Goal: Task Accomplishment & Management: Manage account settings

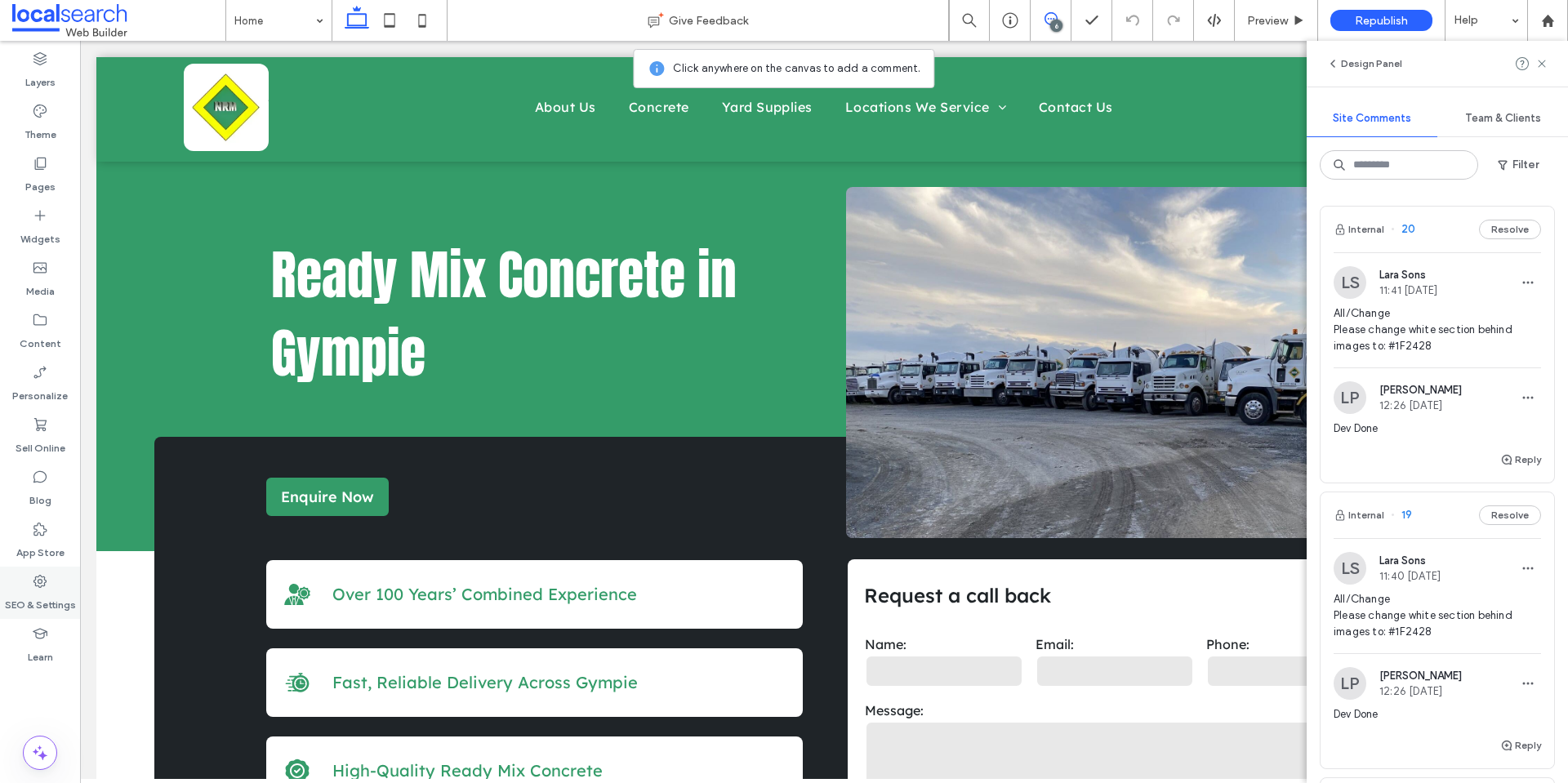
click at [18, 605] on label "SEO & Settings" at bounding box center [40, 600] width 71 height 23
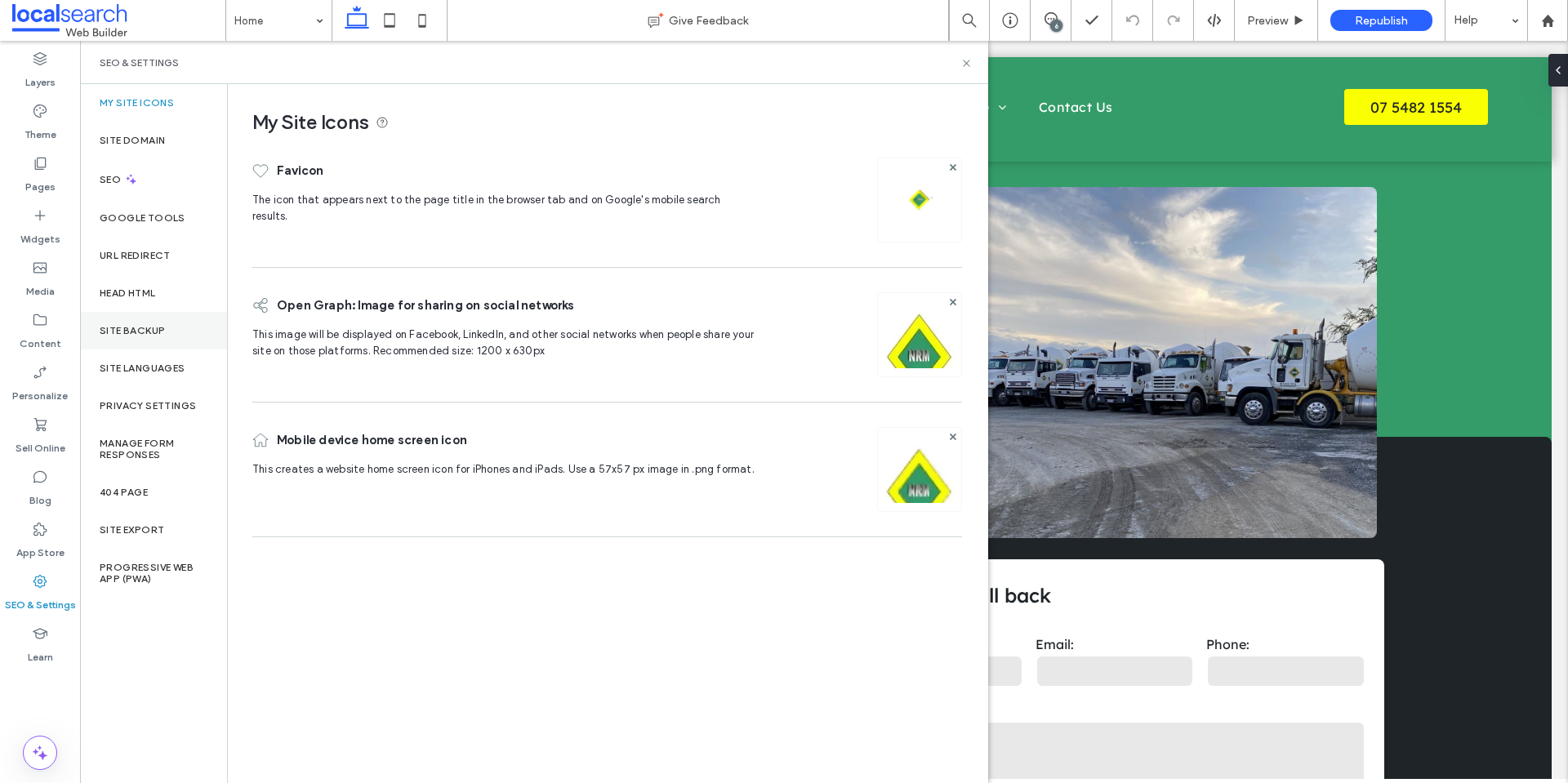
click at [132, 335] on label "Site Backup" at bounding box center [131, 331] width 65 height 11
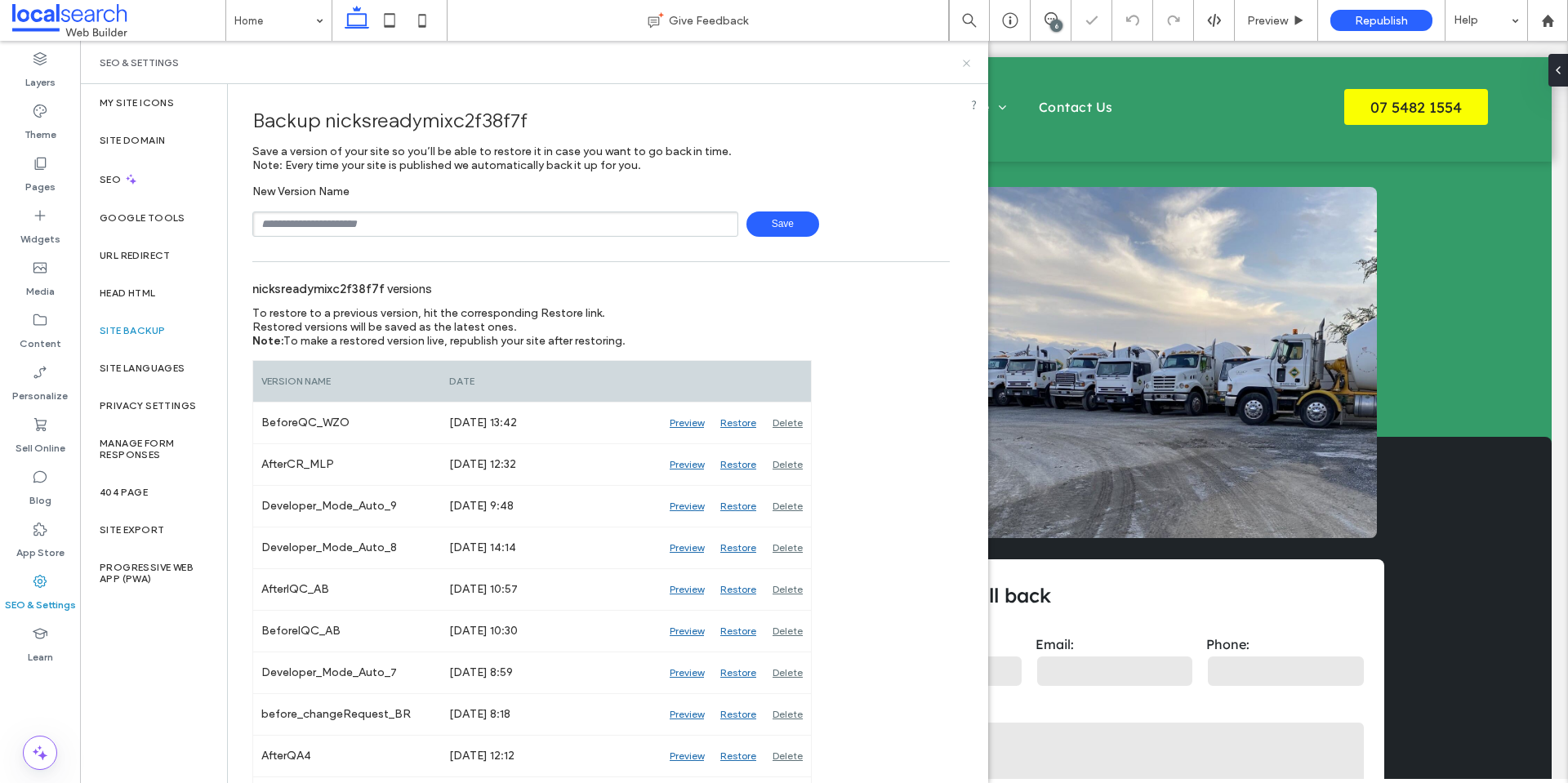
click at [965, 61] on icon at bounding box center [966, 62] width 12 height 12
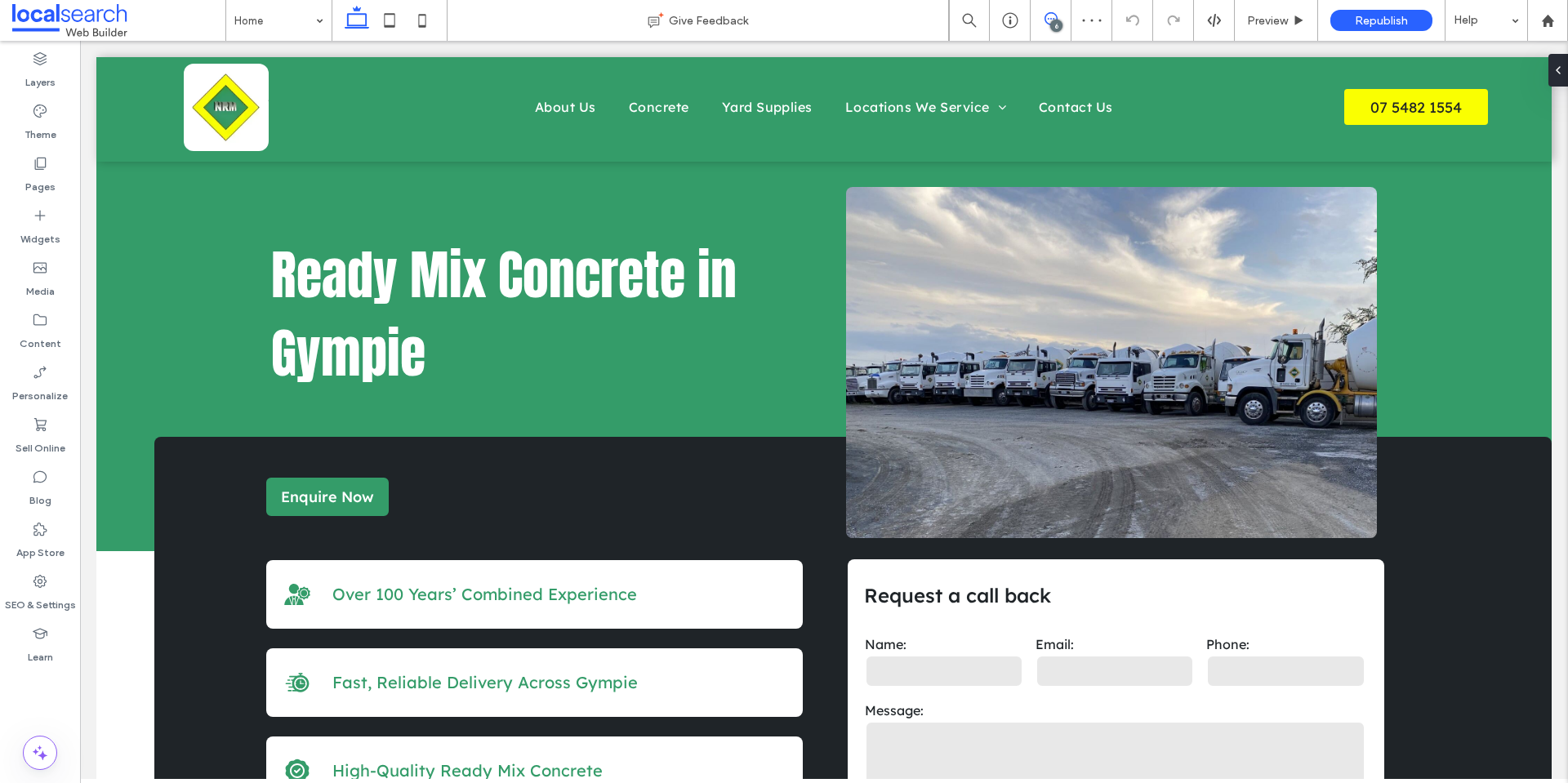
click at [1050, 18] on icon at bounding box center [1051, 18] width 13 height 13
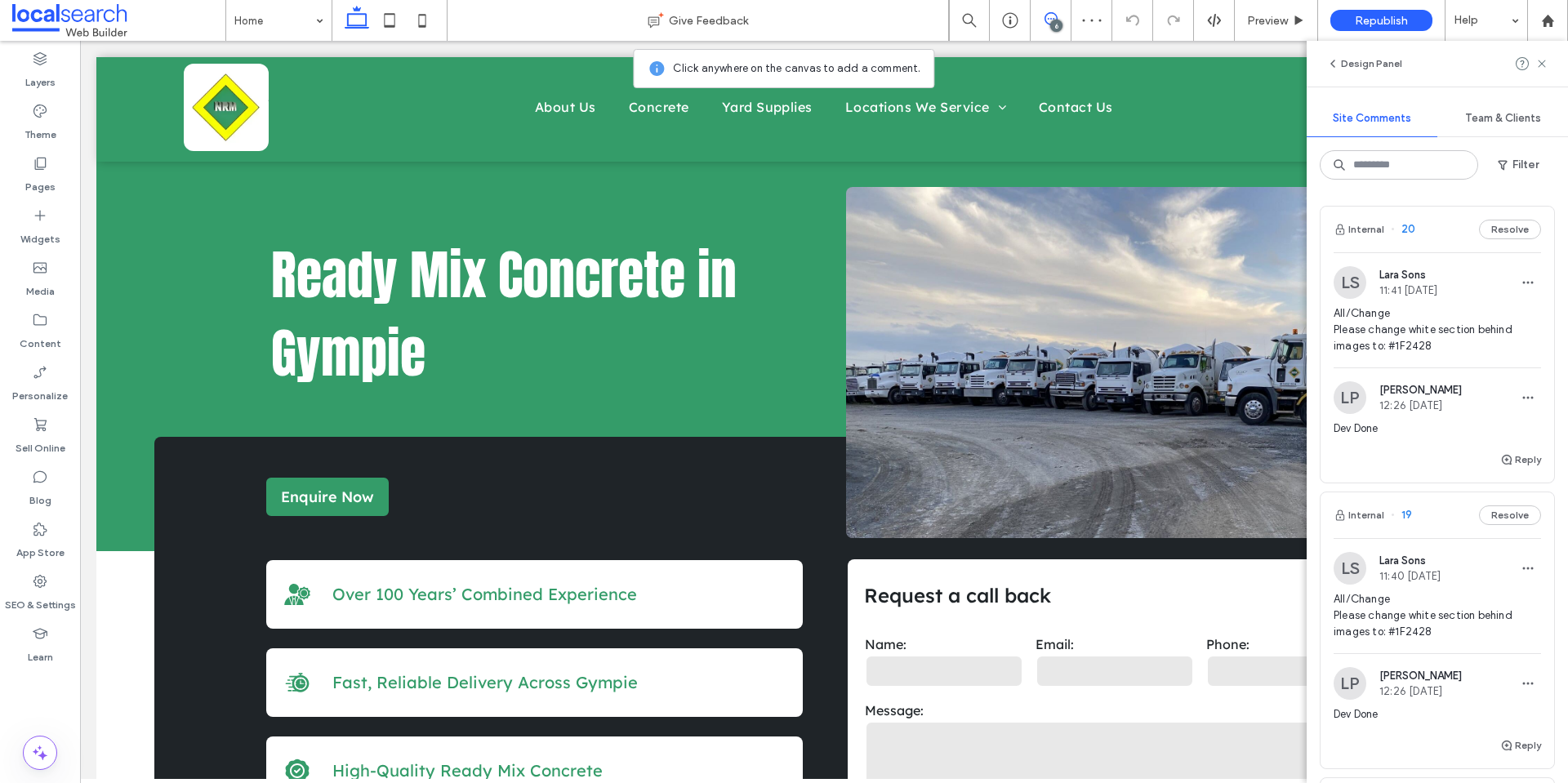
scroll to position [1404, 0]
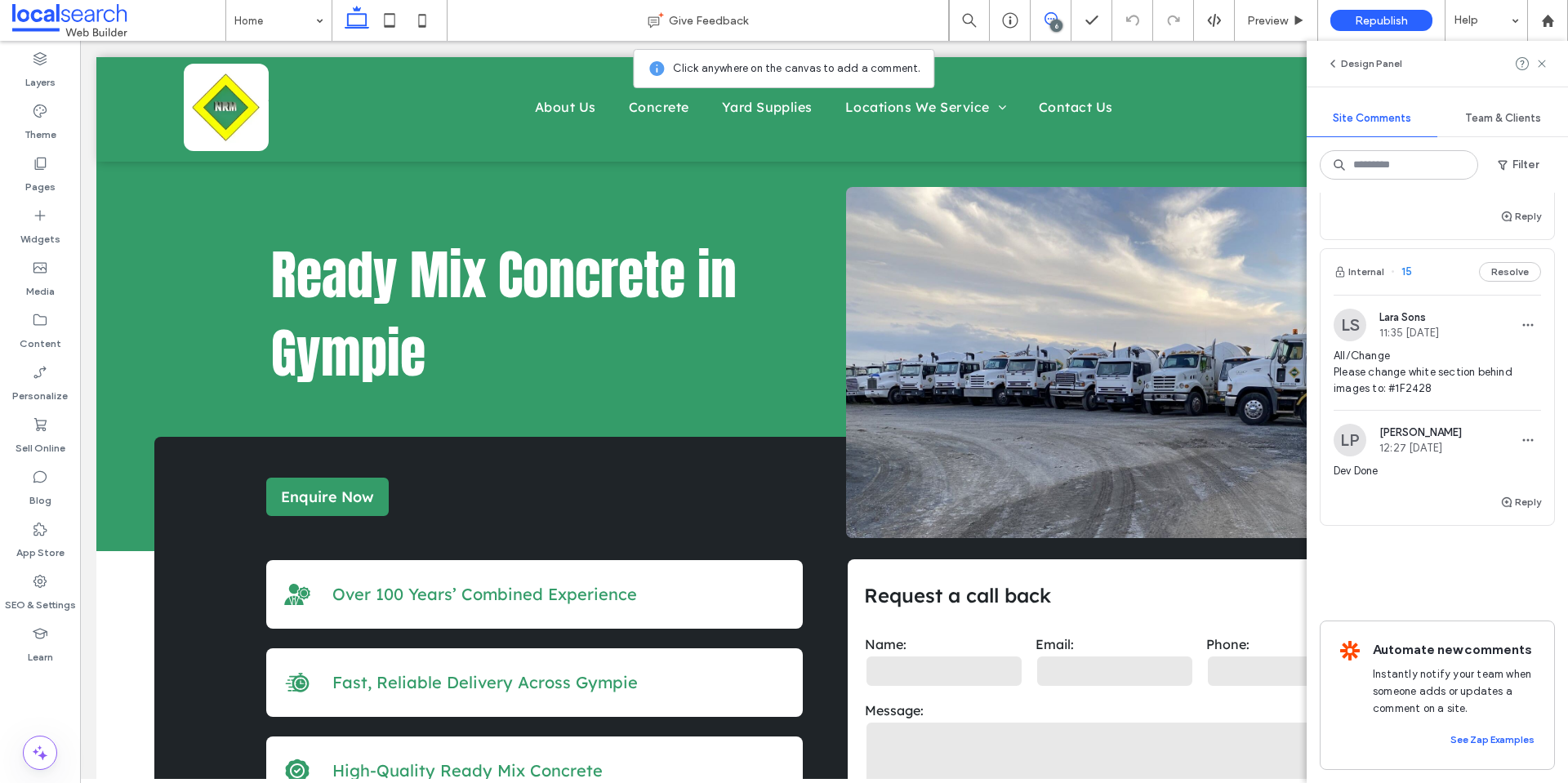
click at [1453, 351] on span "All/Change Please change white section behind images to: #1F2428" at bounding box center [1437, 371] width 208 height 49
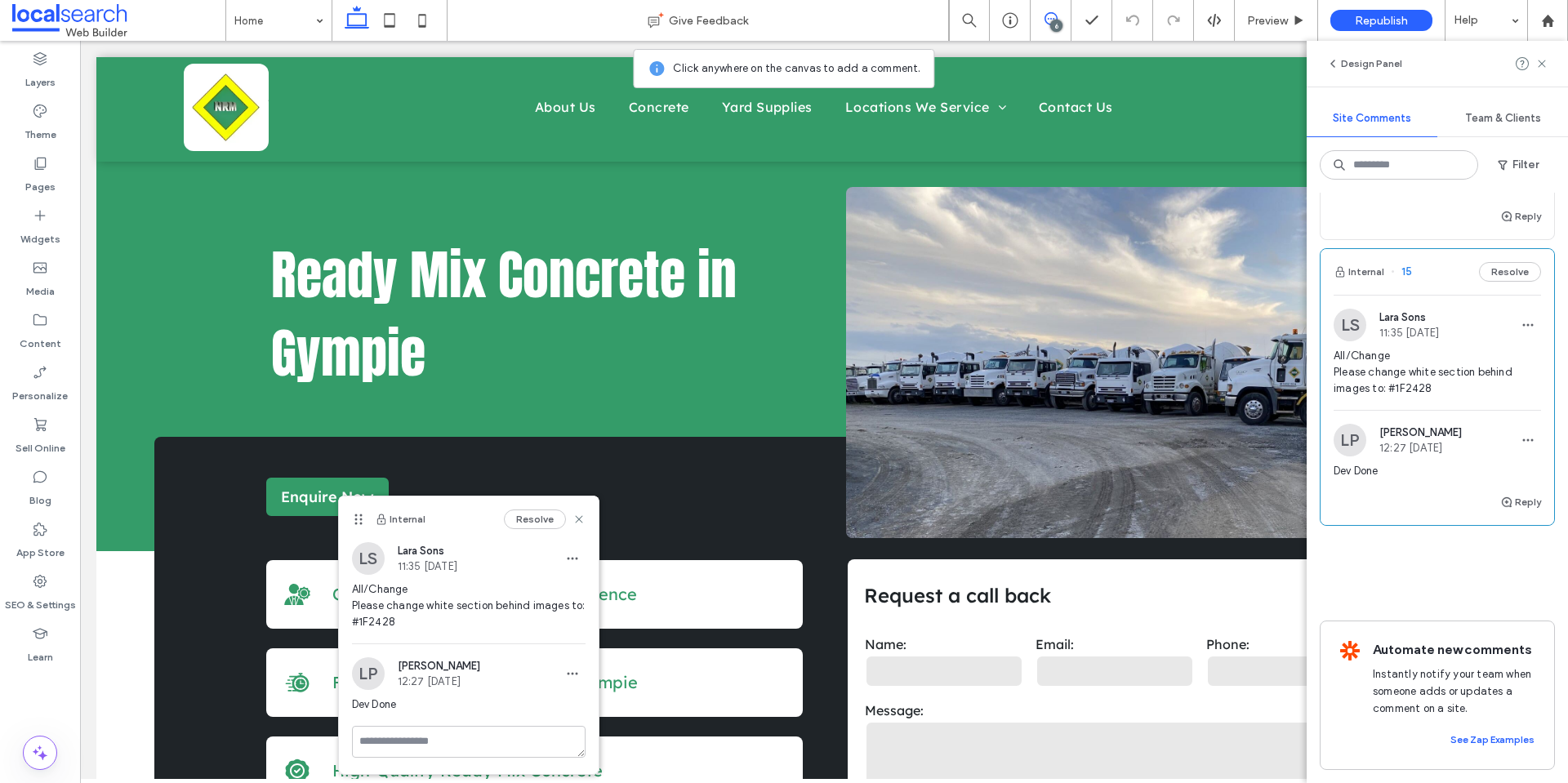
click at [1427, 357] on span "All/Change Please change white section behind images to: #1F2428" at bounding box center [1437, 371] width 208 height 49
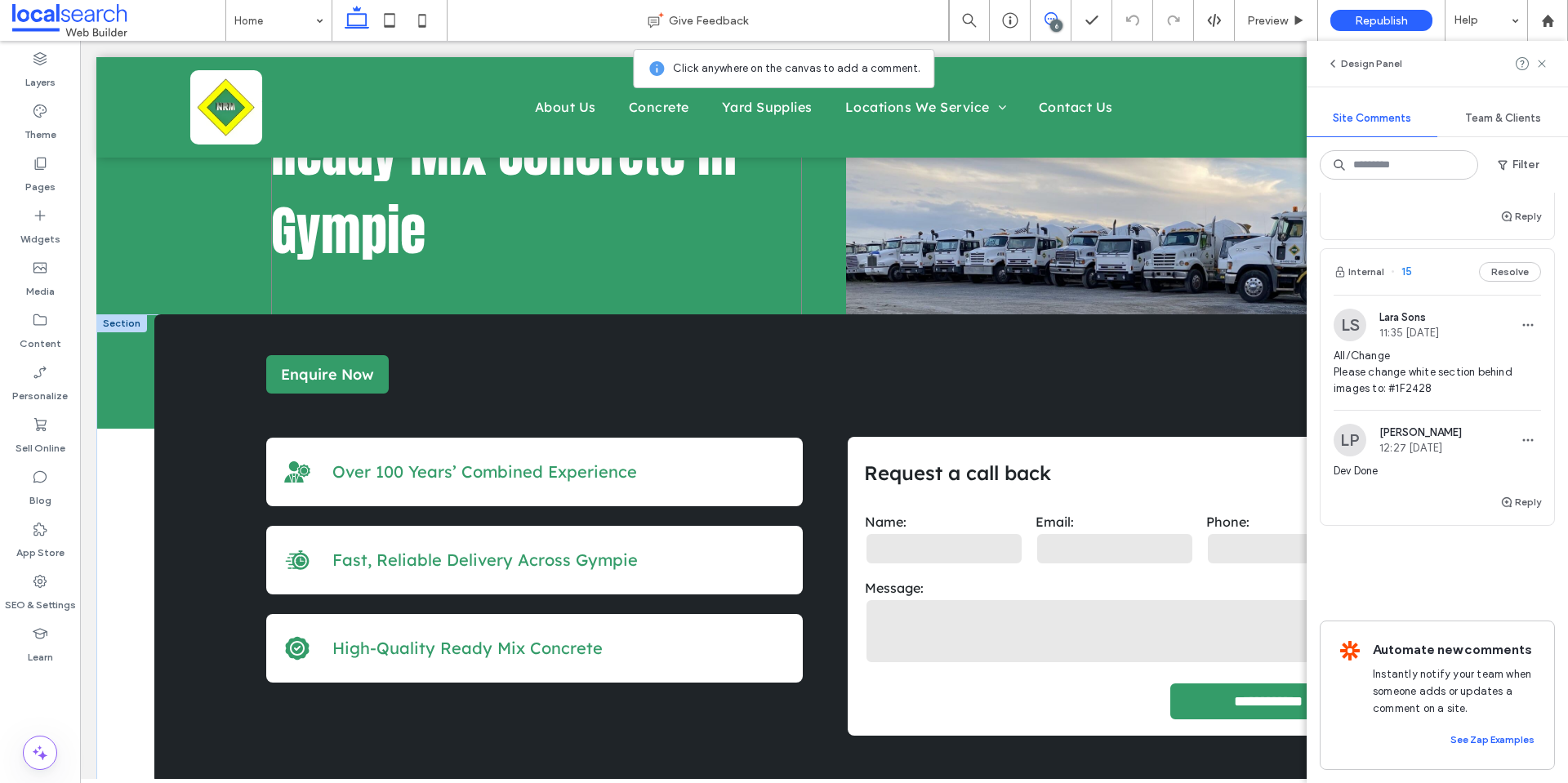
scroll to position [164, 0]
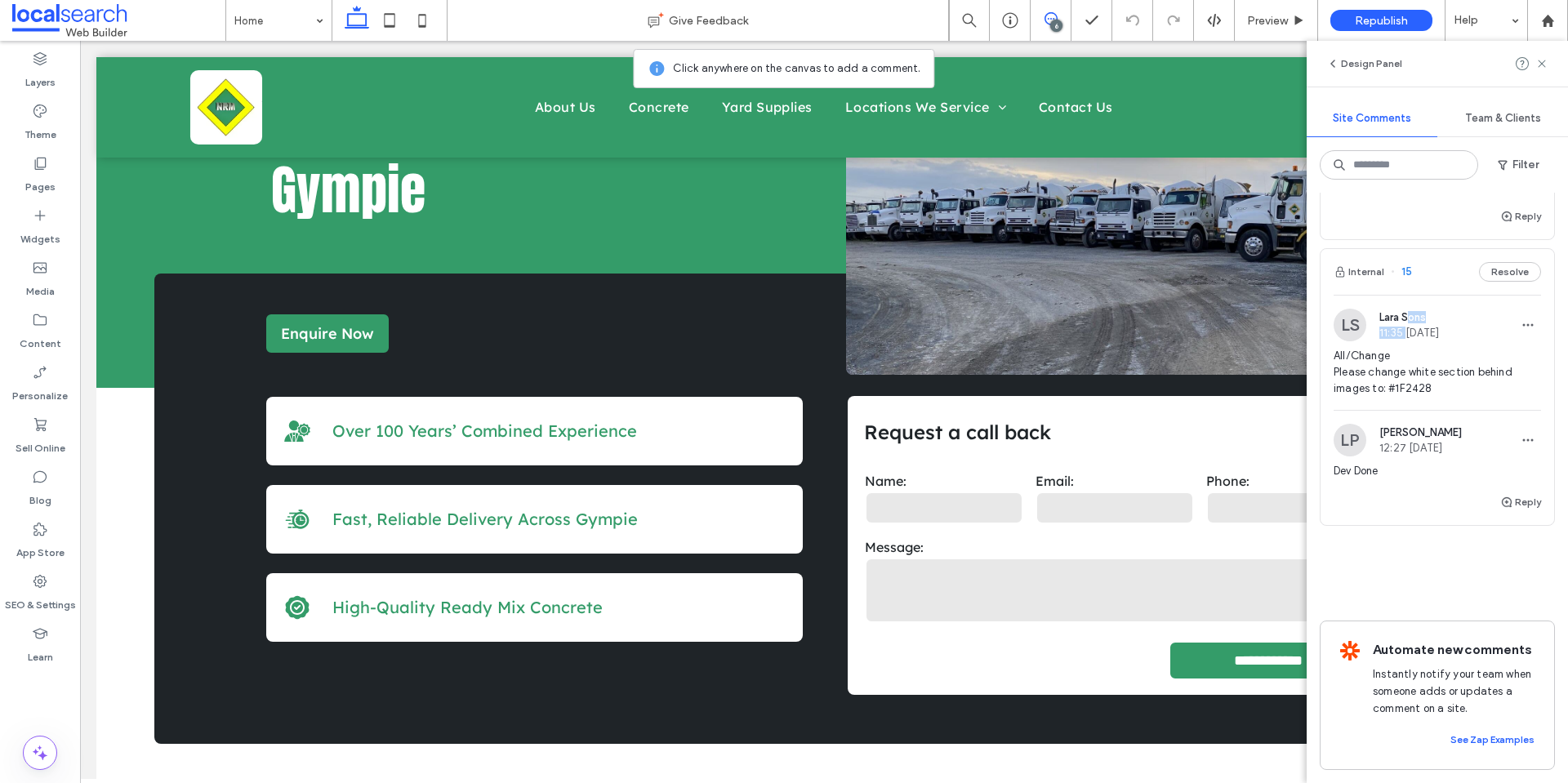
drag, startPoint x: 1408, startPoint y: 307, endPoint x: 1408, endPoint y: 316, distance: 9.0
click at [1408, 311] on div "Lara Sons 11:35 Aug 11 2025" at bounding box center [1409, 324] width 60 height 28
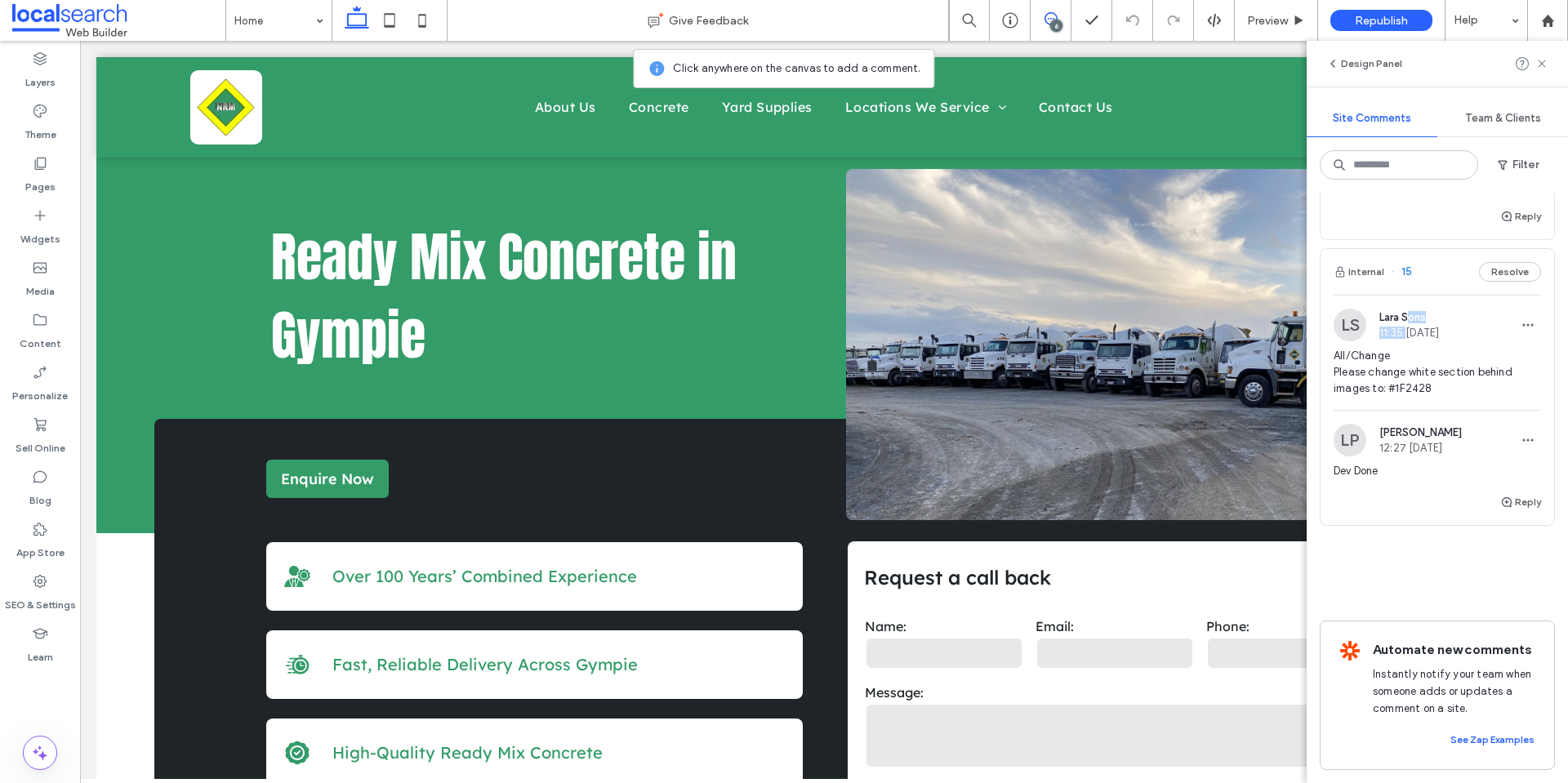
scroll to position [0, 0]
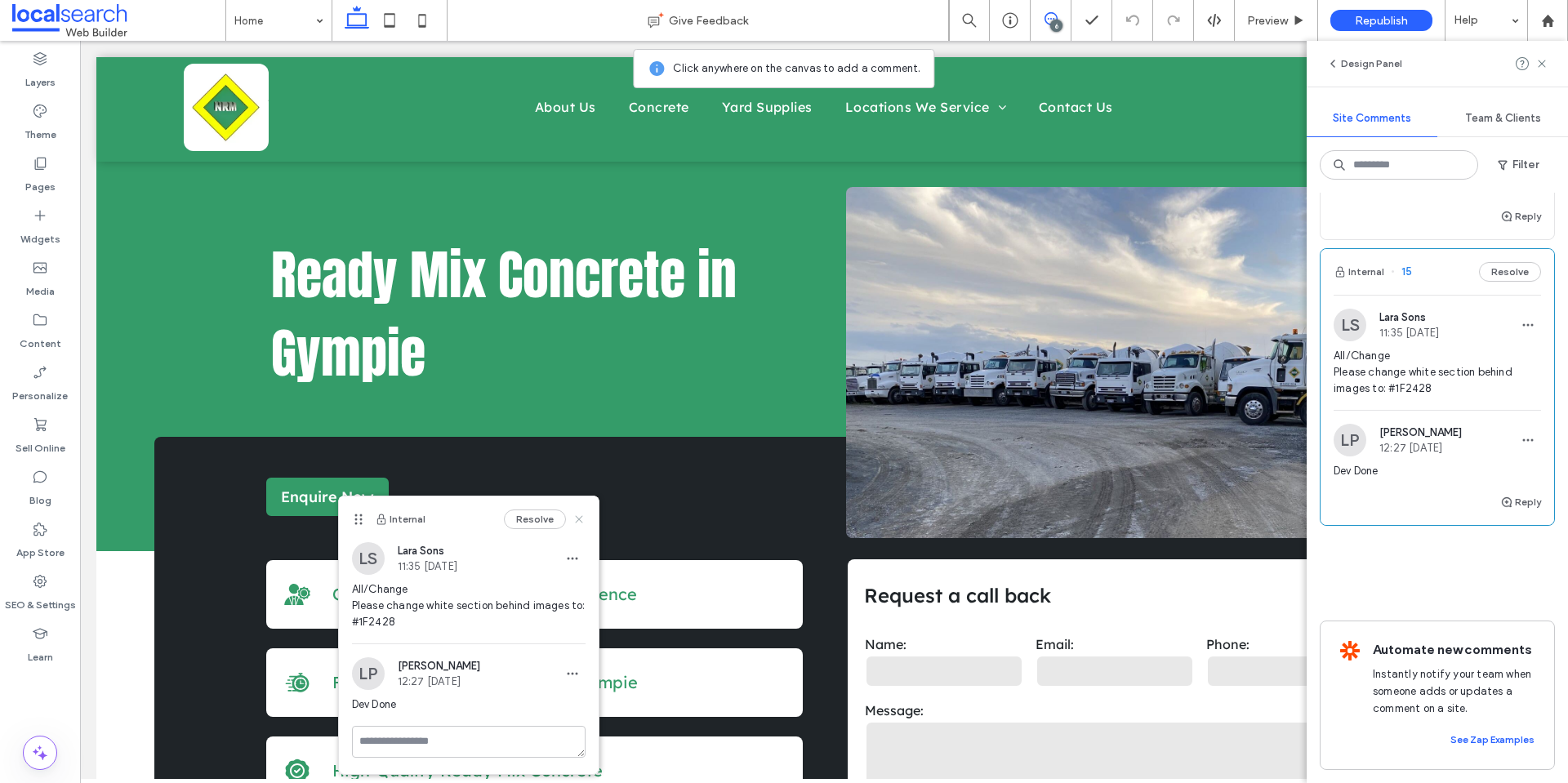
click at [582, 517] on icon at bounding box center [579, 519] width 13 height 13
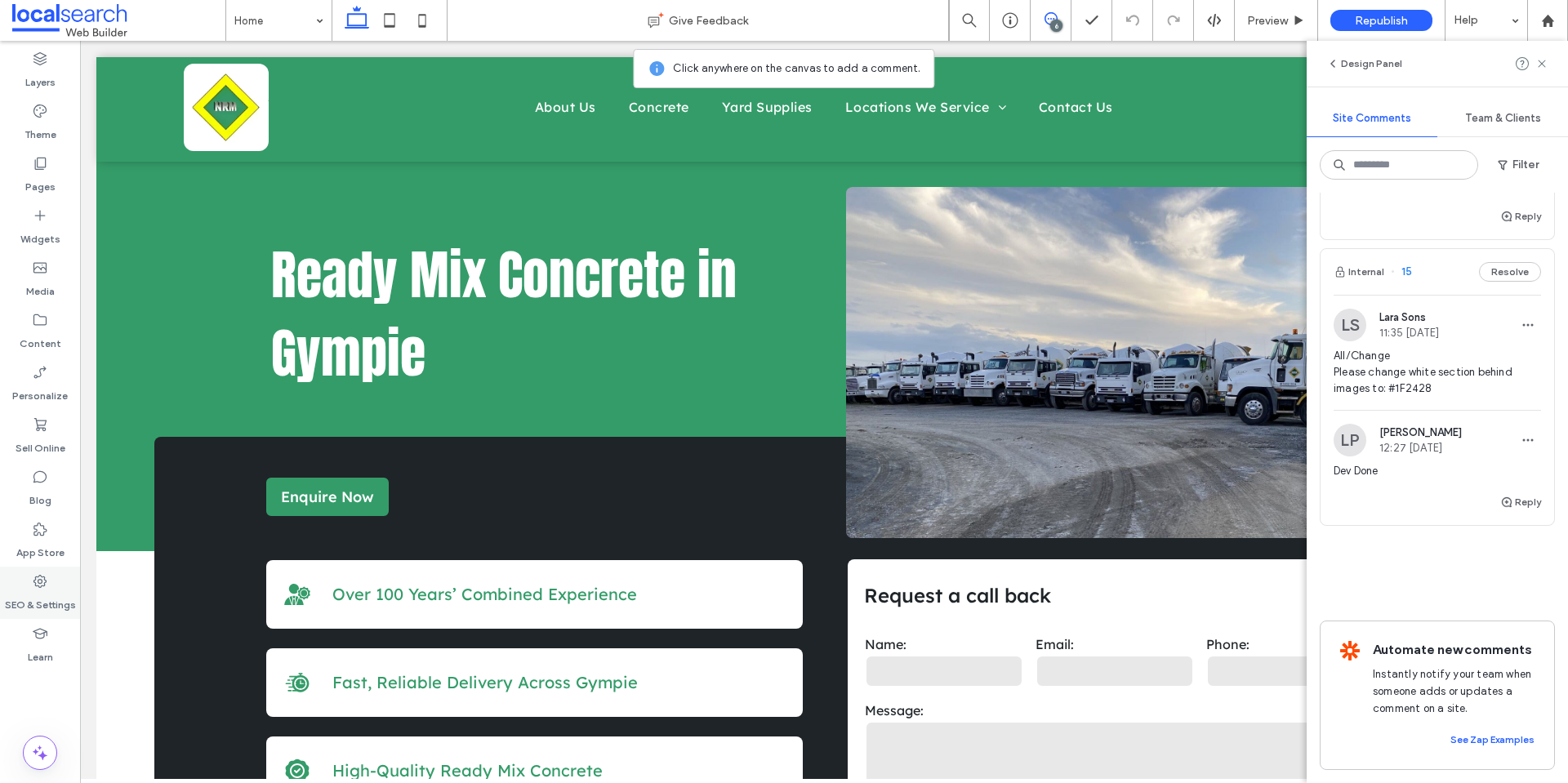
click at [68, 574] on div "SEO & Settings" at bounding box center [40, 593] width 80 height 52
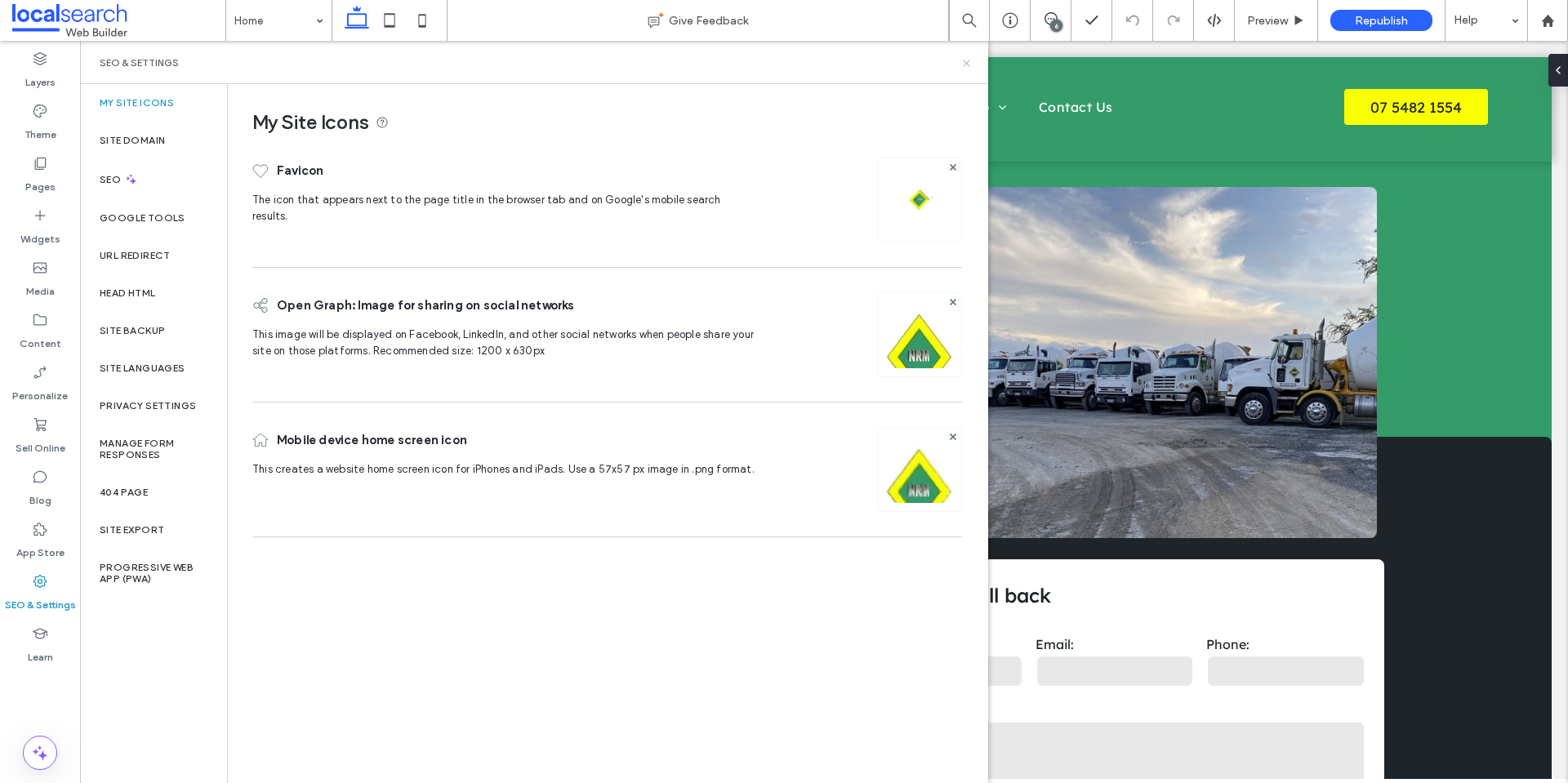
click at [966, 64] on icon at bounding box center [966, 62] width 12 height 12
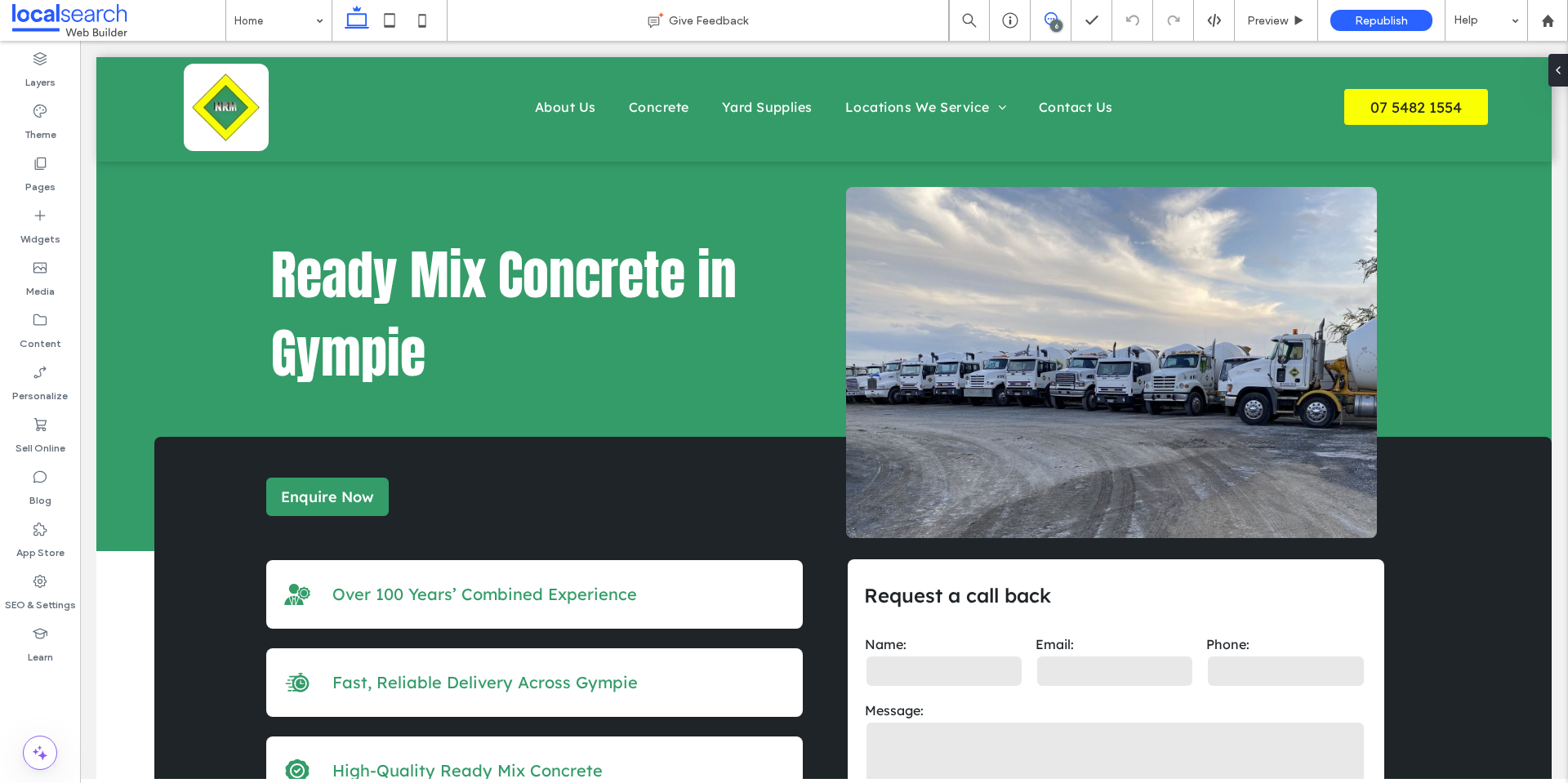
click at [1061, 16] on span at bounding box center [1051, 18] width 40 height 13
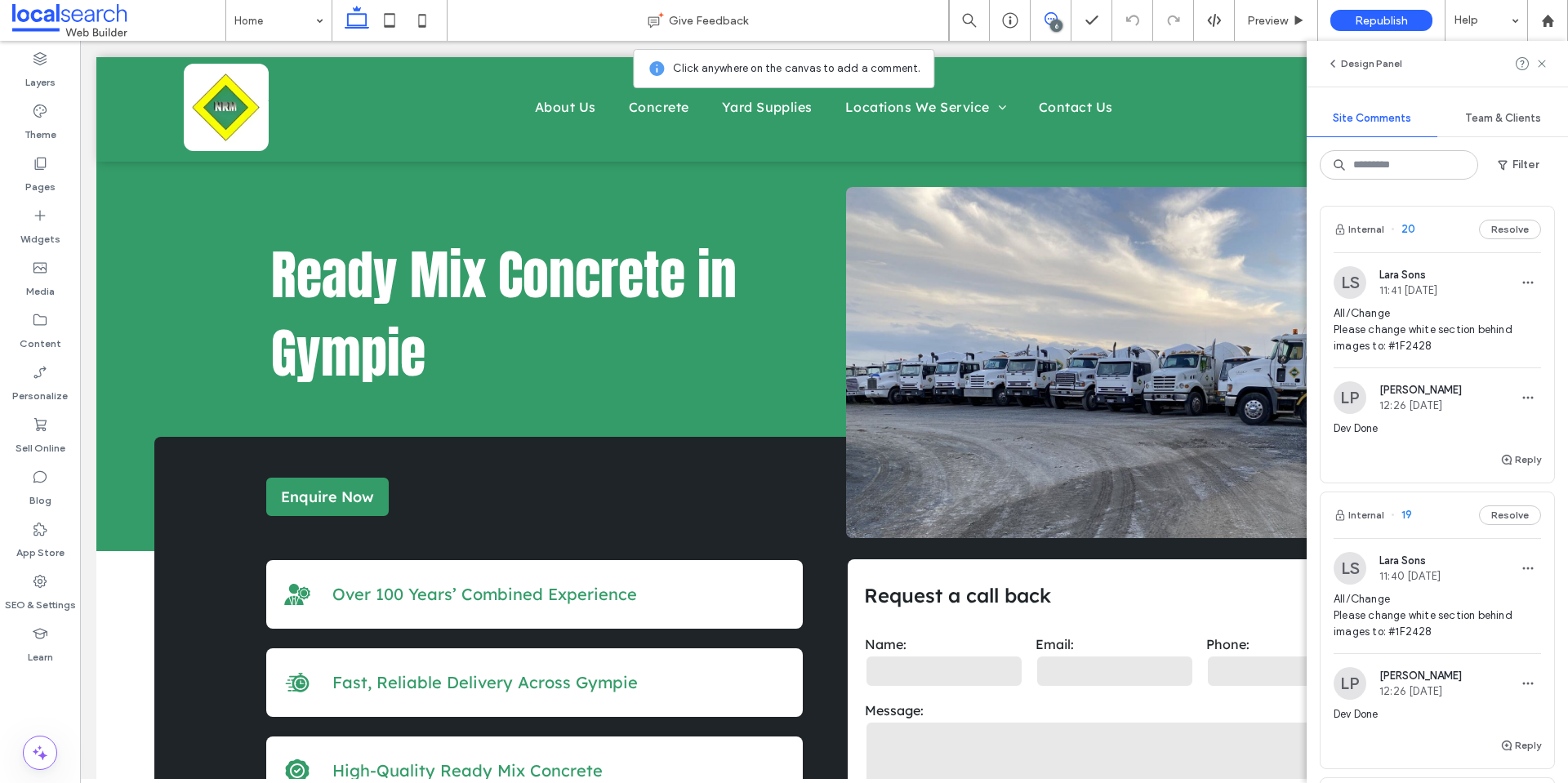
scroll to position [1343, 0]
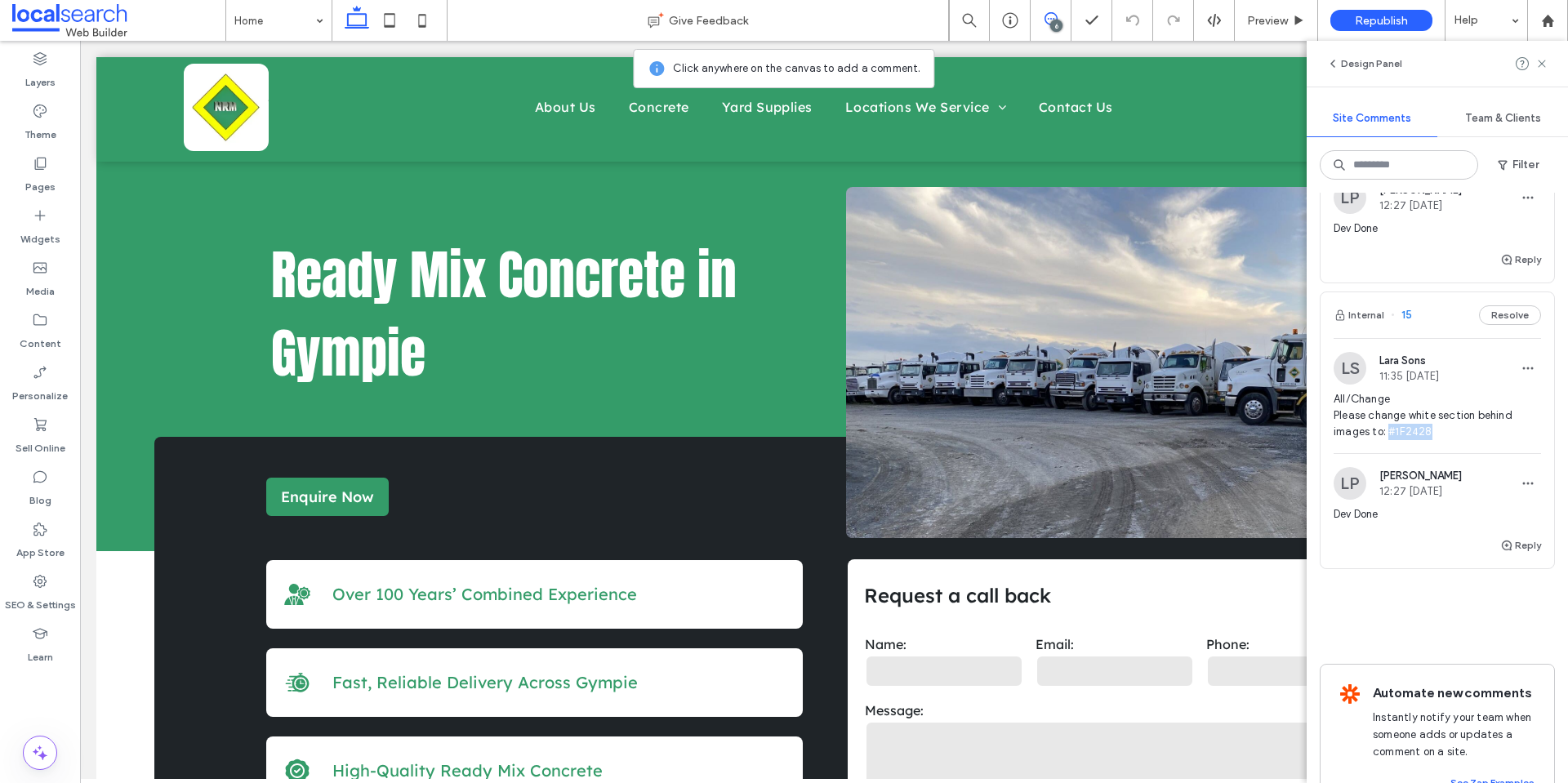
drag, startPoint x: 1389, startPoint y: 430, endPoint x: 1432, endPoint y: 430, distance: 43.0
click at [1432, 430] on span "All/Change Please change white section behind images to: #1F2428" at bounding box center [1437, 415] width 208 height 49
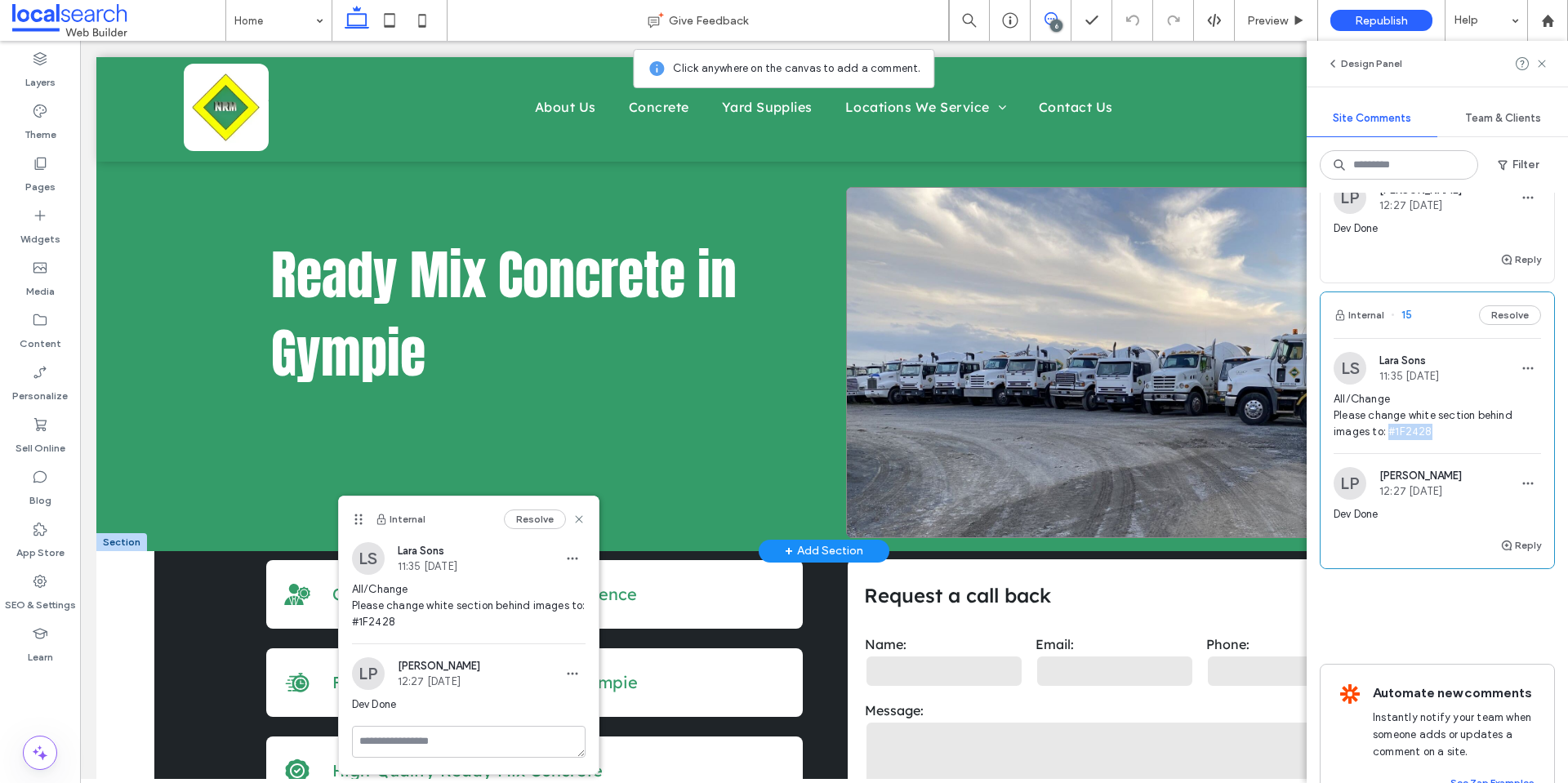
copy span "#1F2428"
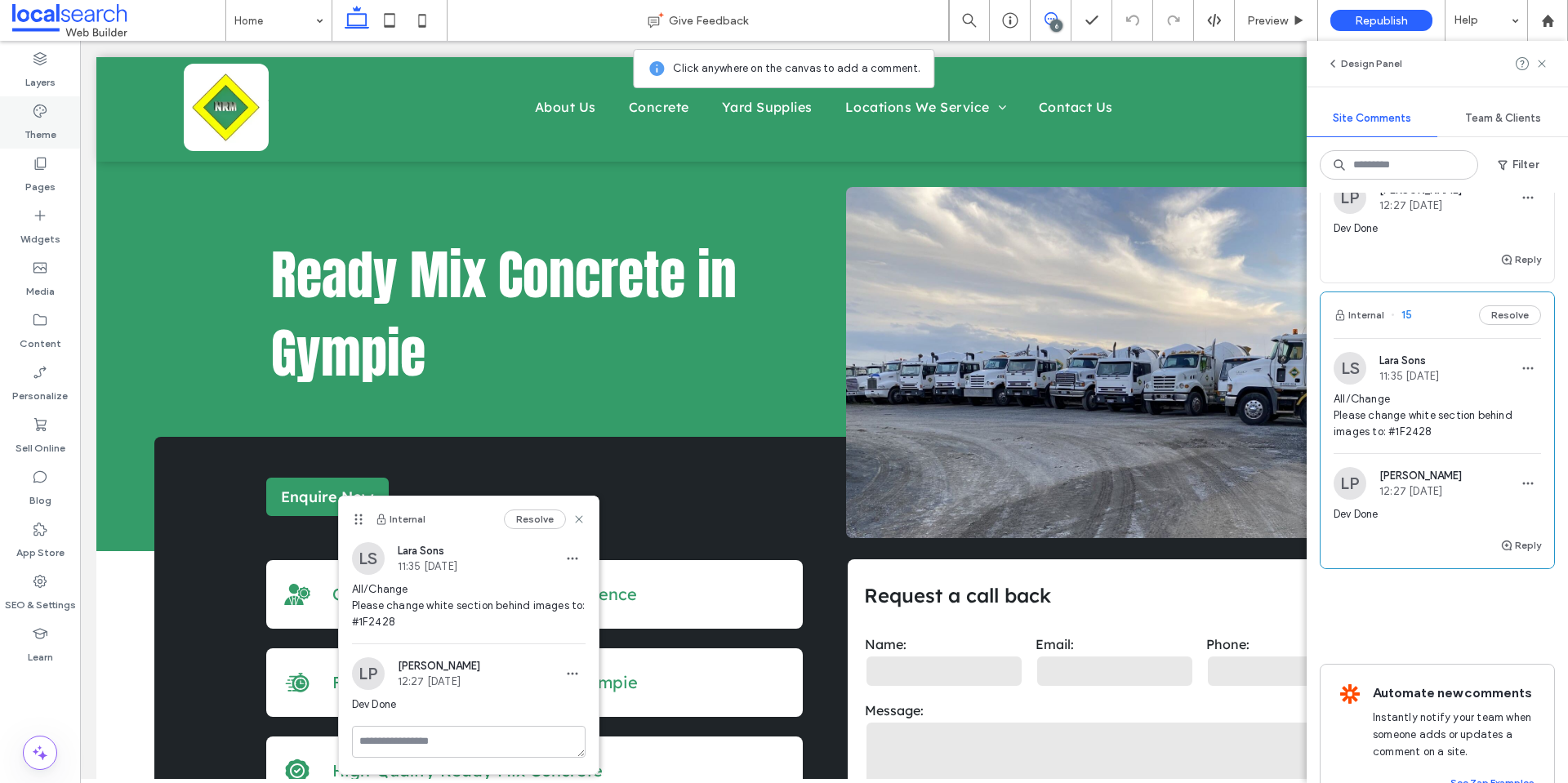
click at [61, 106] on div "Theme" at bounding box center [40, 122] width 80 height 52
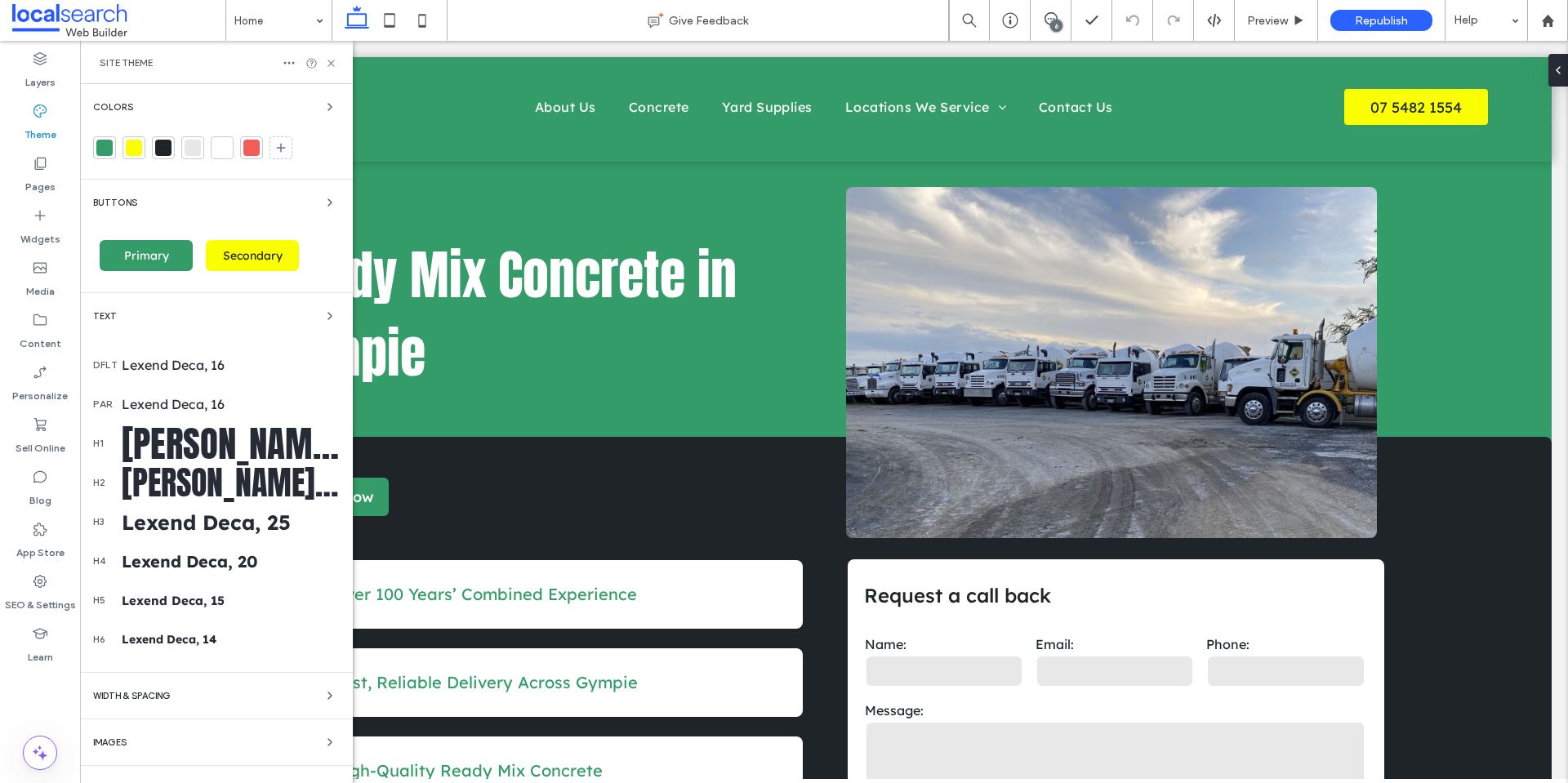
scroll to position [0, 0]
click at [108, 139] on div at bounding box center [104, 147] width 23 height 23
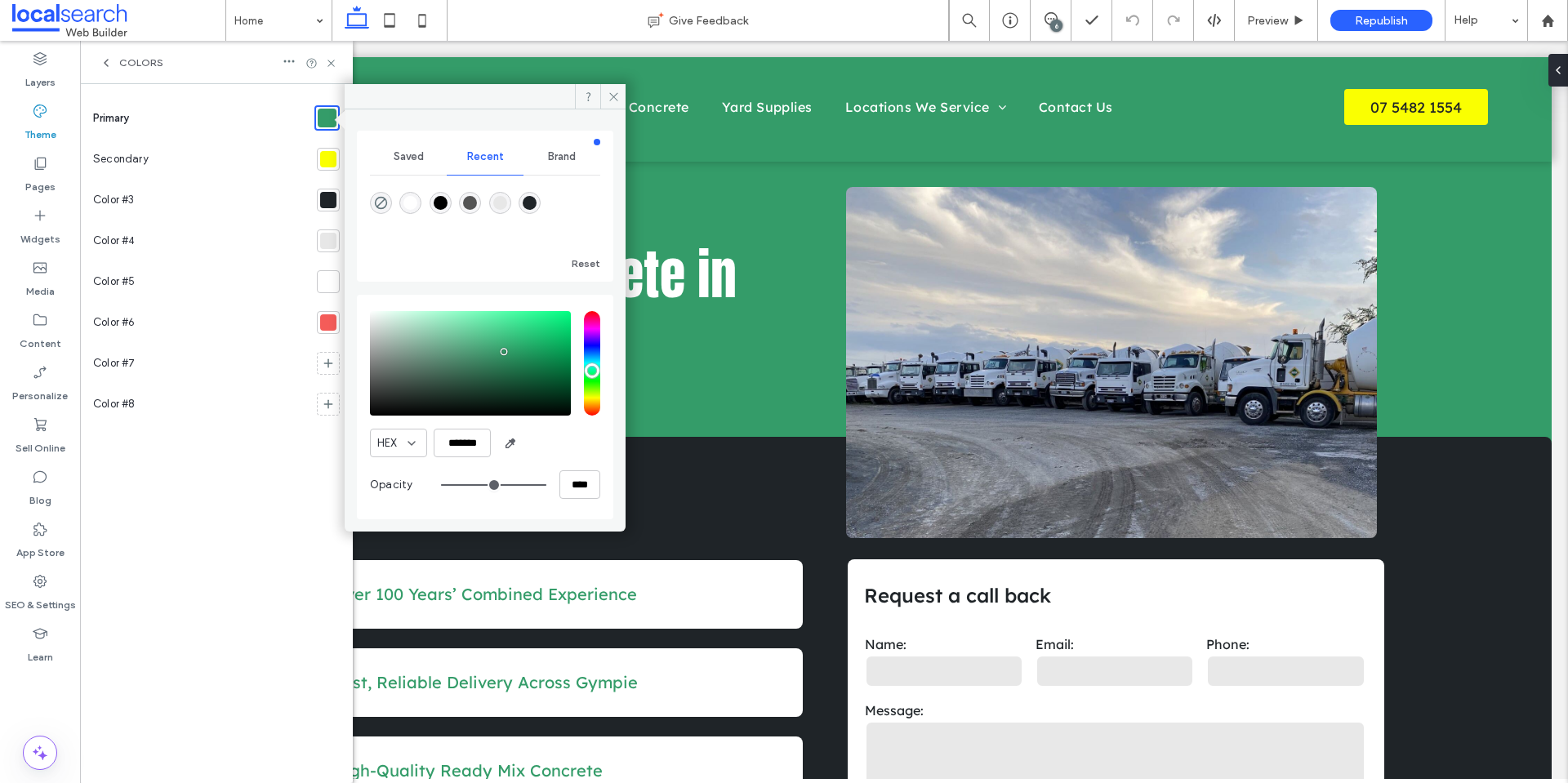
click at [105, 62] on use at bounding box center [107, 62] width 4 height 6
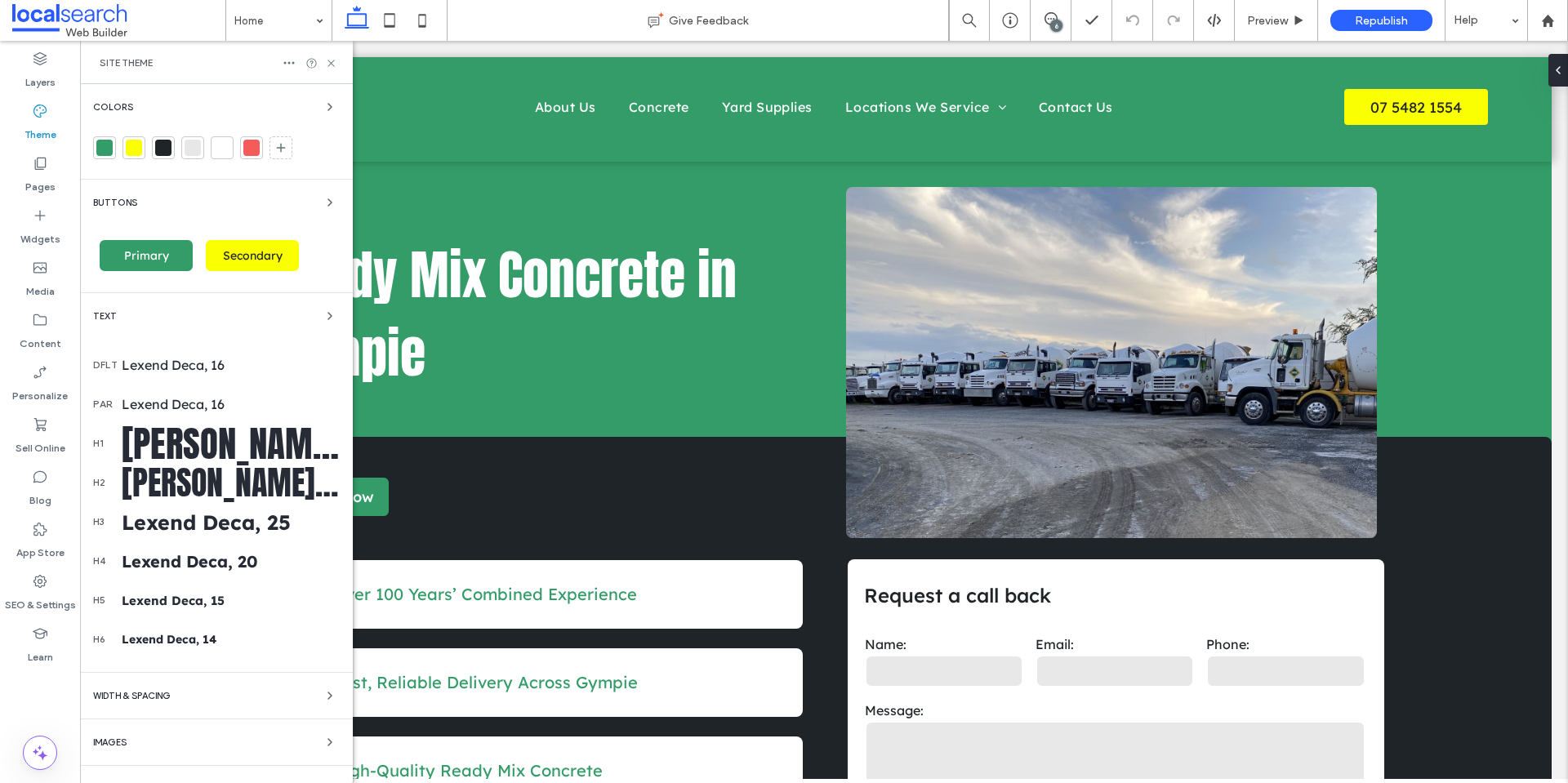
click at [113, 152] on div at bounding box center [104, 147] width 23 height 23
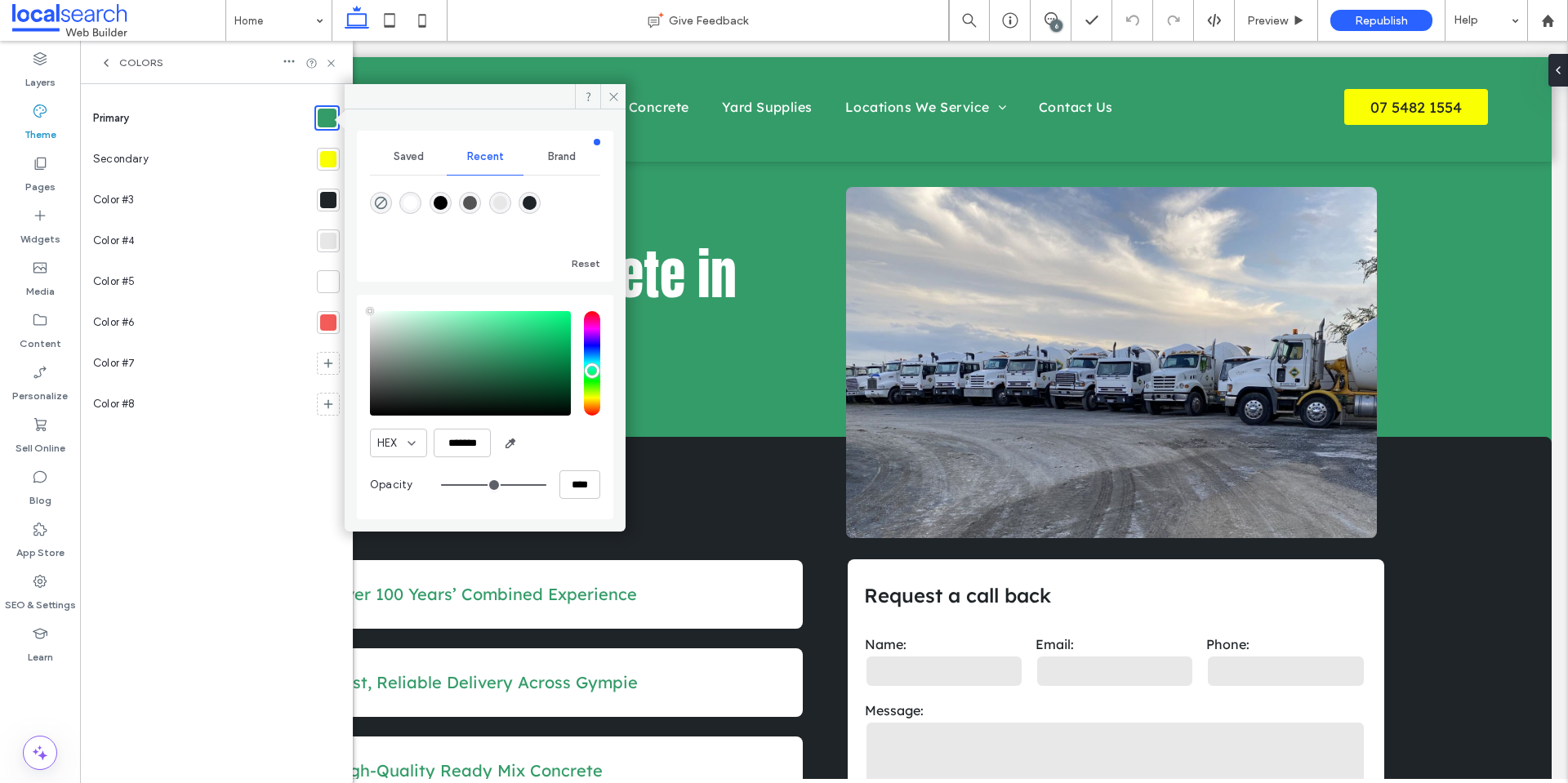
type input "****"
click at [324, 161] on div at bounding box center [328, 159] width 17 height 17
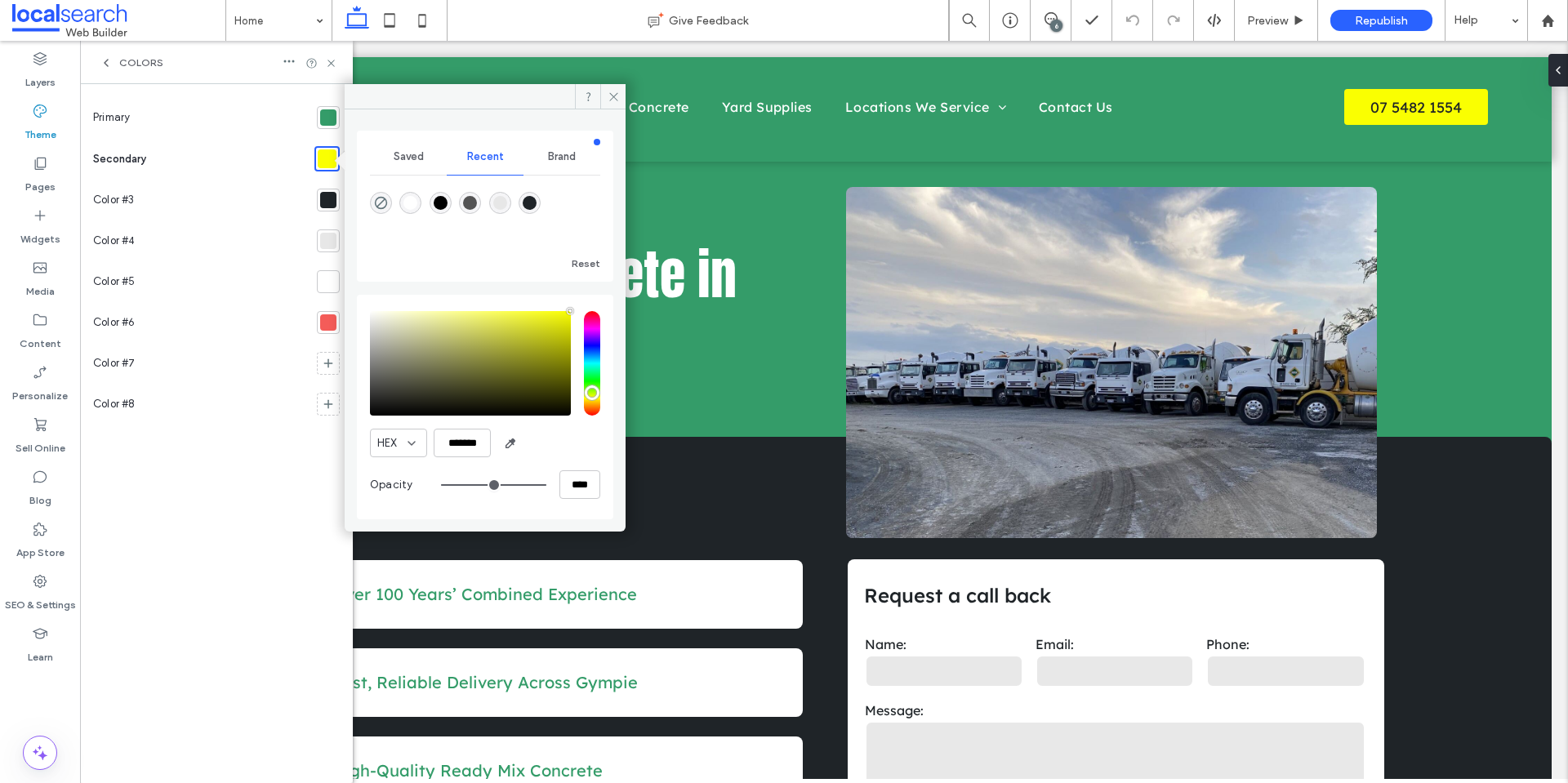
click at [330, 199] on div at bounding box center [328, 200] width 17 height 17
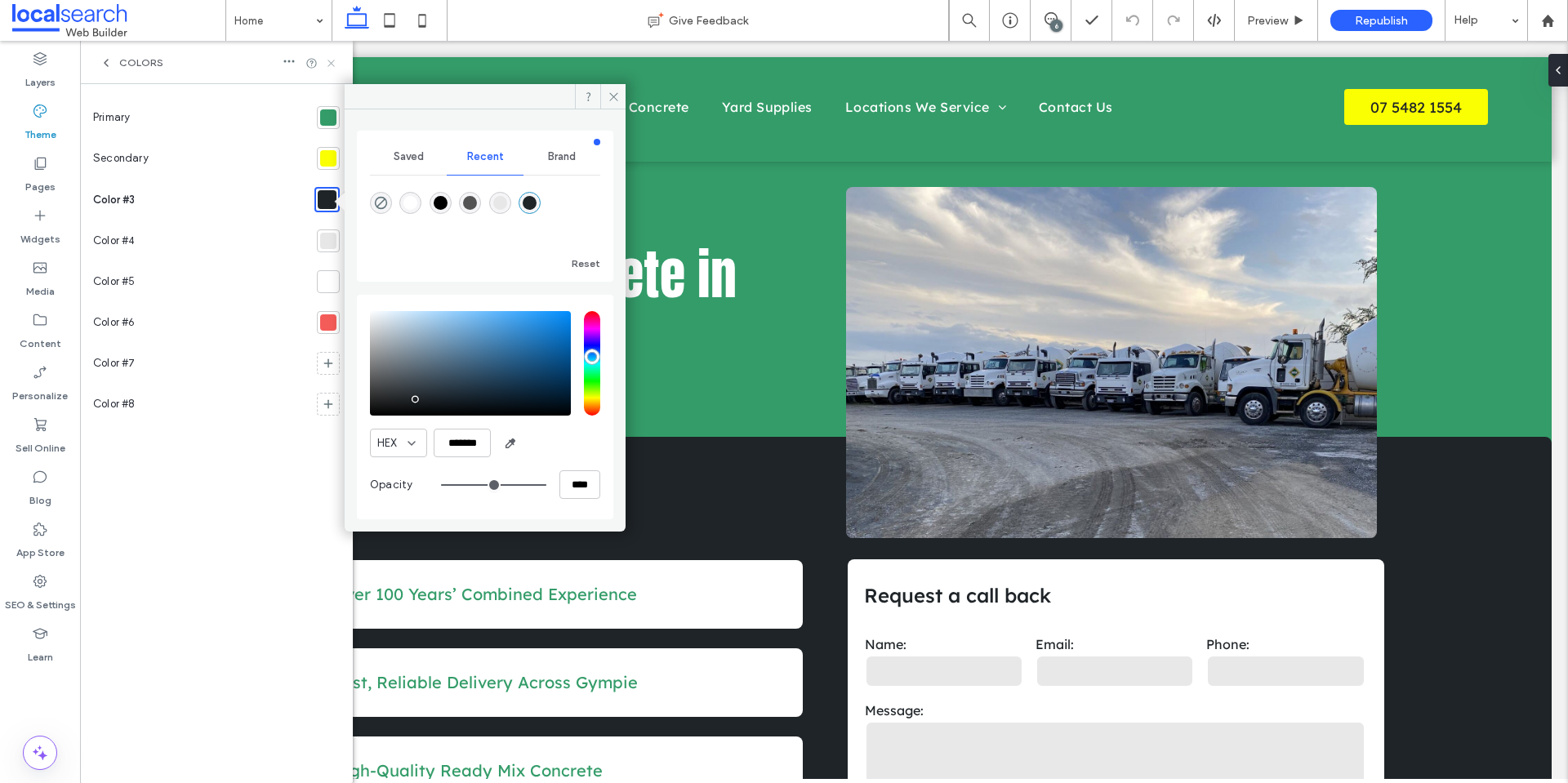
click at [335, 62] on icon at bounding box center [331, 62] width 12 height 12
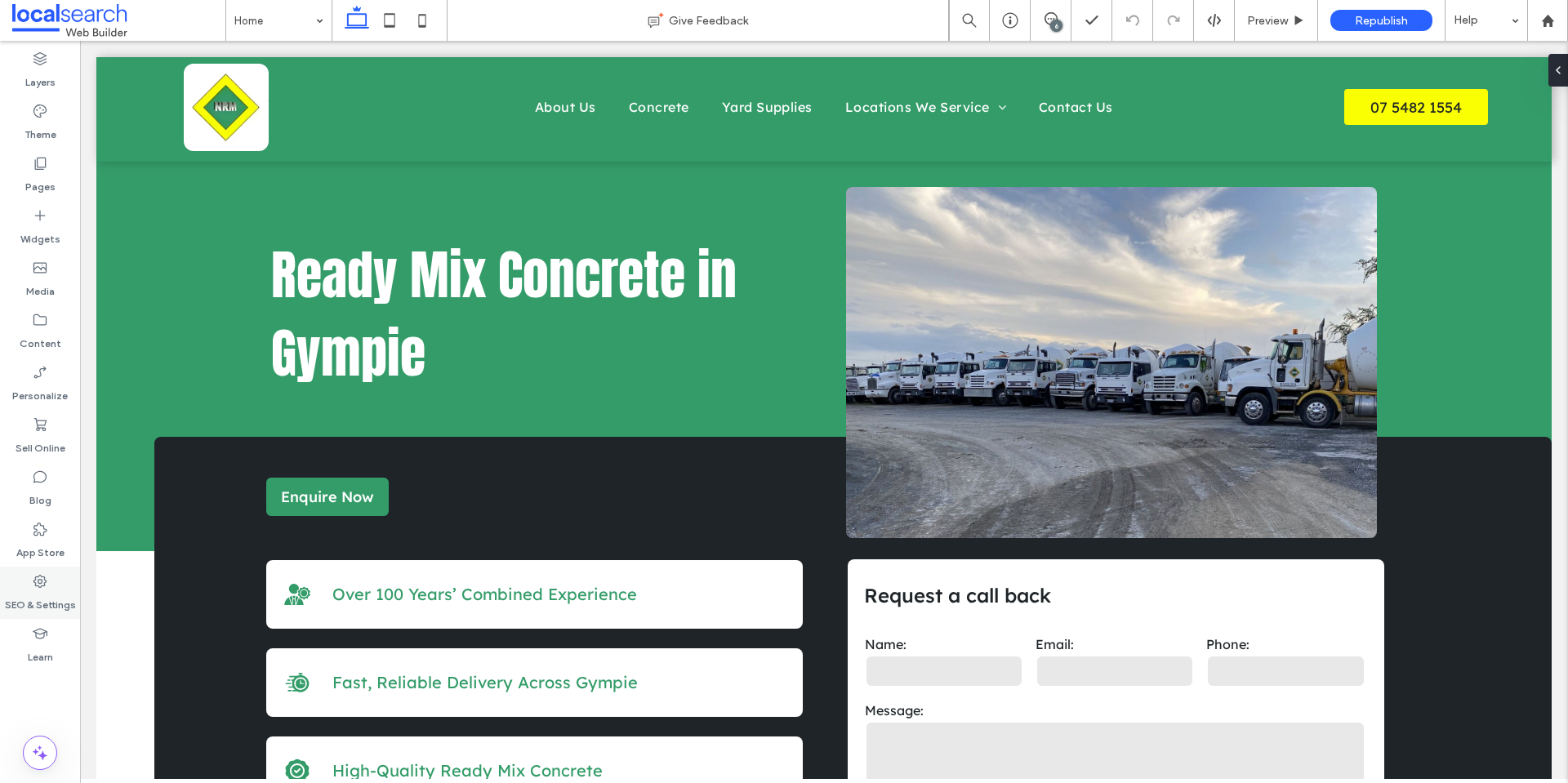
click at [31, 579] on div "SEO & Settings" at bounding box center [40, 593] width 80 height 52
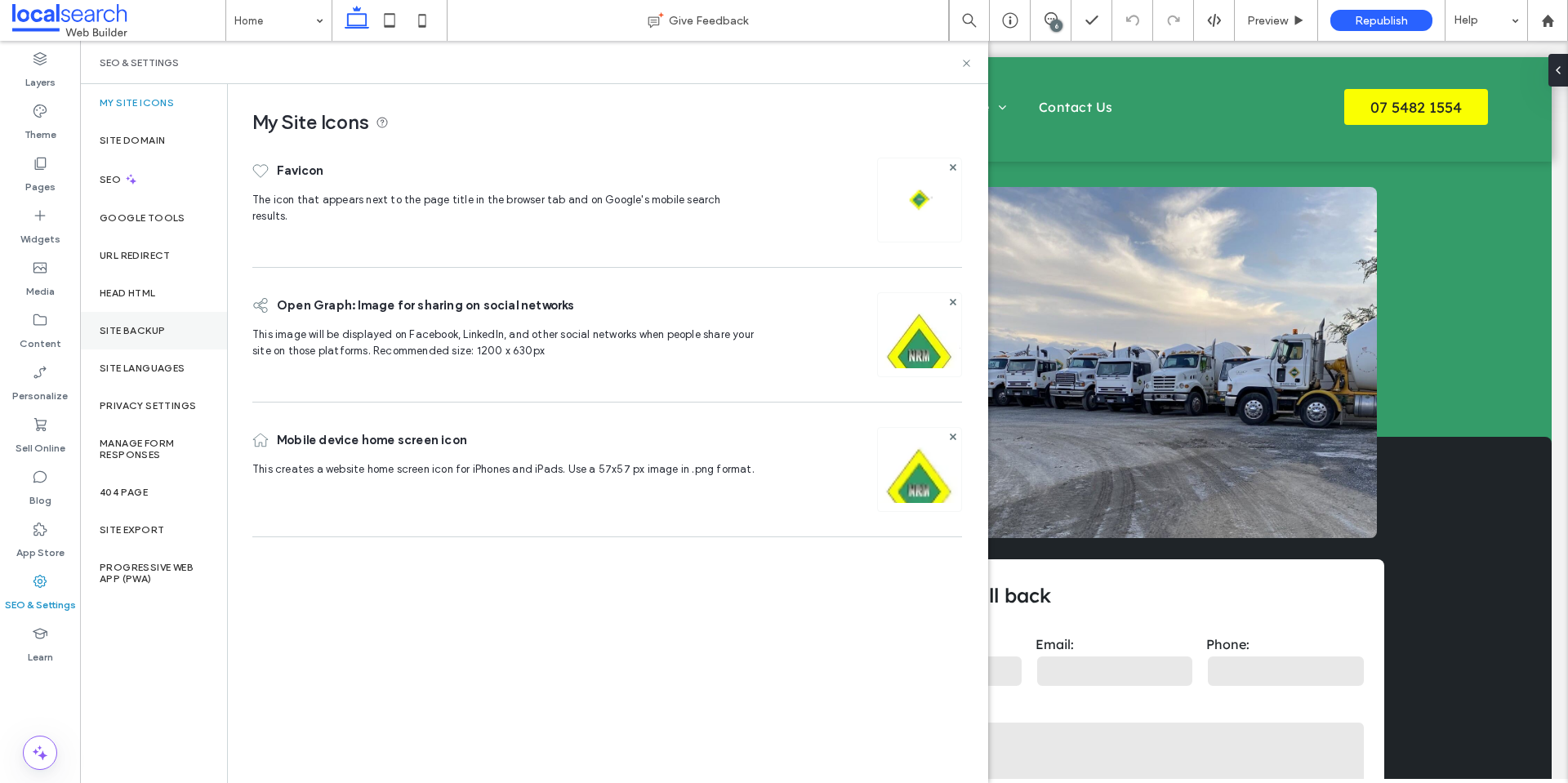
click at [179, 344] on div "Site Backup" at bounding box center [153, 330] width 147 height 38
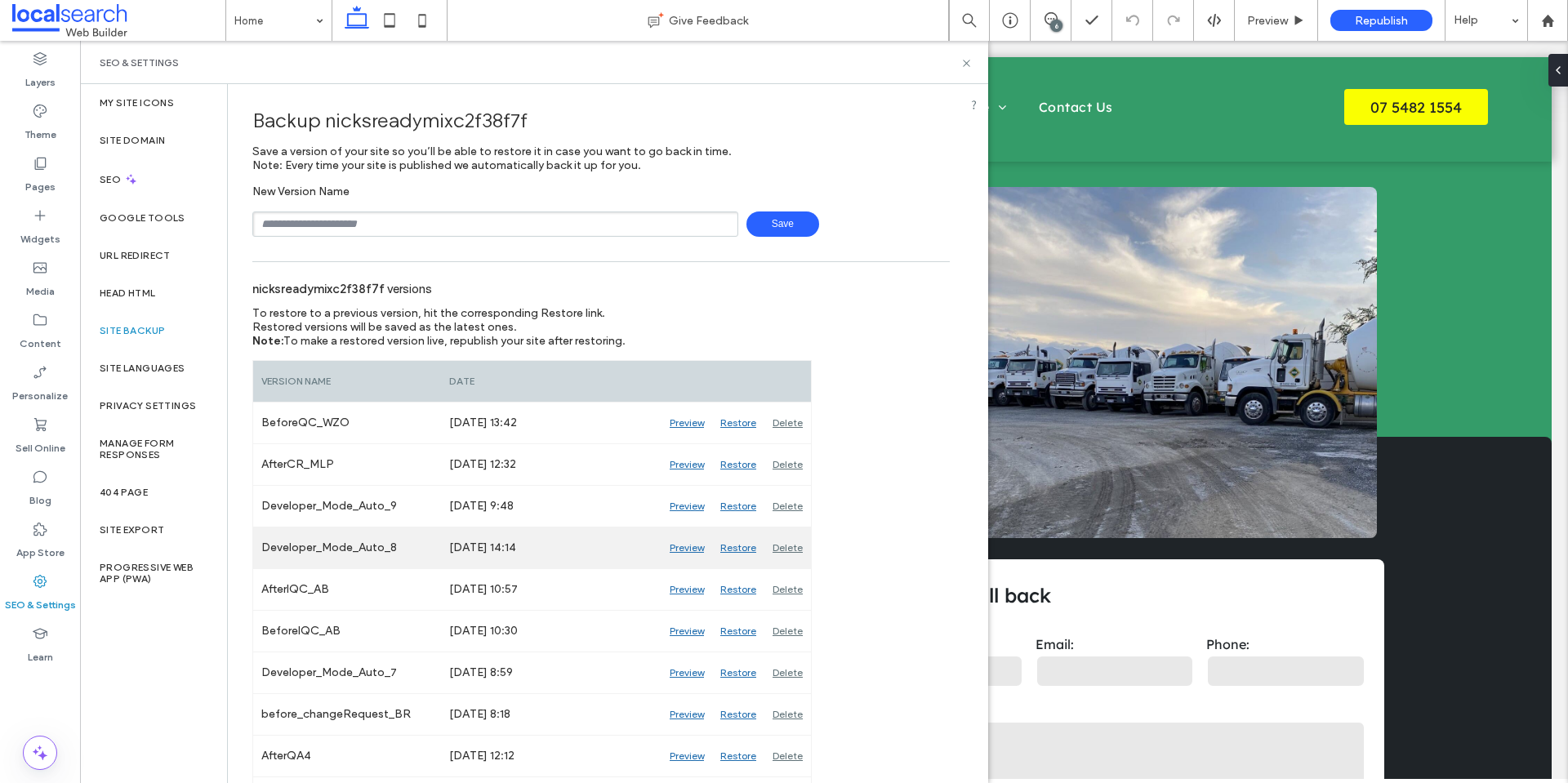
click at [695, 548] on div "Preview" at bounding box center [687, 548] width 51 height 40
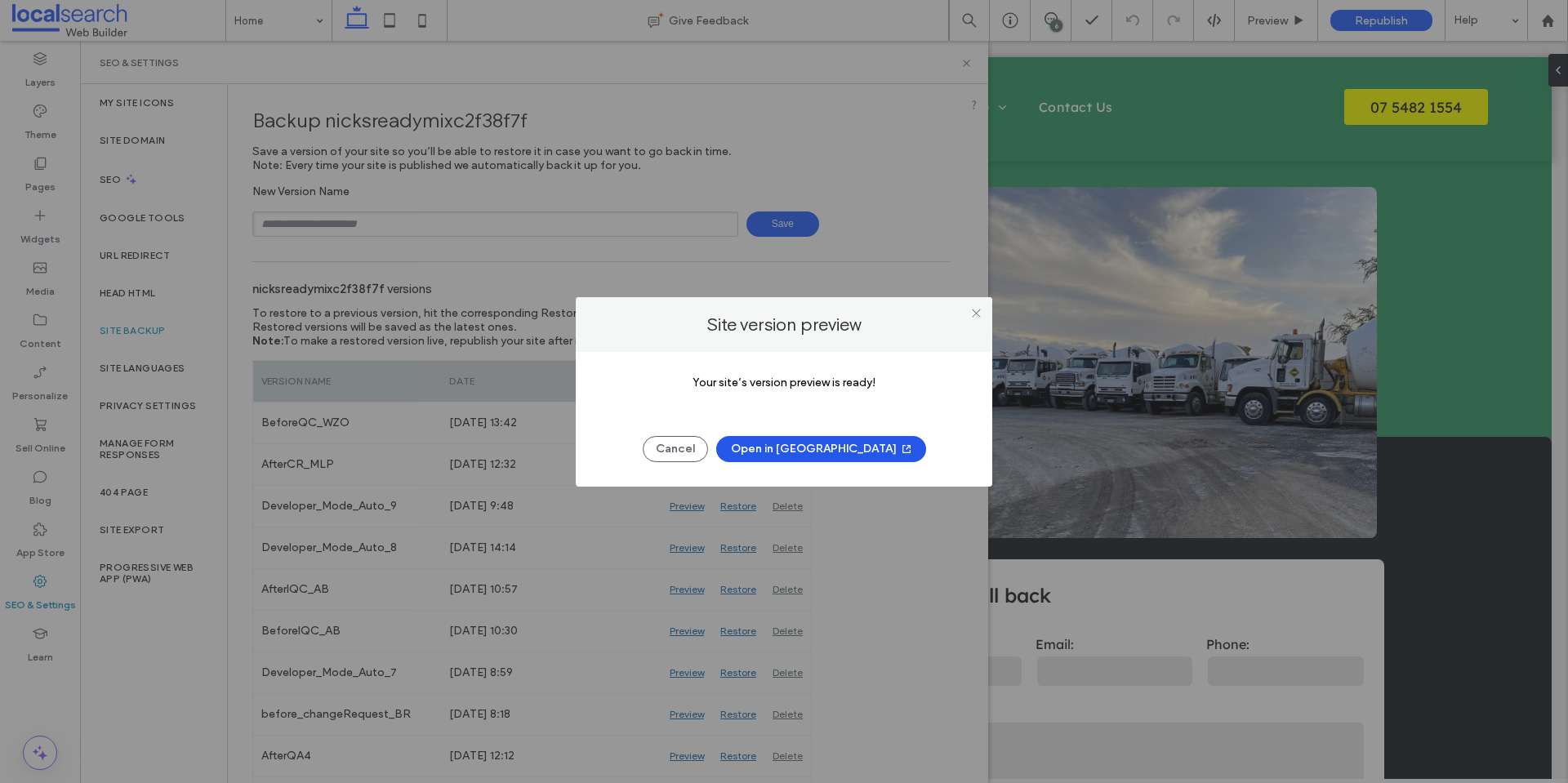
click at [803, 450] on button "Open in New Tab" at bounding box center [821, 448] width 210 height 26
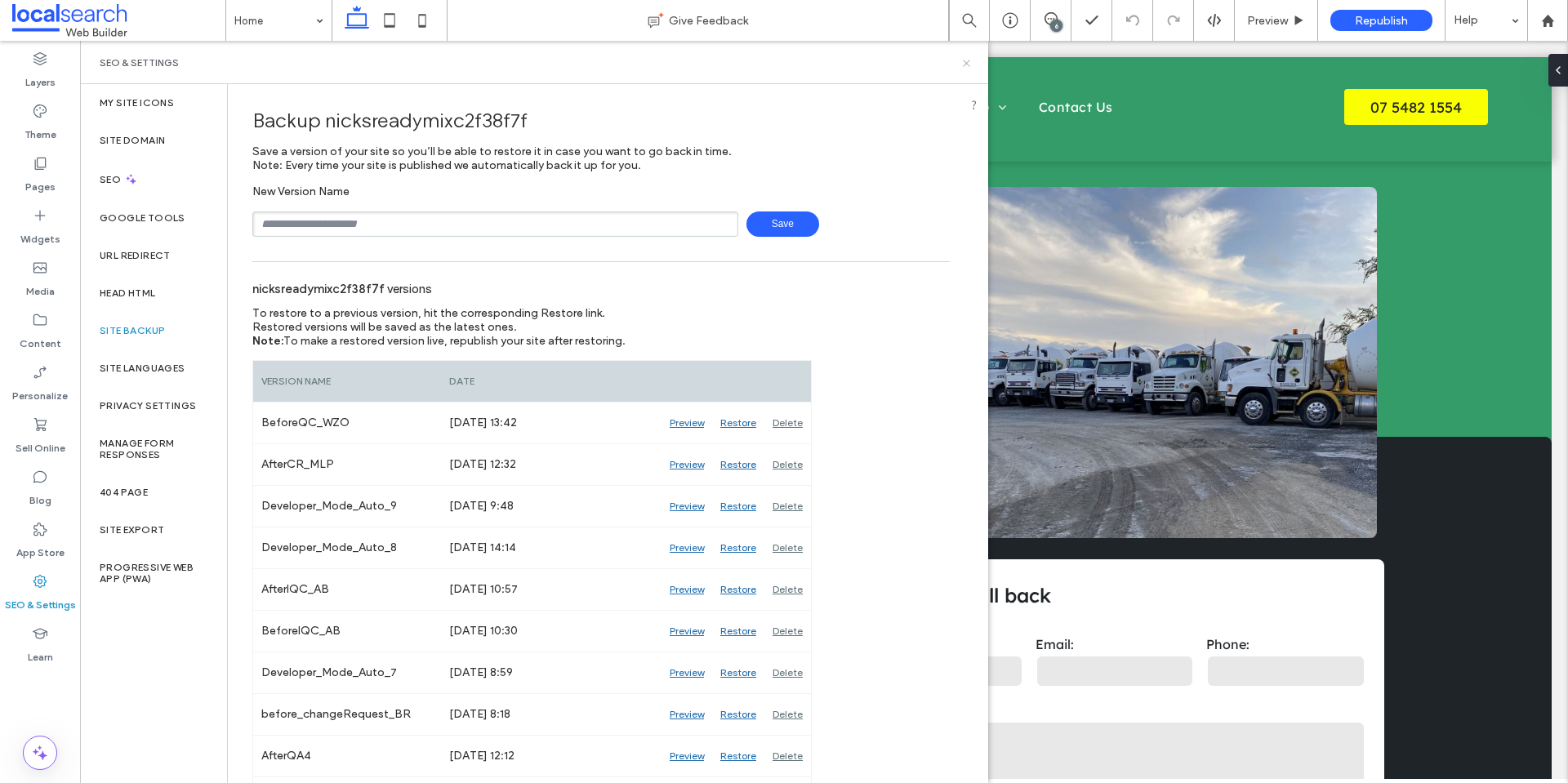
drag, startPoint x: 966, startPoint y: 62, endPoint x: 931, endPoint y: 15, distance: 58.6
click at [966, 62] on icon at bounding box center [966, 62] width 12 height 12
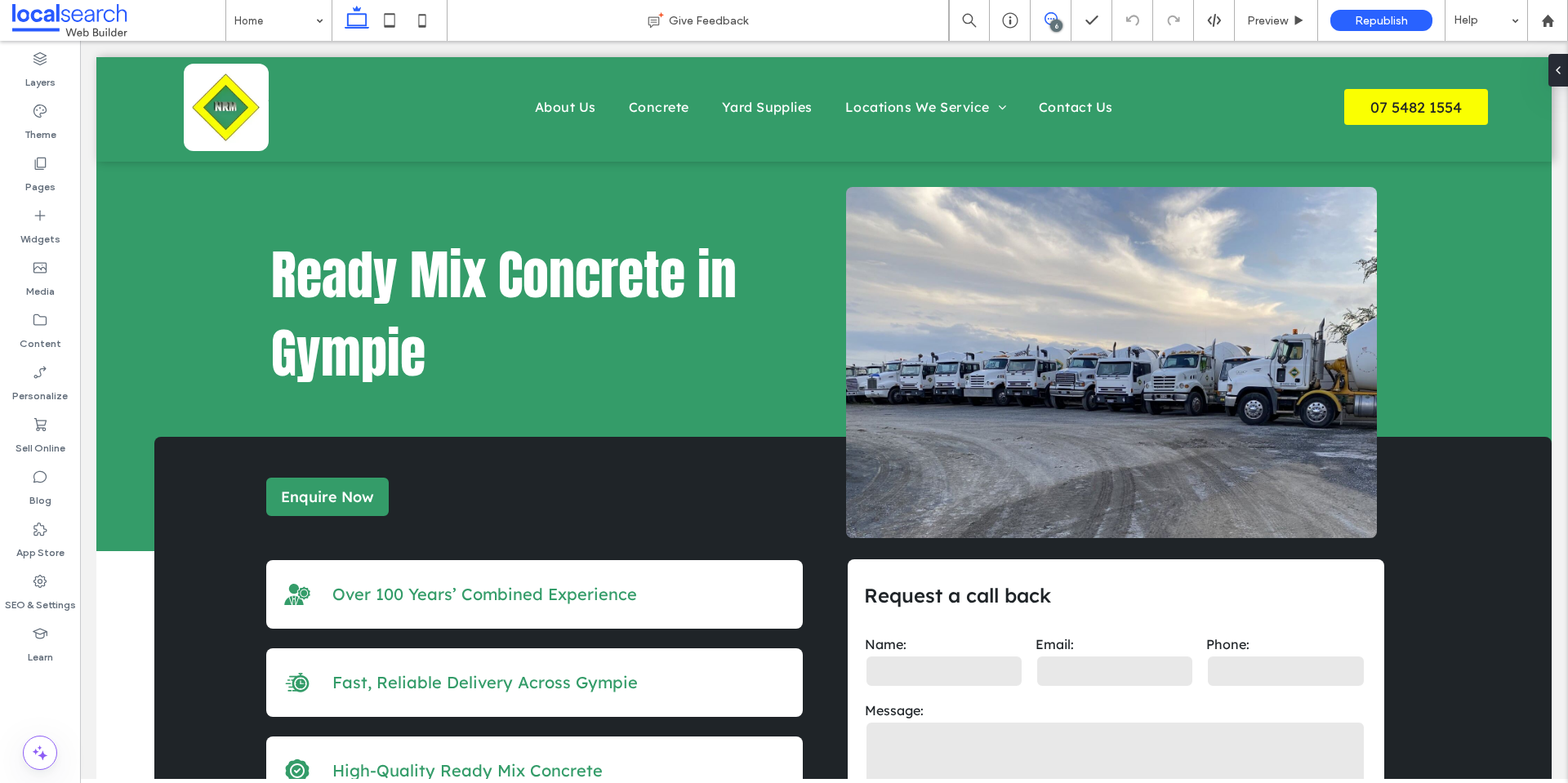
click at [1057, 17] on icon at bounding box center [1051, 18] width 13 height 13
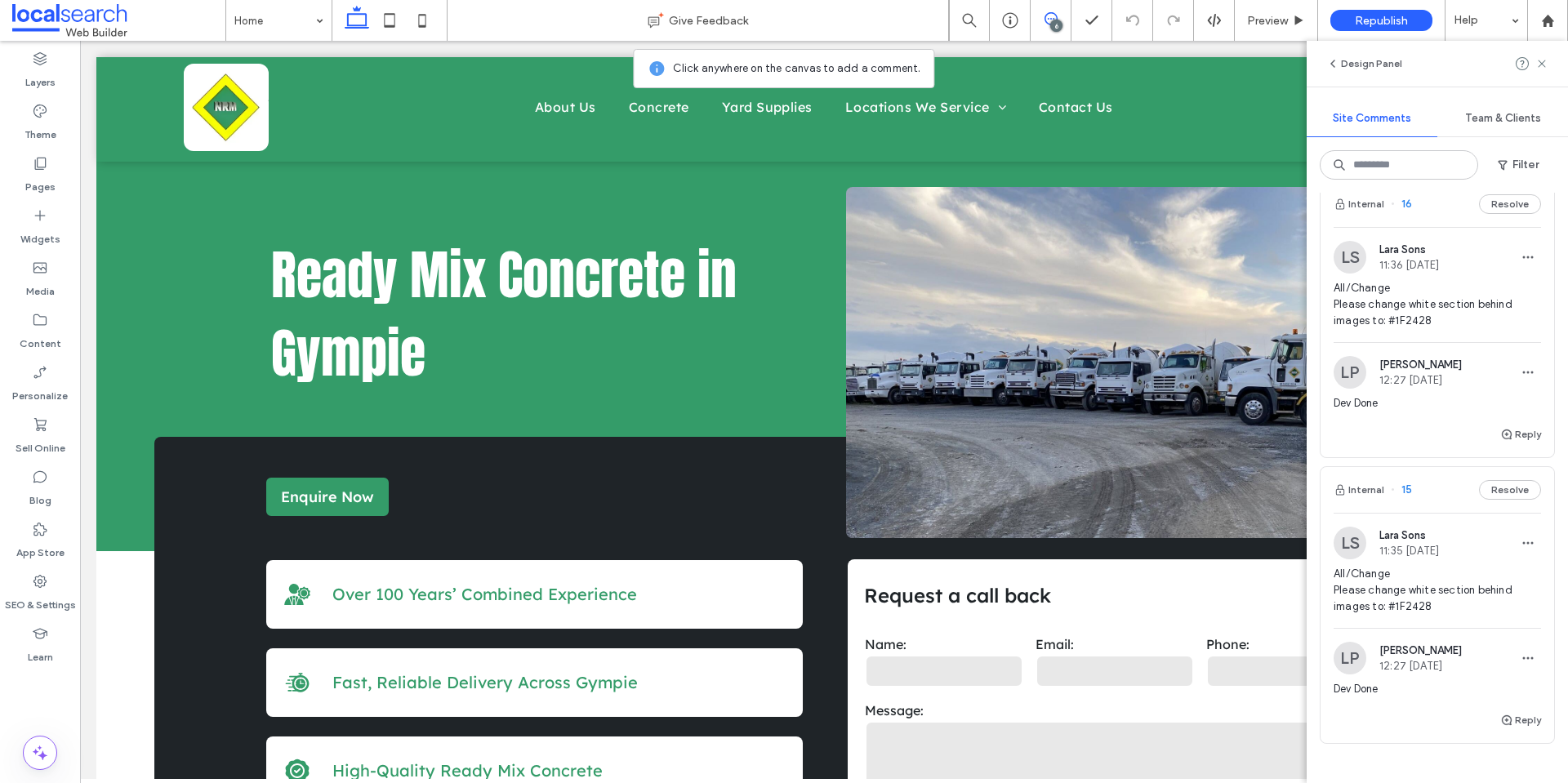
scroll to position [1160, 0]
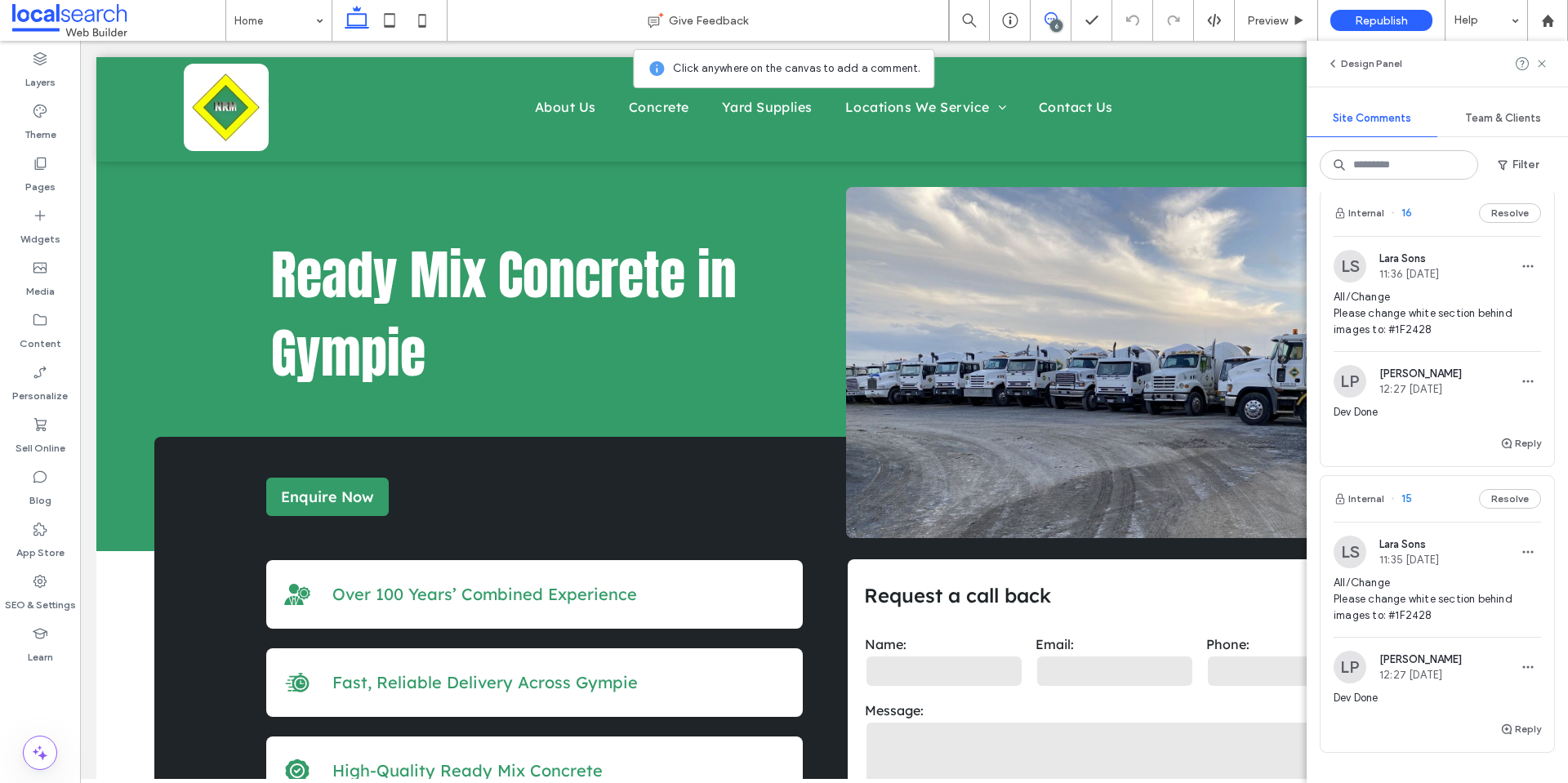
click at [1402, 318] on span "All/Change Please change white section behind images to: #1F2428" at bounding box center [1437, 313] width 208 height 49
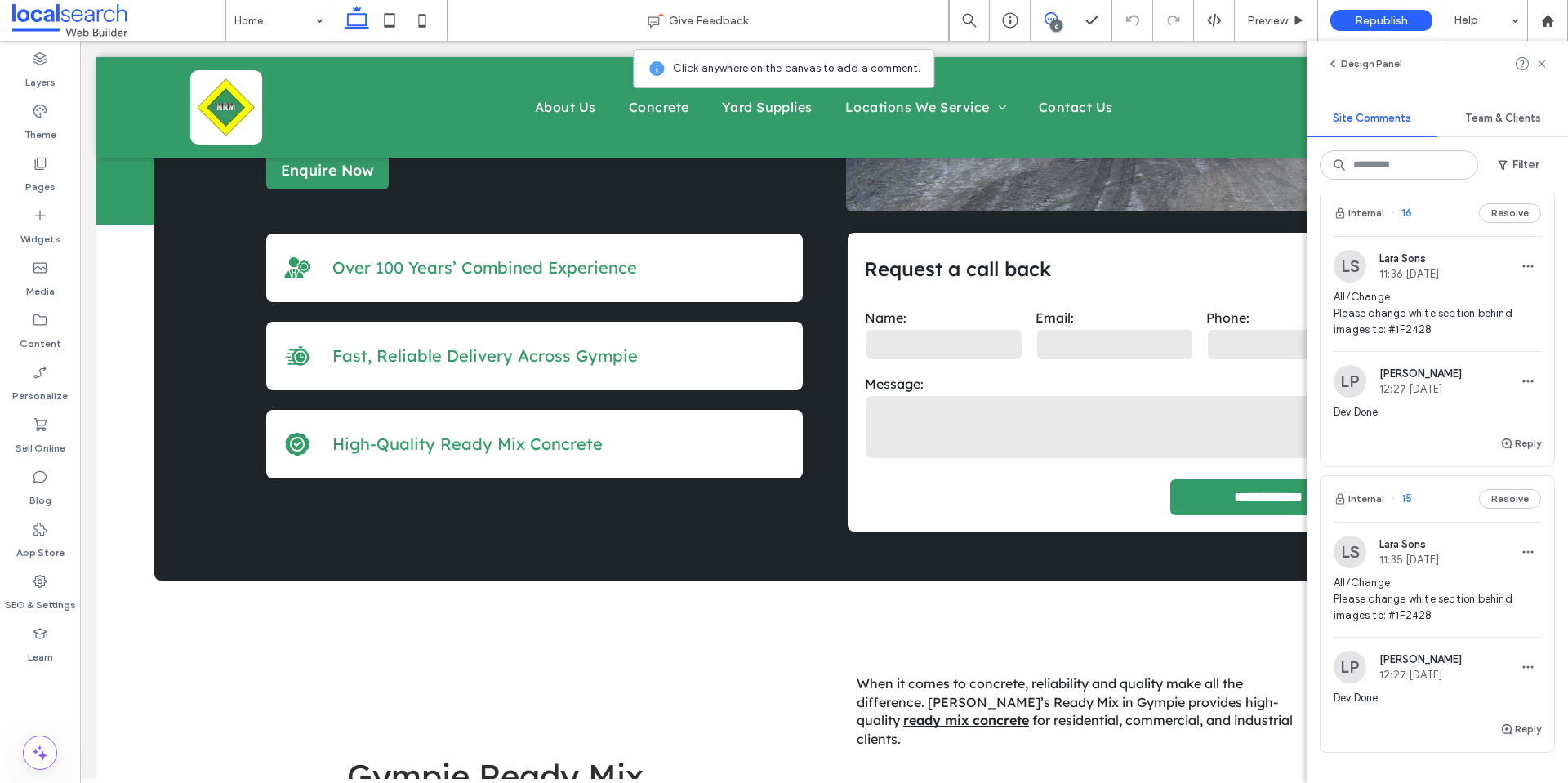
click at [1444, 315] on span "All/Change Please change white section behind images to: #1F2428" at bounding box center [1437, 313] width 208 height 49
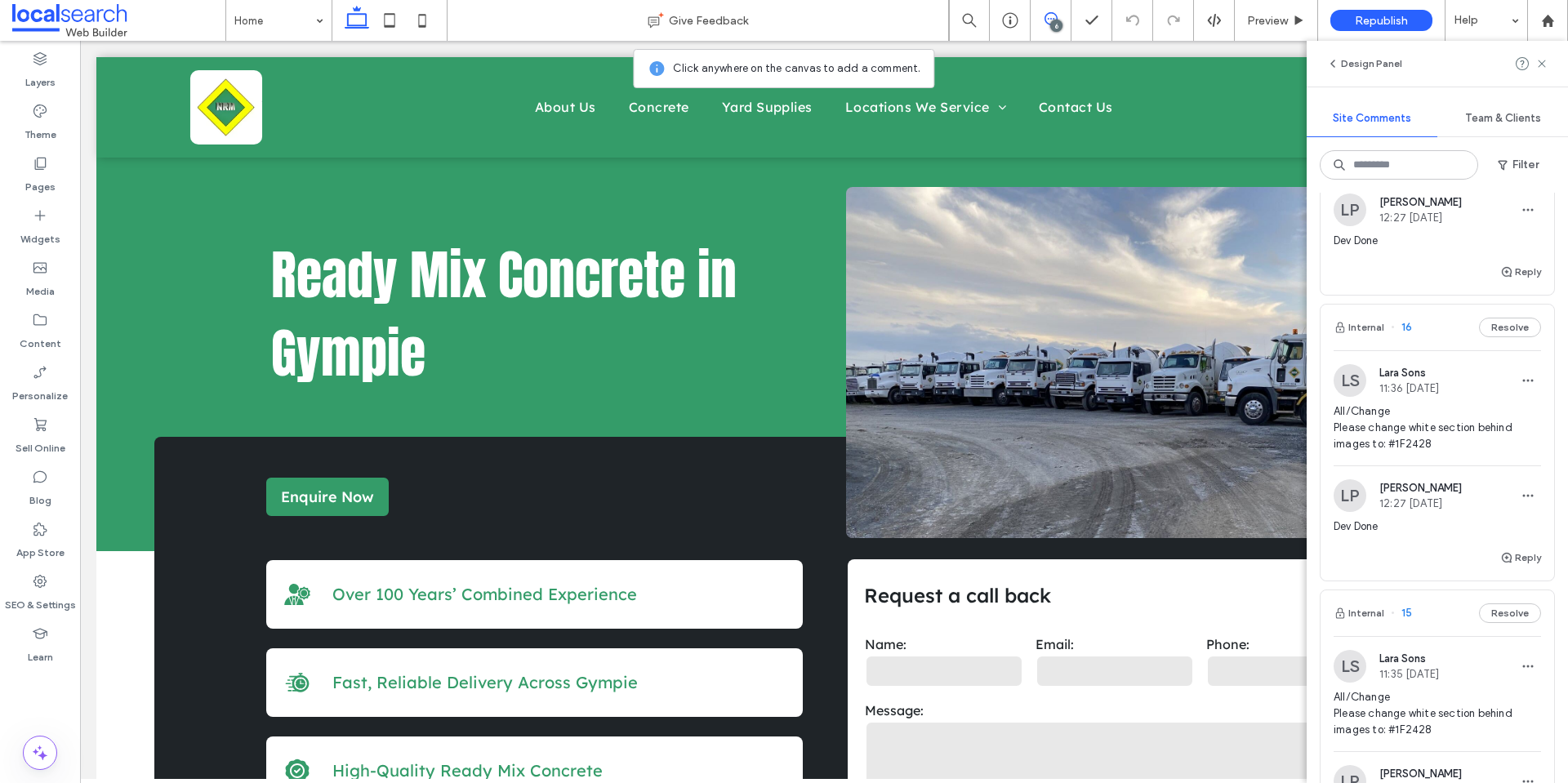
scroll to position [833, 0]
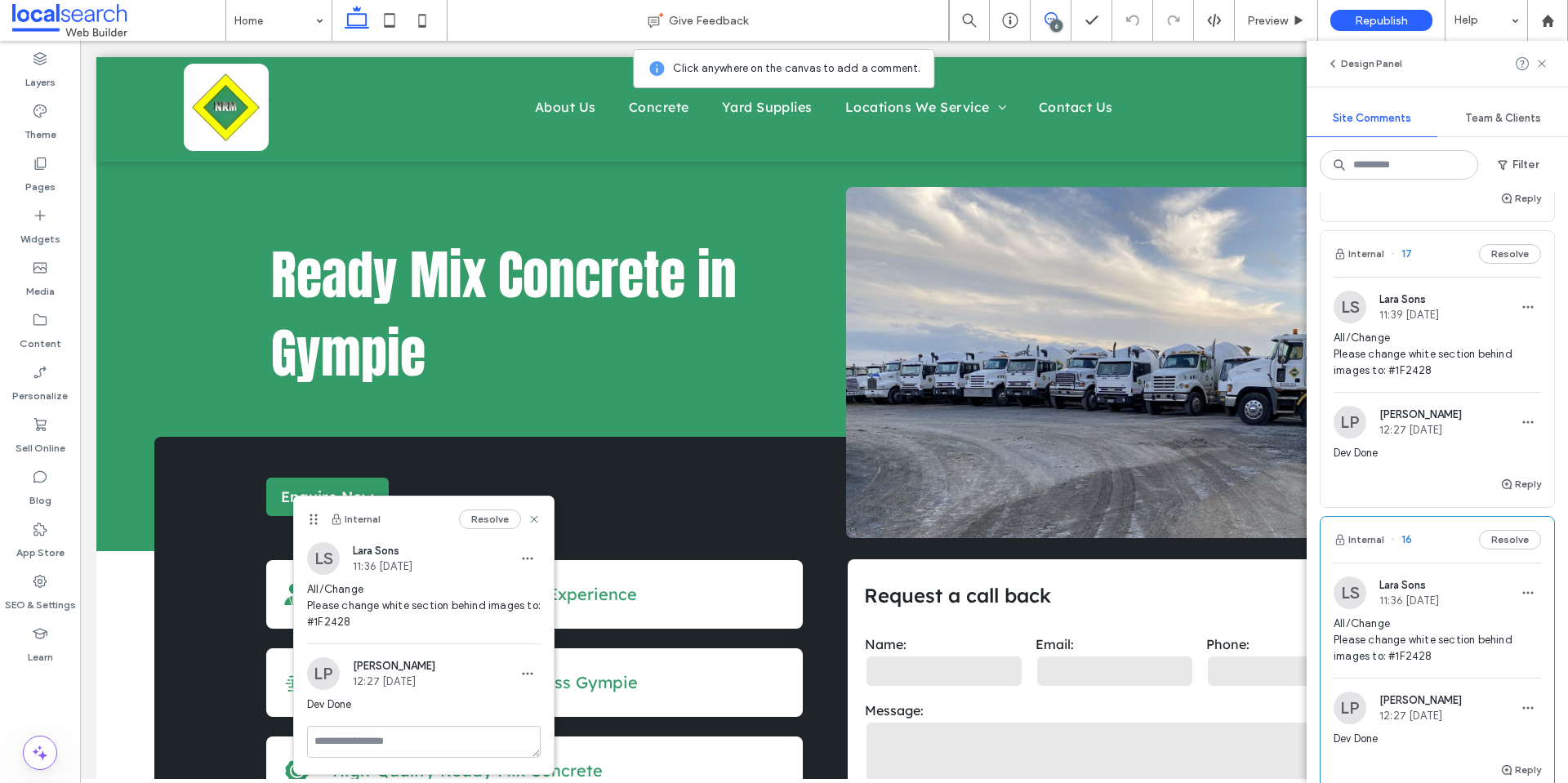
click at [1441, 350] on span "All/Change Please change white section behind images to: #1F2428" at bounding box center [1437, 354] width 208 height 49
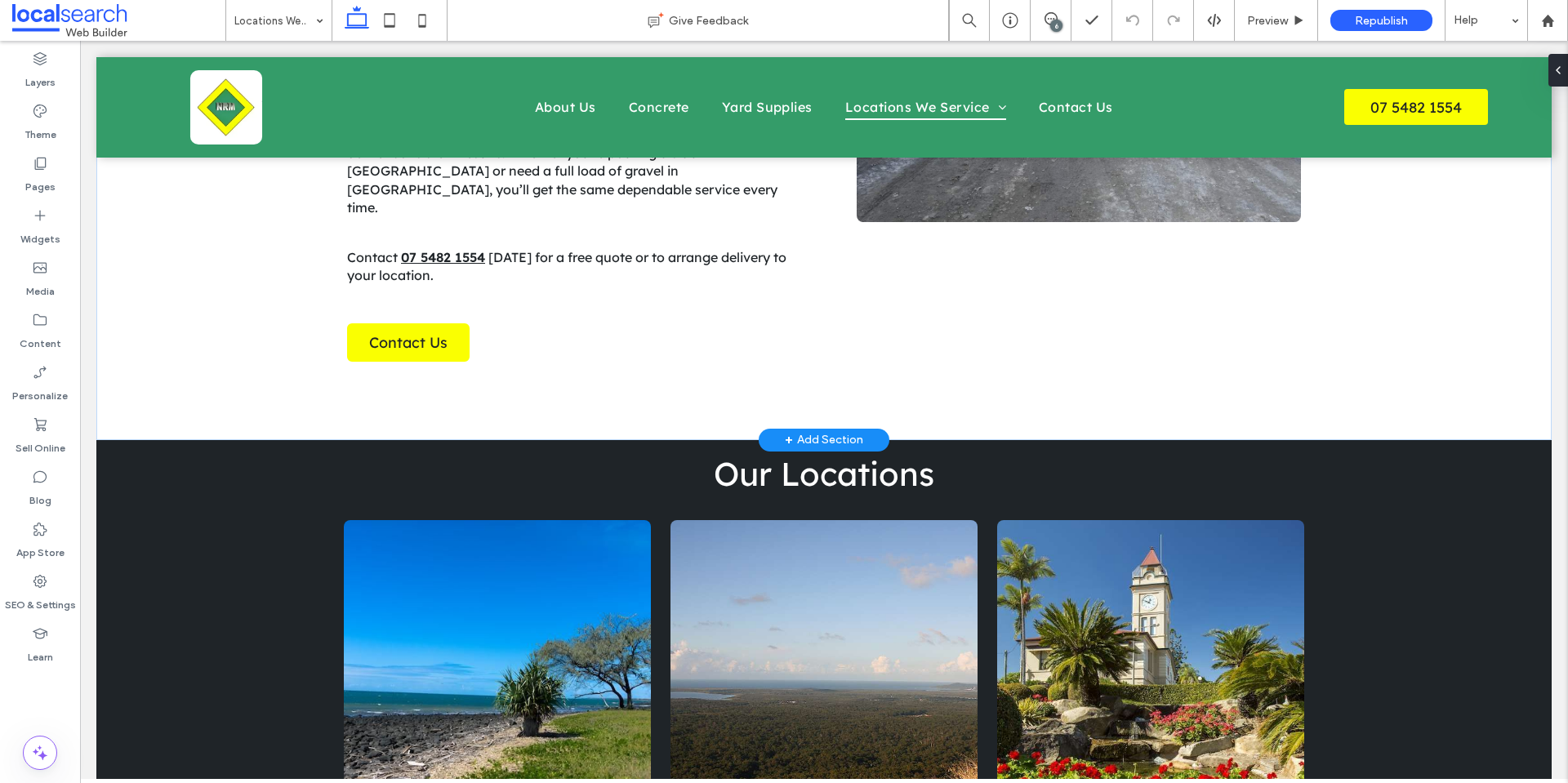
scroll to position [683, 0]
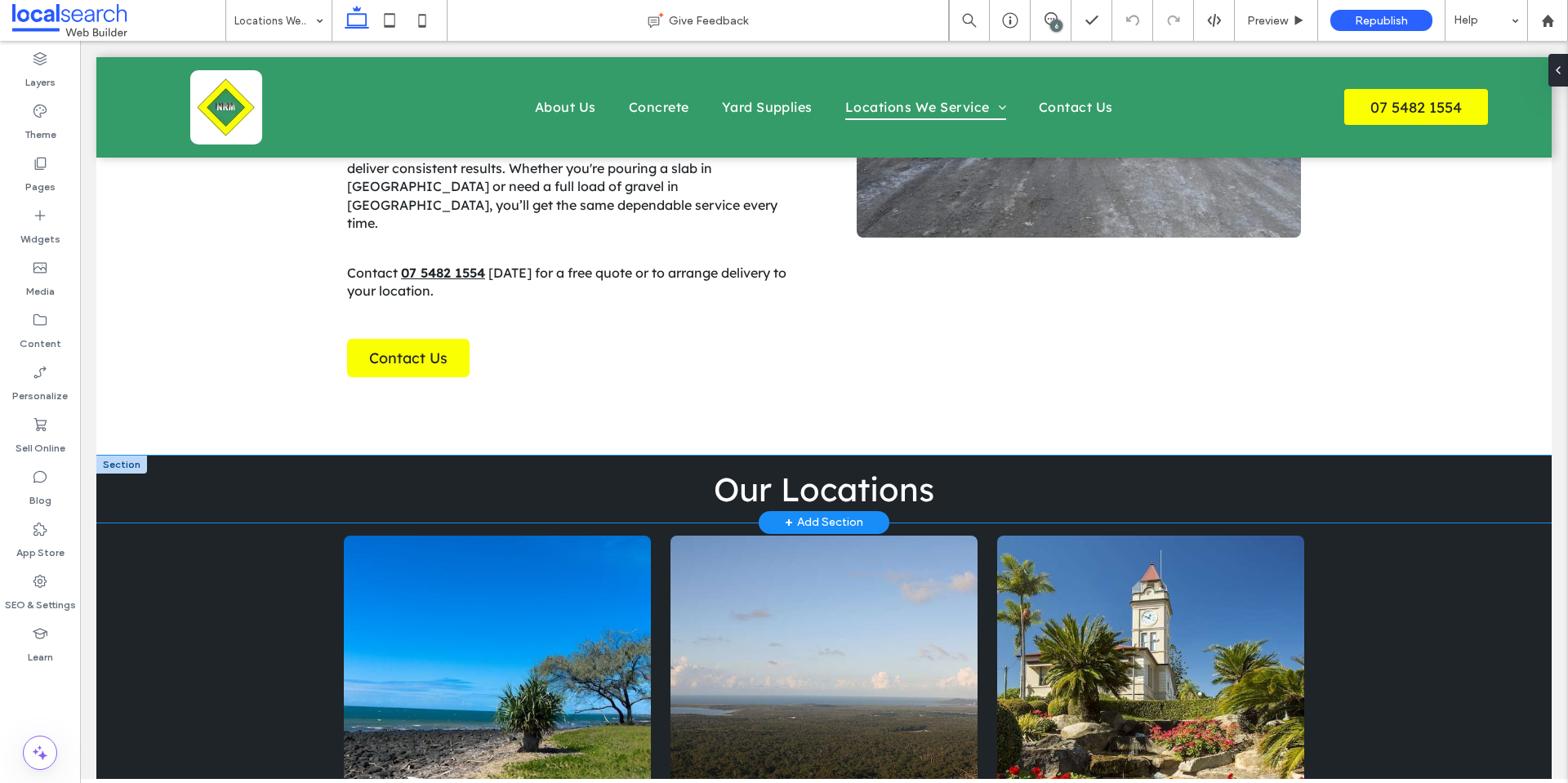
click at [217, 456] on div "Our Locations" at bounding box center [824, 489] width 1455 height 67
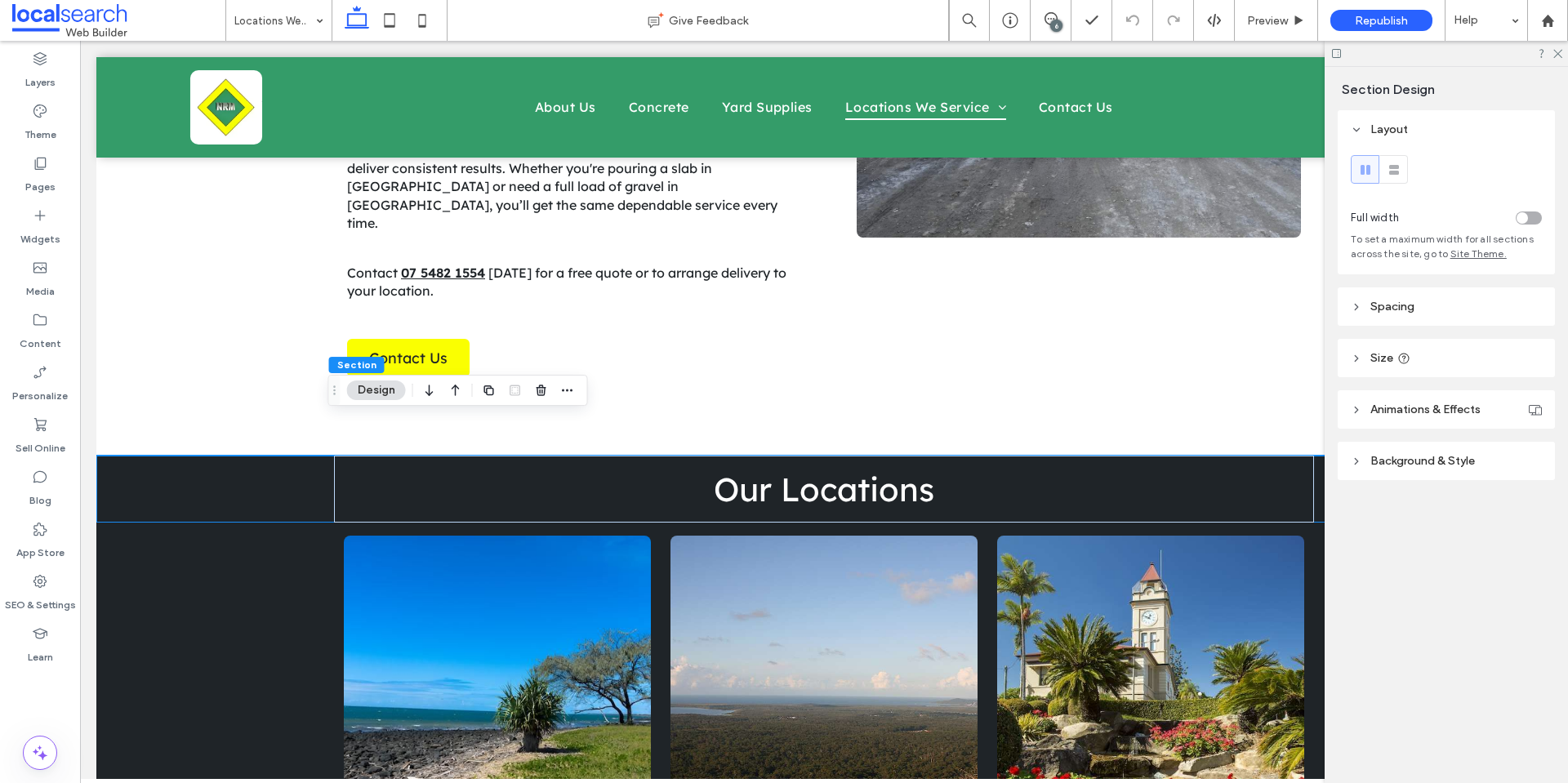
drag, startPoint x: 1440, startPoint y: 362, endPoint x: 1454, endPoint y: 371, distance: 16.6
click at [1441, 362] on header "Size" at bounding box center [1446, 358] width 217 height 39
click at [1446, 309] on header "Spacing" at bounding box center [1446, 307] width 217 height 39
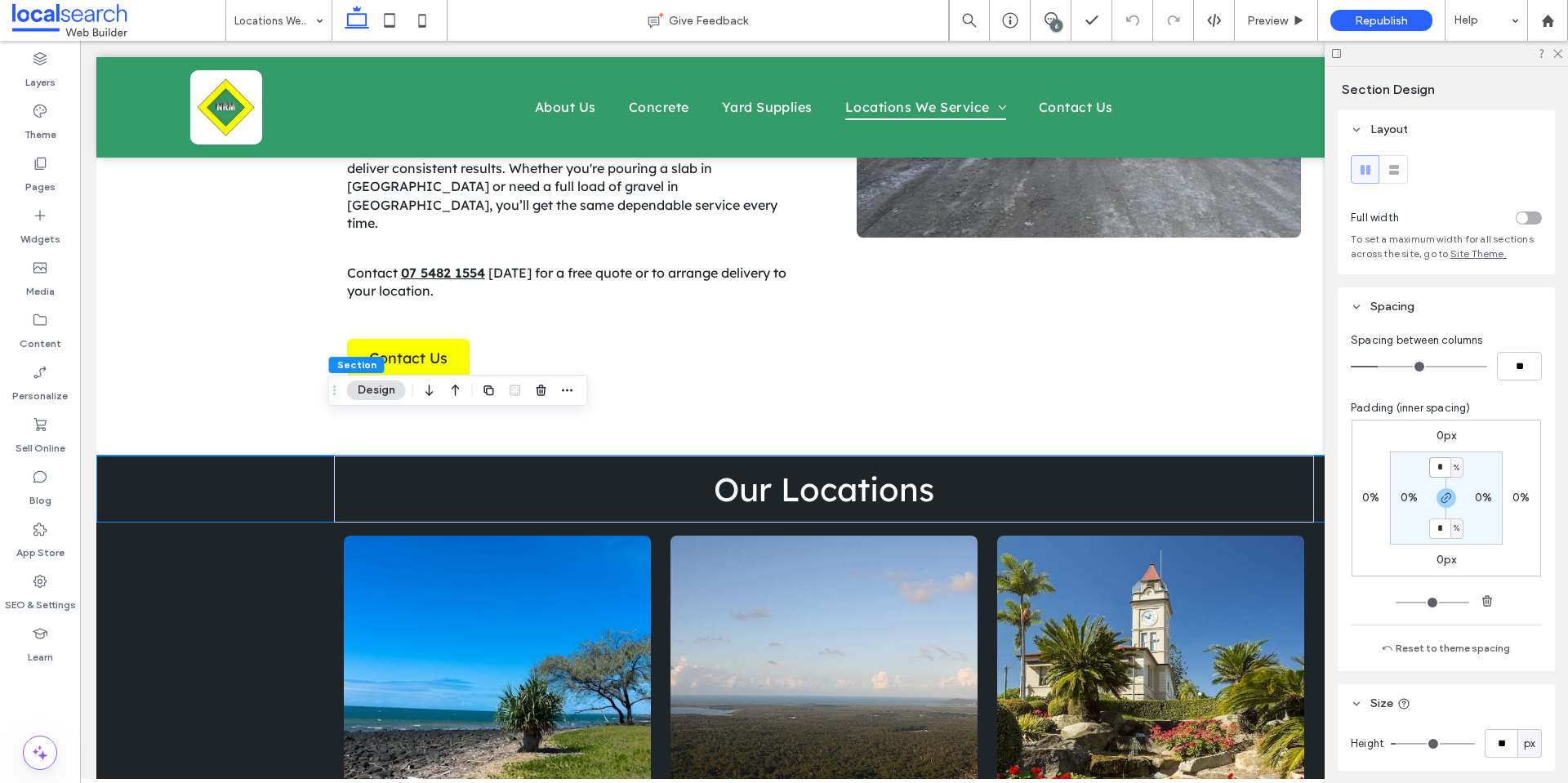
click at [1433, 465] on input "*" at bounding box center [1439, 468] width 21 height 20
click at [1449, 496] on span "button" at bounding box center [1446, 497] width 19 height 19
click at [1438, 470] on input "*" at bounding box center [1439, 468] width 21 height 20
type input "*"
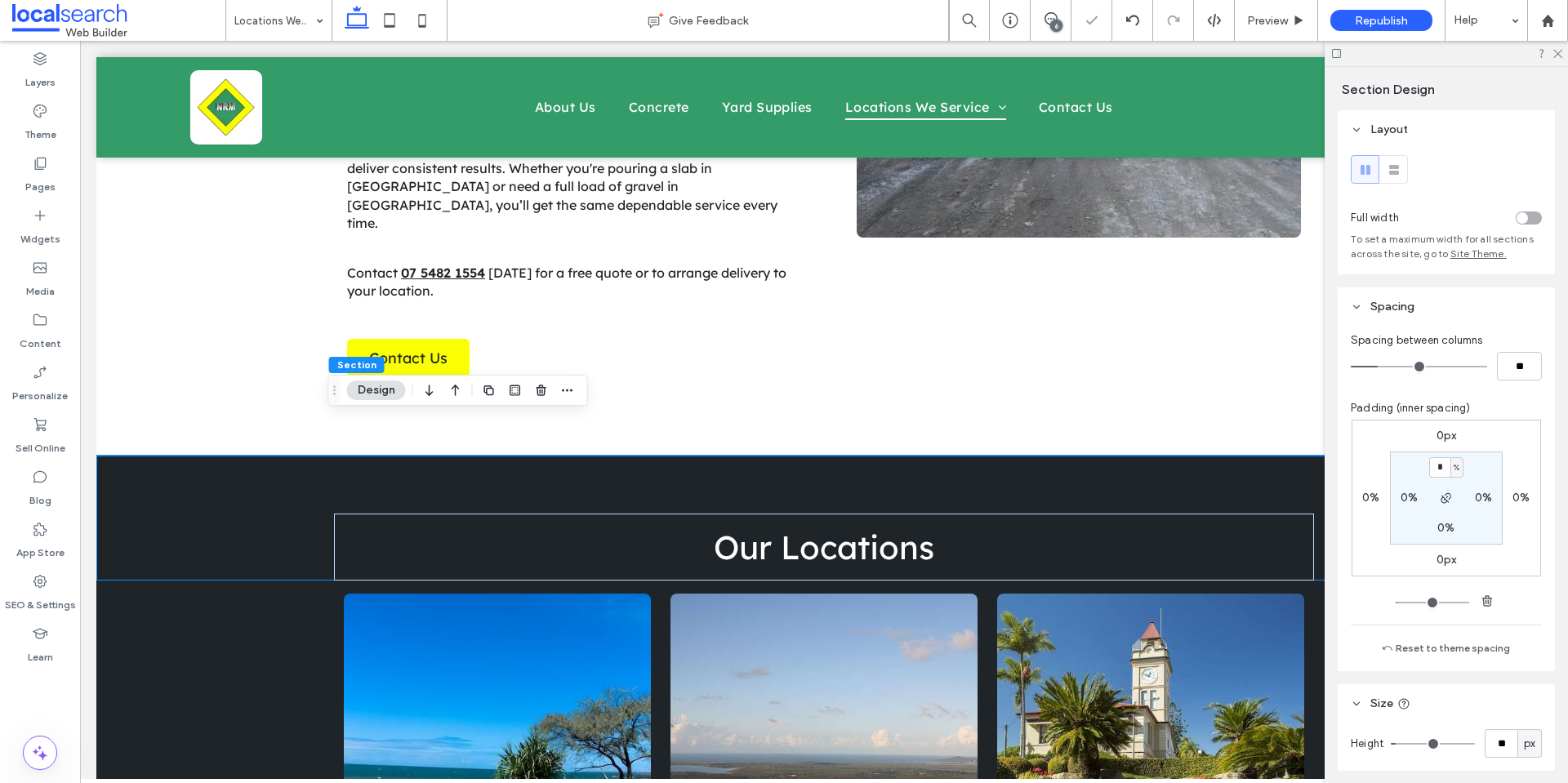
drag, startPoint x: 1555, startPoint y: 54, endPoint x: 1500, endPoint y: 99, distance: 71.1
click at [1555, 52] on icon at bounding box center [1557, 53] width 11 height 11
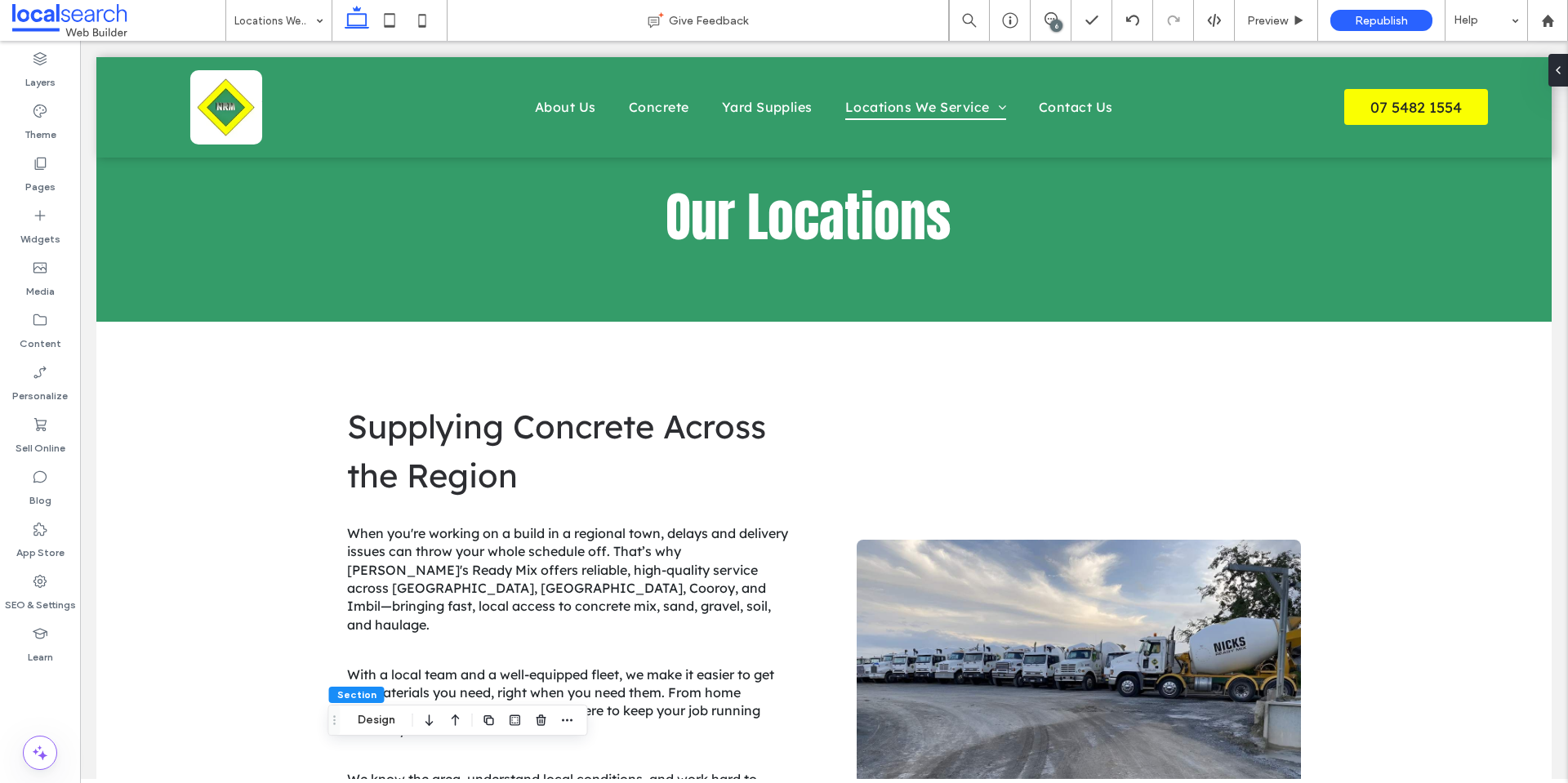
scroll to position [0, 0]
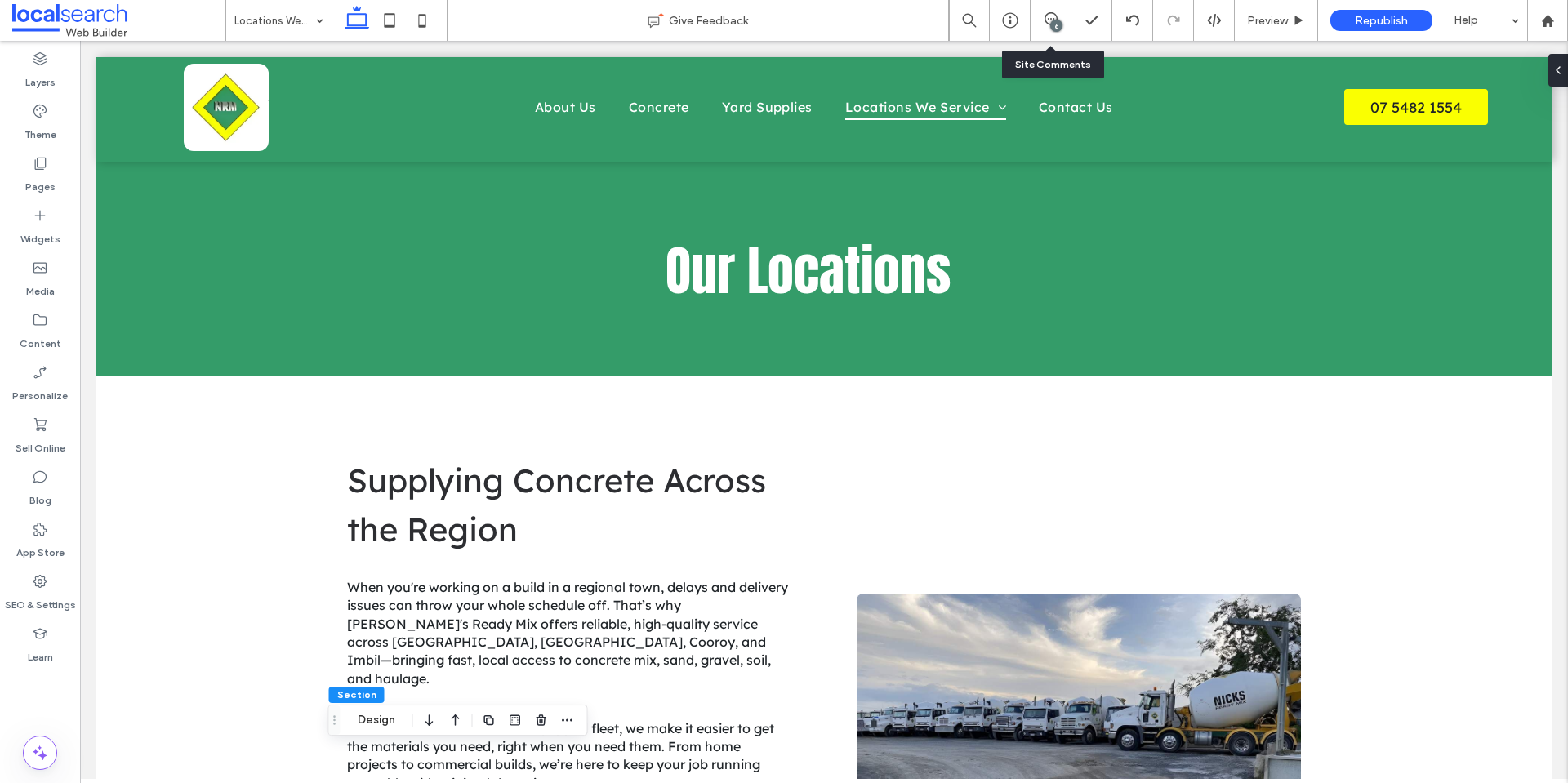
click at [1048, 11] on div "6" at bounding box center [1051, 20] width 40 height 40
click at [1056, 16] on use at bounding box center [1051, 18] width 13 height 13
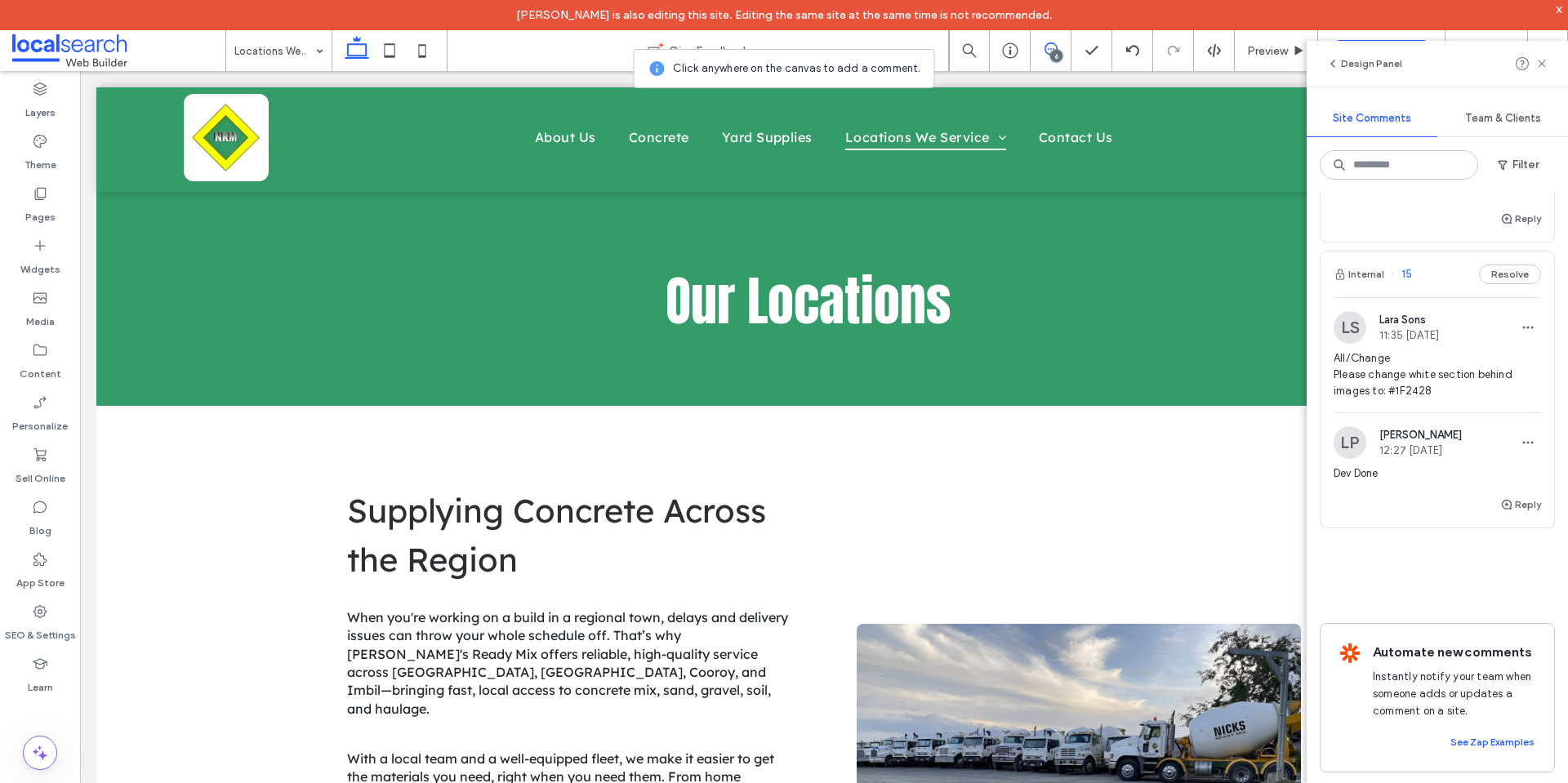
scroll to position [1404, 0]
click at [1387, 362] on span "All/Change Please change white section behind images to: #1F2428" at bounding box center [1437, 371] width 208 height 49
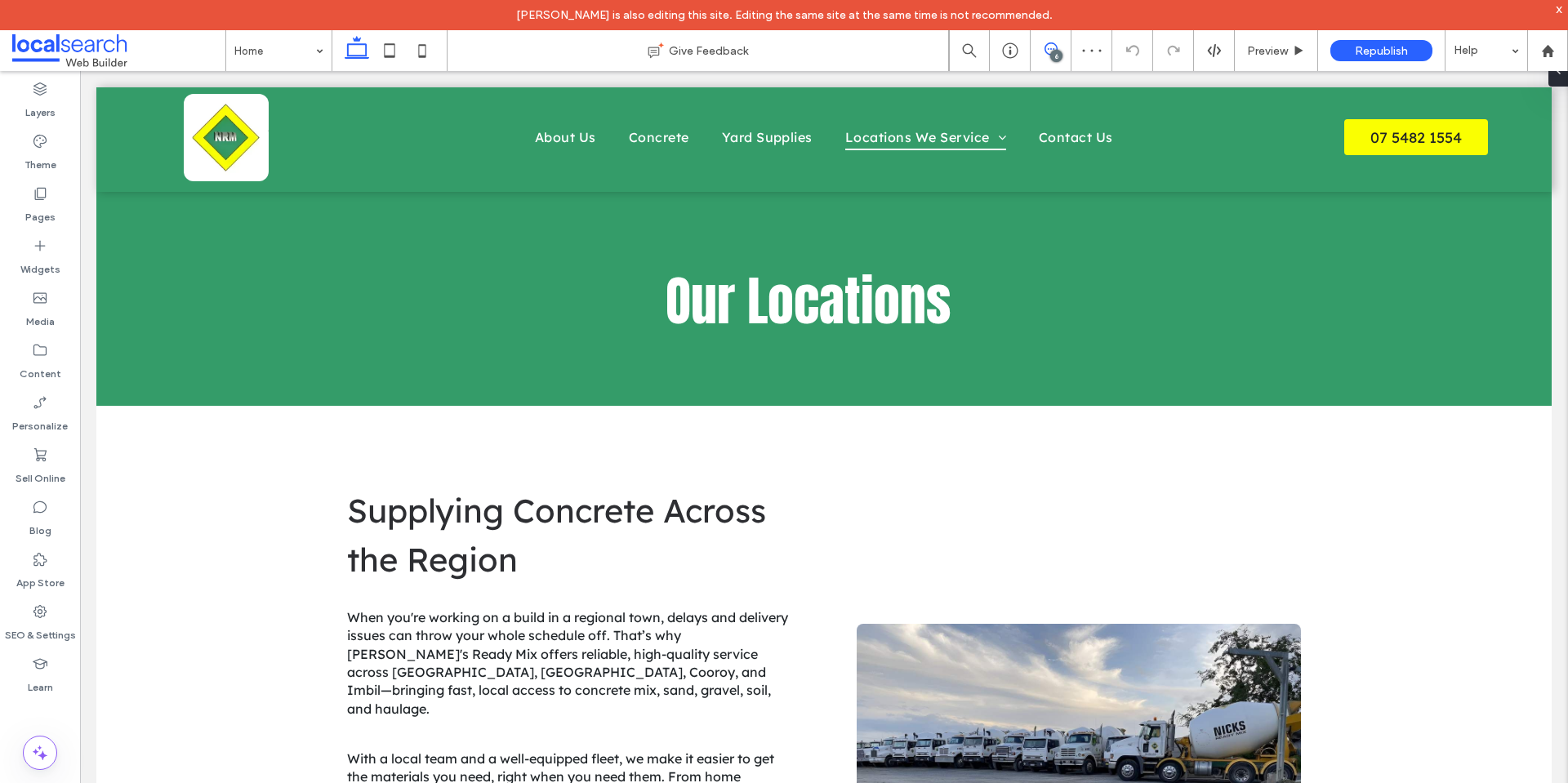
click at [1049, 55] on use at bounding box center [1051, 49] width 13 height 13
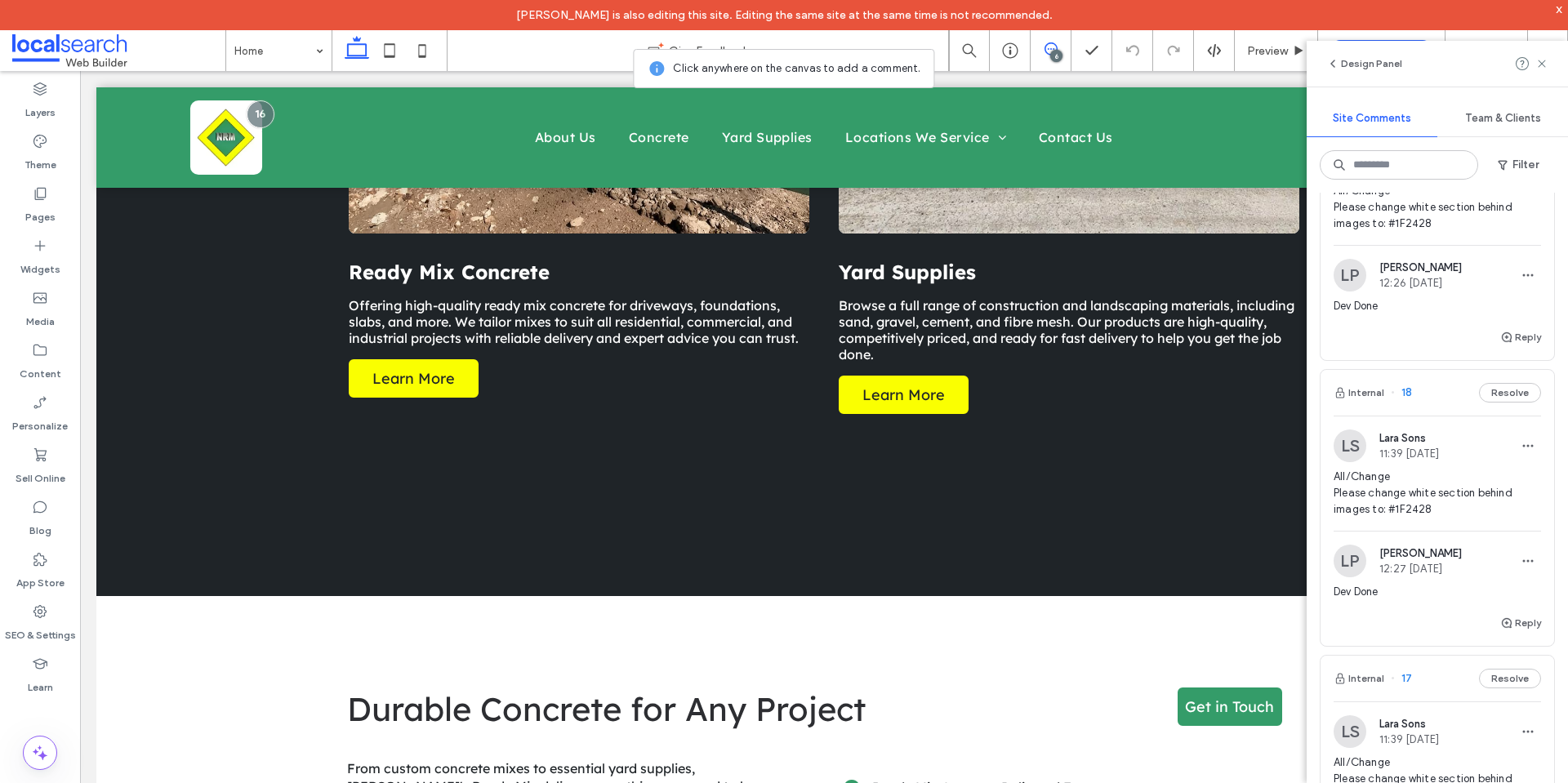
scroll to position [1470, 0]
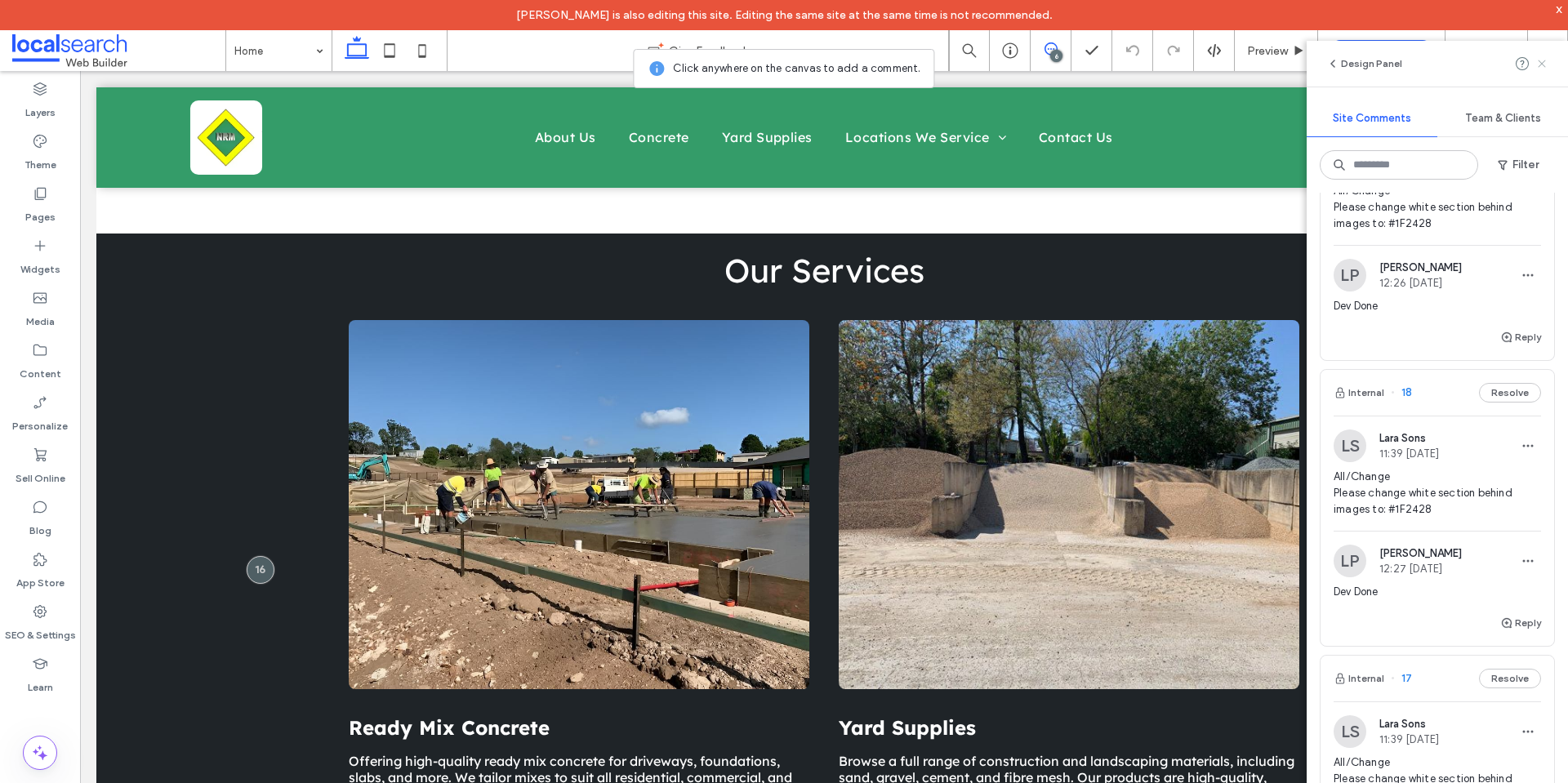
click at [1537, 69] on icon at bounding box center [1541, 63] width 13 height 13
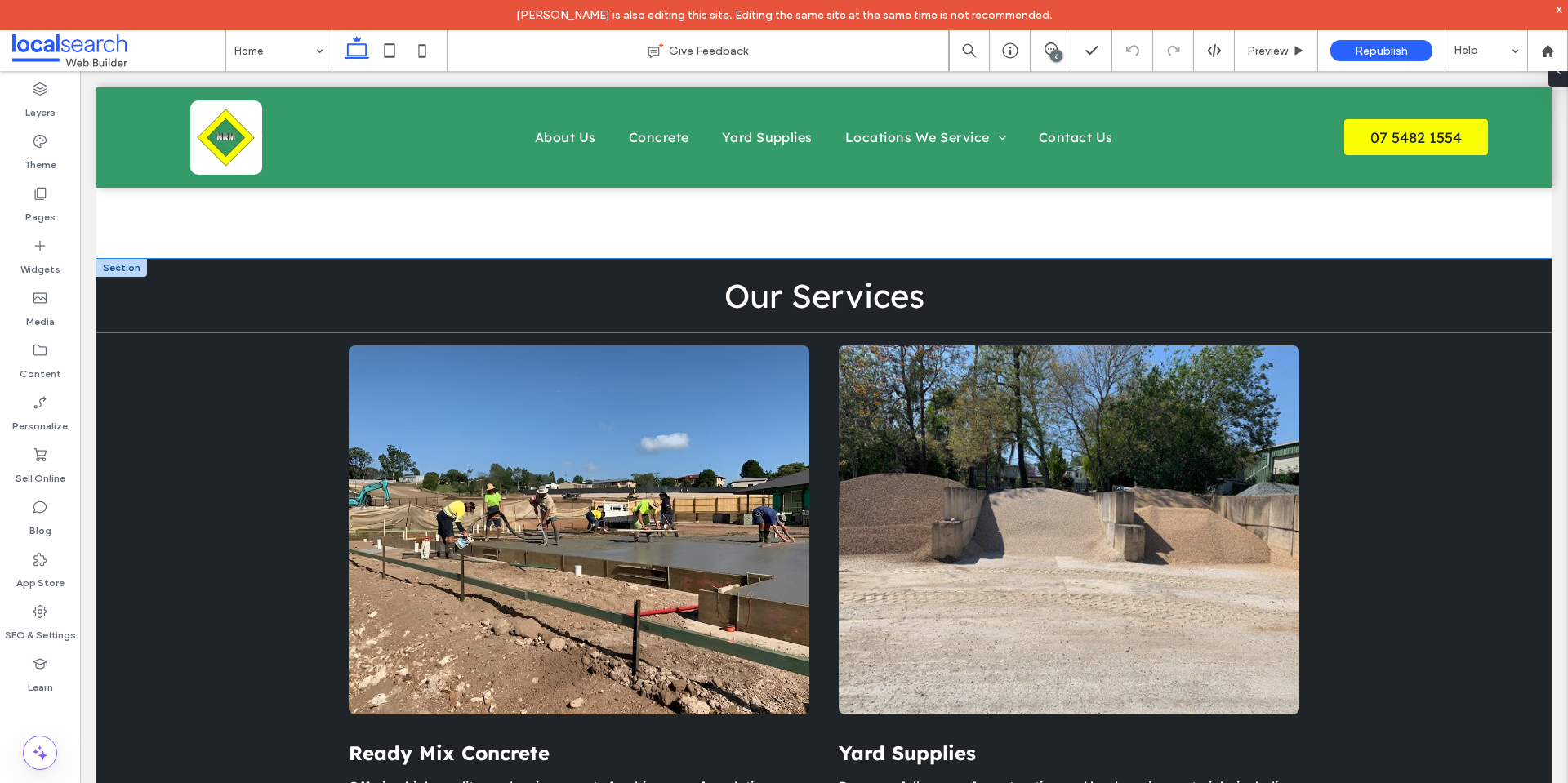
scroll to position [1388, 0]
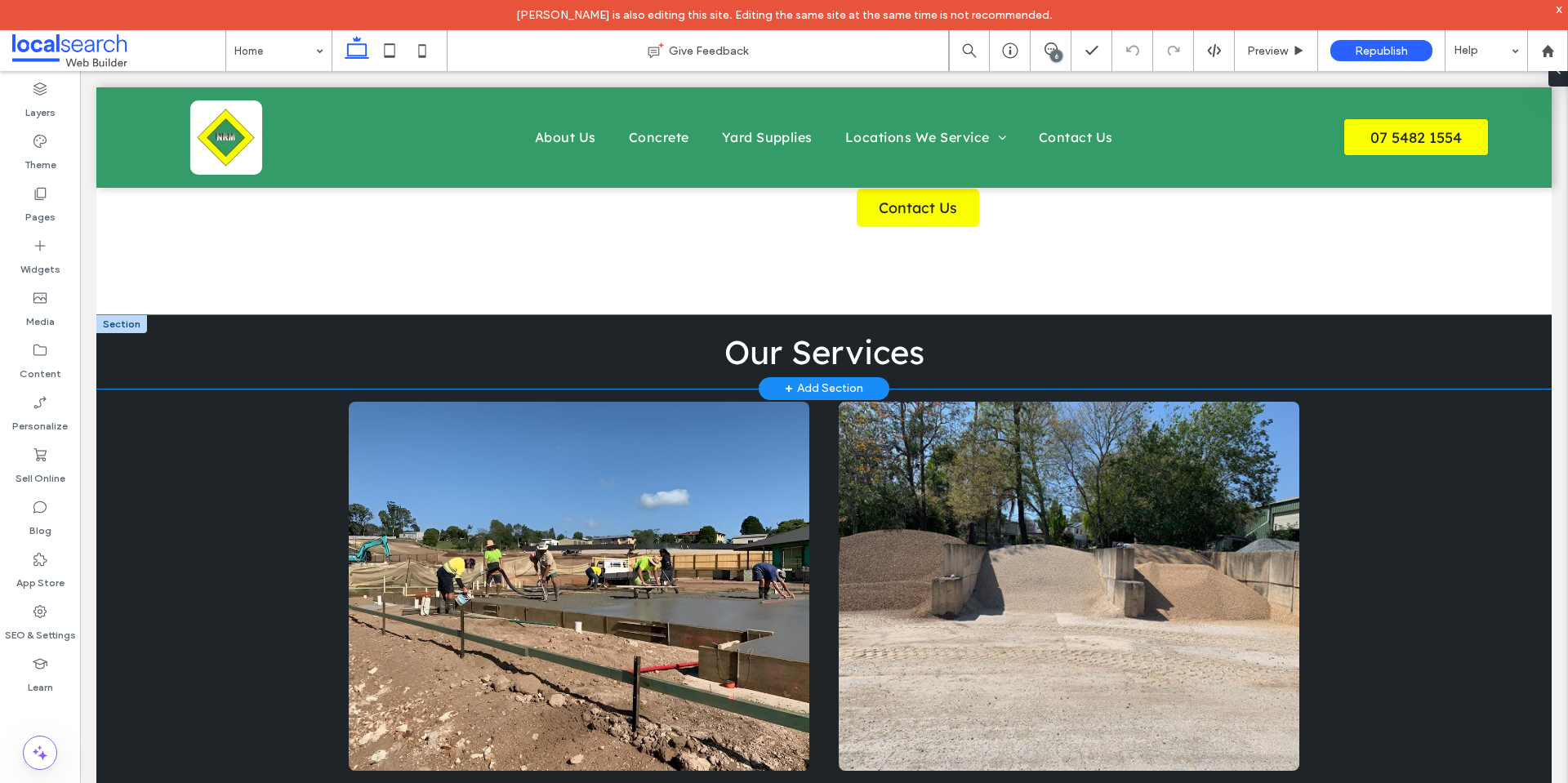
click at [157, 341] on div "Our Services" at bounding box center [824, 352] width 1455 height 74
click at [367, 267] on button "Design" at bounding box center [377, 267] width 59 height 19
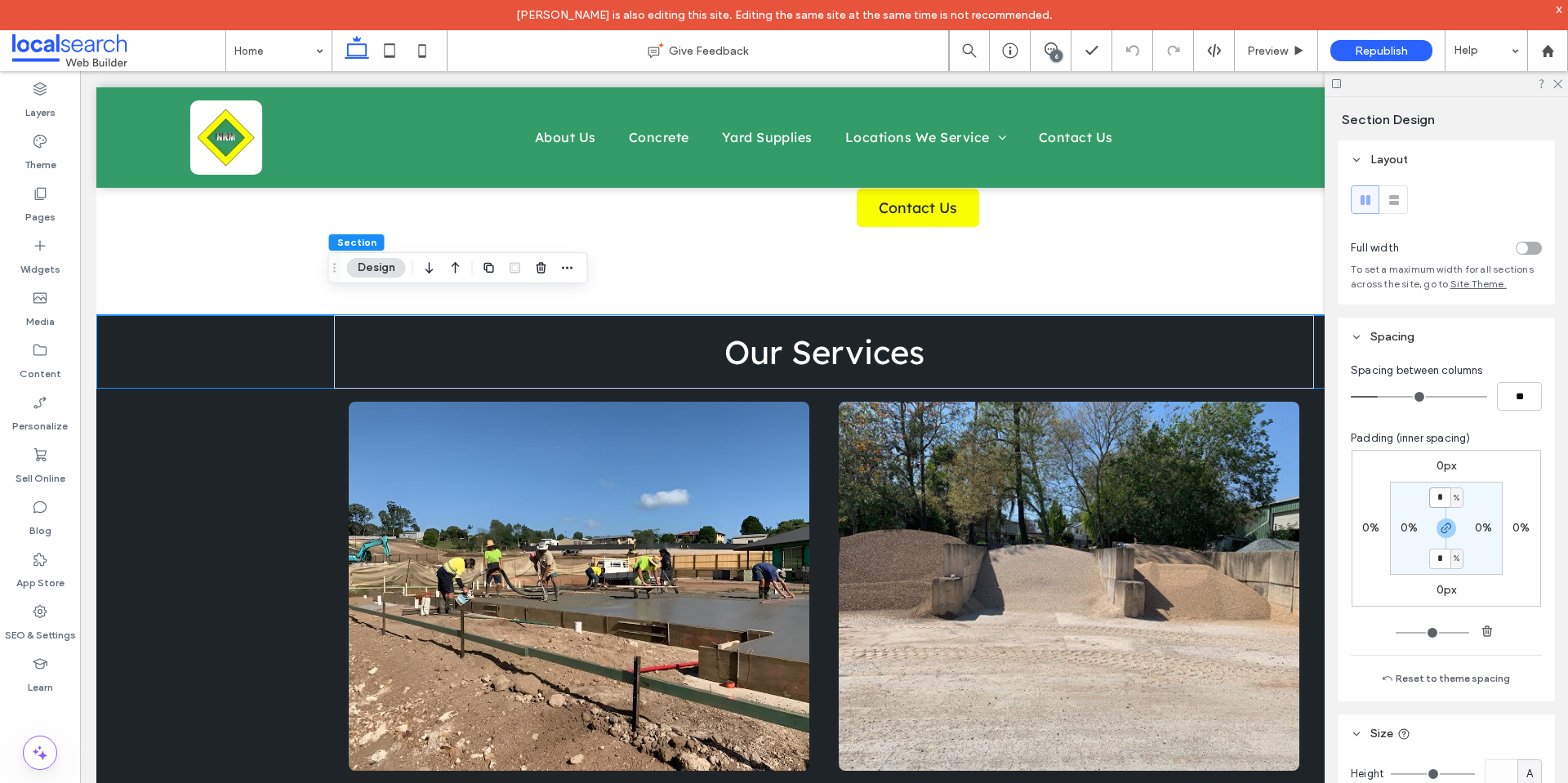
click at [1440, 493] on input "*" at bounding box center [1439, 497] width 21 height 20
click at [1451, 533] on span "button" at bounding box center [1446, 528] width 19 height 19
click at [1437, 494] on input "*" at bounding box center [1439, 497] width 21 height 20
type input "*"
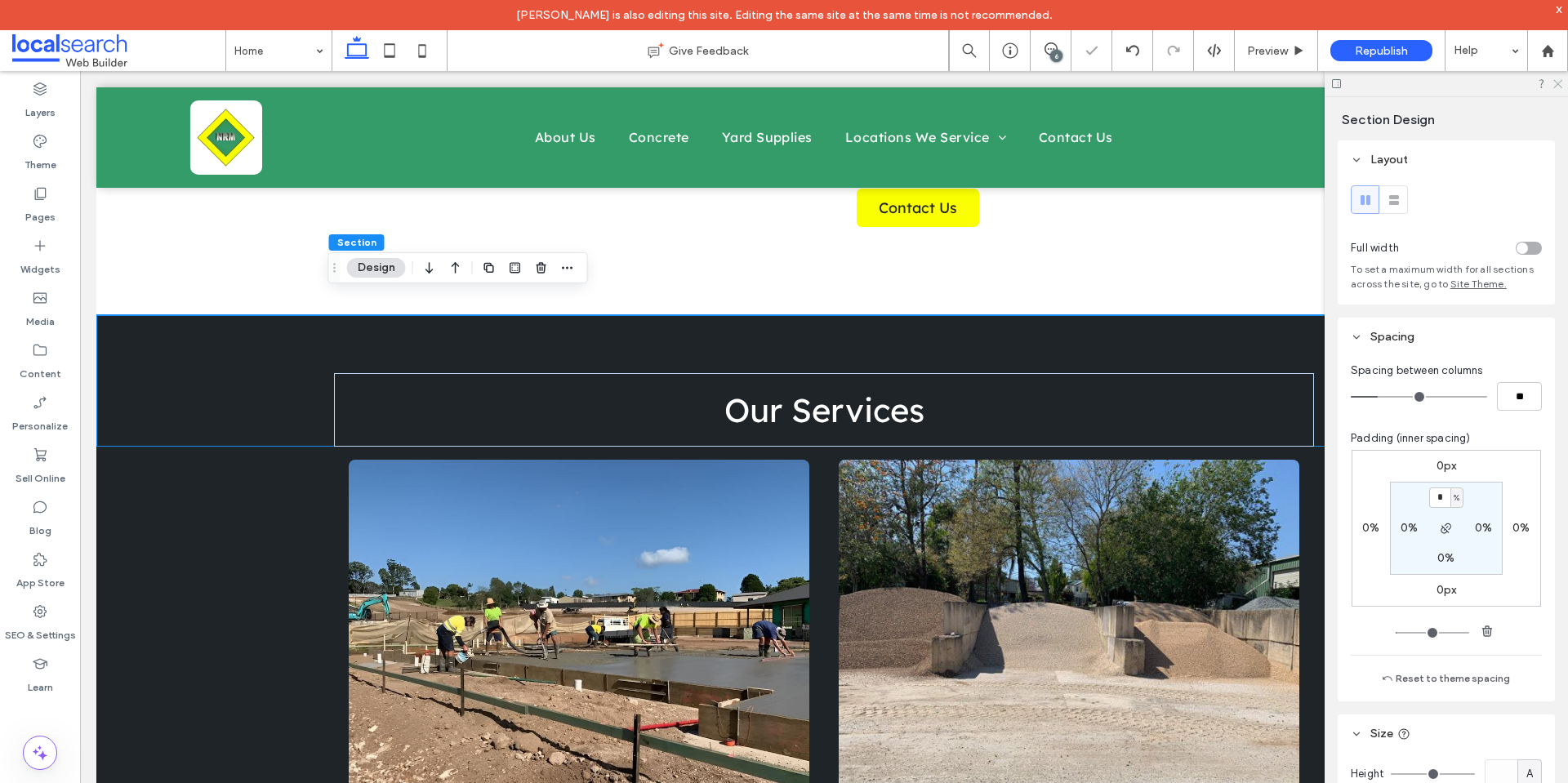
click at [1556, 81] on icon at bounding box center [1557, 83] width 11 height 11
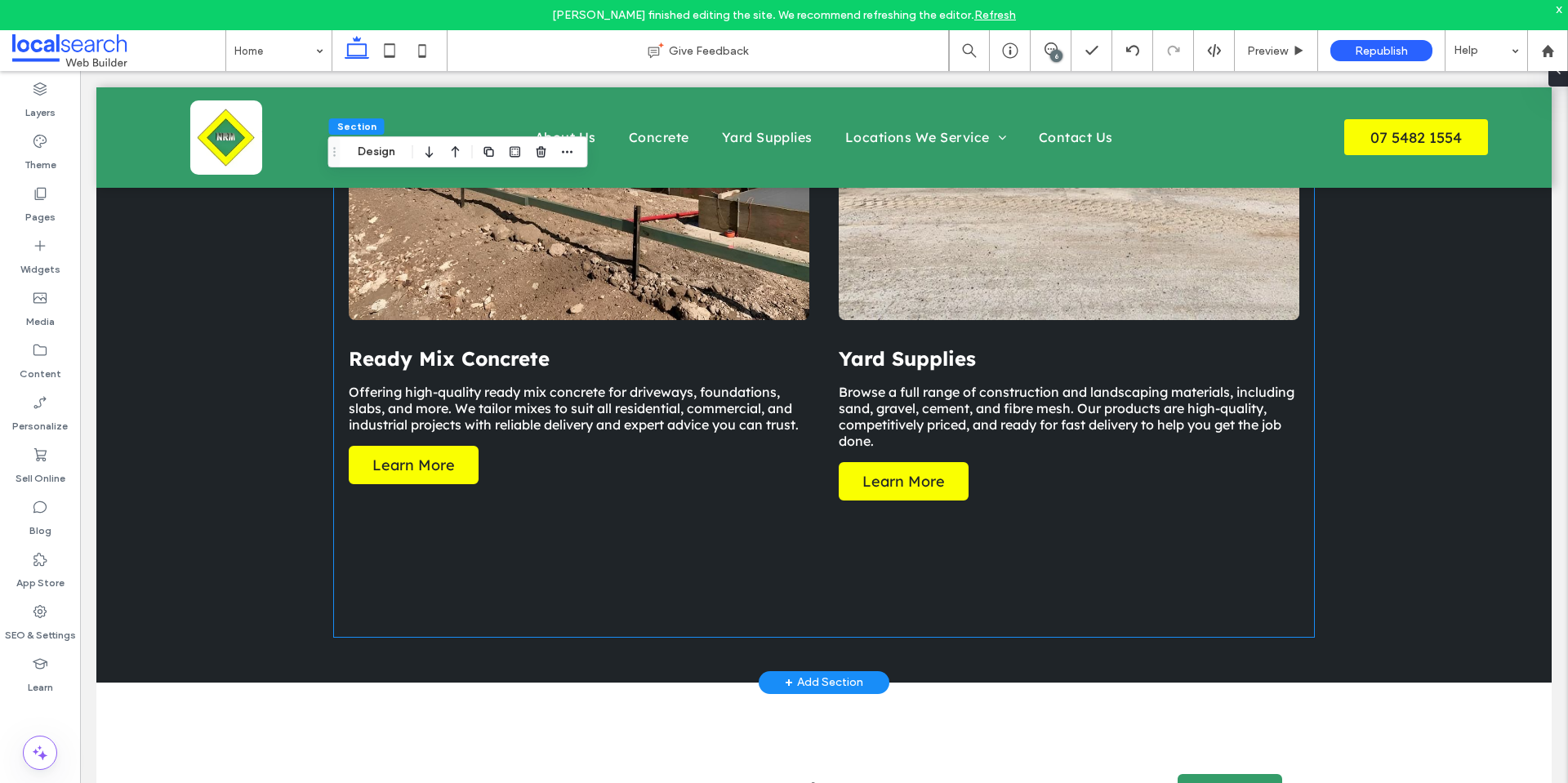
scroll to position [1959, 0]
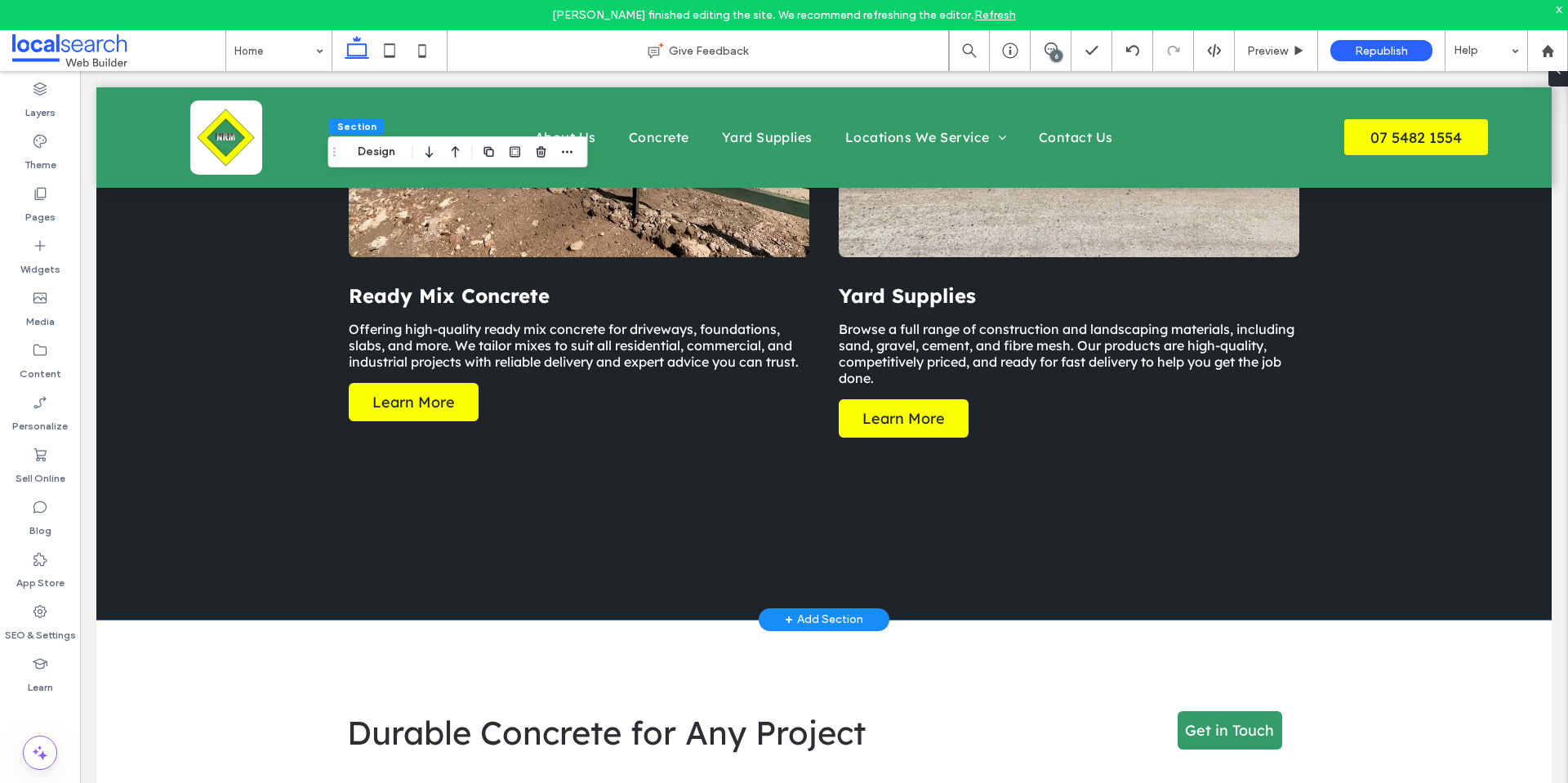
click at [177, 380] on div "Ready Mix Concrete Offering high-quality ready mix concrete for driveways, foun…" at bounding box center [824, 247] width 1455 height 744
drag, startPoint x: 362, startPoint y: 143, endPoint x: 324, endPoint y: 137, distance: 38.5
click at [362, 143] on button "Design" at bounding box center [377, 152] width 59 height 19
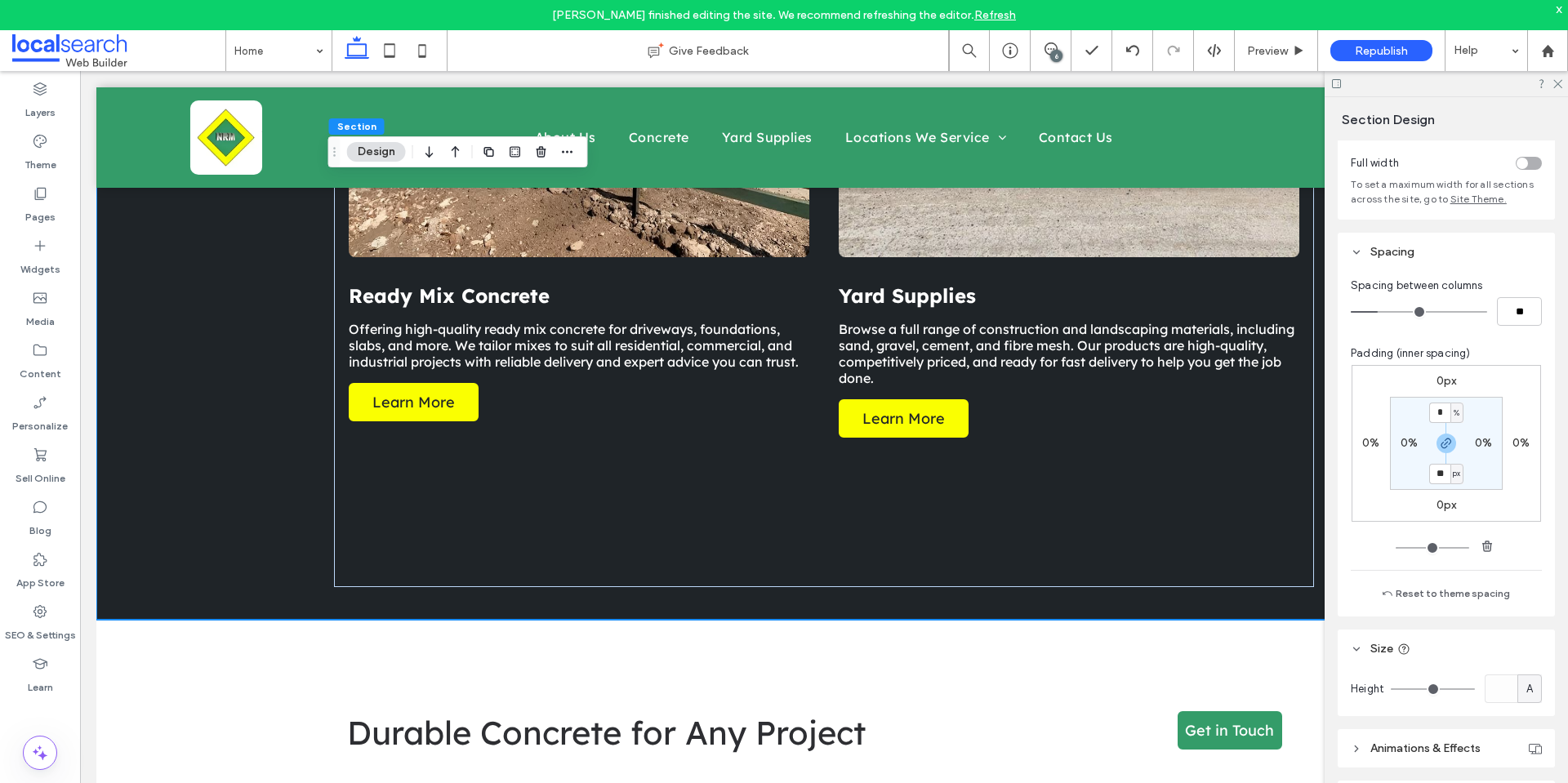
scroll to position [163, 0]
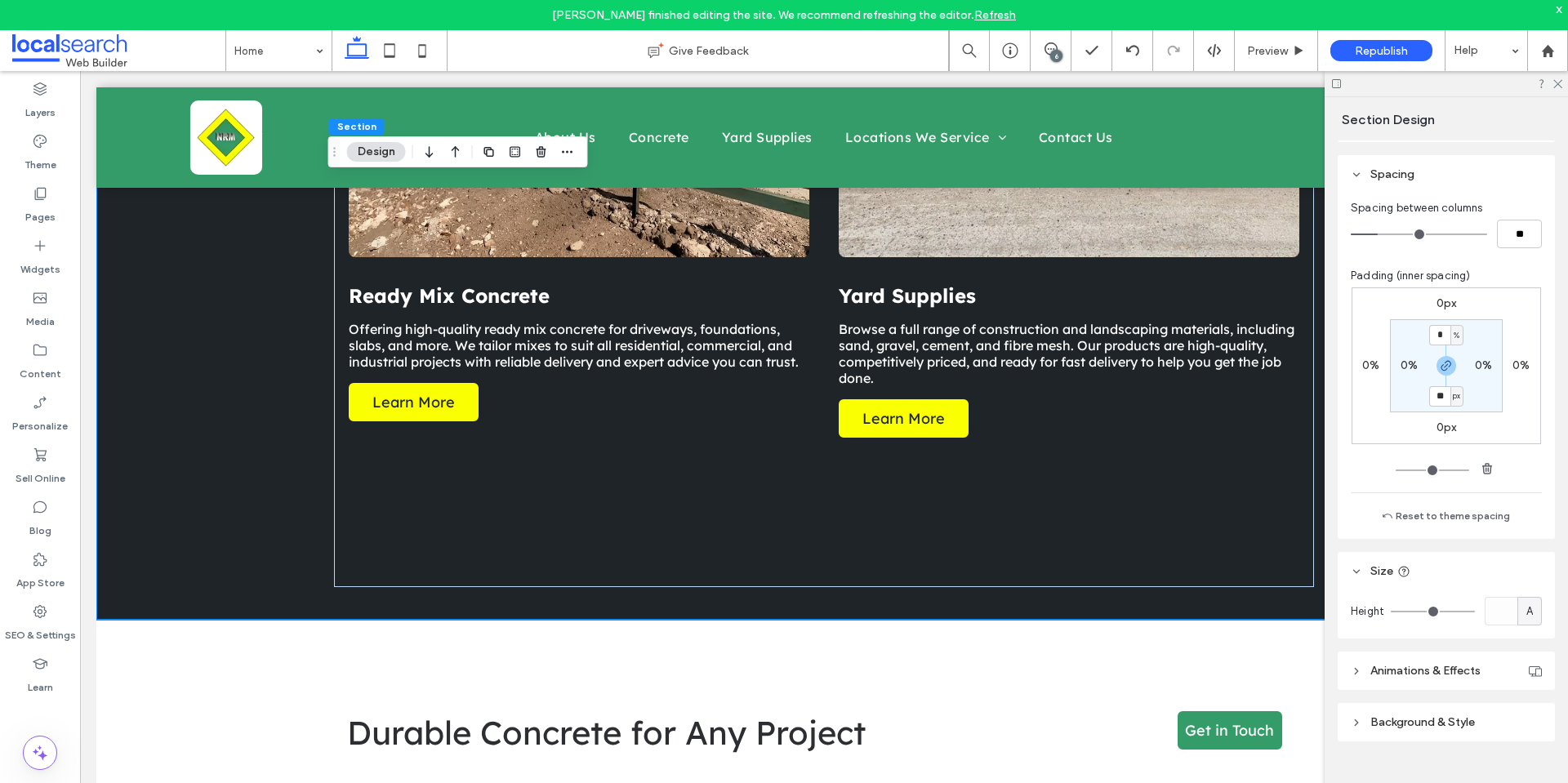
drag, startPoint x: 1487, startPoint y: 724, endPoint x: 1489, endPoint y: 706, distance: 18.1
click at [1487, 722] on header "Background & Style" at bounding box center [1446, 722] width 217 height 39
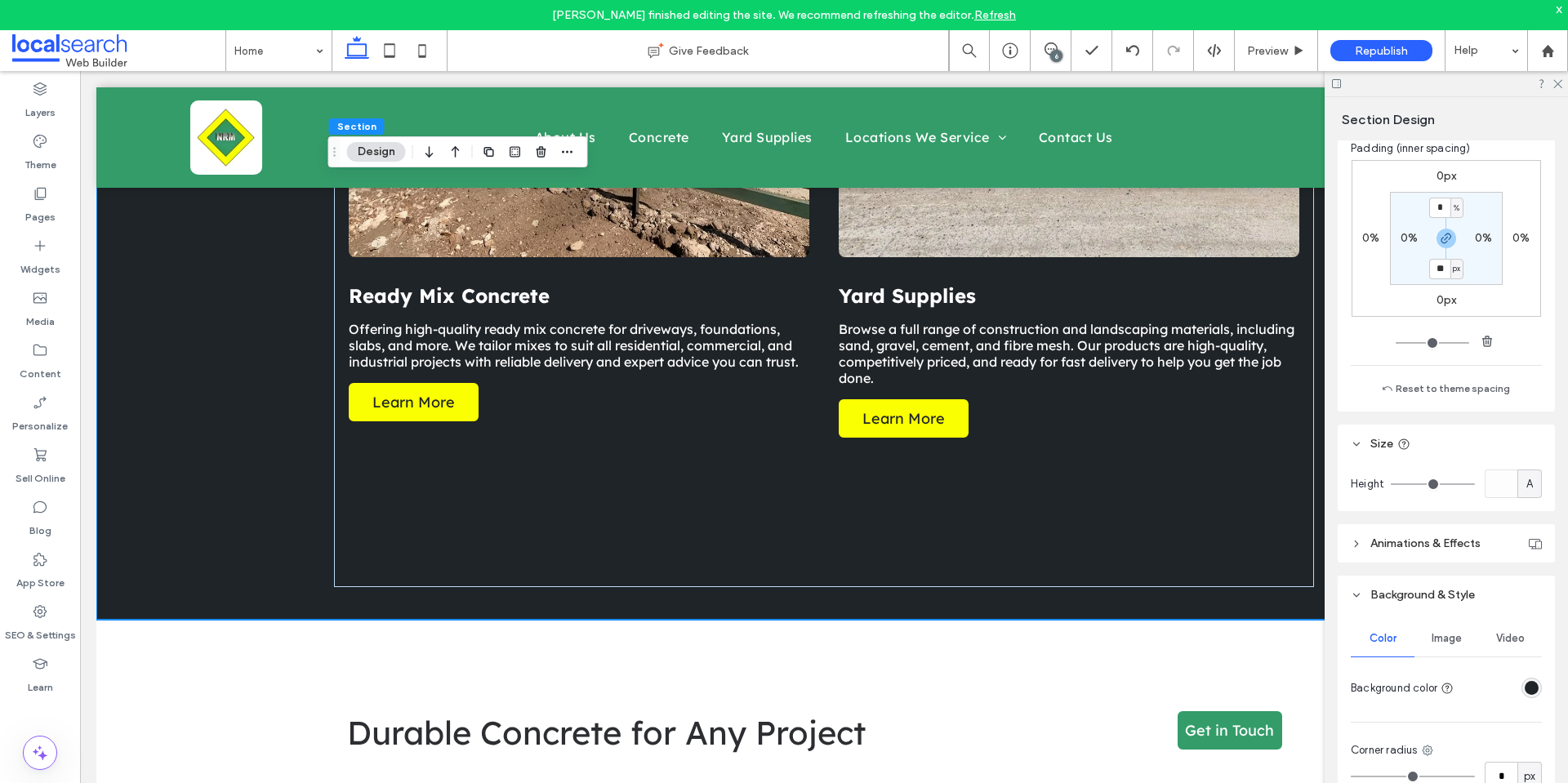
scroll to position [335, 0]
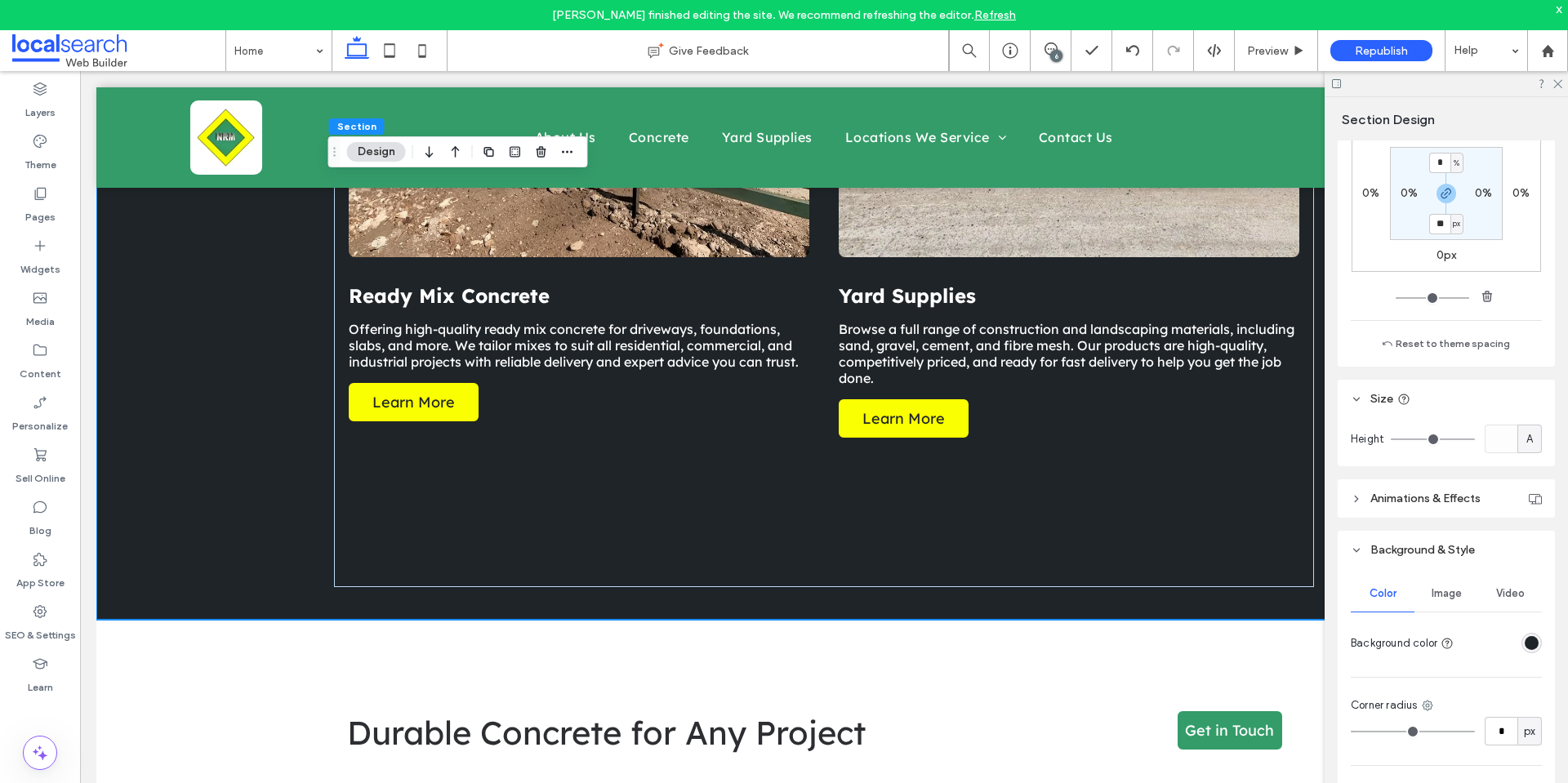
click at [1525, 641] on div "rgba(31, 36, 40, 1)" at bounding box center [1531, 642] width 14 height 14
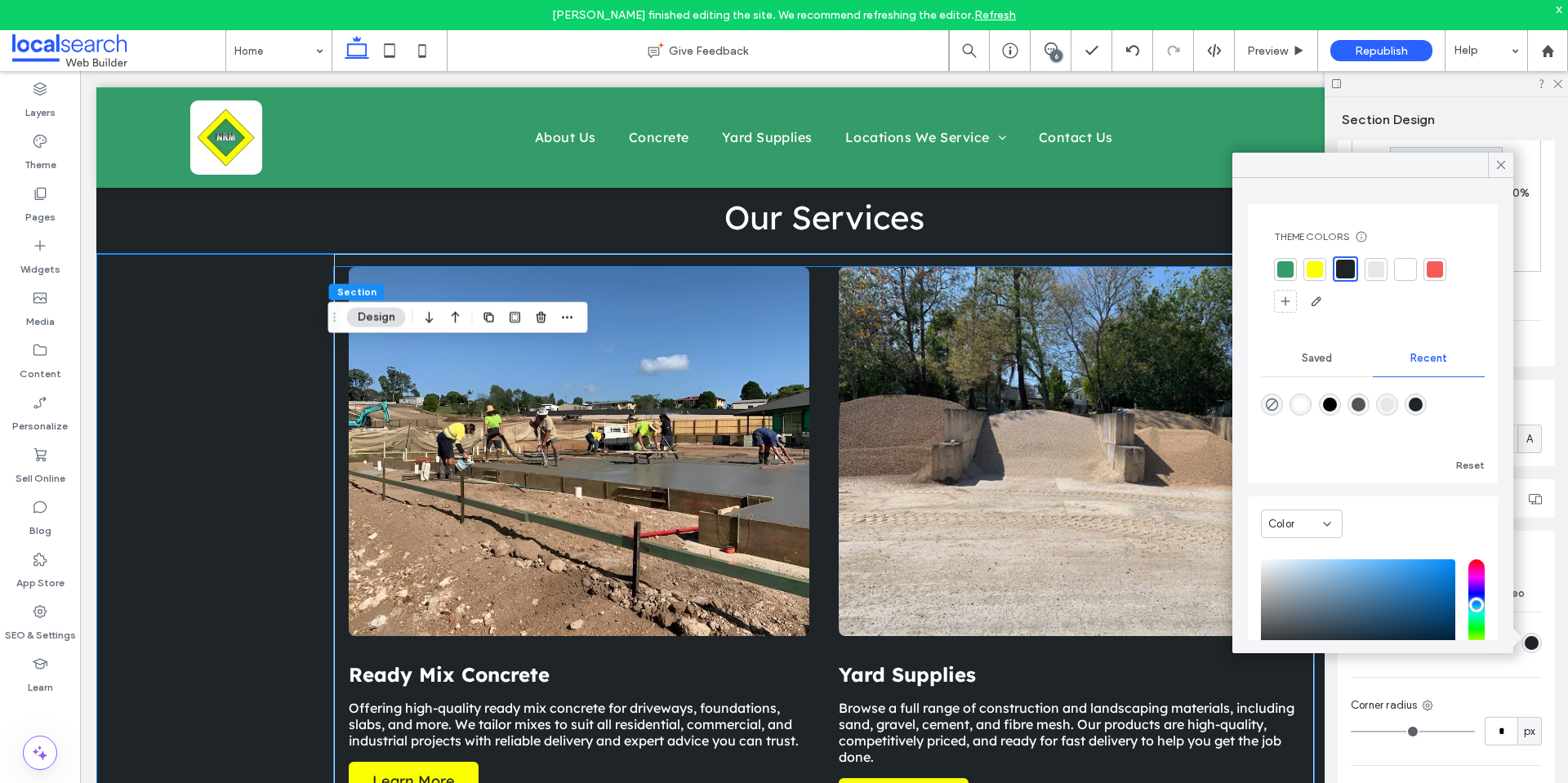
scroll to position [1470, 0]
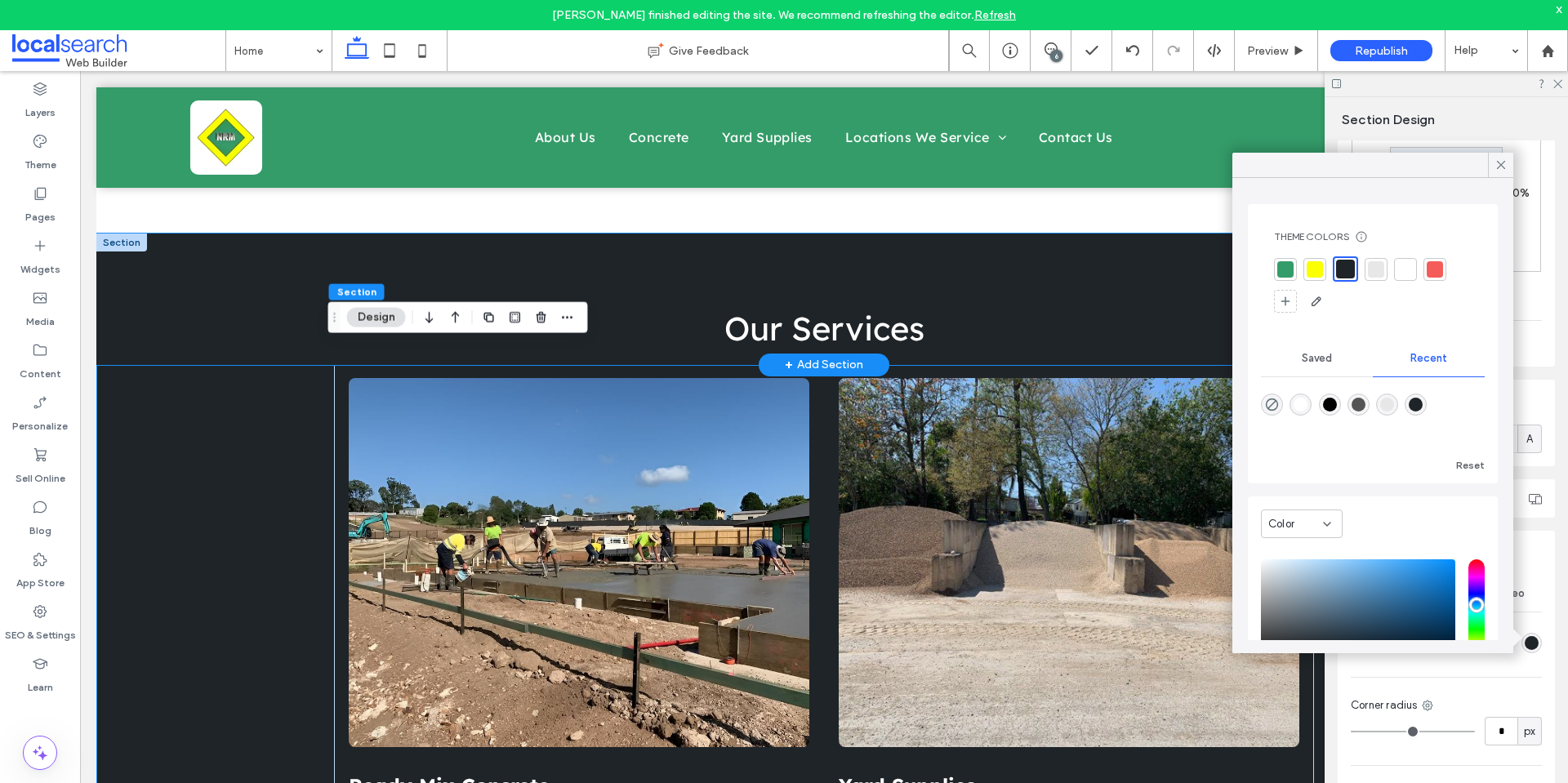
click at [144, 325] on div "Our Services" at bounding box center [824, 299] width 1455 height 131
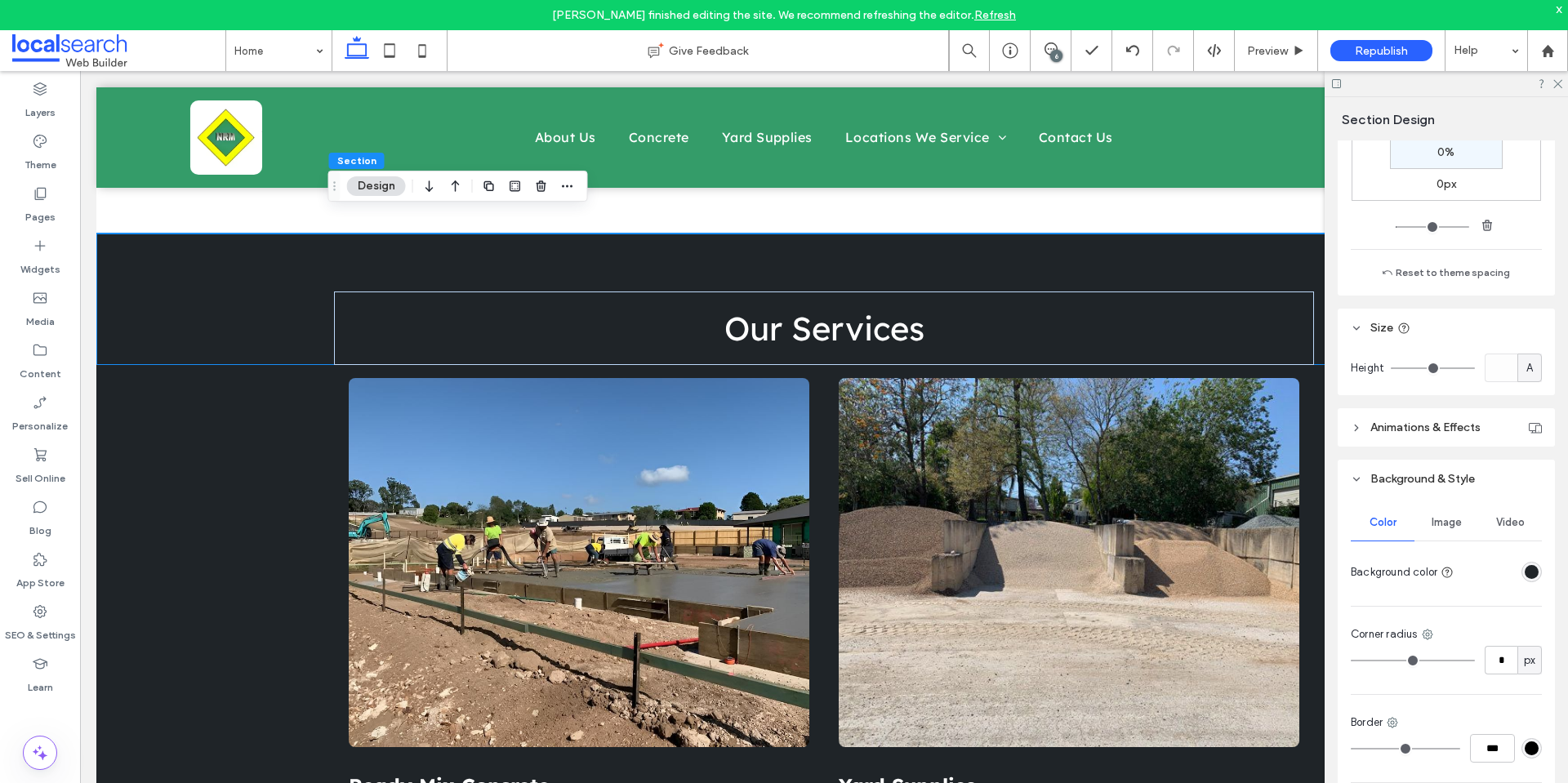
scroll to position [509, 0]
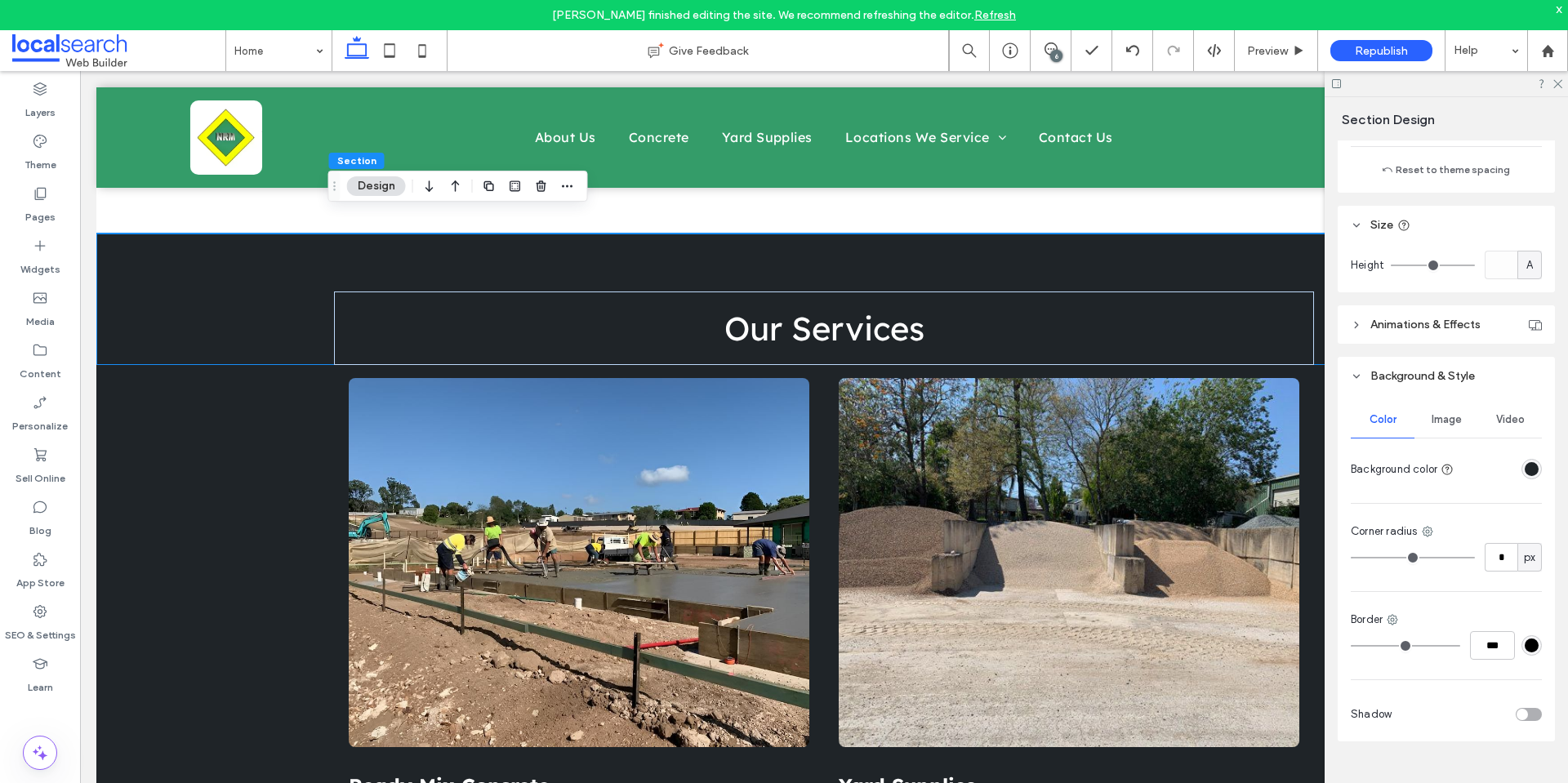
click at [1526, 465] on div "rgba(31, 36, 40, 1)" at bounding box center [1531, 469] width 14 height 14
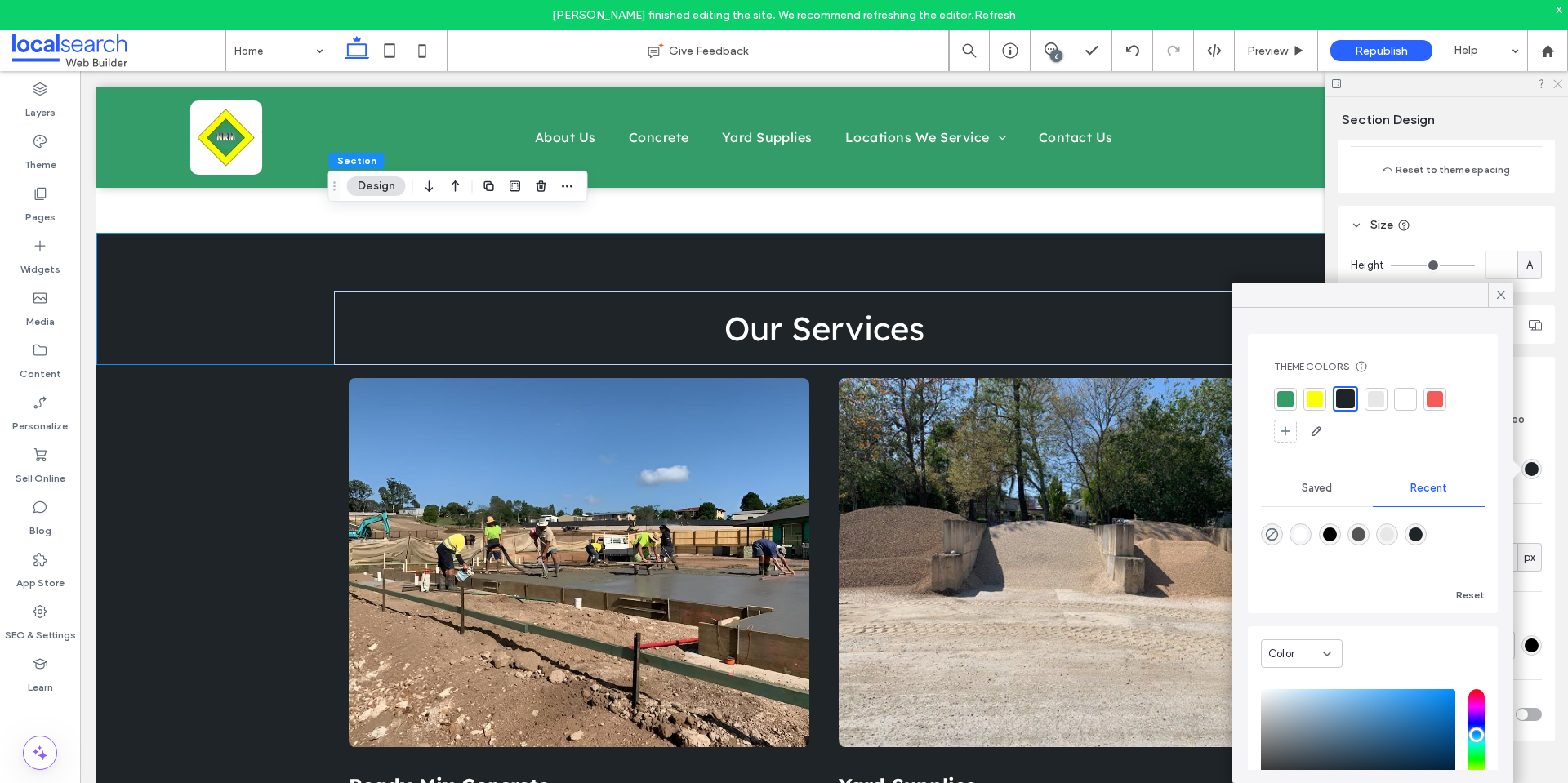
click at [1558, 85] on use at bounding box center [1558, 85] width 9 height 9
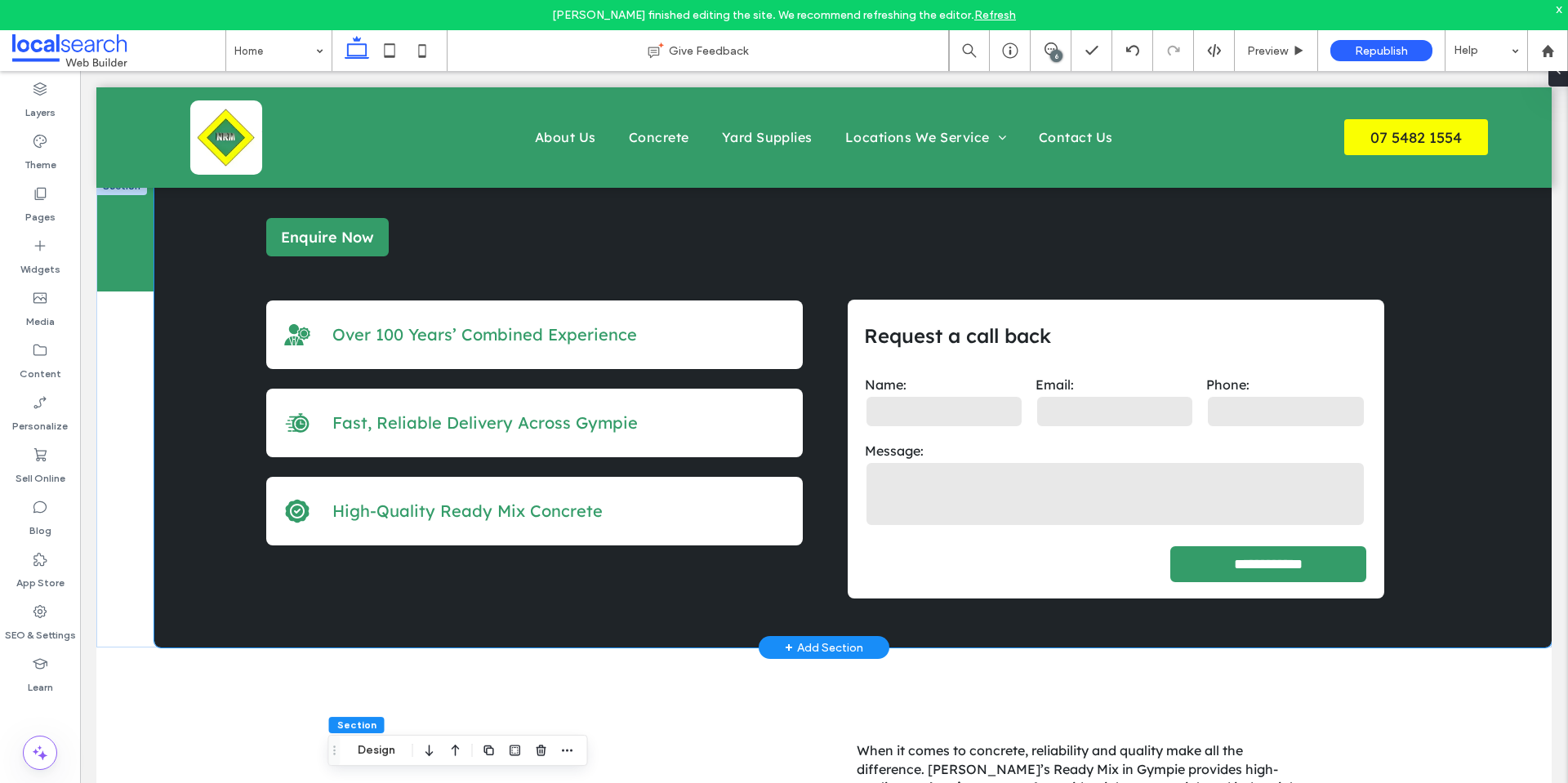
scroll to position [185, 0]
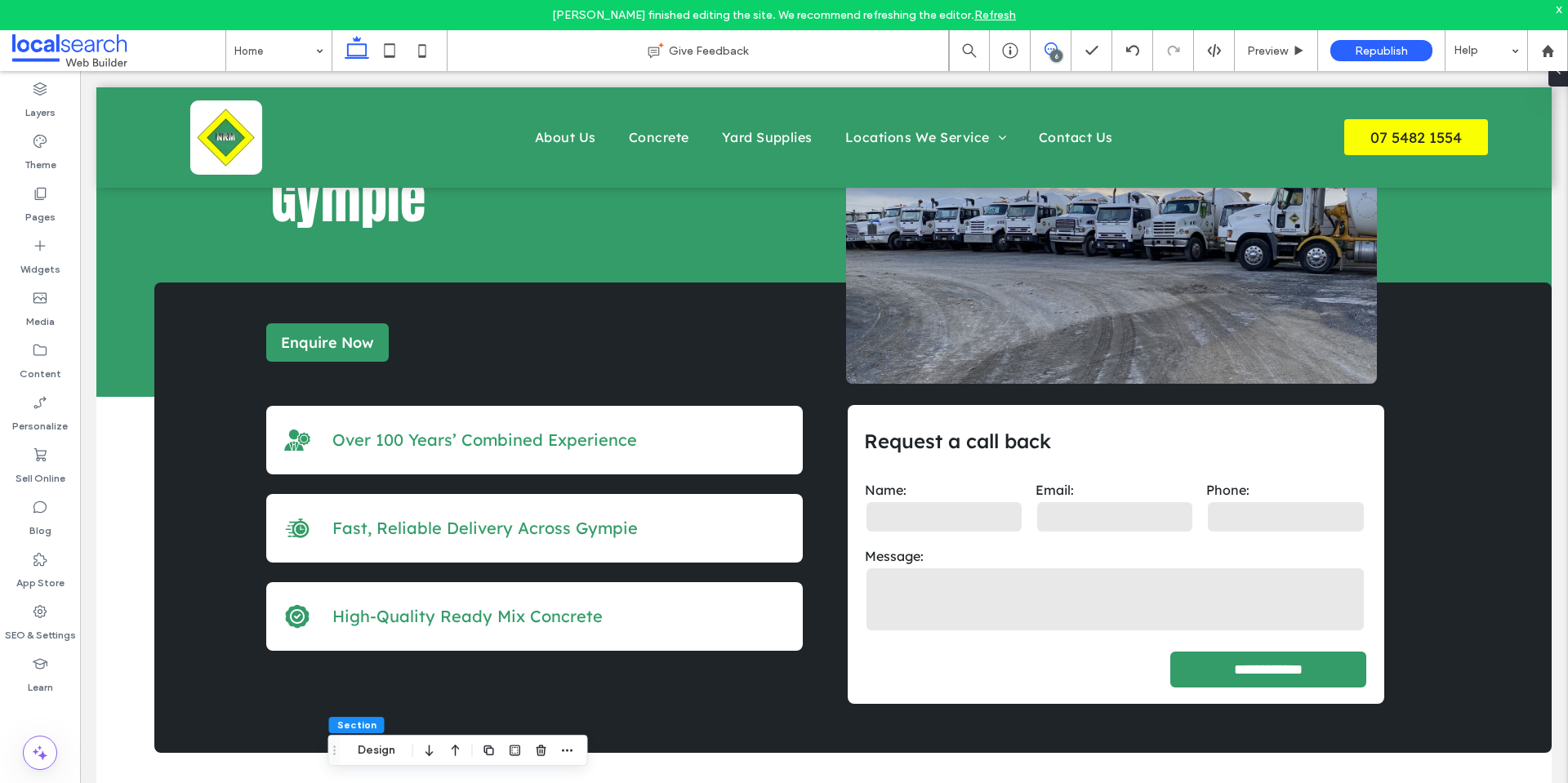
click at [1047, 42] on icon at bounding box center [1051, 49] width 13 height 13
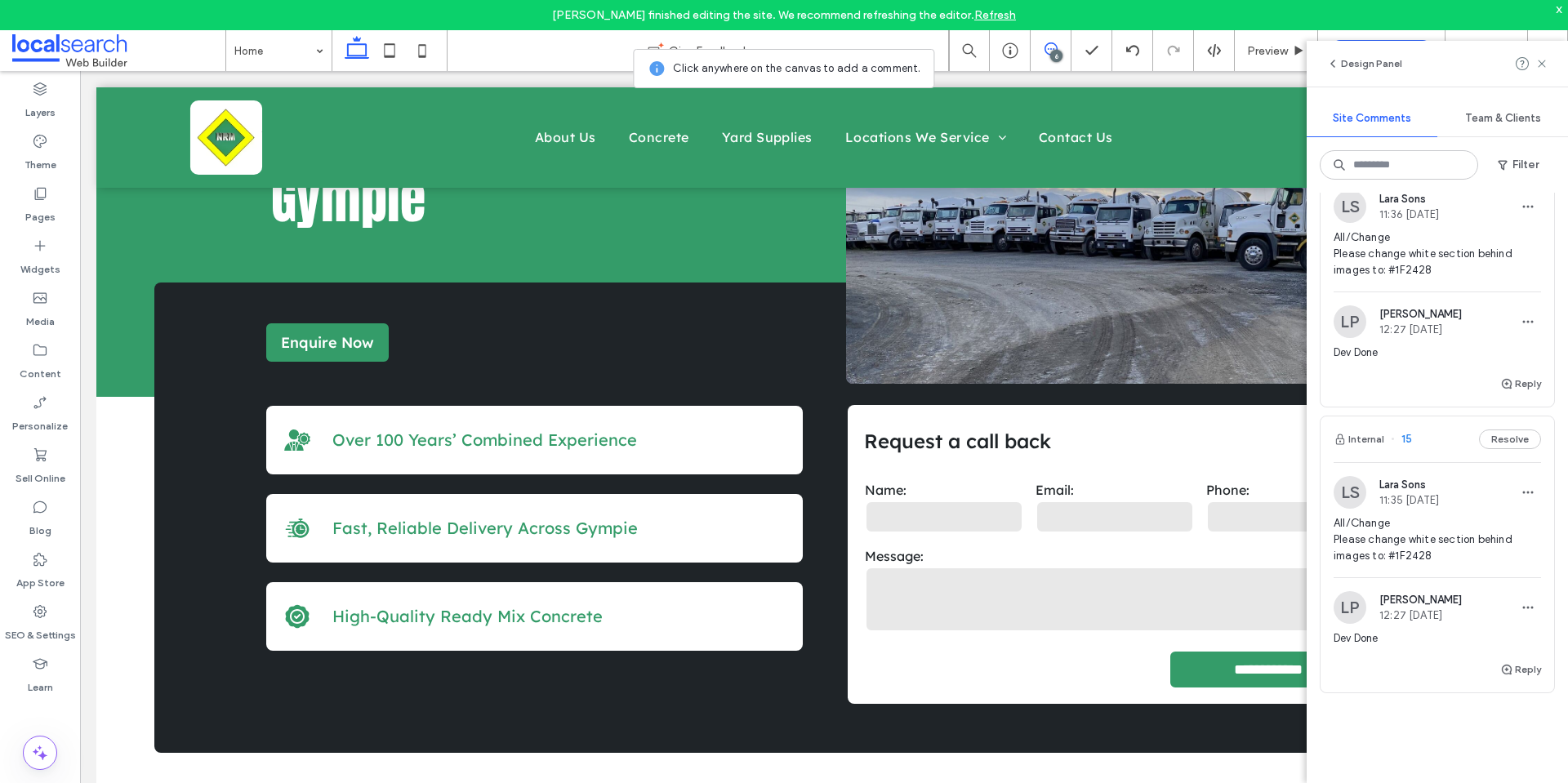
scroll to position [1233, 0]
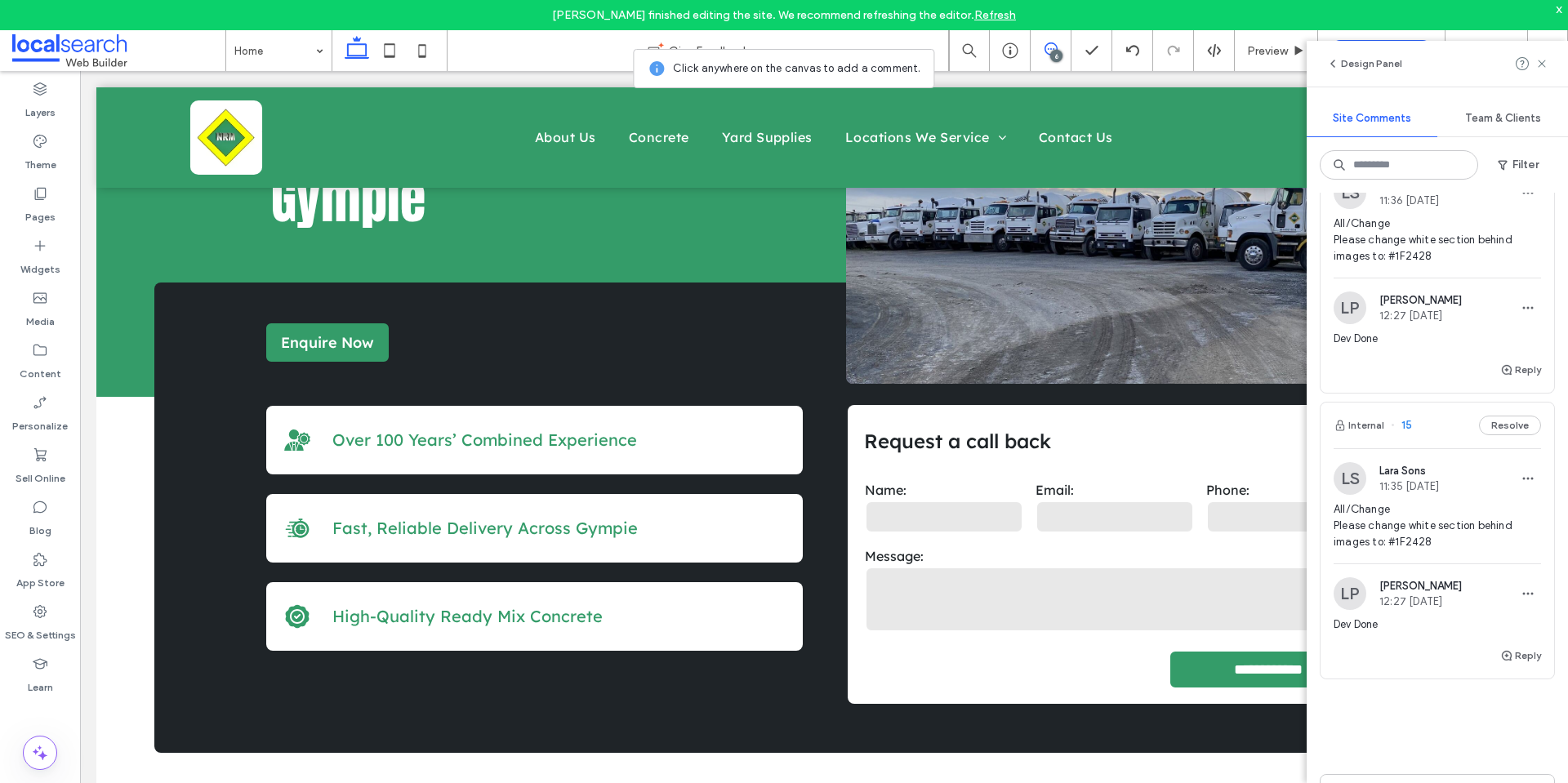
click at [1393, 251] on span "All/Change Please change white section behind images to: #1F2428" at bounding box center [1437, 240] width 208 height 49
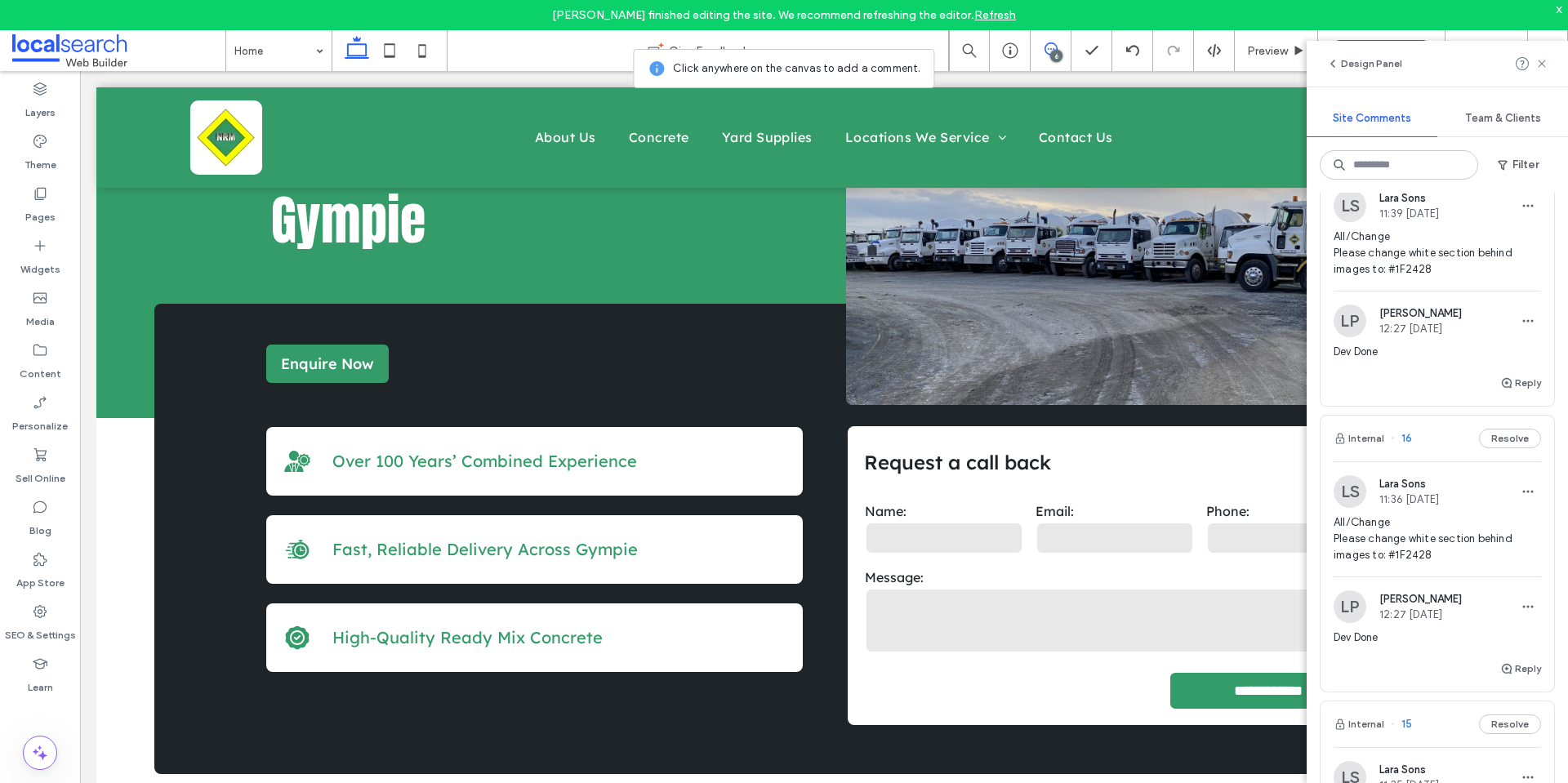
scroll to position [906, 0]
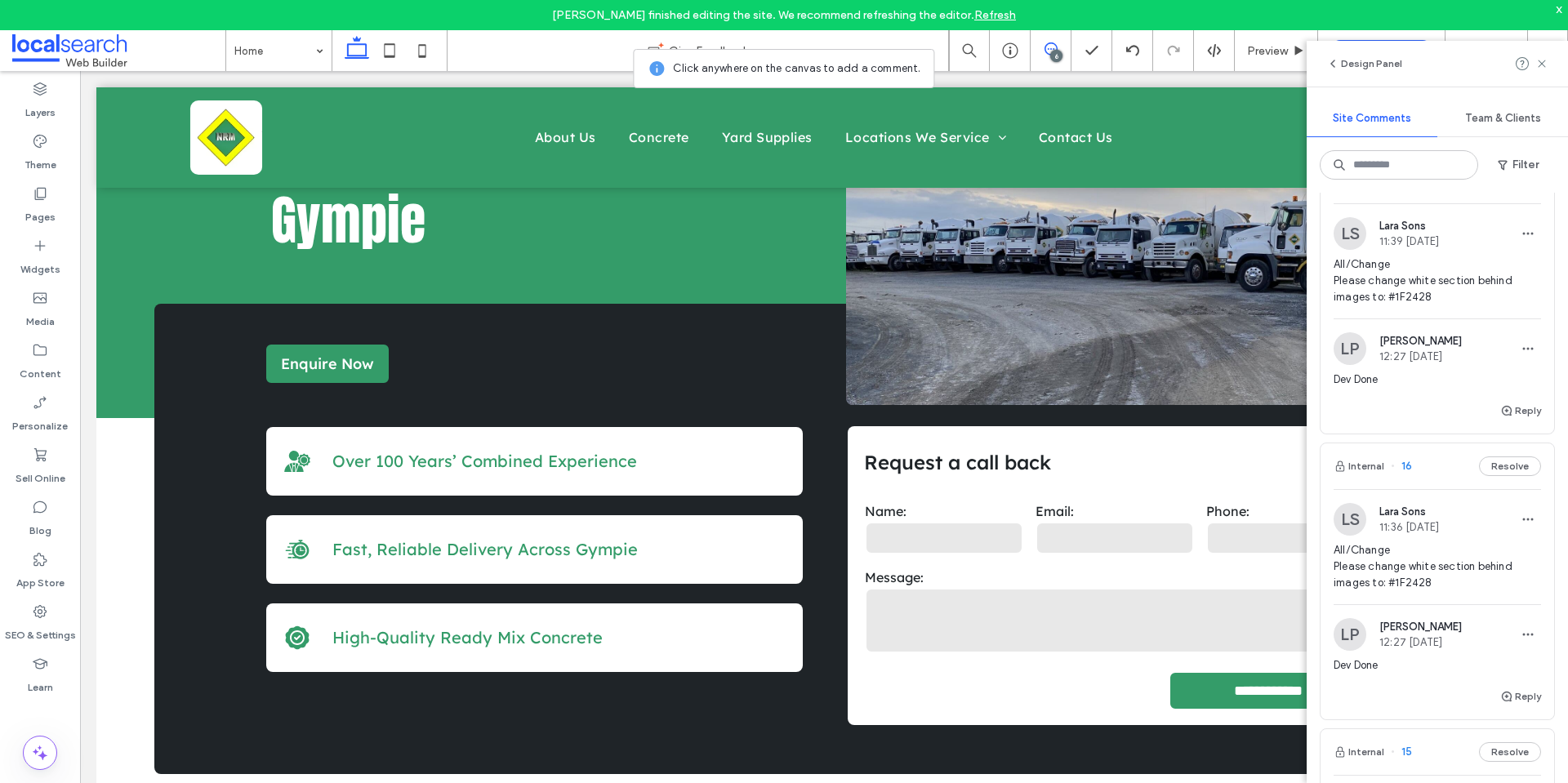
click at [1394, 275] on span "All/Change Please change white section behind images to: #1F2428" at bounding box center [1437, 280] width 208 height 49
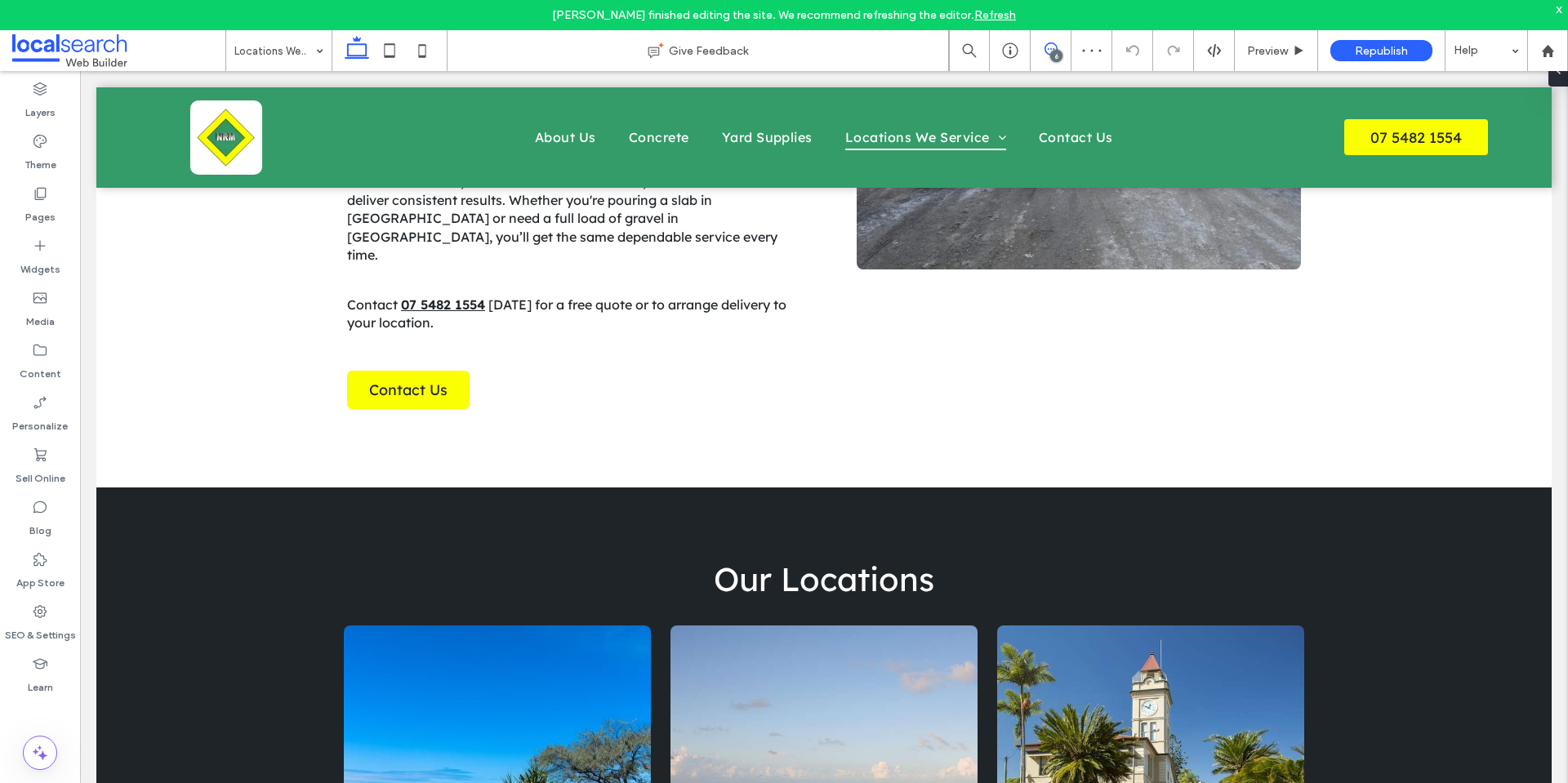
click at [1051, 46] on icon at bounding box center [1051, 49] width 13 height 13
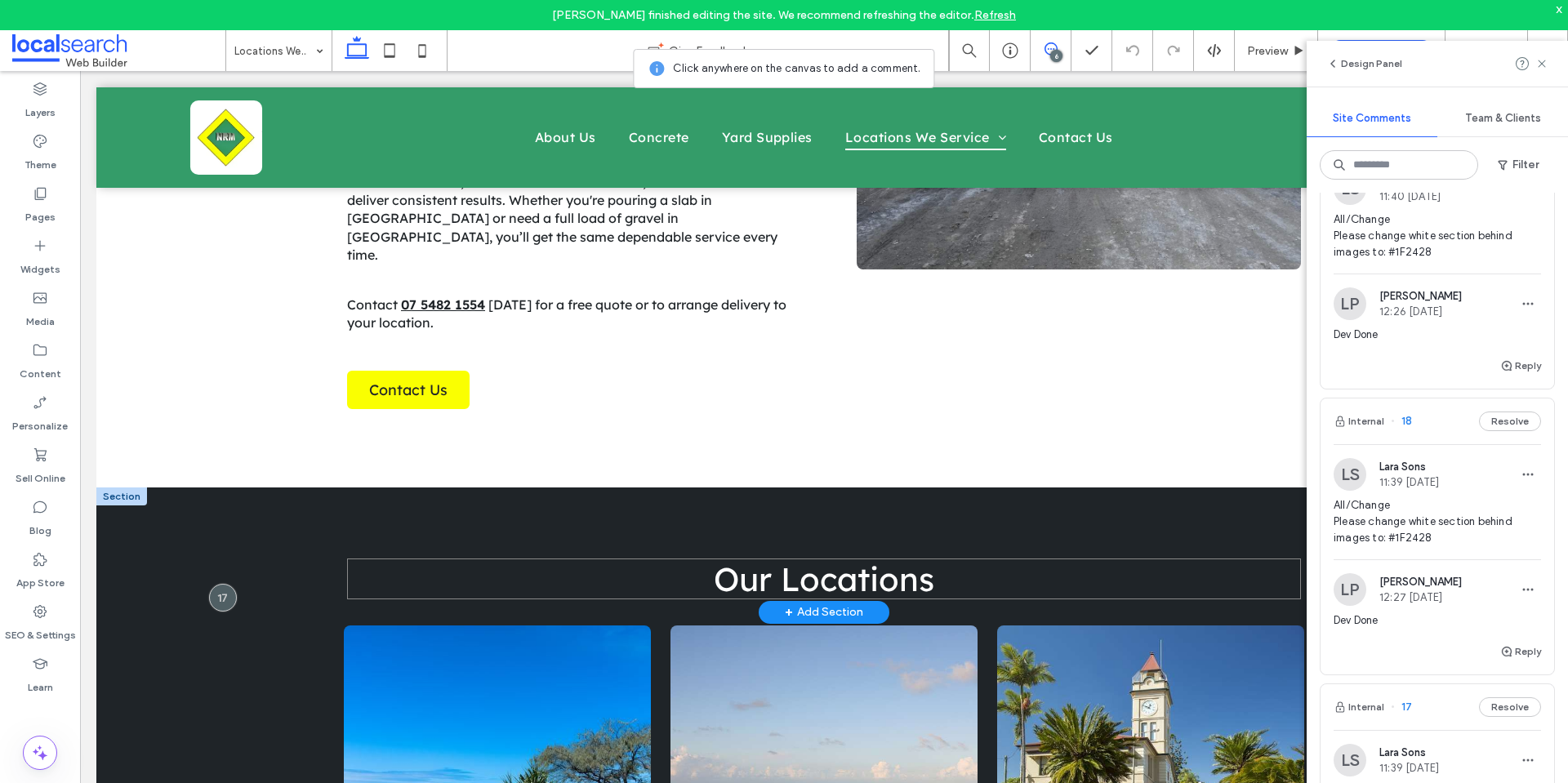
scroll to position [408, 0]
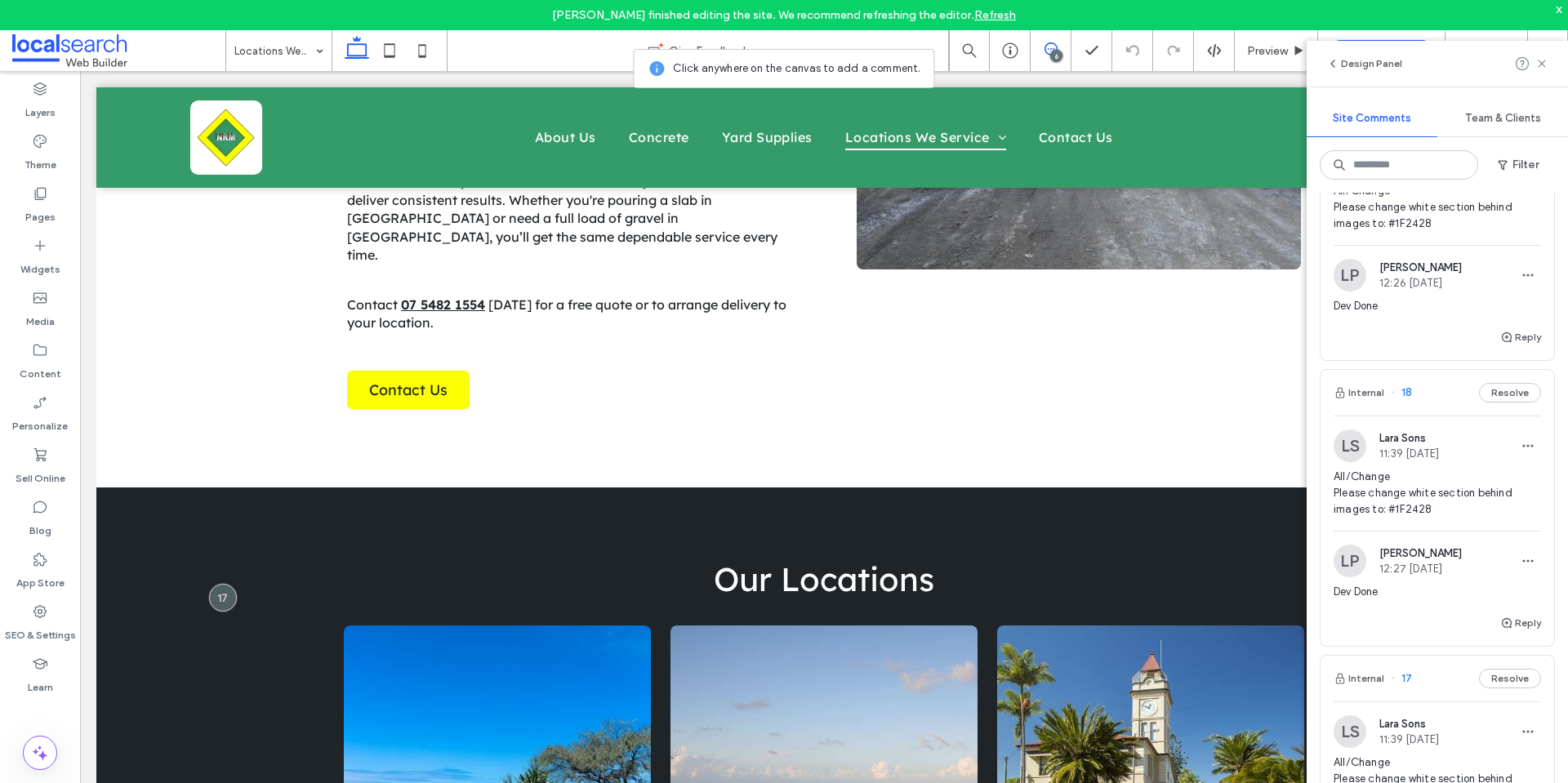
click at [1412, 494] on span "All/Change Please change white section behind images to: #1F2428" at bounding box center [1437, 493] width 208 height 49
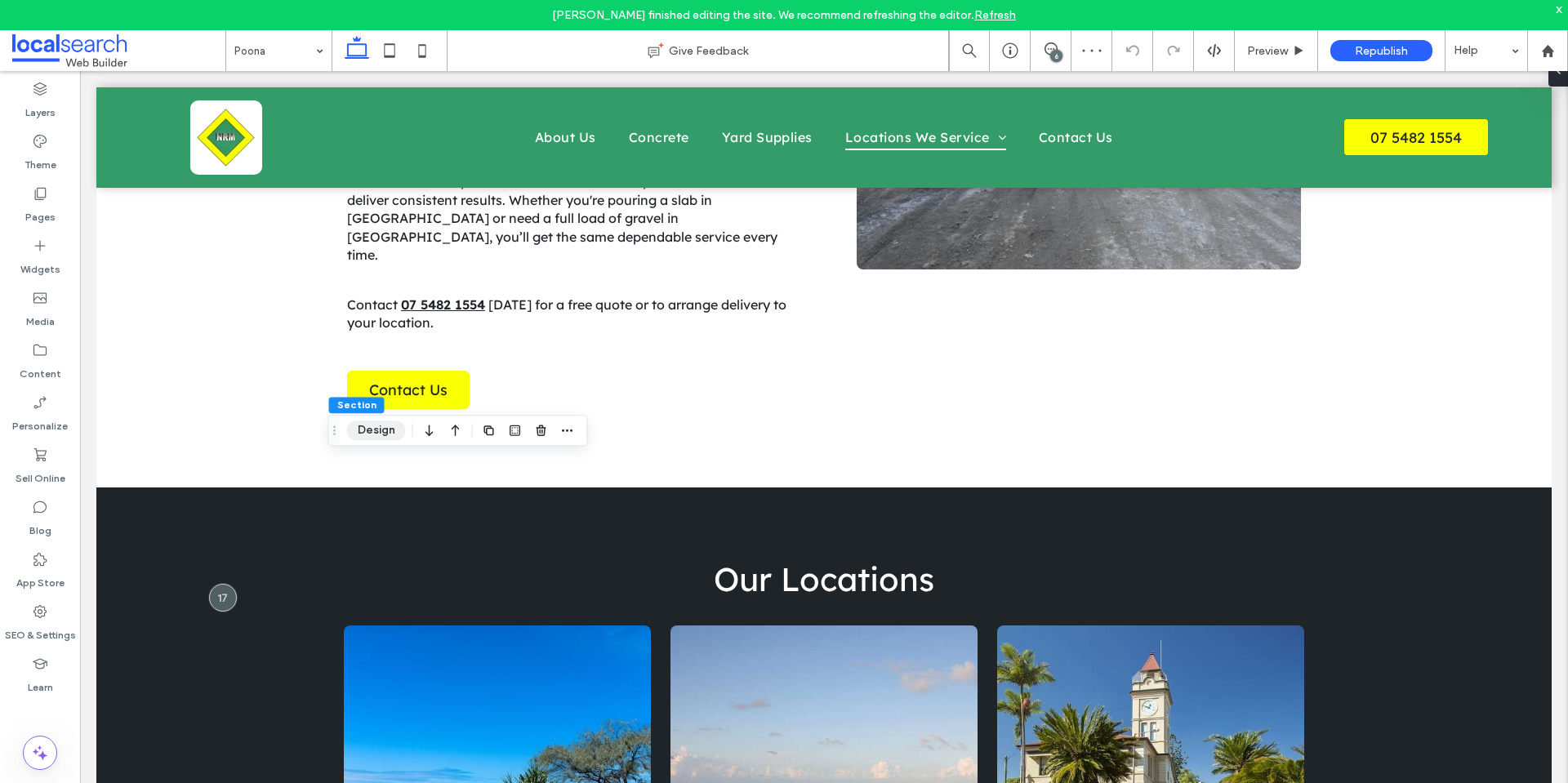
click at [380, 430] on button "Design" at bounding box center [377, 430] width 59 height 19
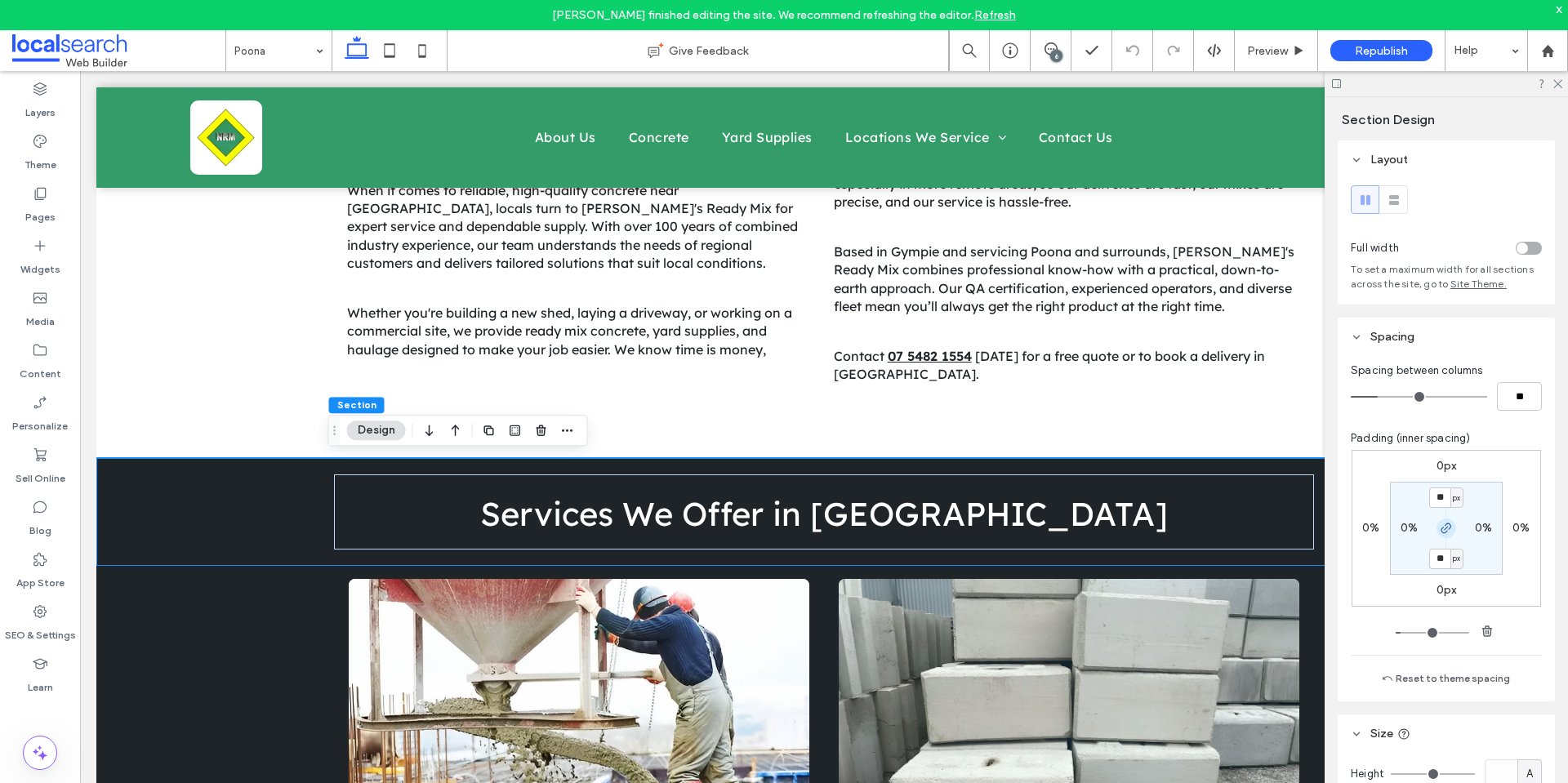
click at [1441, 529] on use "button" at bounding box center [1446, 528] width 10 height 10
click at [1456, 502] on span "px" at bounding box center [1457, 498] width 7 height 17
drag, startPoint x: 1445, startPoint y: 540, endPoint x: 1445, endPoint y: 512, distance: 28.0
click at [1446, 540] on div "%" at bounding box center [1447, 550] width 23 height 28
type input "***"
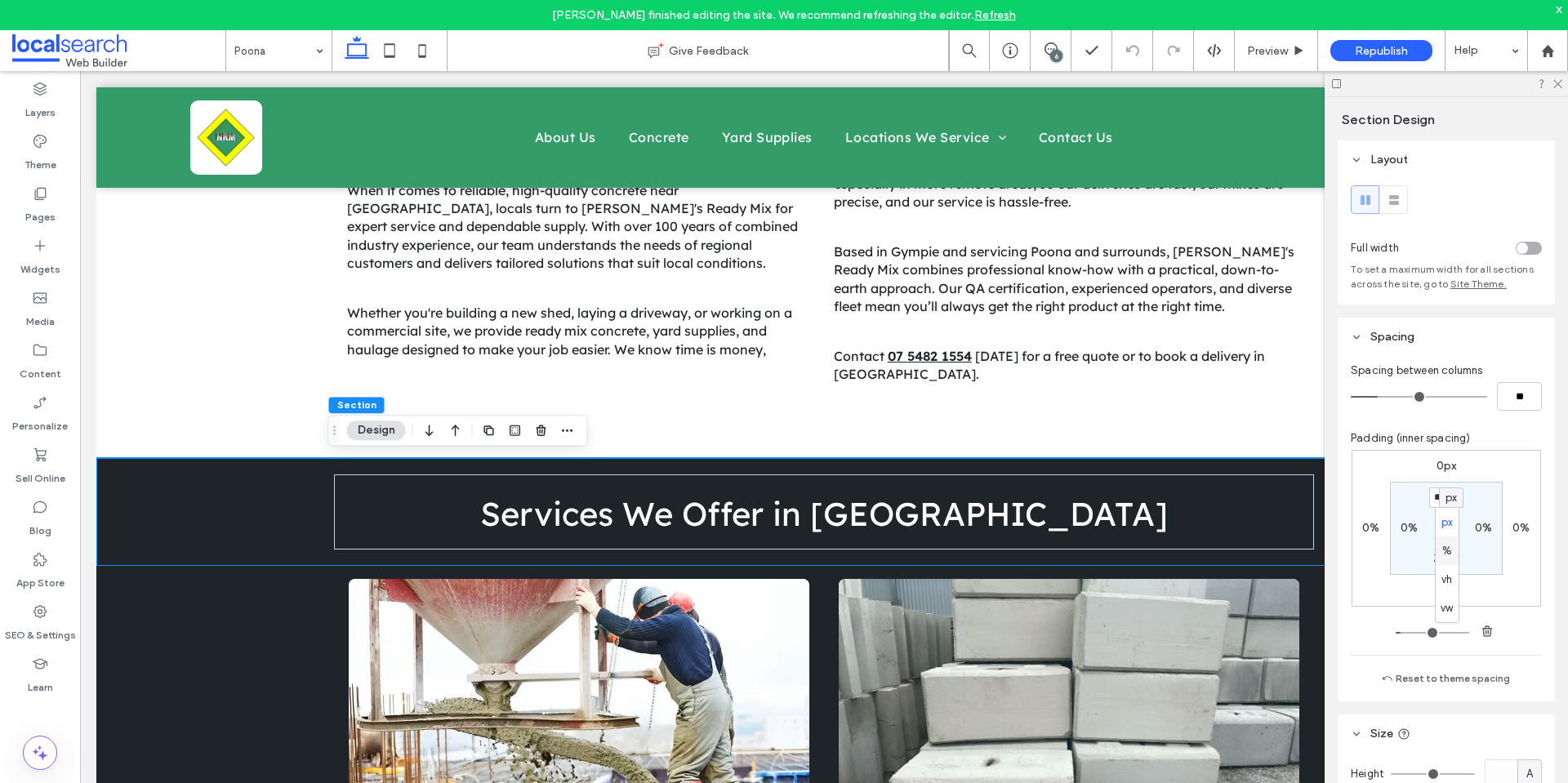
type input "*"
click at [1441, 502] on input "***" at bounding box center [1439, 497] width 21 height 20
type input "*"
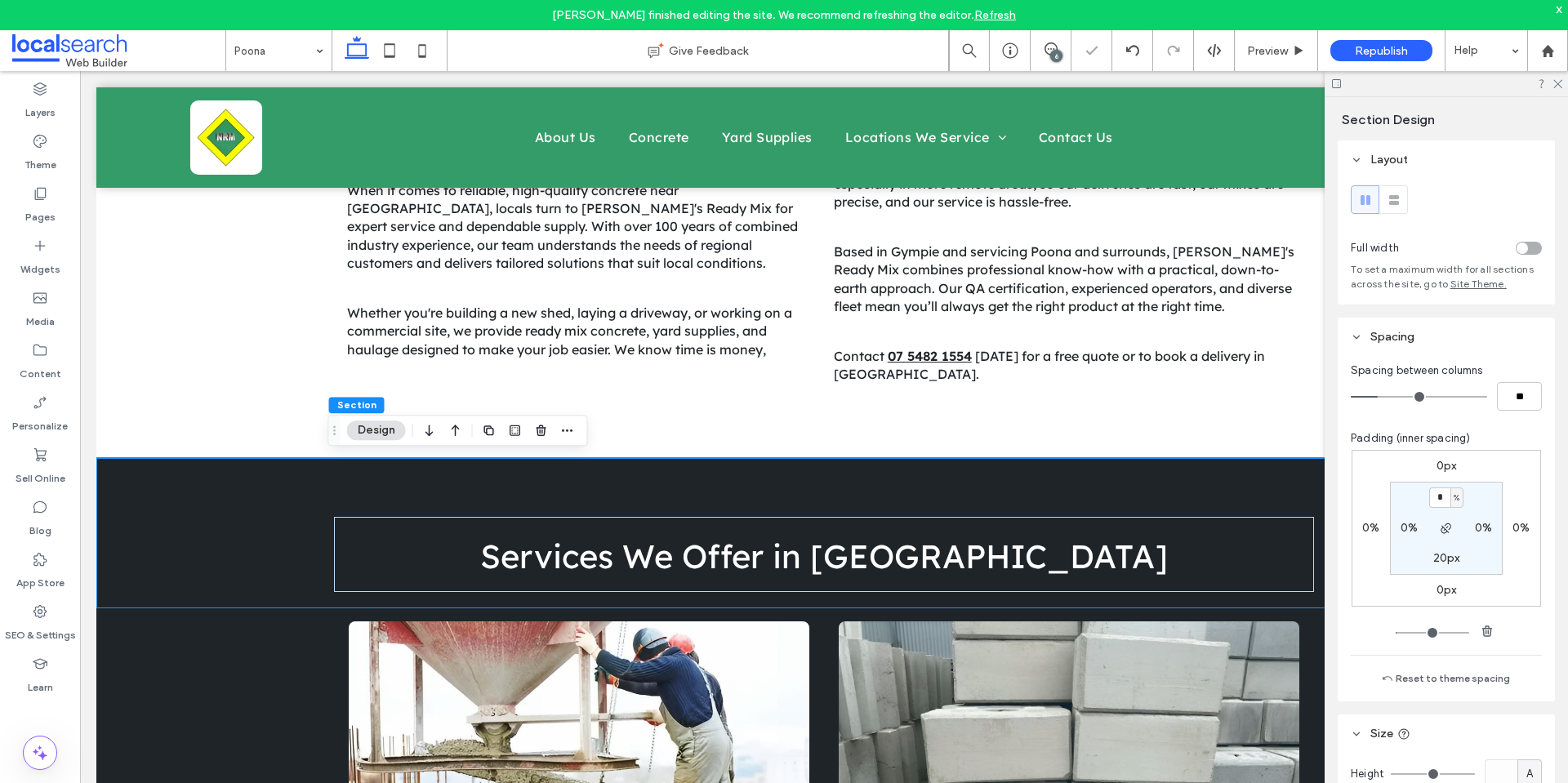
click at [1059, 50] on div "6" at bounding box center [1056, 55] width 12 height 12
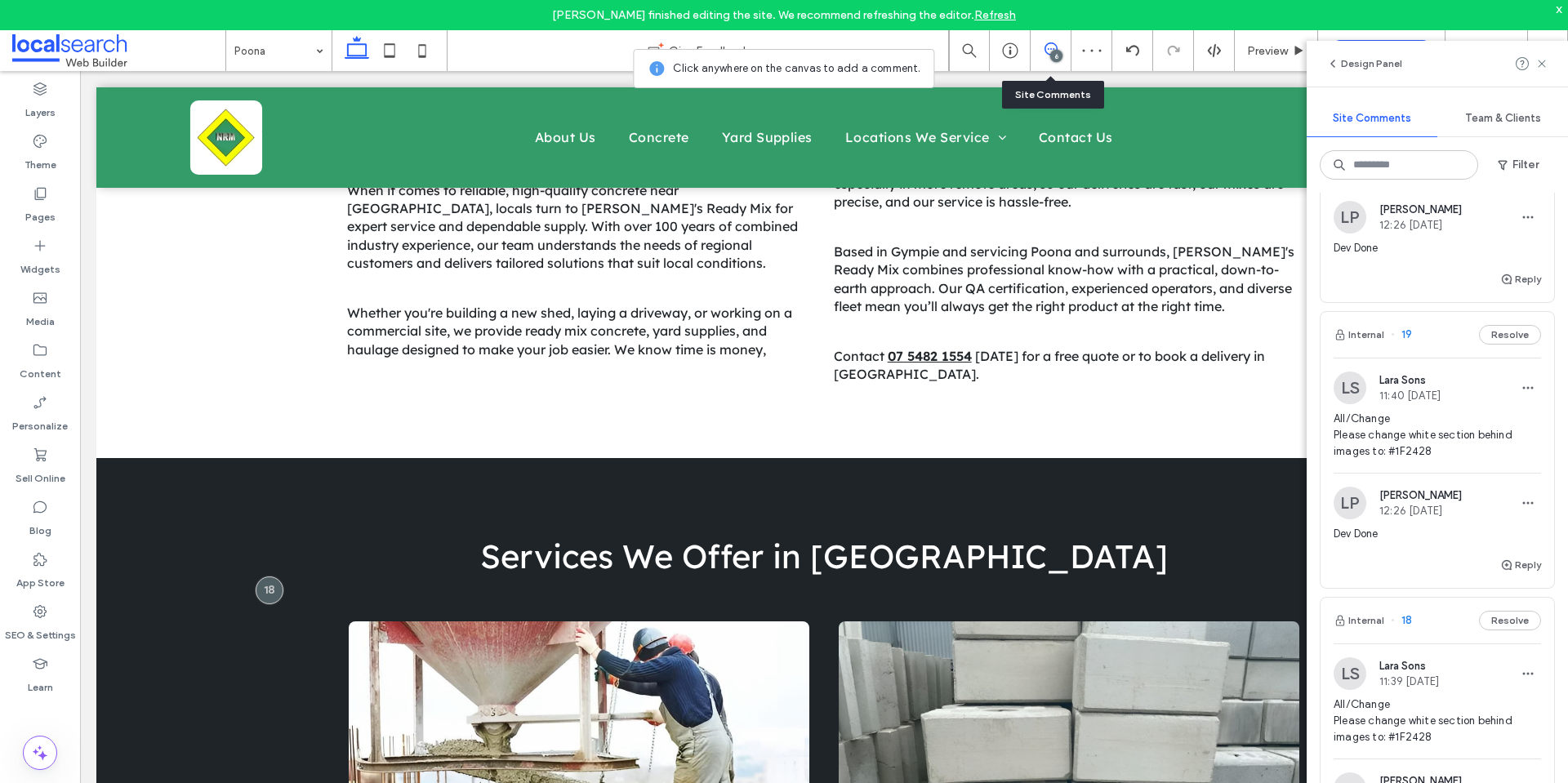
scroll to position [164, 0]
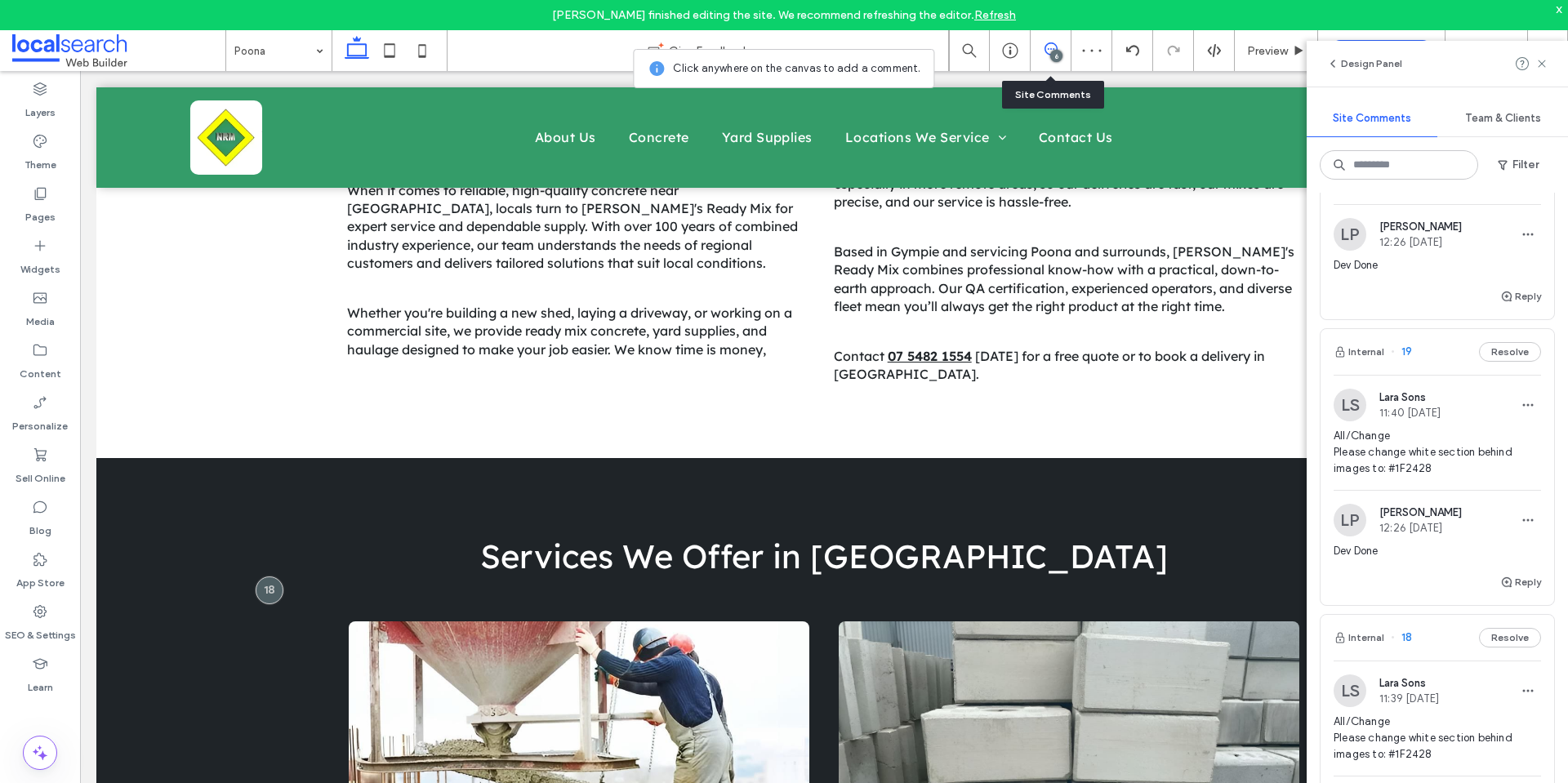
click at [1449, 448] on span "All/Change Please change white section behind images to: #1F2428" at bounding box center [1437, 452] width 208 height 49
click at [1541, 67] on icon at bounding box center [1541, 63] width 13 height 13
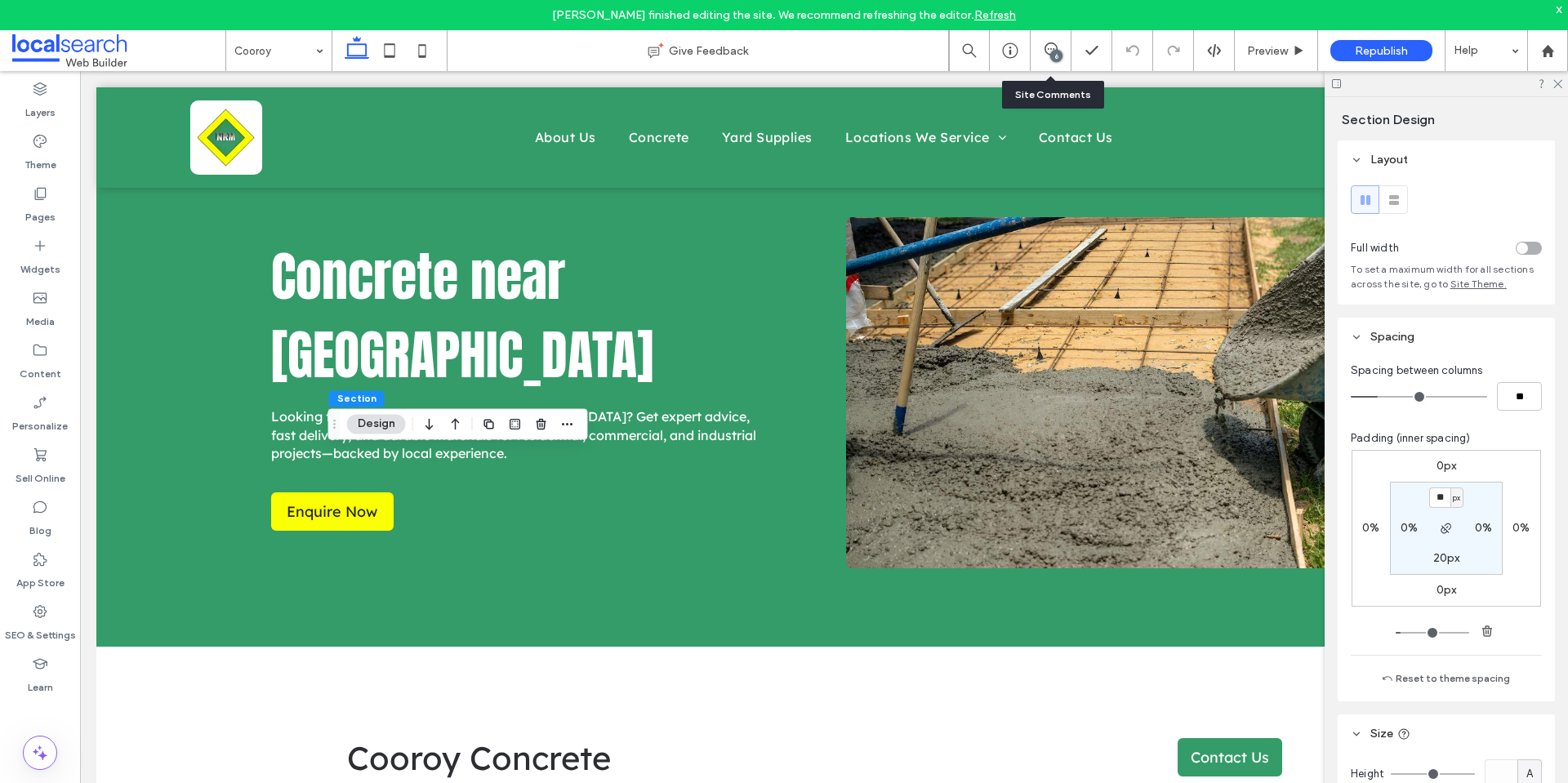
click at [1433, 500] on input "**" at bounding box center [1439, 497] width 21 height 20
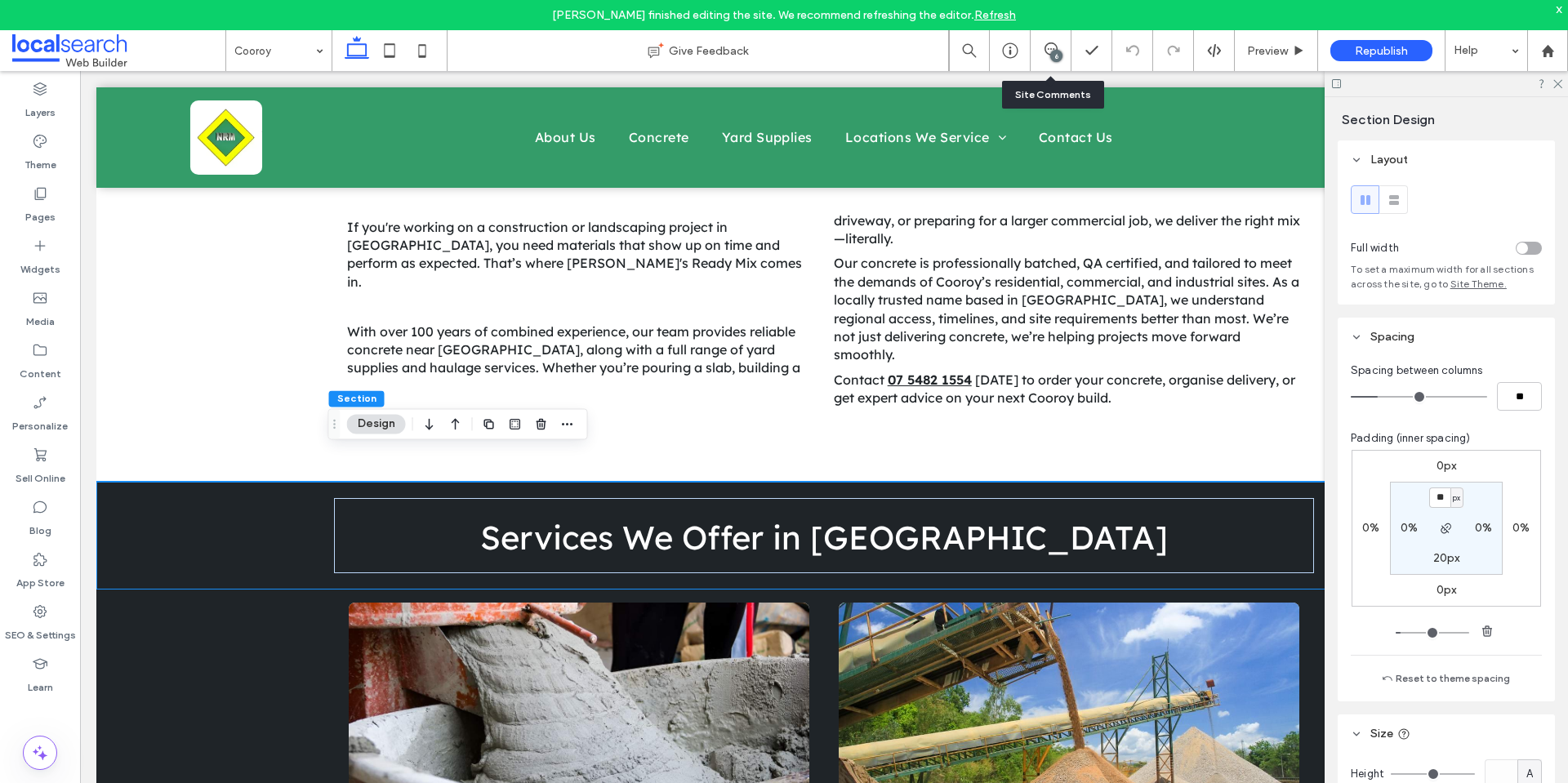
click at [1453, 498] on span "px" at bounding box center [1457, 498] width 7 height 17
click at [1449, 540] on div "%" at bounding box center [1447, 550] width 23 height 28
type input "***"
type input "*"
click at [1450, 497] on div "%" at bounding box center [1457, 497] width 13 height 20
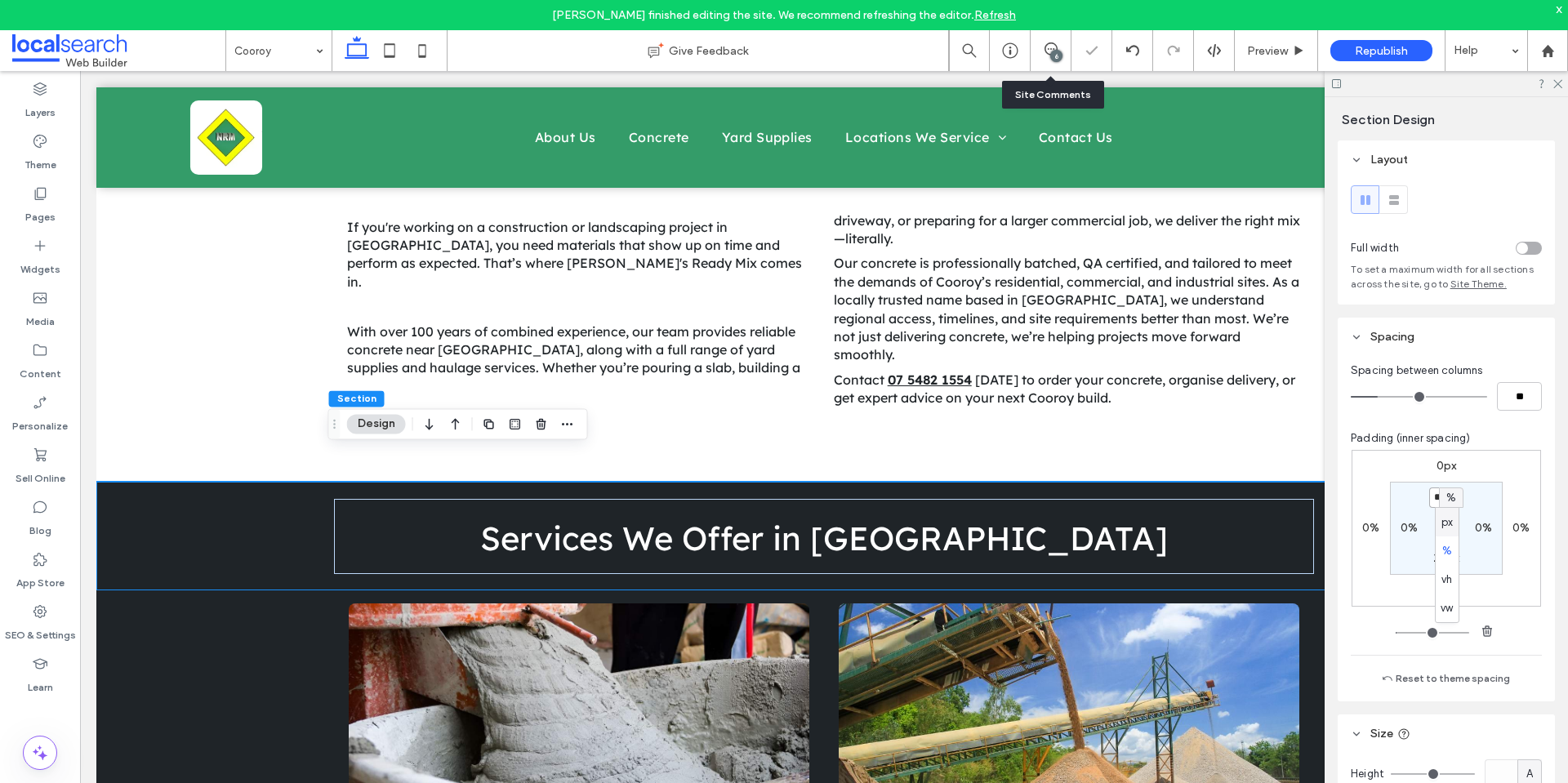
click at [1431, 494] on input "***" at bounding box center [1439, 497] width 21 height 20
type input "*"
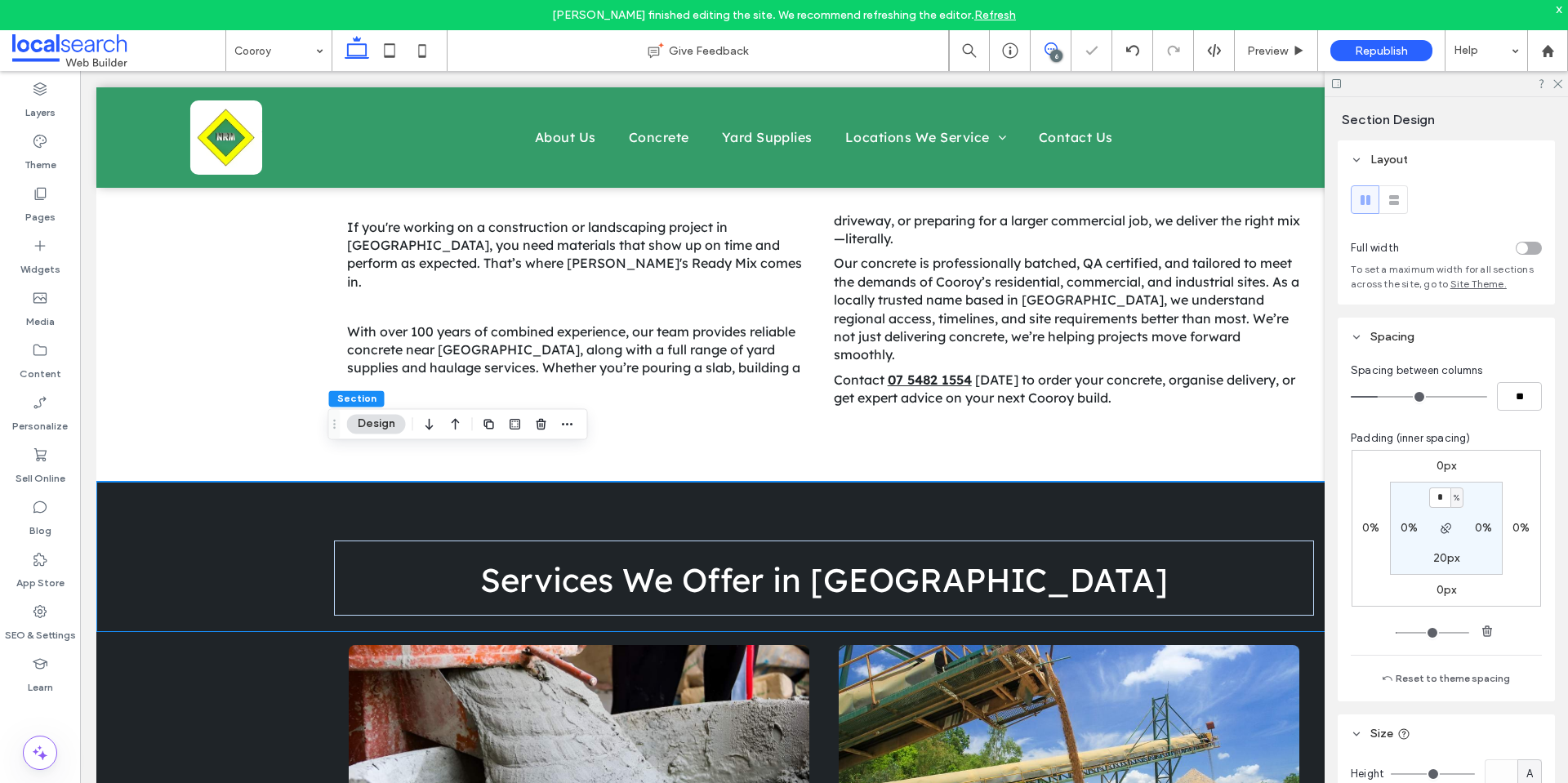
click at [1056, 49] on icon at bounding box center [1051, 49] width 13 height 13
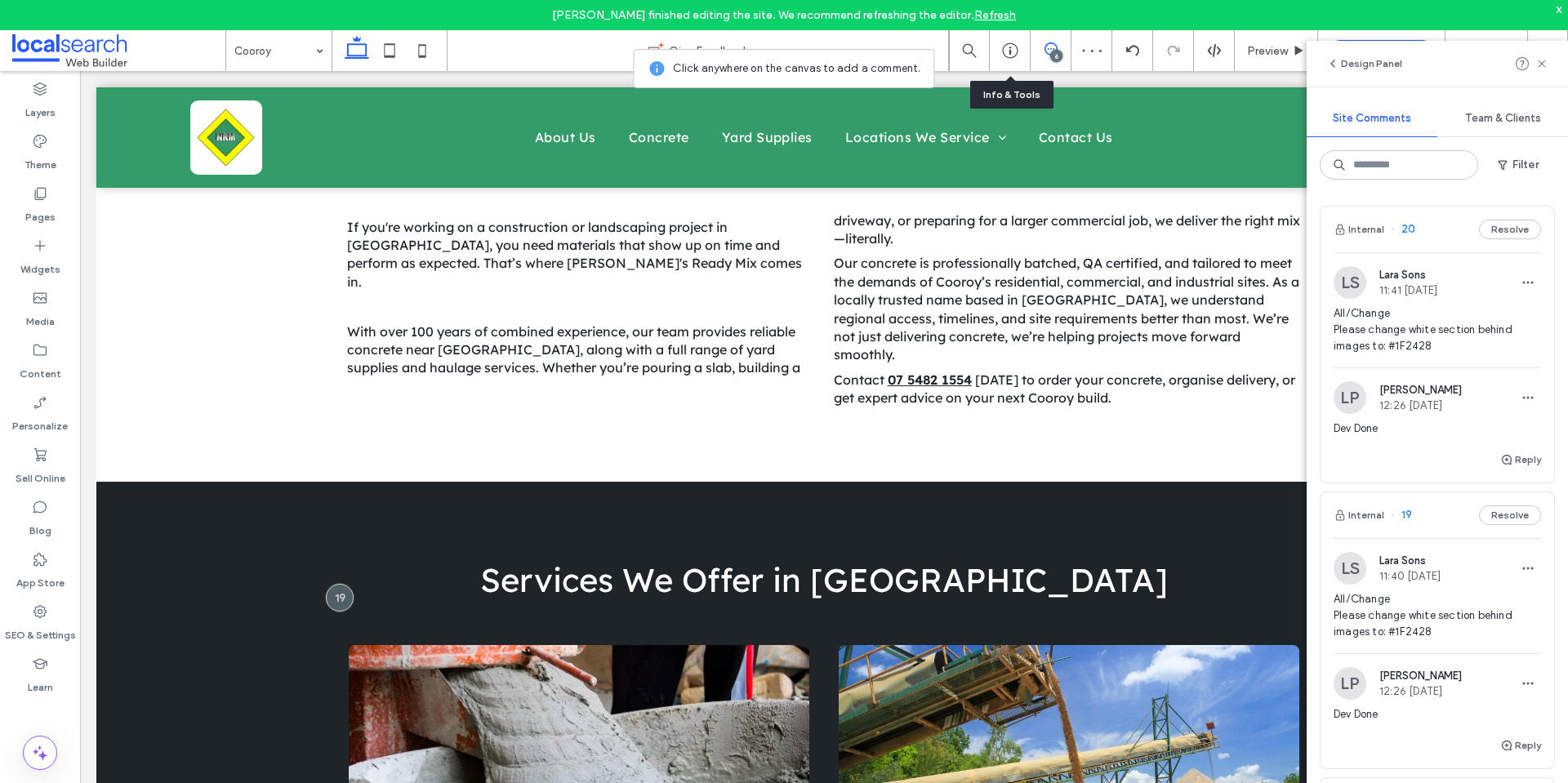
click at [1417, 328] on span "All/Change Please change white section behind images to: #1F2428" at bounding box center [1437, 329] width 208 height 49
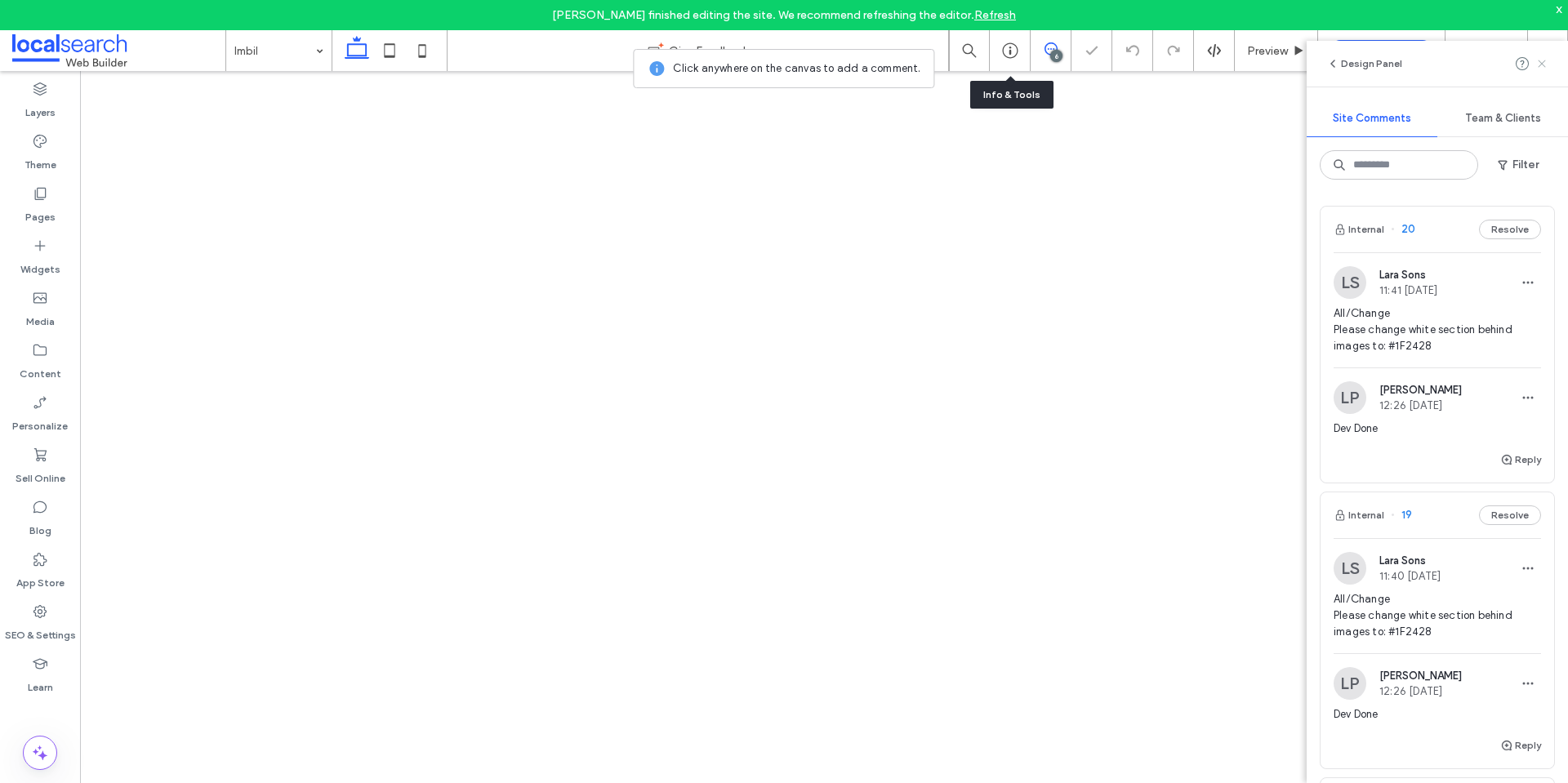
click at [1541, 63] on use at bounding box center [1541, 63] width 7 height 7
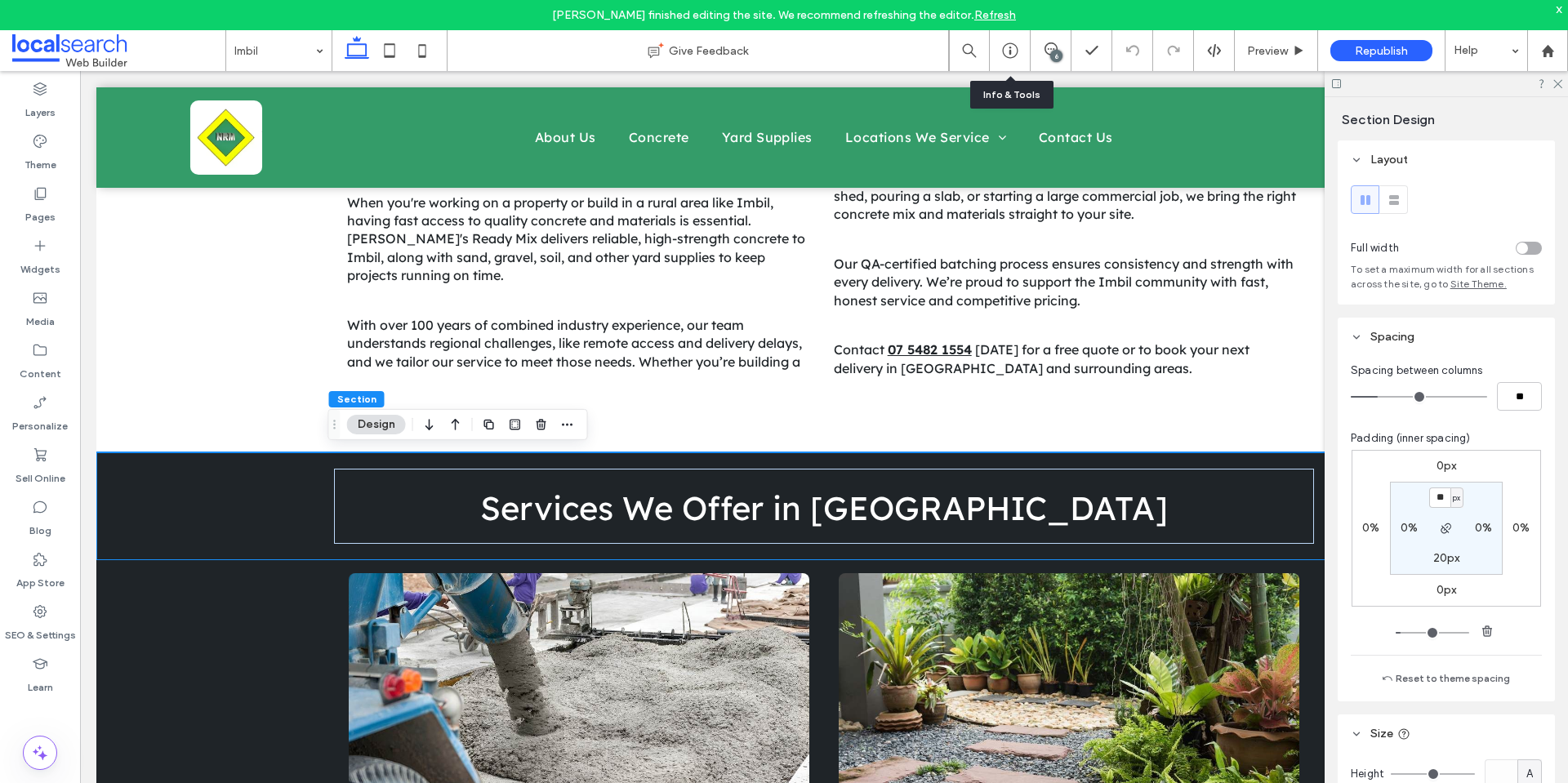
click at [1456, 501] on span "px" at bounding box center [1457, 498] width 7 height 17
click at [1448, 545] on span "%" at bounding box center [1447, 551] width 10 height 17
type input "***"
type input "*"
click at [1439, 506] on input "***" at bounding box center [1439, 497] width 21 height 20
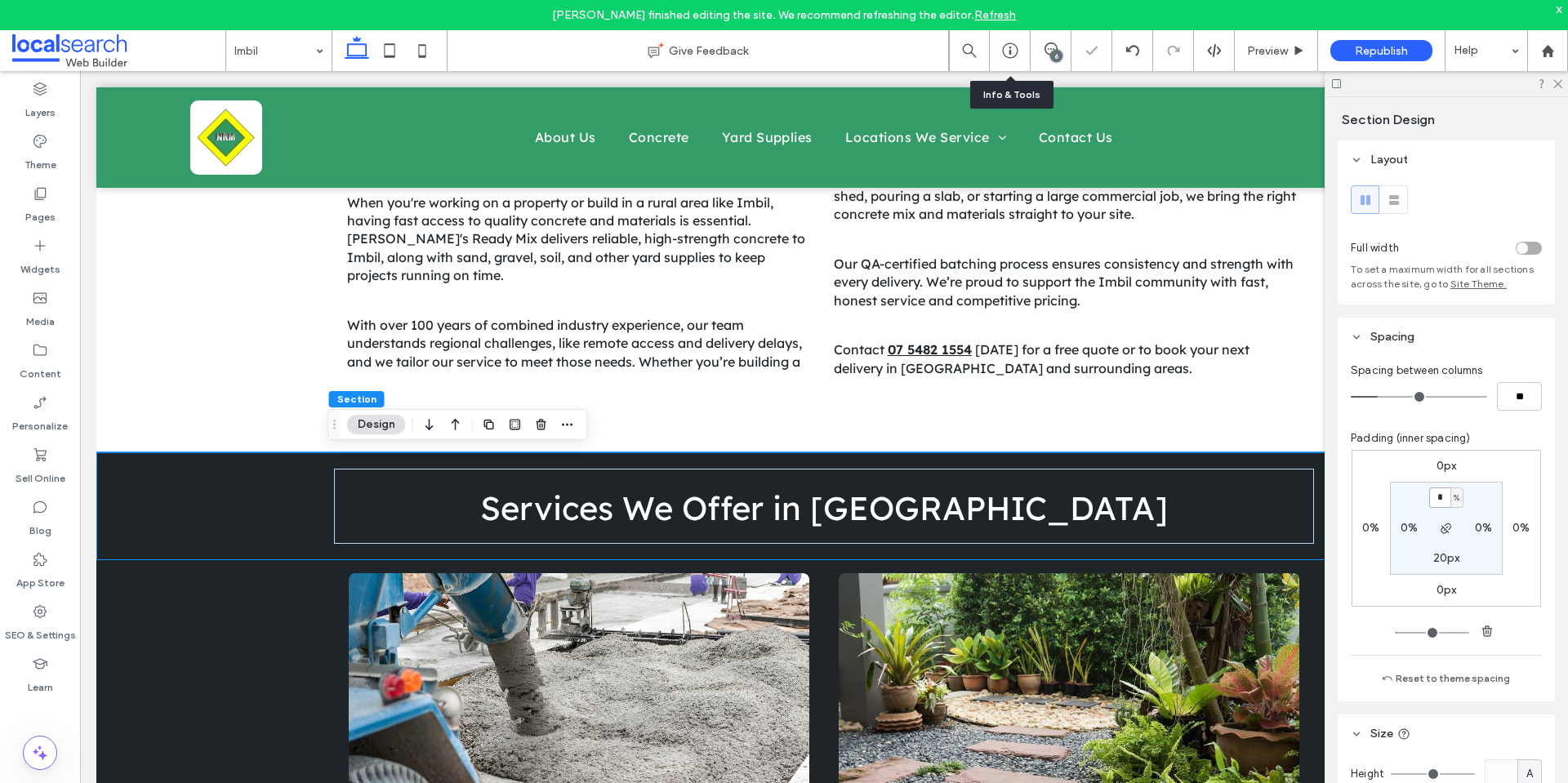
type input "*"
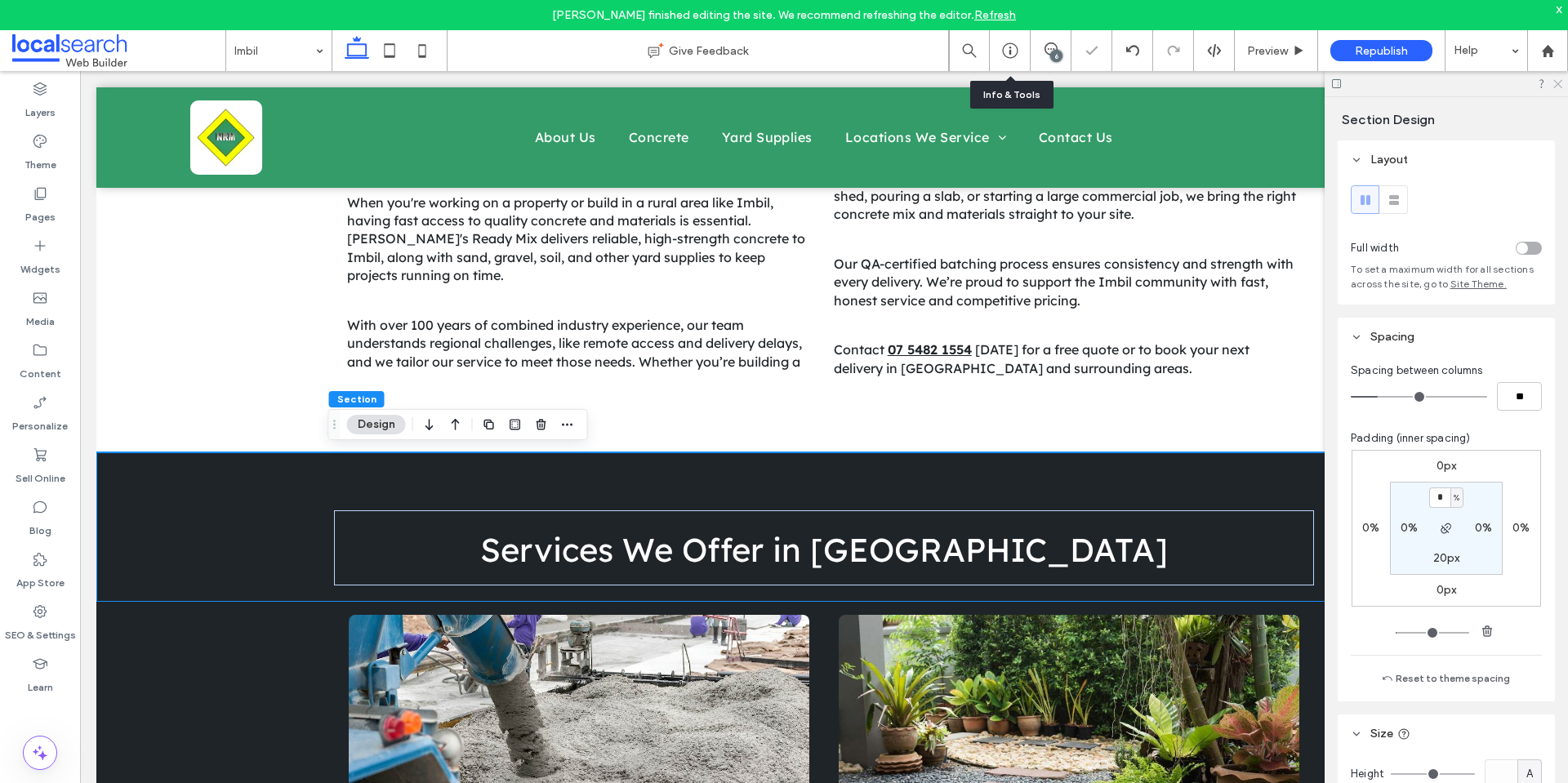
click at [1557, 85] on icon at bounding box center [1557, 83] width 11 height 11
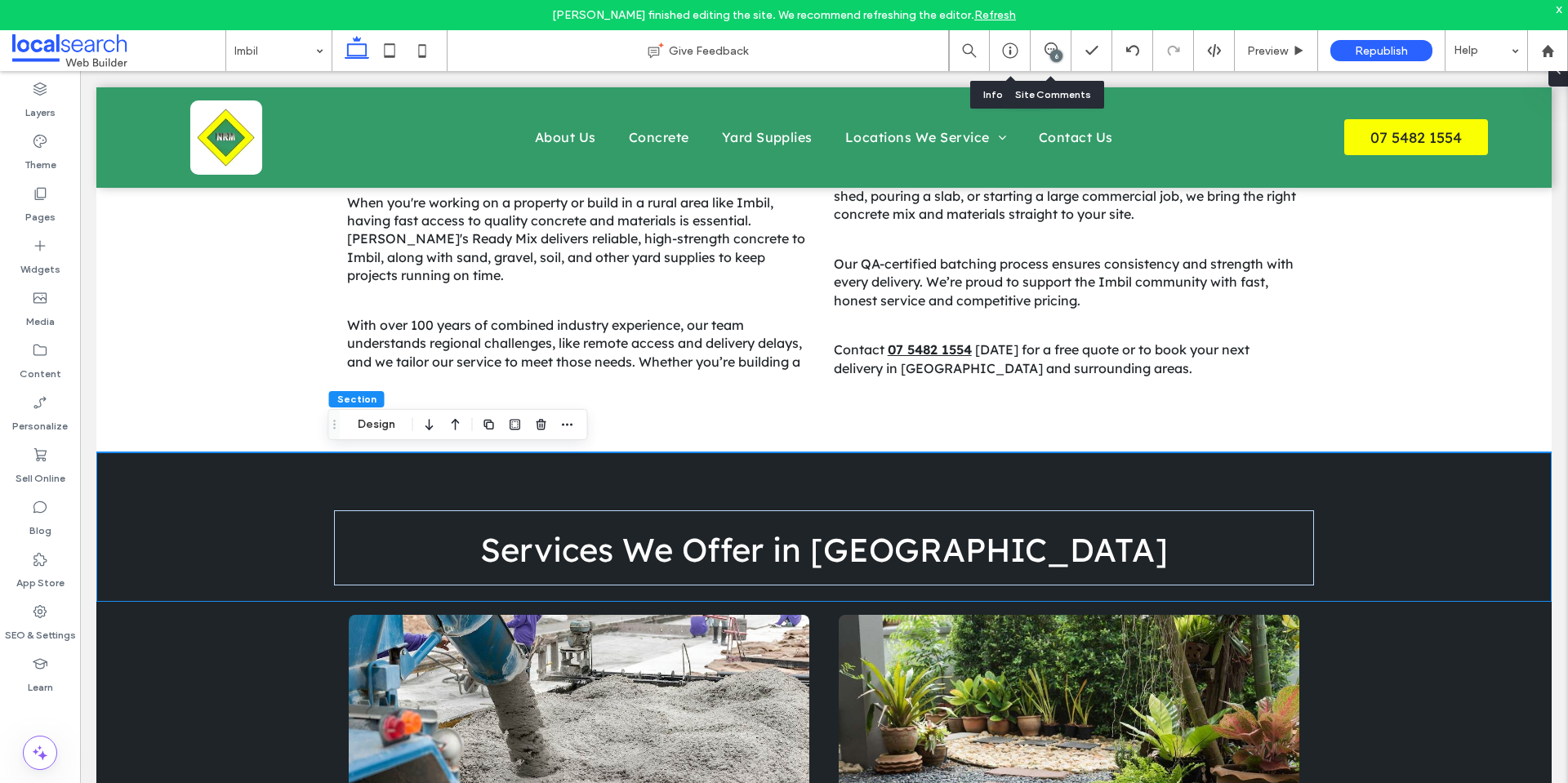
click at [1040, 55] on div "6" at bounding box center [1051, 51] width 40 height 17
click at [1046, 50] on icon at bounding box center [1051, 49] width 13 height 13
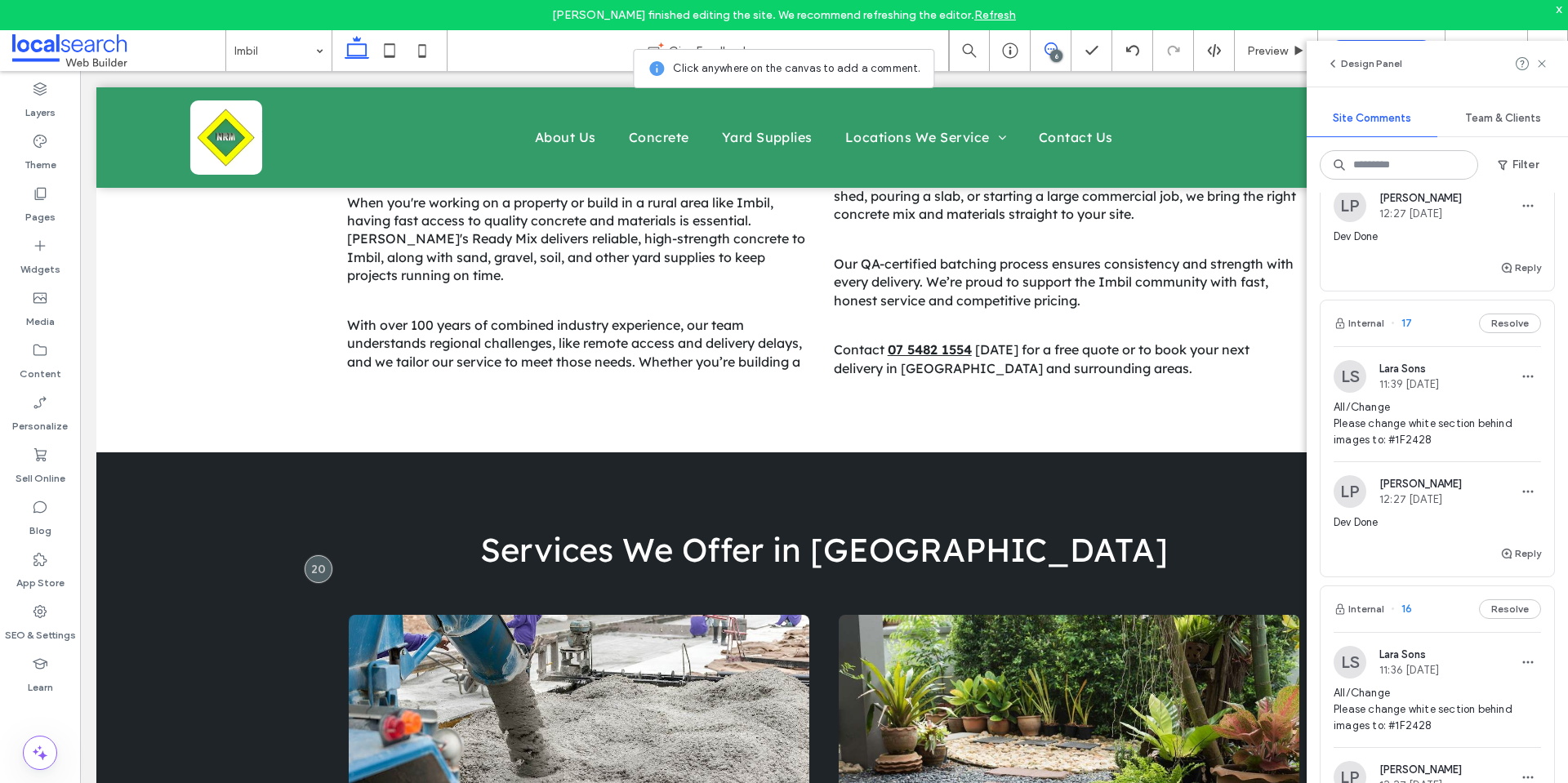
scroll to position [1404, 0]
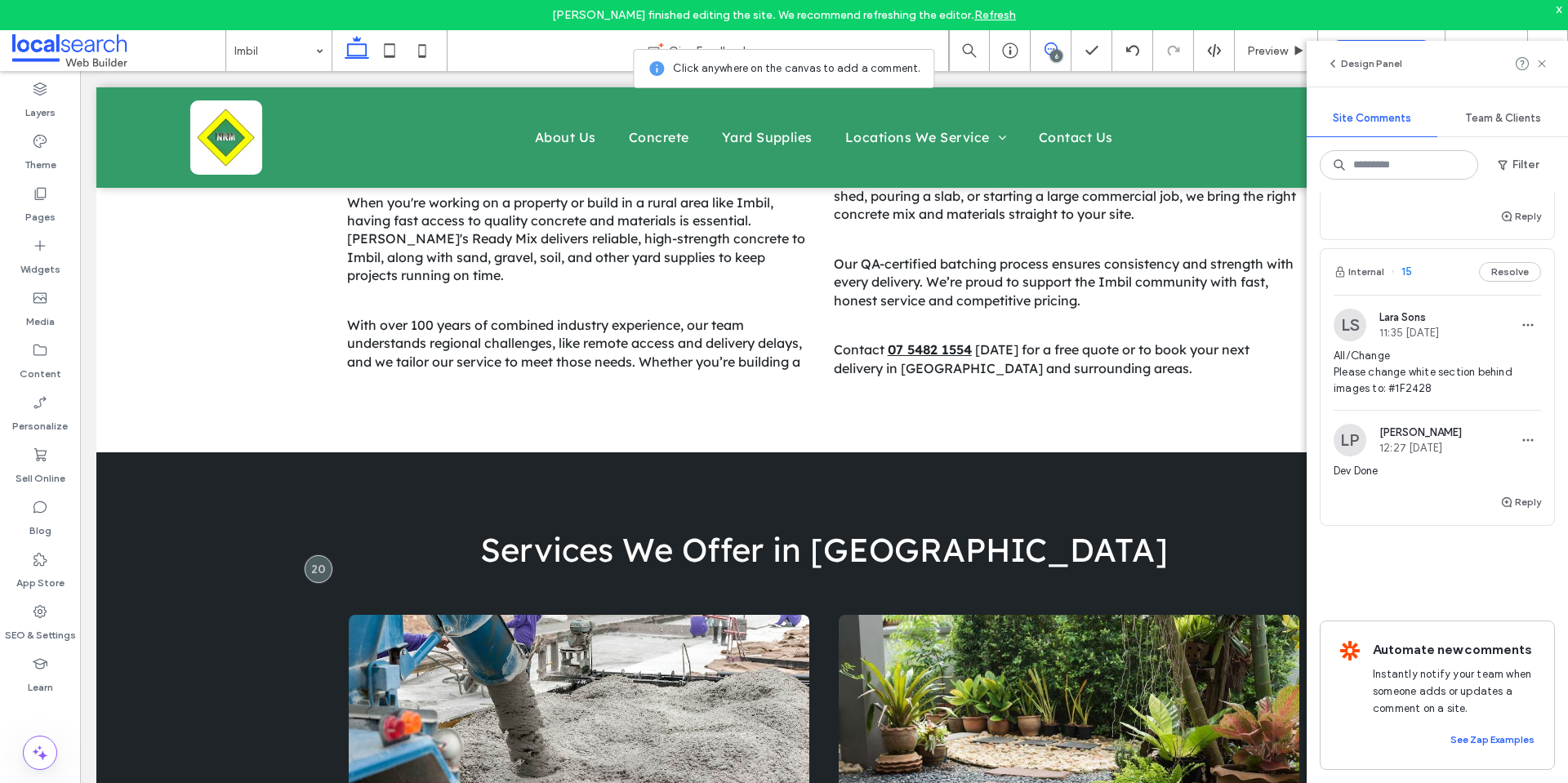
click at [1417, 368] on span "All/Change Please change white section behind images to: #1F2428" at bounding box center [1437, 371] width 208 height 49
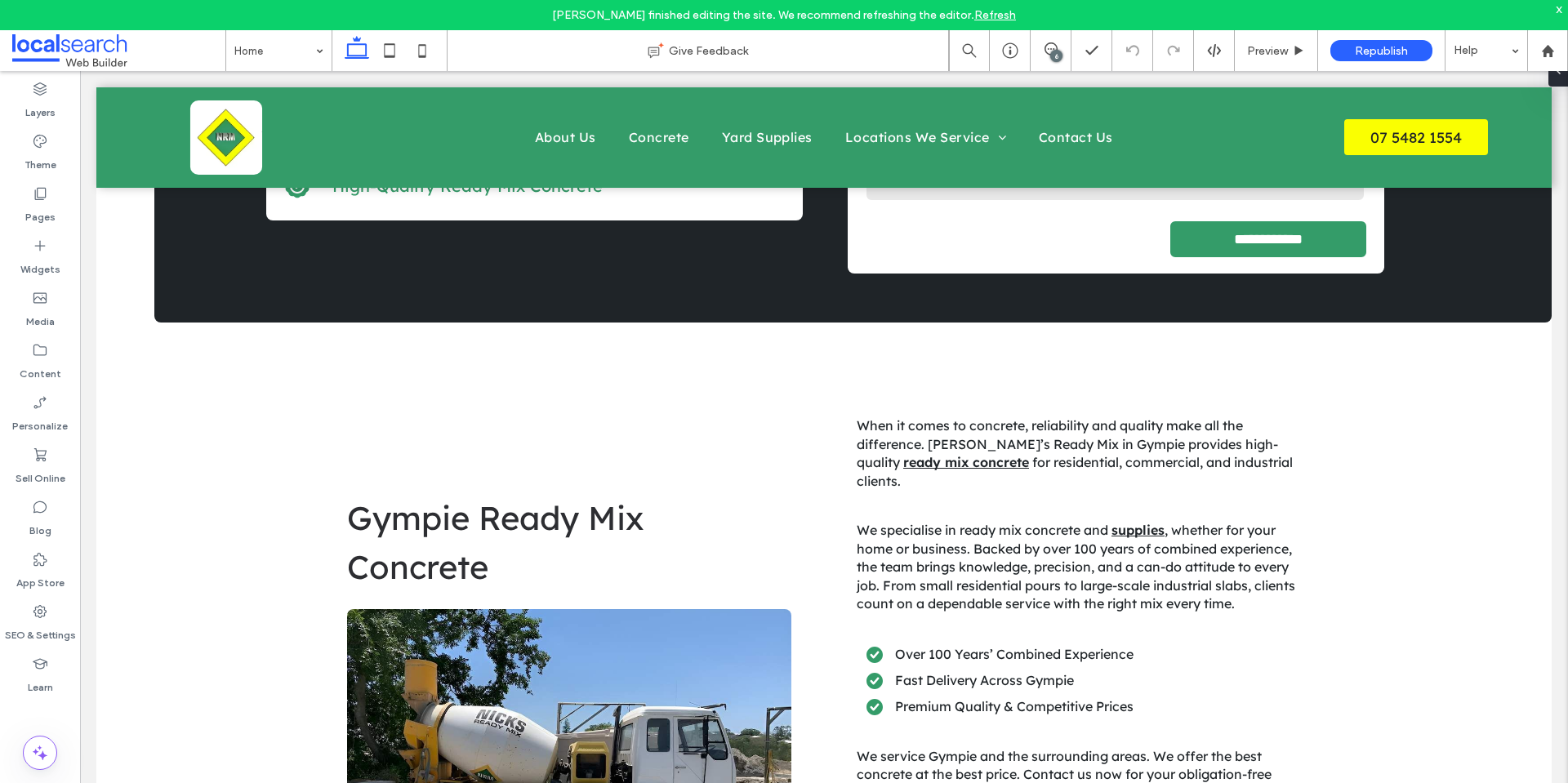
scroll to position [608, 0]
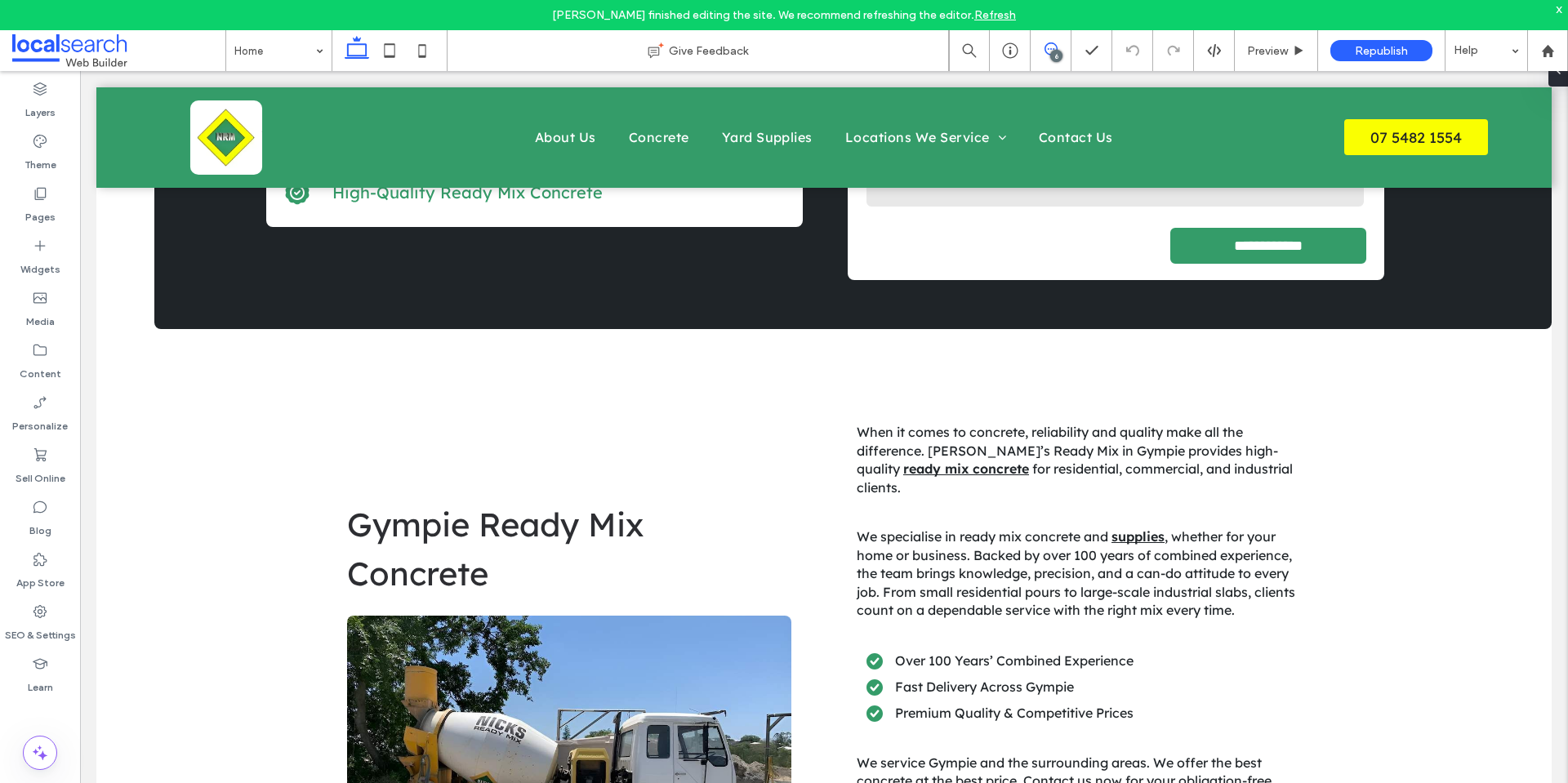
click at [1052, 42] on icon at bounding box center [1051, 49] width 13 height 13
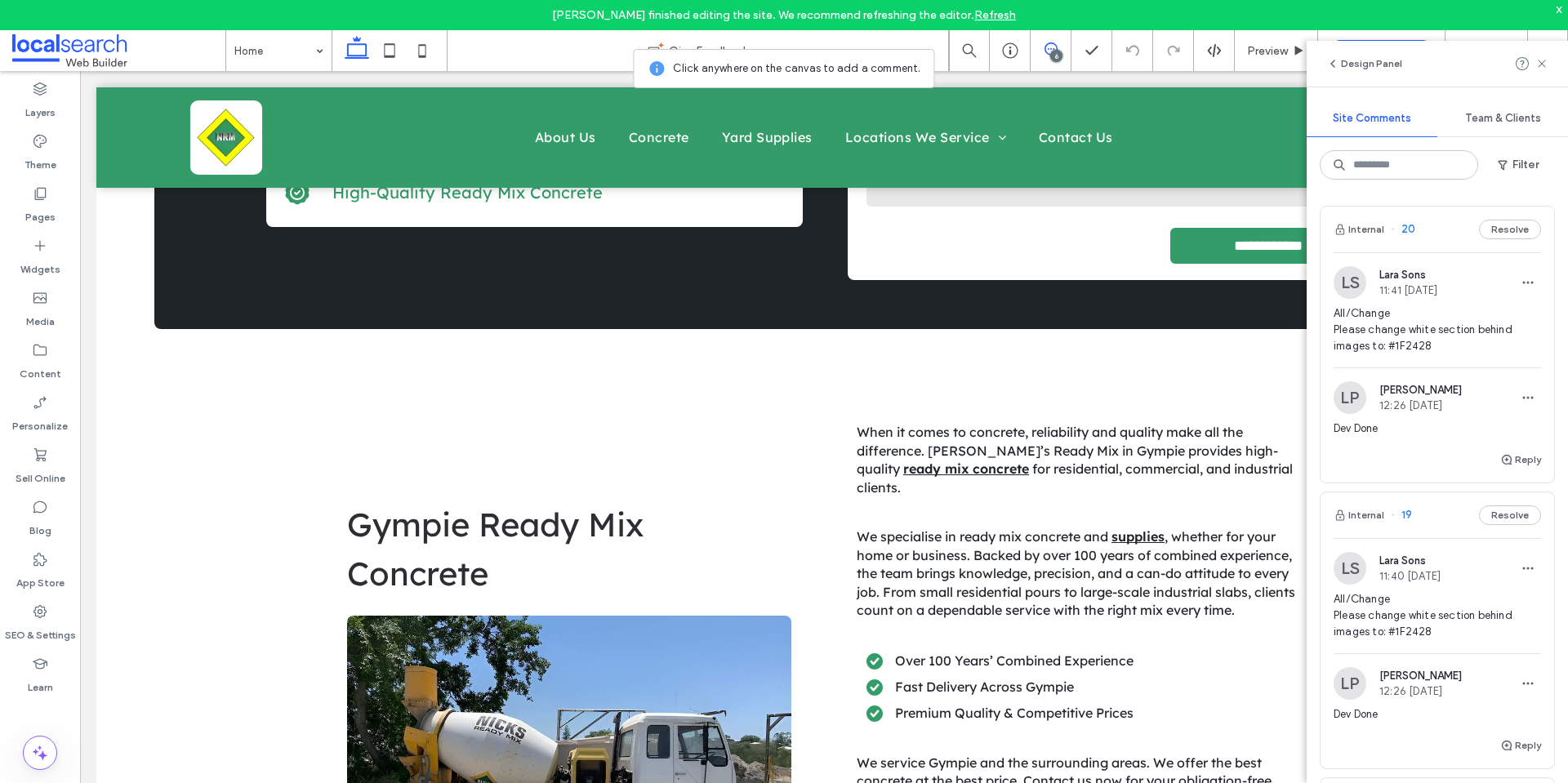
click at [1459, 330] on span "All/Change Please change white section behind images to: #1F2428" at bounding box center [1437, 329] width 208 height 49
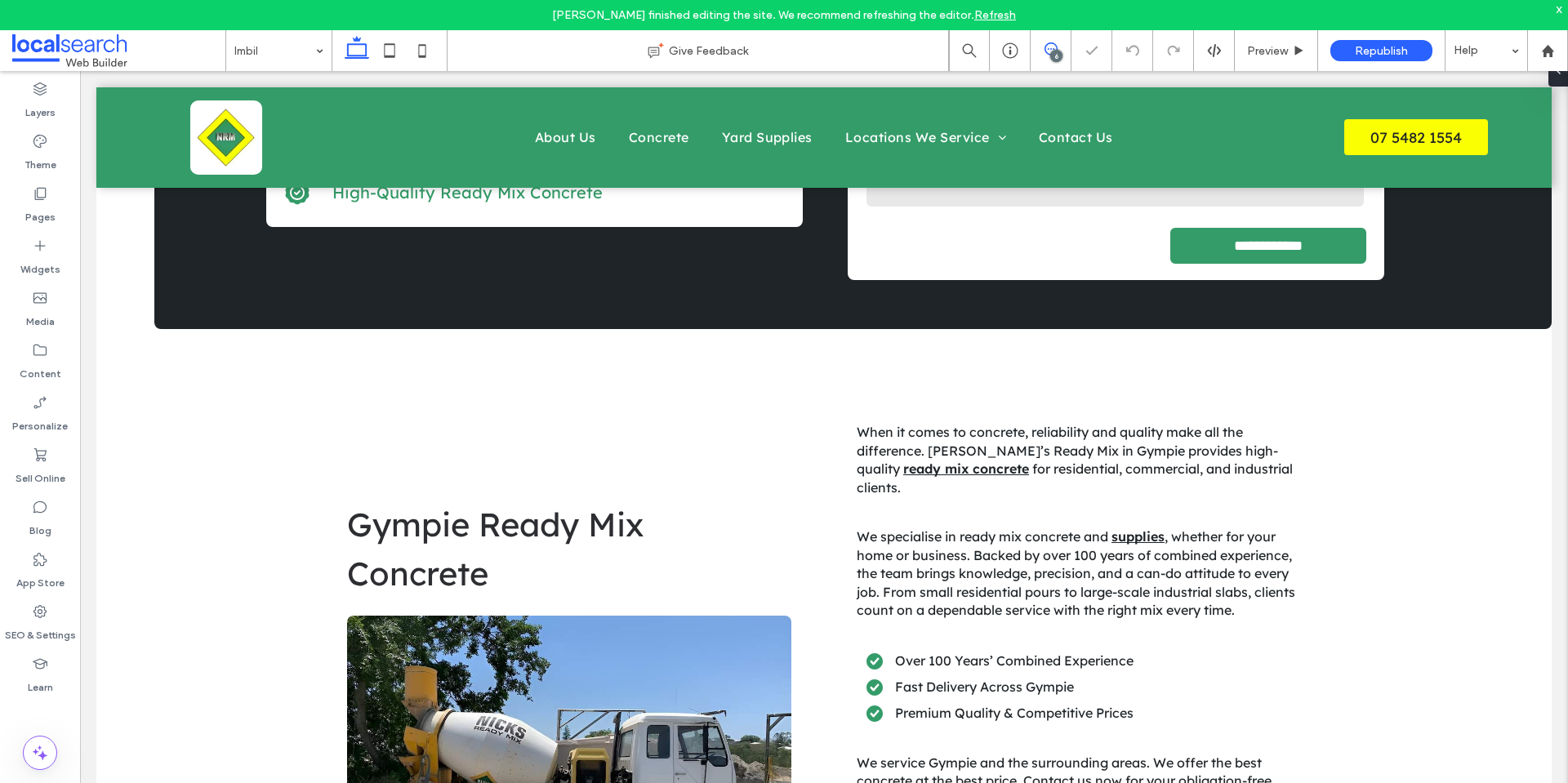
click at [1055, 52] on div "6" at bounding box center [1056, 55] width 12 height 12
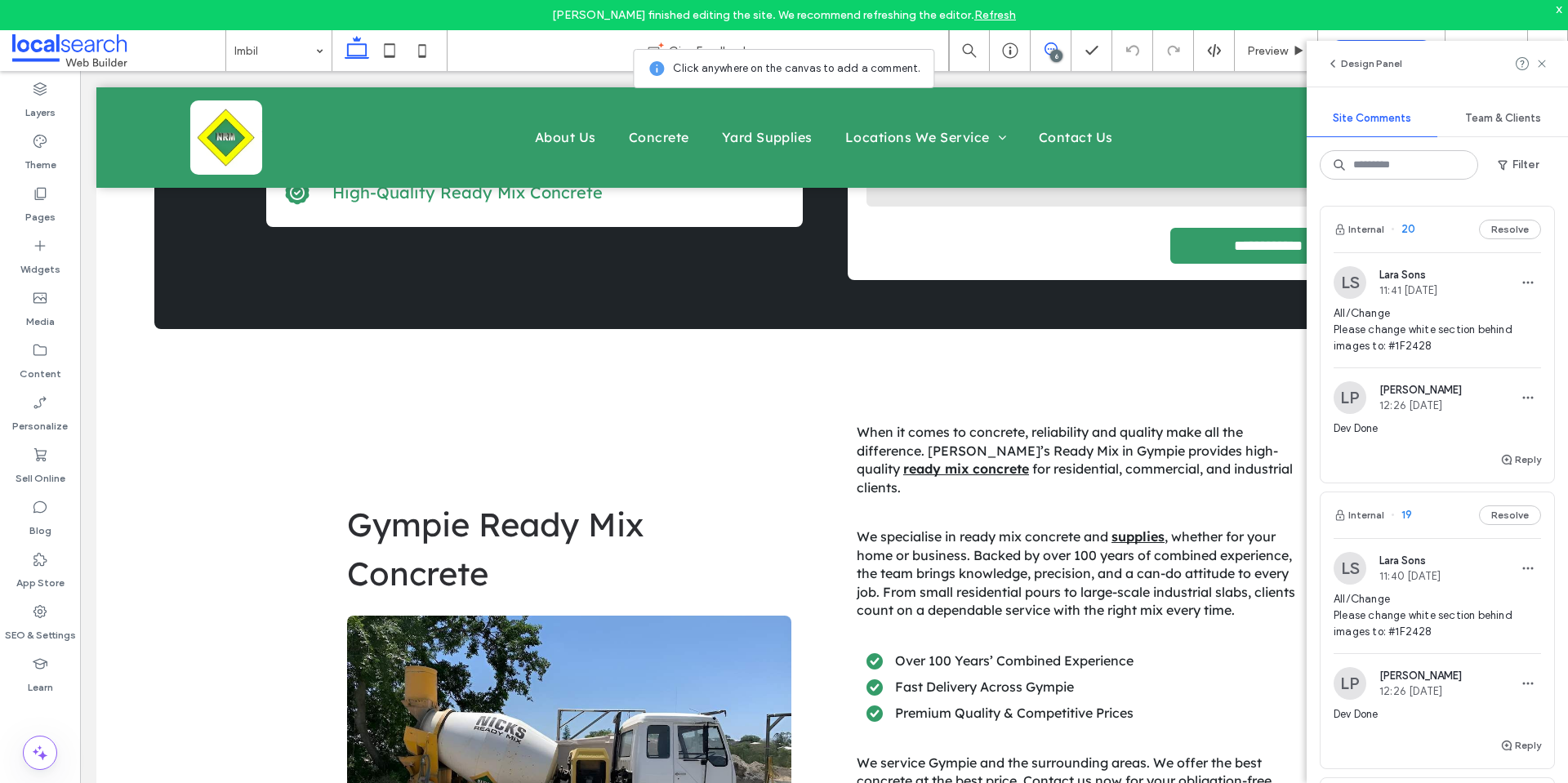
scroll to position [164, 0]
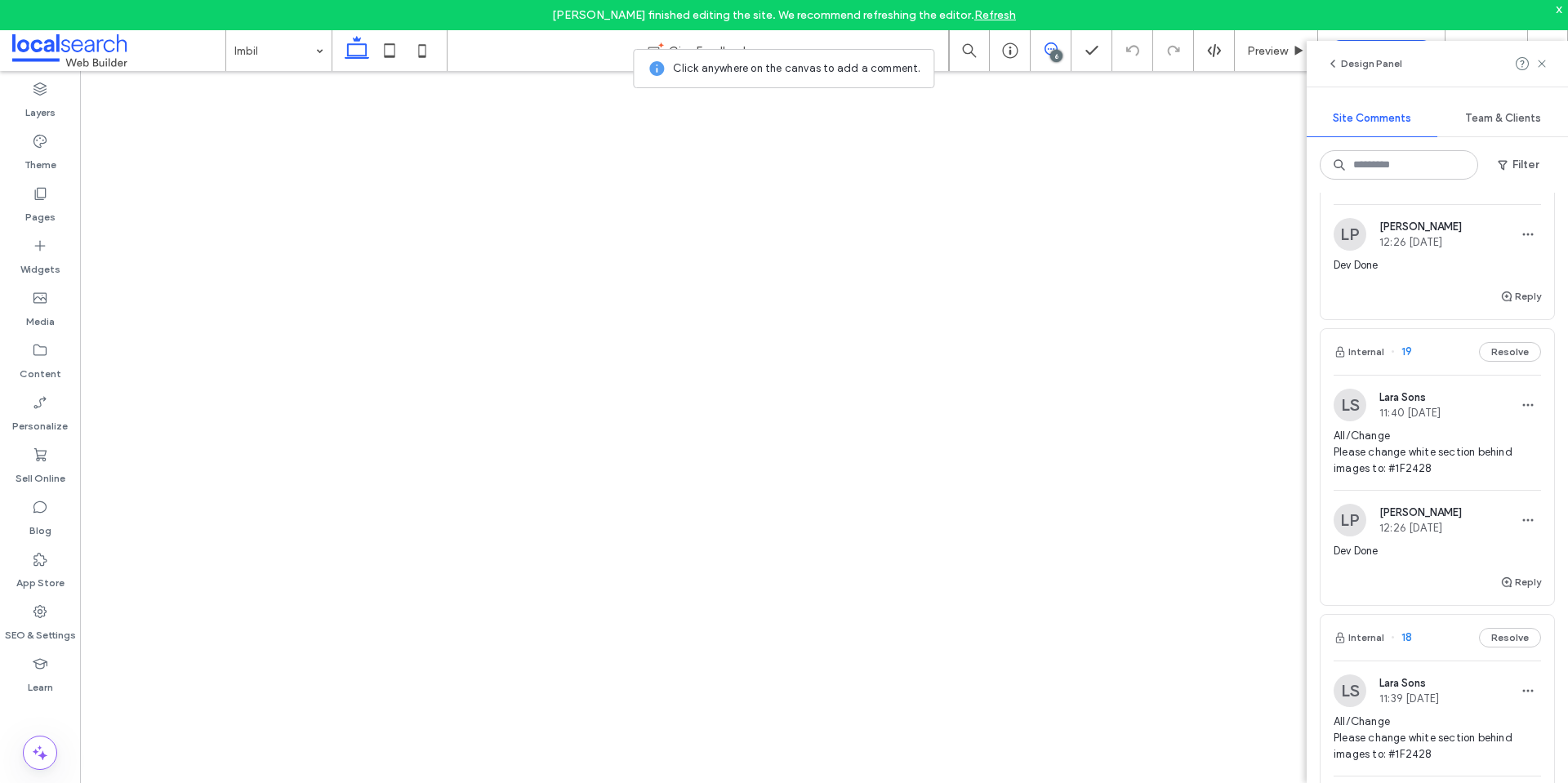
click at [1401, 448] on span "All/Change Please change white section behind images to: #1F2428" at bounding box center [1437, 452] width 208 height 49
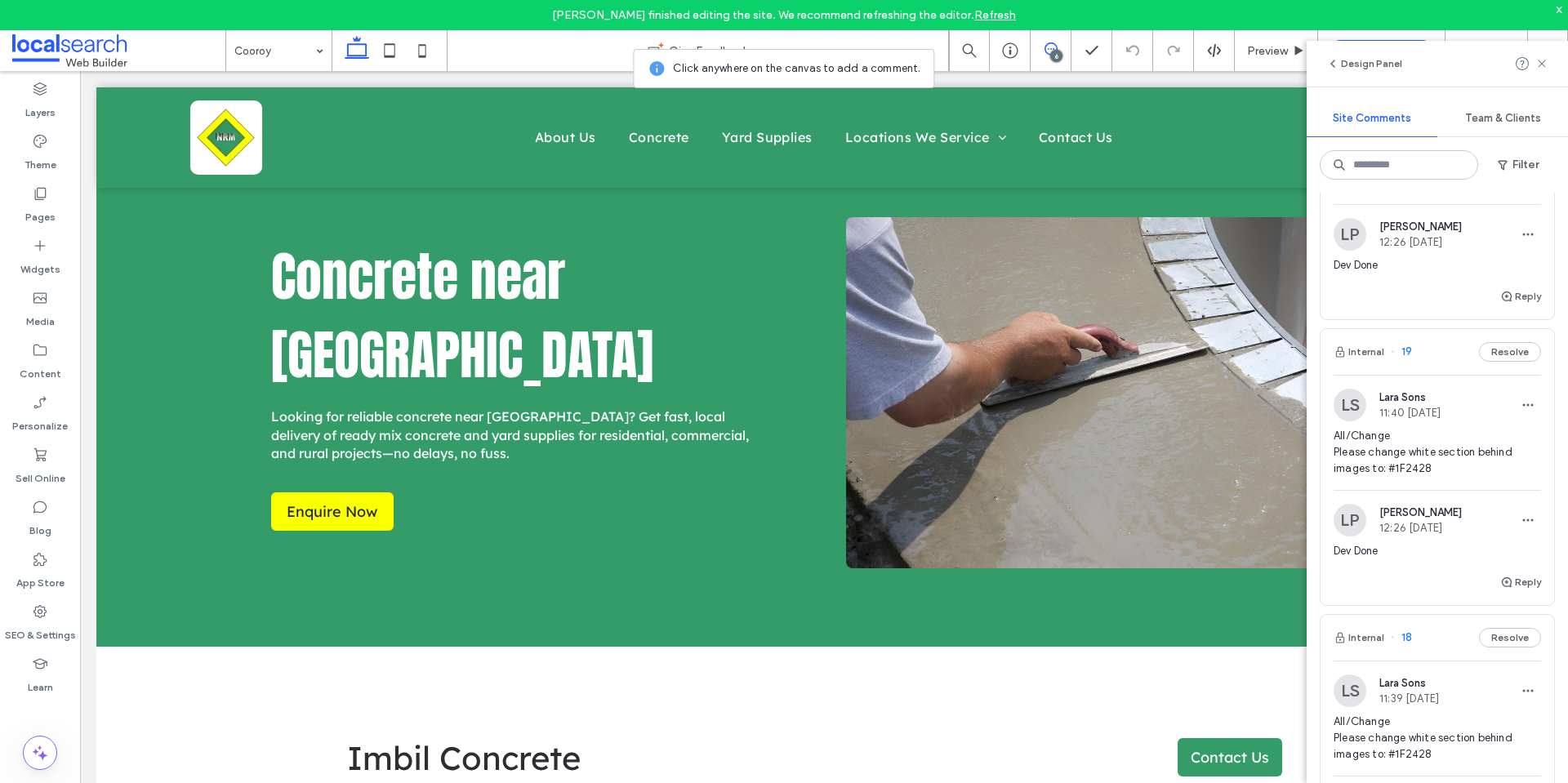
scroll to position [631, 0]
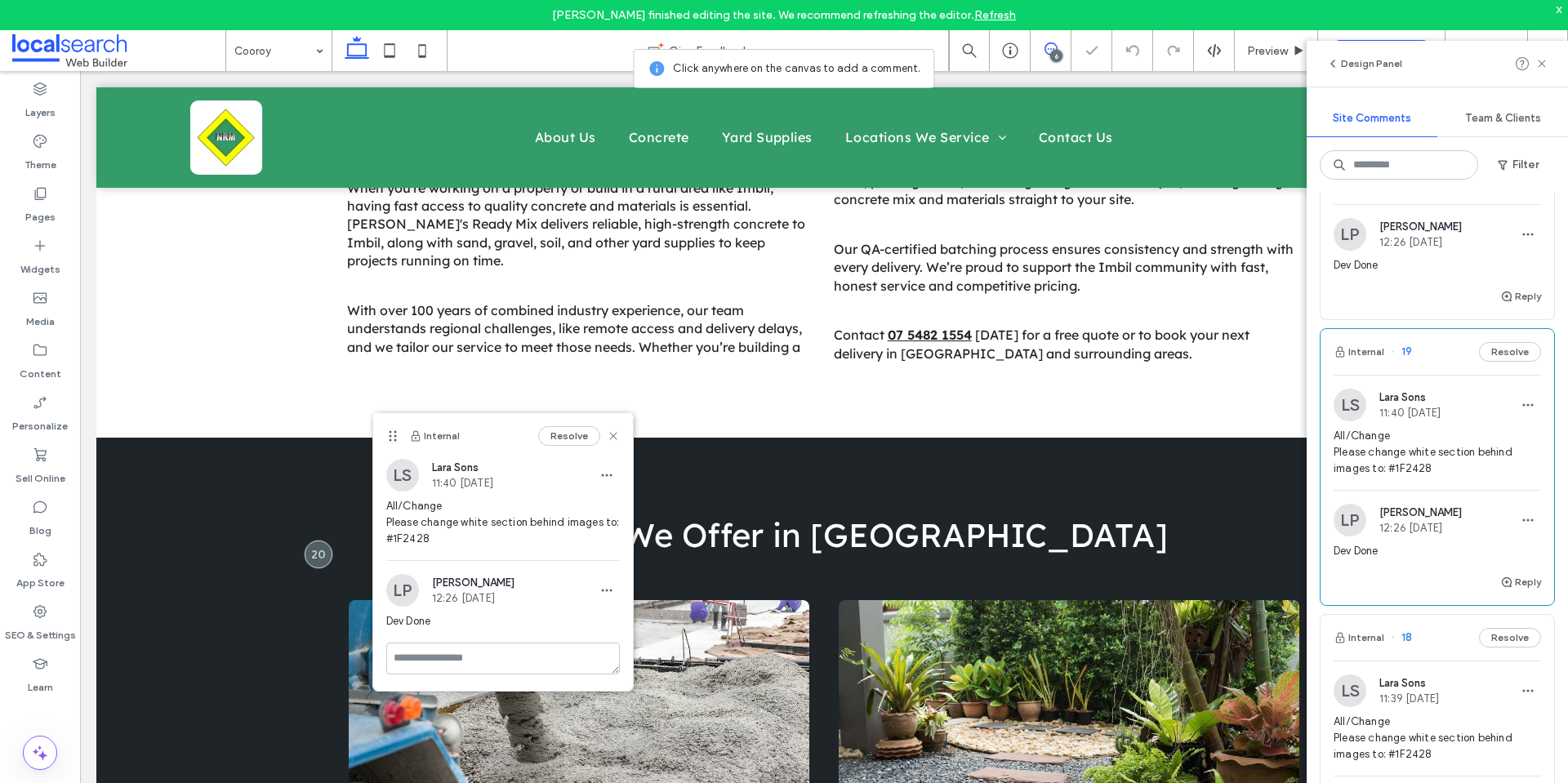
click at [1053, 50] on div "6" at bounding box center [1056, 55] width 12 height 12
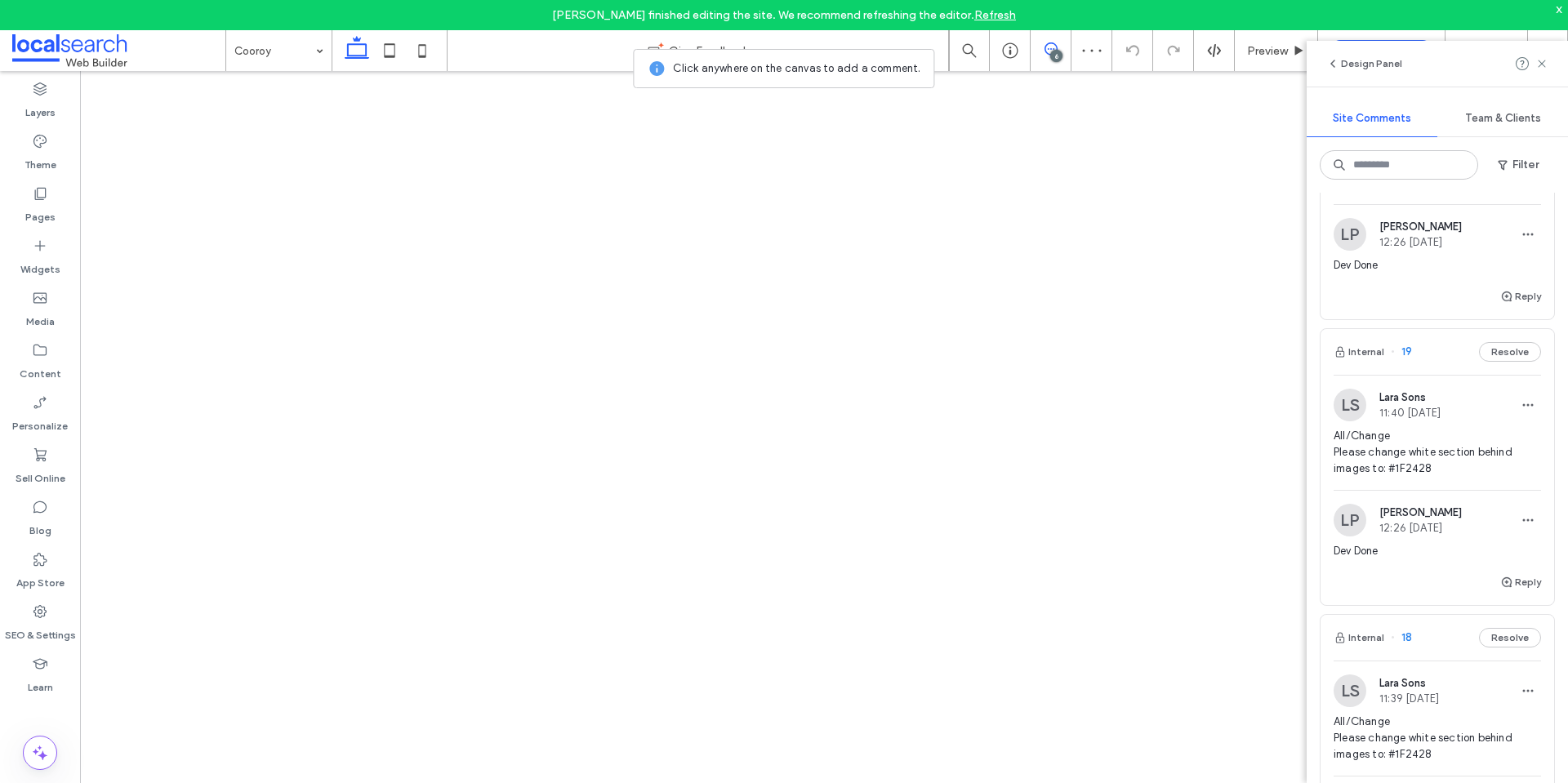
click at [1052, 51] on div "6" at bounding box center [1056, 55] width 12 height 12
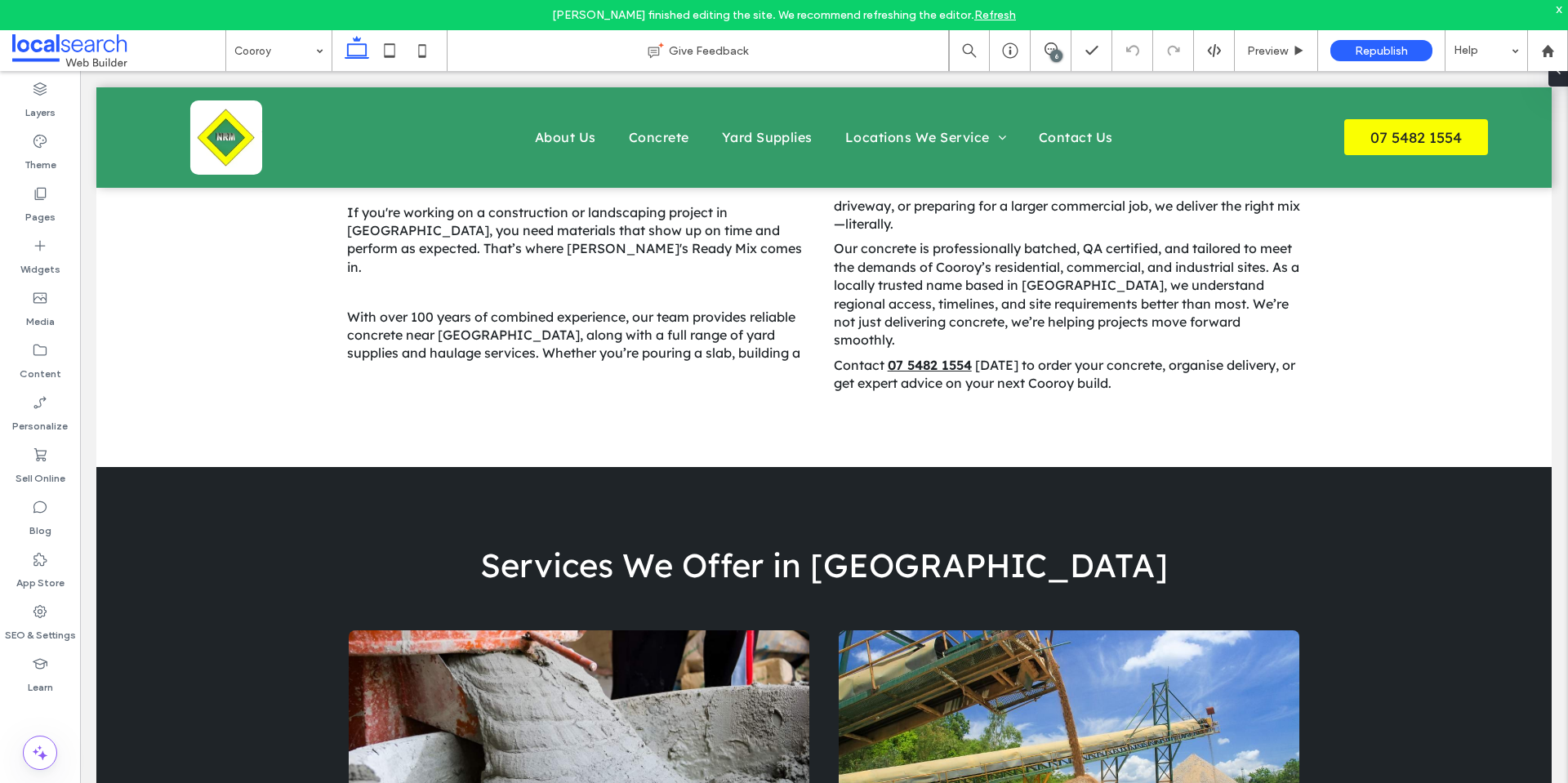
click at [1049, 40] on div "6" at bounding box center [1051, 51] width 40 height 40
click at [1044, 51] on icon at bounding box center [1051, 49] width 13 height 13
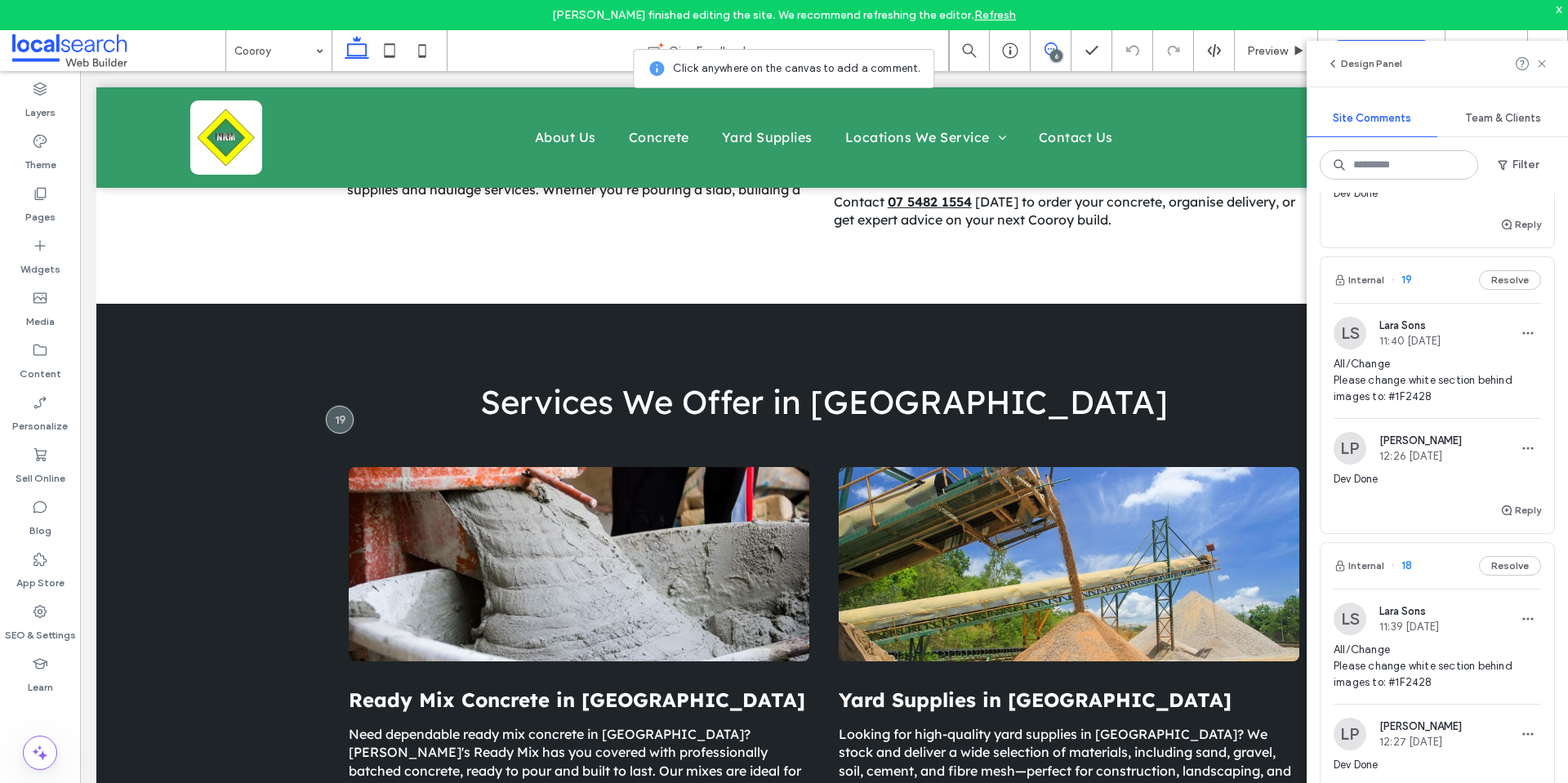
scroll to position [326, 0]
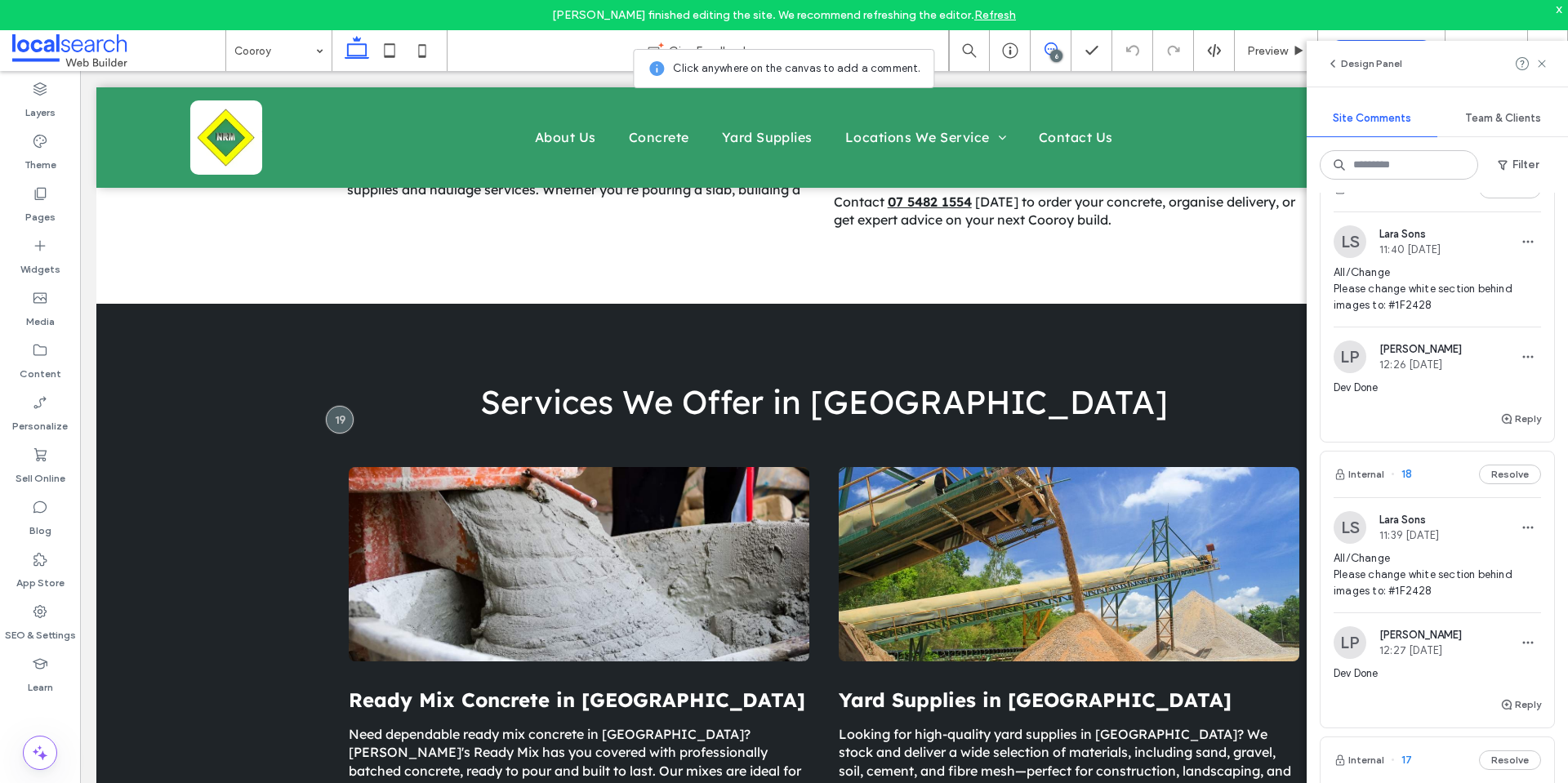
click at [1387, 574] on span "All/Change Please change white section behind images to: #1F2428" at bounding box center [1437, 574] width 208 height 49
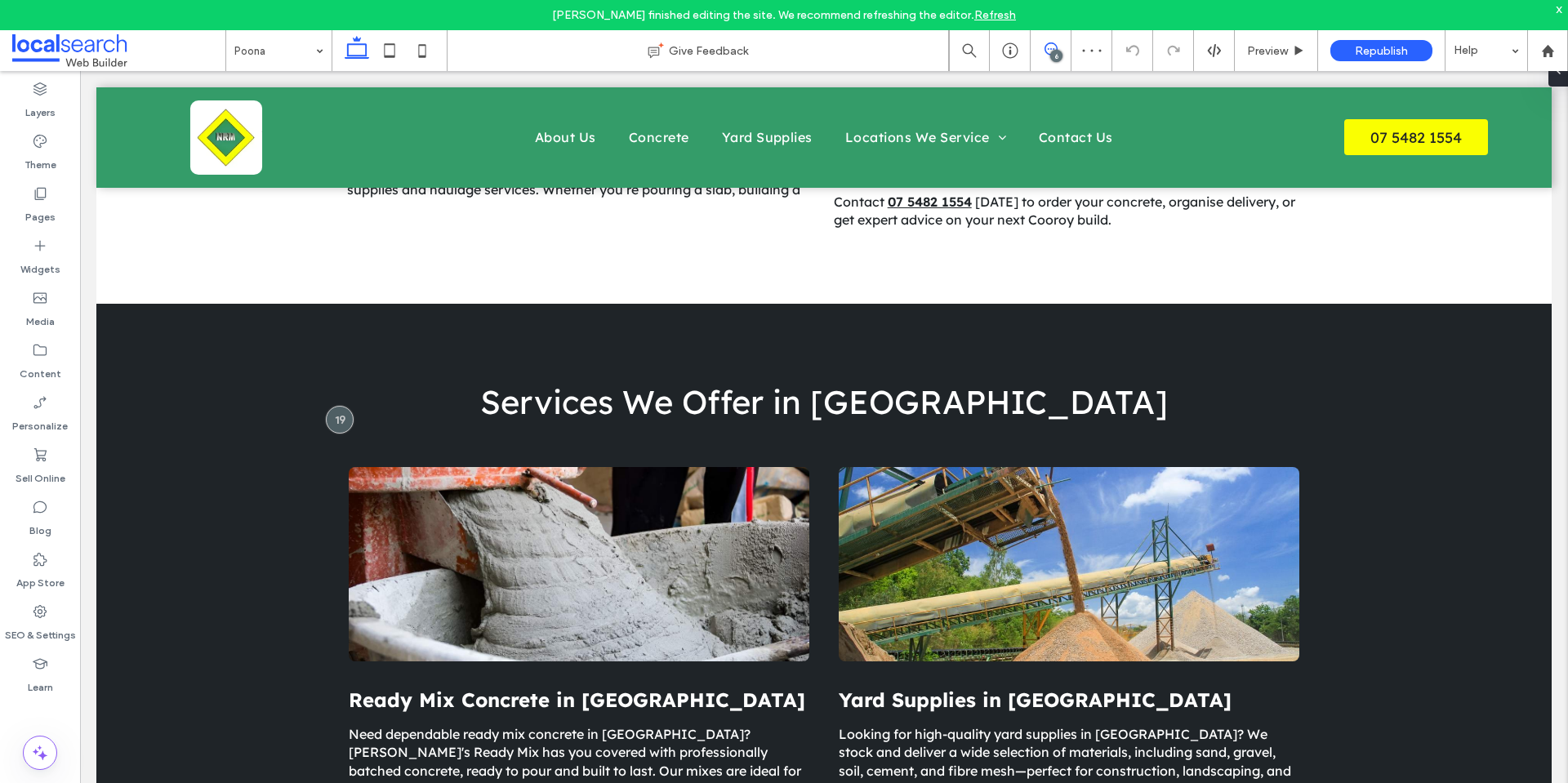
click at [1057, 49] on span at bounding box center [1051, 49] width 40 height 13
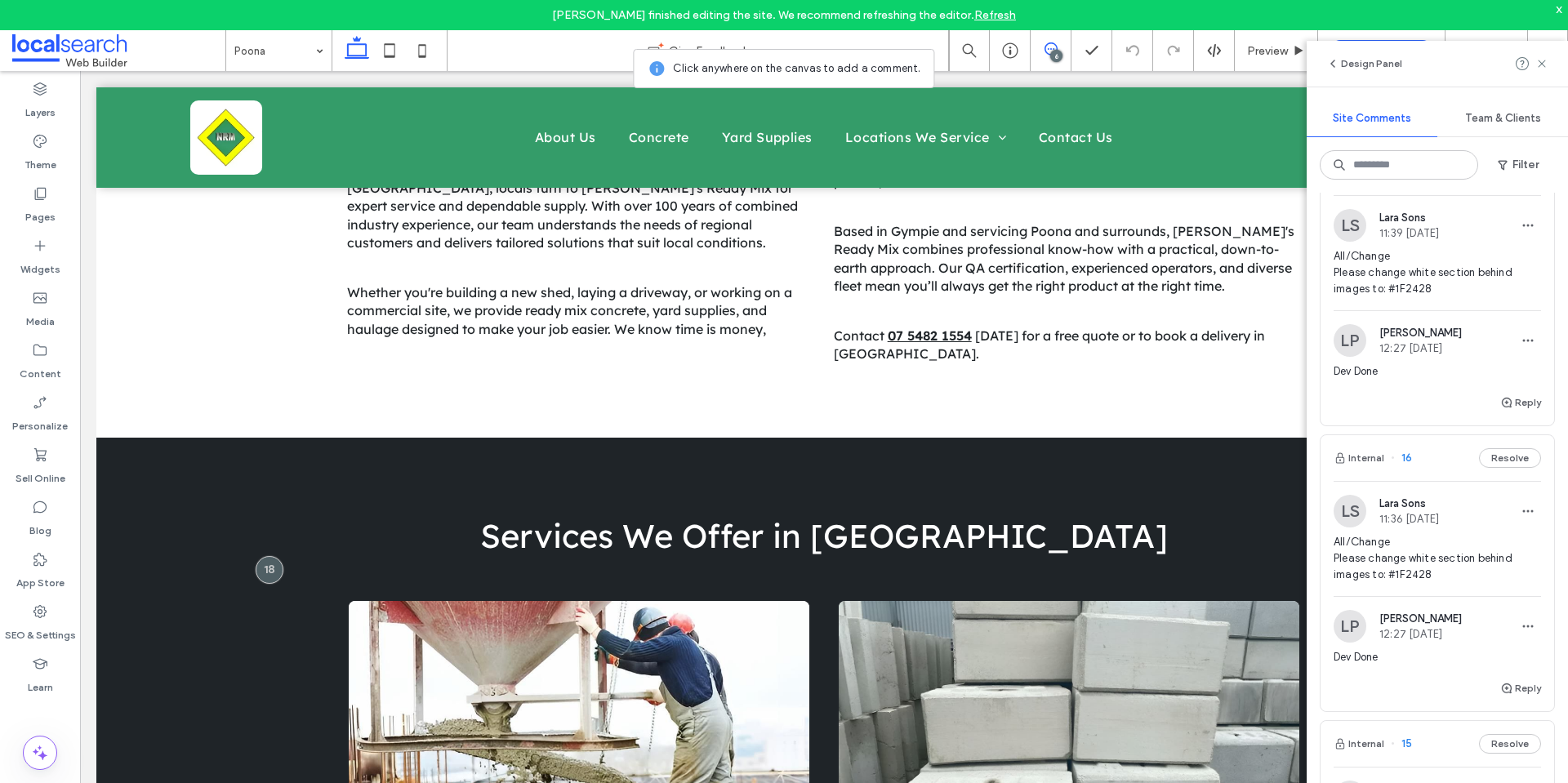
scroll to position [779, 0]
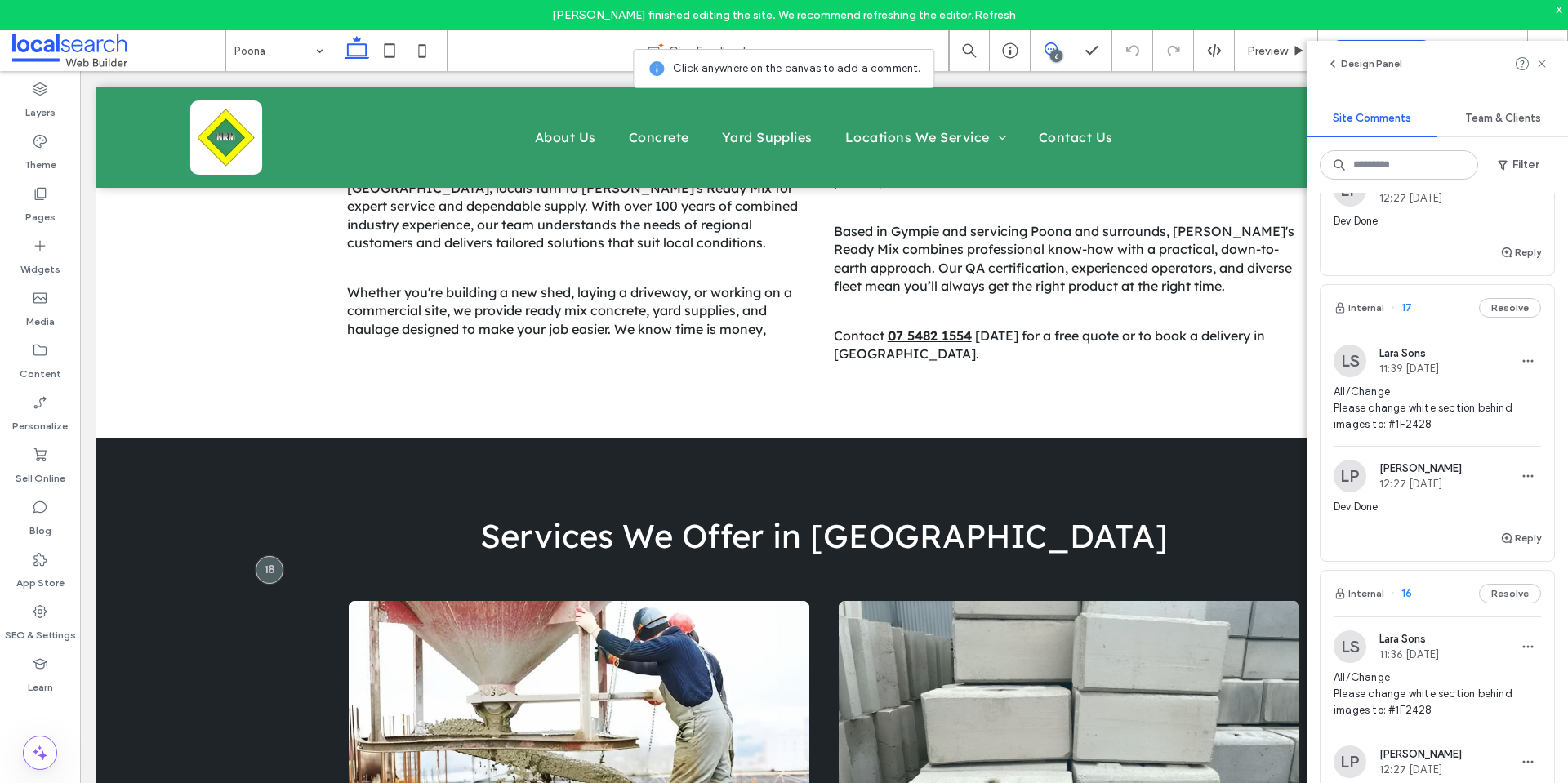
click at [1414, 413] on span "All/Change Please change white section behind images to: #1F2428" at bounding box center [1437, 408] width 208 height 49
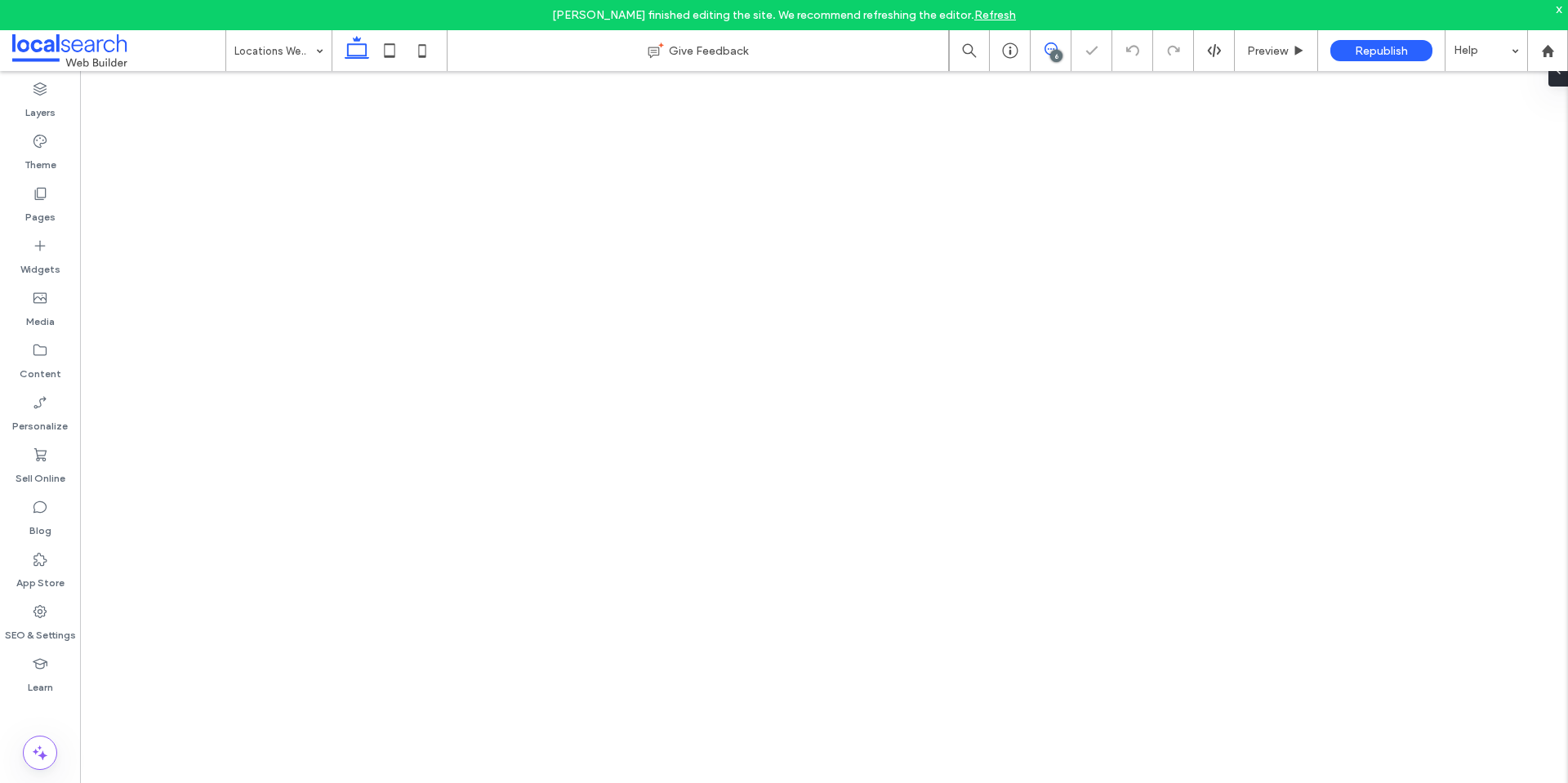
drag, startPoint x: 1567, startPoint y: 436, endPoint x: 1564, endPoint y: 481, distance: 45.1
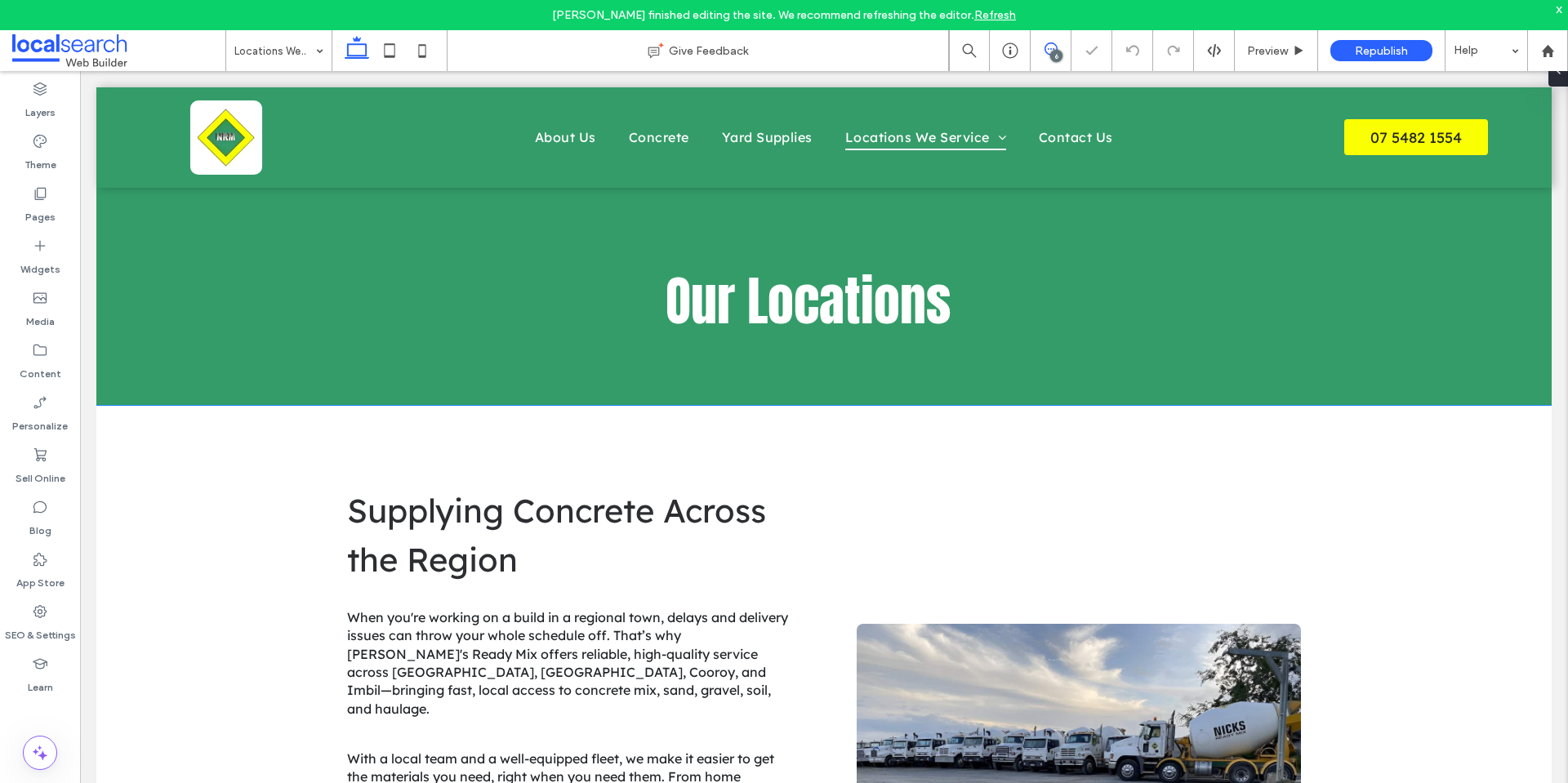
click at [1040, 48] on span at bounding box center [1051, 49] width 40 height 13
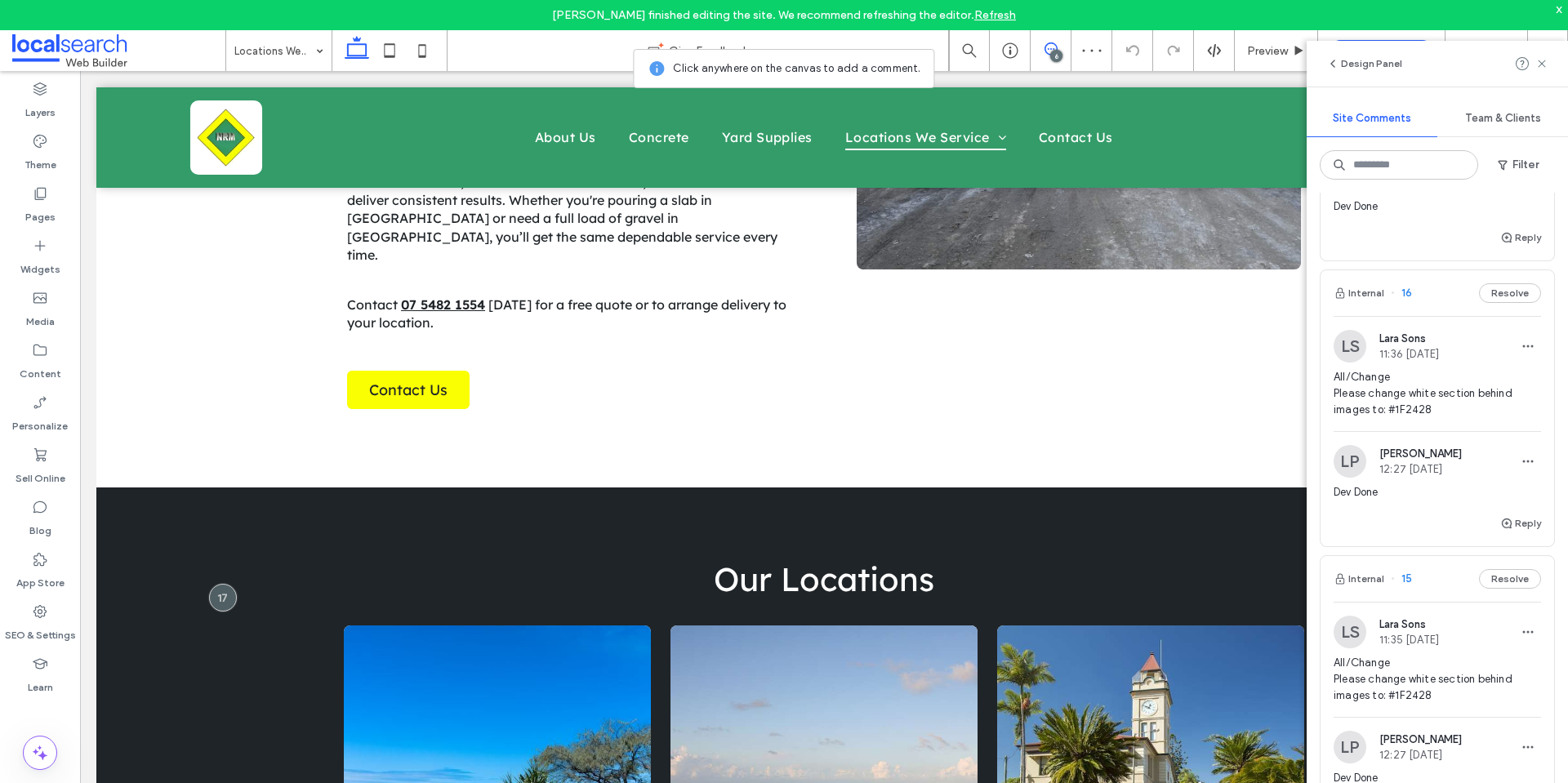
scroll to position [1083, 0]
click at [1372, 389] on span "All/Change Please change white section behind images to: #1F2428" at bounding box center [1437, 390] width 208 height 49
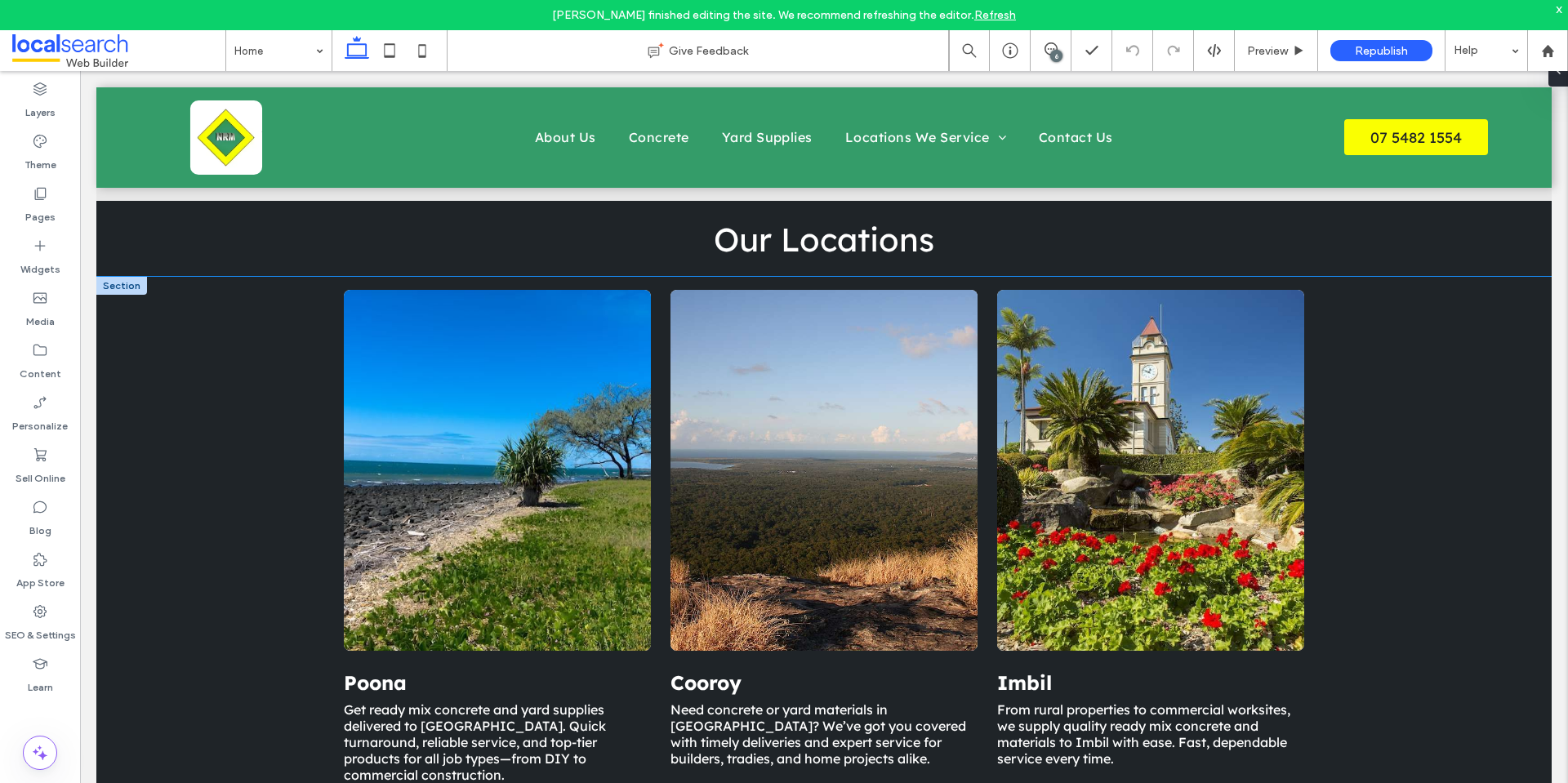
scroll to position [3464, 0]
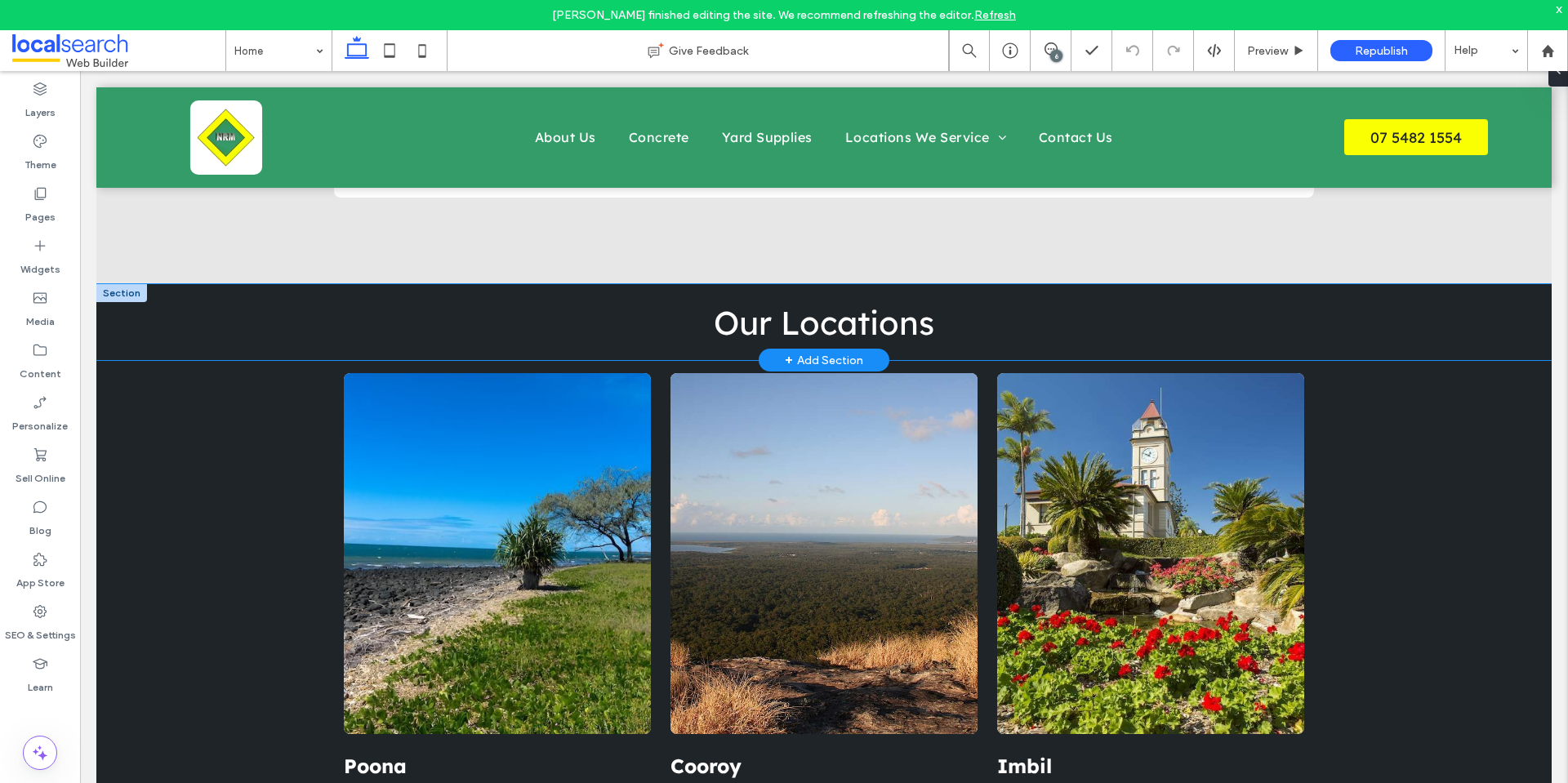
click at [216, 291] on div "Our Locations" at bounding box center [824, 322] width 1455 height 76
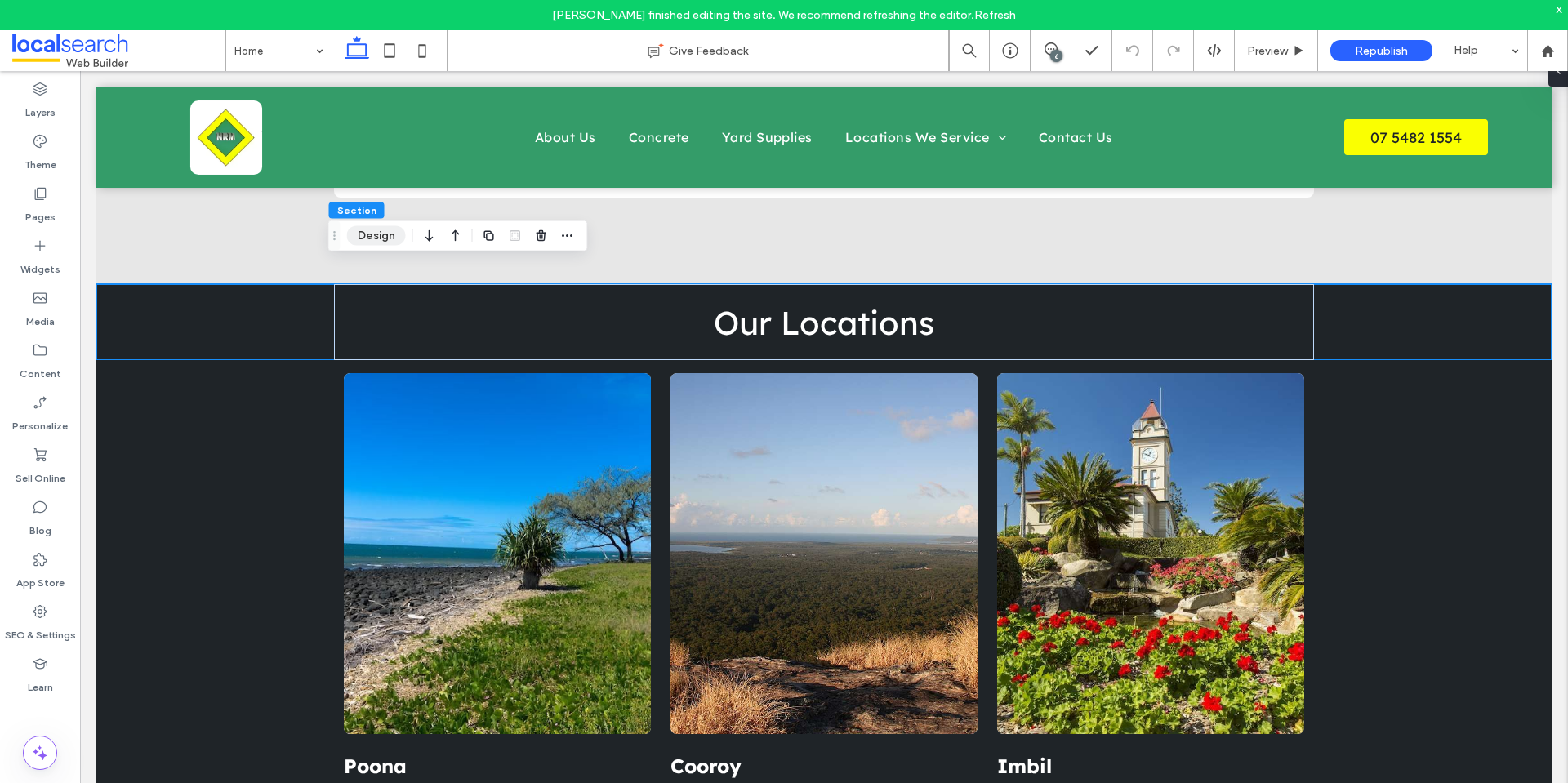
drag, startPoint x: 379, startPoint y: 237, endPoint x: 568, endPoint y: 230, distance: 189.1
click at [379, 237] on button "Design" at bounding box center [377, 235] width 59 height 19
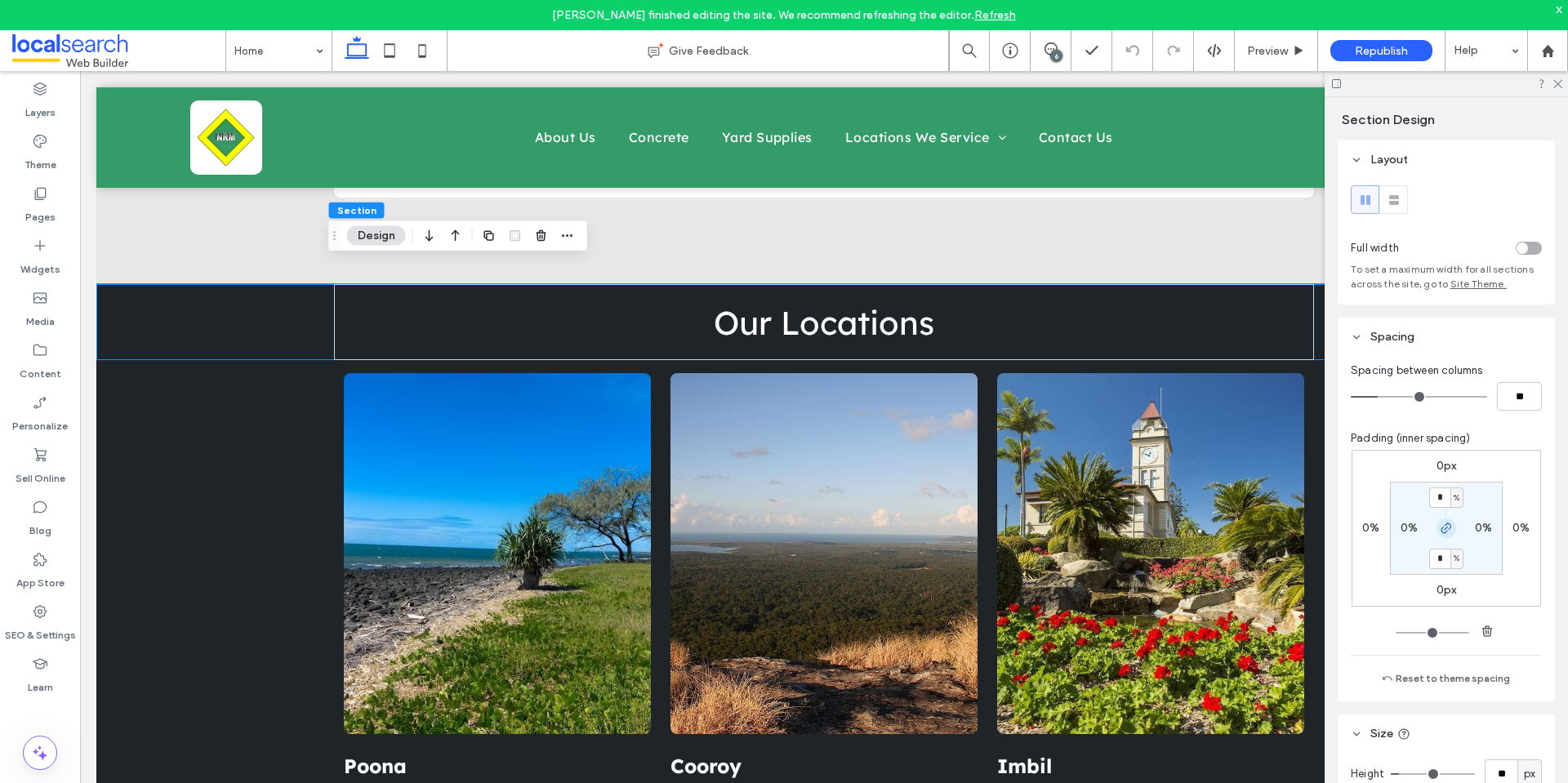
click at [1439, 530] on icon "button" at bounding box center [1446, 528] width 13 height 13
click at [1437, 505] on input "*" at bounding box center [1439, 497] width 21 height 20
type input "*"
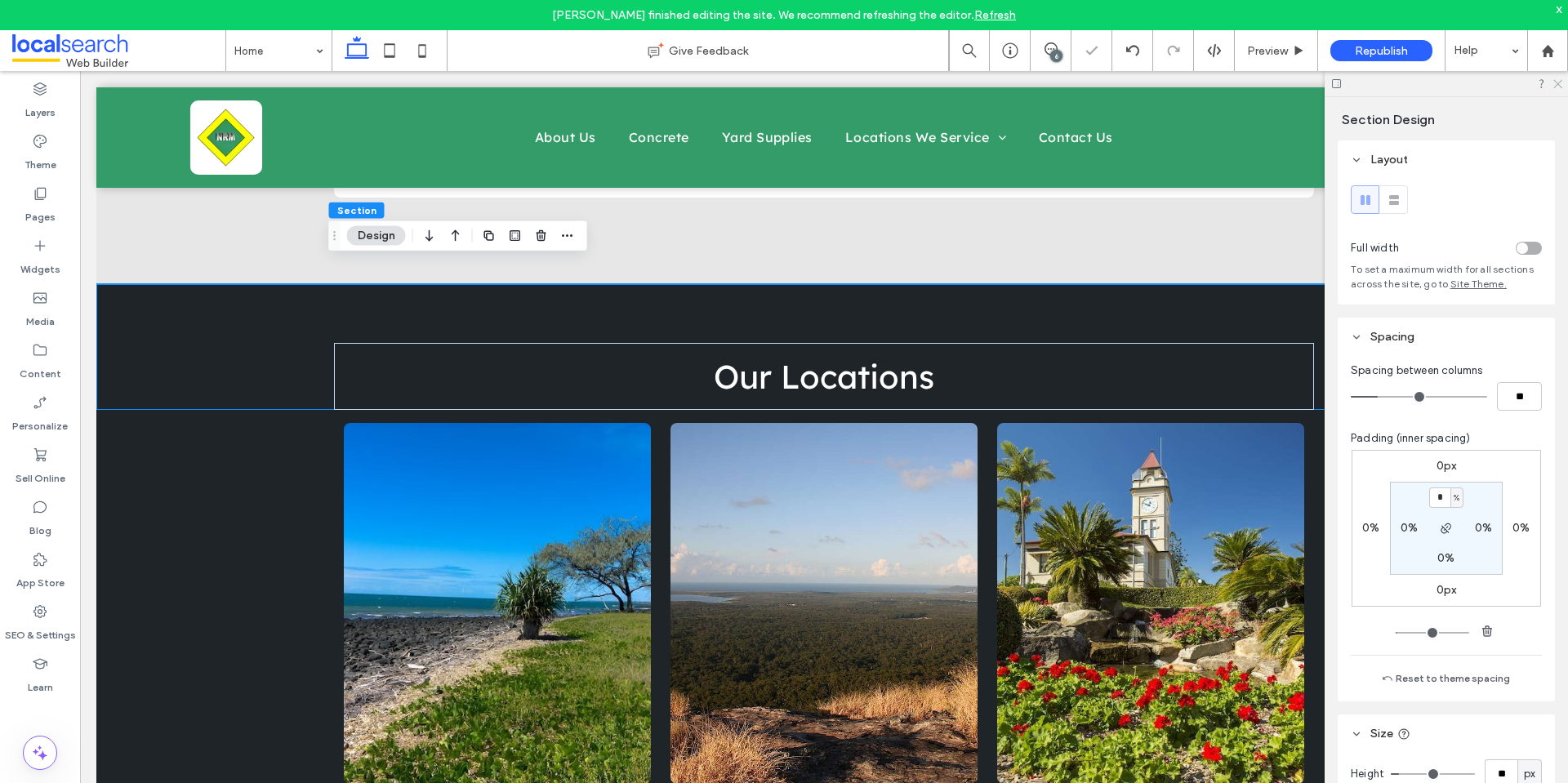
click at [1557, 79] on icon at bounding box center [1557, 83] width 11 height 11
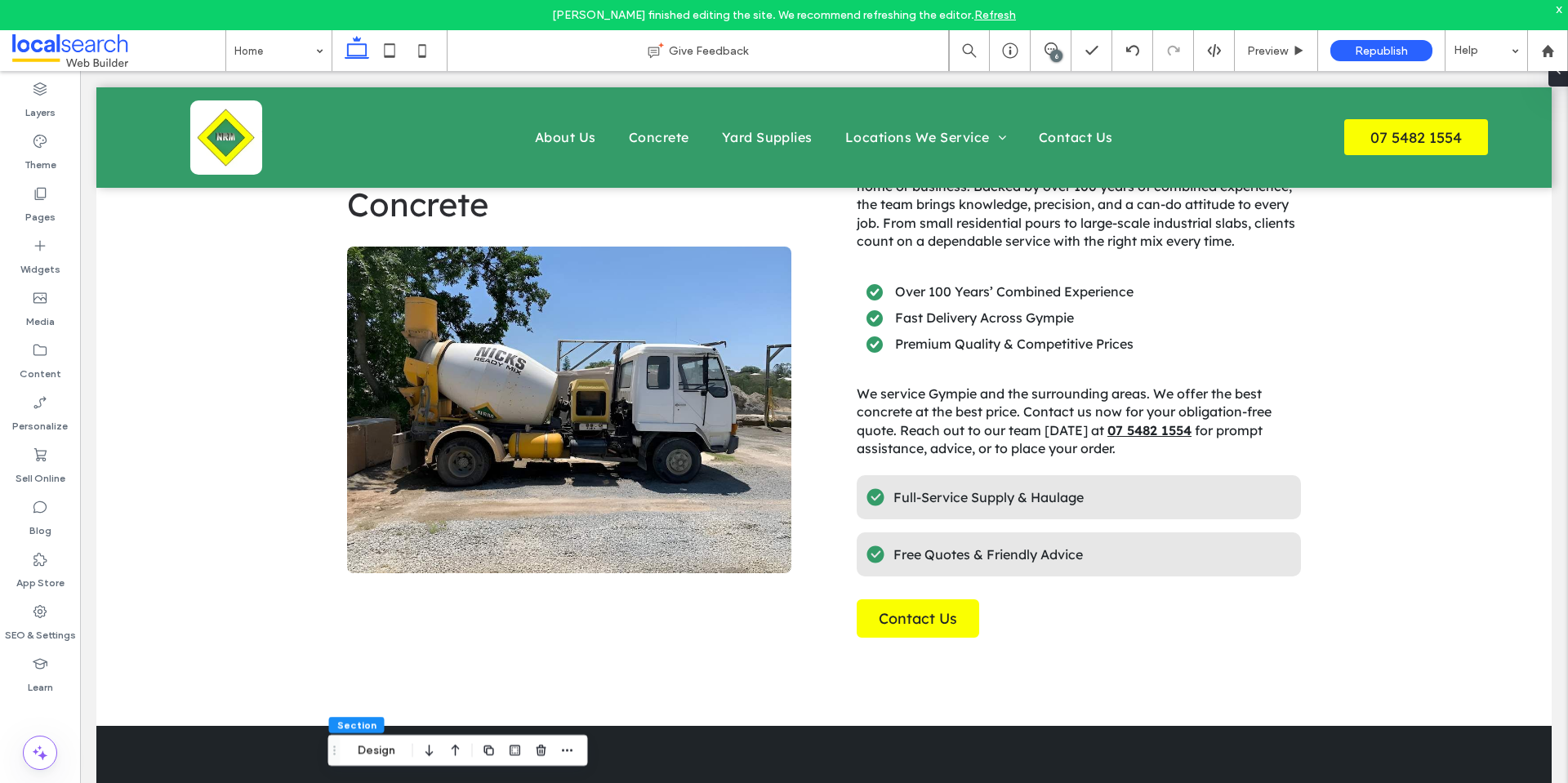
scroll to position [0, 0]
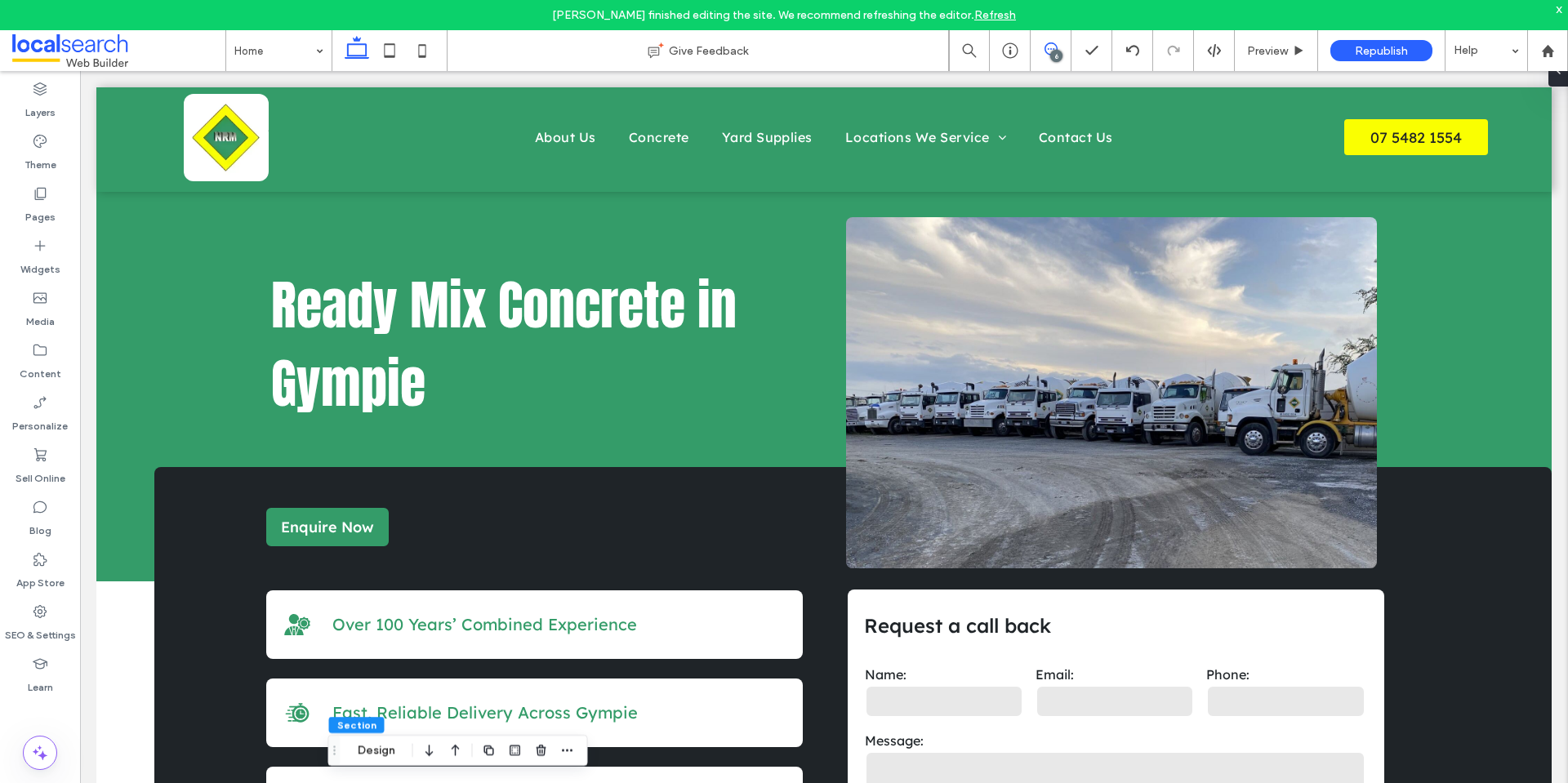
click at [1058, 47] on span at bounding box center [1051, 49] width 40 height 13
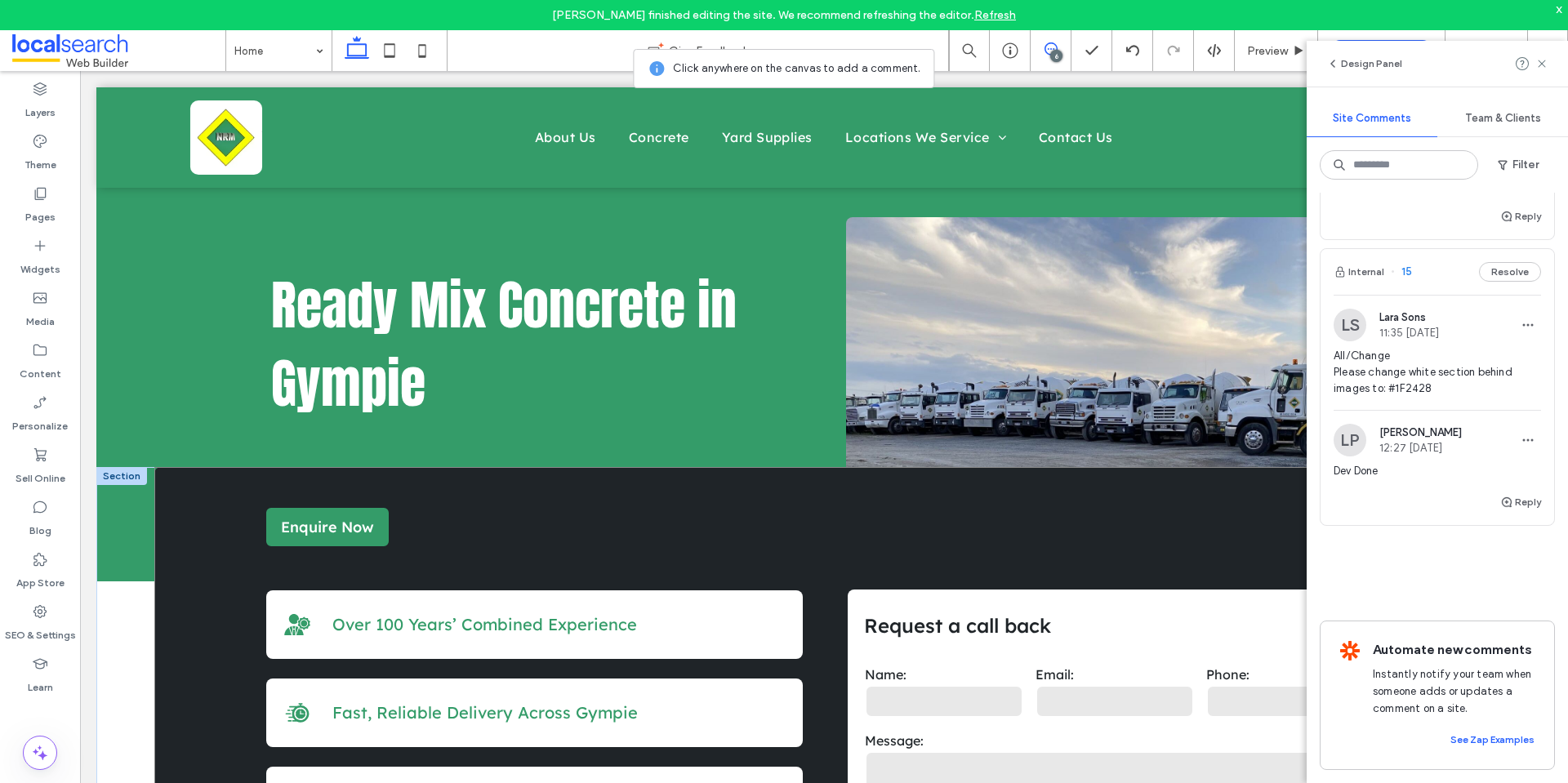
scroll to position [490, 0]
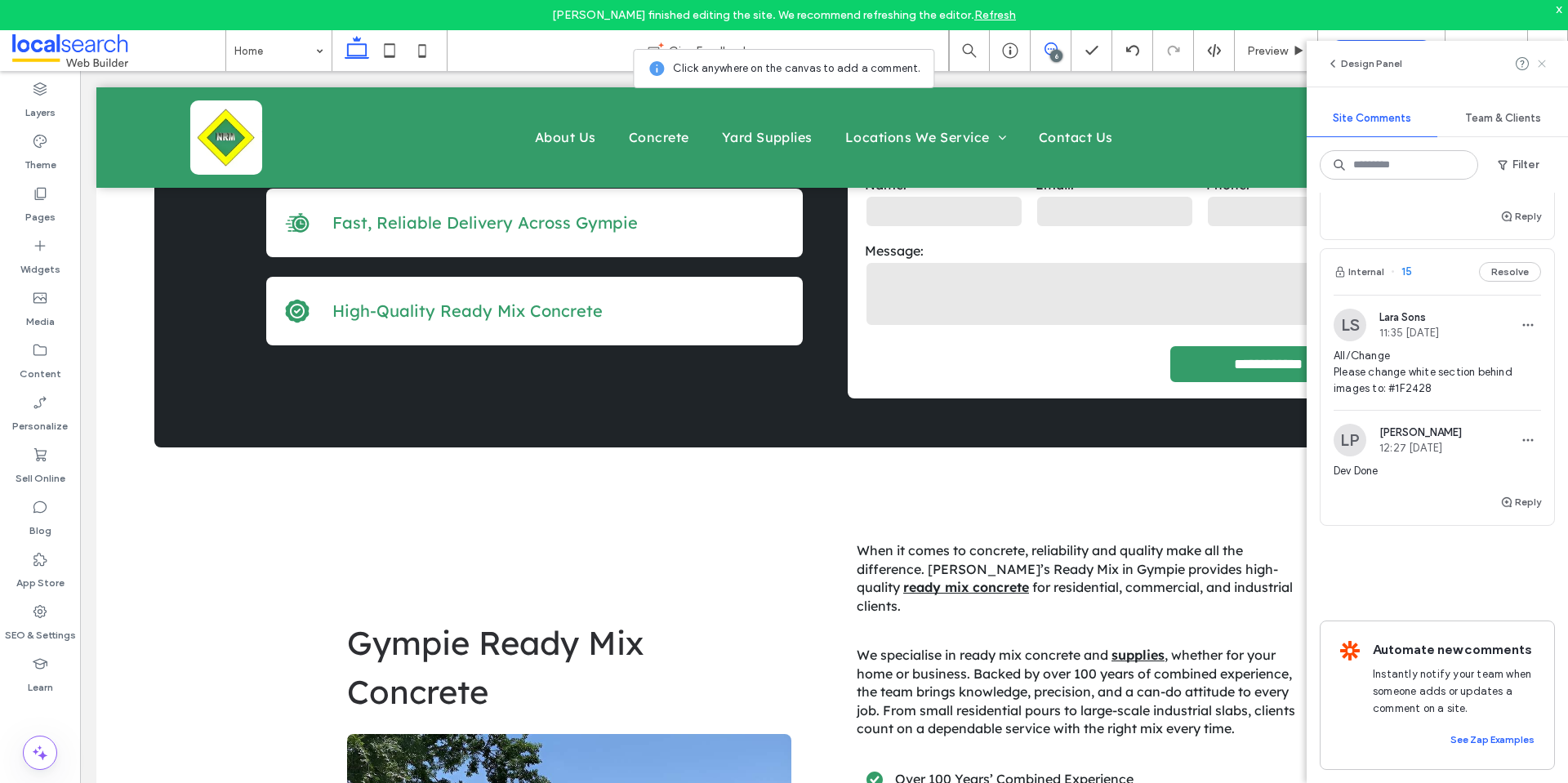
click at [1538, 60] on icon at bounding box center [1541, 63] width 13 height 13
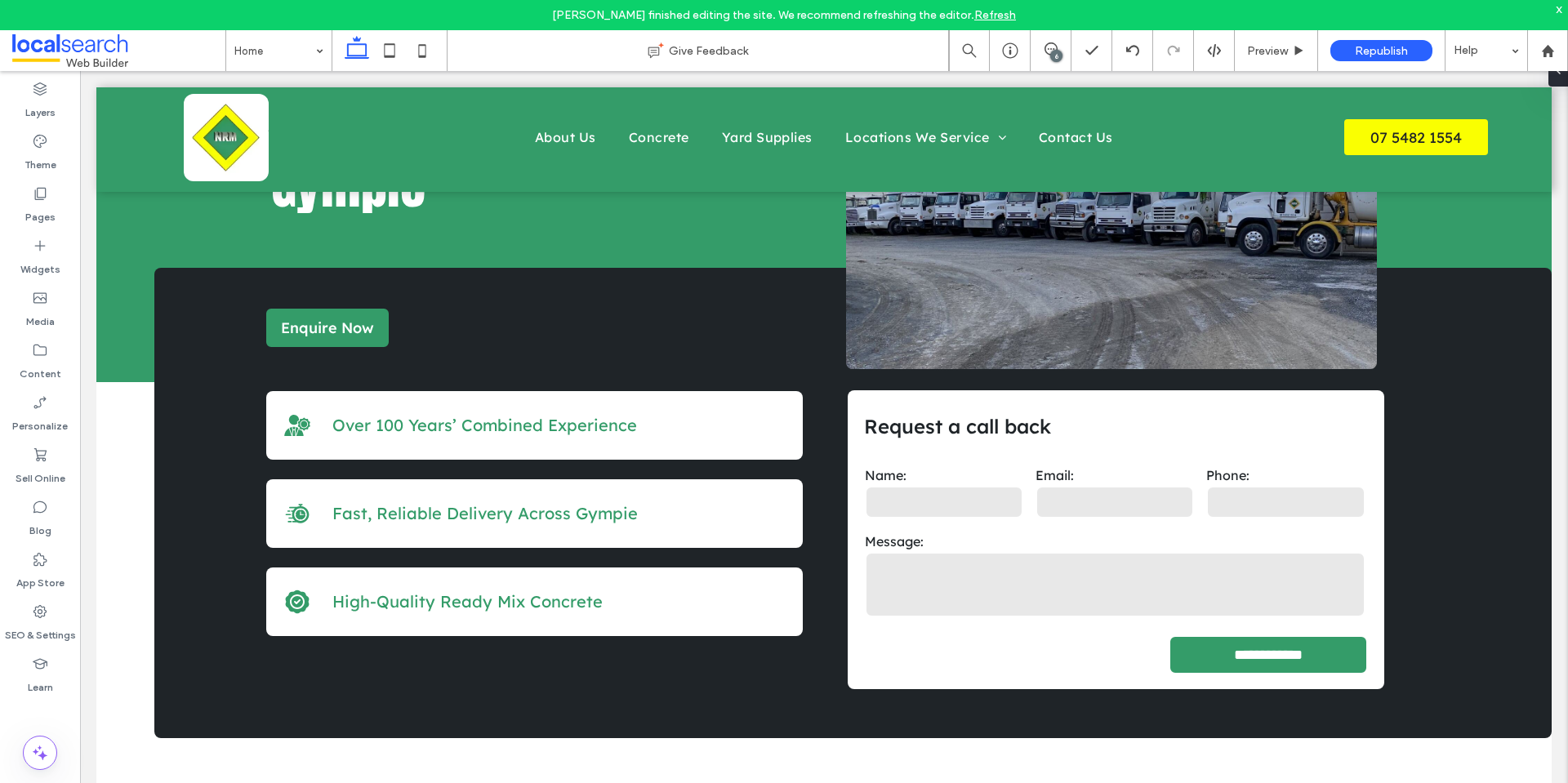
scroll to position [0, 0]
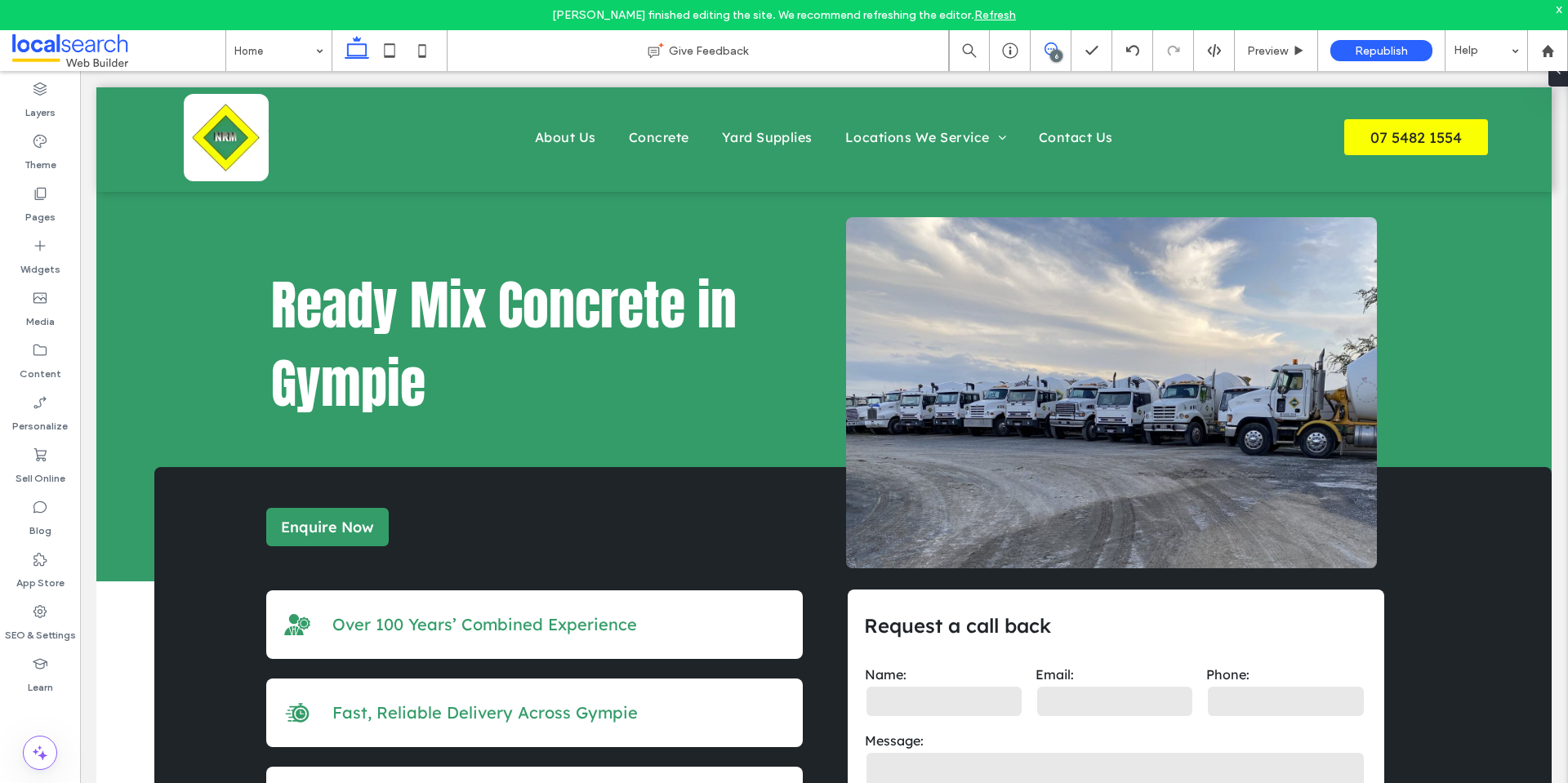
click at [1054, 49] on icon at bounding box center [1051, 49] width 13 height 13
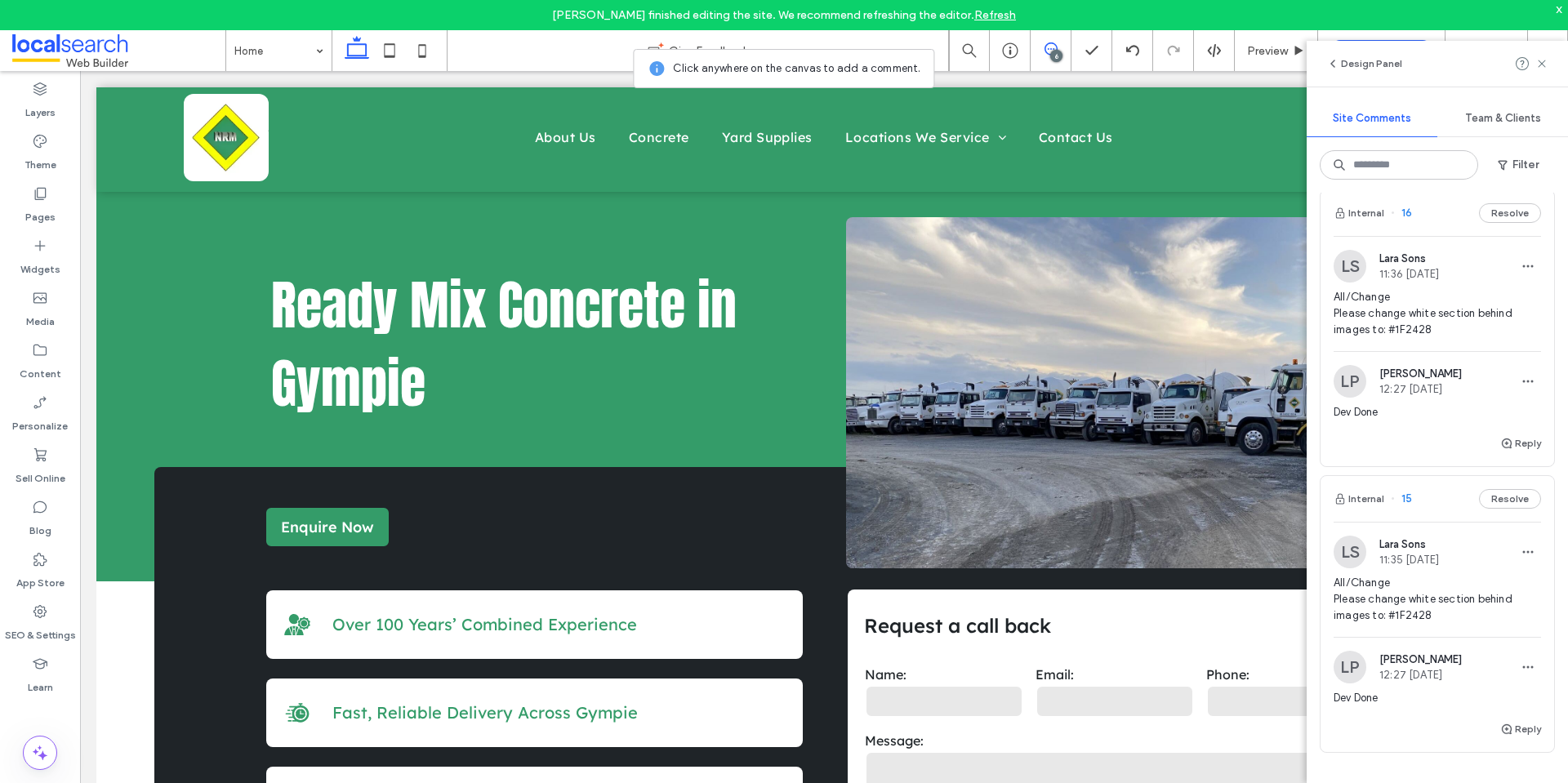
scroll to position [914, 0]
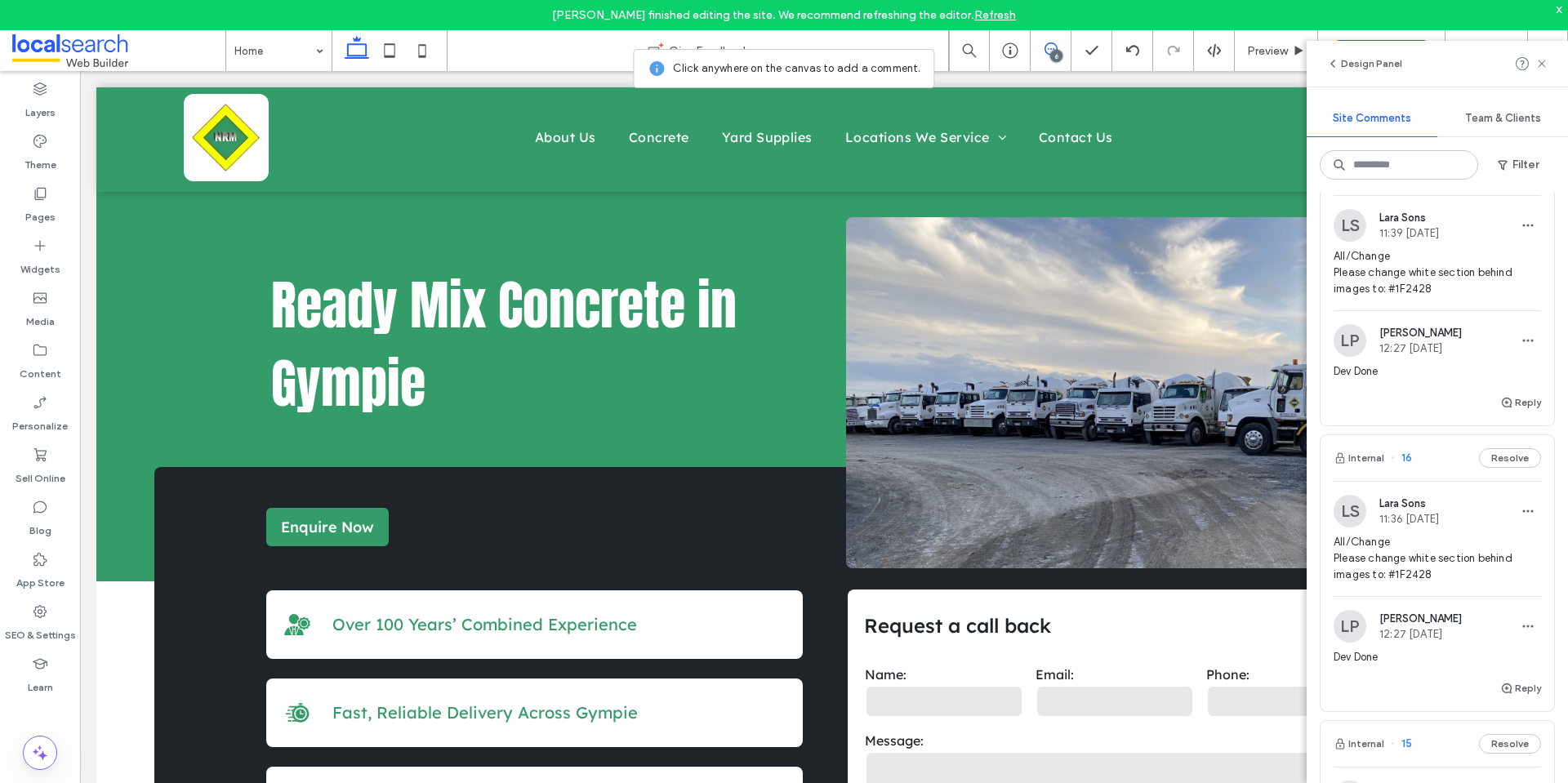
click at [1427, 272] on span "All/Change Please change white section behind images to: #1F2428" at bounding box center [1437, 272] width 208 height 49
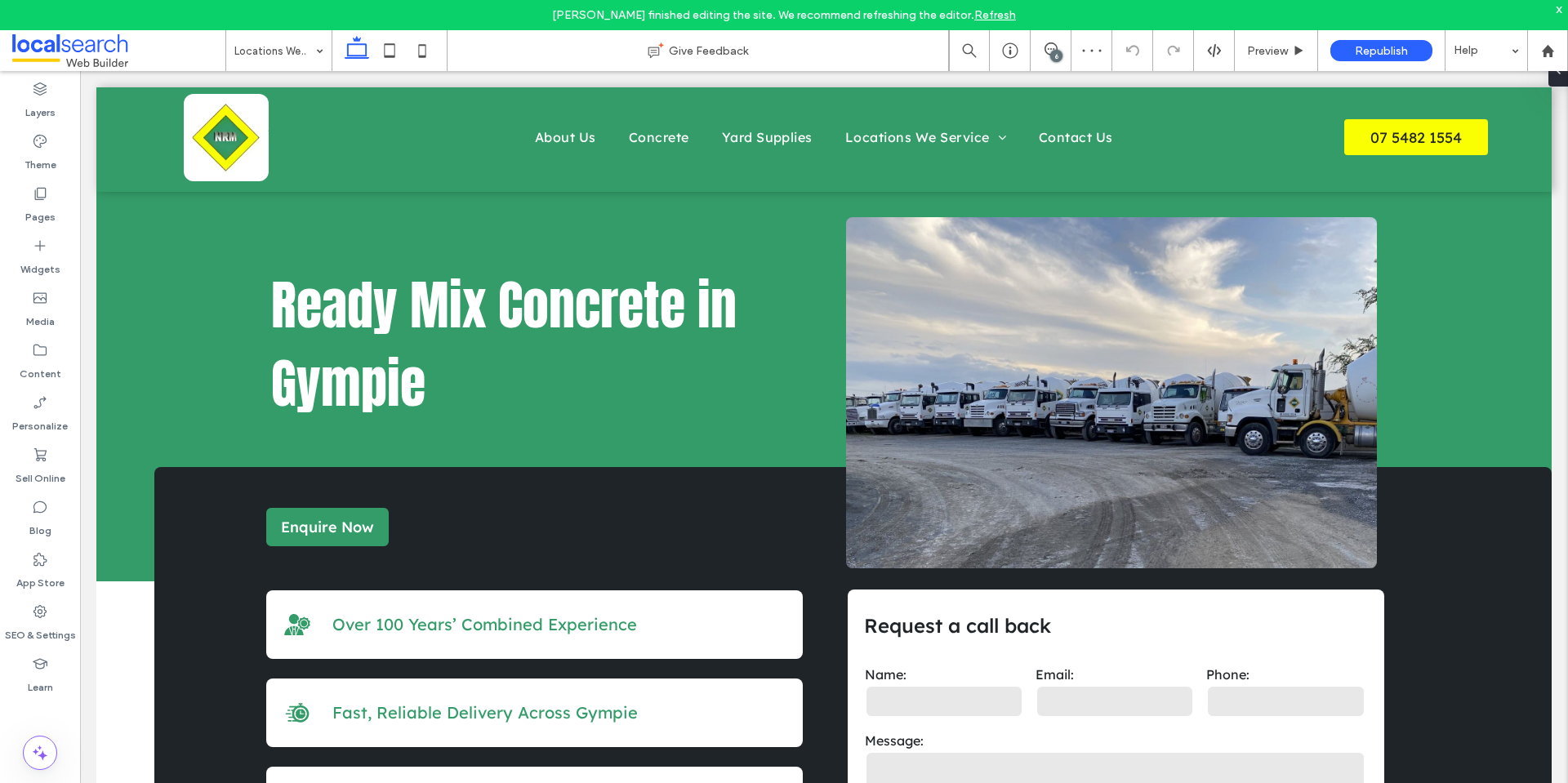
click at [1051, 55] on div "6" at bounding box center [1056, 55] width 12 height 12
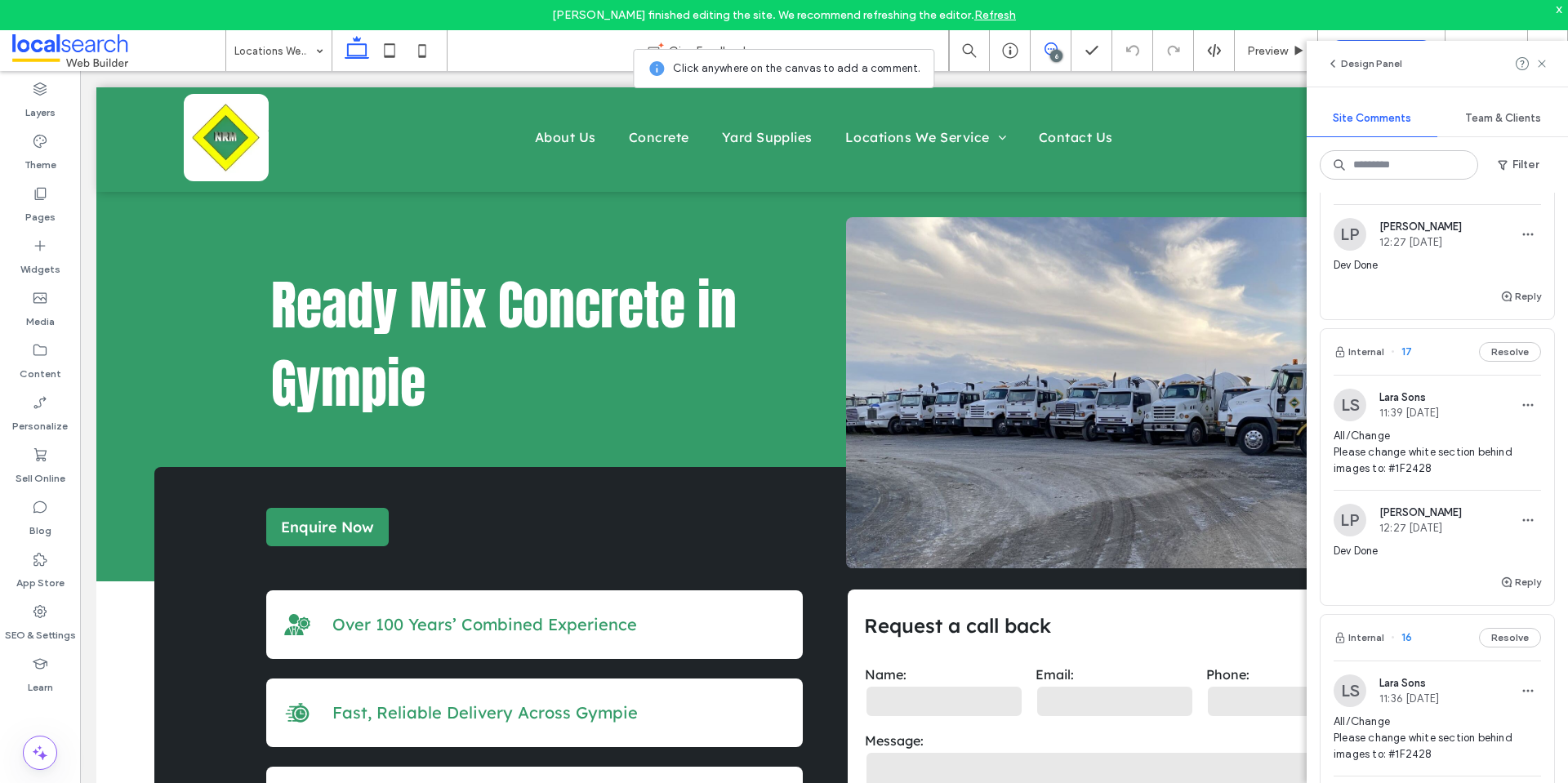
scroll to position [653, 0]
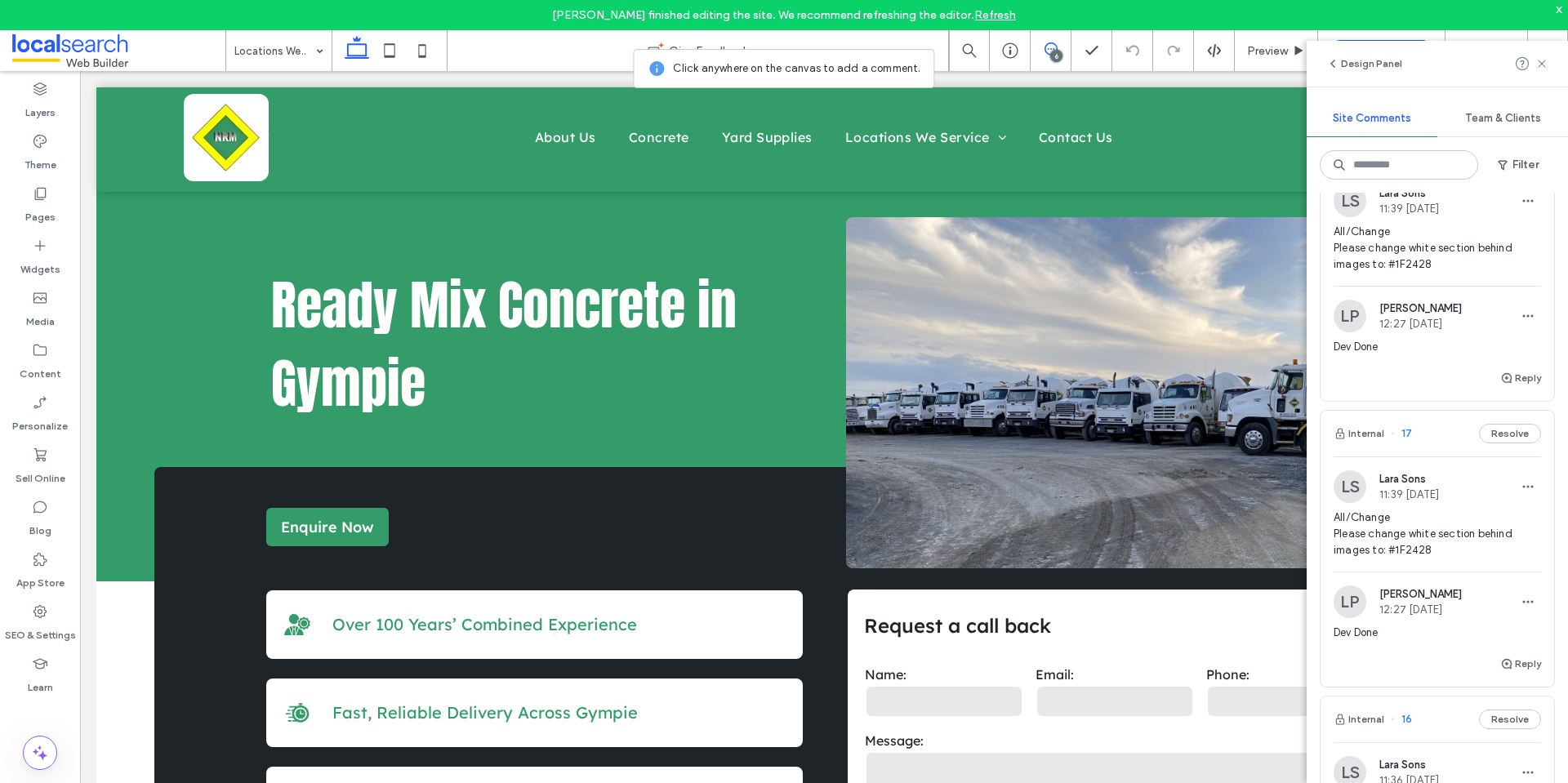
click at [1413, 253] on span "All/Change Please change white section behind images to: #1F2428" at bounding box center [1437, 247] width 208 height 49
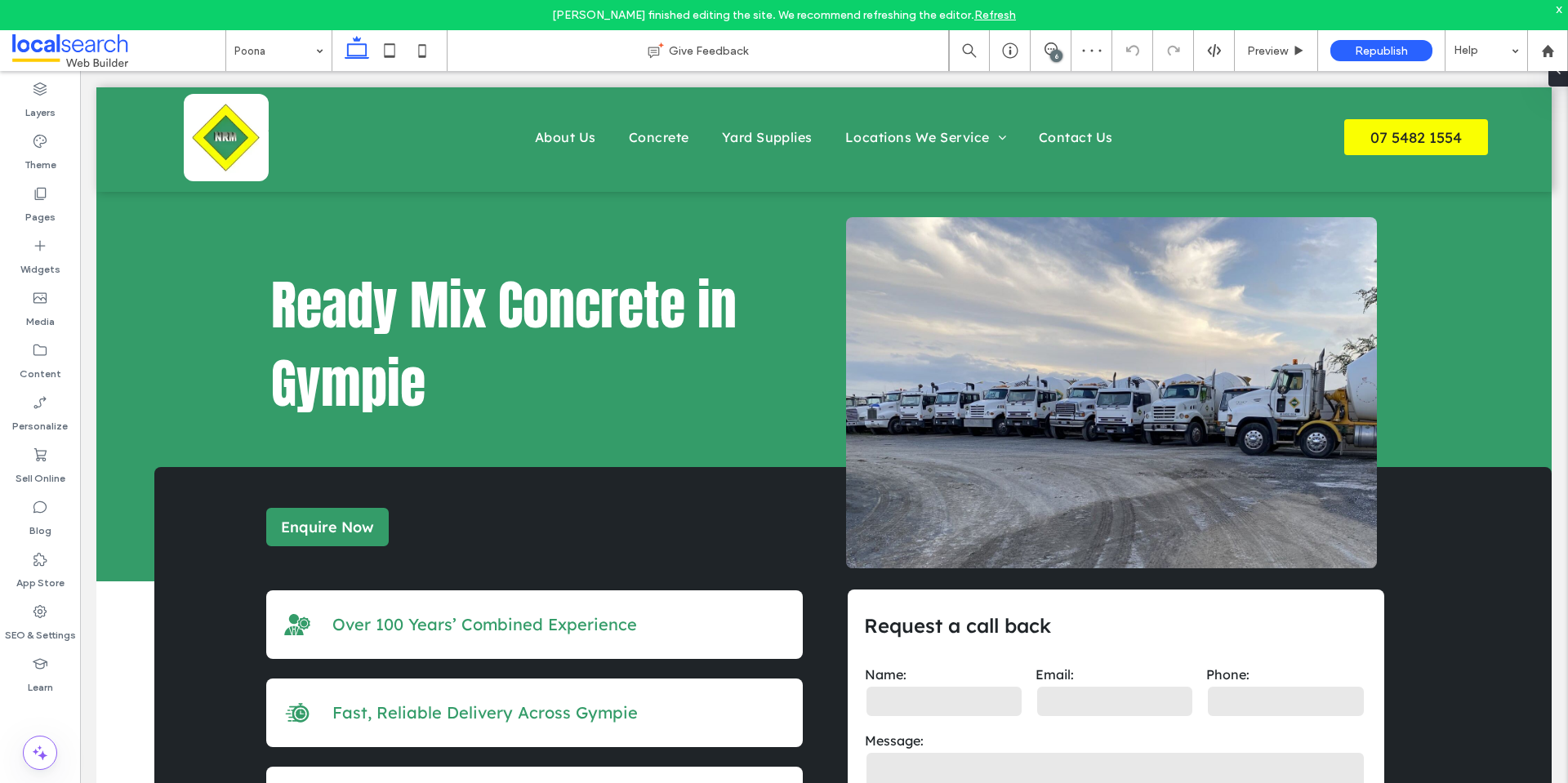
click at [1055, 50] on div "6" at bounding box center [1056, 55] width 12 height 12
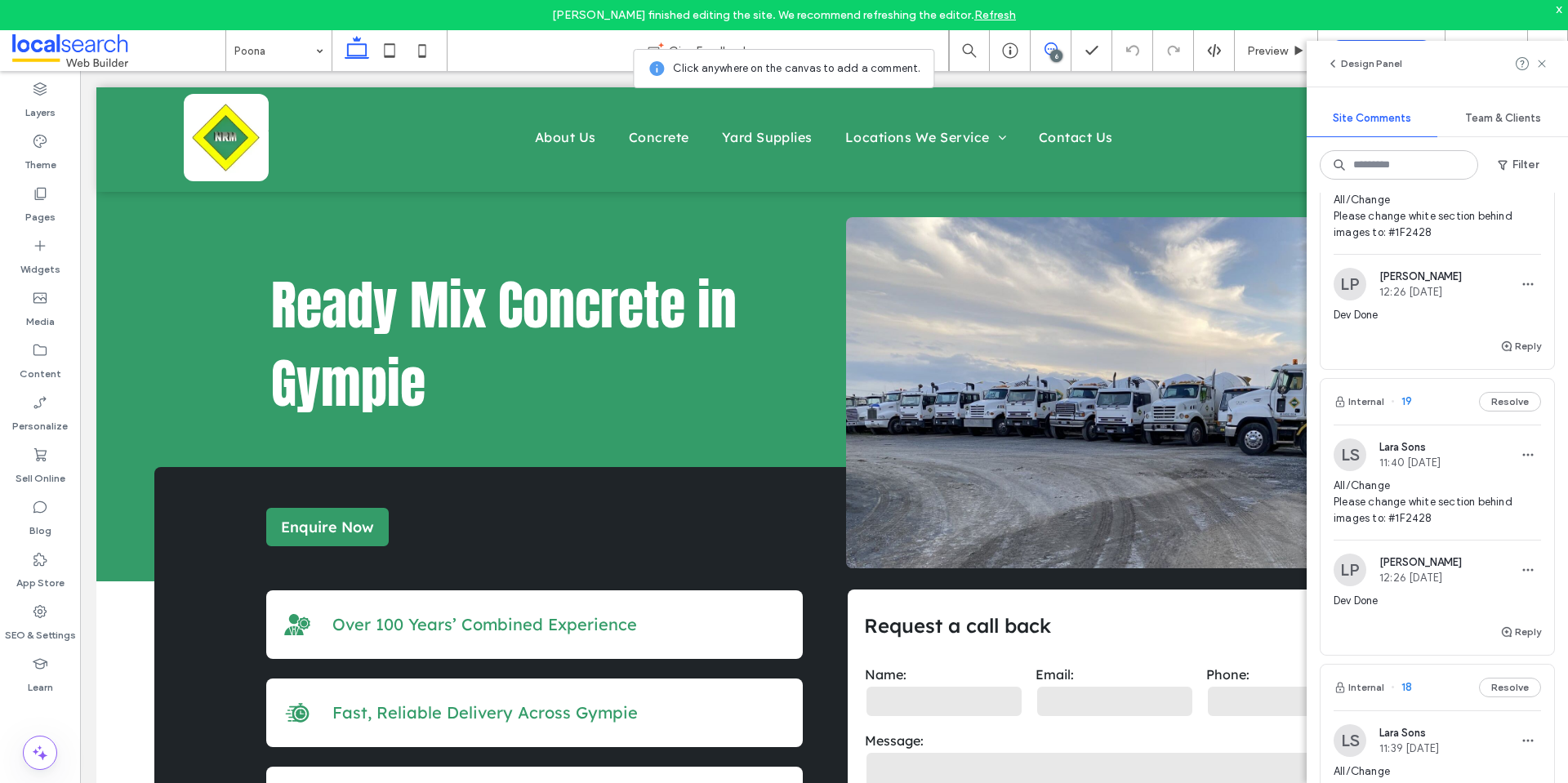
scroll to position [164, 0]
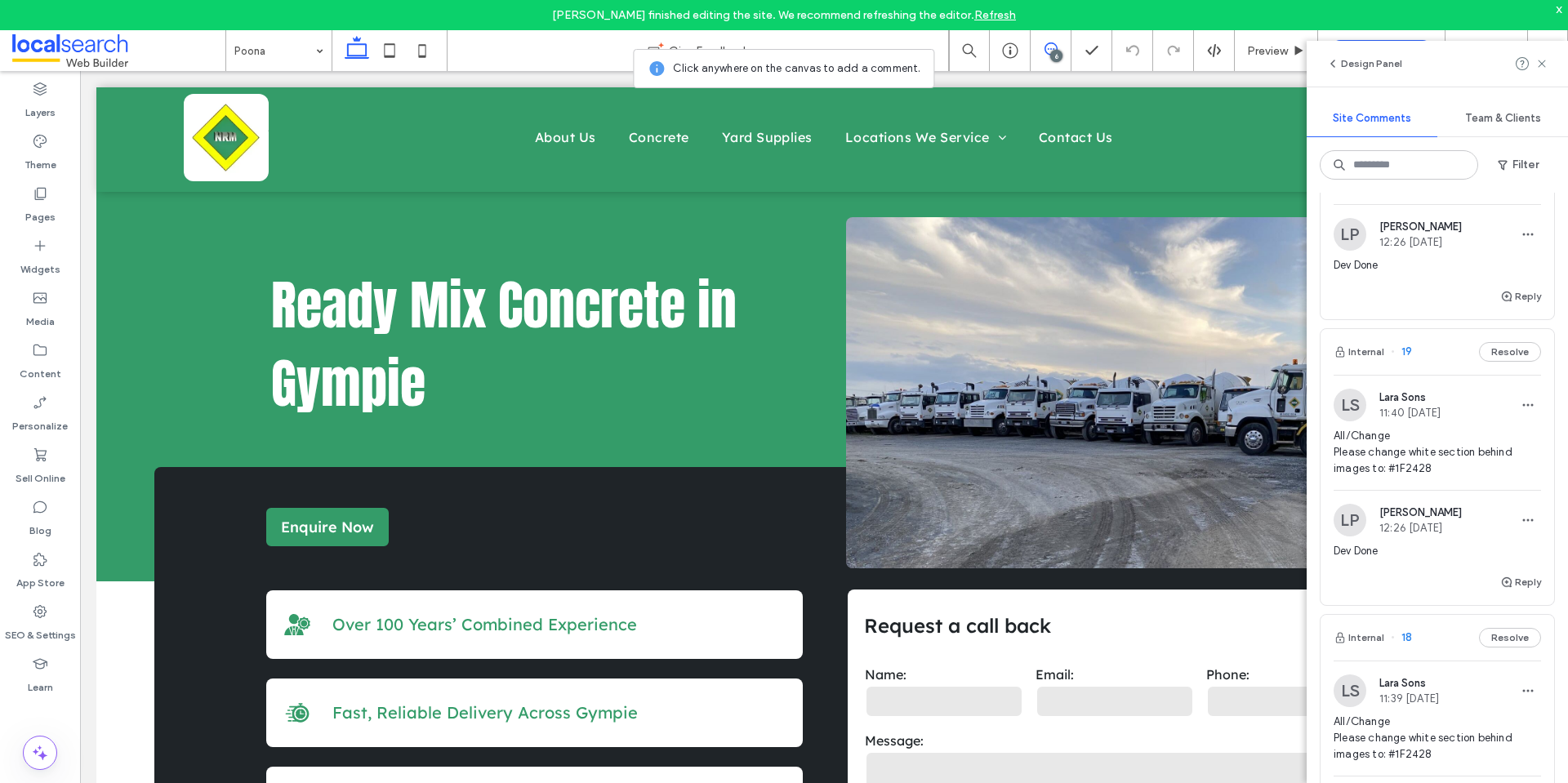
click at [1440, 453] on span "All/Change Please change white section behind images to: #1F2428" at bounding box center [1437, 452] width 208 height 49
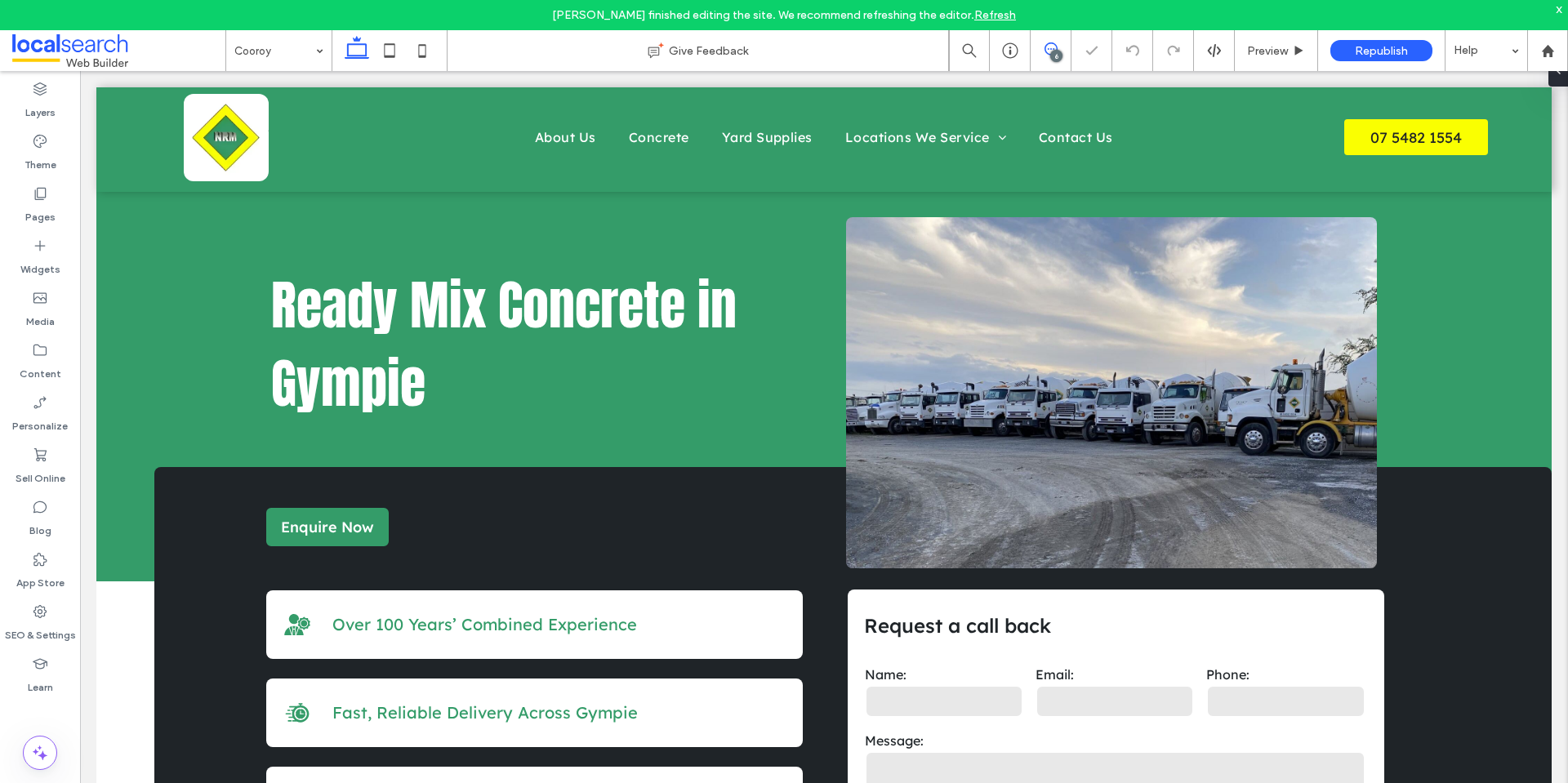
click at [1051, 50] on icon at bounding box center [1051, 49] width 13 height 13
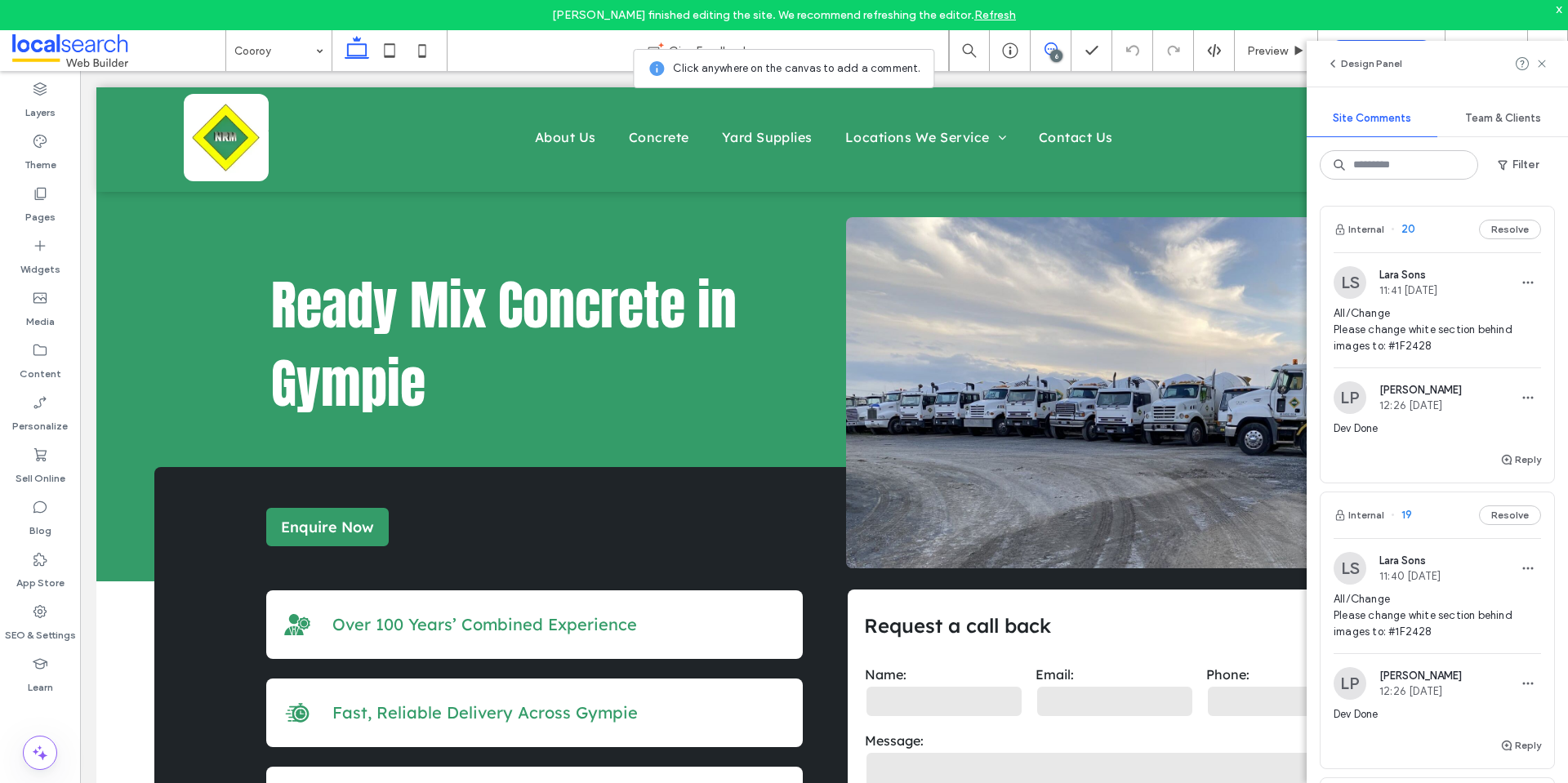
click at [1398, 335] on span "All/Change Please change white section behind images to: #1F2428" at bounding box center [1437, 329] width 208 height 49
click at [55, 633] on label "SEO & Settings" at bounding box center [40, 630] width 71 height 23
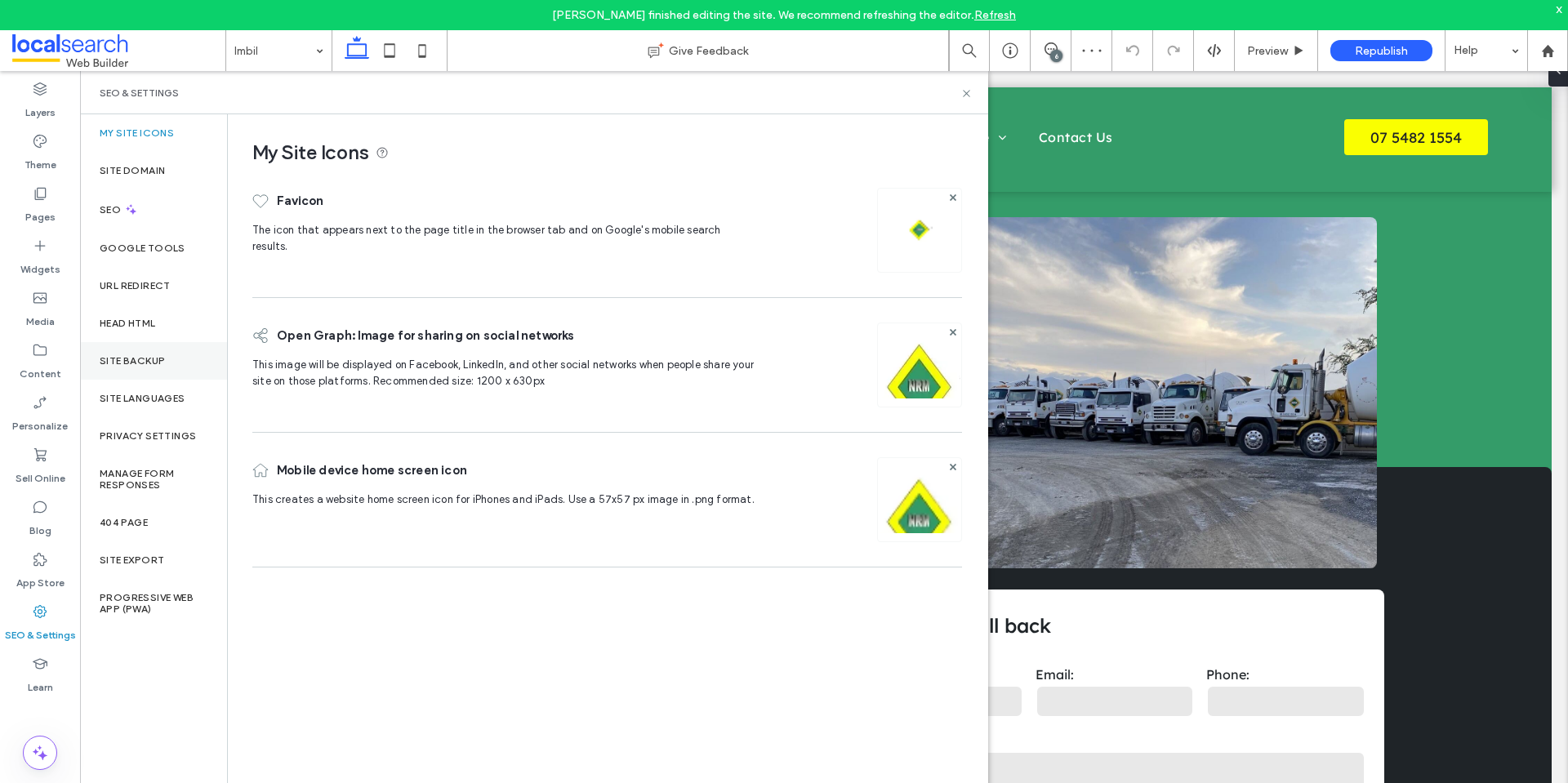
click at [165, 359] on label "Site Backup" at bounding box center [131, 360] width 65 height 11
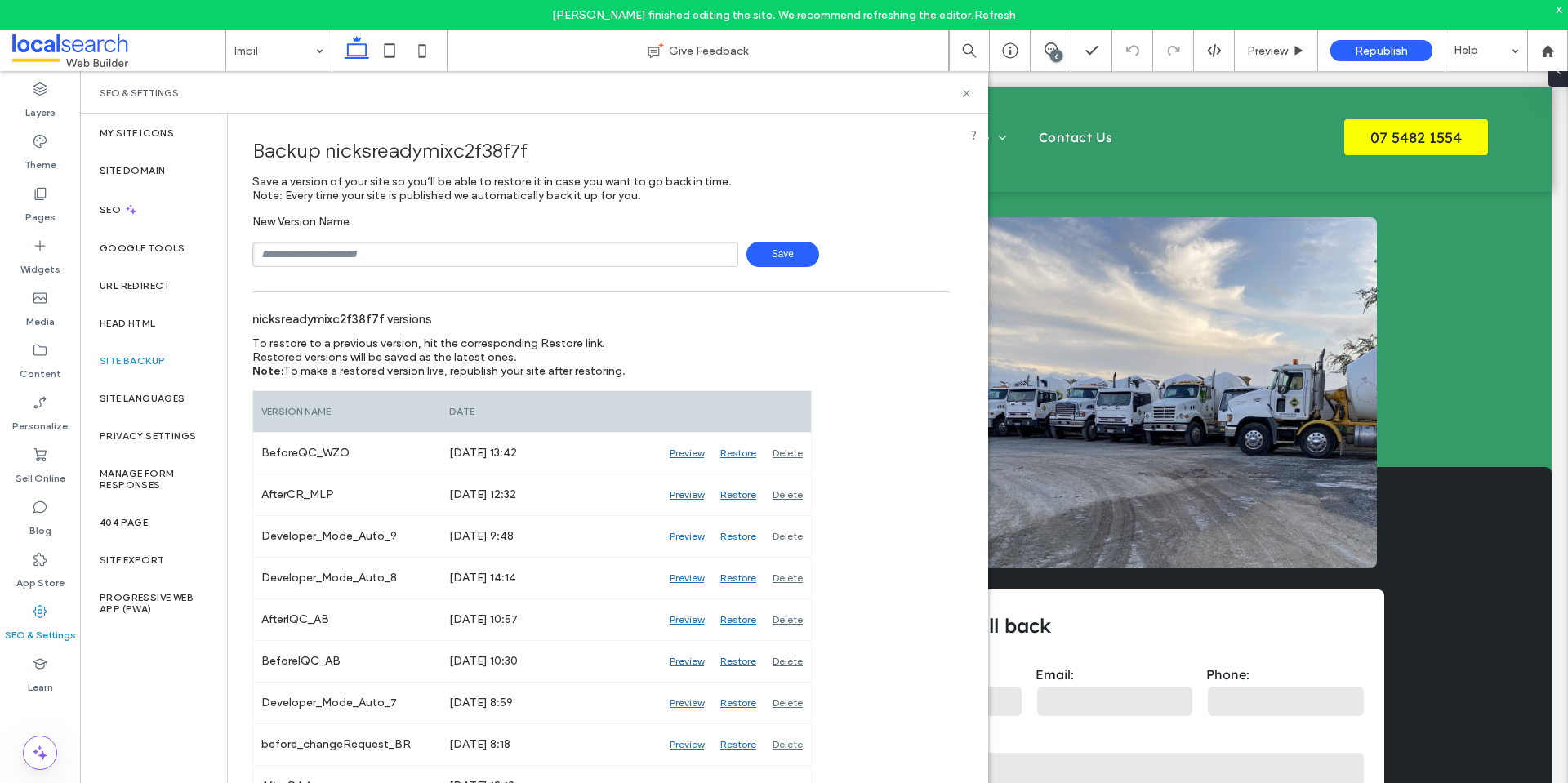
click at [538, 254] on input "text" at bounding box center [495, 255] width 486 height 26
type input "**********"
click at [774, 246] on span "Save" at bounding box center [782, 255] width 73 height 26
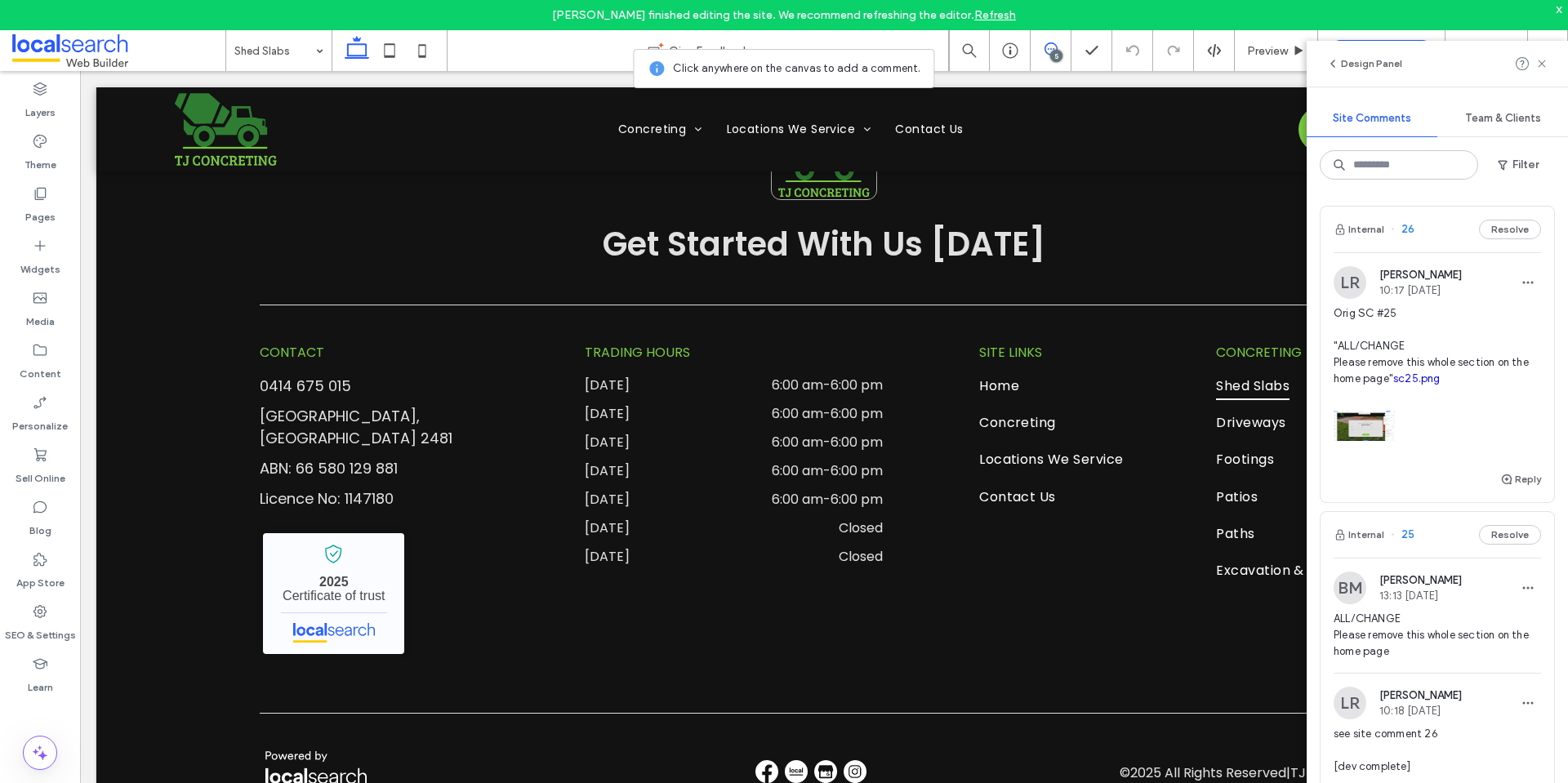
click at [1393, 384] on link "sc25.png" at bounding box center [1417, 378] width 48 height 12
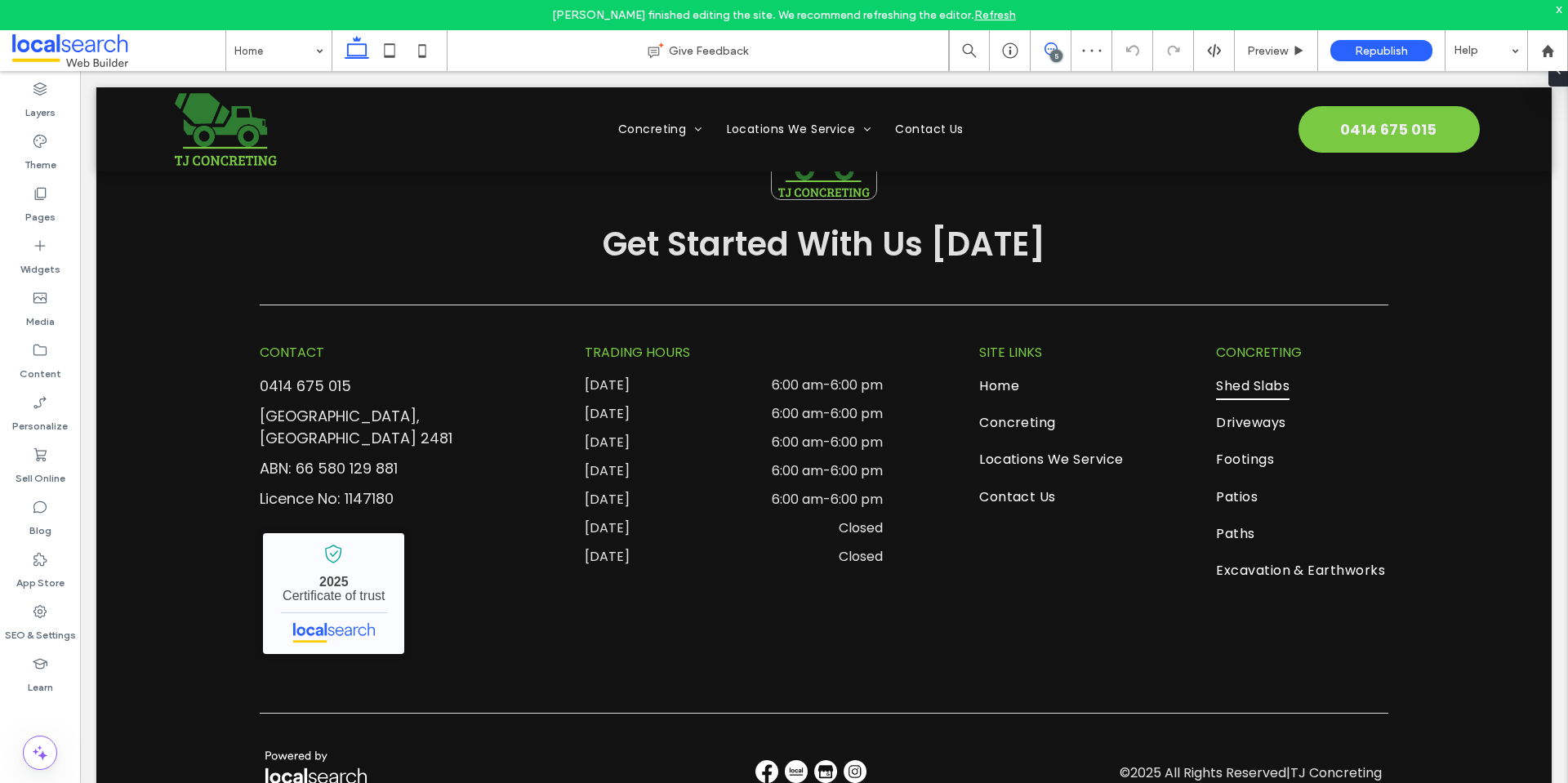
click at [1541, 65] on div "Home Give Feedback 5 Preview Republish Help Design Panel Site Comments Team & C…" at bounding box center [784, 406] width 1568 height 753
click at [1049, 49] on use at bounding box center [1051, 49] width 13 height 13
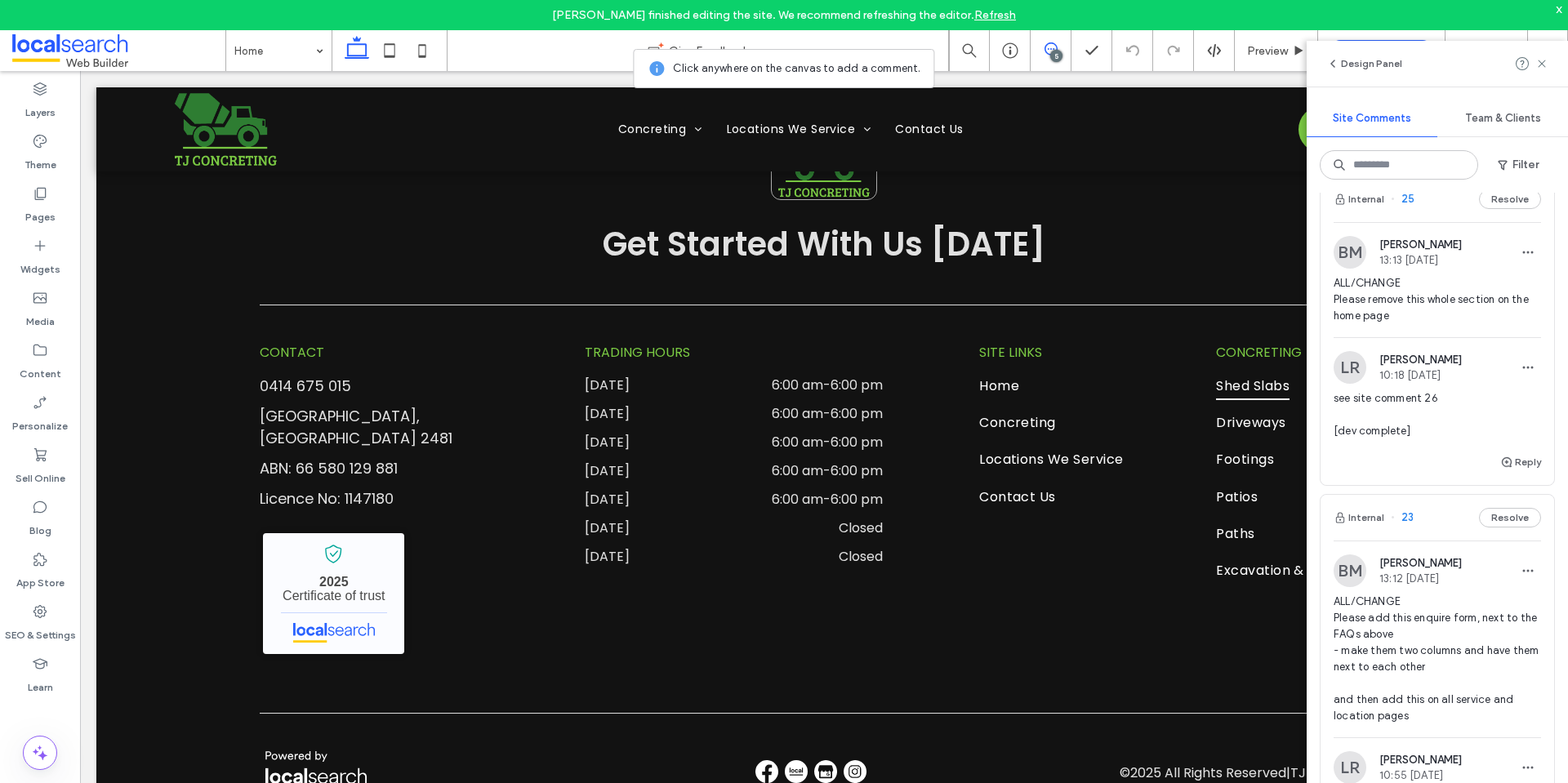
scroll to position [326, 0]
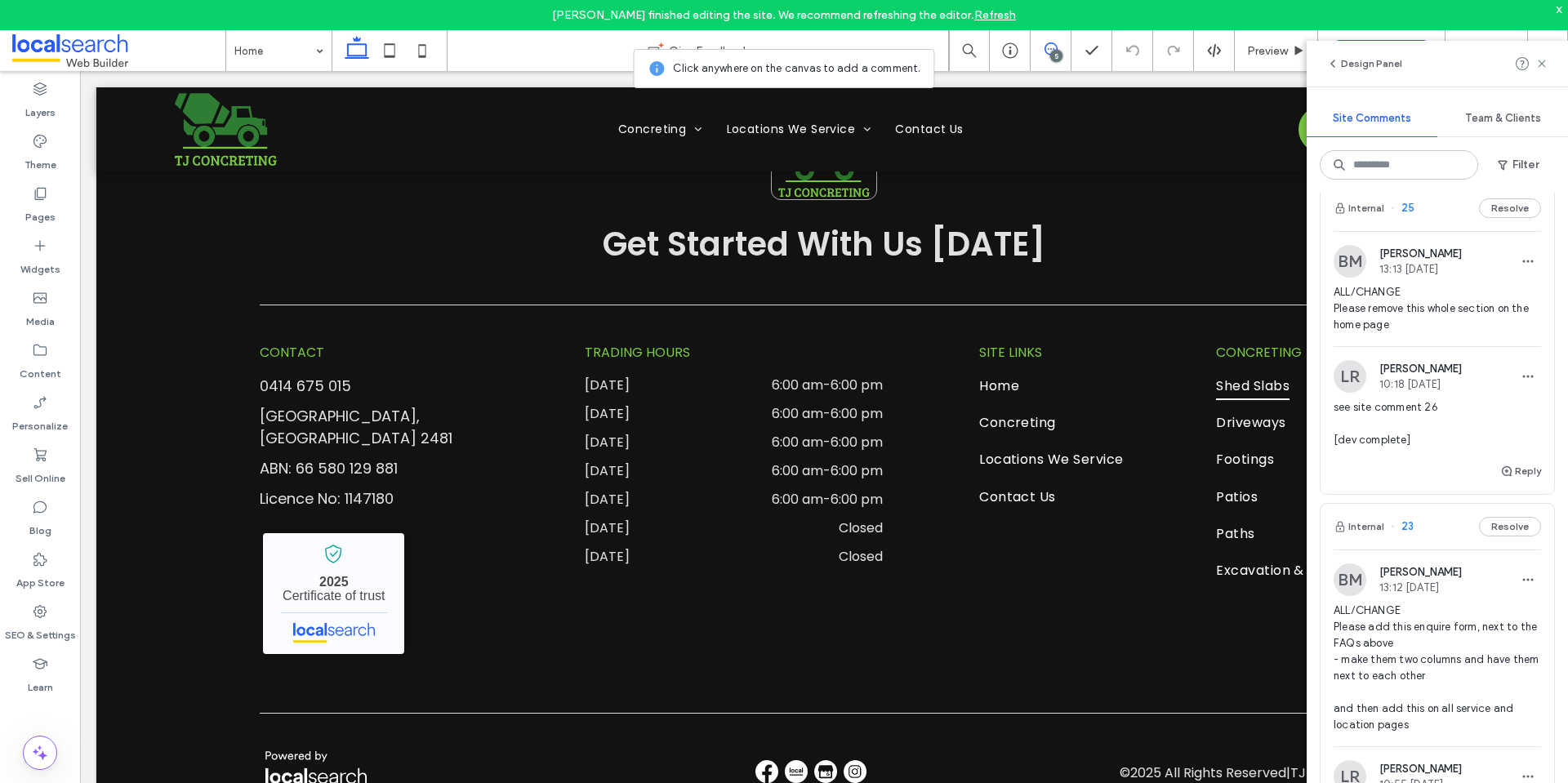
click at [1410, 333] on span "ALL/CHANGE Please remove this whole section on the home page" at bounding box center [1437, 308] width 208 height 49
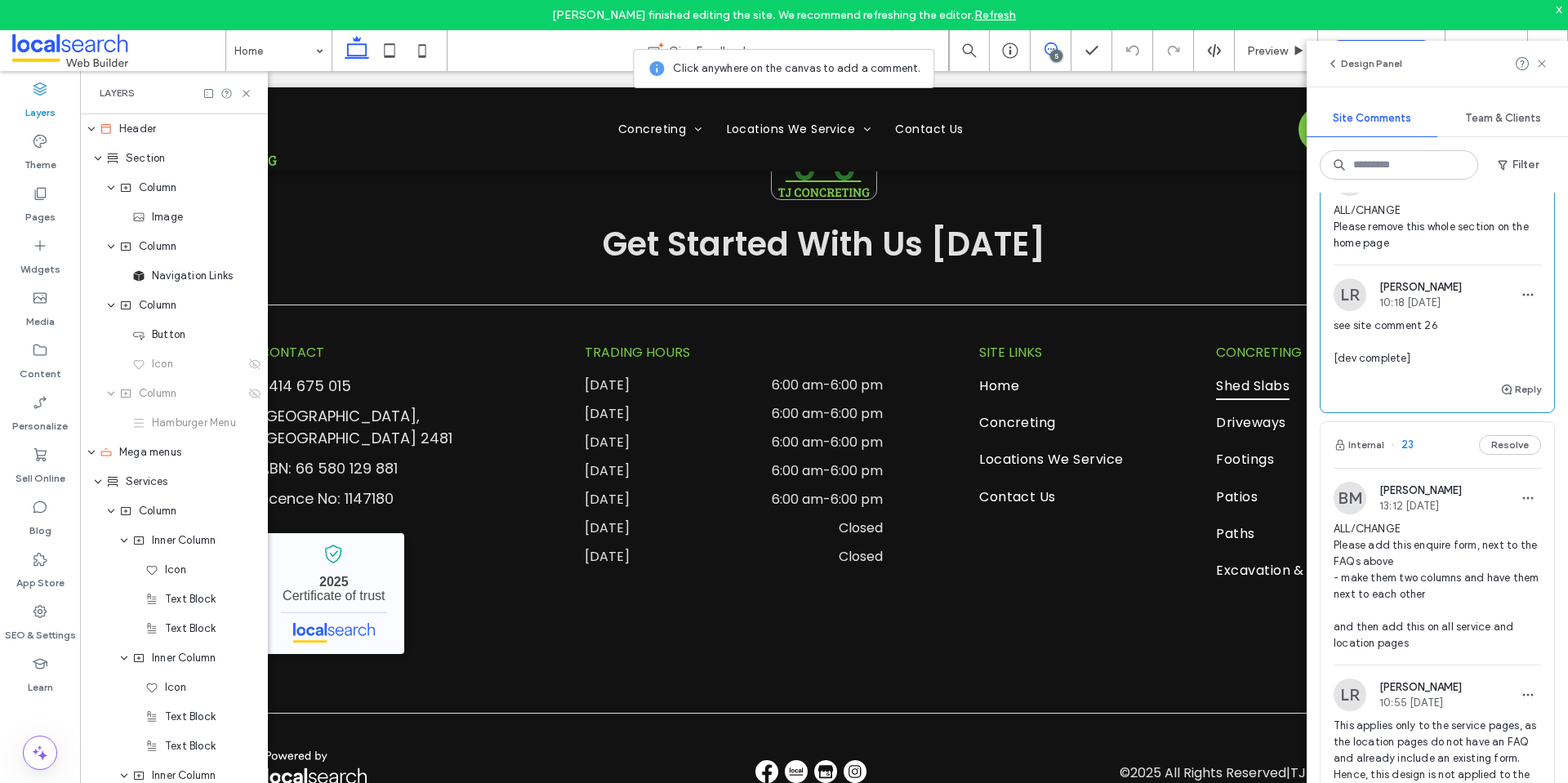
scroll to position [490, 0]
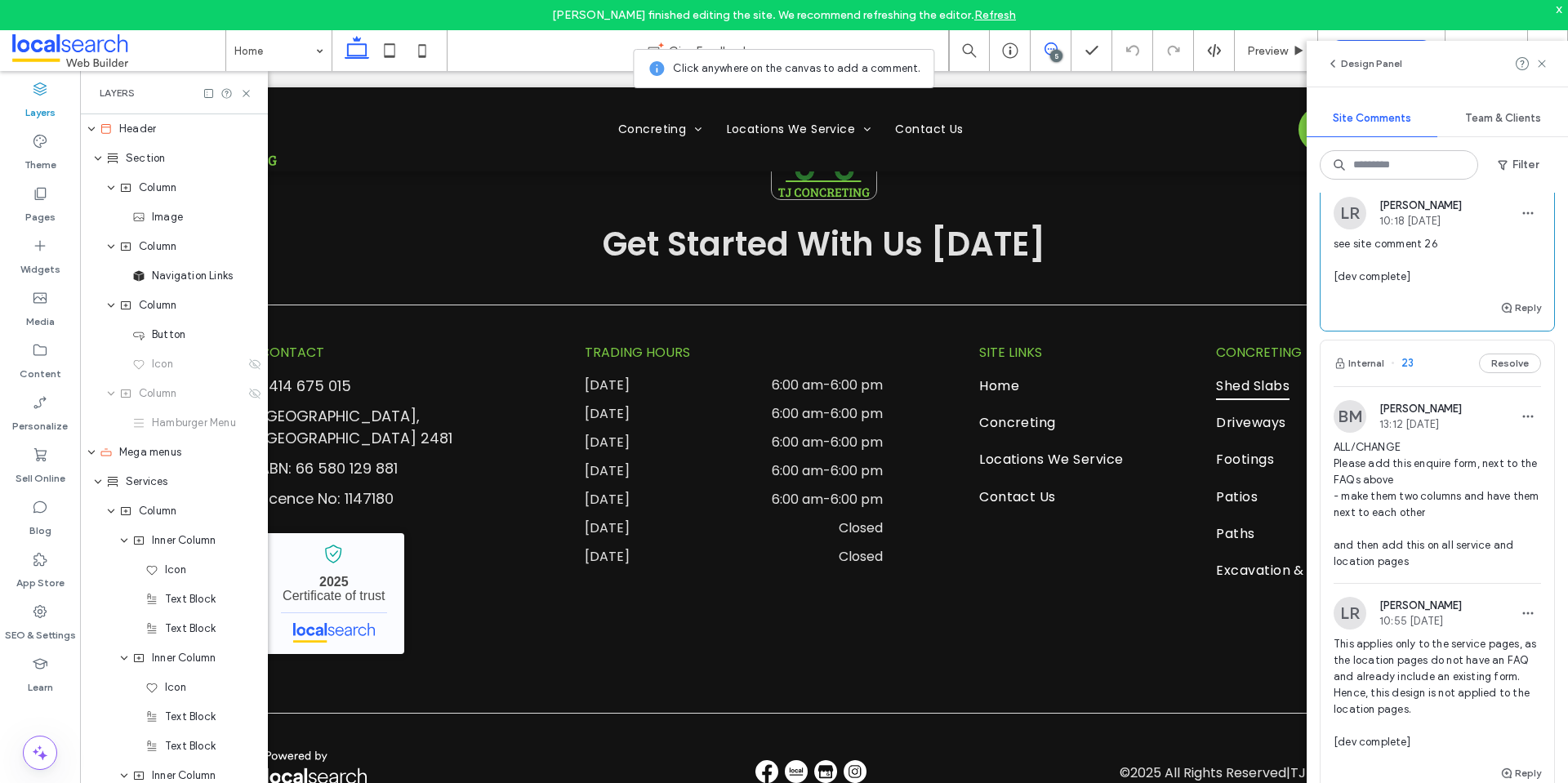
click at [1401, 505] on span "ALL/CHANGE Please add this enquire form, next to the FAQs above - make them two…" at bounding box center [1437, 505] width 208 height 130
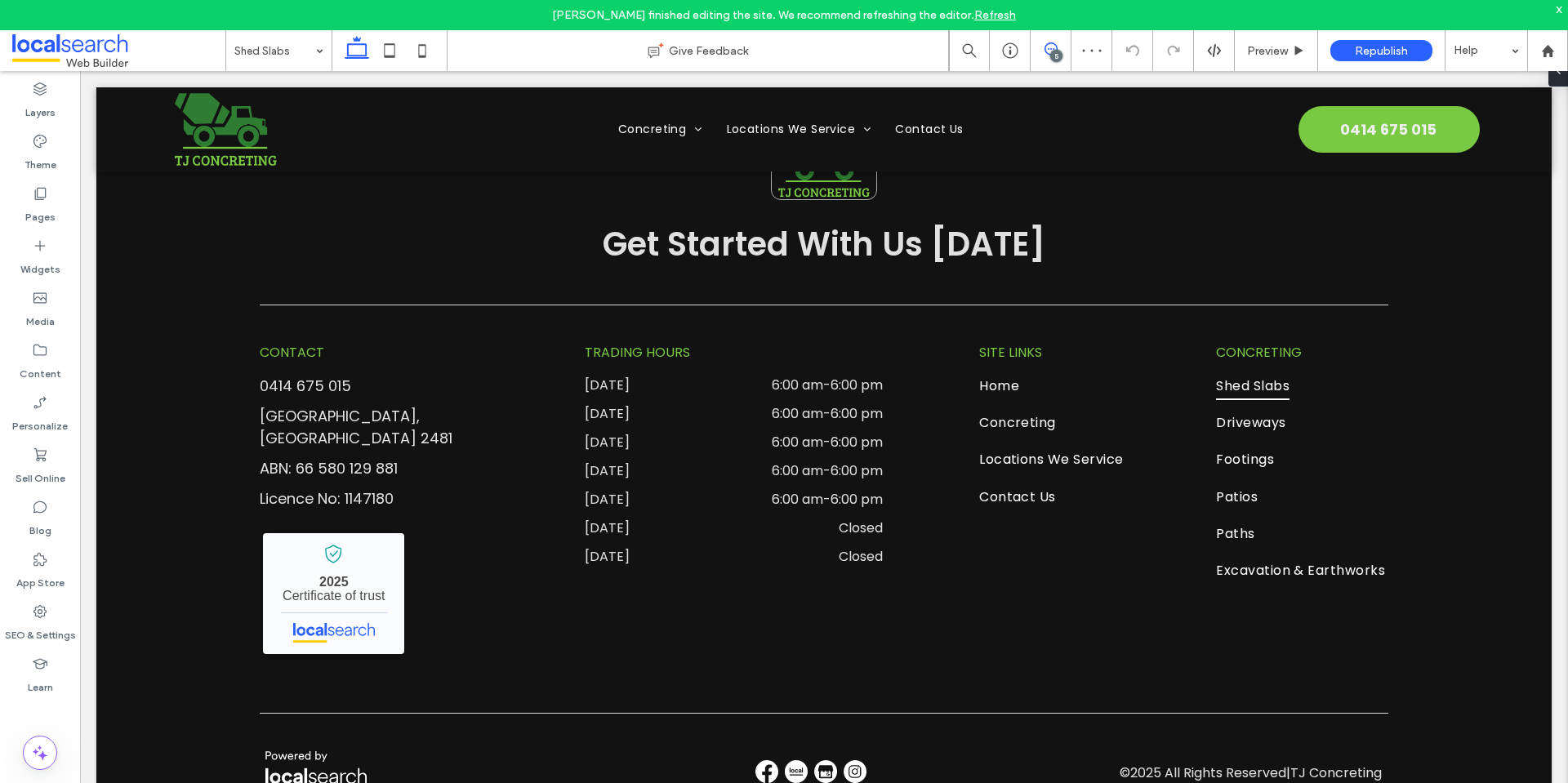
click at [1042, 49] on span at bounding box center [1051, 49] width 40 height 13
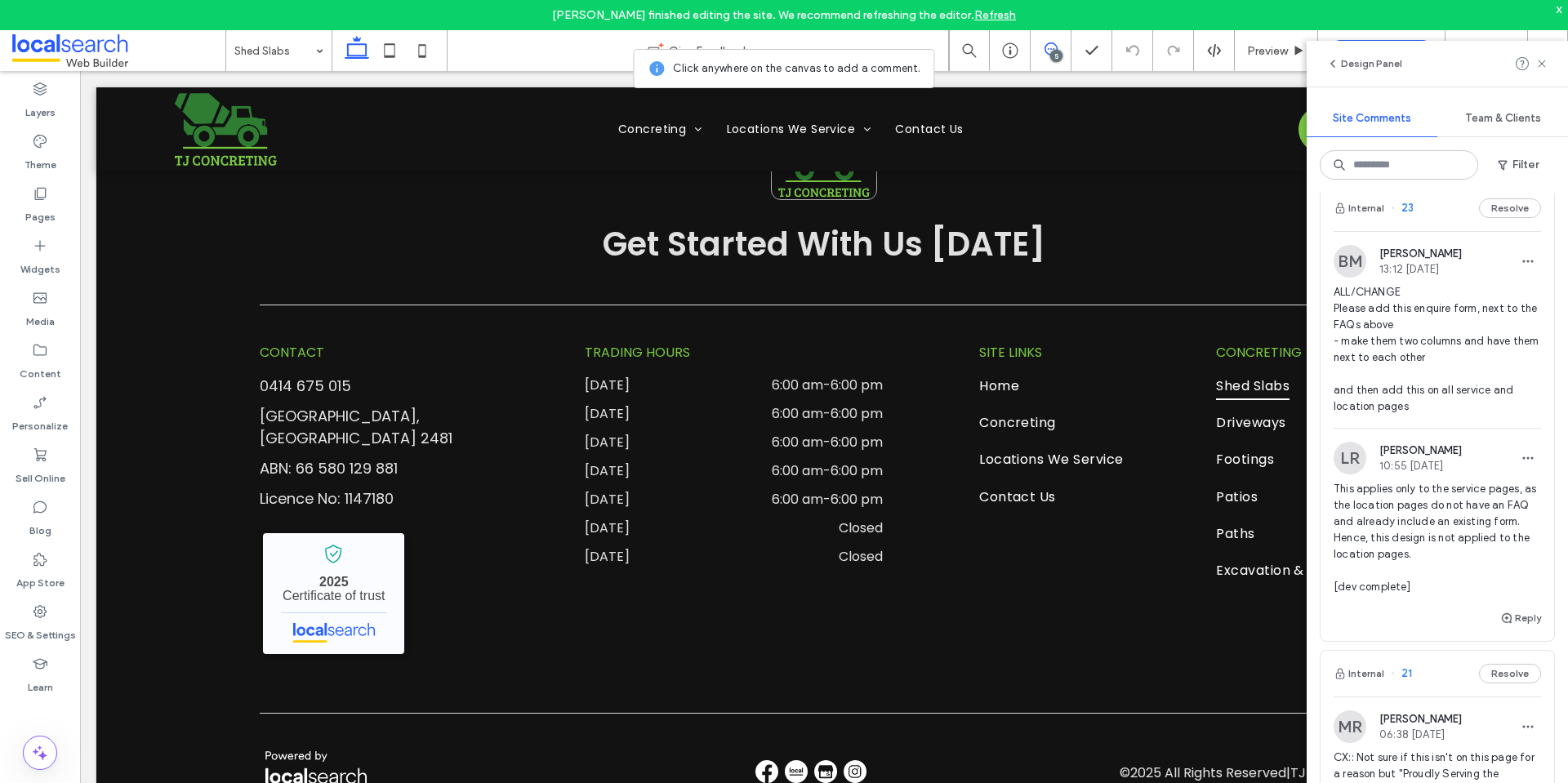
scroll to position [648, 0]
click at [1534, 65] on div at bounding box center [1532, 63] width 33 height 19
click at [1541, 64] on use at bounding box center [1541, 63] width 7 height 7
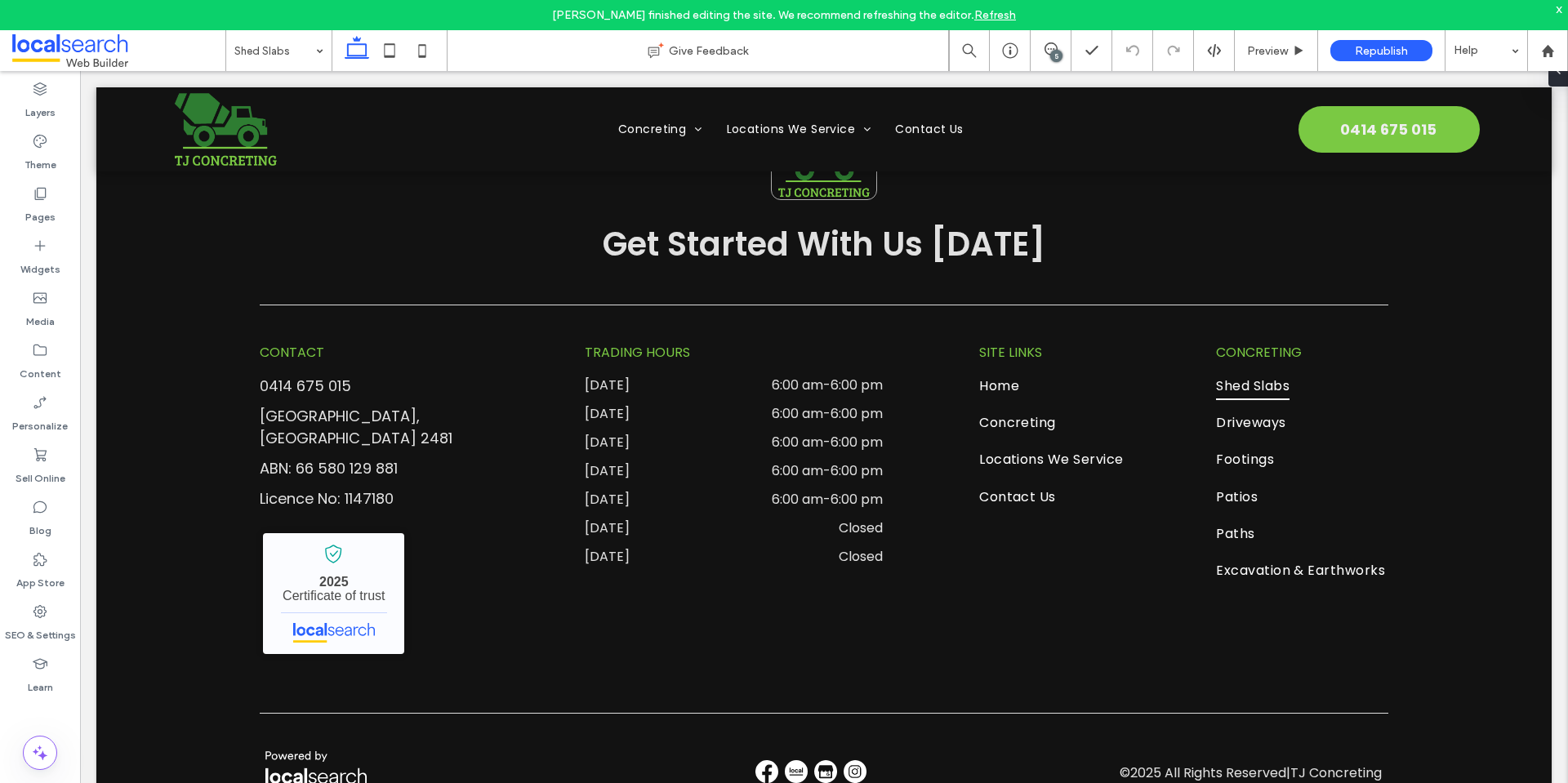
scroll to position [0, 0]
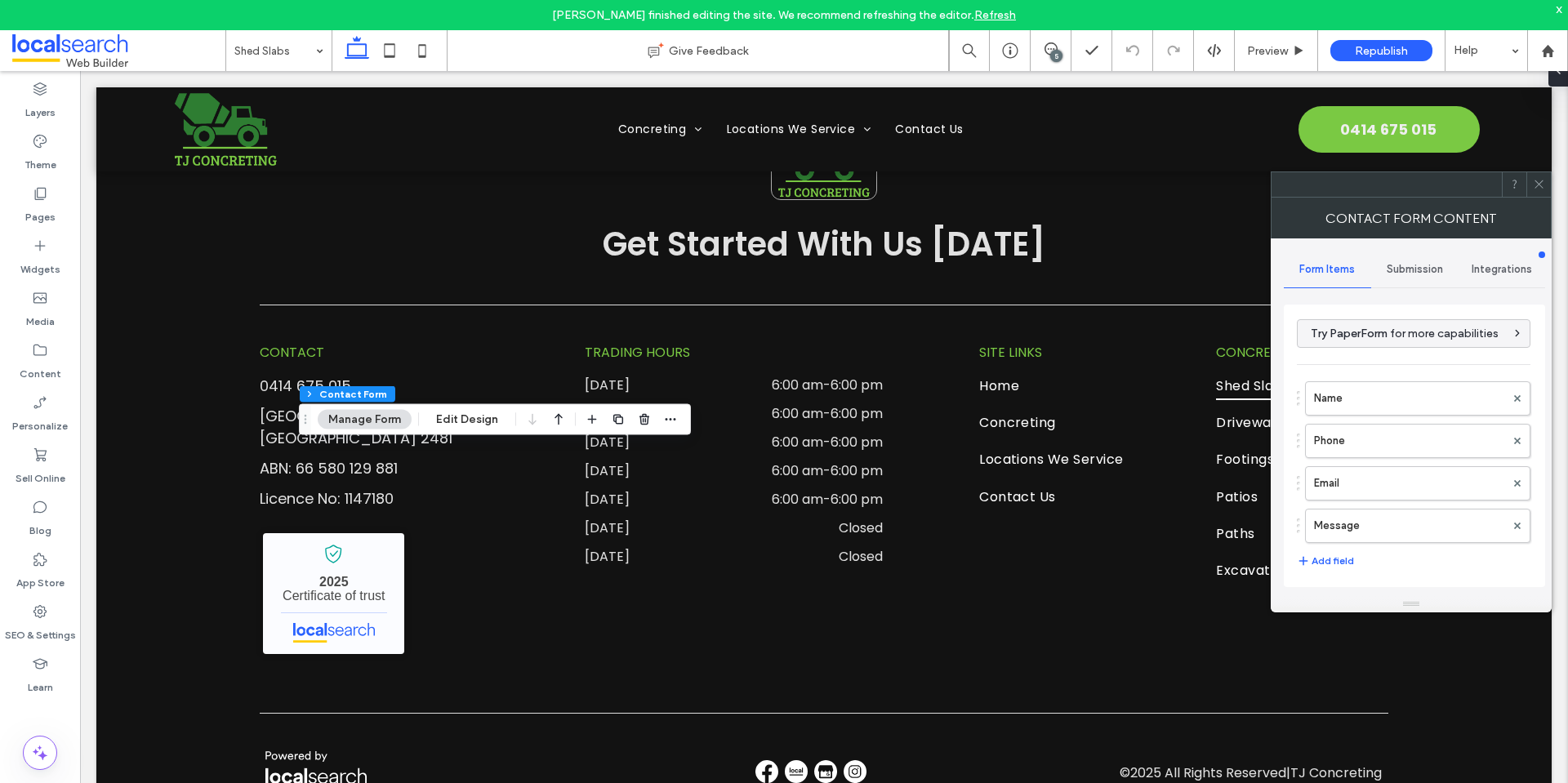
type input "**********"
type input "*"
type input "***"
type input "**"
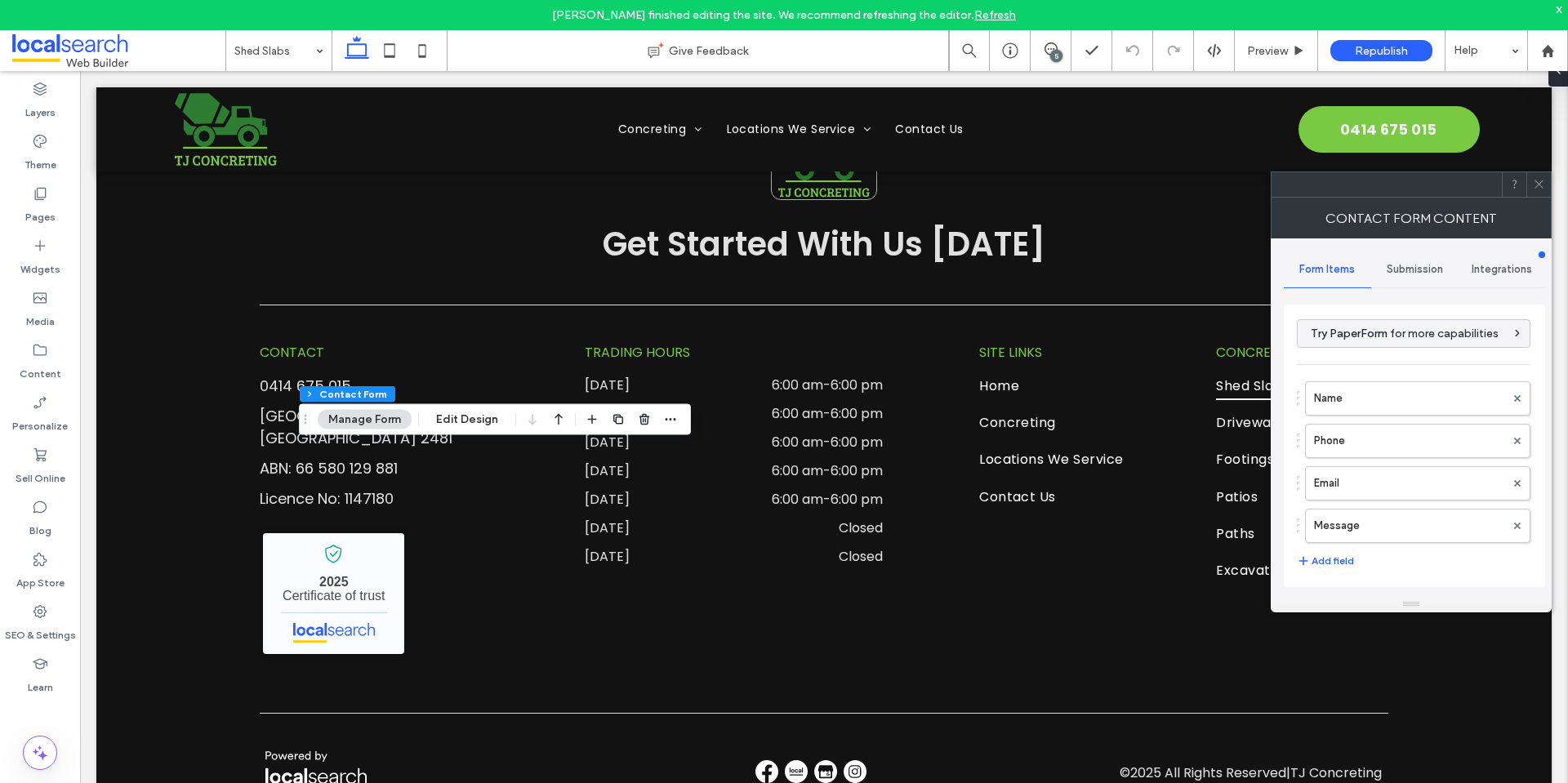
drag, startPoint x: 1544, startPoint y: 182, endPoint x: 1442, endPoint y: 223, distance: 109.9
click at [1543, 182] on icon at bounding box center [1539, 184] width 12 height 12
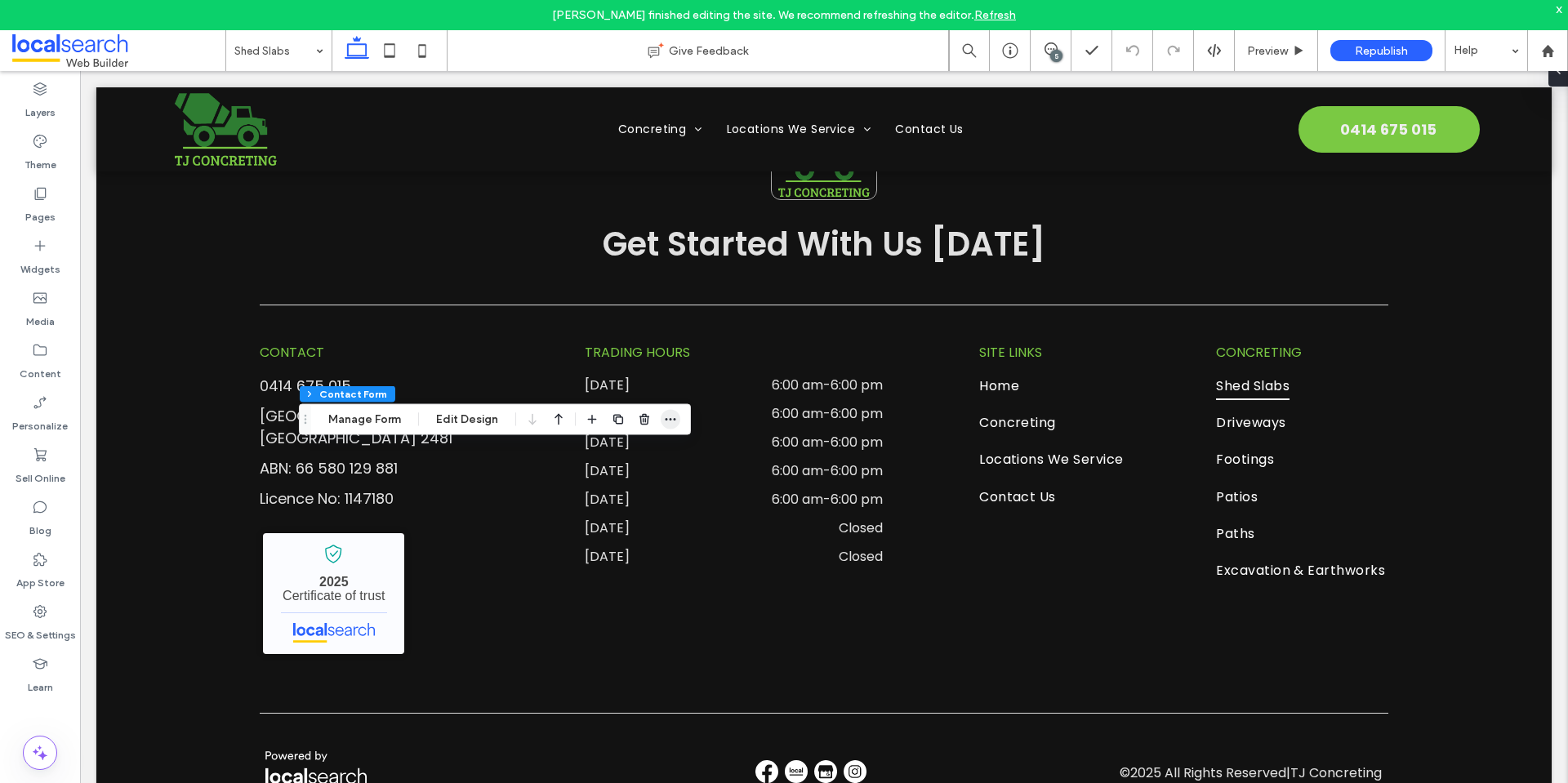
click at [671, 421] on icon "button" at bounding box center [670, 420] width 13 height 13
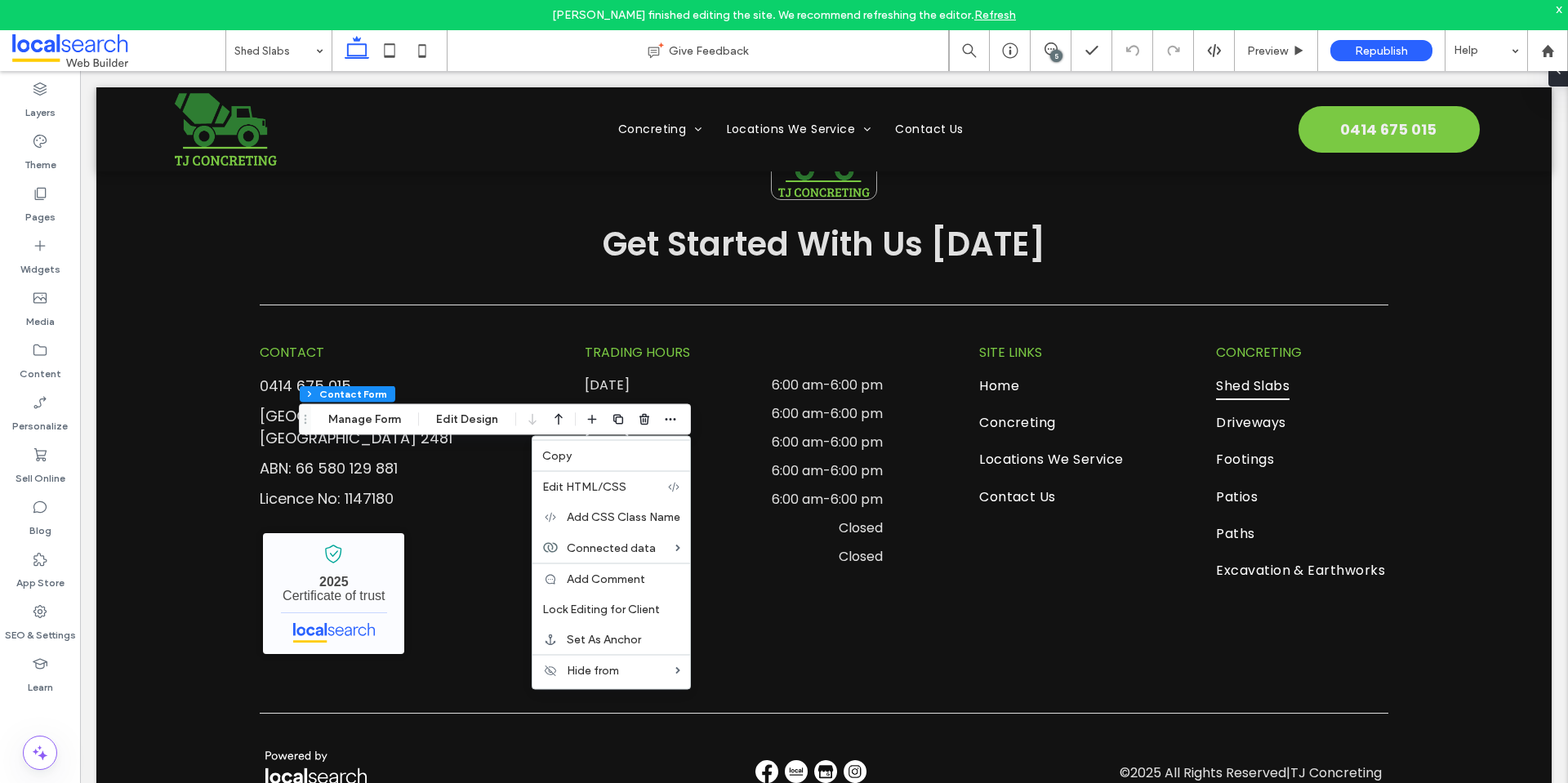
click at [393, 418] on button "Manage Form" at bounding box center [365, 419] width 94 height 19
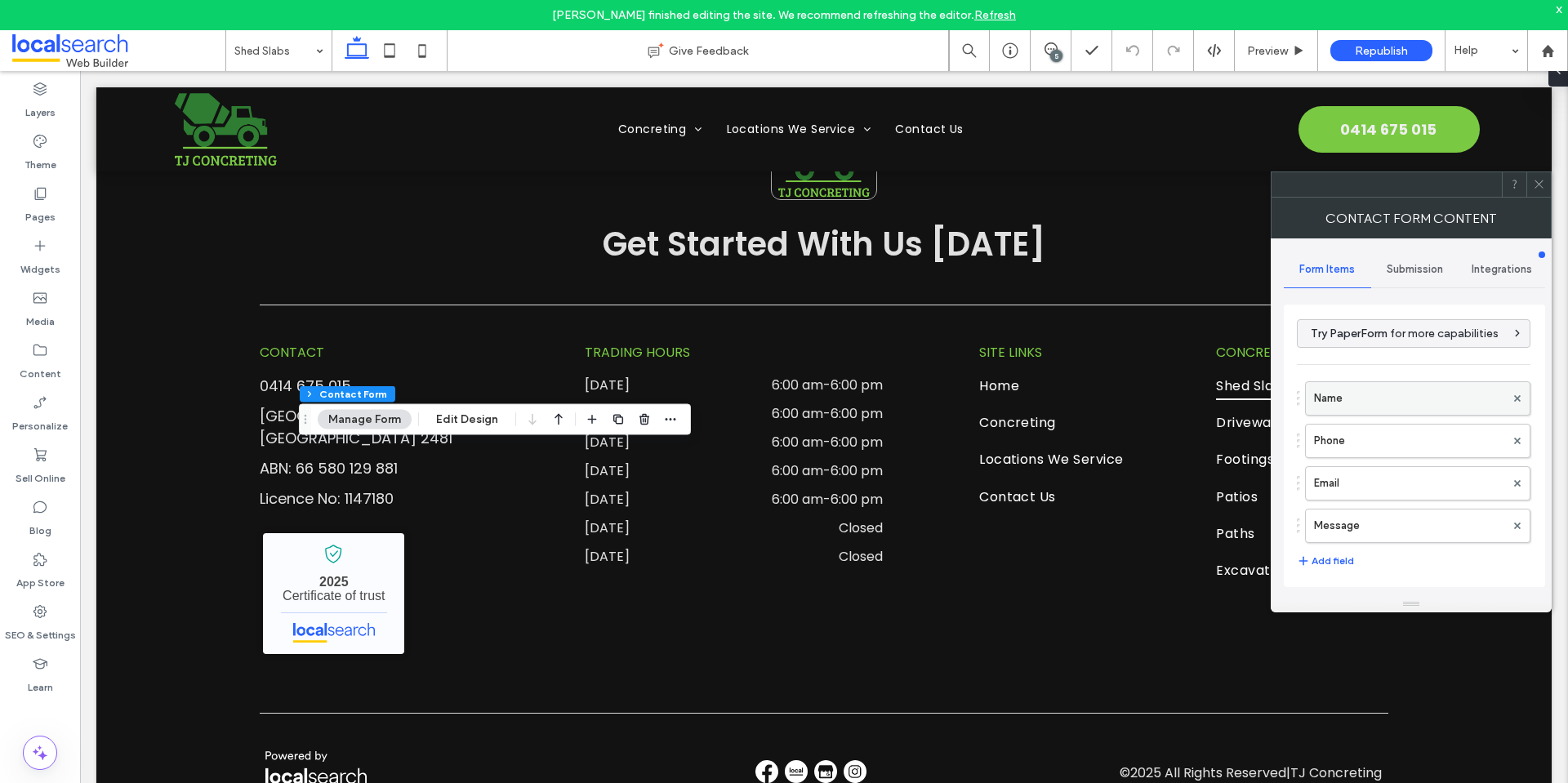
click at [1402, 398] on label "Name" at bounding box center [1410, 399] width 191 height 33
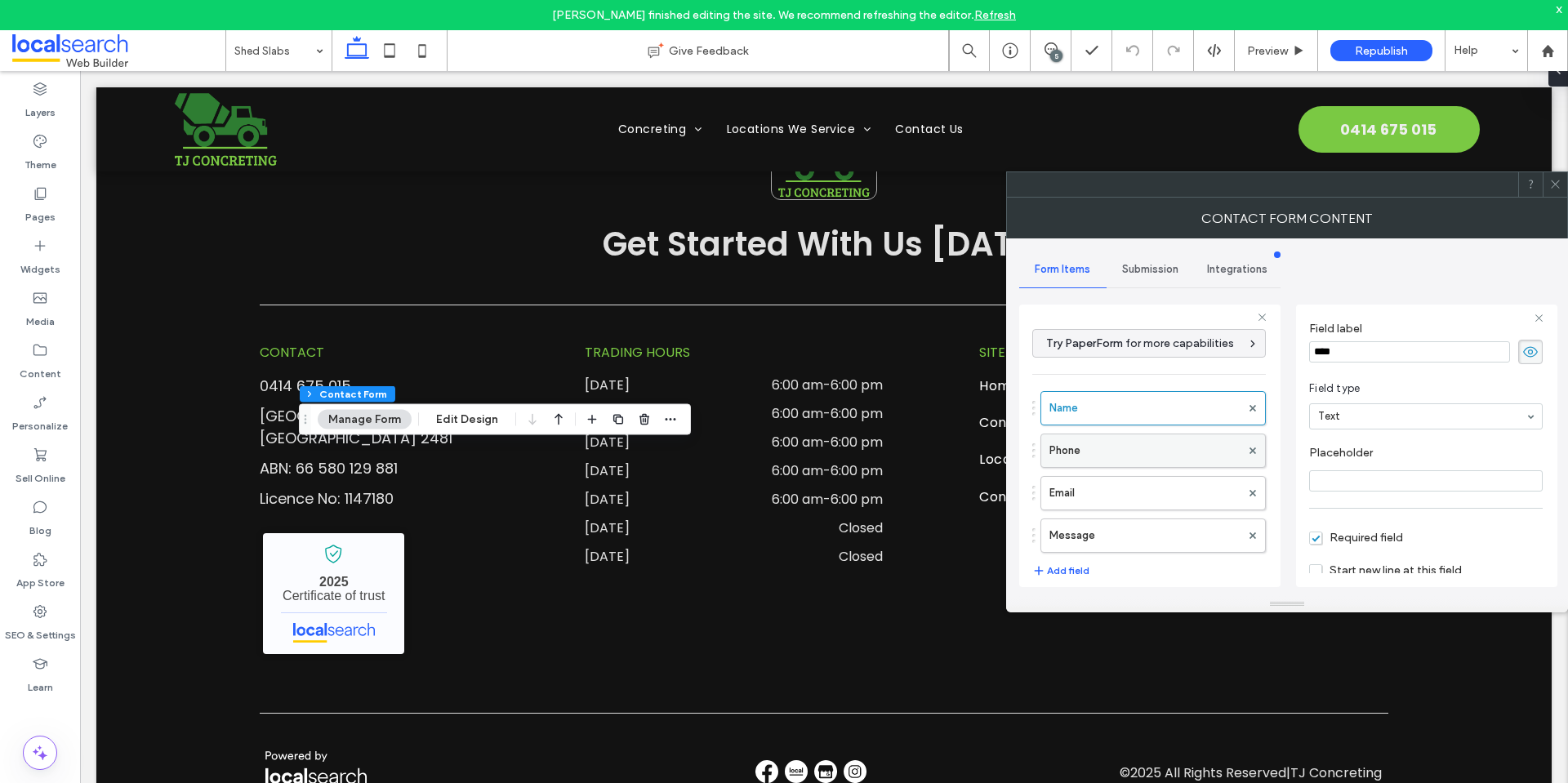
scroll to position [82, 0]
click at [1120, 448] on label "Phone" at bounding box center [1145, 451] width 191 height 33
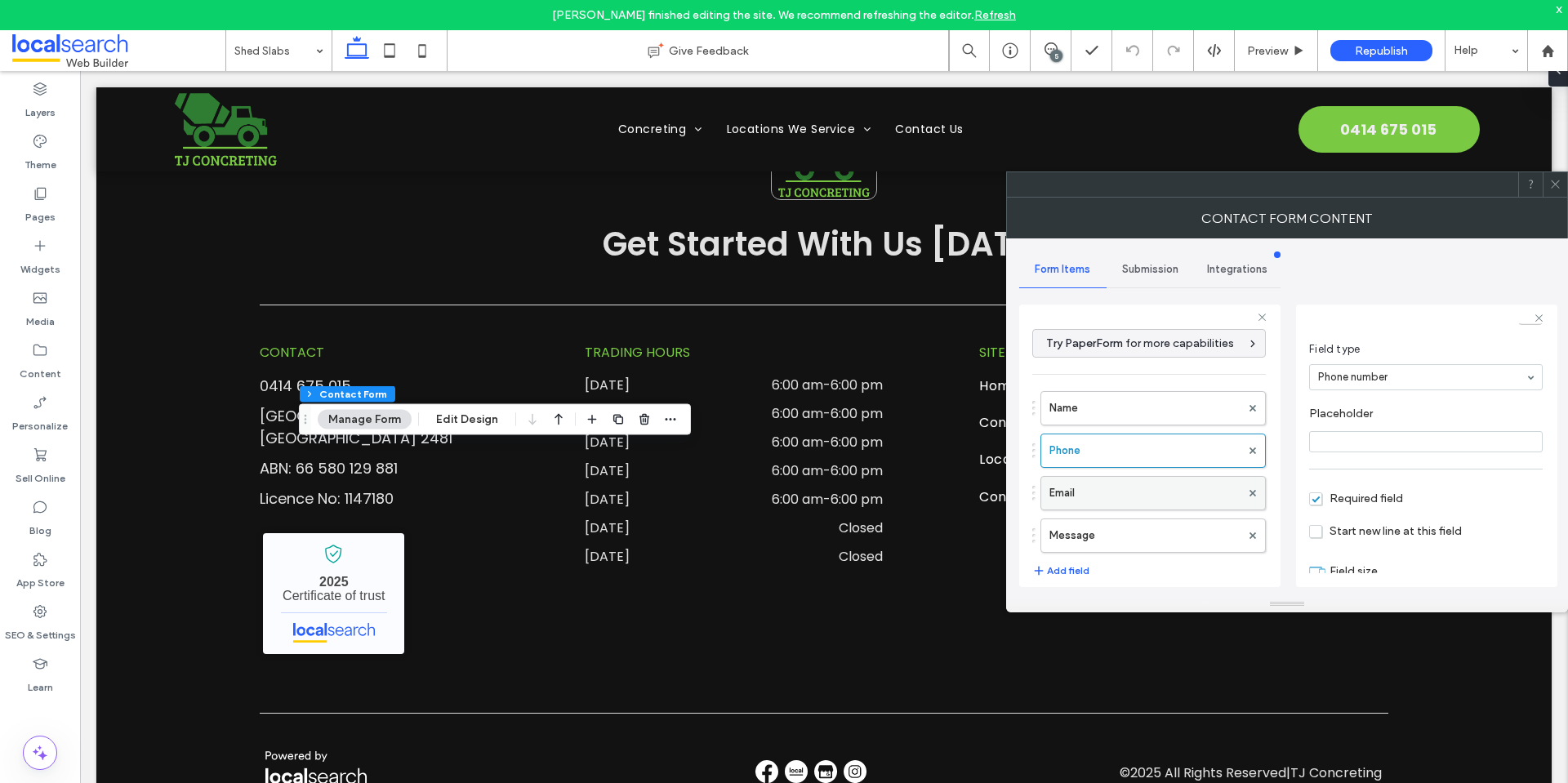
click at [1139, 482] on label "Email" at bounding box center [1145, 494] width 191 height 33
click at [1152, 532] on label "Message" at bounding box center [1145, 536] width 191 height 33
type input "**"
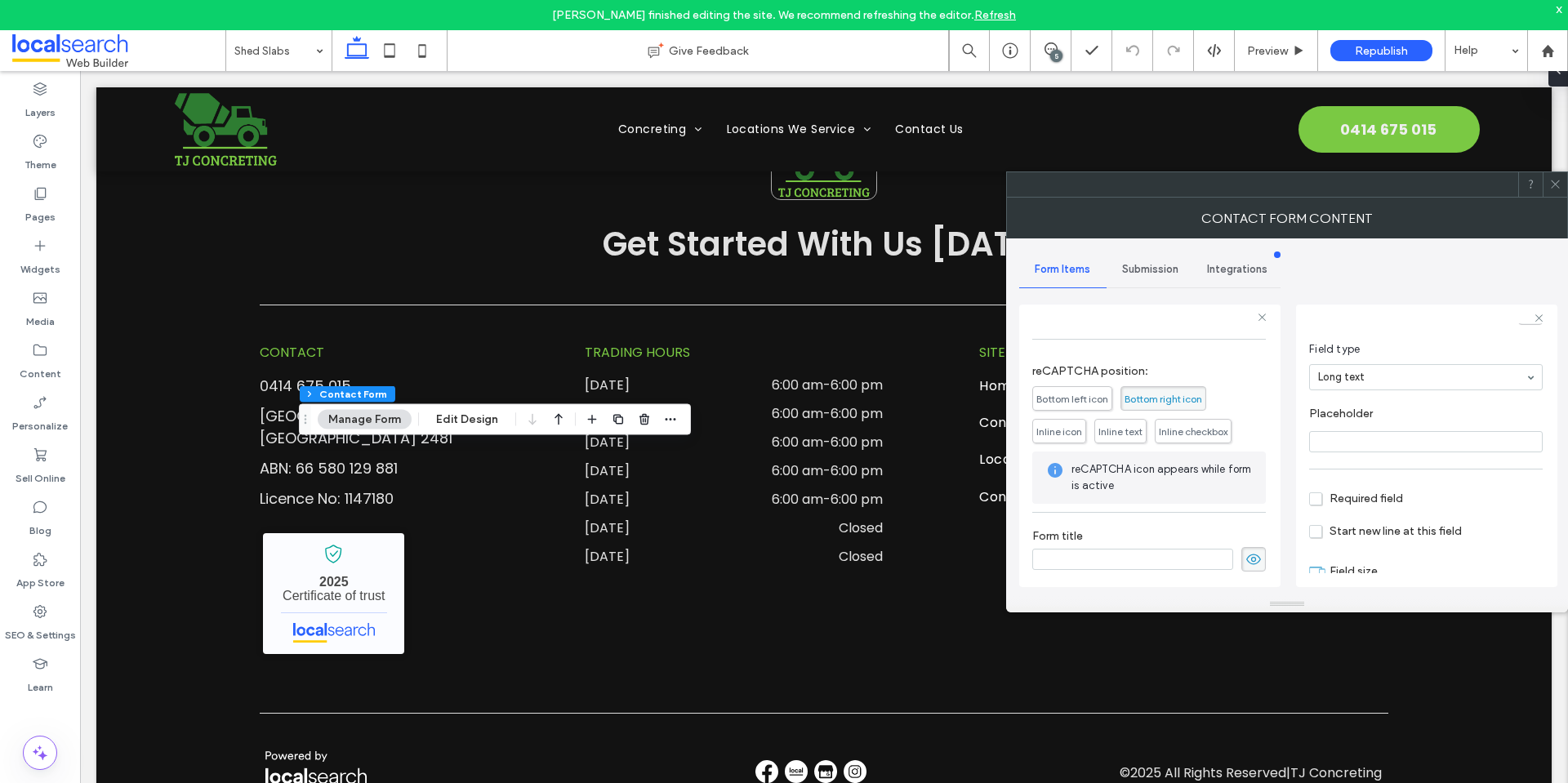
scroll to position [340, 0]
click at [1150, 261] on div "Submission" at bounding box center [1150, 269] width 87 height 36
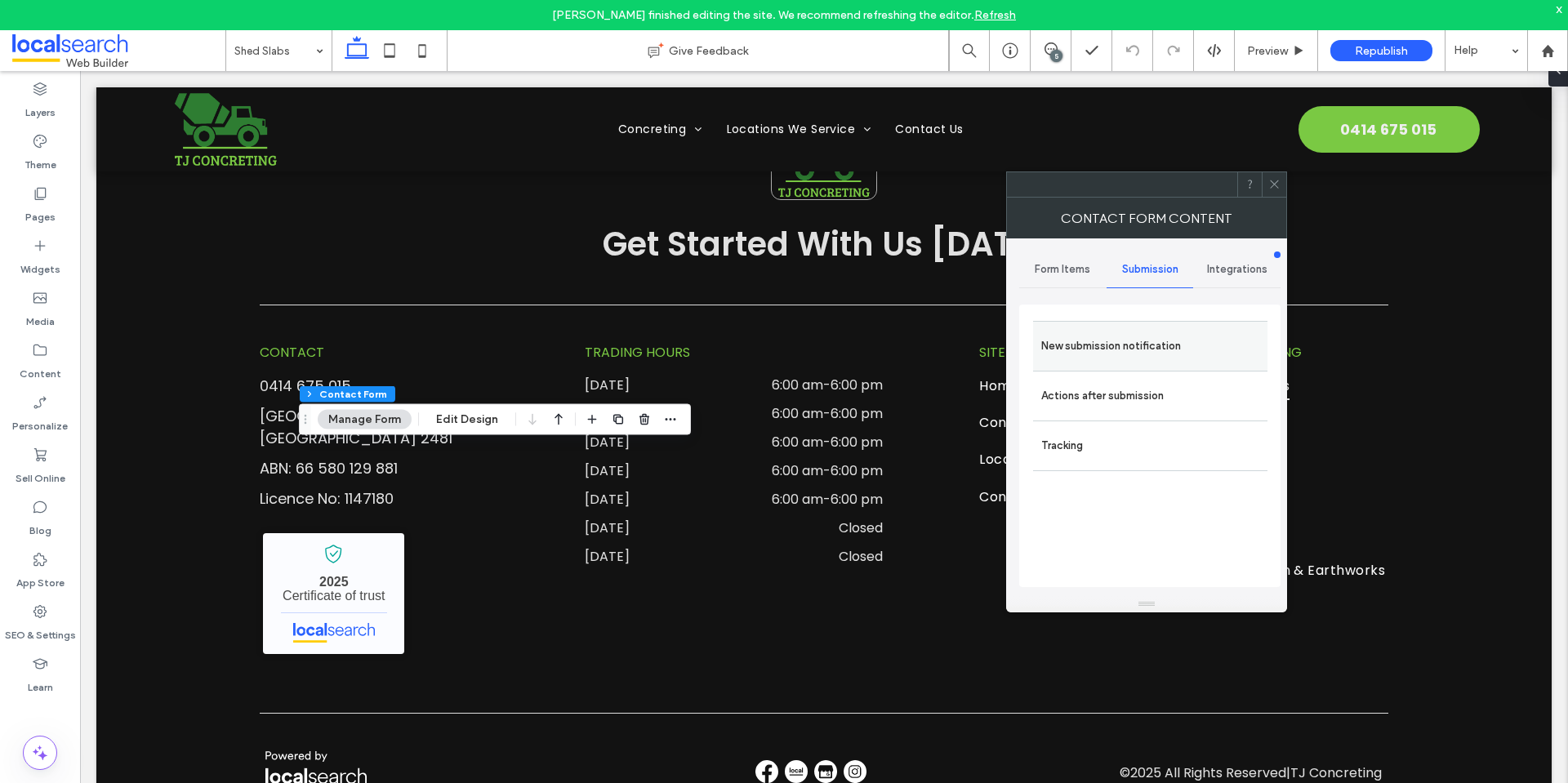
click at [1167, 358] on label "New submission notification" at bounding box center [1150, 346] width 218 height 33
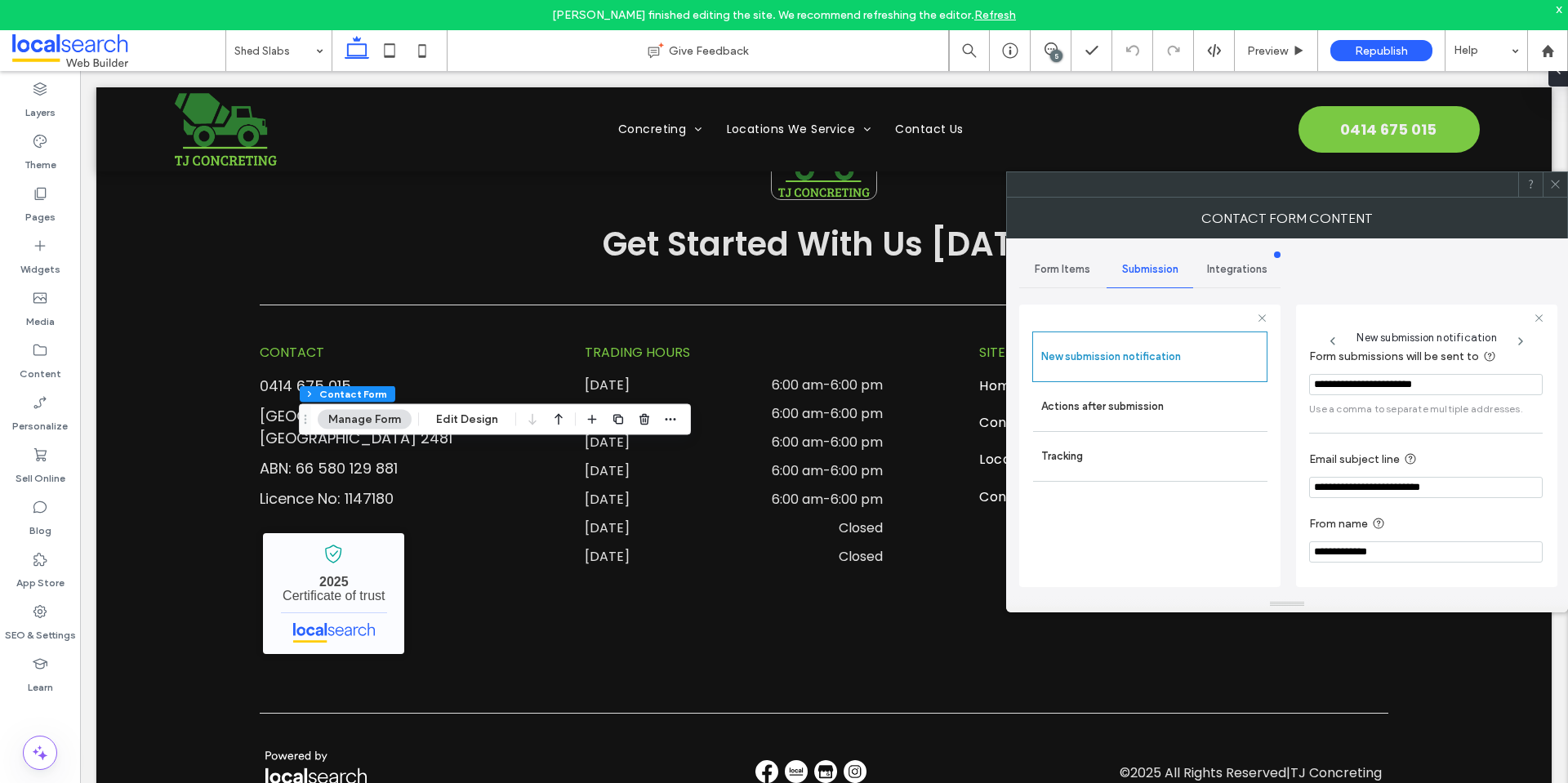
scroll to position [85, 0]
click at [1184, 403] on label "Actions after submission" at bounding box center [1150, 407] width 218 height 33
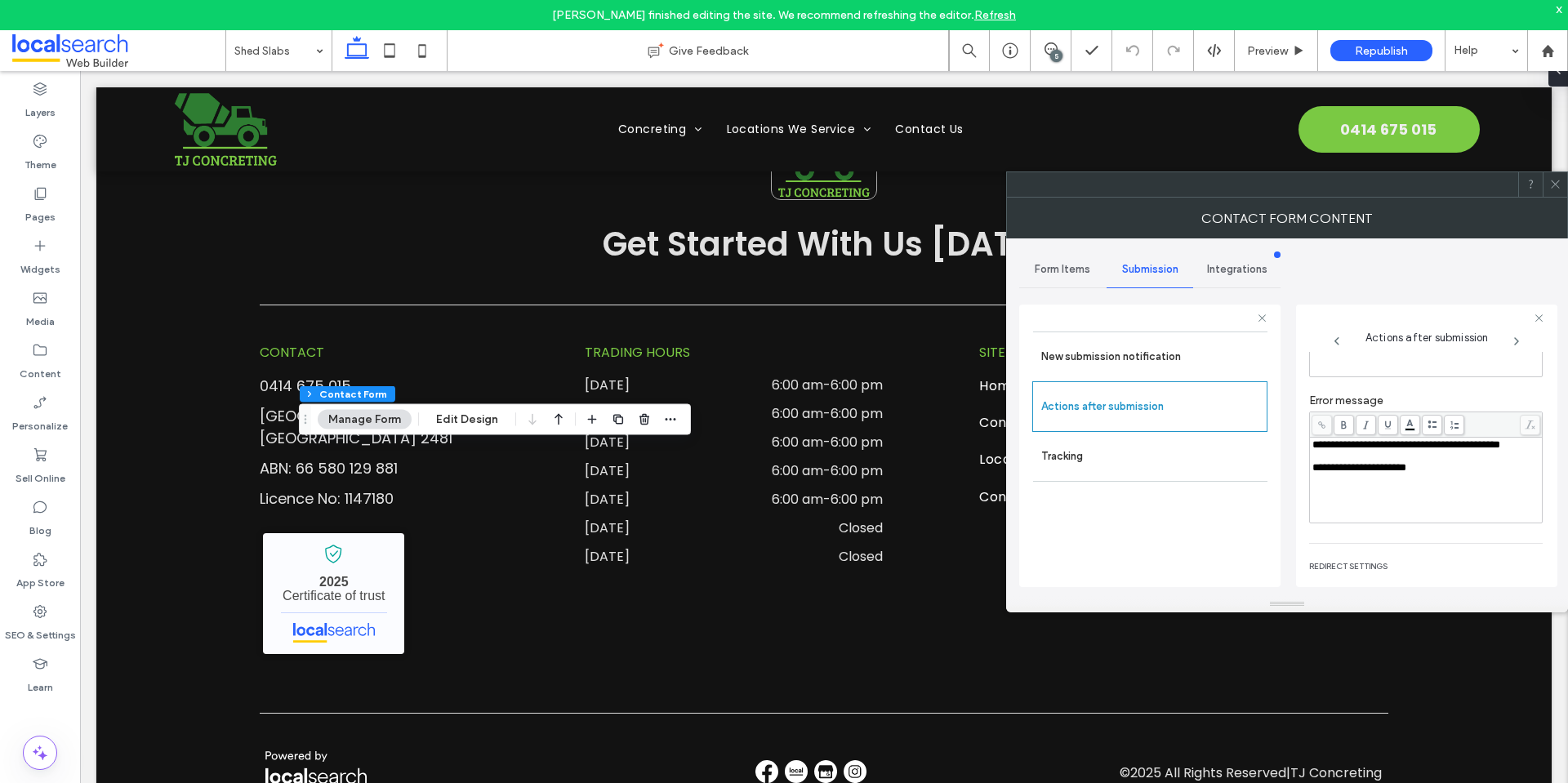
scroll to position [282, 0]
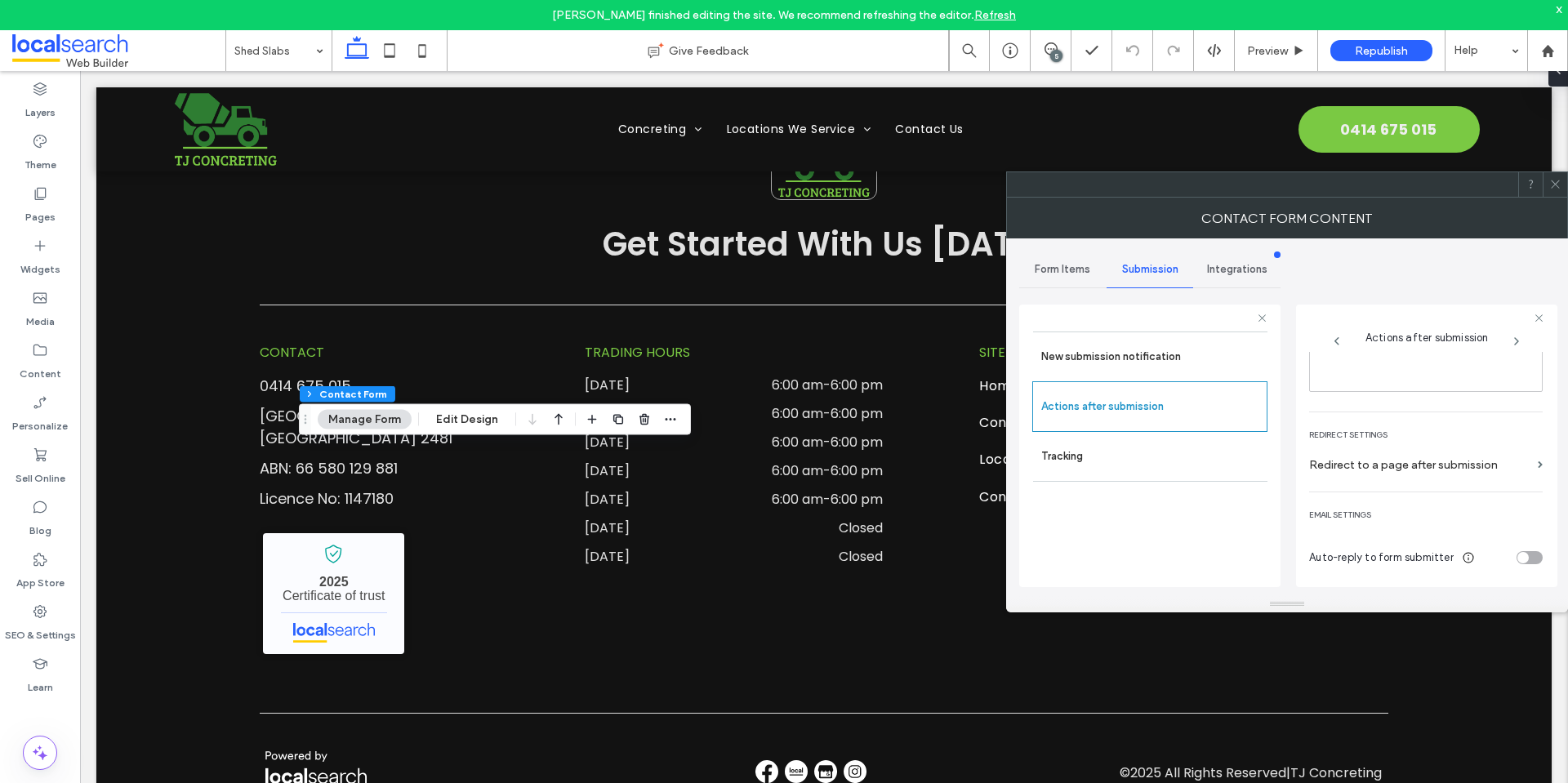
click at [1553, 178] on span at bounding box center [1554, 184] width 12 height 25
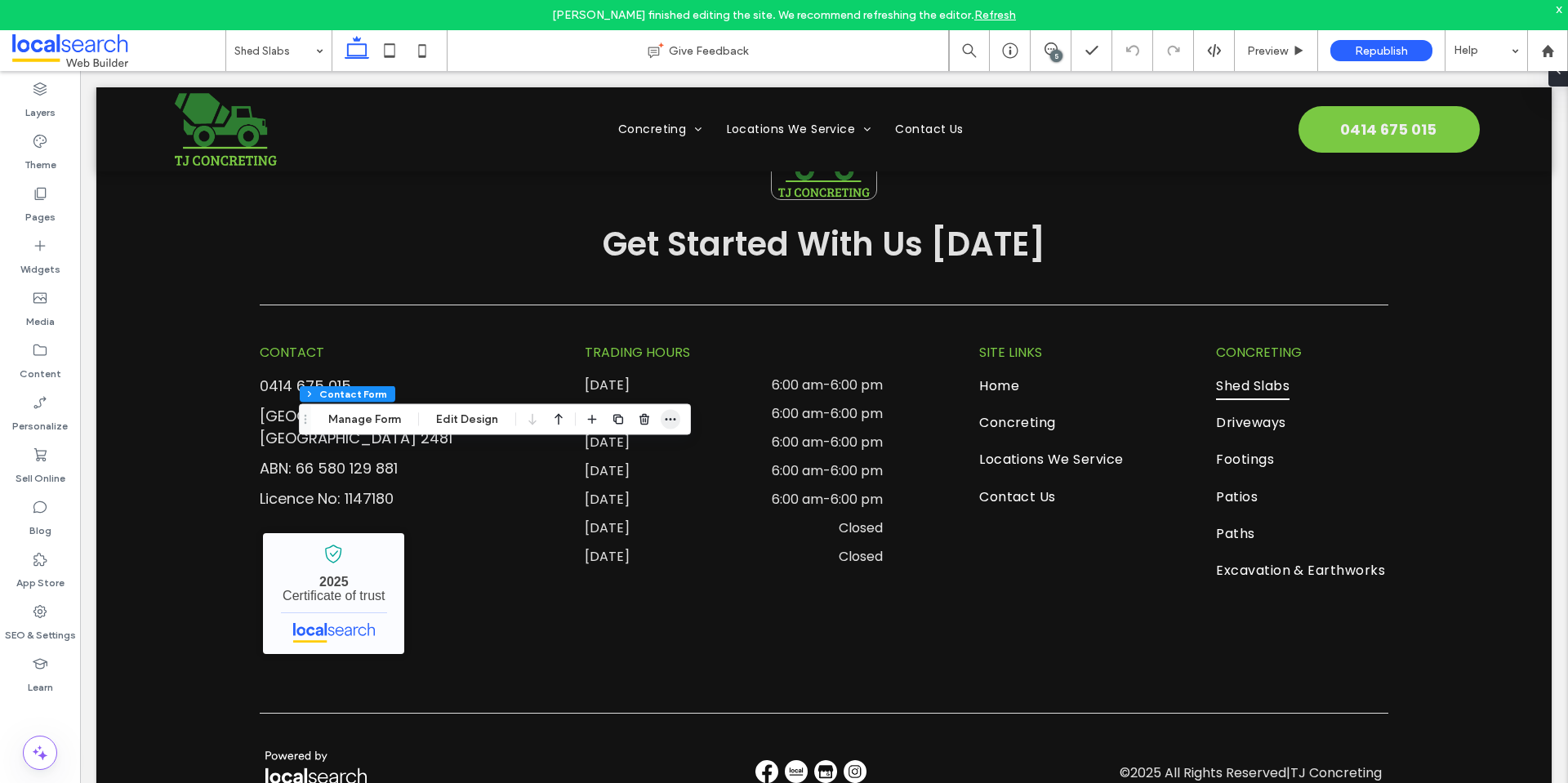
click at [672, 418] on icon "button" at bounding box center [670, 420] width 13 height 13
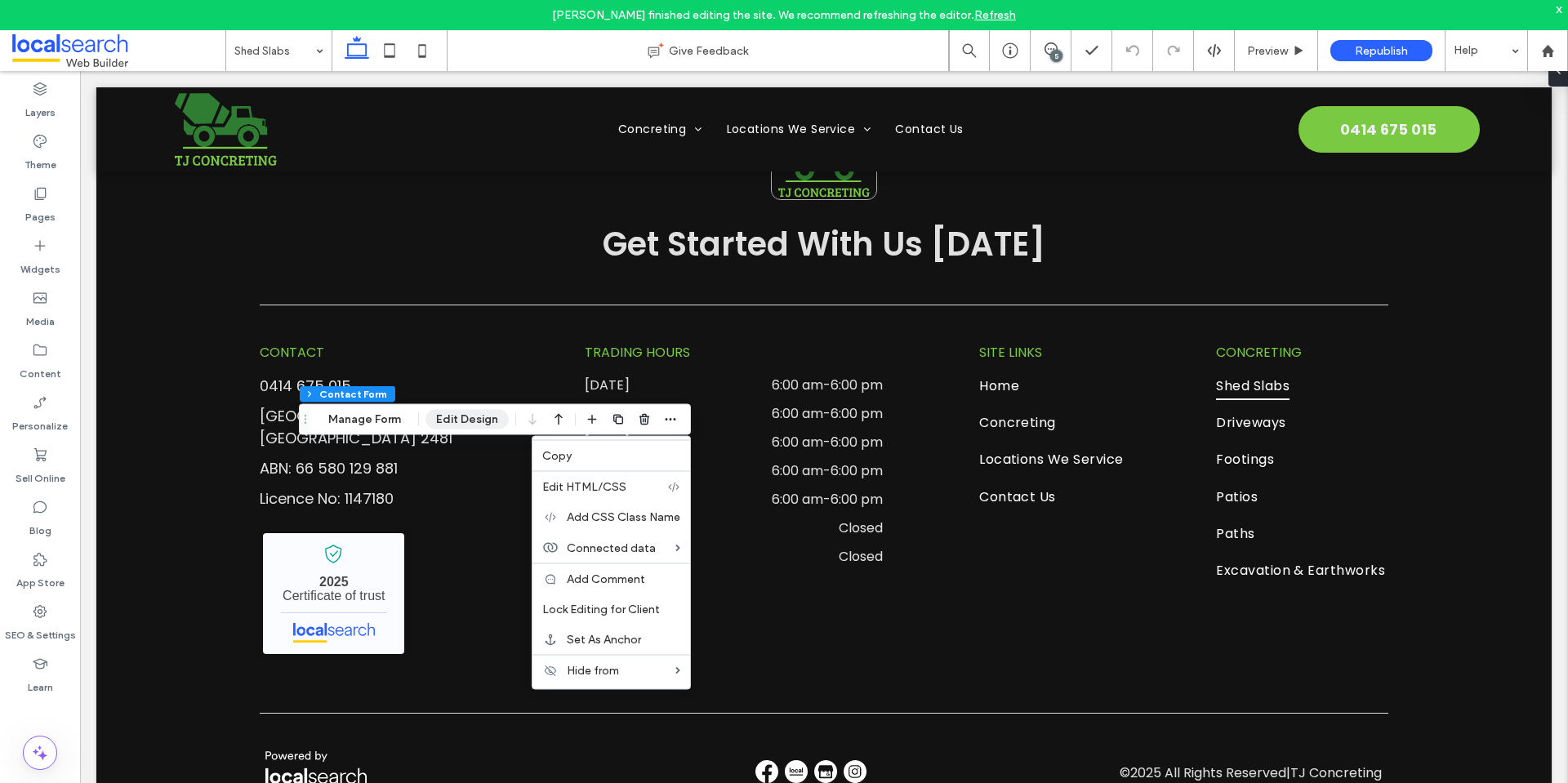
click at [469, 413] on button "Edit Design" at bounding box center [467, 419] width 84 height 19
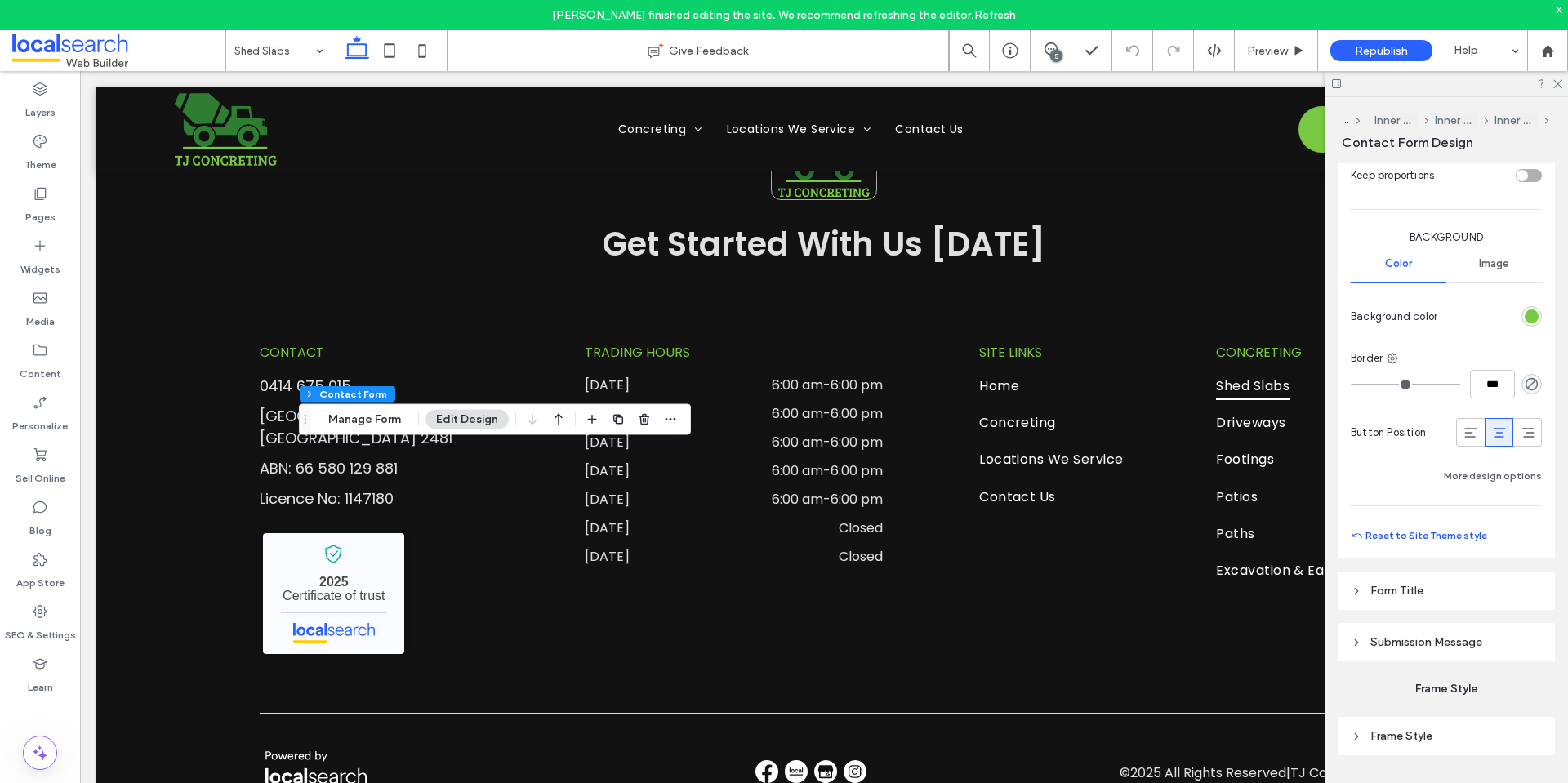
scroll to position [1206, 0]
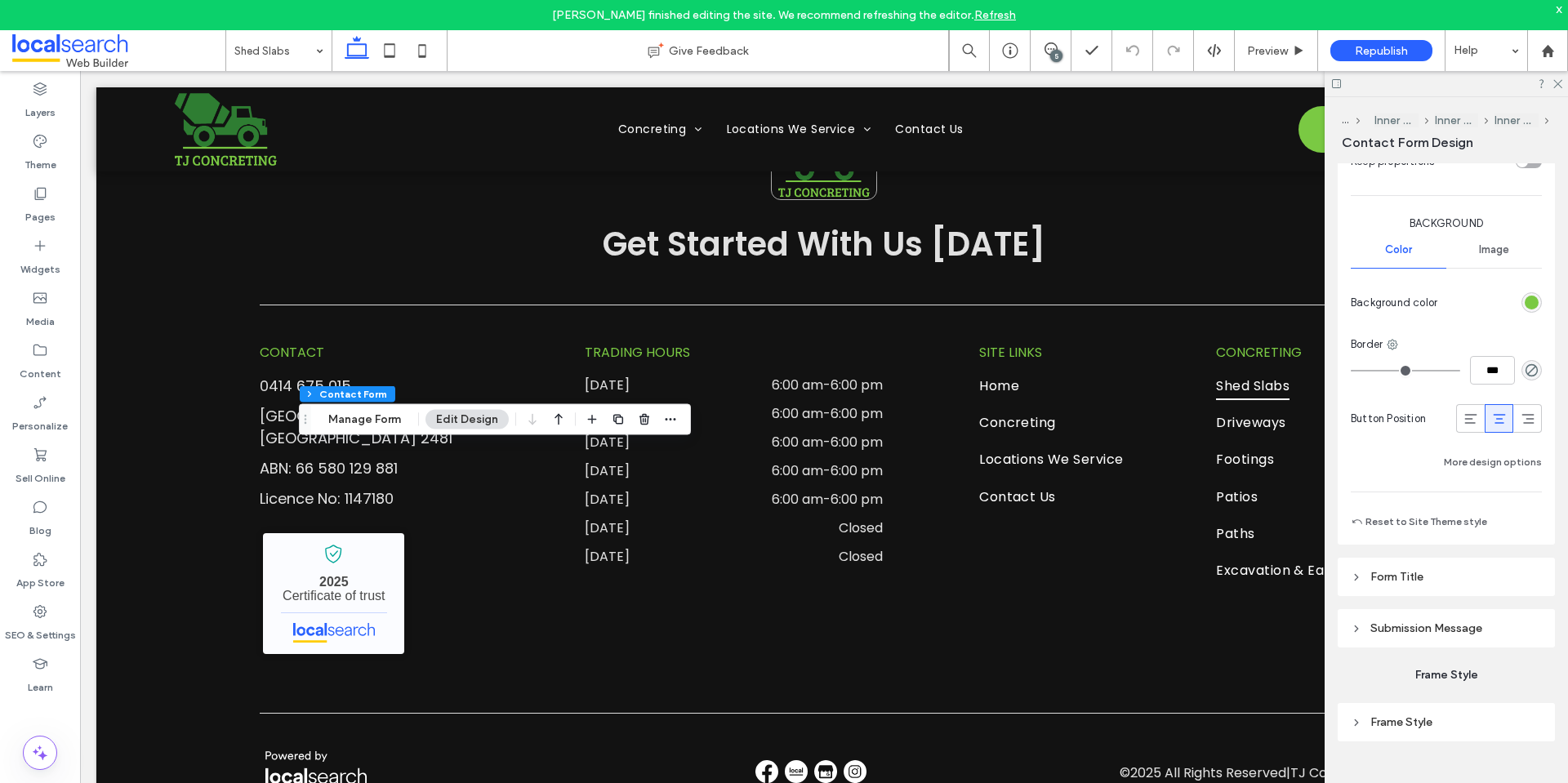
click at [1465, 618] on header "Submission Message" at bounding box center [1446, 629] width 217 height 39
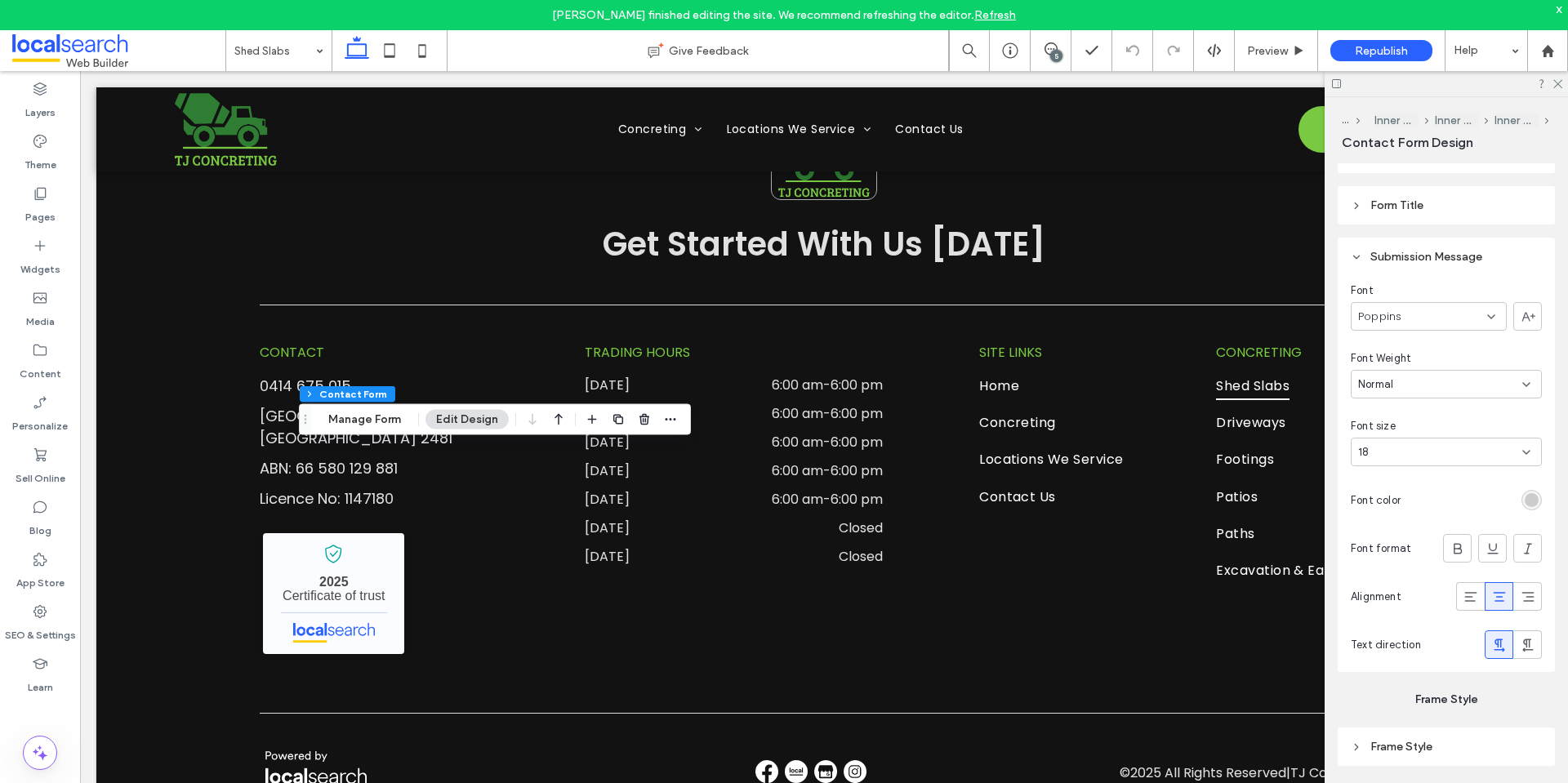
scroll to position [1602, 0]
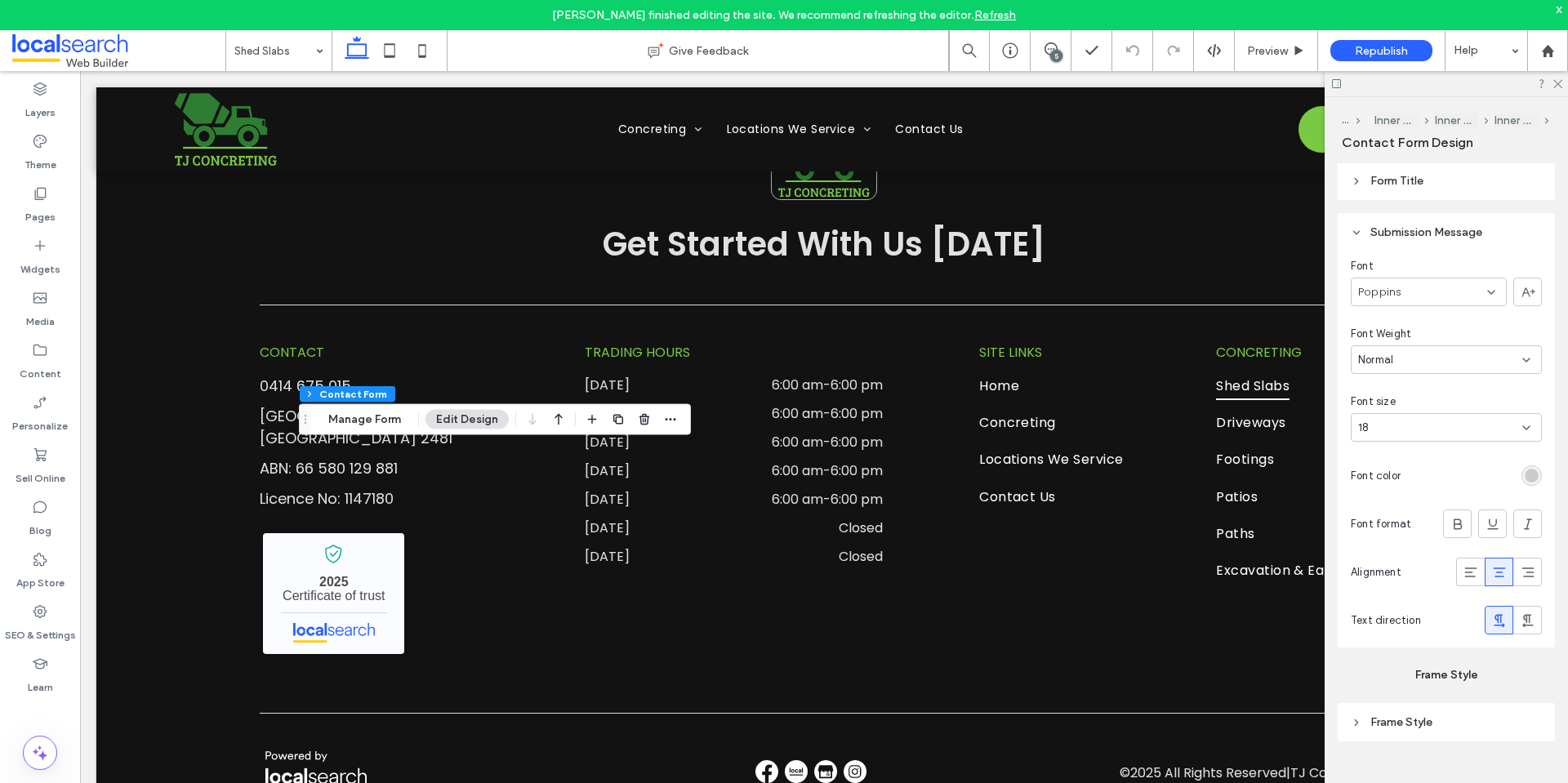
click at [1526, 481] on div "rgb(204, 204, 204)" at bounding box center [1531, 475] width 14 height 14
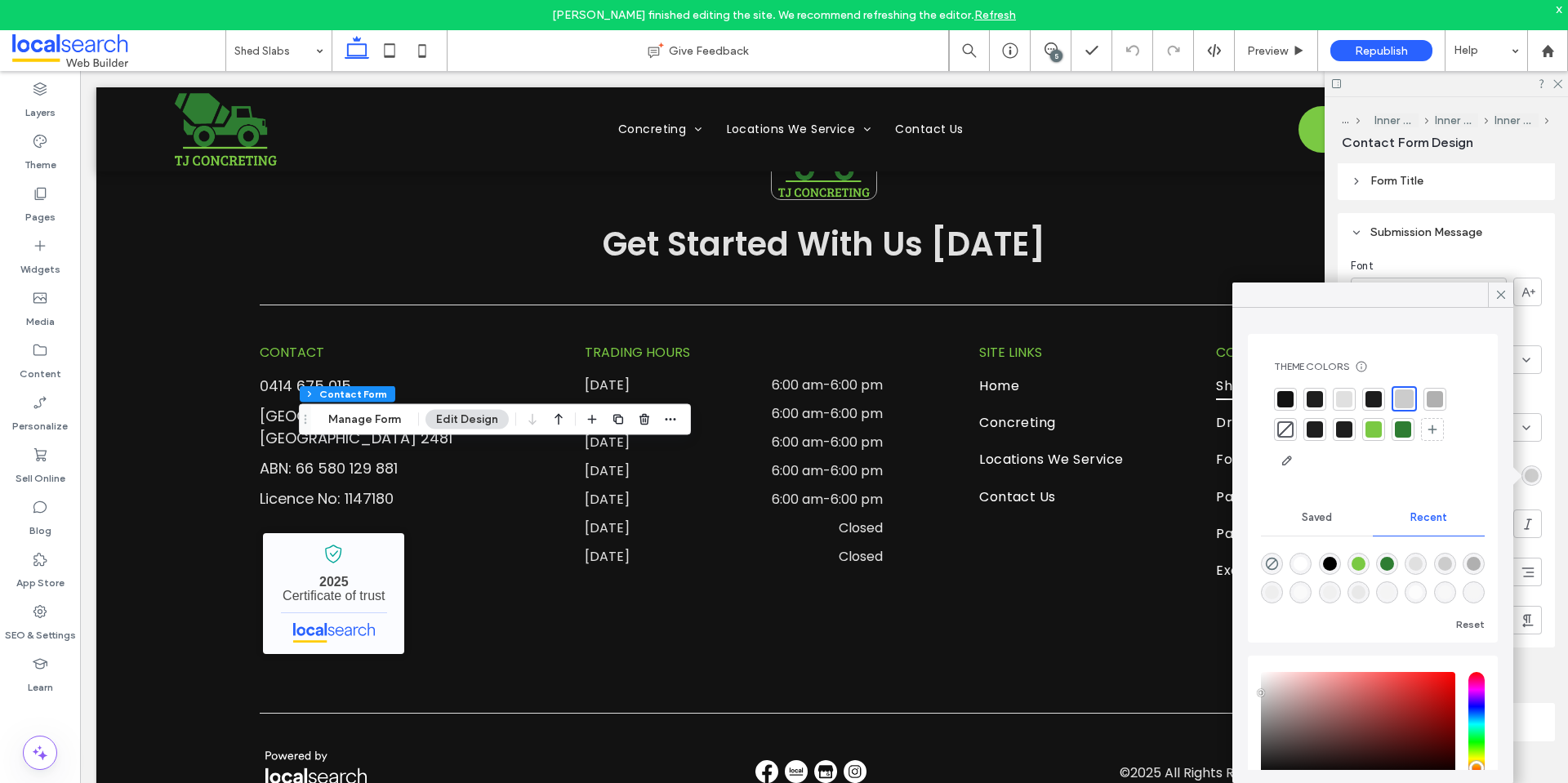
click at [1291, 397] on div at bounding box center [1286, 400] width 17 height 17
click at [1559, 89] on div at bounding box center [1446, 84] width 244 height 26
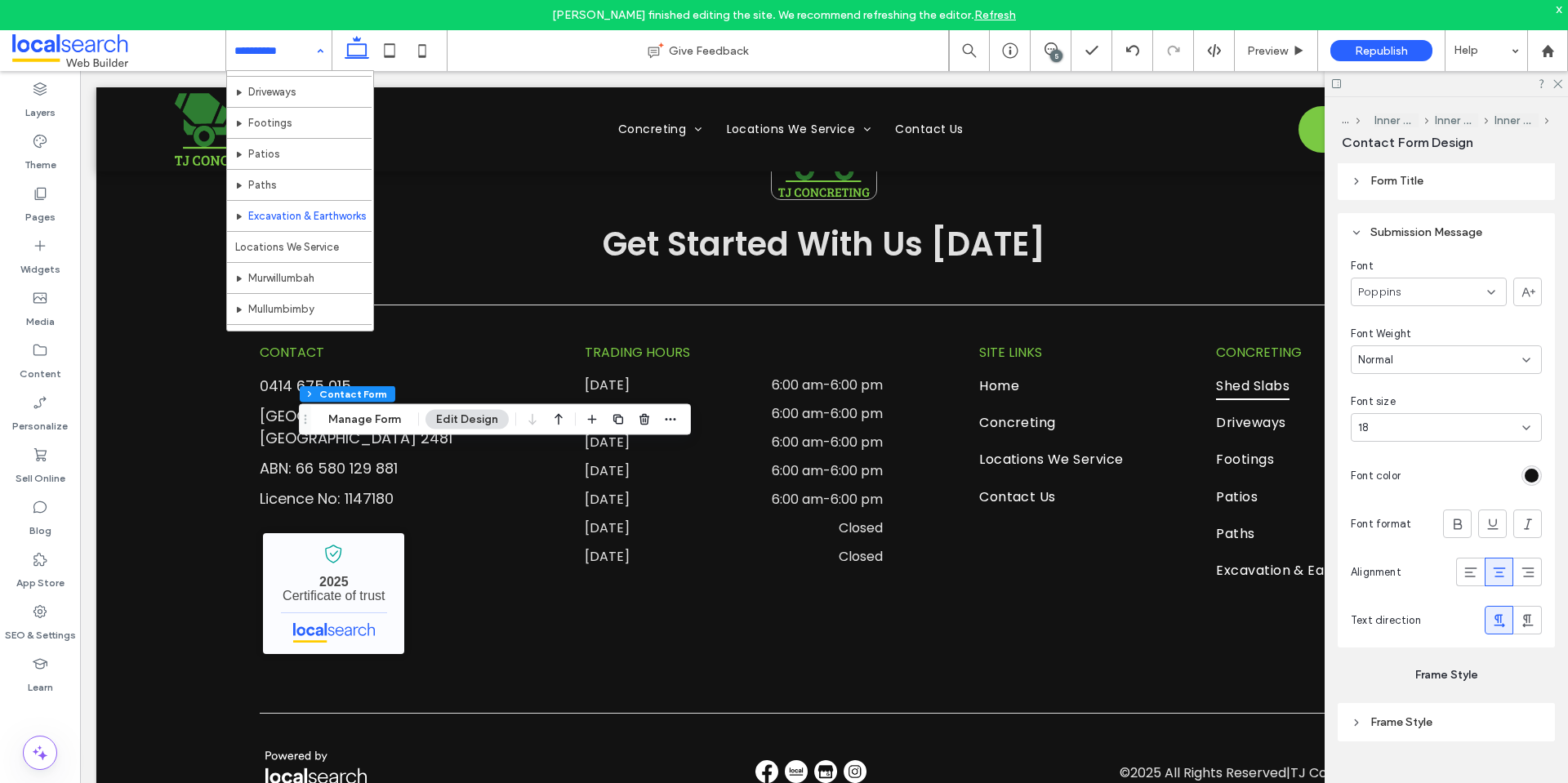
scroll to position [164, 0]
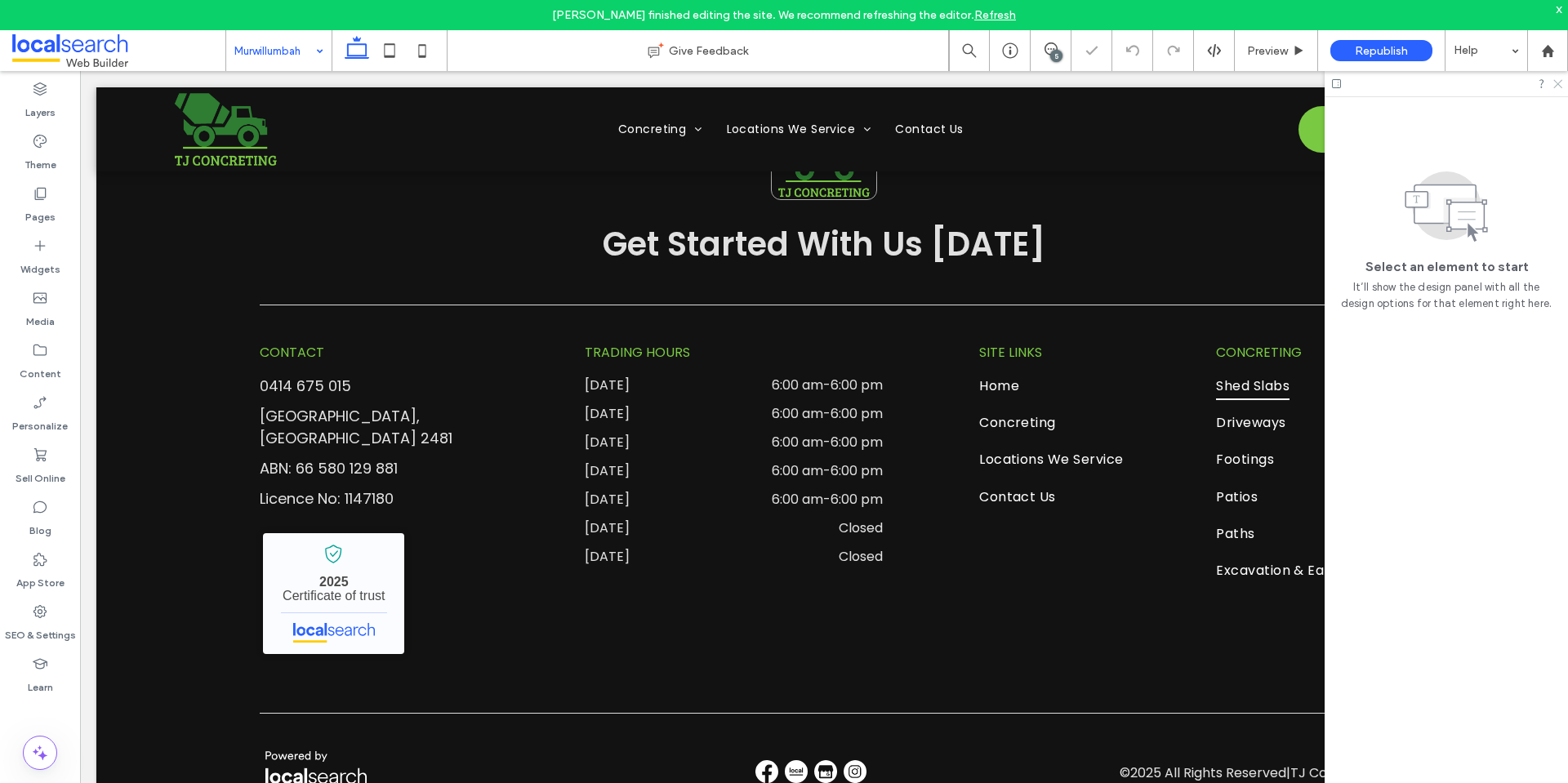
click at [1557, 84] on use at bounding box center [1558, 85] width 9 height 9
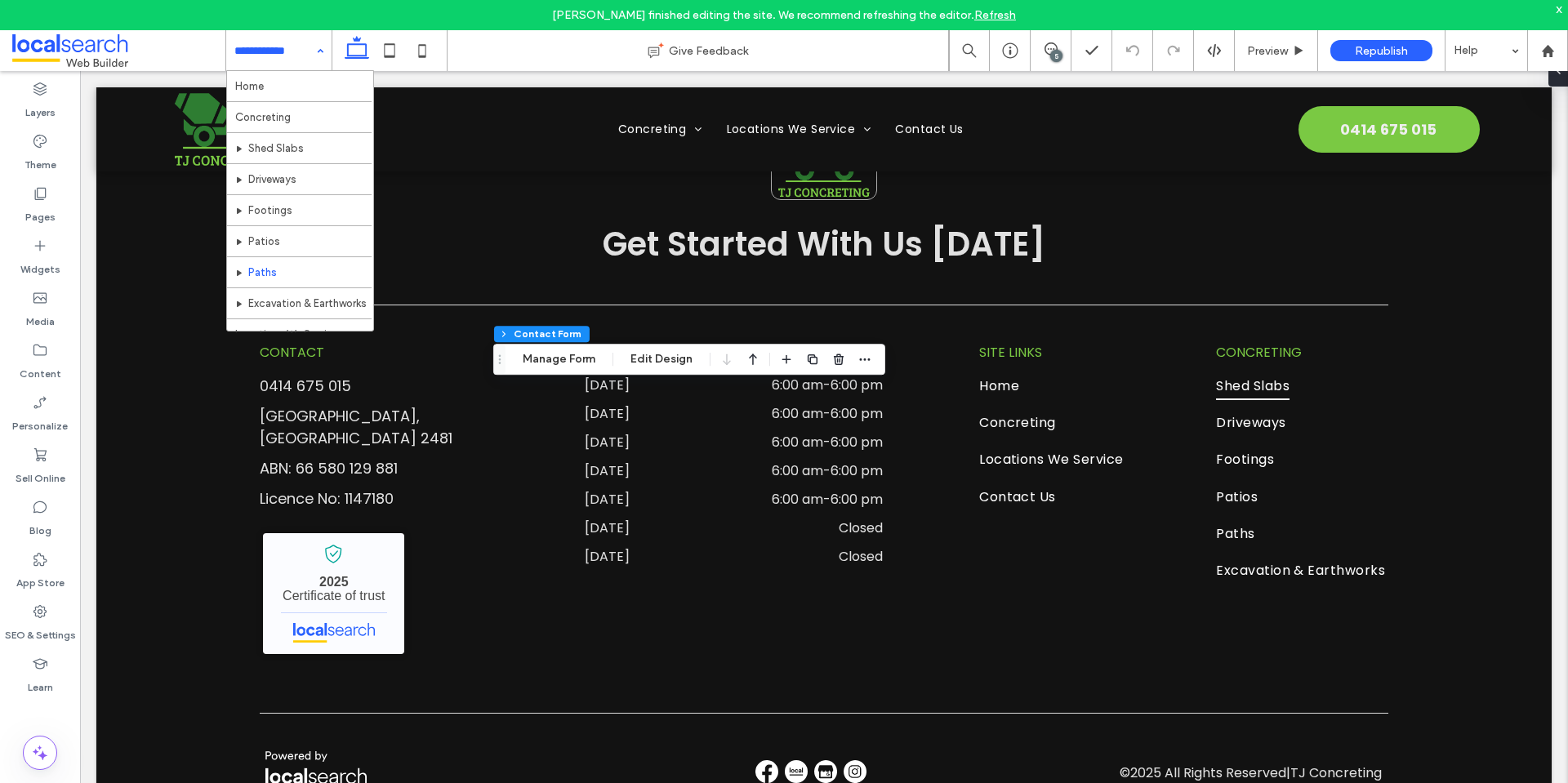
type input "*"
type input "***"
type input "**"
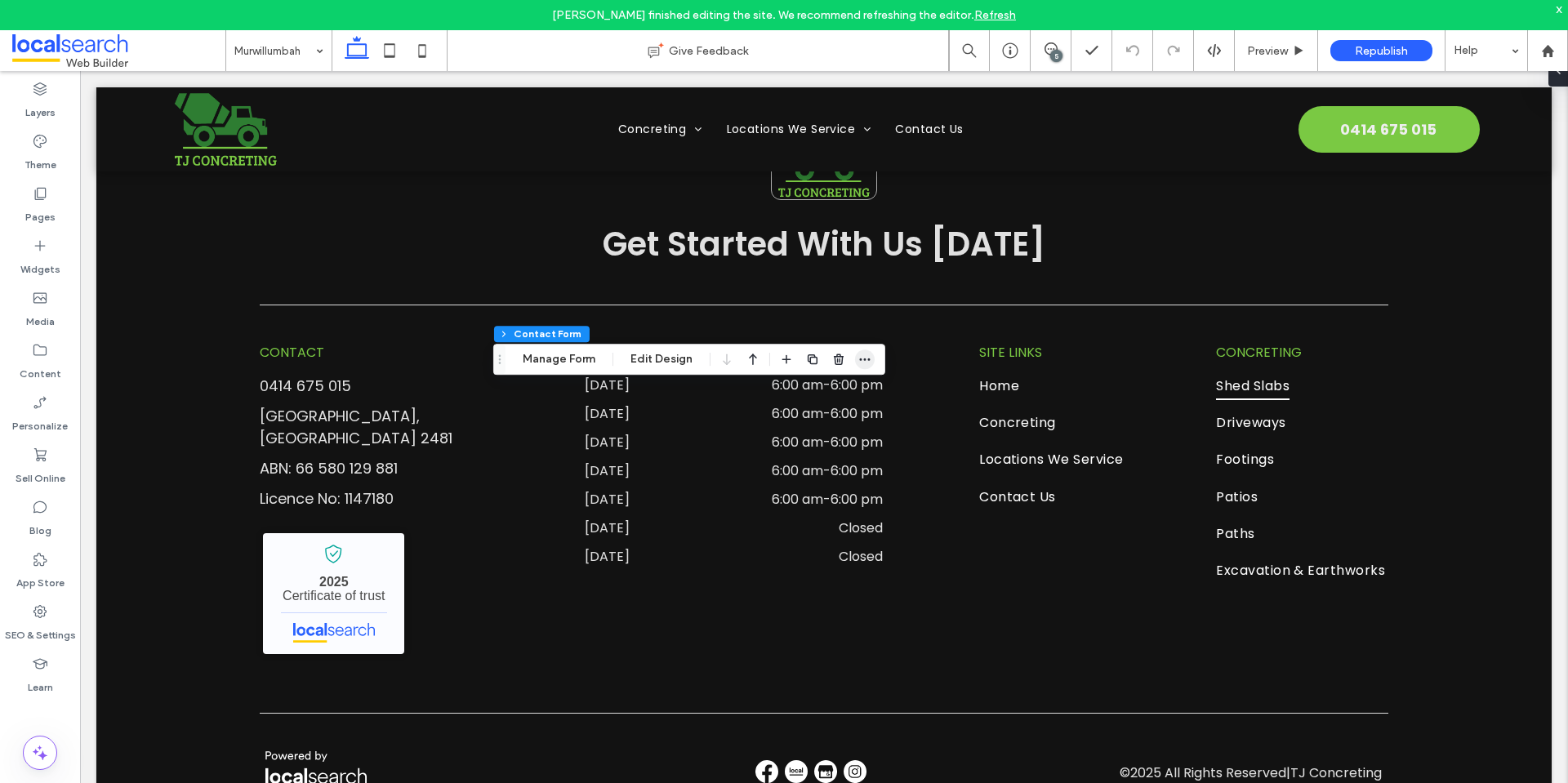
click at [863, 364] on icon "button" at bounding box center [865, 359] width 13 height 13
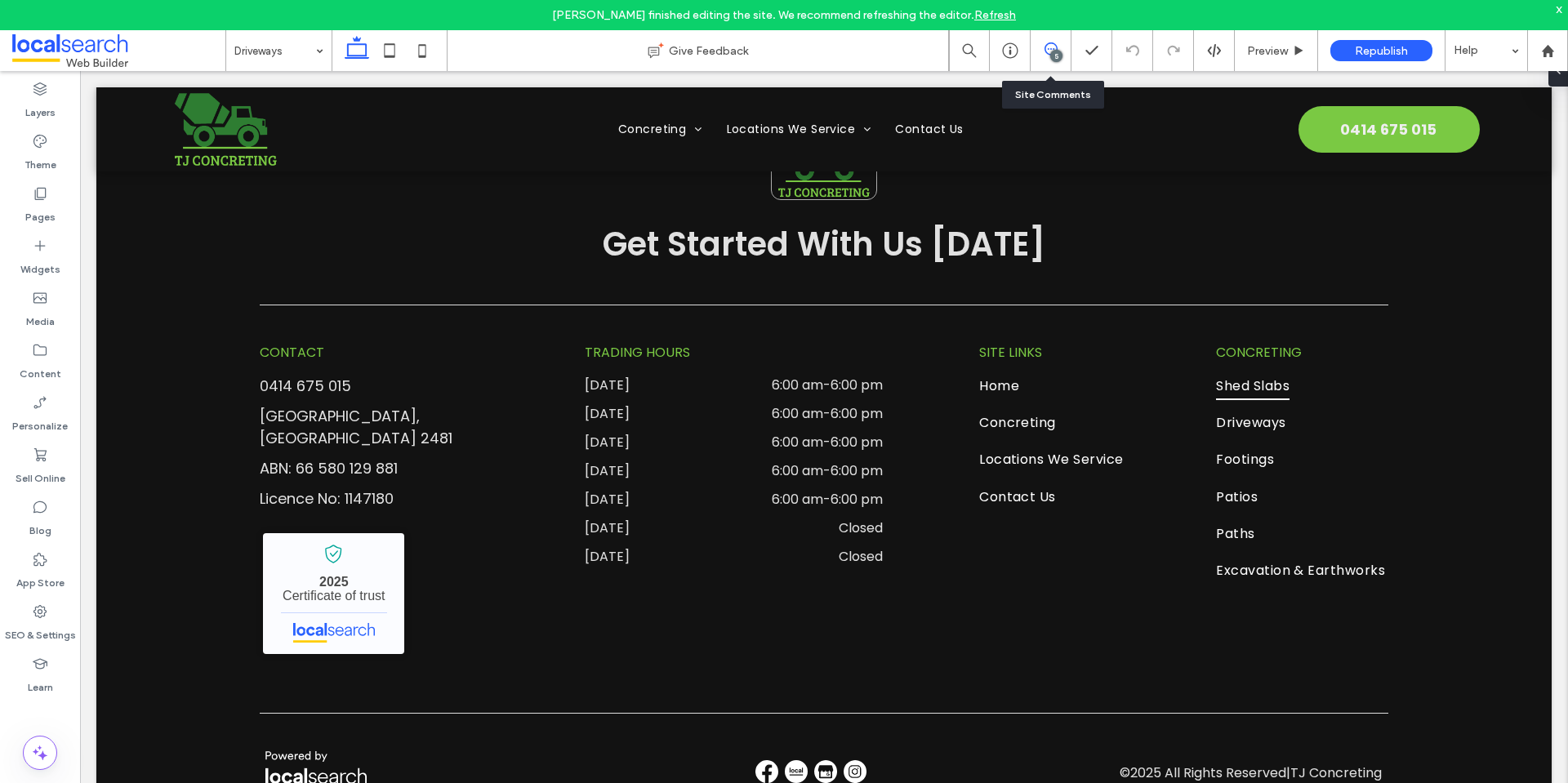
drag, startPoint x: 1056, startPoint y: 38, endPoint x: 1051, endPoint y: 49, distance: 12.1
click at [1056, 39] on div "5" at bounding box center [1051, 51] width 40 height 40
click at [1051, 53] on div "5" at bounding box center [1056, 55] width 12 height 12
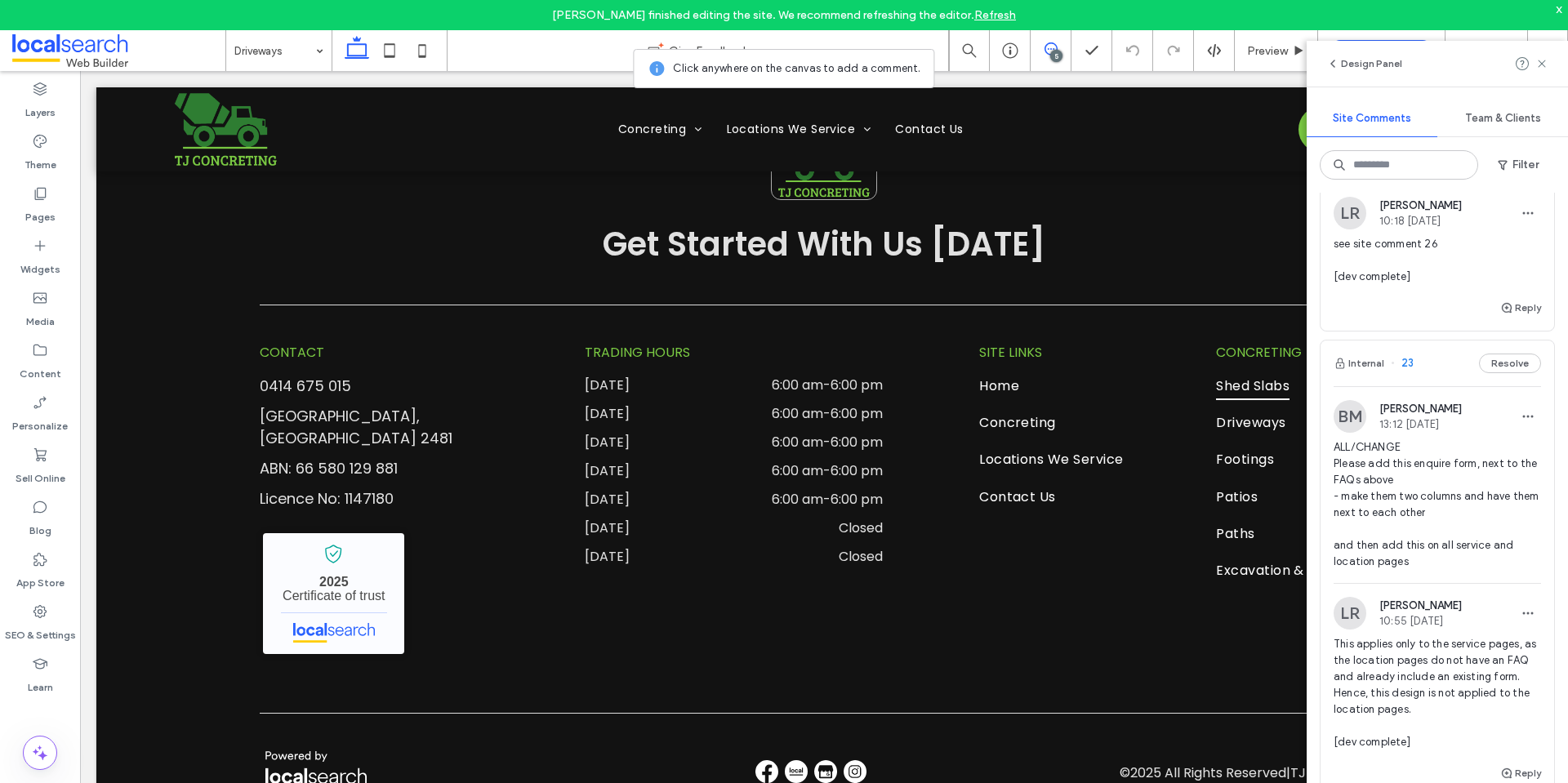
scroll to position [572, 0]
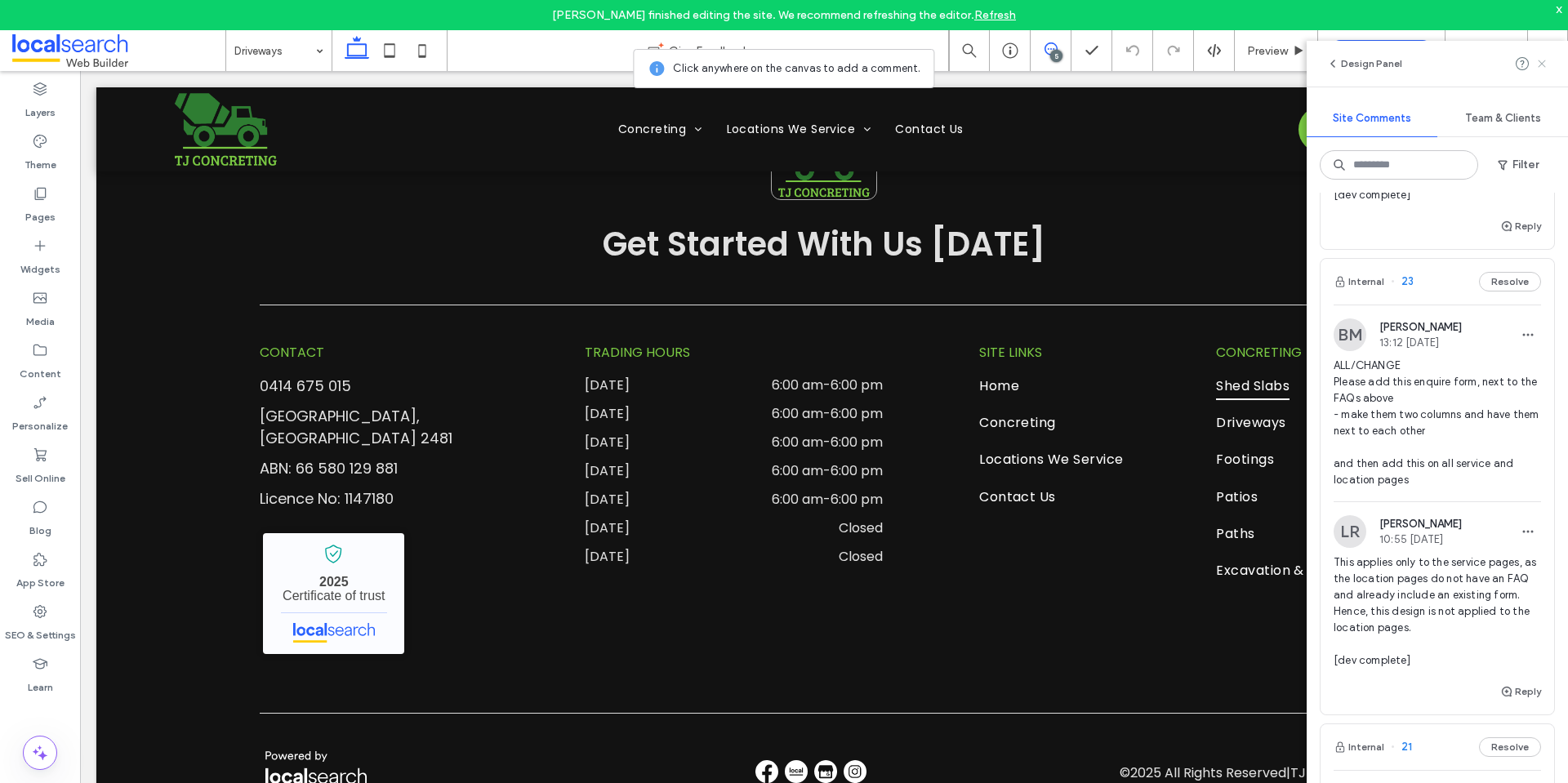
click at [1539, 66] on use at bounding box center [1541, 63] width 7 height 7
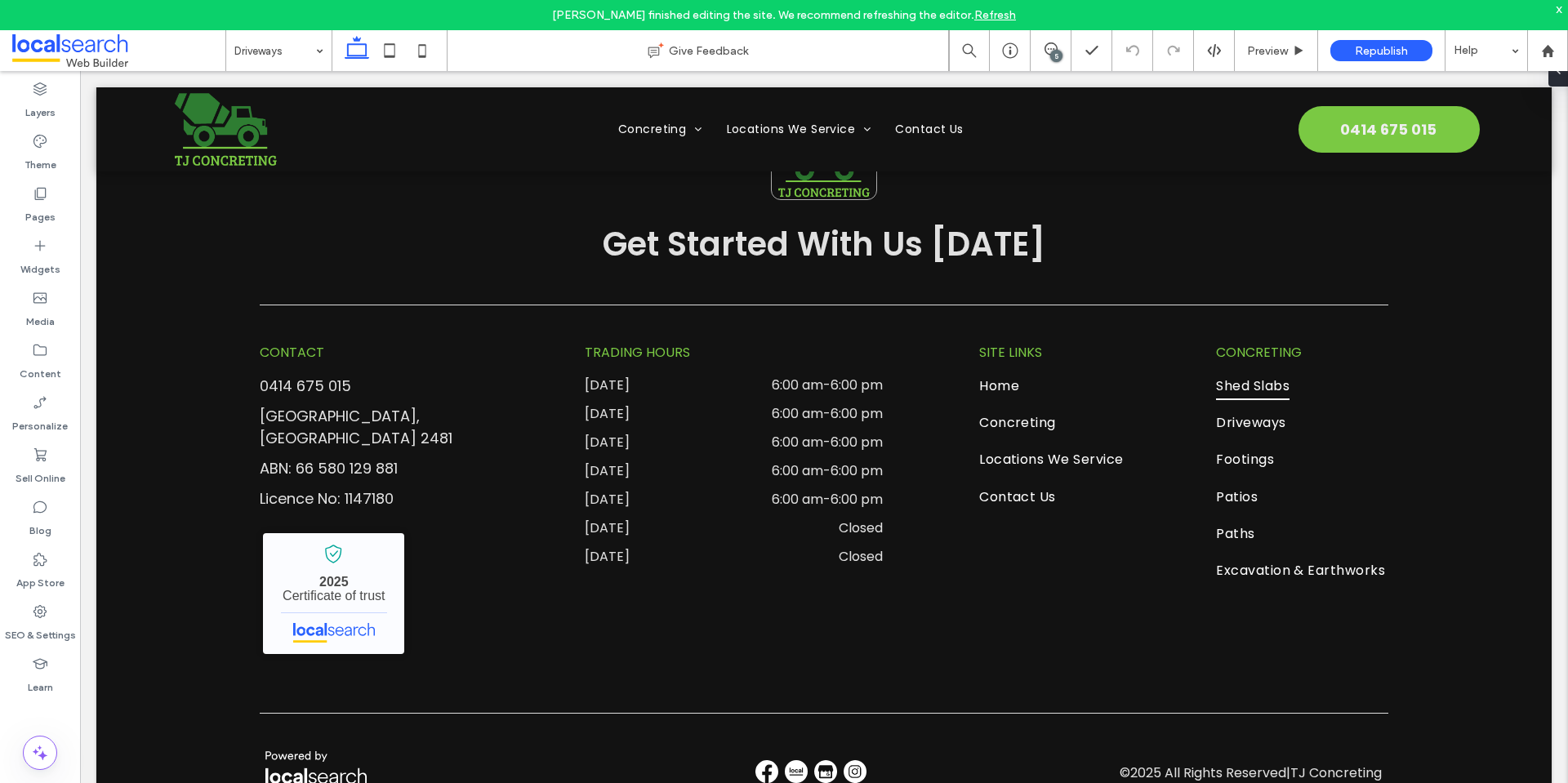
scroll to position [0, 0]
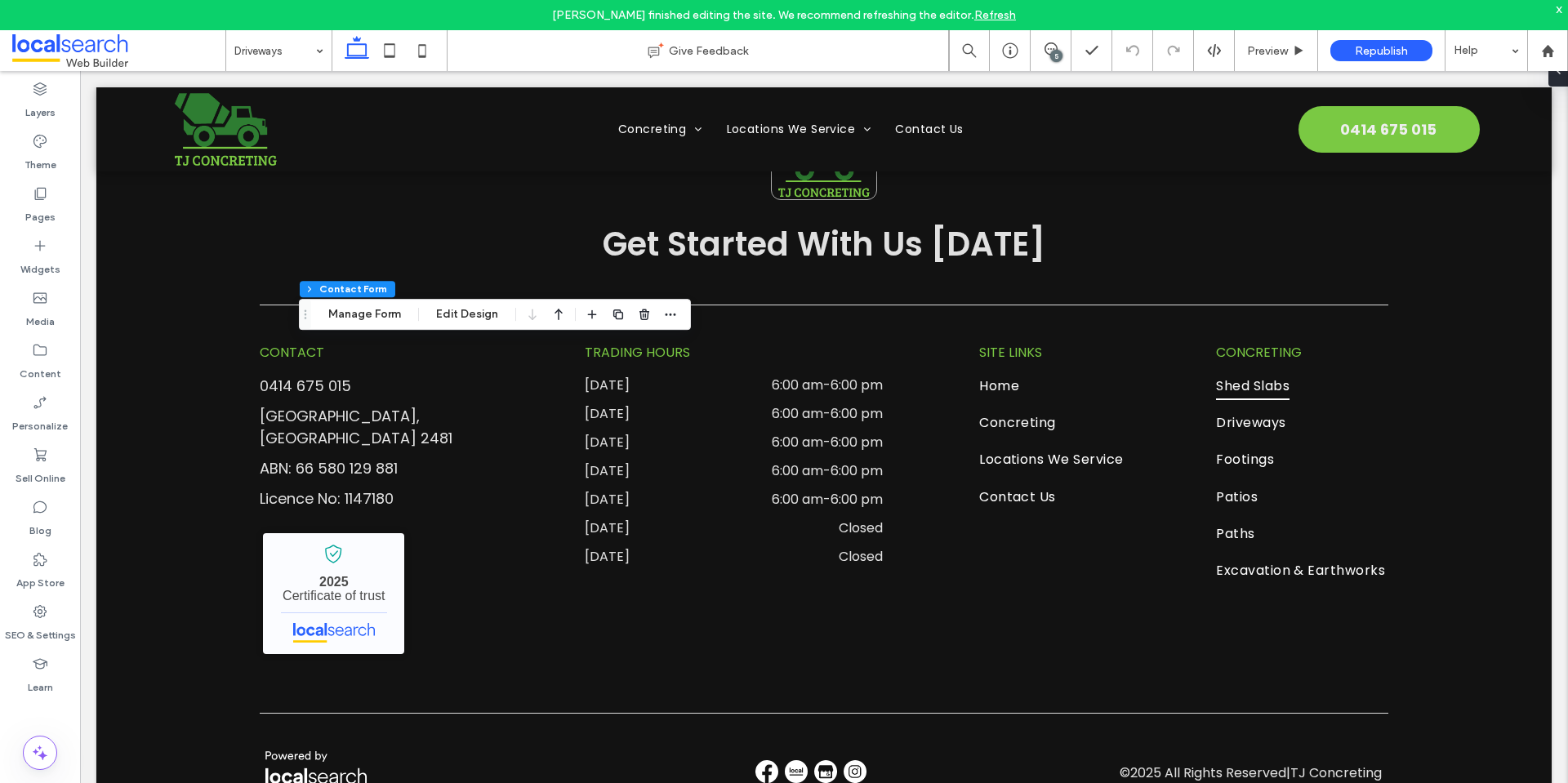
type input "*"
type input "***"
type input "**"
click at [671, 318] on icon "button" at bounding box center [670, 314] width 13 height 13
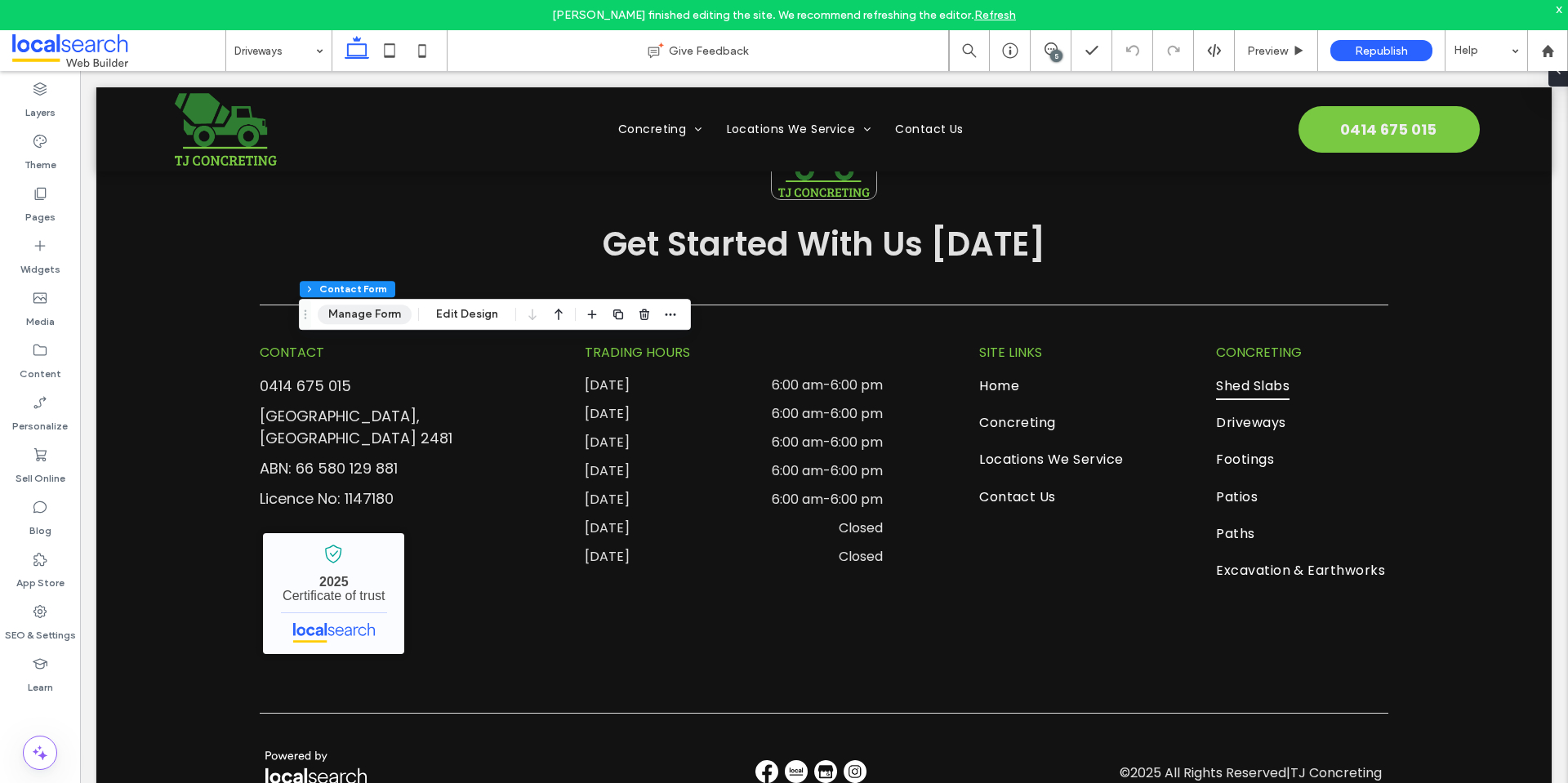
click at [392, 311] on button "Manage Form" at bounding box center [365, 313] width 94 height 19
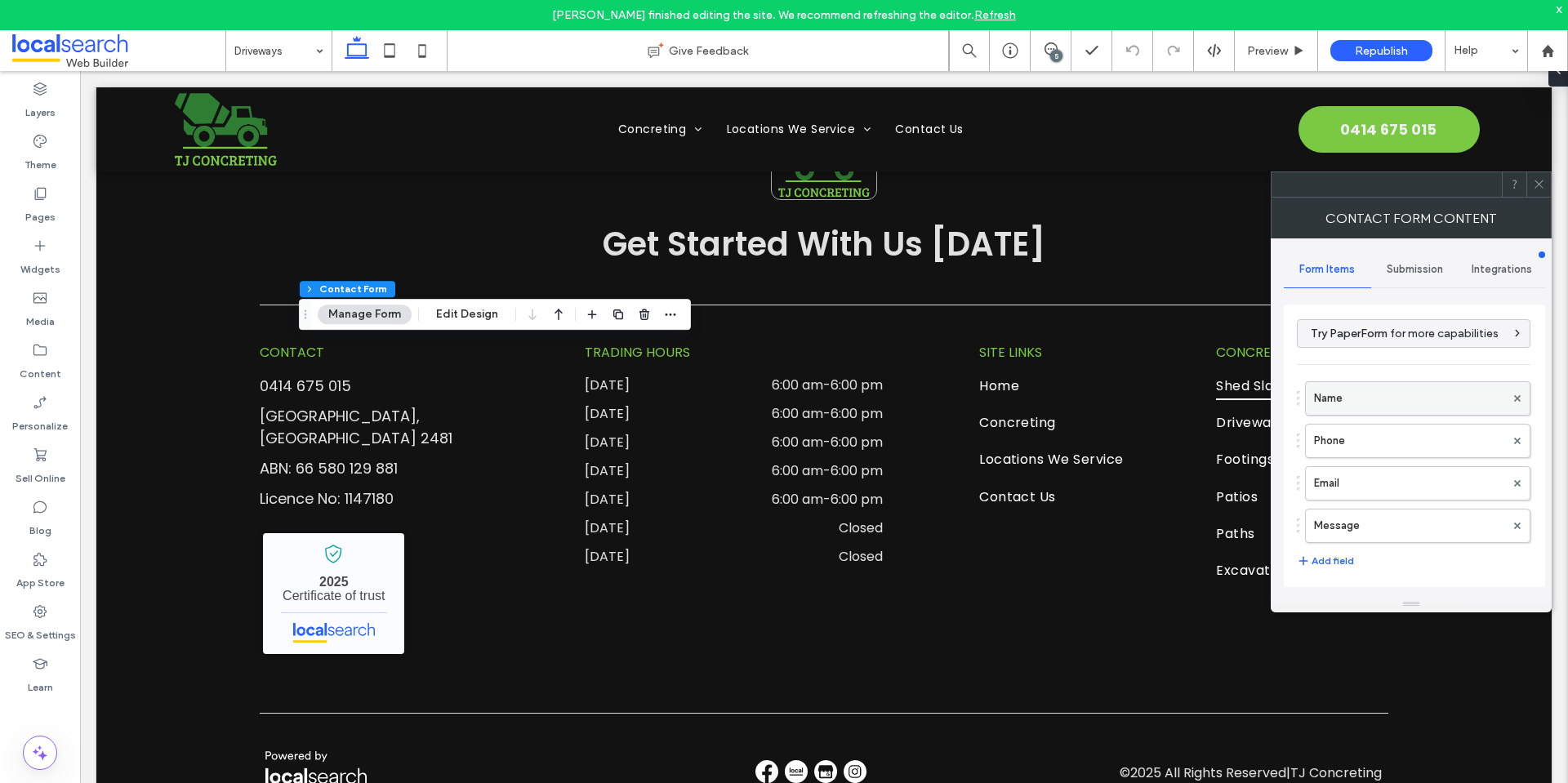
drag, startPoint x: 1331, startPoint y: 394, endPoint x: 1314, endPoint y: 403, distance: 19.2
click at [1332, 394] on label "Name" at bounding box center [1410, 399] width 191 height 33
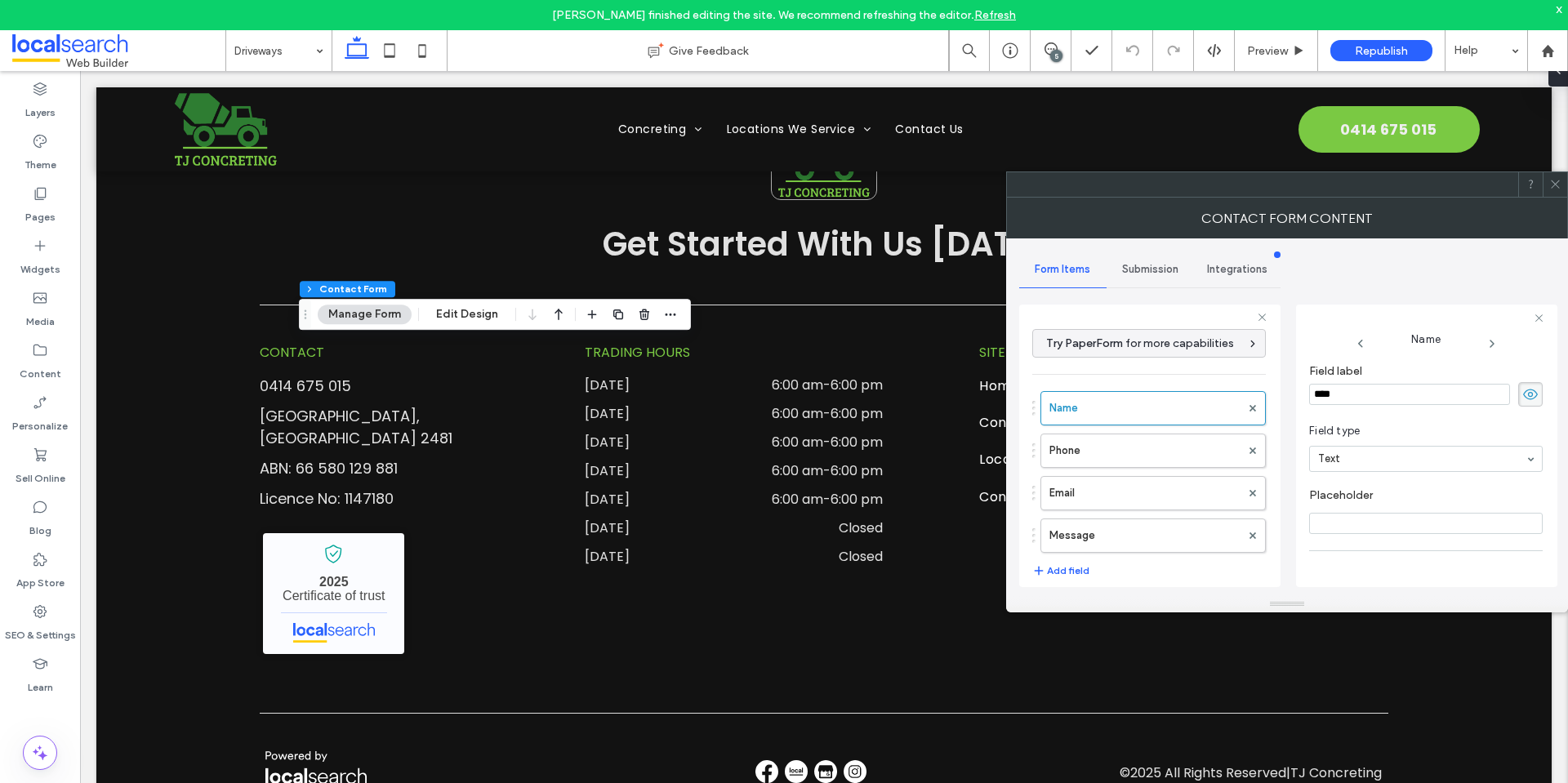
scroll to position [82, 0]
click at [1168, 443] on label "Phone" at bounding box center [1145, 451] width 191 height 33
click at [1175, 494] on label "Email" at bounding box center [1145, 494] width 191 height 33
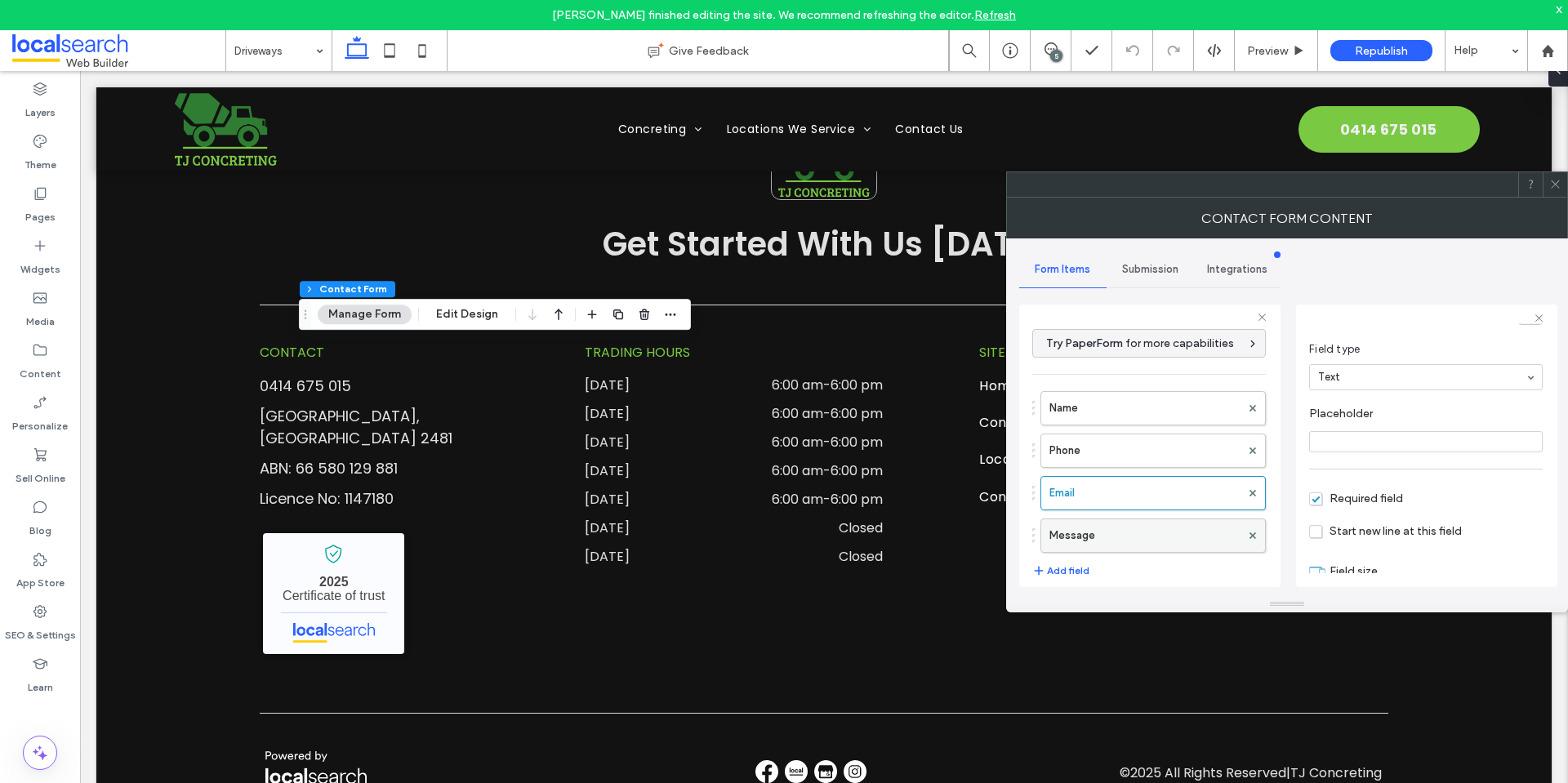
click at [1181, 539] on label "Message" at bounding box center [1145, 536] width 191 height 33
type input "**"
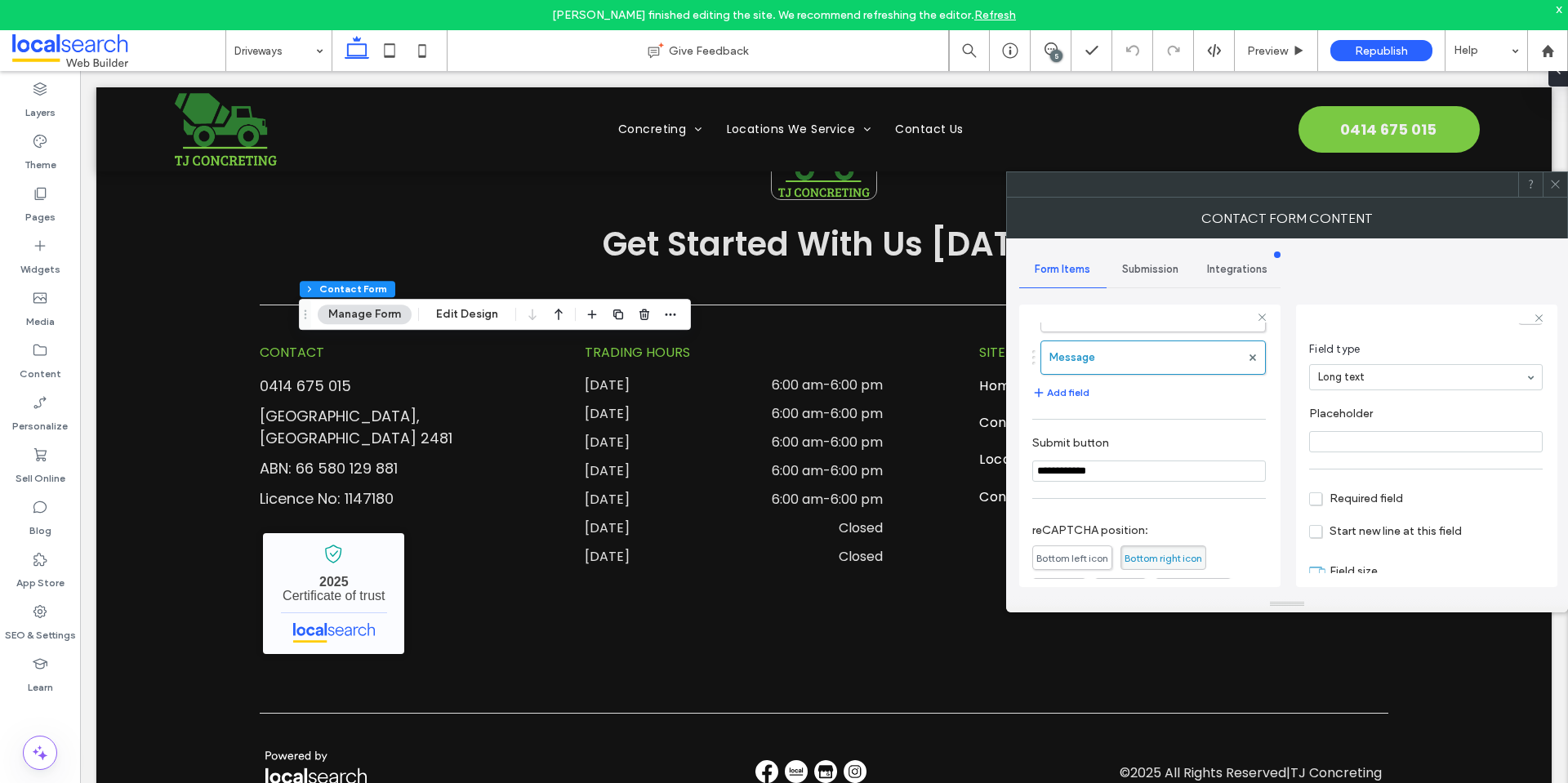
scroll to position [340, 0]
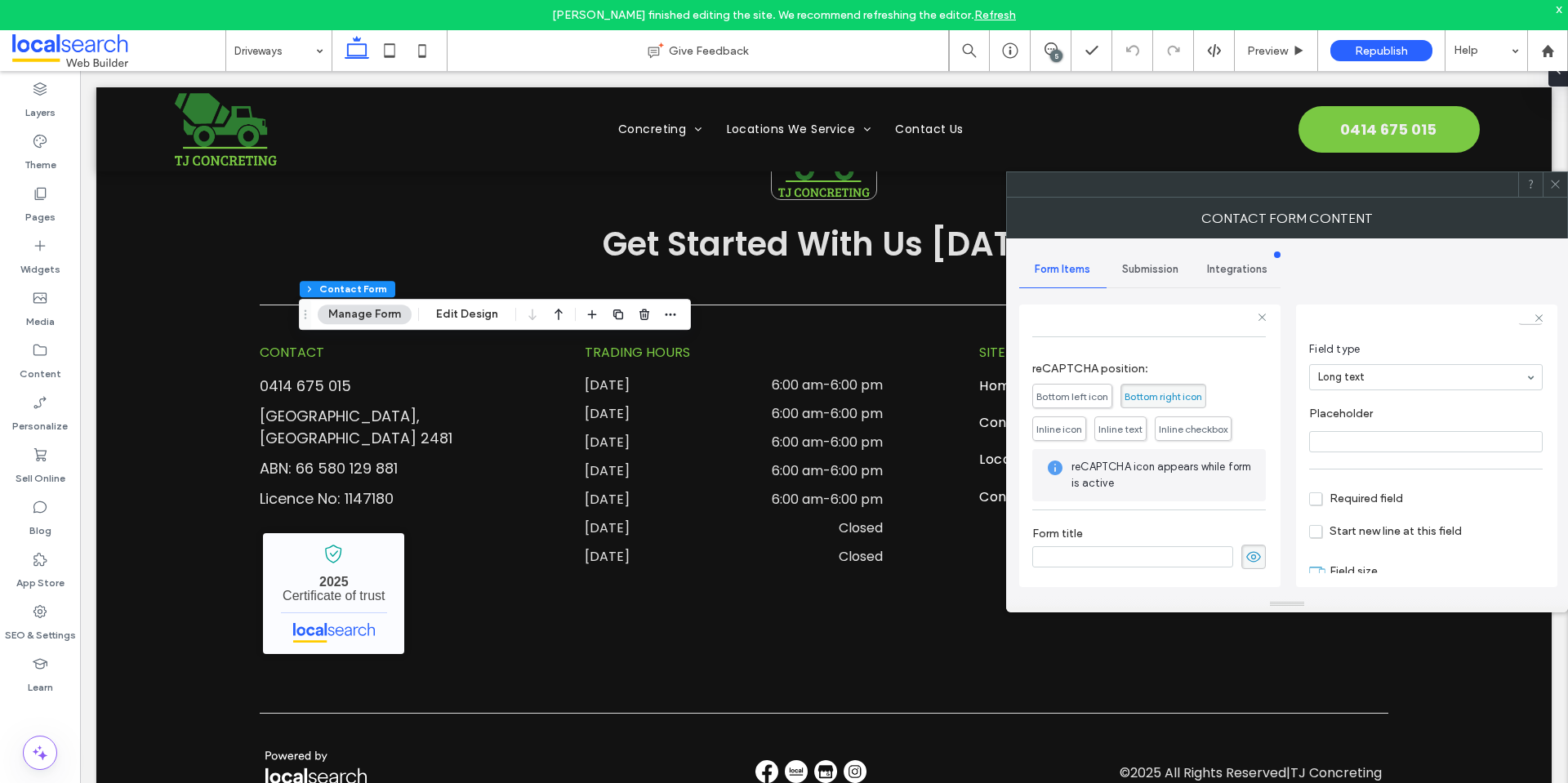
click at [1153, 275] on span "Submission" at bounding box center [1150, 269] width 56 height 13
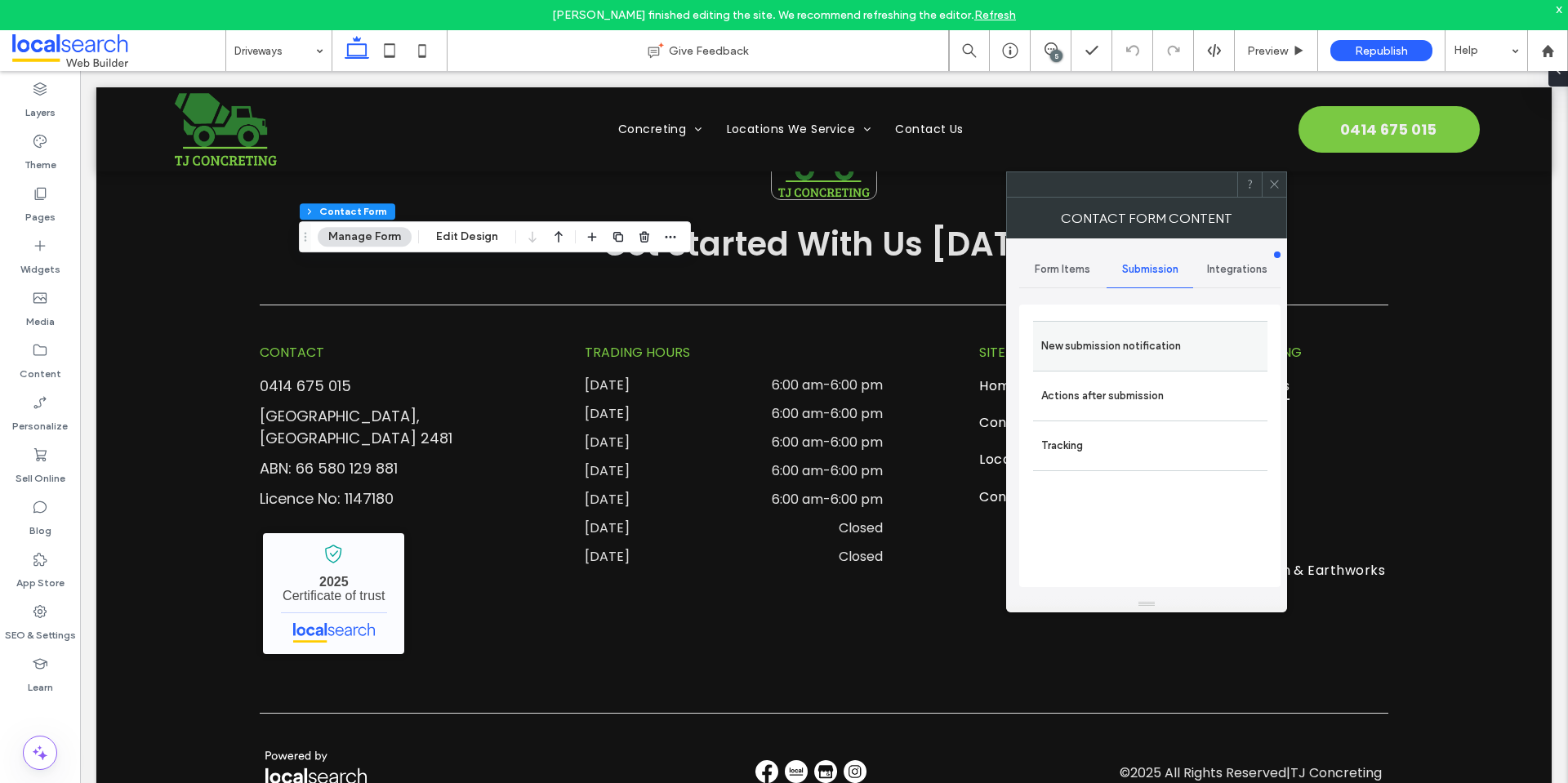
click at [1177, 330] on label "New submission notification" at bounding box center [1150, 346] width 218 height 33
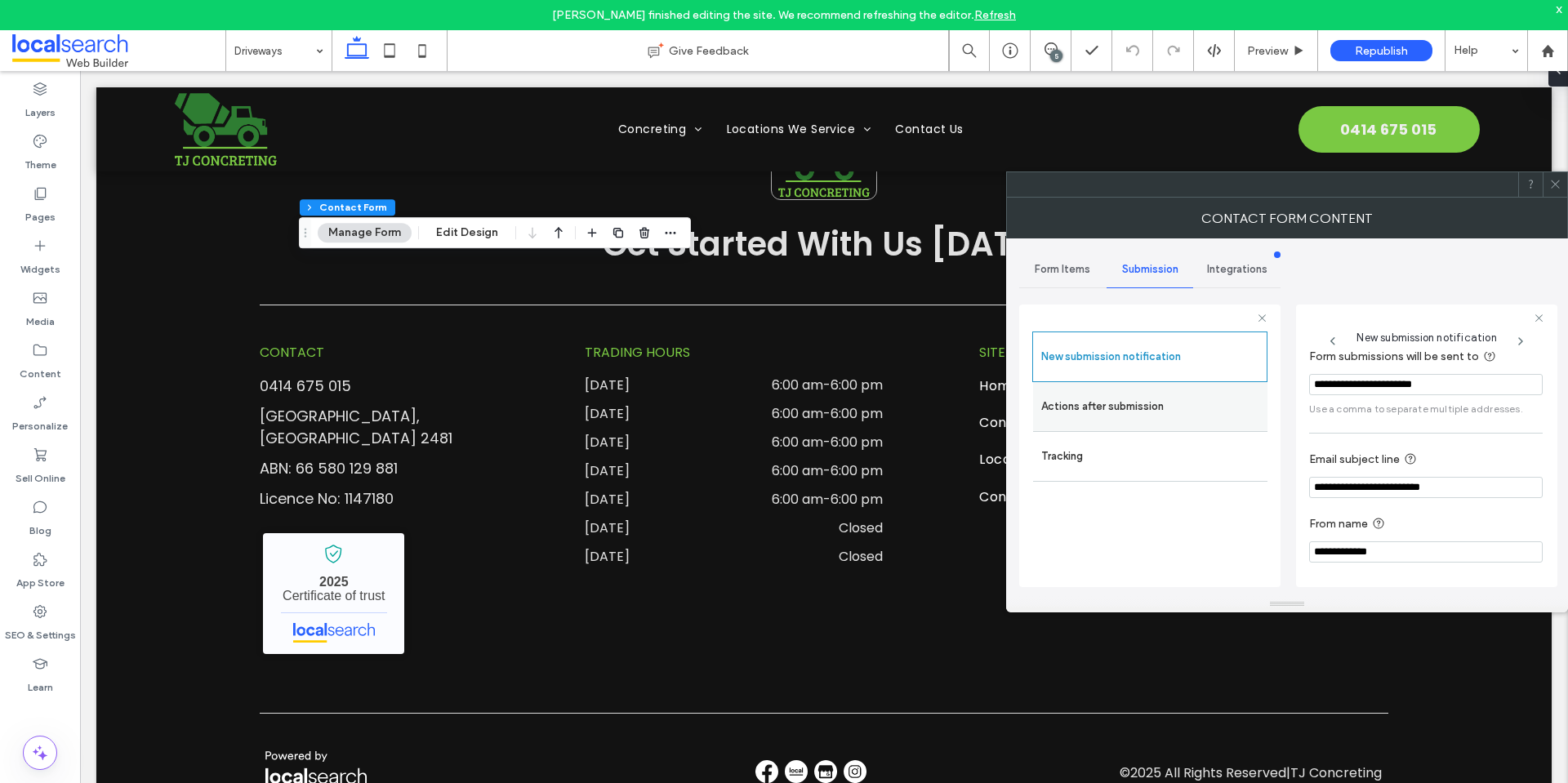
click at [1195, 400] on label "Actions after submission" at bounding box center [1150, 407] width 218 height 33
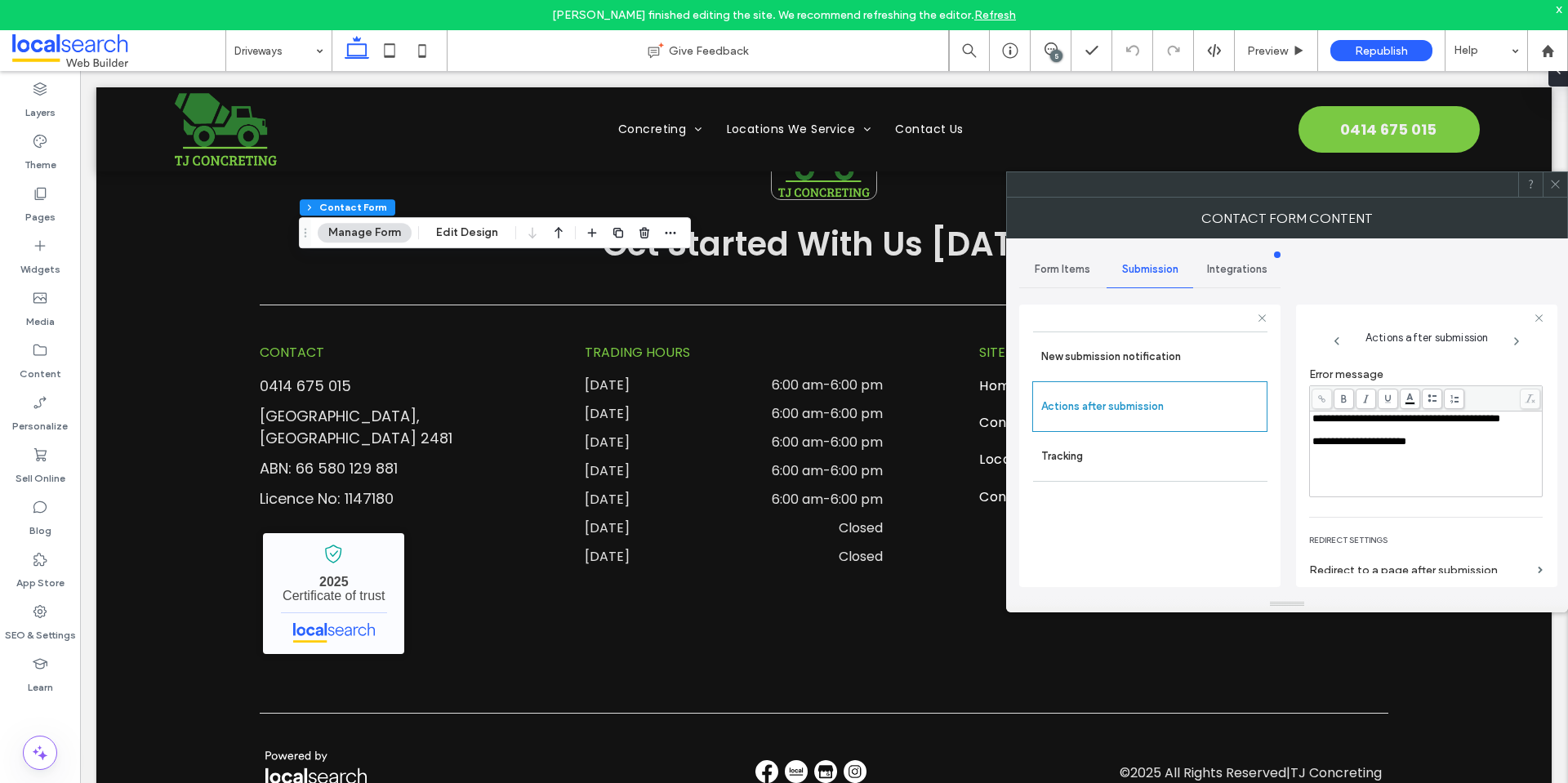
scroll to position [282, 0]
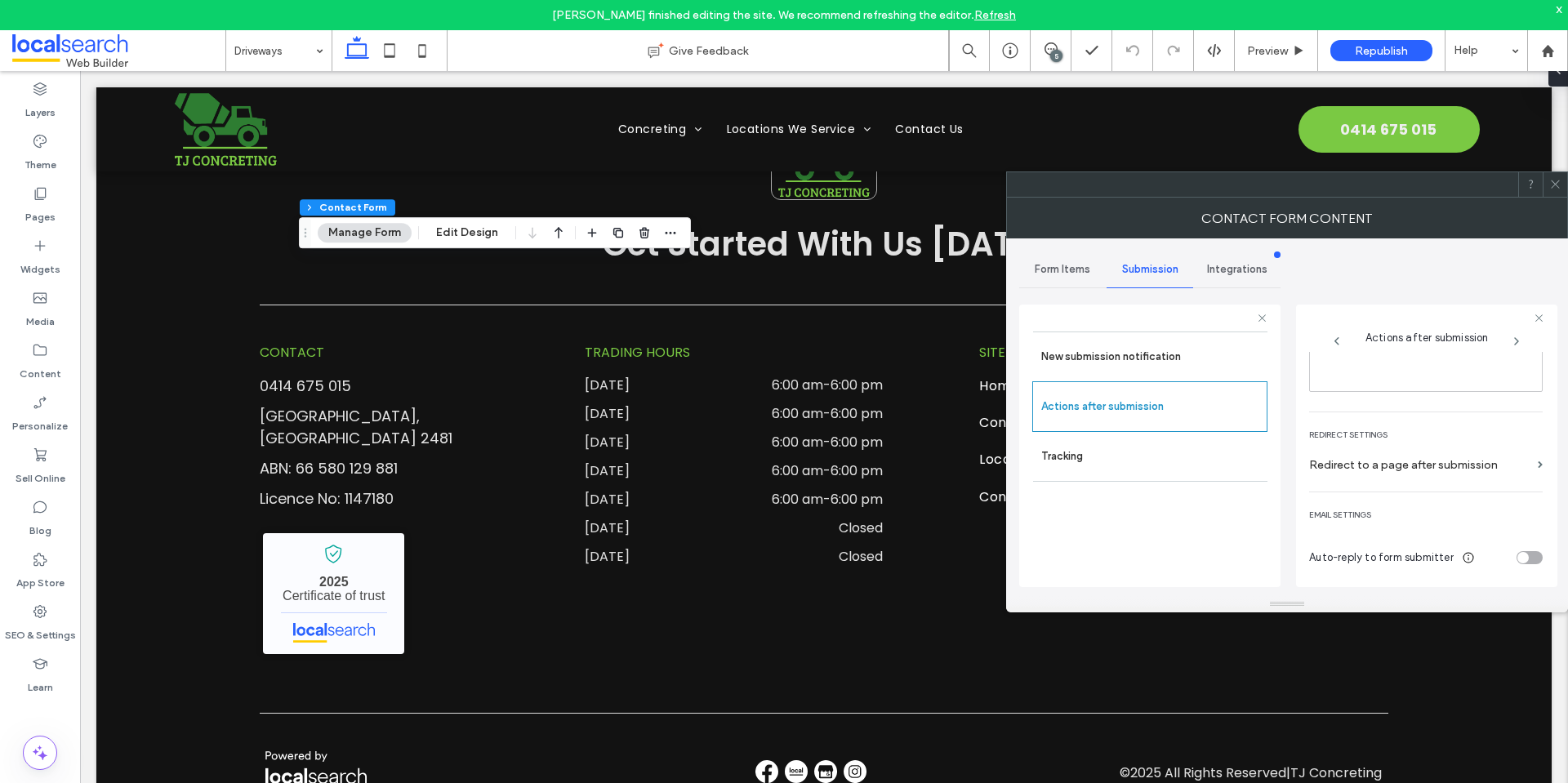
click at [1554, 176] on span at bounding box center [1554, 184] width 12 height 25
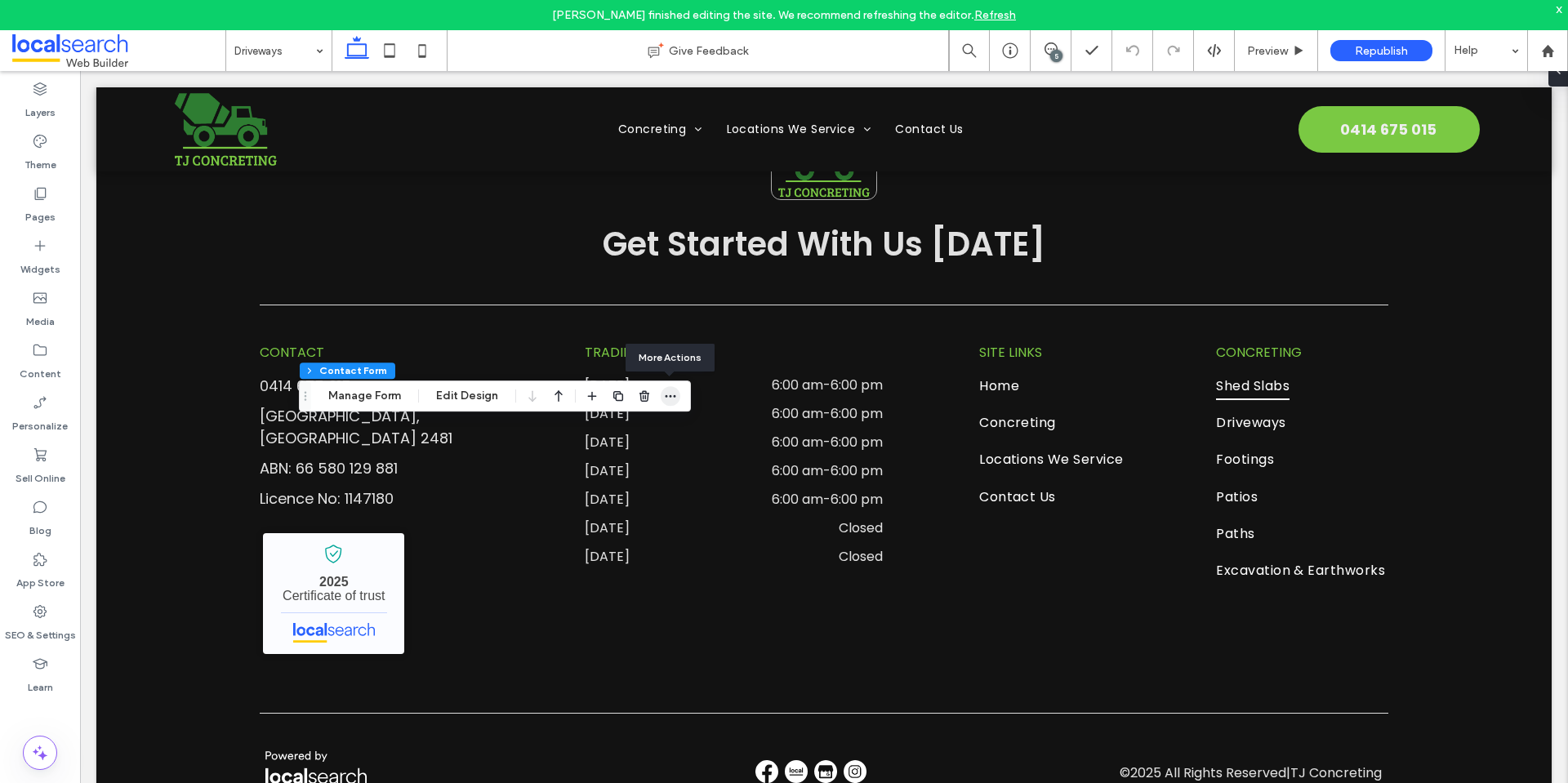
click at [665, 399] on icon "button" at bounding box center [670, 396] width 13 height 13
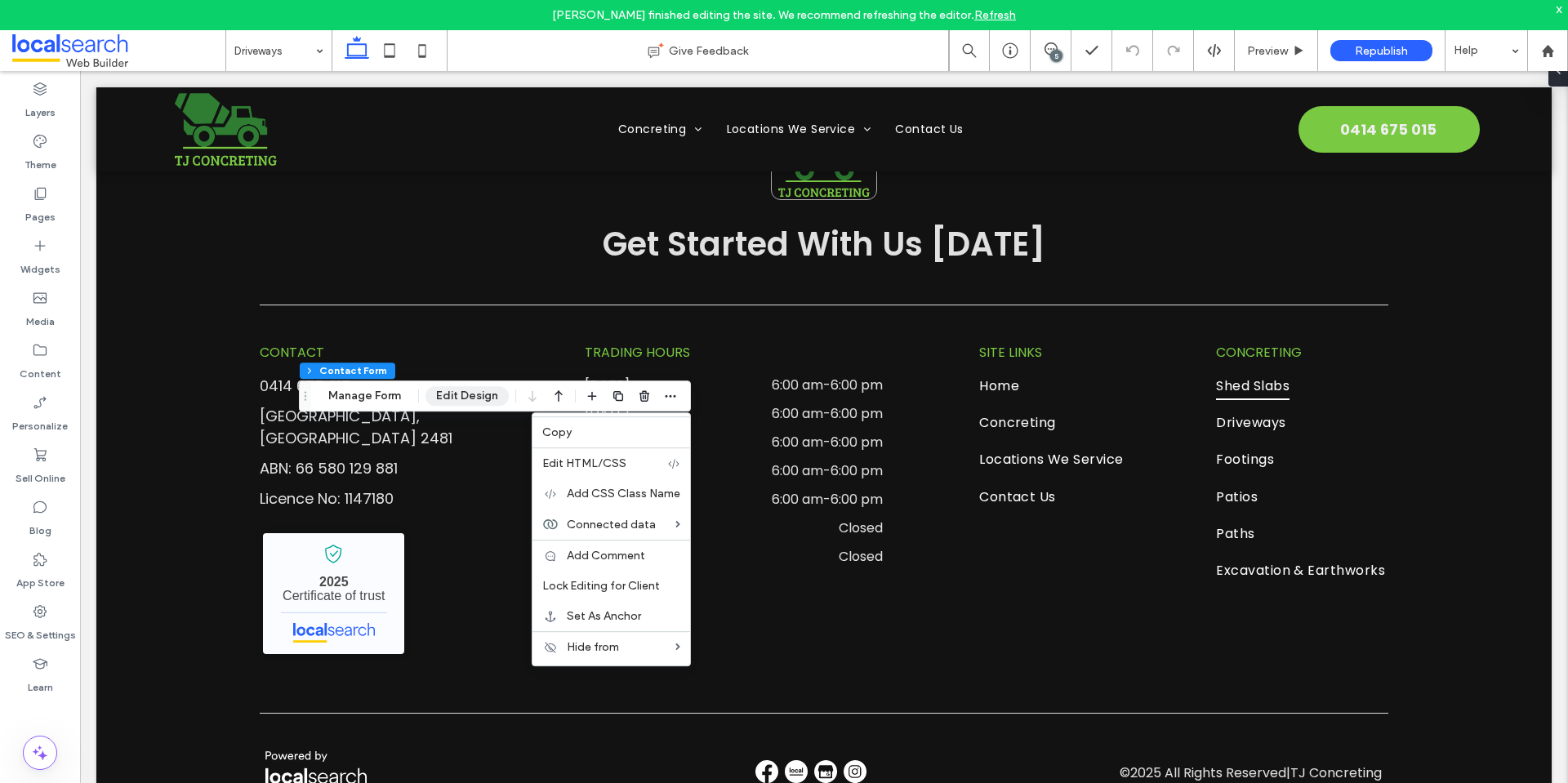
click at [437, 399] on button "Edit Design" at bounding box center [467, 395] width 84 height 19
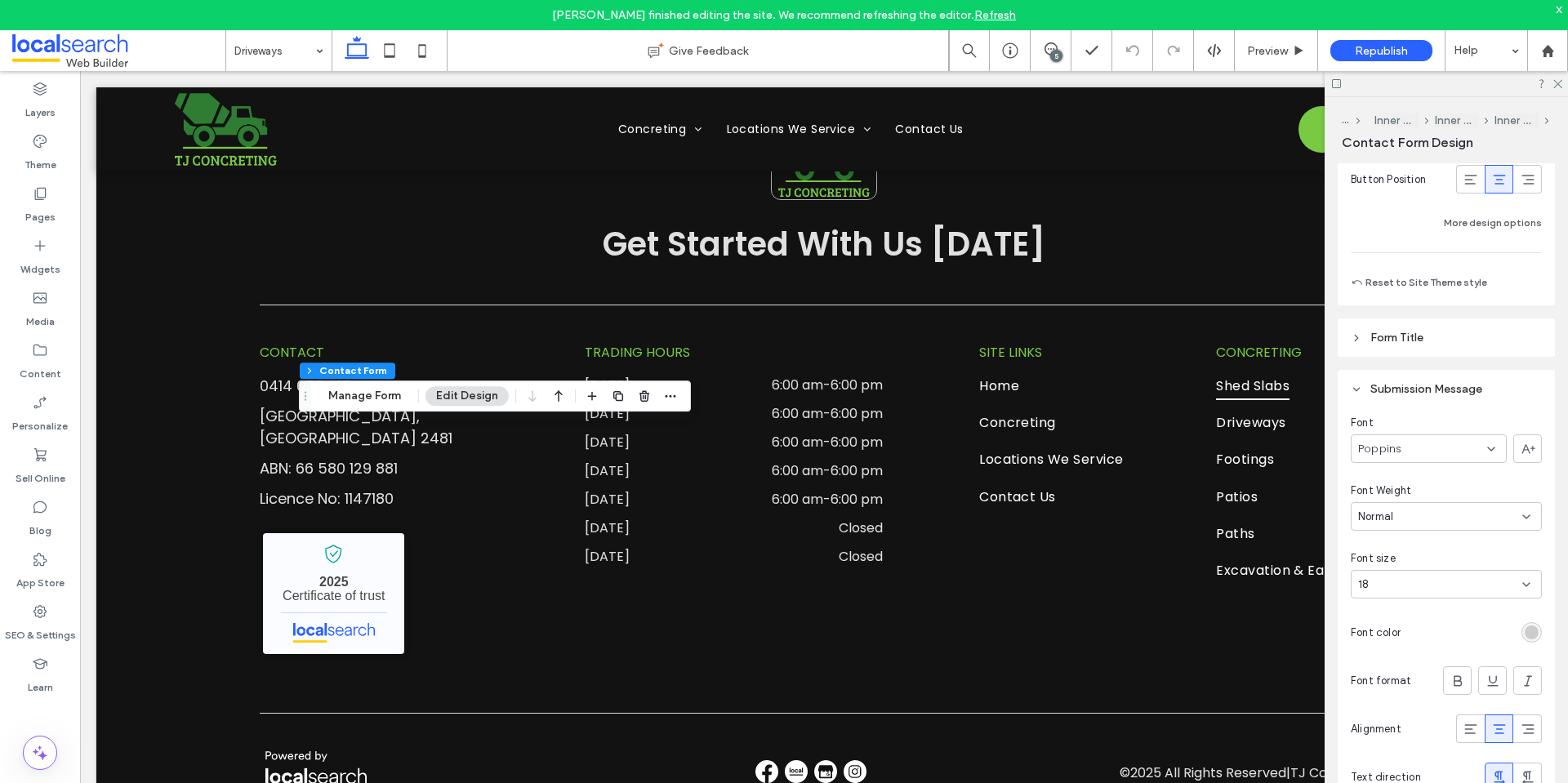
scroll to position [1602, 0]
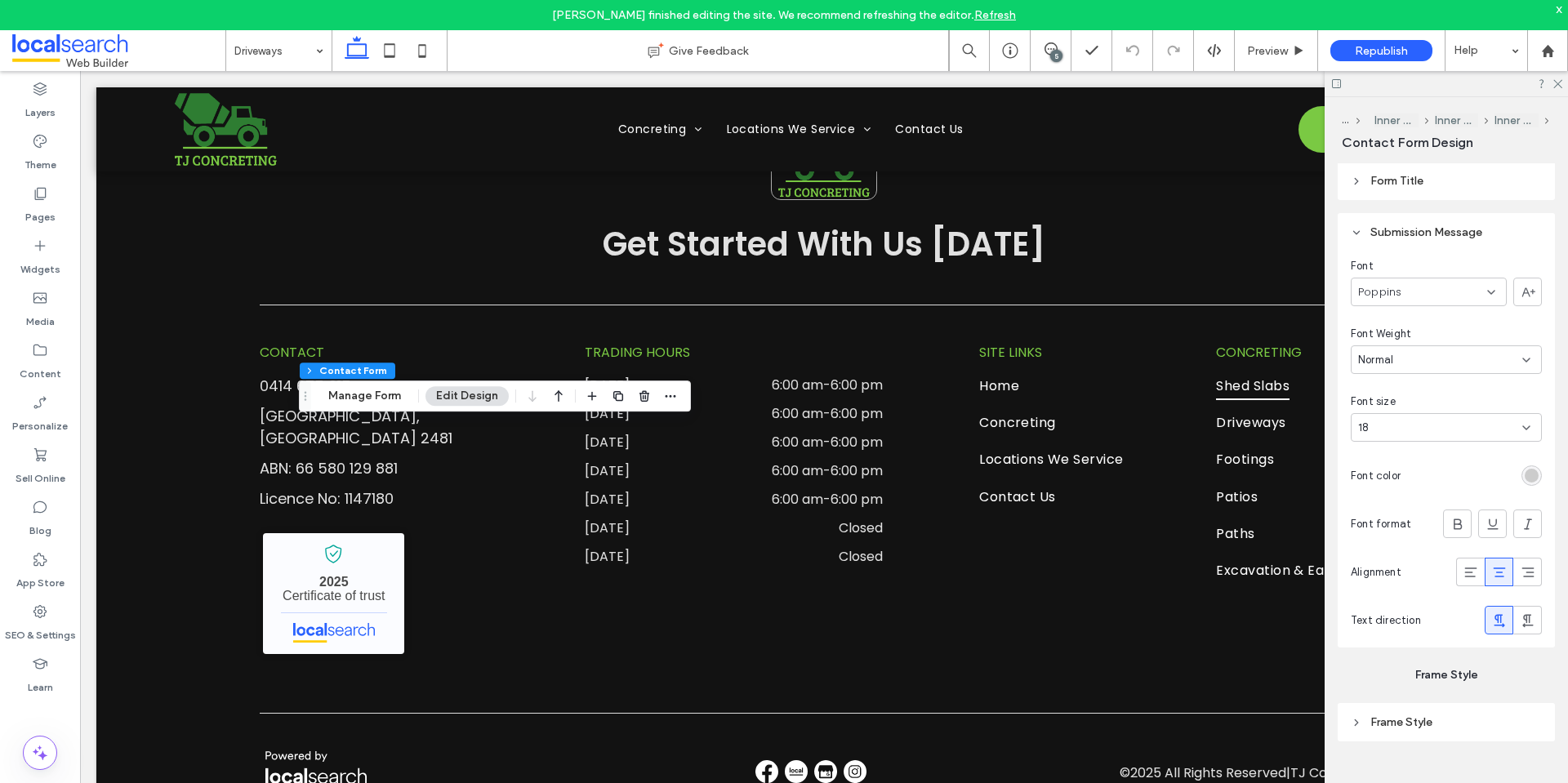
click at [1527, 473] on div "rgb(204, 204, 204)" at bounding box center [1531, 475] width 14 height 14
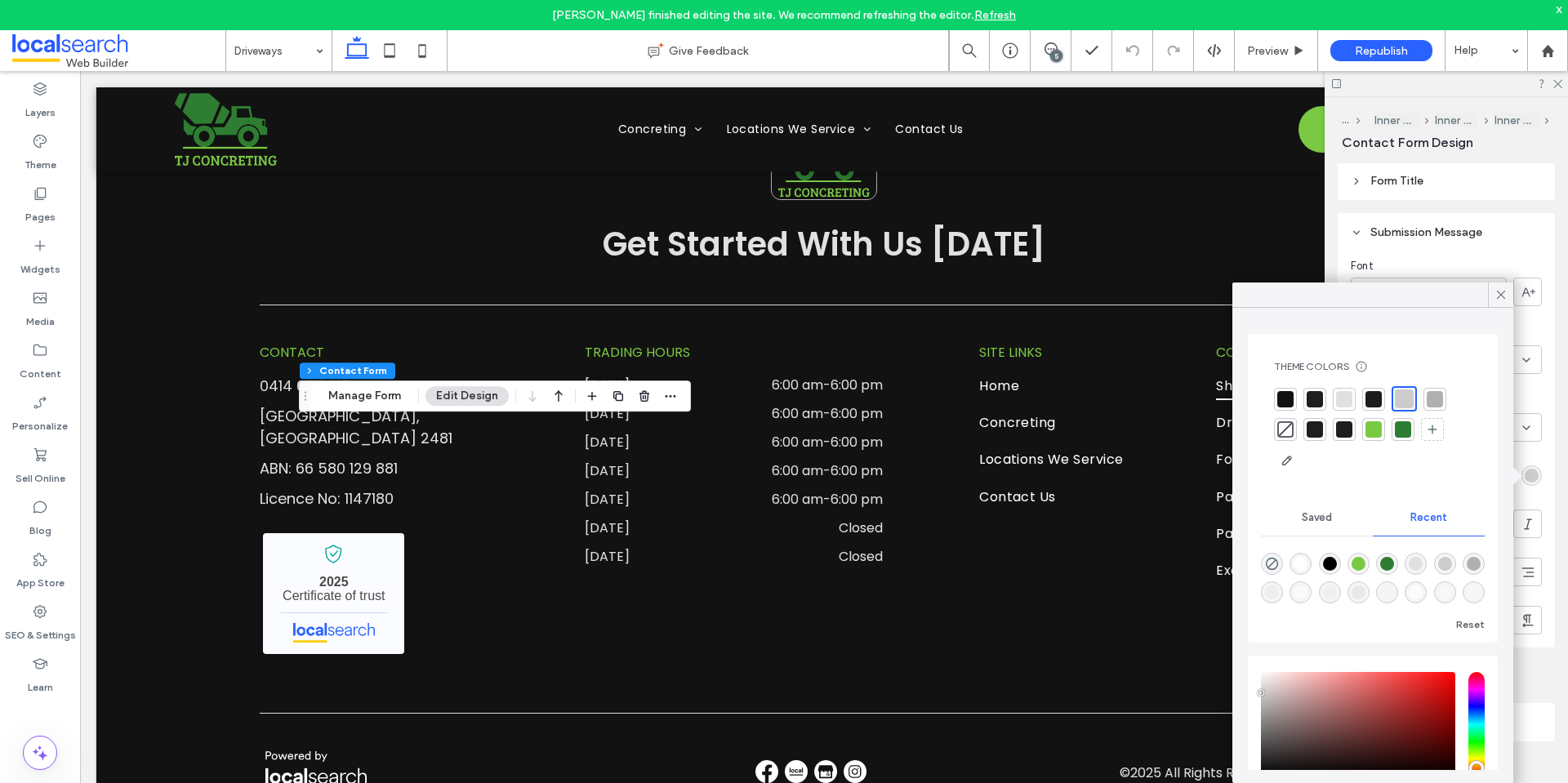
click at [1291, 401] on div at bounding box center [1286, 400] width 17 height 17
click at [1535, 475] on div "Font Poppins Font Weight Normal Font size 18 Font color Font format Alignment T…" at bounding box center [1446, 449] width 217 height 396
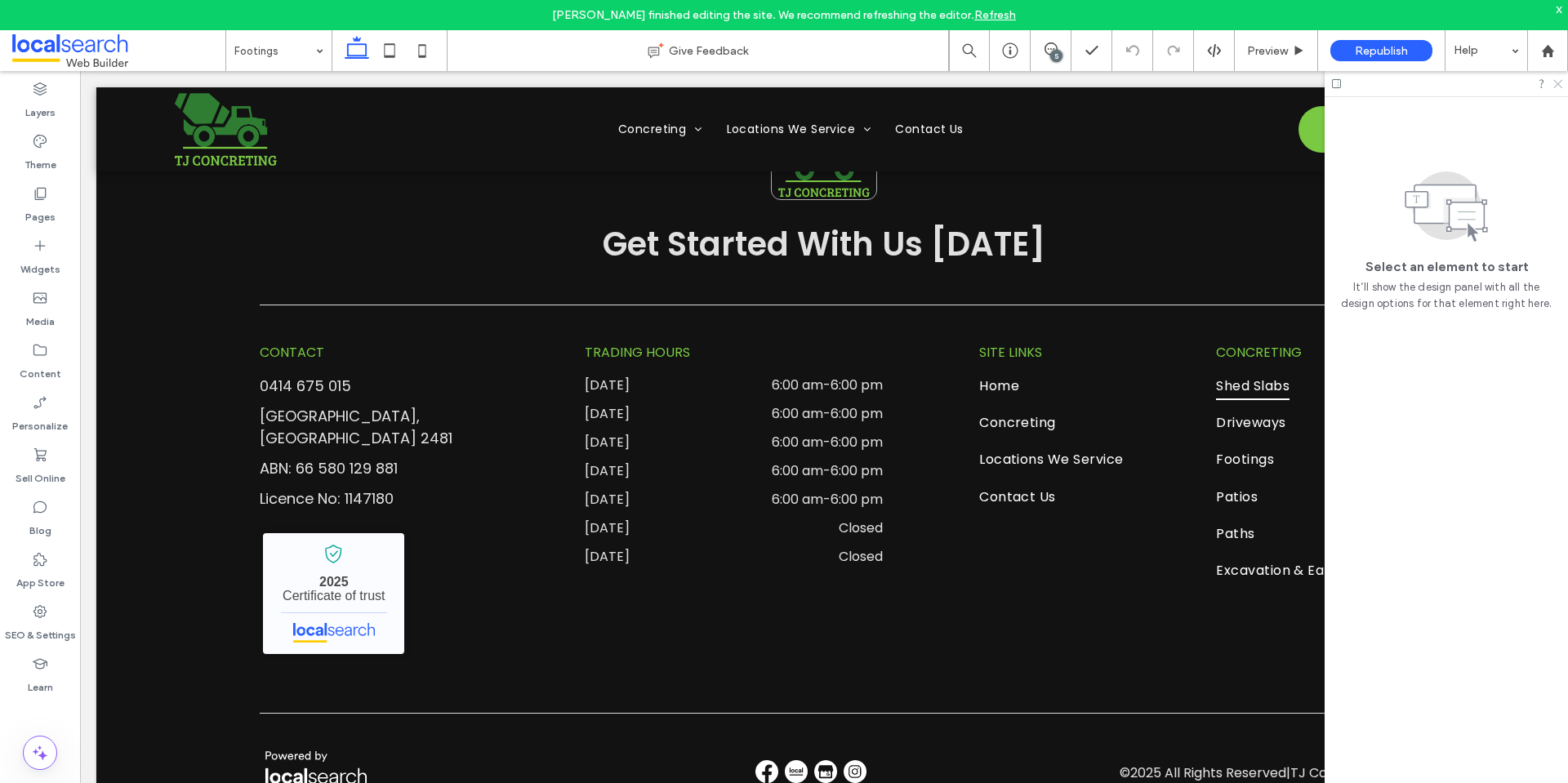
click at [1559, 84] on use at bounding box center [1558, 85] width 9 height 9
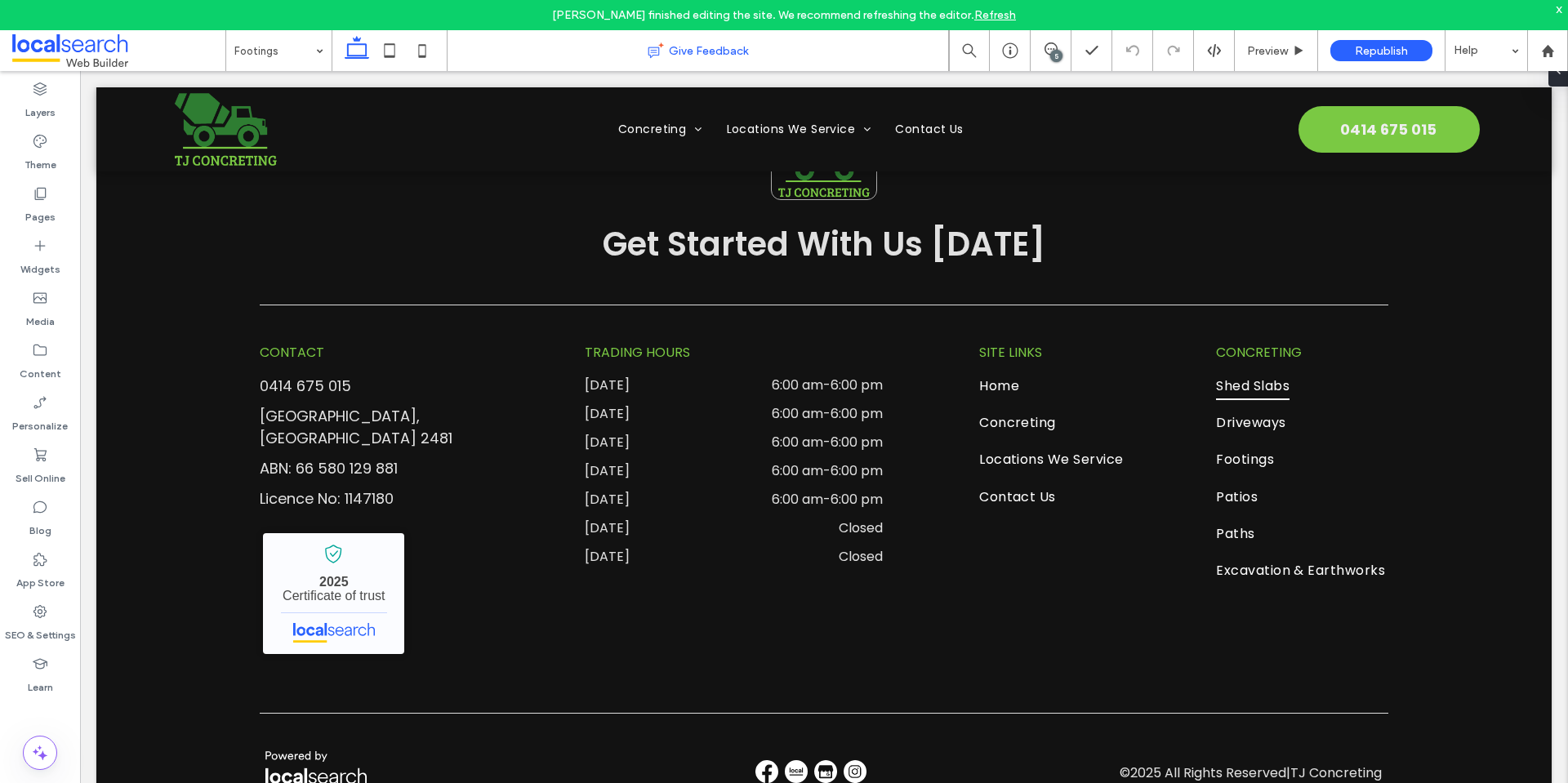
type input "*******"
type input "**"
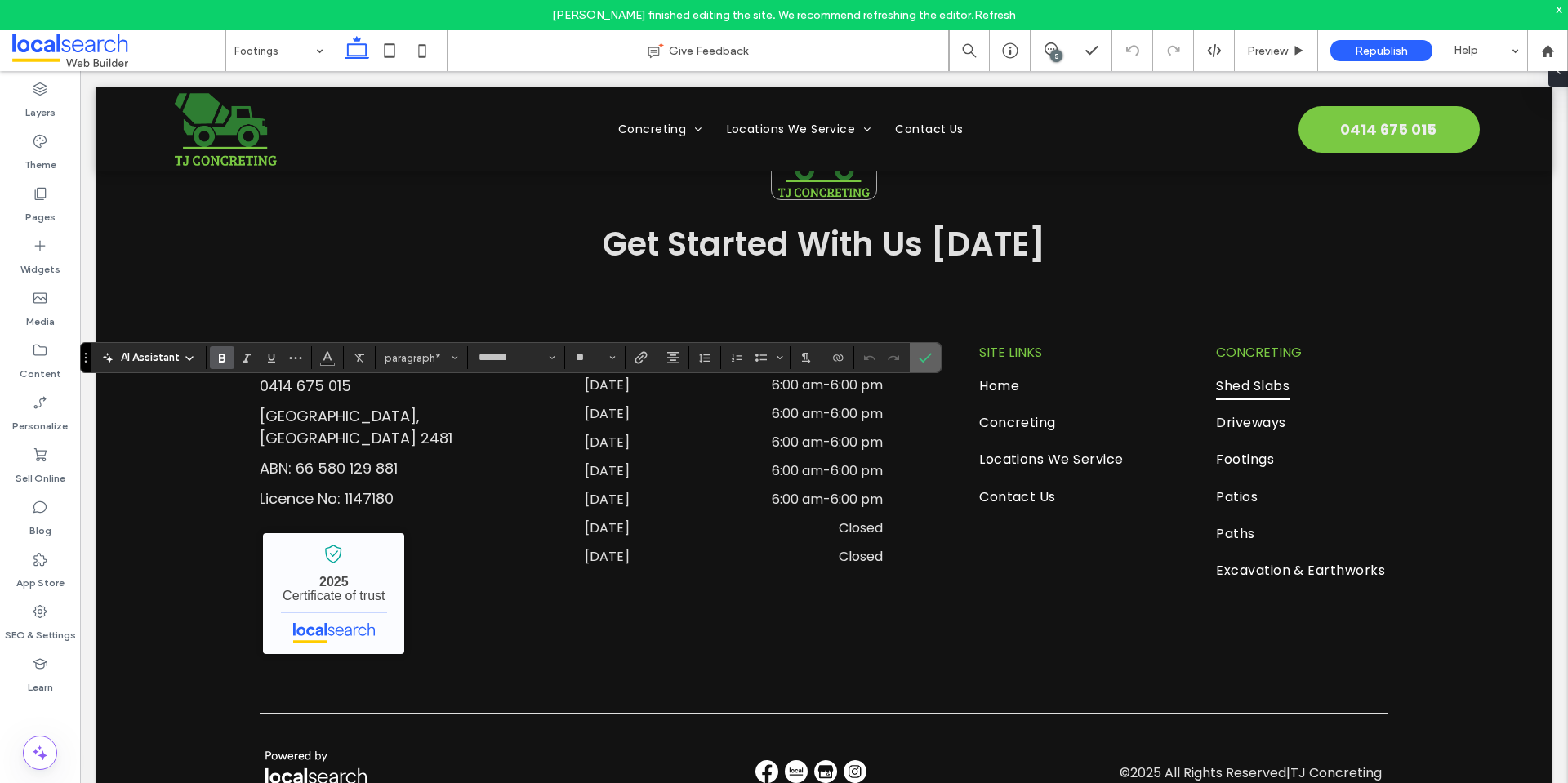
click at [926, 360] on icon "Confirm" at bounding box center [926, 357] width 13 height 13
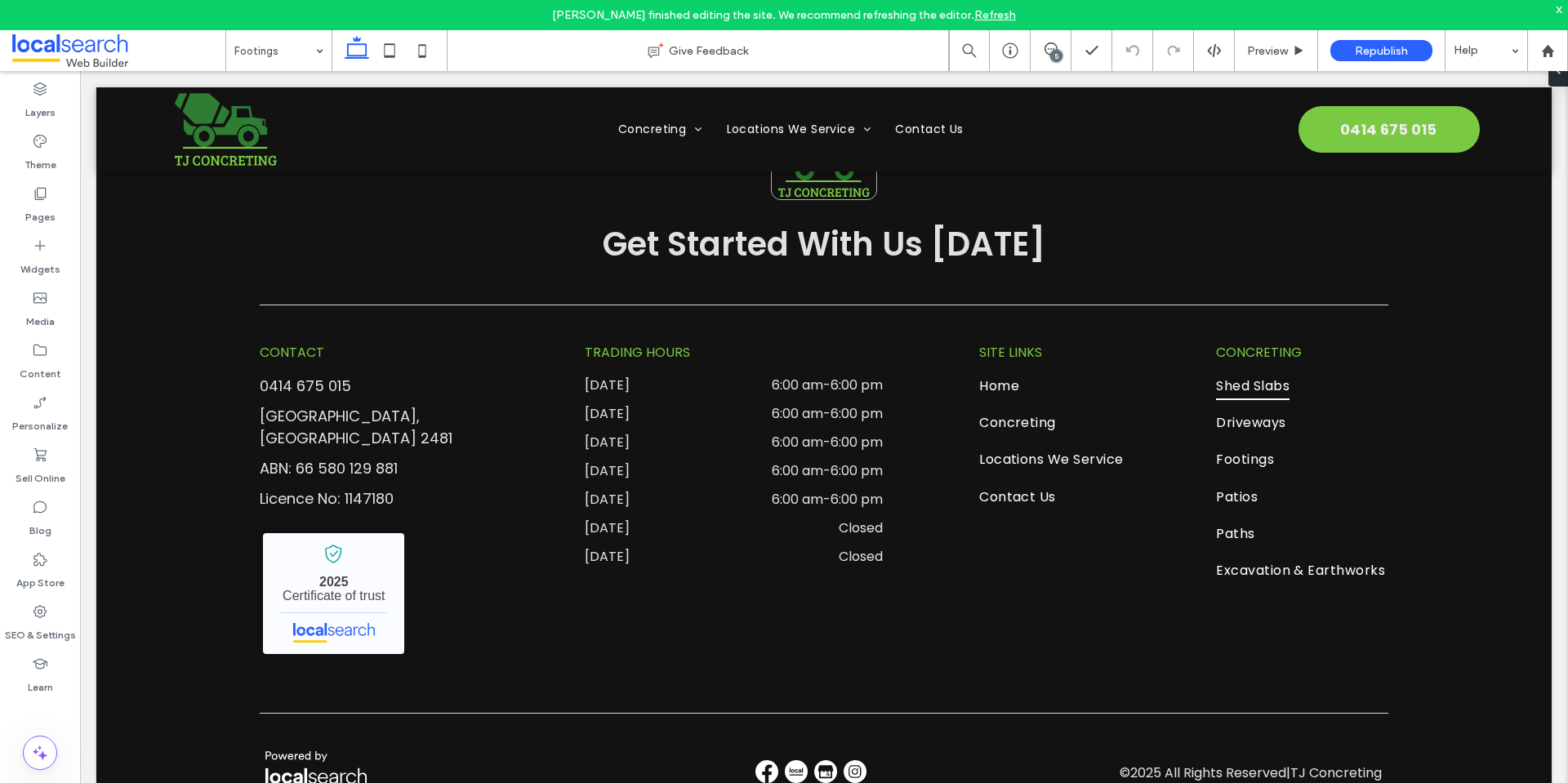
type input "*******"
type input "**"
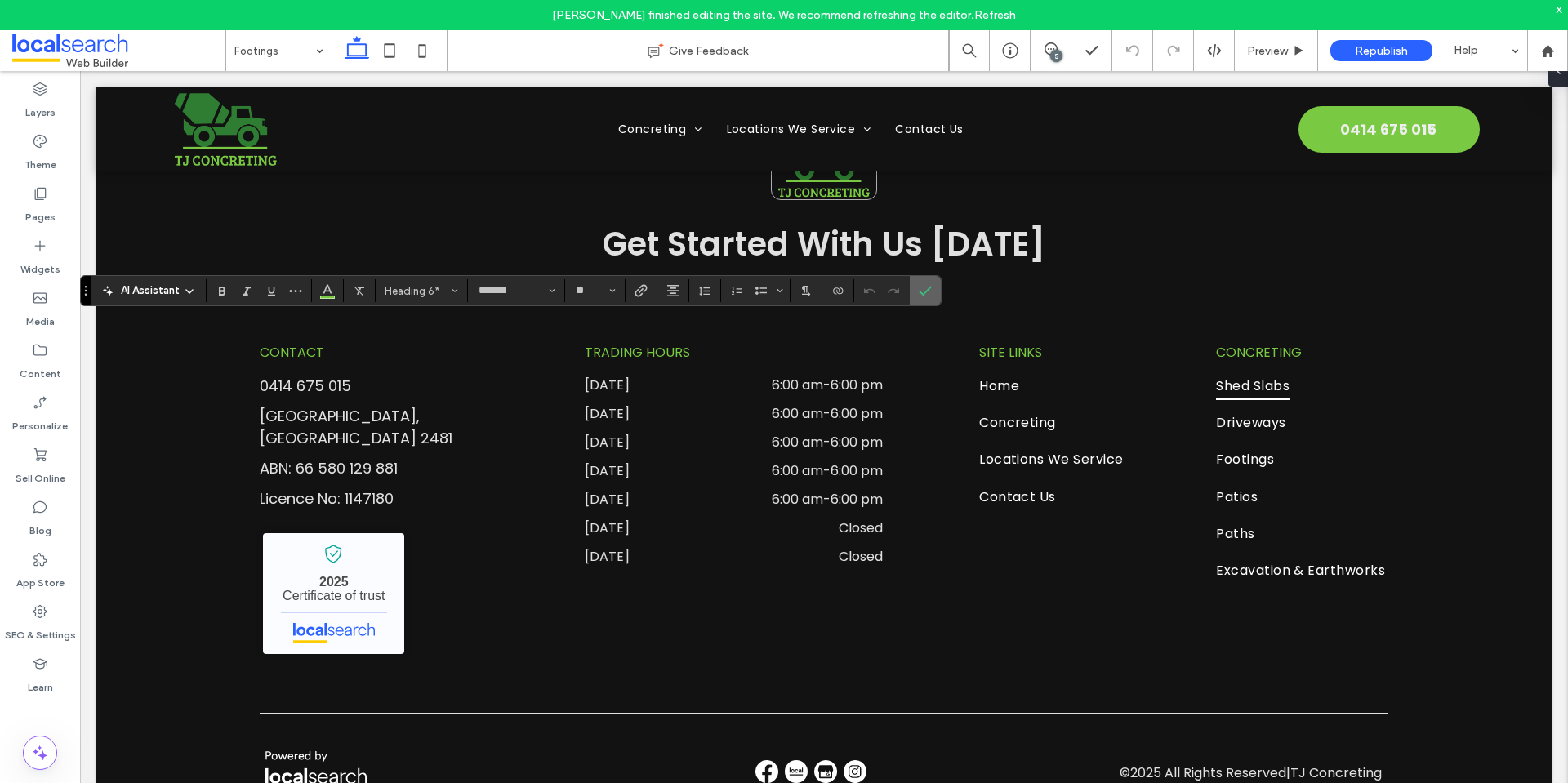
click at [924, 289] on icon "Confirm" at bounding box center [926, 290] width 13 height 13
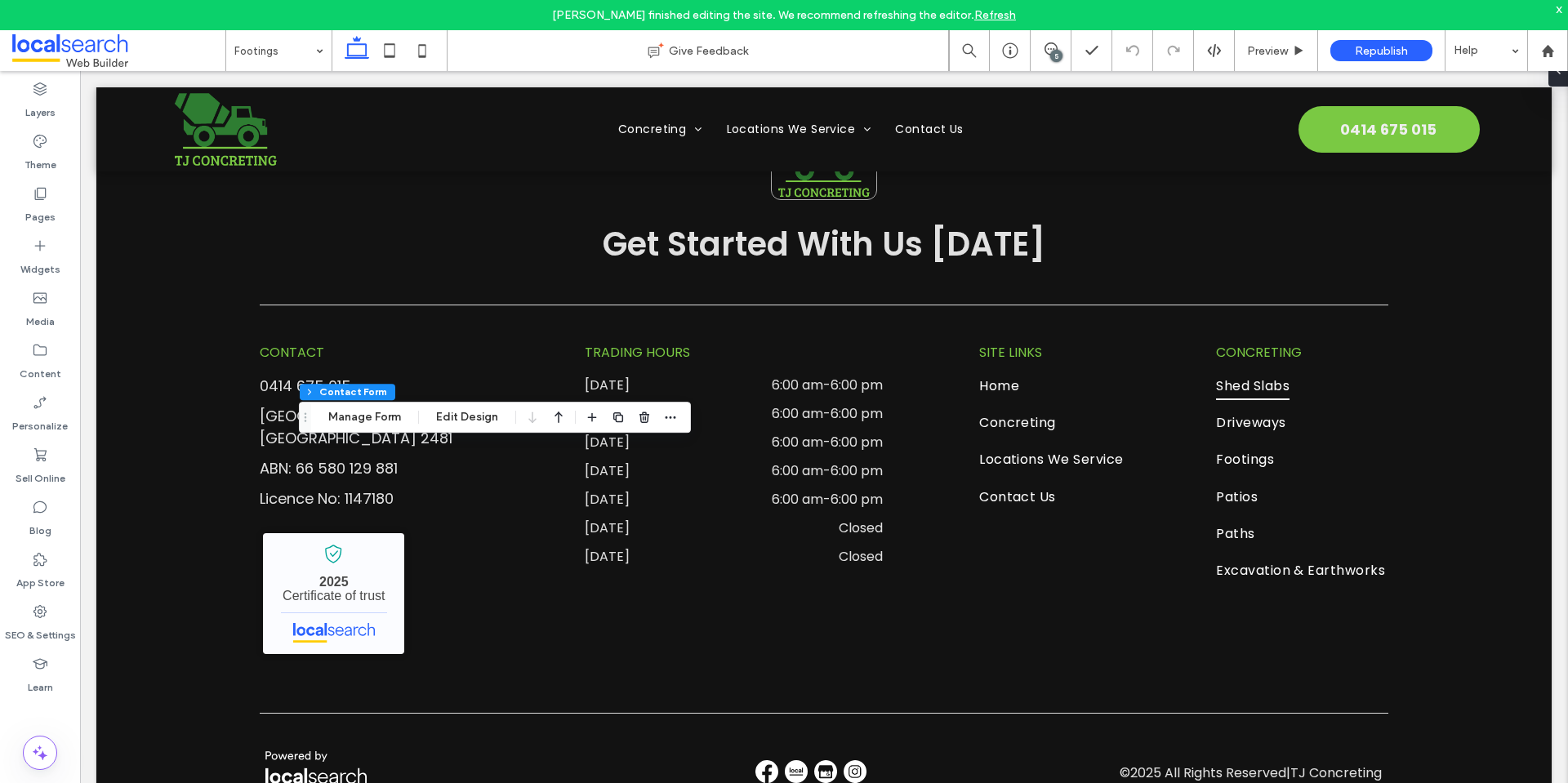
type input "*"
type input "***"
type input "**"
click at [375, 412] on button "Manage Form" at bounding box center [365, 416] width 94 height 19
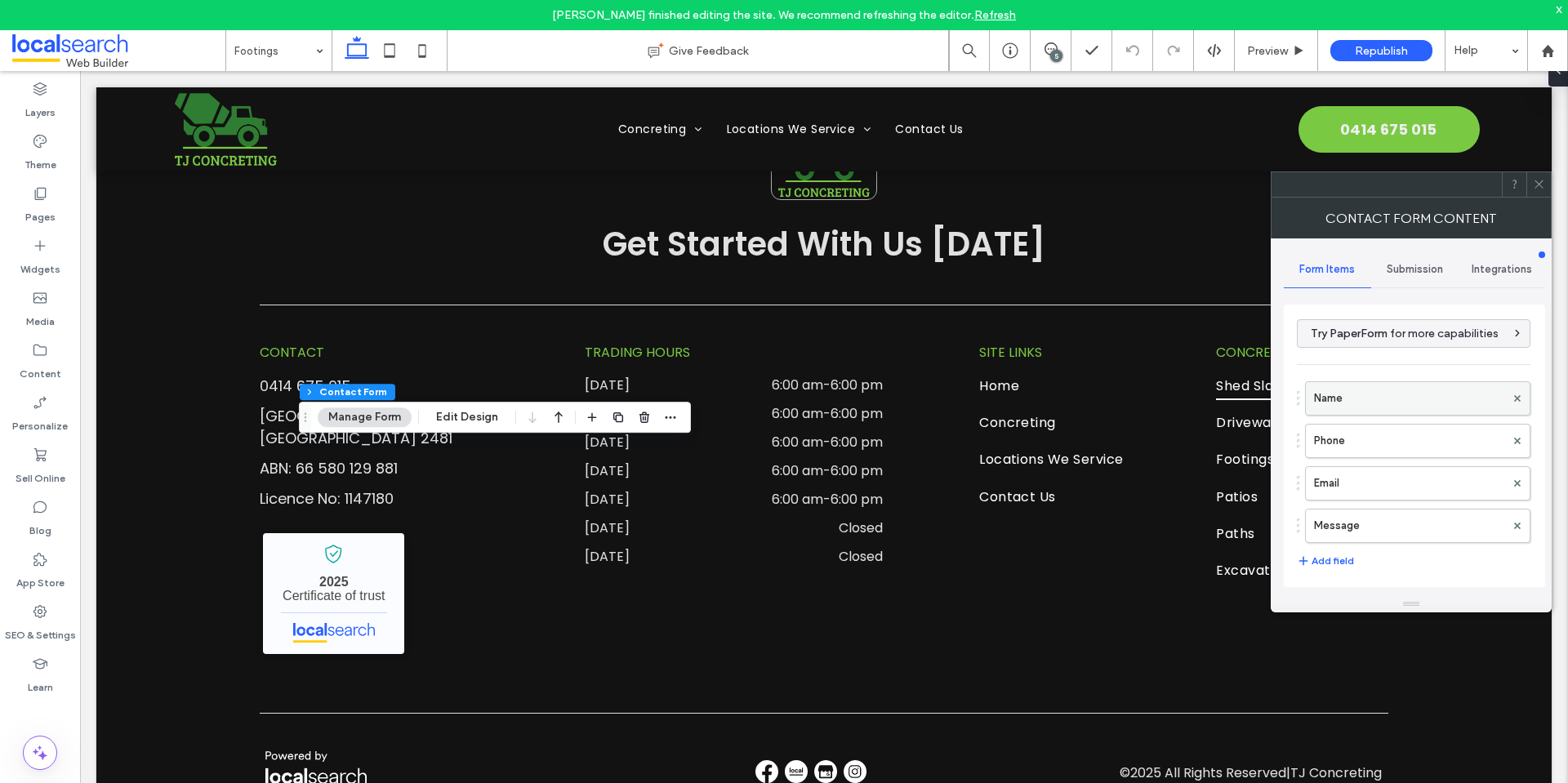
click at [1356, 392] on label "Name" at bounding box center [1410, 399] width 191 height 33
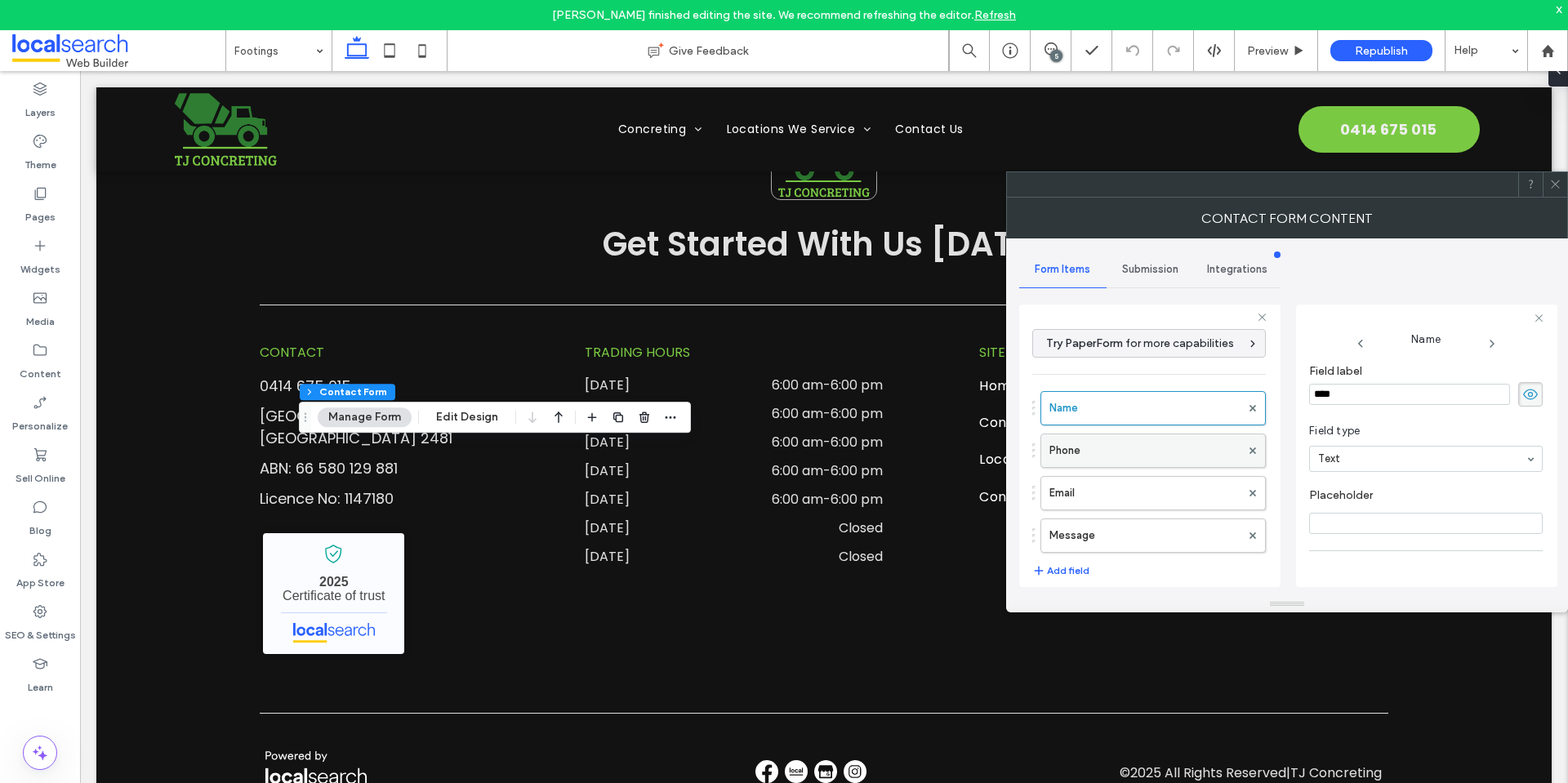
click at [1101, 446] on label "Phone" at bounding box center [1145, 451] width 191 height 33
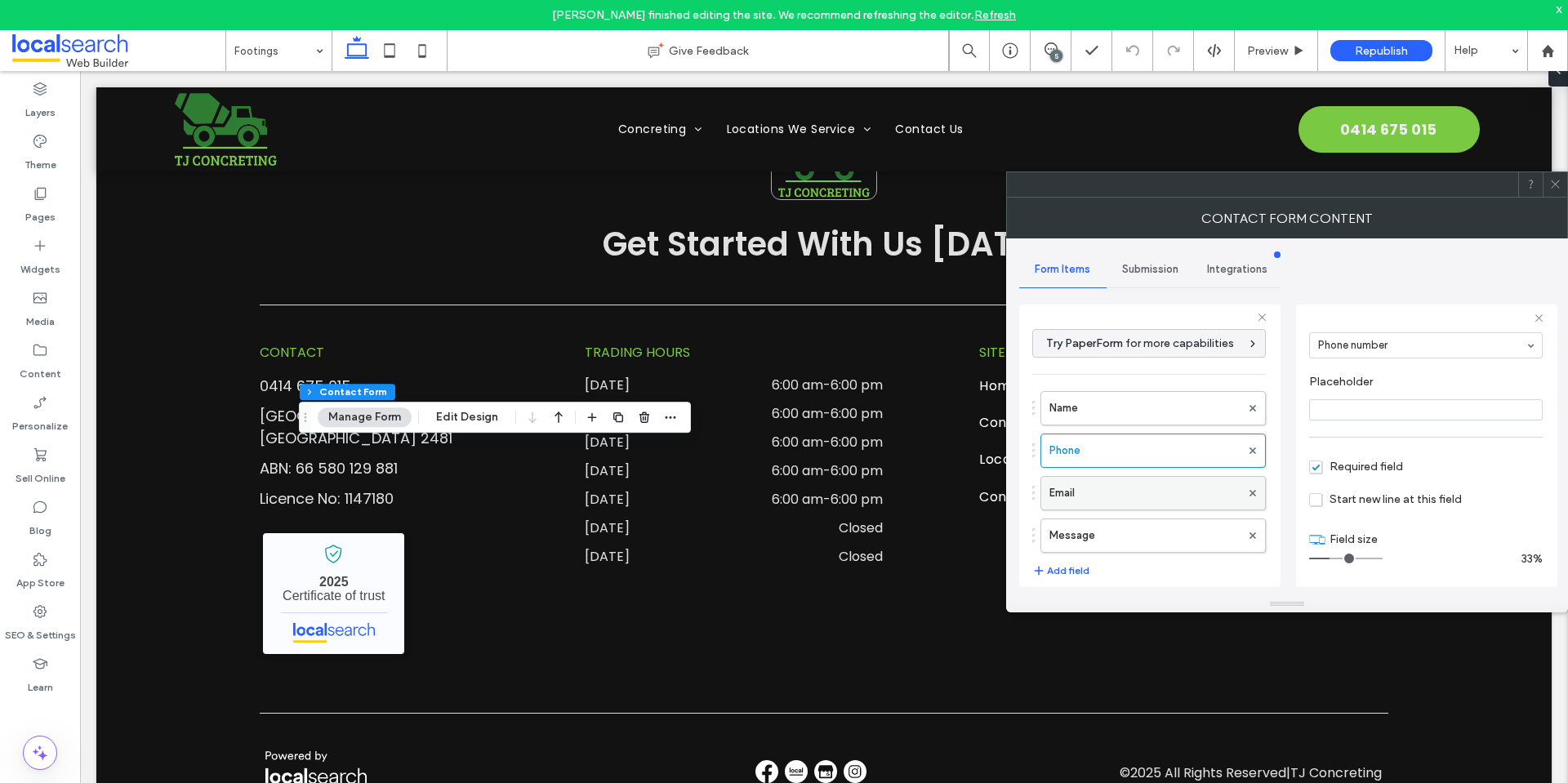
click at [1128, 484] on label "Email" at bounding box center [1145, 494] width 191 height 33
click at [1142, 535] on label "Message" at bounding box center [1145, 536] width 191 height 33
type input "**"
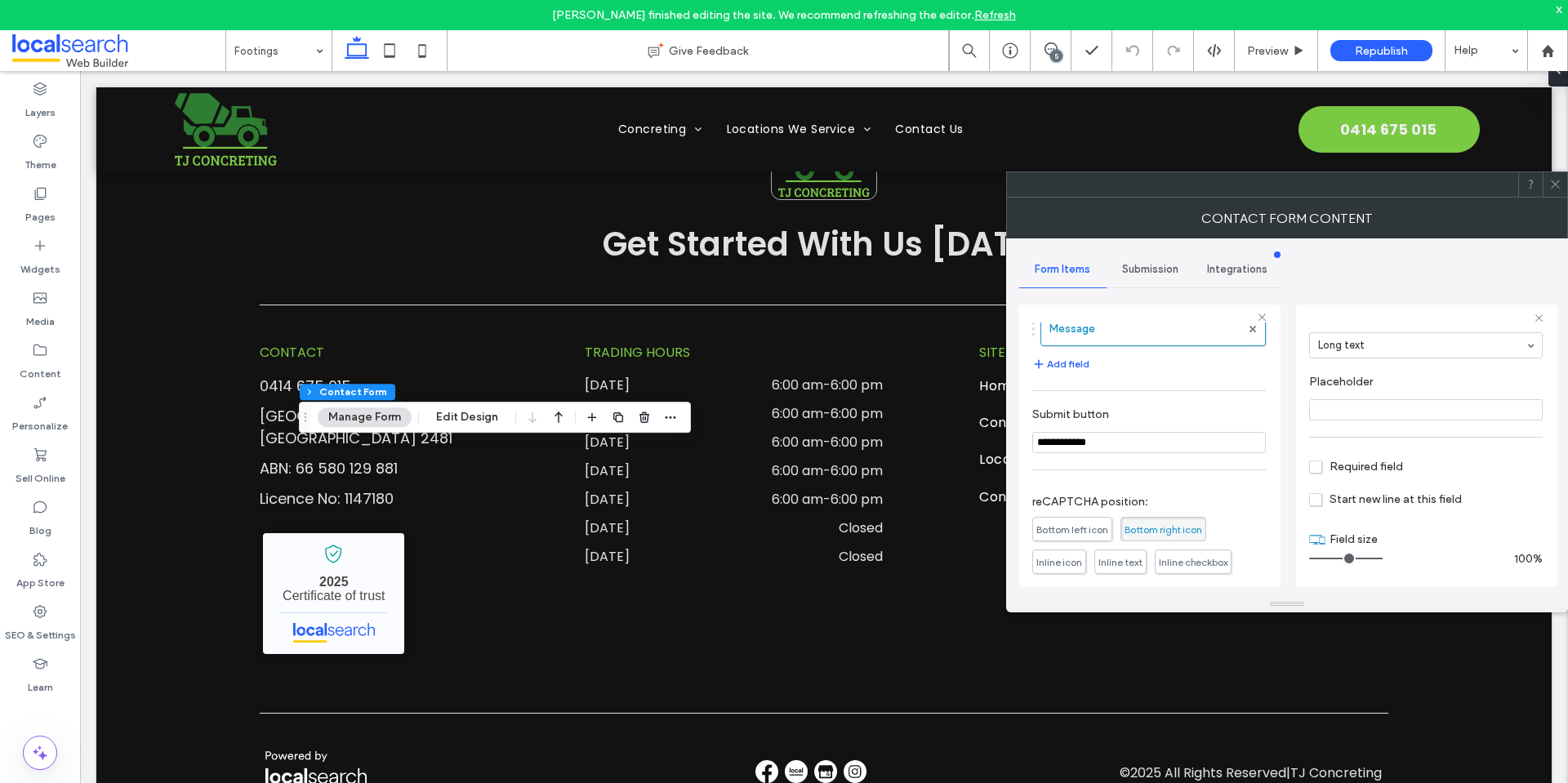
scroll to position [326, 0]
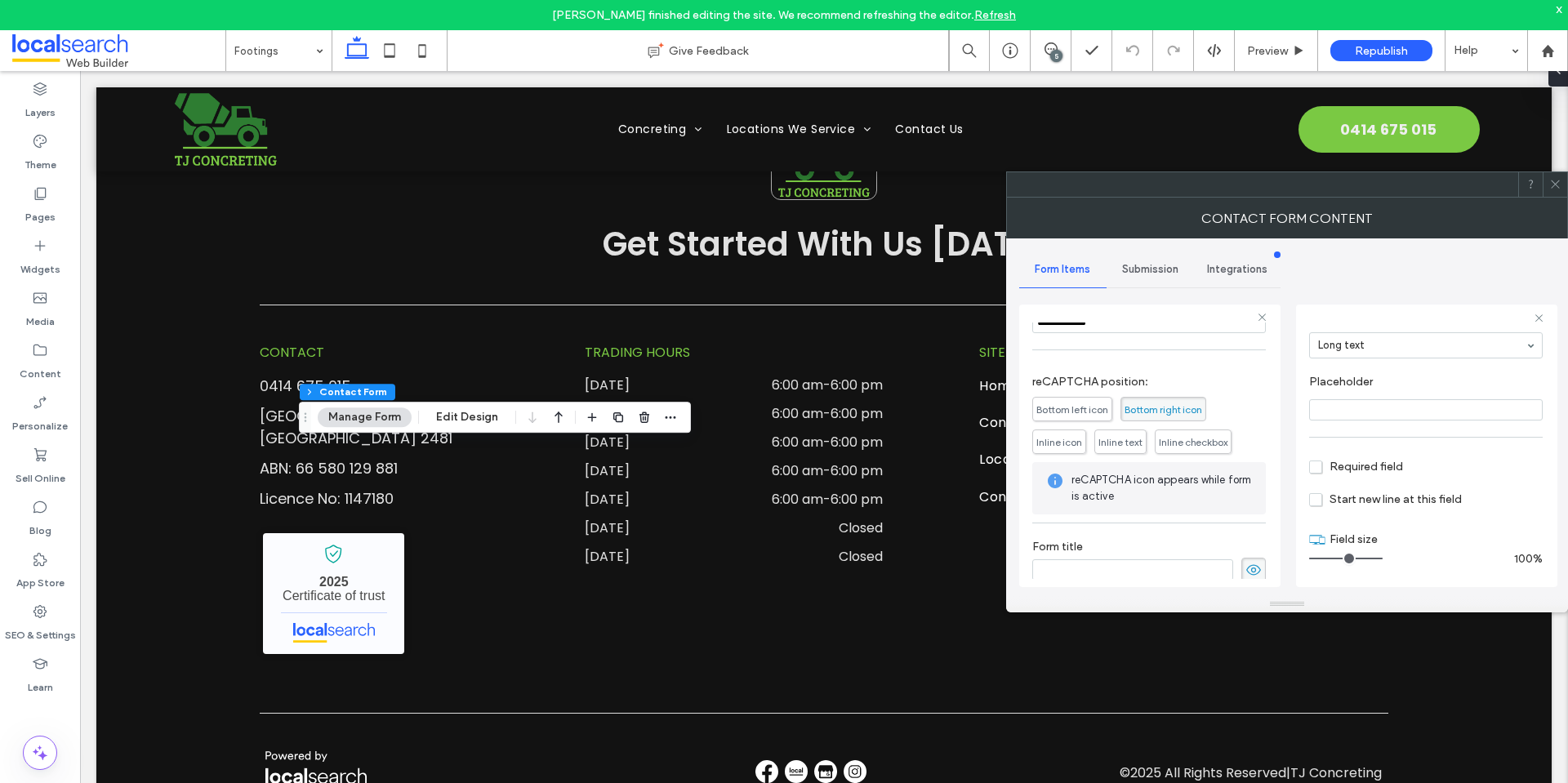
click at [1142, 261] on div "Submission" at bounding box center [1150, 269] width 87 height 36
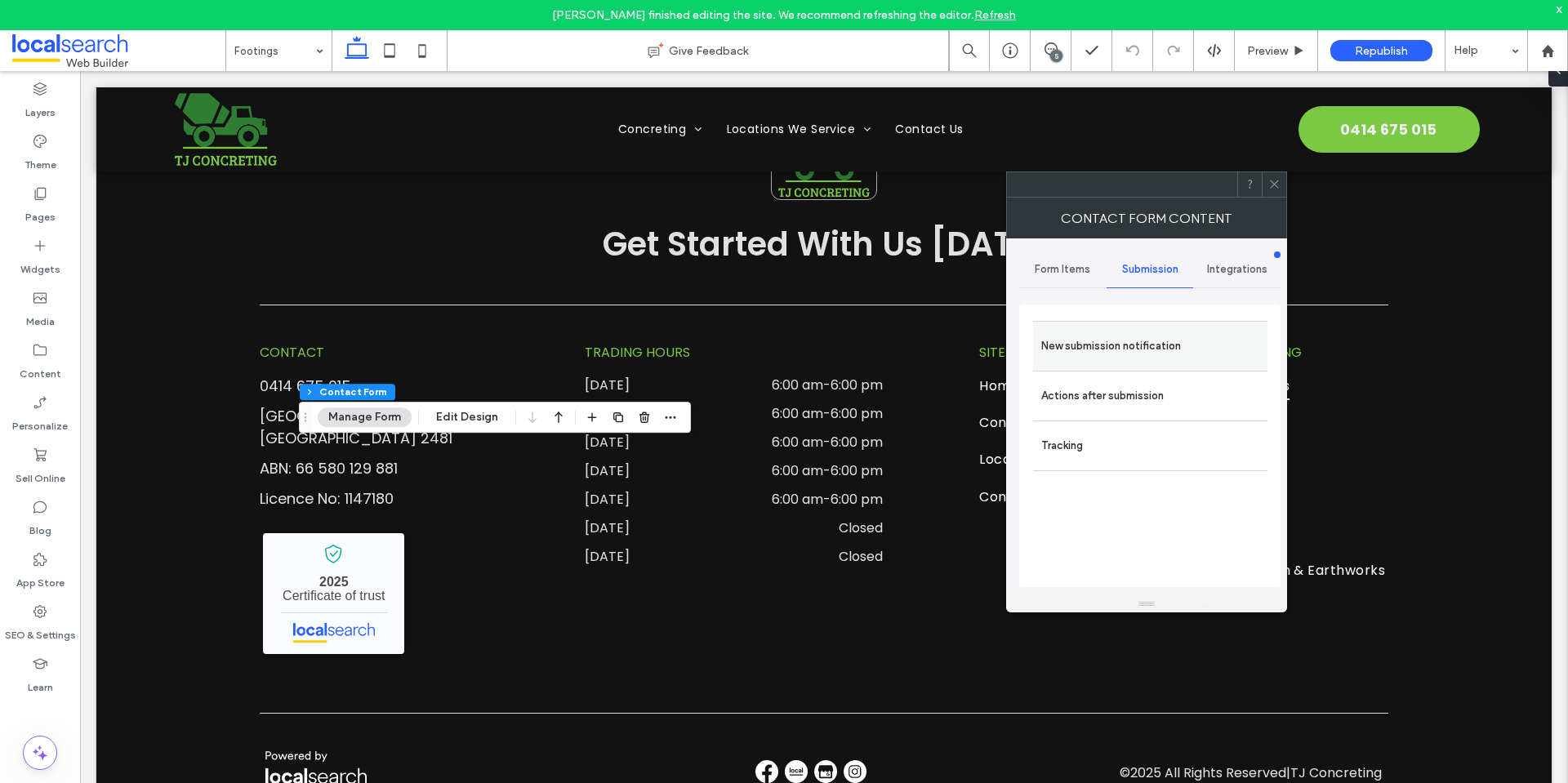
click at [1179, 349] on label "New submission notification" at bounding box center [1150, 346] width 218 height 33
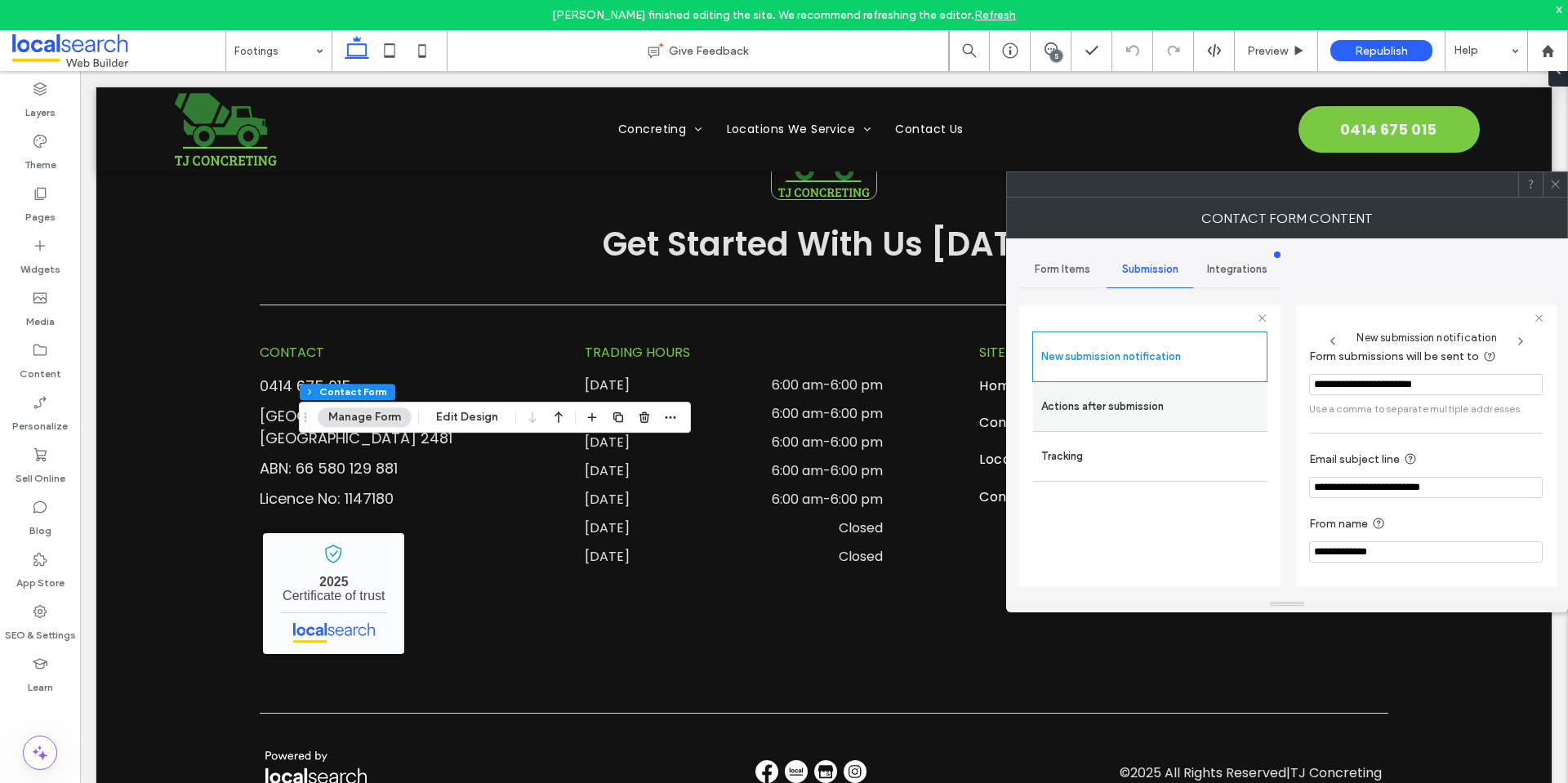
click at [1179, 397] on label "Actions after submission" at bounding box center [1150, 407] width 218 height 33
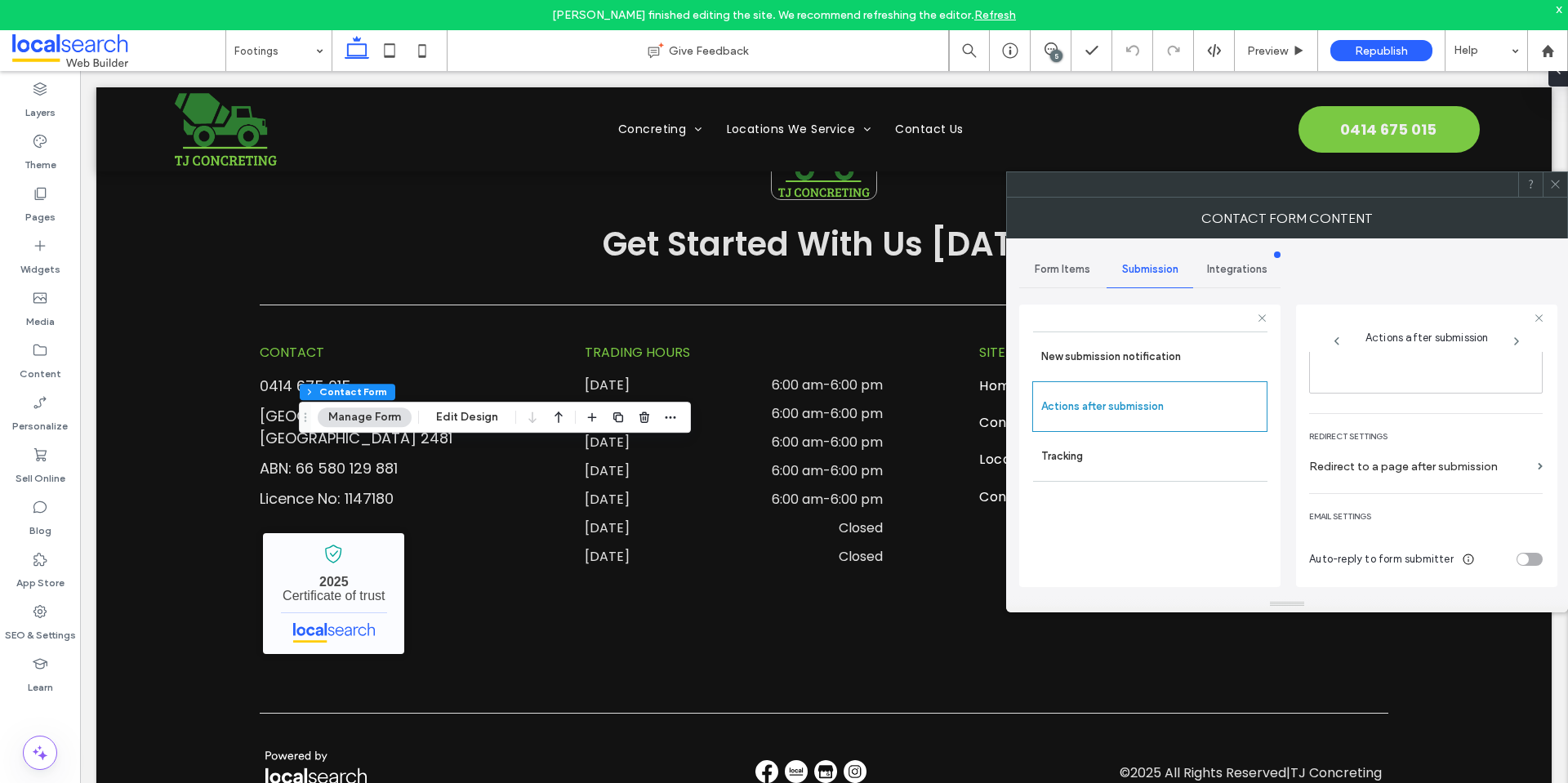
scroll to position [282, 0]
click at [1562, 183] on div at bounding box center [1554, 184] width 25 height 25
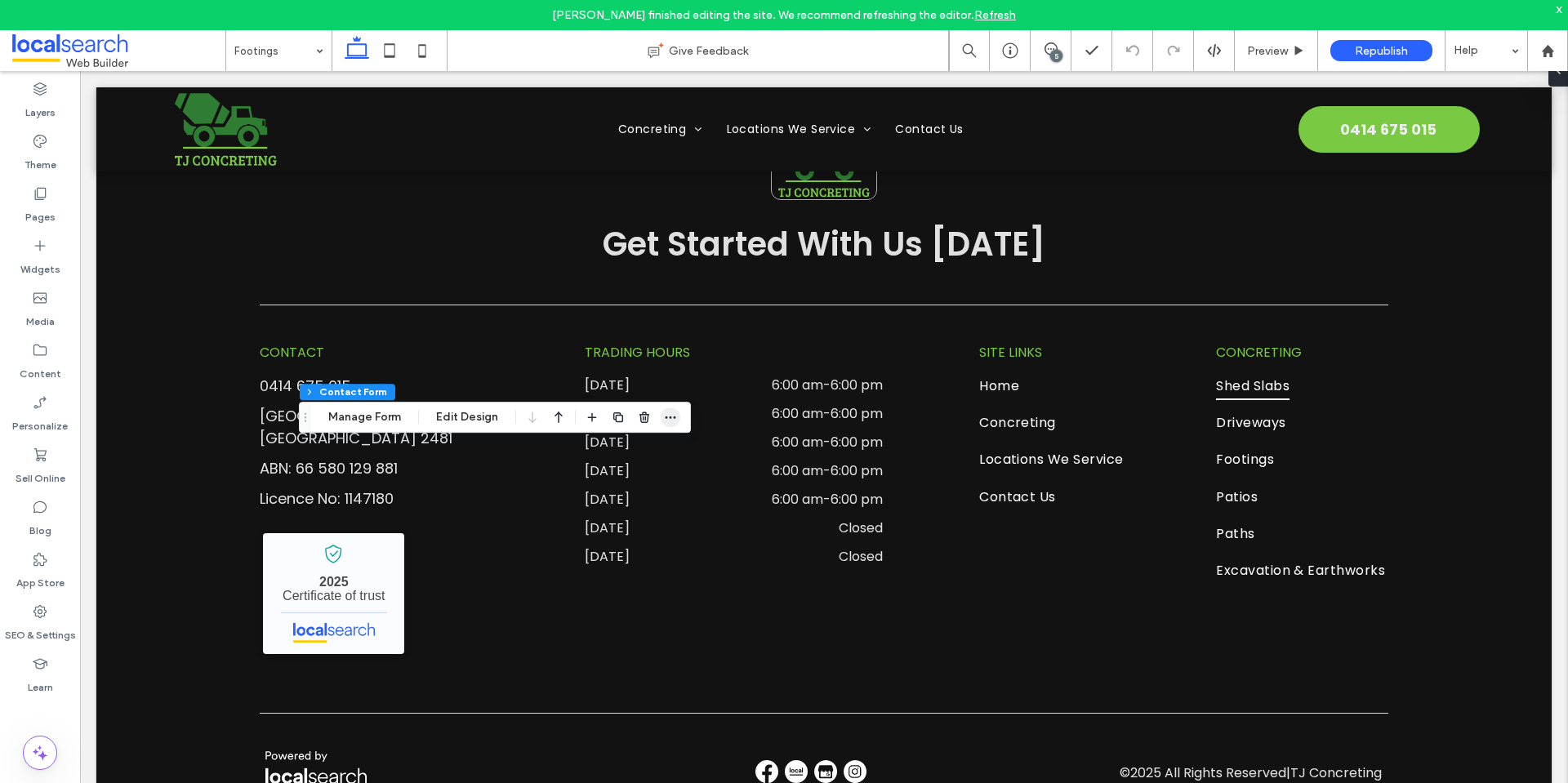
click at [665, 425] on span "button" at bounding box center [670, 416] width 19 height 19
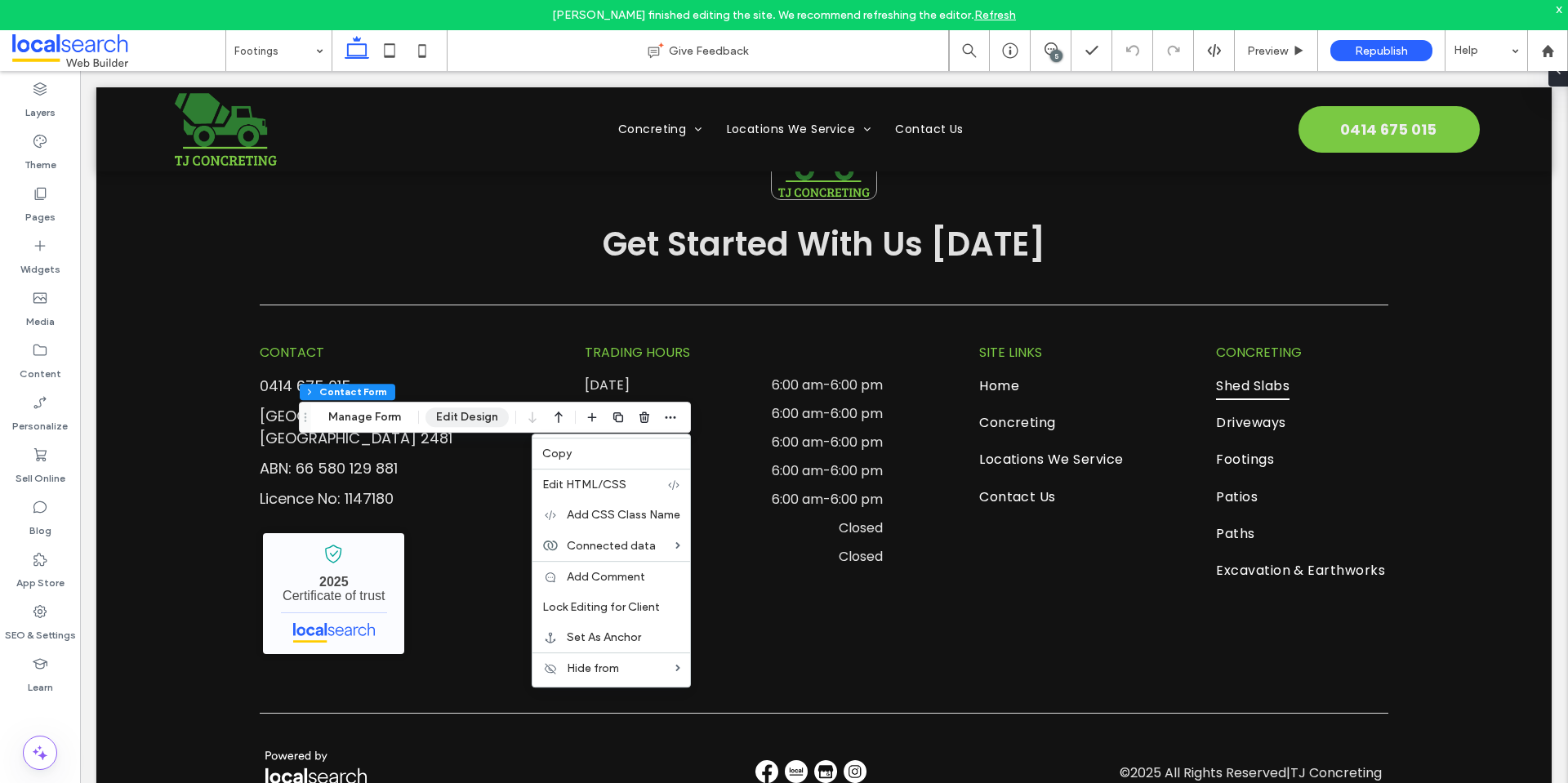
click at [464, 417] on button "Edit Design" at bounding box center [467, 416] width 84 height 19
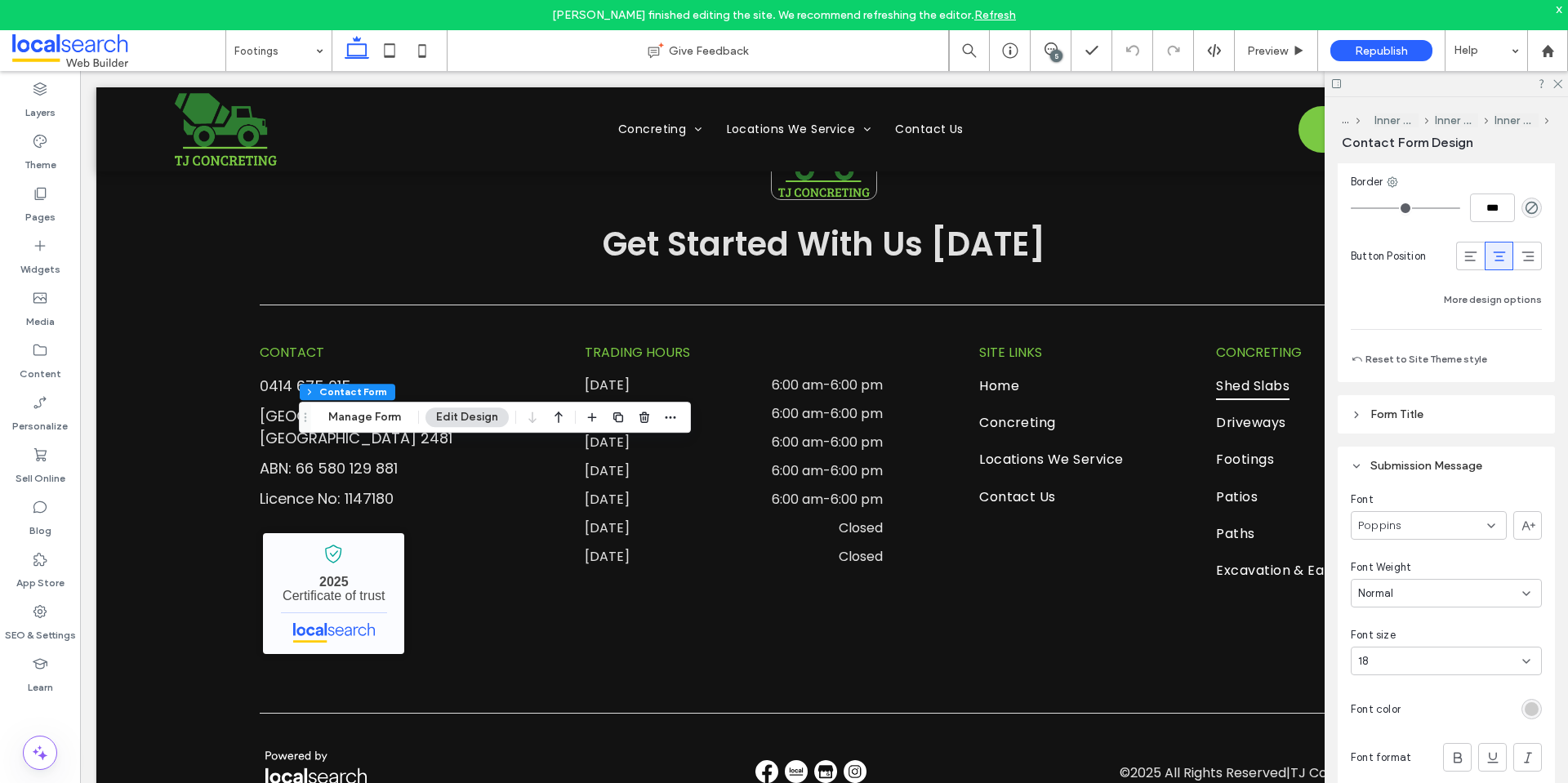
scroll to position [1388, 0]
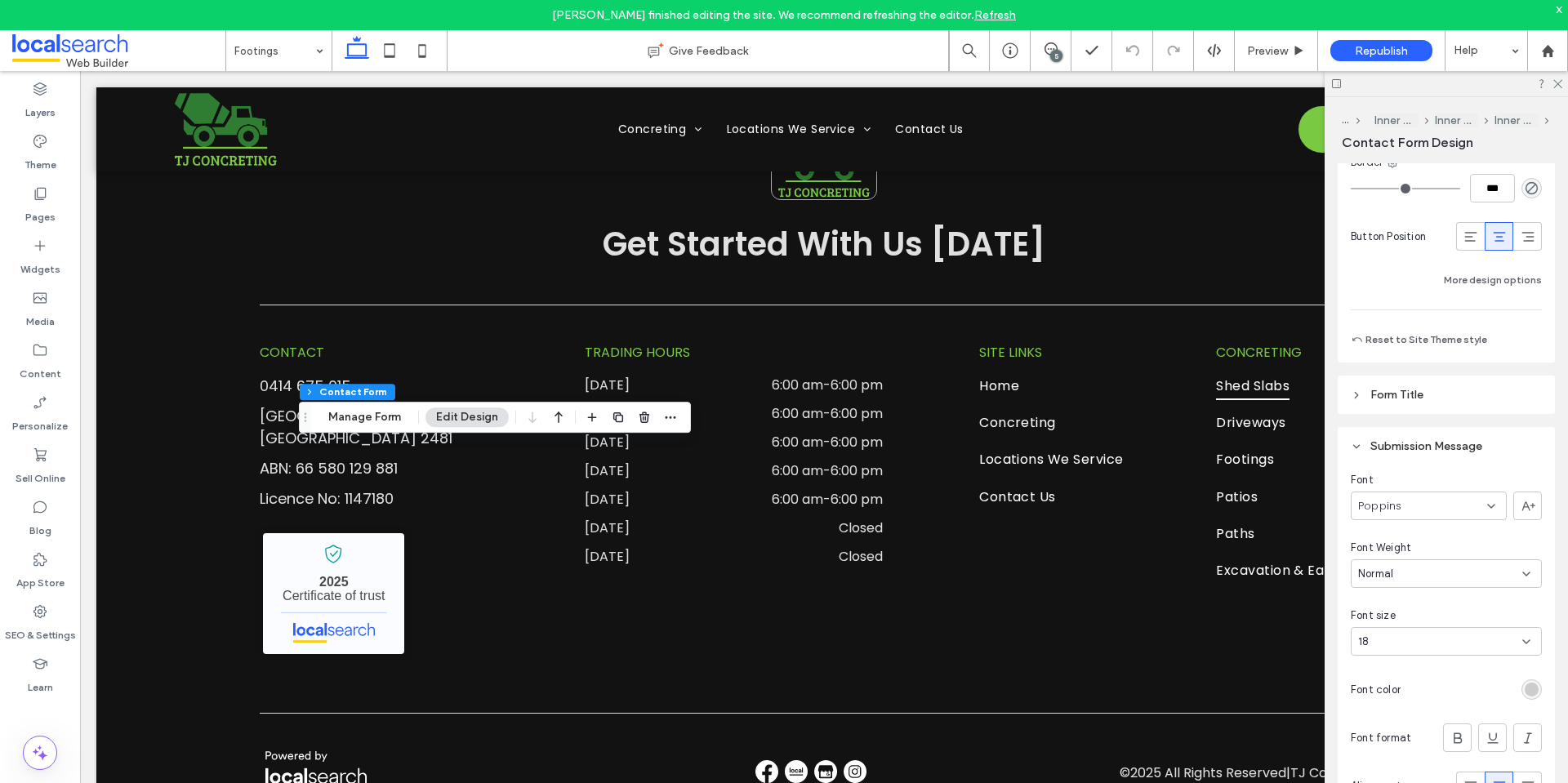
click at [1527, 687] on div "rgb(204, 204, 204)" at bounding box center [1531, 689] width 14 height 14
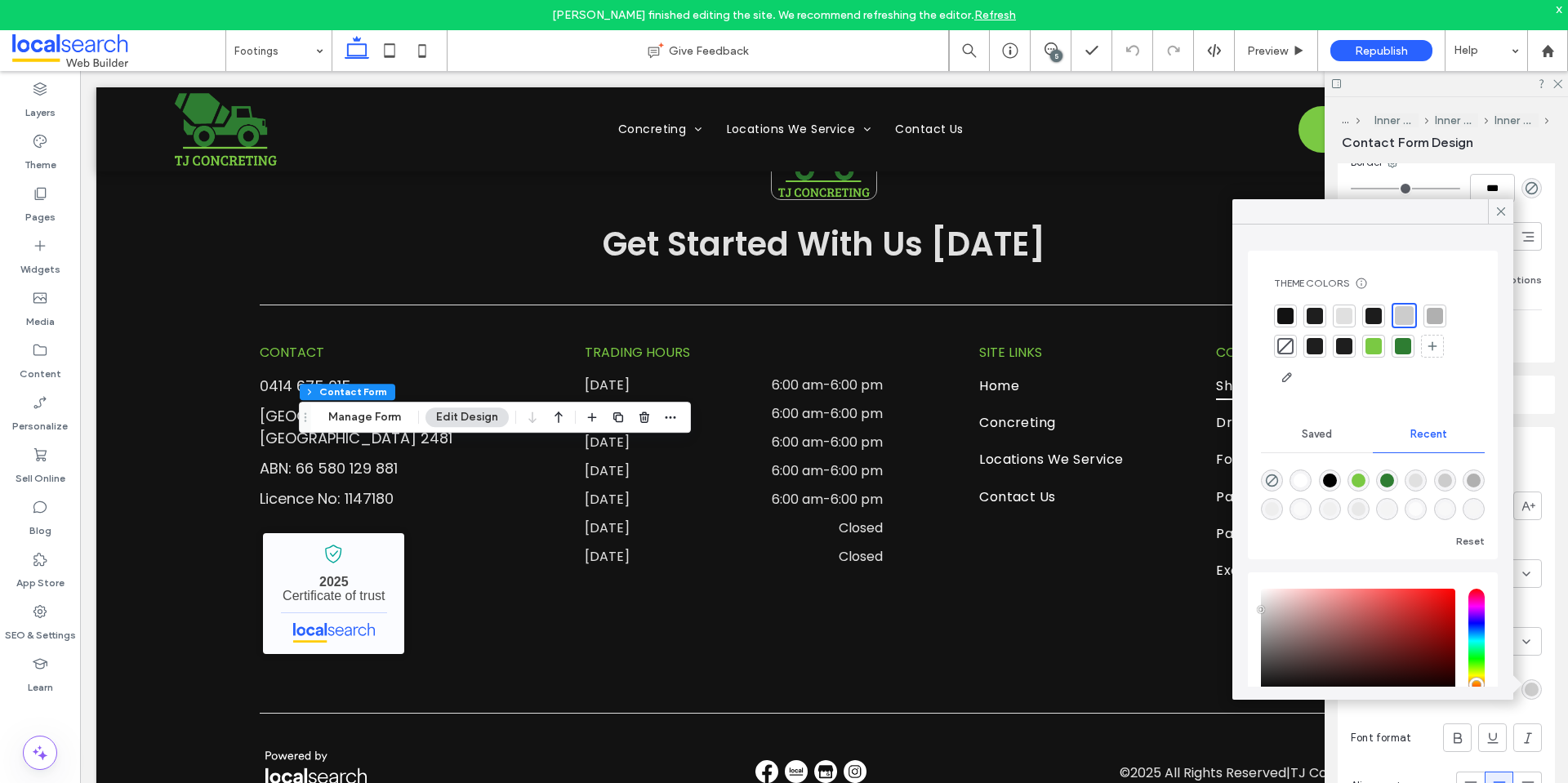
click at [1289, 311] on div at bounding box center [1286, 316] width 17 height 17
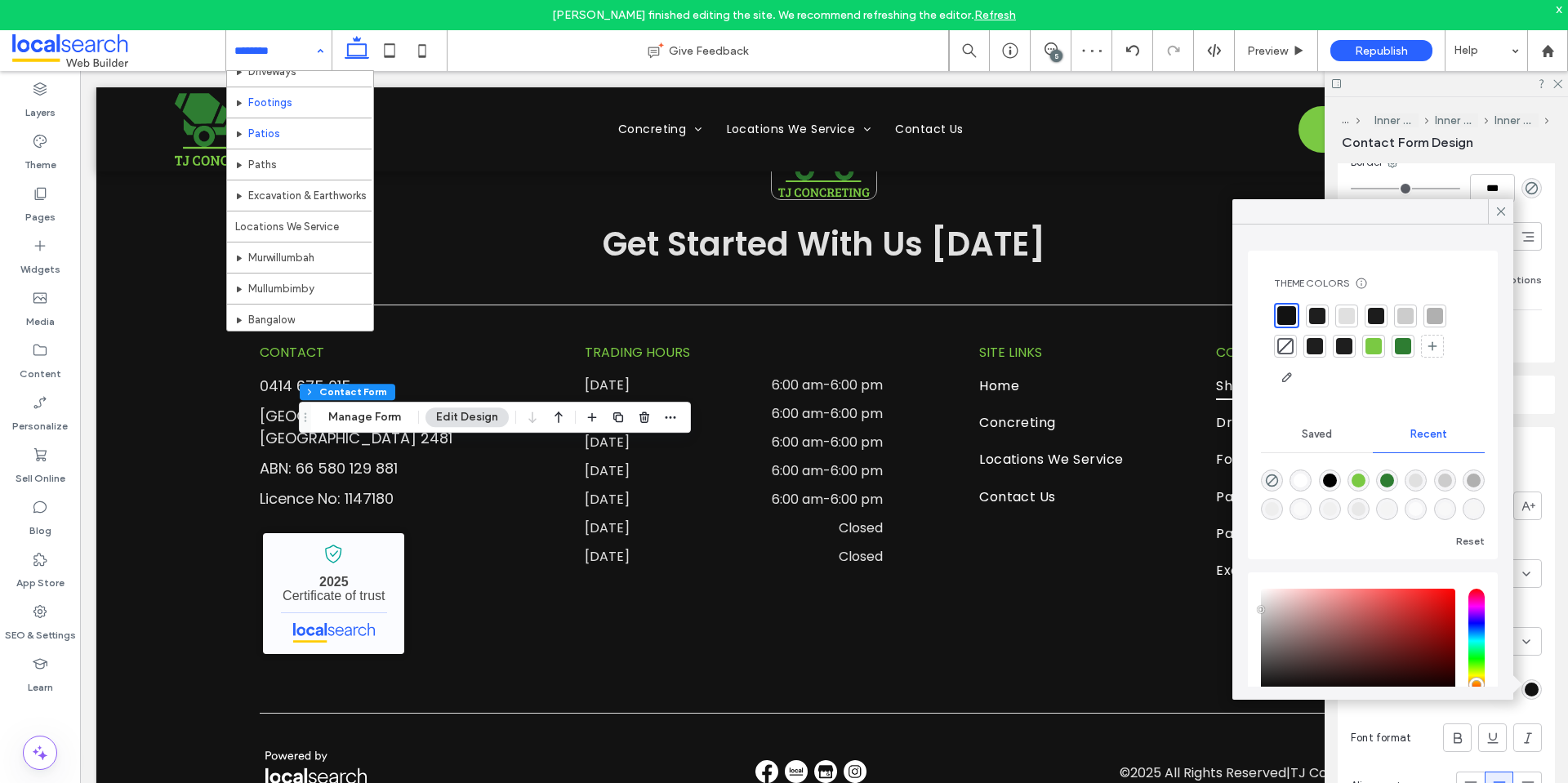
scroll to position [82, 0]
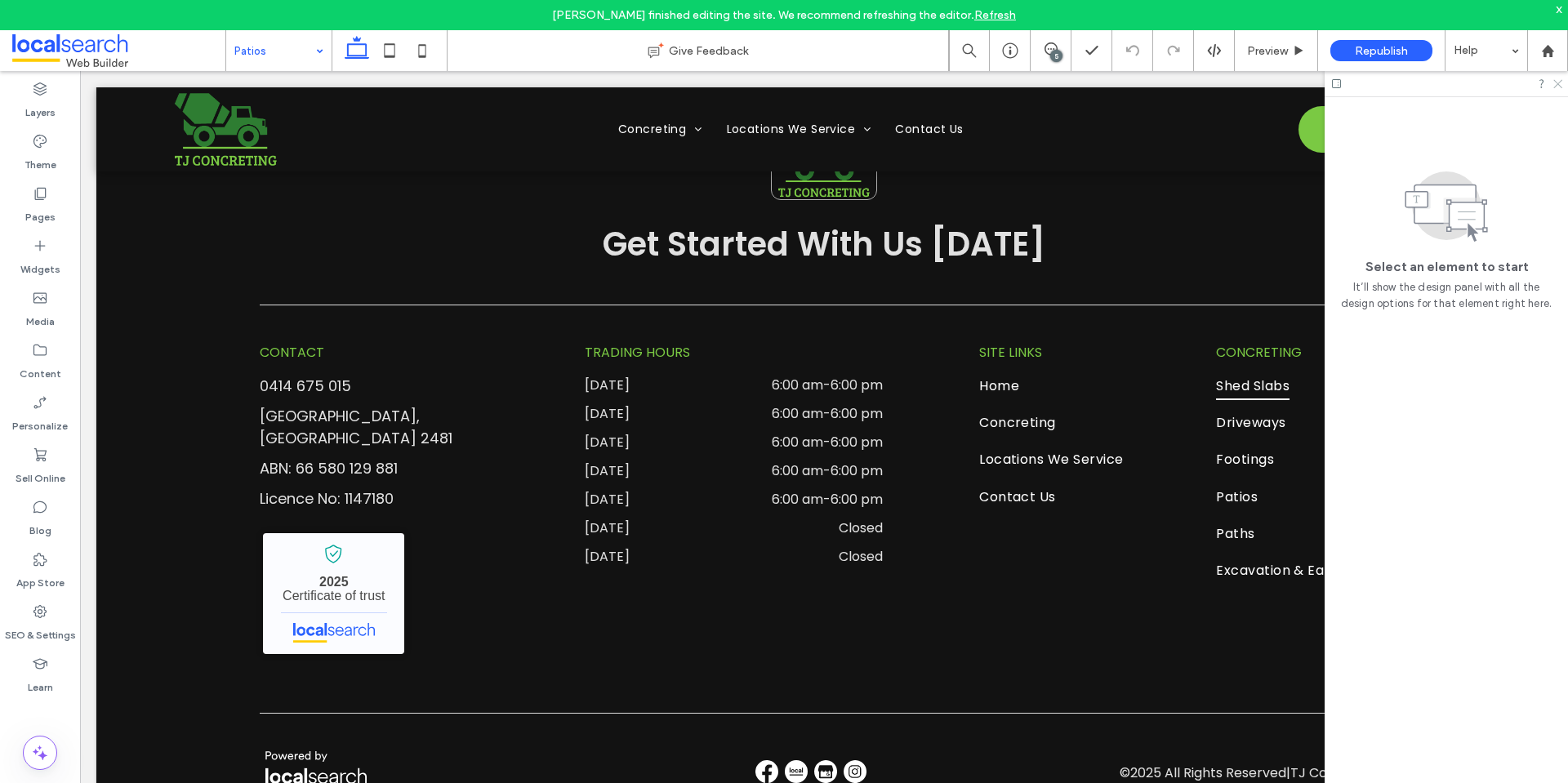
click at [1560, 81] on icon at bounding box center [1557, 83] width 11 height 11
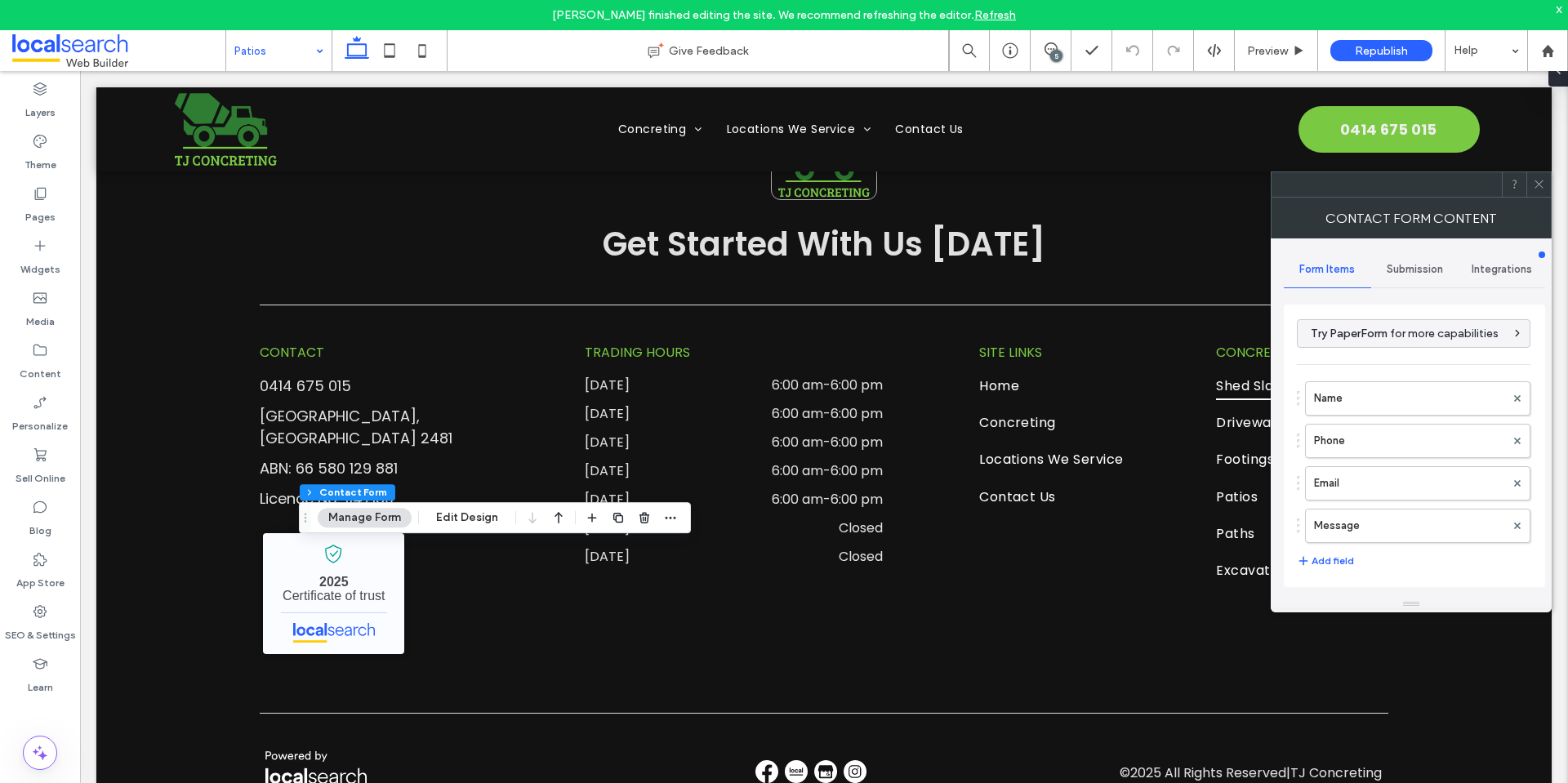
type input "**********"
type input "*"
type input "***"
type input "**"
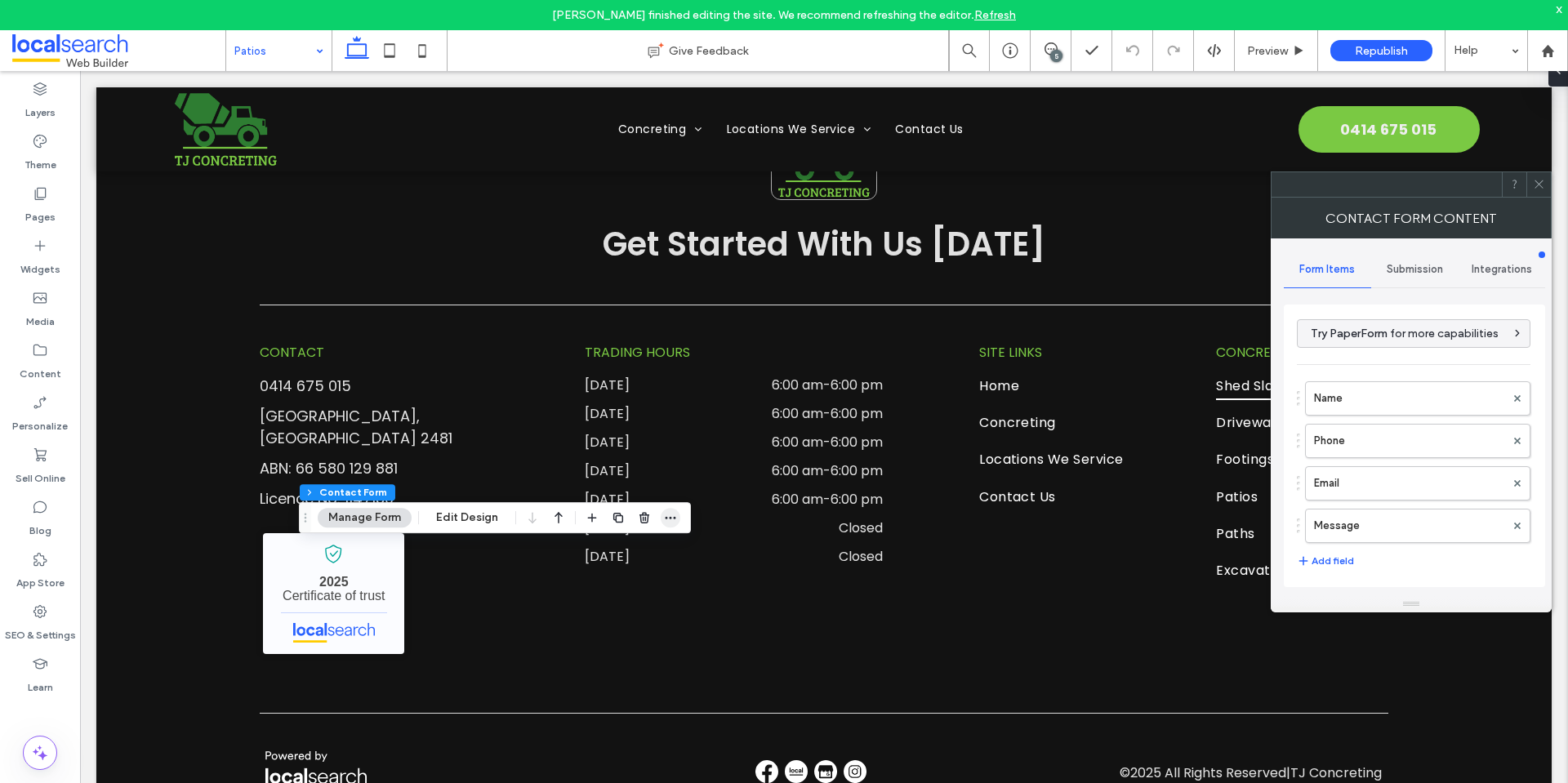
click at [669, 523] on icon "button" at bounding box center [670, 517] width 13 height 13
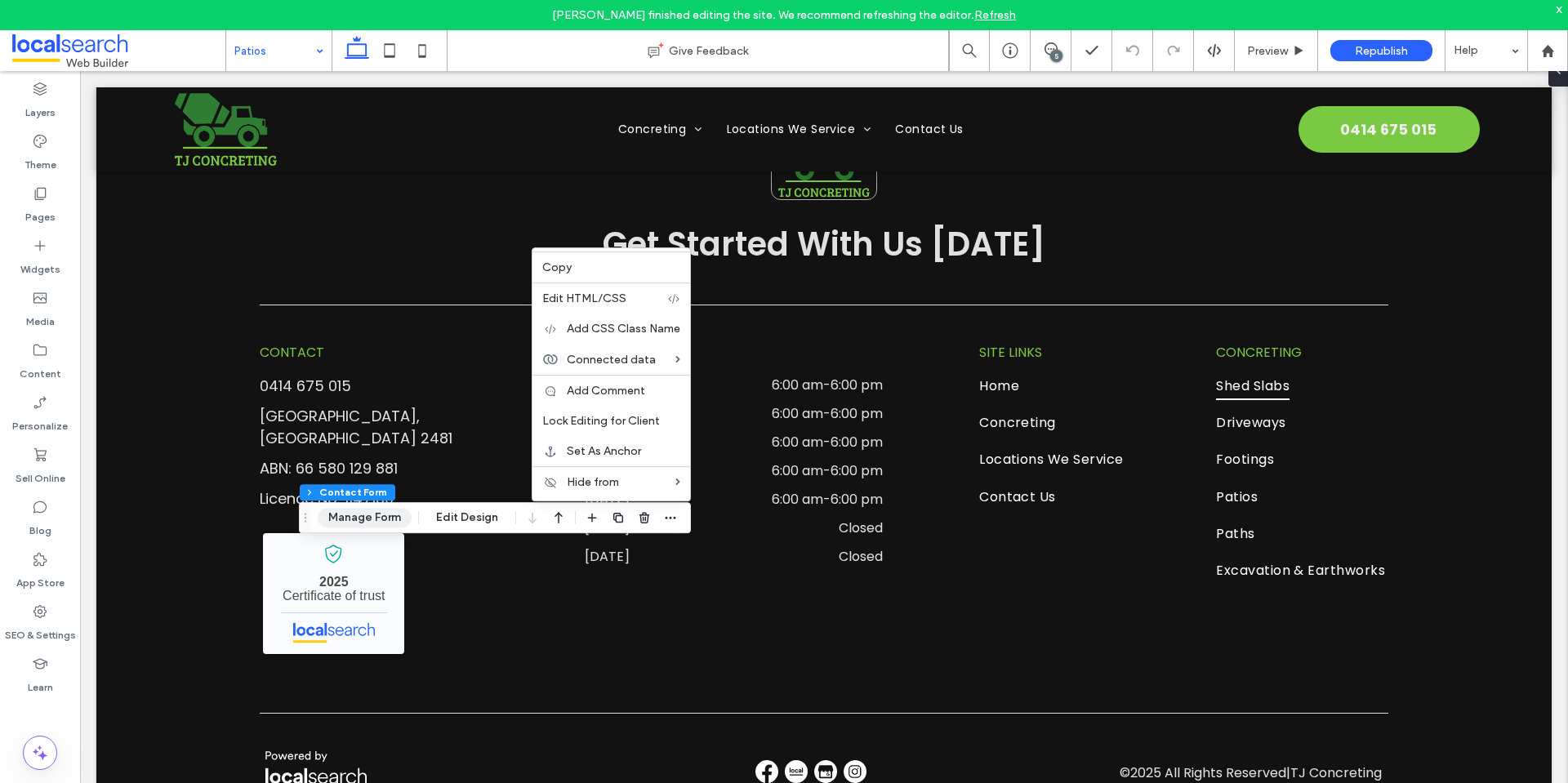
click at [364, 523] on button "Manage Form" at bounding box center [365, 517] width 94 height 19
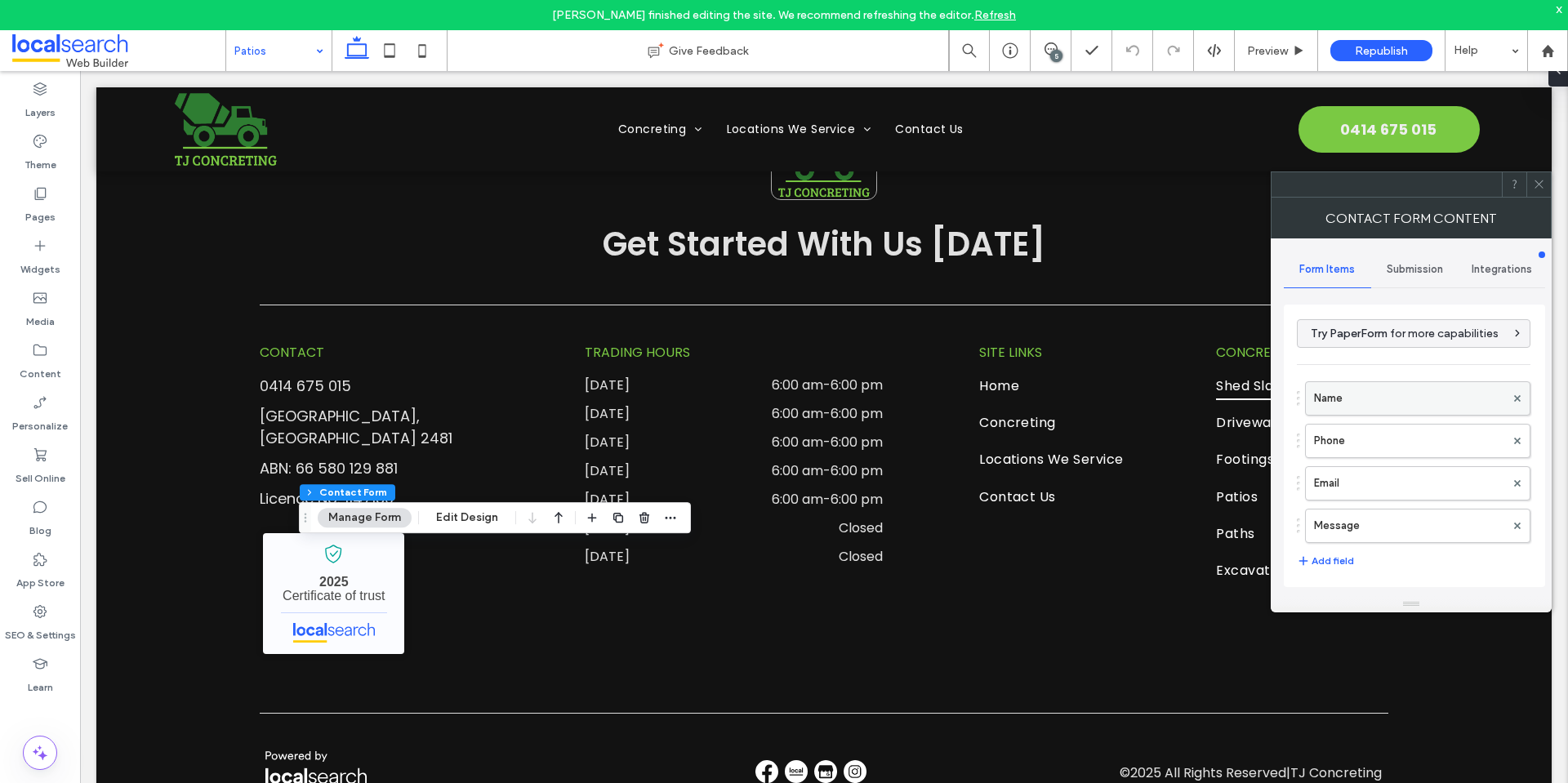
click at [1356, 394] on label "Name" at bounding box center [1410, 399] width 191 height 33
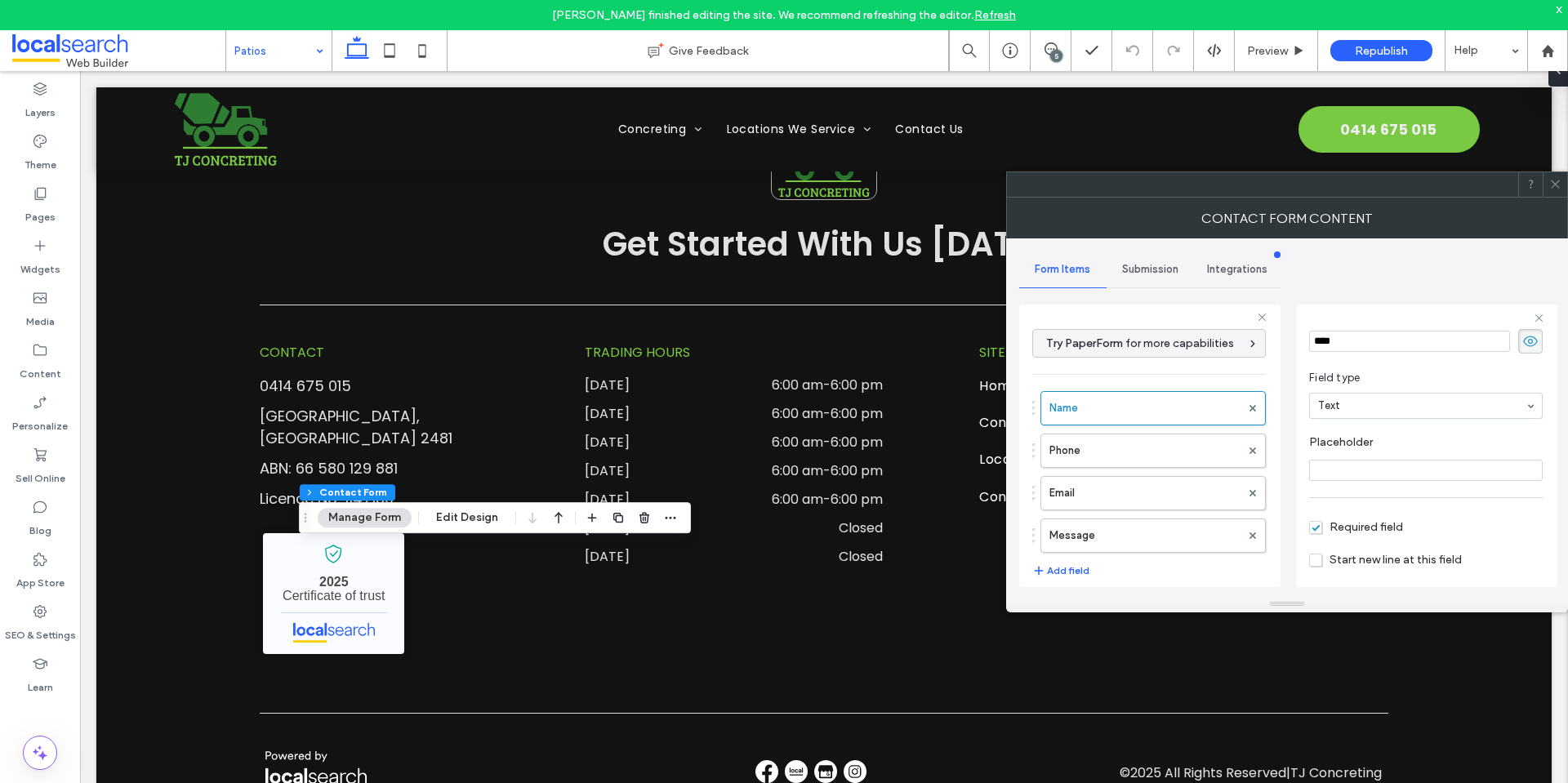
scroll to position [82, 0]
click at [1157, 454] on label "Phone" at bounding box center [1145, 451] width 191 height 33
click at [1166, 502] on label "Email" at bounding box center [1145, 494] width 191 height 33
click at [1167, 533] on label "Message" at bounding box center [1145, 536] width 191 height 33
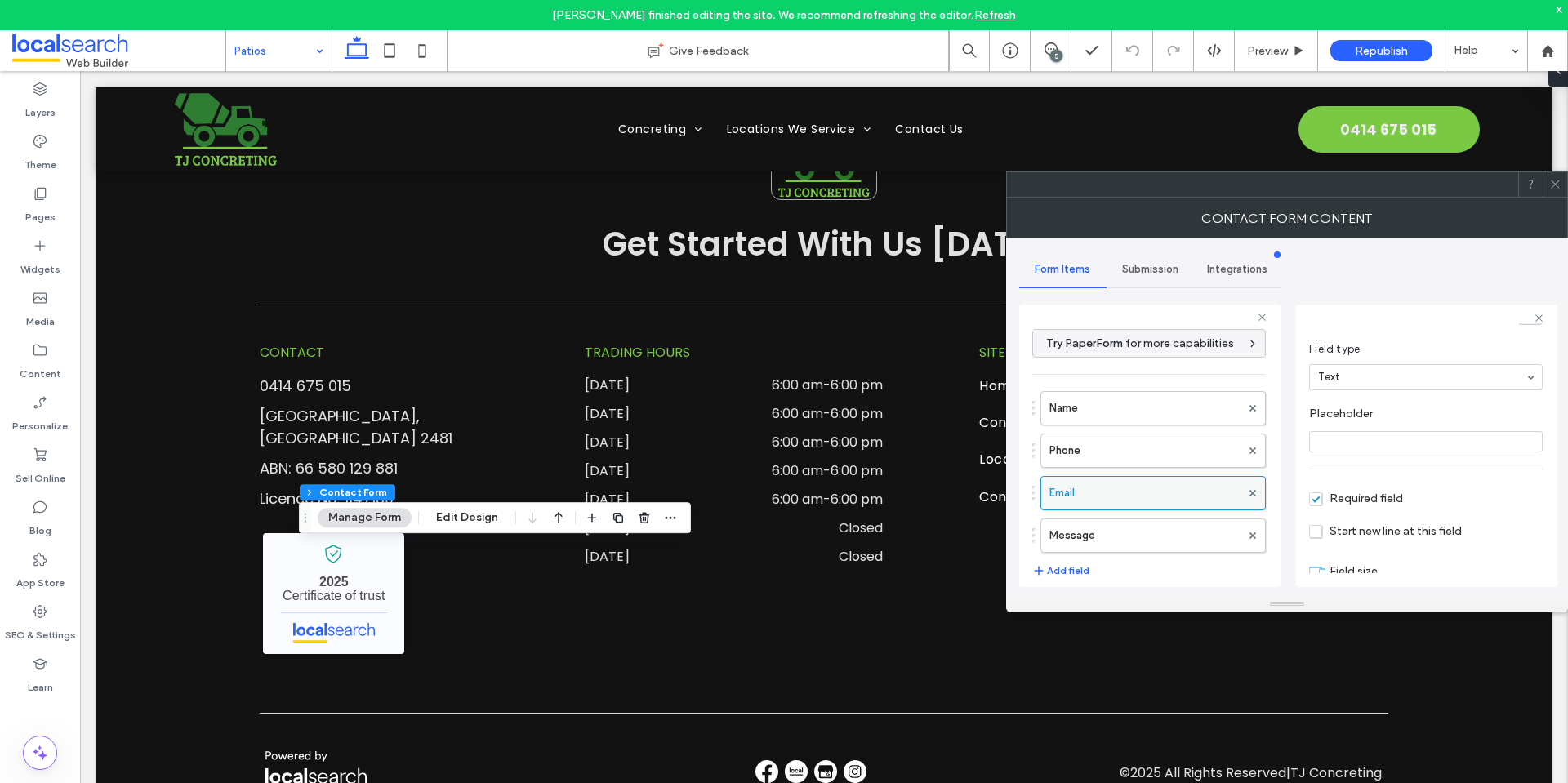
type input "**"
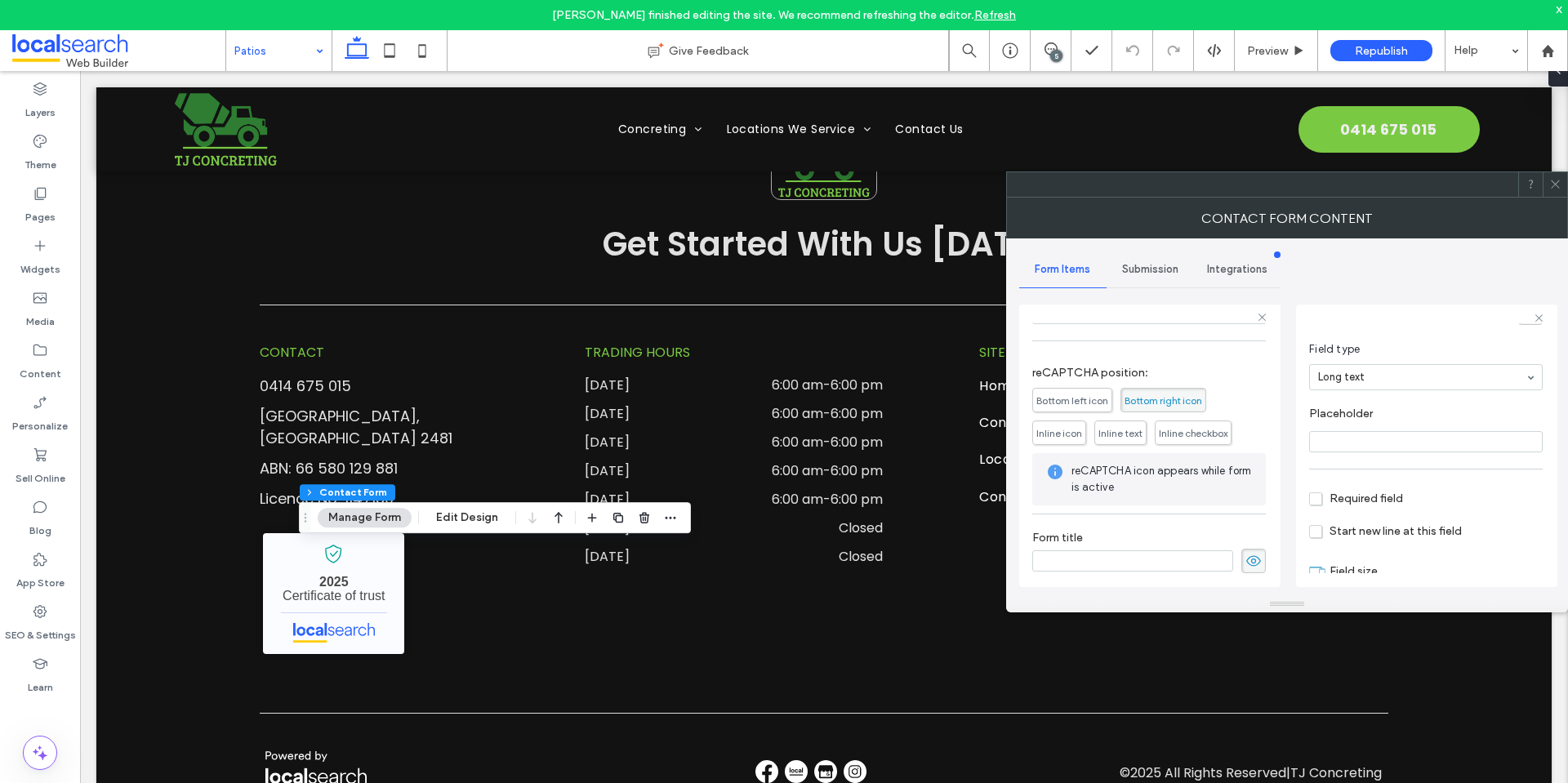
scroll to position [340, 0]
click at [1143, 264] on span "Submission" at bounding box center [1150, 269] width 56 height 13
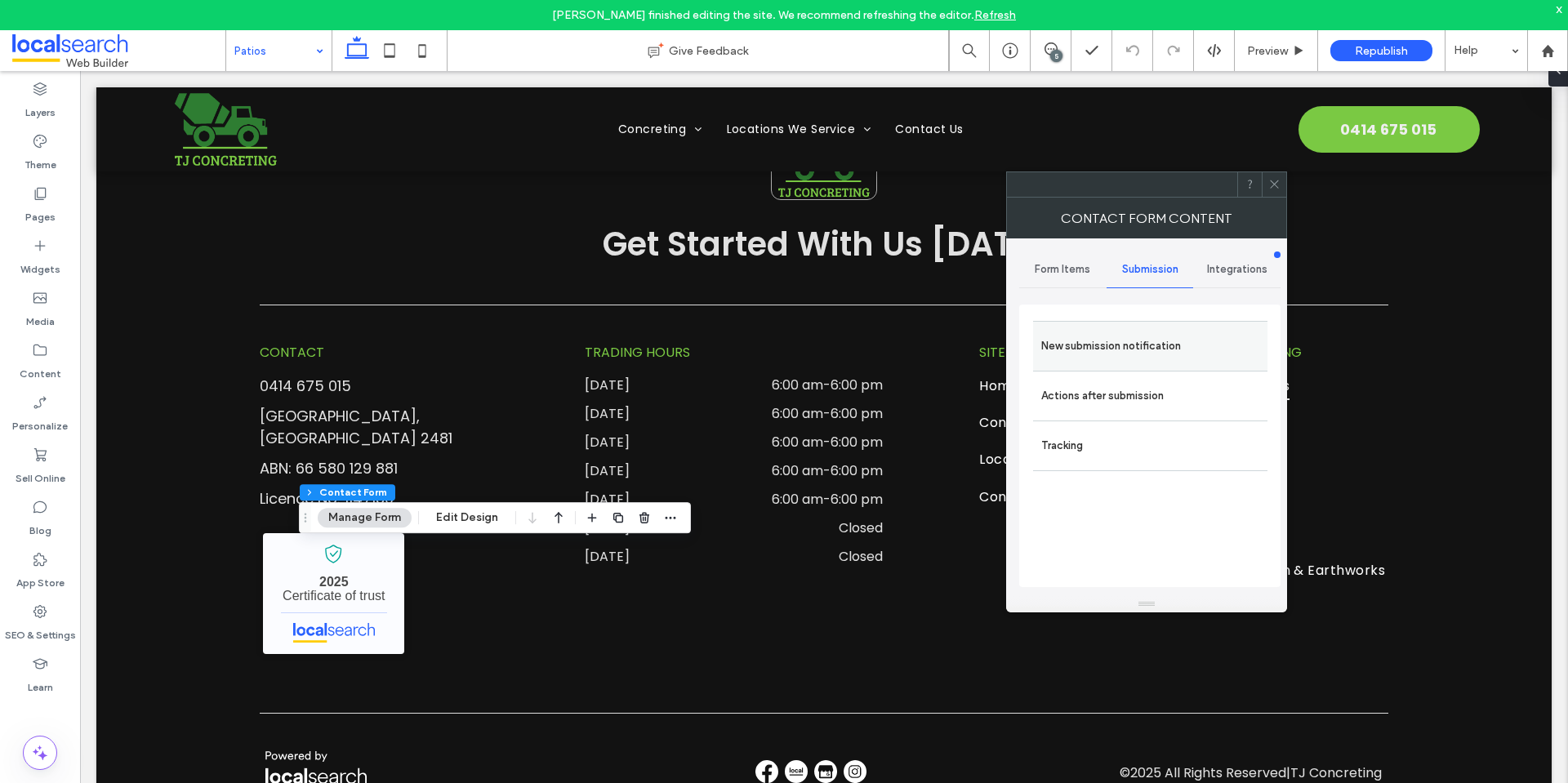
click at [1153, 355] on label "New submission notification" at bounding box center [1150, 346] width 218 height 33
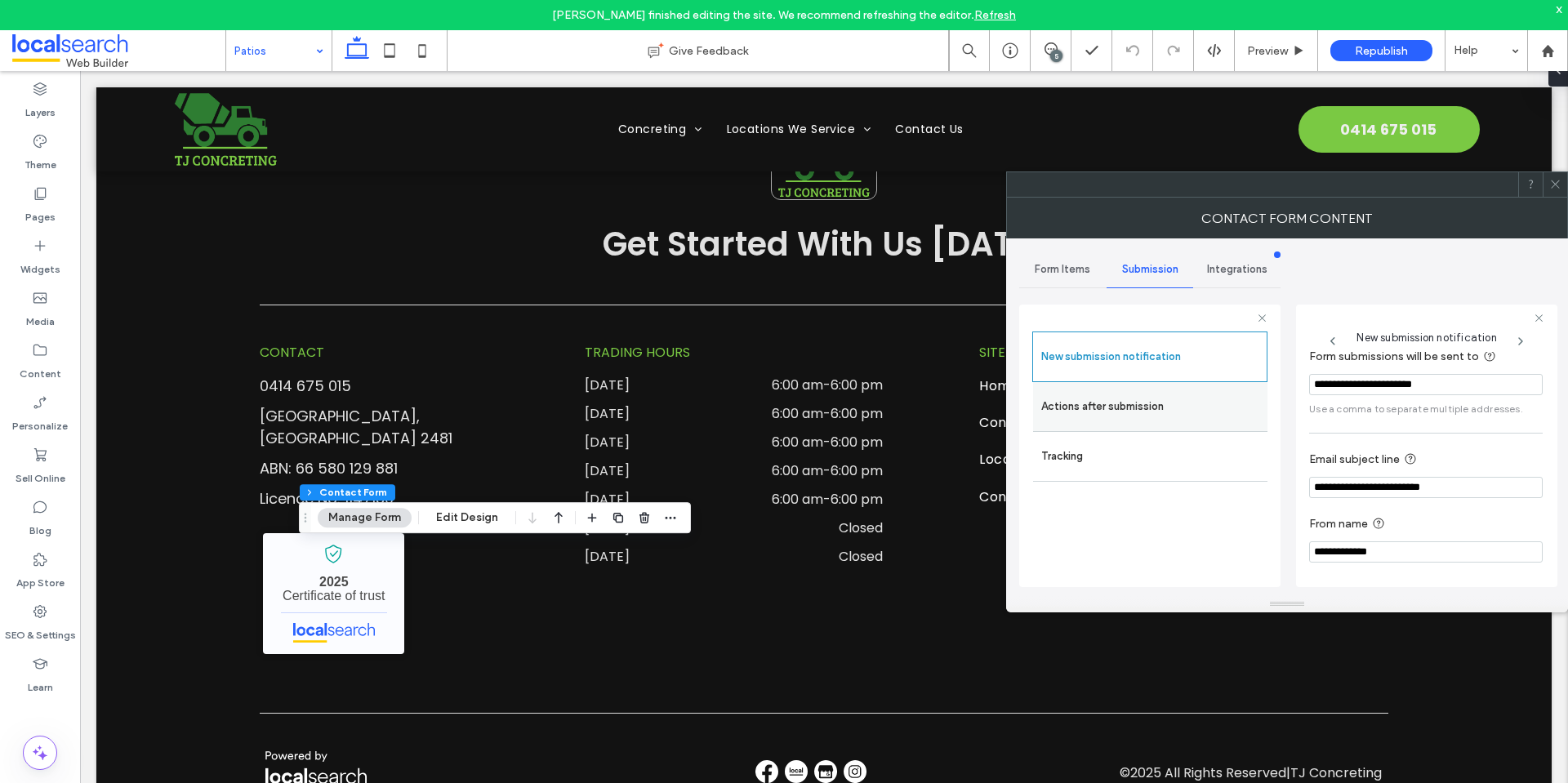
click at [1168, 402] on label "Actions after submission" at bounding box center [1150, 407] width 218 height 33
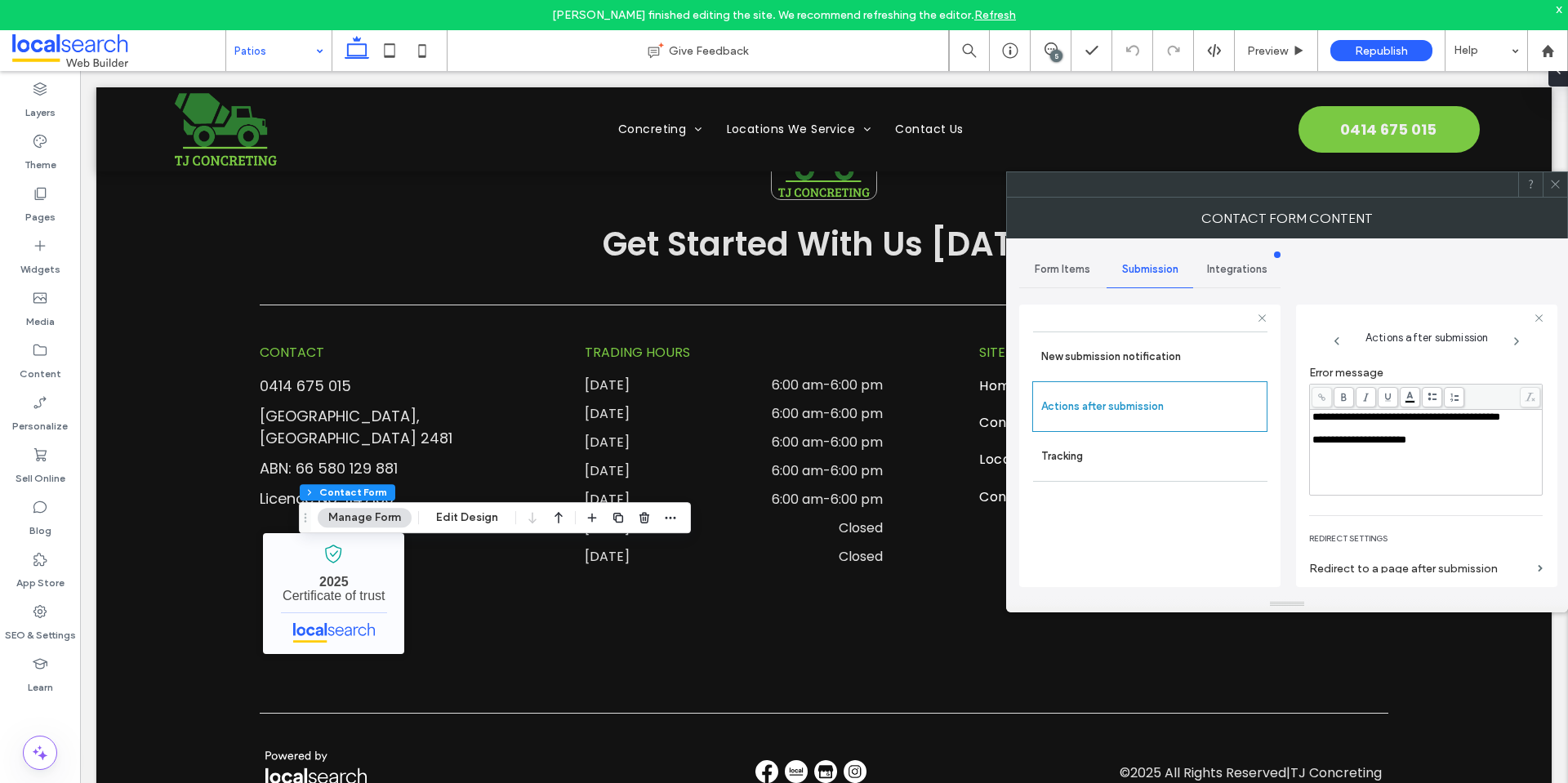
scroll to position [282, 0]
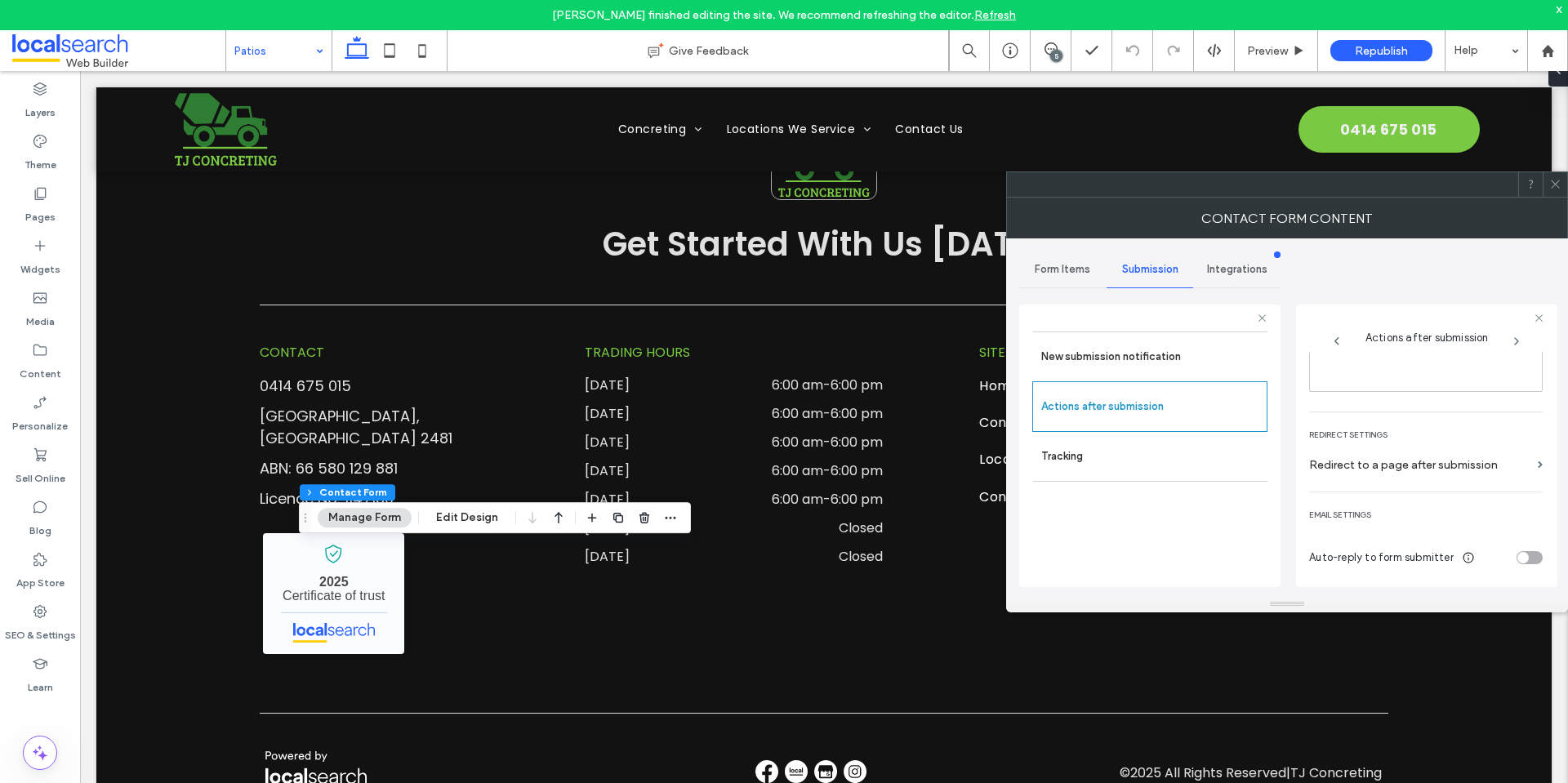
click at [1551, 182] on icon at bounding box center [1554, 184] width 12 height 12
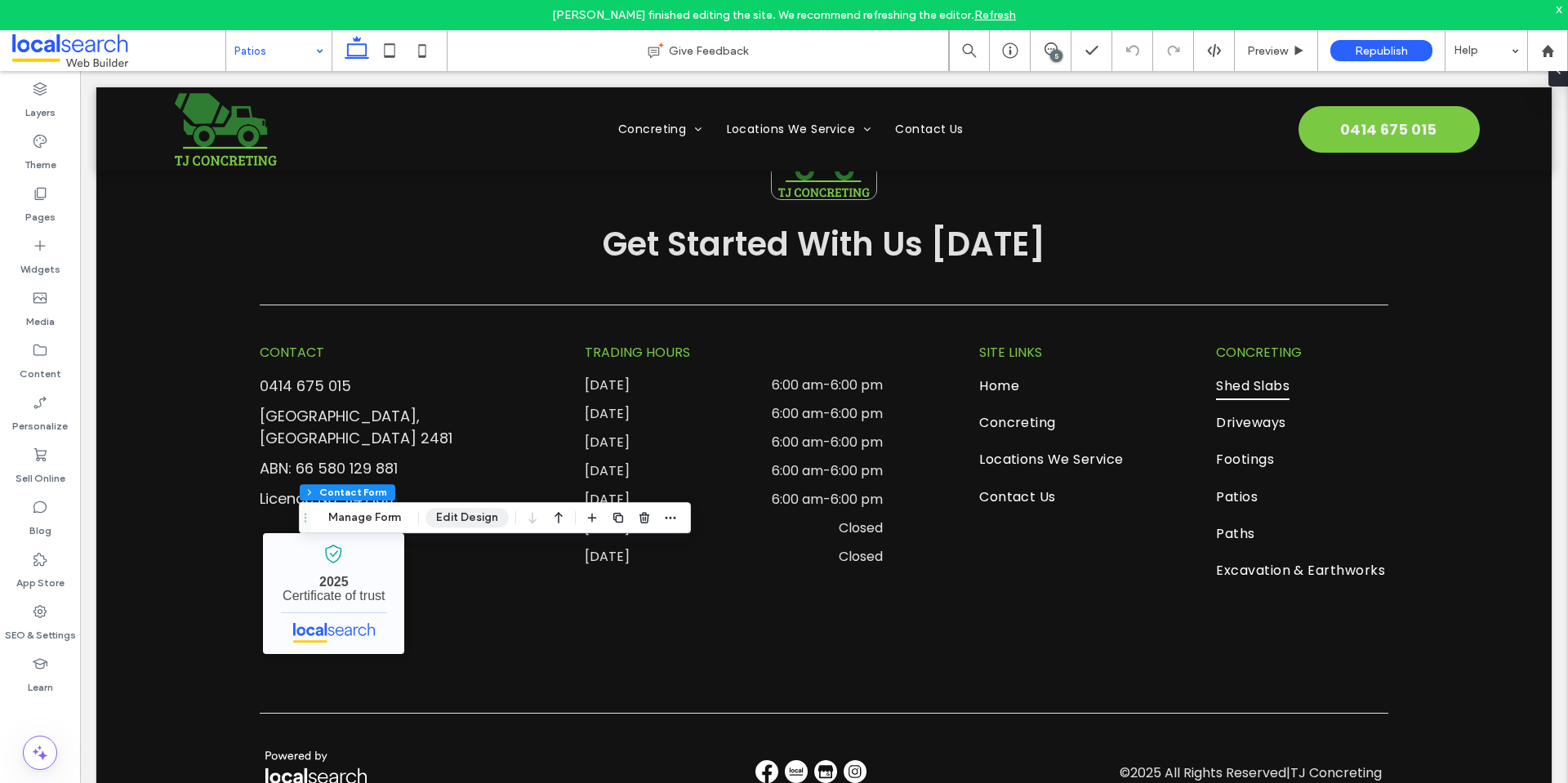
click at [477, 523] on button "Edit Design" at bounding box center [467, 517] width 84 height 19
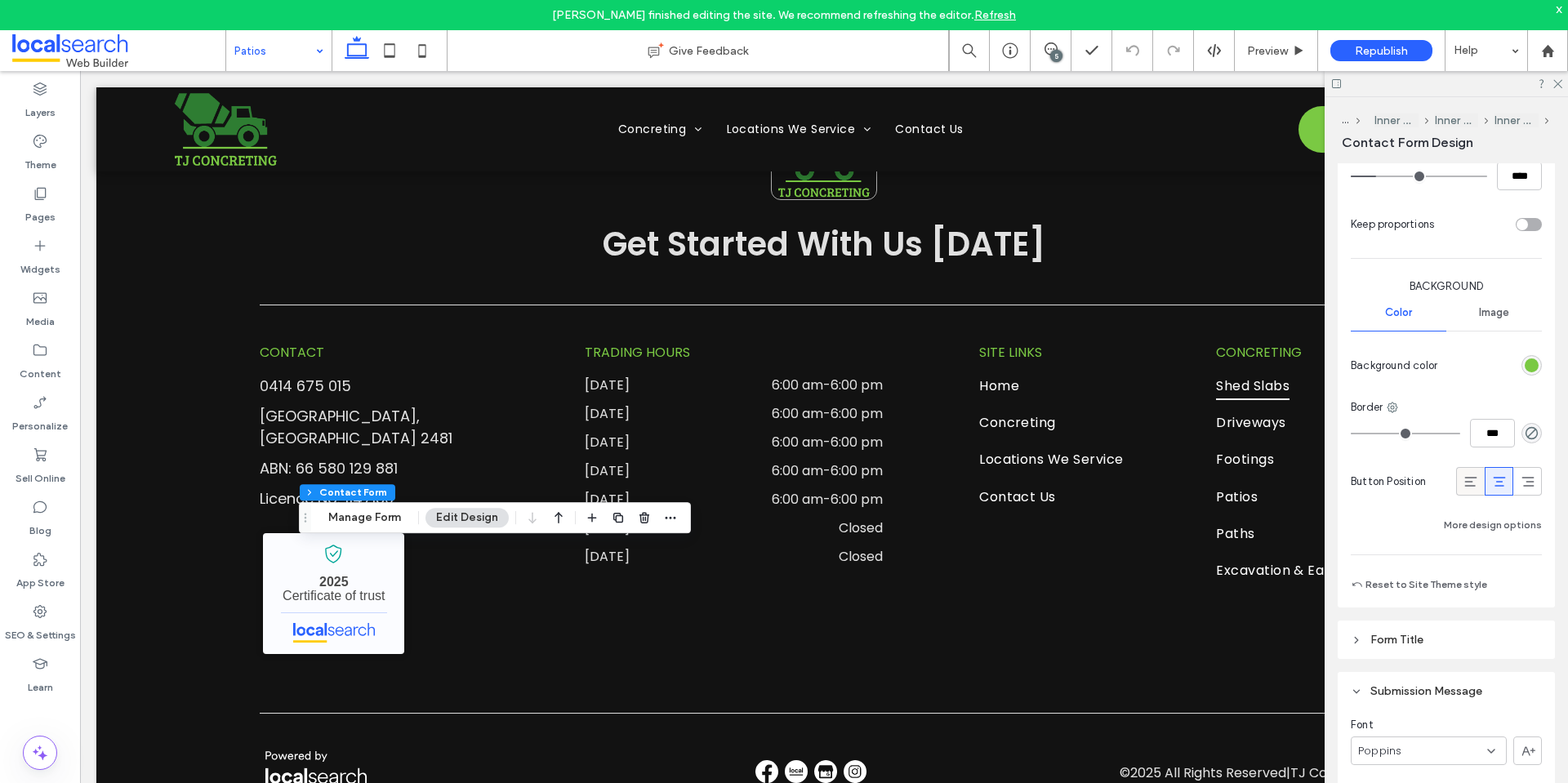
scroll to position [1388, 0]
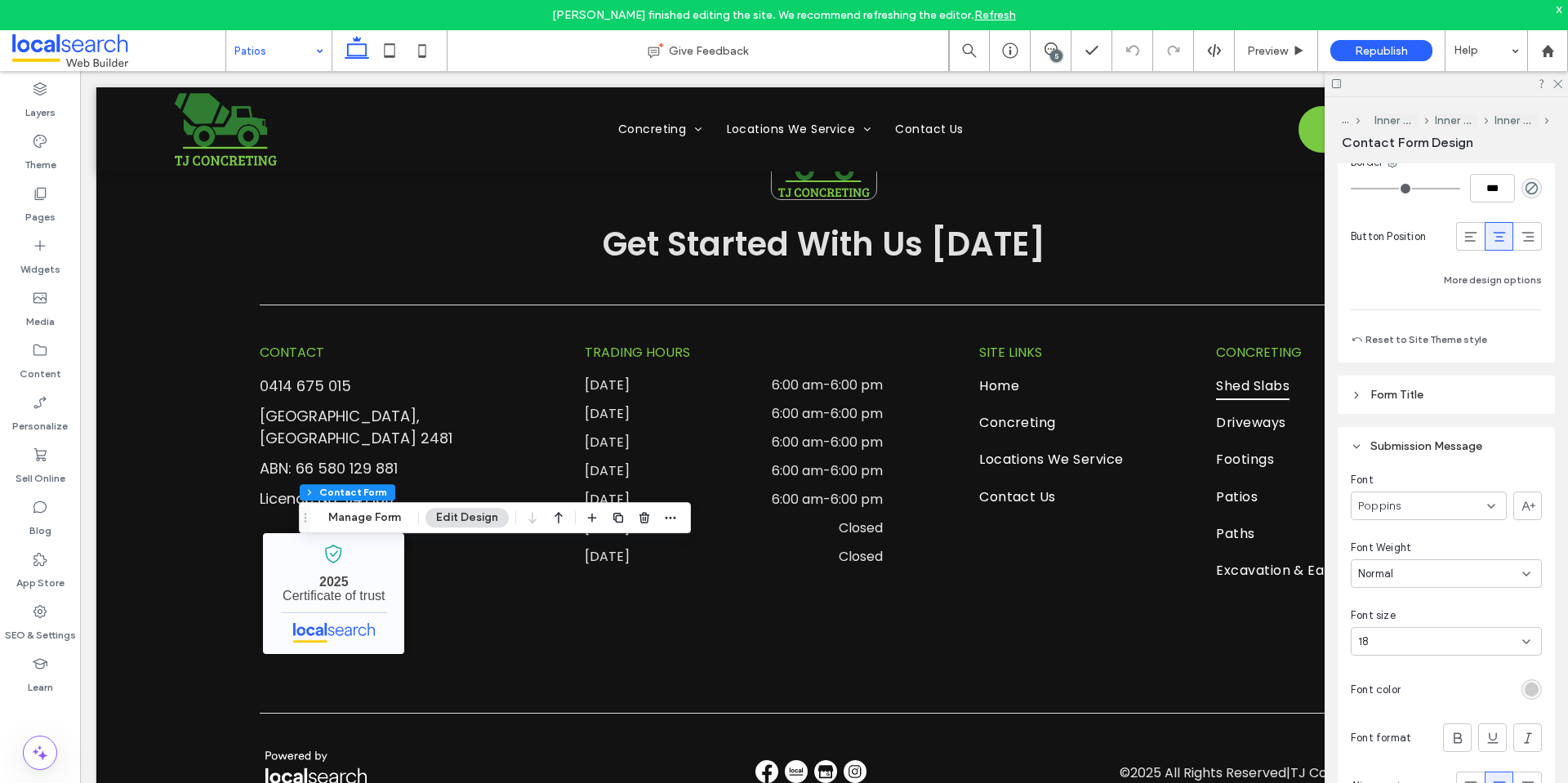
drag, startPoint x: 1517, startPoint y: 689, endPoint x: 1518, endPoint y: 672, distance: 17.0
click at [1525, 689] on div "rgb(204, 204, 204)" at bounding box center [1531, 689] width 14 height 14
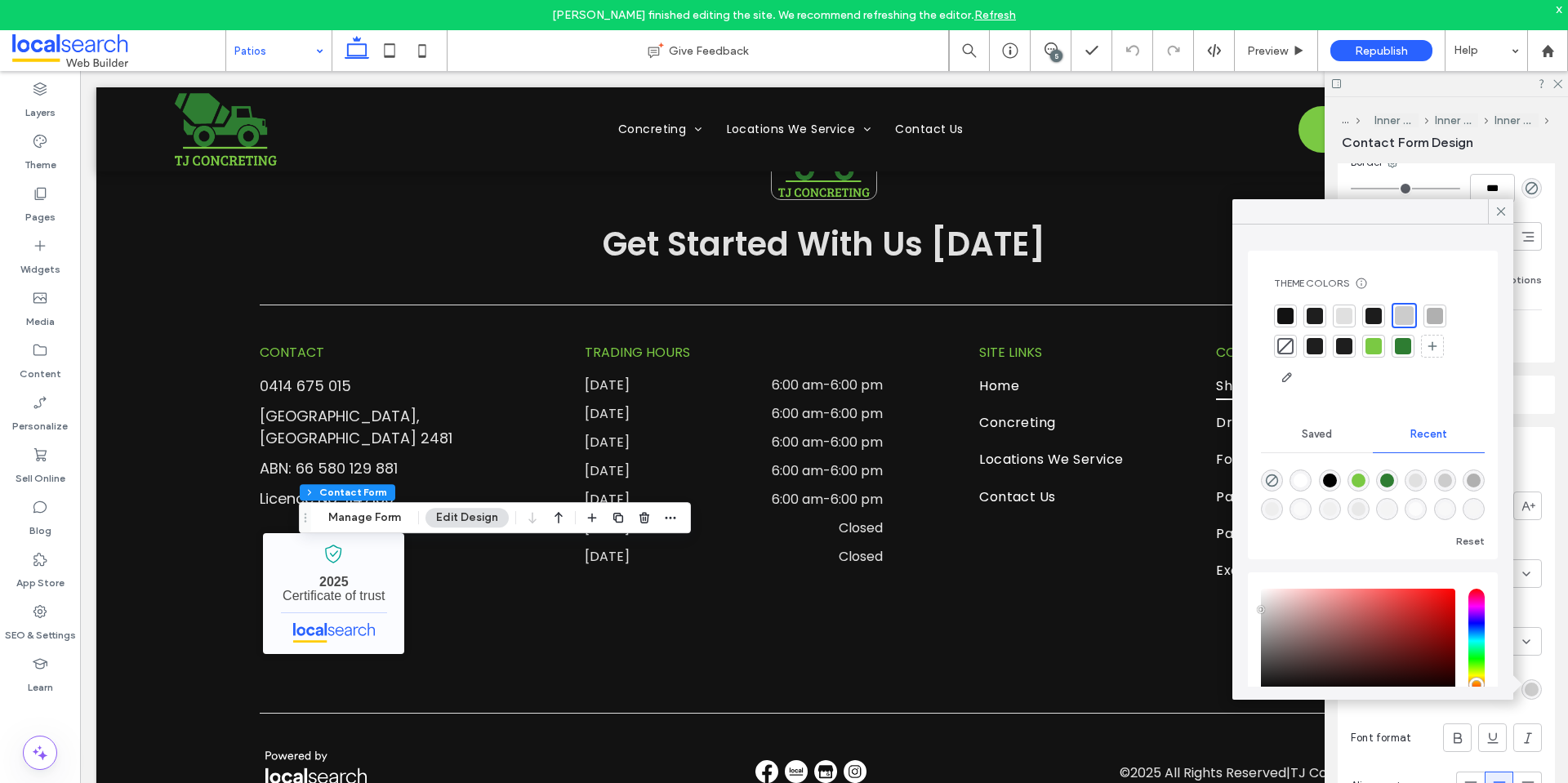
click at [1283, 304] on div at bounding box center [1285, 315] width 23 height 23
click at [1505, 211] on icon at bounding box center [1501, 211] width 15 height 15
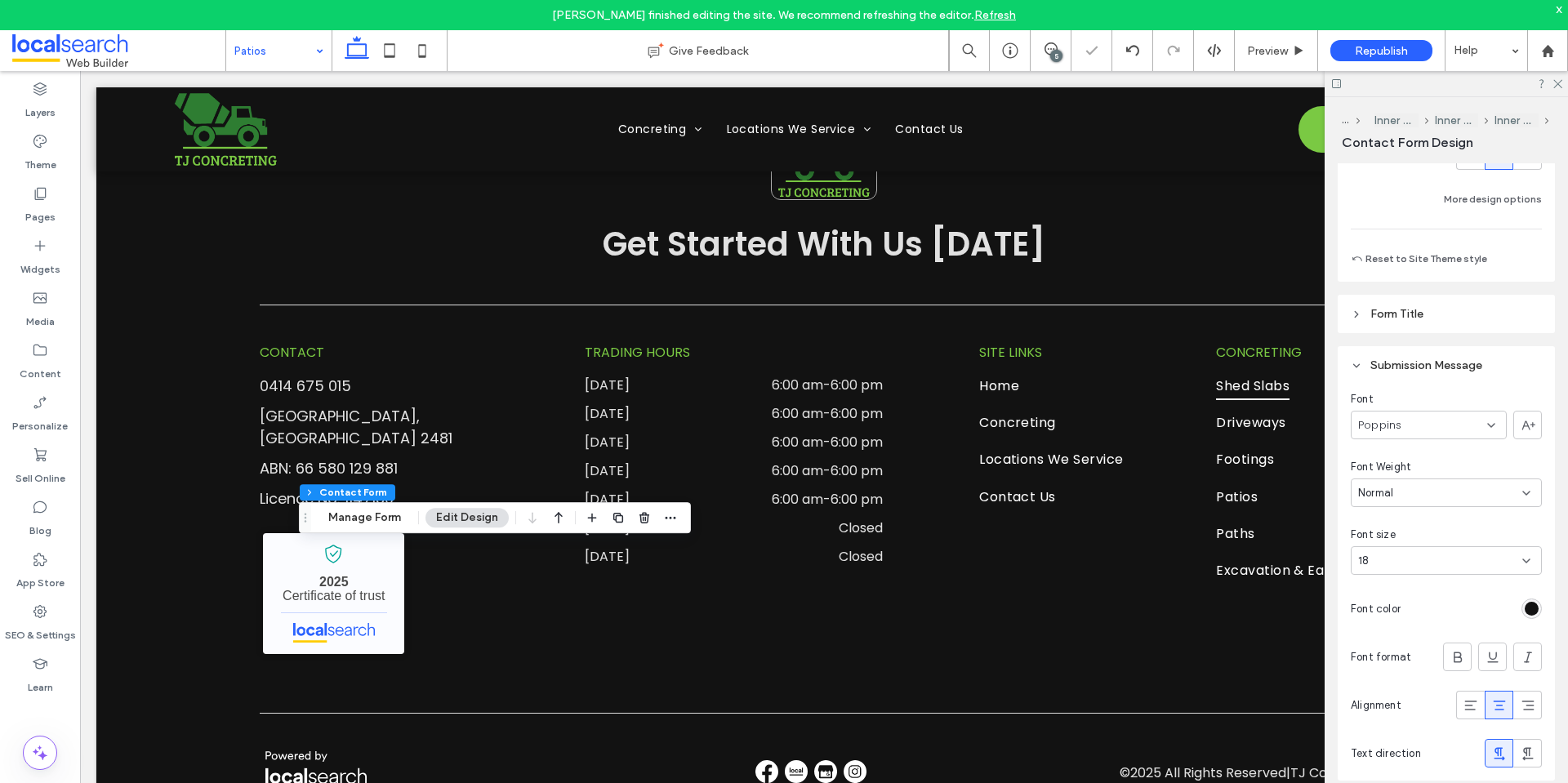
scroll to position [1602, 0]
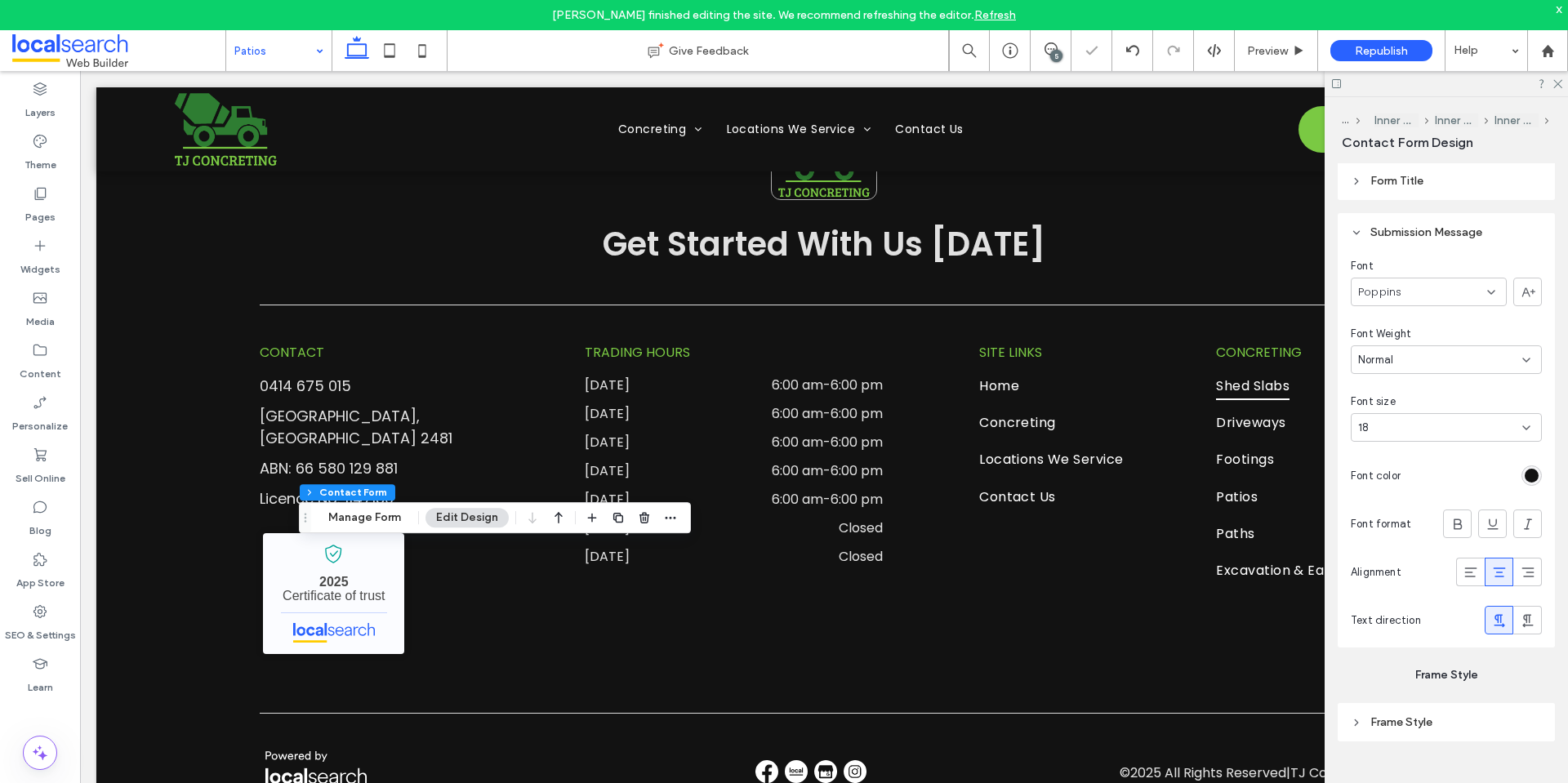
click at [1492, 573] on icon at bounding box center [1499, 573] width 17 height 17
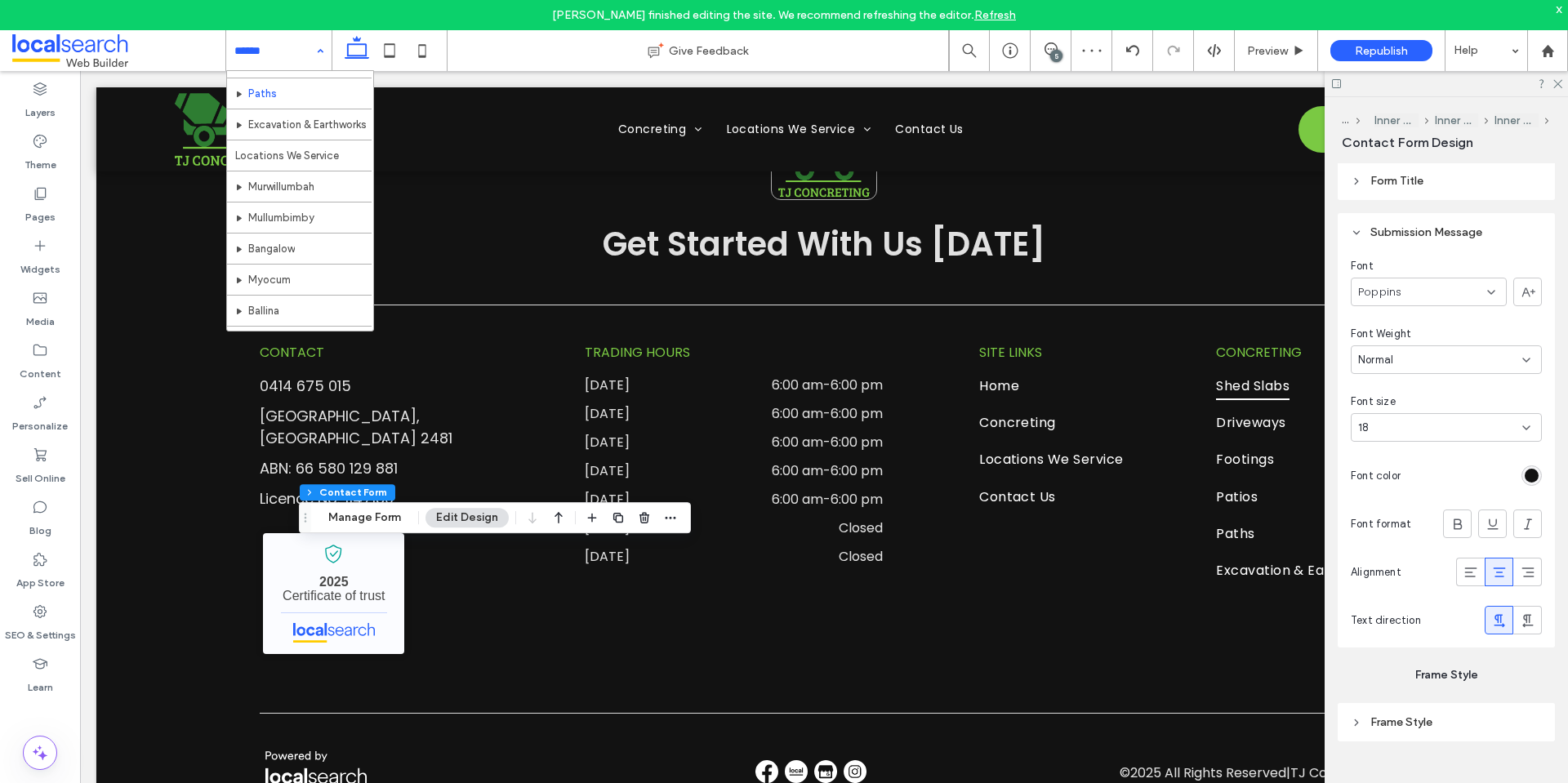
scroll to position [82, 0]
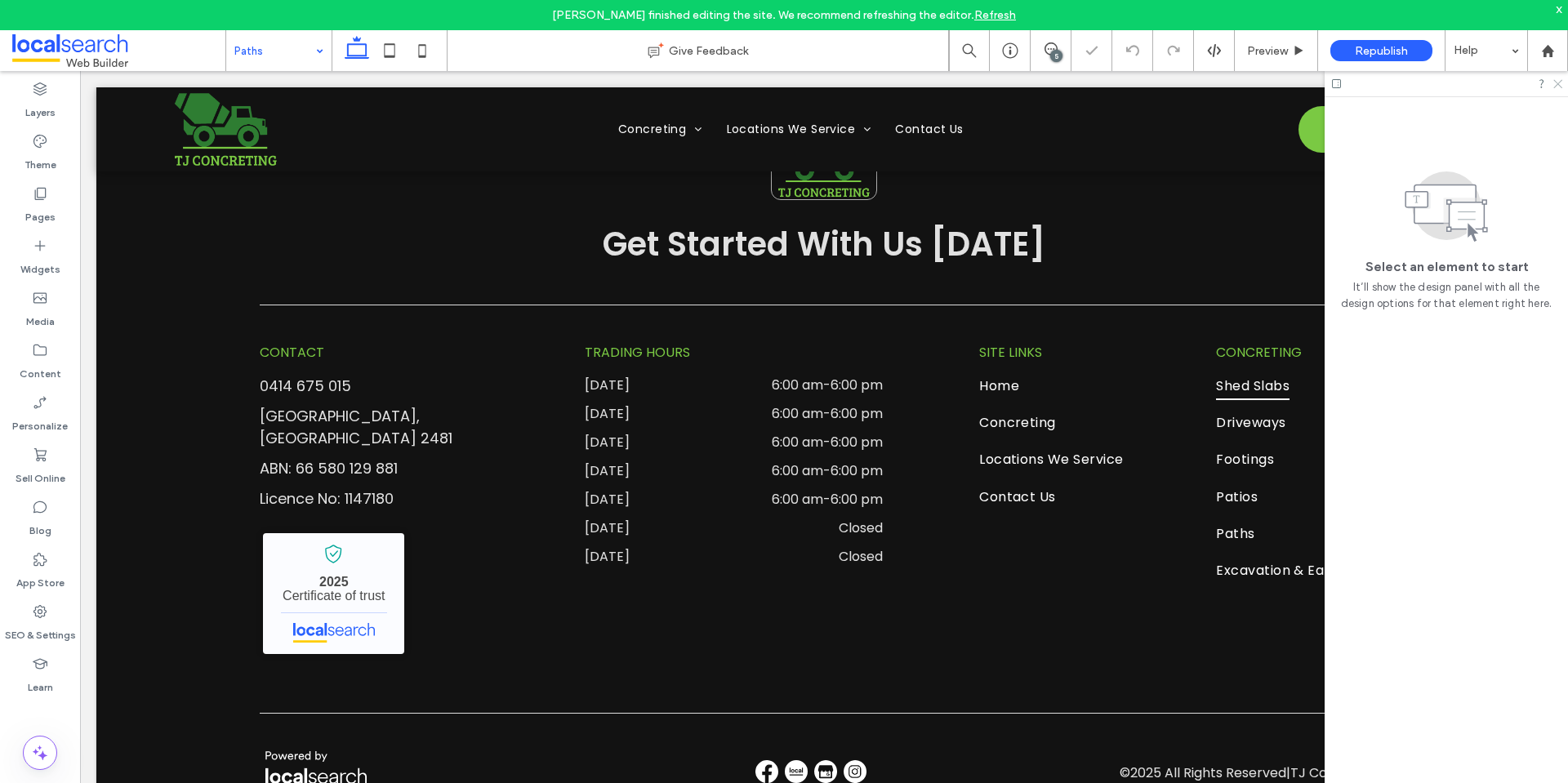
click at [1557, 85] on use at bounding box center [1558, 85] width 9 height 9
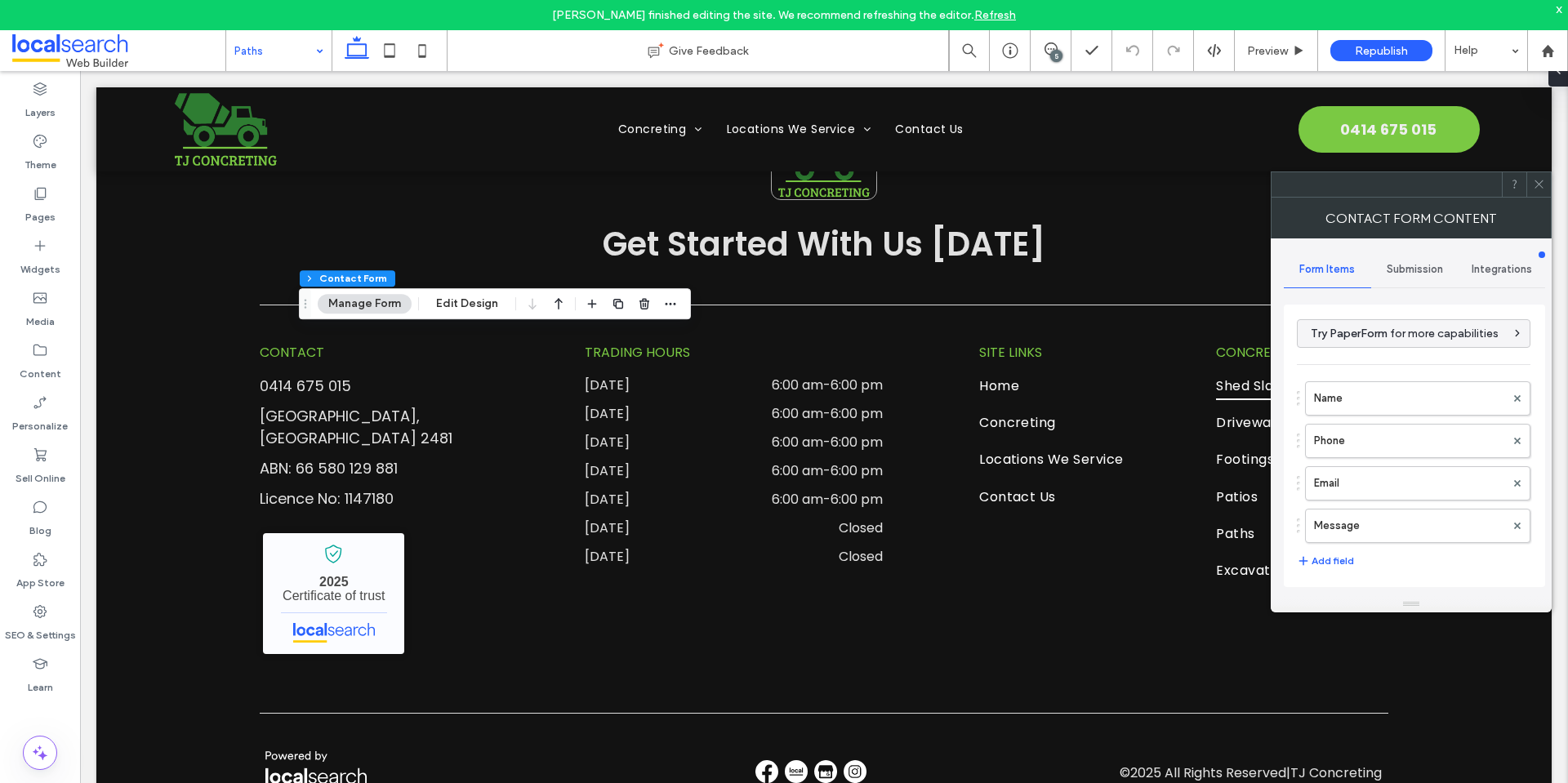
type input "**********"
type input "*"
type input "***"
type input "**"
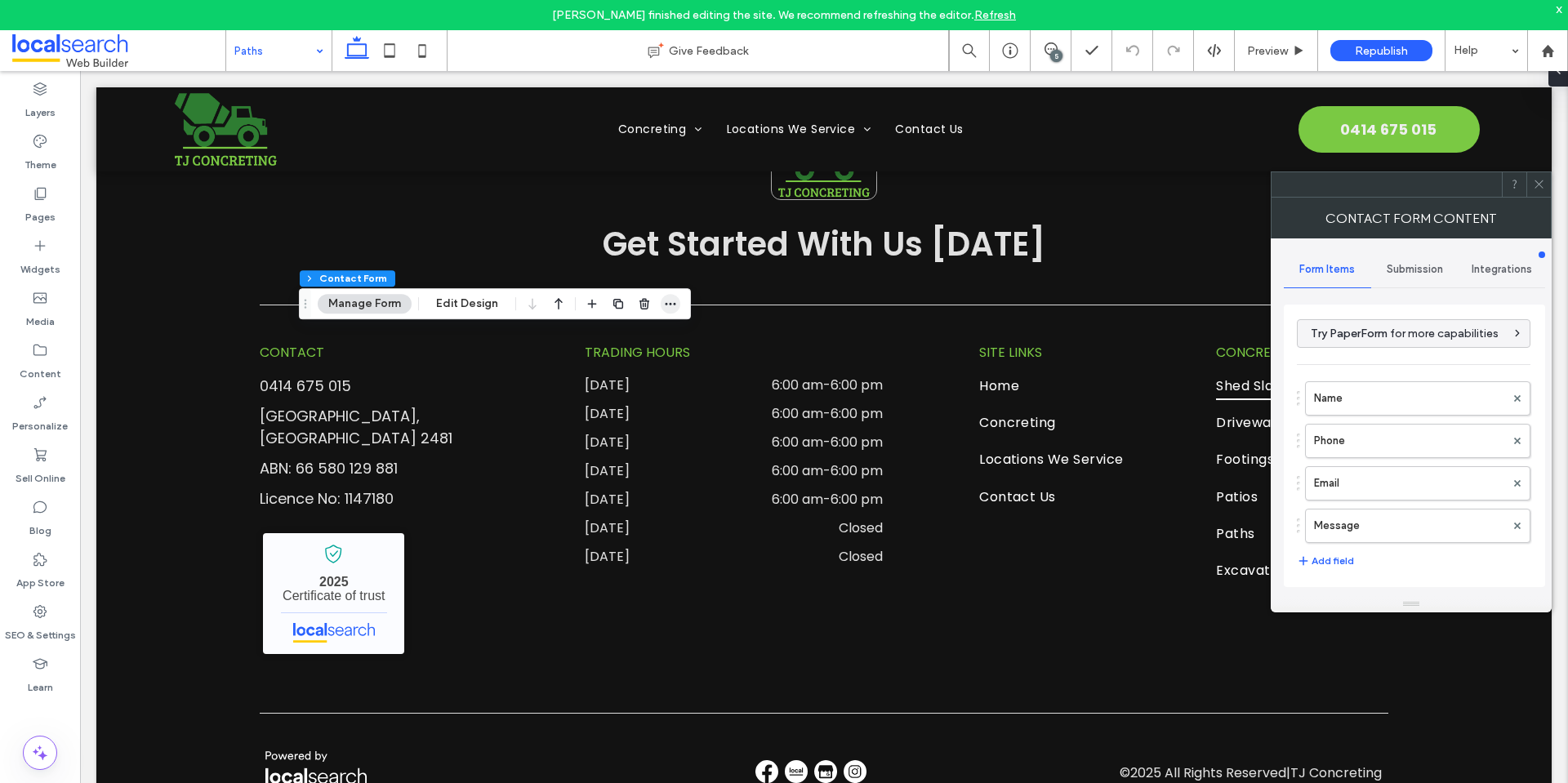
click at [670, 309] on icon "button" at bounding box center [670, 303] width 13 height 13
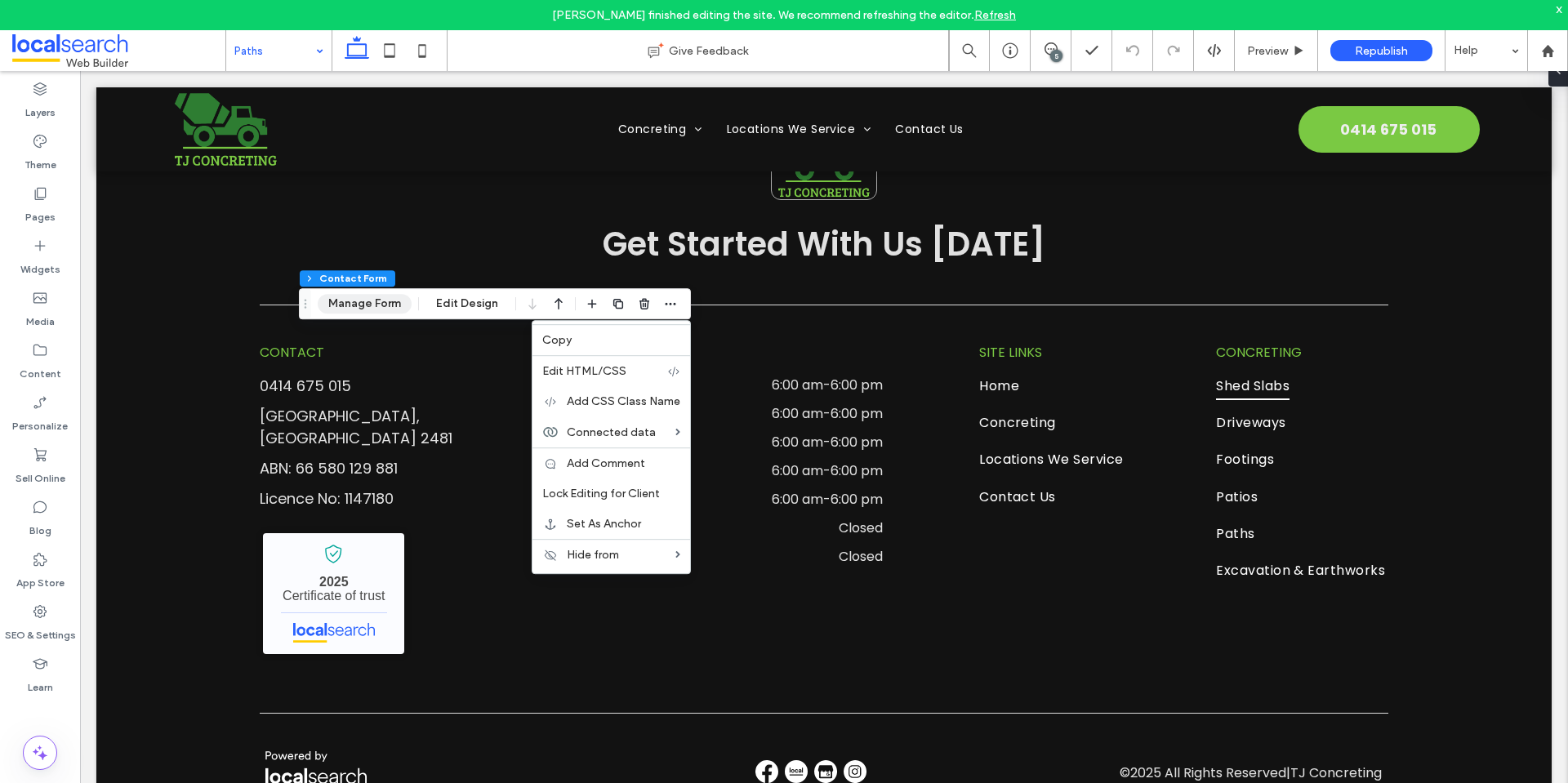
click at [381, 296] on button "Manage Form" at bounding box center [365, 303] width 94 height 19
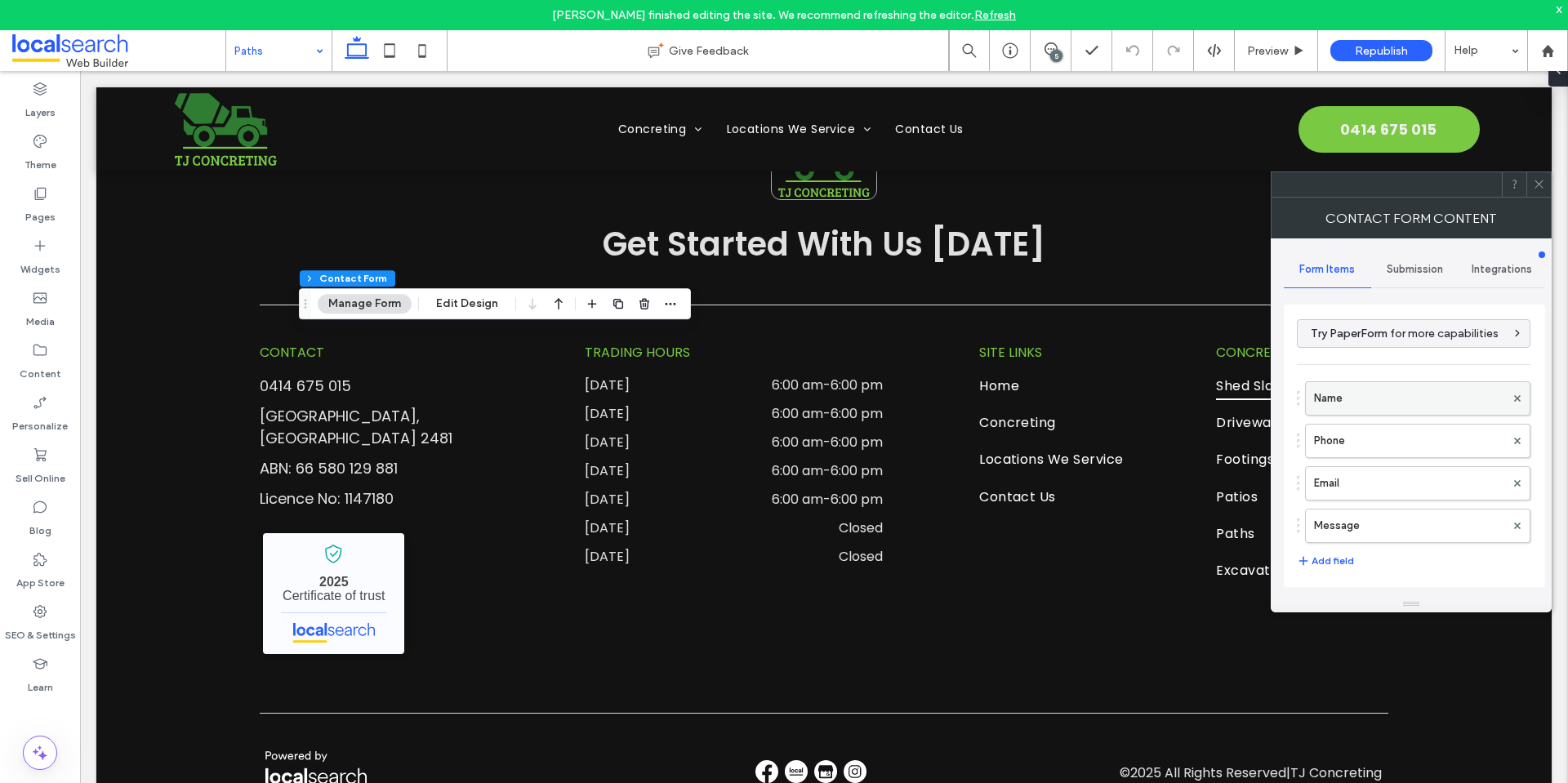
click at [1319, 404] on label "Name" at bounding box center [1410, 399] width 191 height 33
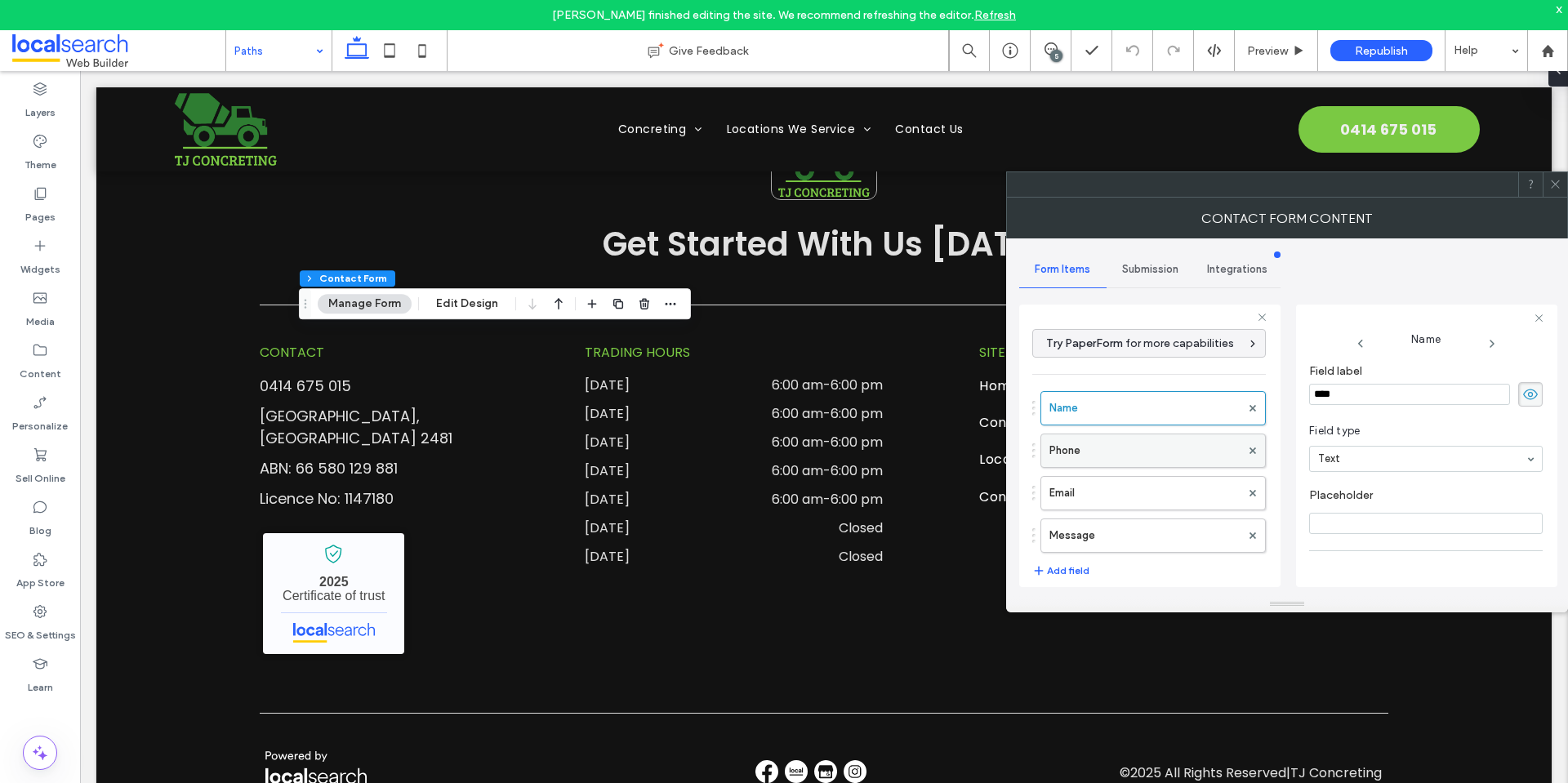
click at [1130, 450] on label "Phone" at bounding box center [1145, 451] width 191 height 33
click at [1148, 502] on label "Email" at bounding box center [1145, 494] width 191 height 33
click at [1183, 444] on label "Phone" at bounding box center [1145, 451] width 191 height 33
click at [1185, 414] on label "Name" at bounding box center [1145, 408] width 191 height 33
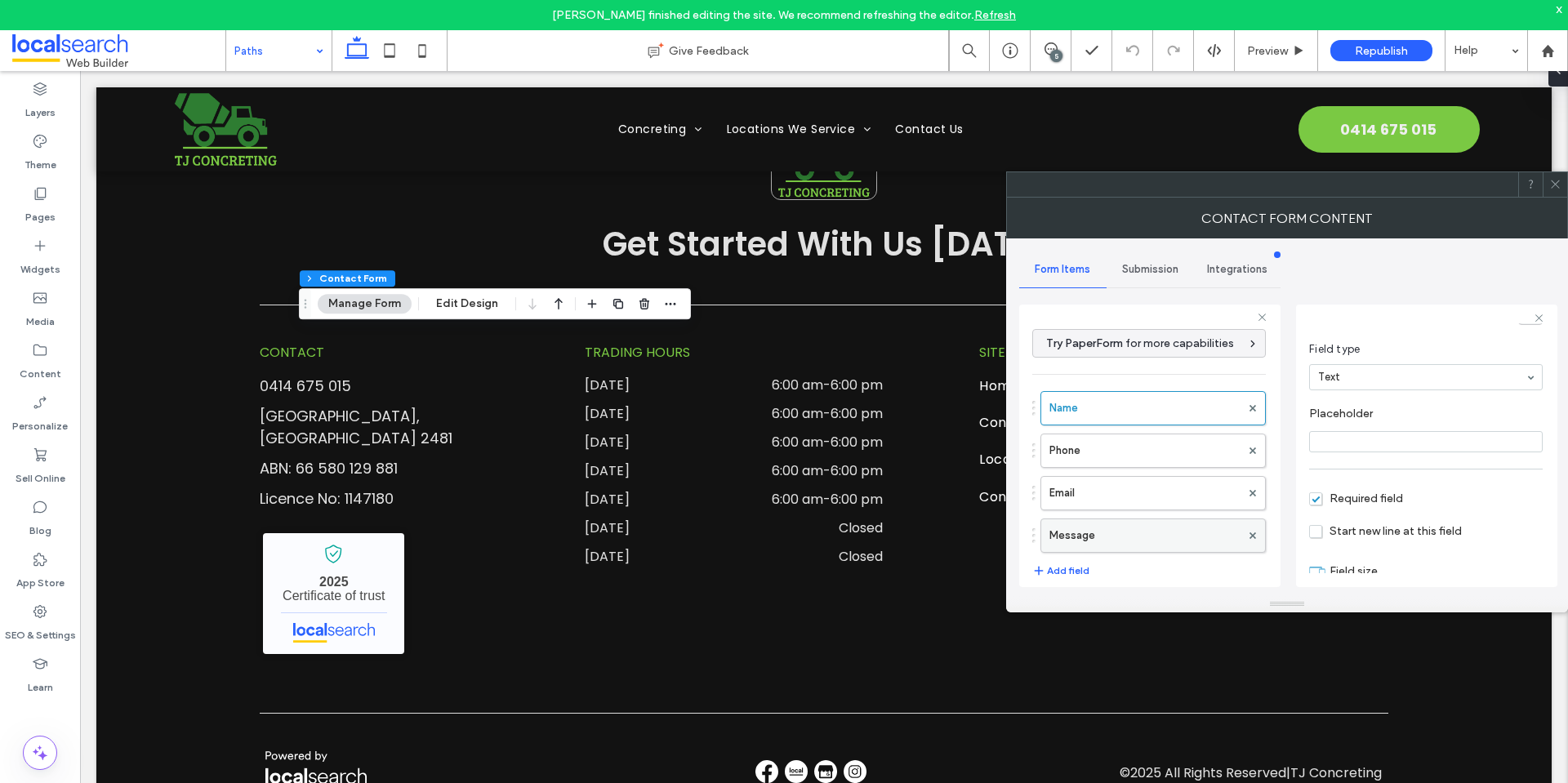
click at [1182, 533] on label "Message" at bounding box center [1145, 536] width 191 height 33
type input "**"
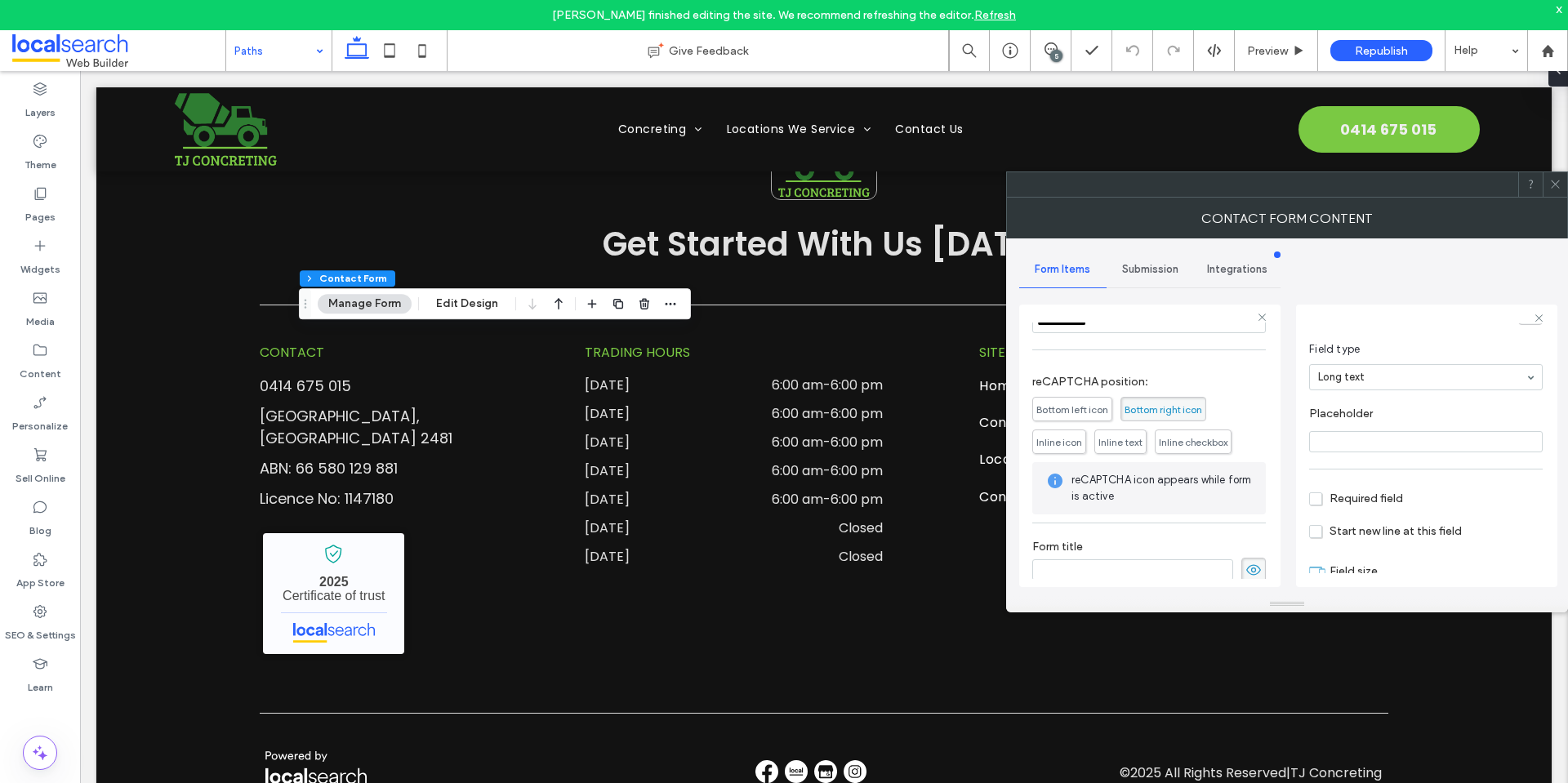
click at [1151, 267] on span "Submission" at bounding box center [1150, 269] width 56 height 13
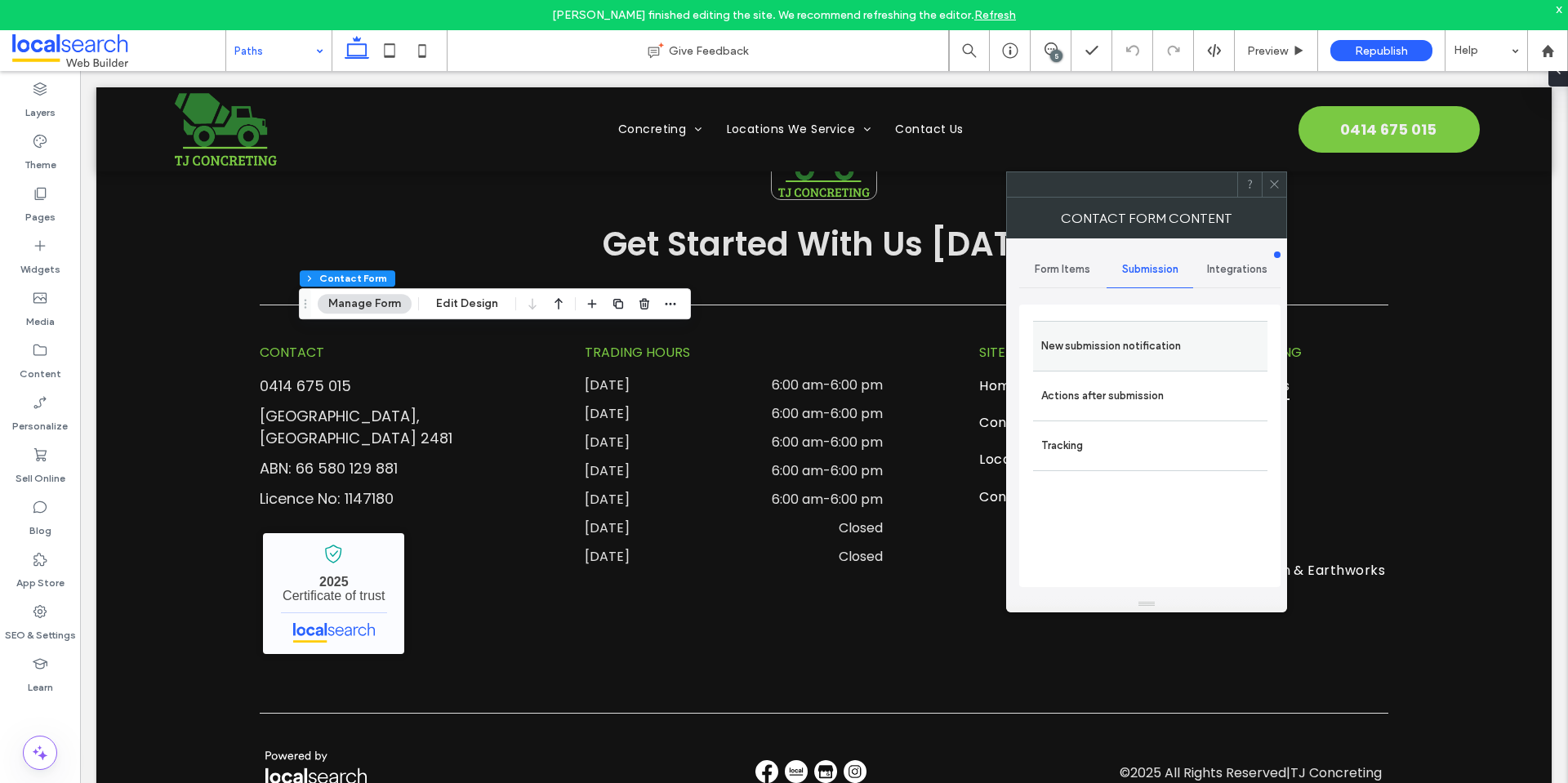
click at [1167, 346] on label "New submission notification" at bounding box center [1150, 346] width 218 height 33
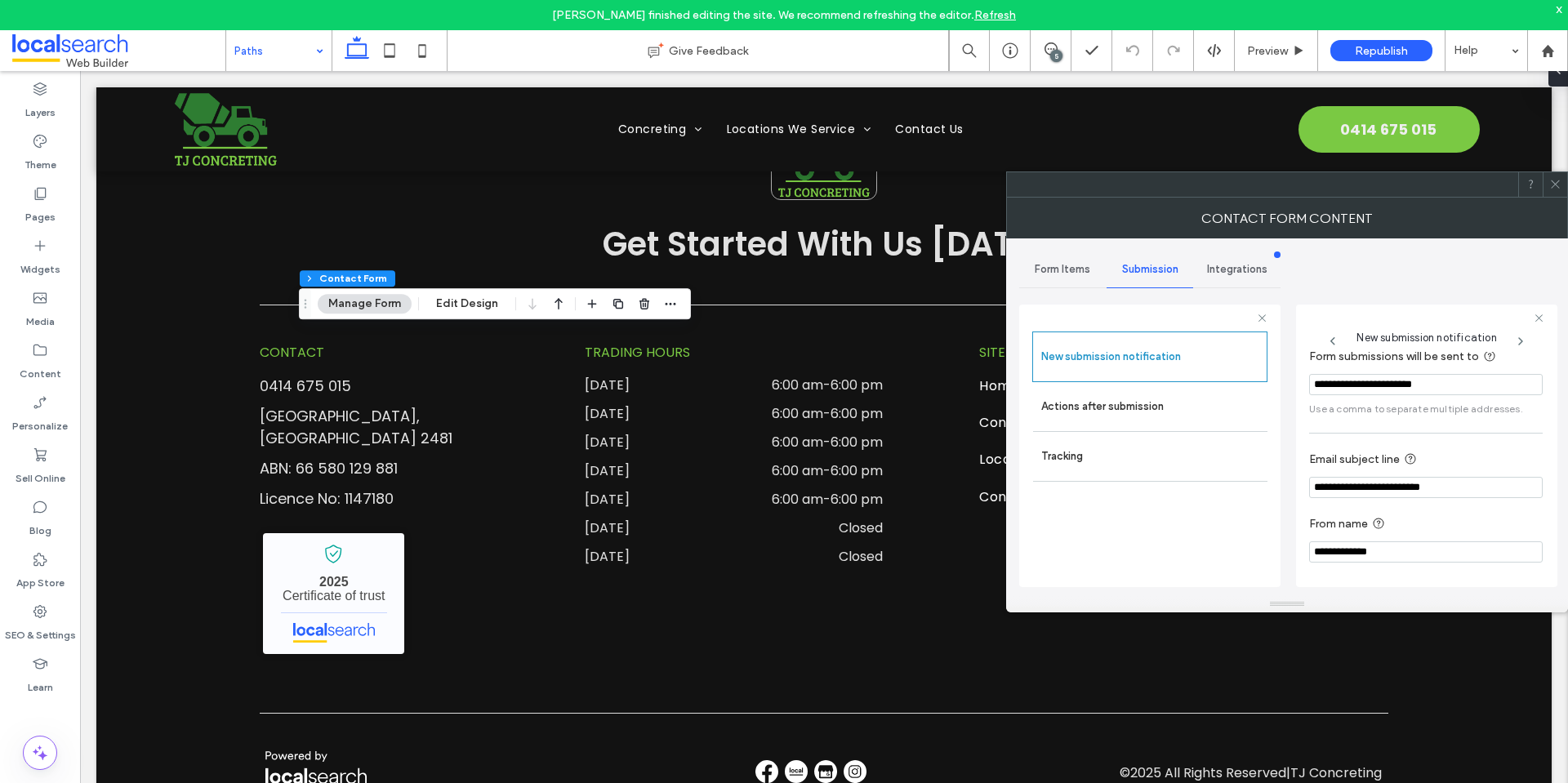
click at [1176, 407] on label "Actions after submission" at bounding box center [1150, 407] width 218 height 33
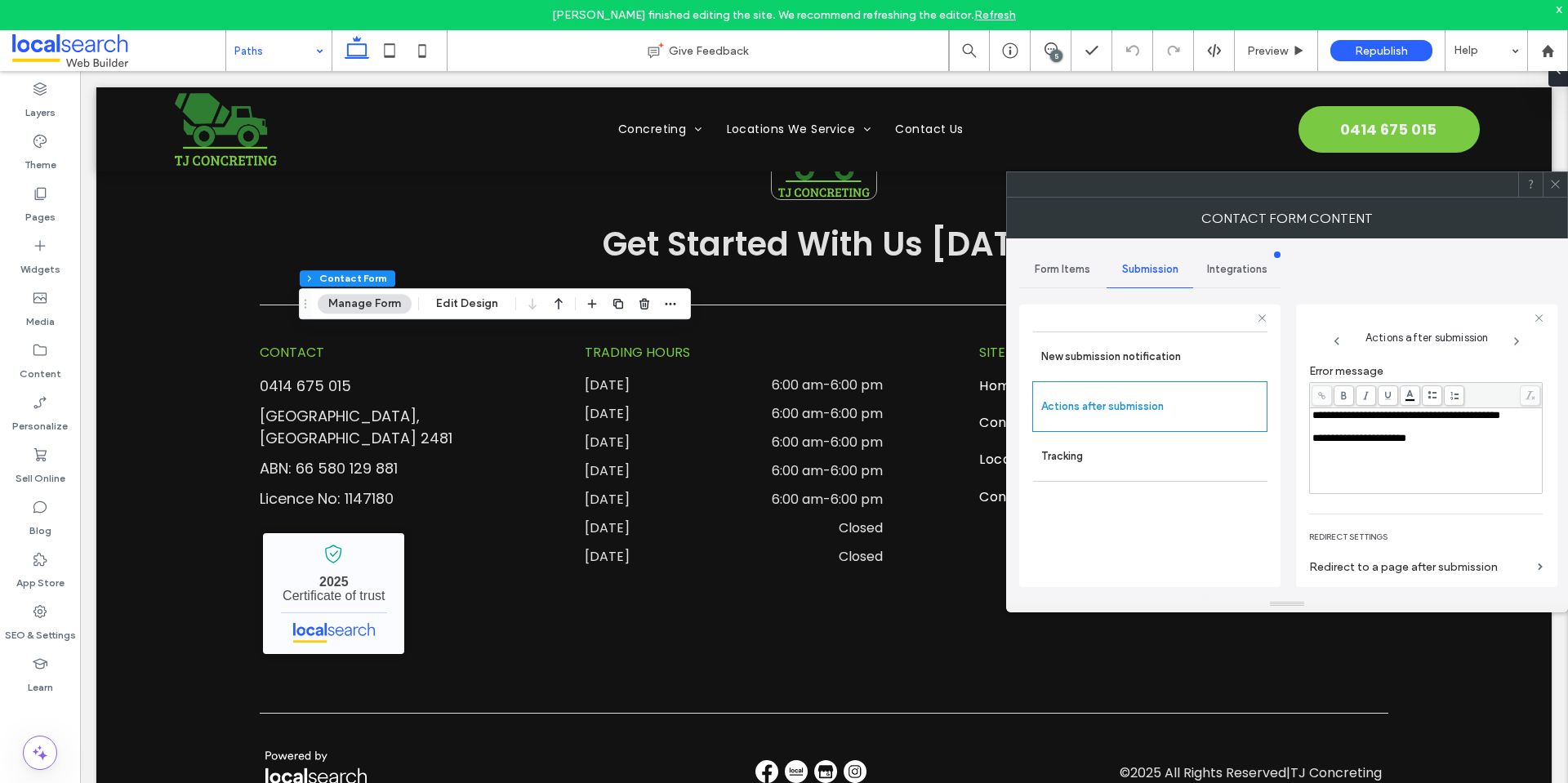
scroll to position [282, 0]
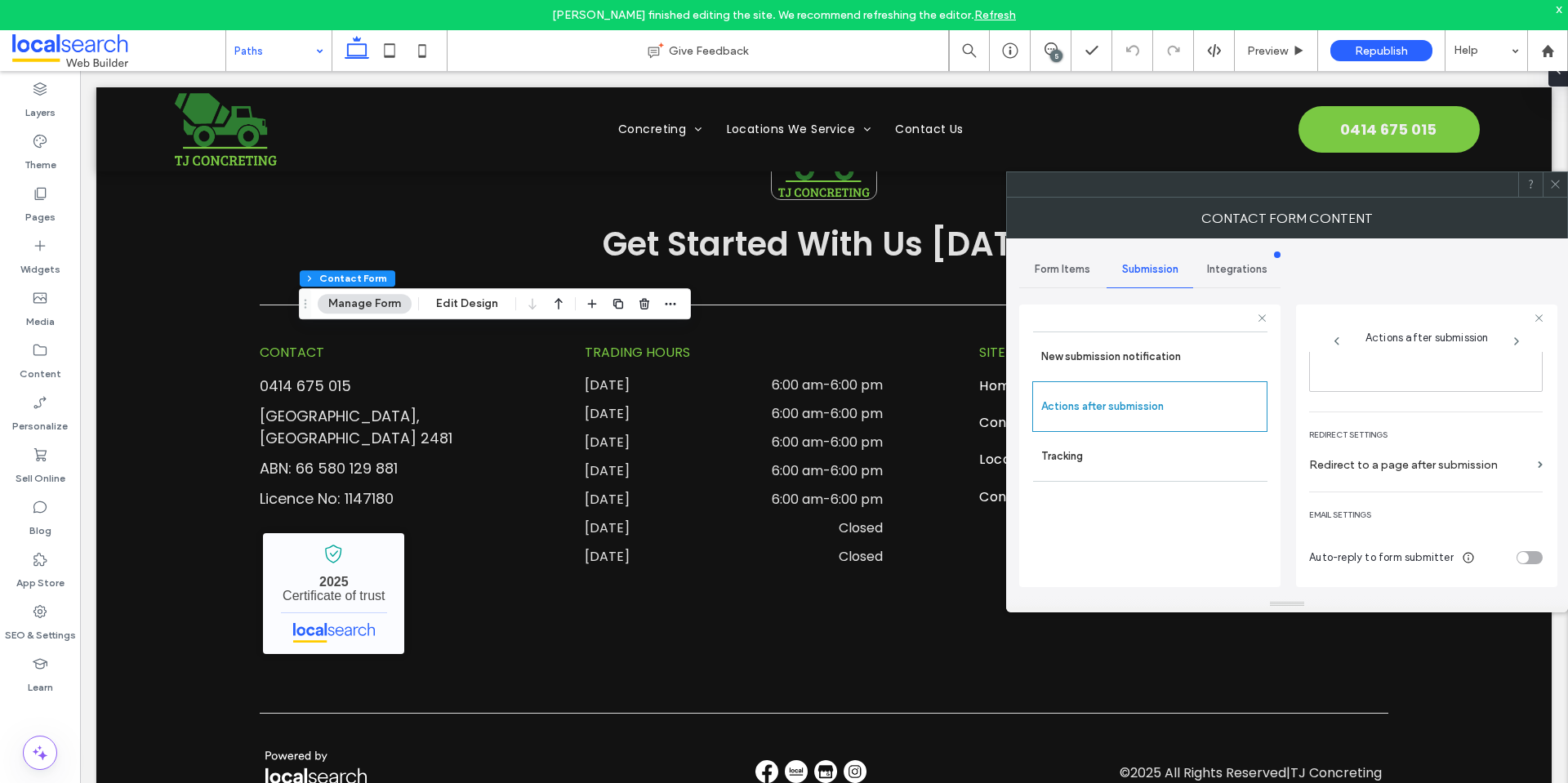
click at [1554, 189] on icon at bounding box center [1554, 184] width 12 height 12
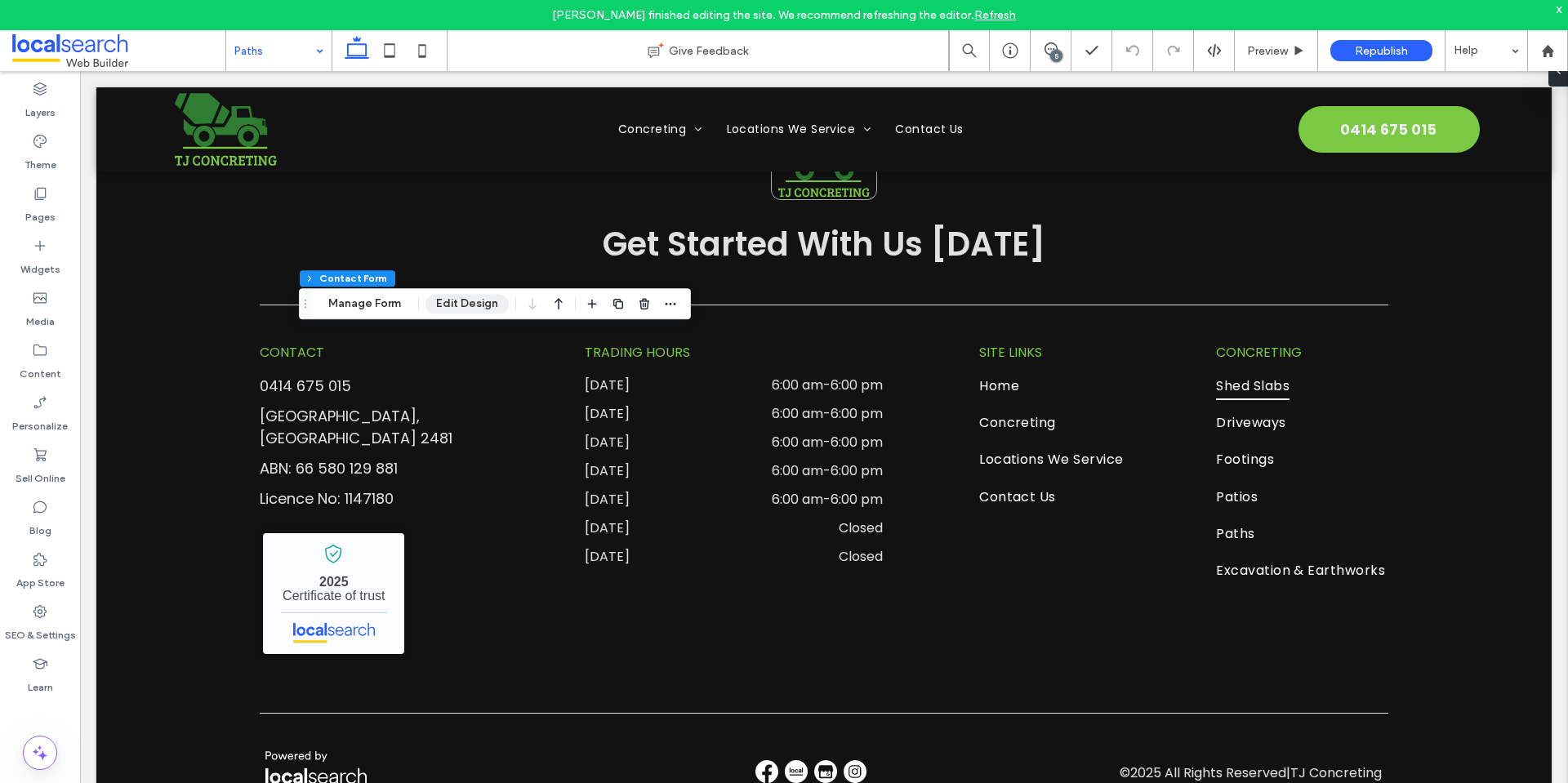
click at [494, 296] on button "Edit Design" at bounding box center [467, 303] width 84 height 19
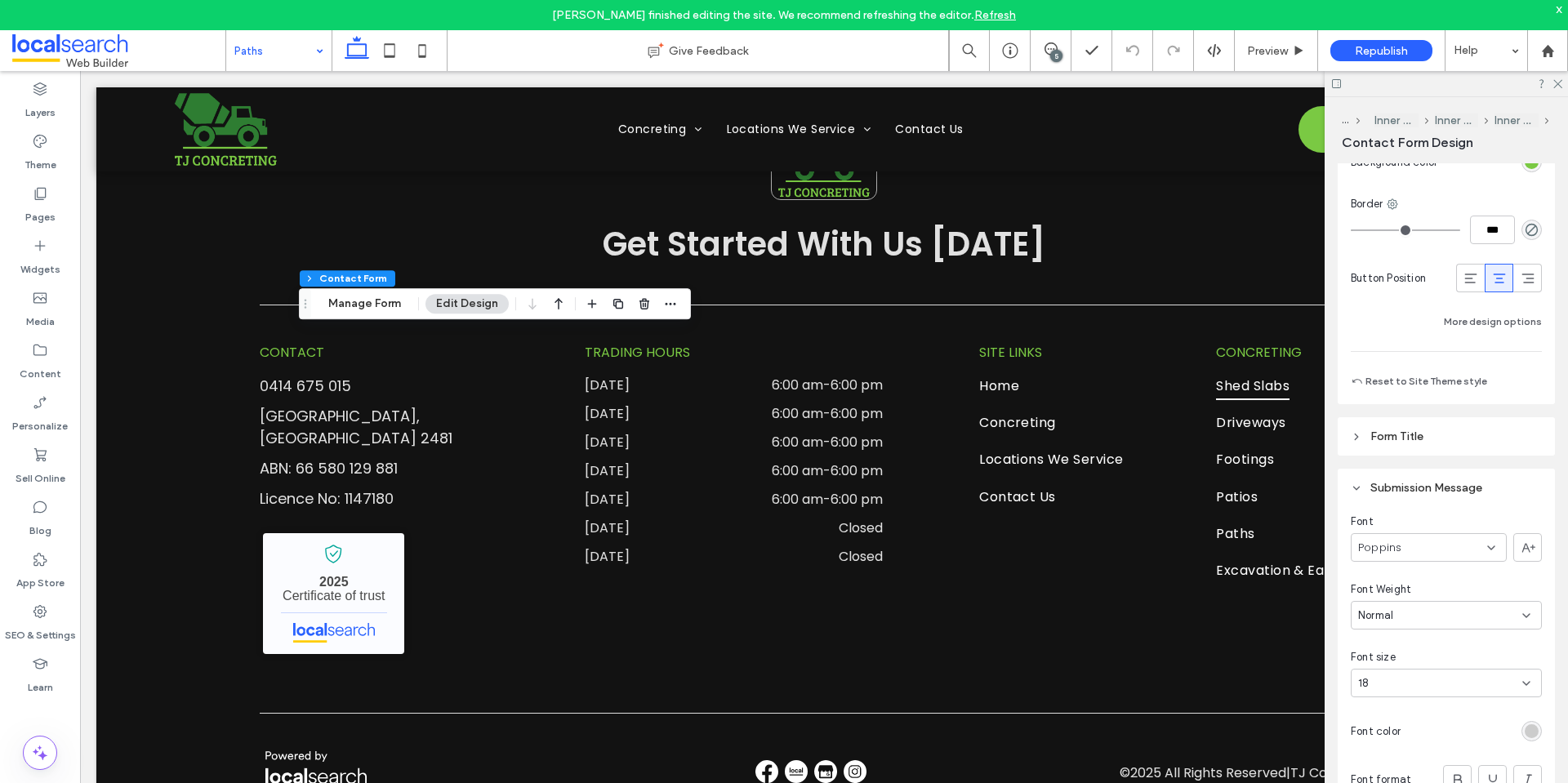
scroll to position [1470, 0]
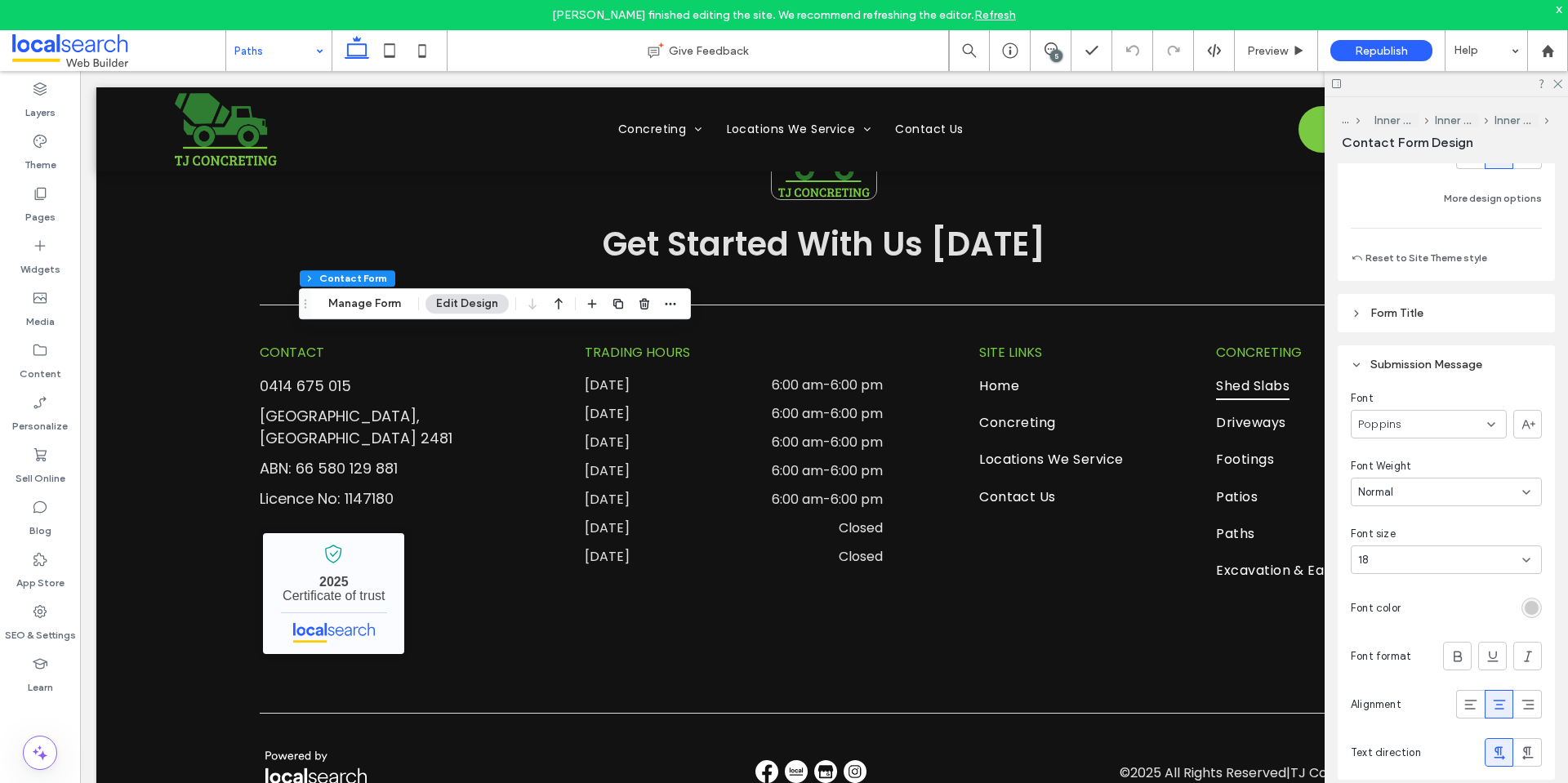
click at [1525, 610] on div "rgb(204, 204, 204)" at bounding box center [1531, 607] width 14 height 14
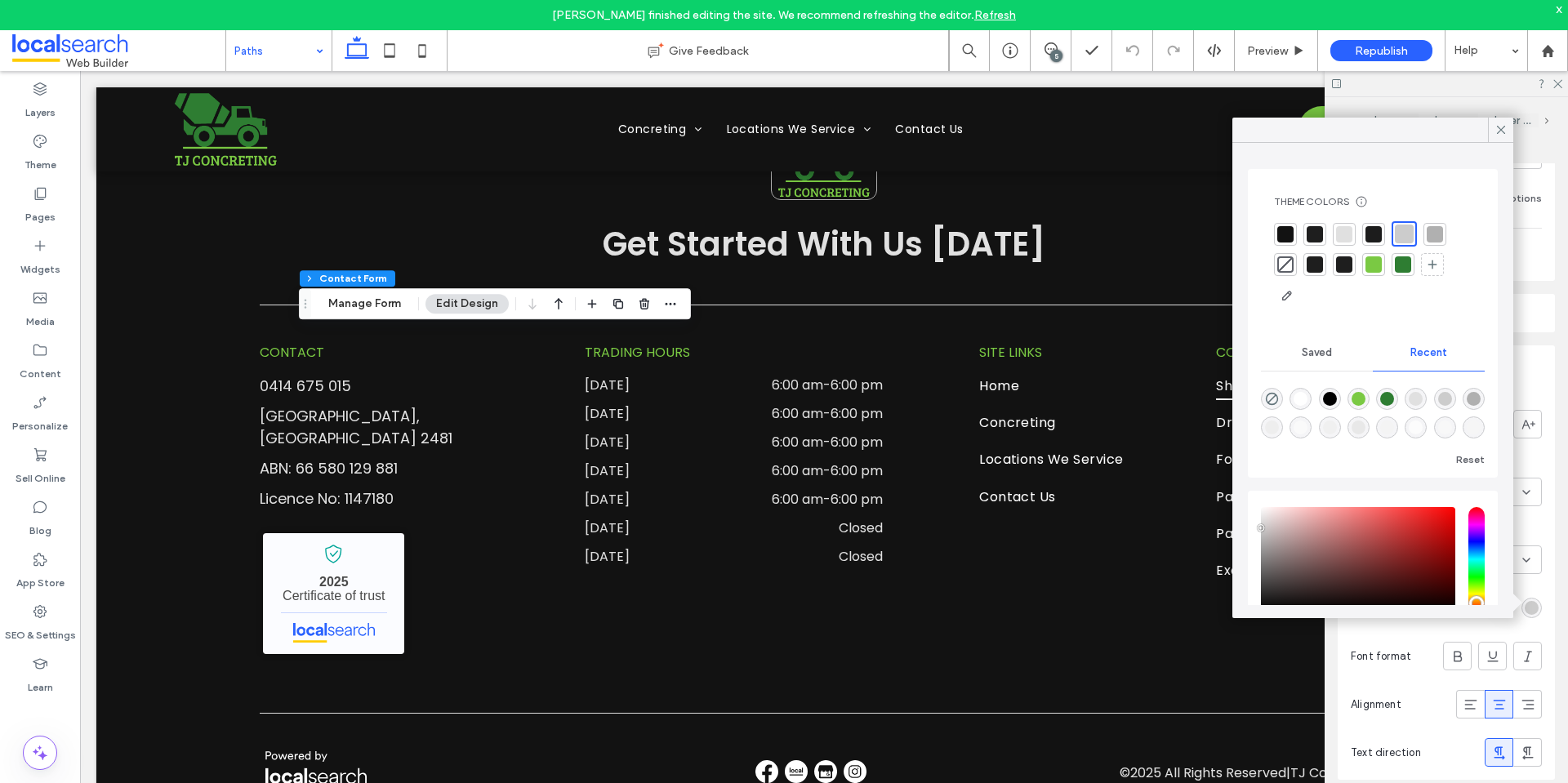
click at [1288, 233] on div at bounding box center [1286, 234] width 17 height 17
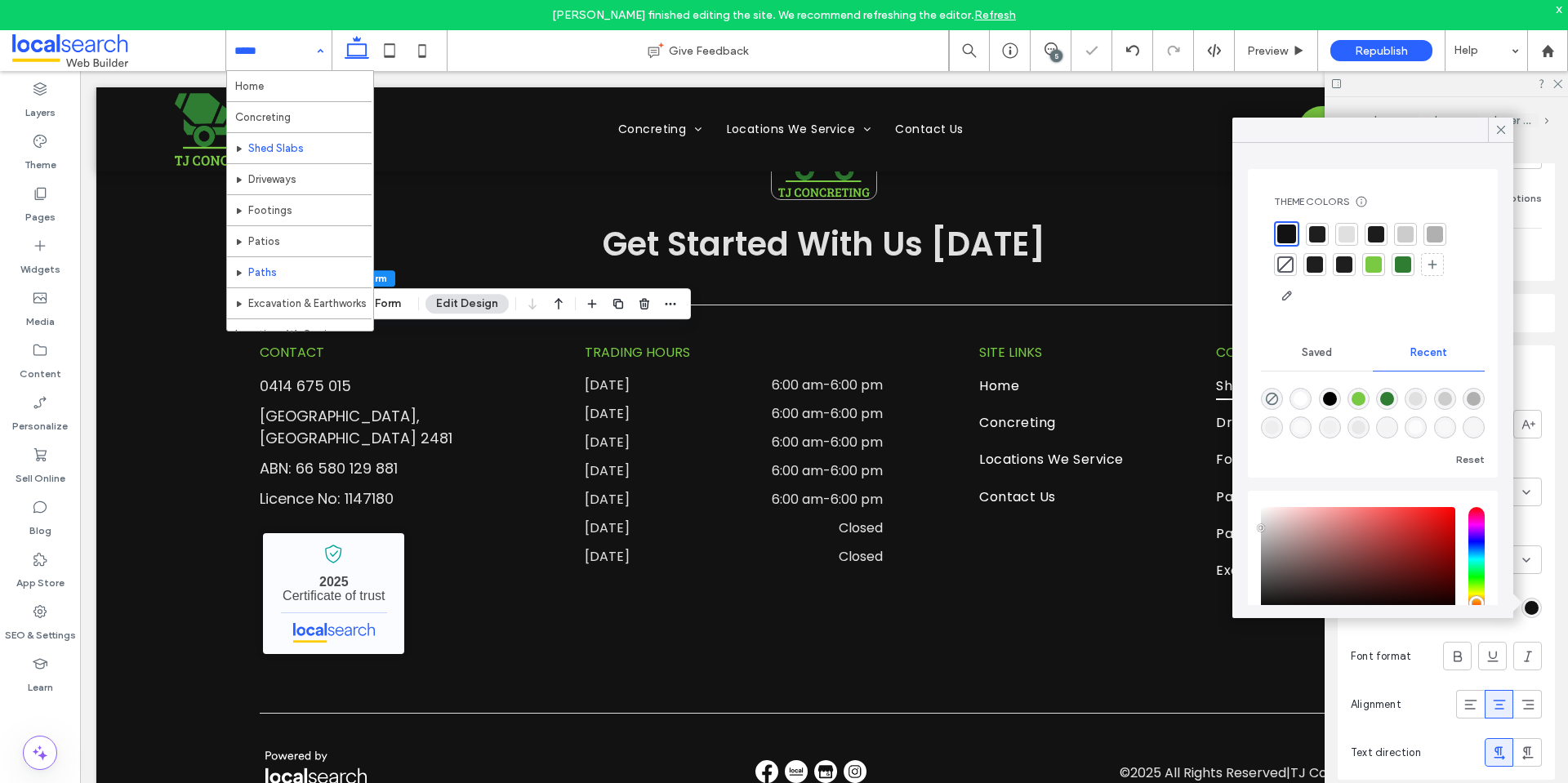
scroll to position [164, 0]
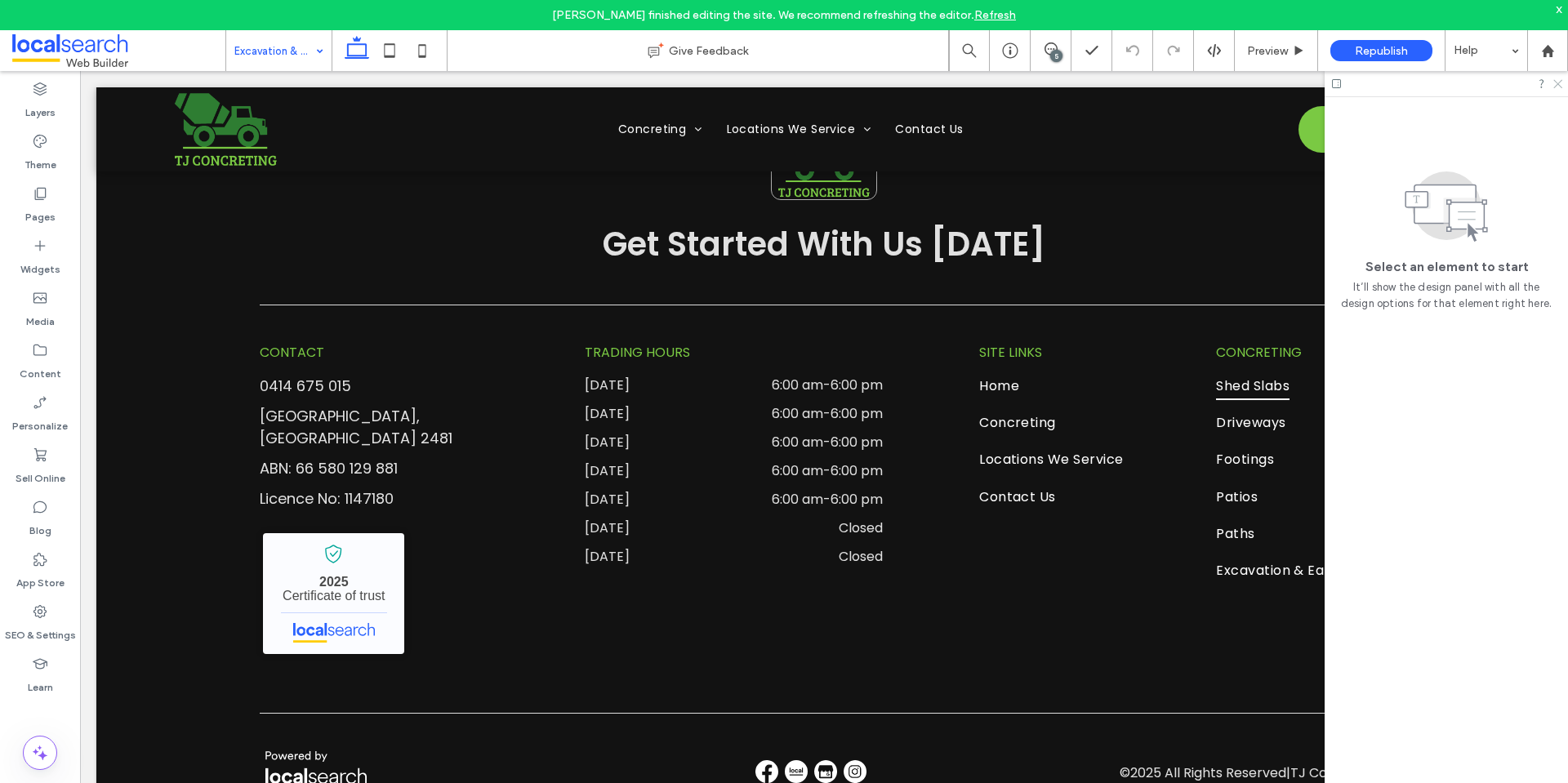
click at [1557, 85] on icon at bounding box center [1557, 83] width 11 height 11
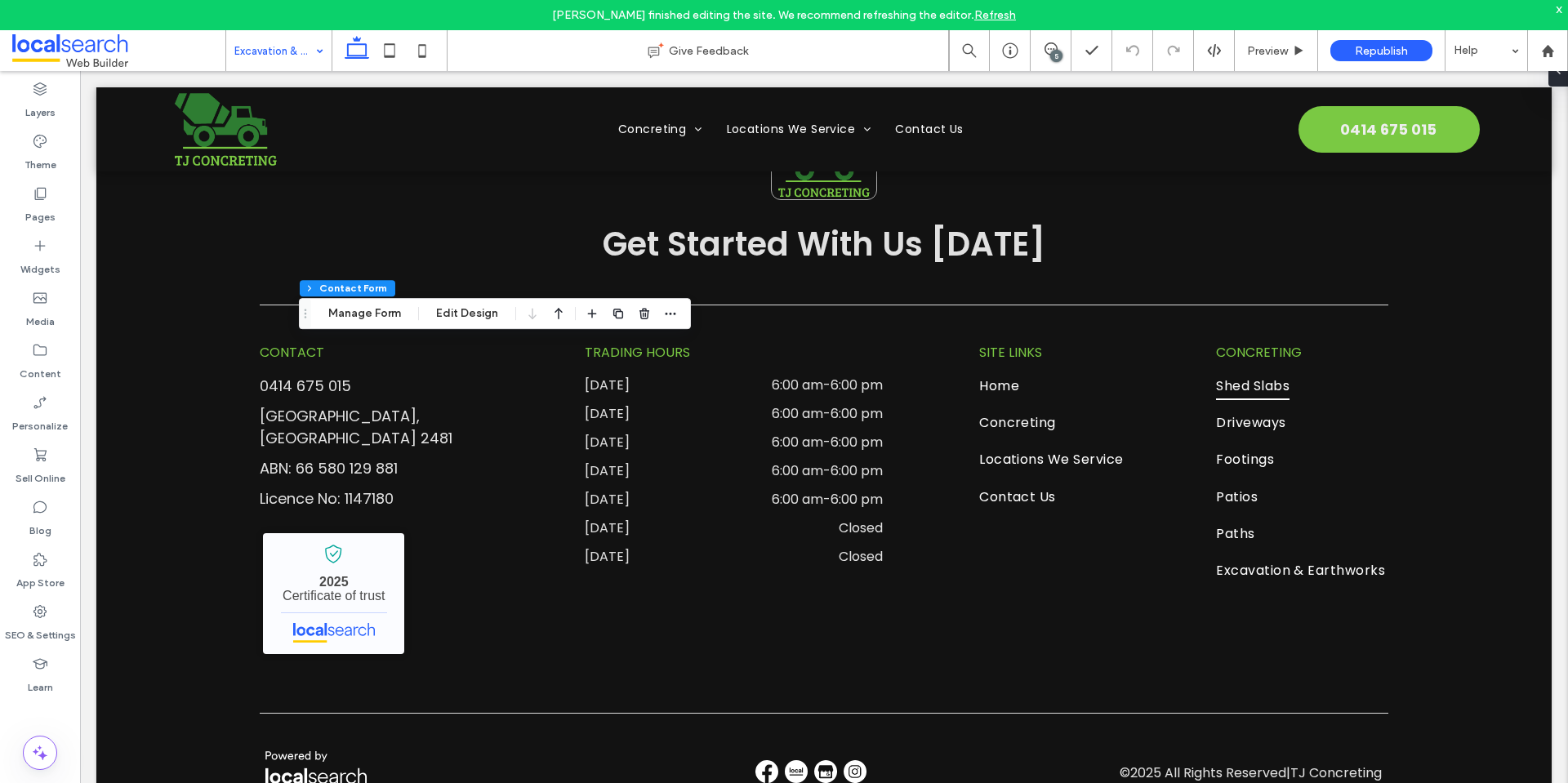
type input "*"
type input "***"
type input "**"
click at [672, 311] on icon "button" at bounding box center [670, 313] width 13 height 13
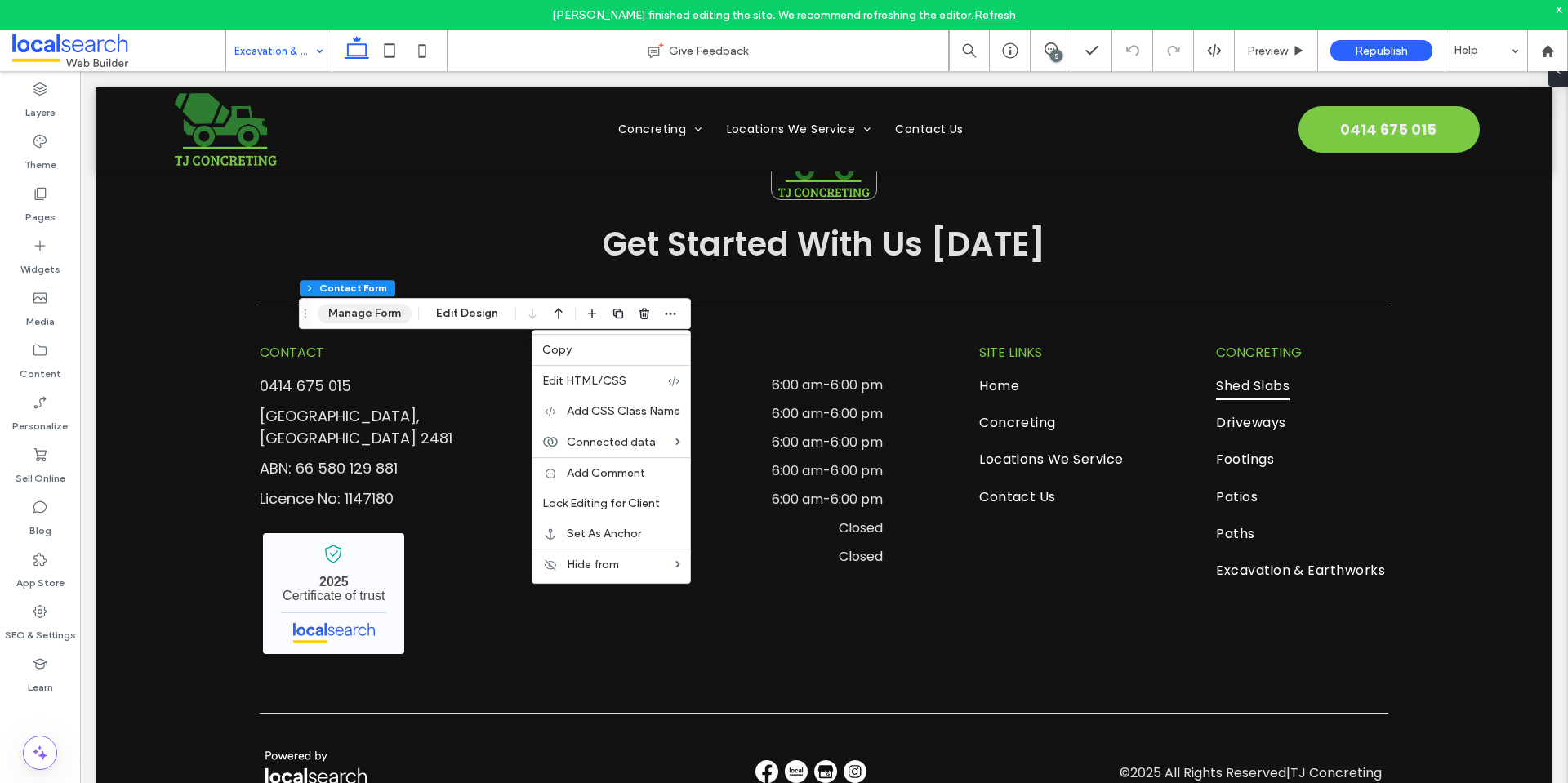
click at [365, 313] on button "Manage Form" at bounding box center [365, 313] width 94 height 19
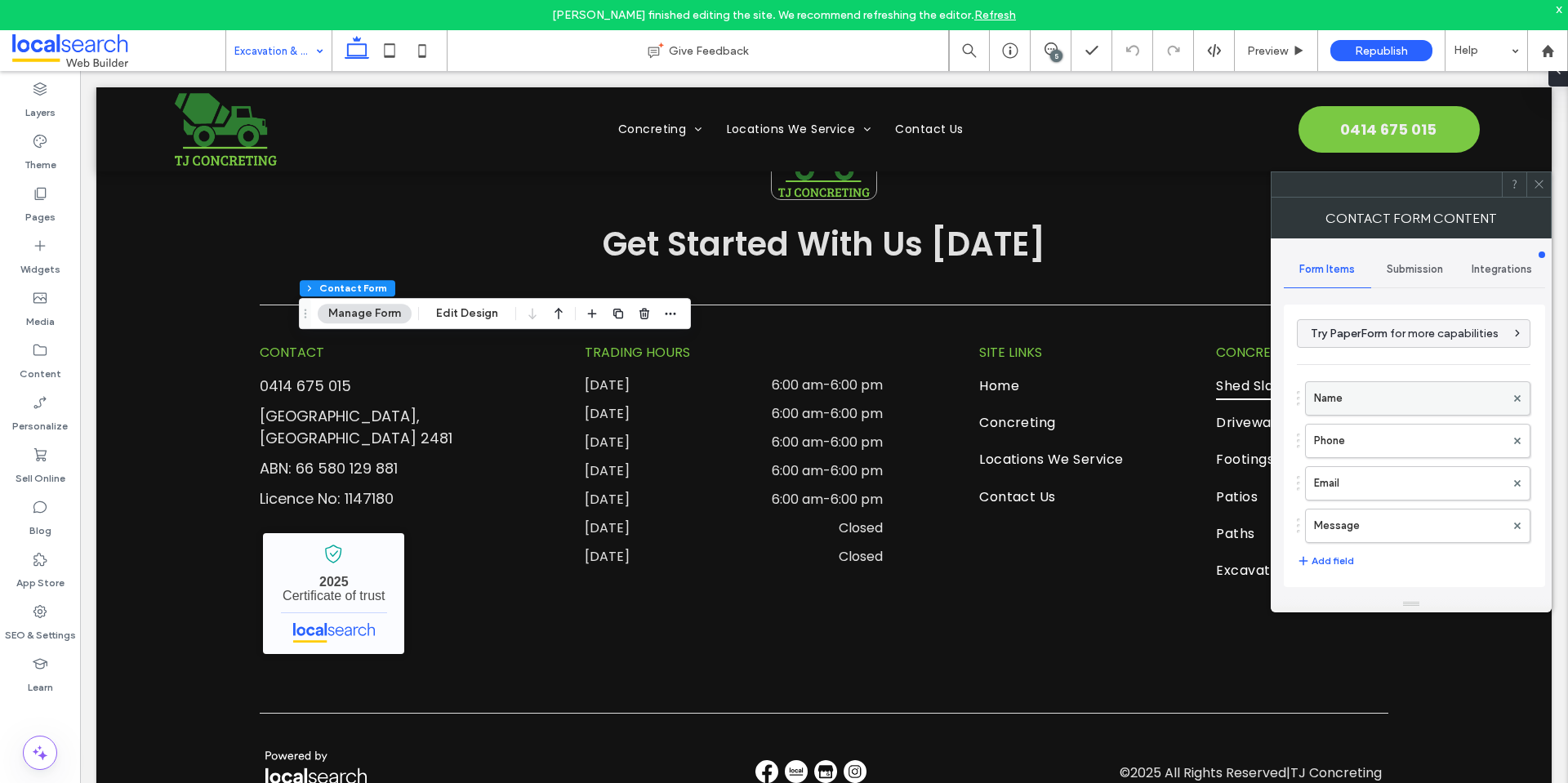
click at [1329, 395] on label "Name" at bounding box center [1410, 399] width 191 height 33
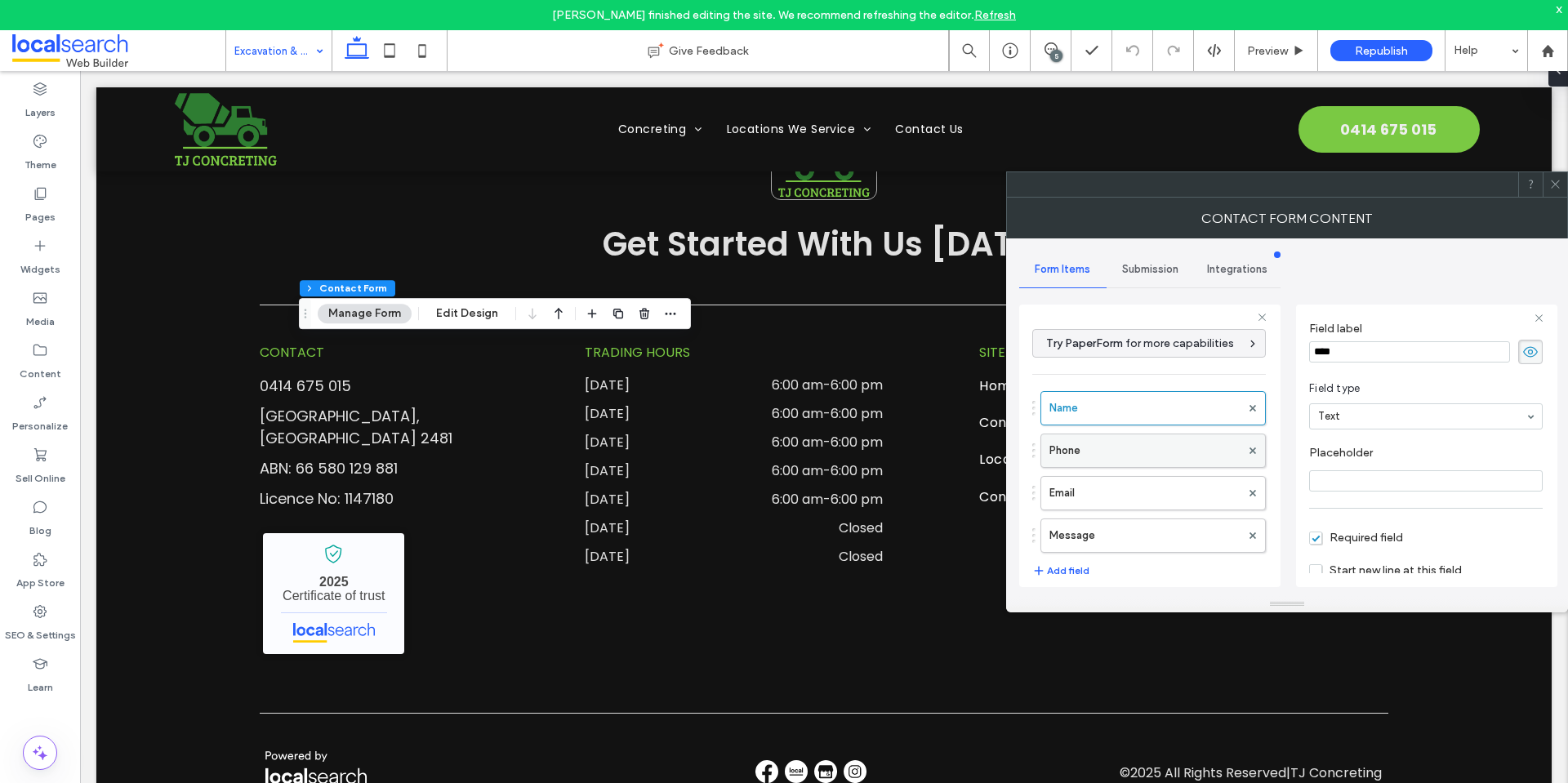
scroll to position [82, 0]
click at [1136, 445] on label "Phone" at bounding box center [1145, 451] width 191 height 33
drag, startPoint x: 1168, startPoint y: 494, endPoint x: 1172, endPoint y: 526, distance: 32.2
click at [1167, 494] on label "Email" at bounding box center [1145, 494] width 191 height 33
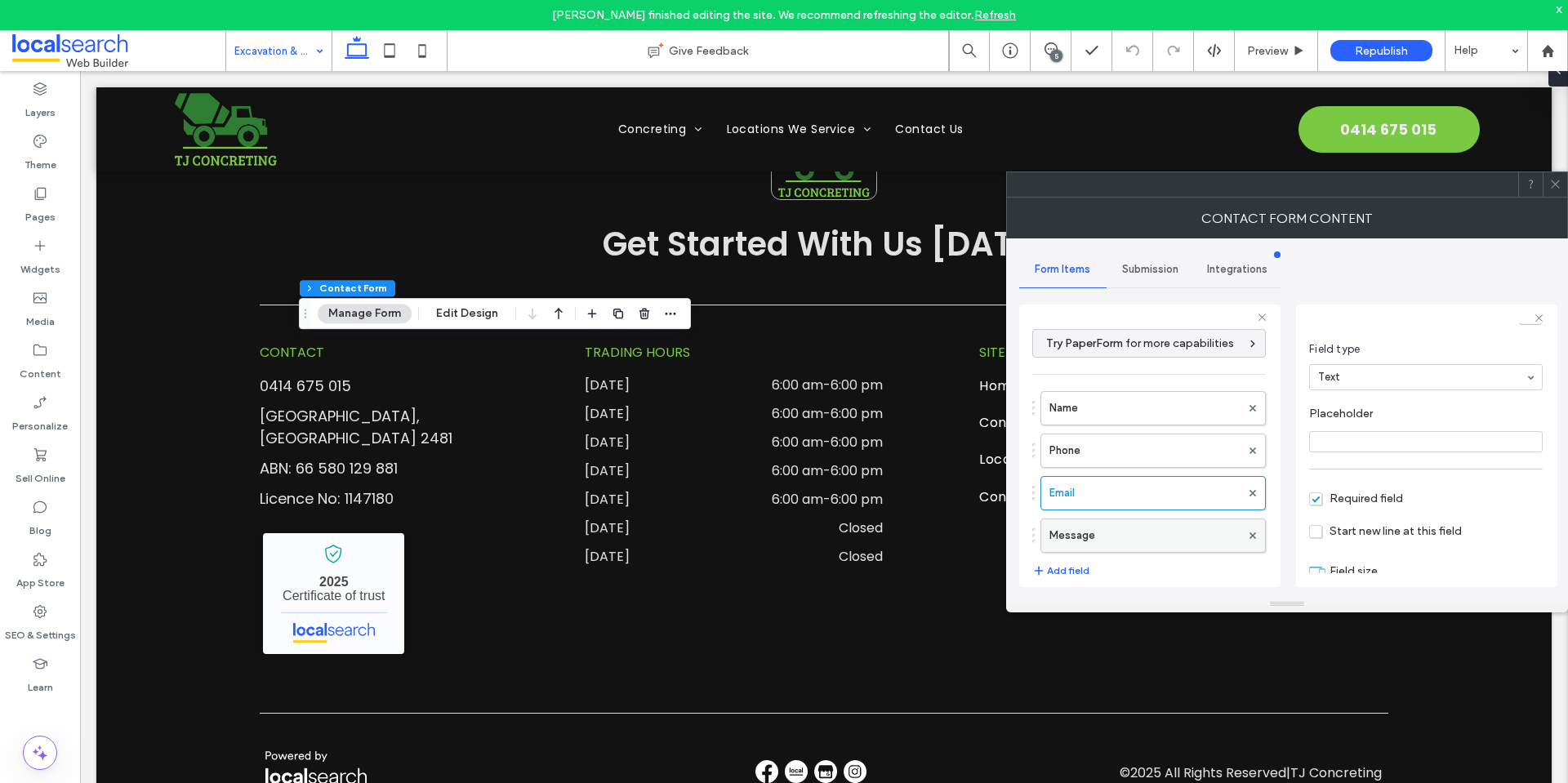
click at [1173, 536] on label "Message" at bounding box center [1145, 536] width 191 height 33
type input "**"
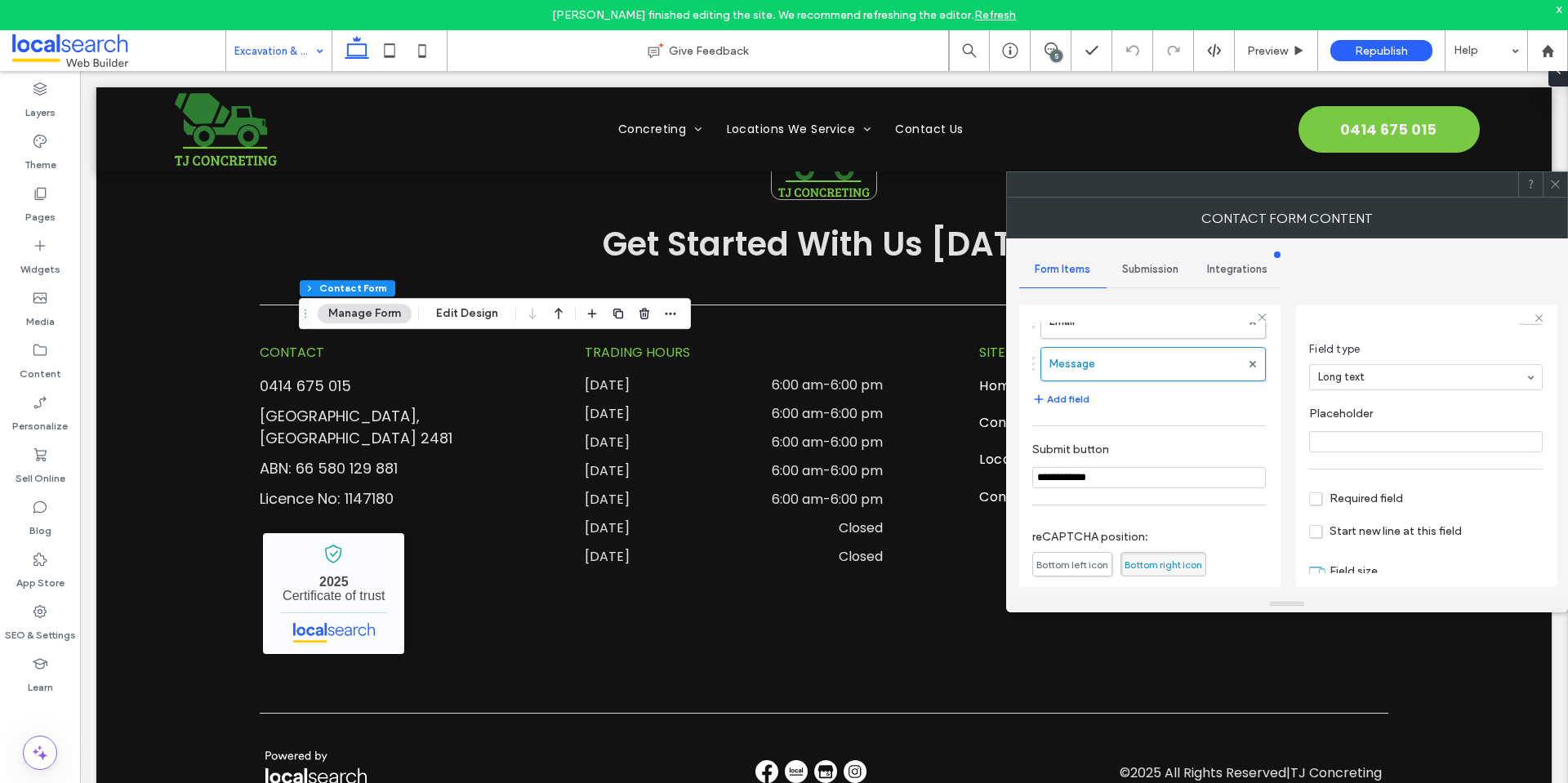
scroll to position [326, 0]
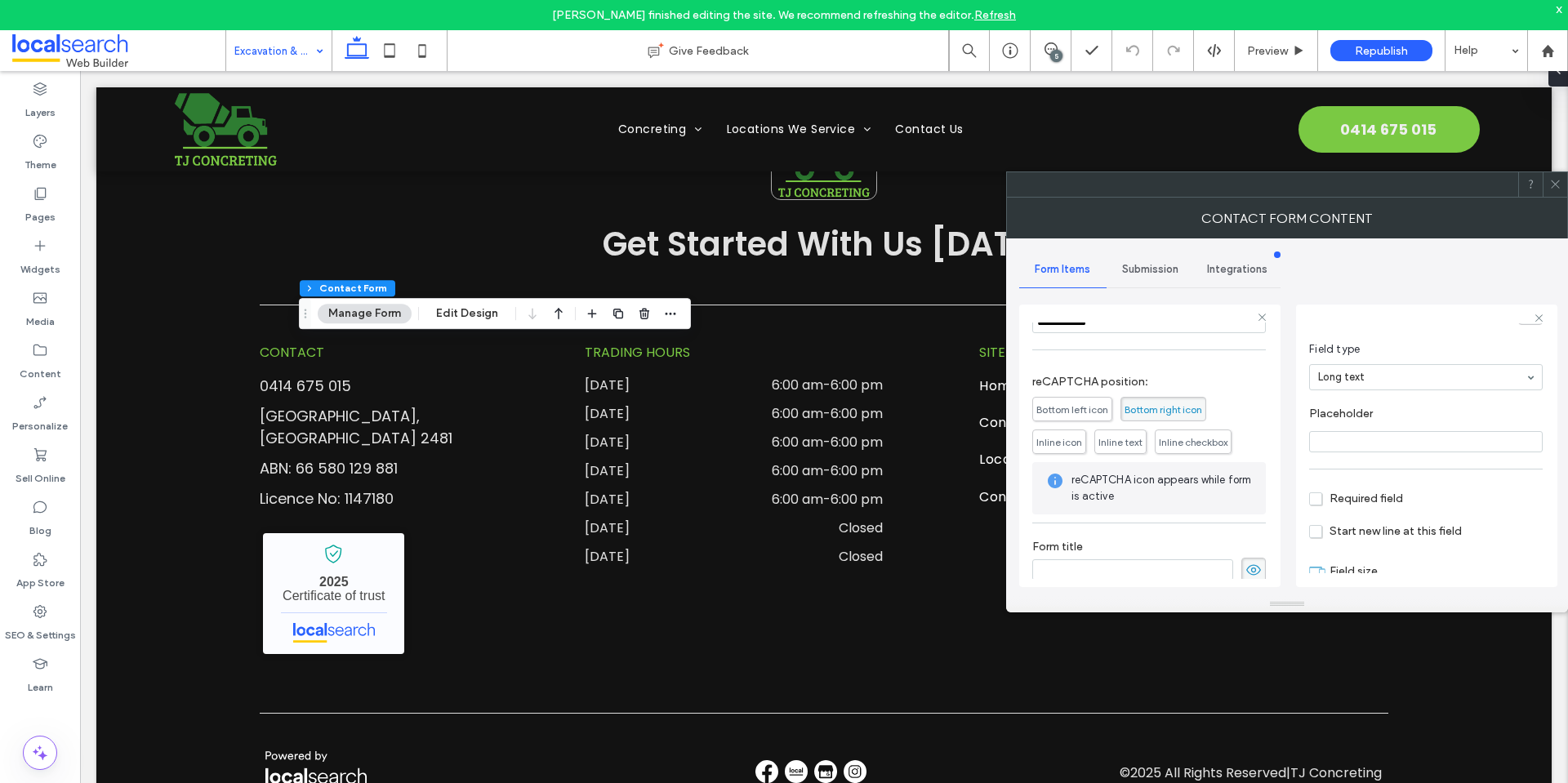
click at [1152, 271] on span "Submission" at bounding box center [1150, 269] width 56 height 13
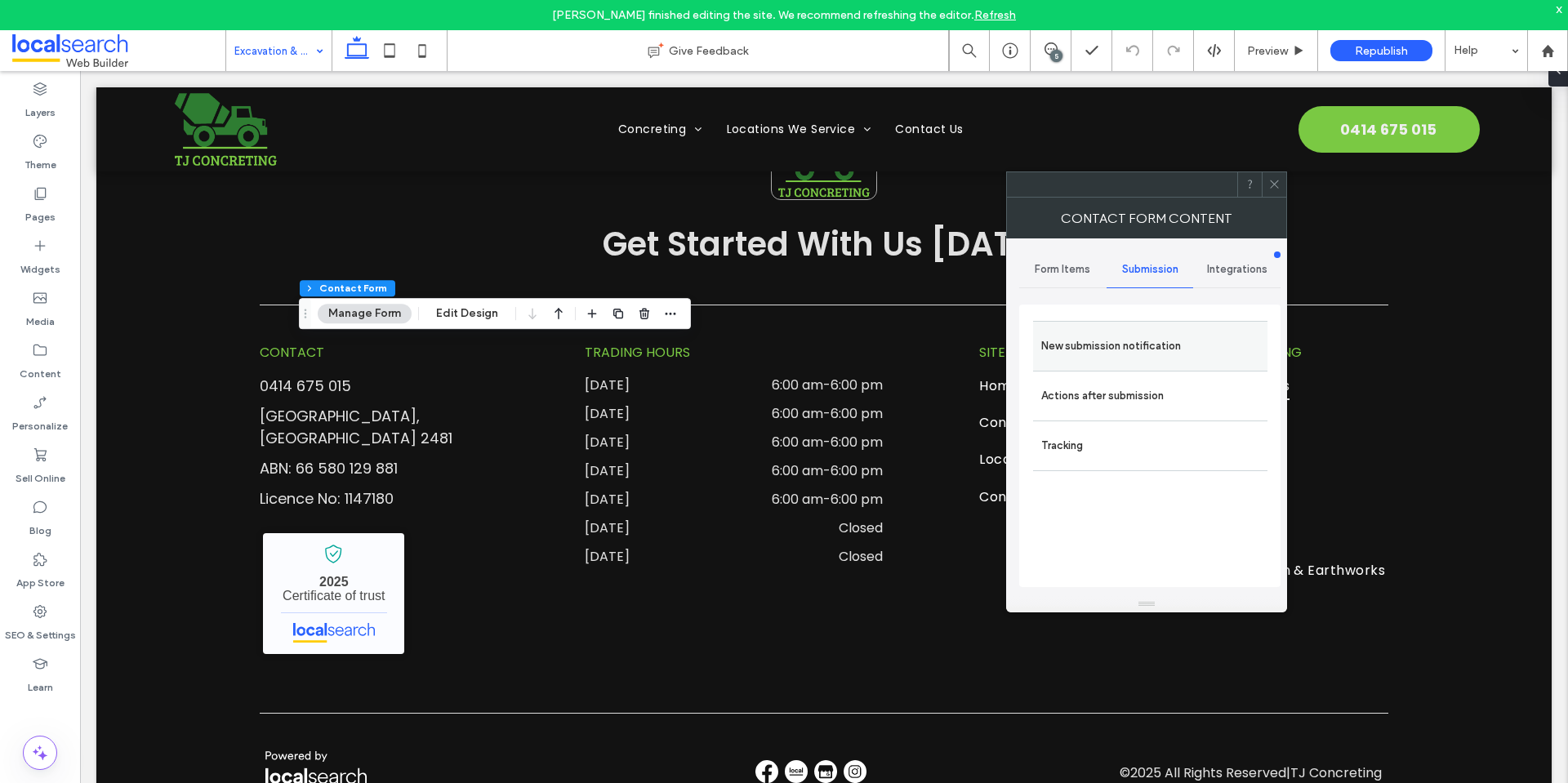
click at [1164, 338] on label "New submission notification" at bounding box center [1150, 346] width 218 height 33
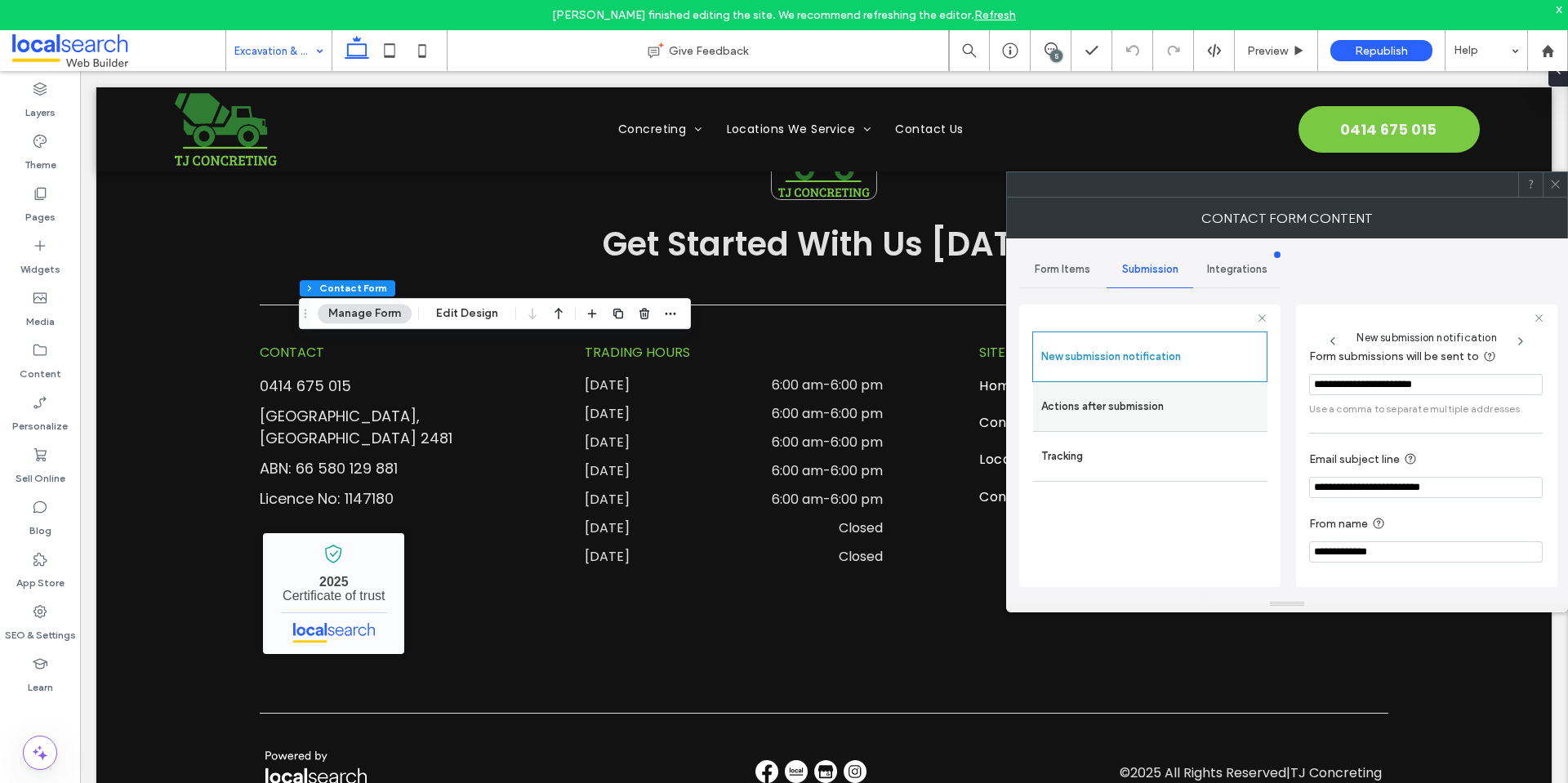
click at [1178, 391] on label "Actions after submission" at bounding box center [1150, 407] width 218 height 33
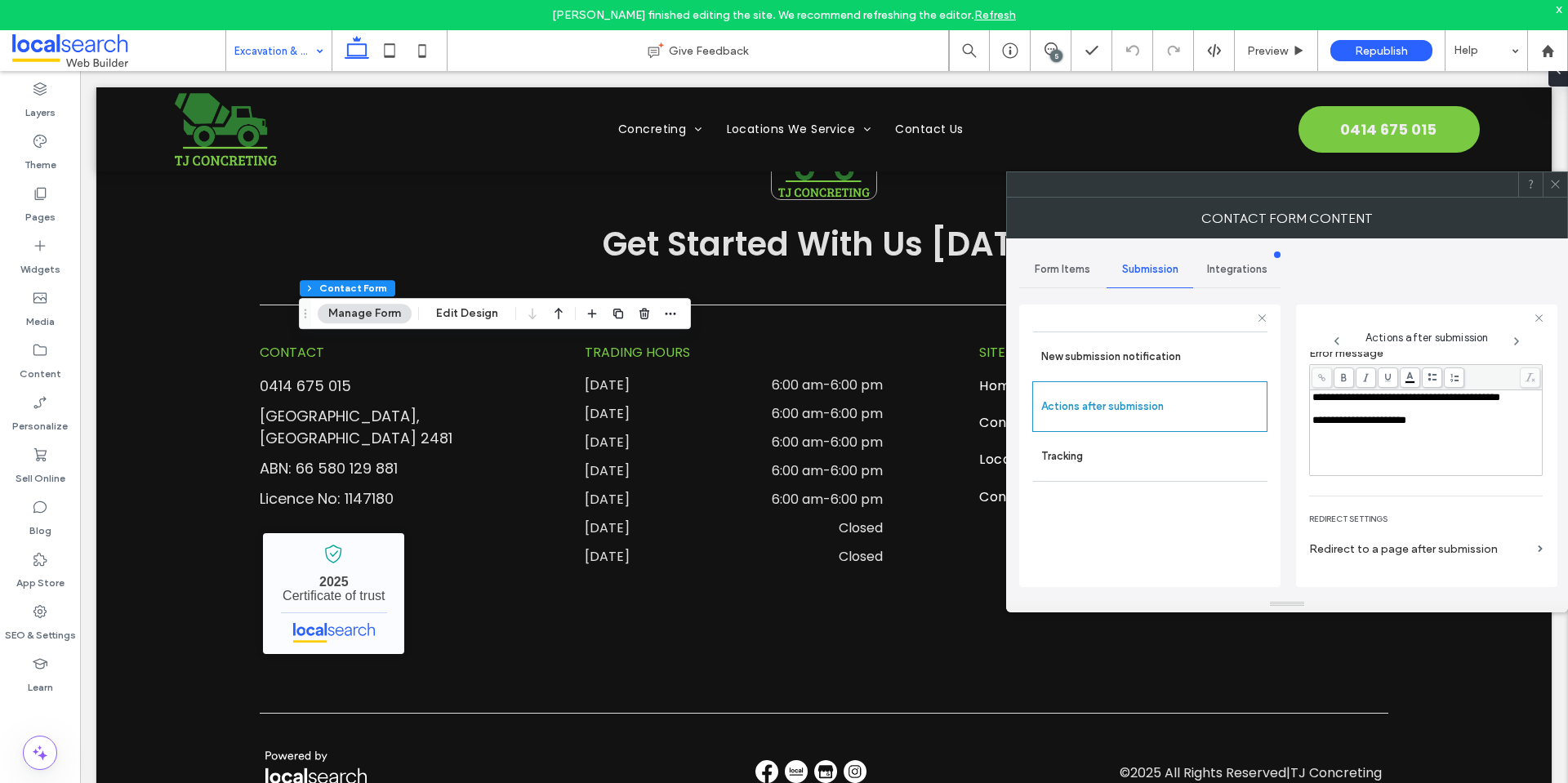
scroll to position [282, 0]
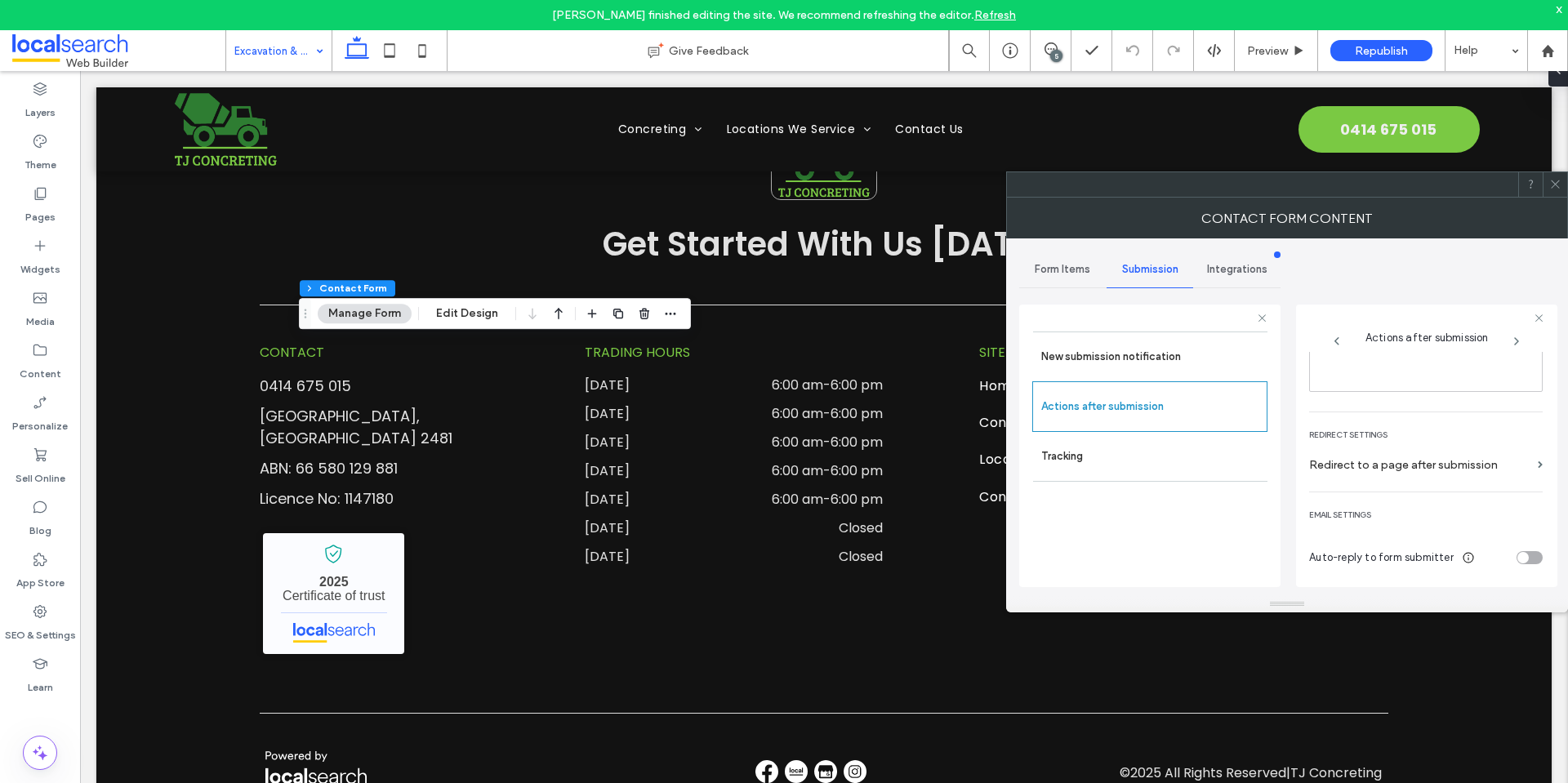
click at [1554, 190] on span at bounding box center [1554, 184] width 12 height 25
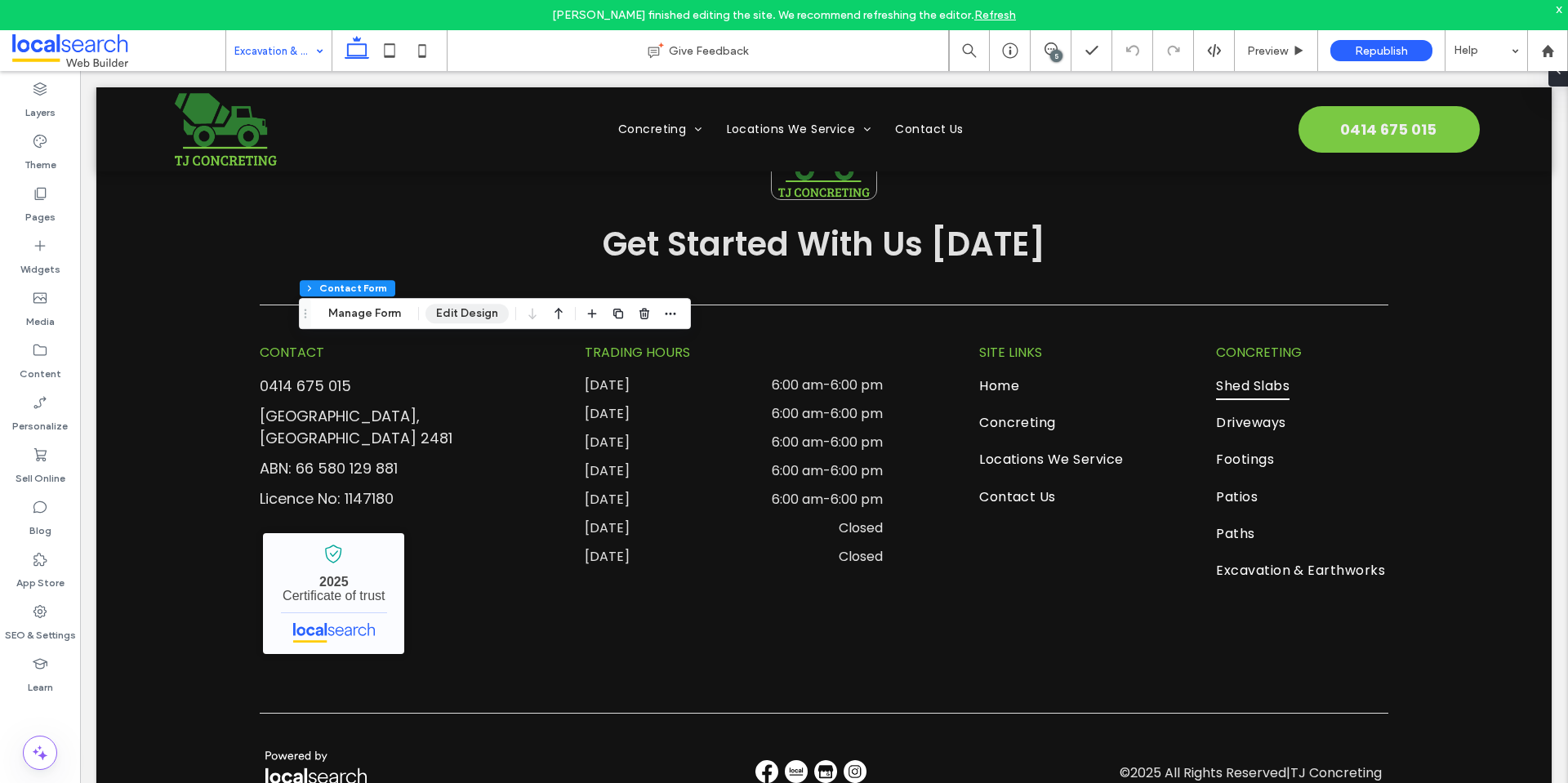
click at [483, 312] on button "Edit Design" at bounding box center [467, 313] width 84 height 19
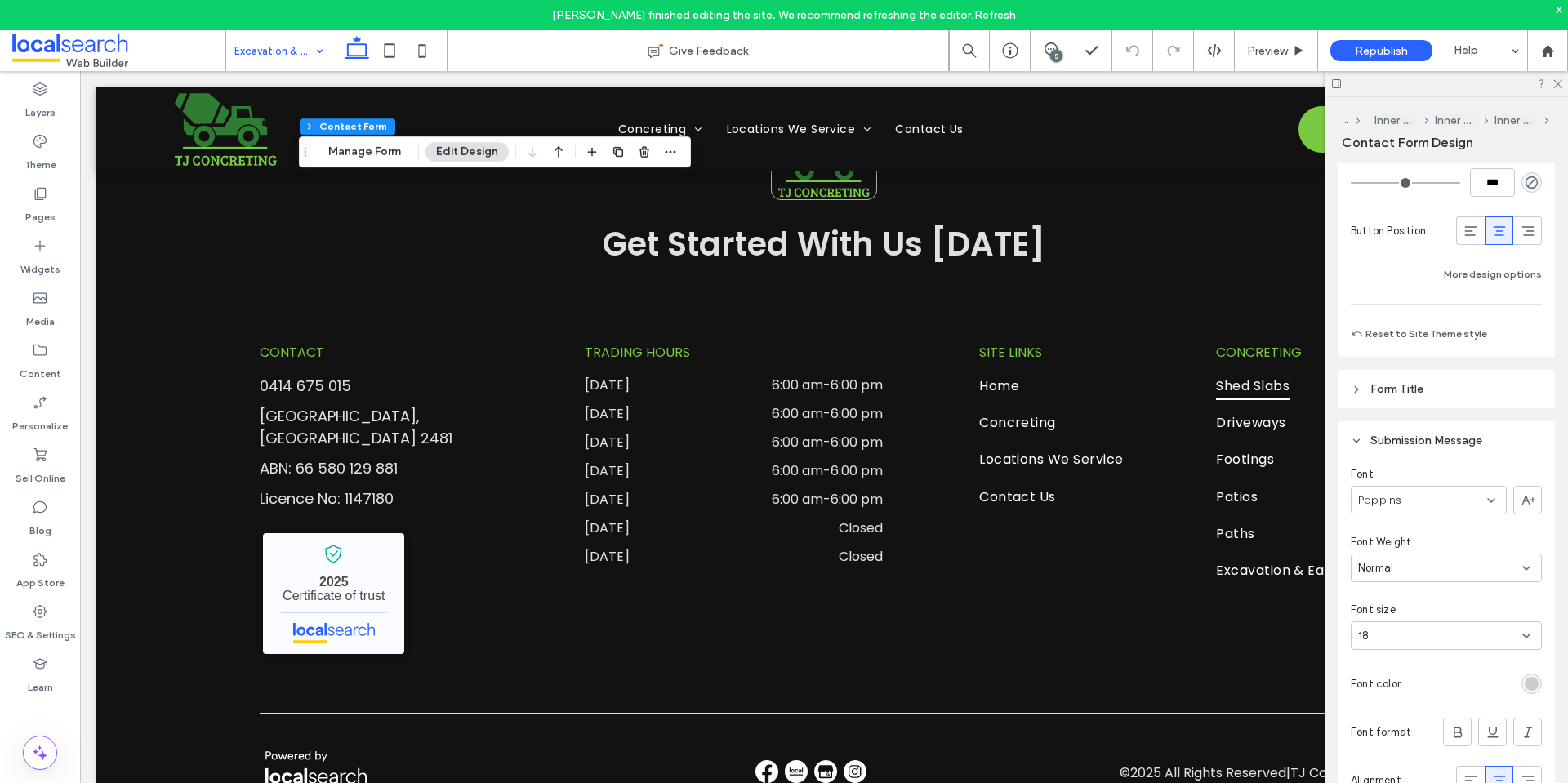
scroll to position [1470, 0]
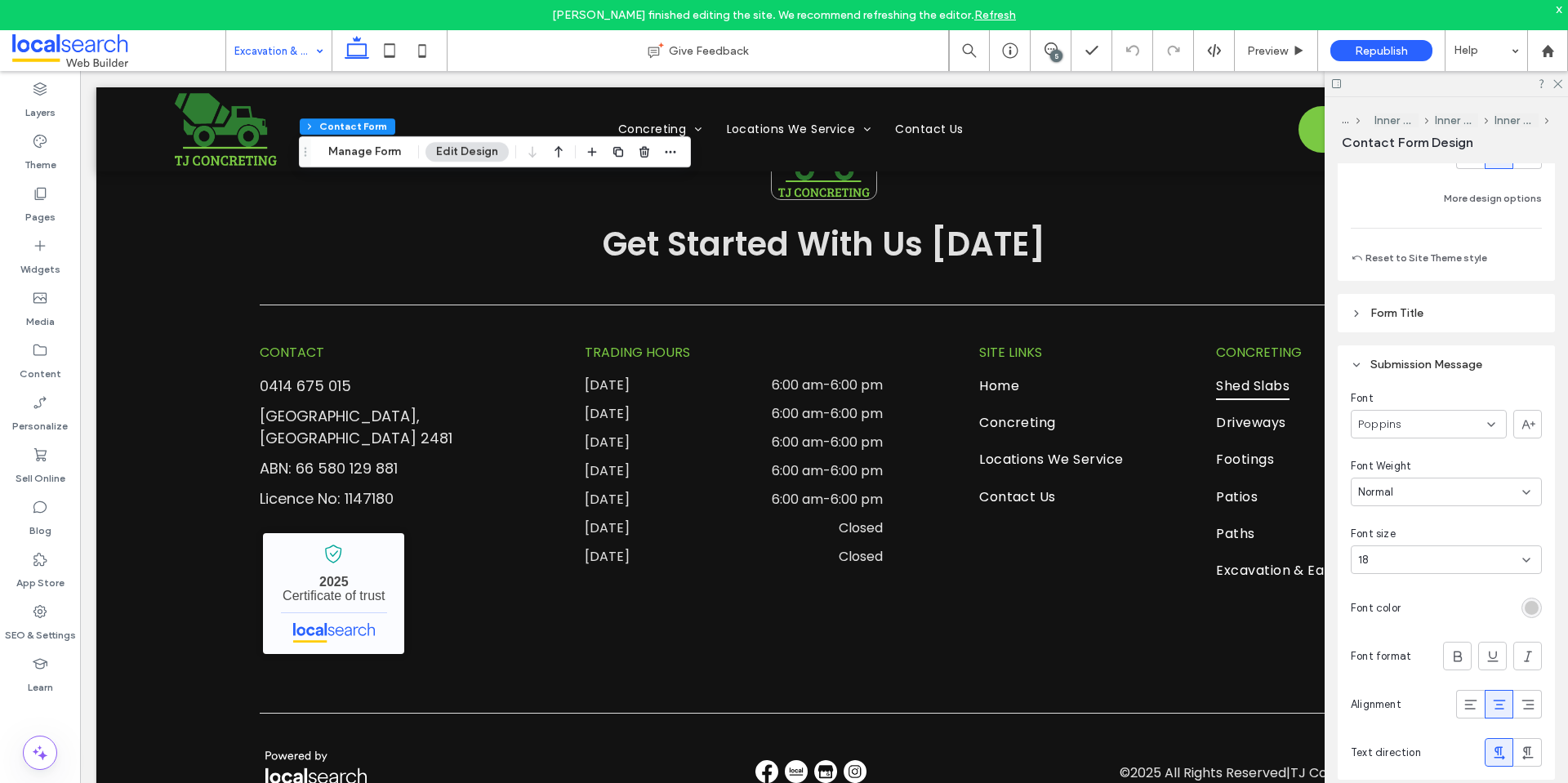
click at [1528, 602] on div "rgb(204, 204, 204)" at bounding box center [1531, 607] width 14 height 14
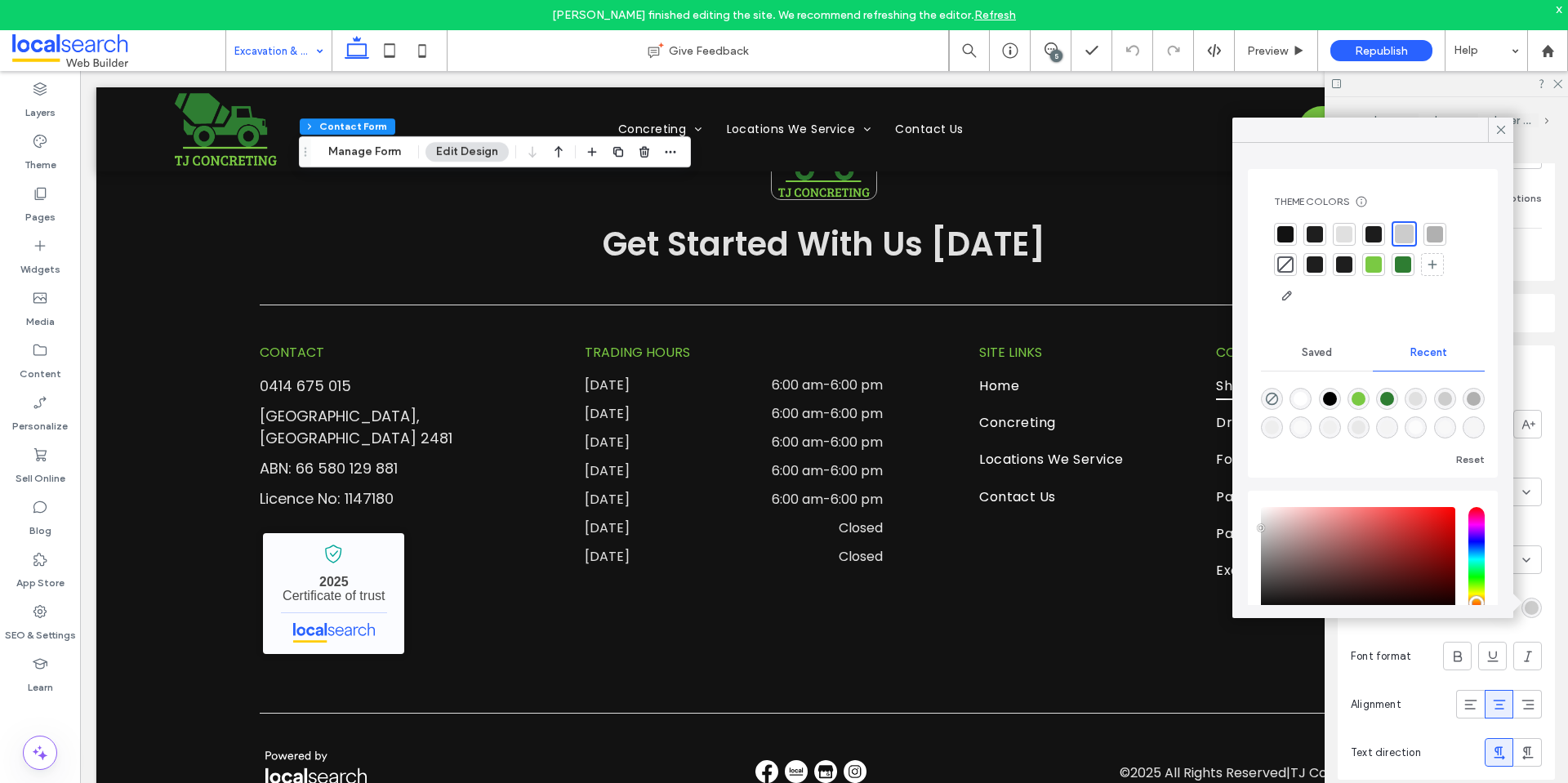
click at [1290, 237] on div at bounding box center [1286, 234] width 17 height 17
click at [1555, 87] on icon at bounding box center [1557, 83] width 11 height 11
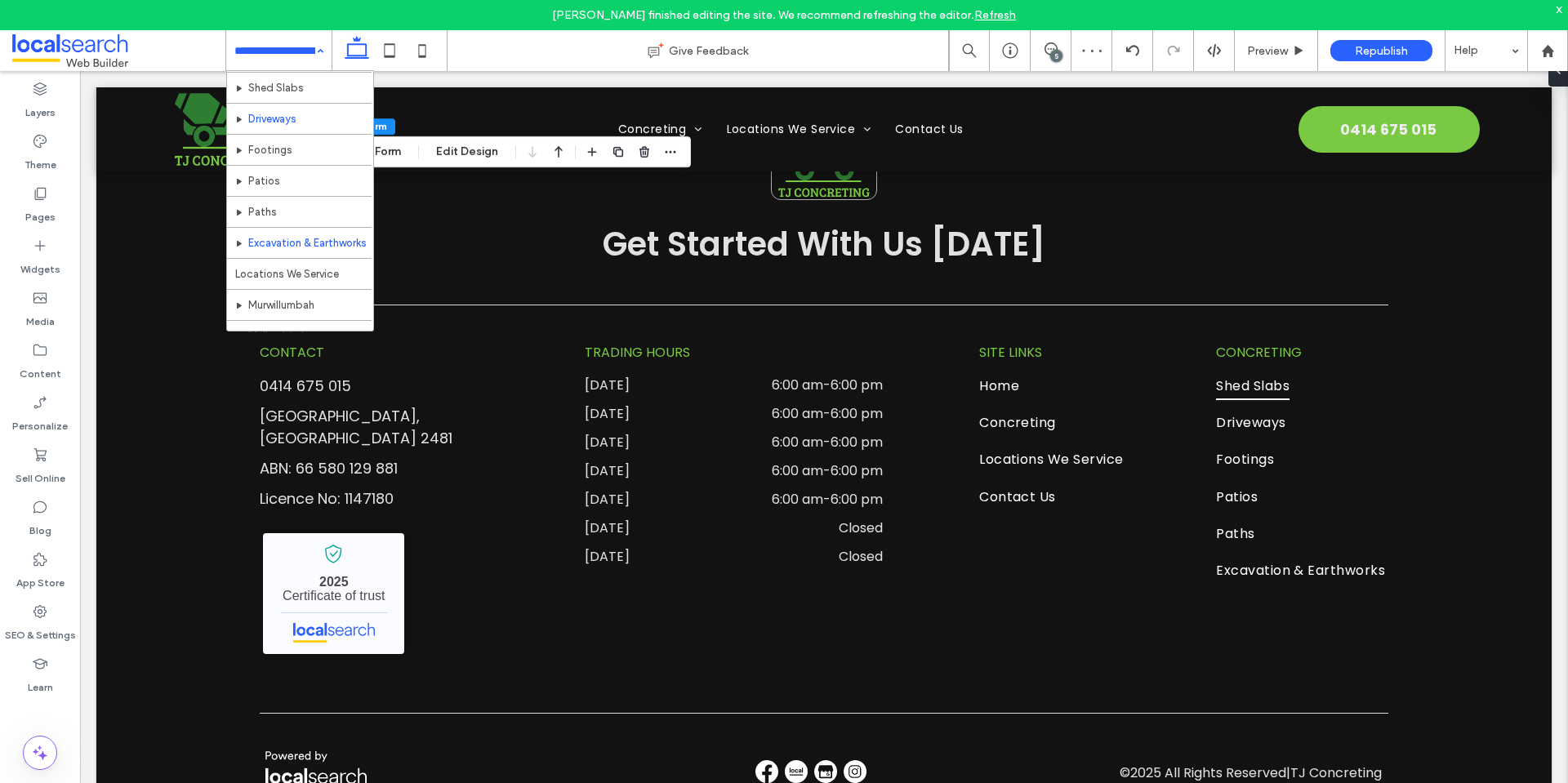
scroll to position [164, 0]
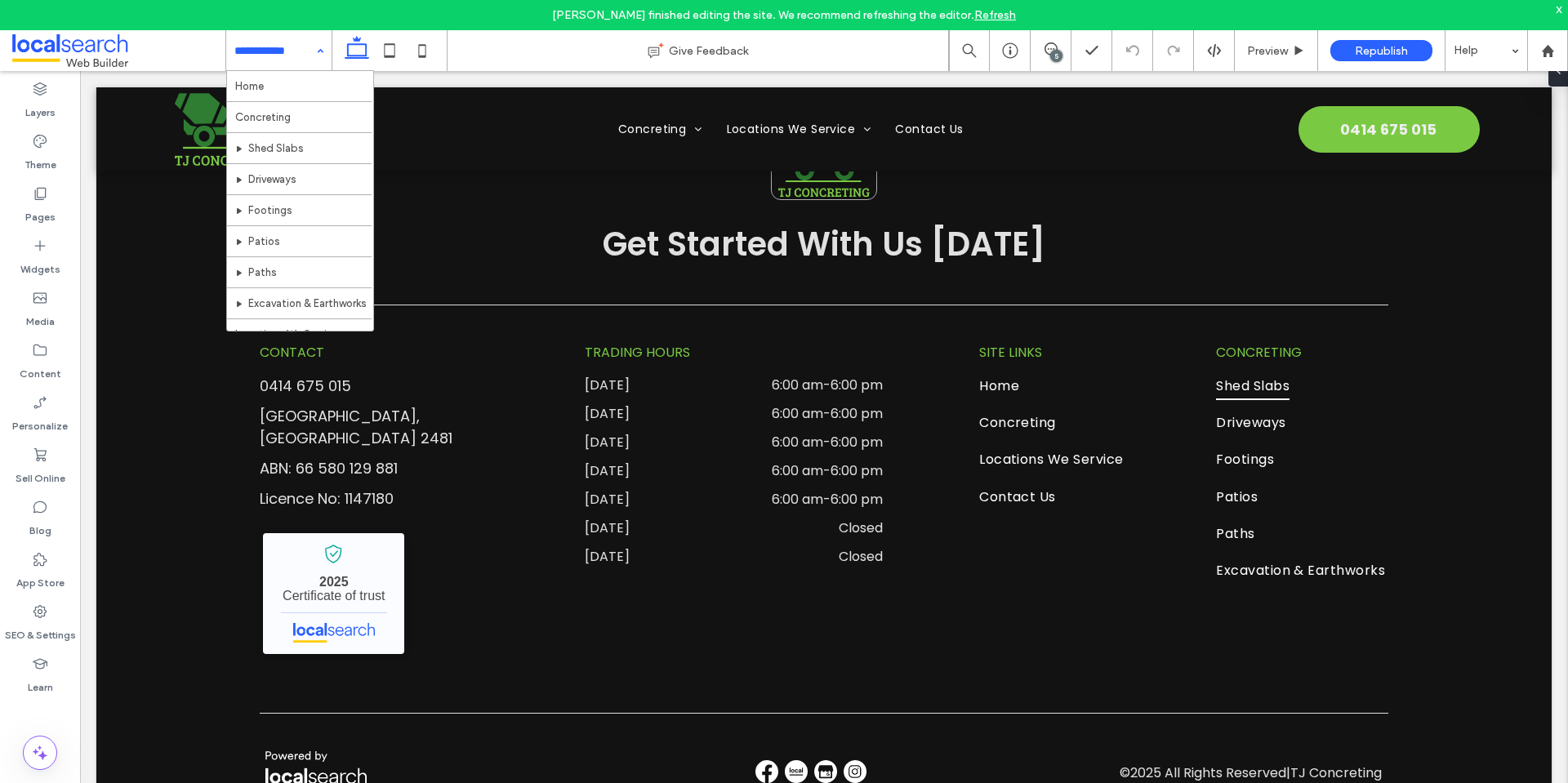
click at [256, 53] on input at bounding box center [275, 51] width 81 height 40
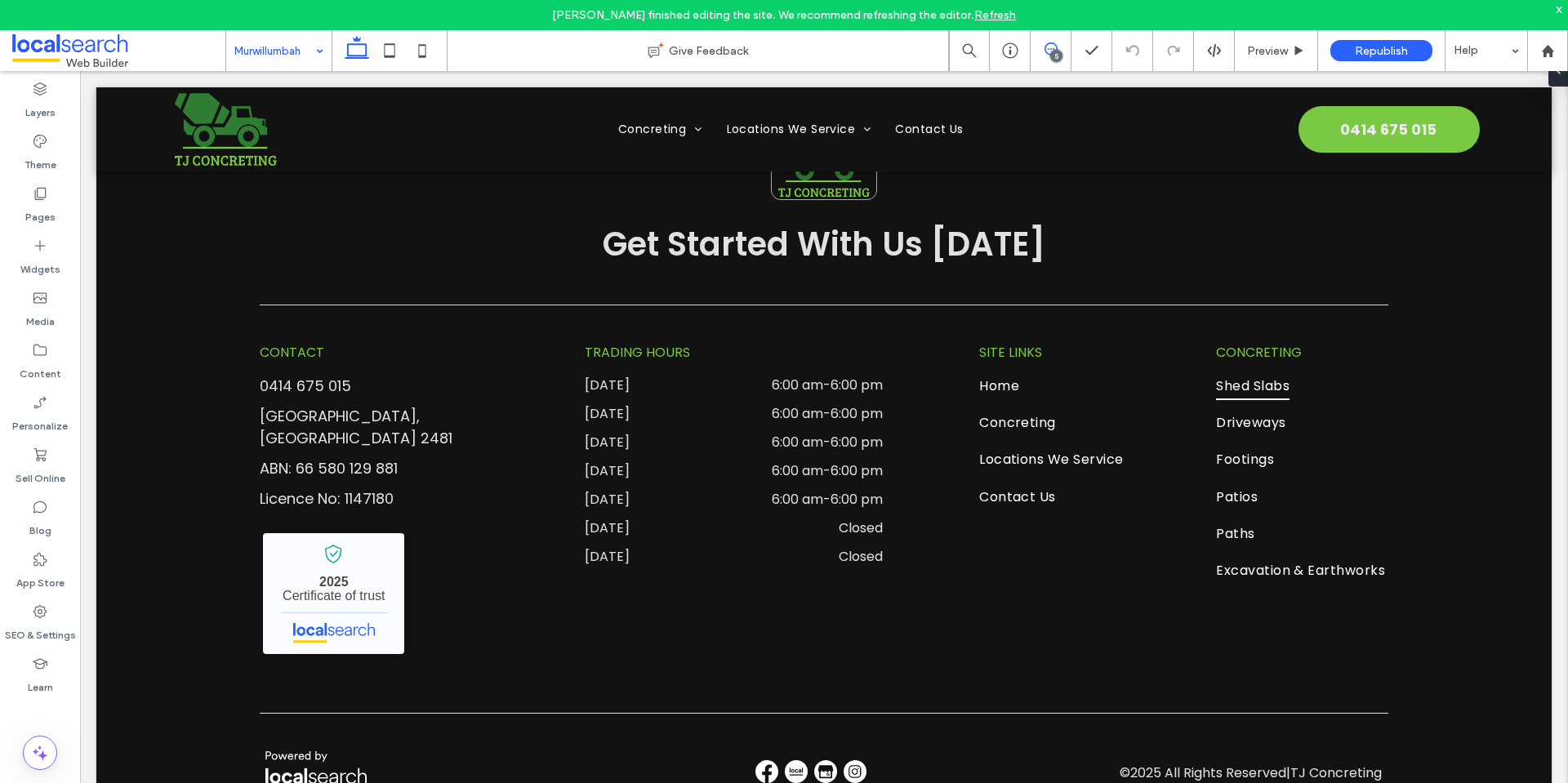
click at [1052, 43] on use at bounding box center [1051, 49] width 13 height 13
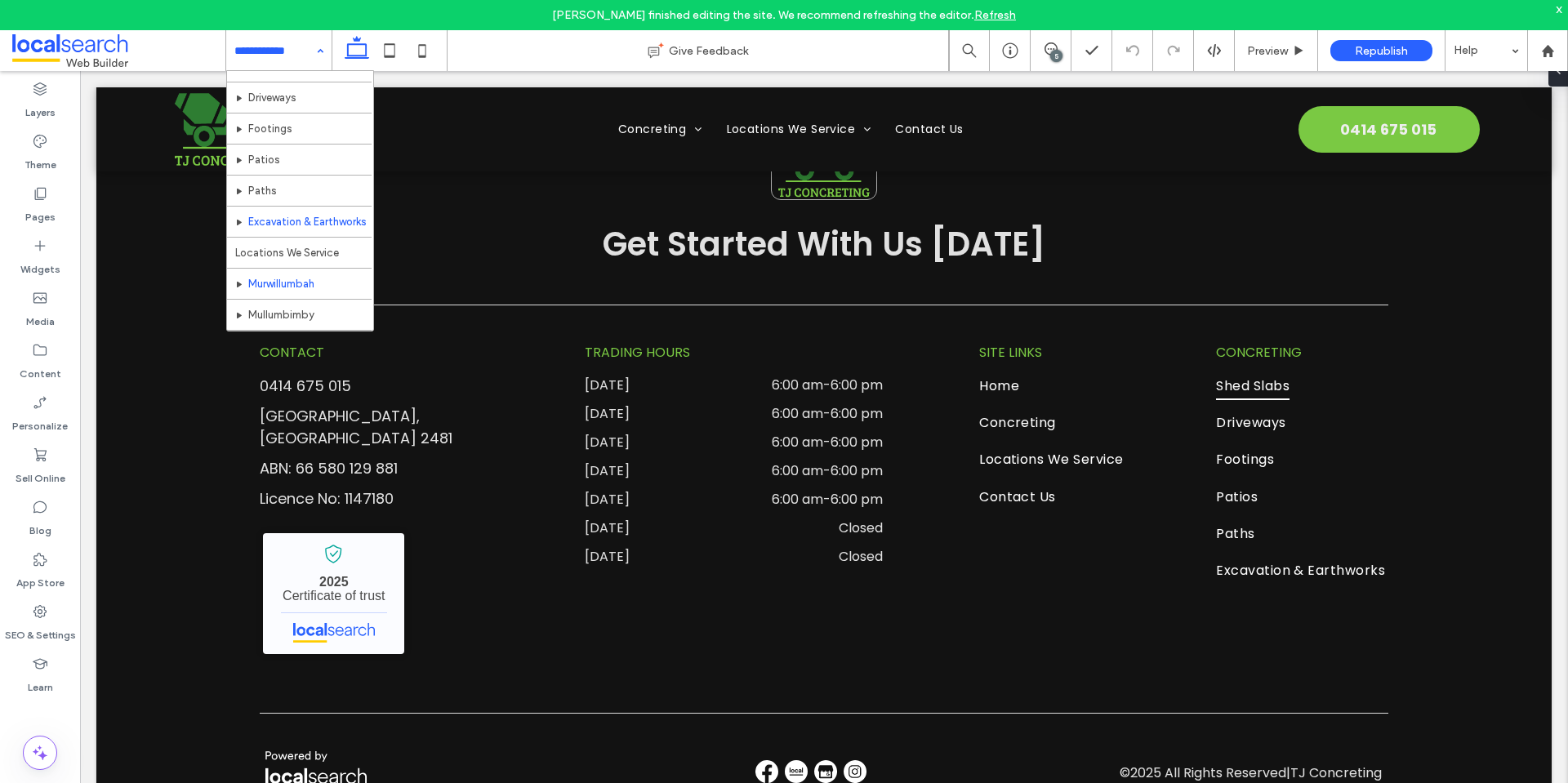
scroll to position [0, 0]
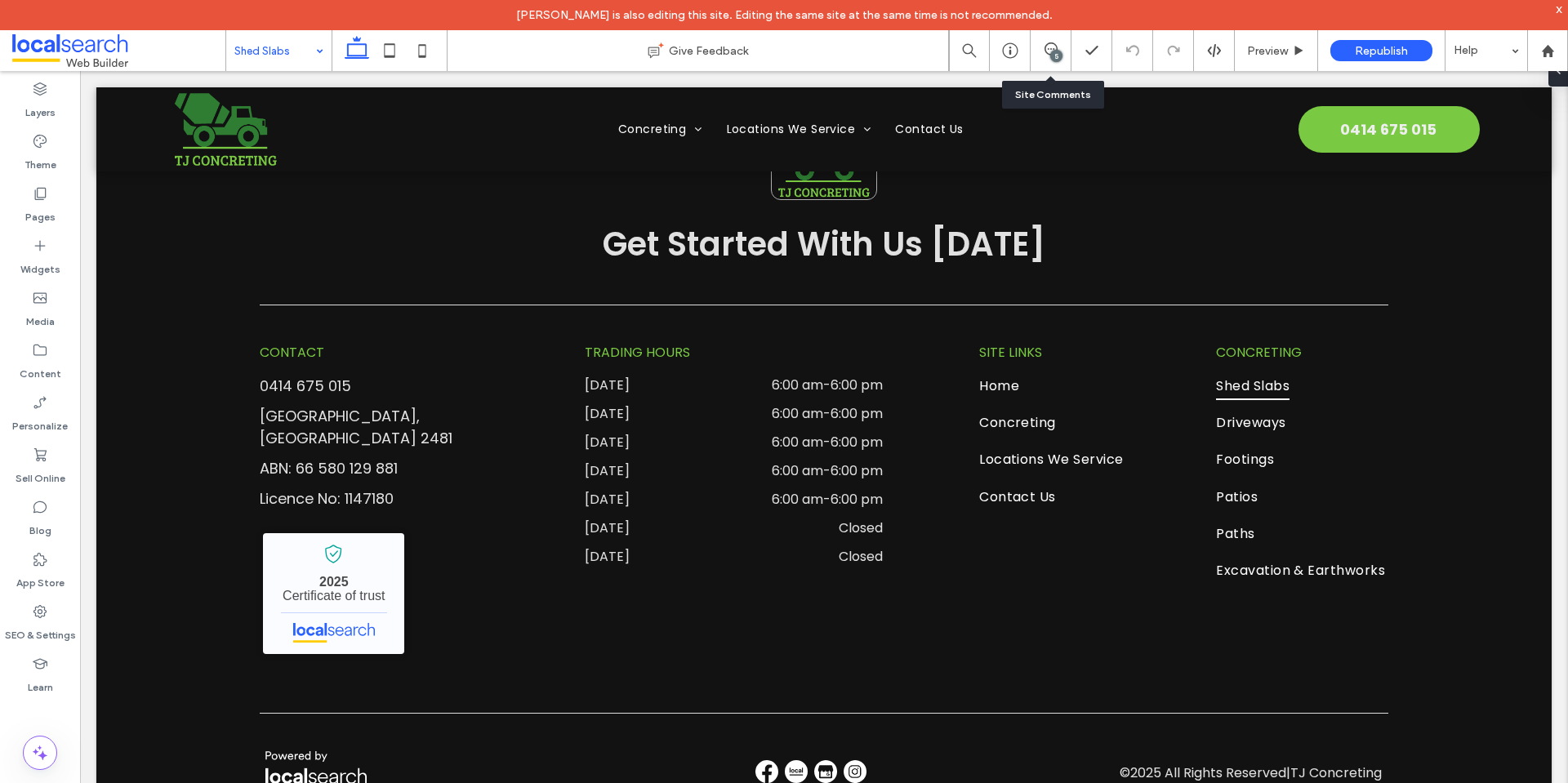
click at [1047, 58] on div "5" at bounding box center [1051, 51] width 40 height 17
click at [1051, 50] on div at bounding box center [784, 392] width 1568 height 783
click at [1051, 50] on icon at bounding box center [1051, 49] width 13 height 13
click at [1049, 49] on use at bounding box center [1051, 49] width 13 height 13
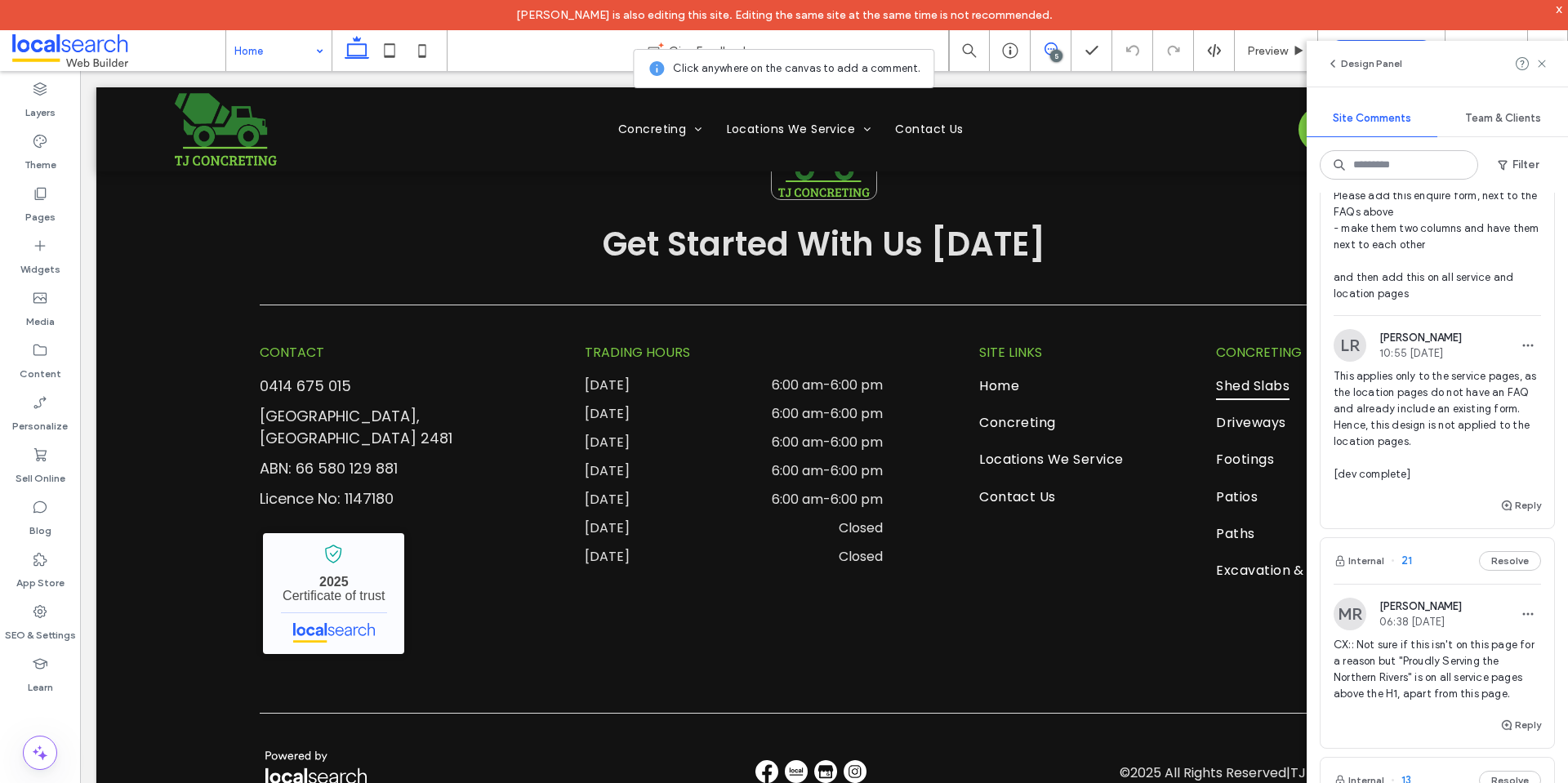
scroll to position [773, 0]
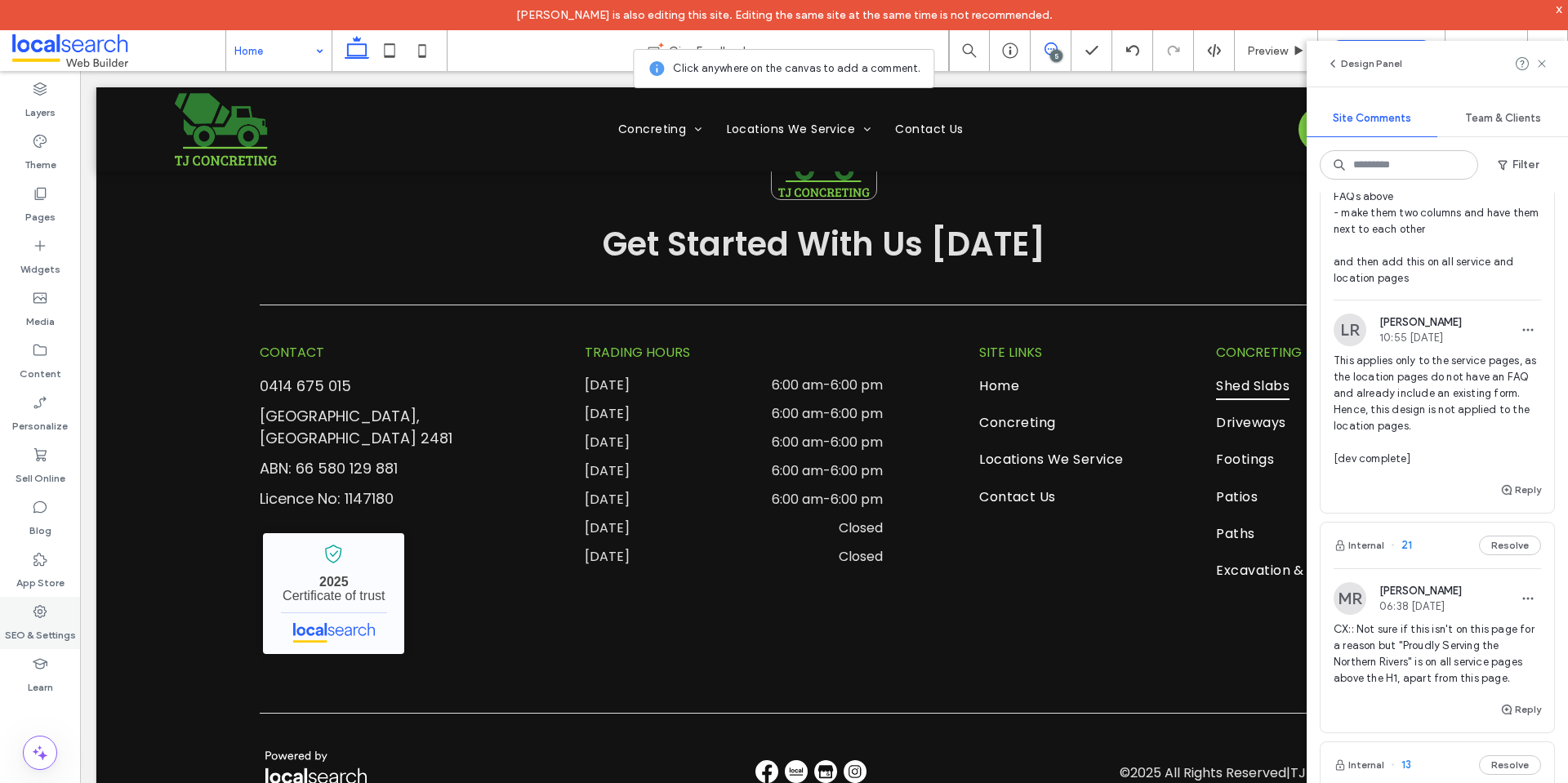
click at [36, 621] on label "SEO & Settings" at bounding box center [40, 630] width 71 height 23
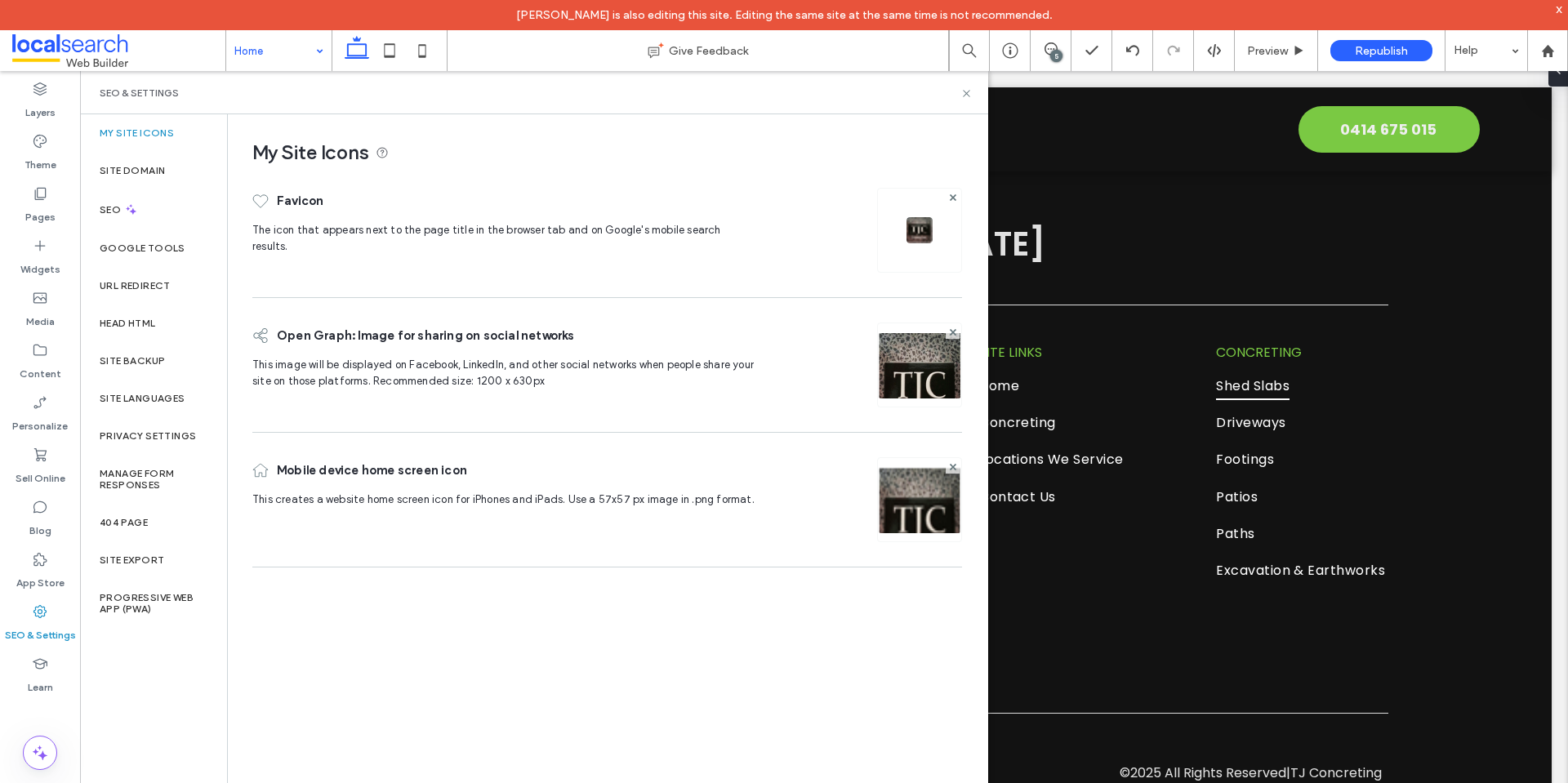
scroll to position [0, 0]
click at [145, 362] on label "Site Backup" at bounding box center [131, 360] width 65 height 11
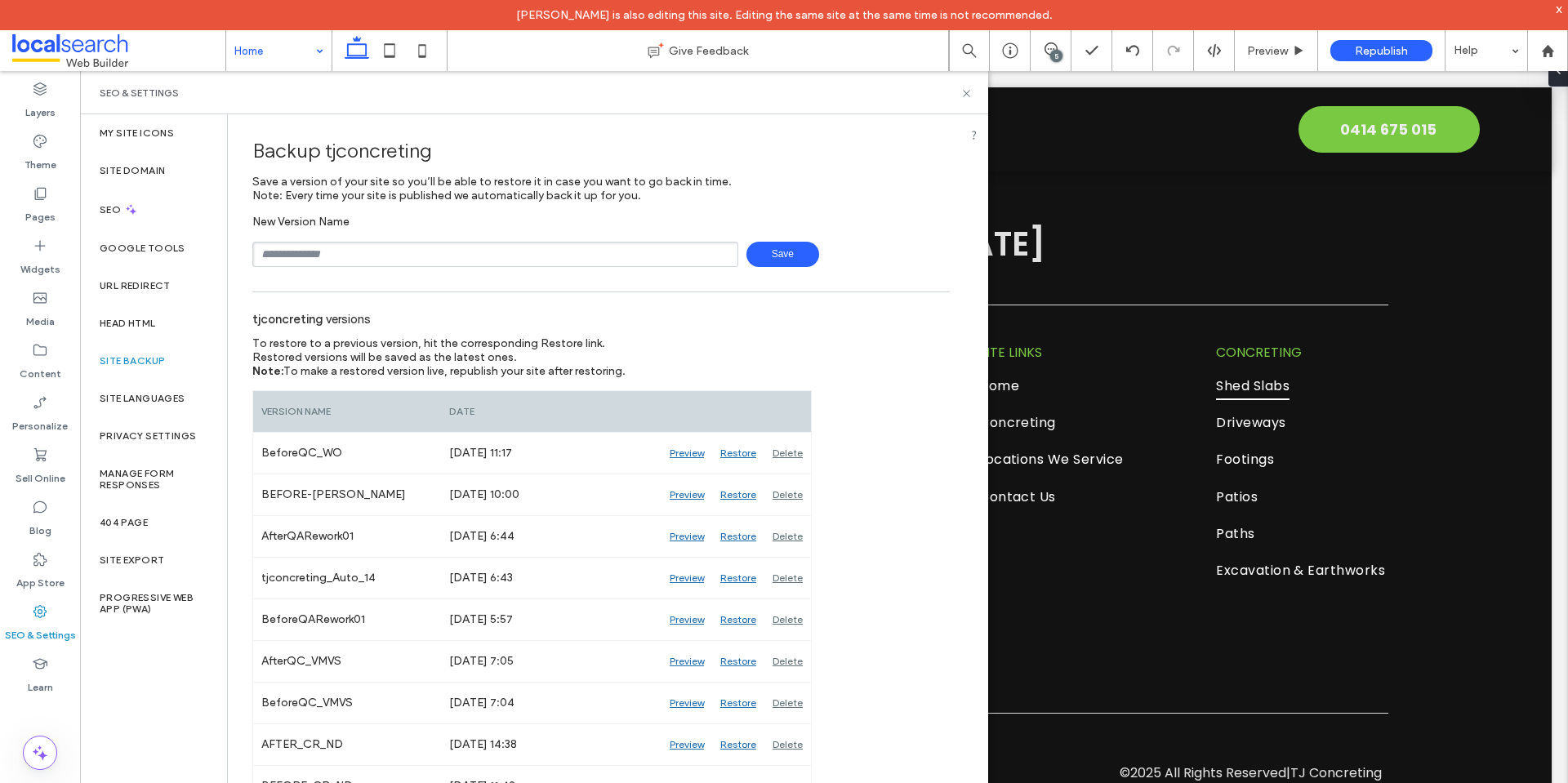
click at [558, 260] on input "text" at bounding box center [495, 255] width 486 height 26
click at [772, 253] on span "Save" at bounding box center [782, 255] width 73 height 26
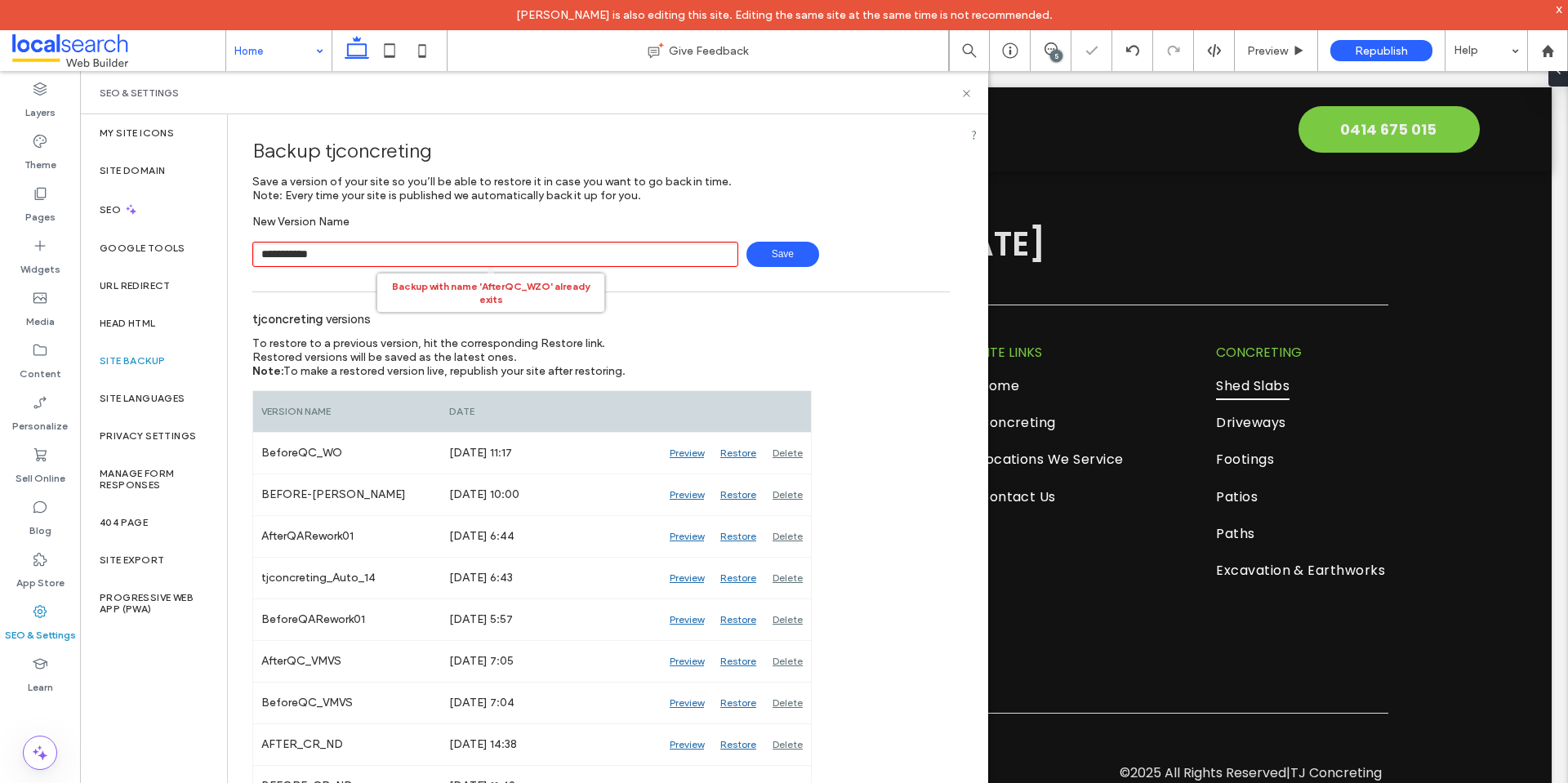
click at [390, 251] on input "**********" at bounding box center [495, 255] width 486 height 26
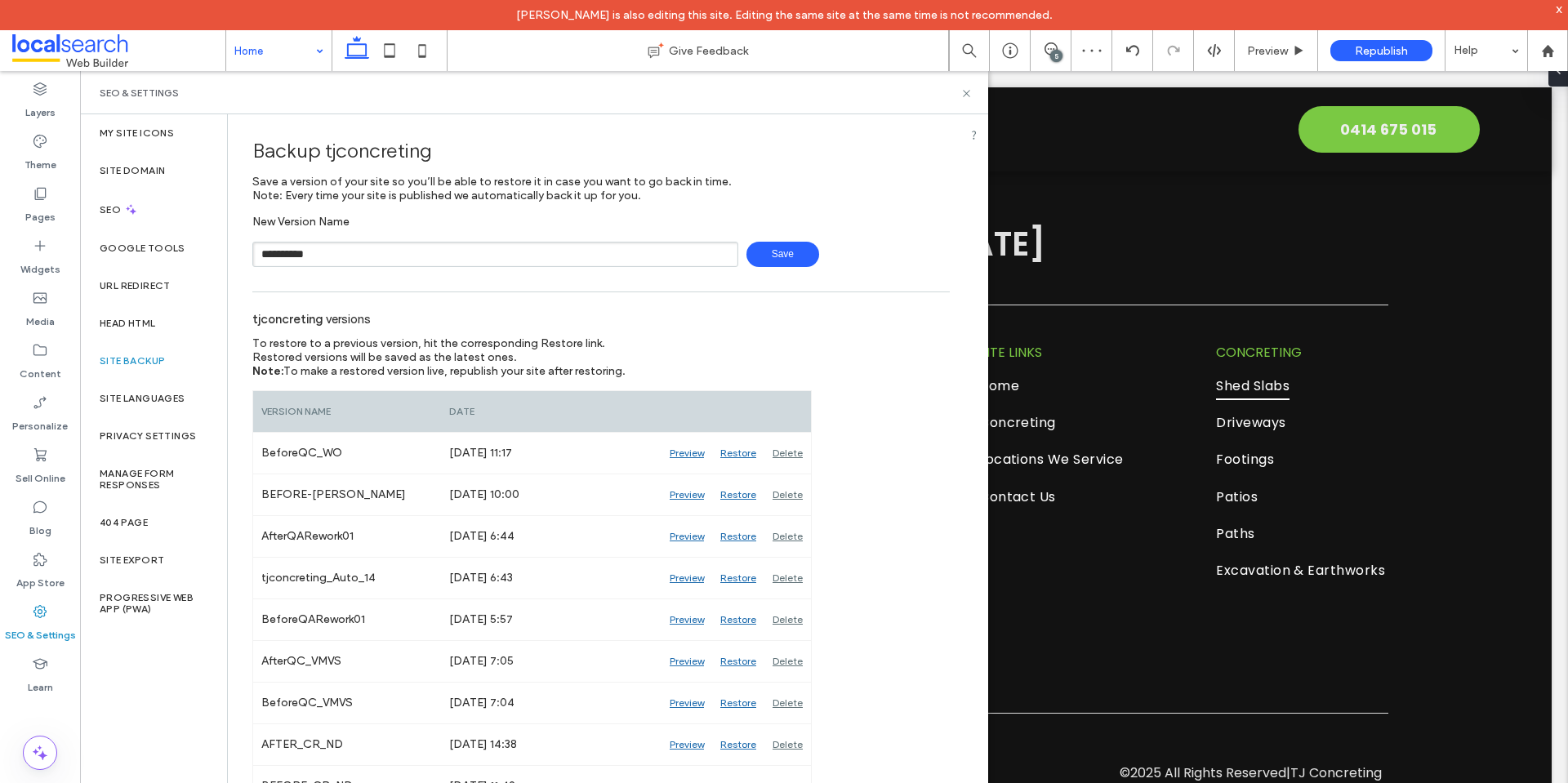
type input "**********"
click at [770, 231] on div "**********" at bounding box center [601, 241] width 698 height 52
click at [786, 252] on span "Save" at bounding box center [782, 255] width 73 height 26
click at [1048, 43] on use at bounding box center [1051, 49] width 13 height 13
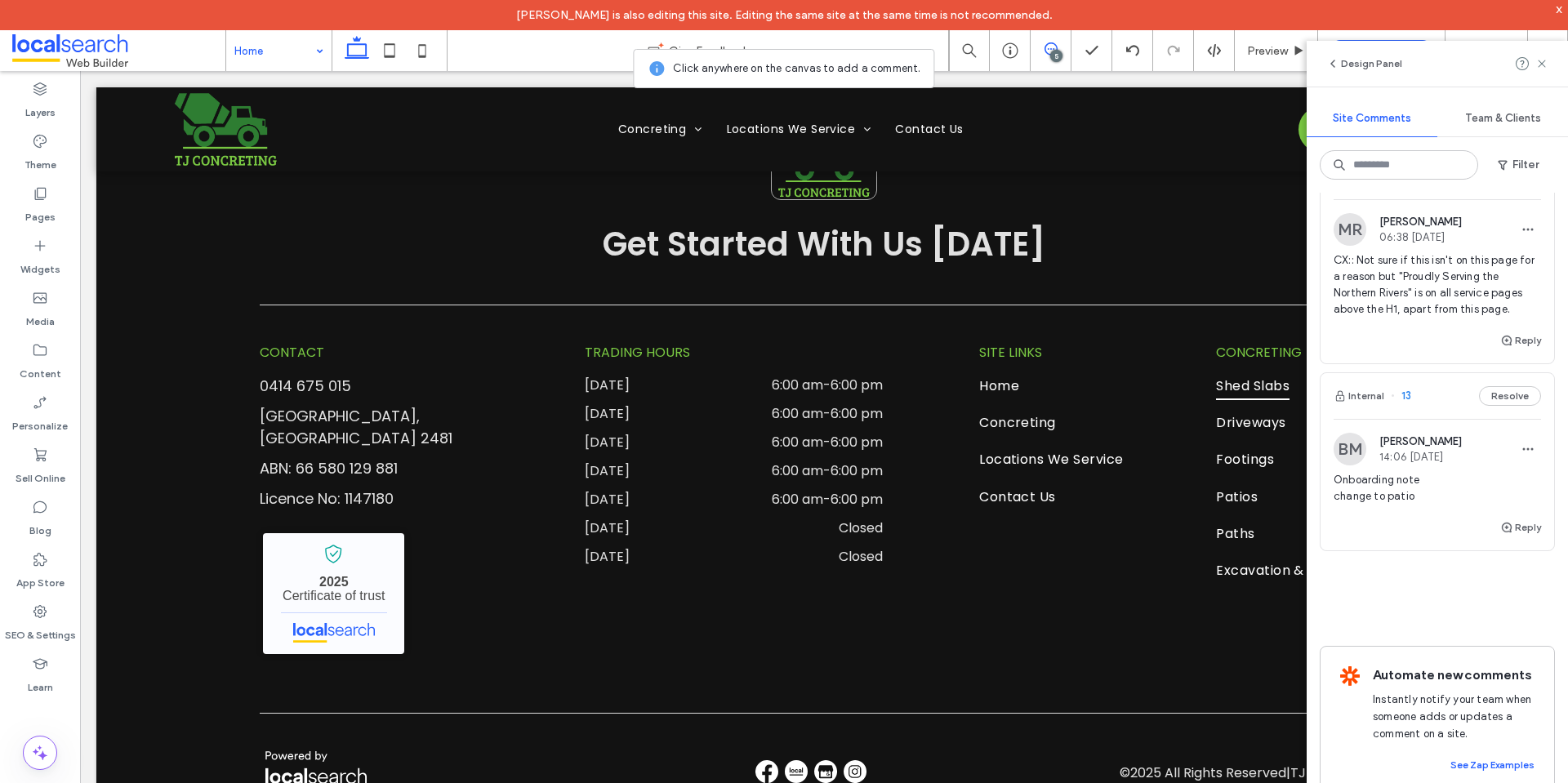
scroll to position [1143, 0]
click at [1255, 51] on span "Preview" at bounding box center [1267, 51] width 40 height 14
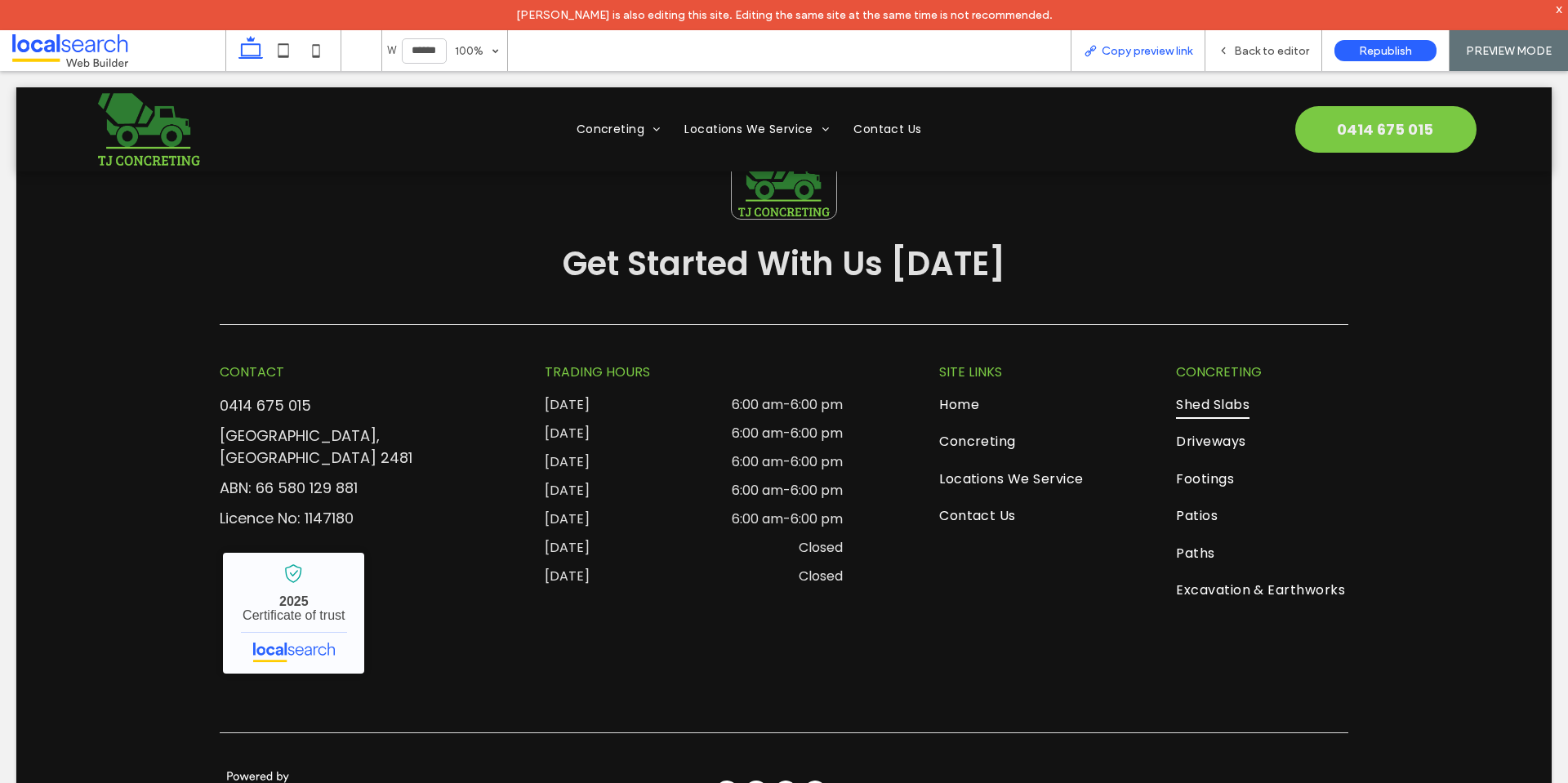
click at [1153, 44] on span "Copy preview link" at bounding box center [1147, 51] width 91 height 14
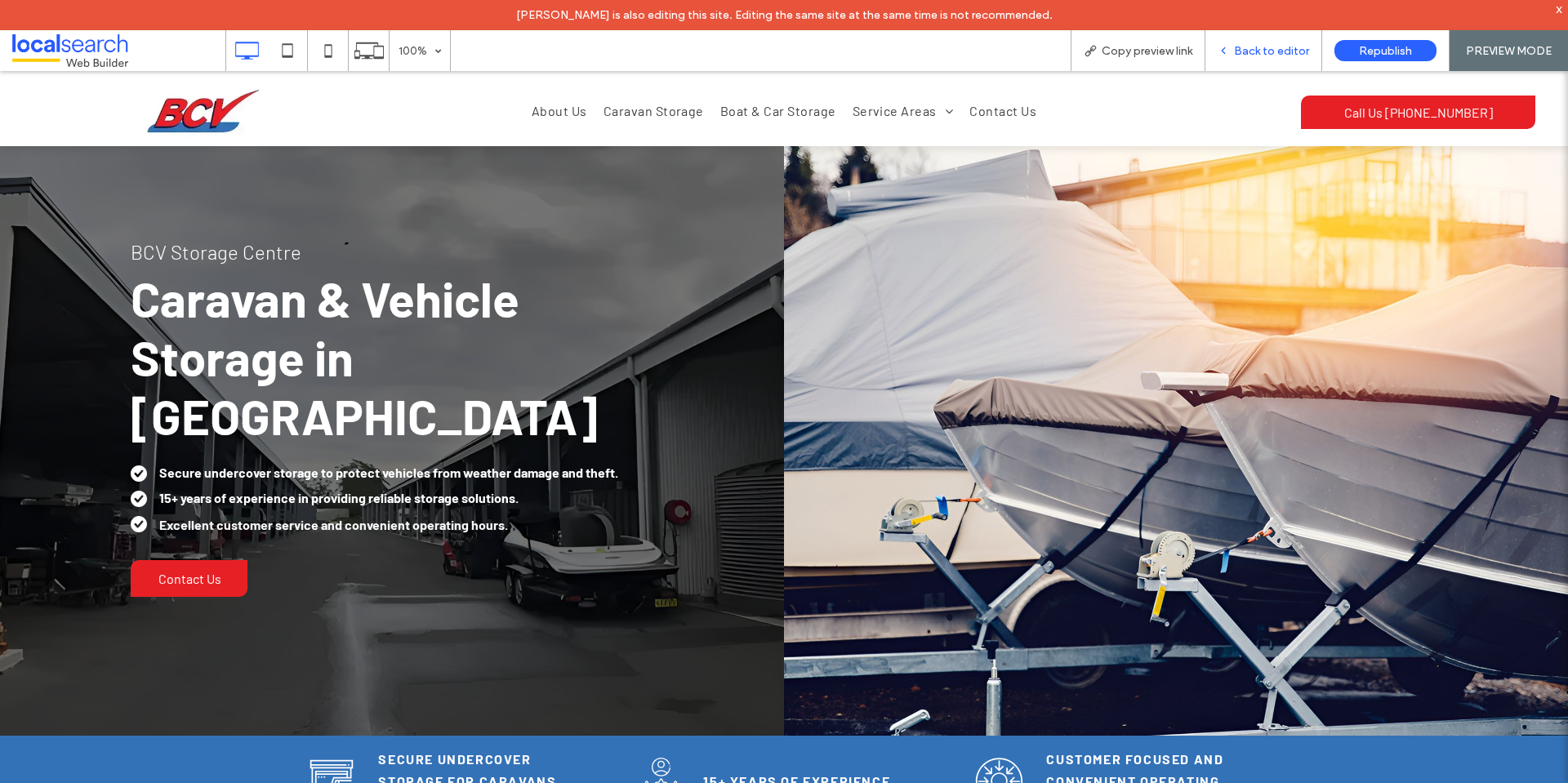
click at [1262, 48] on span "Back to editor" at bounding box center [1271, 51] width 75 height 14
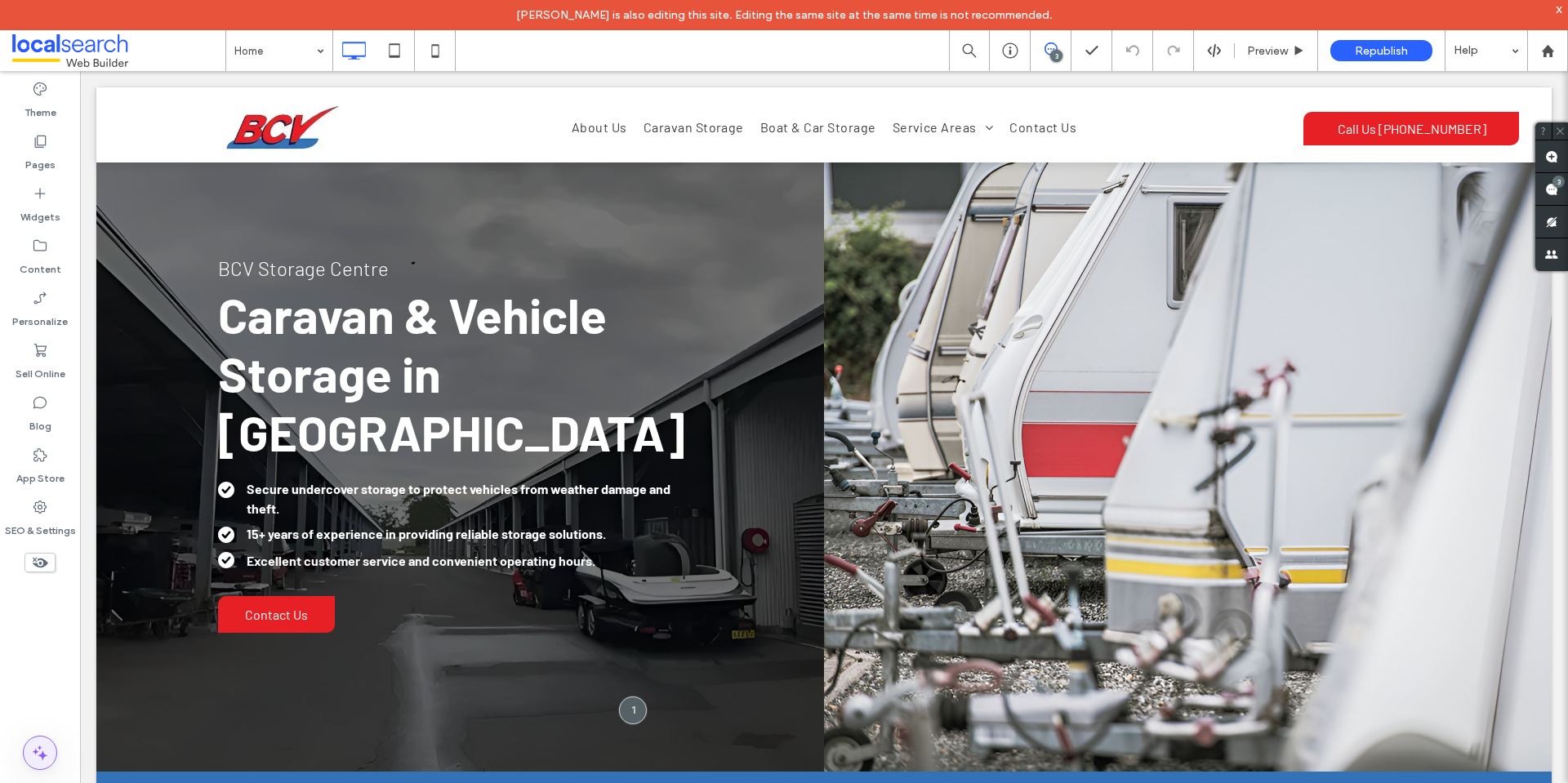
click at [49, 746] on icon at bounding box center [40, 752] width 19 height 19
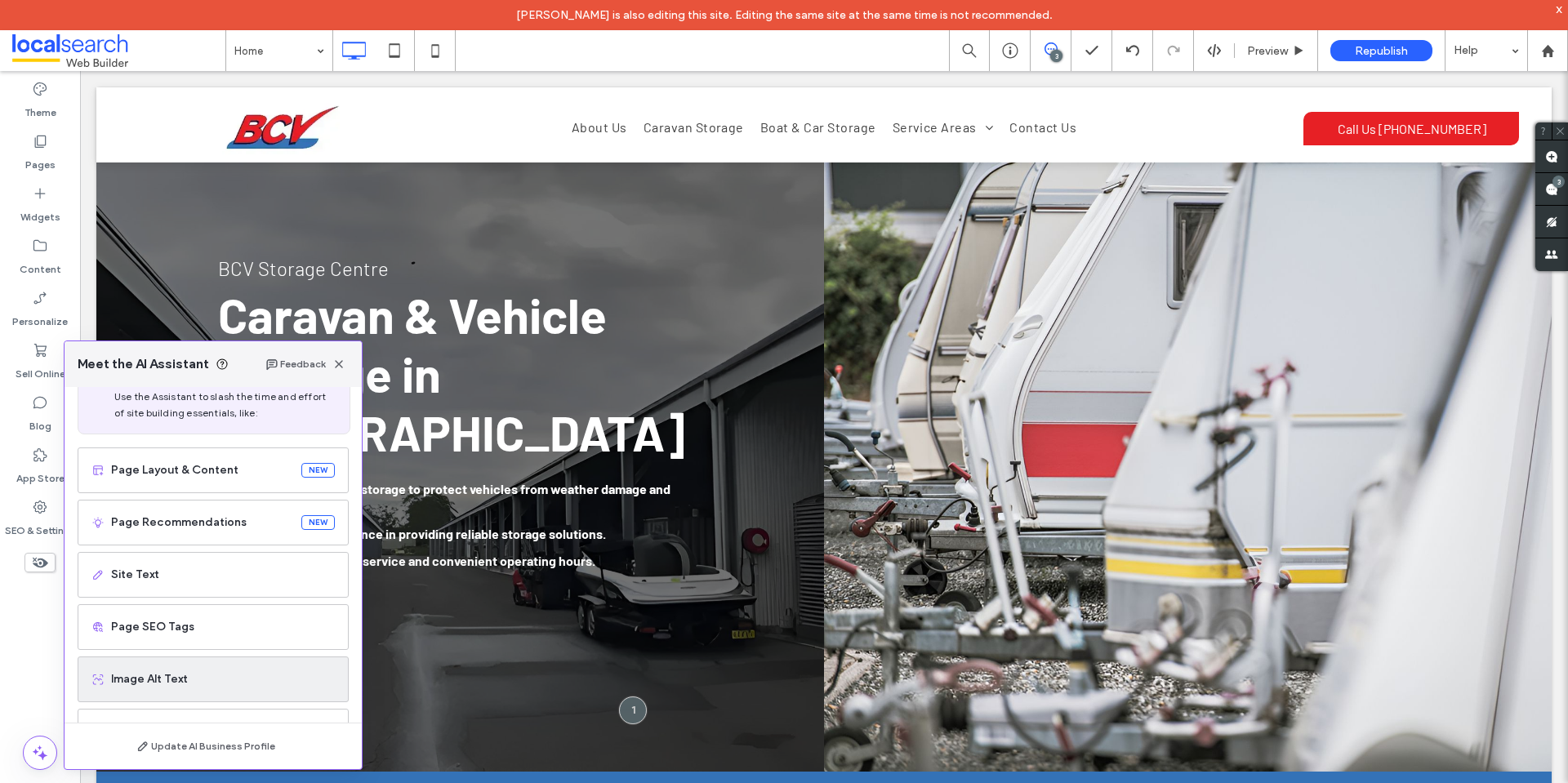
scroll to position [82, 0]
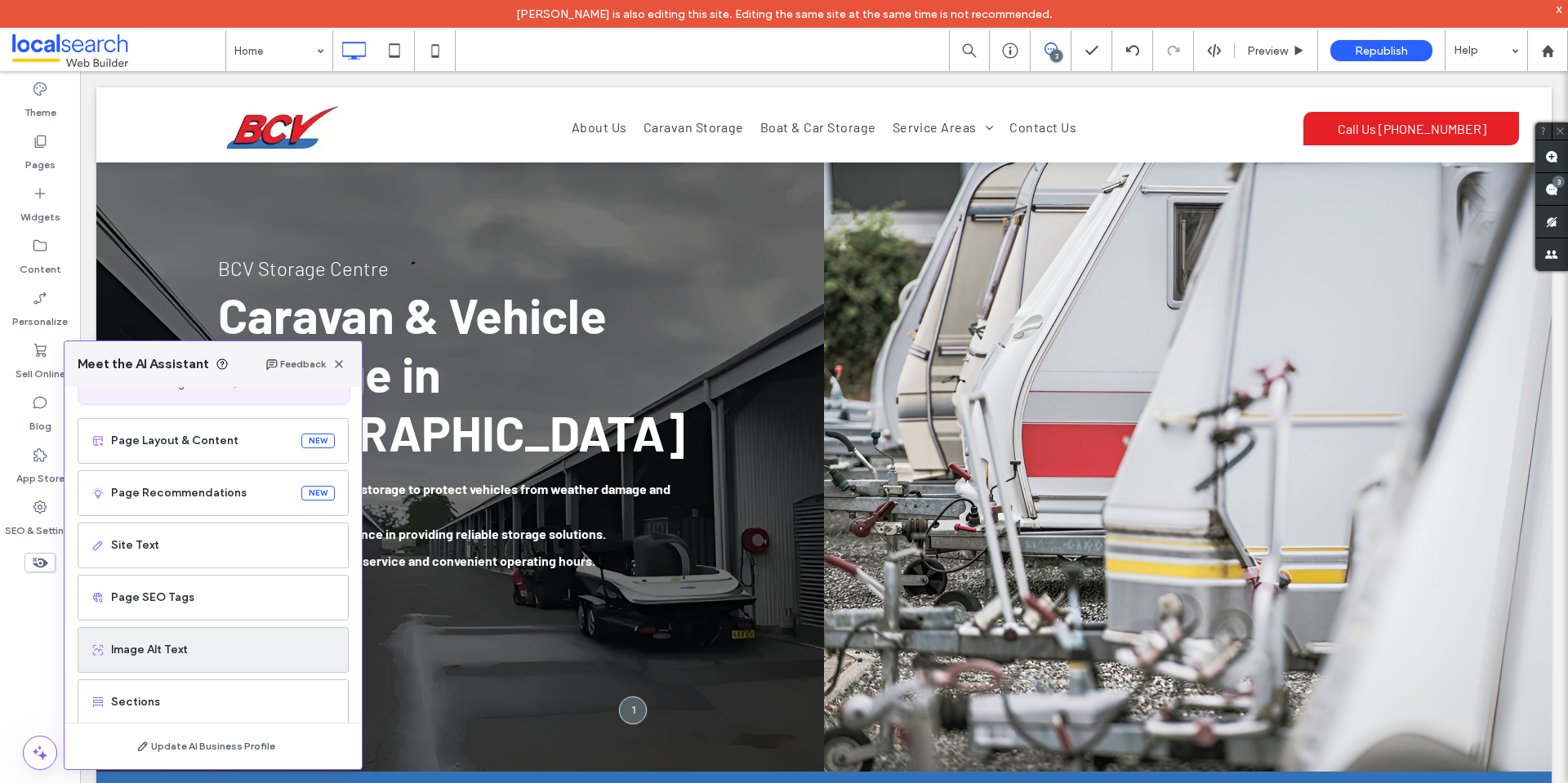
click at [219, 648] on span "Image Alt Text" at bounding box center [222, 650] width 223 height 17
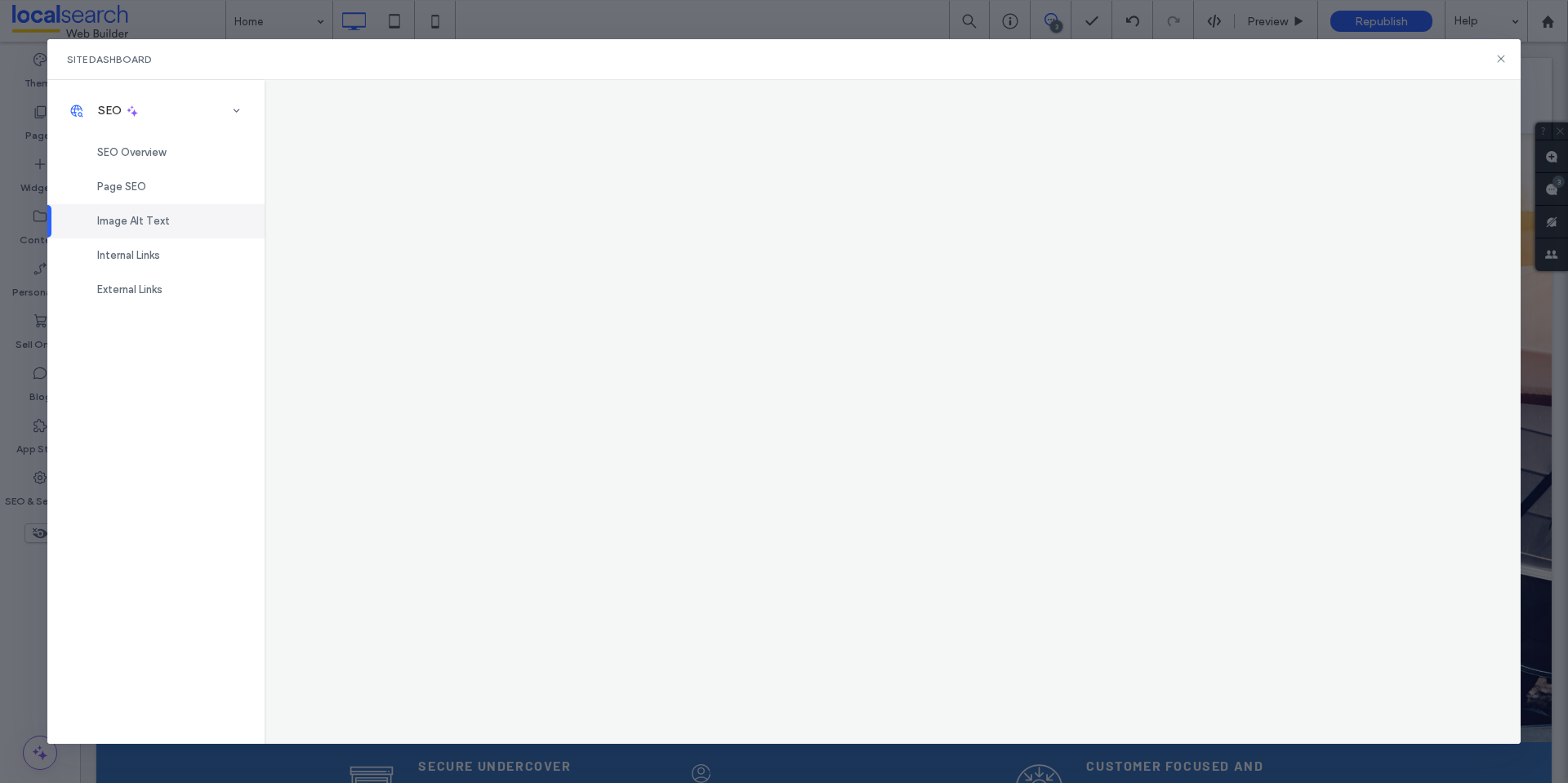
click at [187, 258] on div "Internal Links" at bounding box center [156, 255] width 217 height 34
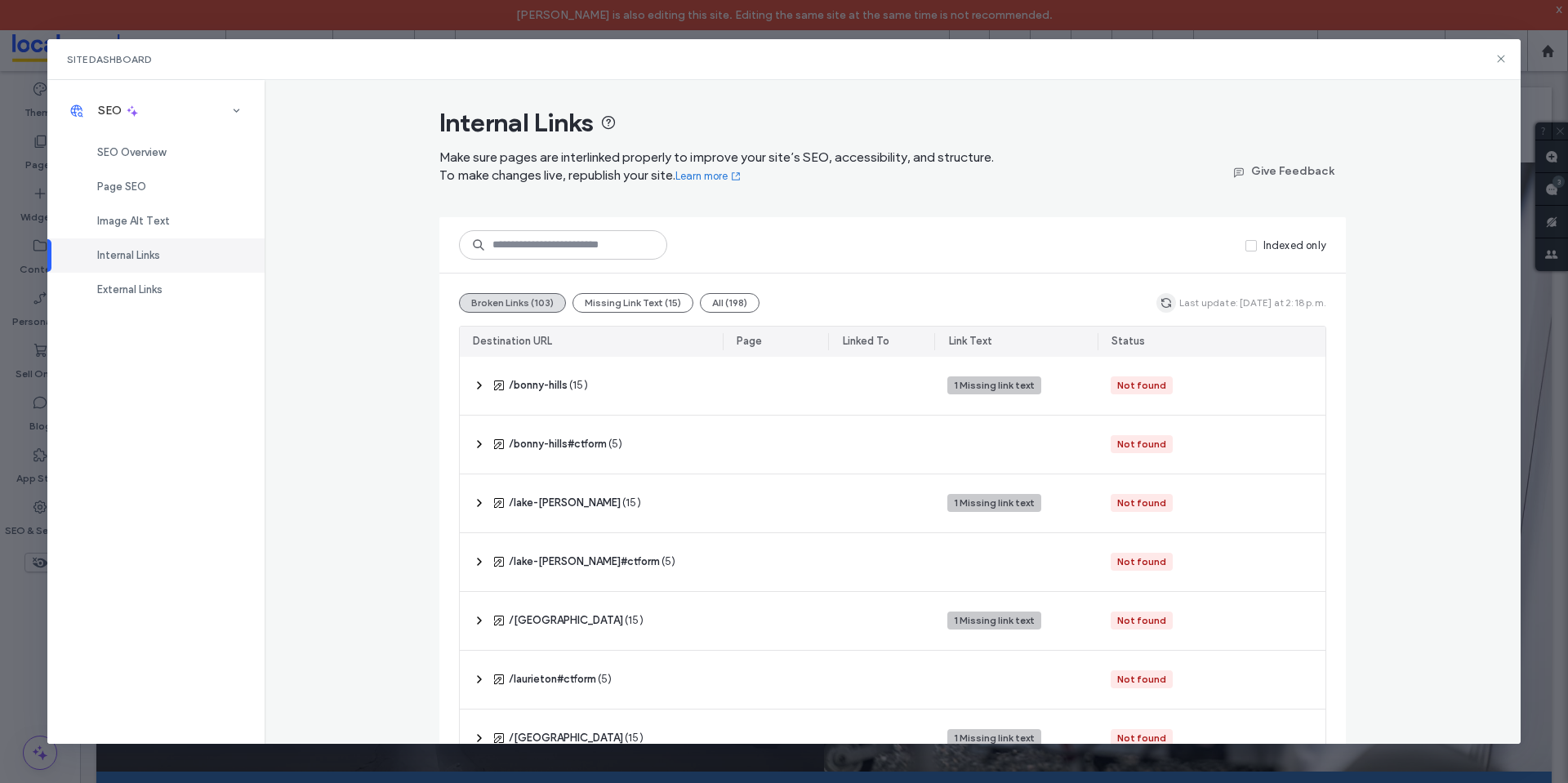
click at [1165, 302] on icon "button" at bounding box center [1166, 303] width 13 height 13
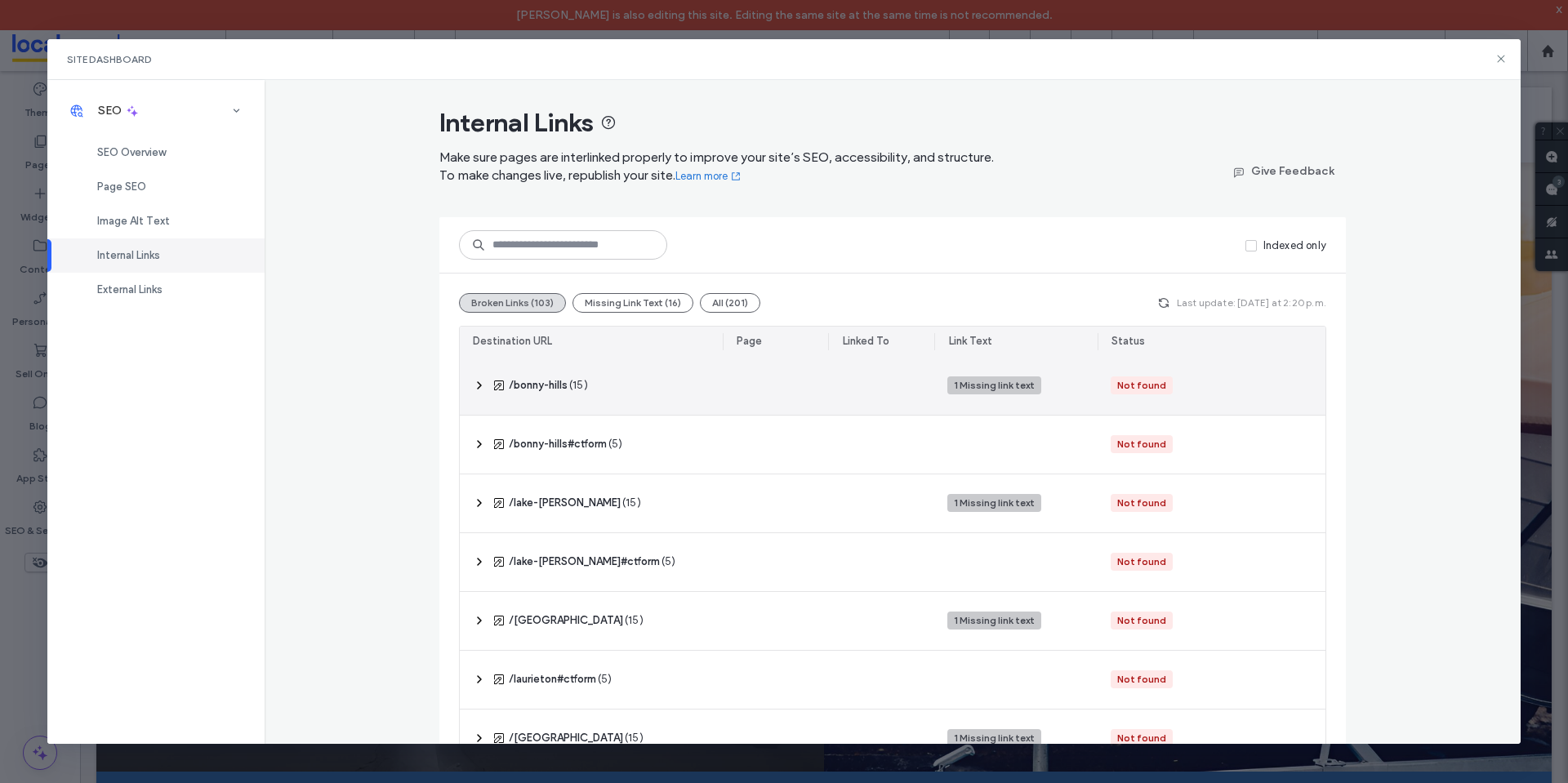
click at [478, 385] on use at bounding box center [480, 385] width 4 height 6
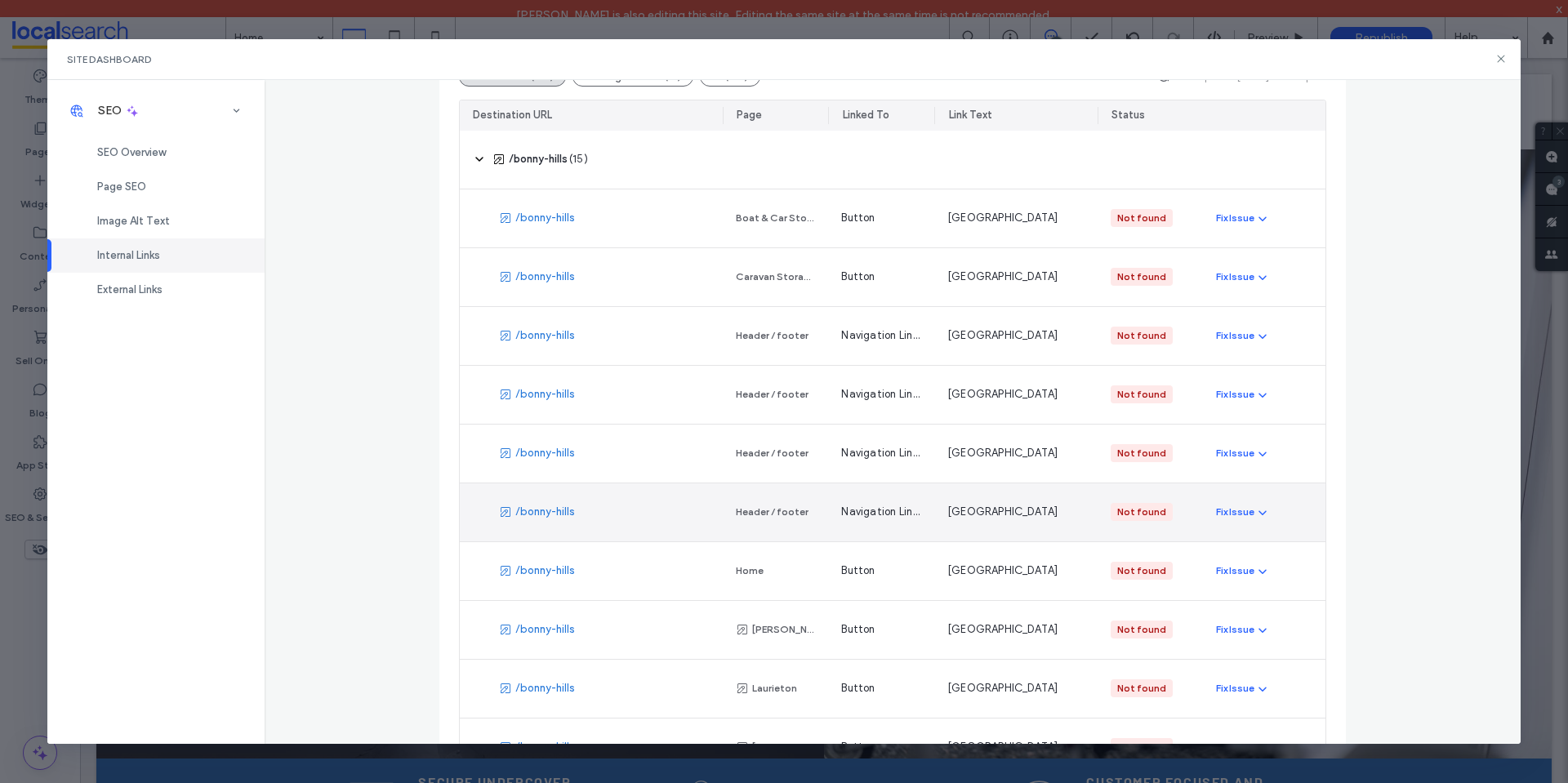
scroll to position [164, 0]
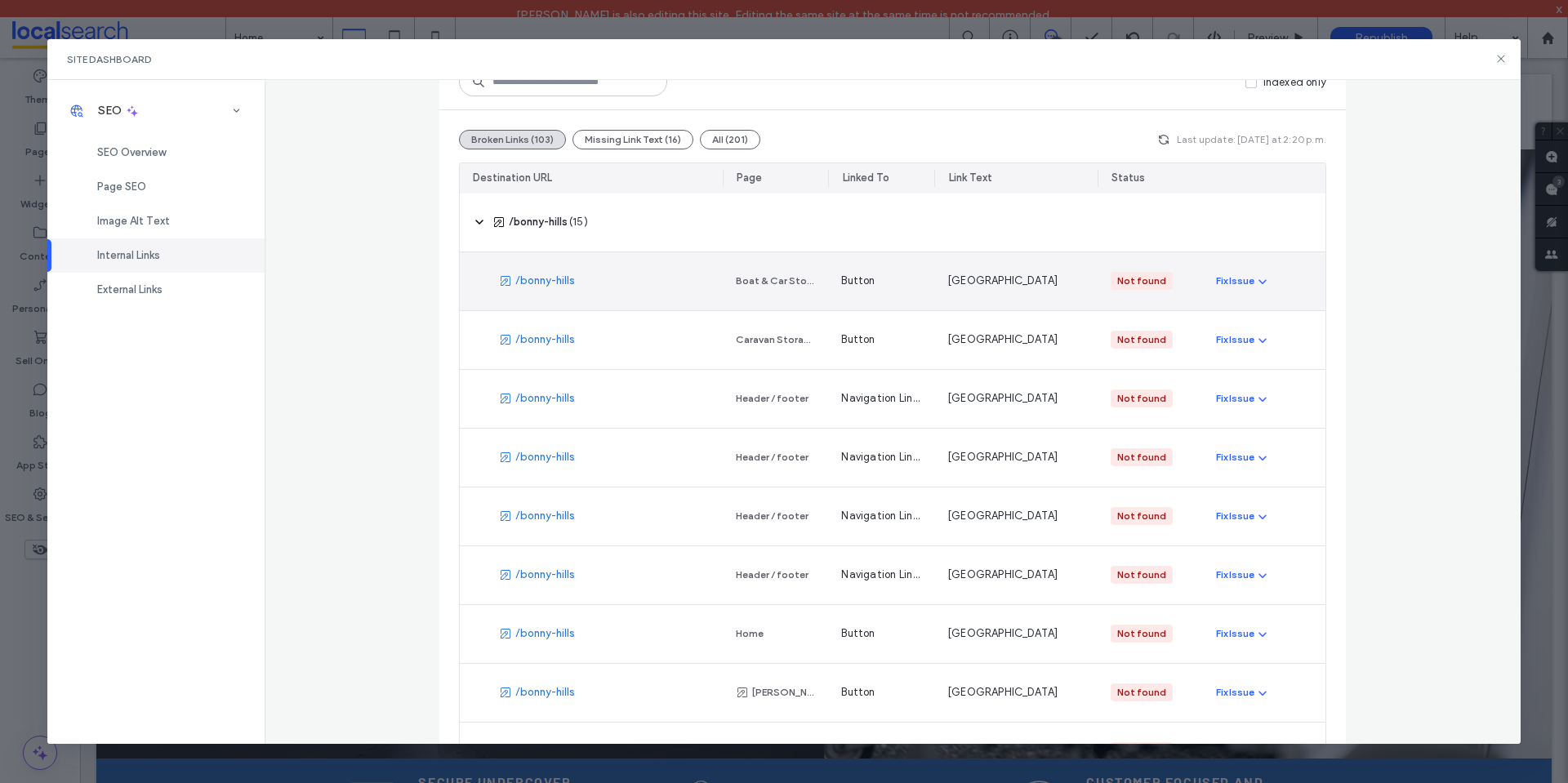
click at [603, 299] on div "/bonny-hills" at bounding box center [591, 281] width 263 height 58
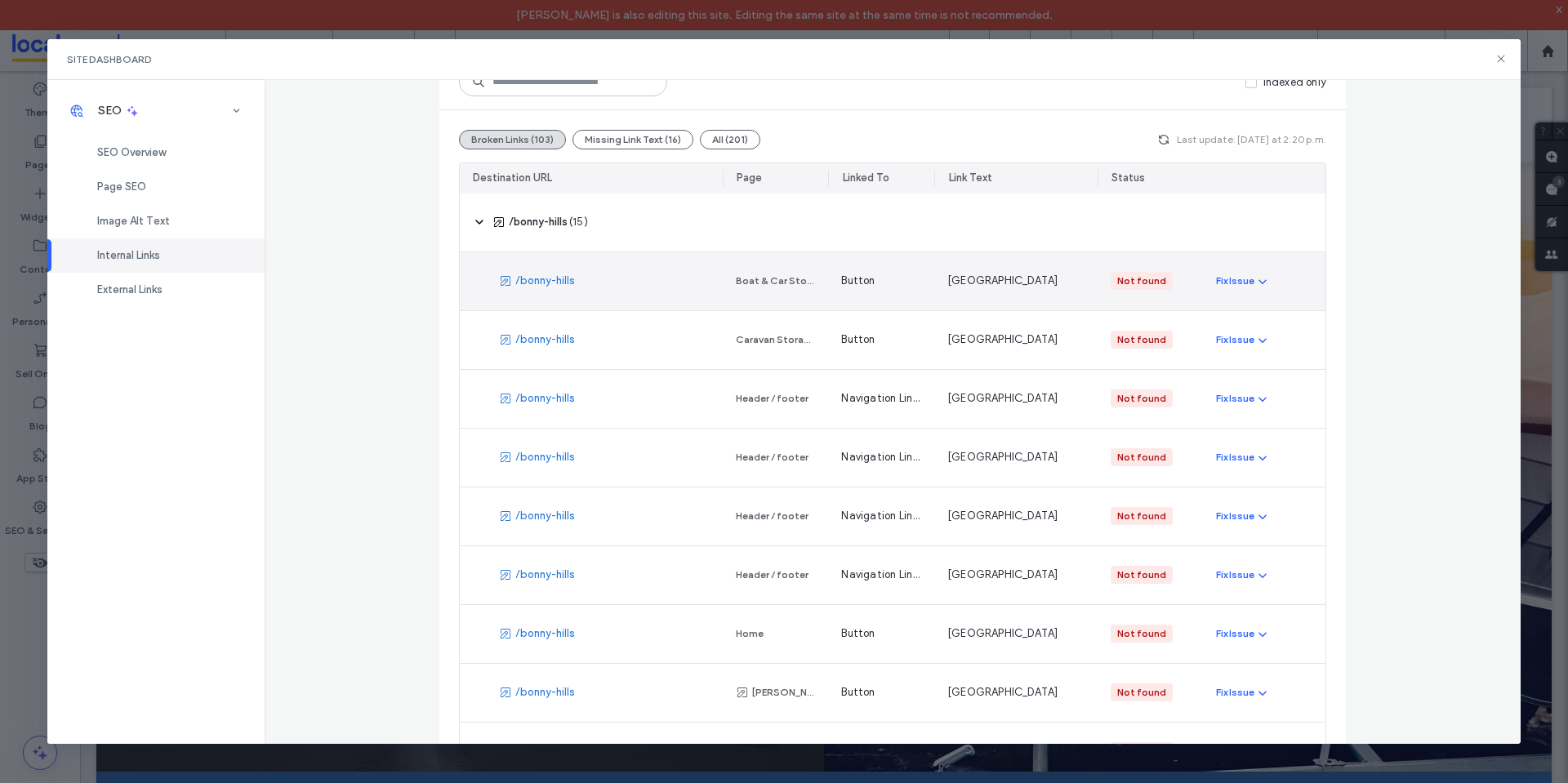
click at [605, 271] on div "/bonny-hills" at bounding box center [591, 281] width 263 height 58
click at [526, 278] on link "/bonny-hills" at bounding box center [545, 281] width 60 height 17
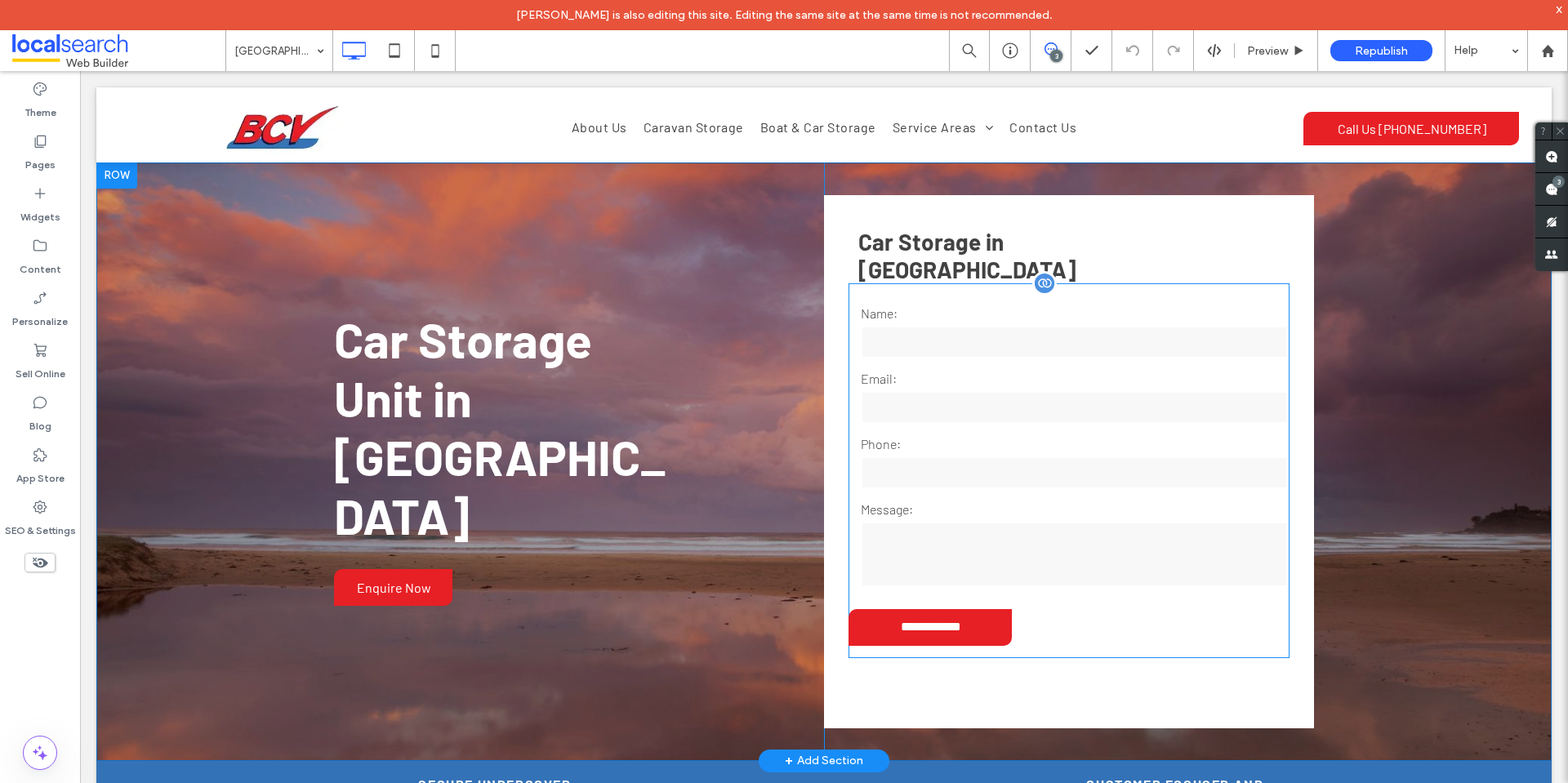
click at [1131, 457] on input "tel" at bounding box center [1074, 473] width 427 height 33
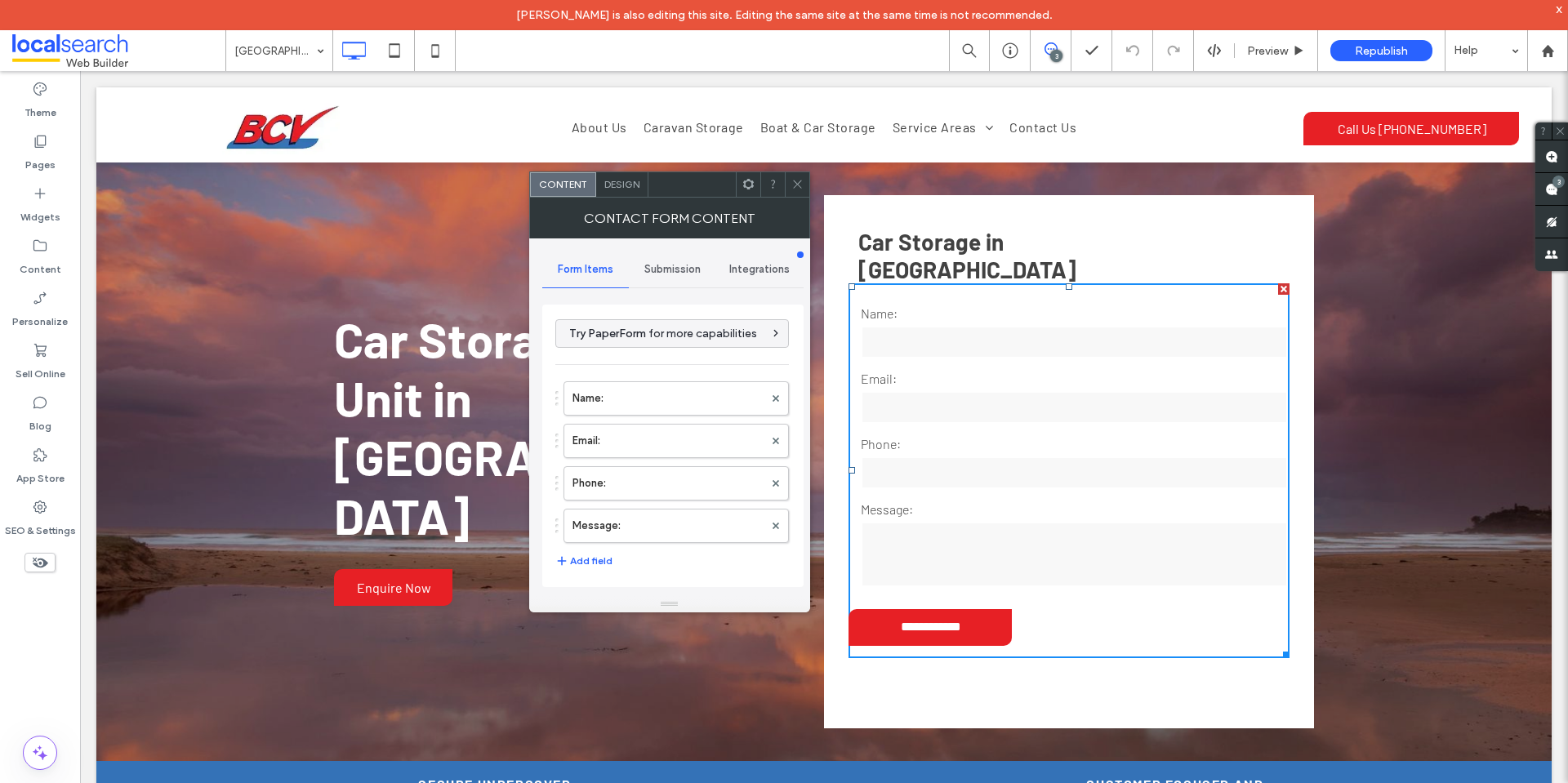
click at [795, 188] on icon at bounding box center [797, 184] width 12 height 12
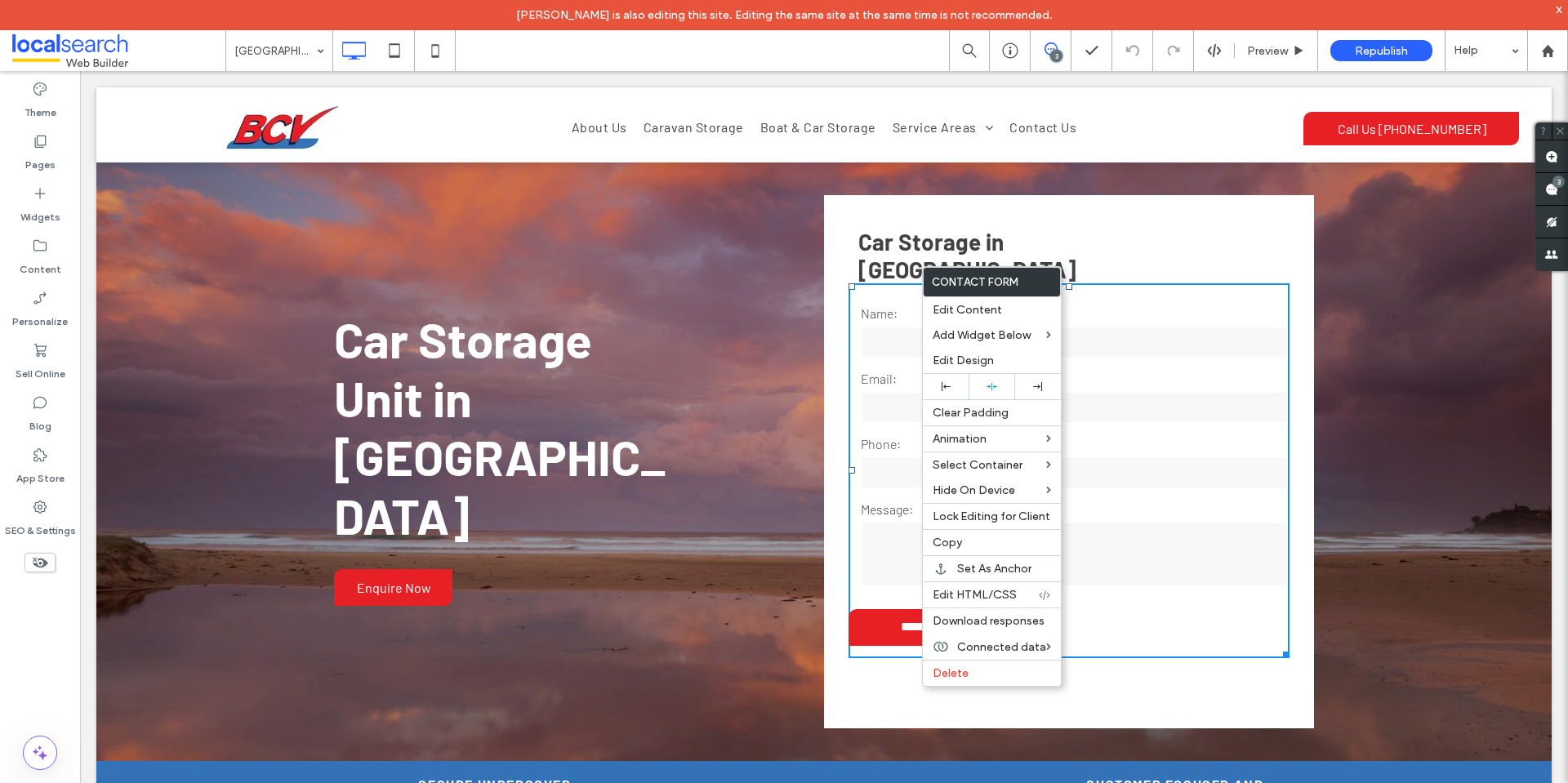
click at [828, 202] on div "**********" at bounding box center [1068, 461] width 490 height 533
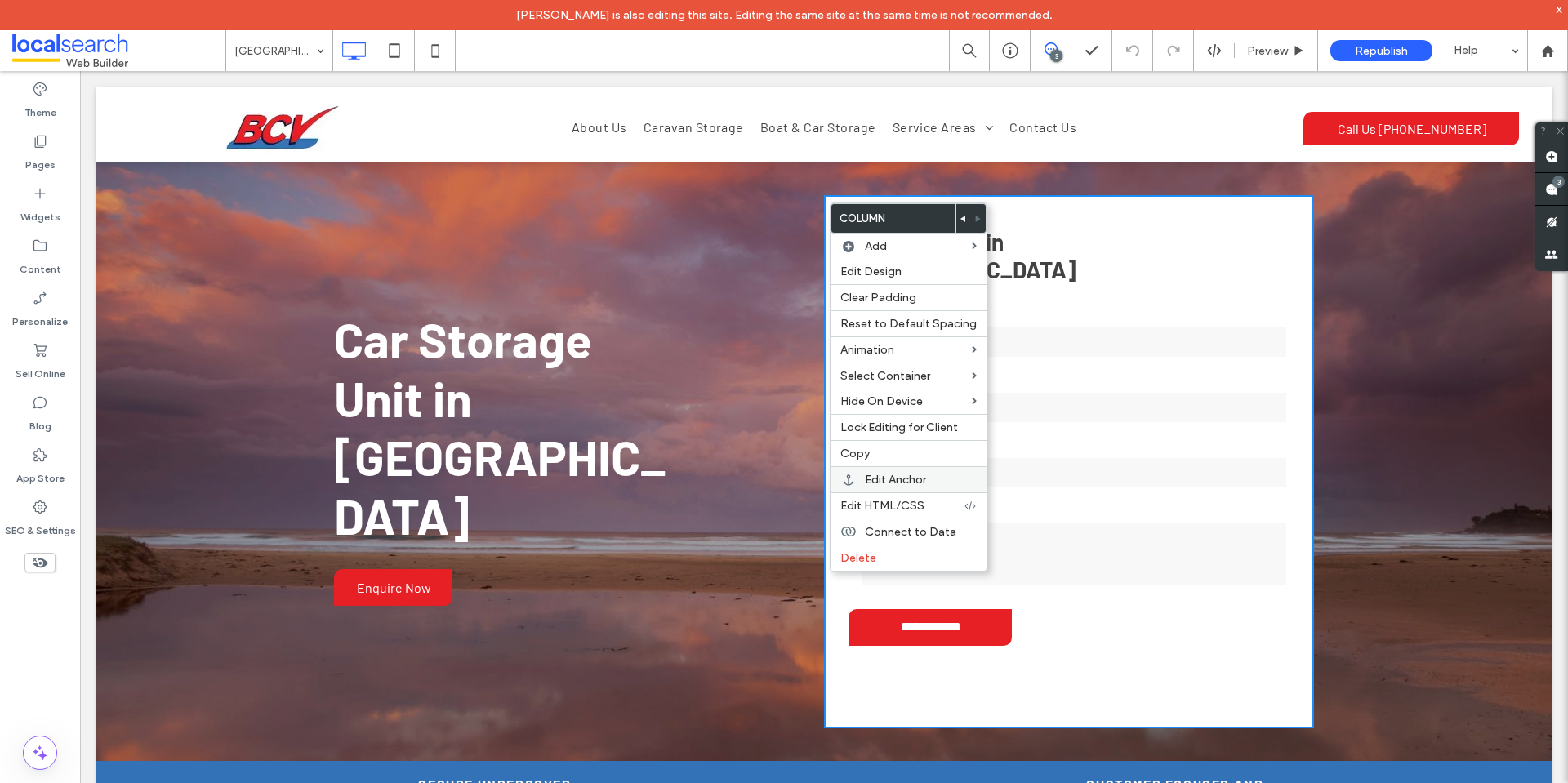
click at [935, 487] on div "Edit Anchor" at bounding box center [909, 479] width 156 height 26
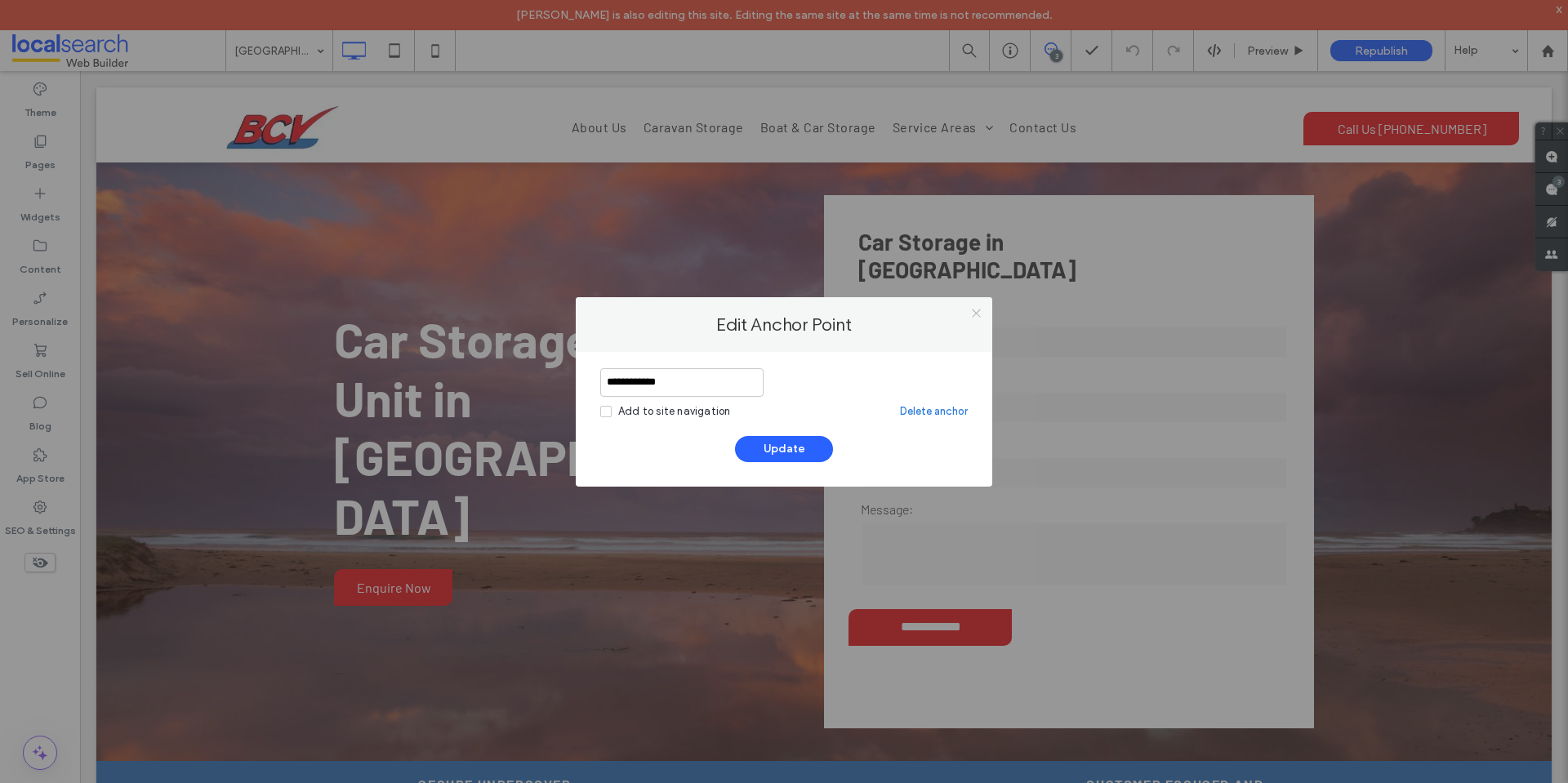
click at [982, 313] on icon at bounding box center [975, 312] width 12 height 12
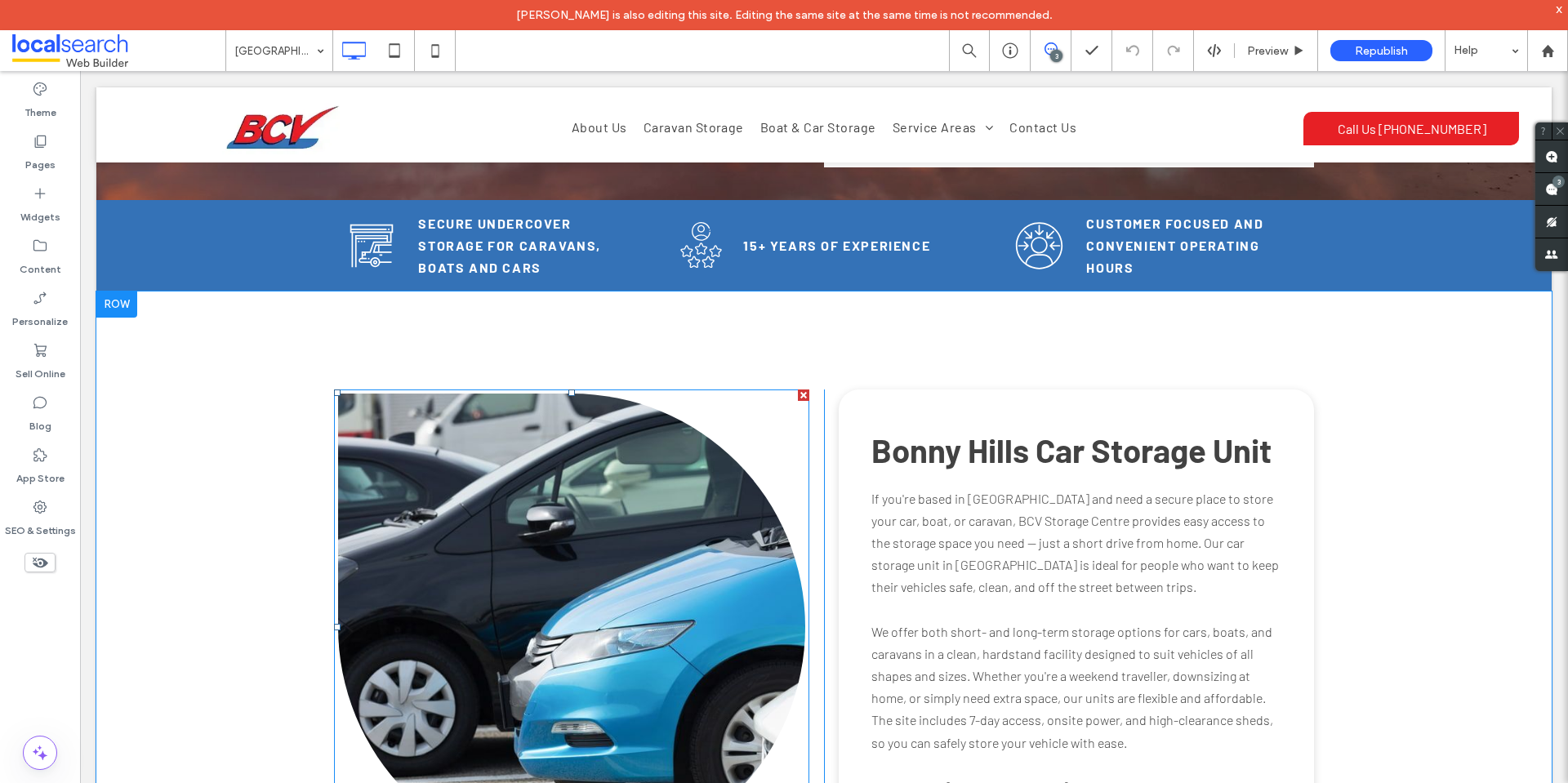
scroll to position [816, 0]
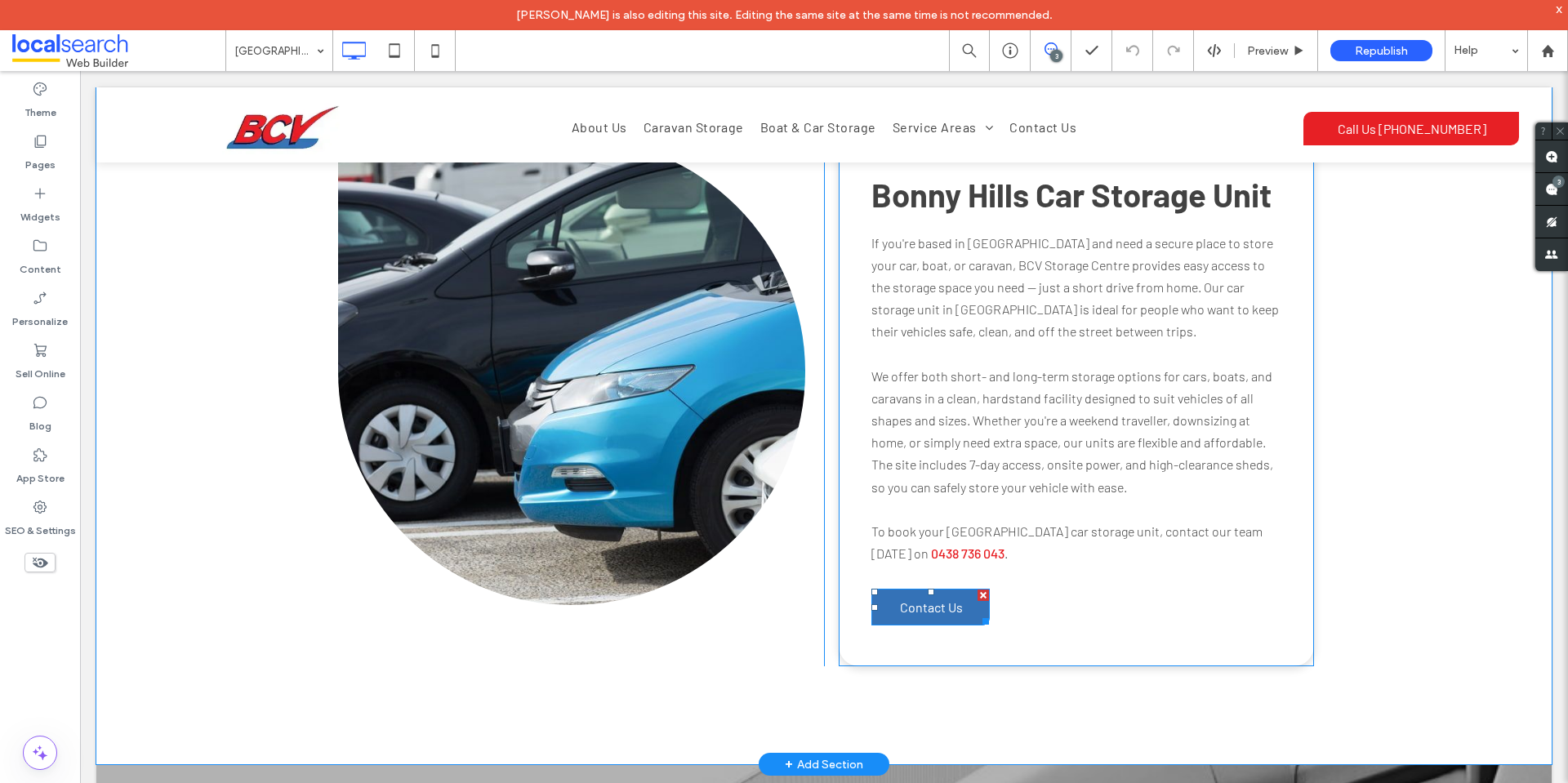
click at [929, 591] on span "Contact Us" at bounding box center [931, 607] width 62 height 32
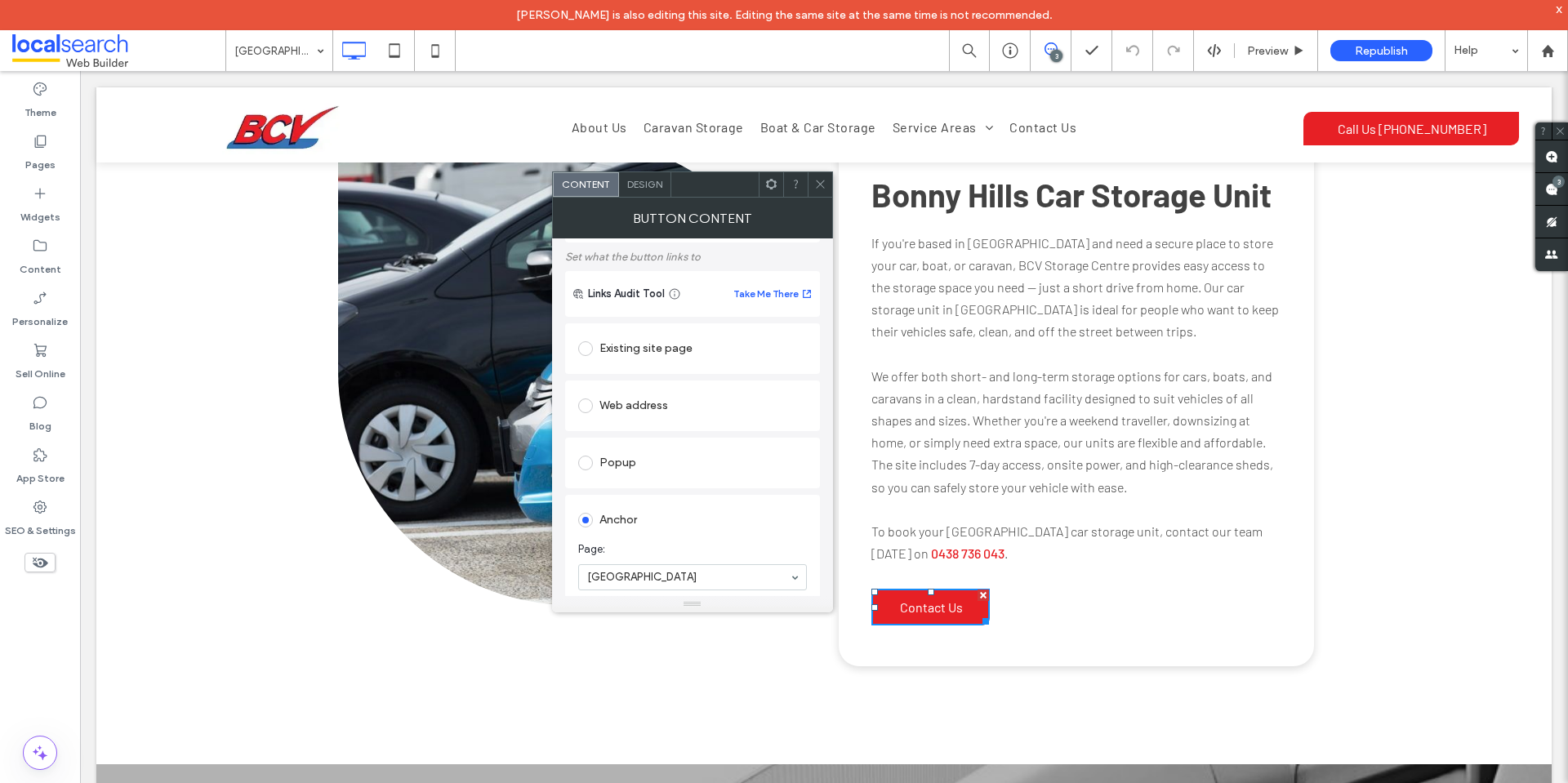
scroll to position [245, 0]
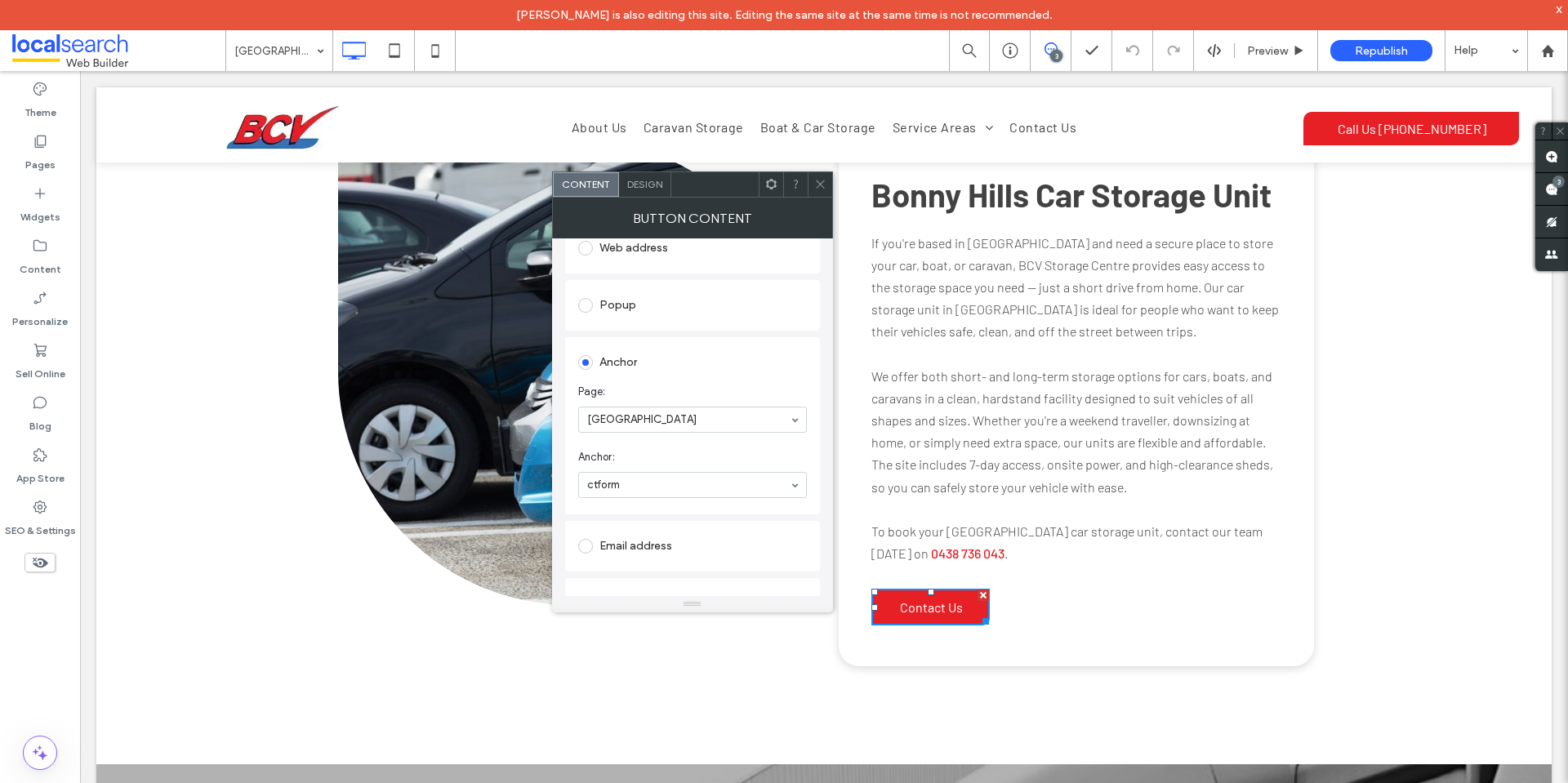
click at [816, 187] on use at bounding box center [820, 184] width 8 height 8
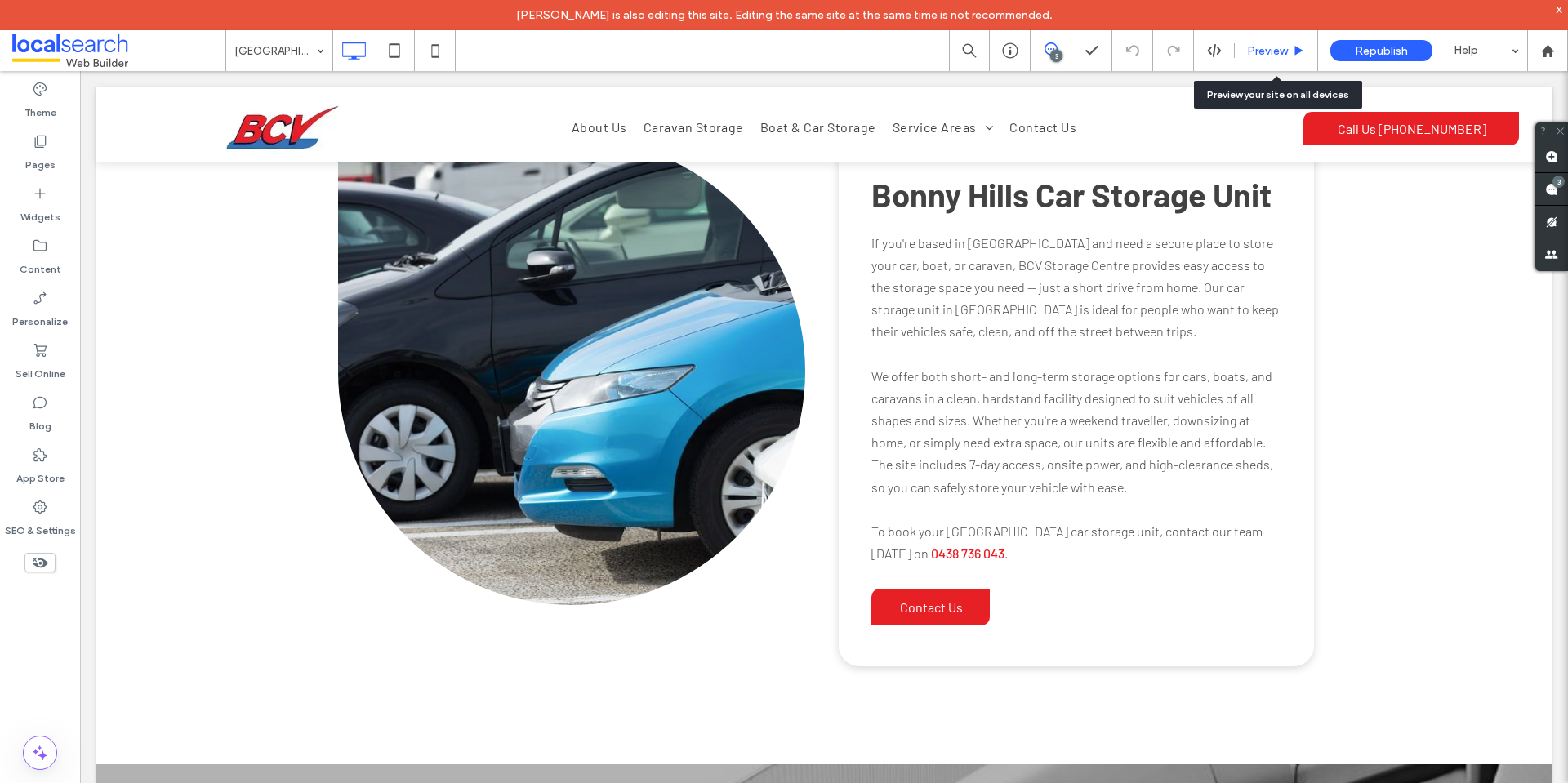
click at [1262, 45] on span "Preview" at bounding box center [1267, 51] width 40 height 14
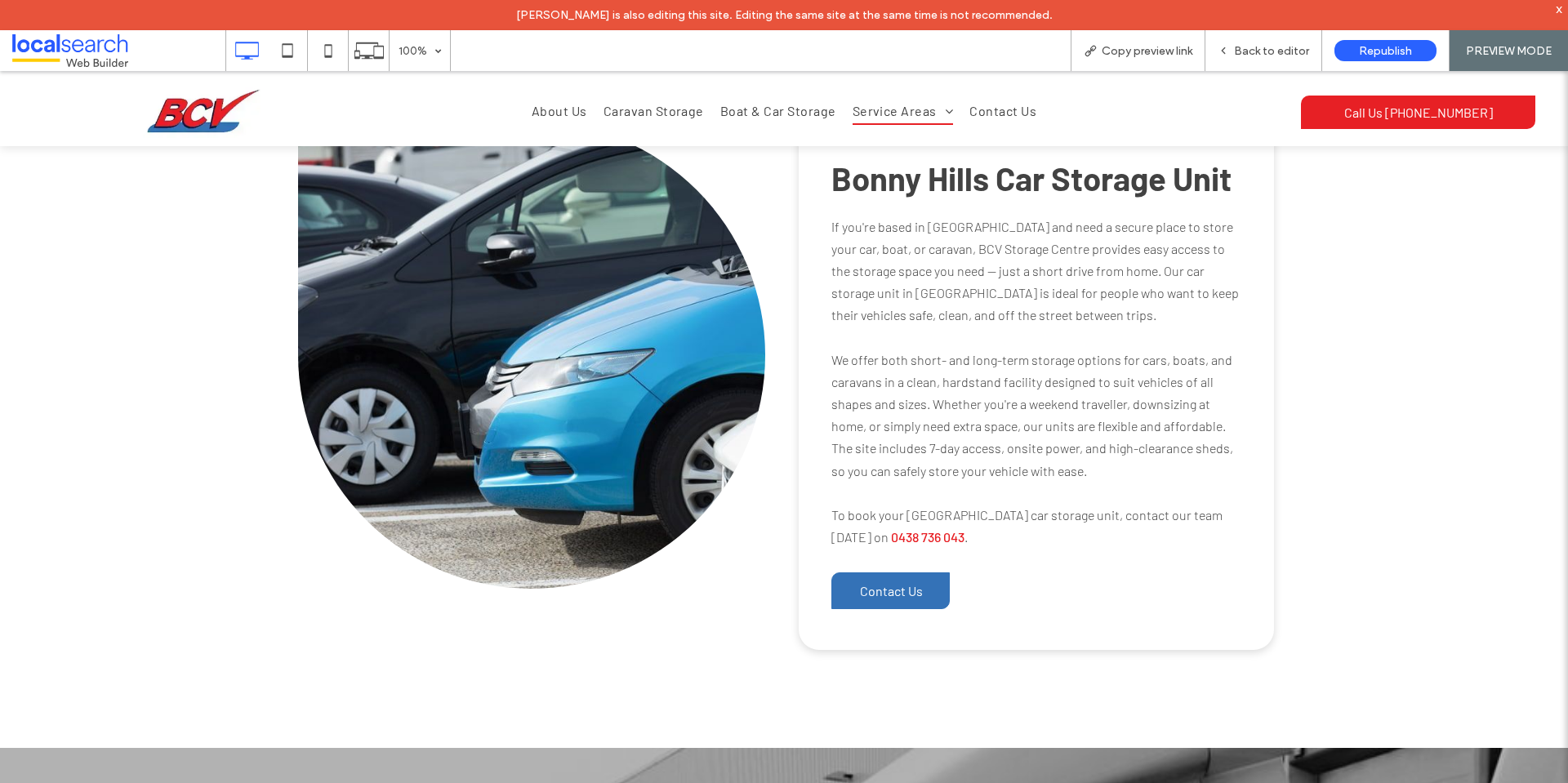
click at [899, 574] on span "Contact Us" at bounding box center [892, 590] width 62 height 32
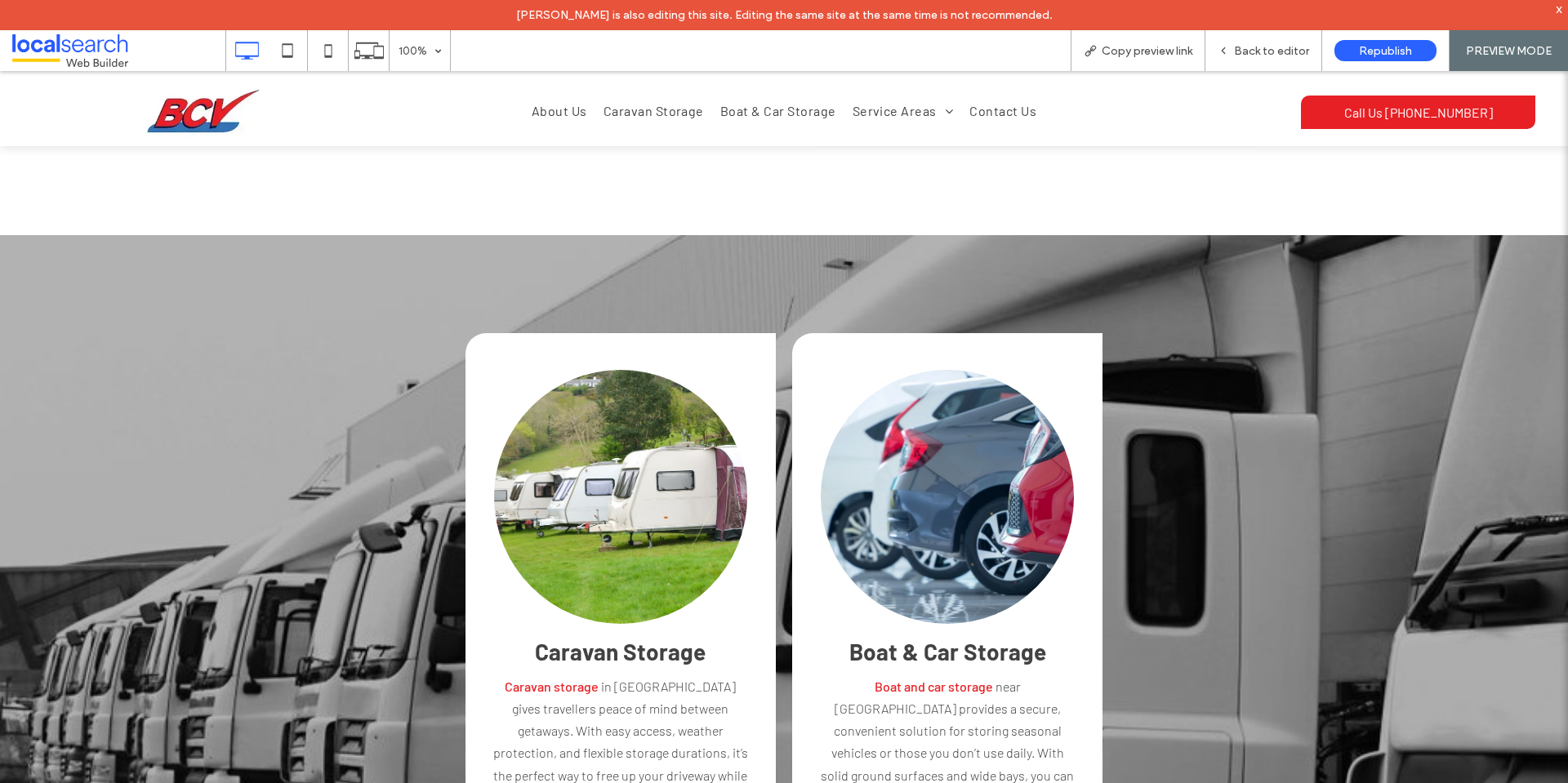
click at [898, 532] on div "Boat & Car Storage Boat and car storage near Bonny Hills provides a secure, con…" at bounding box center [948, 586] width 311 height 508
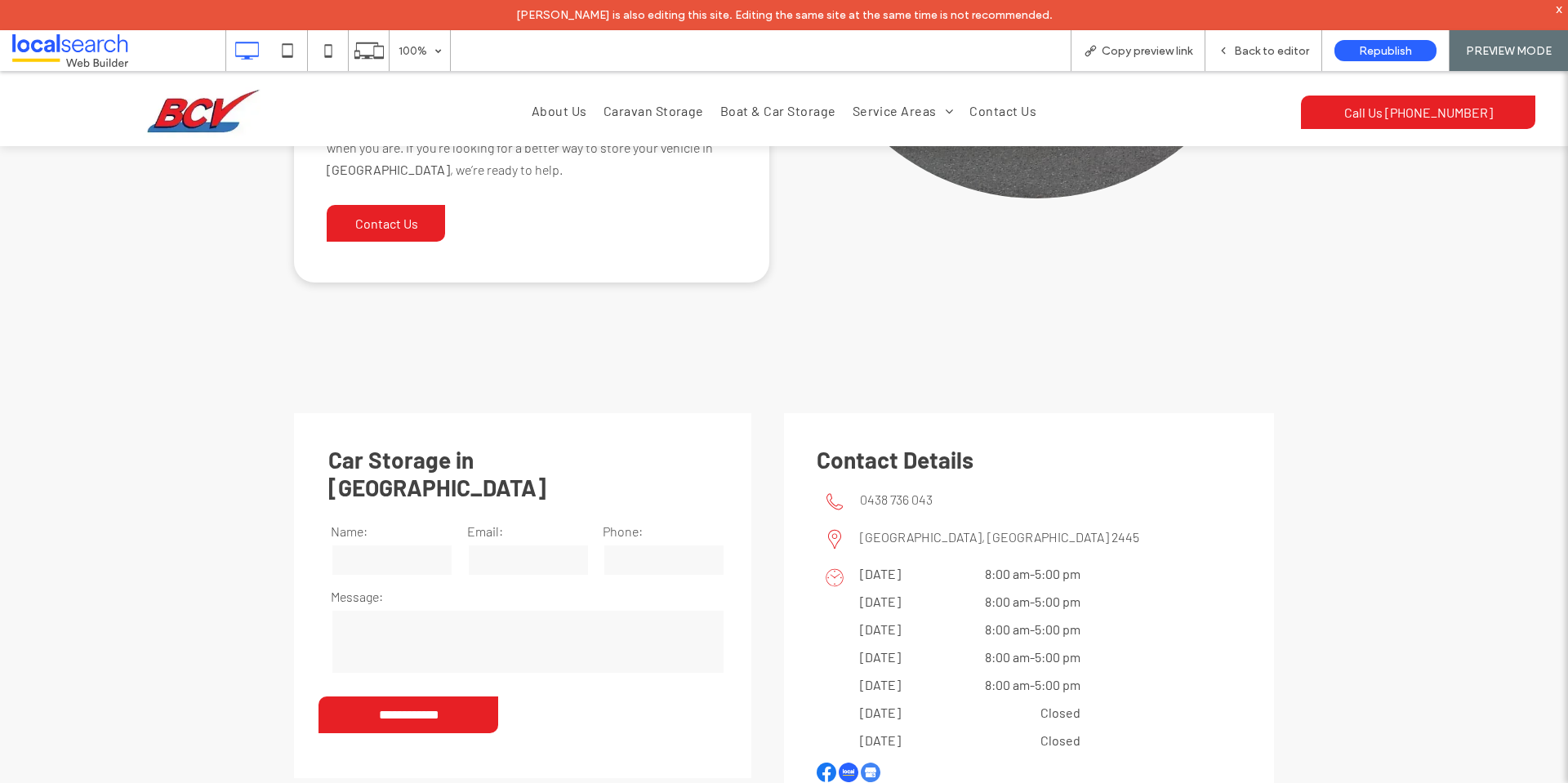
scroll to position [2749, 0]
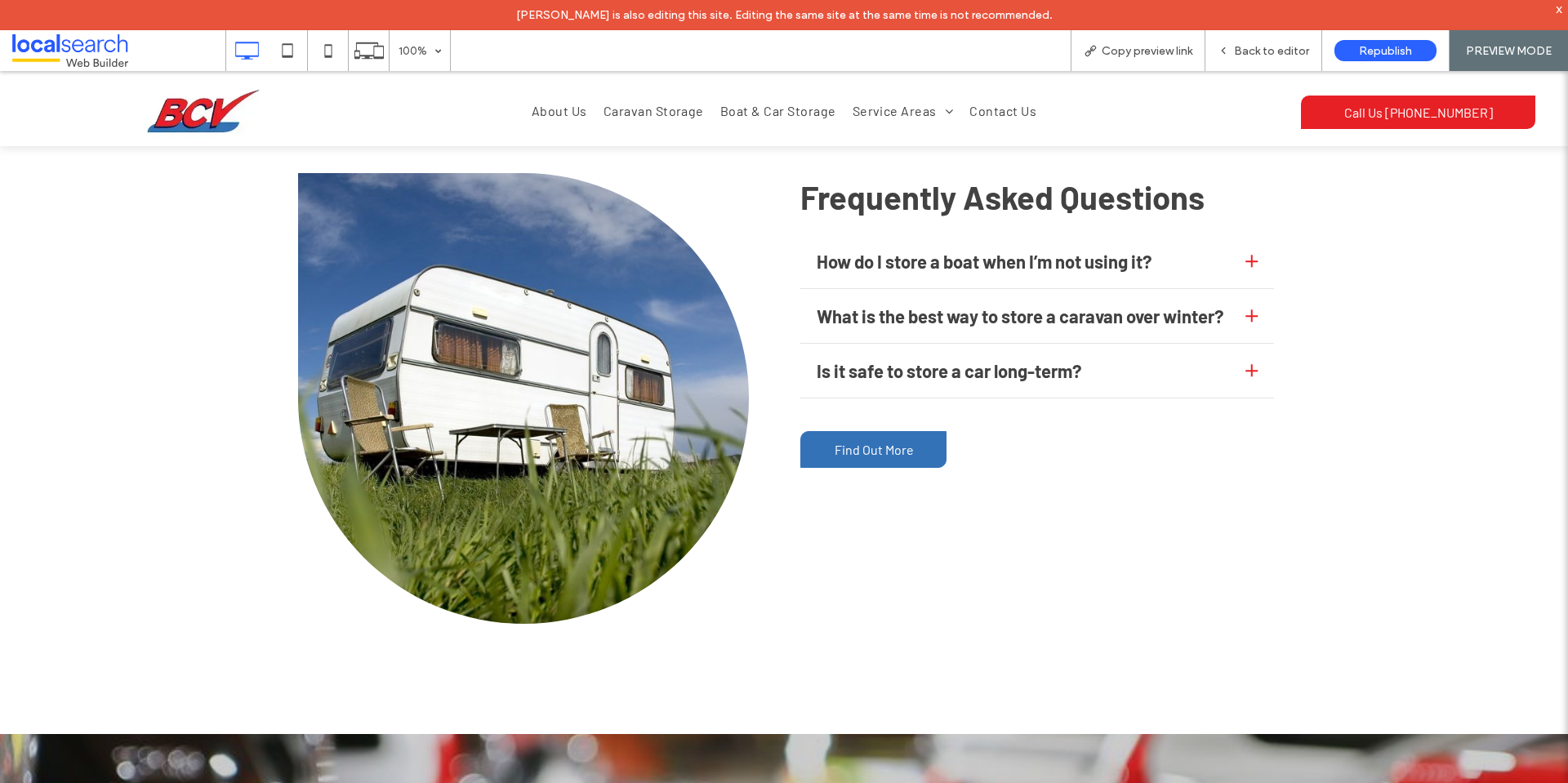
click at [864, 434] on span "Find Out More" at bounding box center [874, 449] width 79 height 32
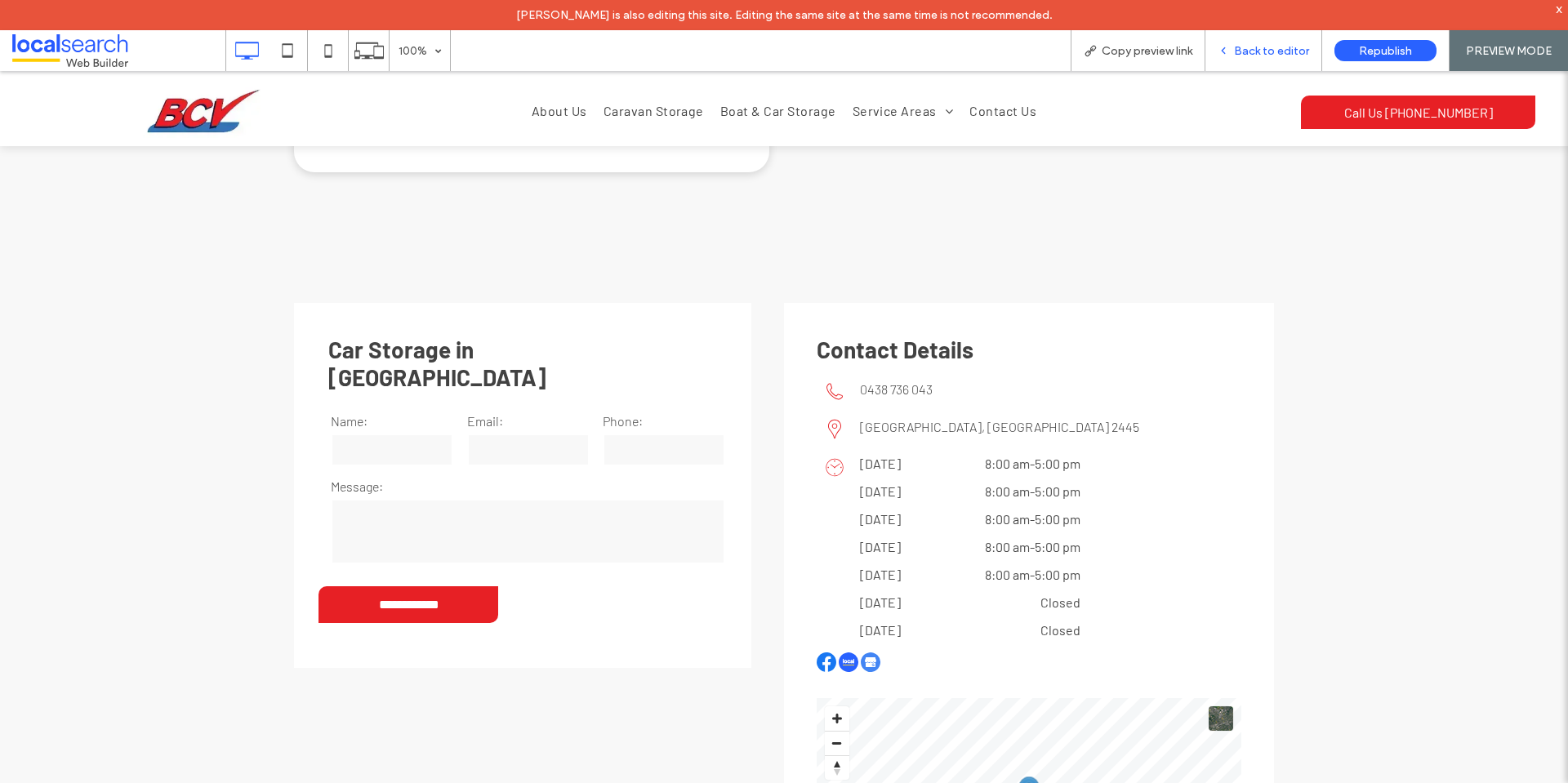
click at [1257, 53] on span "Back to editor" at bounding box center [1271, 51] width 75 height 14
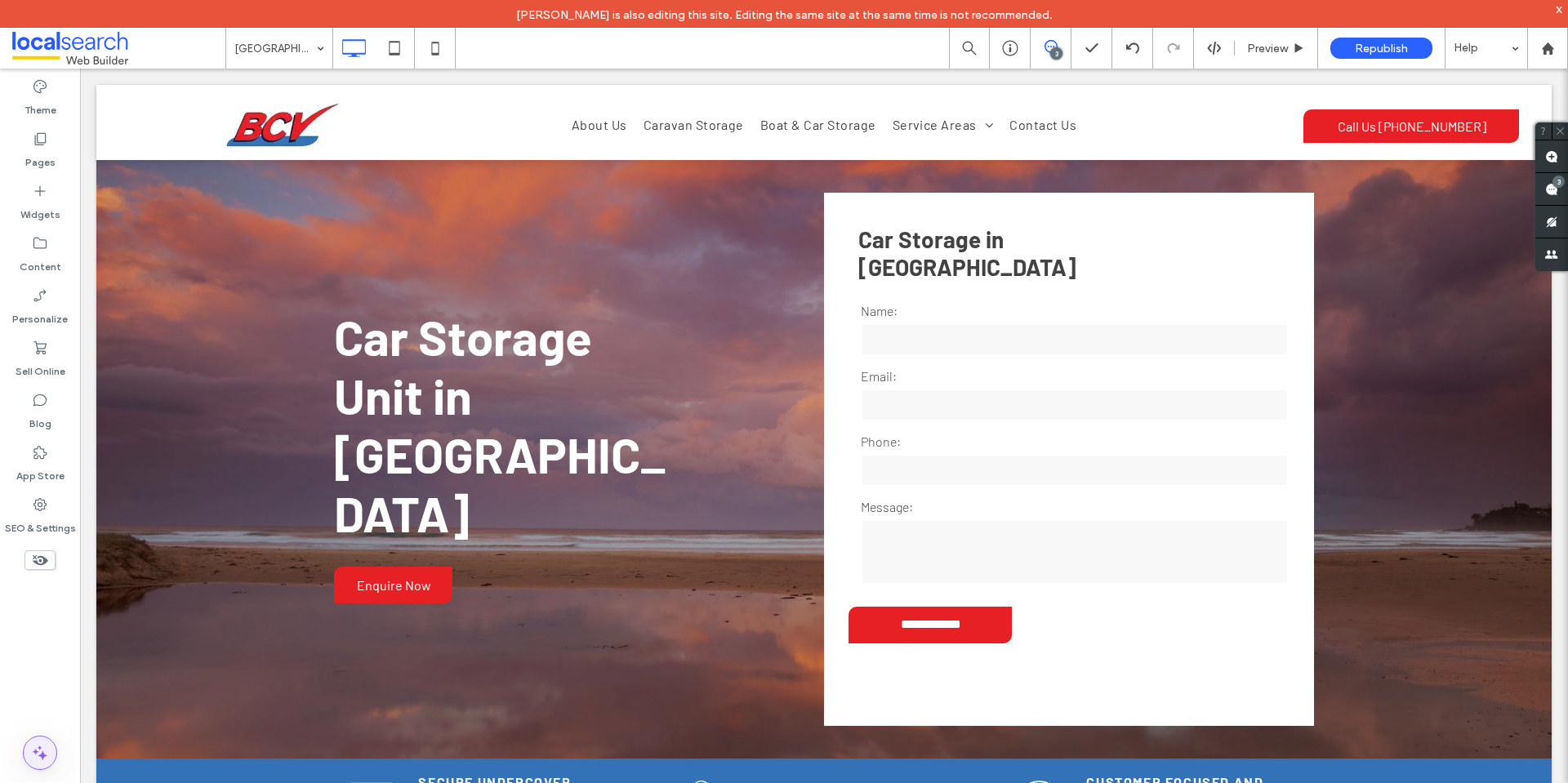
click at [45, 747] on icon at bounding box center [40, 752] width 19 height 19
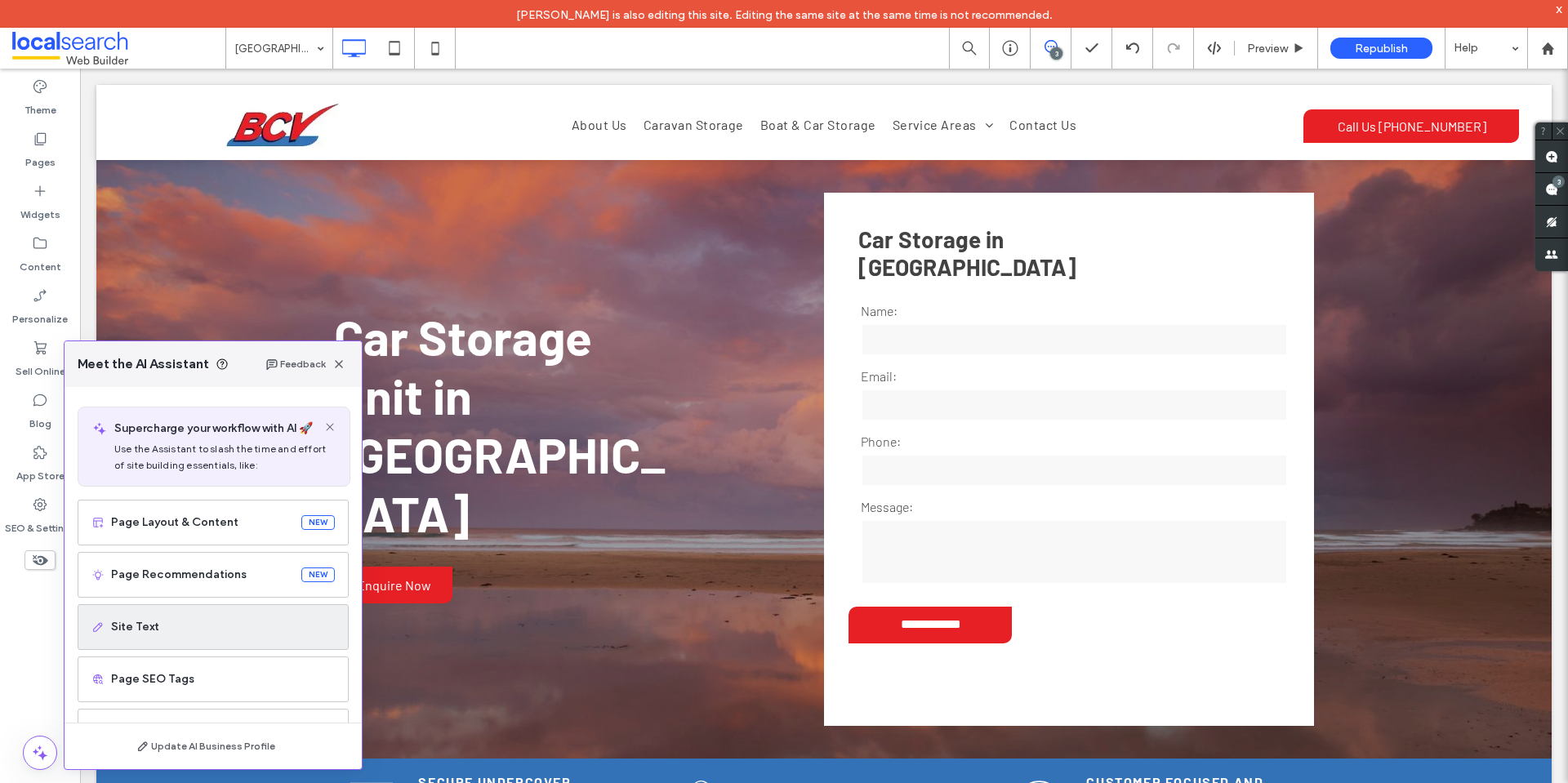
scroll to position [82, 0]
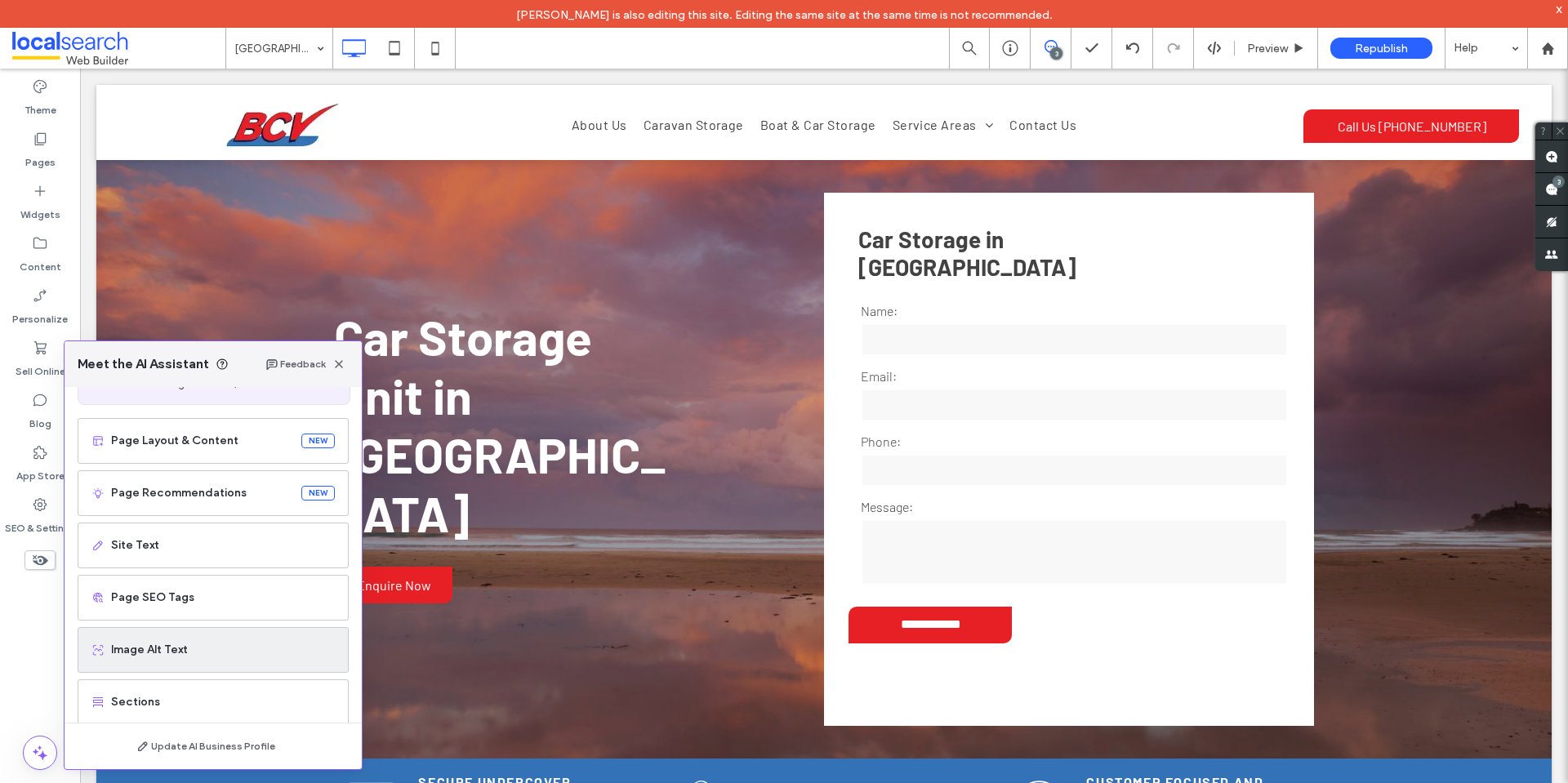
click at [230, 642] on span "Image Alt Text" at bounding box center [222, 650] width 223 height 17
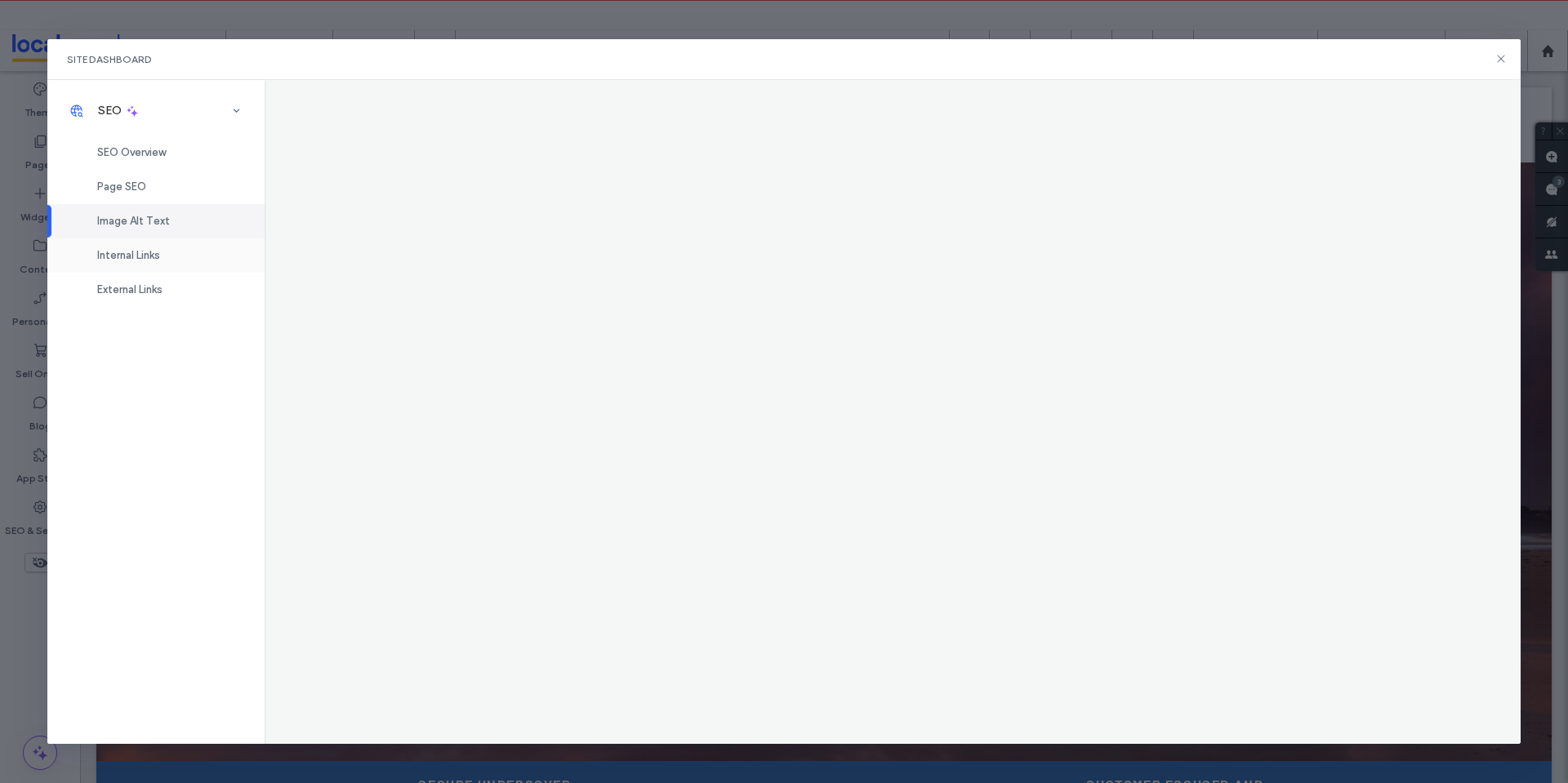
click at [143, 250] on span "Internal Links" at bounding box center [129, 255] width 62 height 12
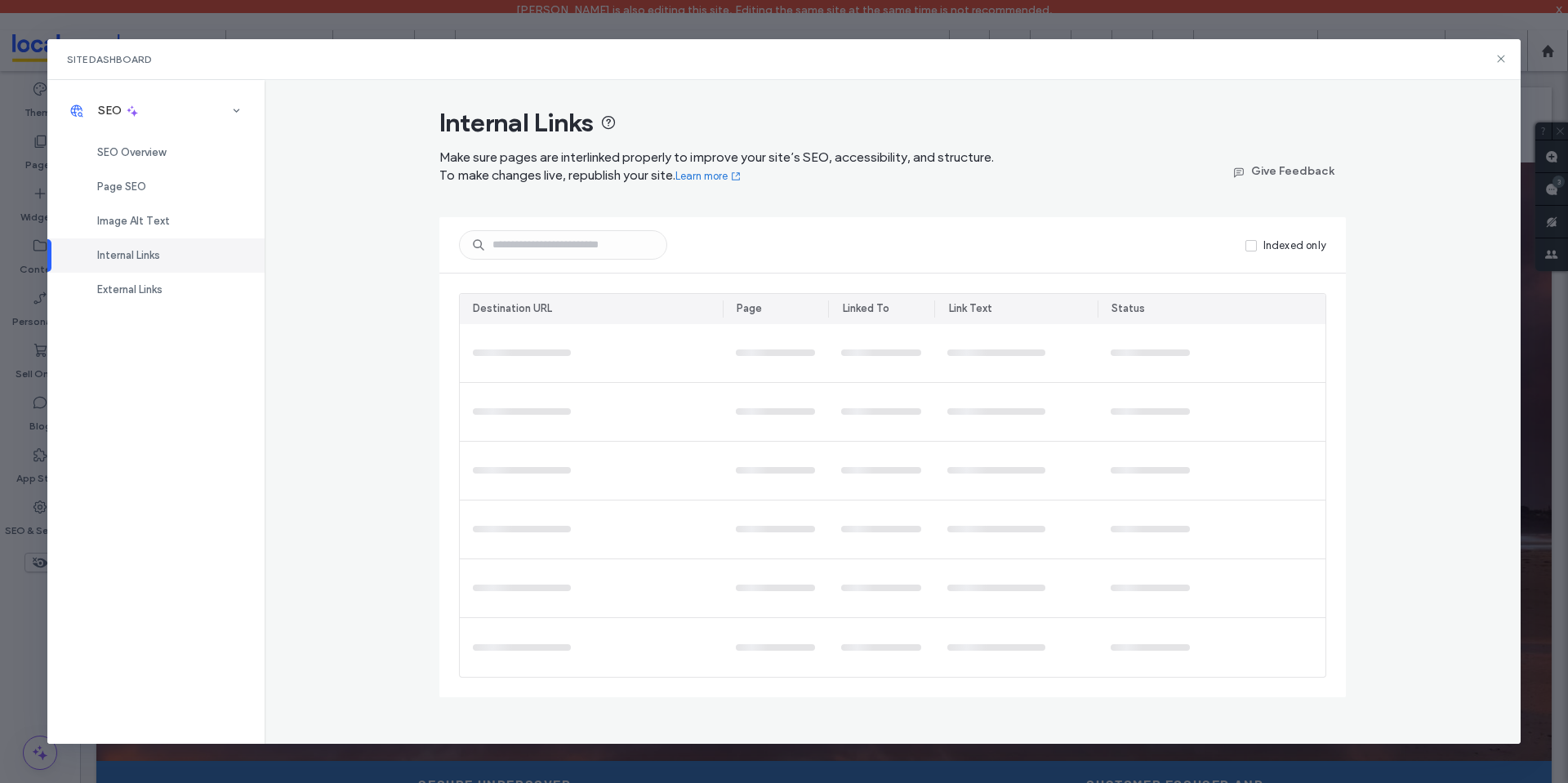
click at [156, 249] on div "Internal Links" at bounding box center [156, 255] width 217 height 34
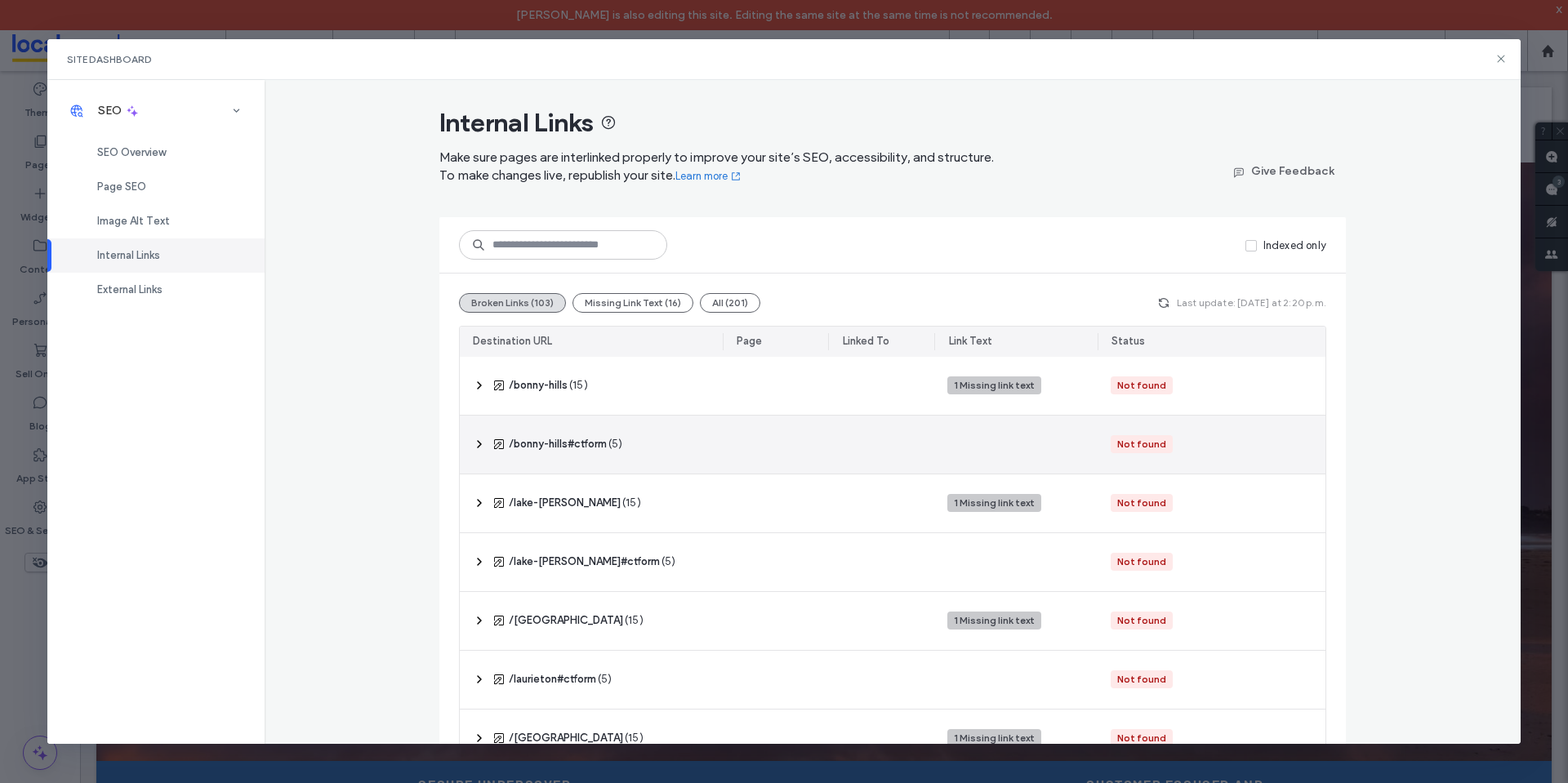
click at [483, 443] on div "‎ /bonny-hills#ctform ‎ ( 5 )" at bounding box center [591, 444] width 263 height 58
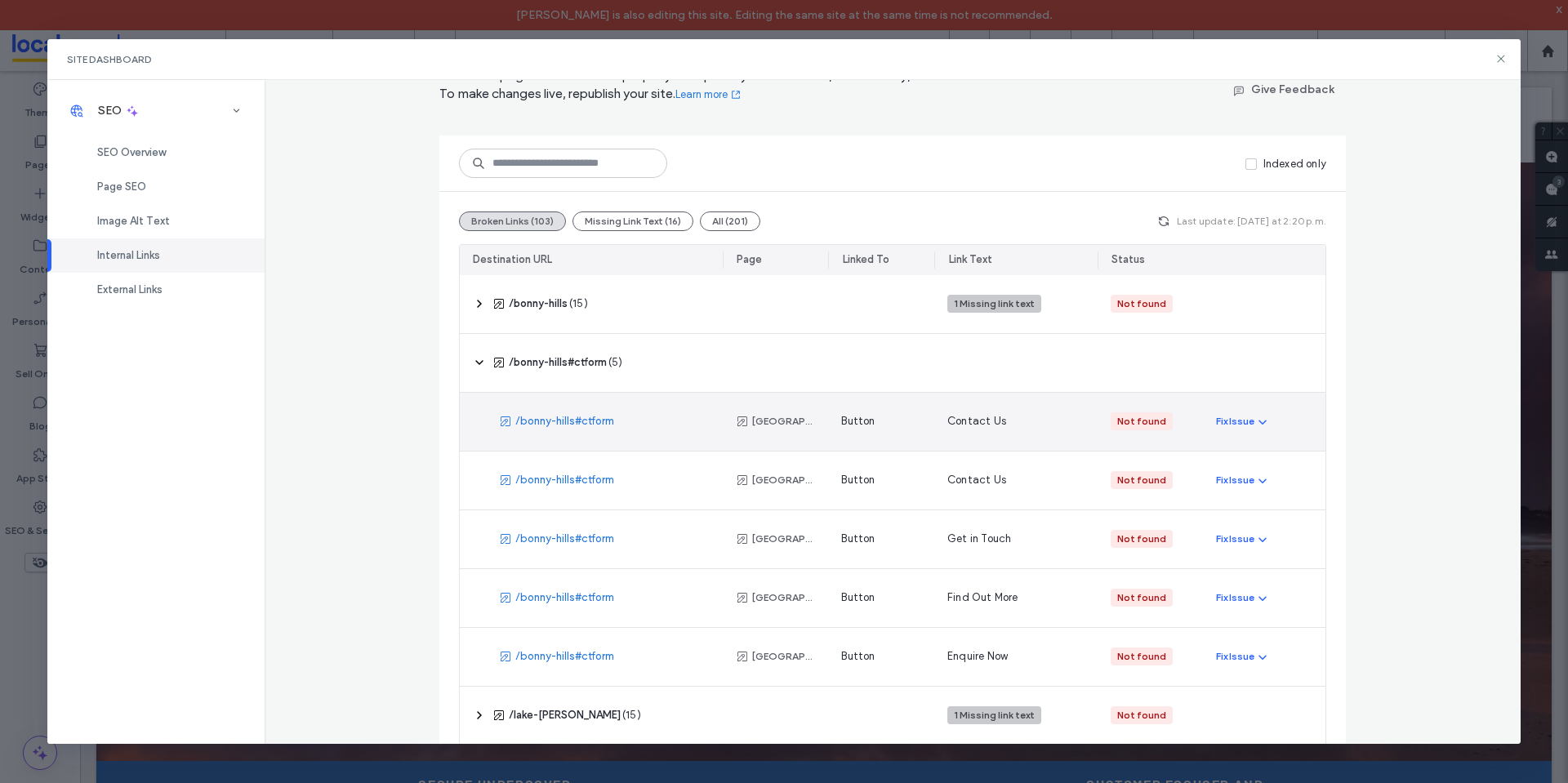
scroll to position [164, 0]
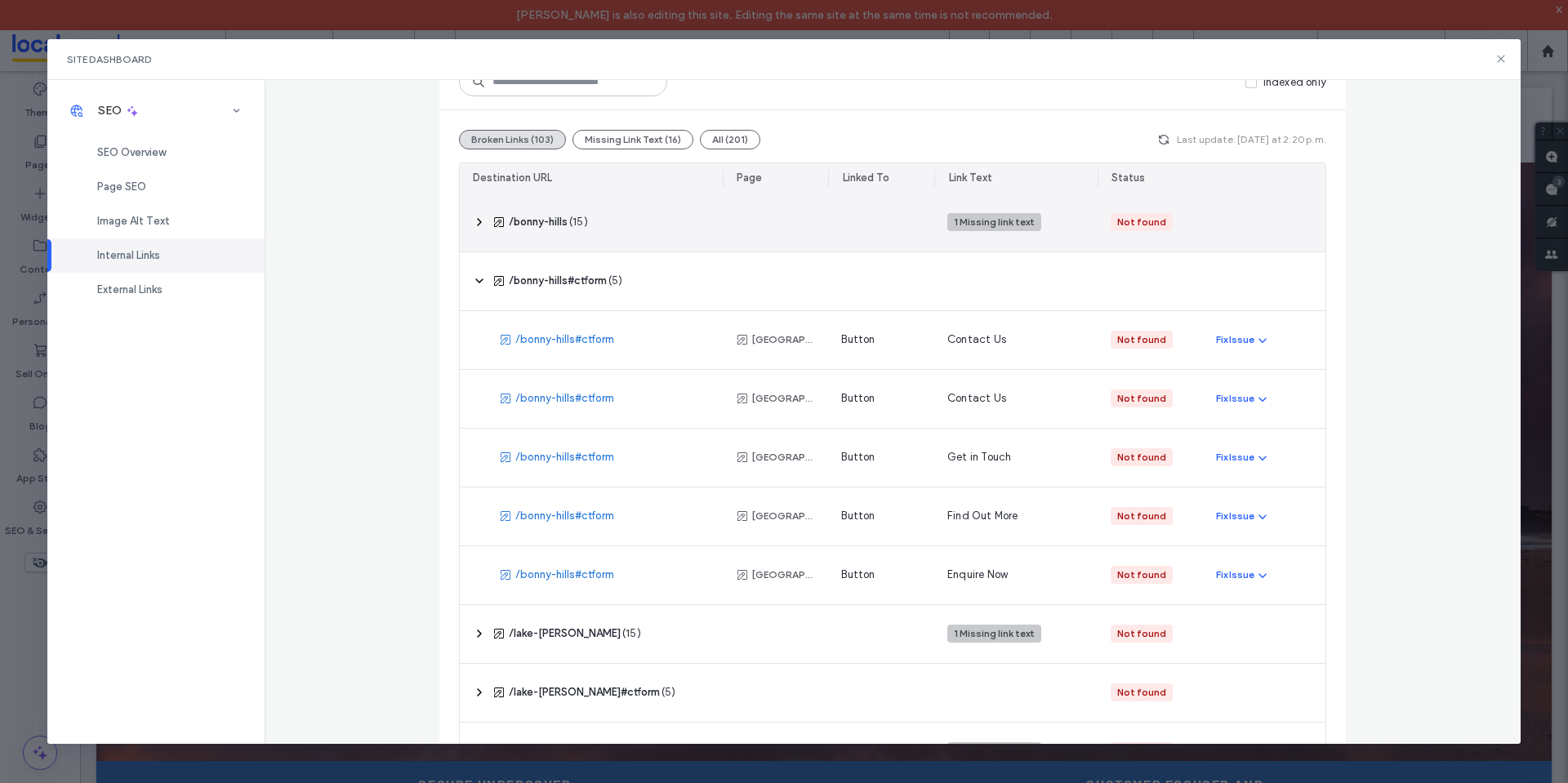
click at [472, 218] on icon at bounding box center [479, 222] width 13 height 13
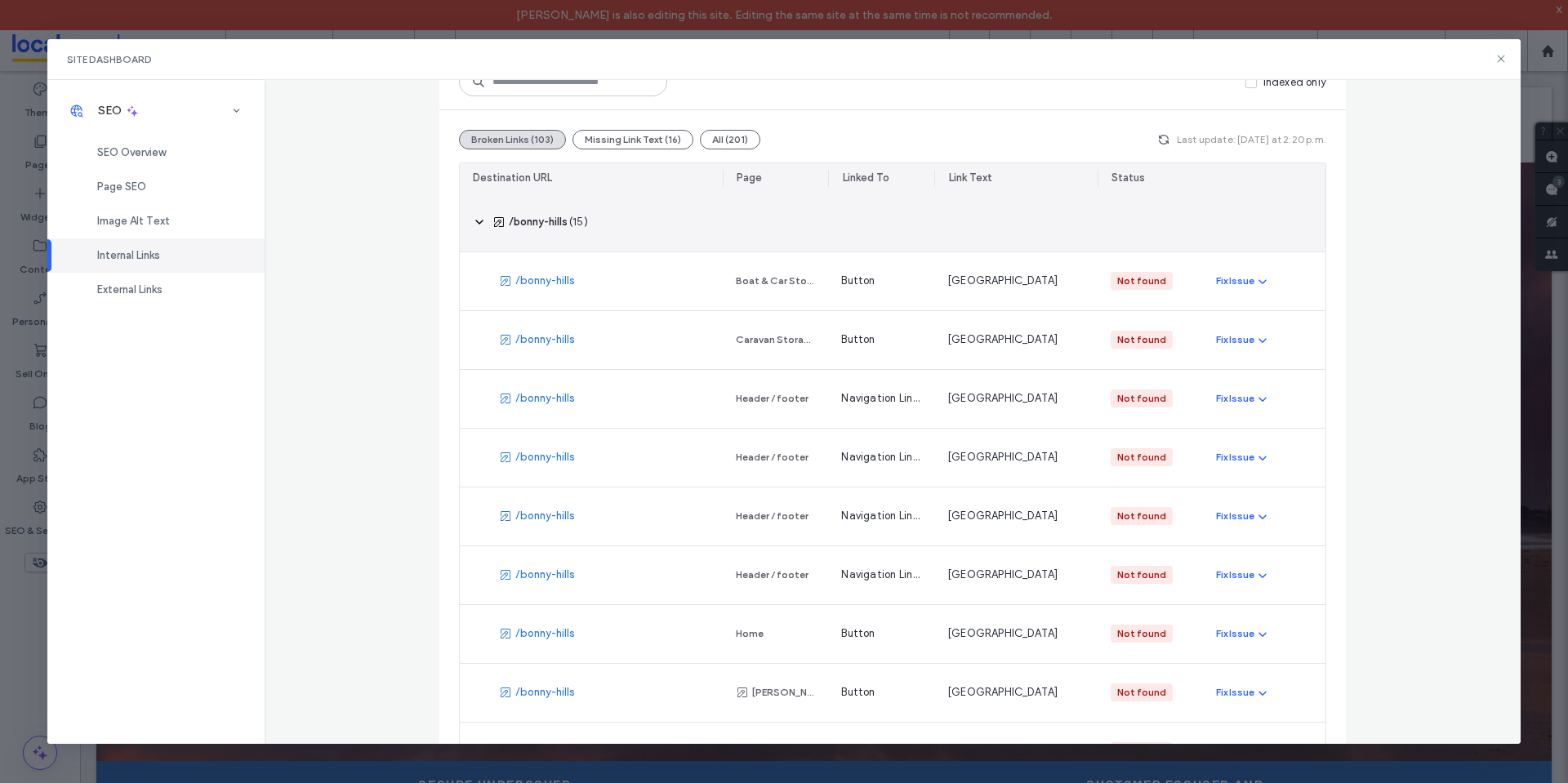
click at [472, 218] on icon at bounding box center [479, 222] width 13 height 13
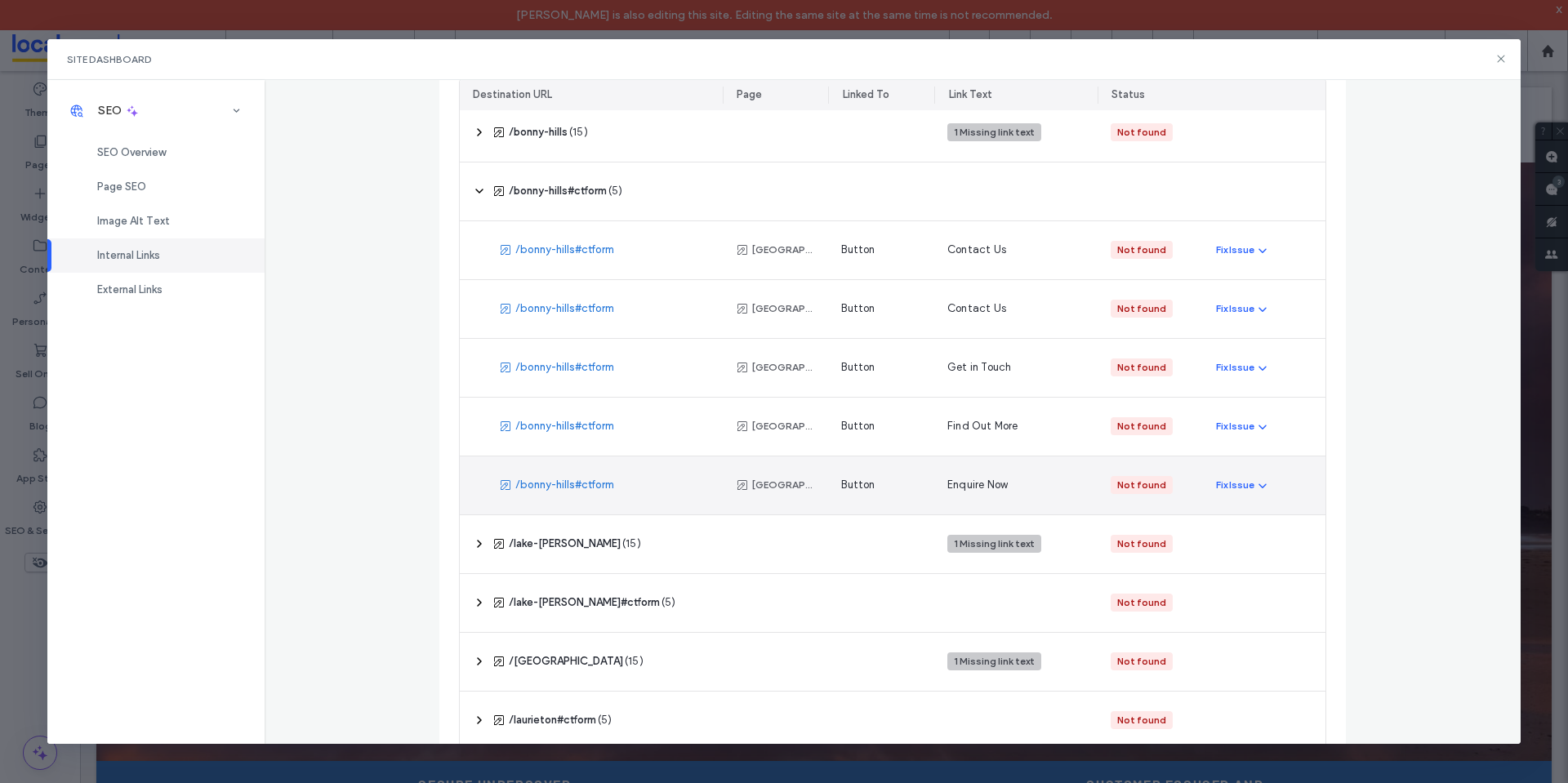
scroll to position [490, 0]
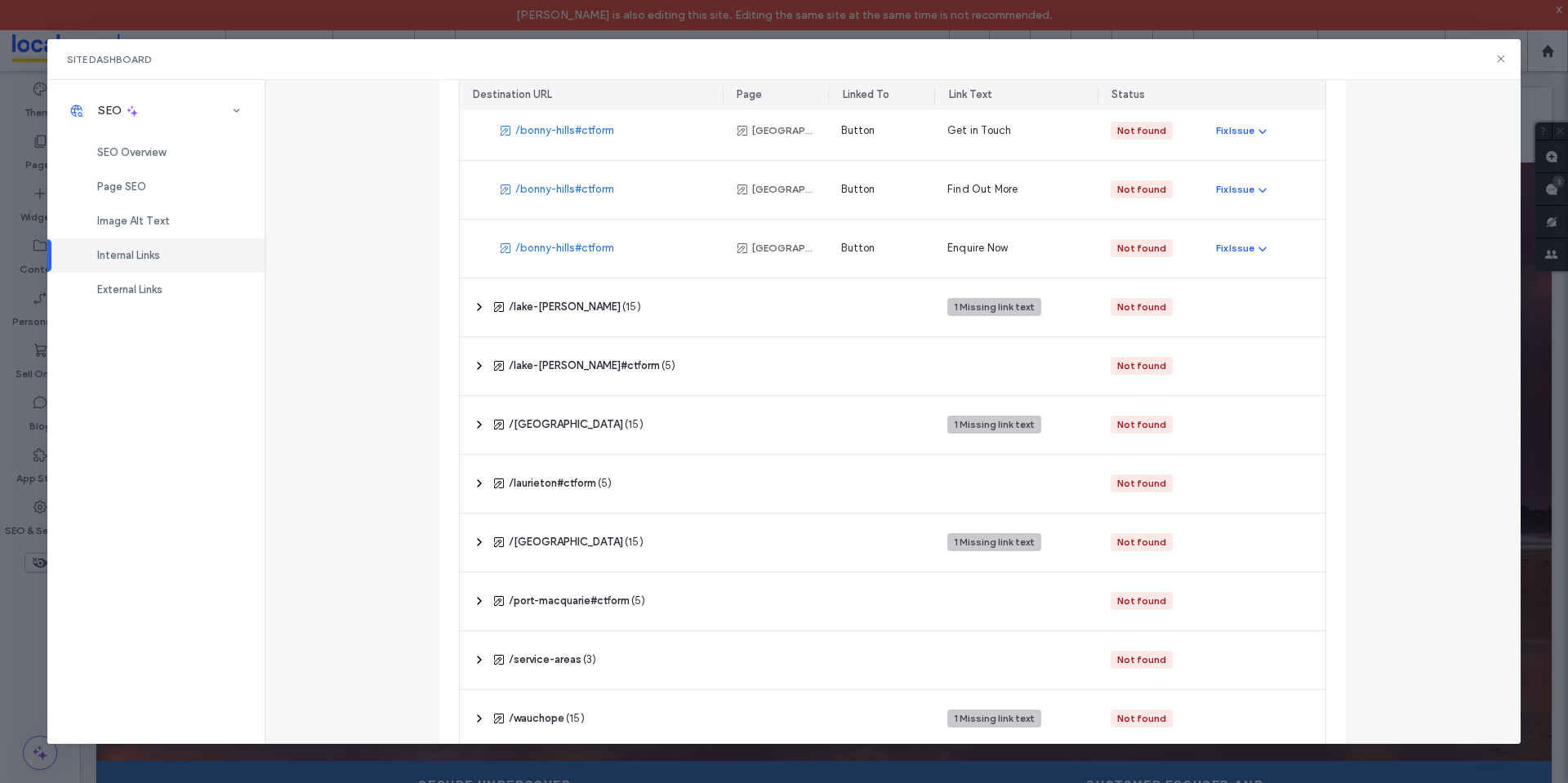
click at [1494, 62] on div "Site Dashboard" at bounding box center [785, 60] width 1474 height 40
click at [1503, 56] on icon at bounding box center [1501, 59] width 13 height 13
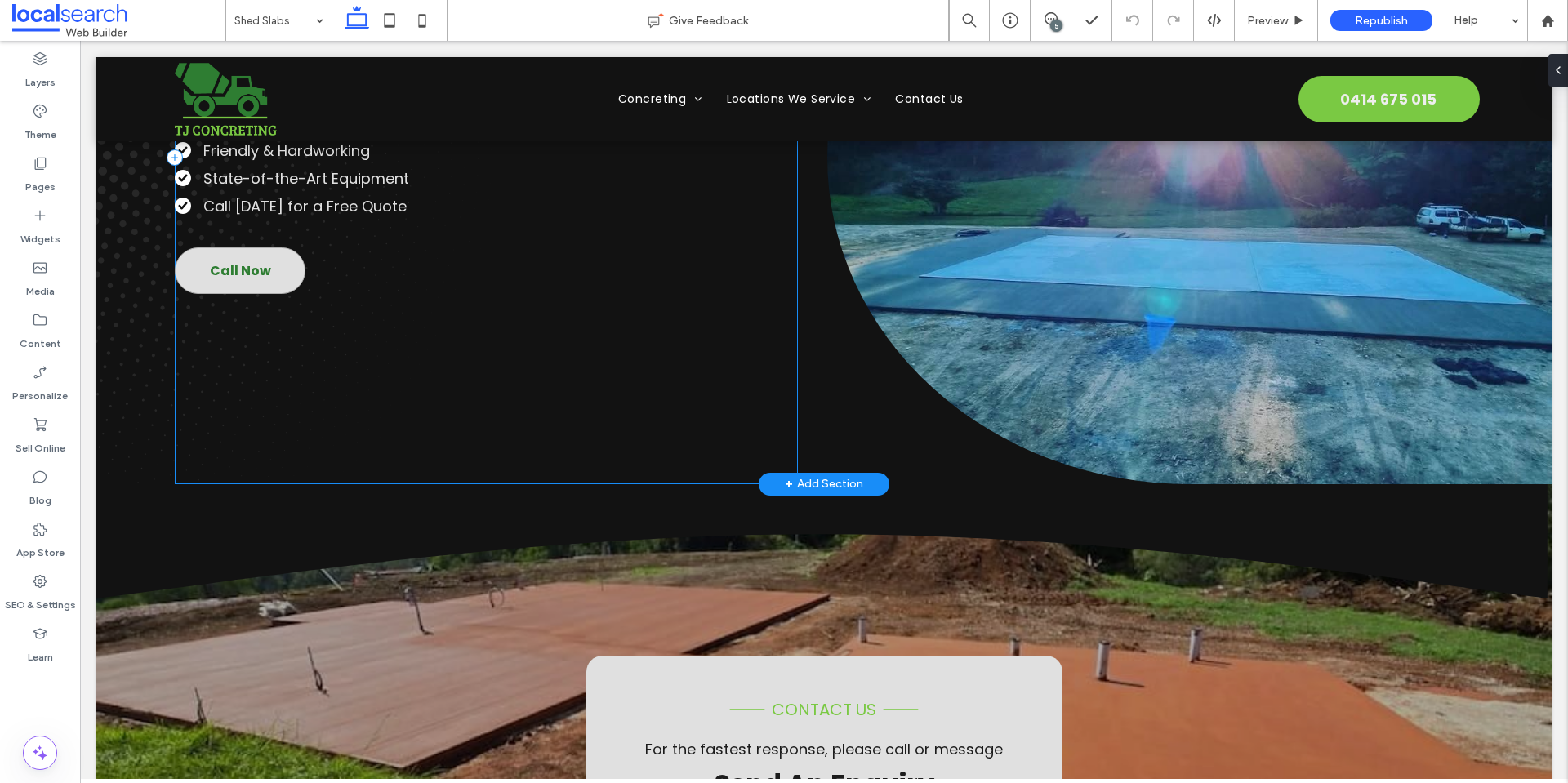
scroll to position [408, 0]
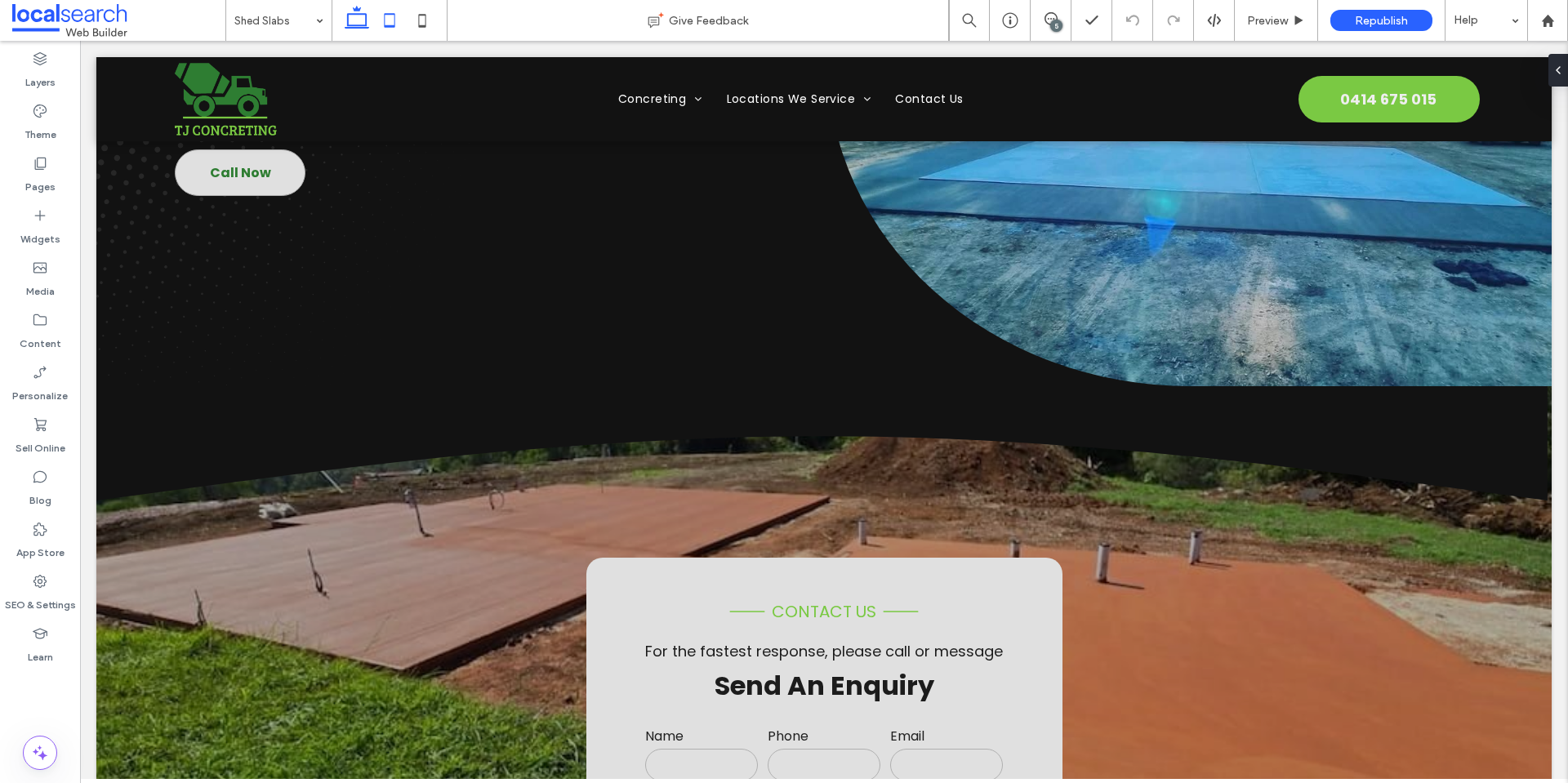
click at [384, 26] on icon at bounding box center [390, 20] width 33 height 33
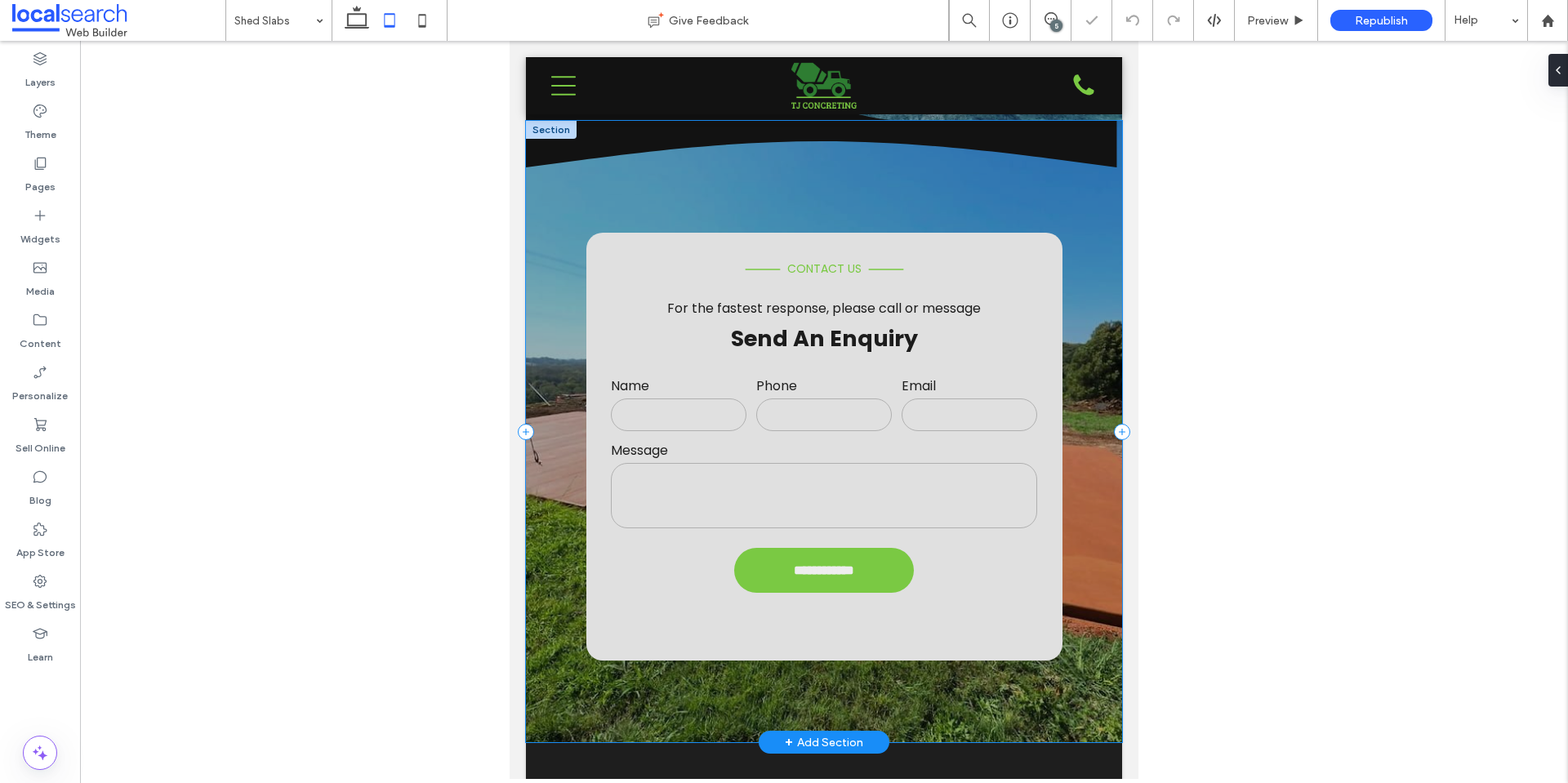
scroll to position [898, 0]
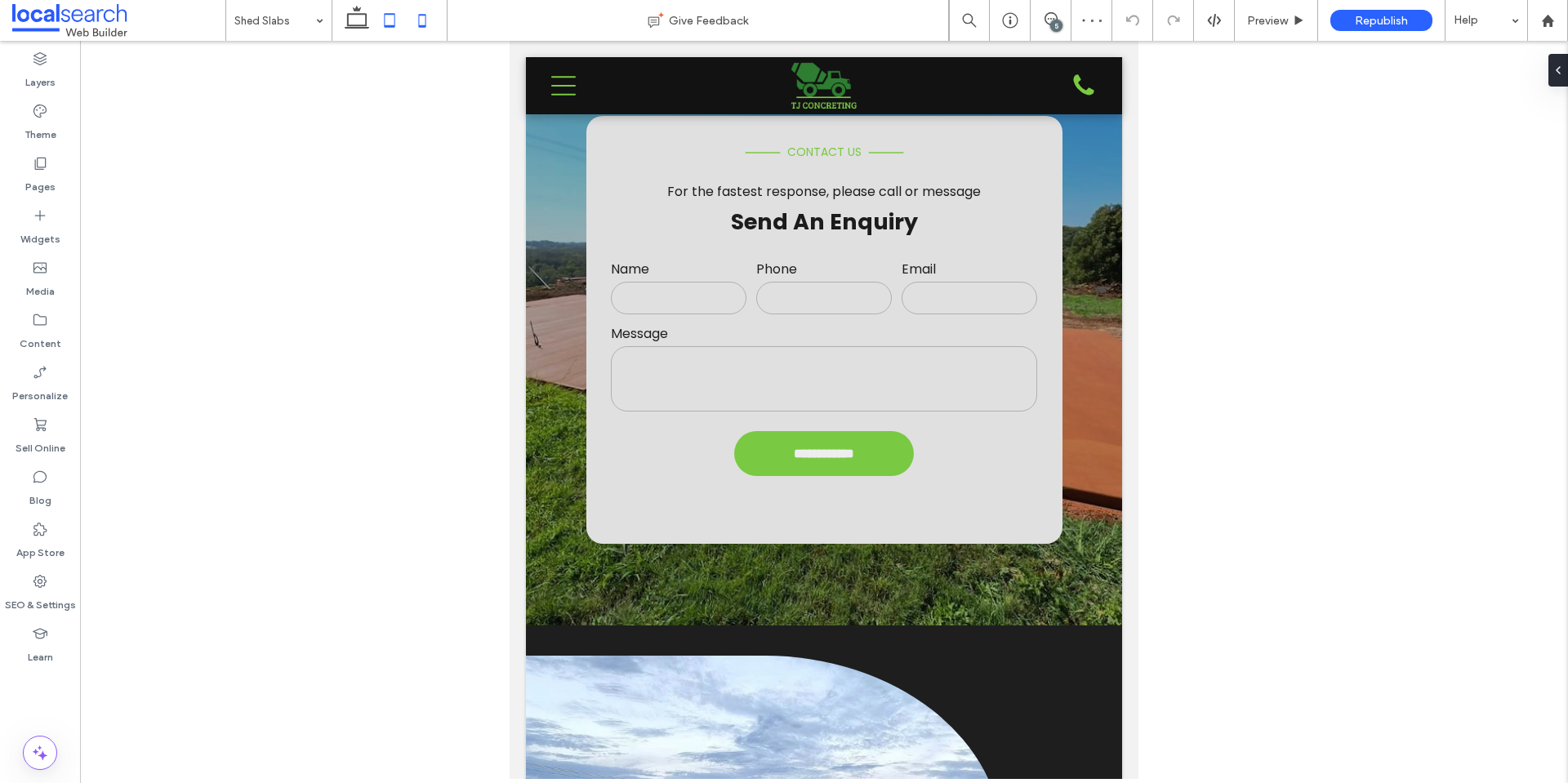
drag, startPoint x: 422, startPoint y: 19, endPoint x: 311, endPoint y: 355, distance: 353.9
click at [422, 19] on icon at bounding box center [423, 20] width 33 height 33
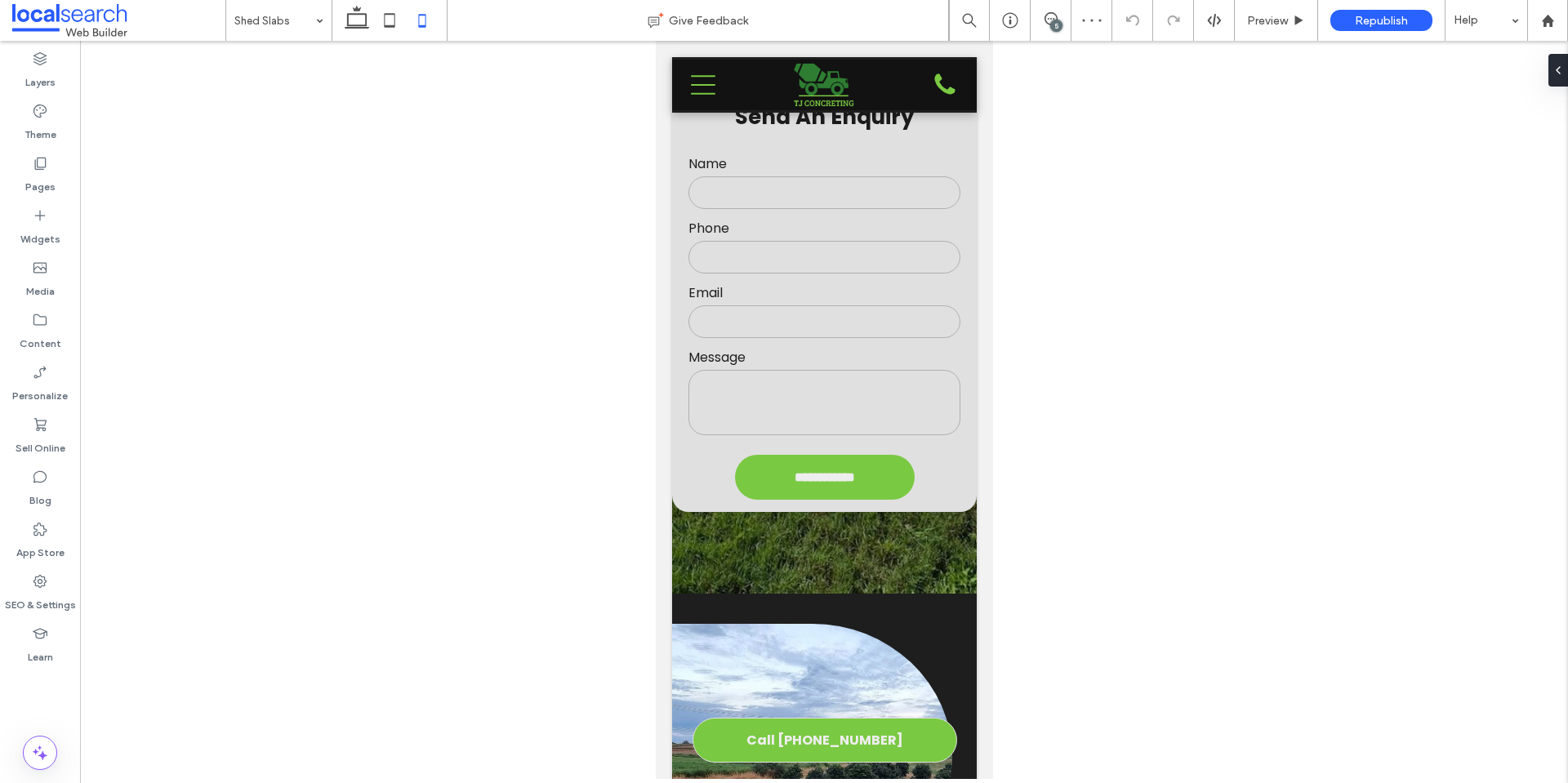
scroll to position [671, 0]
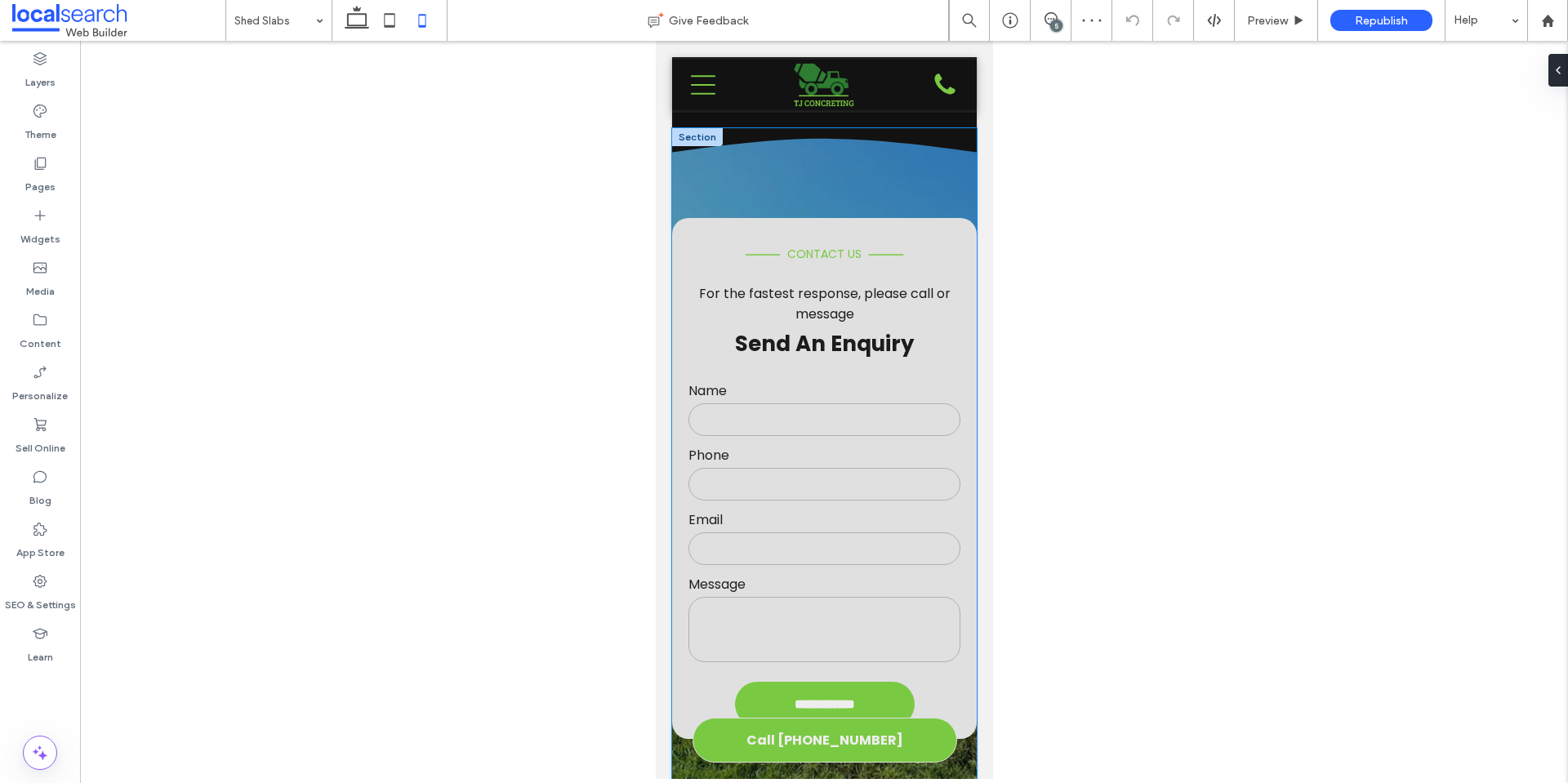
click at [935, 177] on div "**********" at bounding box center [823, 473] width 304 height 692
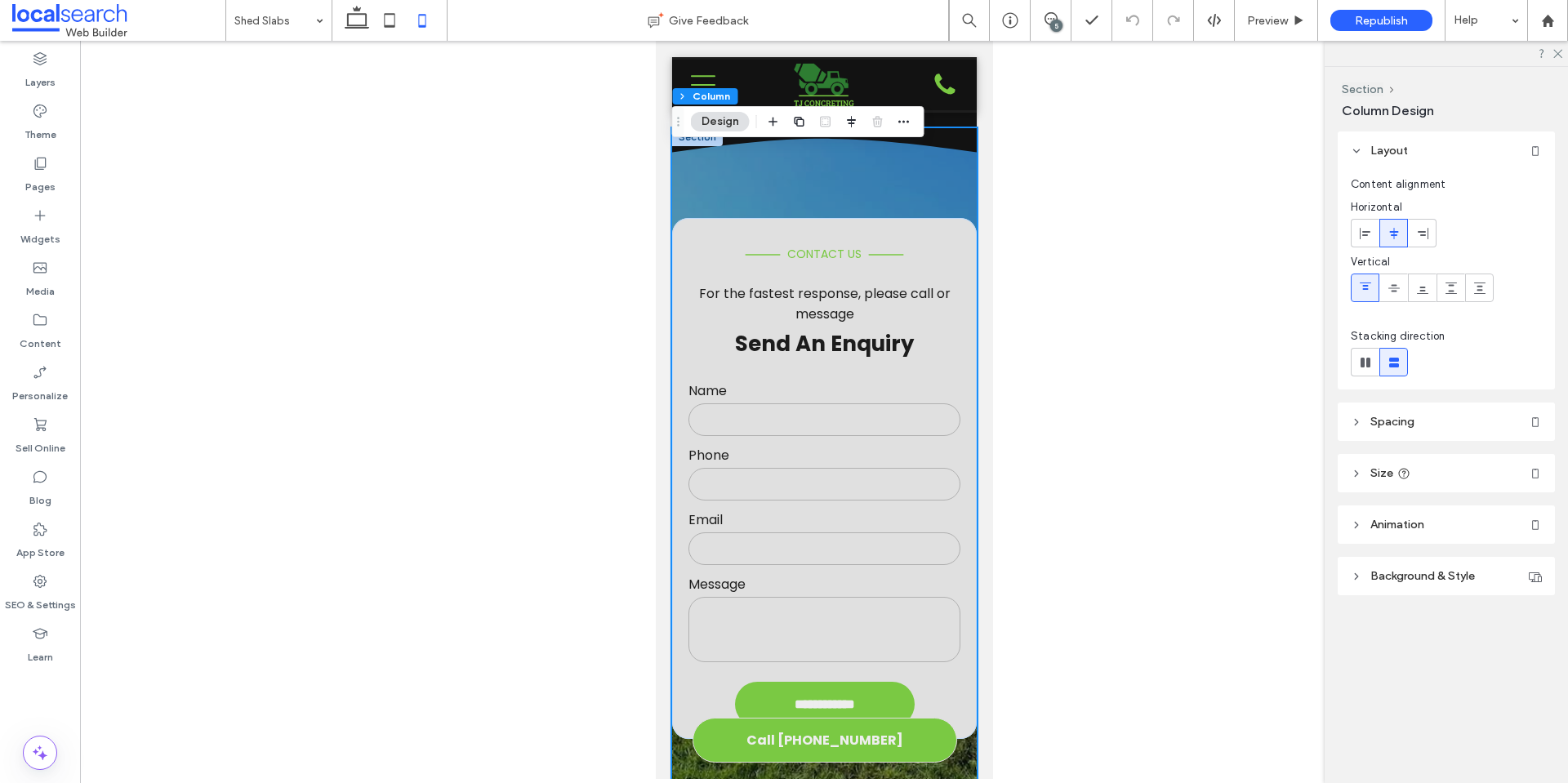
click at [1426, 428] on header "Spacing" at bounding box center [1446, 422] width 217 height 39
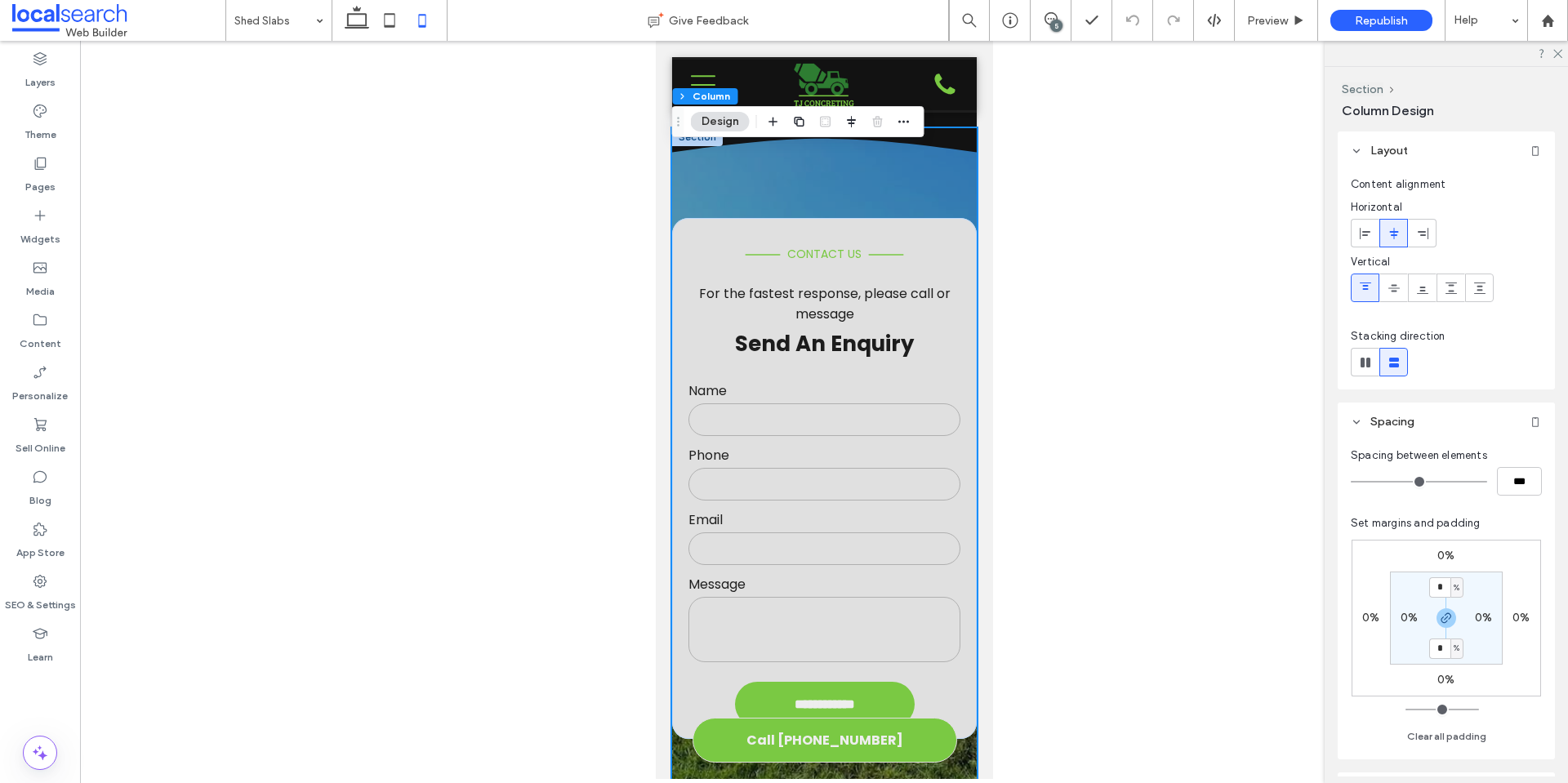
click at [1406, 618] on label "0%" at bounding box center [1409, 618] width 17 height 14
type input "*"
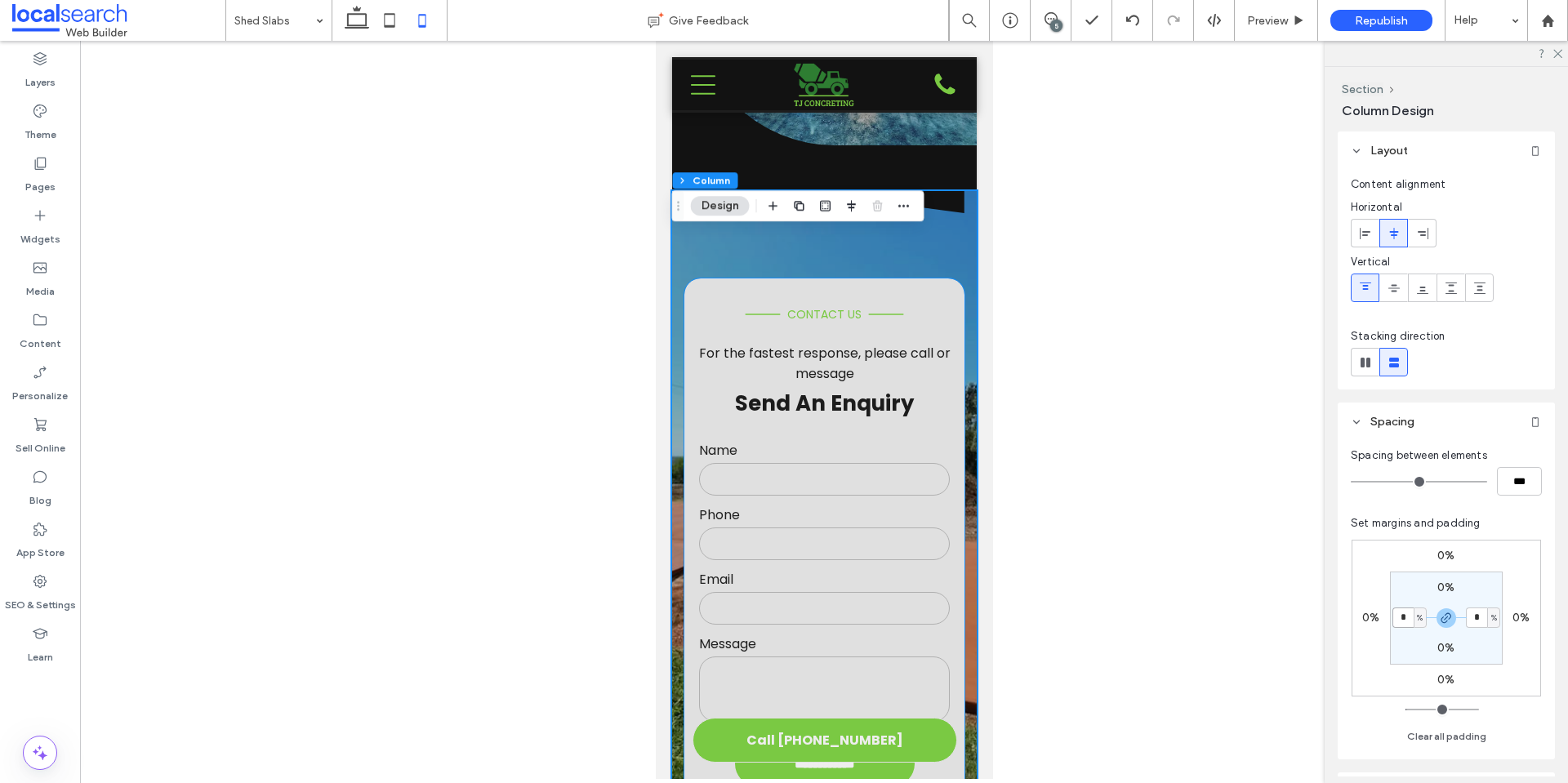
scroll to position [508, 0]
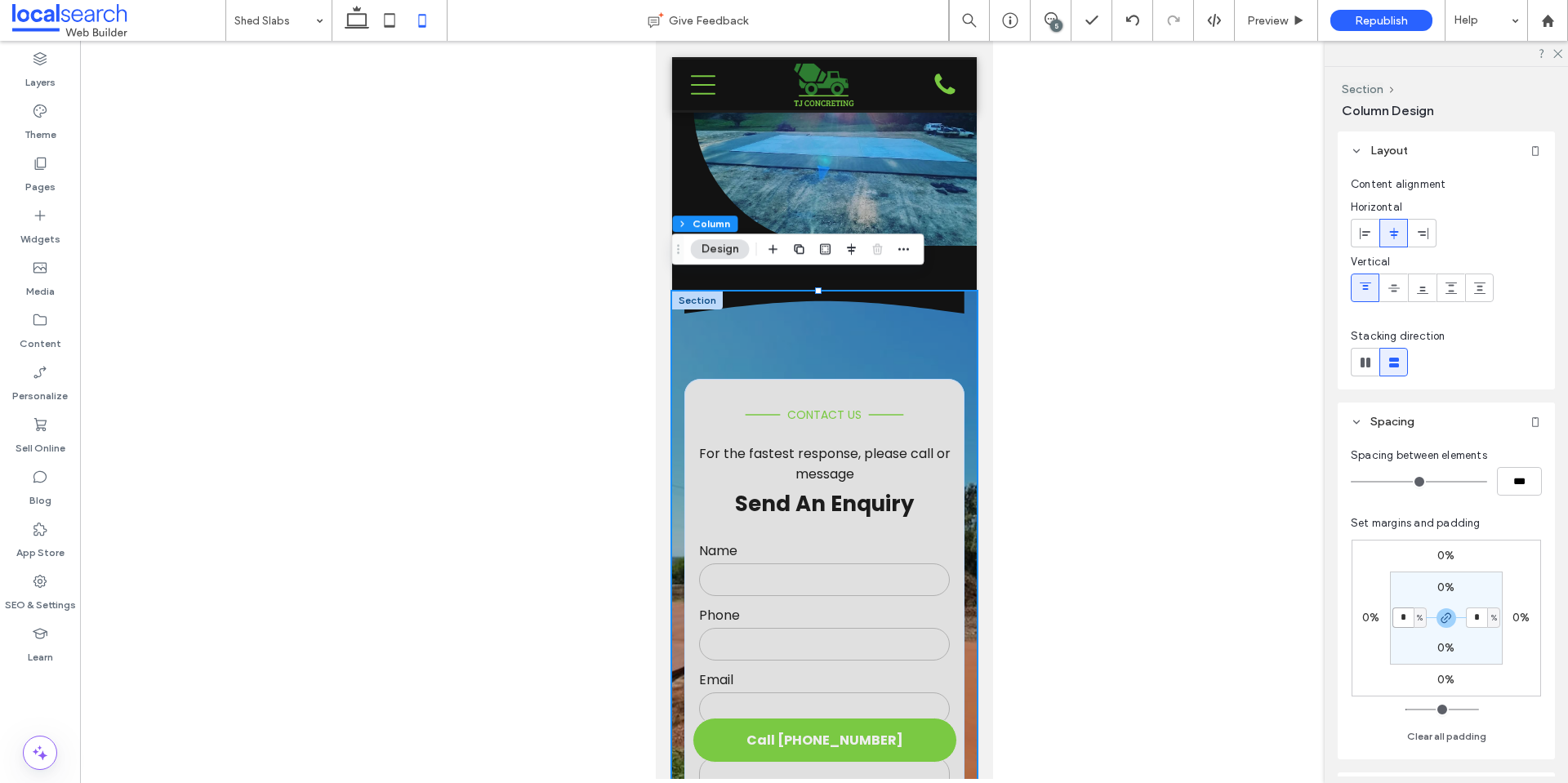
type input "*"
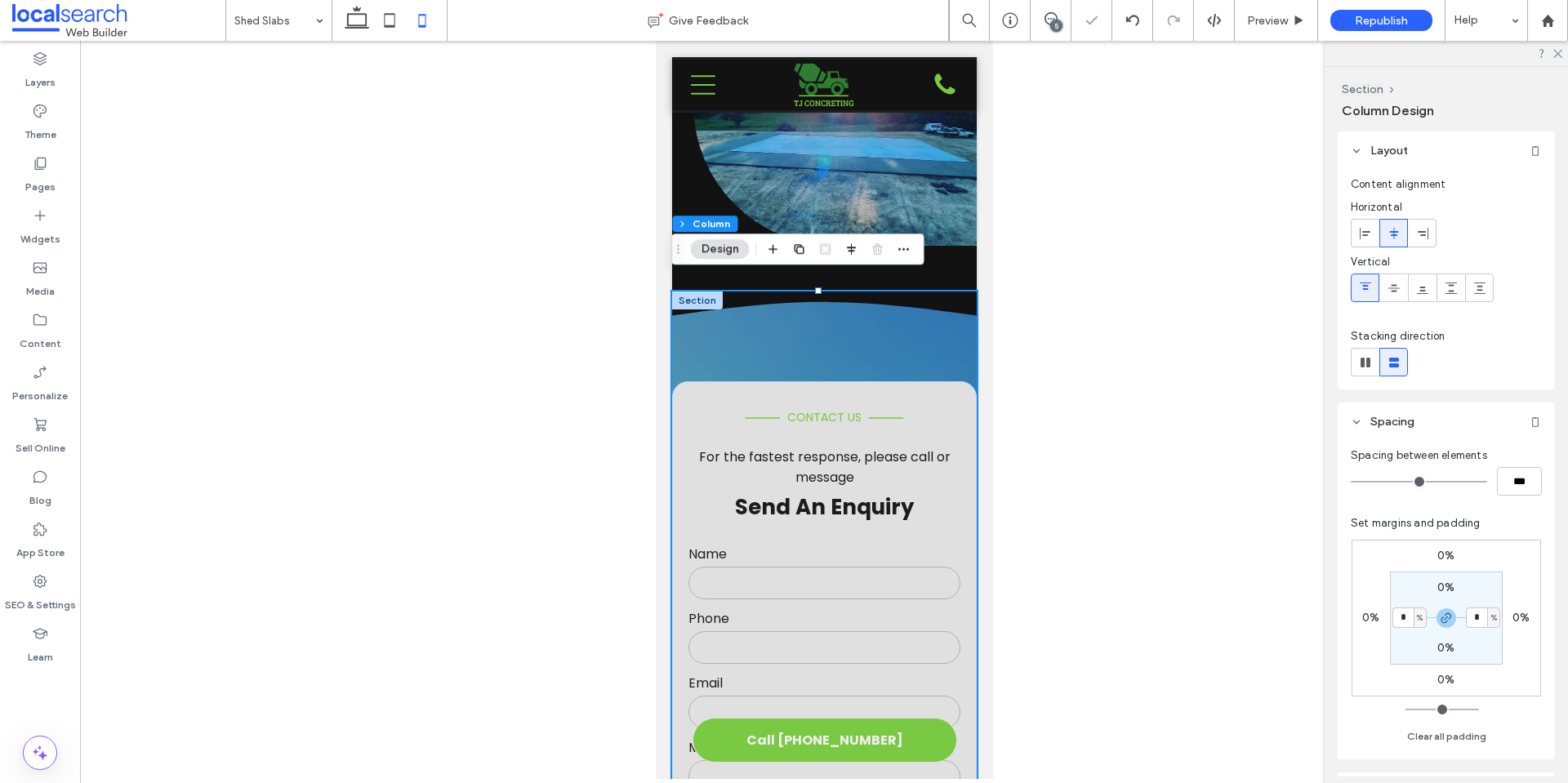
click at [682, 291] on div at bounding box center [696, 301] width 51 height 18
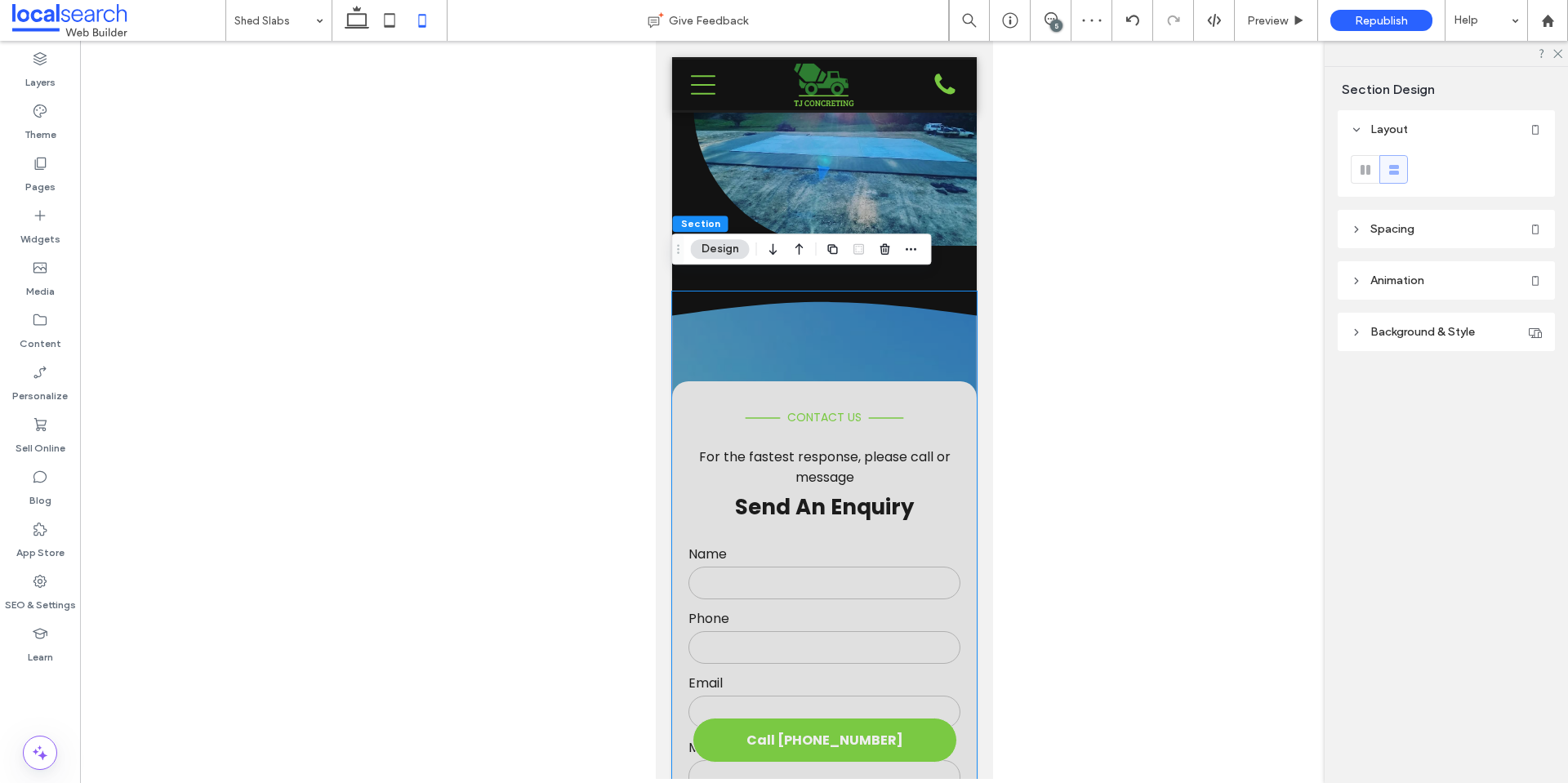
click at [1418, 233] on header "Spacing" at bounding box center [1446, 229] width 217 height 39
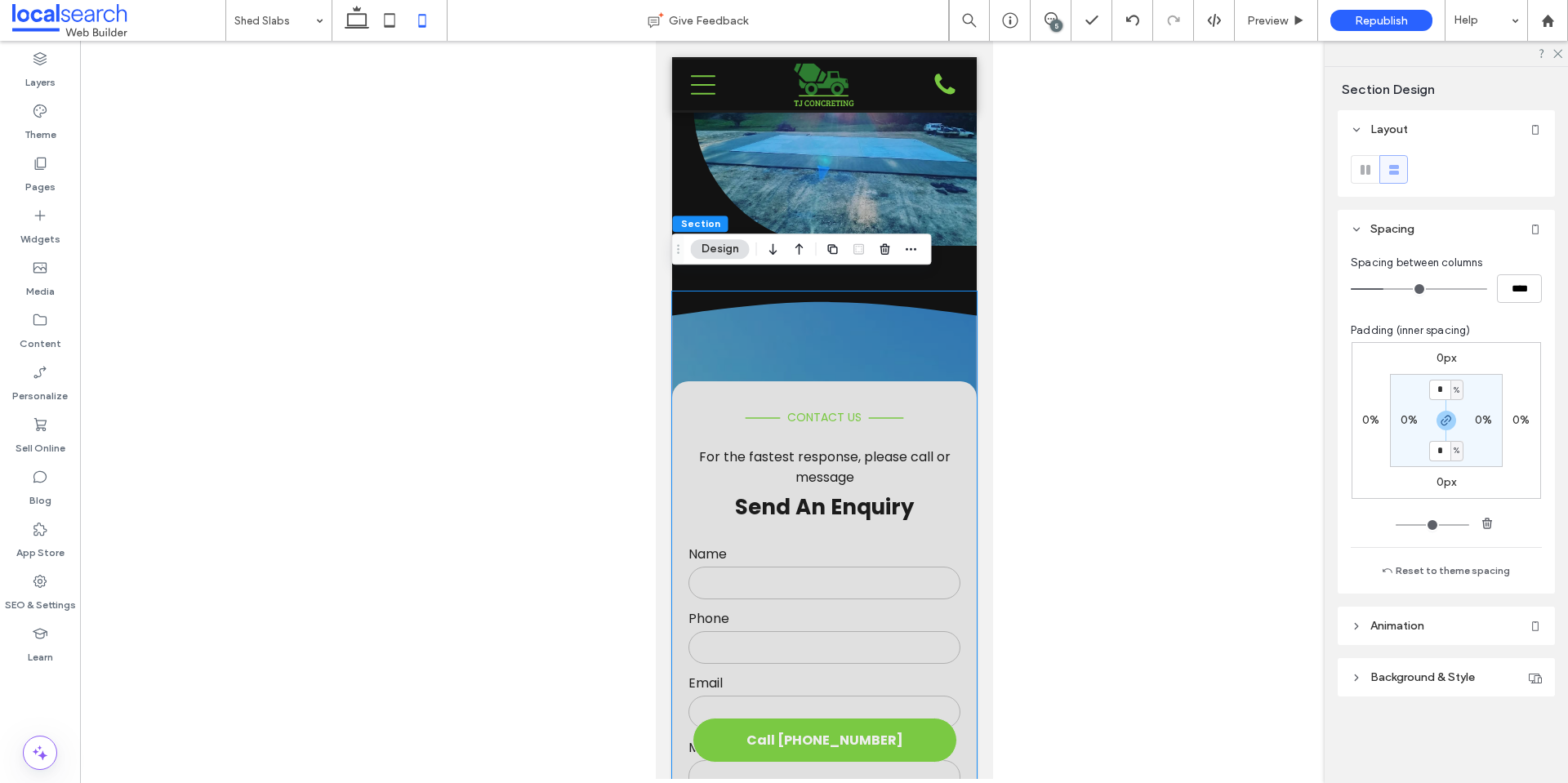
click at [1409, 419] on label "0%" at bounding box center [1409, 420] width 17 height 14
type input "*"
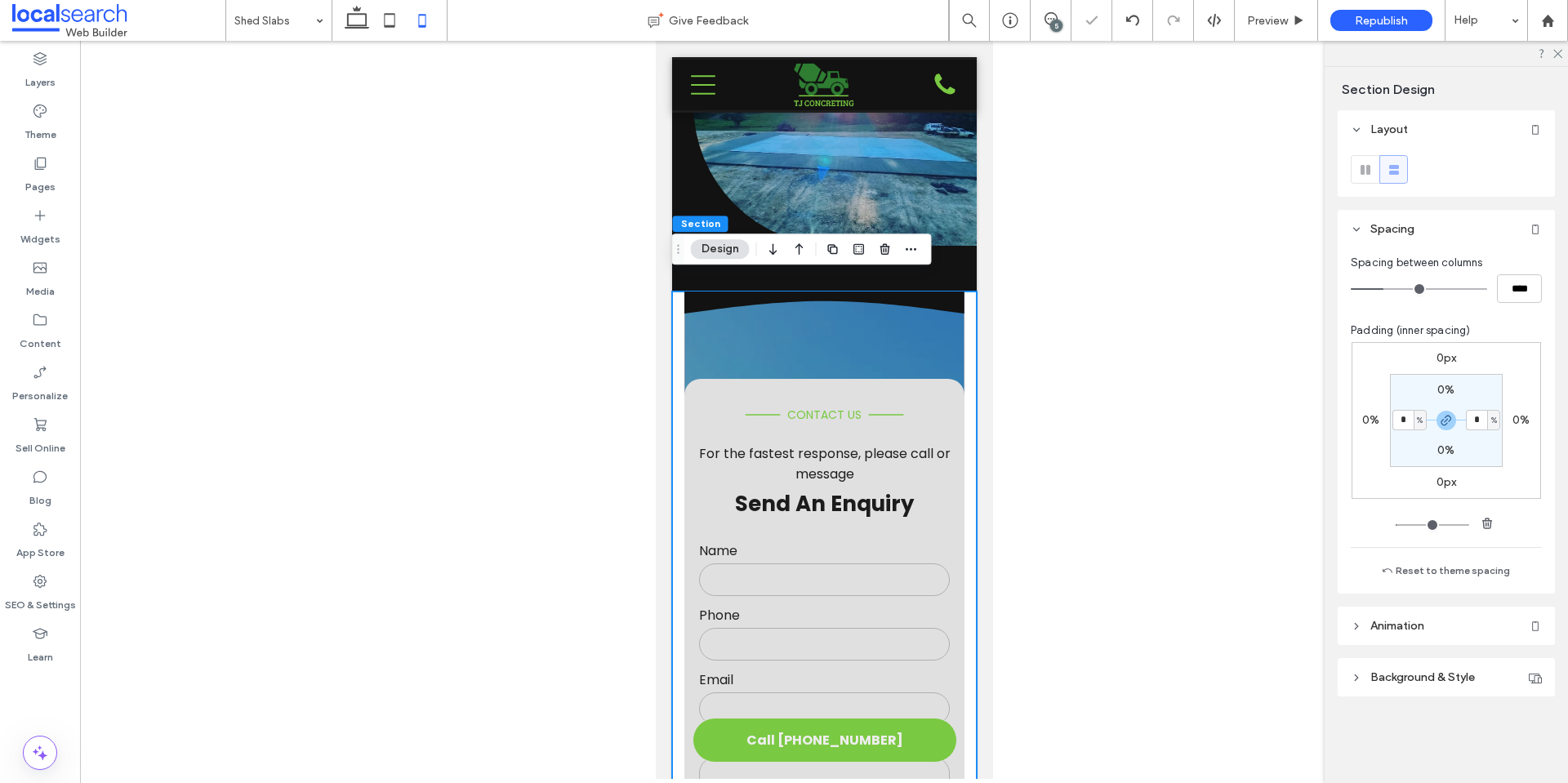
type input "*"
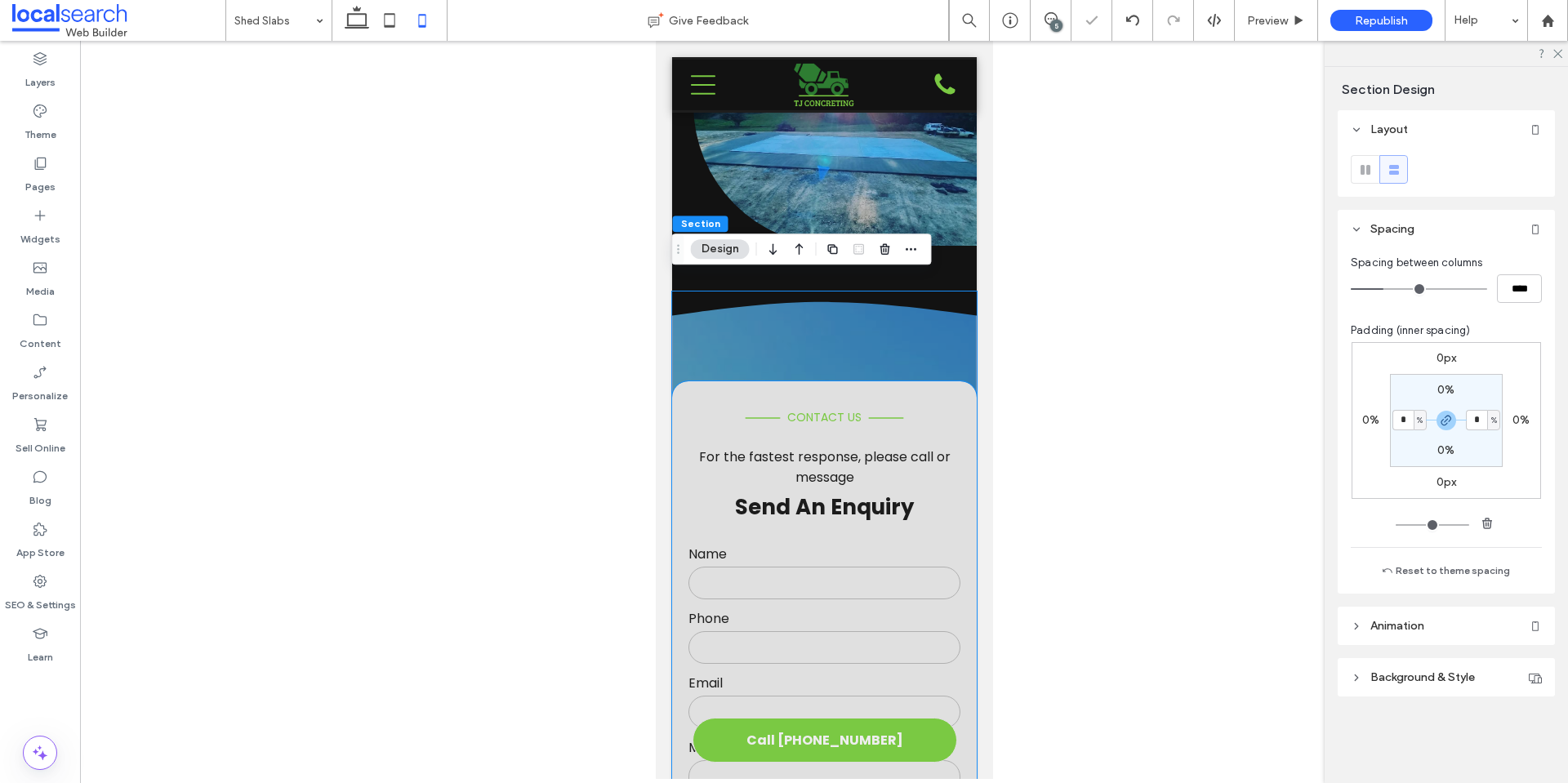
click at [960, 384] on div "**********" at bounding box center [823, 641] width 304 height 521
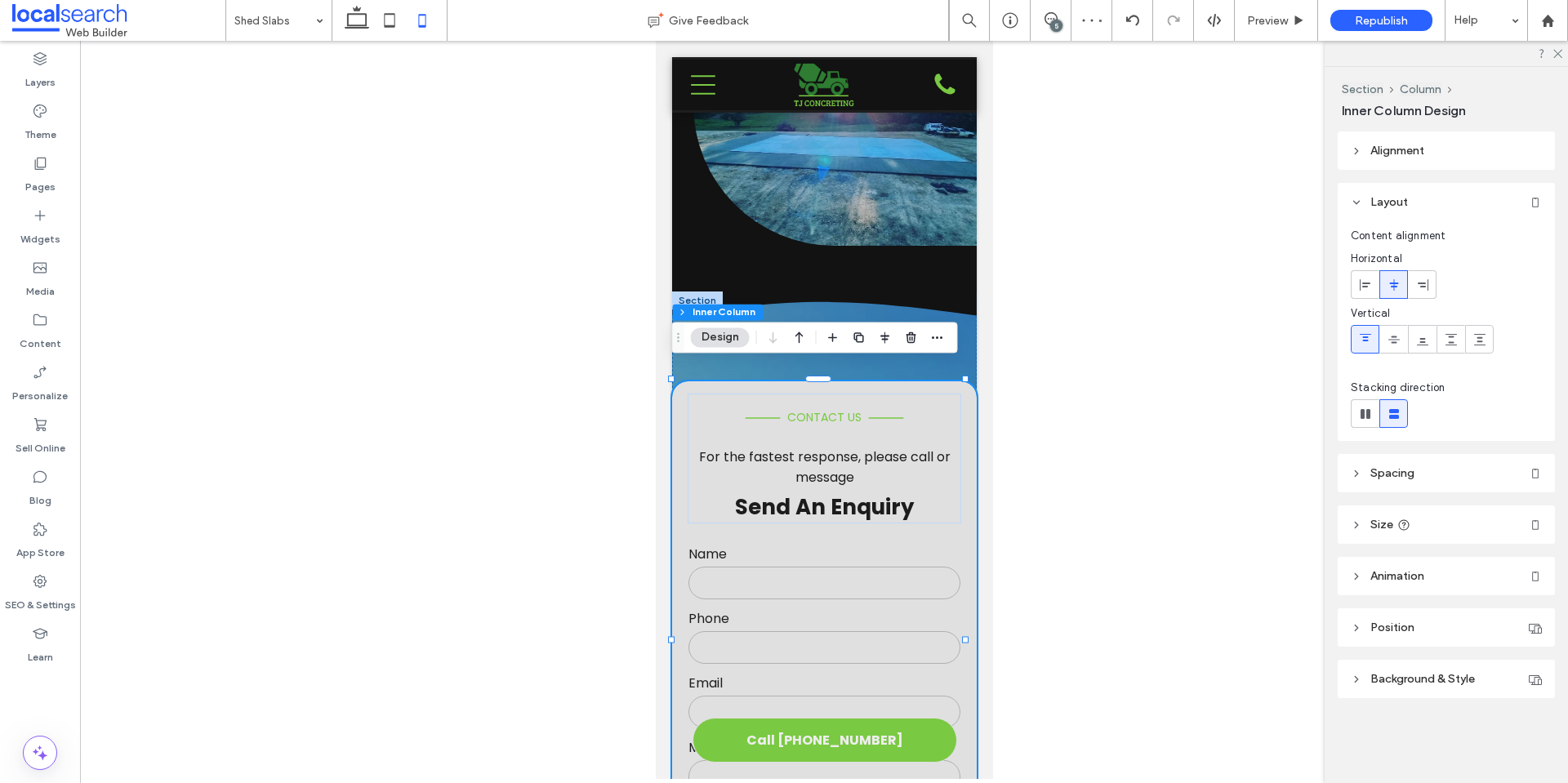
drag, startPoint x: 1412, startPoint y: 464, endPoint x: 1411, endPoint y: 474, distance: 10.0
click at [1412, 463] on header "Spacing" at bounding box center [1446, 473] width 217 height 39
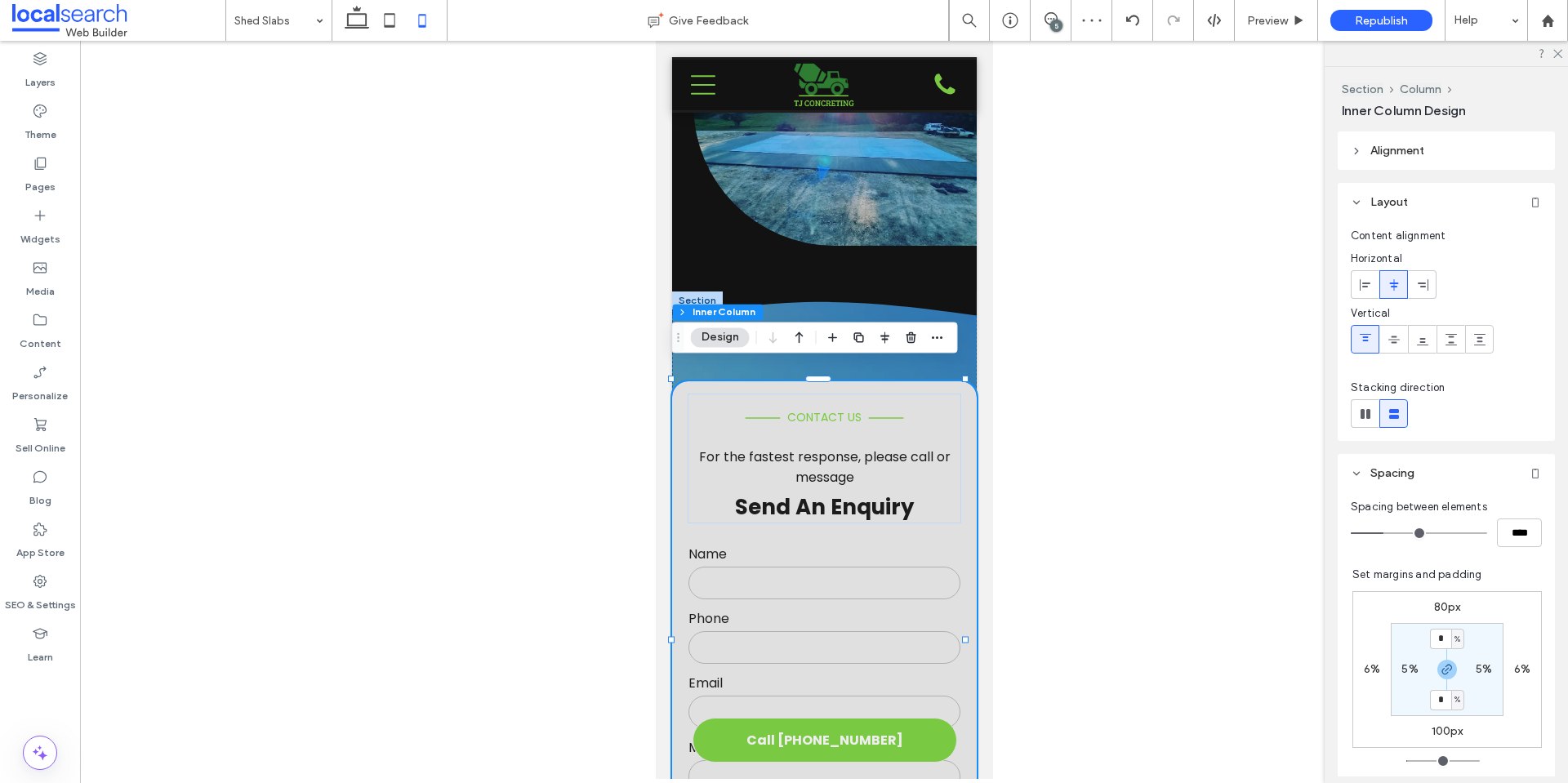
click at [1366, 669] on label "6%" at bounding box center [1372, 669] width 17 height 14
type input "*"
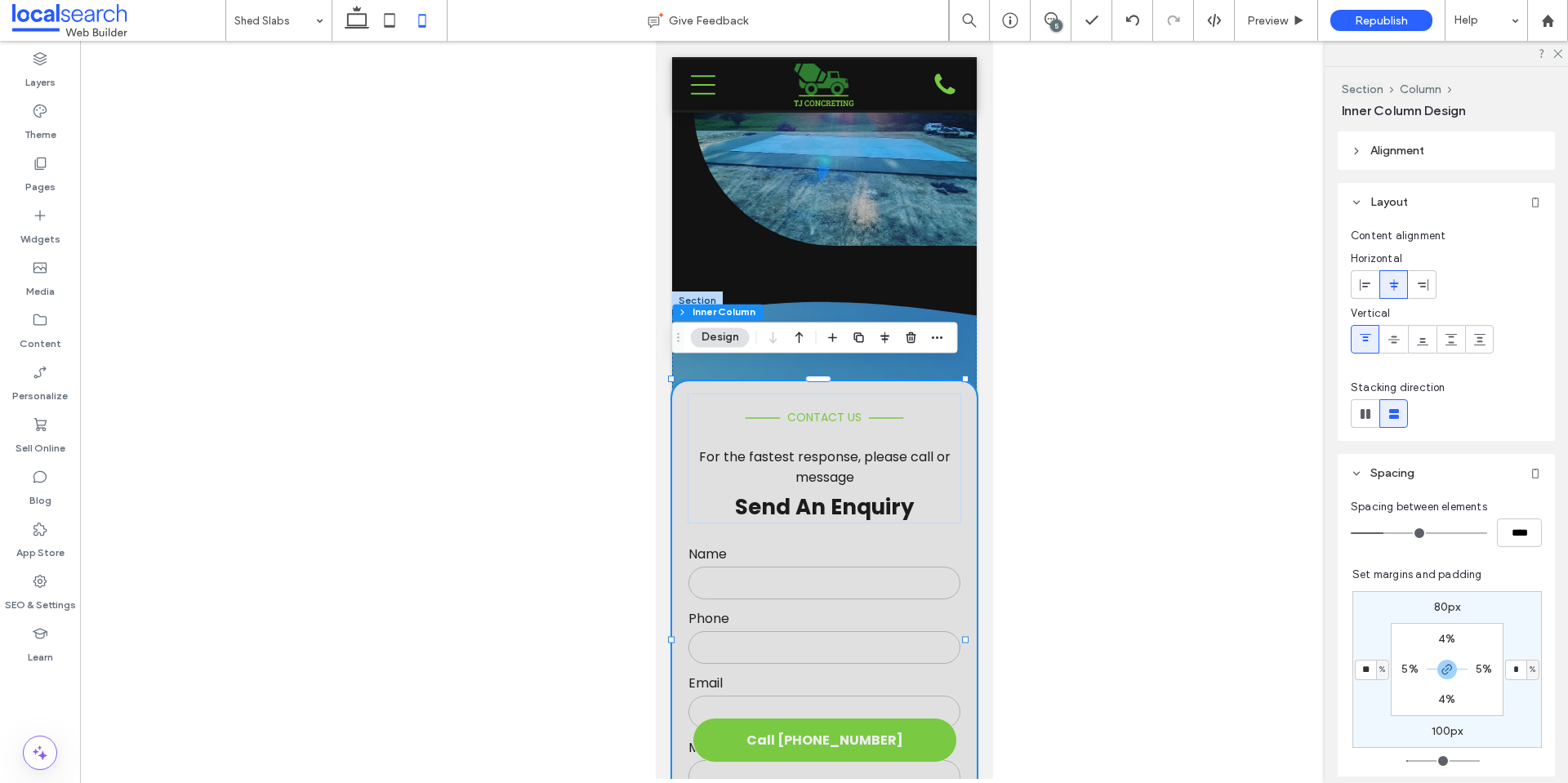
type input "**"
type input "*"
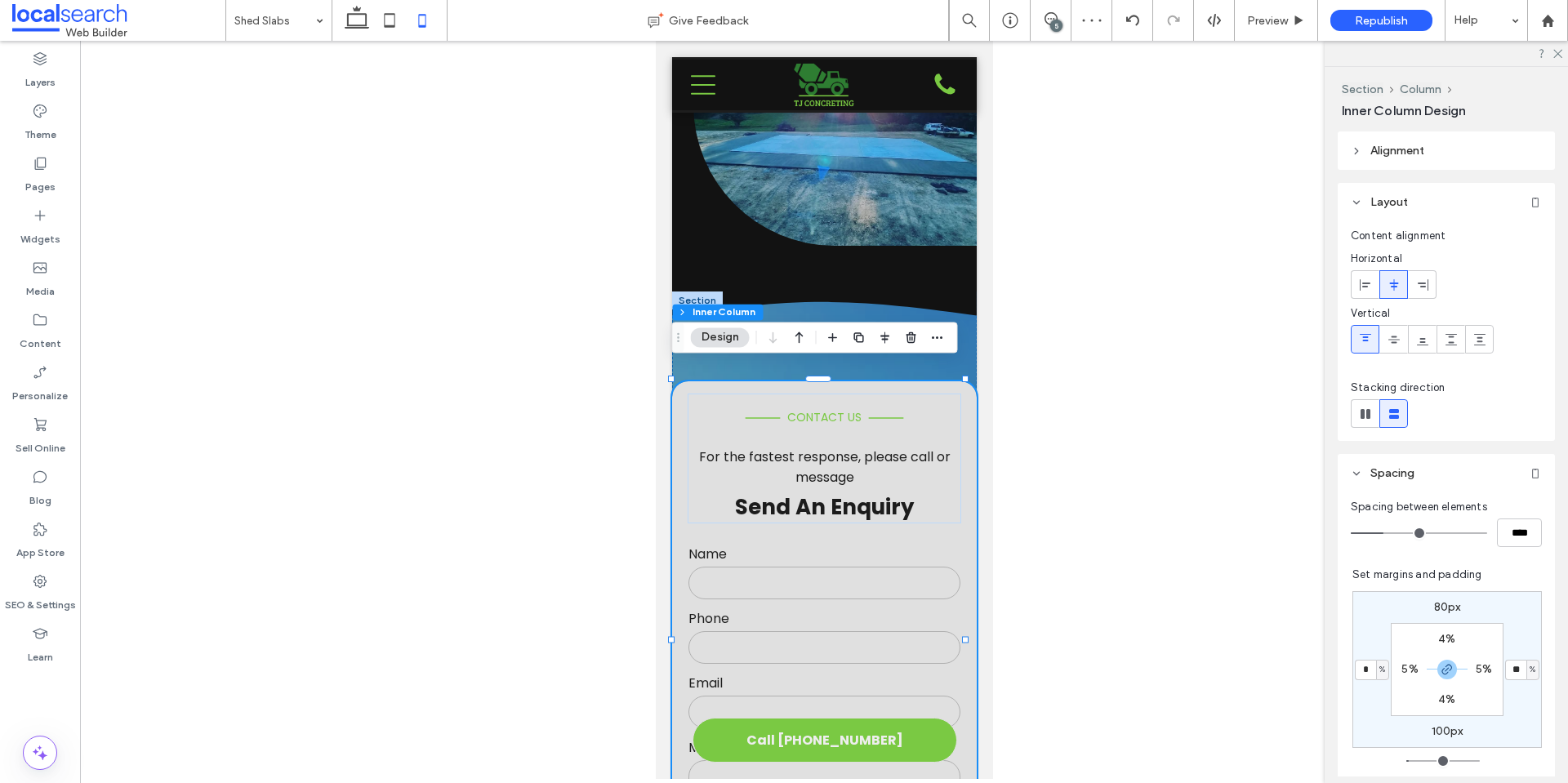
type input "*"
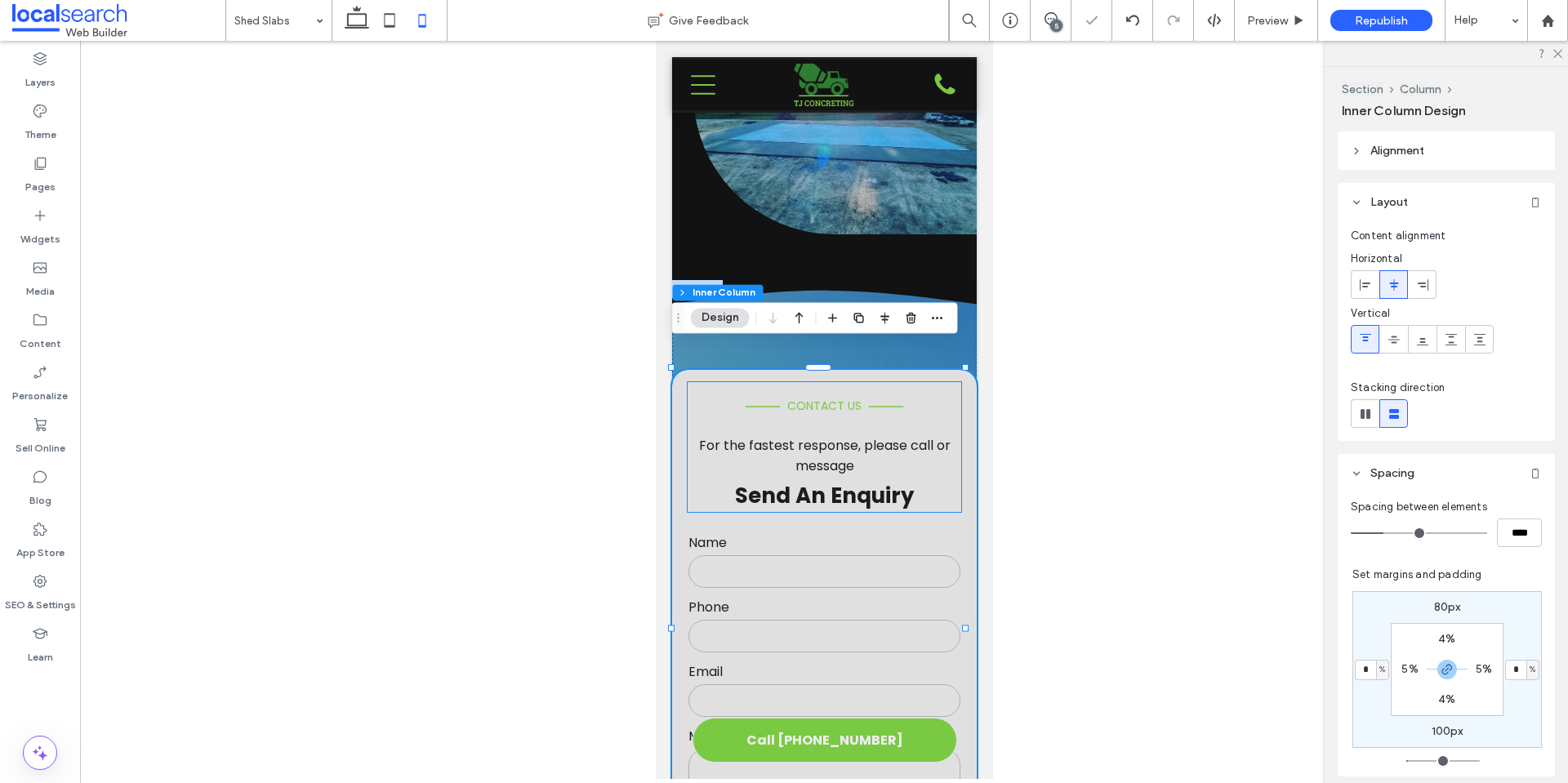
scroll to position [589, 0]
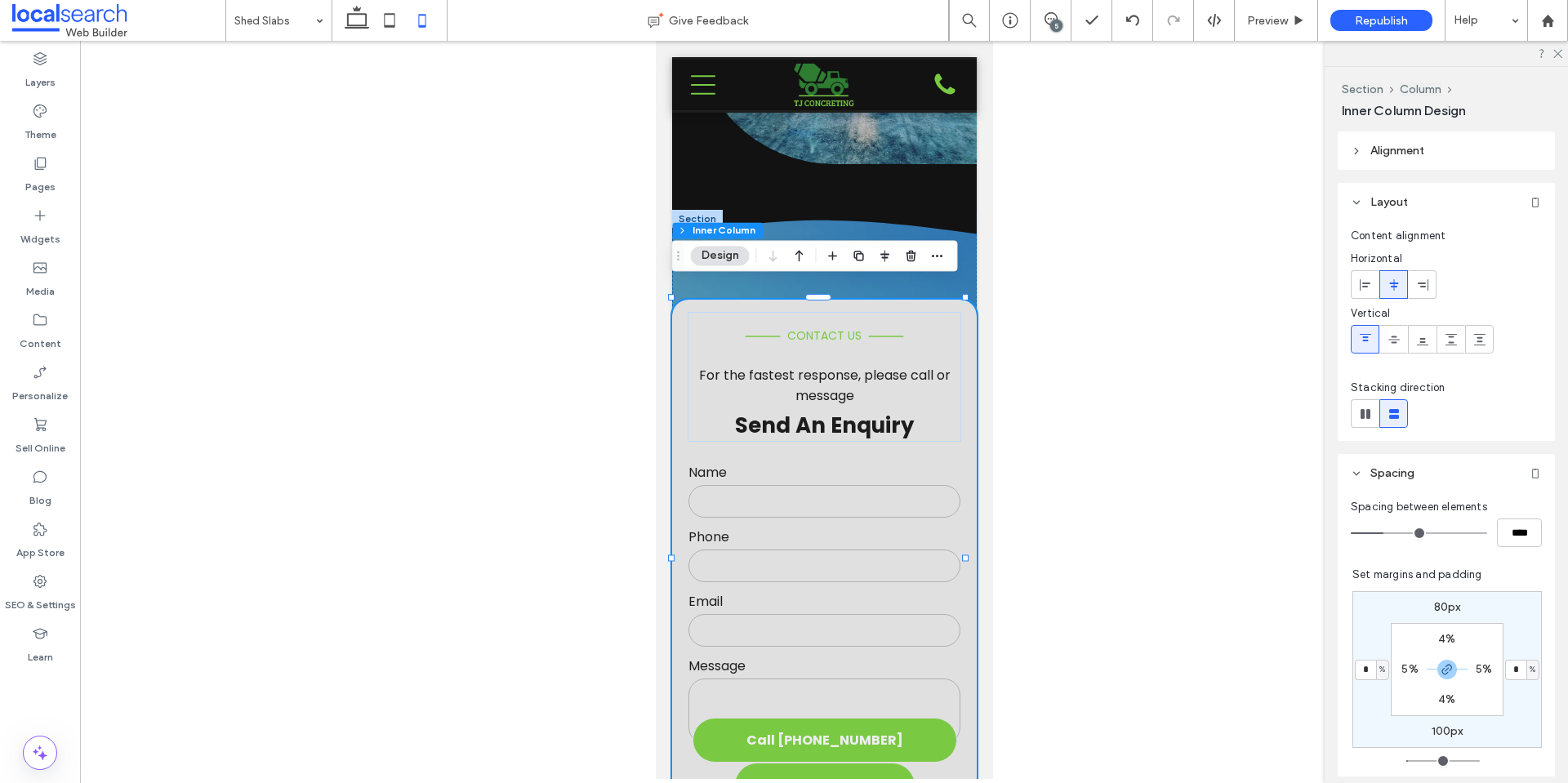
type input "*"
drag, startPoint x: 1358, startPoint y: 671, endPoint x: 1319, endPoint y: 676, distance: 39.3
click at [1323, 672] on div "Layers Theme Pages Widgets Media Content Personalize Sell Online Blog App Store…" at bounding box center [784, 412] width 1568 height 743
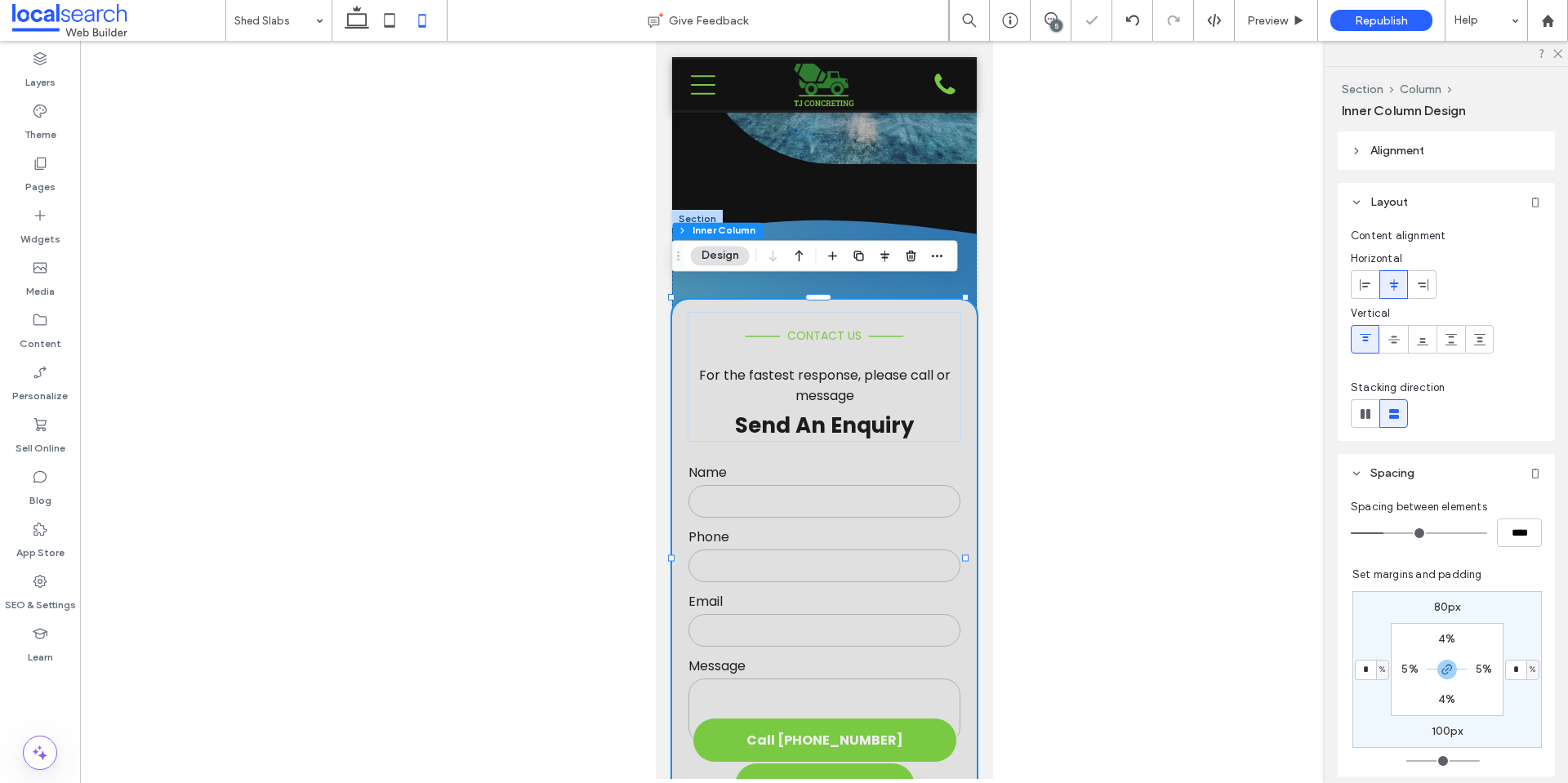
drag, startPoint x: 1361, startPoint y: 675, endPoint x: 1343, endPoint y: 672, distance: 18.2
click at [1352, 672] on div "80px * % 100px * % 4% 5% 4% 5%" at bounding box center [1447, 669] width 189 height 157
type input "***"
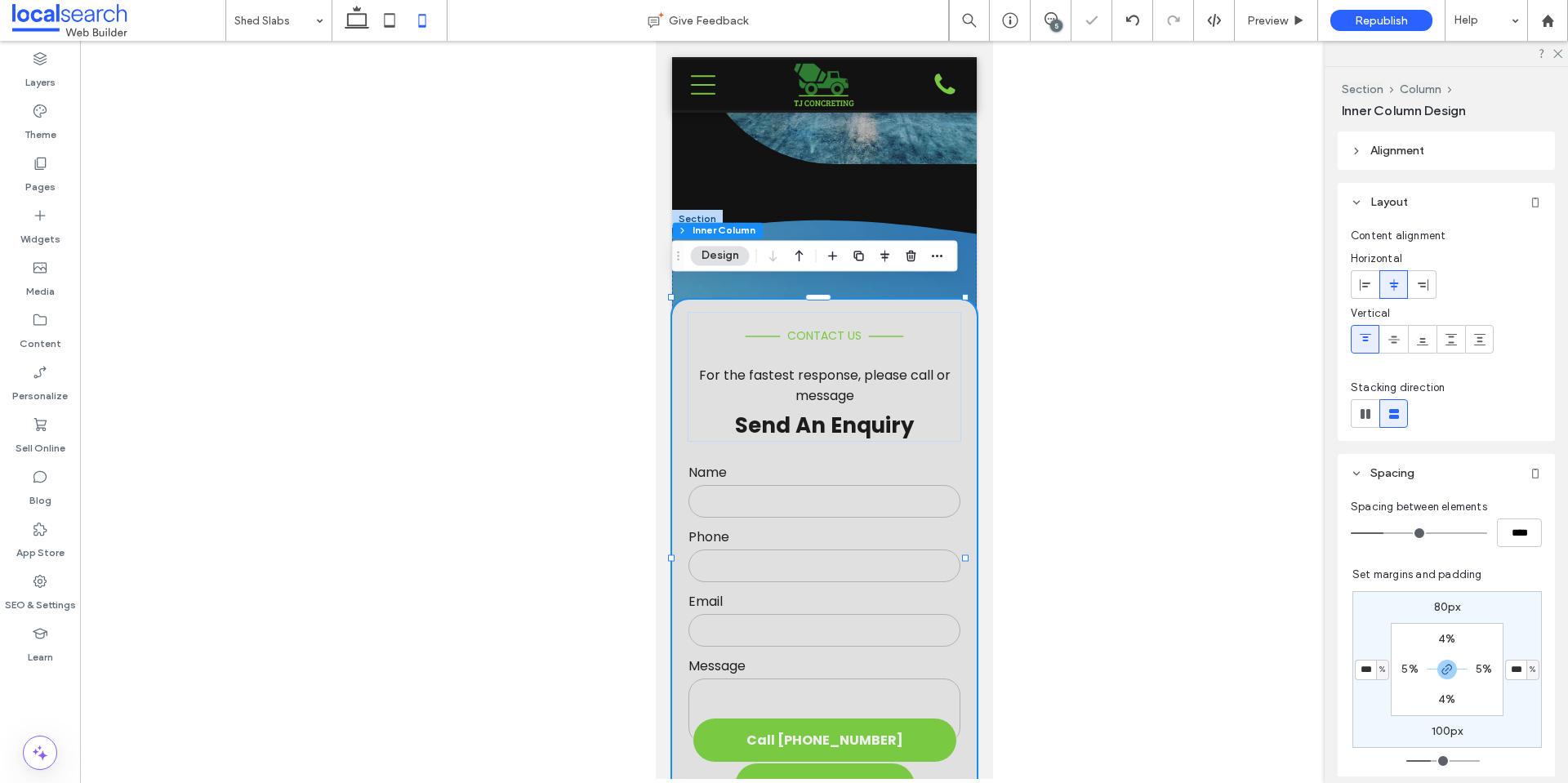
click at [1364, 667] on input "***" at bounding box center [1365, 670] width 21 height 20
type input "*"
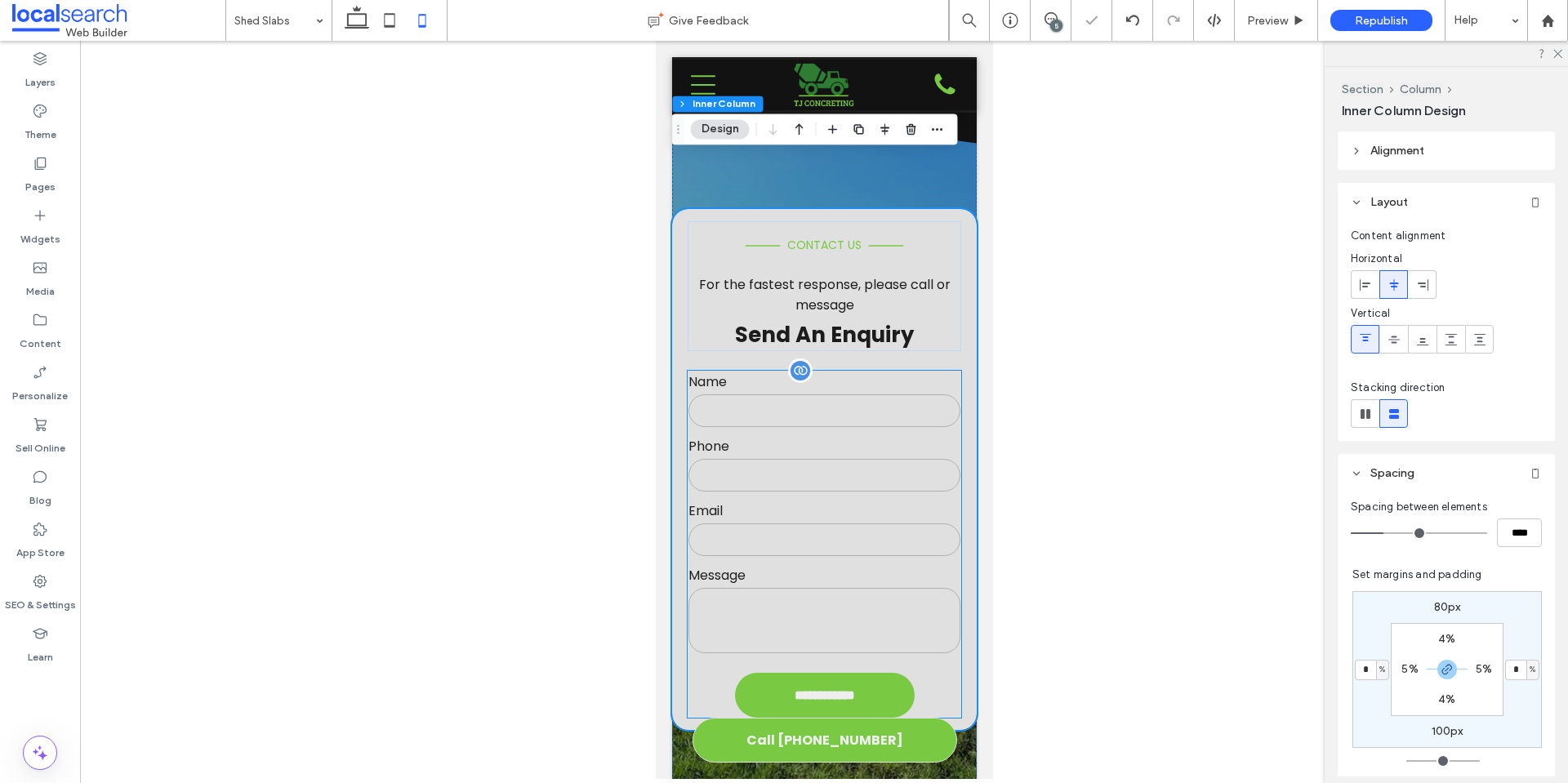
scroll to position [834, 0]
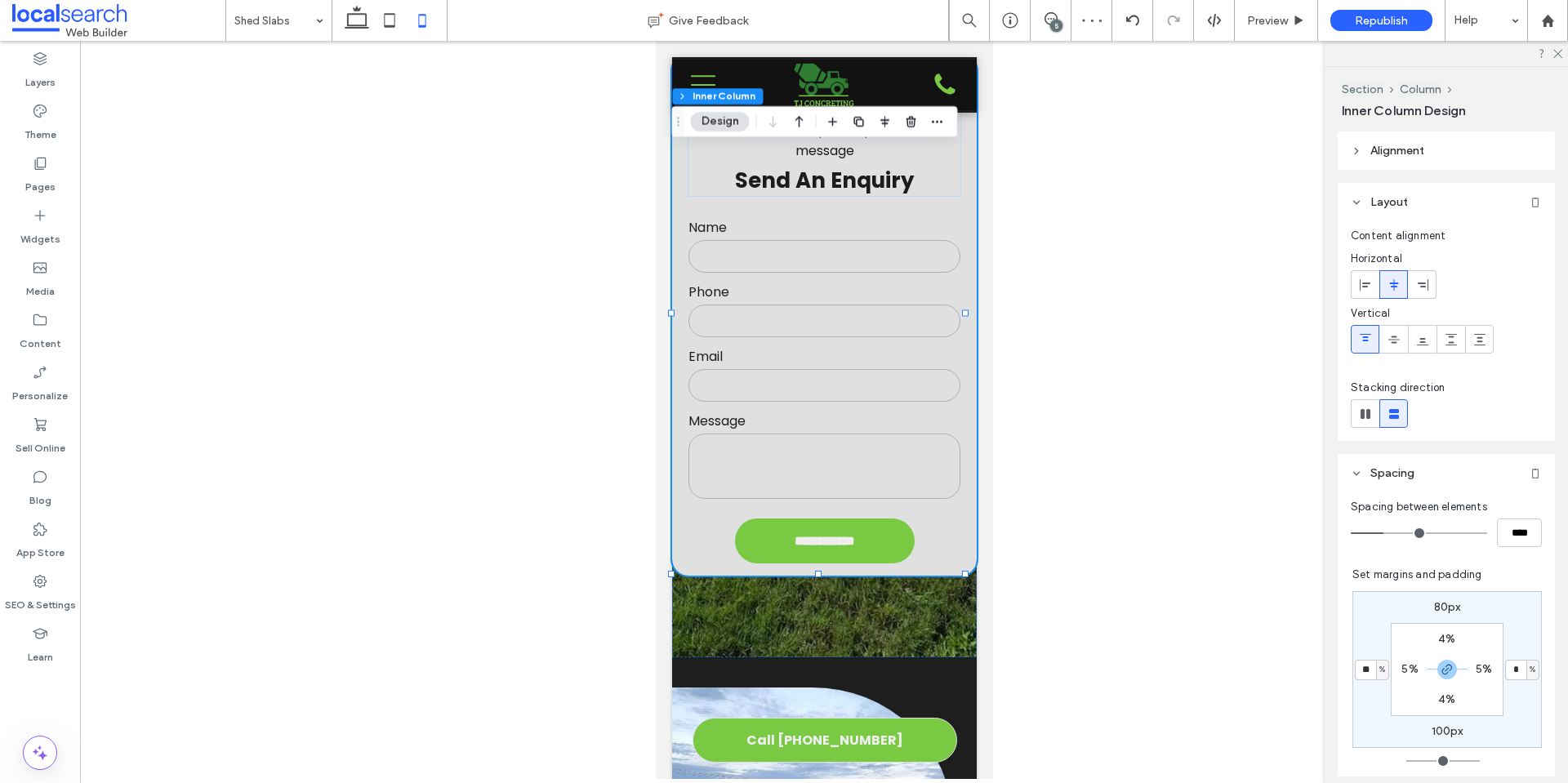
type input "**"
type input "*"
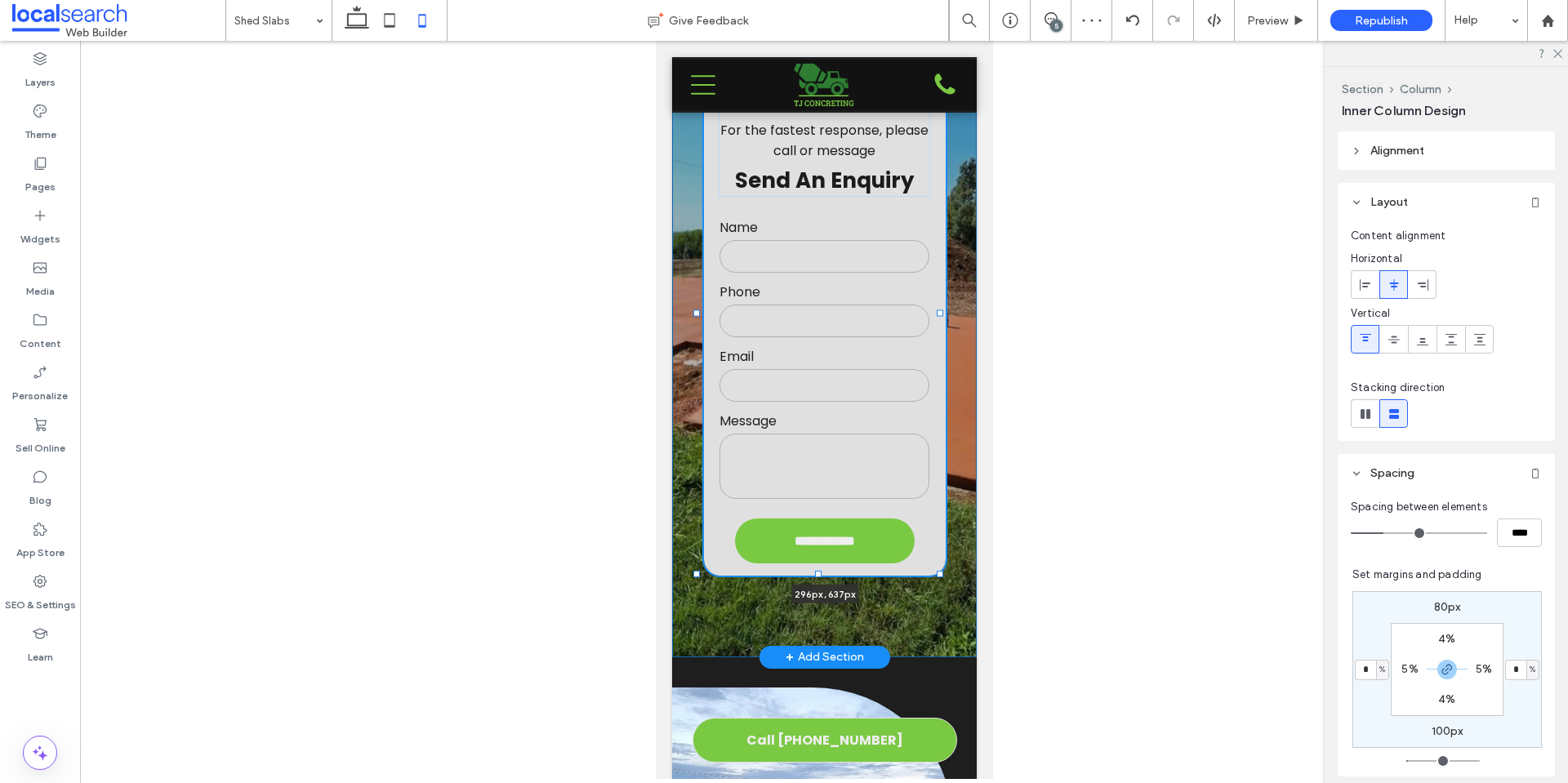
drag, startPoint x: 966, startPoint y: 556, endPoint x: 956, endPoint y: 554, distance: 10.2
click at [956, 554] on div "**********" at bounding box center [823, 311] width 304 height 692
type input "***"
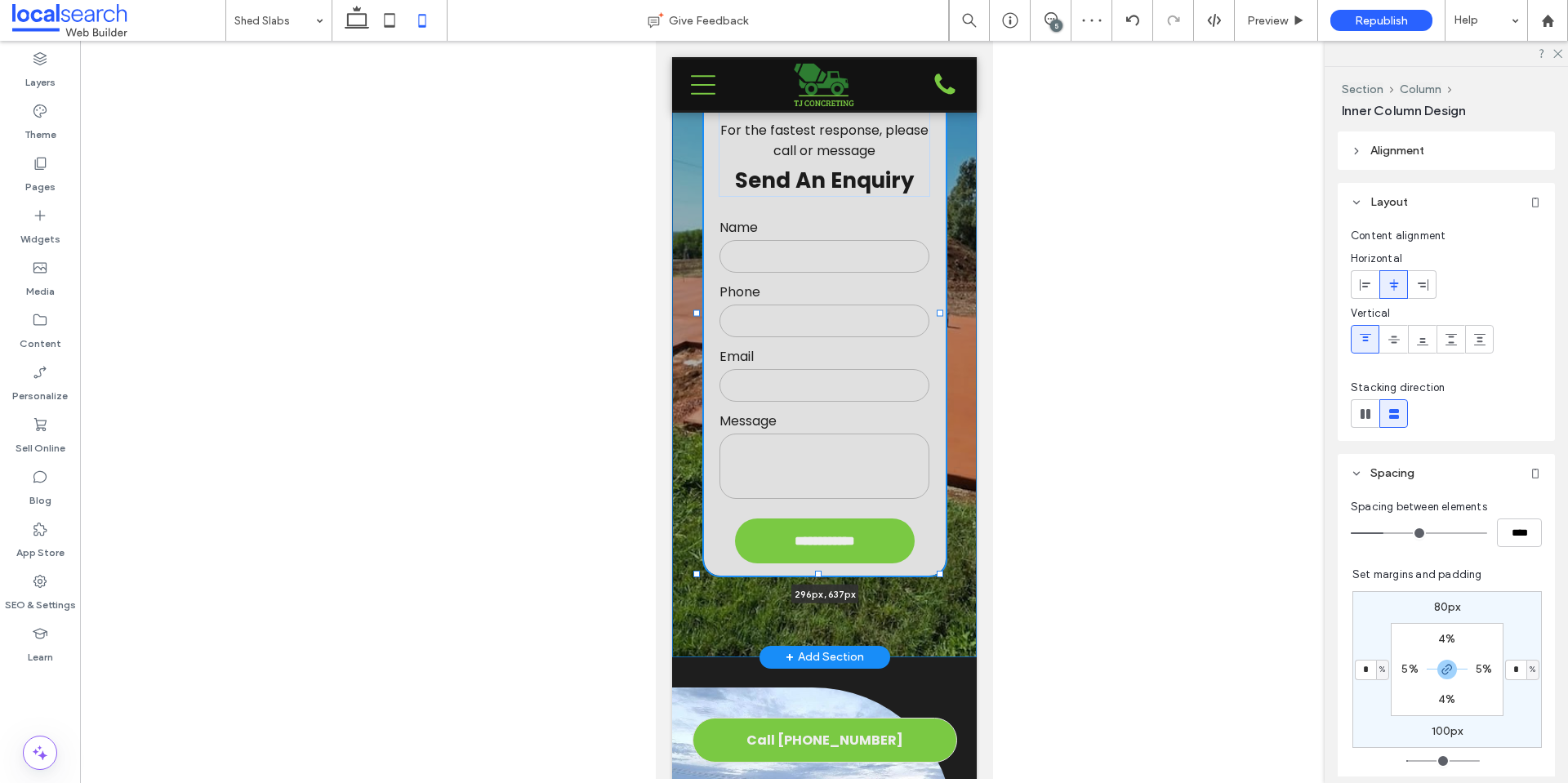
type input "***"
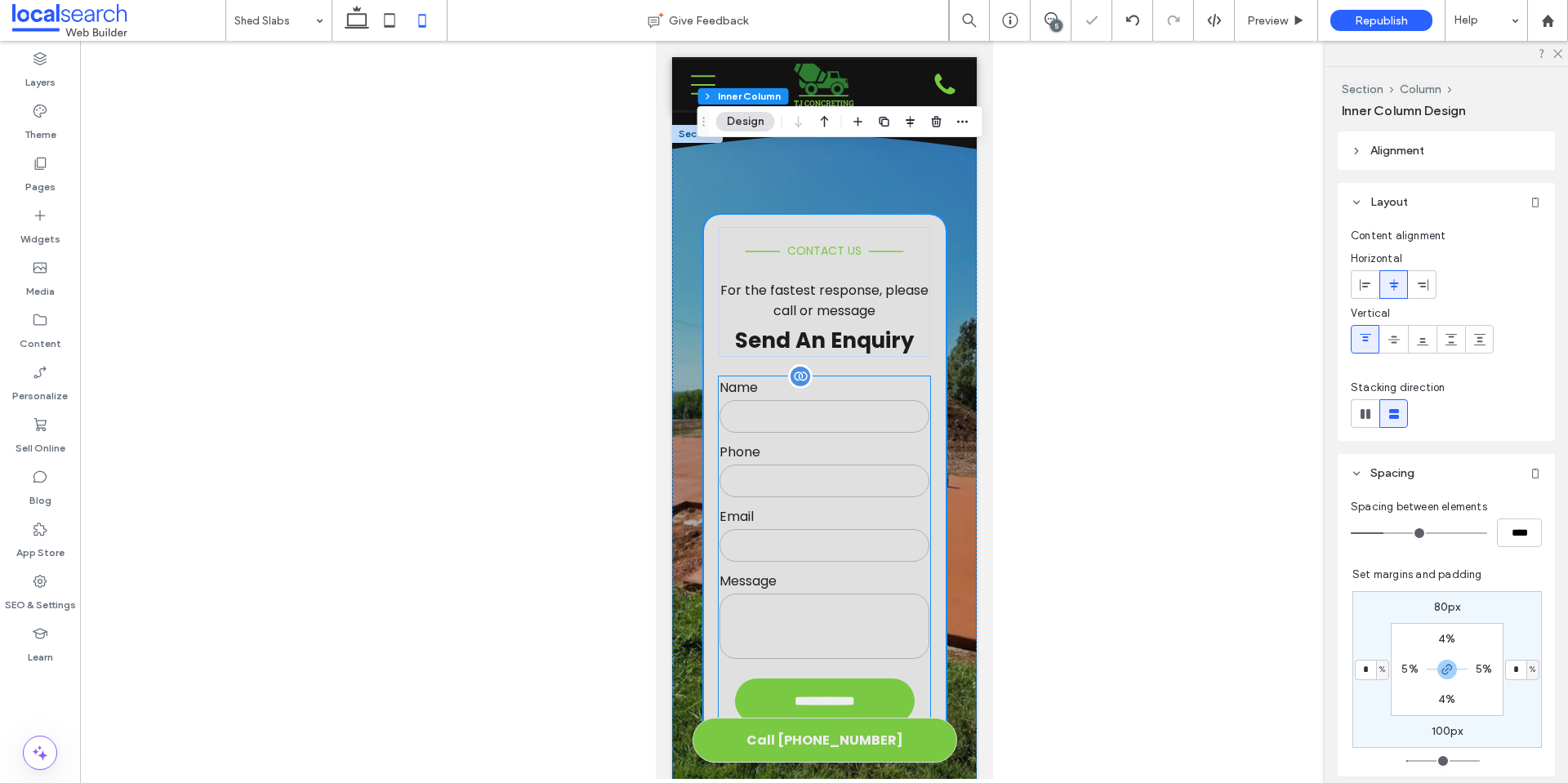
scroll to position [671, 0]
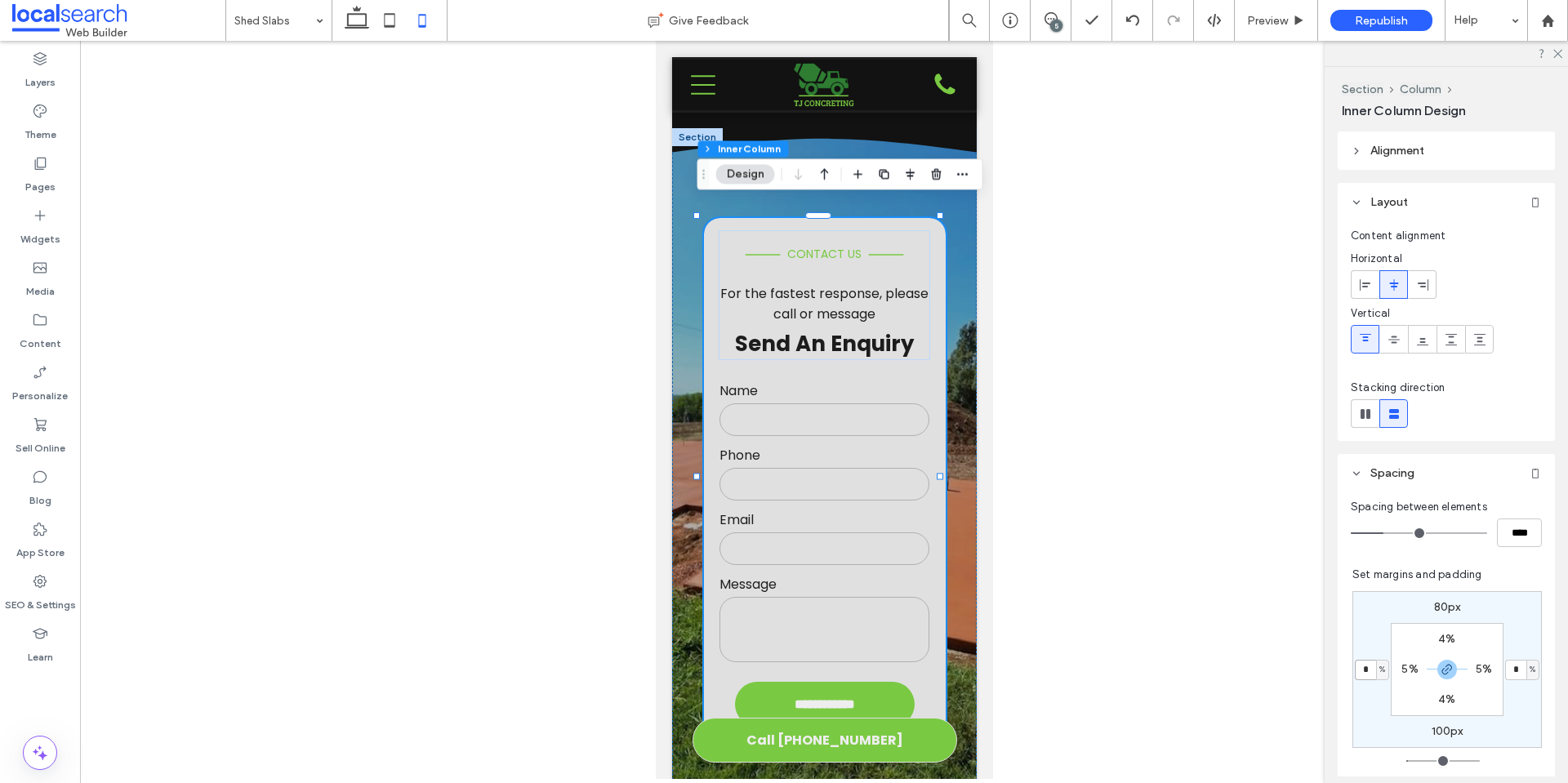
type input "*"
click at [484, 155] on div at bounding box center [824, 409] width 1488 height 738
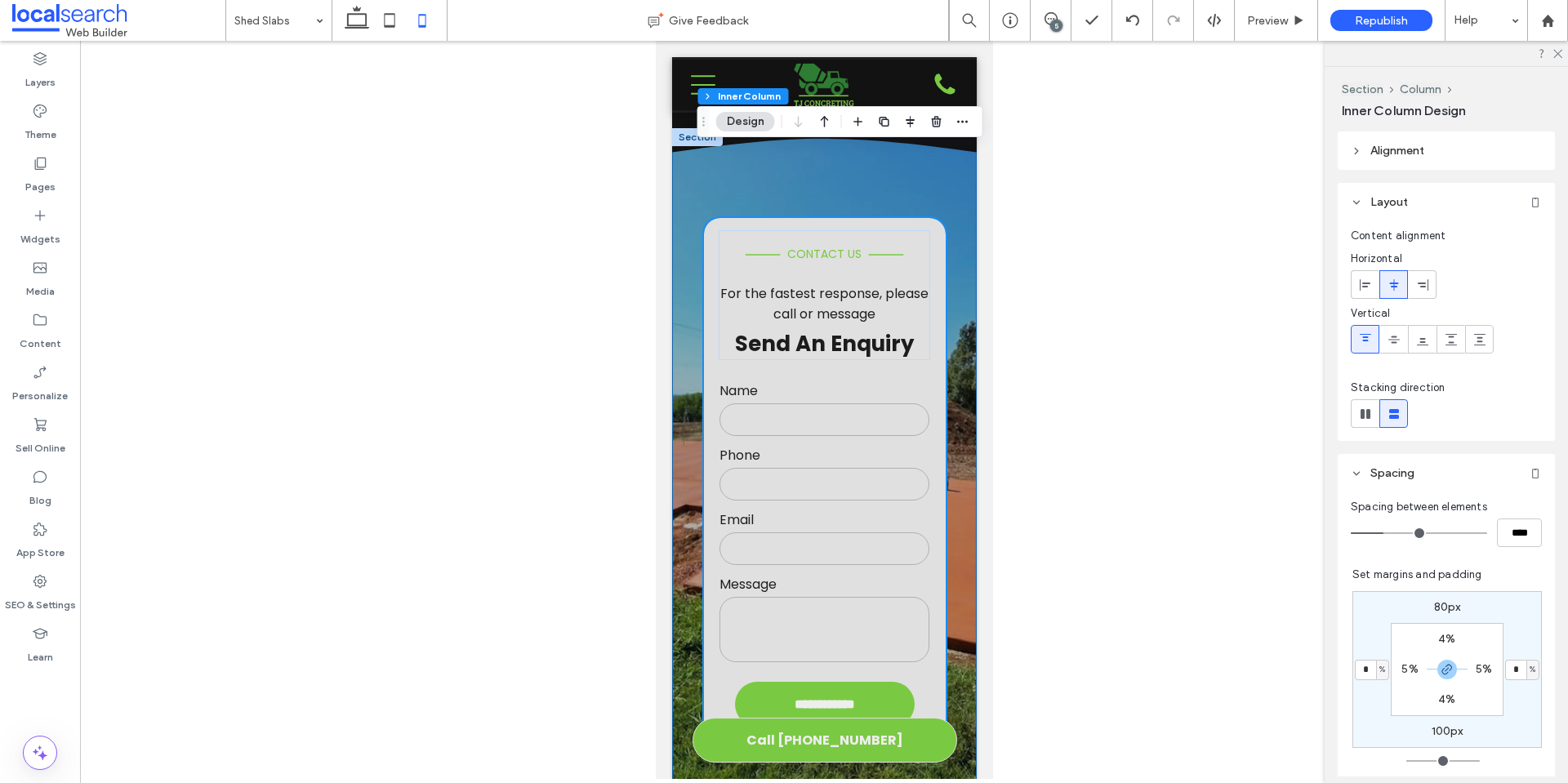
scroll to position [753, 0]
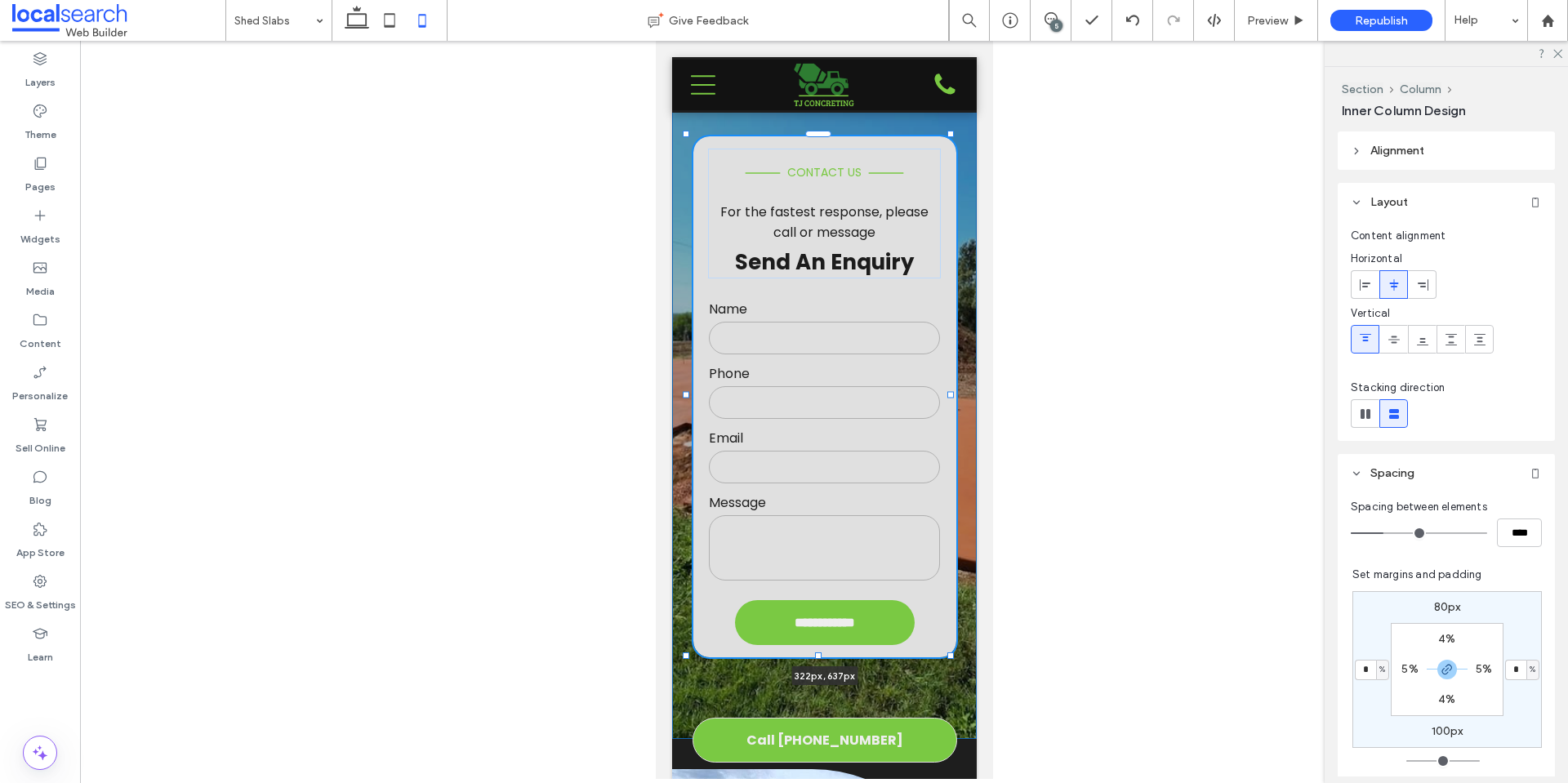
drag, startPoint x: 938, startPoint y: 642, endPoint x: 949, endPoint y: 641, distance: 11.0
click at [949, 652] on div at bounding box center [949, 655] width 6 height 6
type input "***"
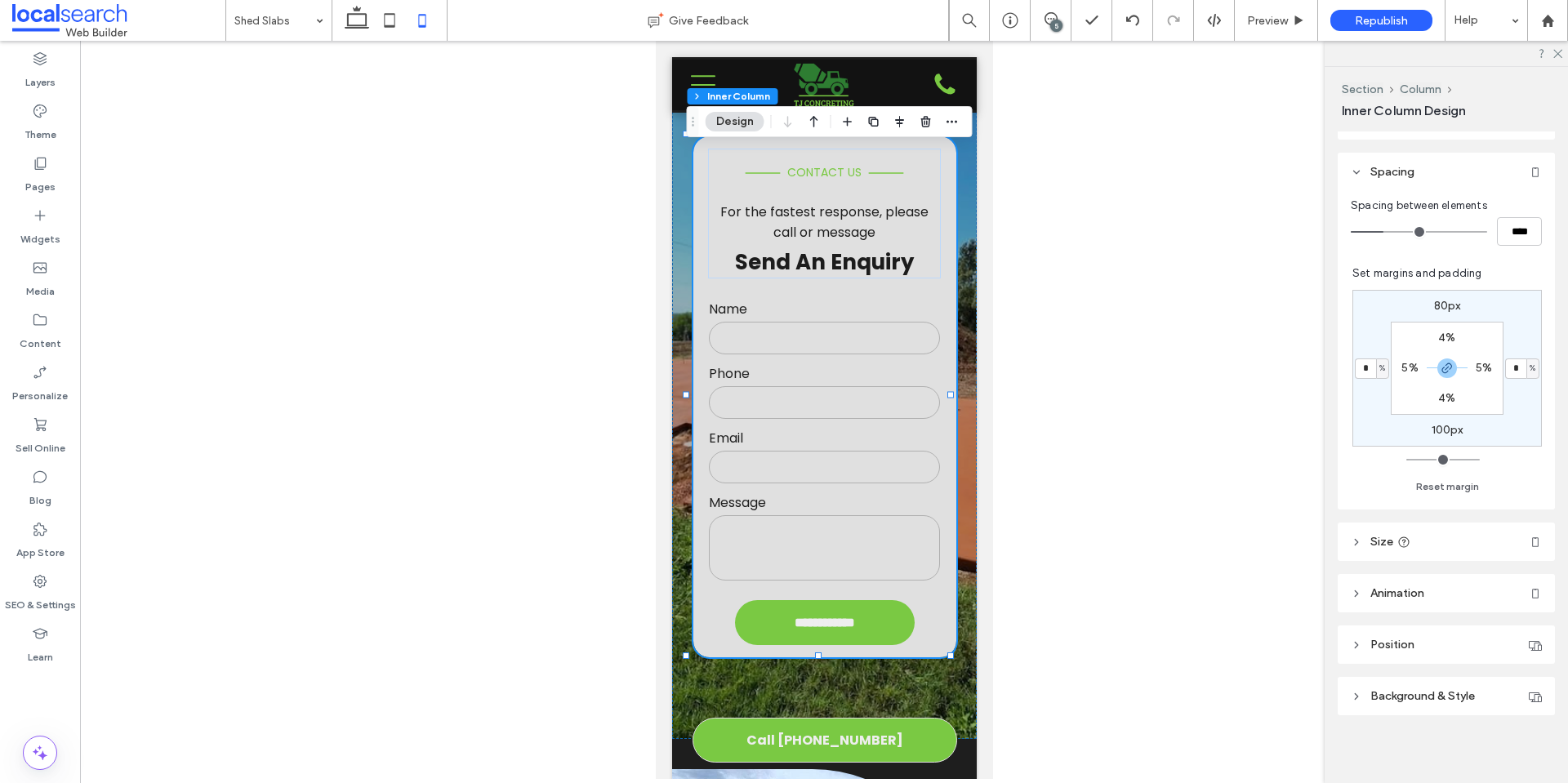
scroll to position [305, 0]
click at [1441, 529] on header "Size" at bounding box center [1446, 538] width 217 height 39
drag, startPoint x: 1505, startPoint y: 633, endPoint x: 1471, endPoint y: 632, distance: 34.0
click at [1471, 632] on div "Height *** px" at bounding box center [1446, 625] width 191 height 28
type input "***"
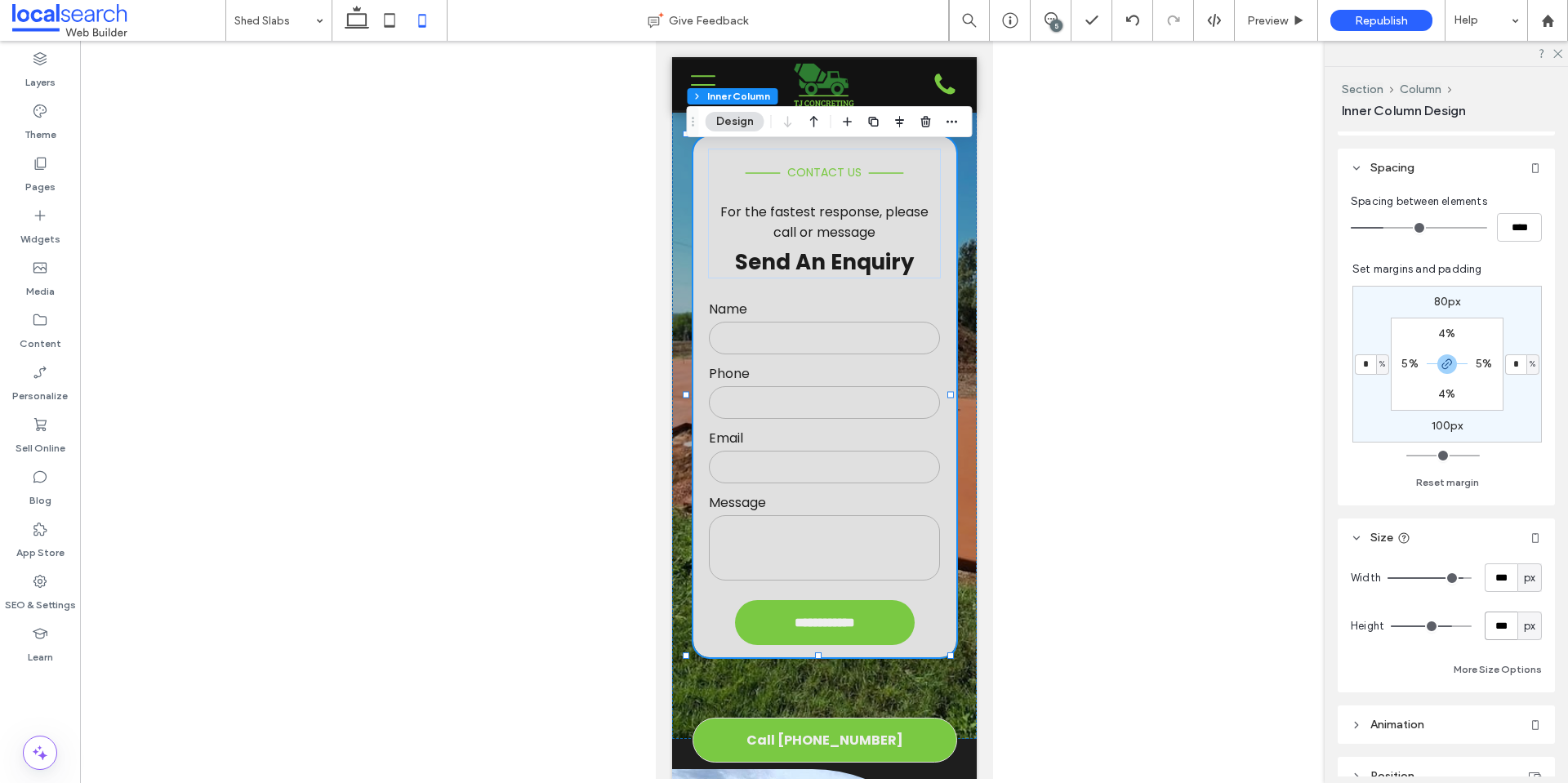
type input "***"
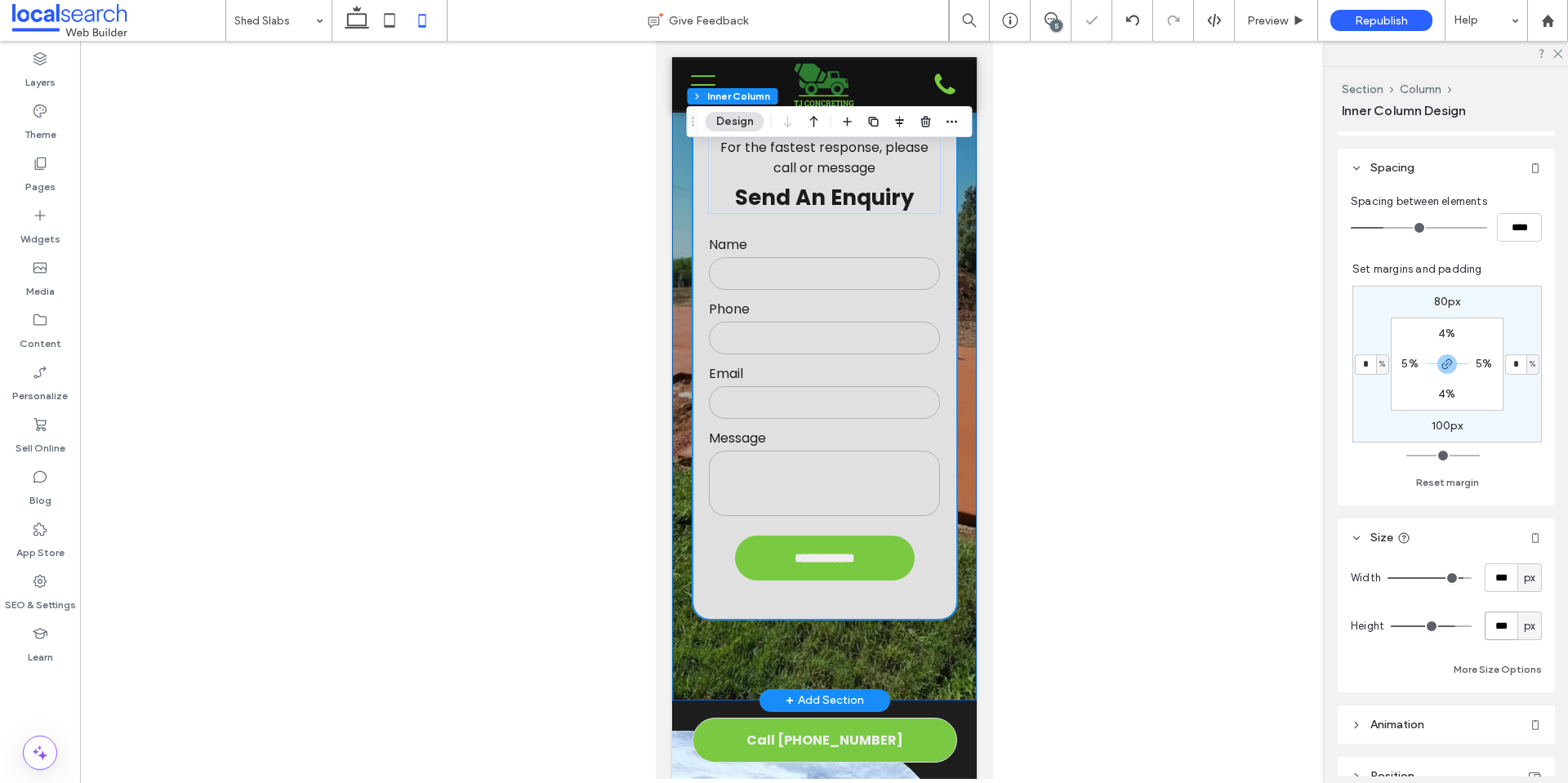
scroll to position [998, 0]
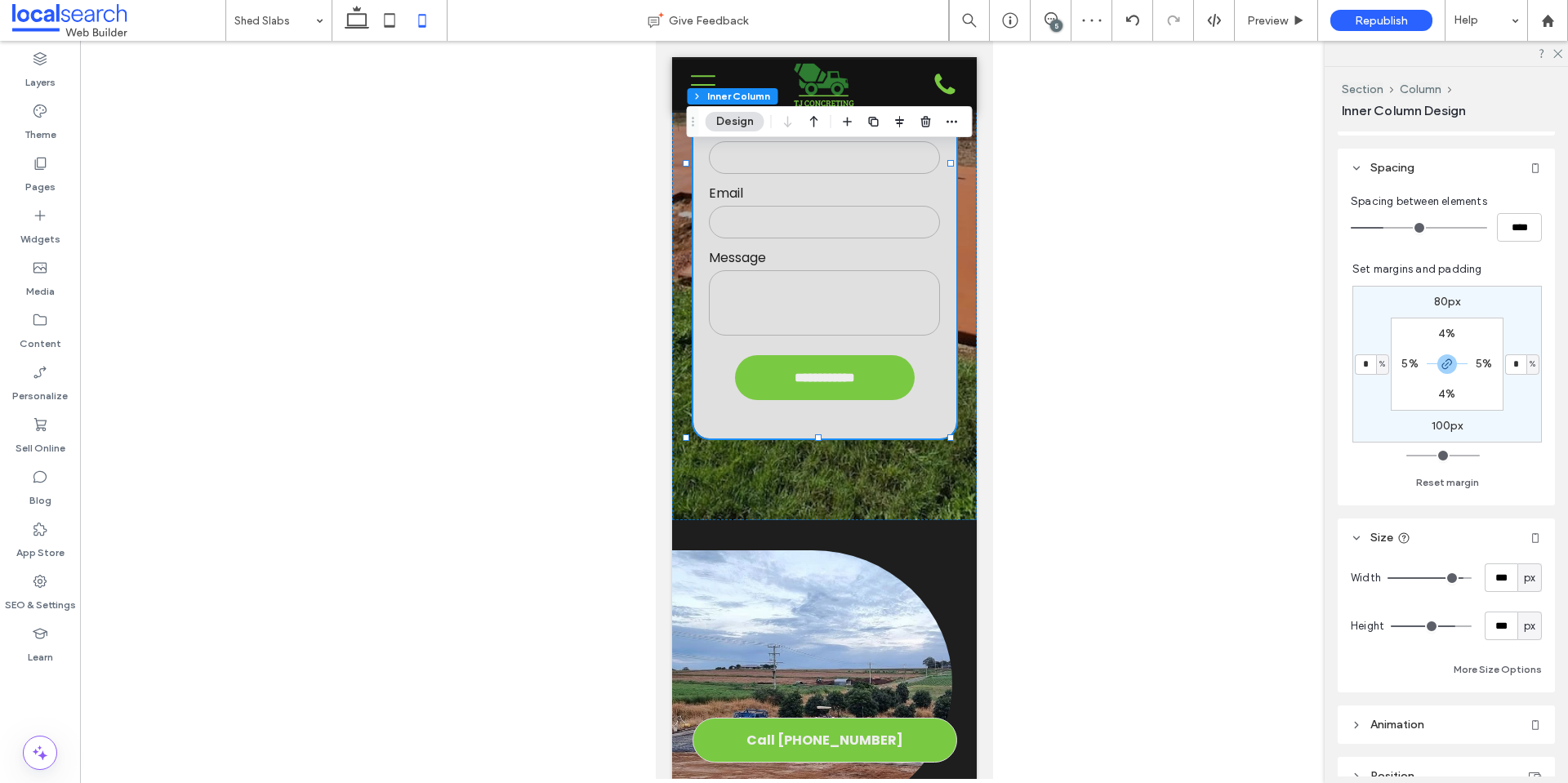
type input "***"
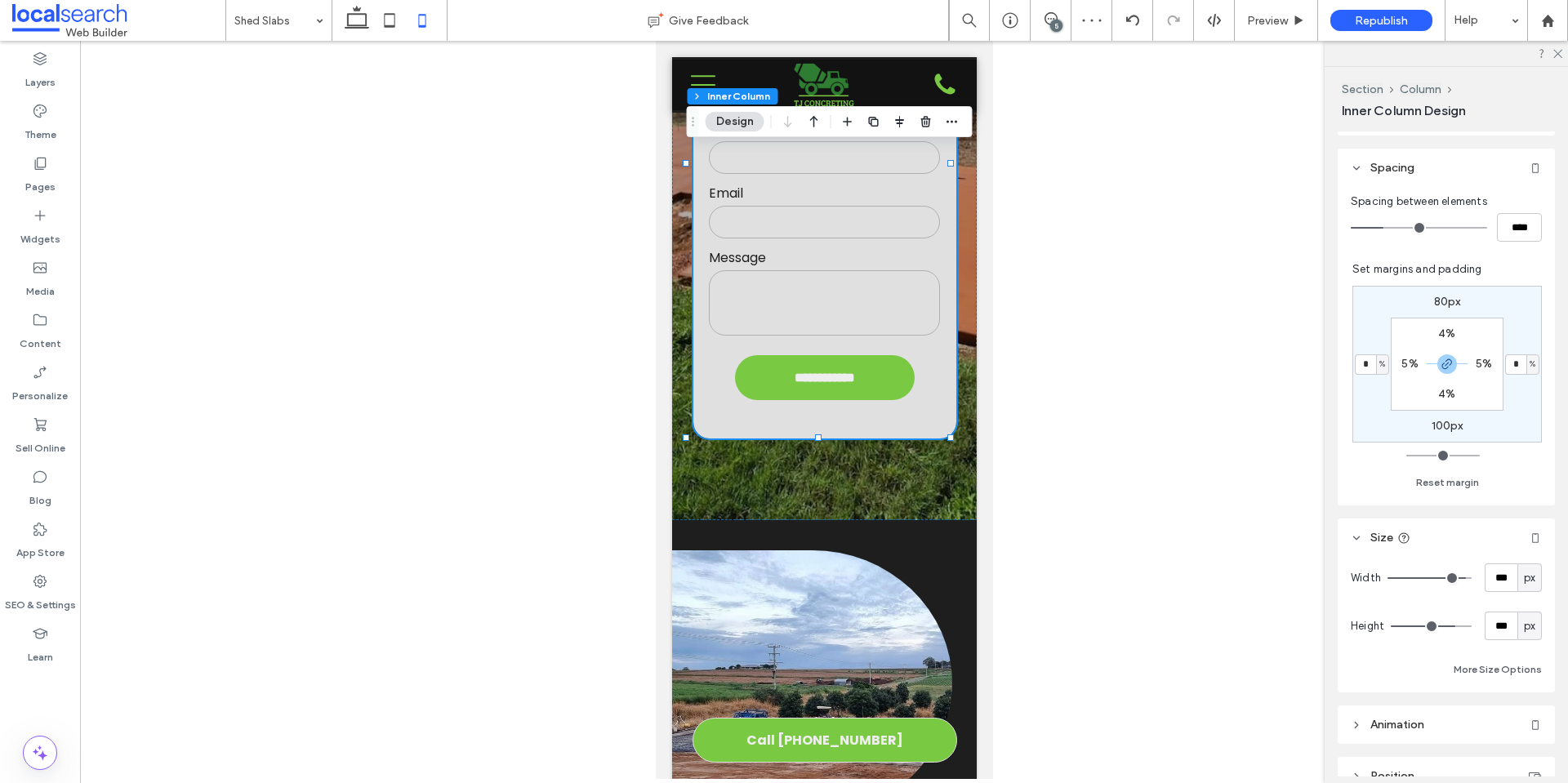
type input "***"
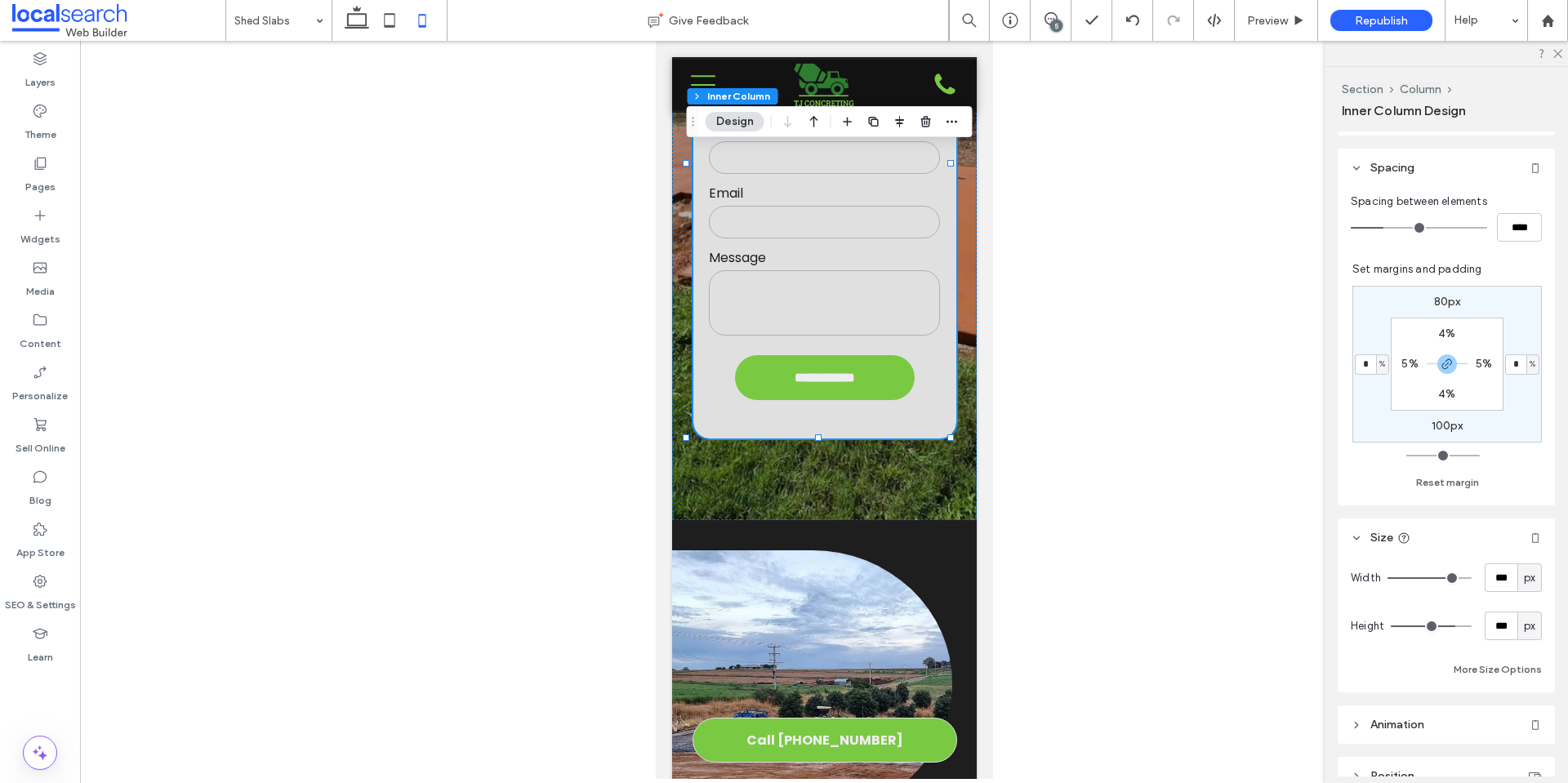
type input "***"
click at [1447, 579] on input "range" at bounding box center [1429, 578] width 85 height 2
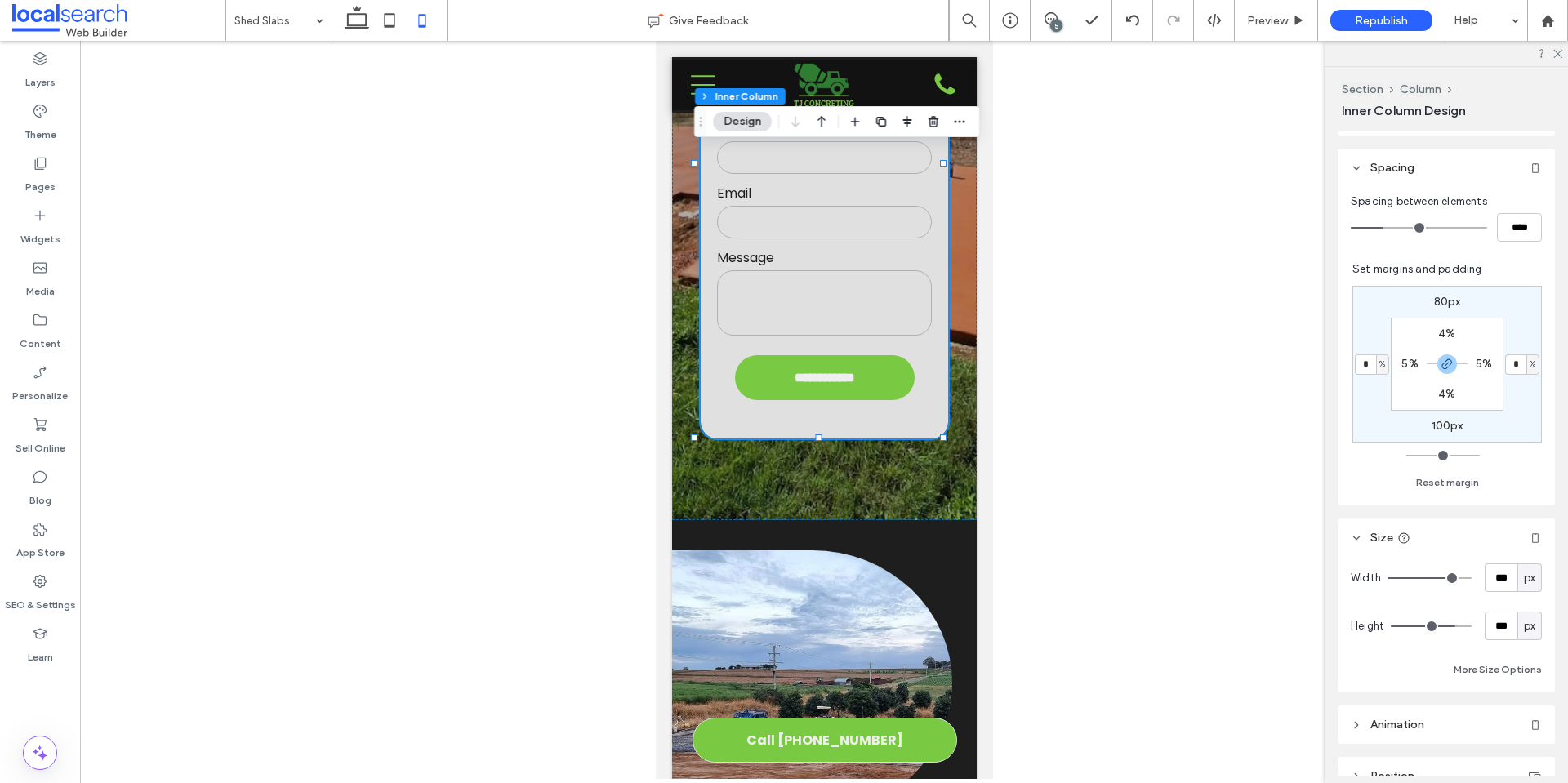
type input "***"
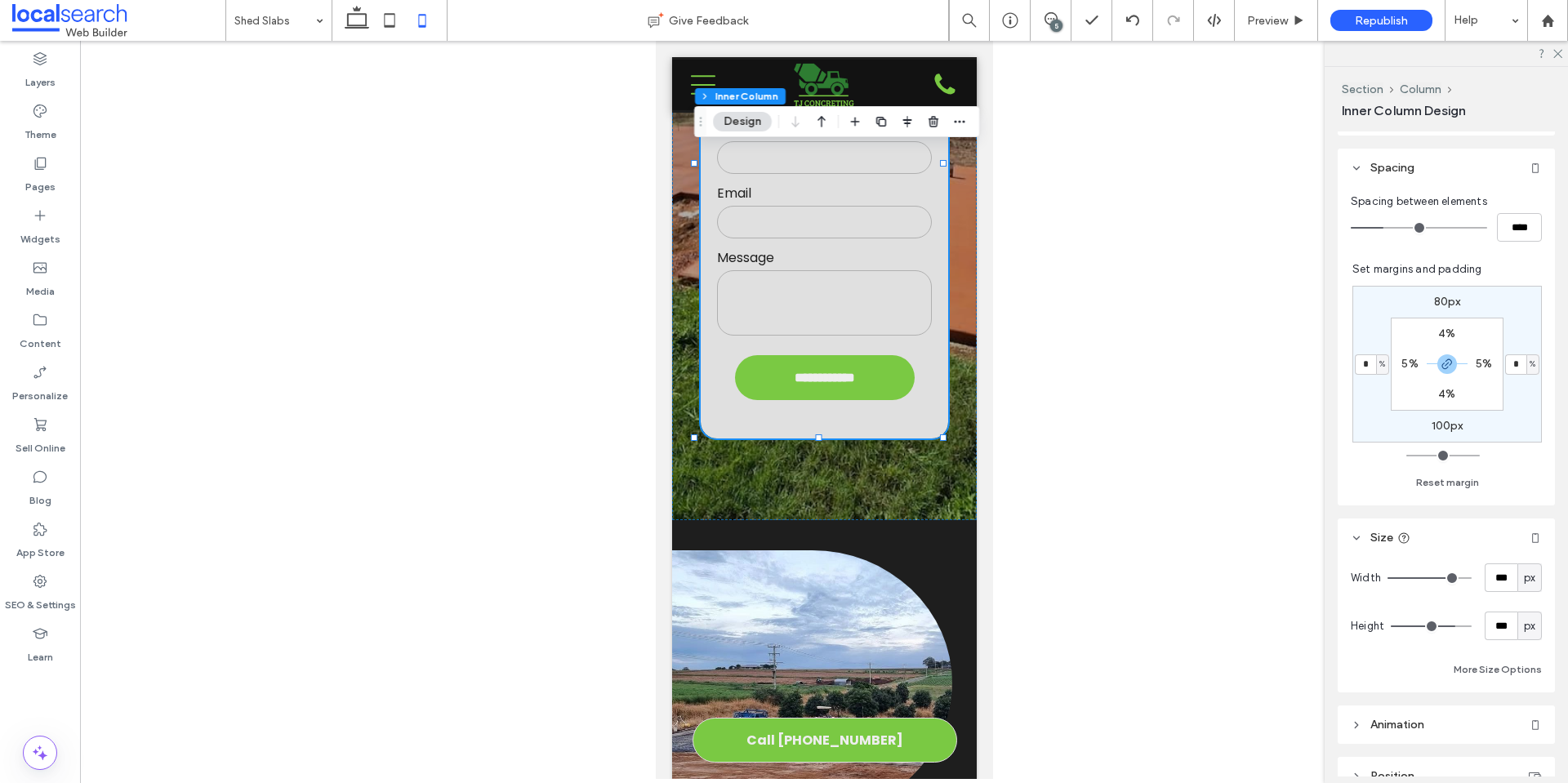
type input "***"
drag, startPoint x: 1444, startPoint y: 621, endPoint x: 1486, endPoint y: 627, distance: 42.4
type input "***"
click at [1471, 627] on input "range" at bounding box center [1431, 627] width 81 height 2
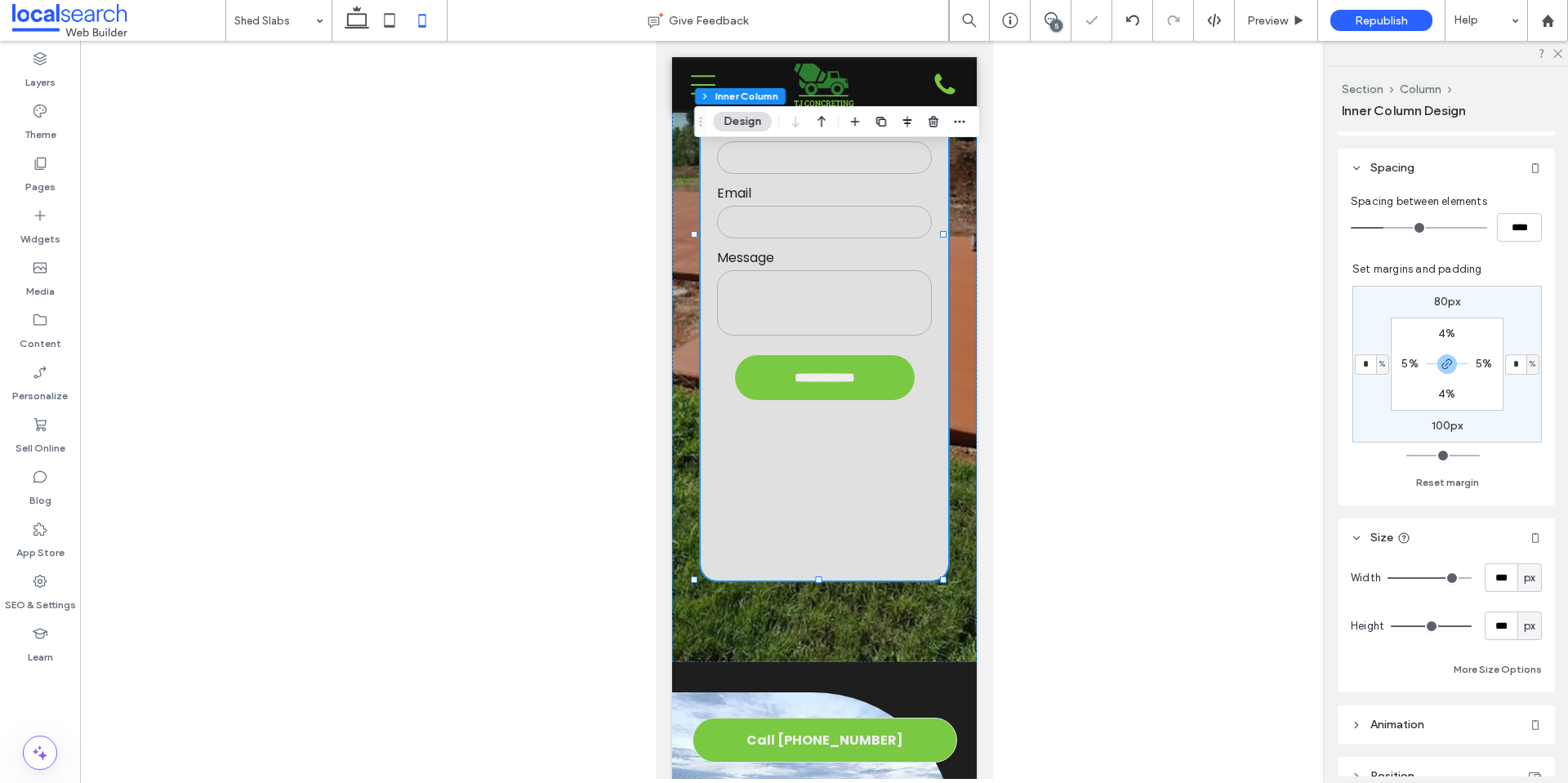
click at [1524, 626] on span "px" at bounding box center [1529, 627] width 11 height 17
click at [1495, 622] on input "***" at bounding box center [1501, 625] width 33 height 28
type input "***"
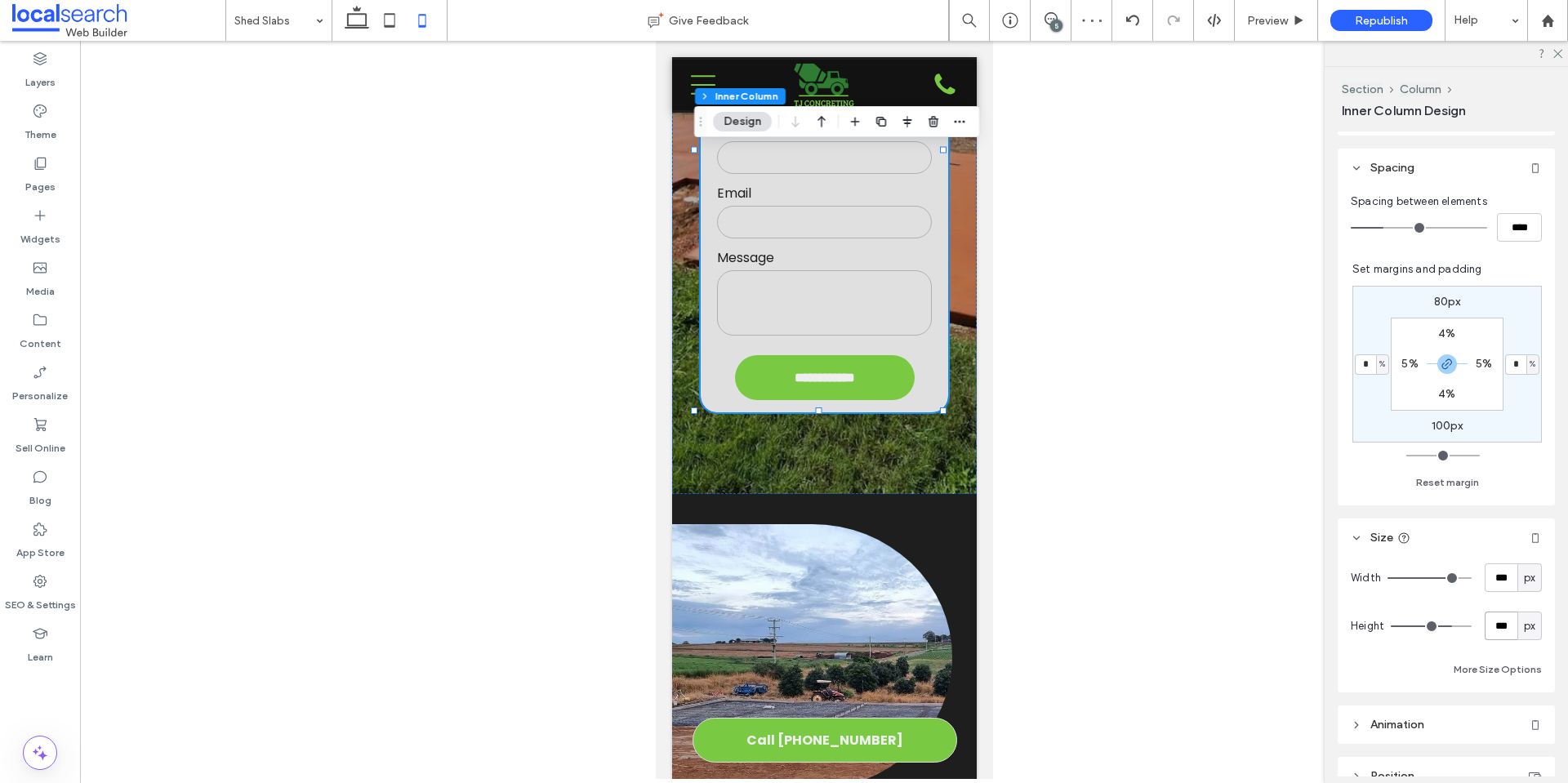
type input "***"
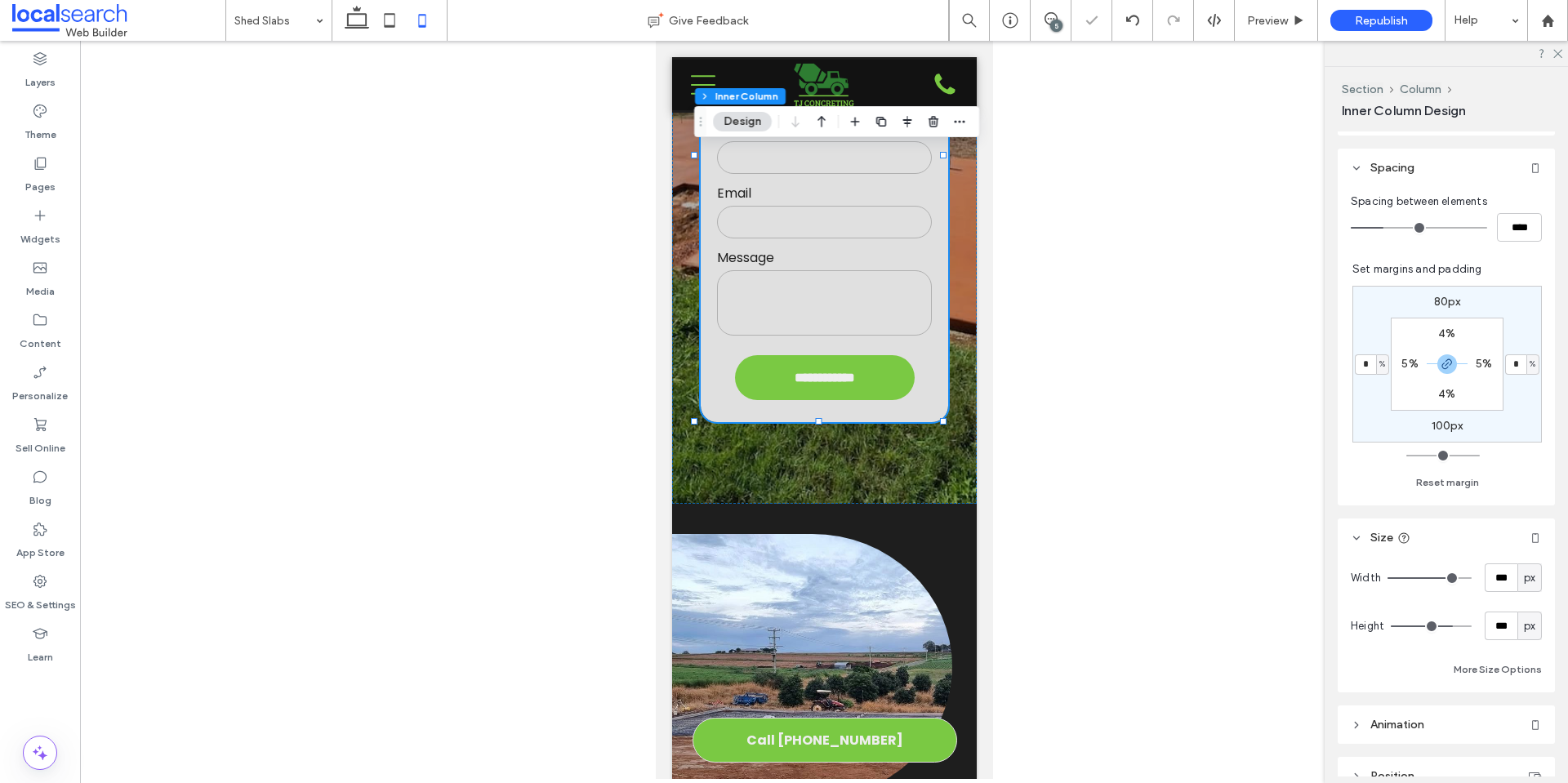
click at [1524, 584] on span "px" at bounding box center [1529, 578] width 11 height 17
click at [1524, 640] on span "%" at bounding box center [1521, 635] width 10 height 17
type input "**"
type input "****"
type input "**"
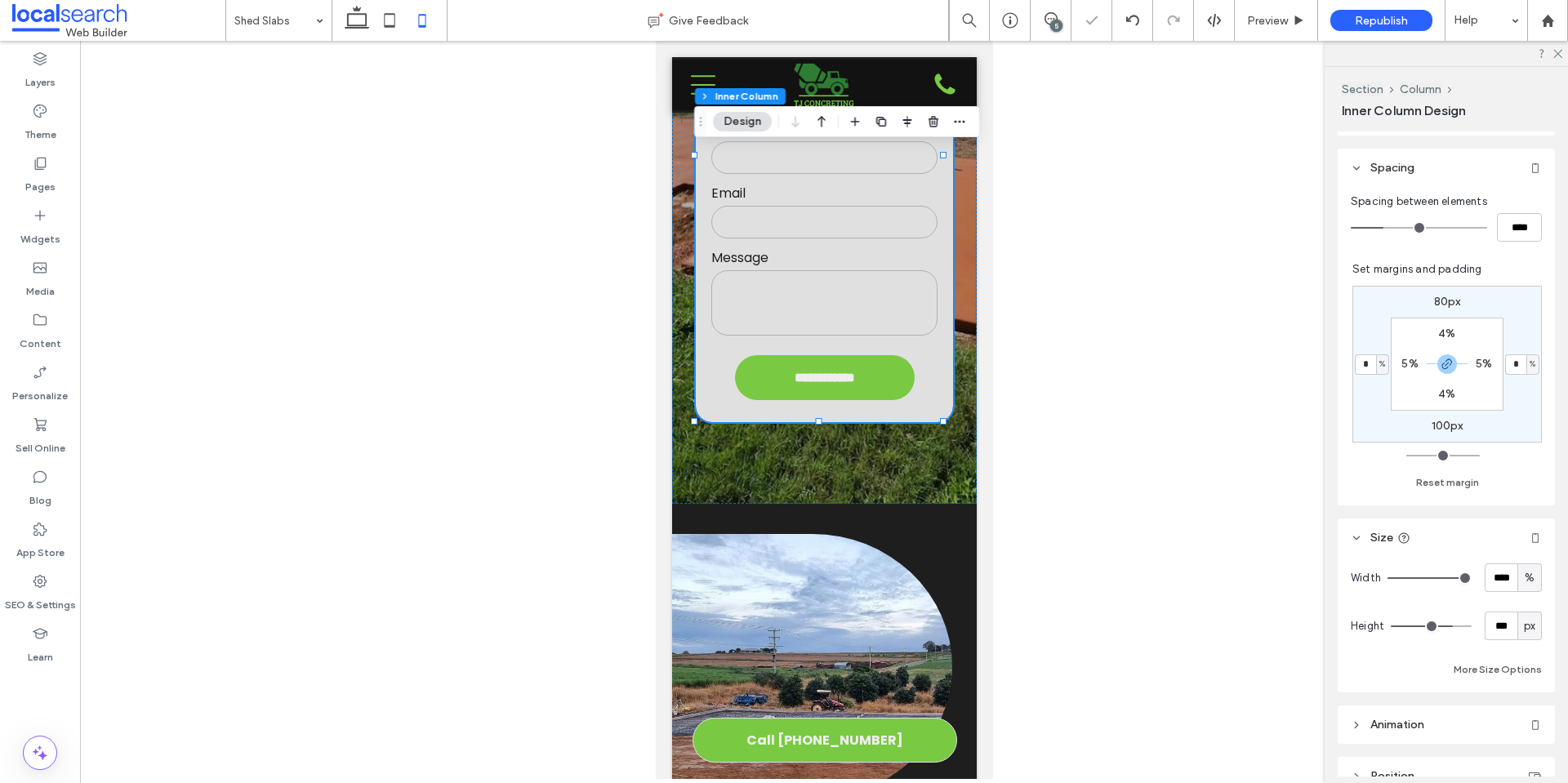
type input "**"
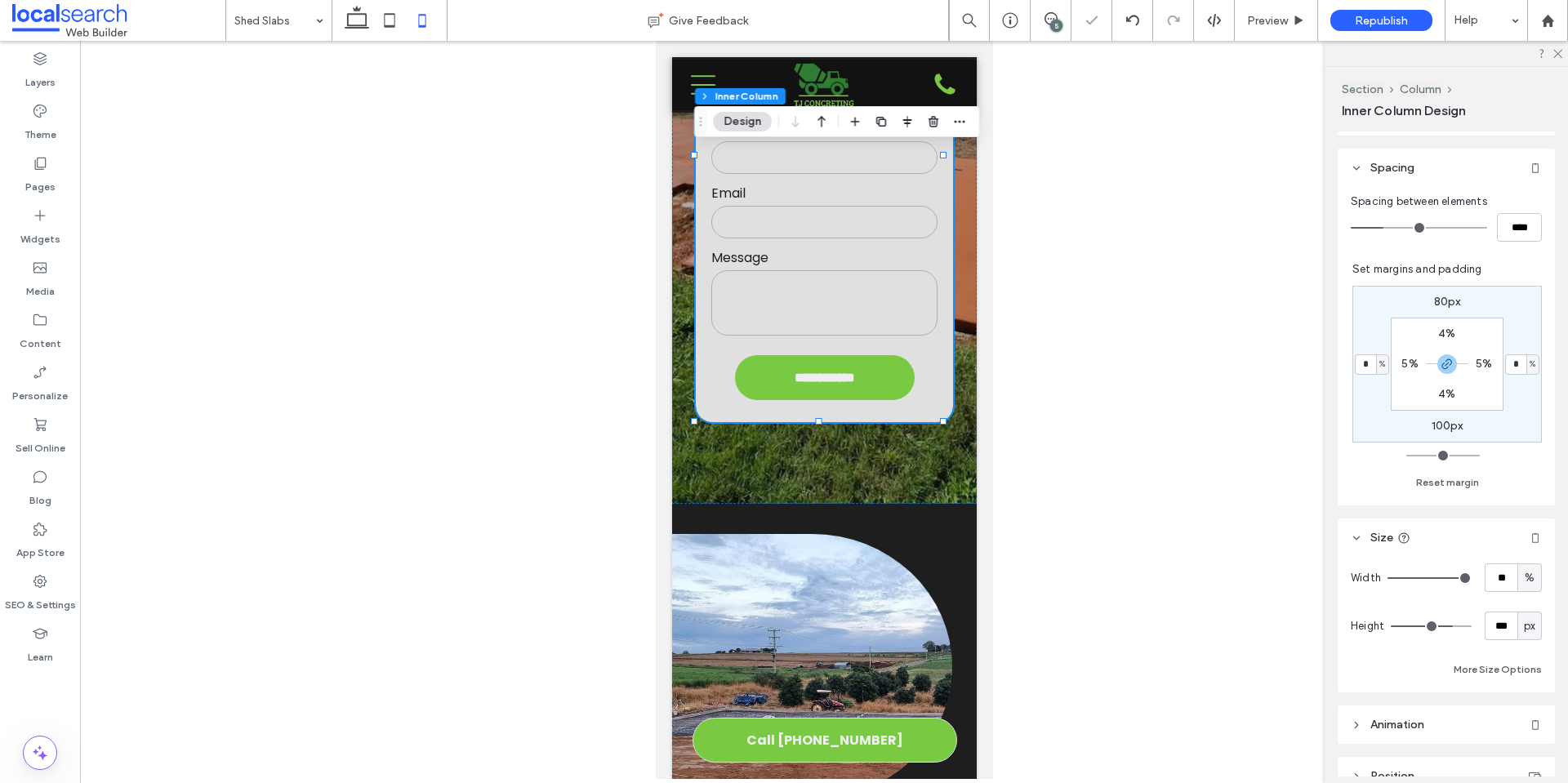
type input "**"
click at [1451, 577] on input "range" at bounding box center [1429, 578] width 85 height 2
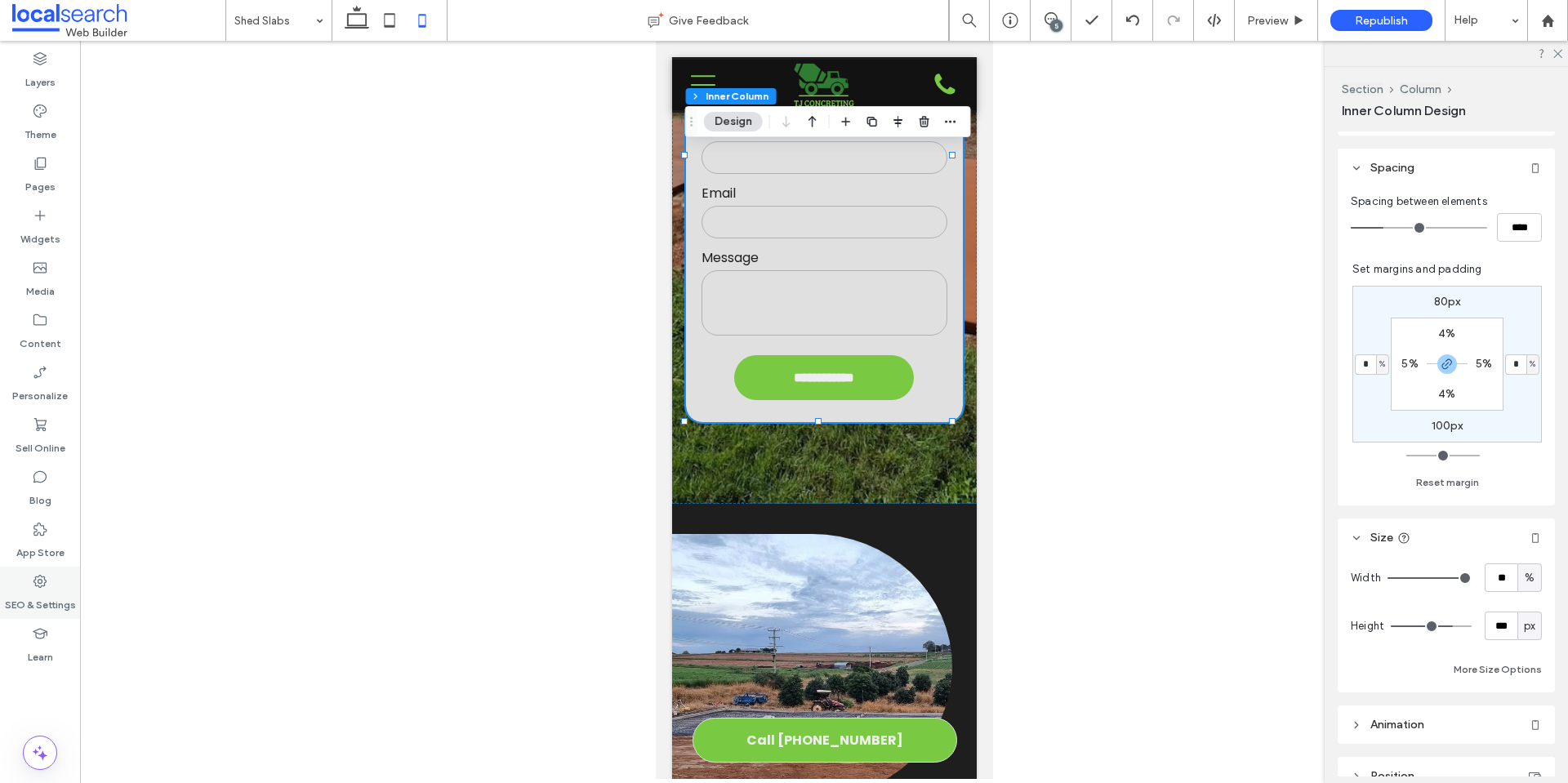
click at [47, 587] on icon at bounding box center [40, 582] width 17 height 17
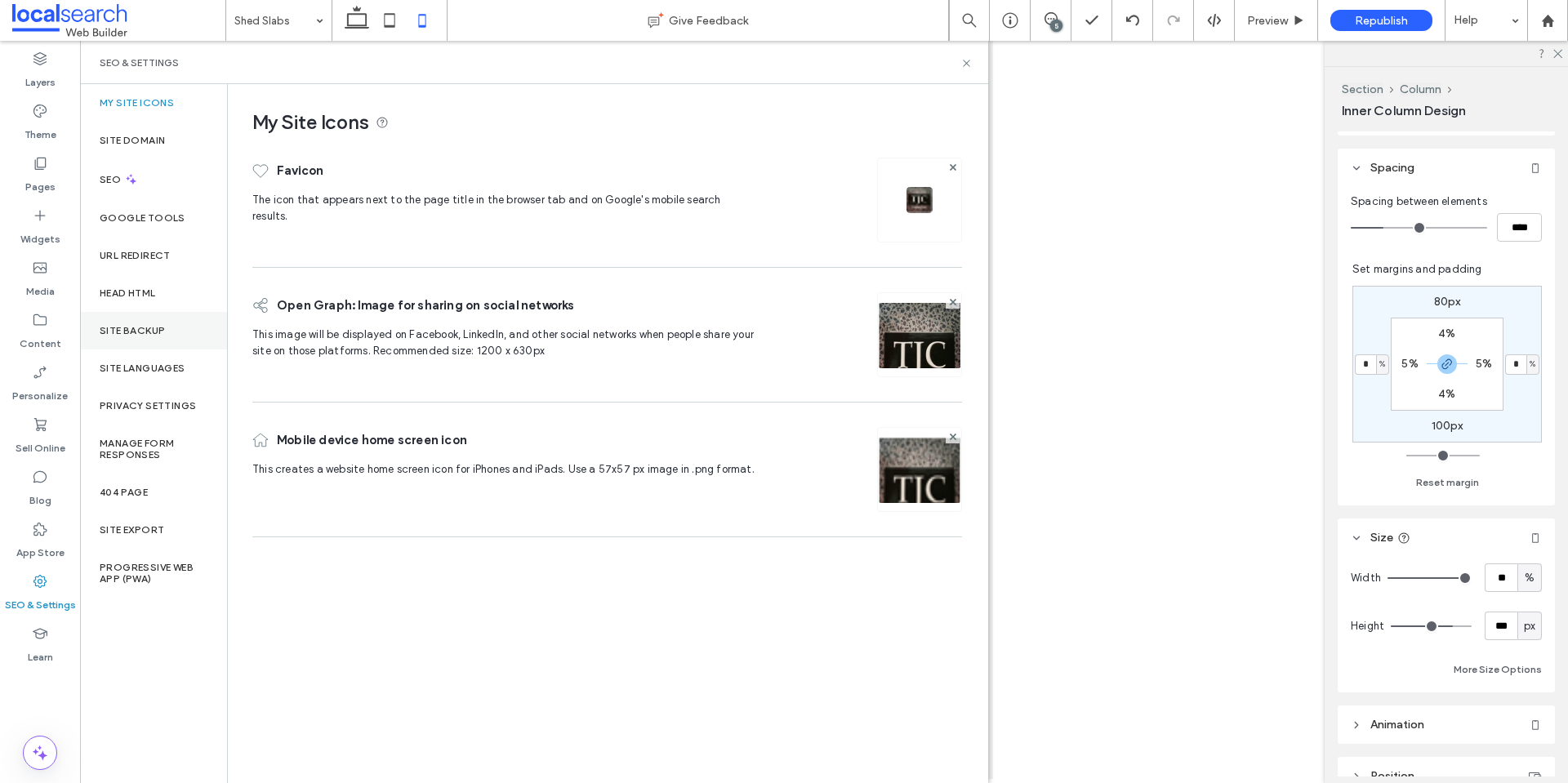
click at [122, 322] on div "Site Backup" at bounding box center [153, 330] width 147 height 38
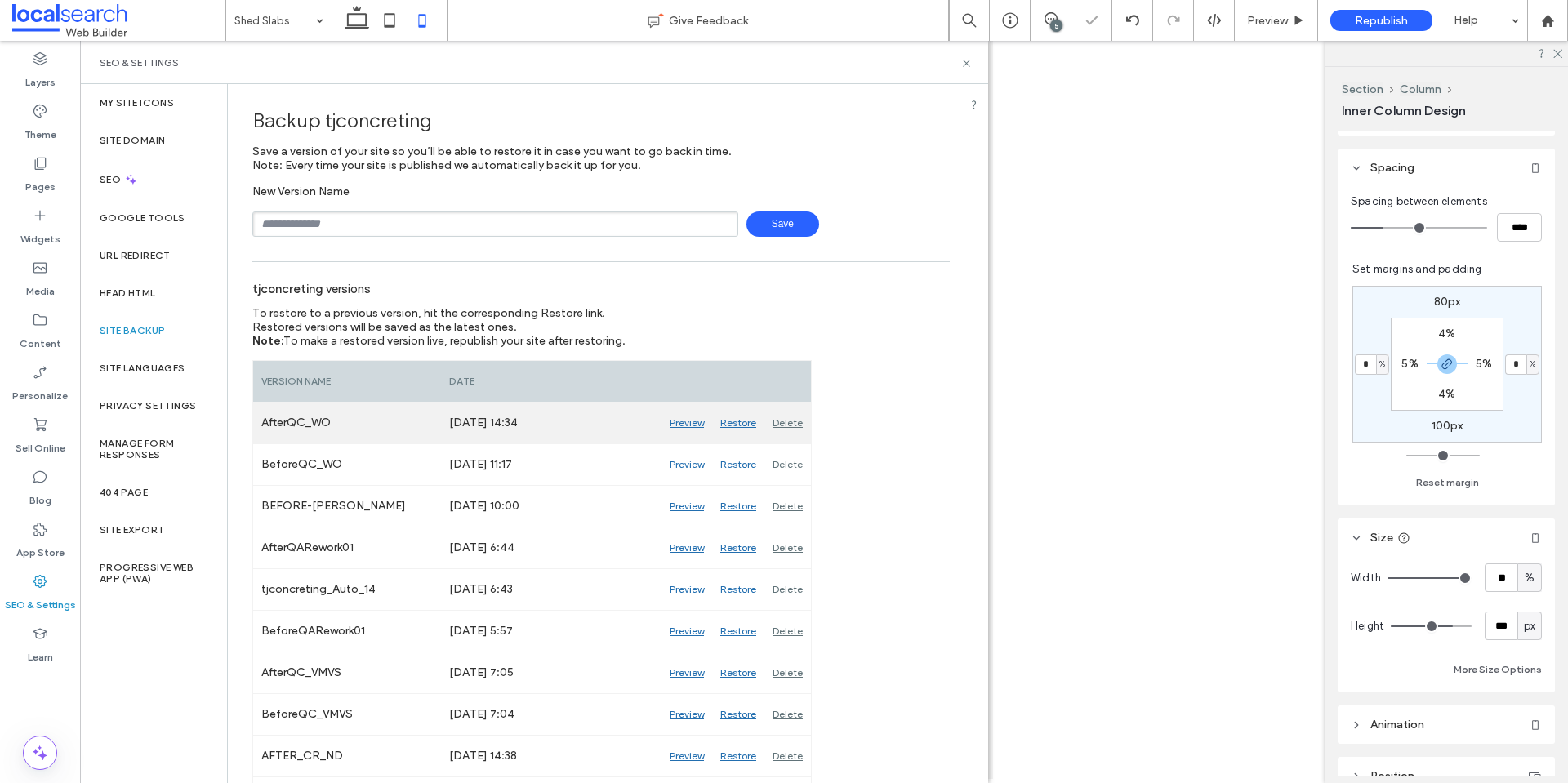
click at [779, 417] on div "Delete" at bounding box center [788, 423] width 47 height 40
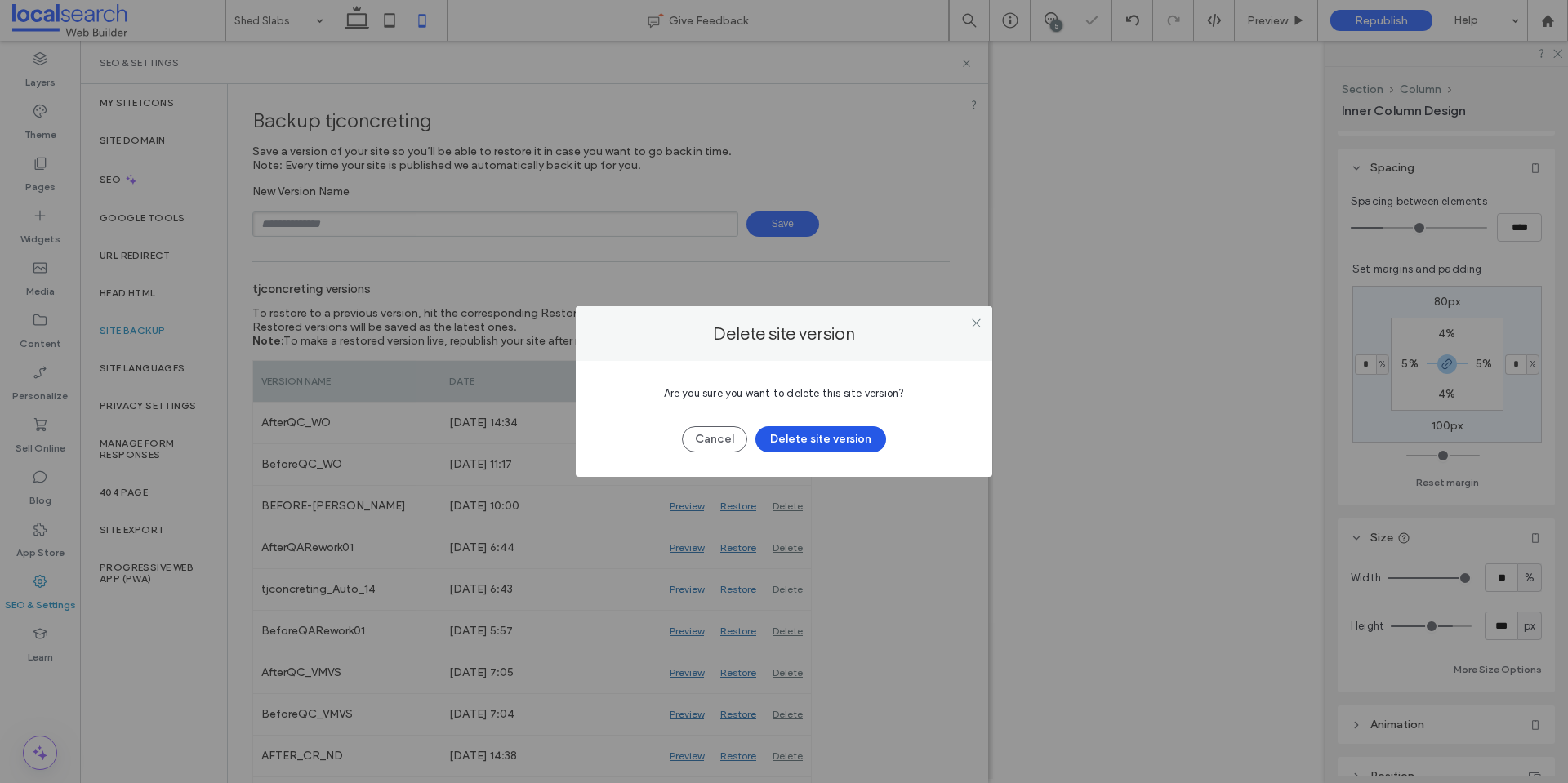
click at [819, 434] on button "Delete site version" at bounding box center [821, 439] width 131 height 26
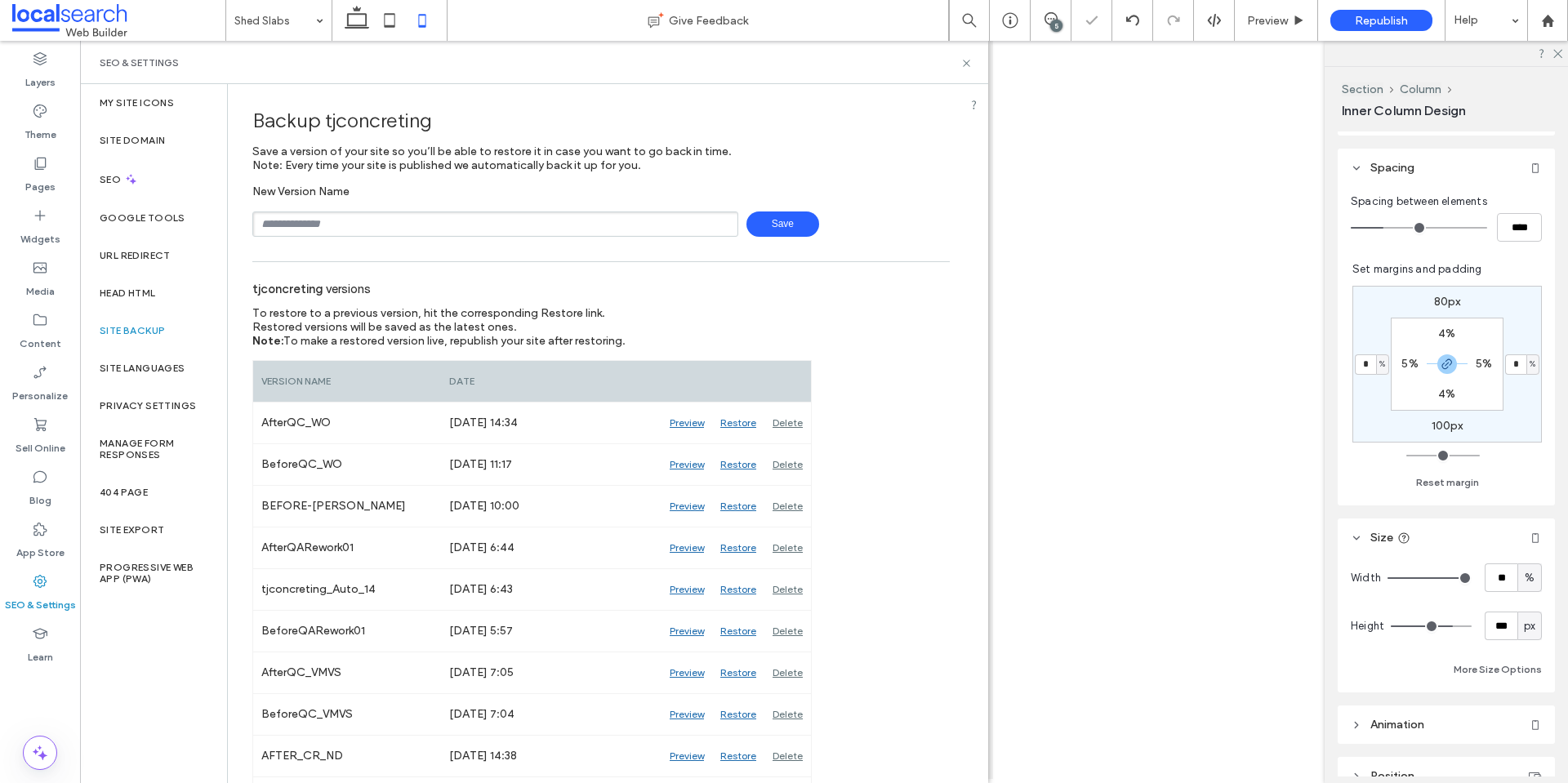
click at [479, 219] on div at bounding box center [784, 392] width 1568 height 783
click at [475, 221] on input "text" at bounding box center [495, 224] width 486 height 26
click at [339, 223] on input "text" at bounding box center [495, 224] width 486 height 26
drag, startPoint x: 767, startPoint y: 228, endPoint x: 787, endPoint y: 225, distance: 20.2
click at [769, 227] on span "Save" at bounding box center [782, 224] width 73 height 26
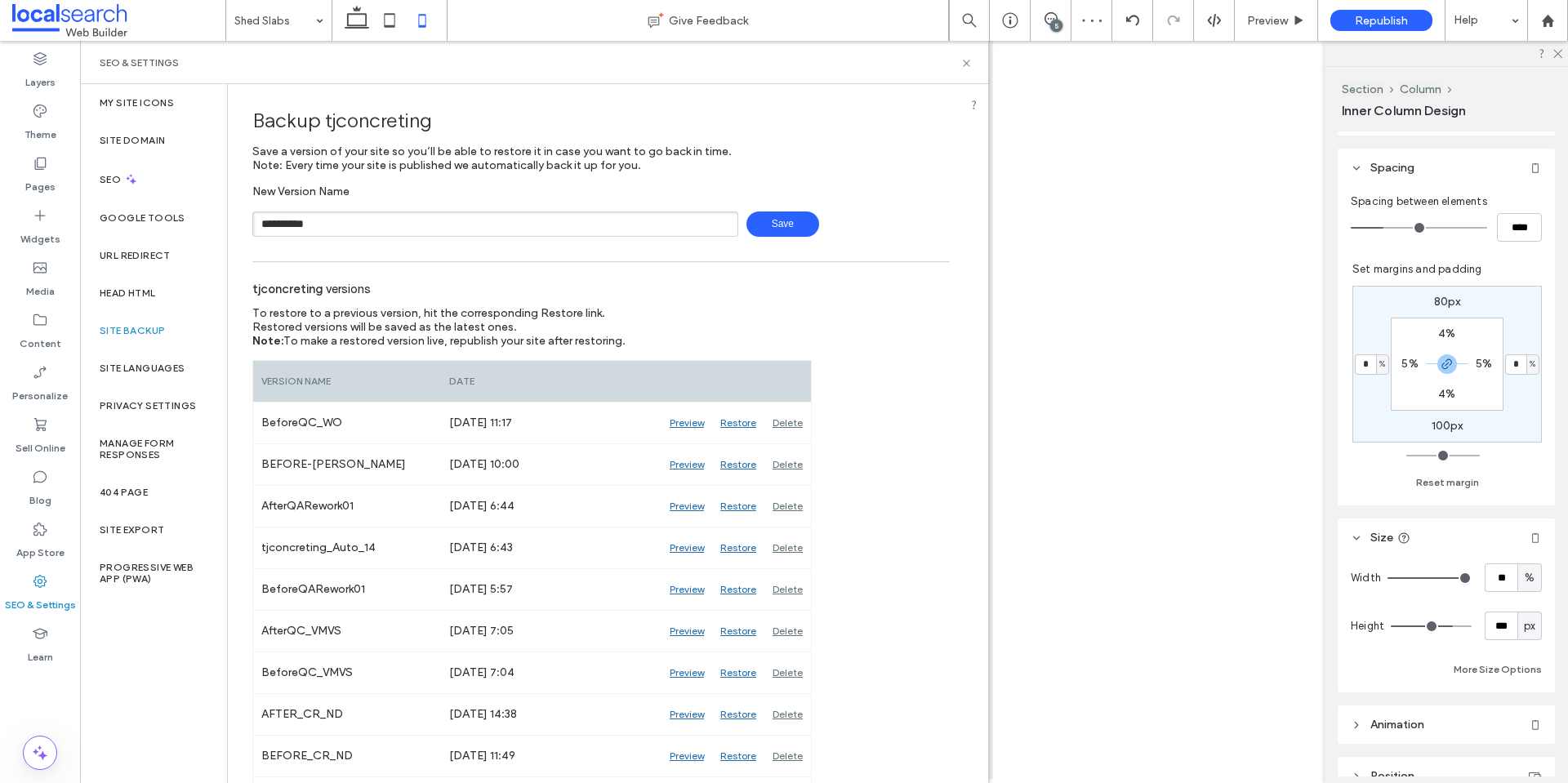
type input "**********"
click at [788, 219] on span "Save" at bounding box center [782, 224] width 73 height 26
click at [964, 63] on icon at bounding box center [966, 62] width 12 height 12
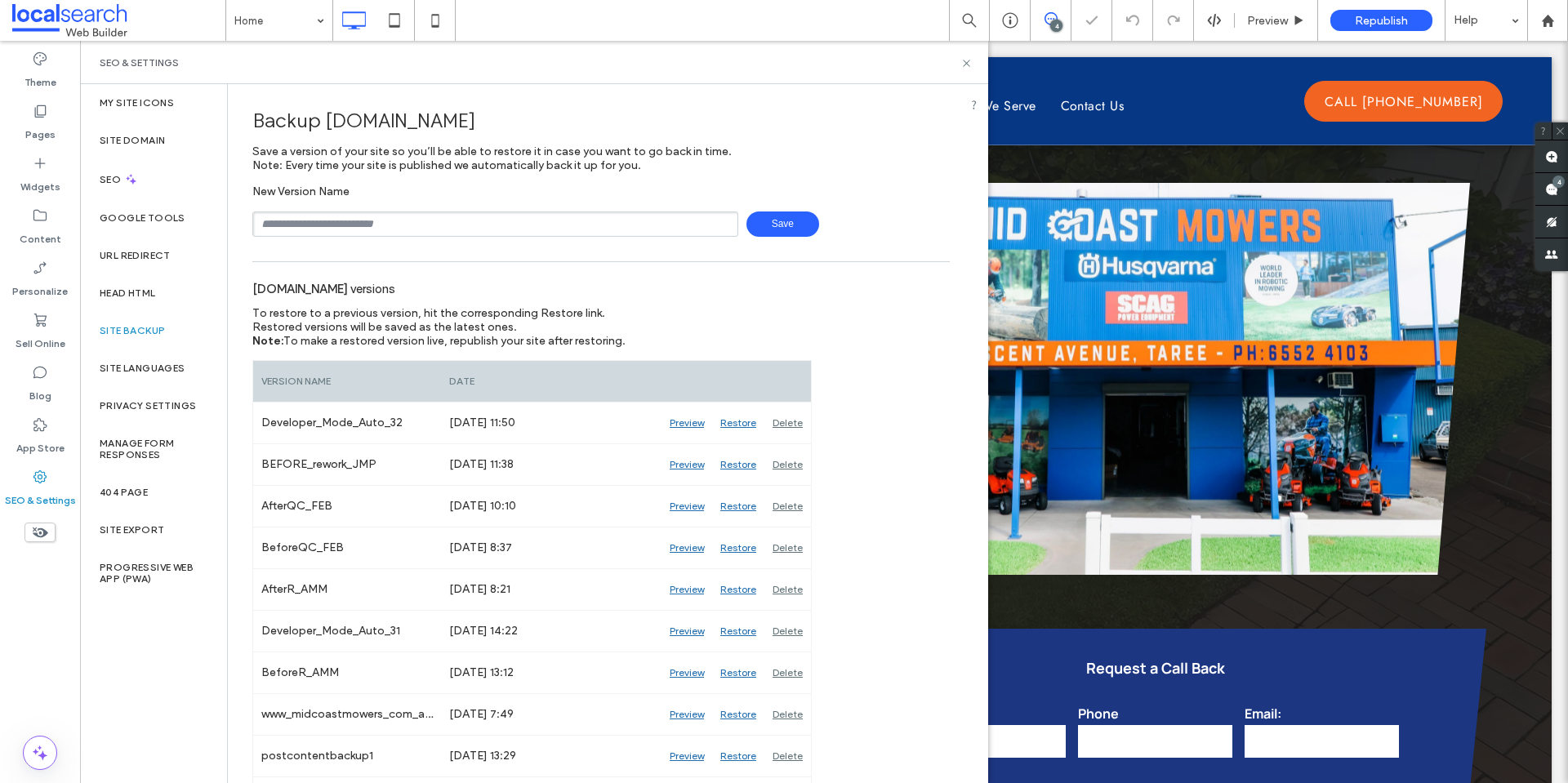
click at [447, 219] on input "text" at bounding box center [495, 224] width 486 height 26
type input "**********"
click at [792, 218] on span "Save" at bounding box center [782, 224] width 73 height 26
click at [967, 62] on use at bounding box center [965, 62] width 6 height 6
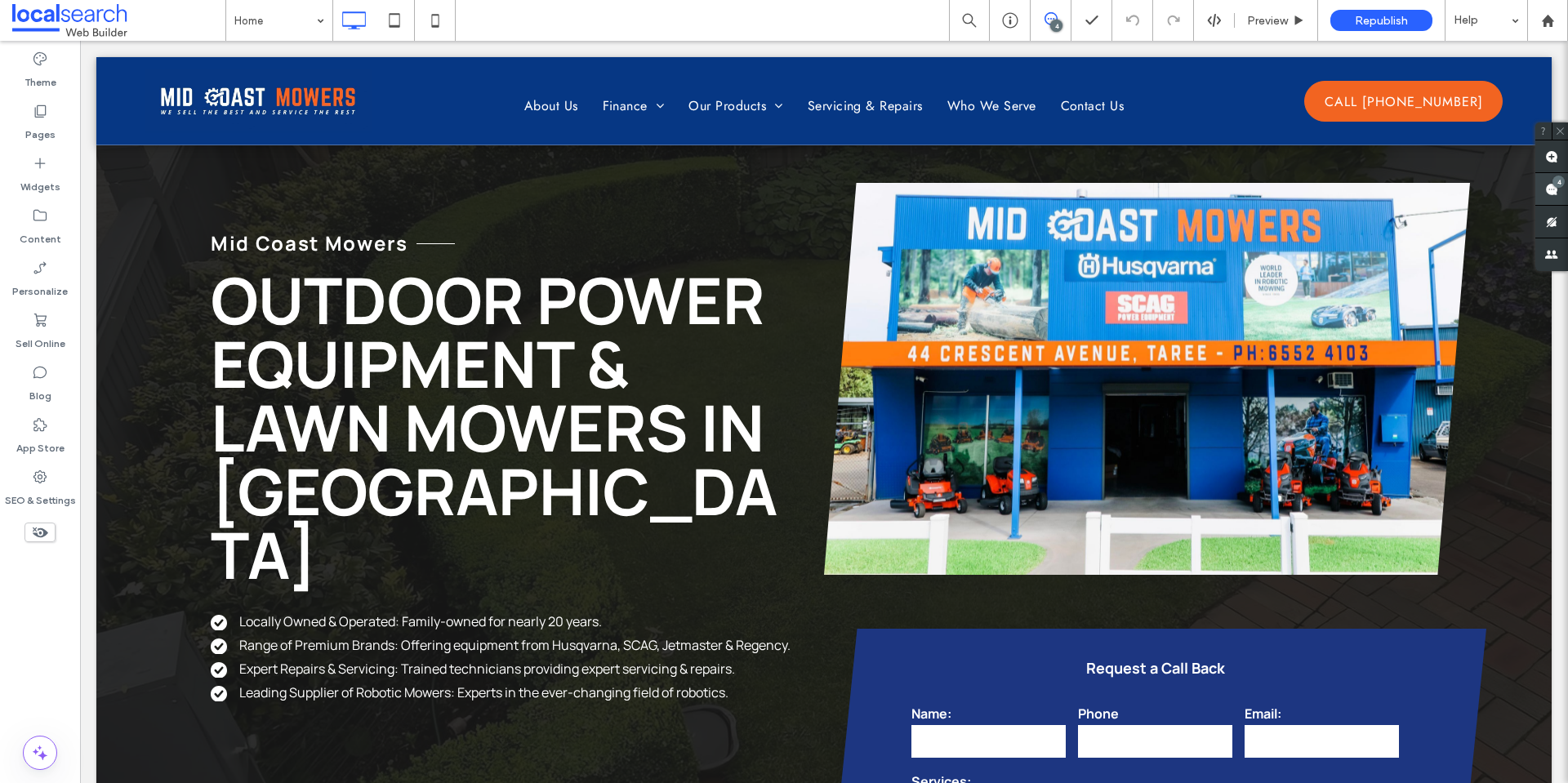
click at [1566, 182] on span at bounding box center [1551, 188] width 33 height 32
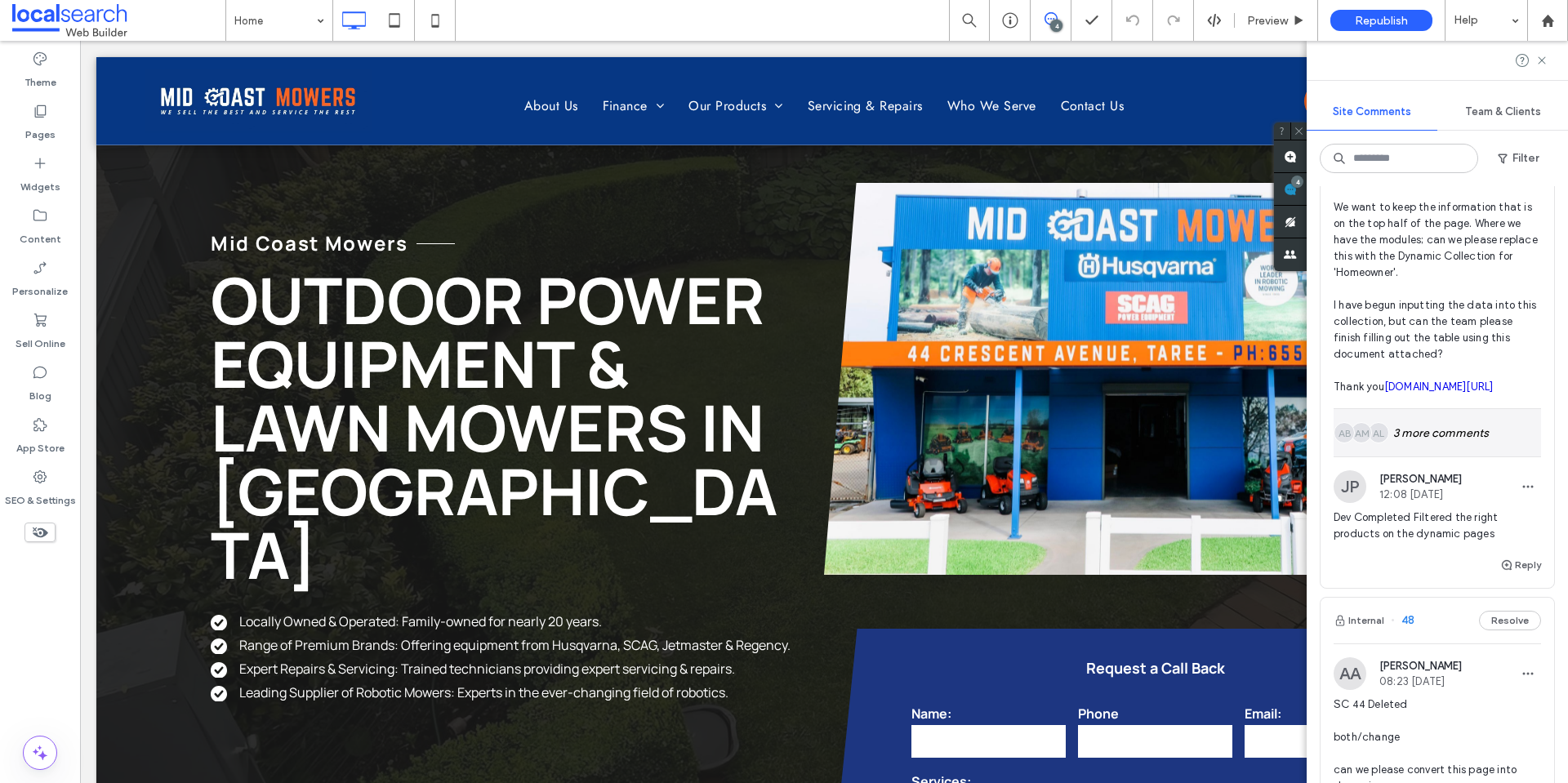
scroll to position [1388, 0]
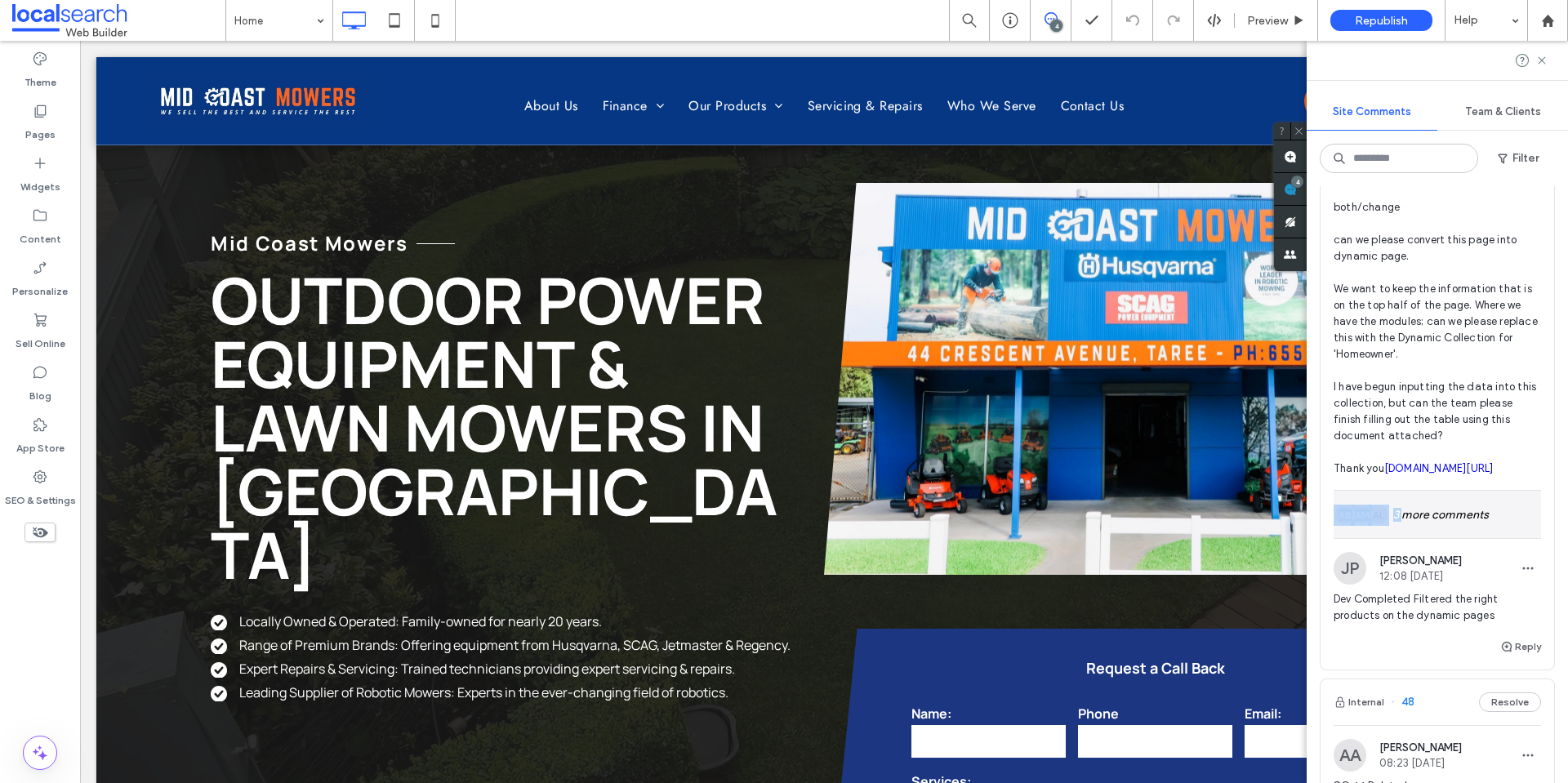
click at [1403, 538] on div "AL AM AB 3 more comments" at bounding box center [1437, 515] width 208 height 48
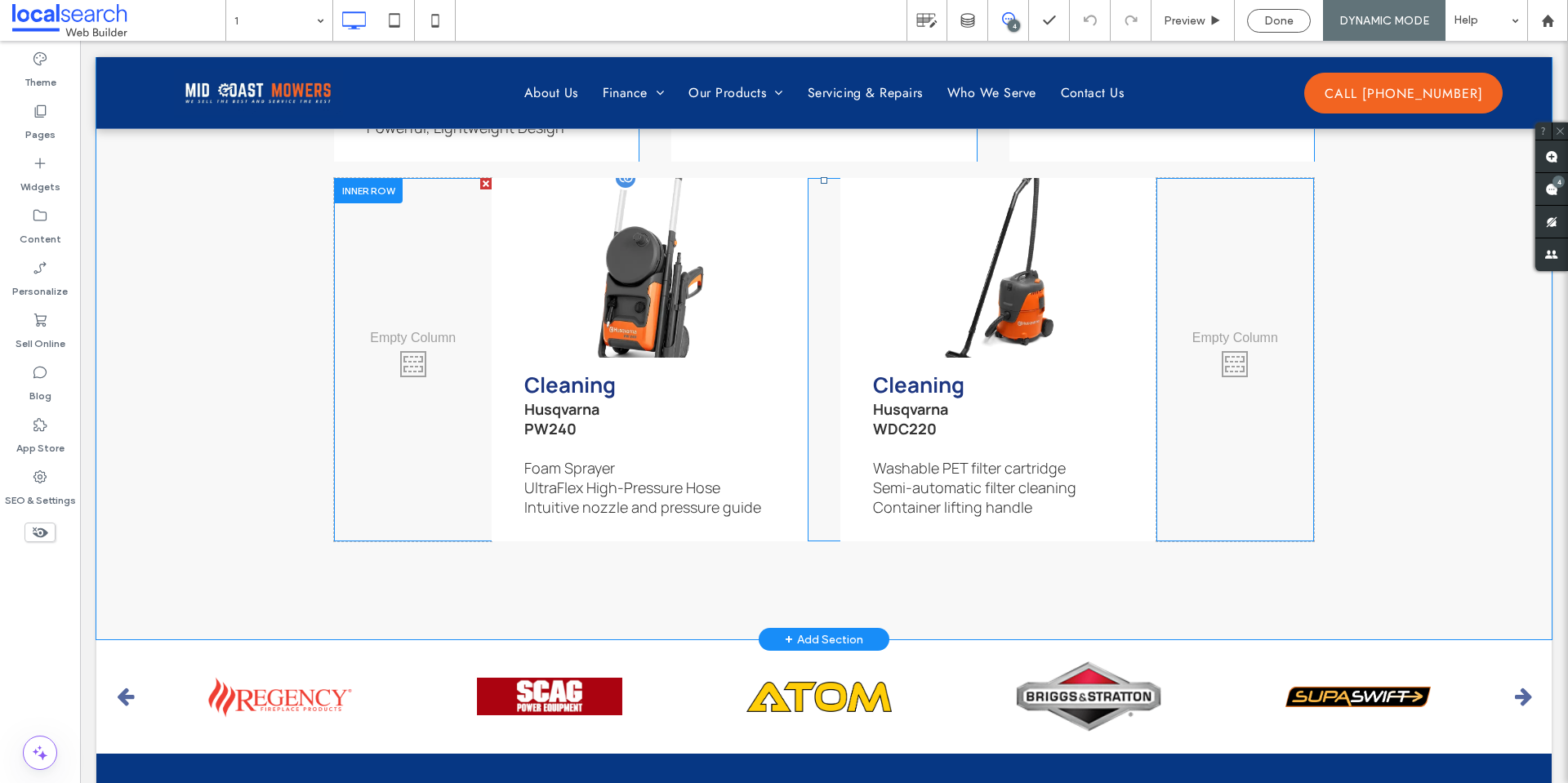
scroll to position [5840, 0]
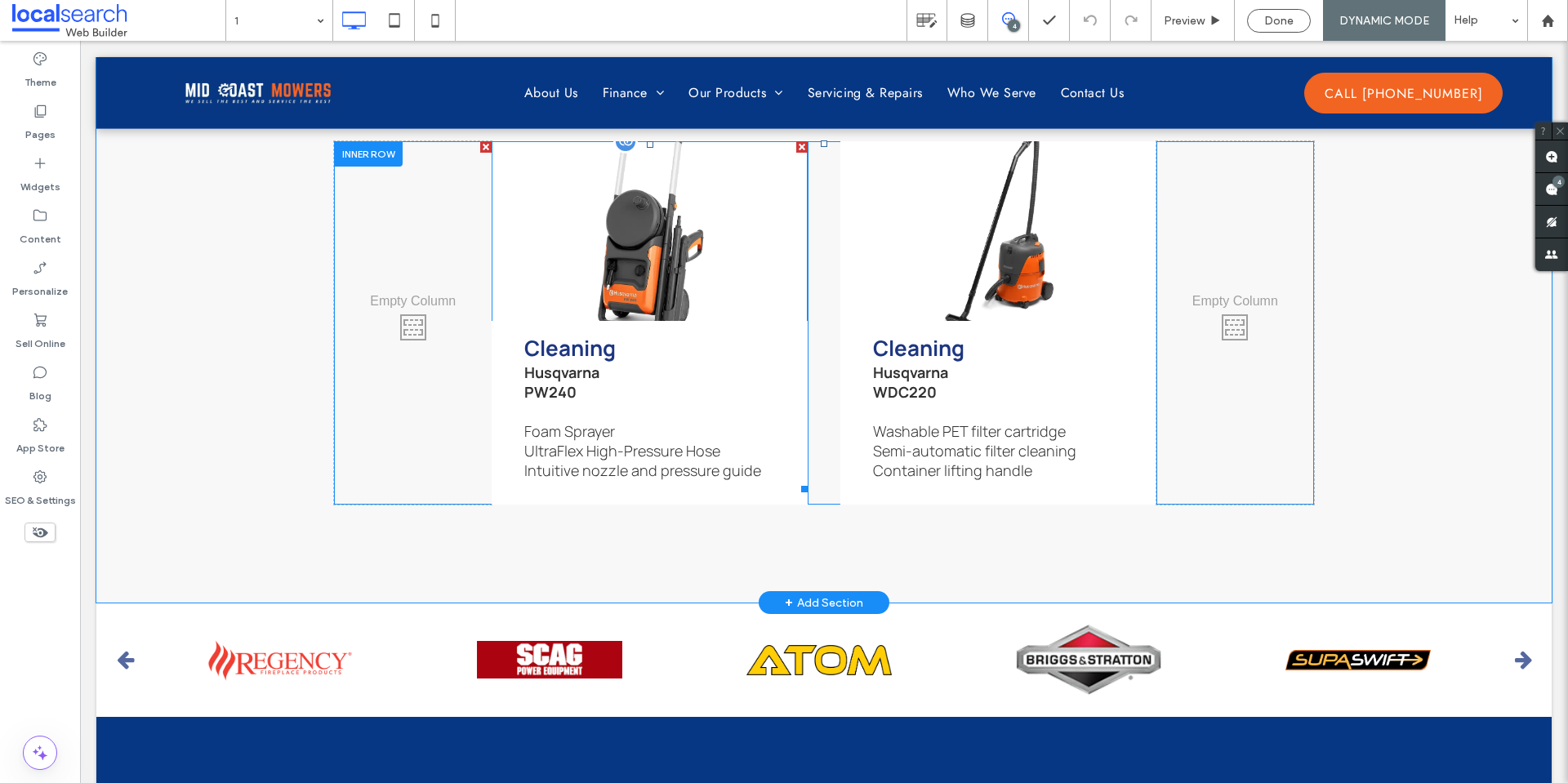
click at [743, 262] on link at bounding box center [650, 231] width 335 height 190
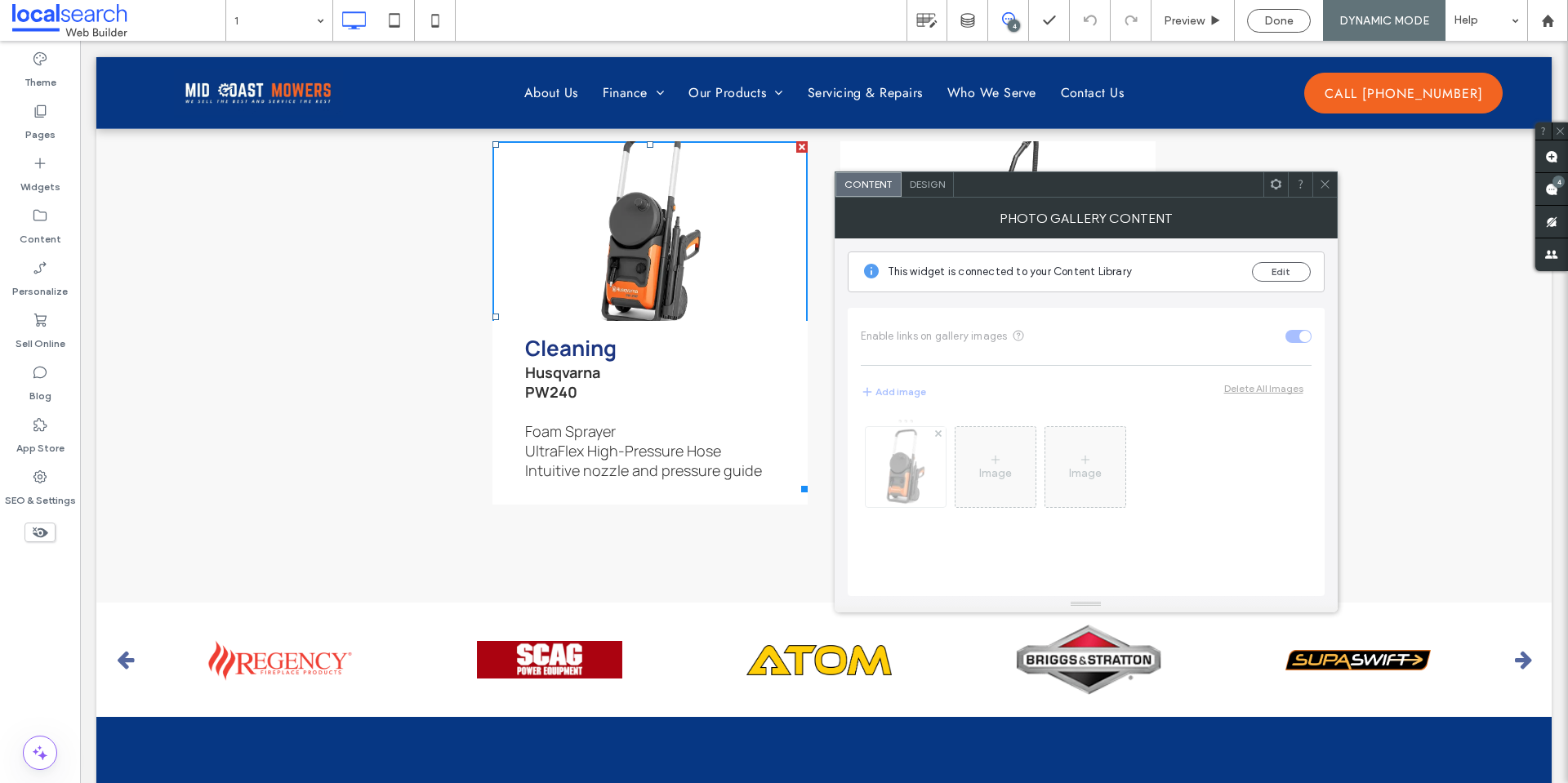
click at [931, 187] on span "Design" at bounding box center [927, 184] width 35 height 12
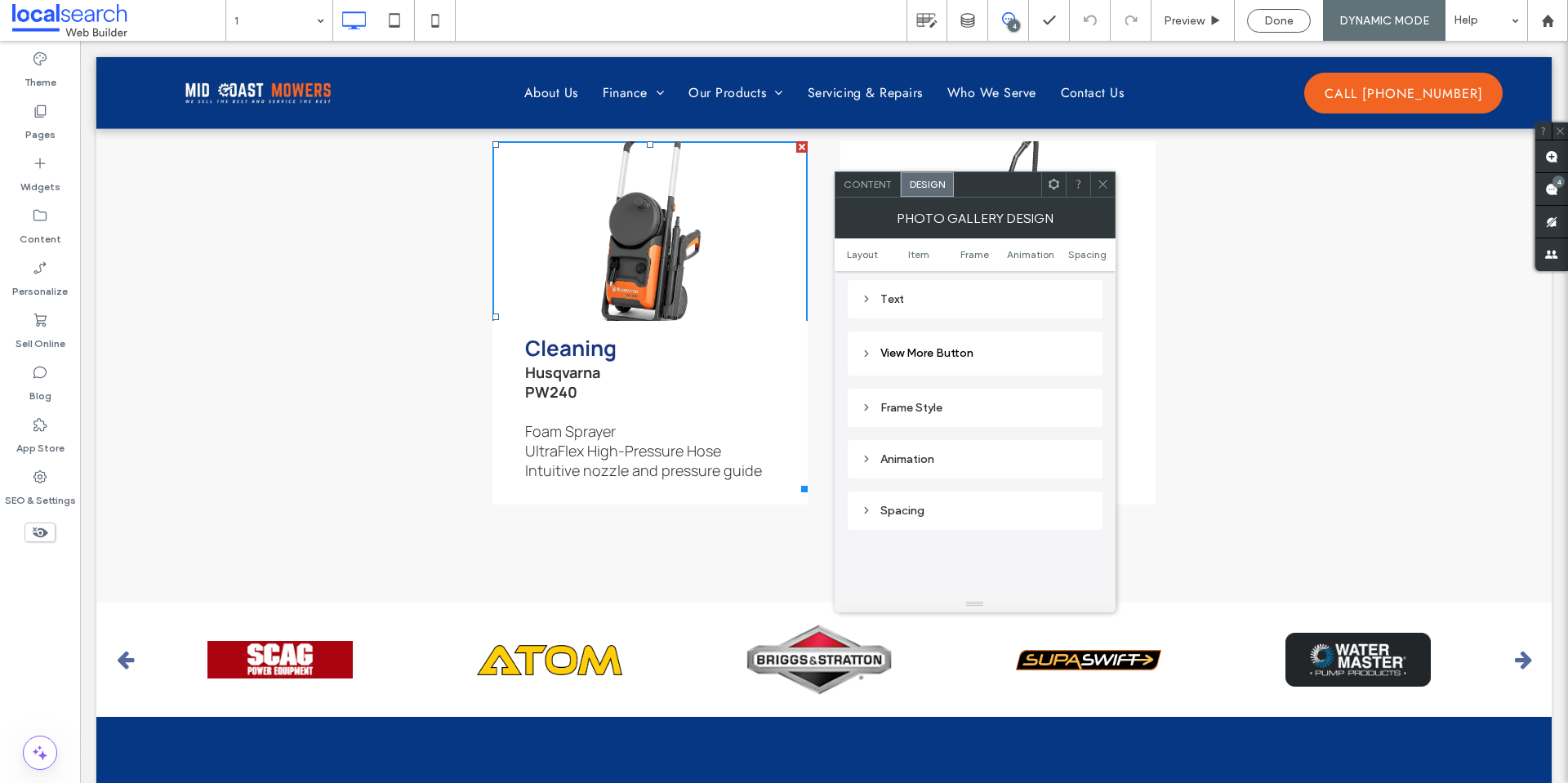
scroll to position [653, 0]
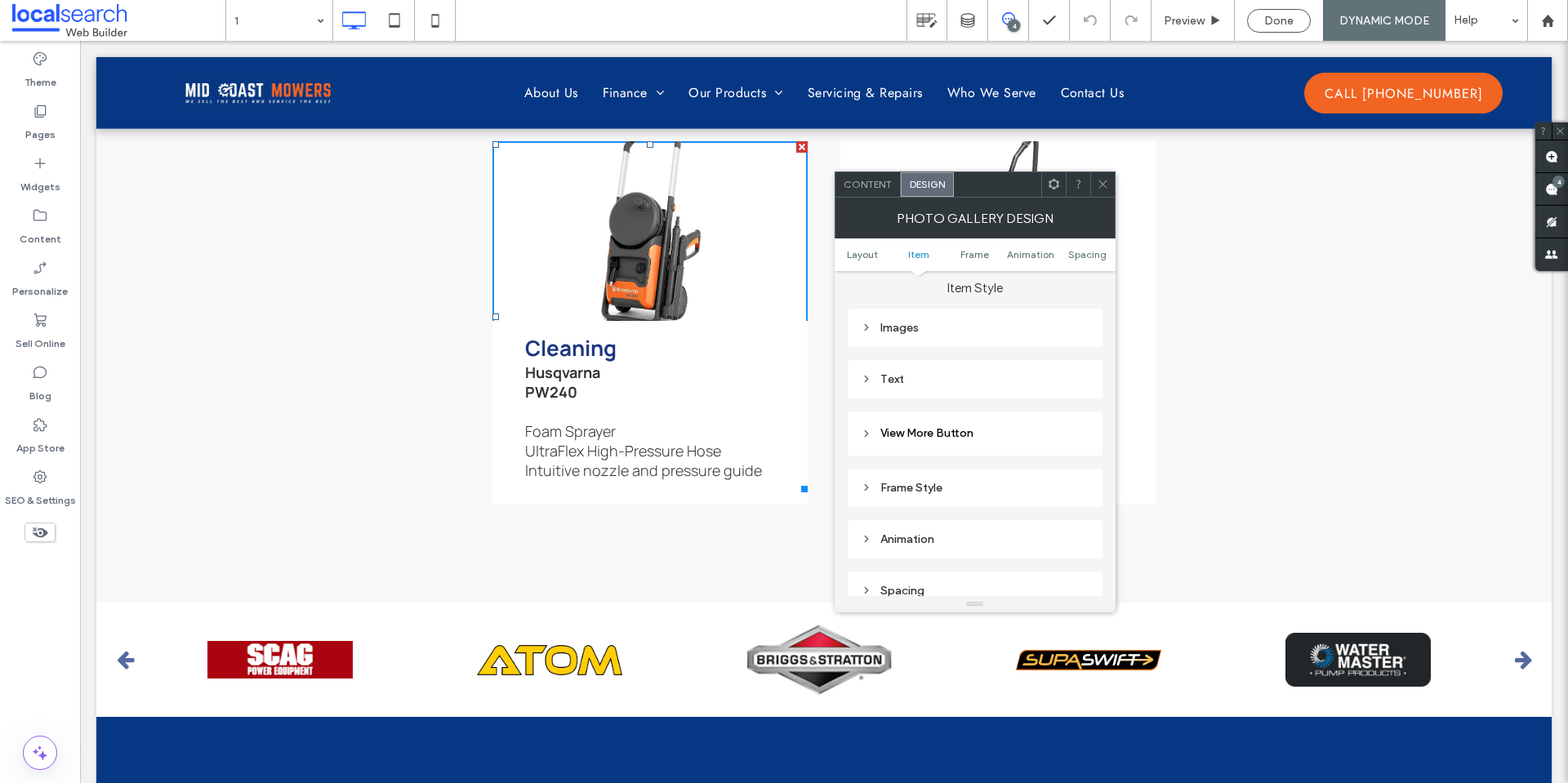
click at [991, 321] on div "Images" at bounding box center [974, 327] width 229 height 14
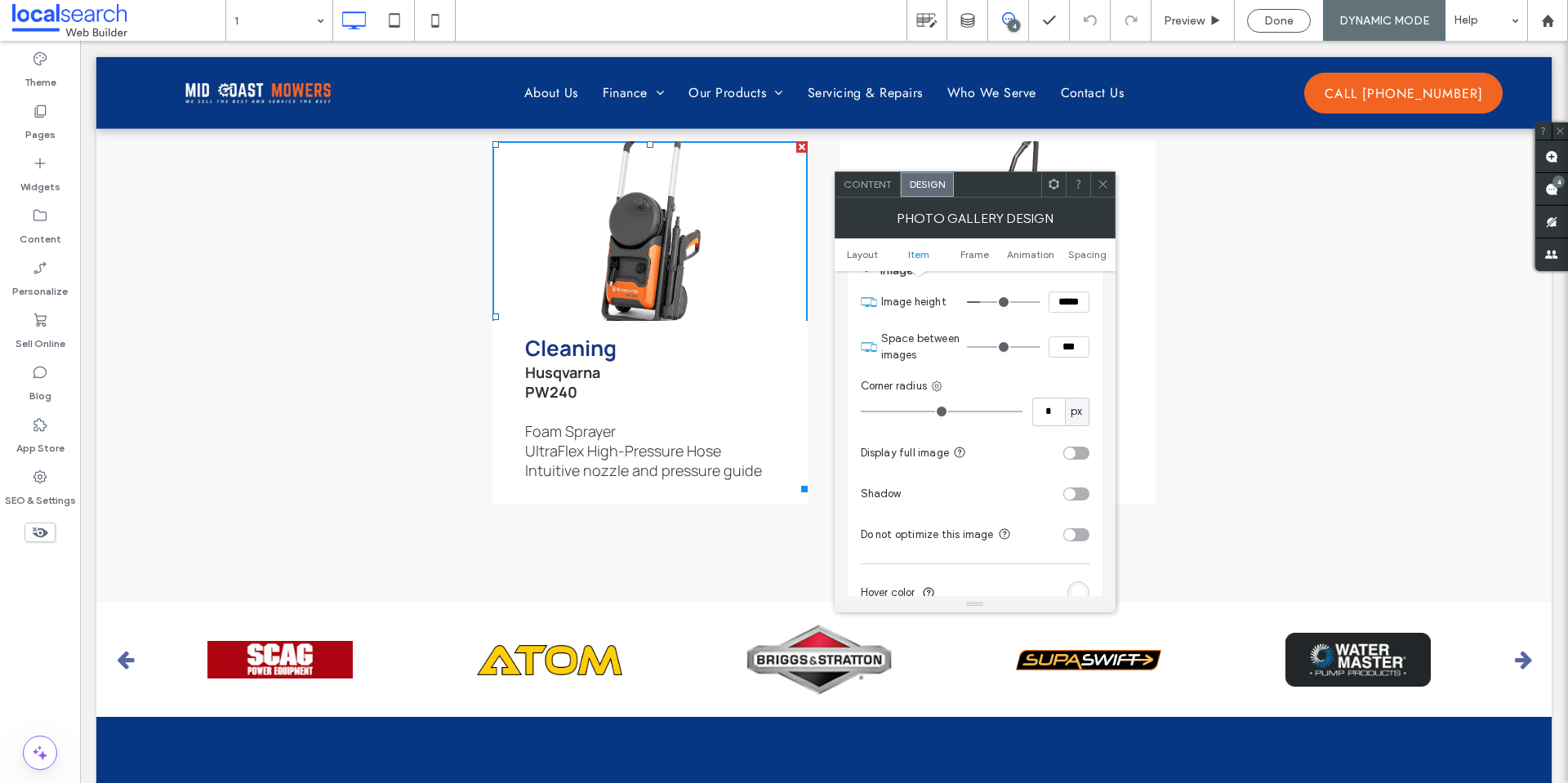
scroll to position [735, 0]
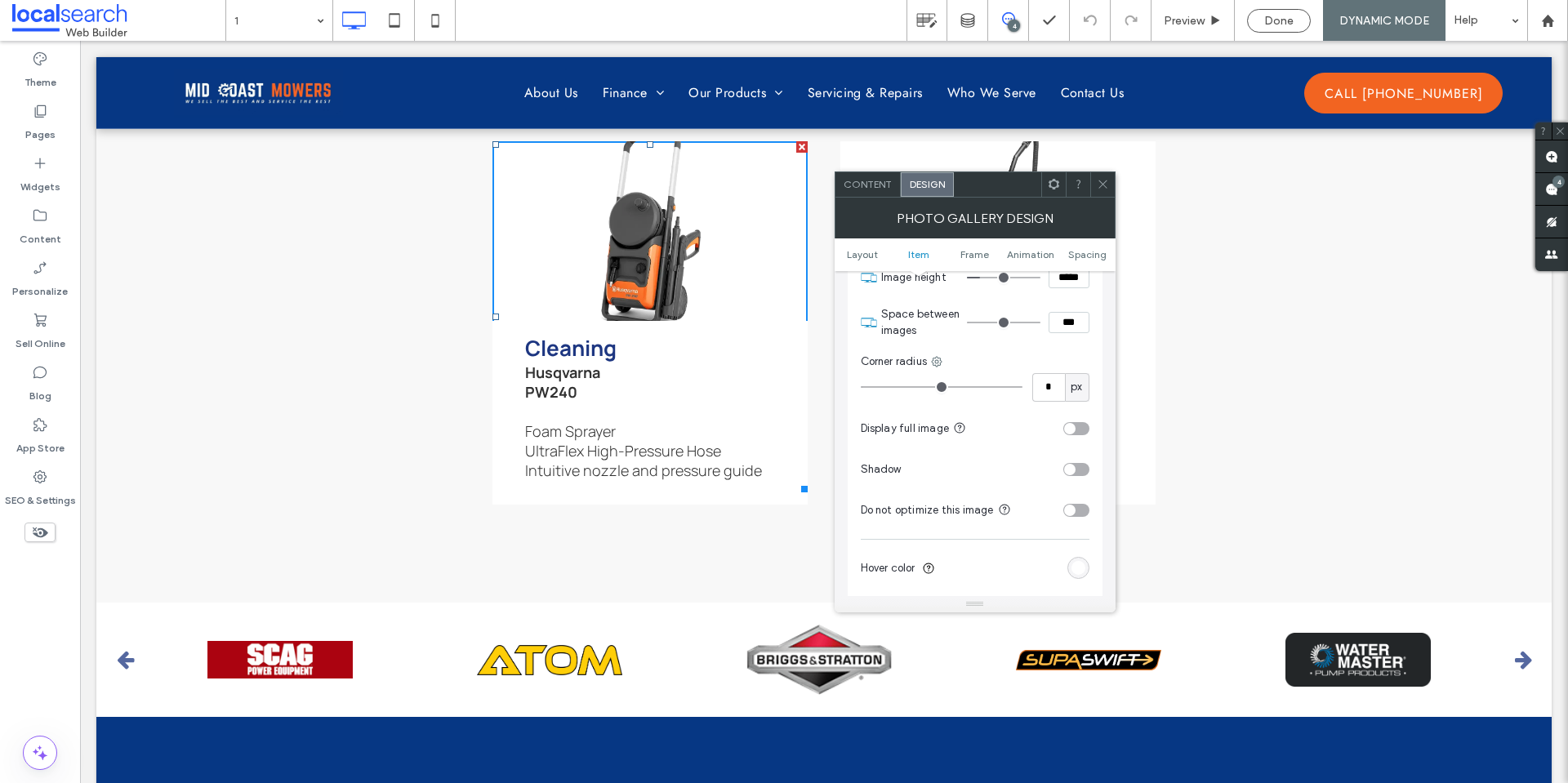
click at [1079, 429] on div "toggle" at bounding box center [1076, 428] width 26 height 13
click at [1100, 188] on icon at bounding box center [1102, 184] width 12 height 12
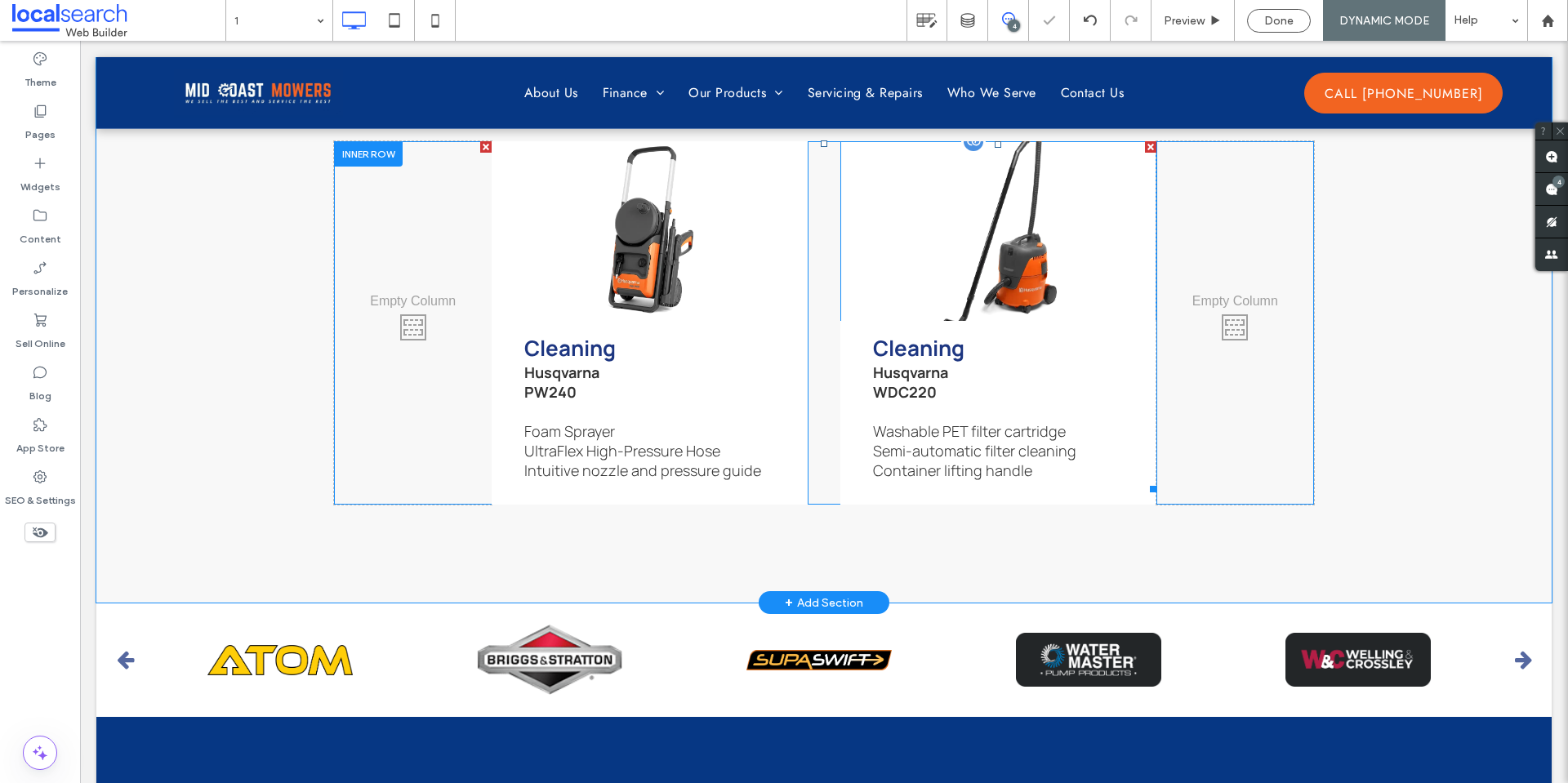
drag, startPoint x: 1126, startPoint y: 337, endPoint x: 1046, endPoint y: 297, distance: 89.4
click at [1046, 297] on link at bounding box center [998, 231] width 335 height 190
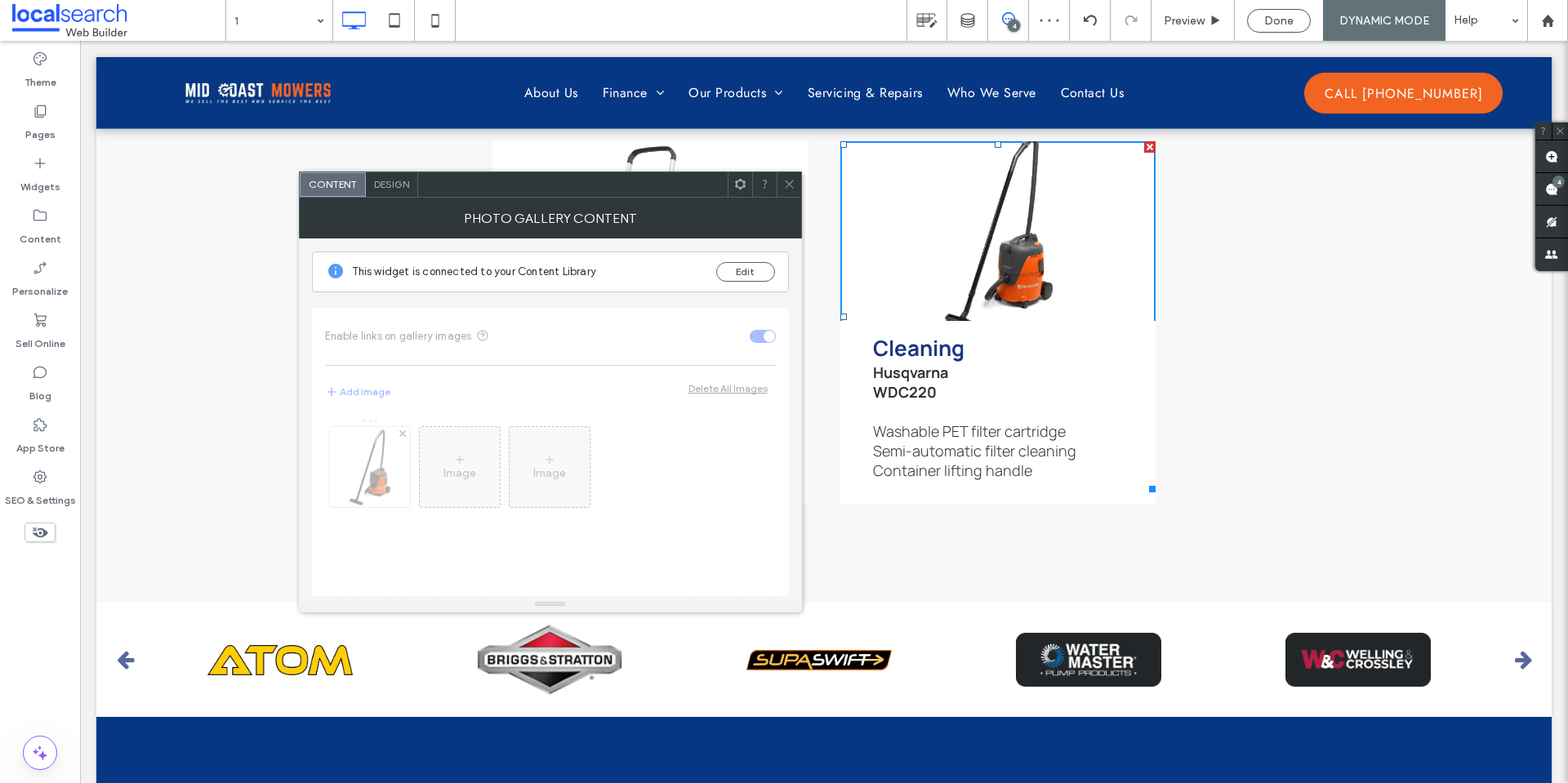
drag, startPoint x: 385, startPoint y: 182, endPoint x: 536, endPoint y: 368, distance: 239.6
click at [385, 182] on span "Design" at bounding box center [392, 184] width 35 height 12
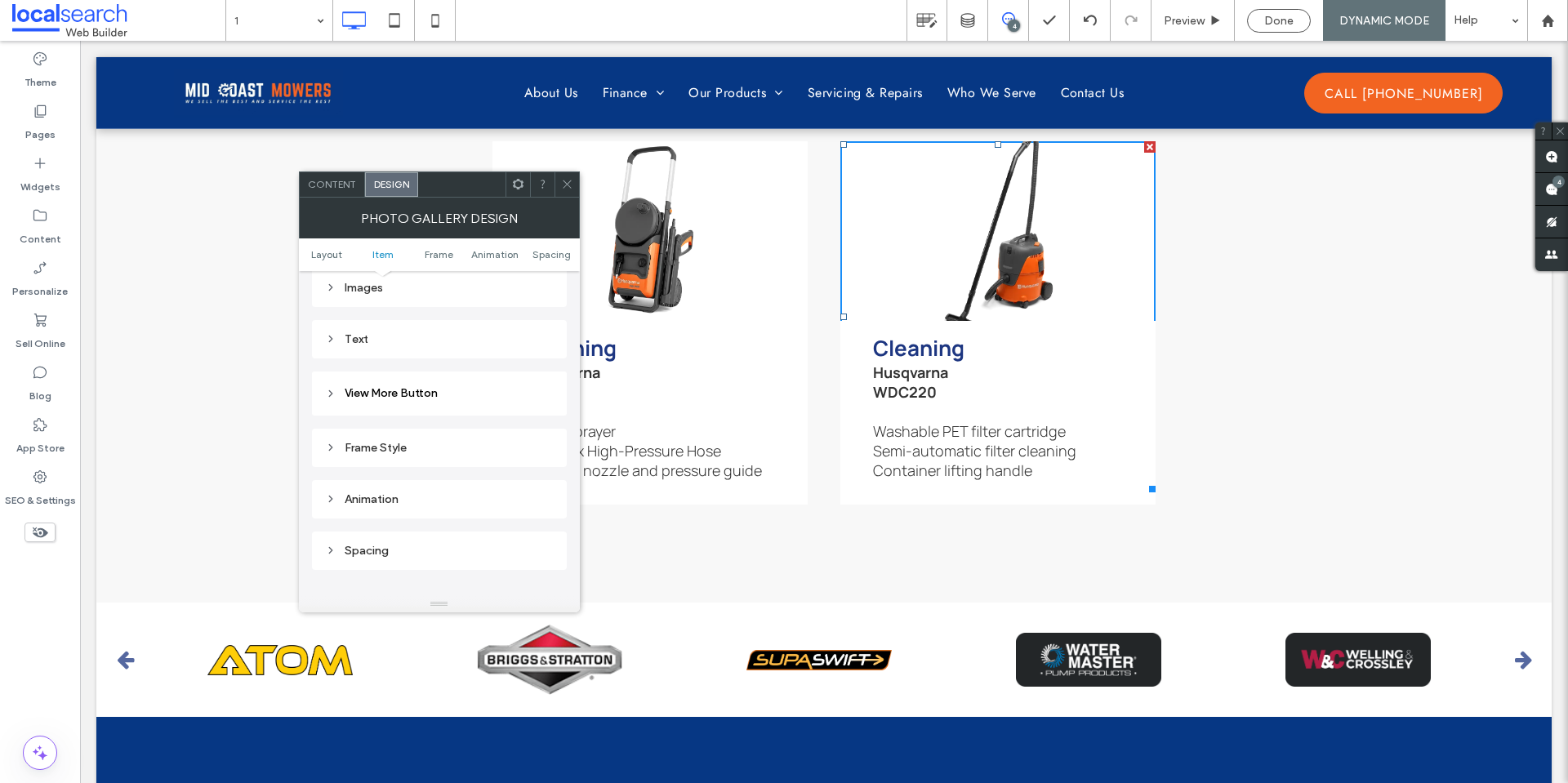
scroll to position [653, 0]
click at [483, 337] on div "Images" at bounding box center [439, 328] width 229 height 22
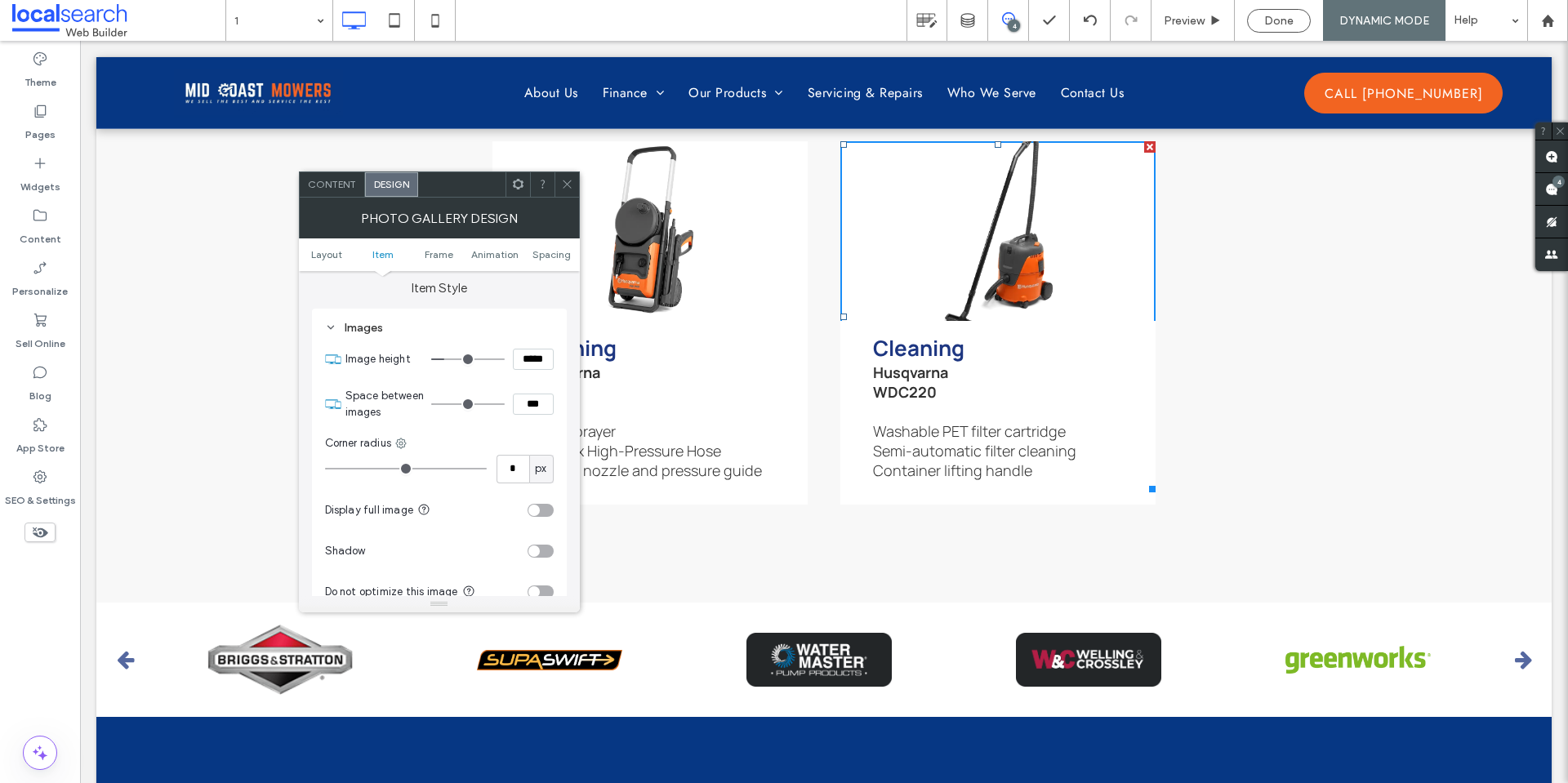
click at [542, 504] on div "toggle" at bounding box center [540, 510] width 26 height 13
click at [572, 187] on icon at bounding box center [566, 184] width 12 height 12
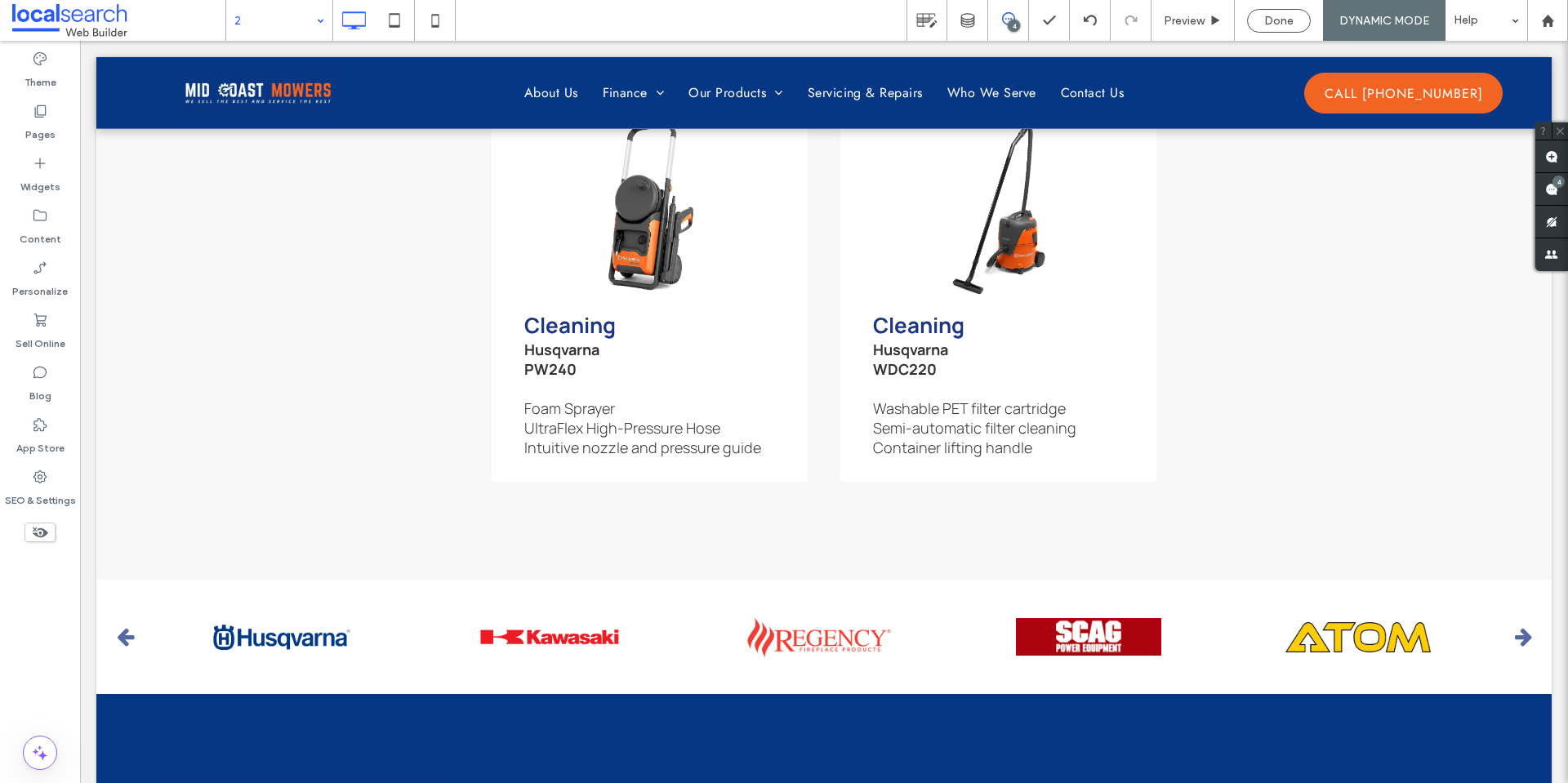
scroll to position [5947, 0]
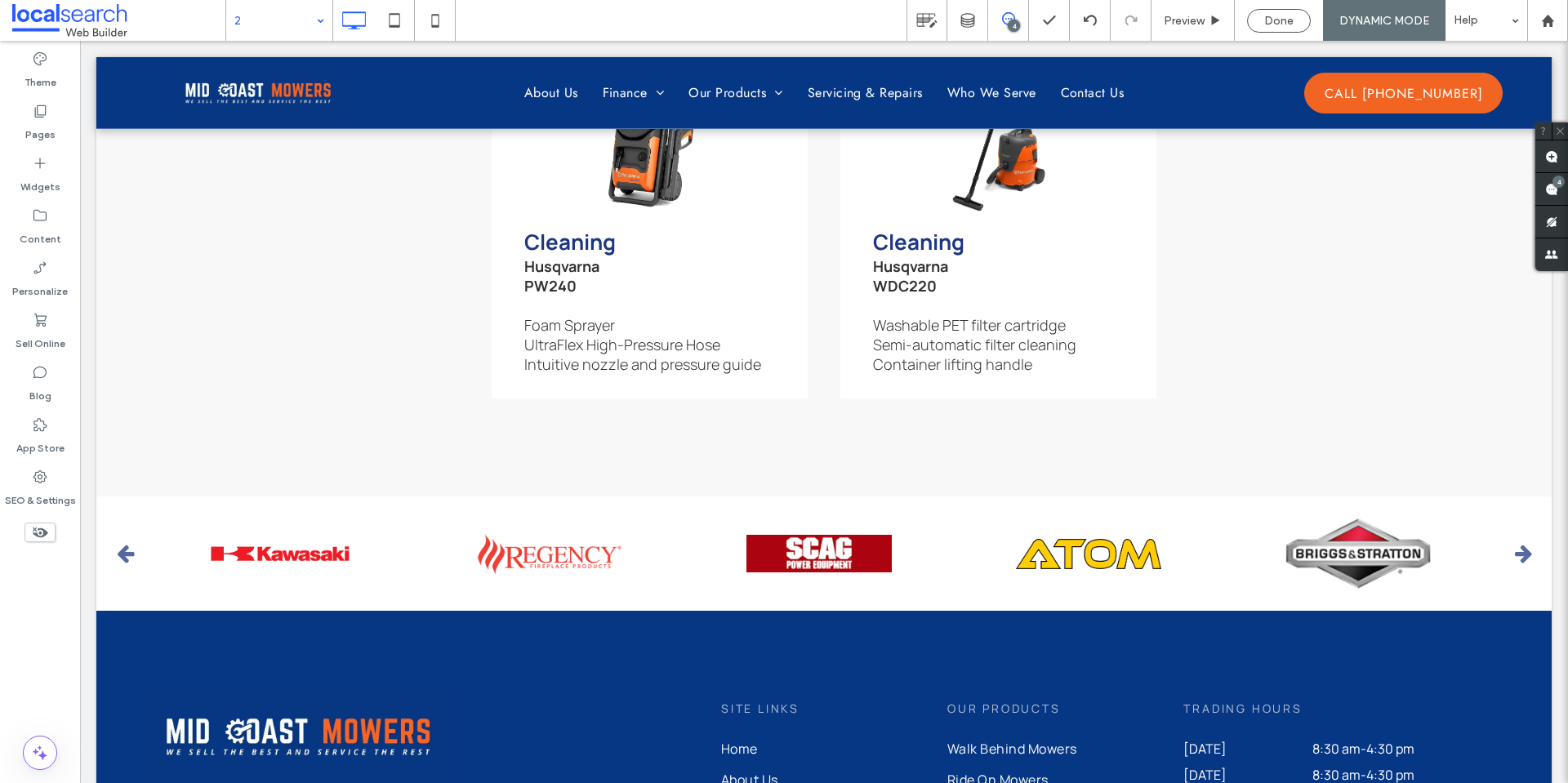
click at [290, 26] on input at bounding box center [275, 20] width 82 height 40
click at [280, 24] on input at bounding box center [275, 20] width 82 height 40
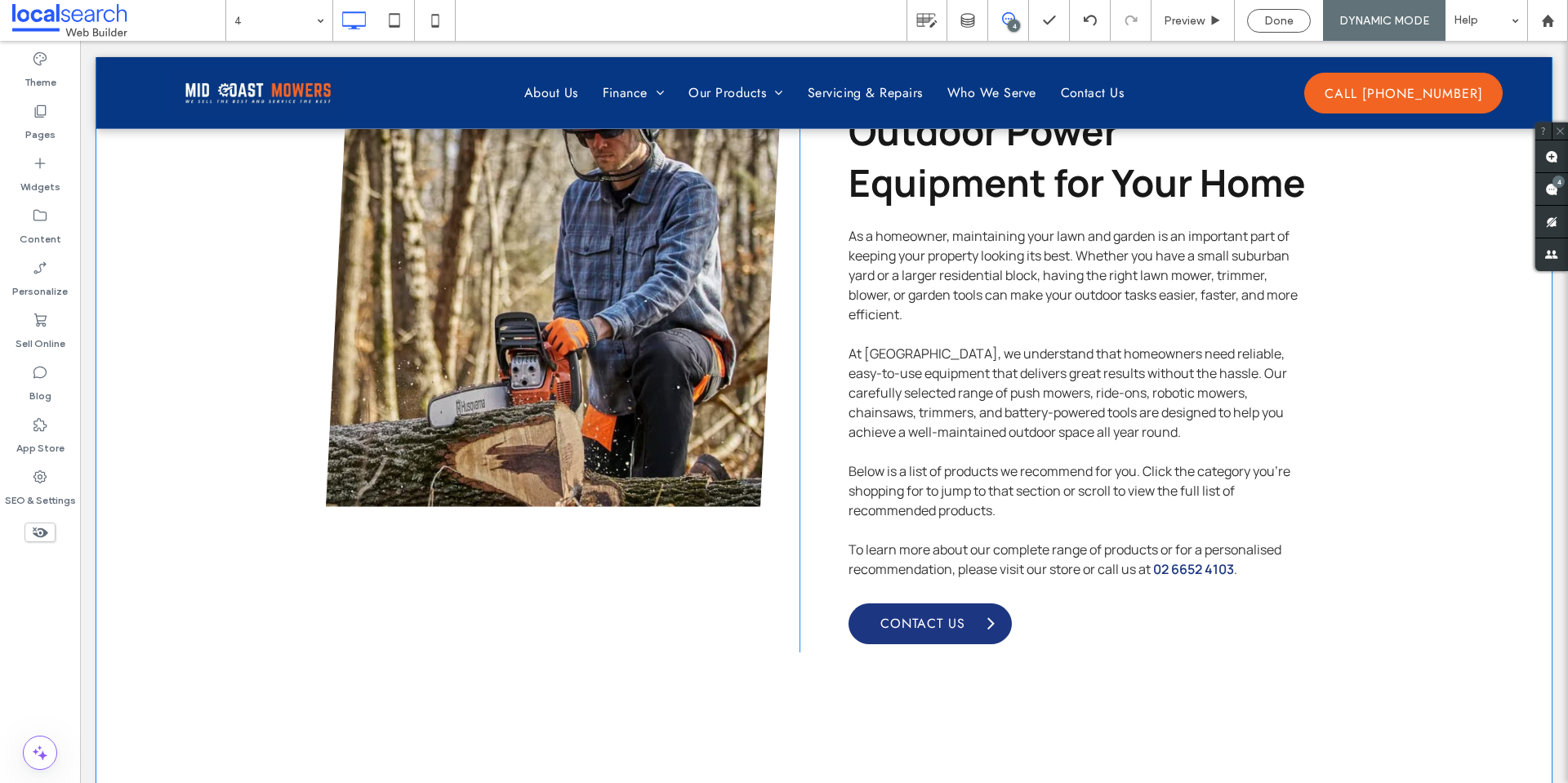
scroll to position [1225, 0]
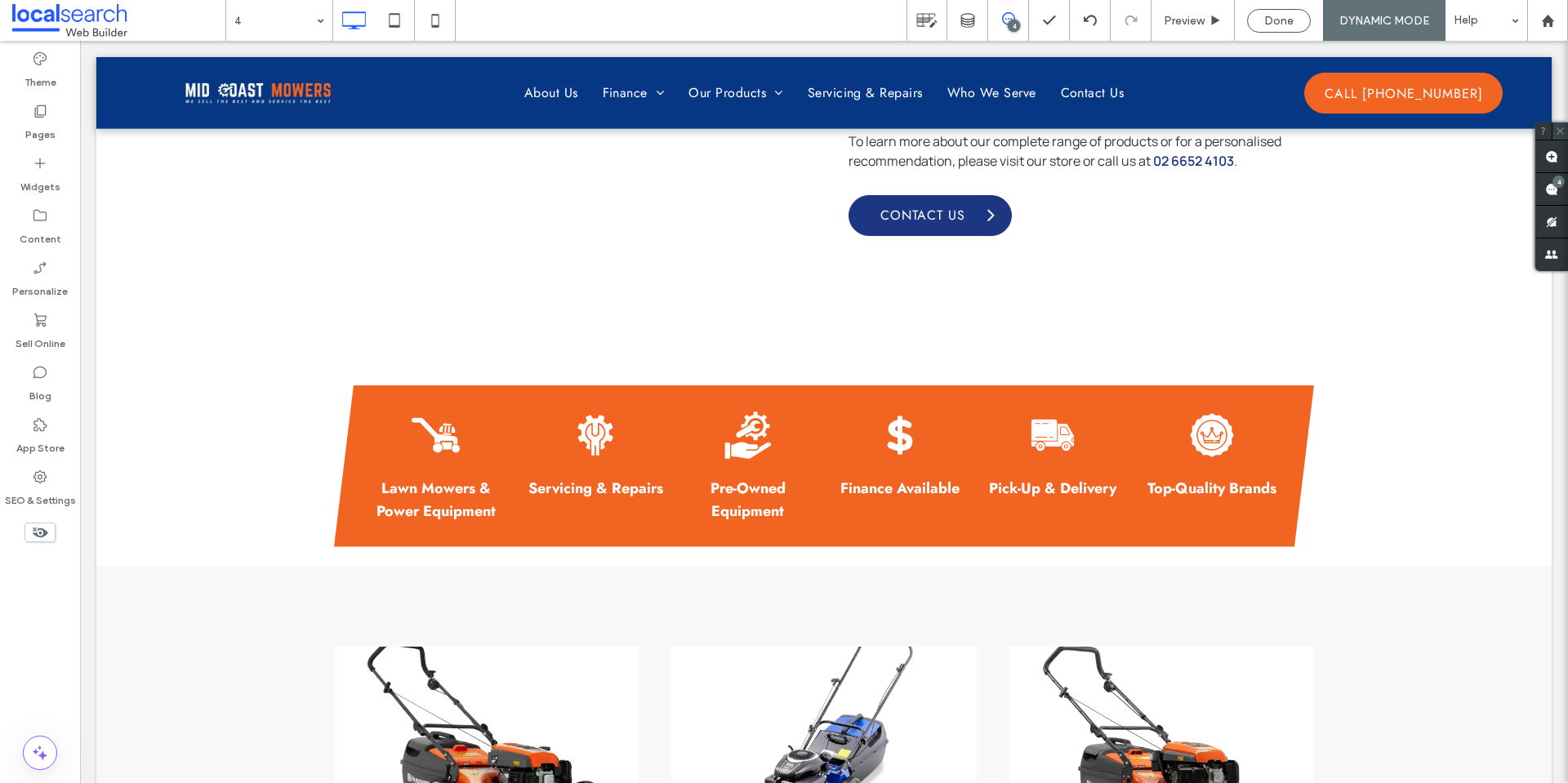
click at [1560, 129] on icon at bounding box center [1561, 131] width 11 height 11
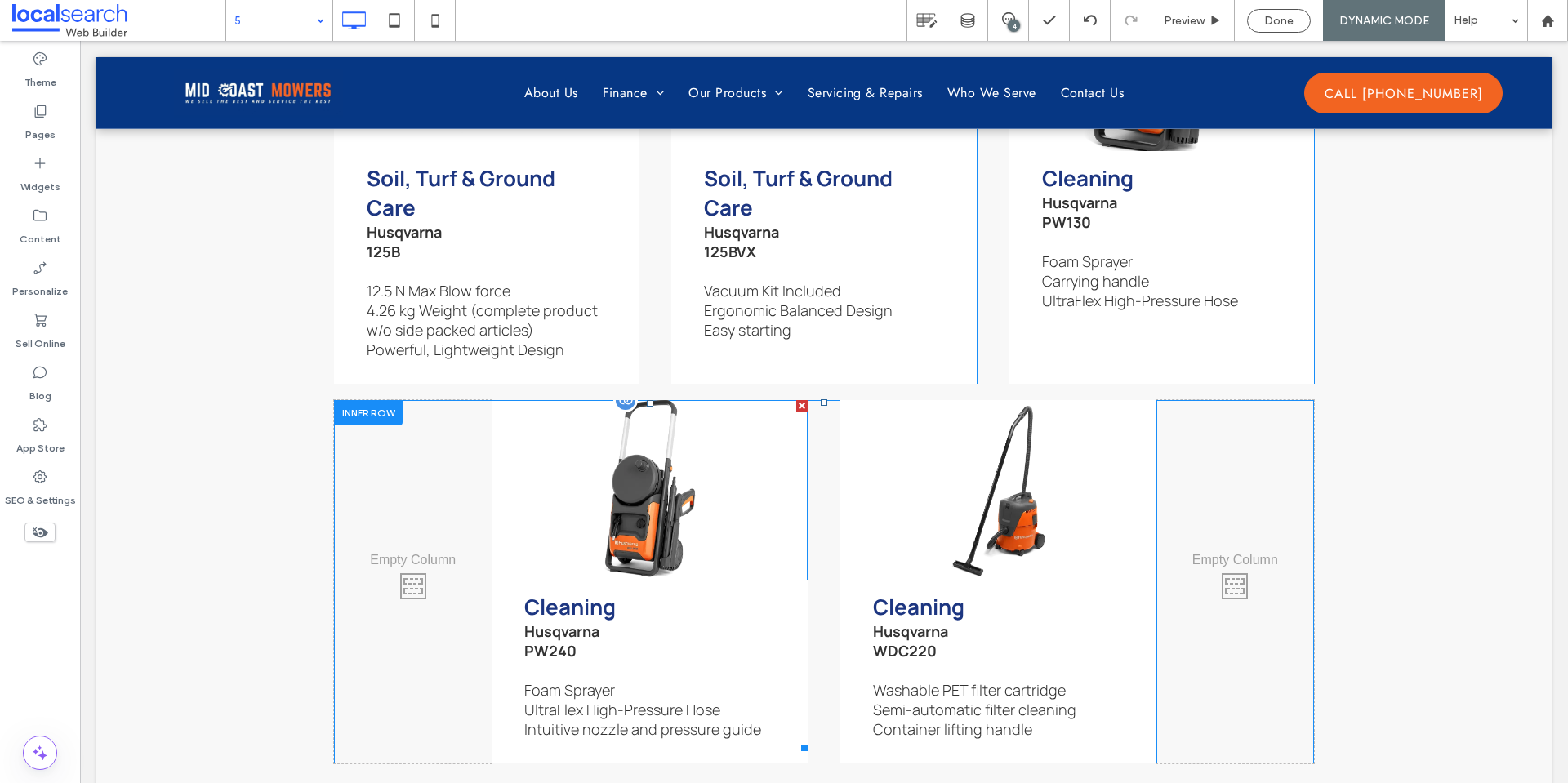
scroll to position [5663, 0]
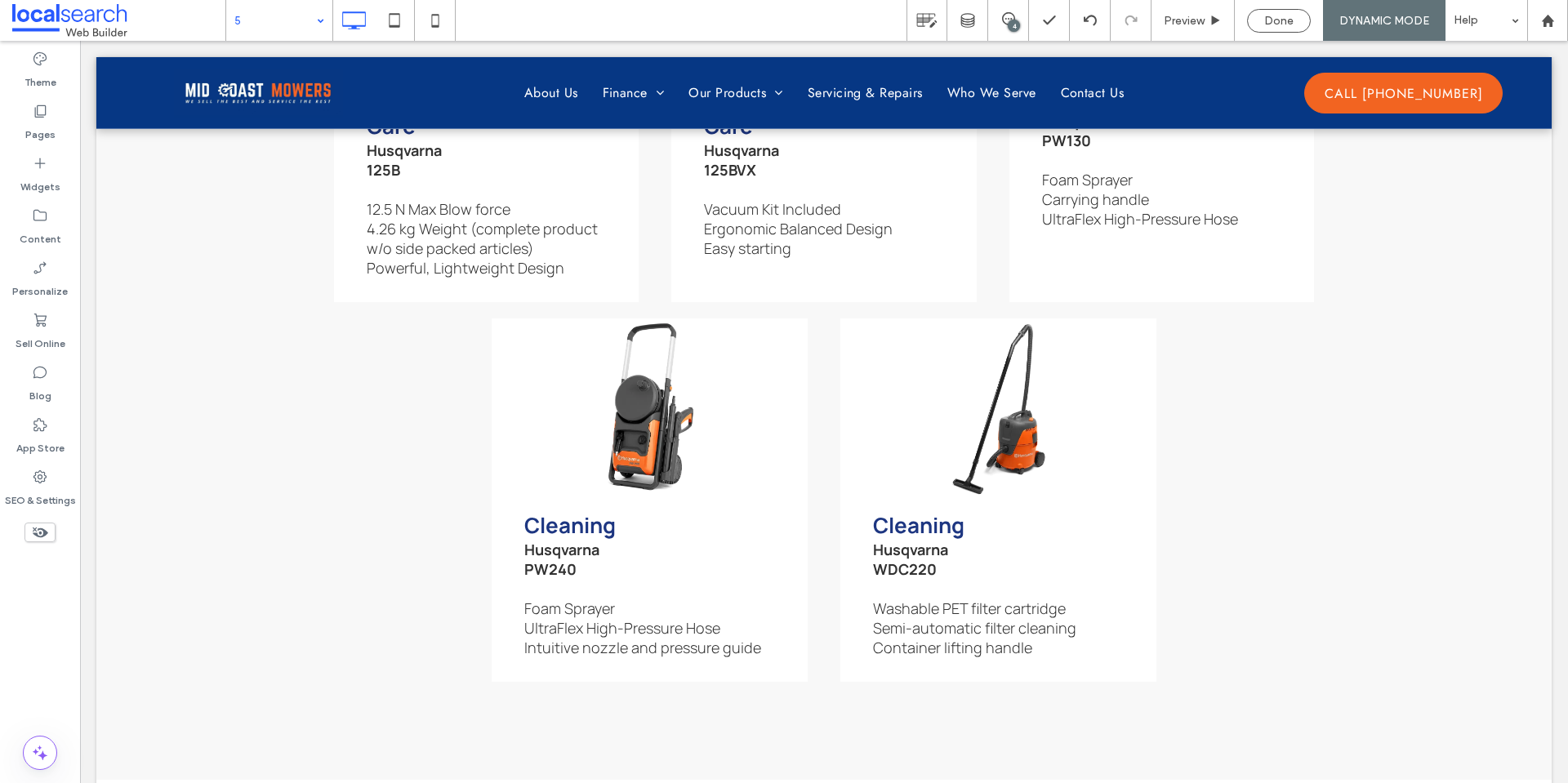
click at [301, 26] on input at bounding box center [275, 20] width 82 height 40
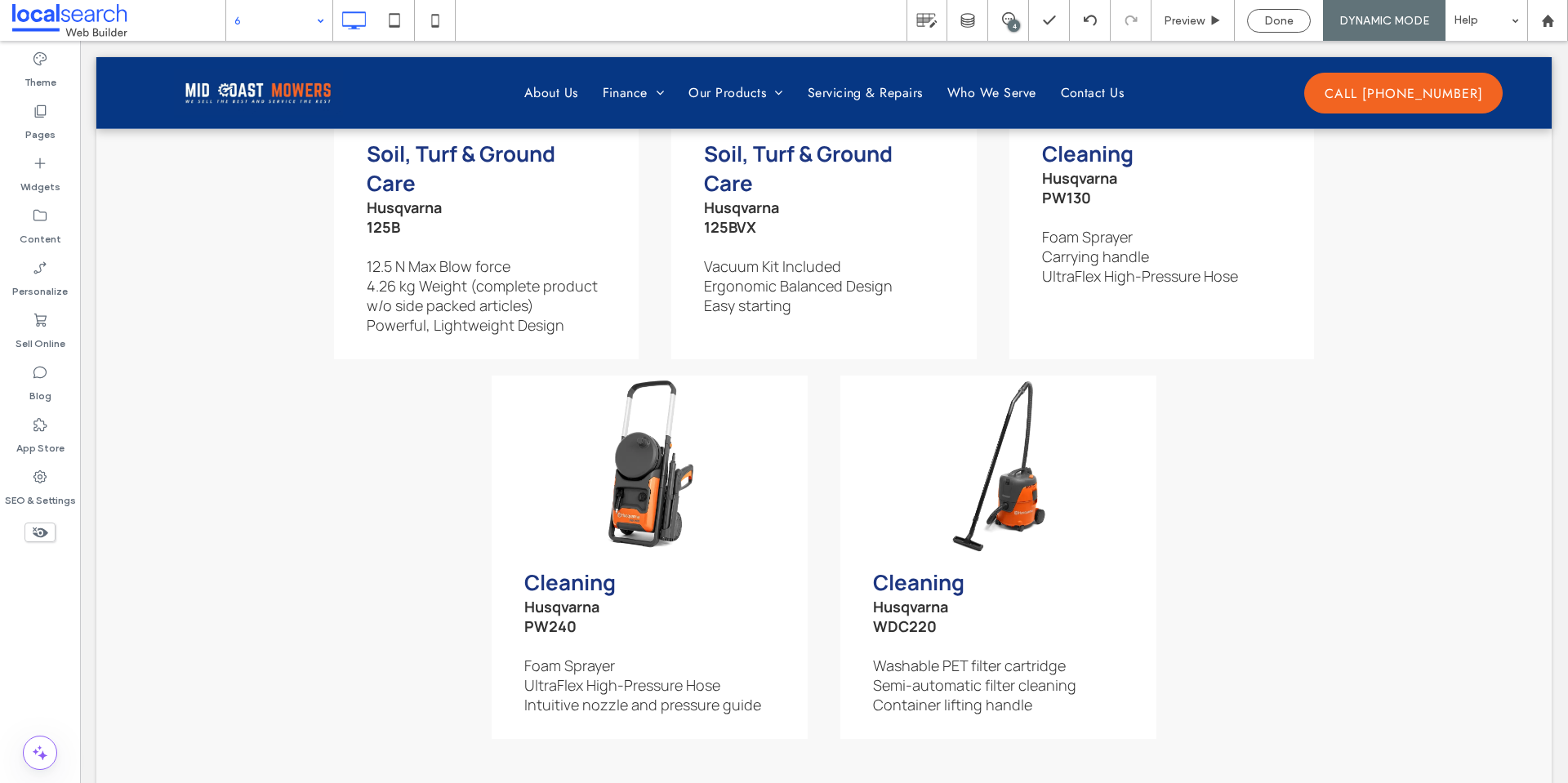
scroll to position [5690, 0]
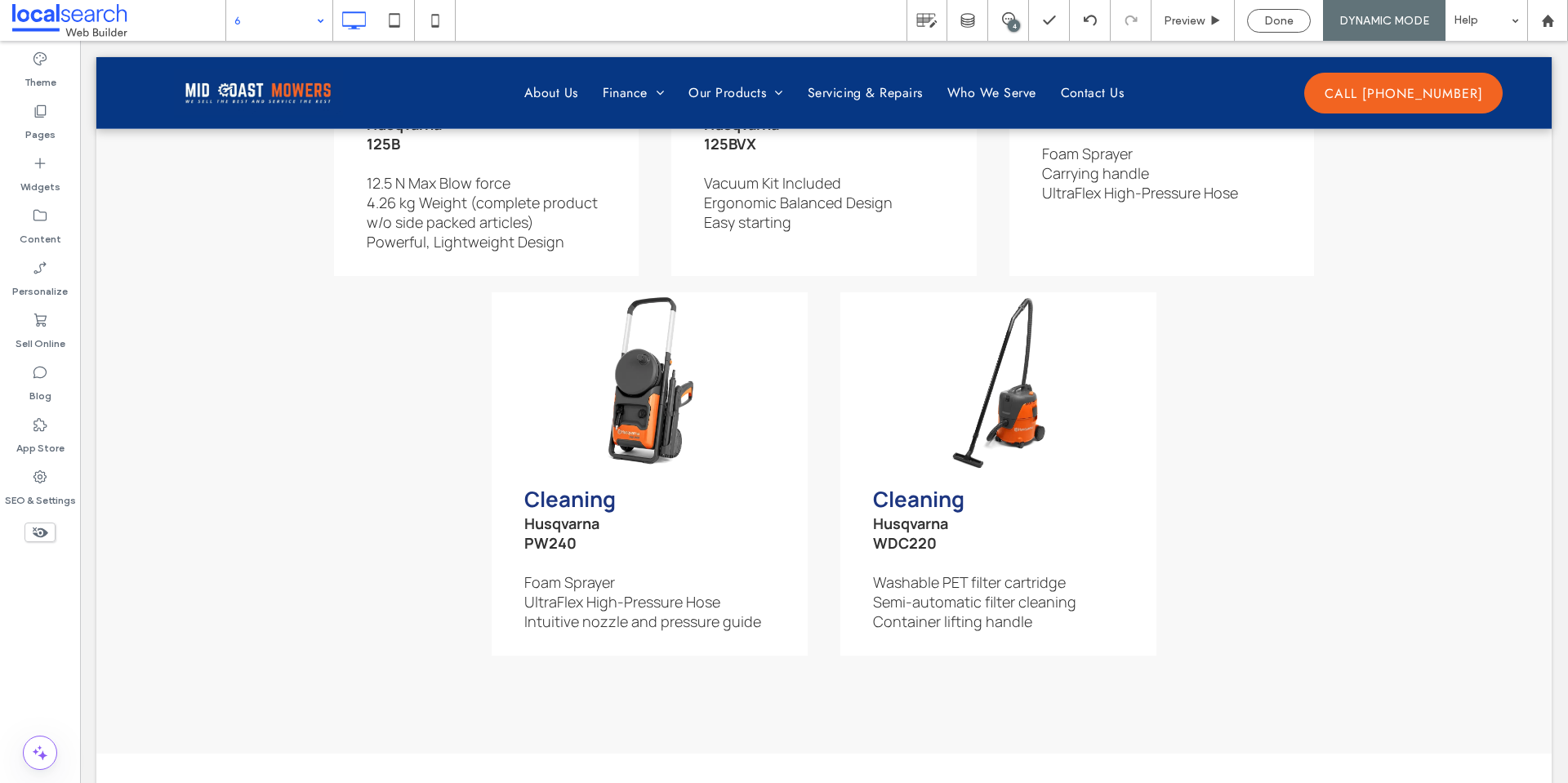
click at [273, 25] on input at bounding box center [275, 20] width 82 height 40
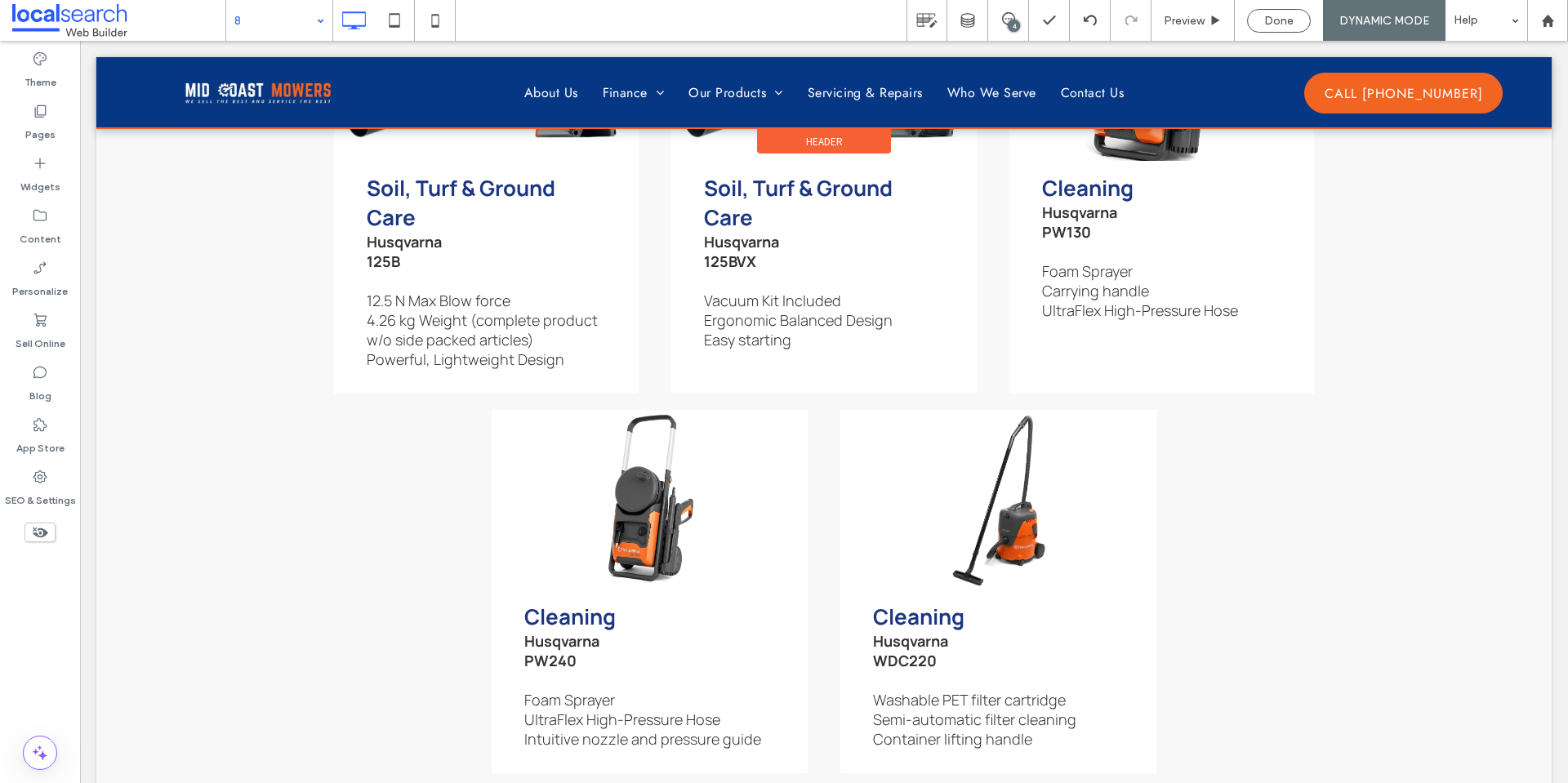
scroll to position [5724, 0]
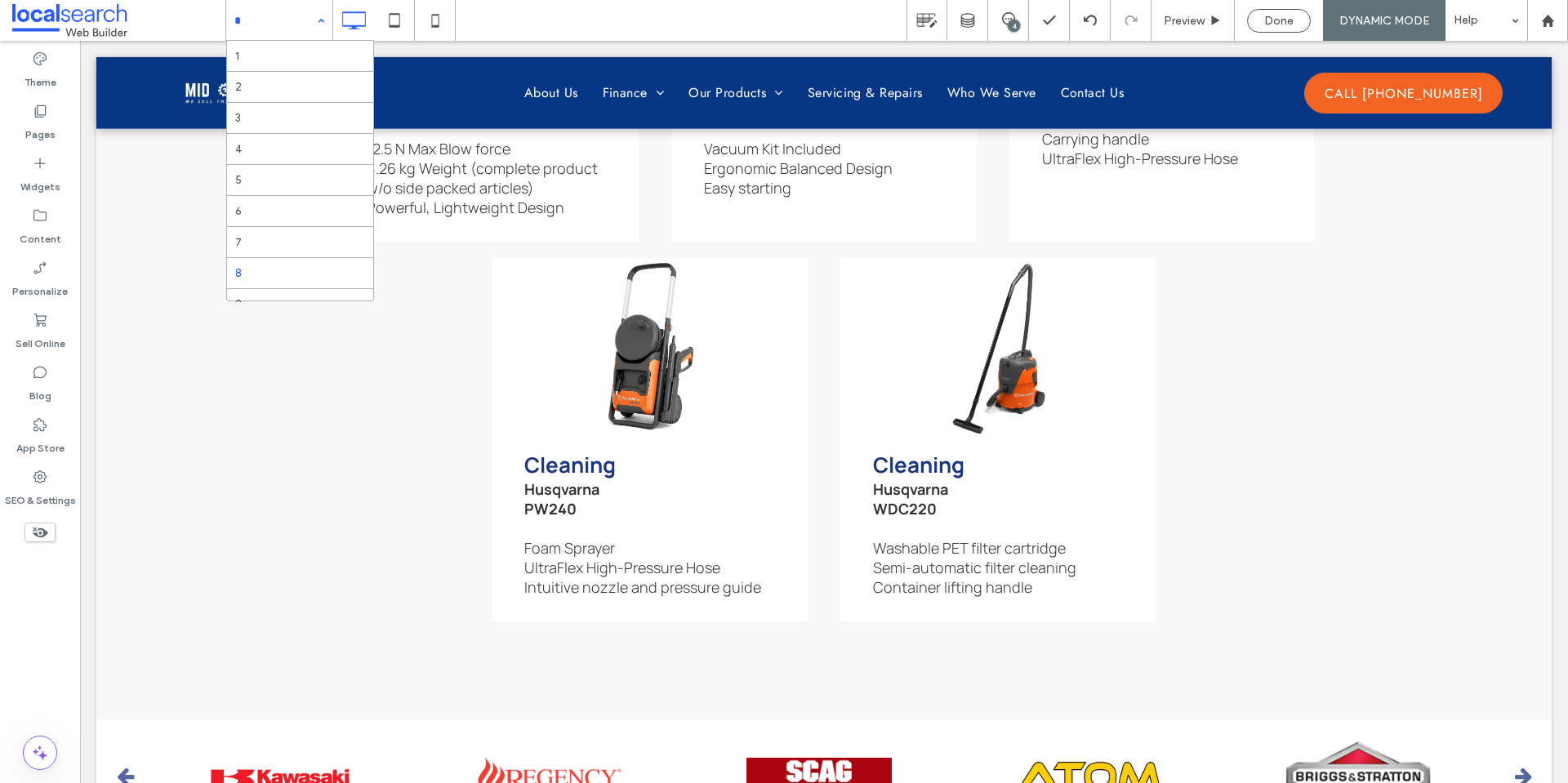
click at [278, 29] on input at bounding box center [275, 20] width 82 height 40
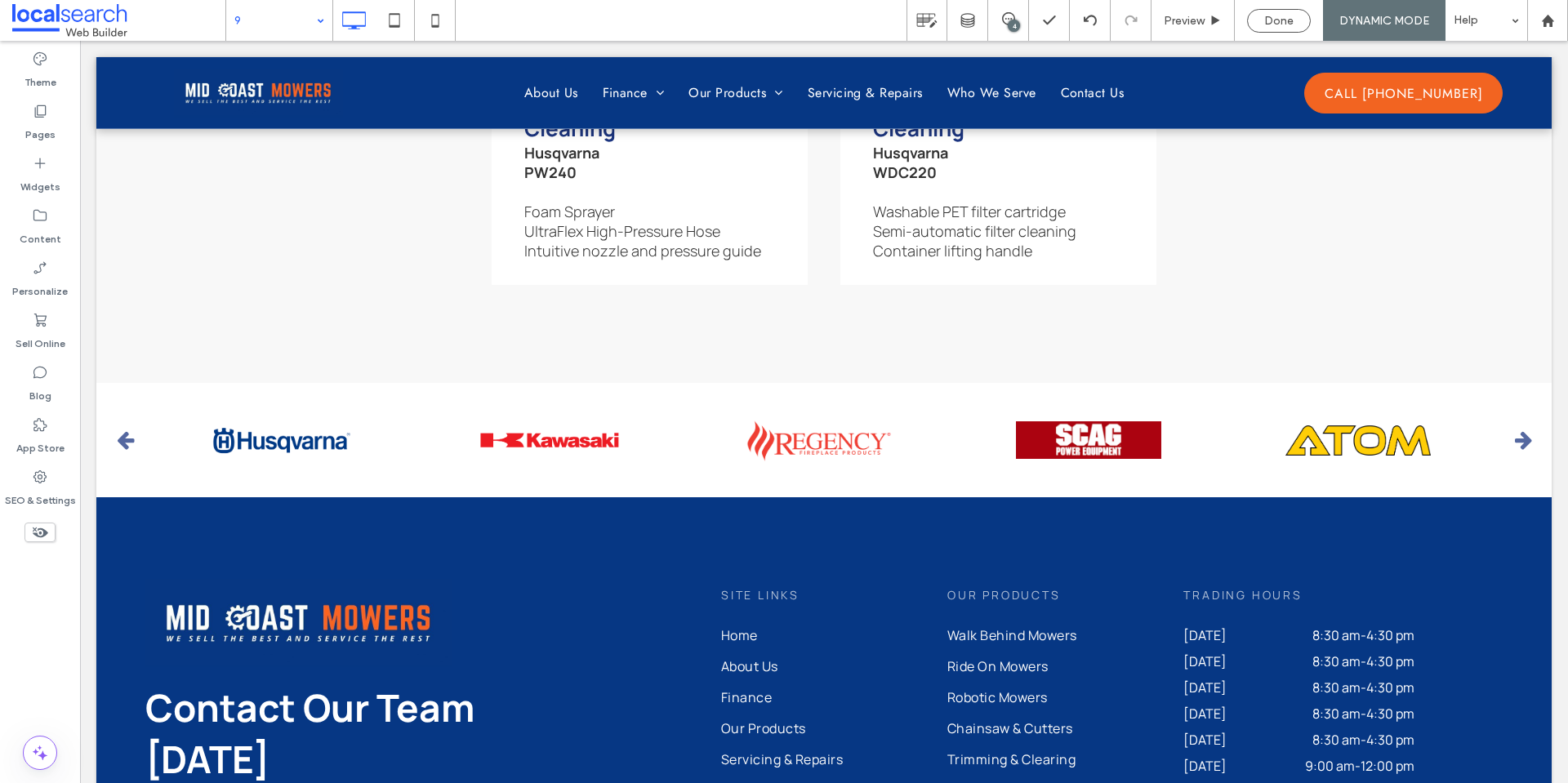
scroll to position [5935, 0]
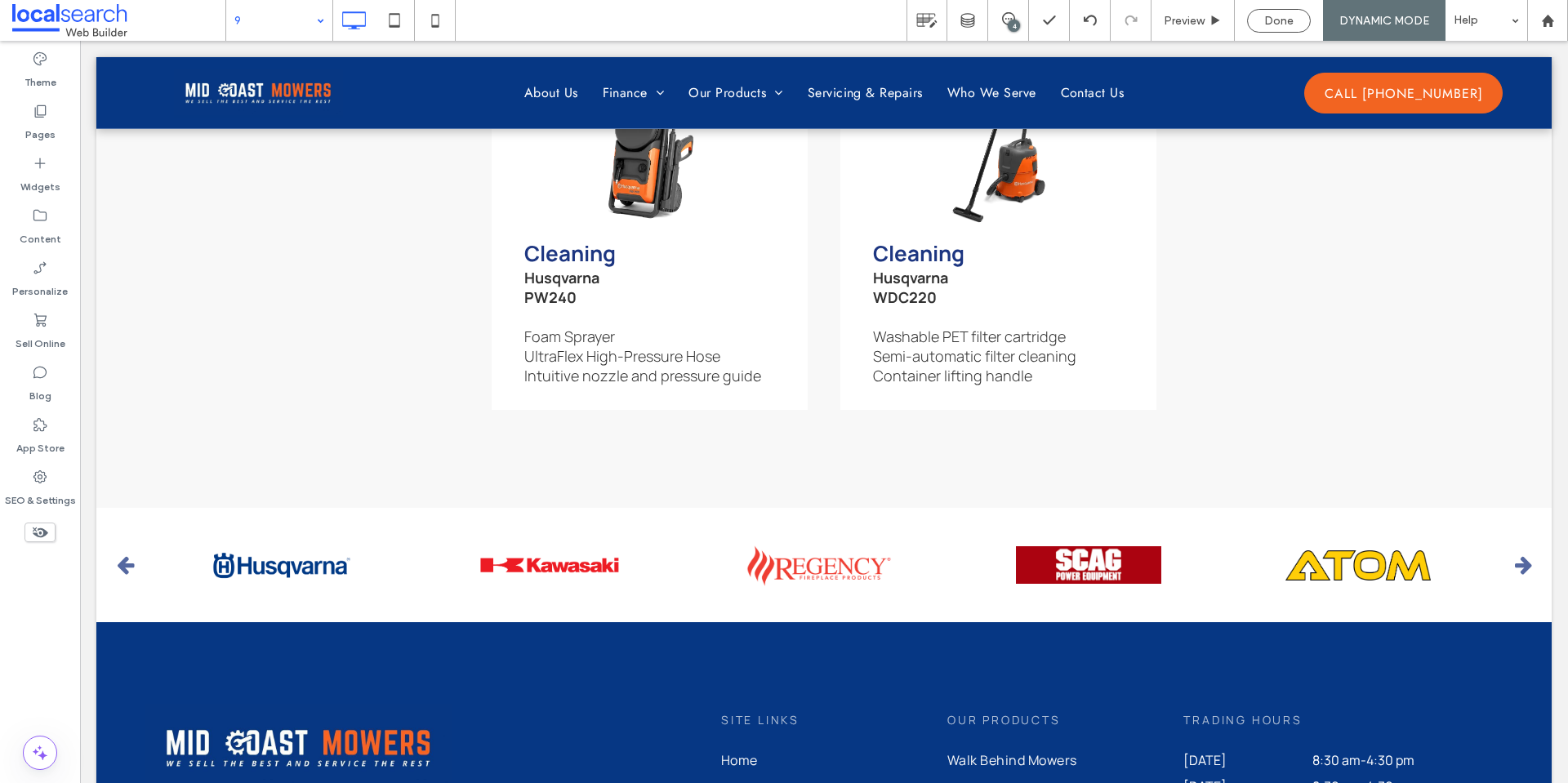
click at [275, 28] on input at bounding box center [275, 20] width 82 height 40
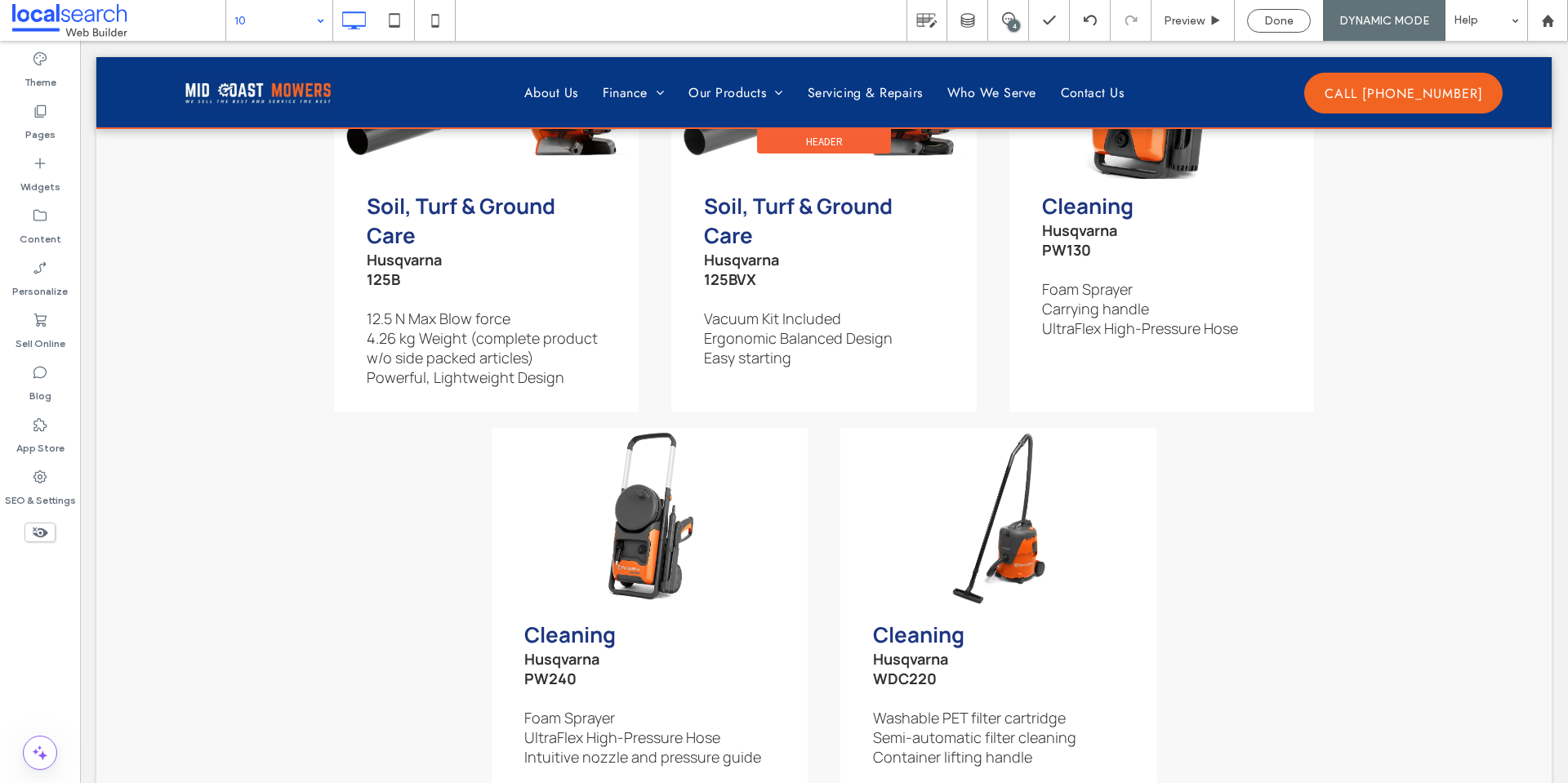
scroll to position [5635, 0]
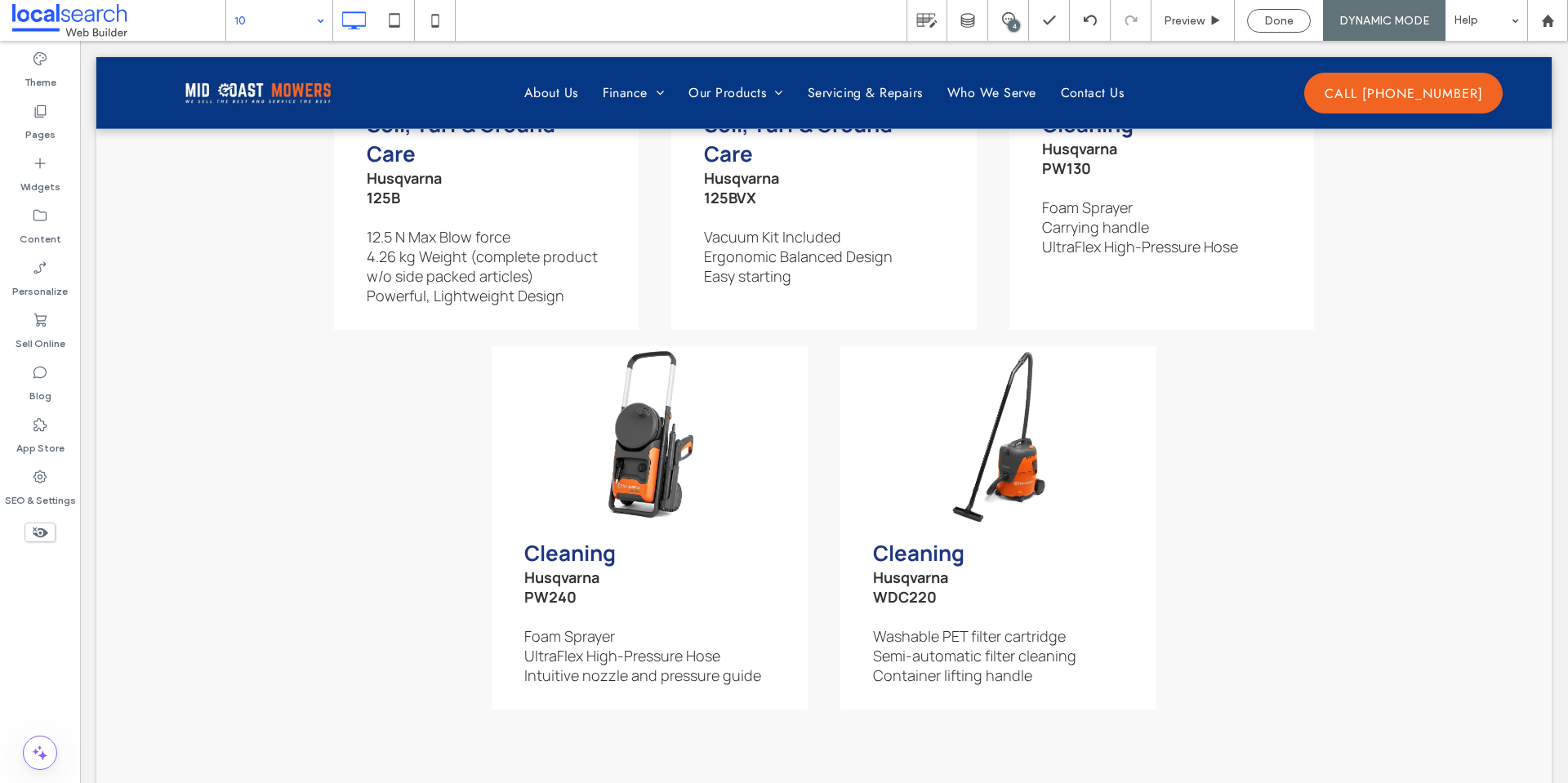
click at [281, 22] on input at bounding box center [275, 20] width 82 height 40
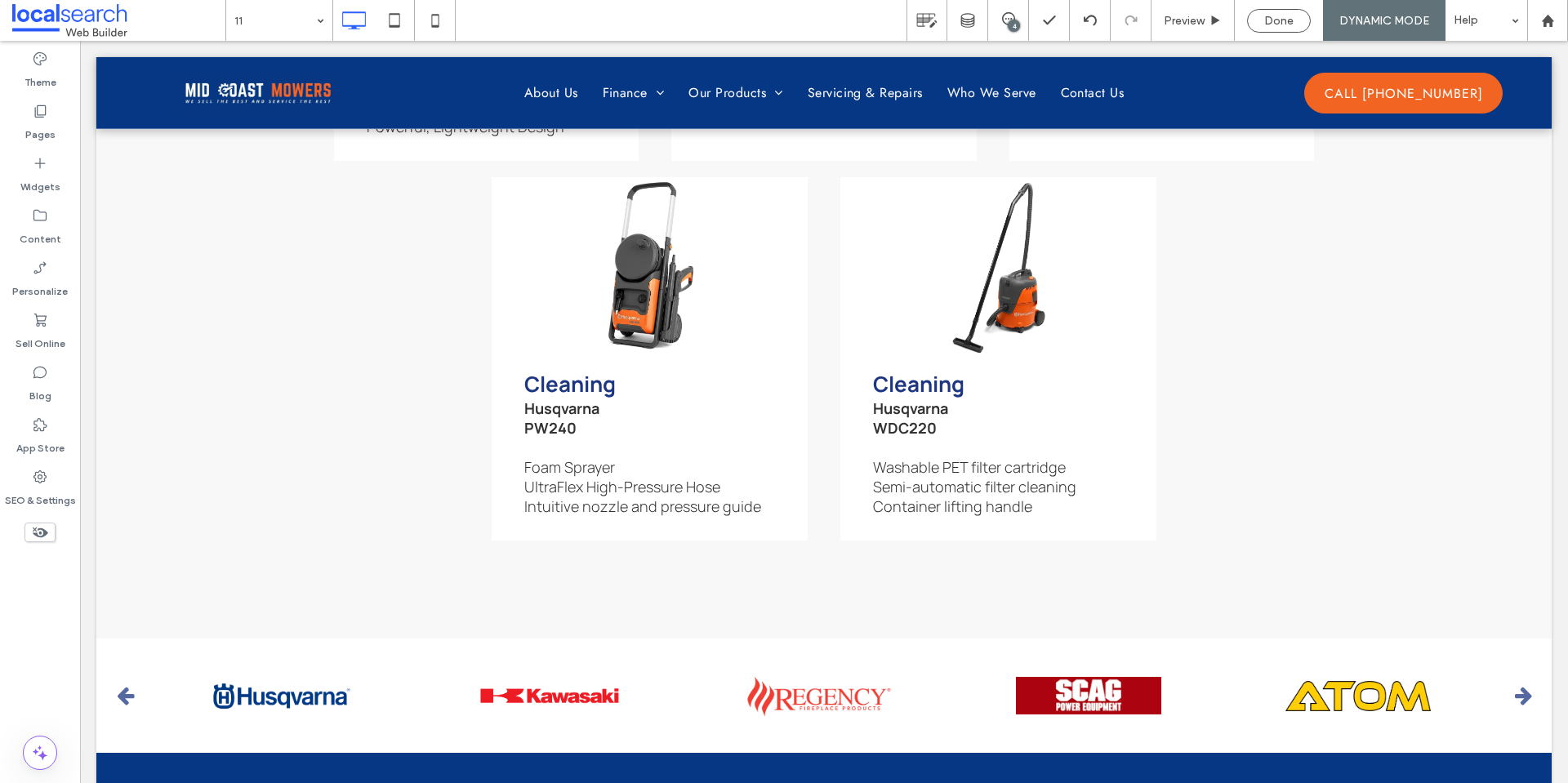
scroll to position [0, 0]
click at [275, 31] on input at bounding box center [275, 20] width 82 height 40
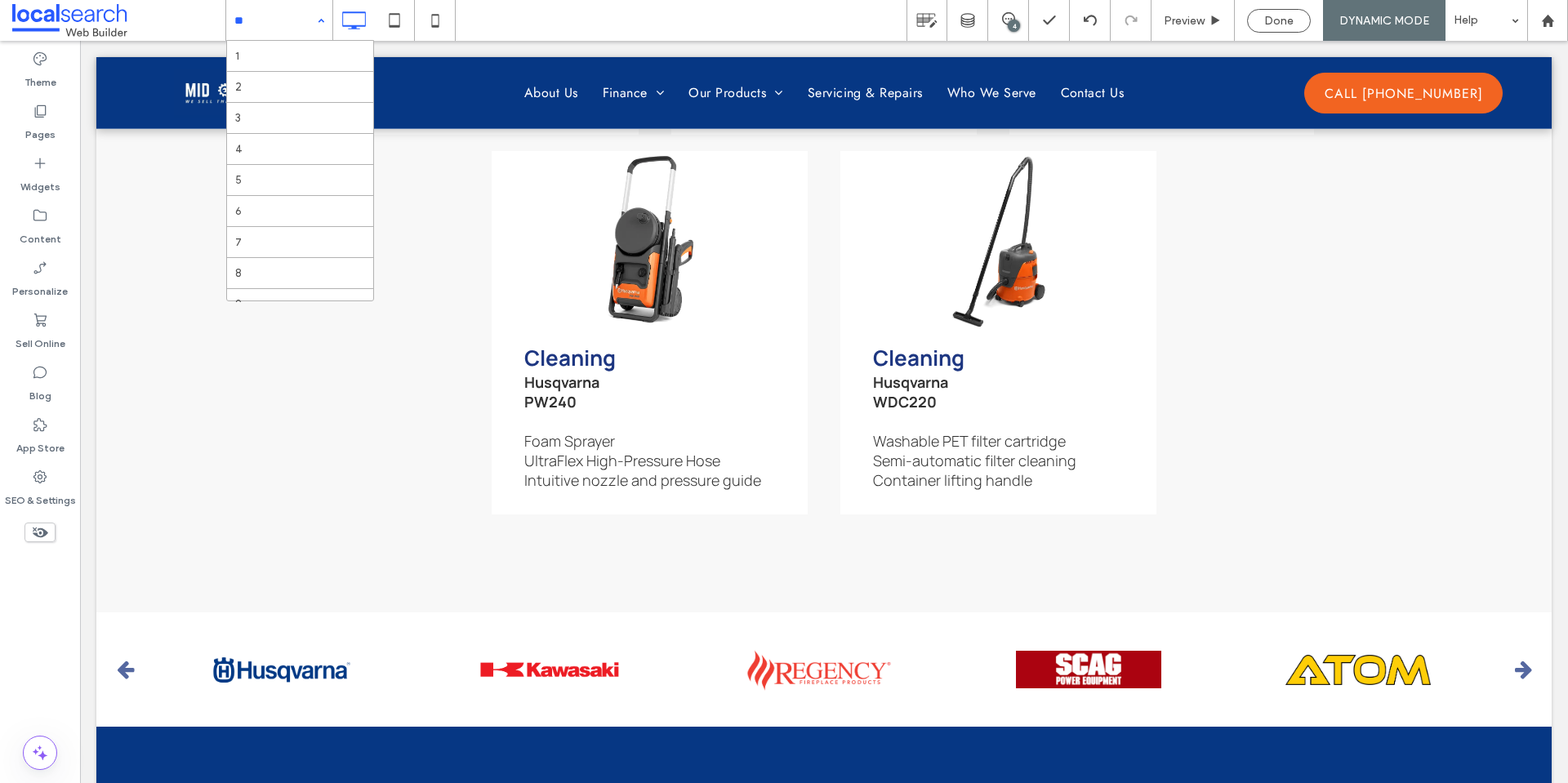
click at [278, 29] on input at bounding box center [275, 20] width 82 height 40
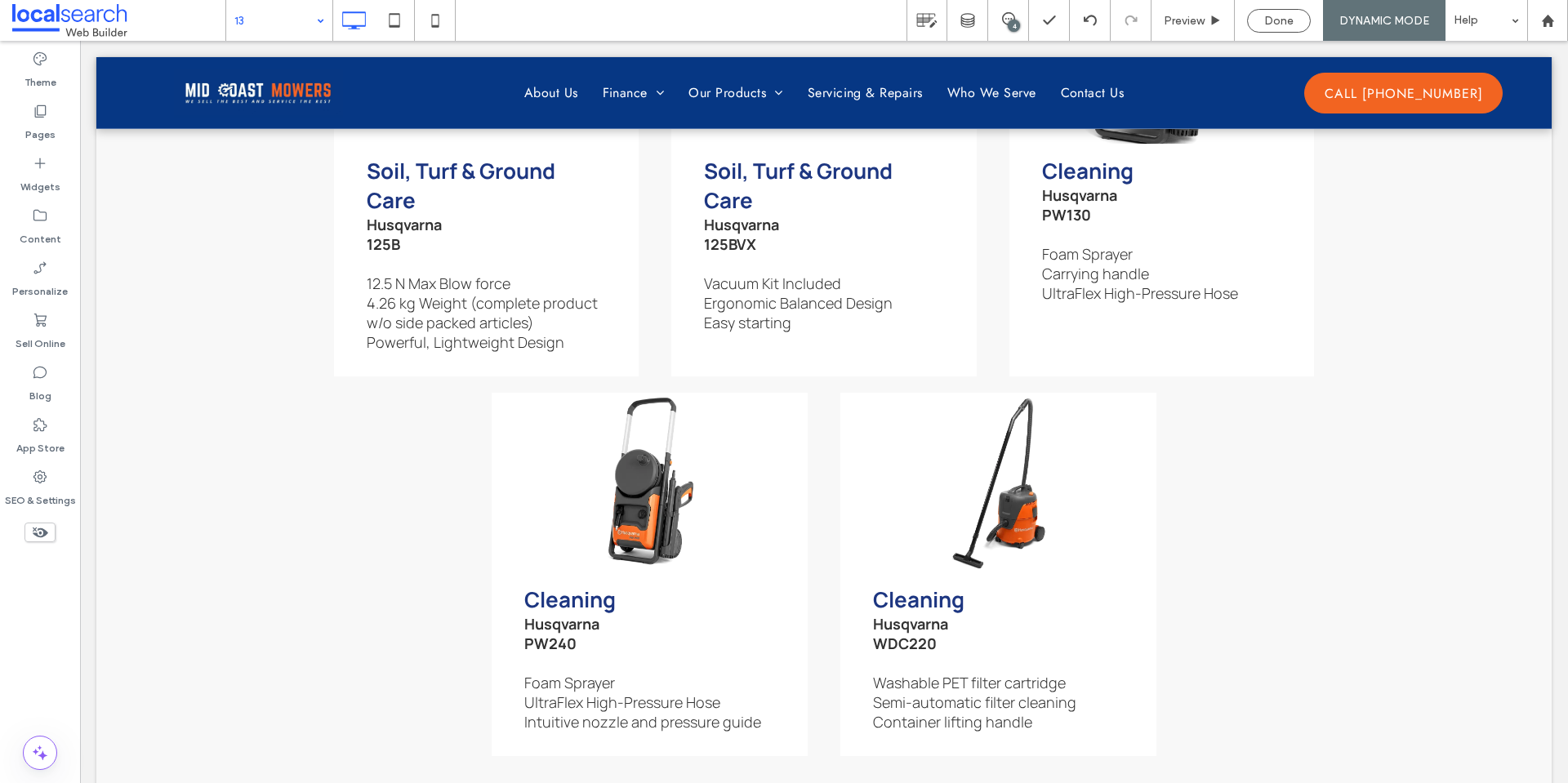
scroll to position [5680, 0]
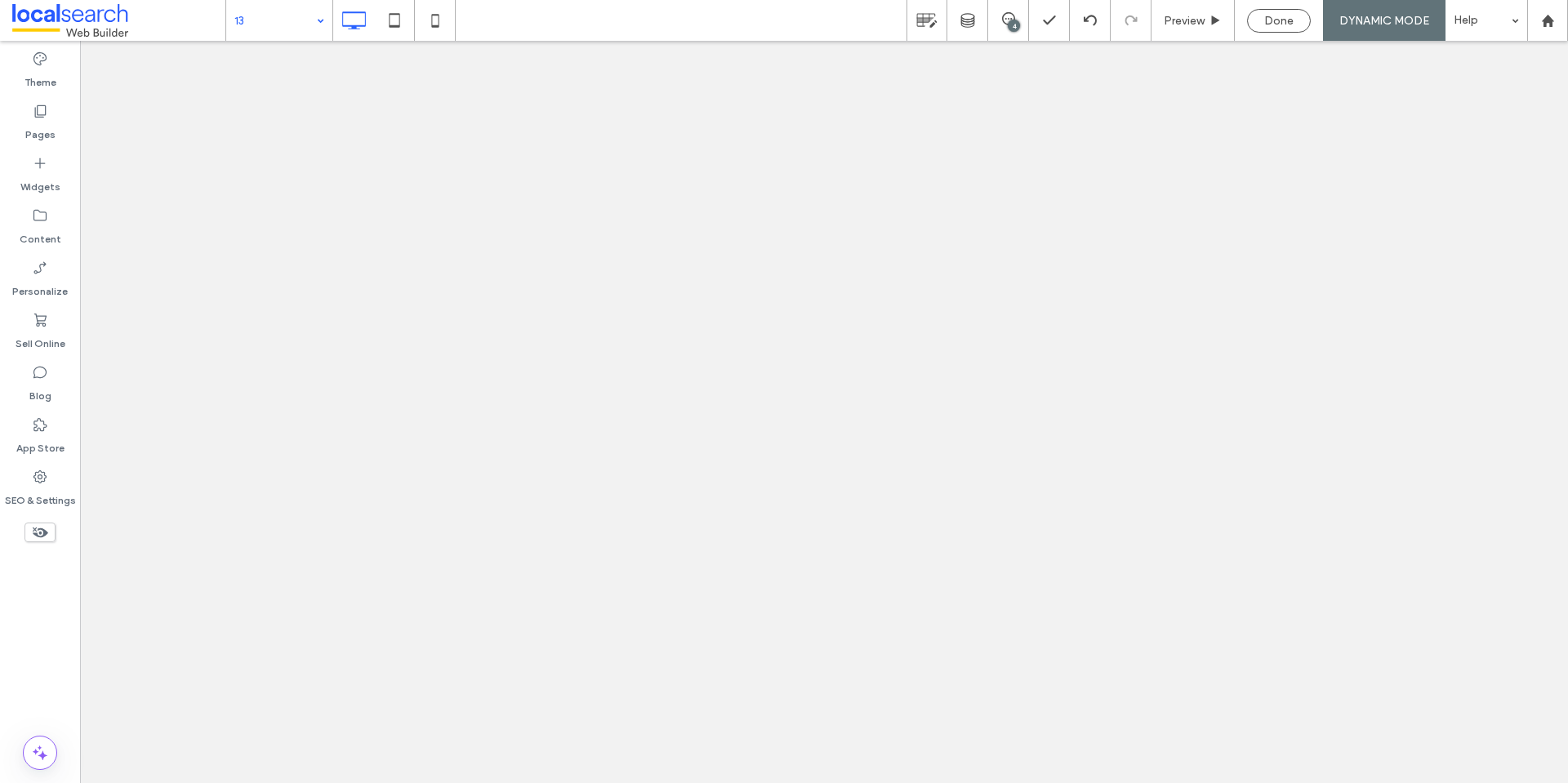
click at [269, 33] on input at bounding box center [275, 20] width 82 height 40
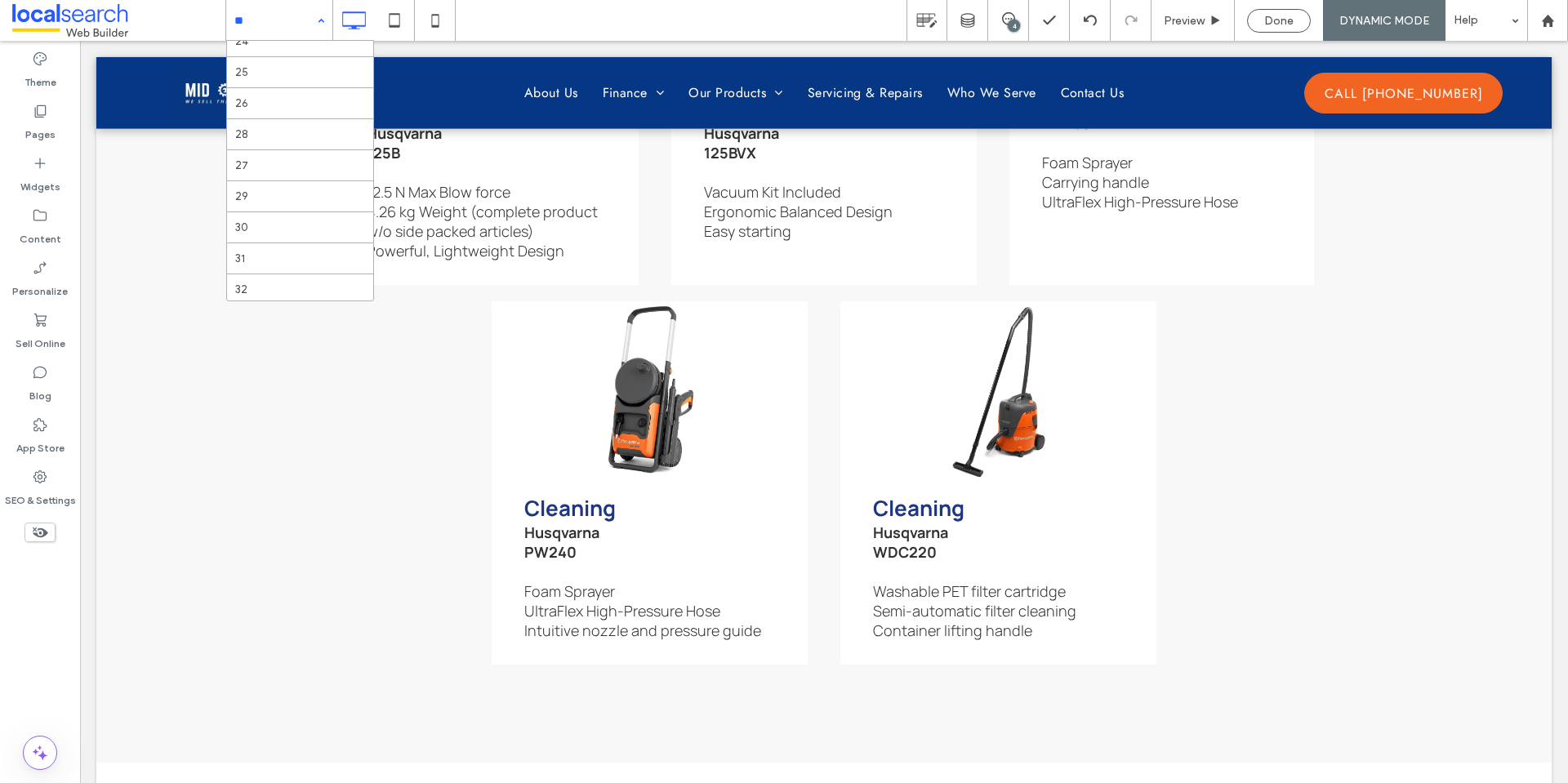
scroll to position [731, 0]
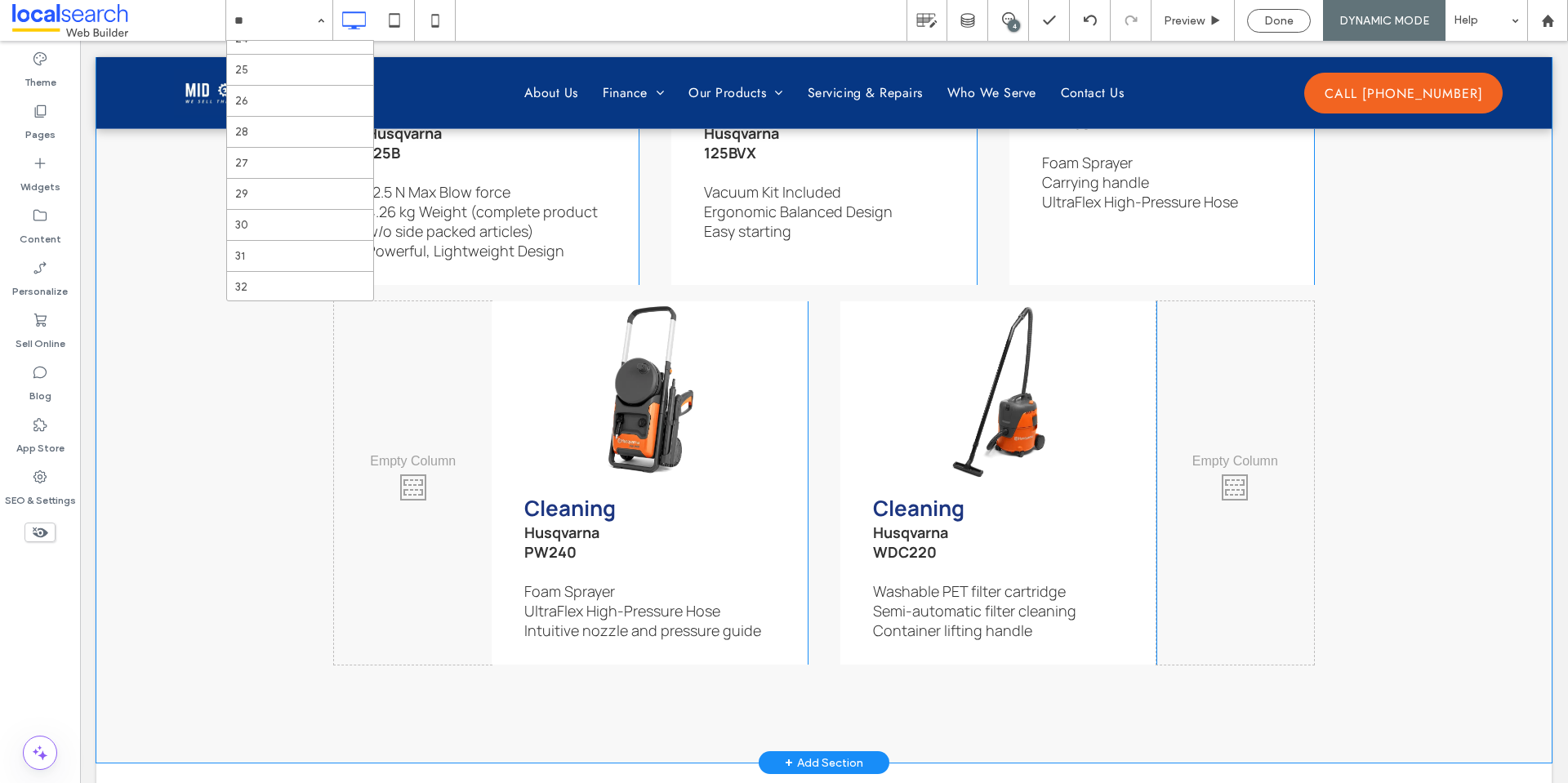
scroll to position [5762, 0]
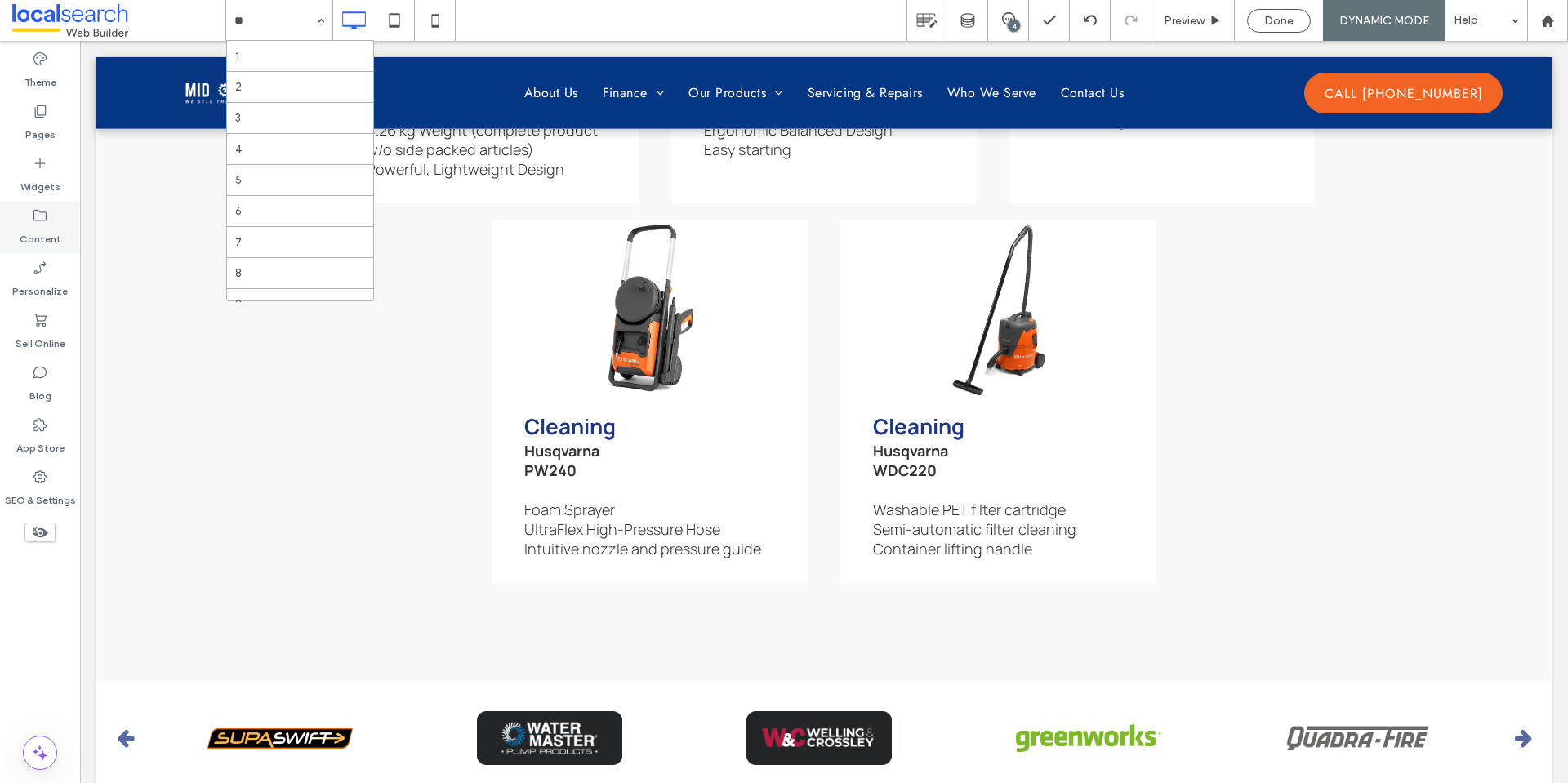
click at [45, 241] on label "Content" at bounding box center [40, 234] width 41 height 23
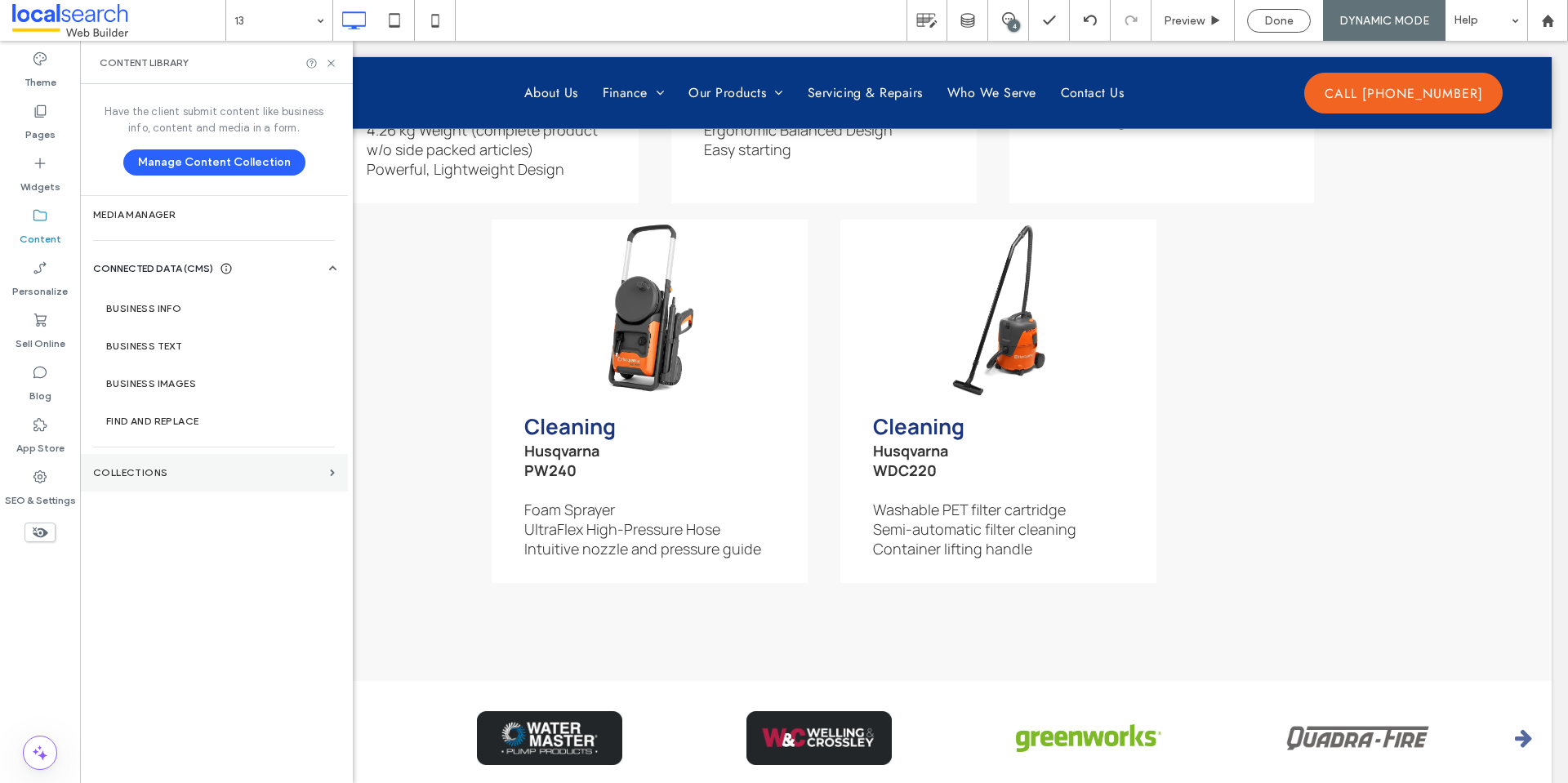
click at [145, 472] on label "Collections" at bounding box center [208, 472] width 231 height 11
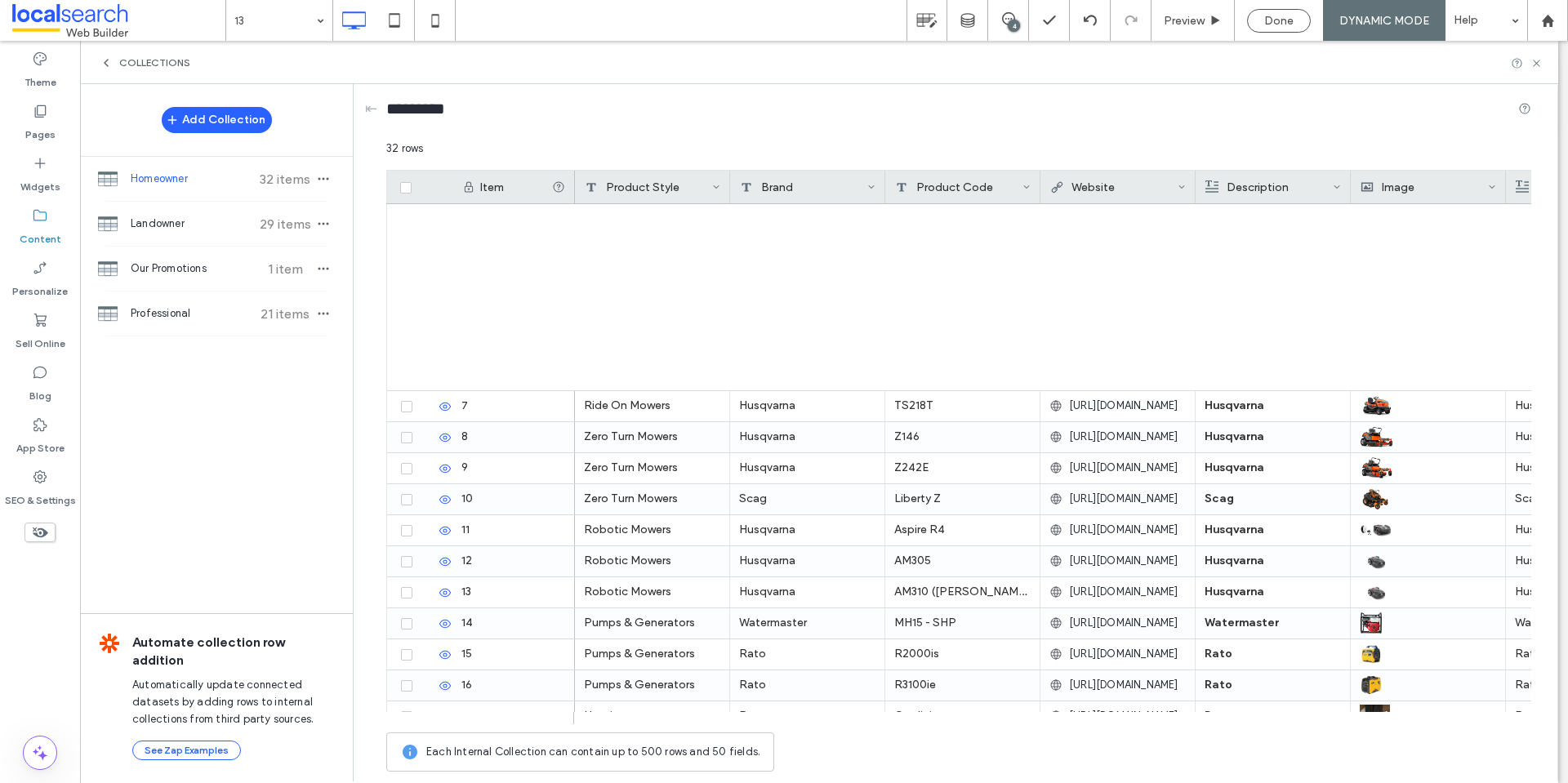
scroll to position [516, 0]
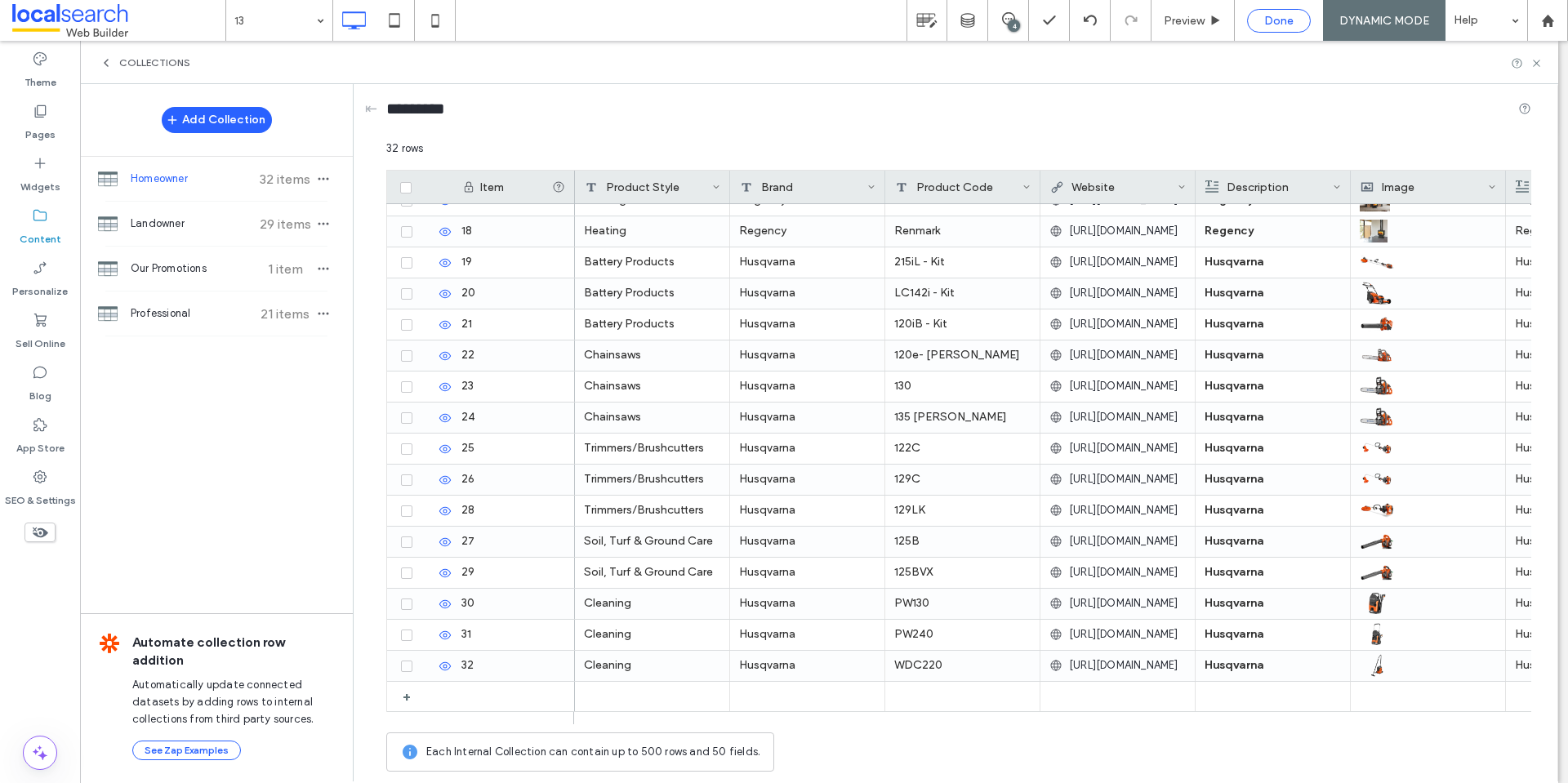
click at [1274, 26] on span "Done" at bounding box center [1278, 20] width 29 height 14
click at [1535, 65] on icon at bounding box center [1536, 62] width 12 height 12
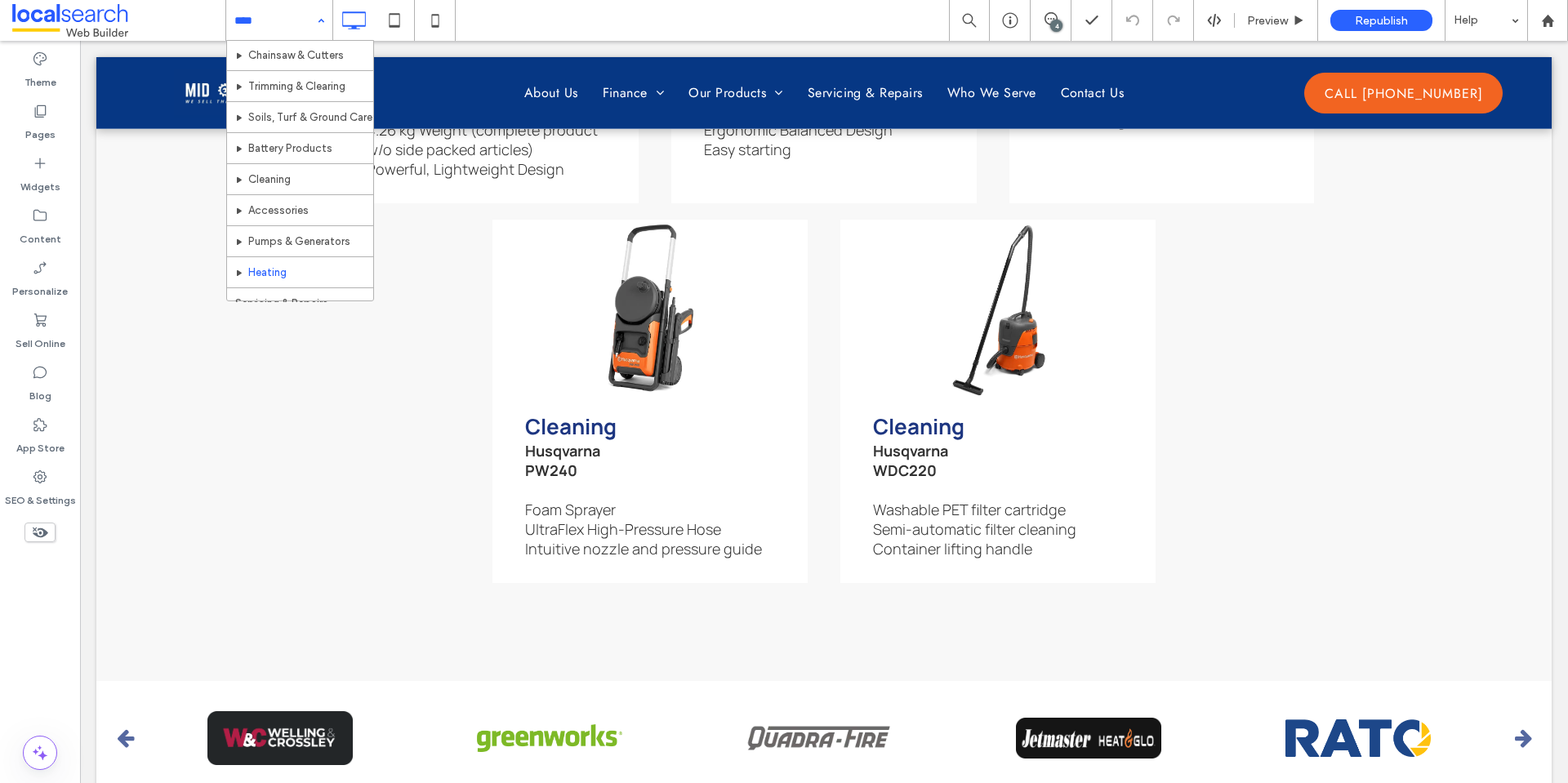
scroll to position [369, 0]
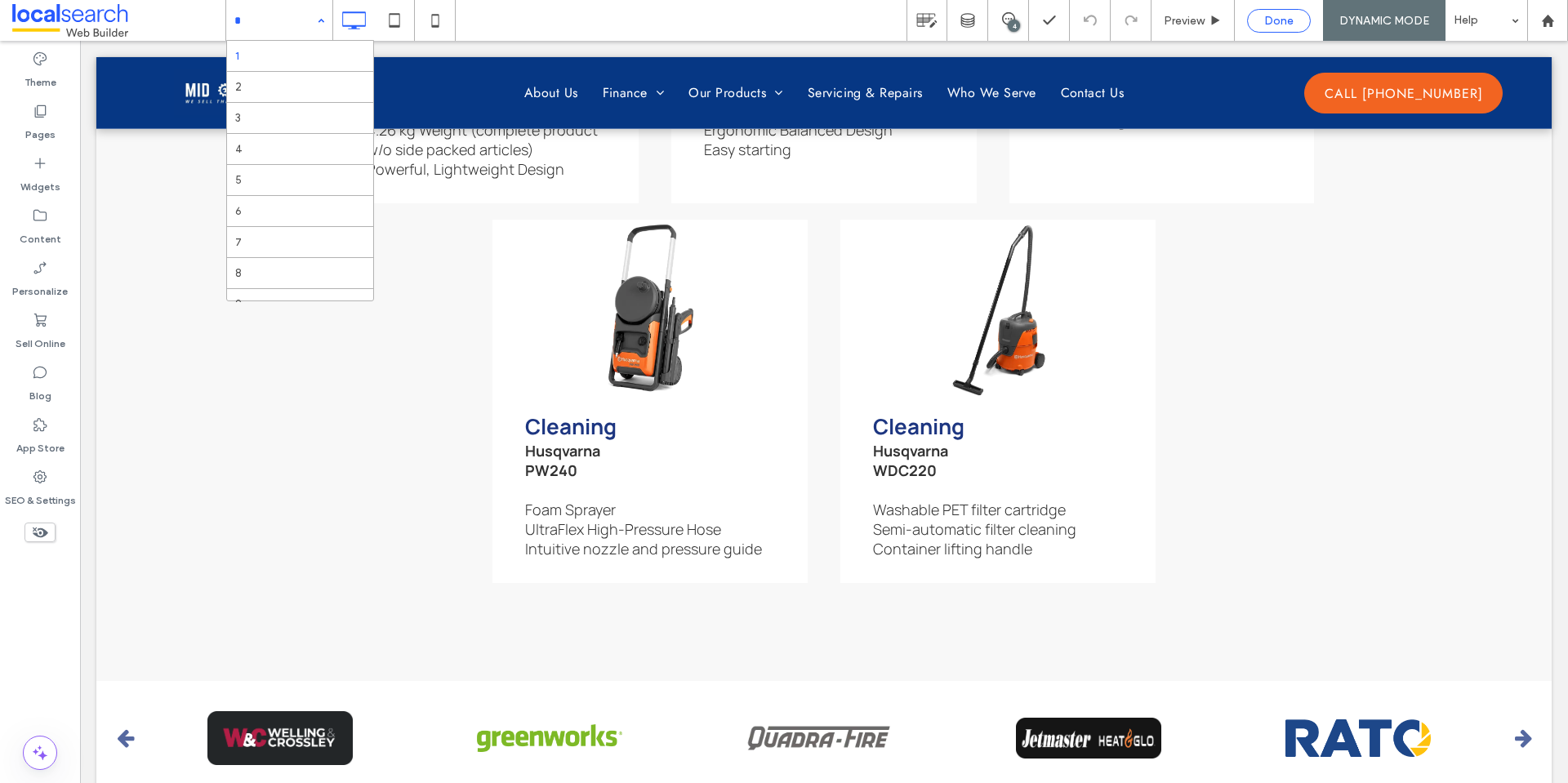
click at [1277, 22] on span "Done" at bounding box center [1278, 20] width 29 height 14
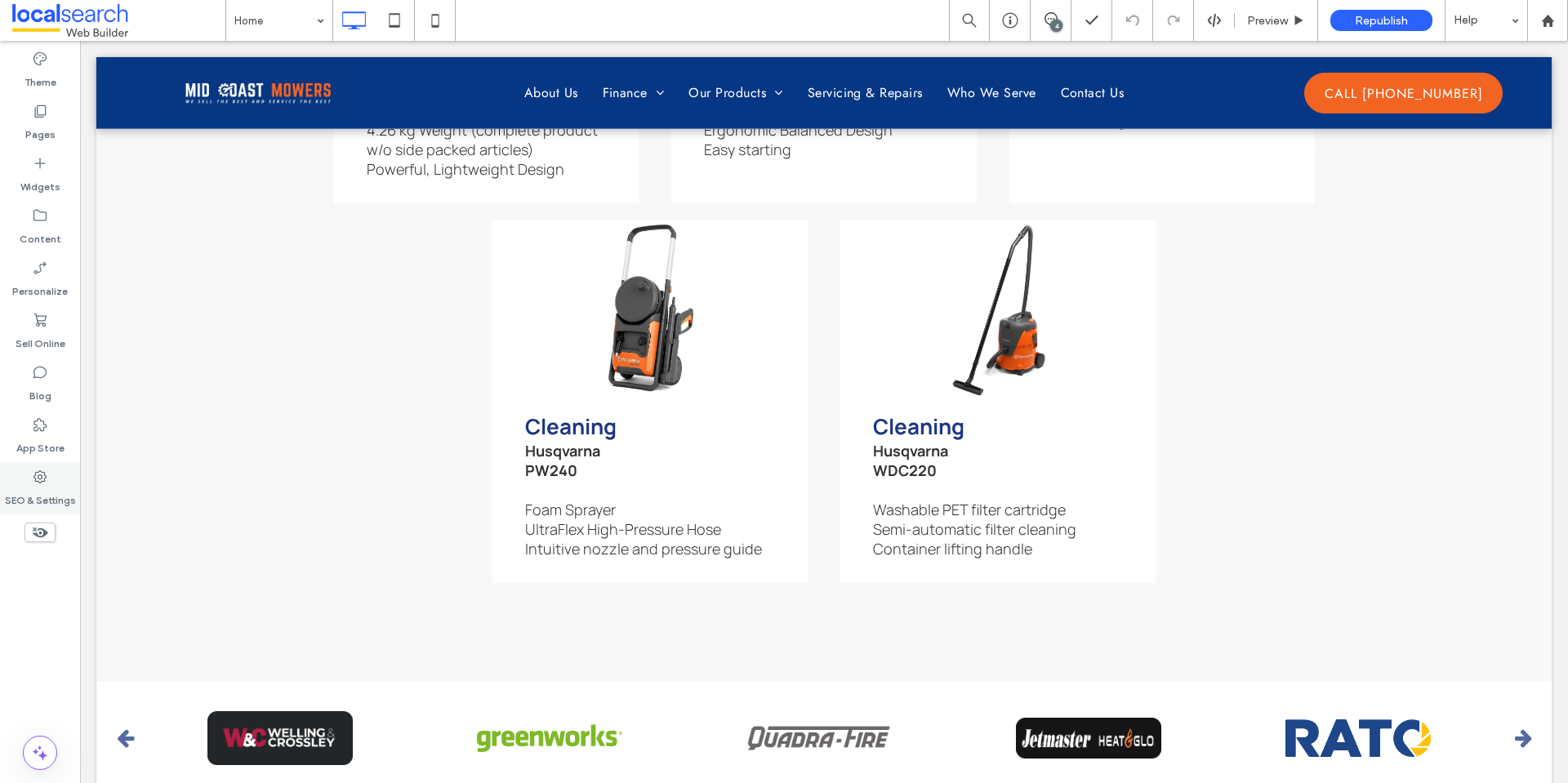
click at [54, 480] on div "SEO & Settings" at bounding box center [40, 488] width 80 height 52
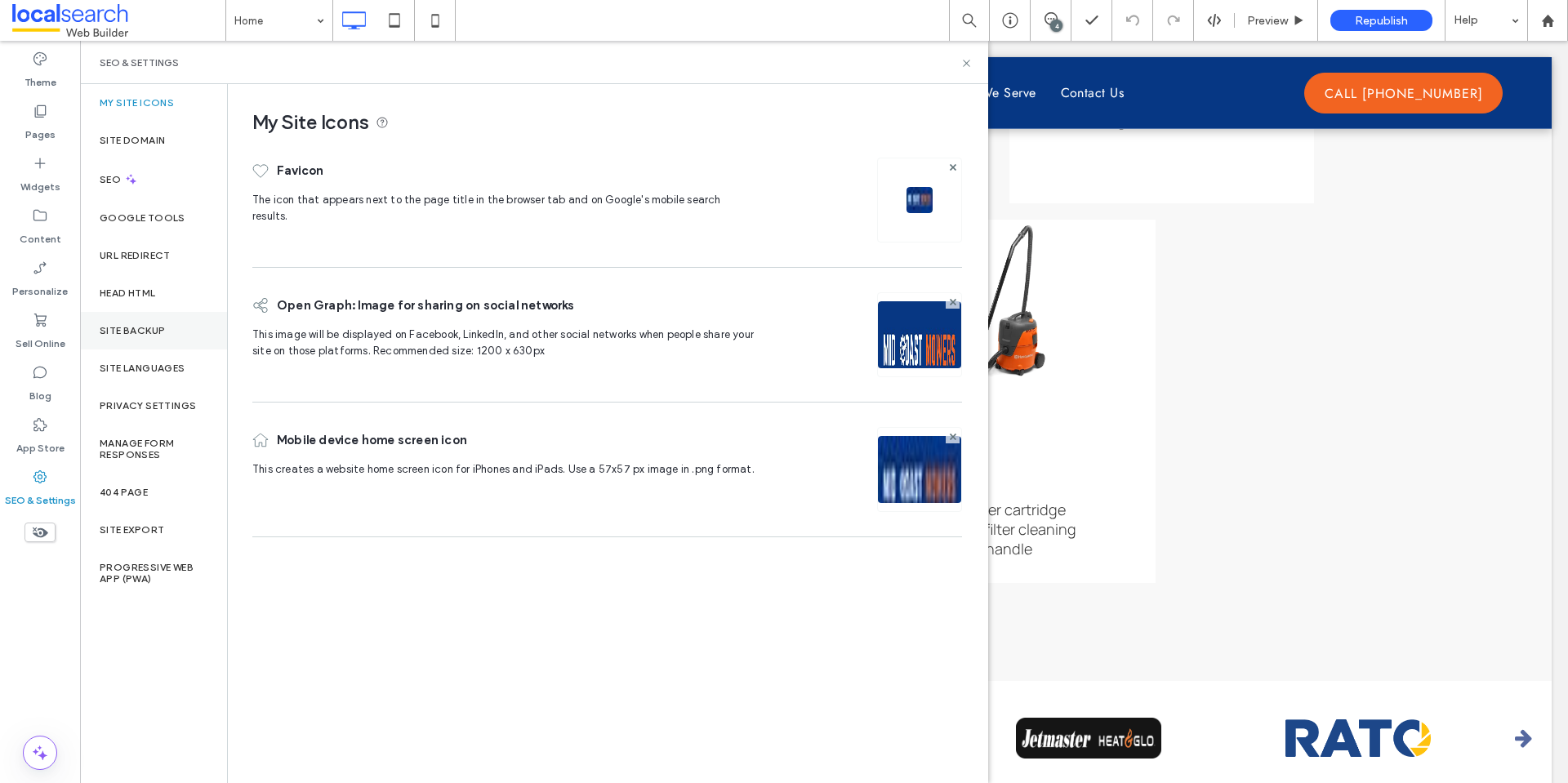
click at [174, 324] on div "Site Backup" at bounding box center [153, 330] width 147 height 38
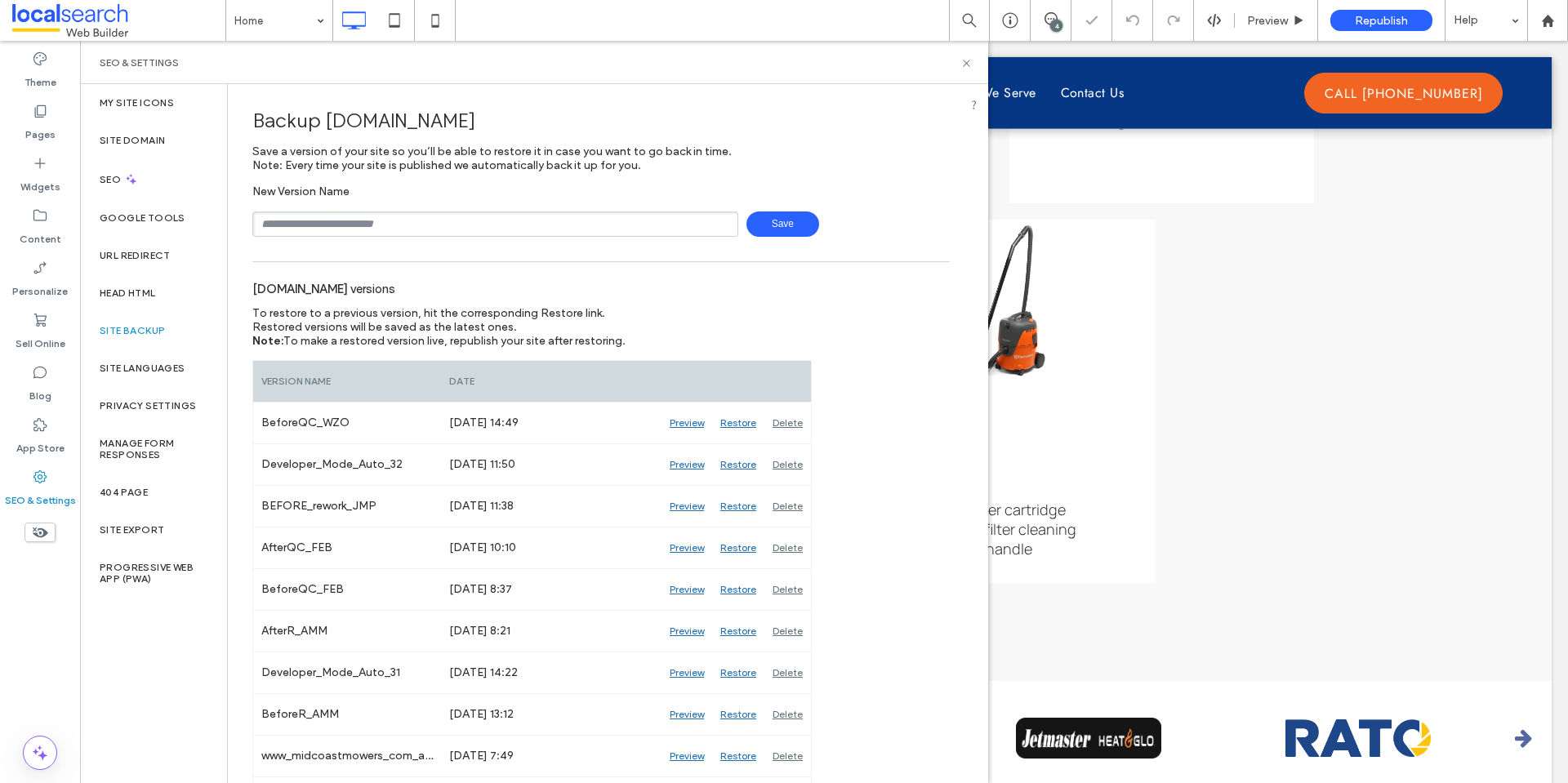
click at [533, 223] on input "text" at bounding box center [495, 224] width 486 height 26
type input "**********"
click at [750, 223] on span "Save" at bounding box center [782, 224] width 73 height 26
click at [964, 62] on icon at bounding box center [966, 62] width 12 height 12
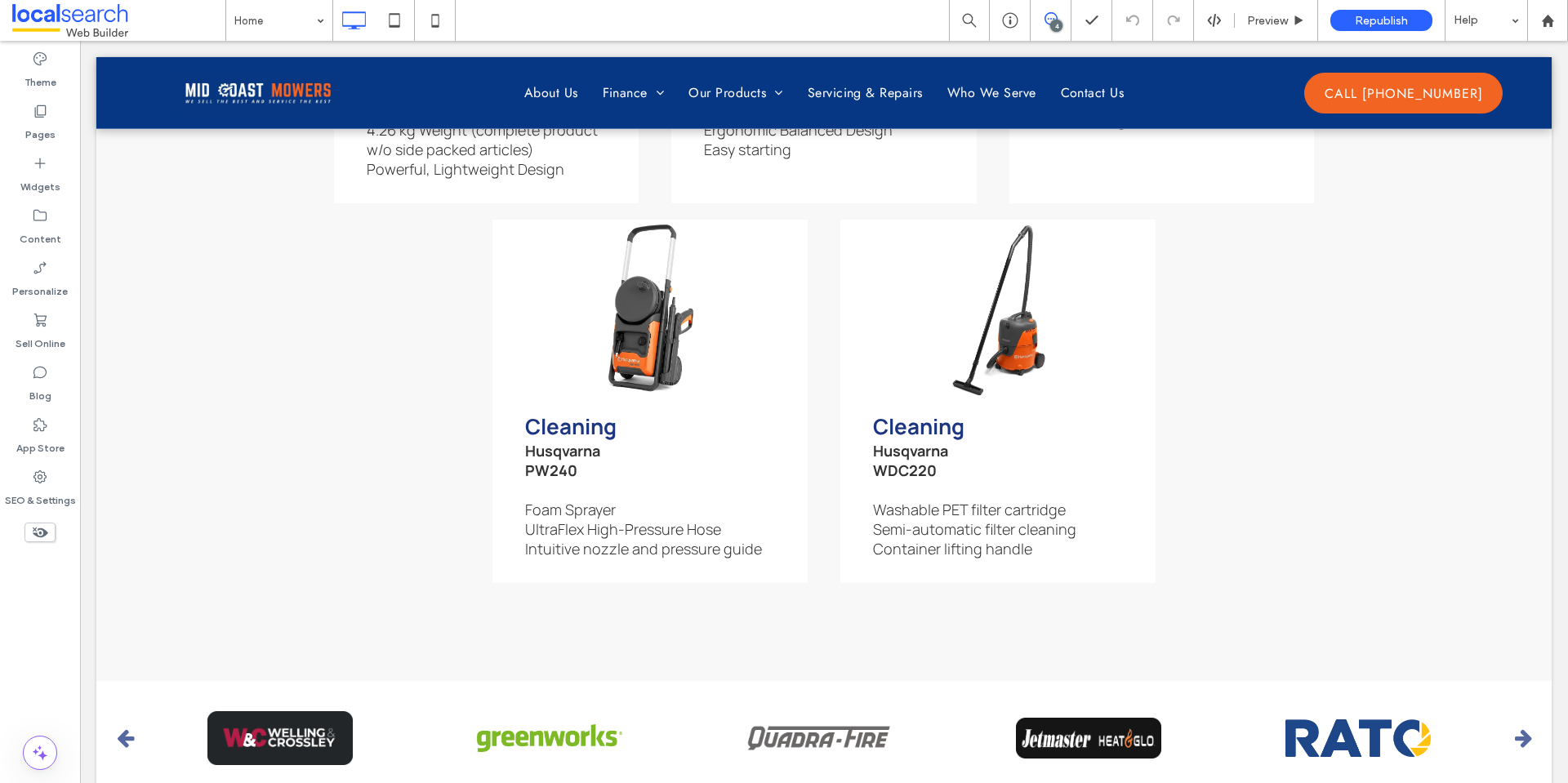
click at [1056, 13] on icon at bounding box center [1051, 18] width 13 height 13
click at [1551, 191] on use at bounding box center [1551, 189] width 13 height 13
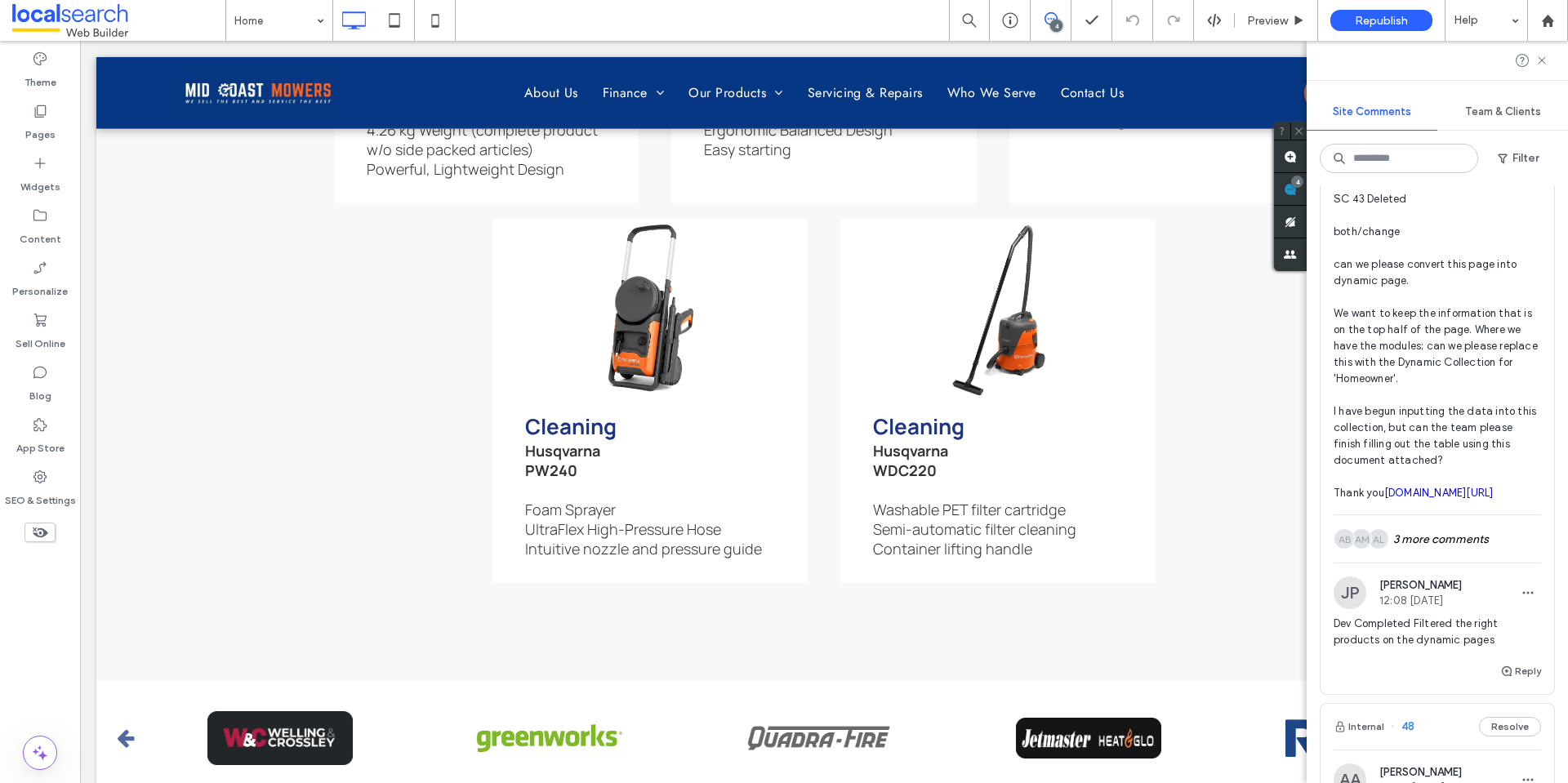
scroll to position [1388, 0]
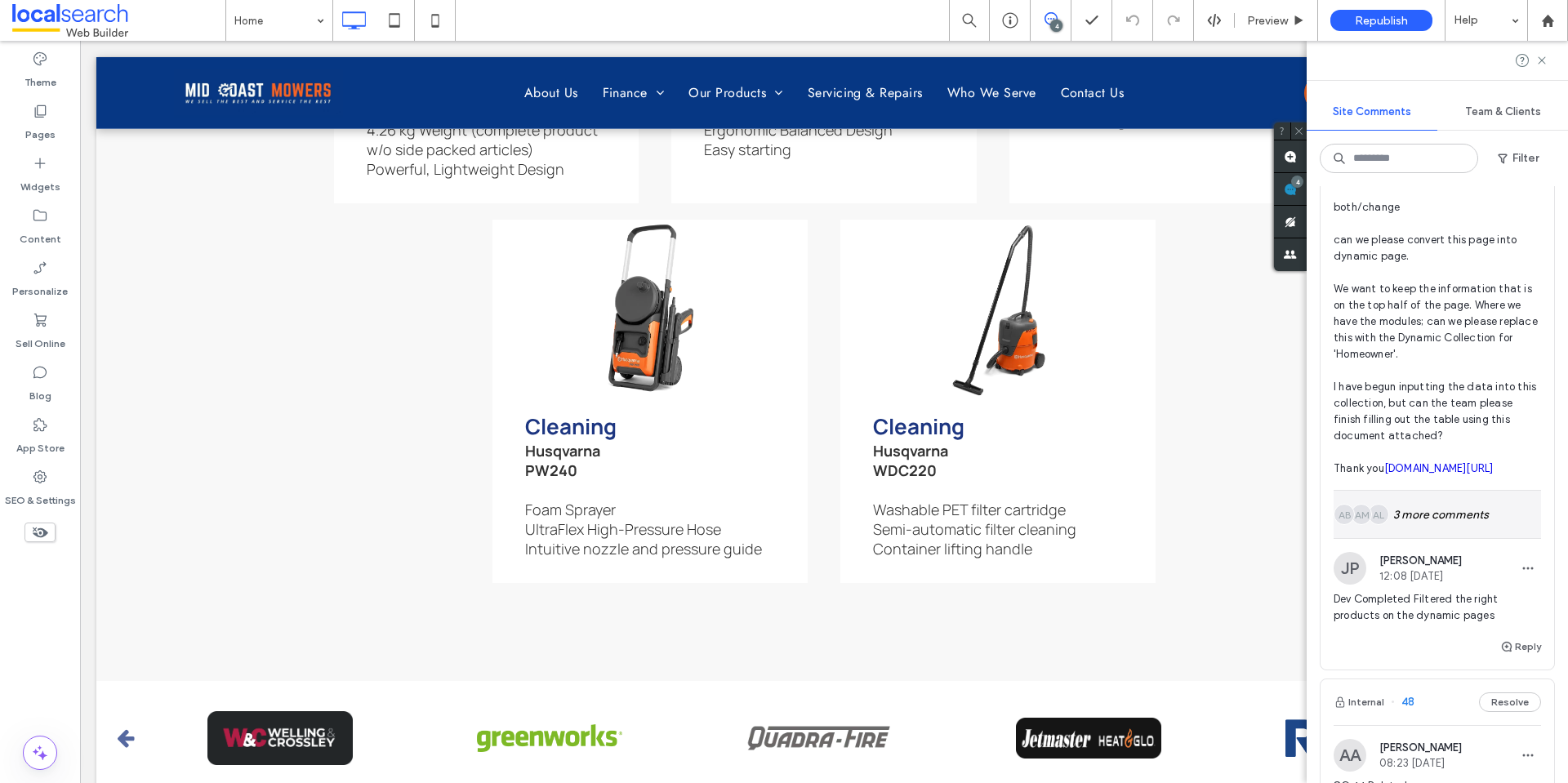
click at [1409, 538] on div "AL AM AB 3 more comments" at bounding box center [1437, 515] width 208 height 48
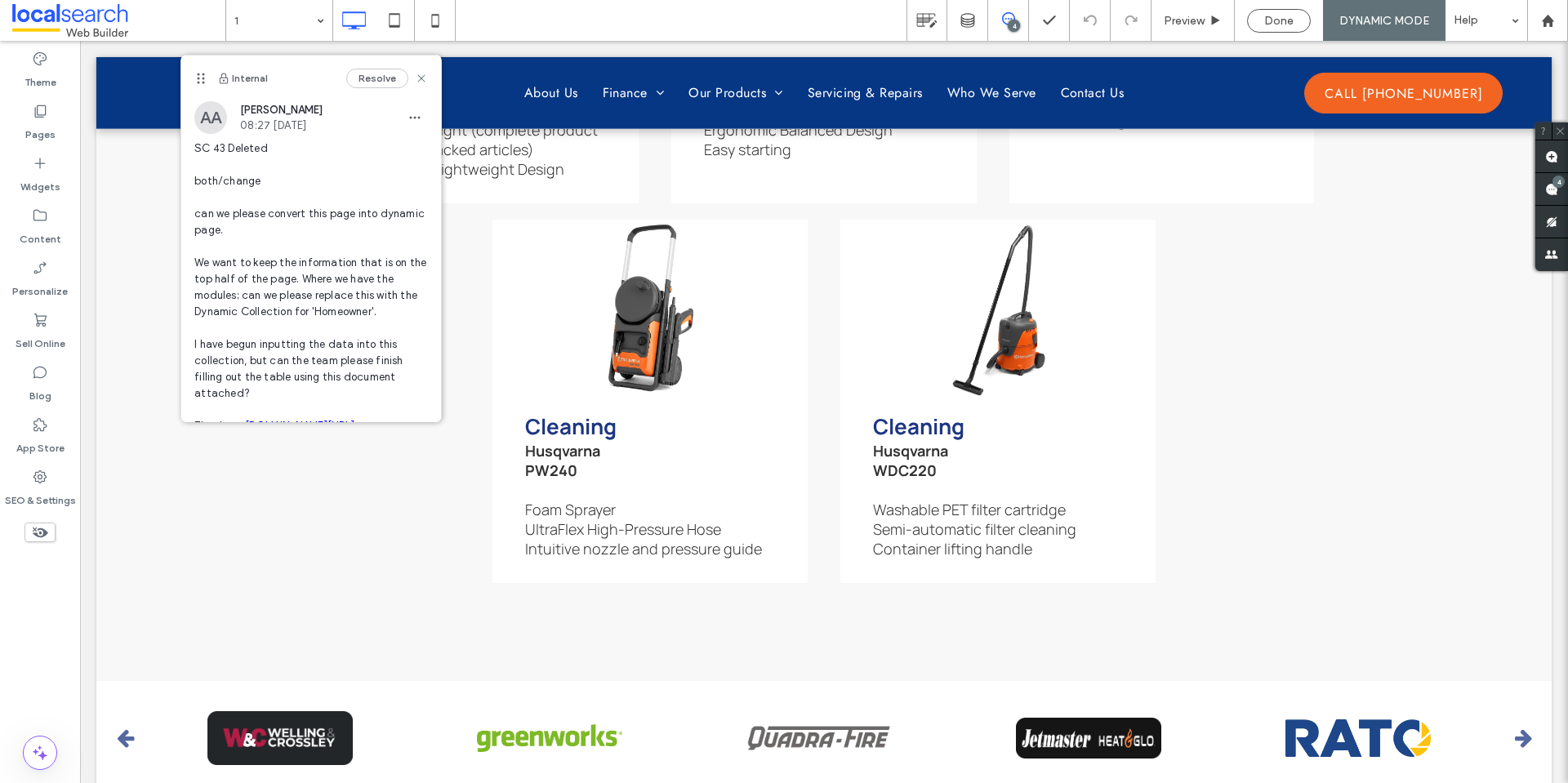
click at [1003, 20] on use at bounding box center [1008, 18] width 13 height 13
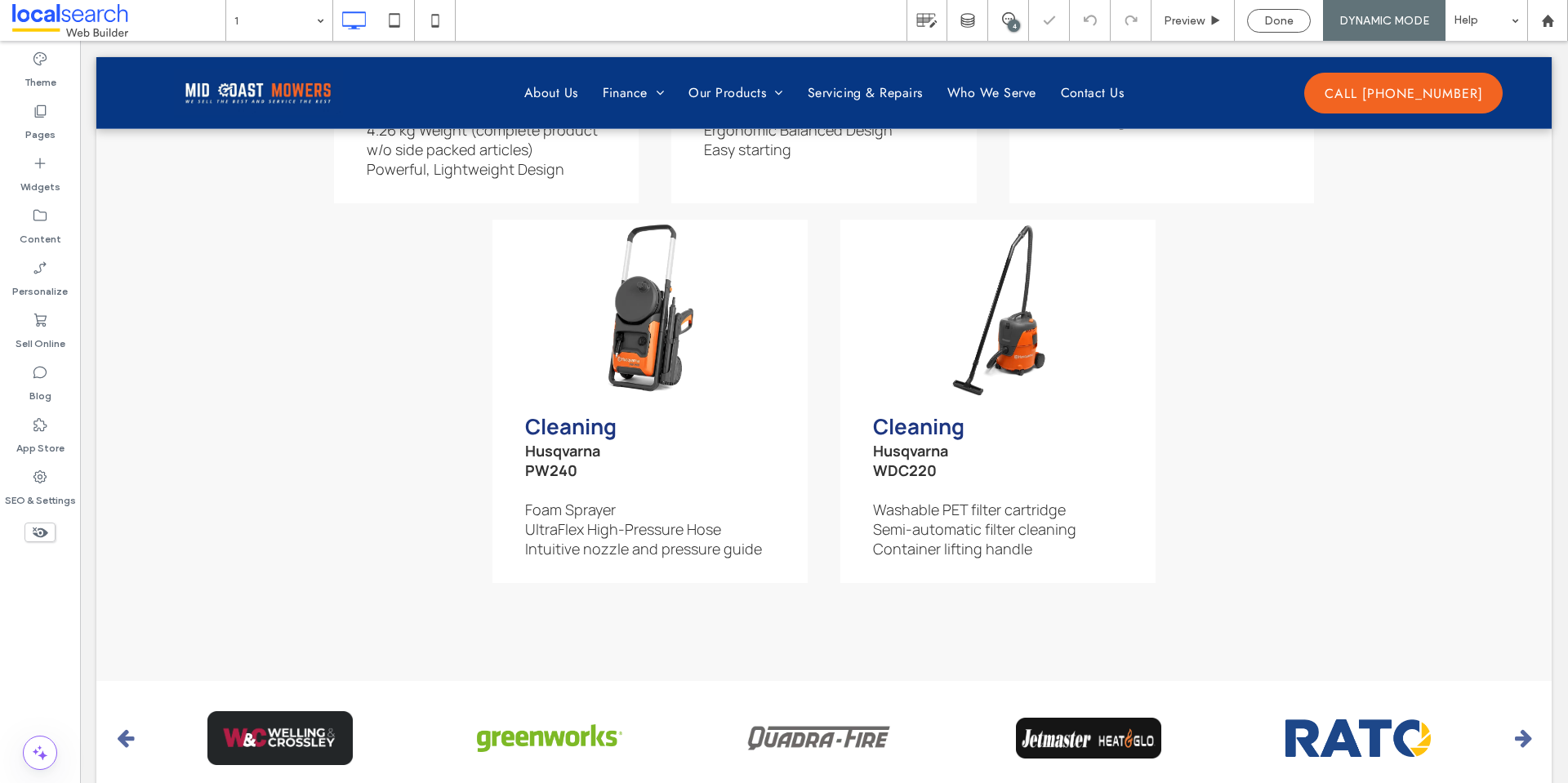
click at [1011, 26] on div "4" at bounding box center [1013, 25] width 12 height 12
click at [1557, 185] on div "4" at bounding box center [1558, 181] width 12 height 12
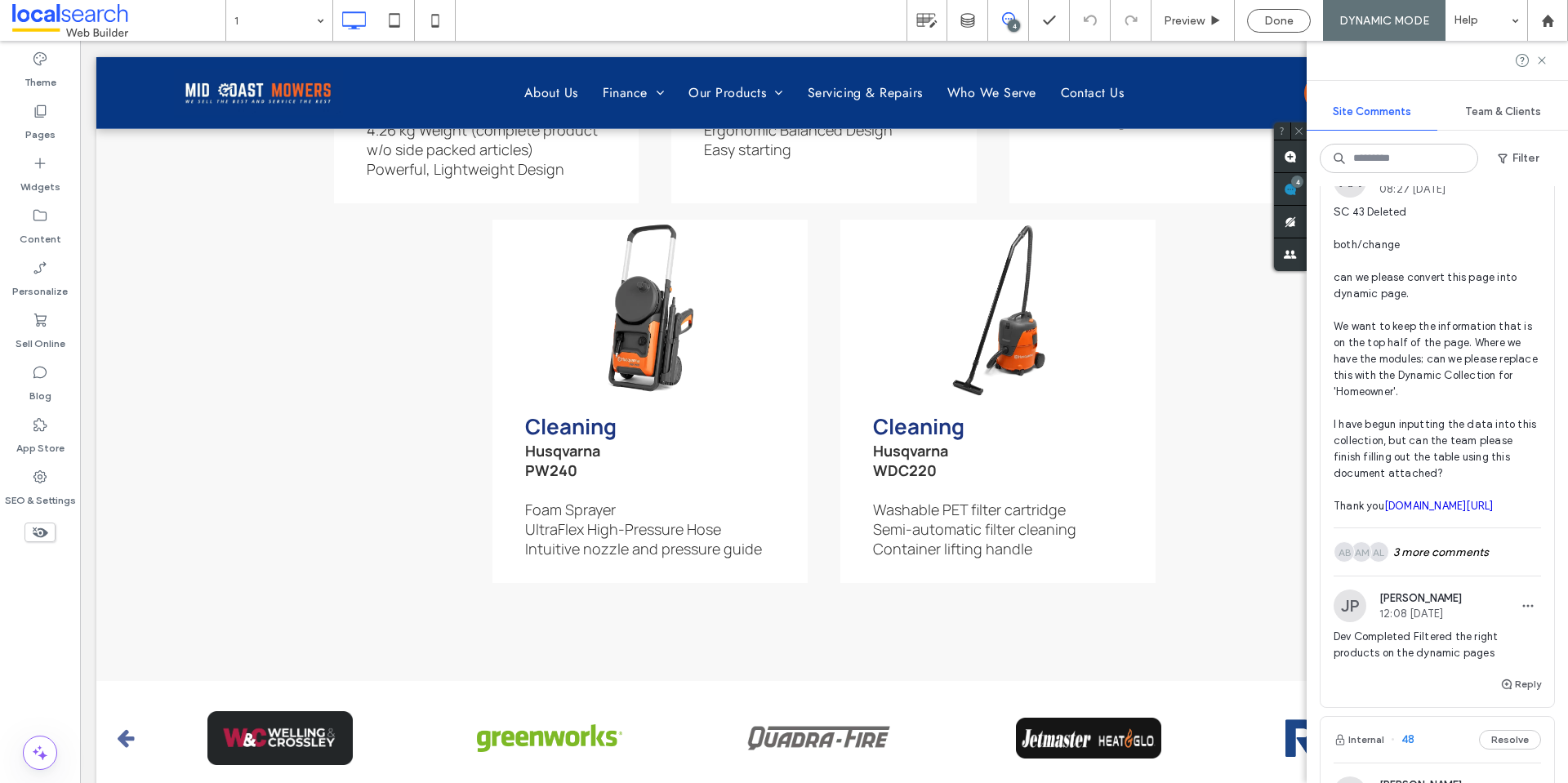
scroll to position [1388, 0]
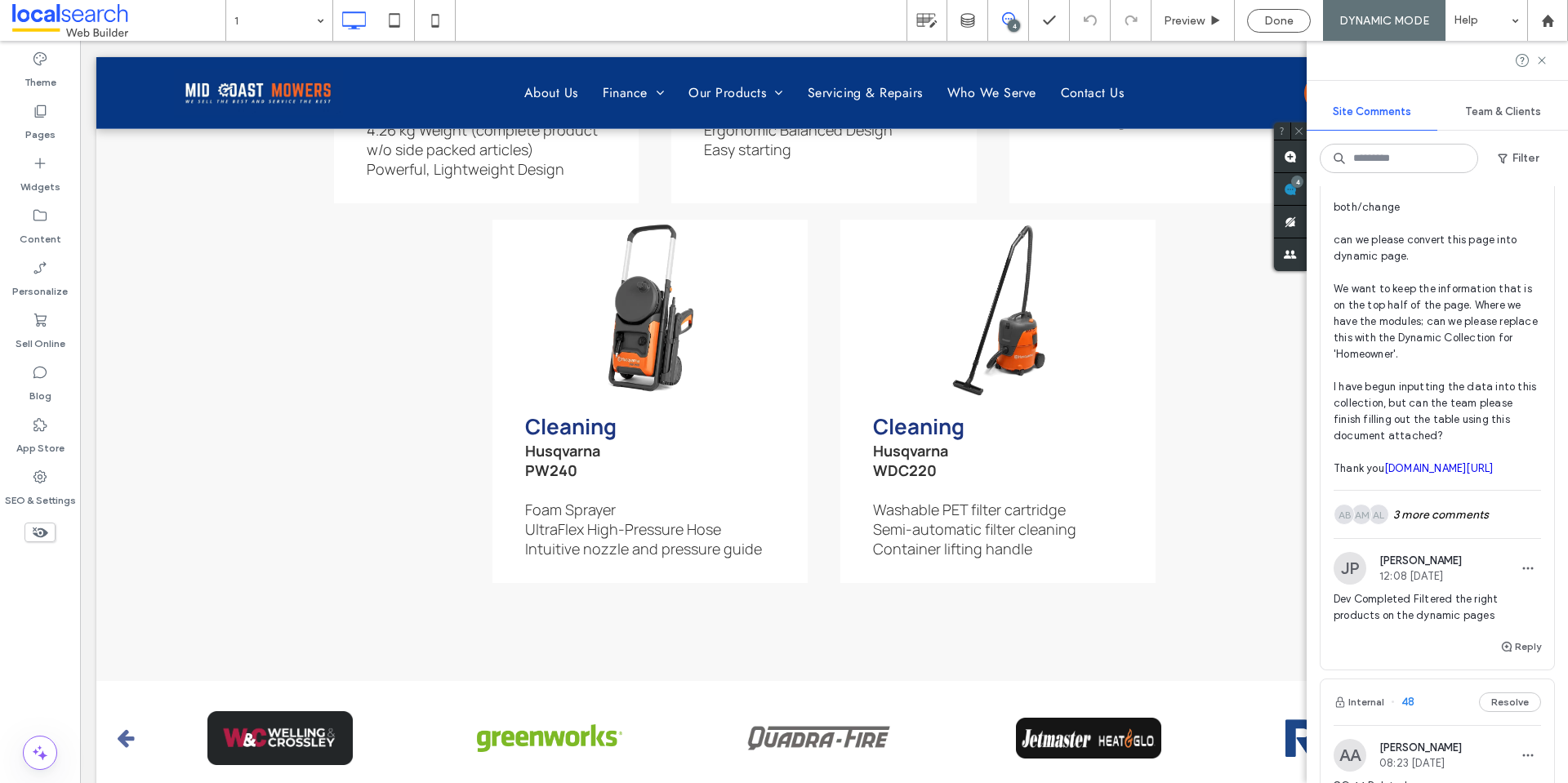
click at [1414, 457] on span "SC 43 Deleted both/change can we please convert this page into dynamic page. We…" at bounding box center [1437, 322] width 208 height 311
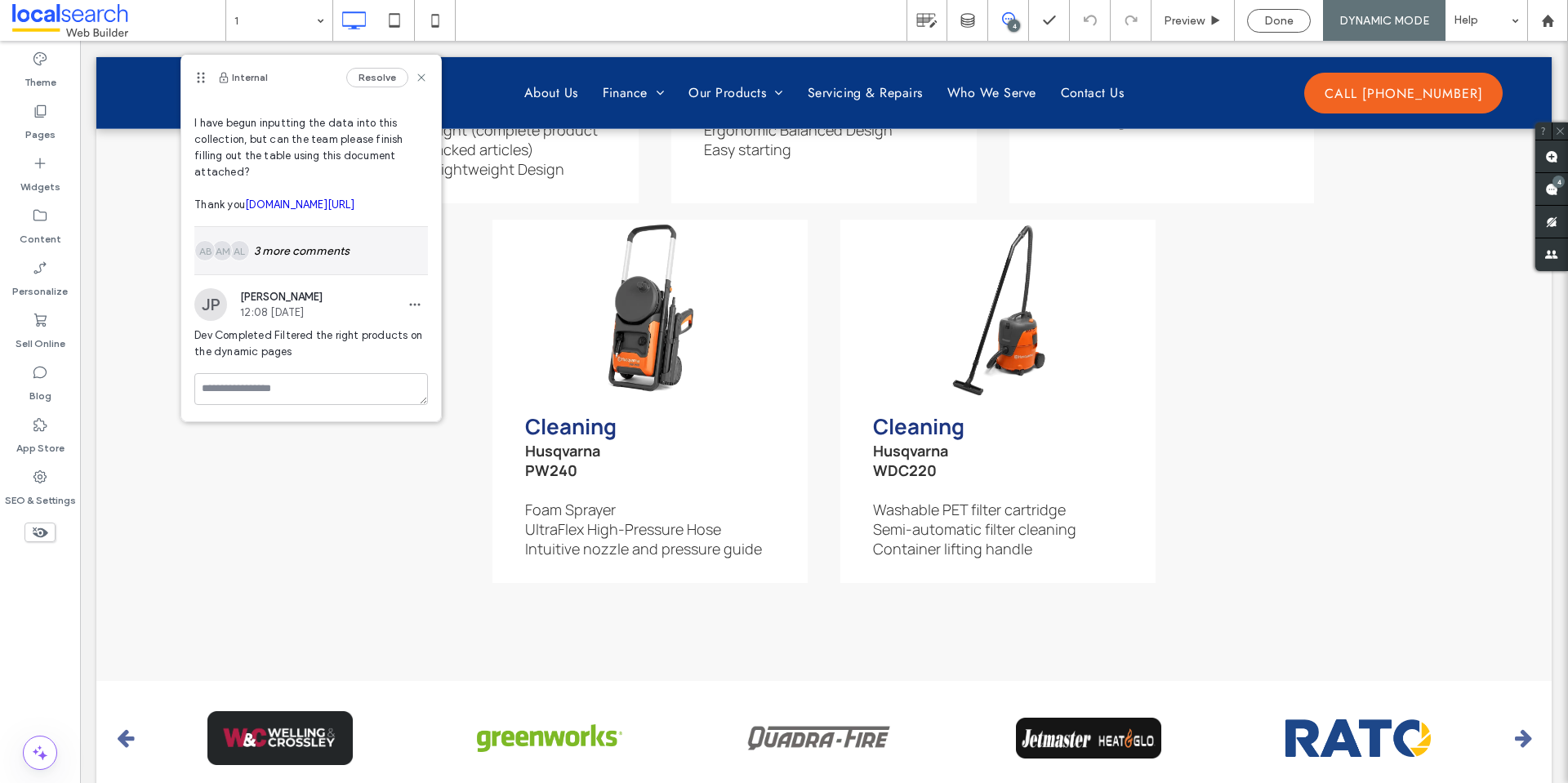
scroll to position [270, 0]
click at [347, 255] on div "AL AM AB 3 more comments" at bounding box center [311, 251] width 233 height 48
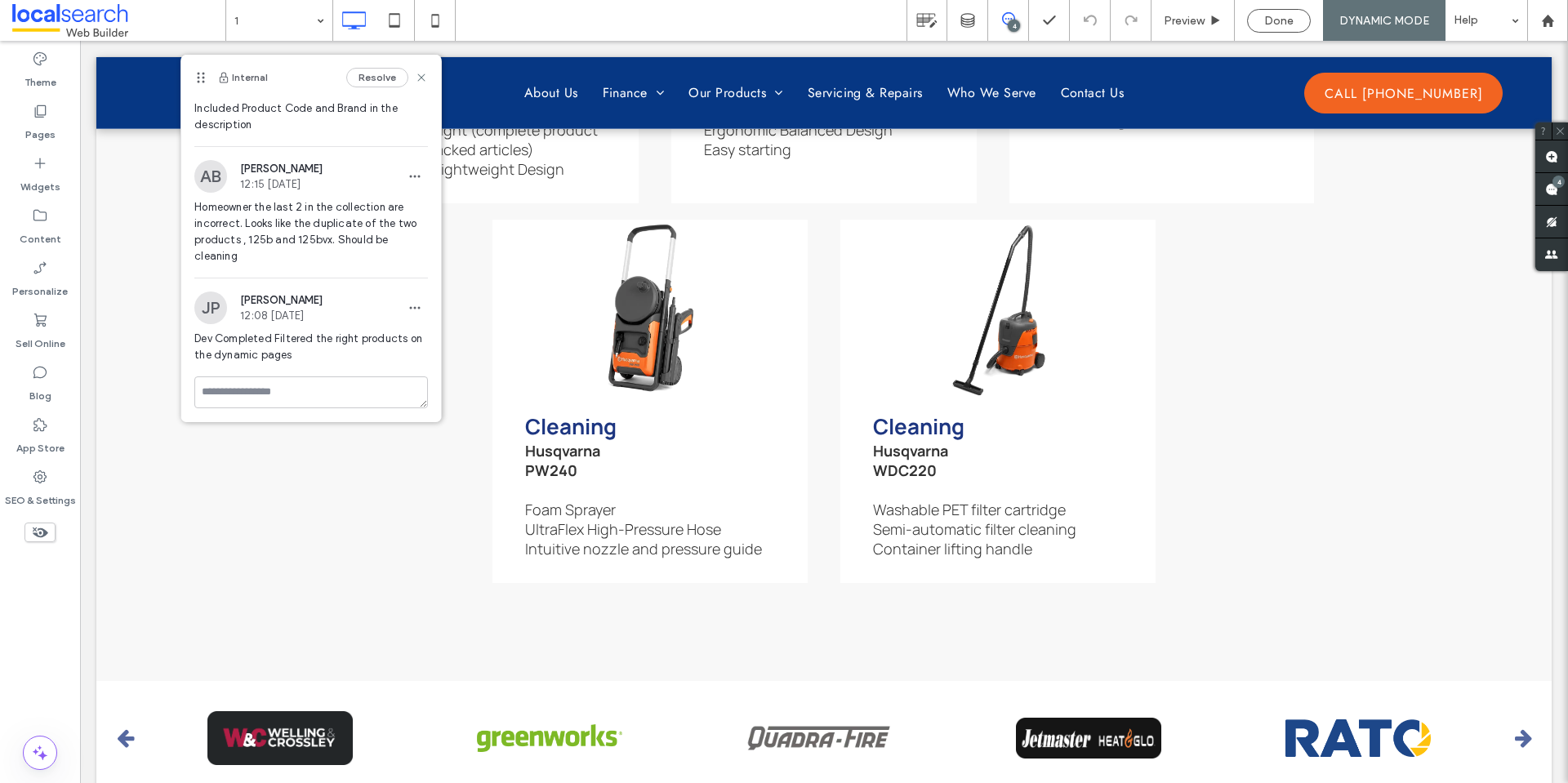
scroll to position [596, 0]
click at [415, 77] on icon at bounding box center [421, 77] width 13 height 13
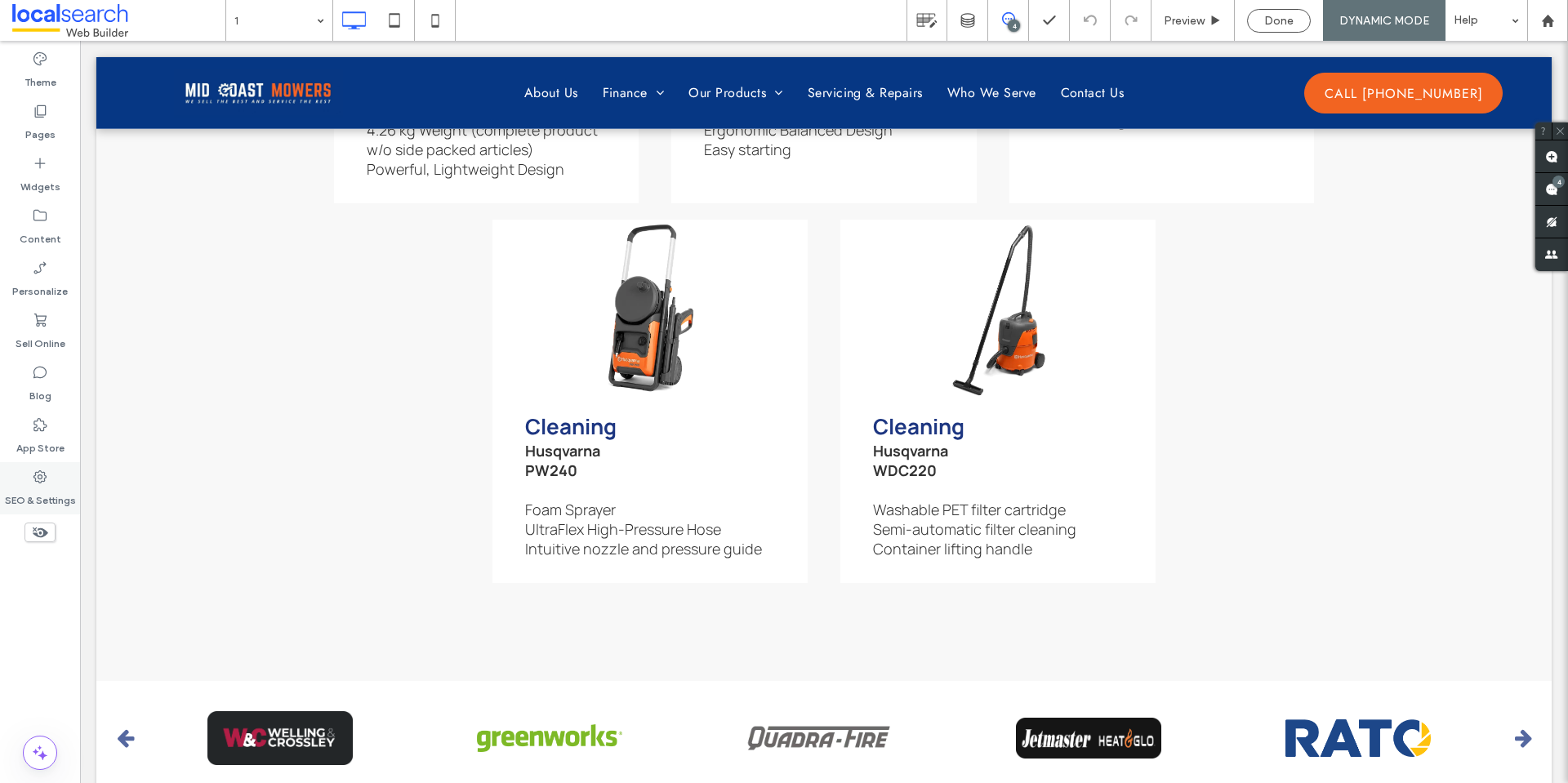
click at [53, 485] on label "SEO & Settings" at bounding box center [40, 496] width 71 height 23
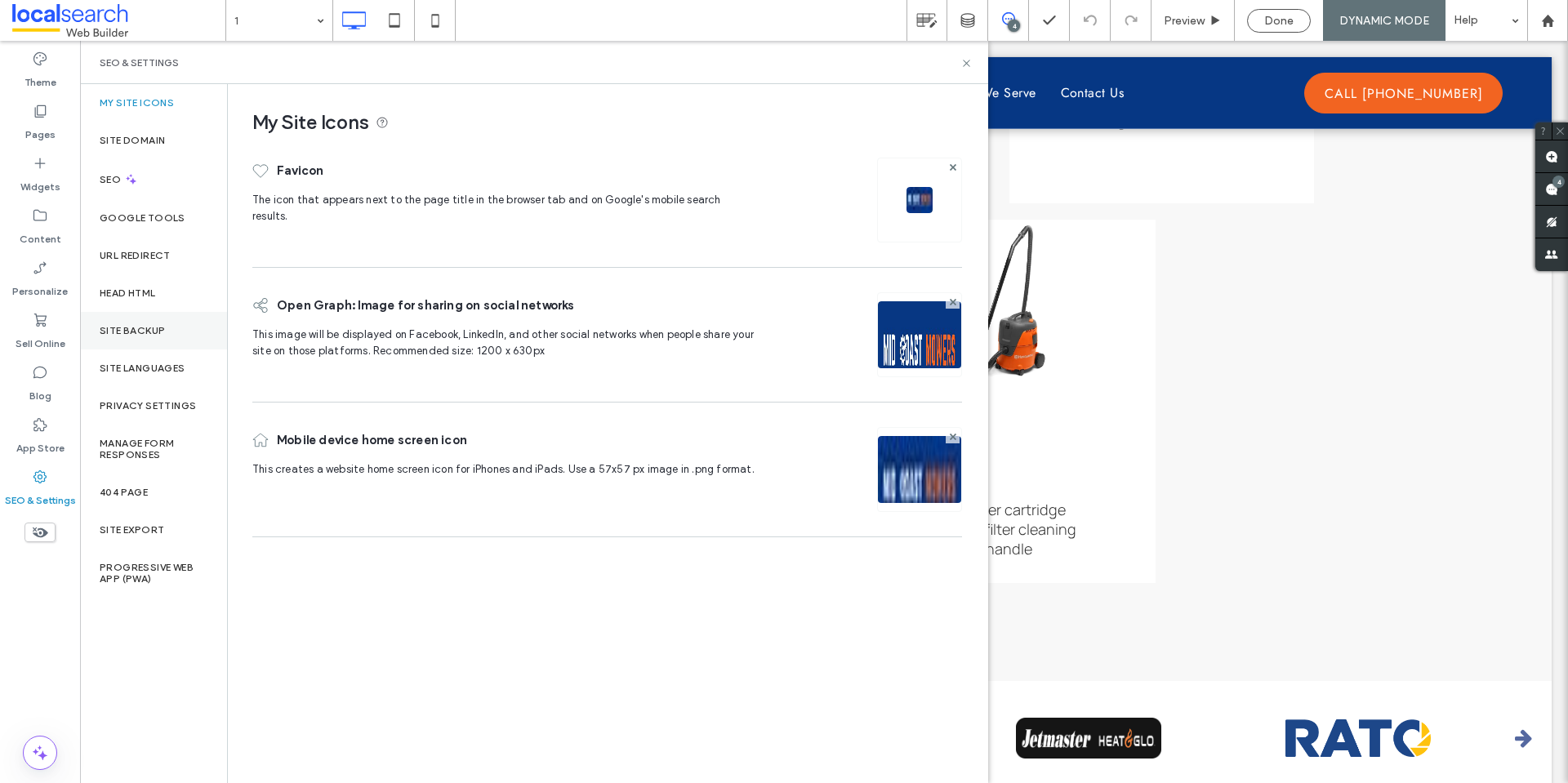
click at [158, 327] on label "Site Backup" at bounding box center [131, 331] width 65 height 11
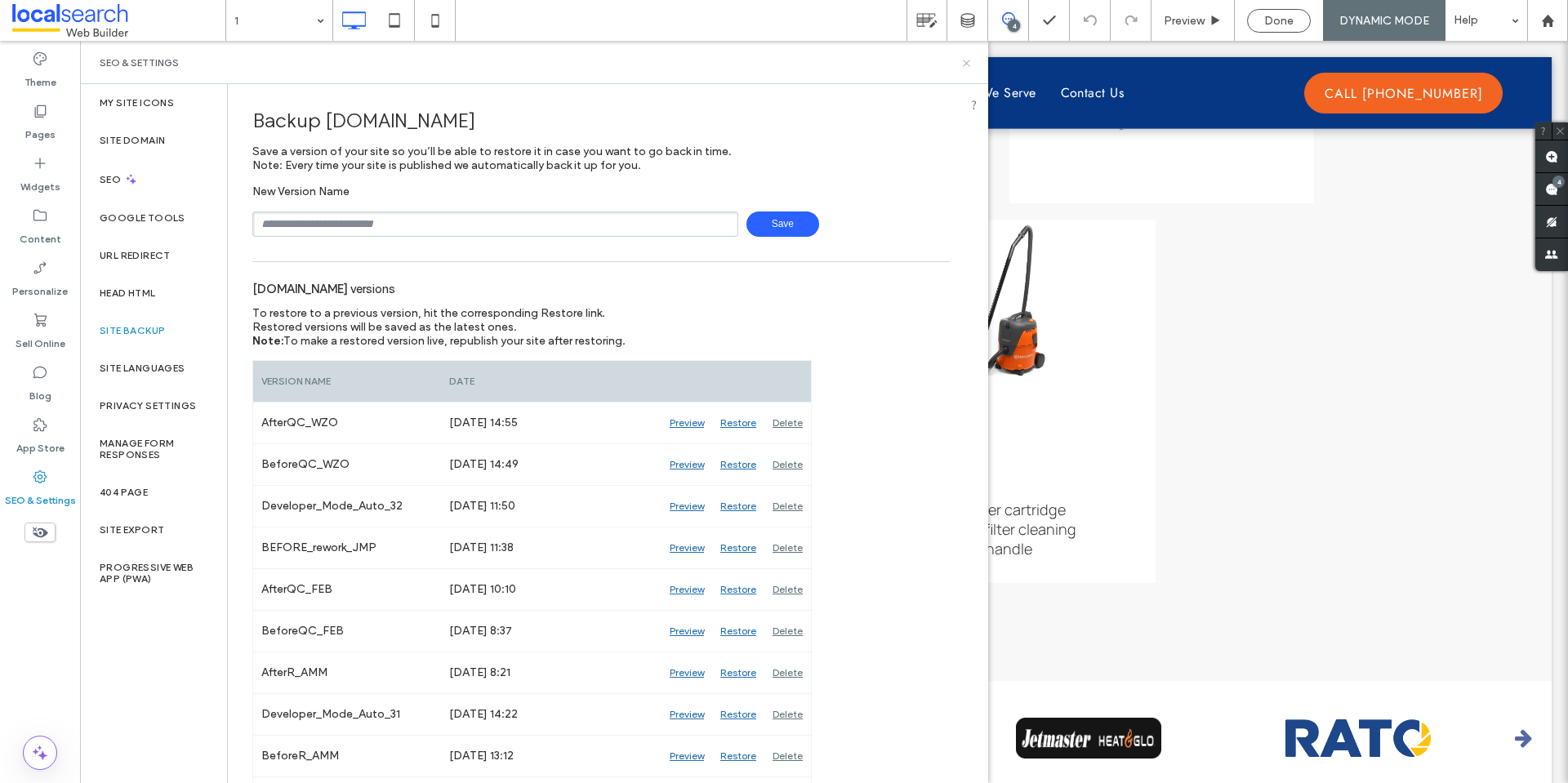
click at [963, 63] on icon at bounding box center [966, 62] width 12 height 12
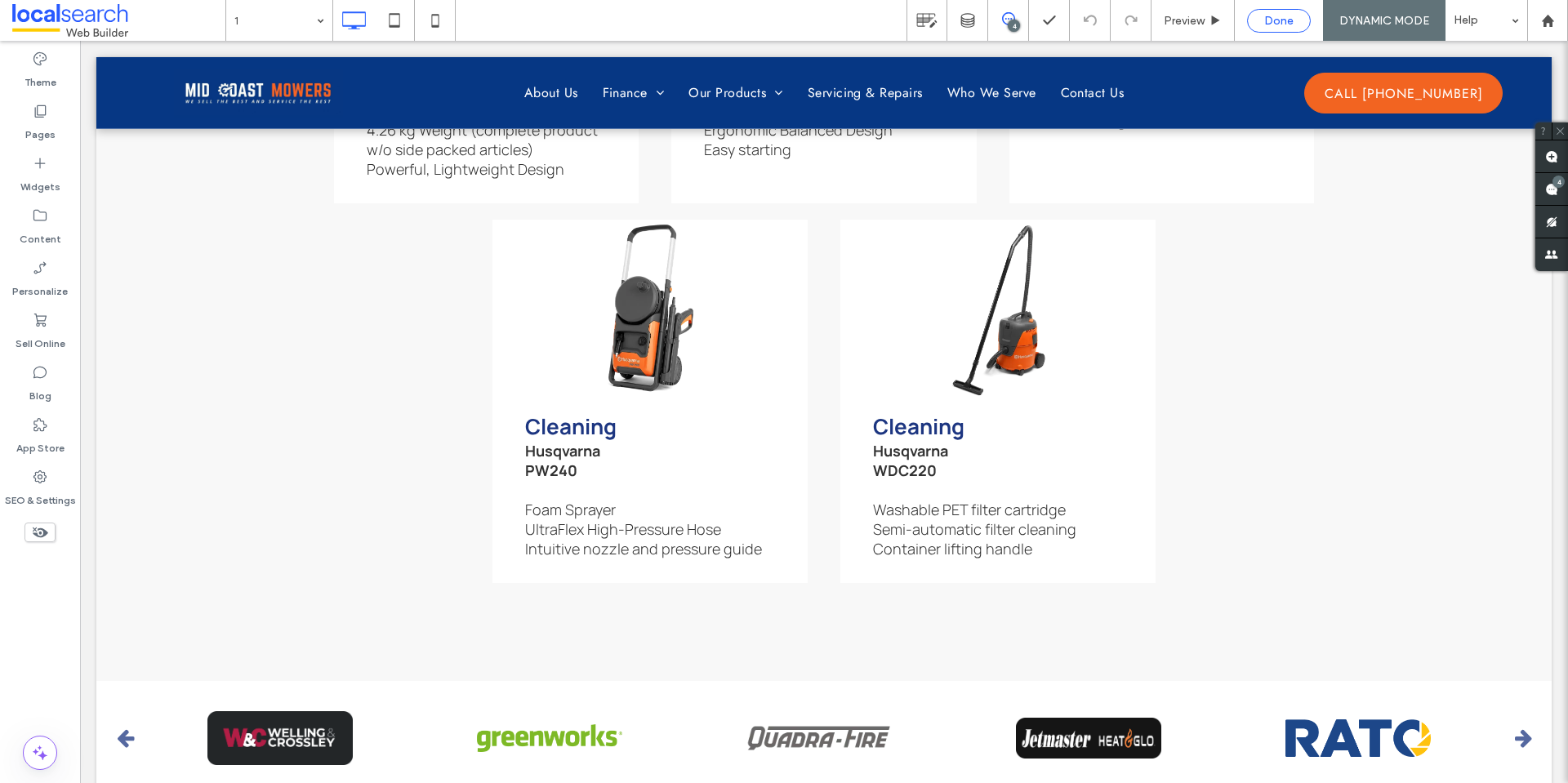
click at [1270, 19] on span "Done" at bounding box center [1278, 20] width 29 height 14
click at [51, 478] on div "SEO & Settings" at bounding box center [40, 488] width 80 height 52
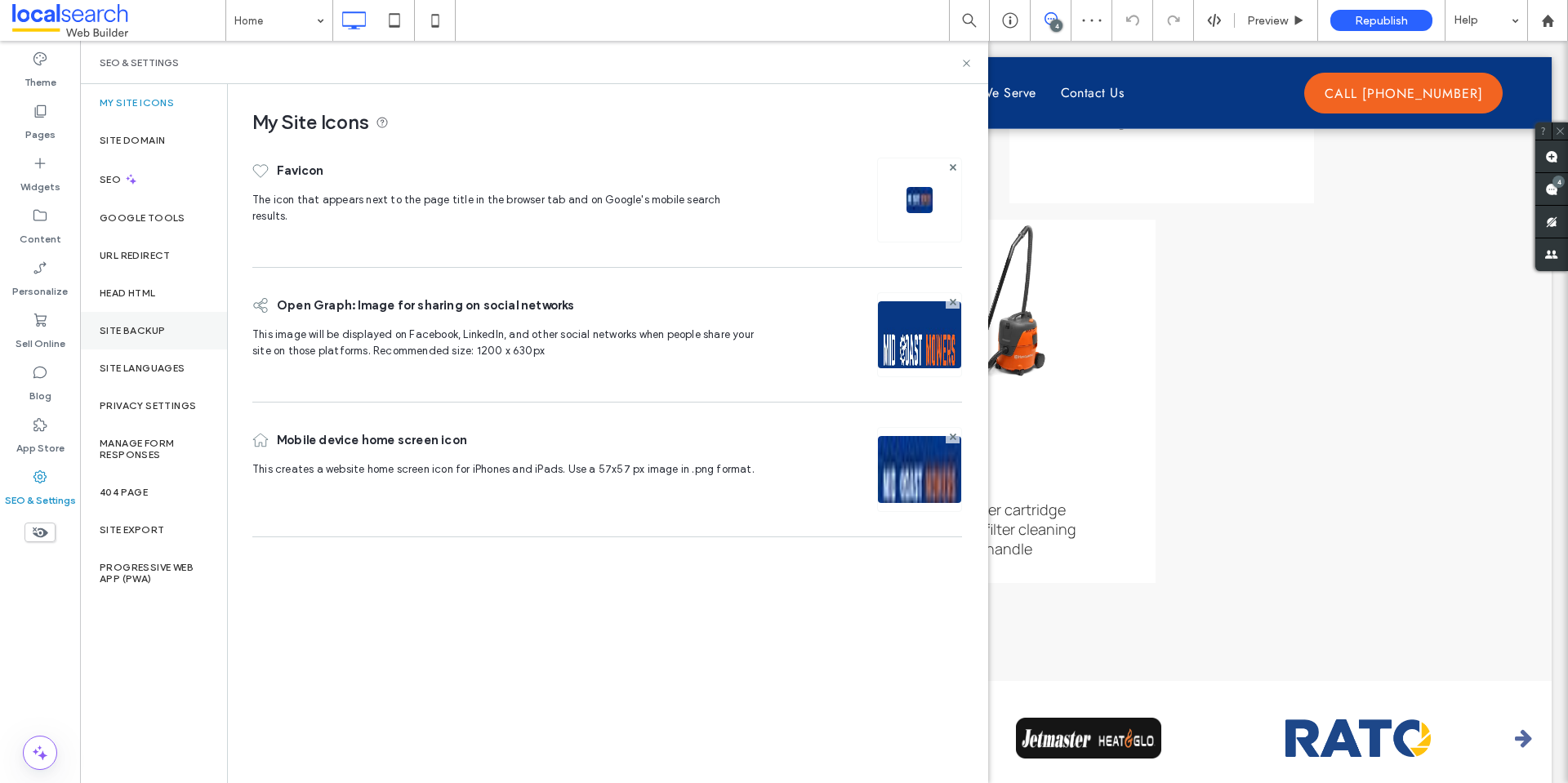
click at [150, 326] on label "Site Backup" at bounding box center [131, 331] width 65 height 11
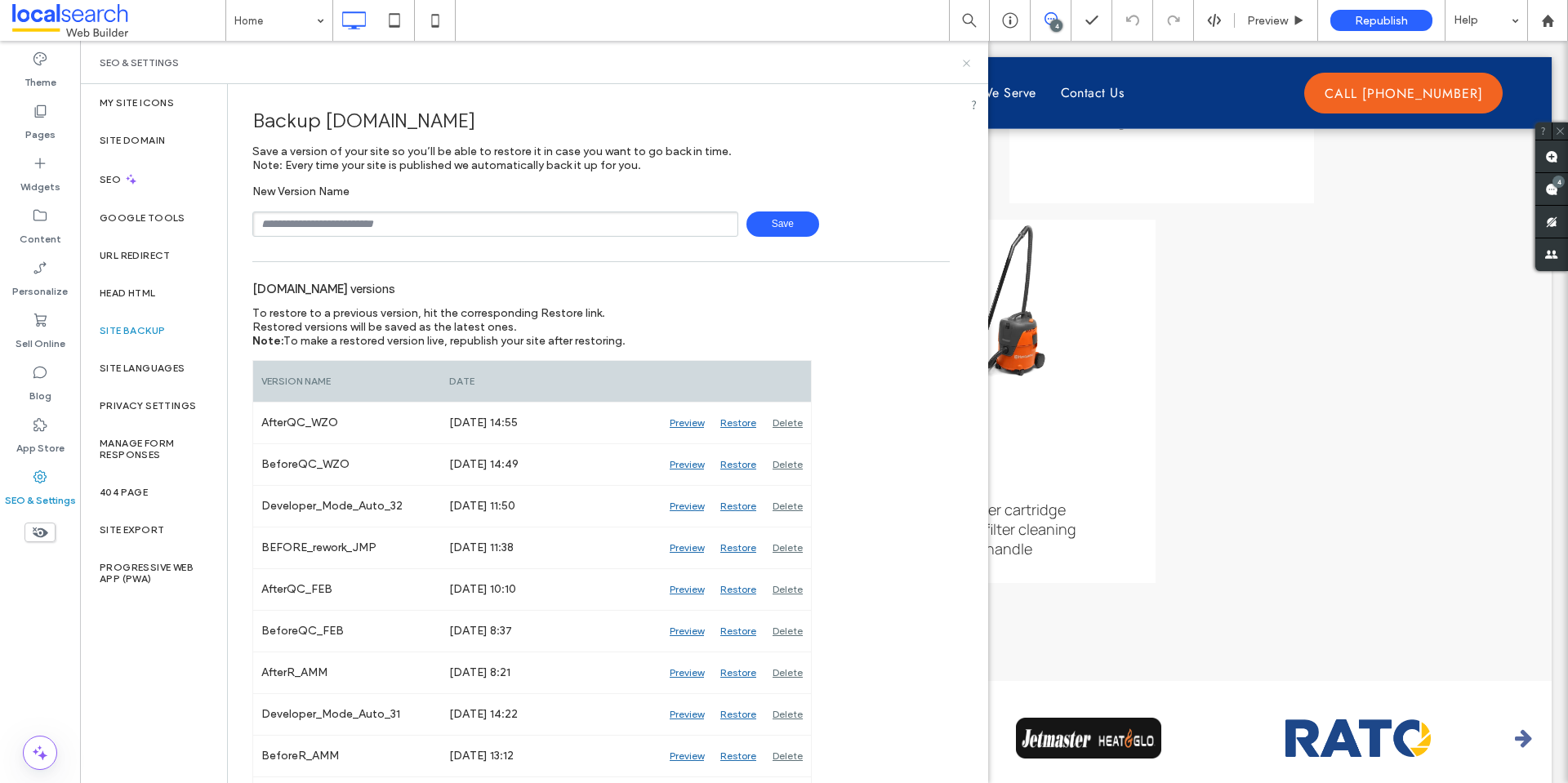
click at [970, 60] on use at bounding box center [965, 62] width 6 height 6
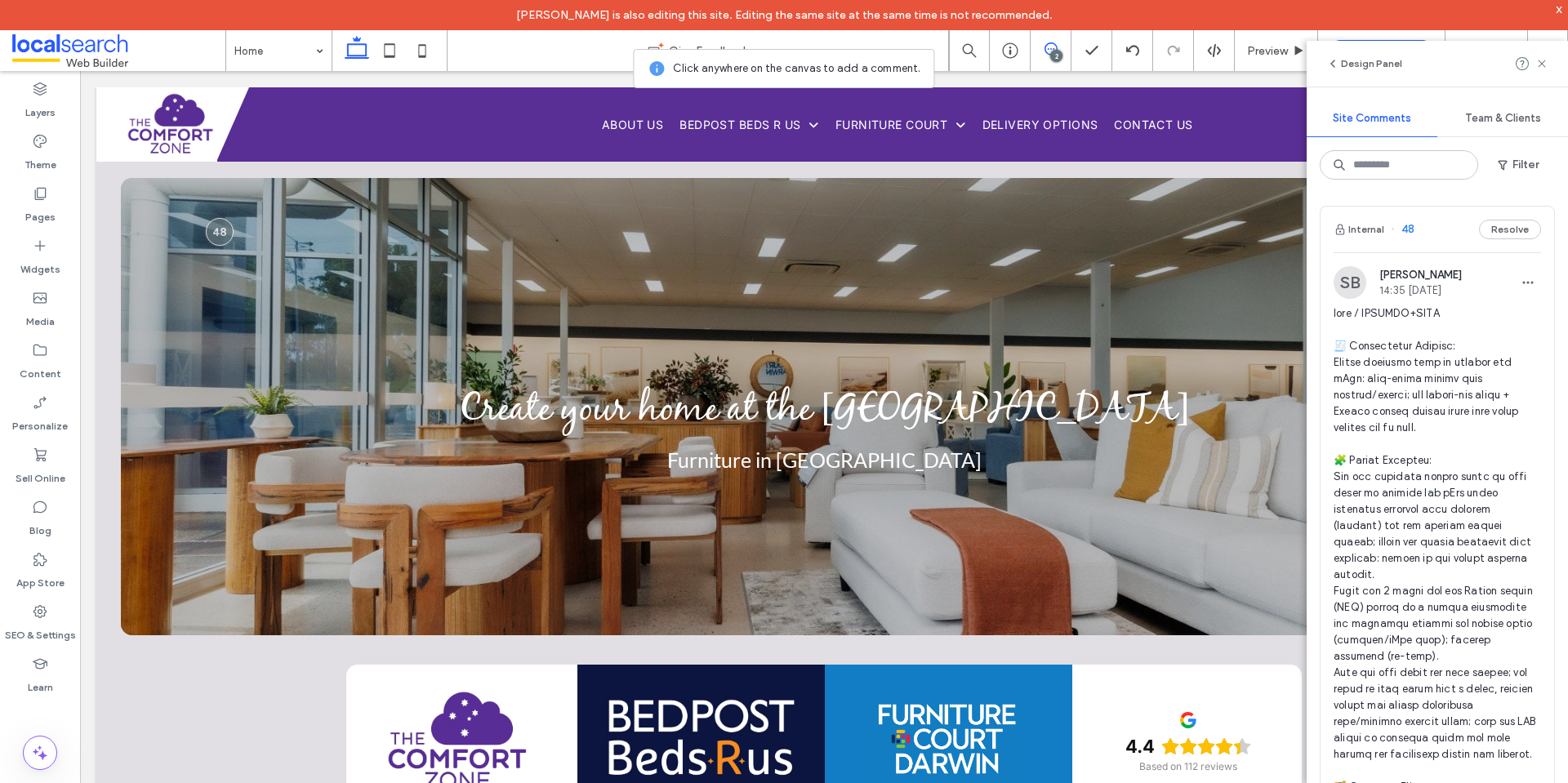
click at [1449, 414] on span at bounding box center [1437, 762] width 208 height 914
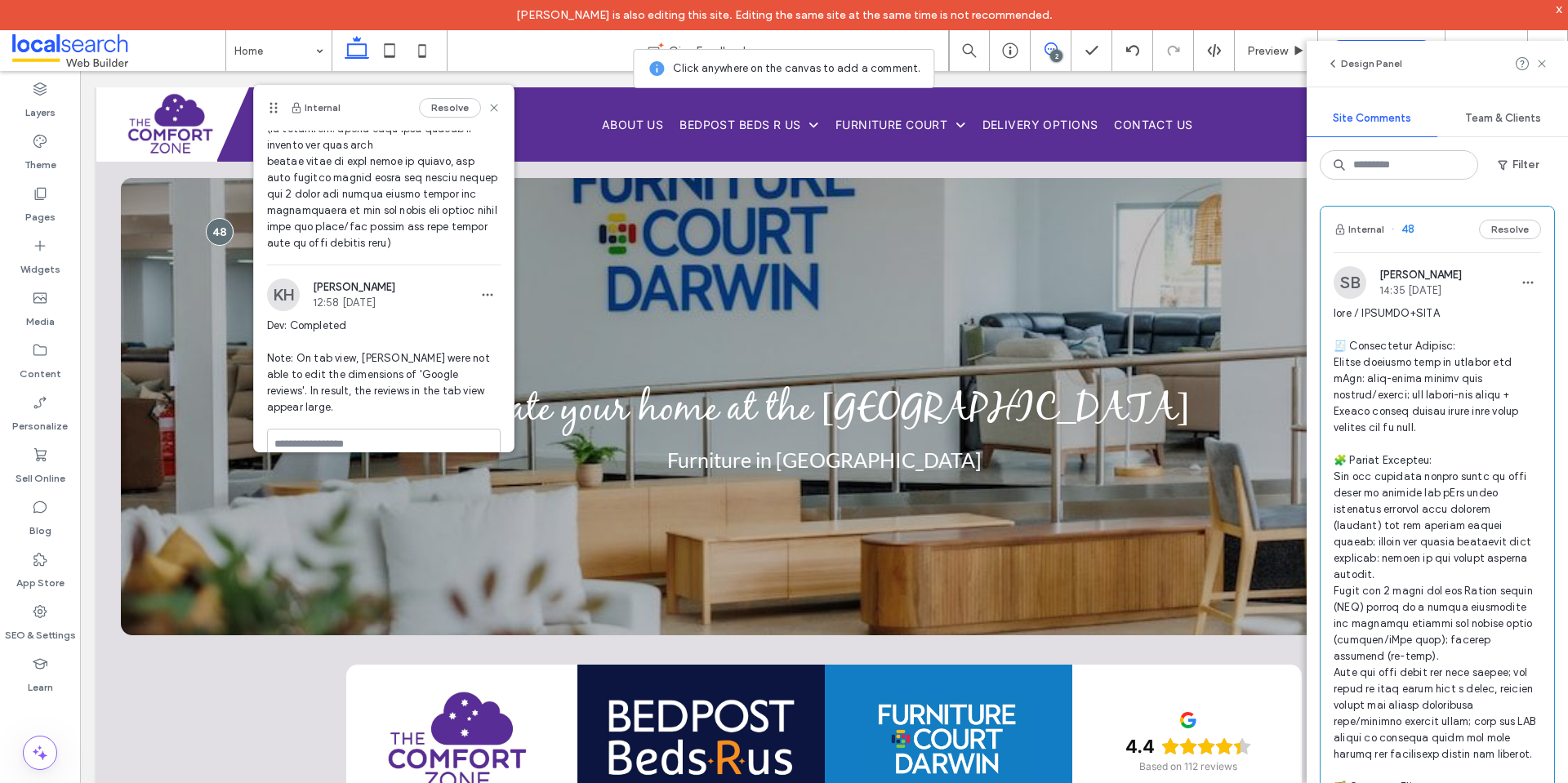
scroll to position [810, 0]
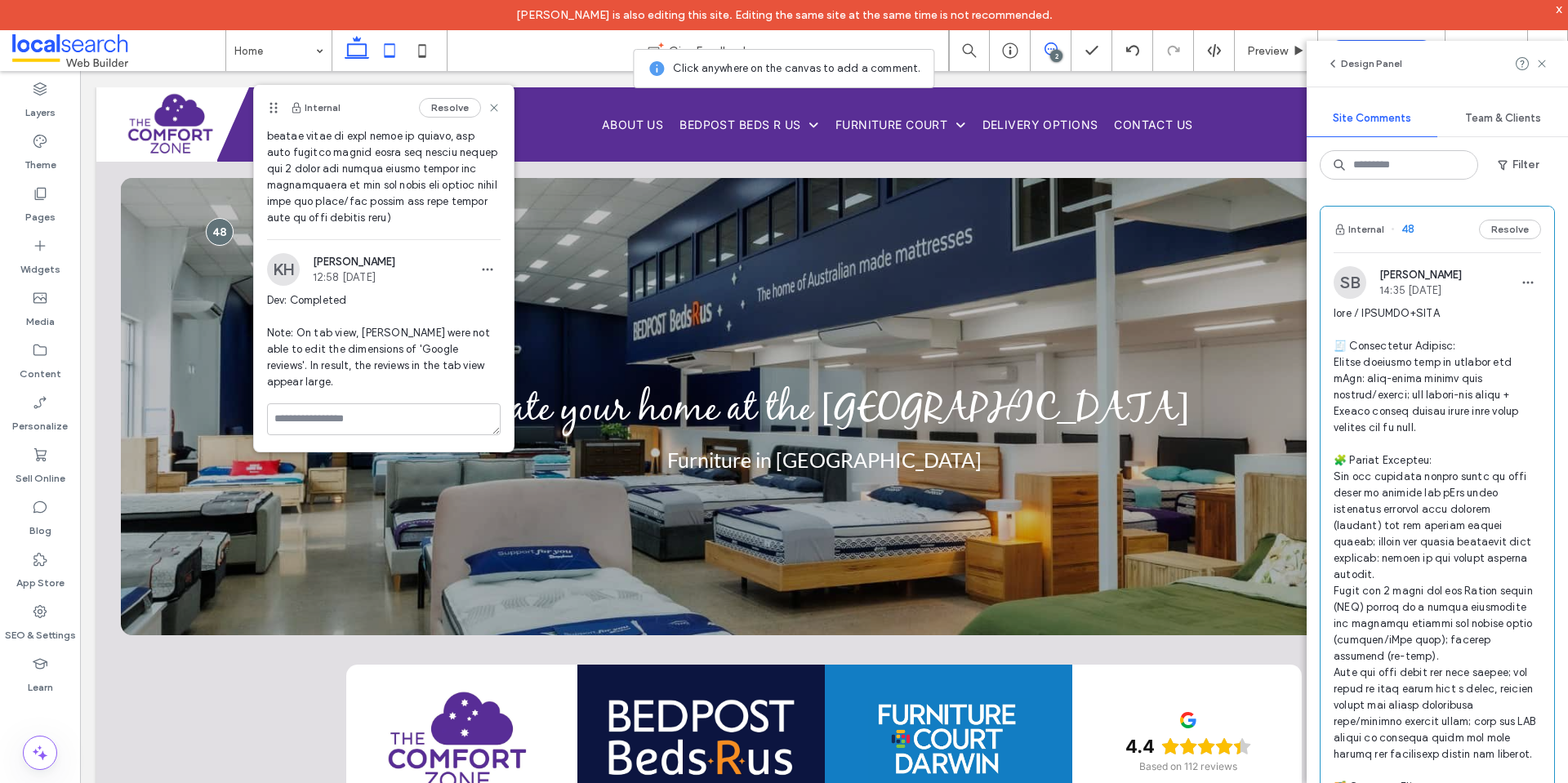
click at [388, 47] on icon at bounding box center [390, 51] width 33 height 33
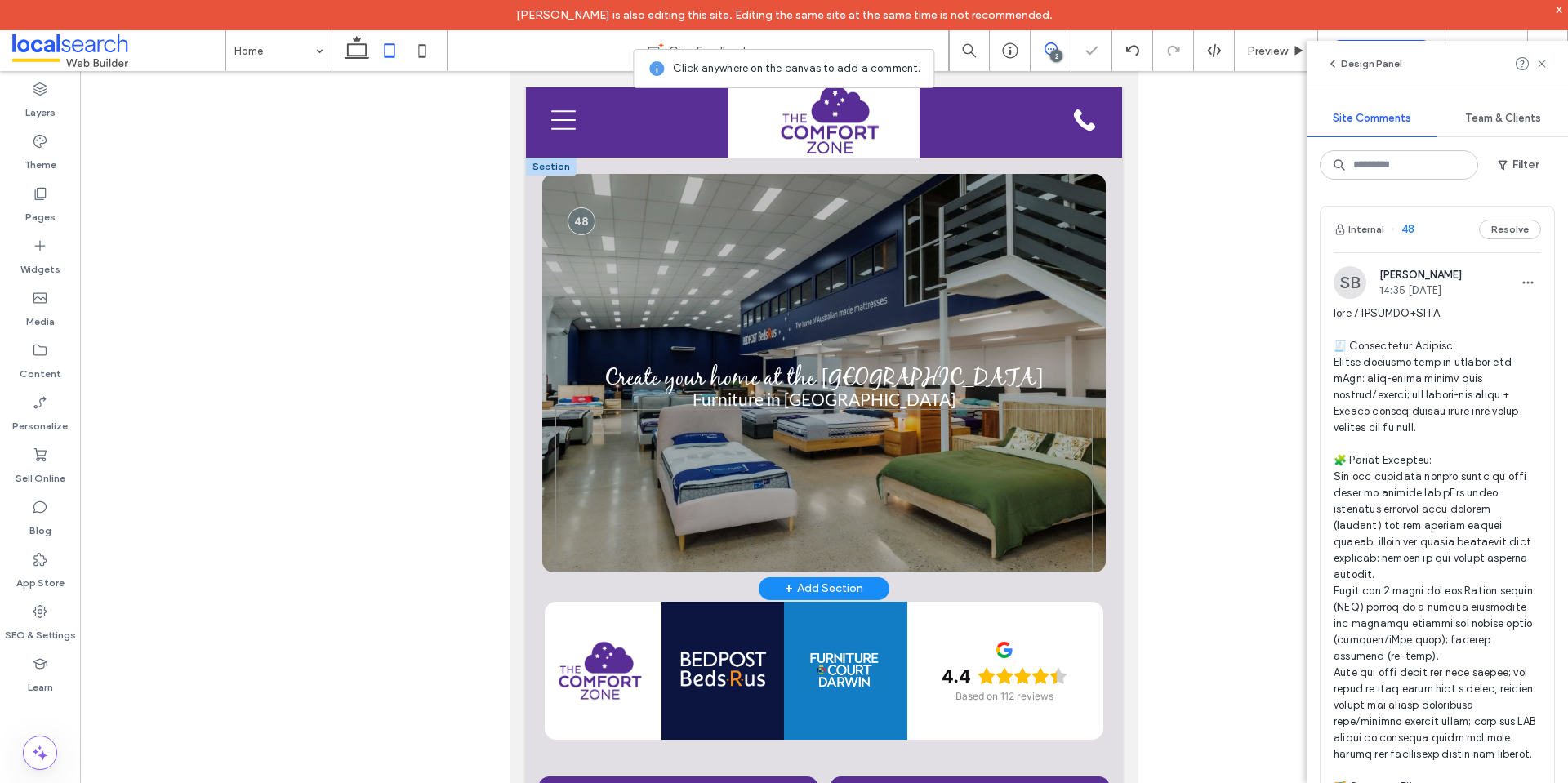
scroll to position [164, 0]
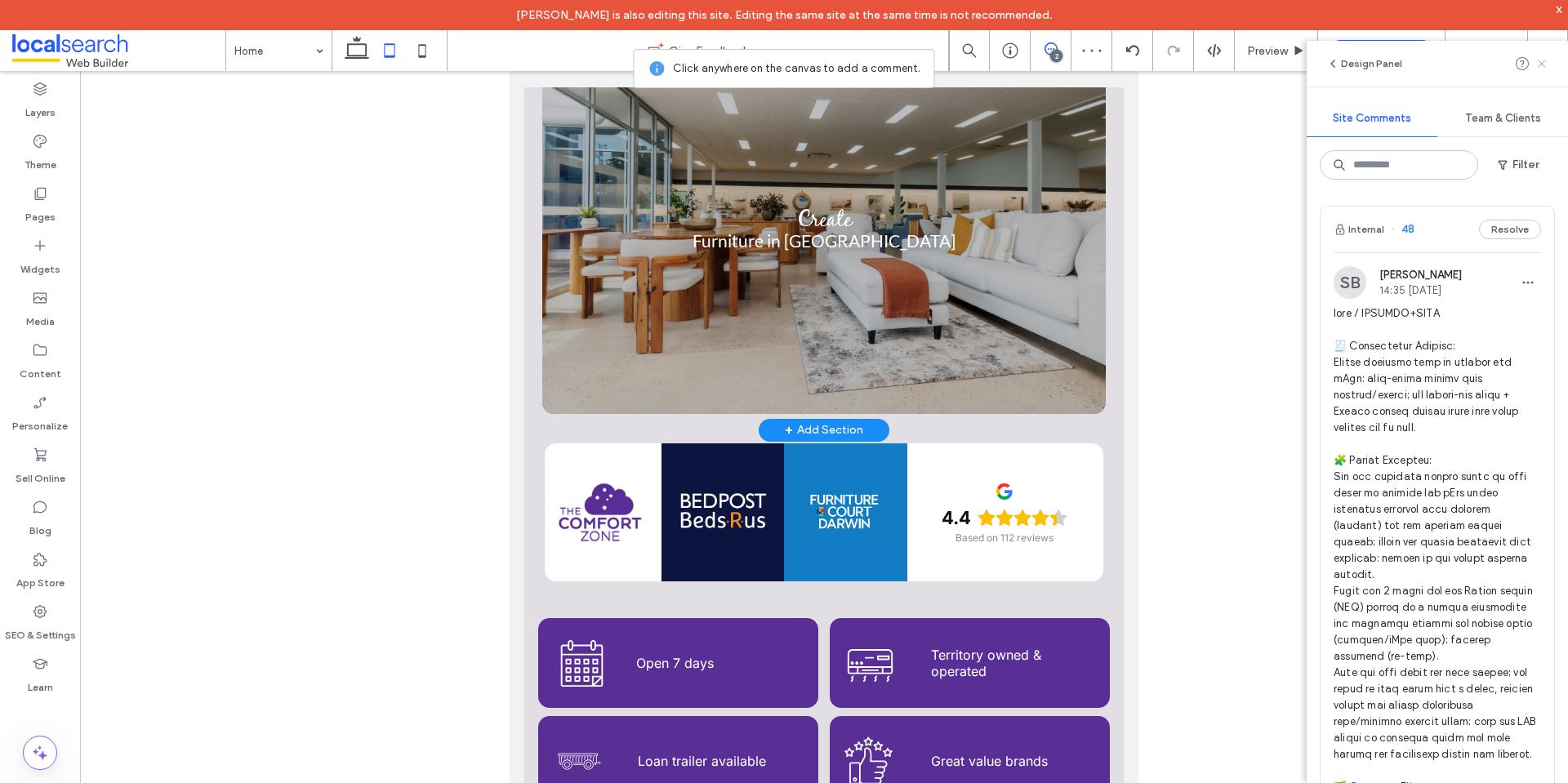
click at [1539, 65] on icon at bounding box center [1541, 63] width 13 height 13
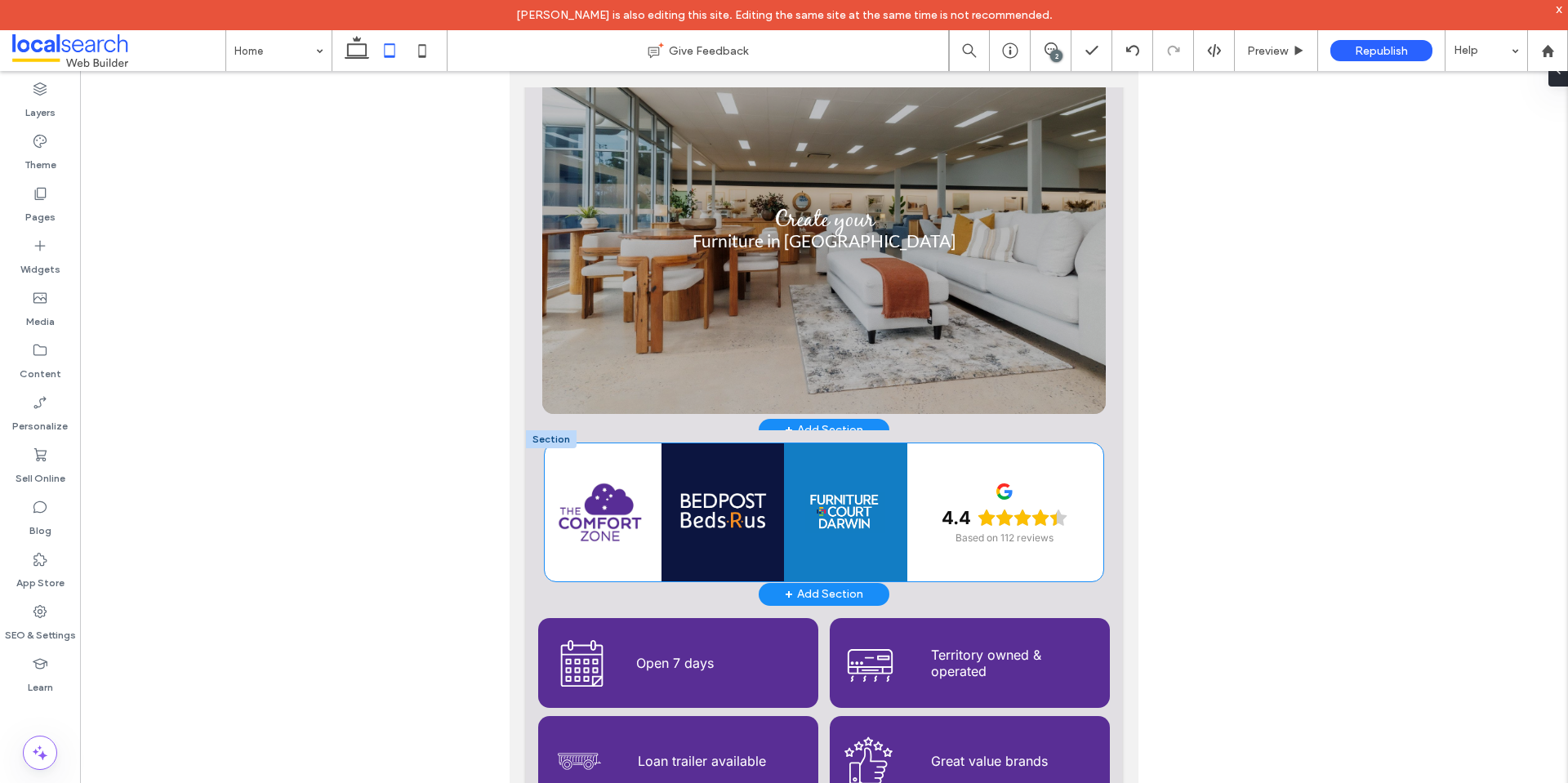
click at [997, 484] on icon at bounding box center [1004, 486] width 13 height 6
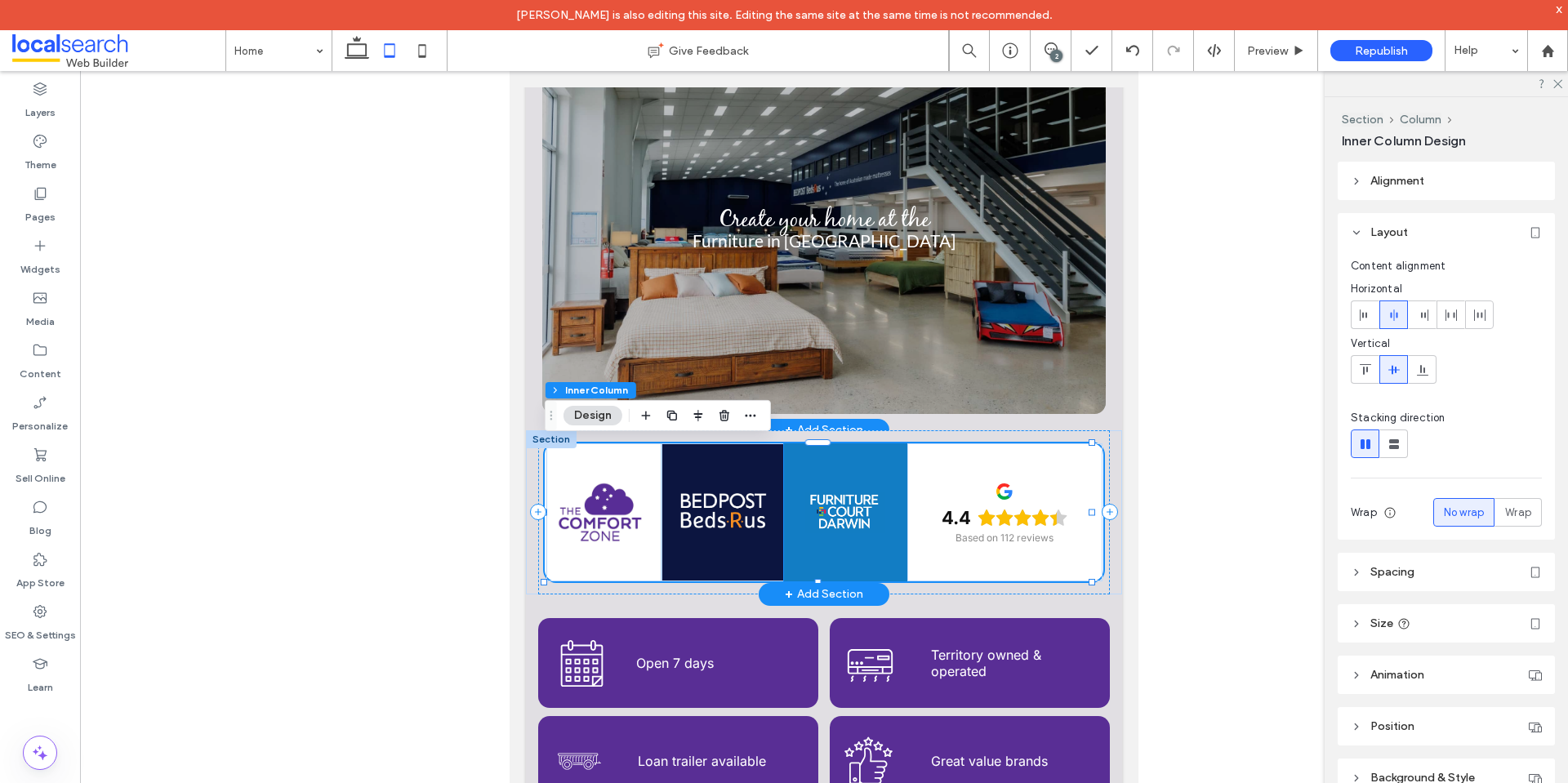
click at [891, 542] on div at bounding box center [845, 512] width 122 height 138
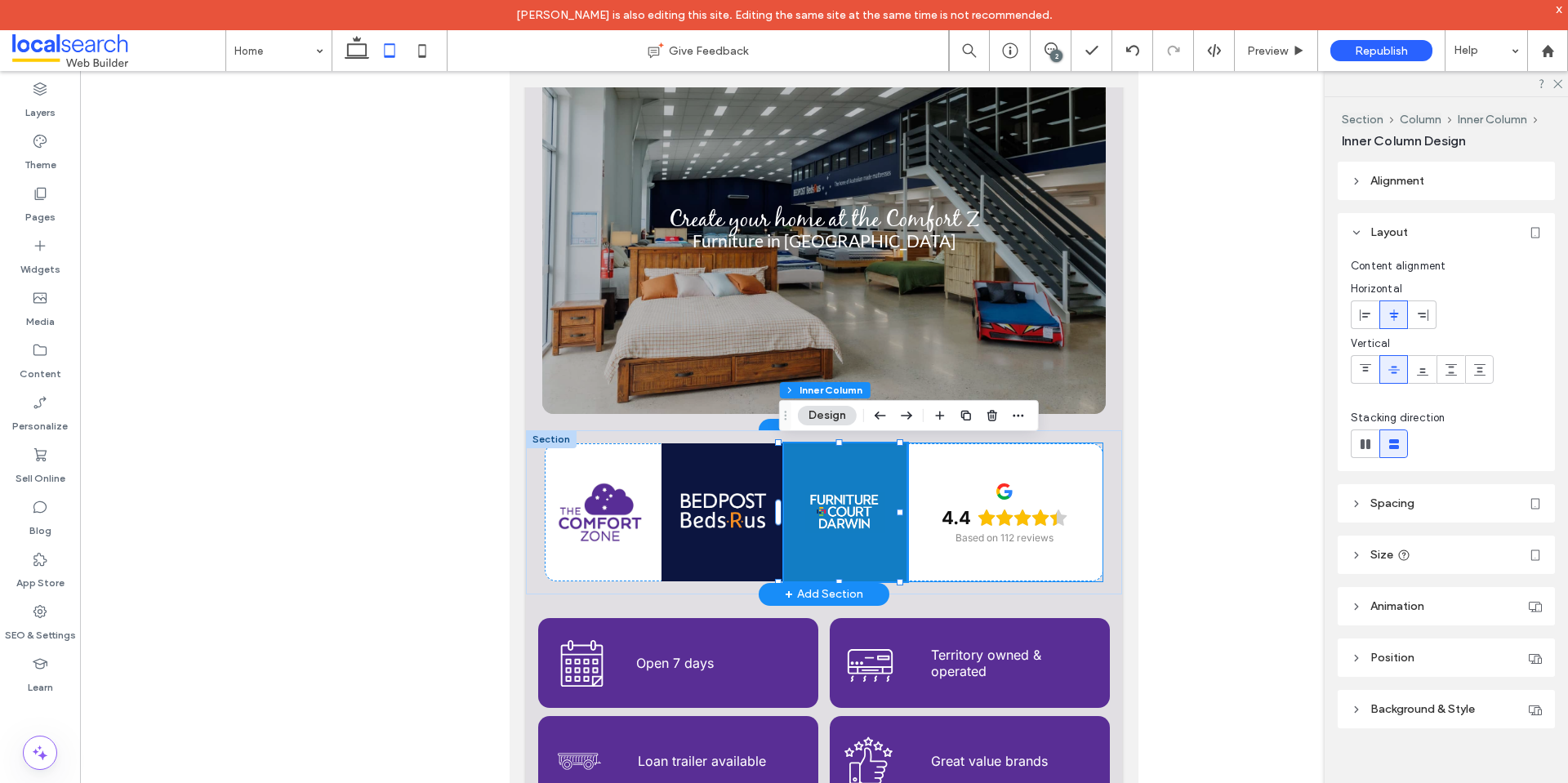
click at [933, 558] on div "4.4 Based on 112 reviews" at bounding box center [1005, 512] width 195 height 138
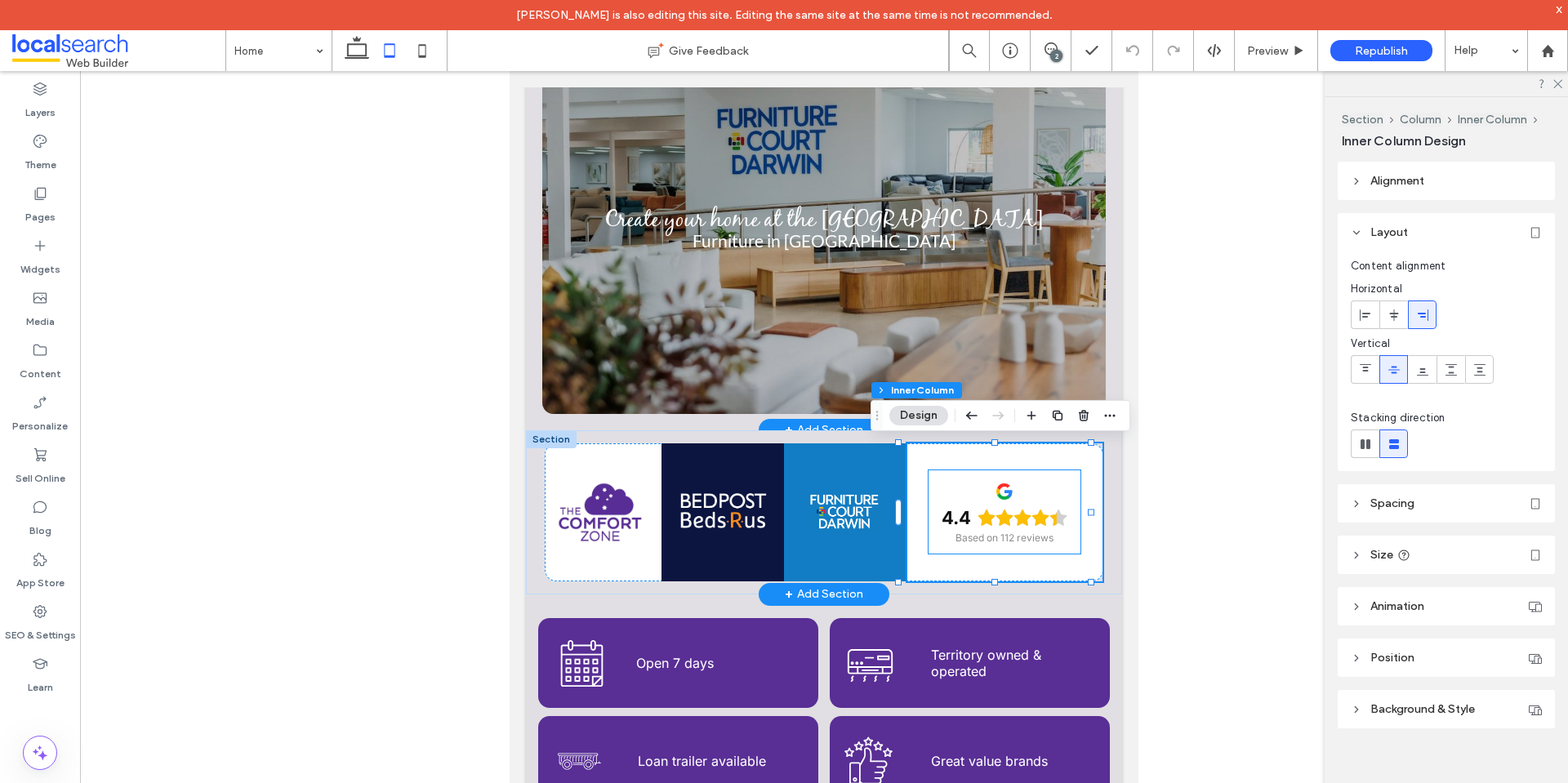
click at [1031, 501] on div "4.4 Based on 112 reviews" at bounding box center [1004, 512] width 152 height 84
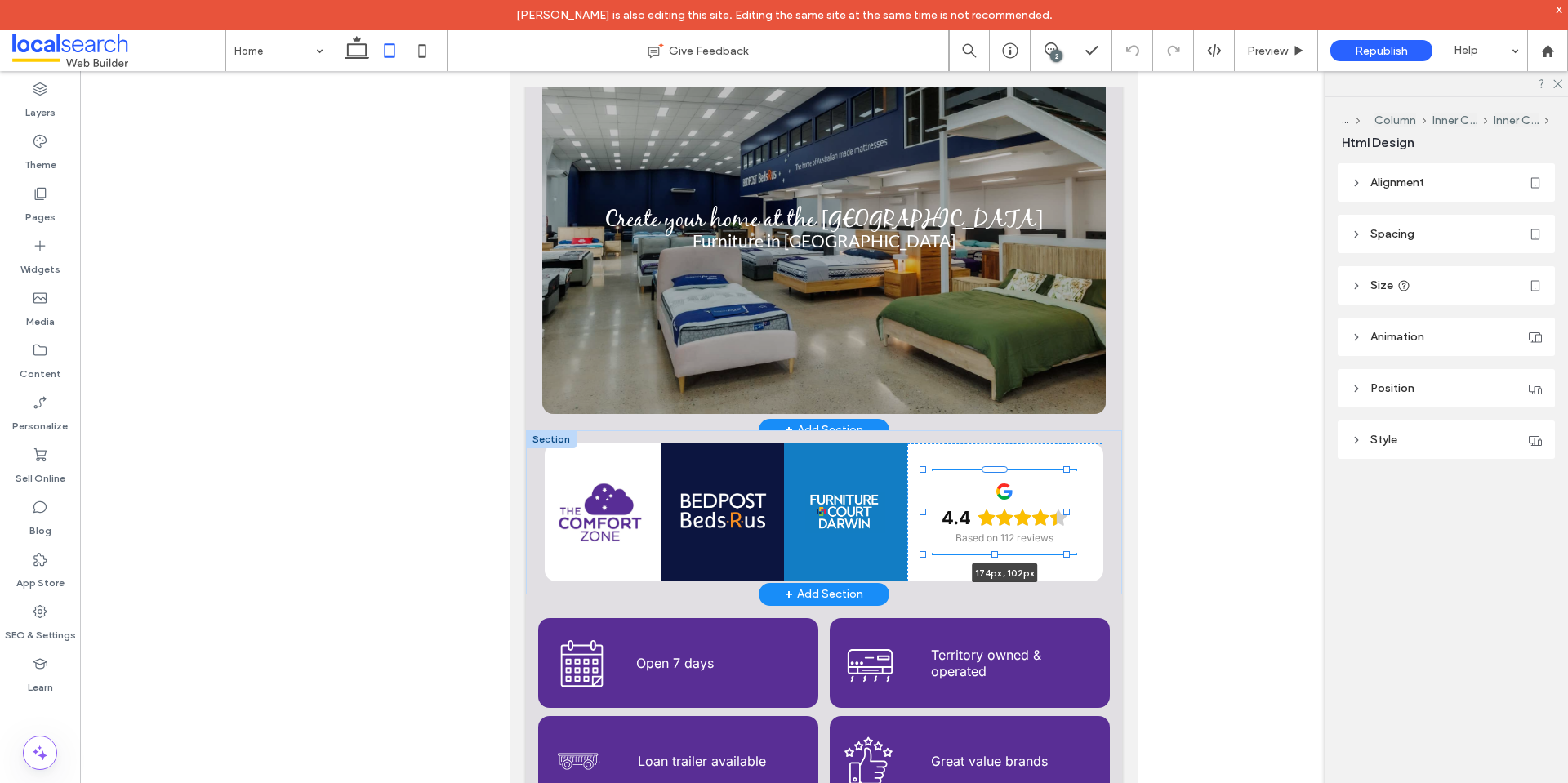
click at [922, 511] on div at bounding box center [922, 512] width 6 height 6
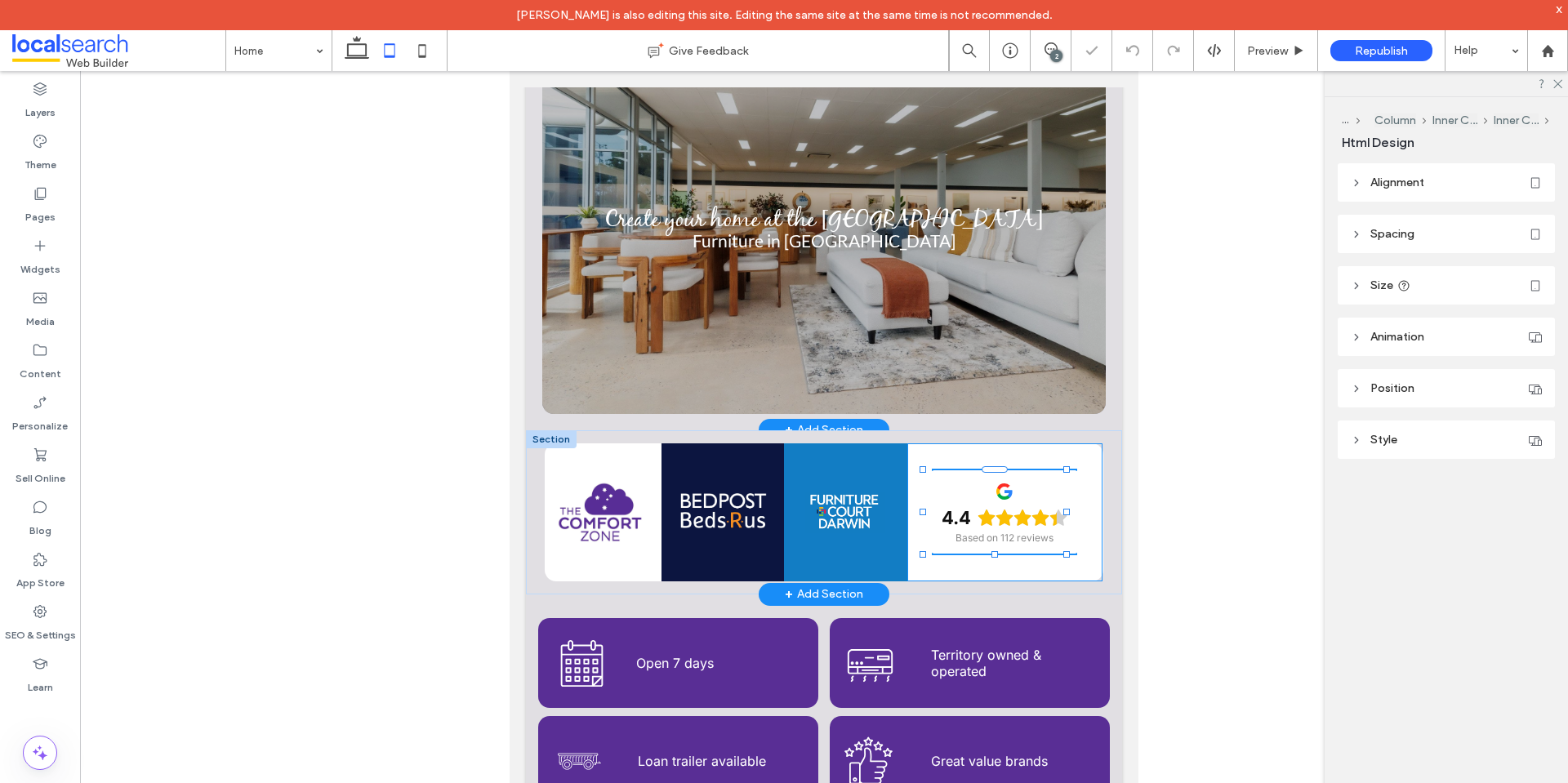
type input "***"
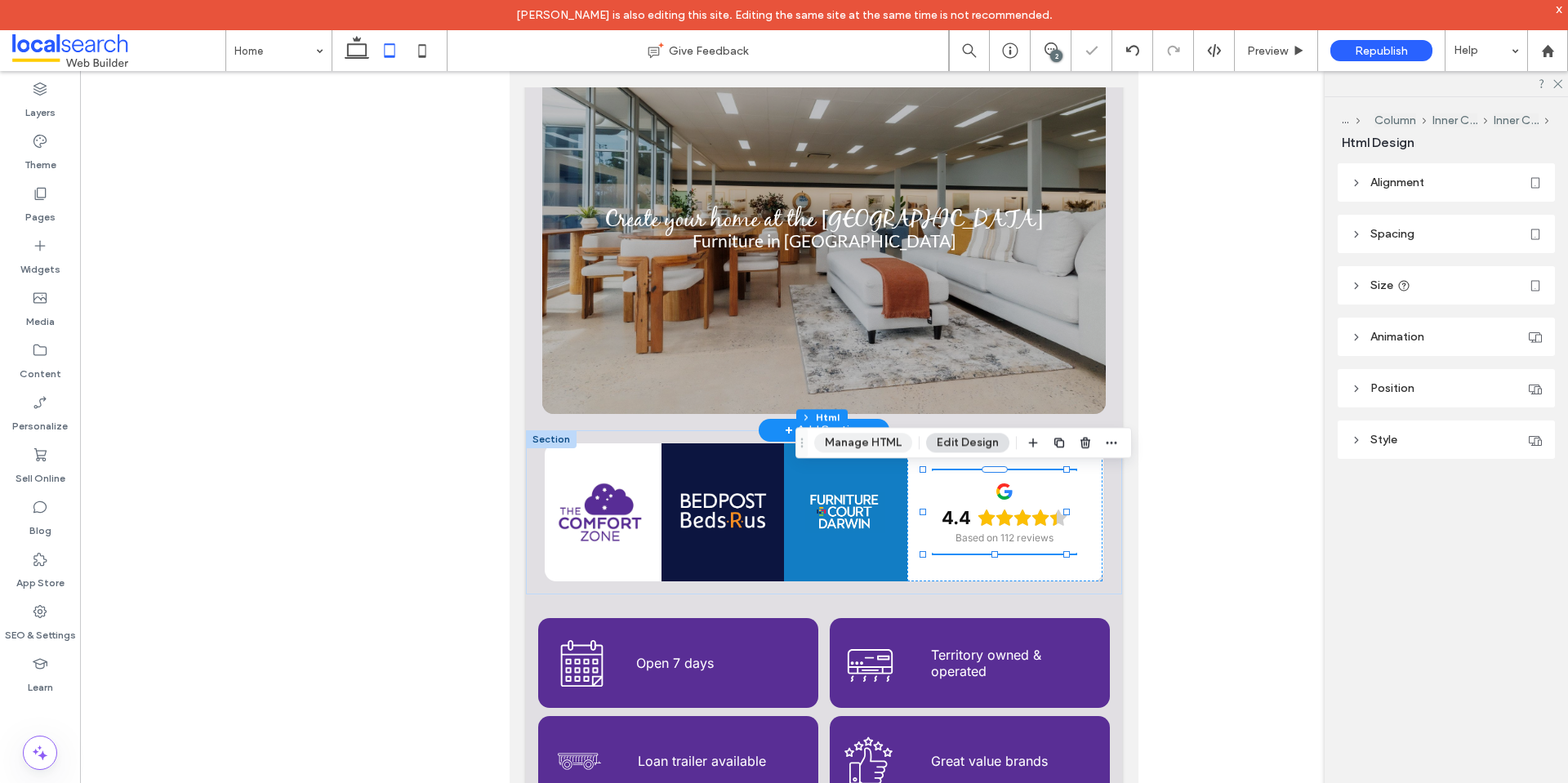
click at [891, 442] on button "Manage HTML" at bounding box center [863, 442] width 98 height 19
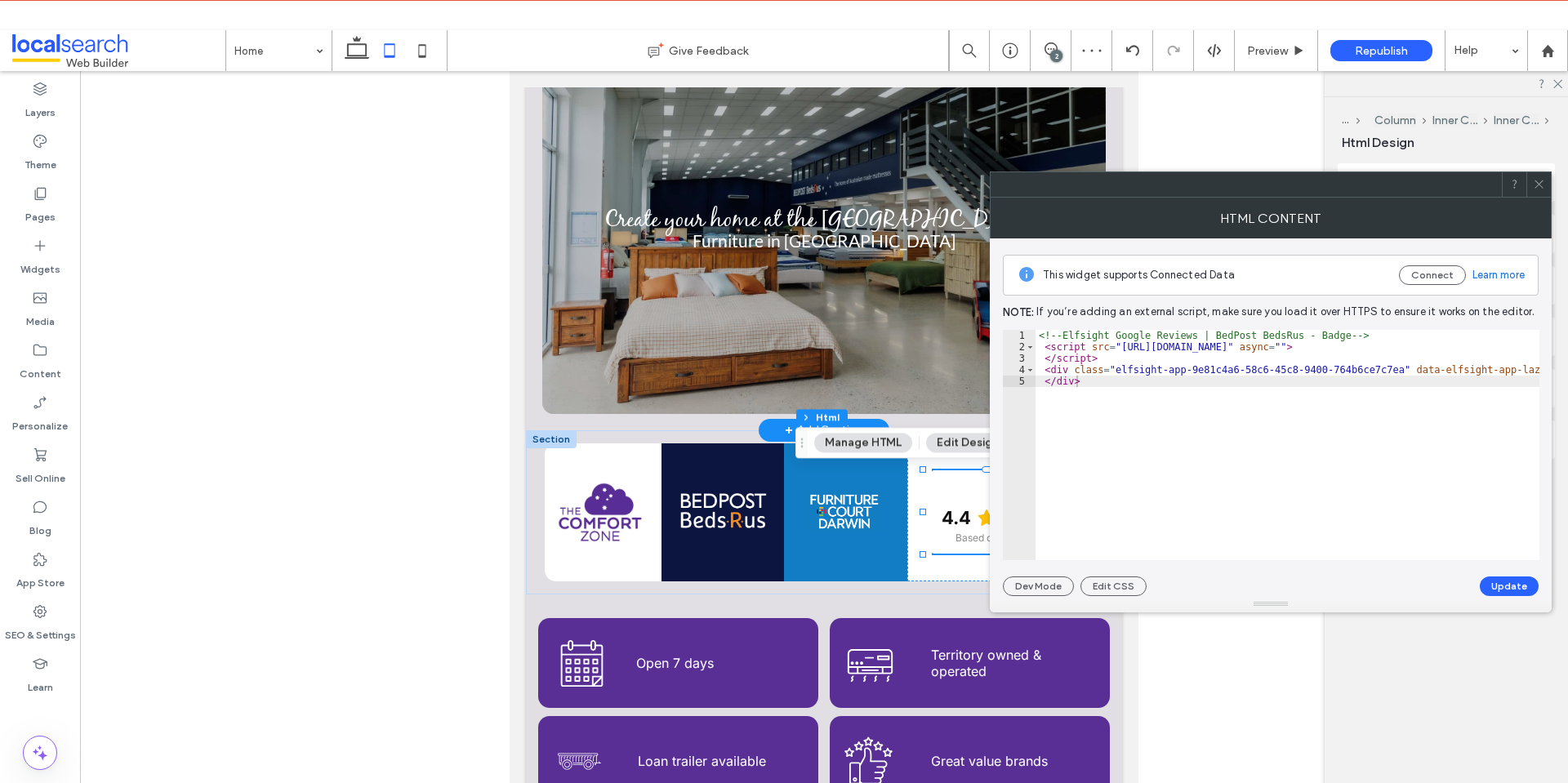
click at [1187, 388] on div "<!-- Elfsight Google Reviews | BedPost BedsRus - Badge --> < script src = "[URL…" at bounding box center [1288, 456] width 504 height 253
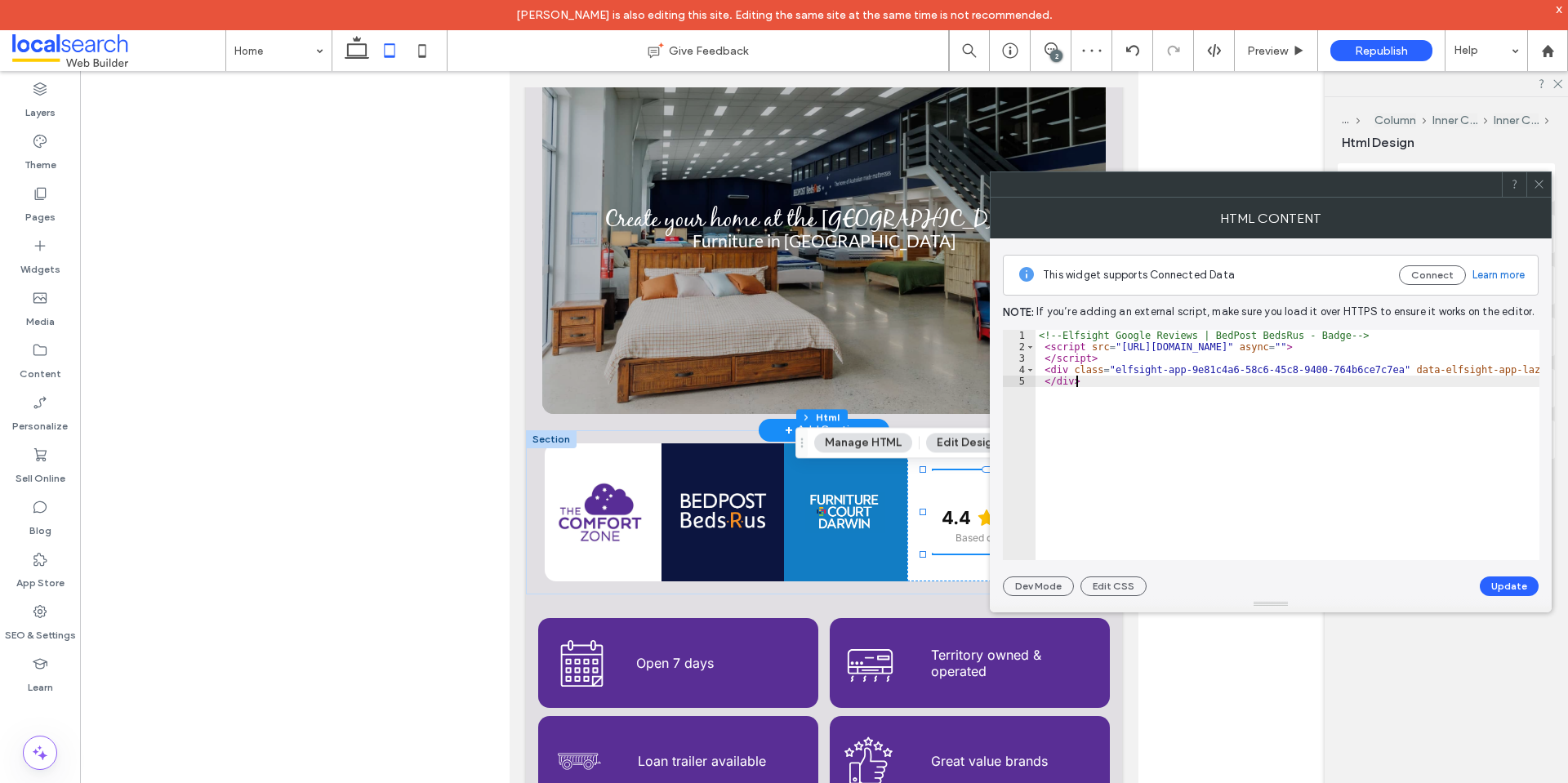
click at [1189, 354] on div "<!-- Elfsight Google Reviews | BedPost BedsRus - Badge --> < script src = "[URL…" at bounding box center [1288, 456] width 504 height 253
type textarea "*********"
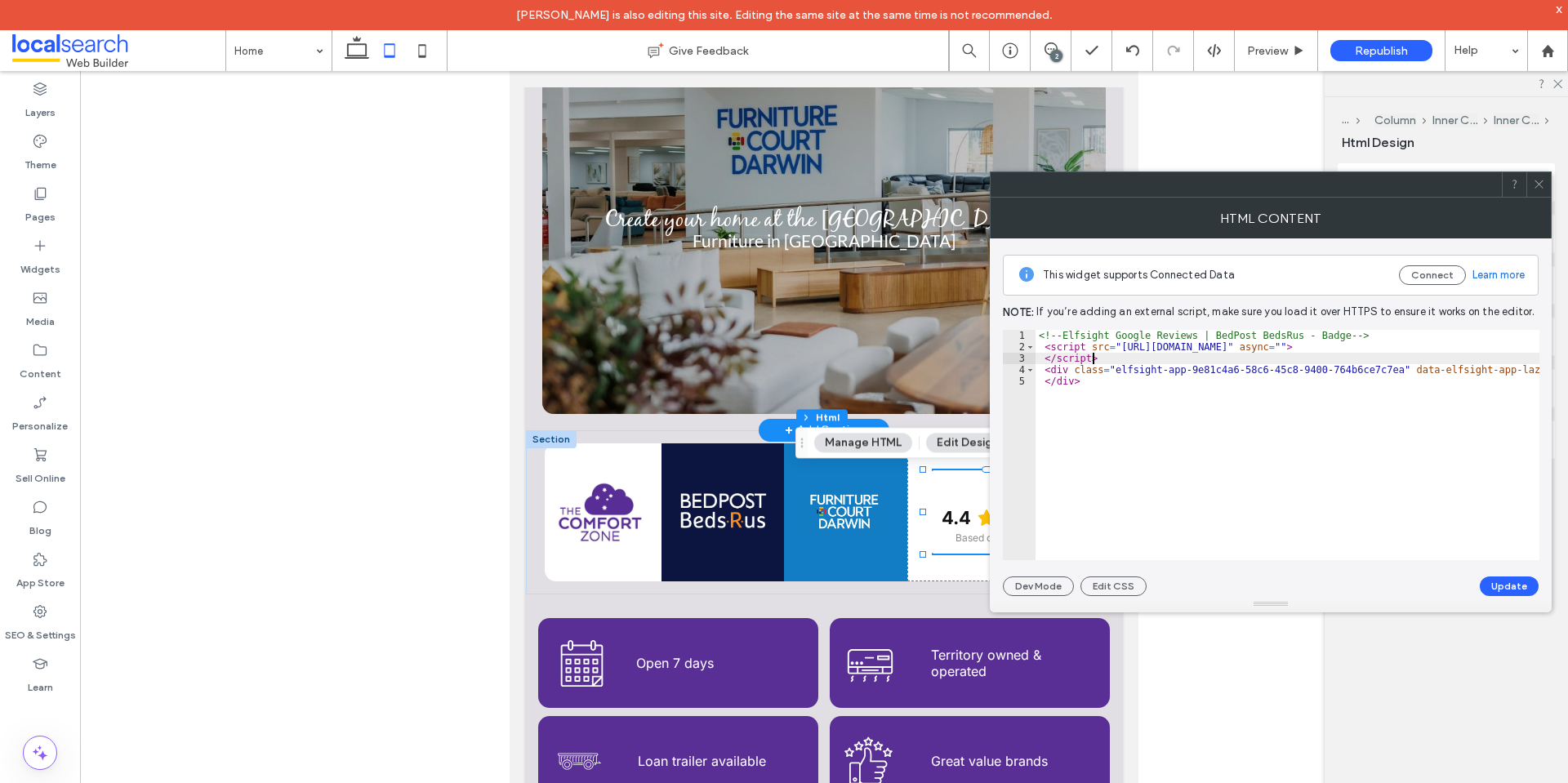
click at [1529, 184] on div at bounding box center [1539, 184] width 25 height 25
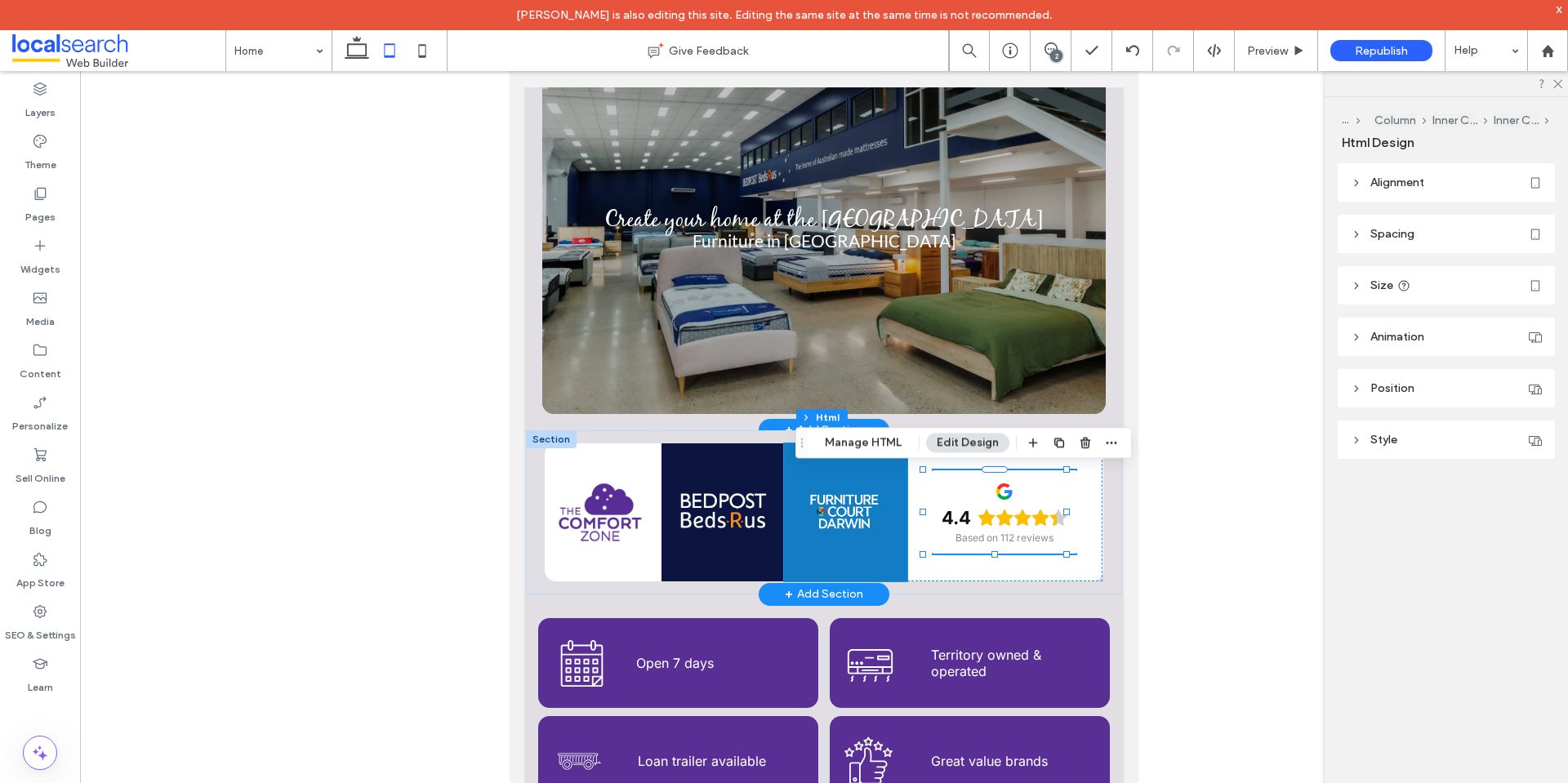
click at [896, 547] on div at bounding box center [845, 512] width 122 height 138
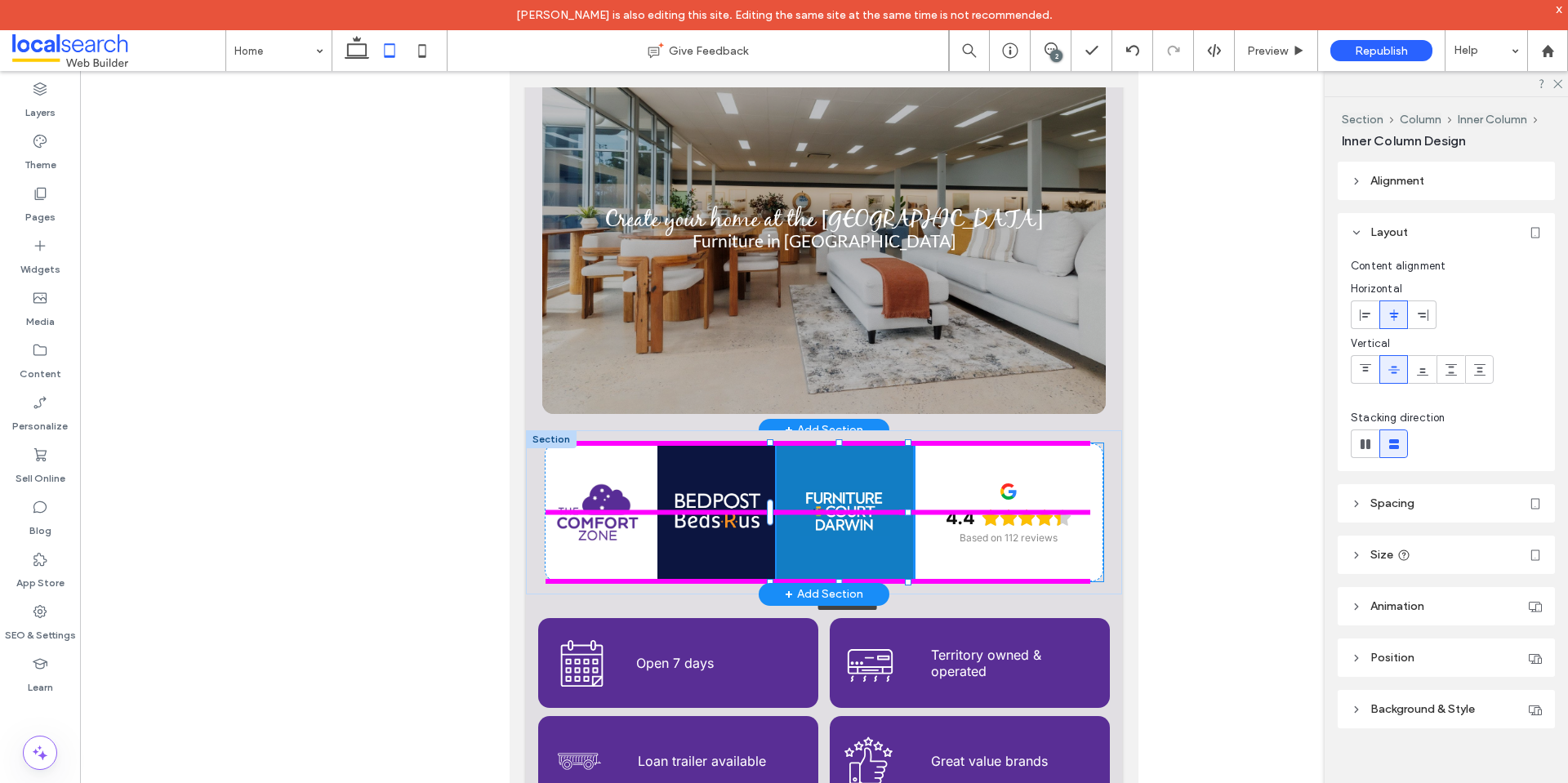
drag, startPoint x: 902, startPoint y: 512, endPoint x: 912, endPoint y: 516, distance: 10.8
click at [912, 516] on div "26% , 100% 4.4 Based on 112 reviews" at bounding box center [824, 512] width 597 height 165
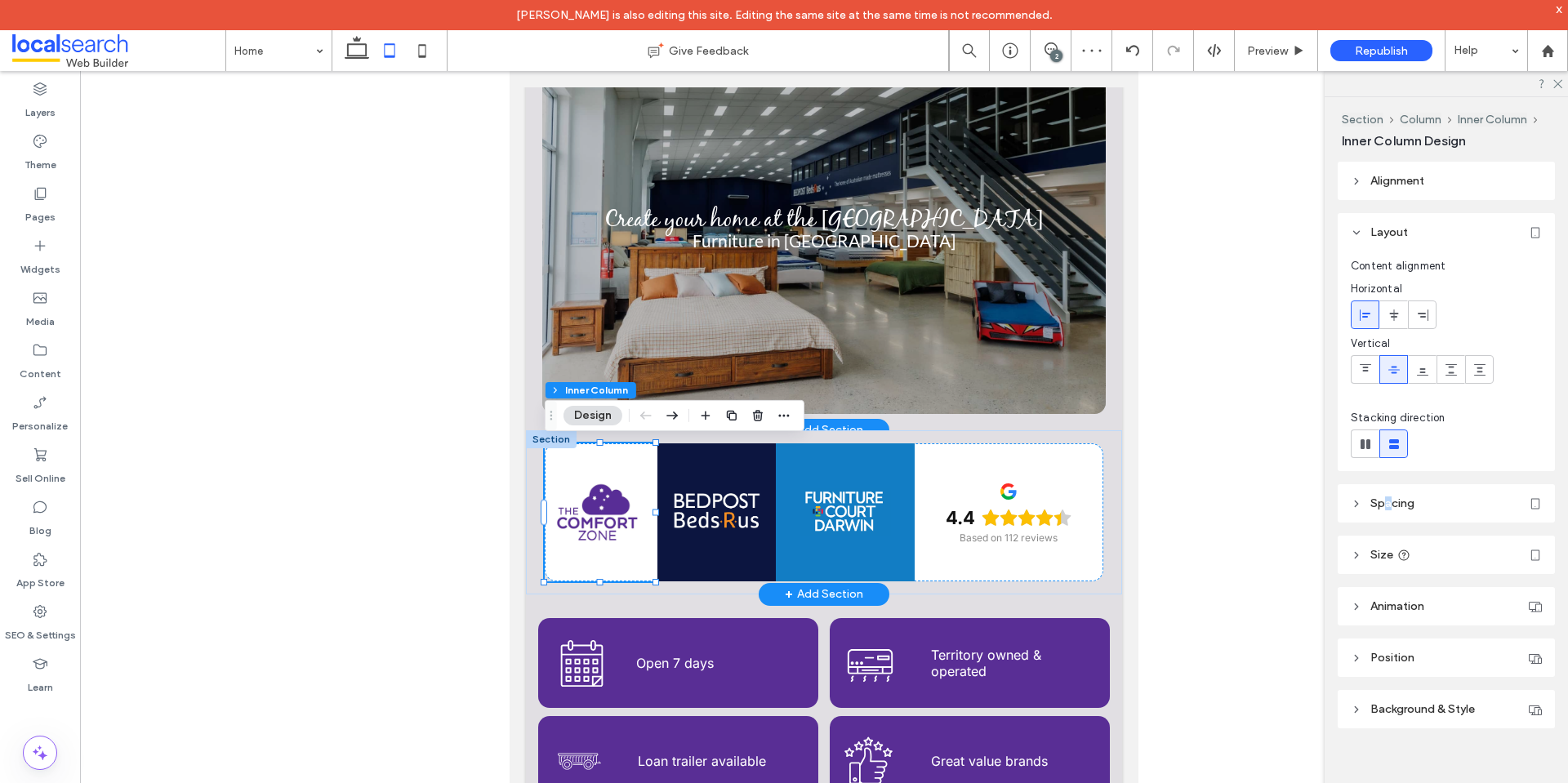
click at [1388, 503] on span "Spacing" at bounding box center [1392, 503] width 44 height 14
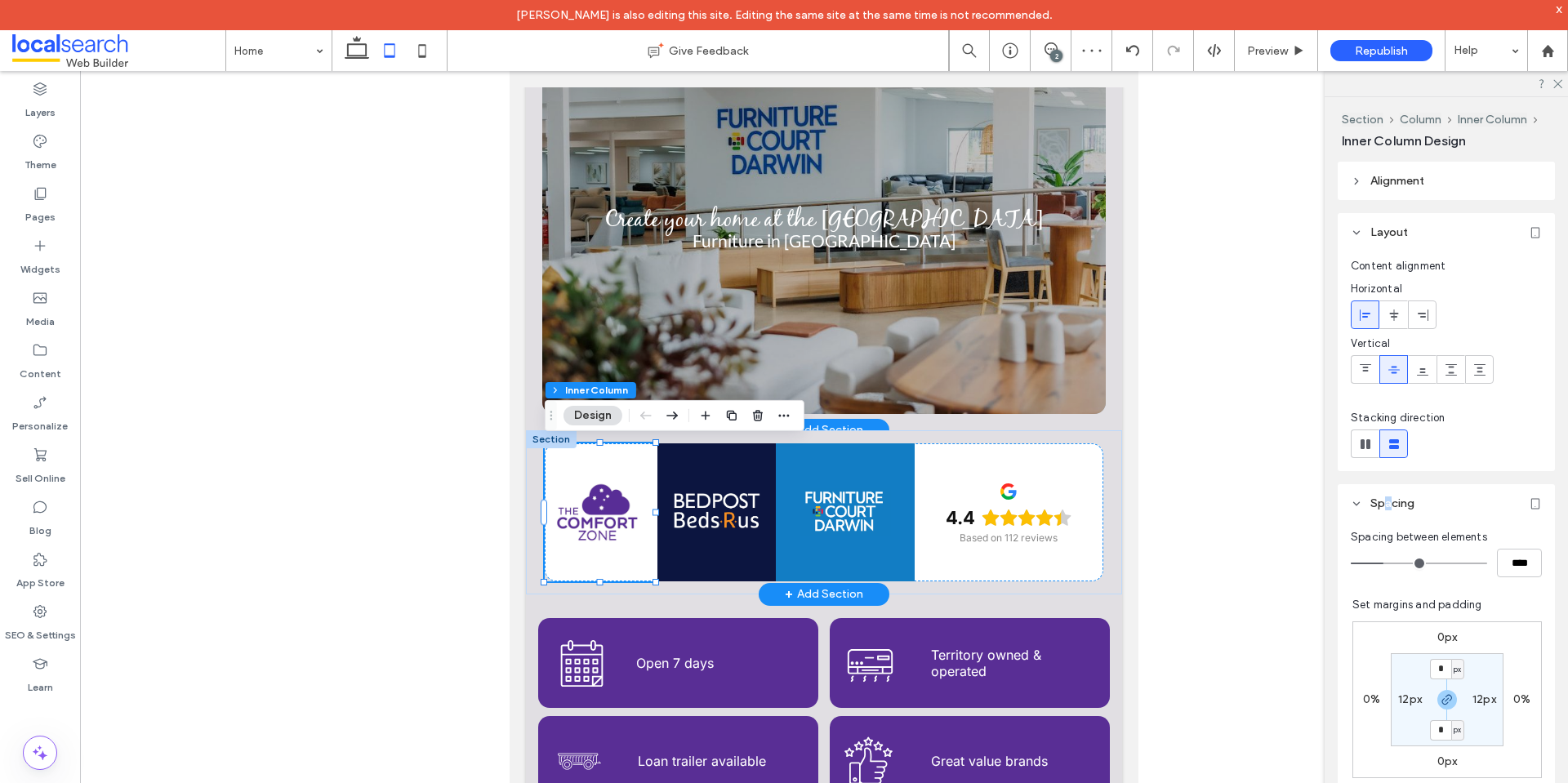
click at [1411, 516] on header "Spacing" at bounding box center [1446, 504] width 217 height 39
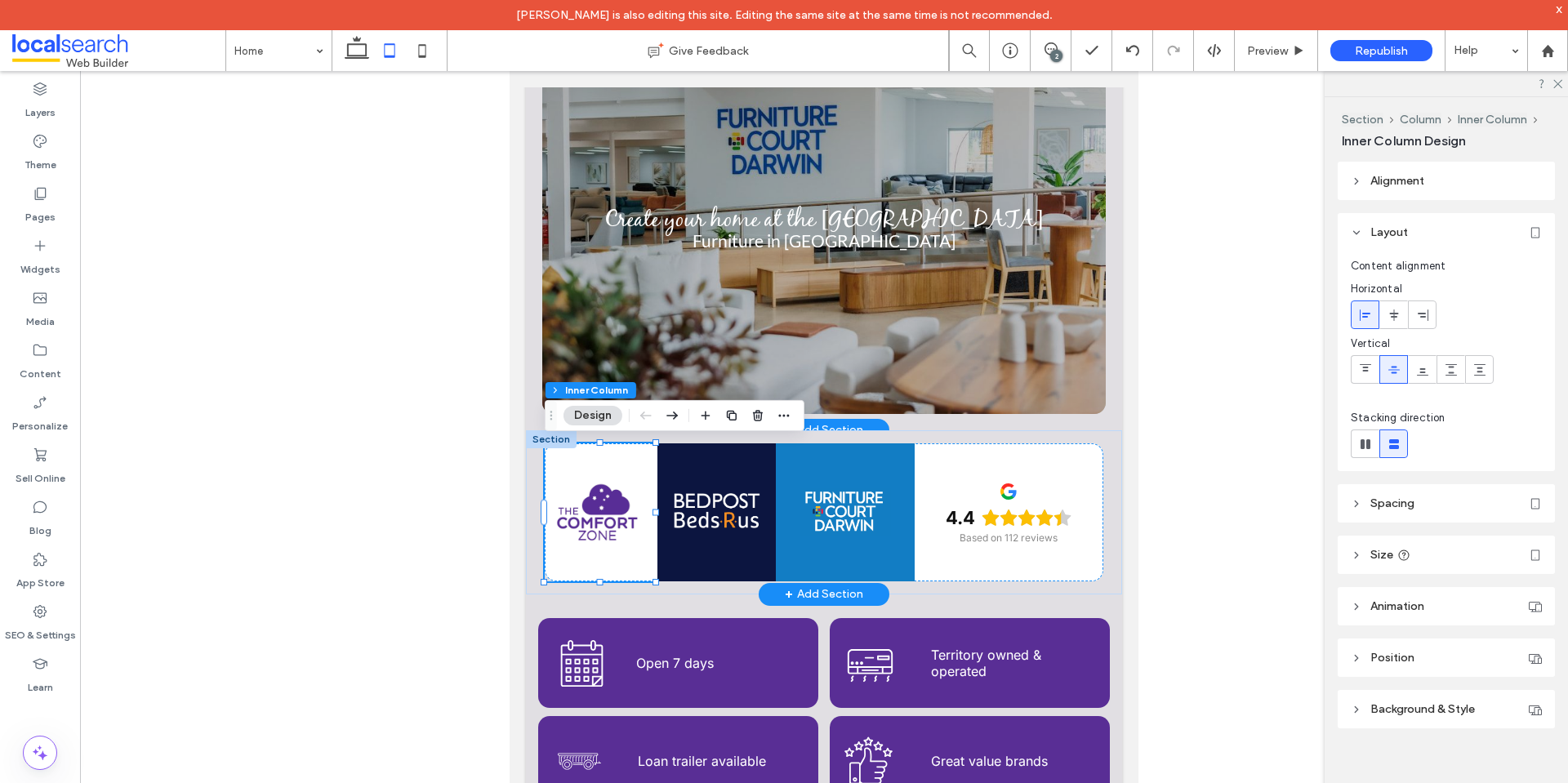
click at [1366, 559] on header "Size" at bounding box center [1446, 555] width 217 height 39
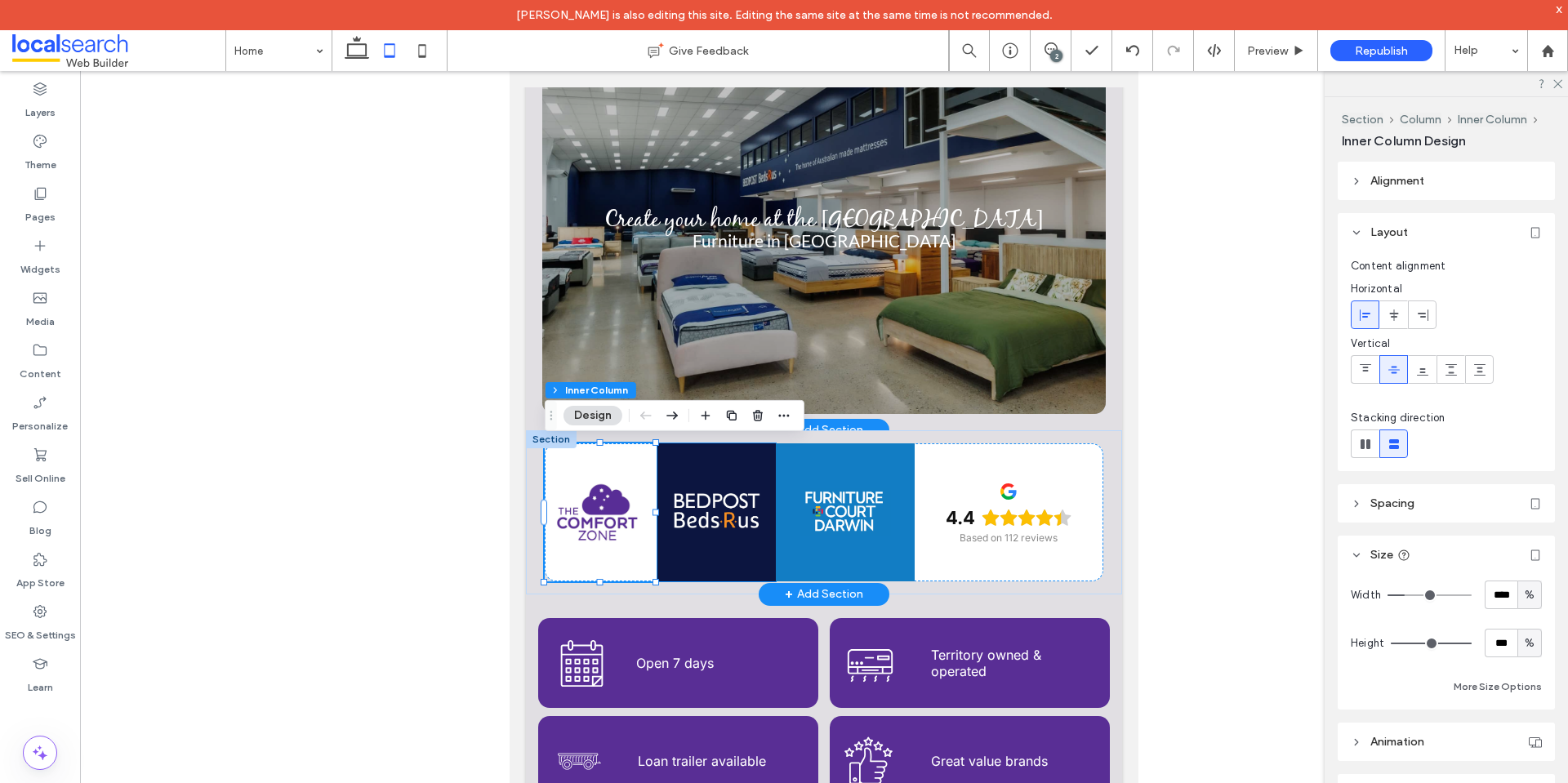
click at [735, 556] on div at bounding box center [716, 512] width 119 height 138
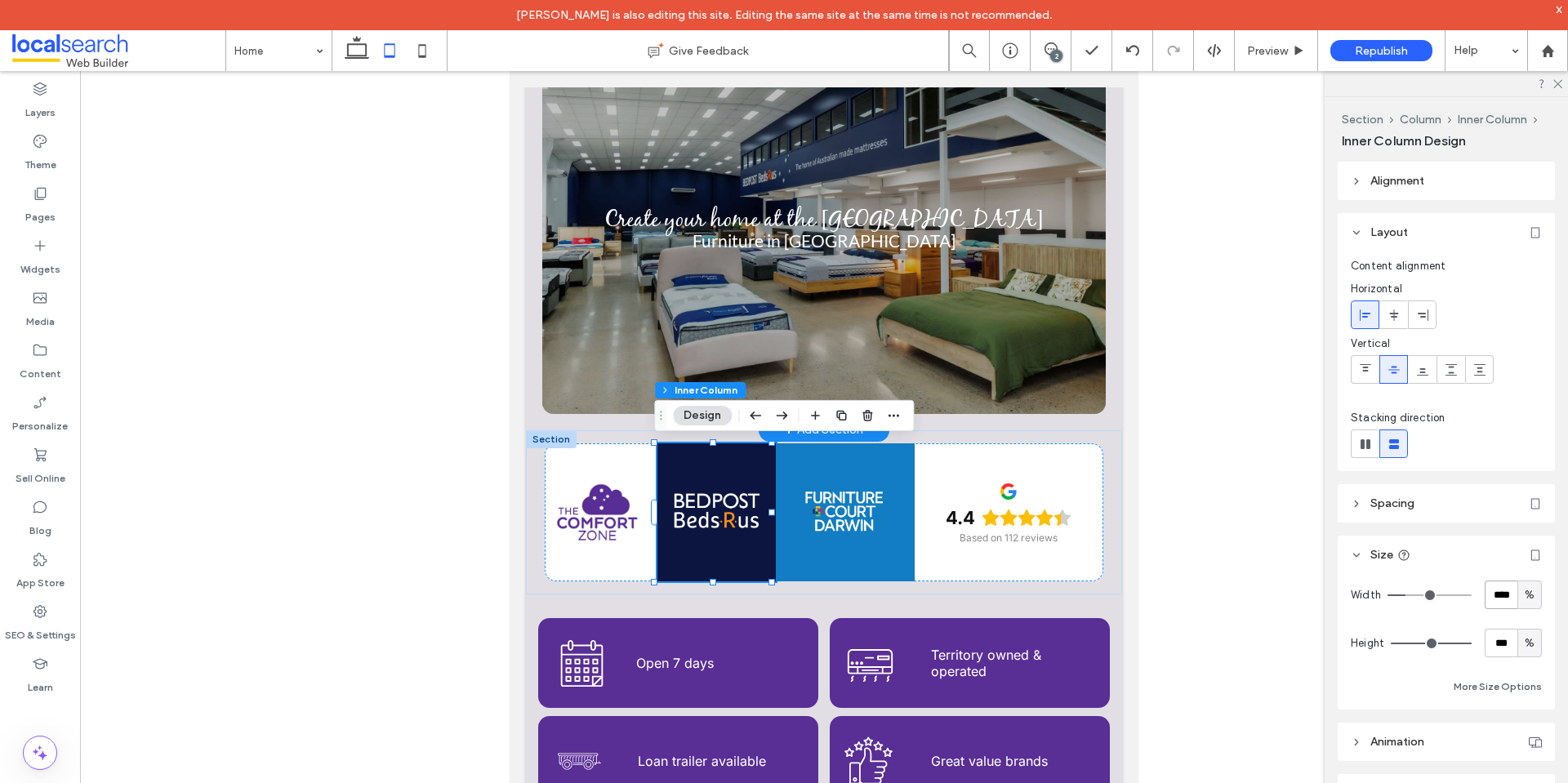
click at [1490, 589] on input "****" at bounding box center [1501, 595] width 33 height 28
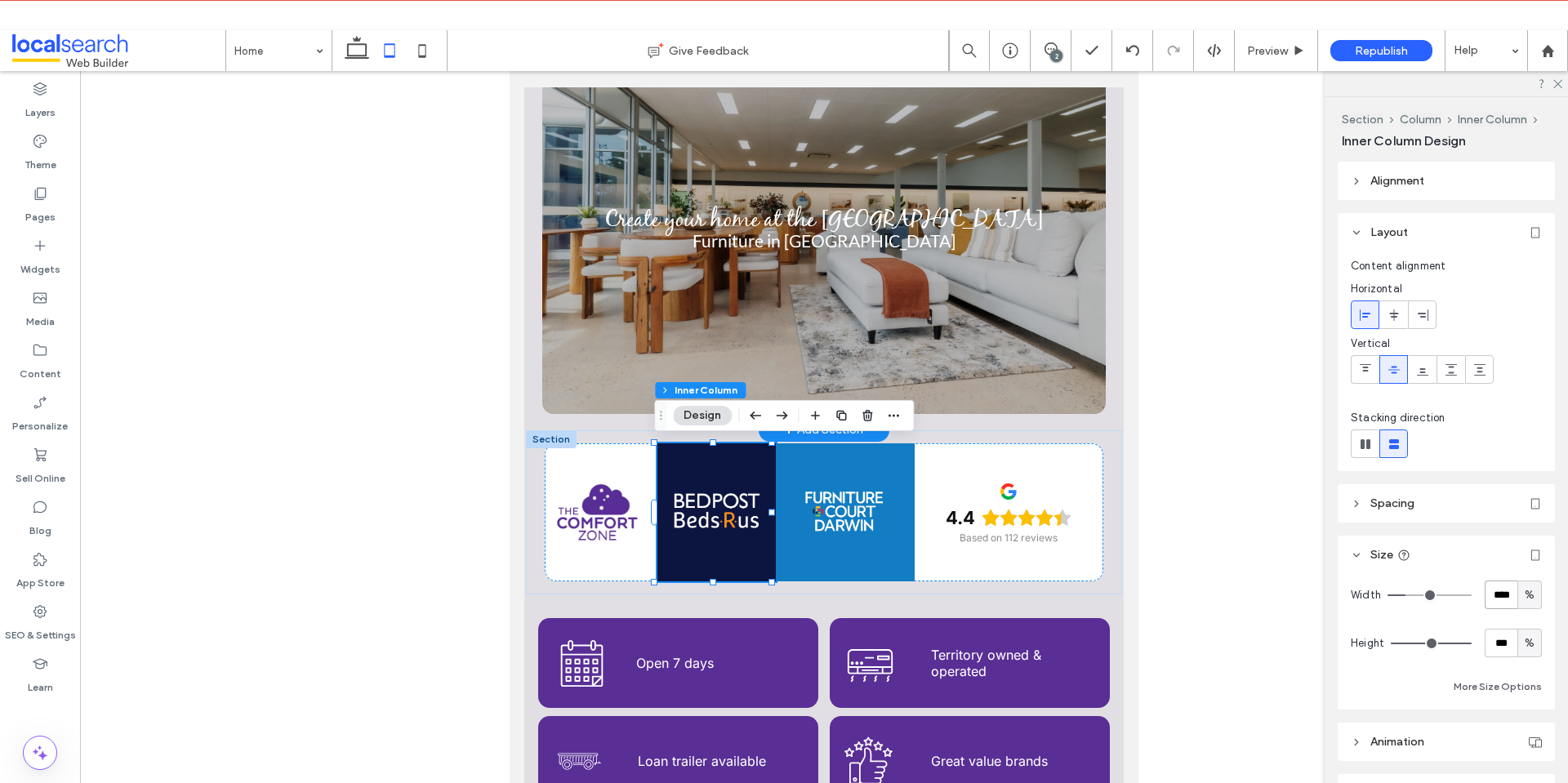
type input "****"
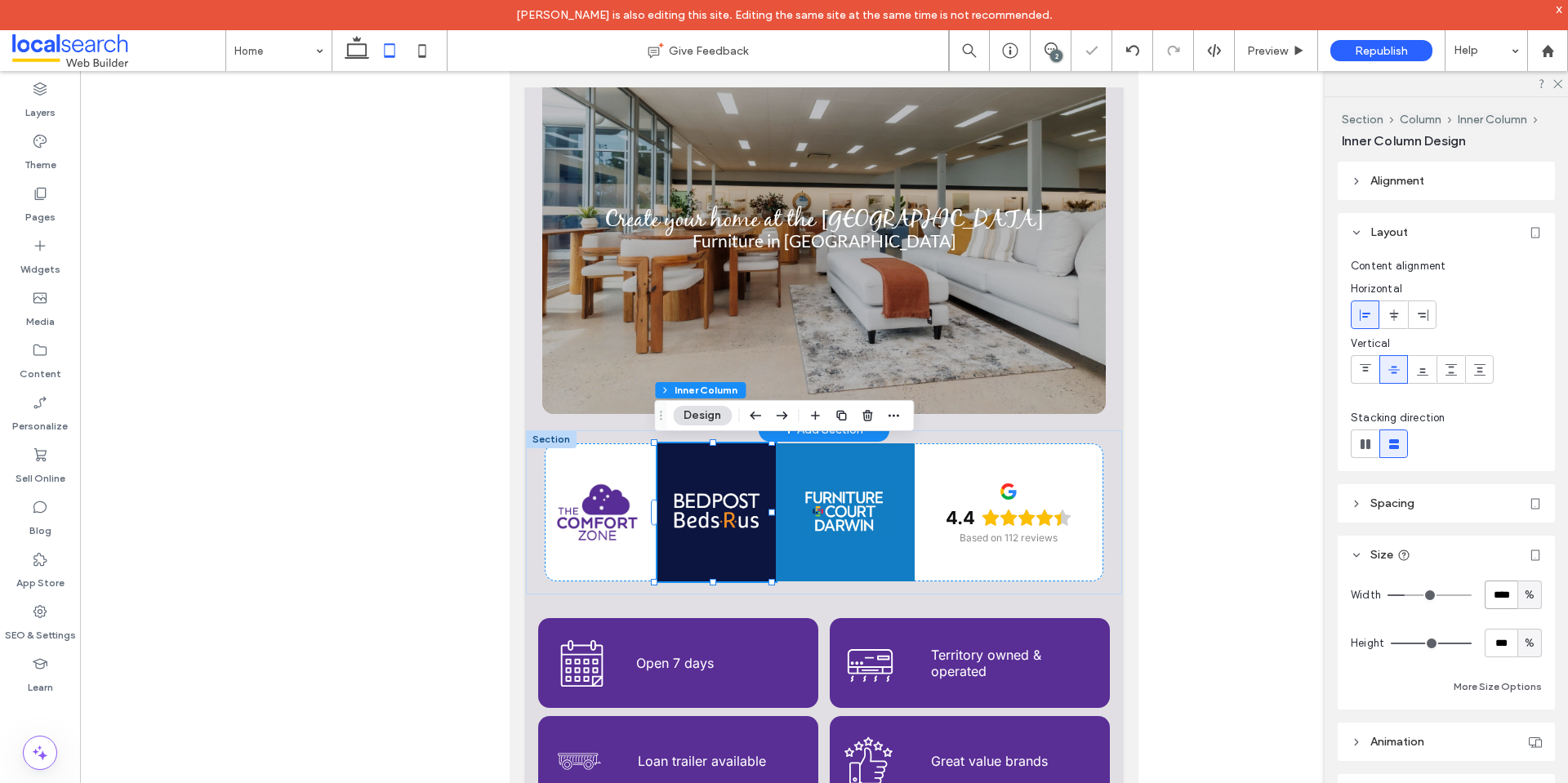
type input "**"
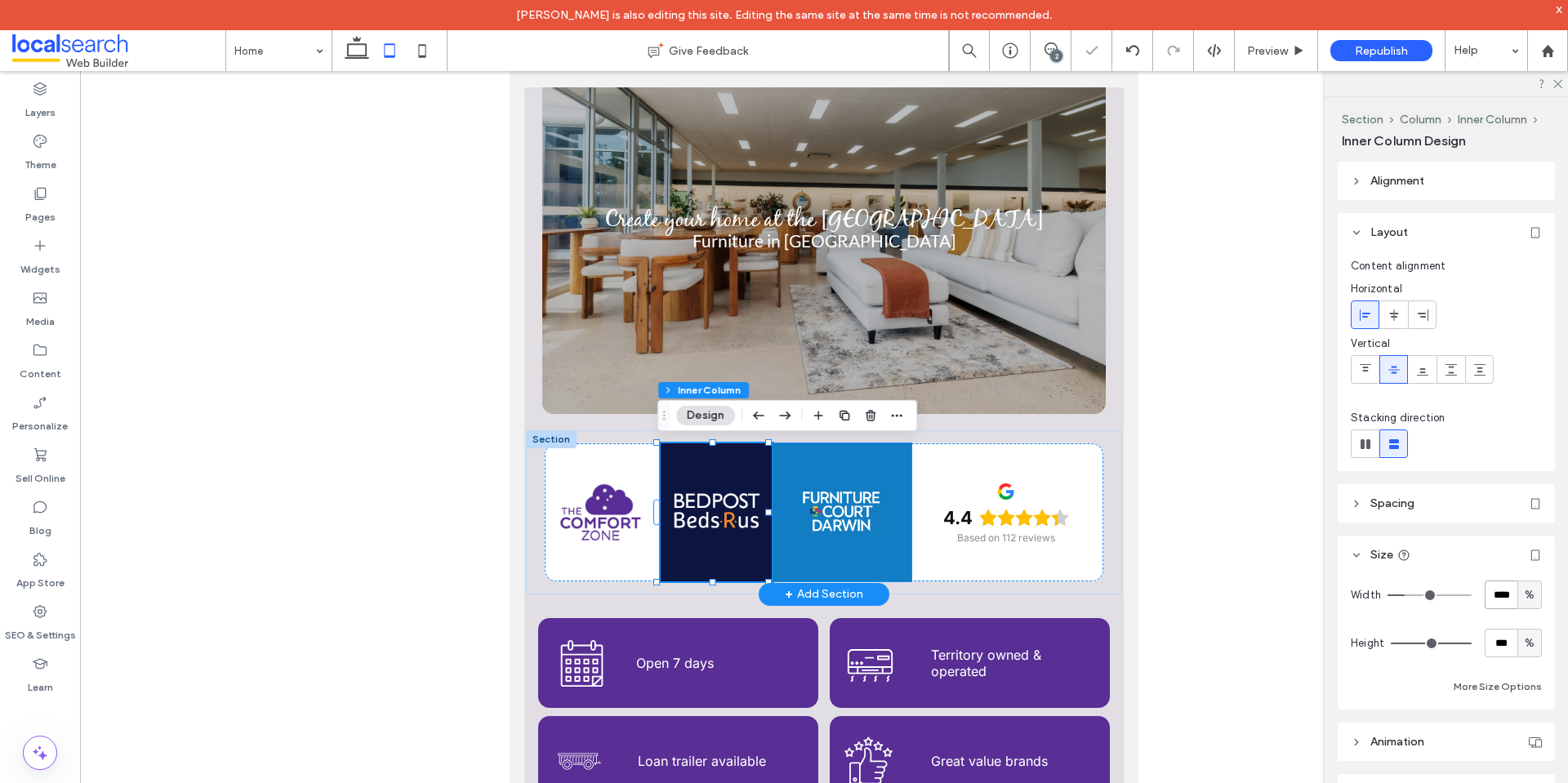
click at [848, 552] on div at bounding box center [842, 512] width 140 height 138
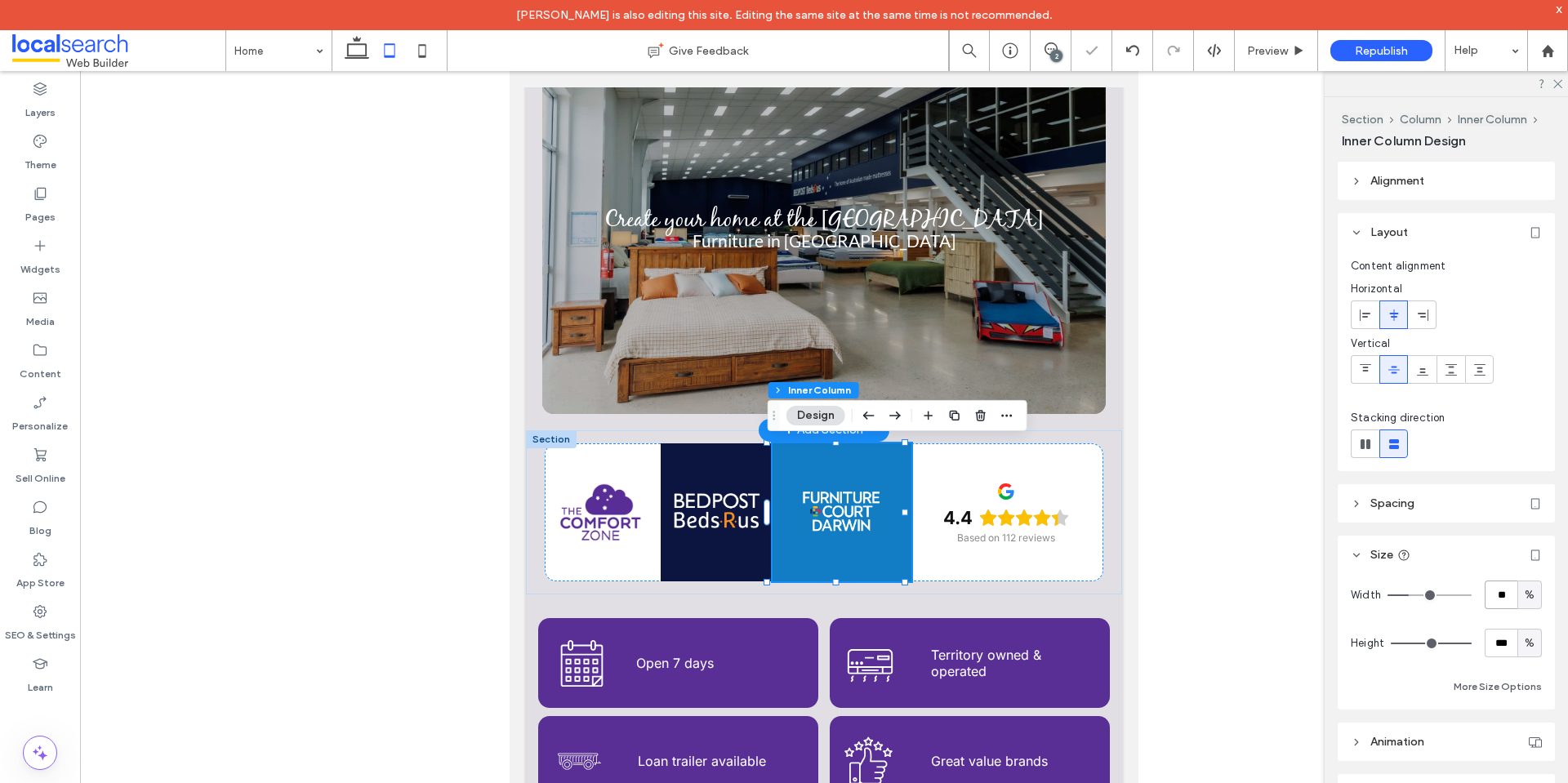
click at [1503, 595] on input "**" at bounding box center [1501, 595] width 33 height 28
click at [587, 571] on div at bounding box center [604, 512] width 112 height 138
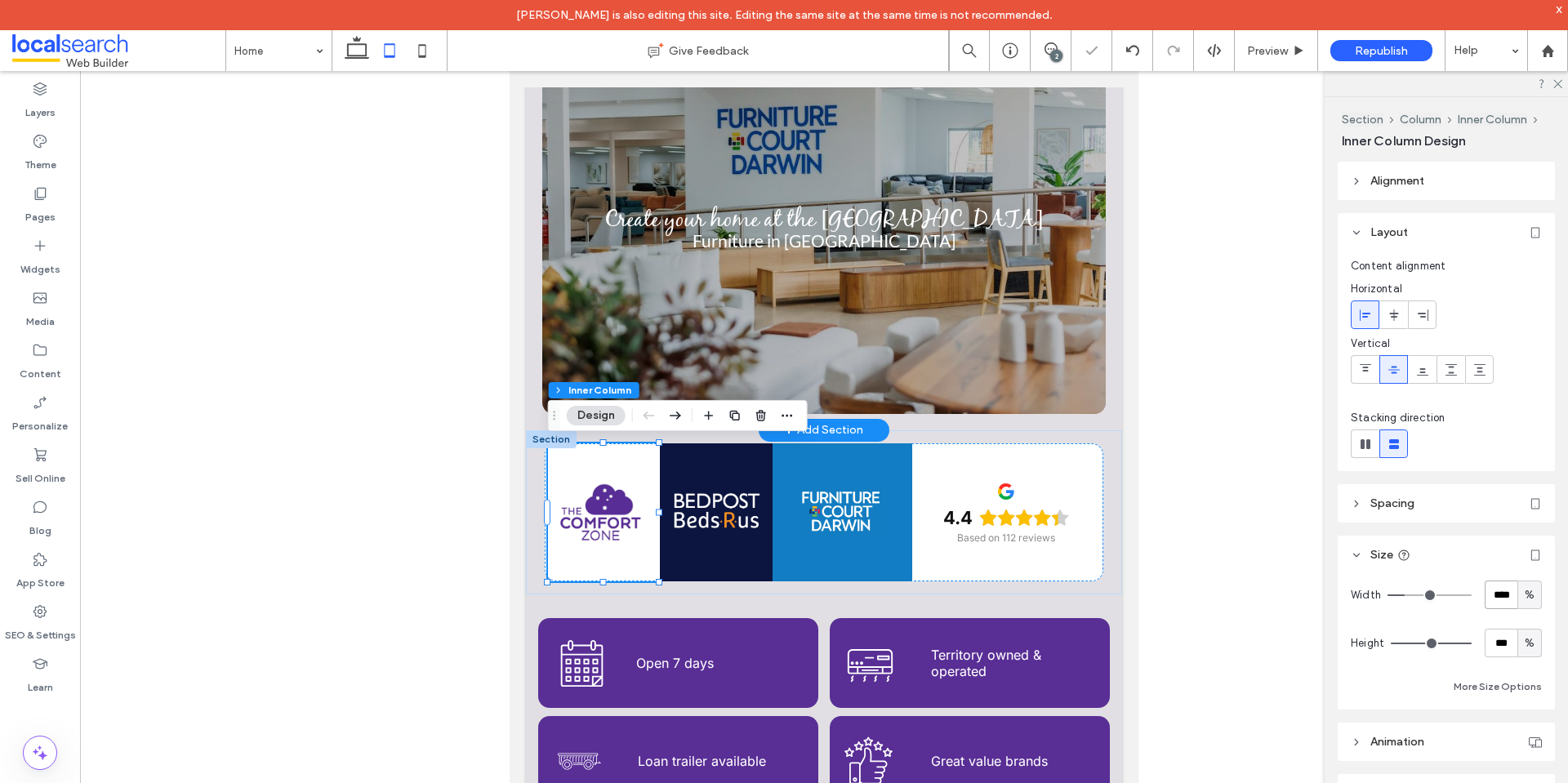
click at [1502, 595] on input "****" at bounding box center [1501, 595] width 33 height 28
type input "**"
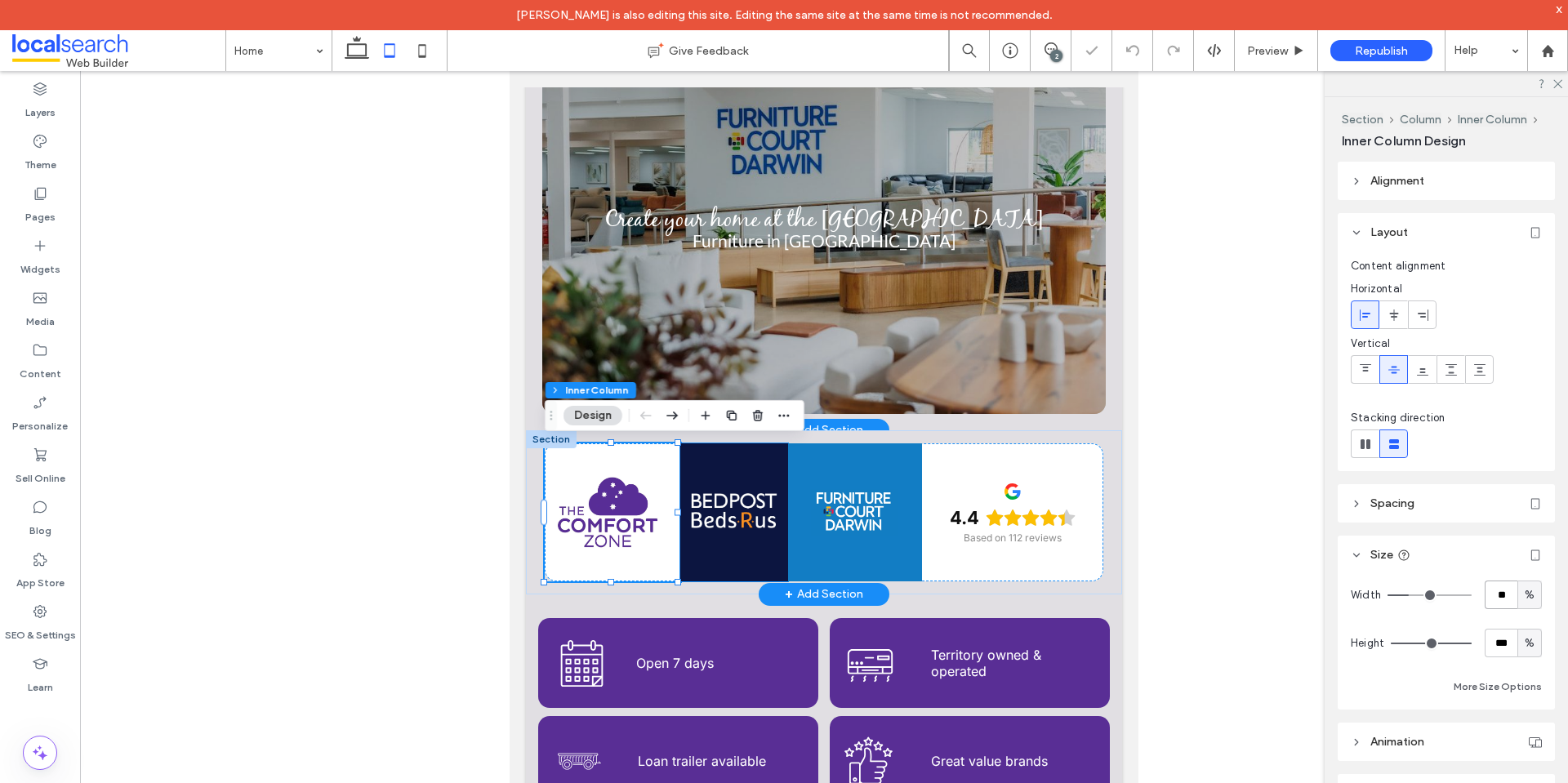
click at [713, 567] on div at bounding box center [733, 512] width 108 height 138
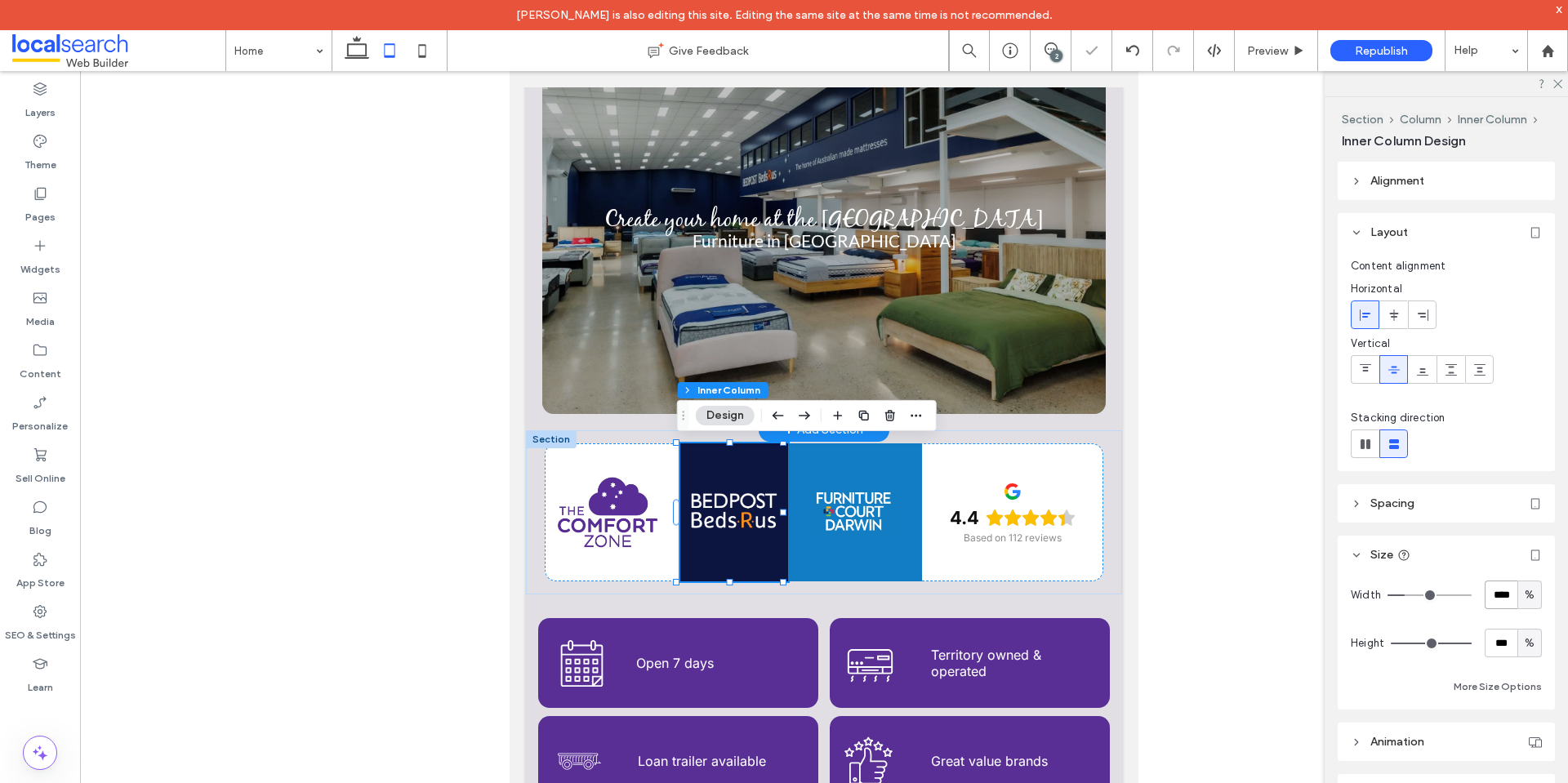
click at [1495, 596] on input "****" at bounding box center [1501, 595] width 33 height 28
type input "**"
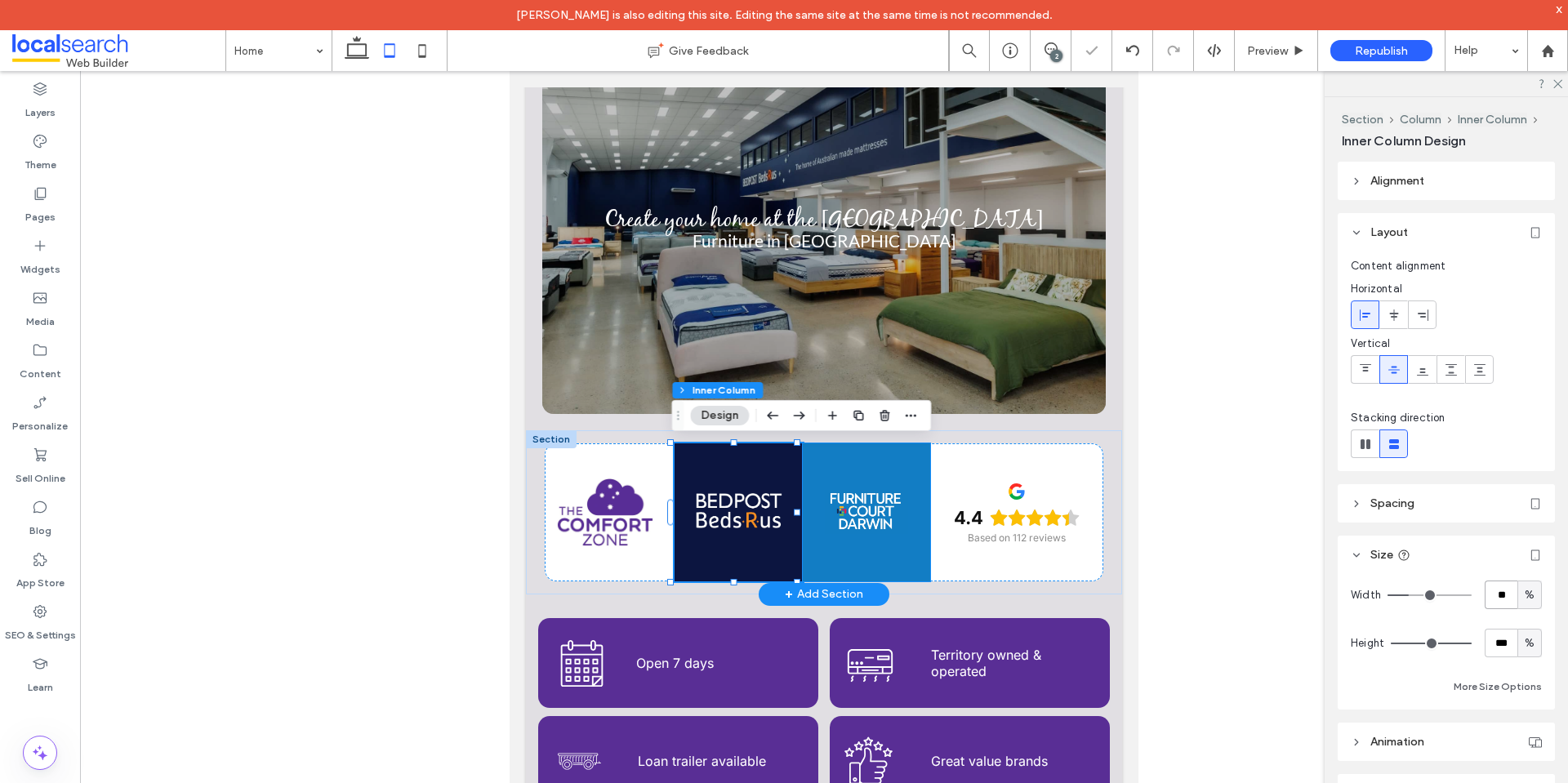
click at [858, 558] on div at bounding box center [866, 512] width 128 height 138
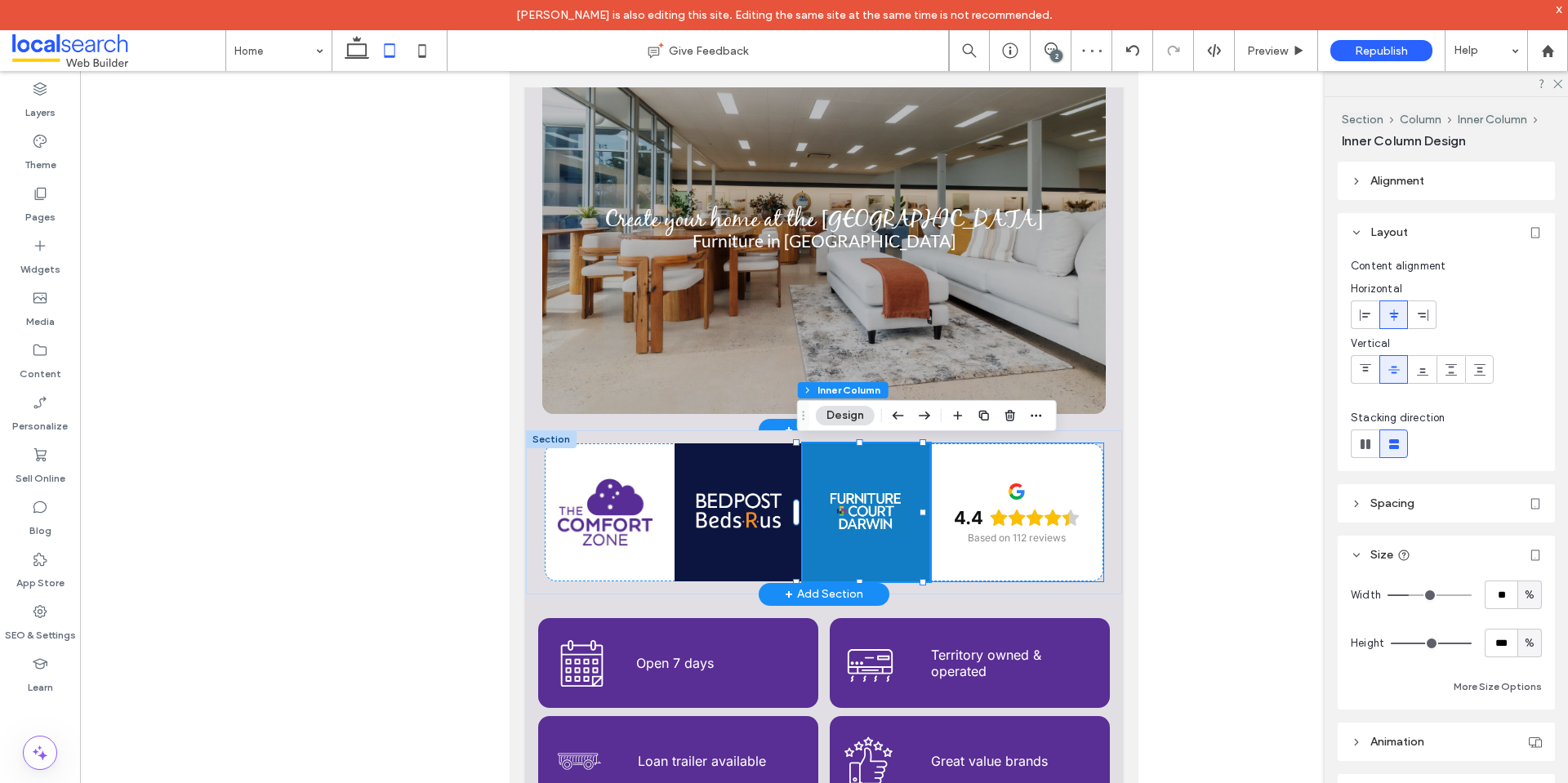
click at [954, 566] on div "4.4 Based on 112 reviews" at bounding box center [1016, 512] width 172 height 138
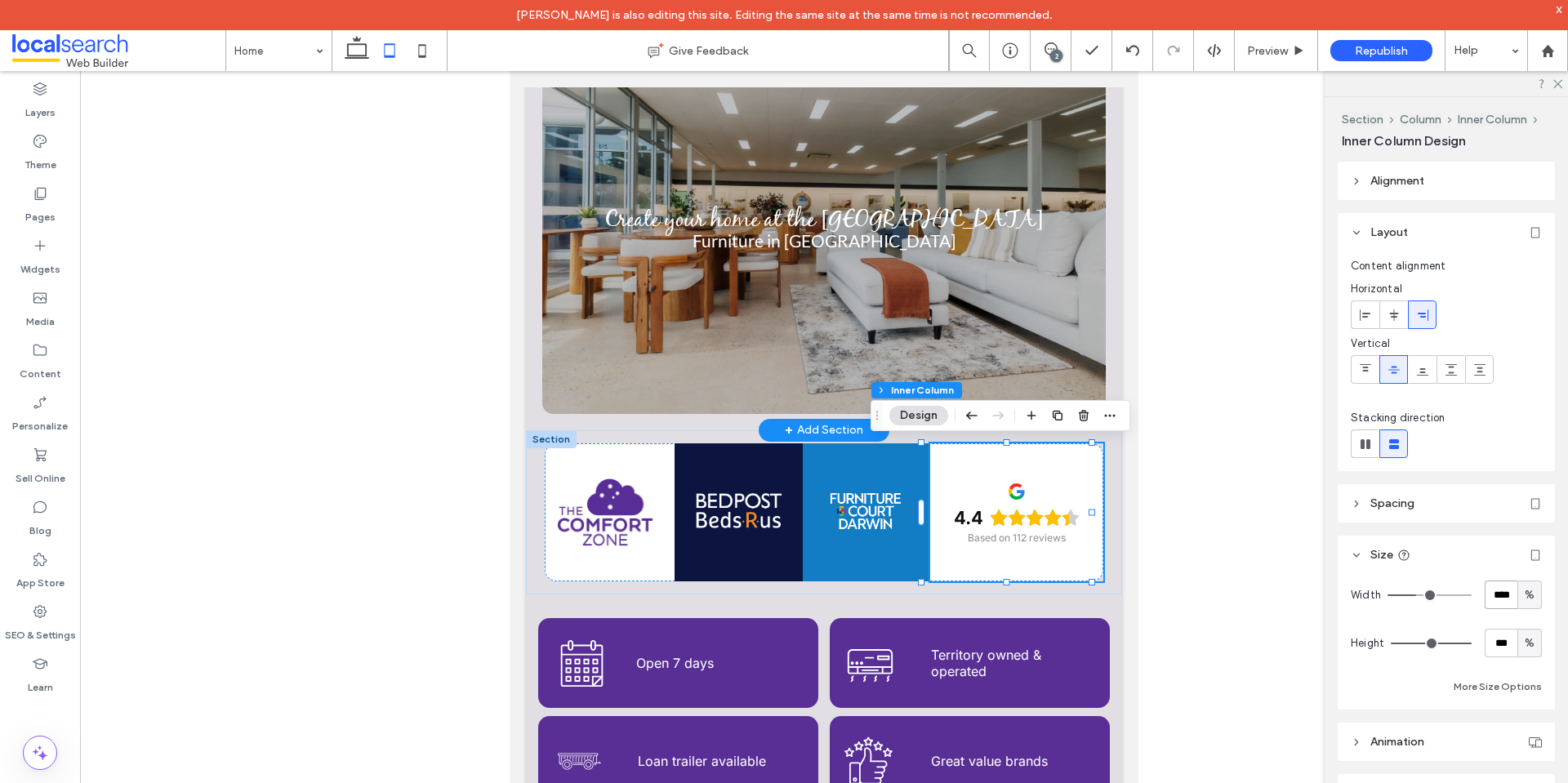
click at [1497, 597] on input "****" at bounding box center [1501, 595] width 33 height 28
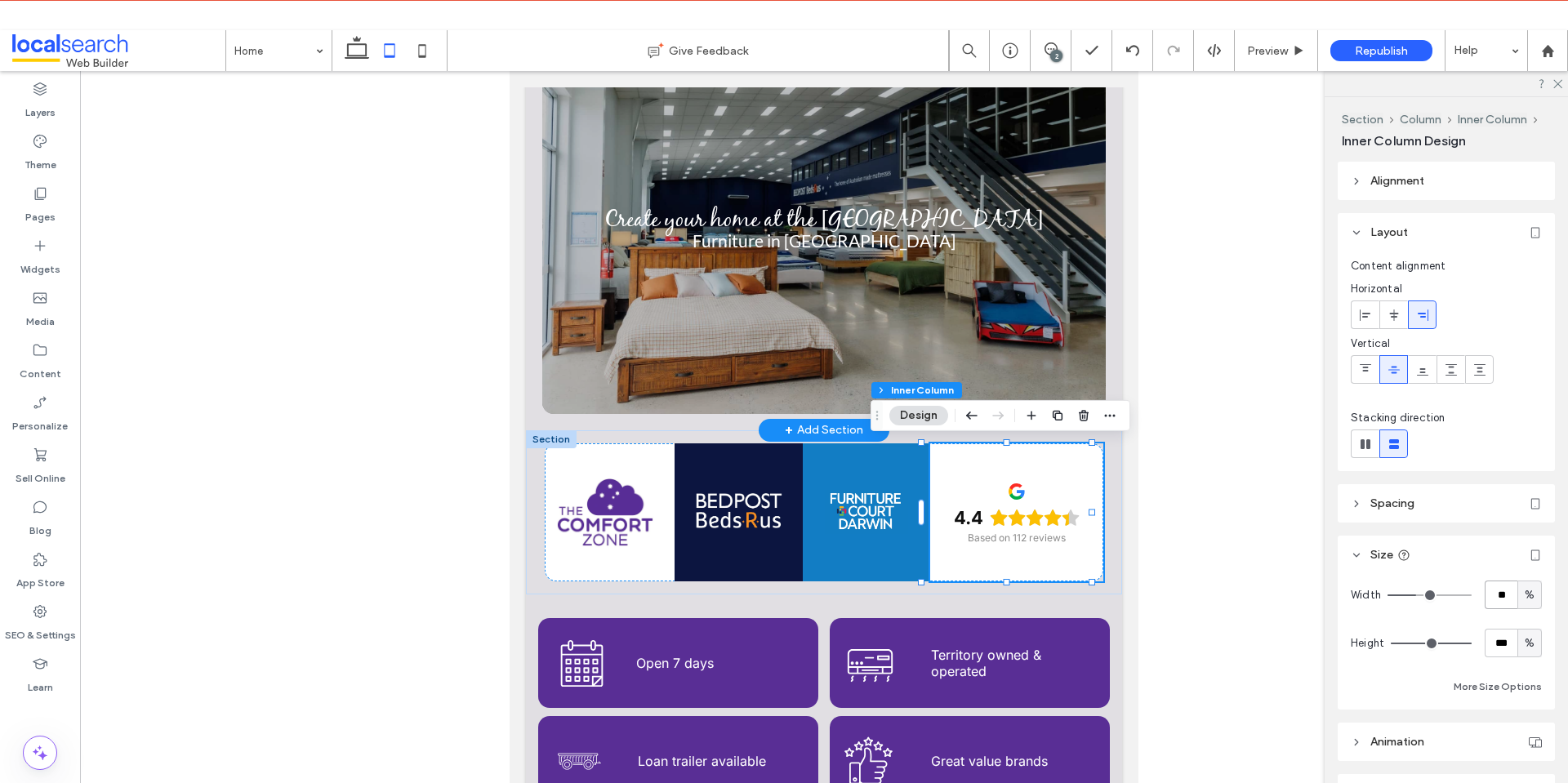
type input "**"
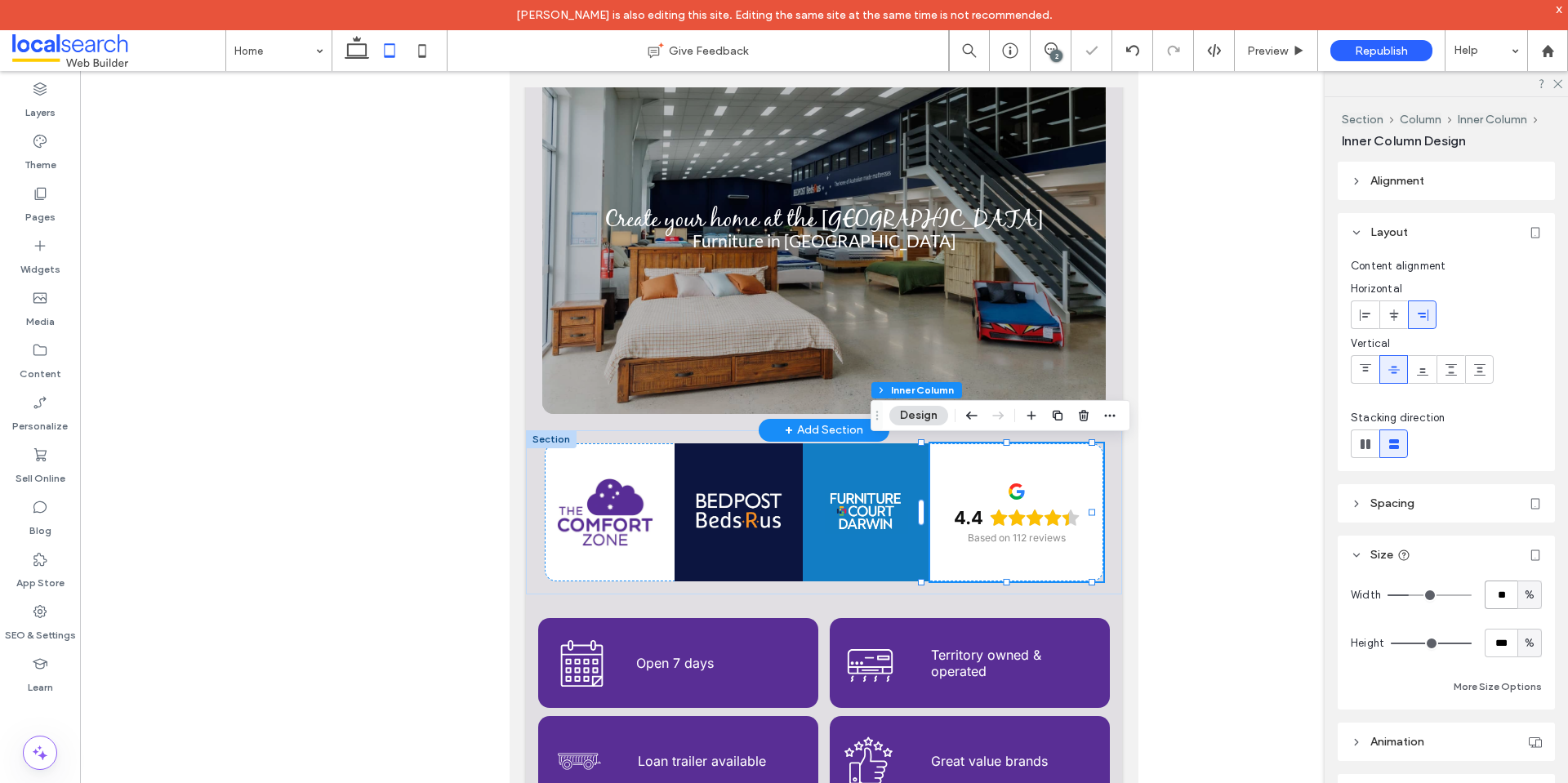
type input "**"
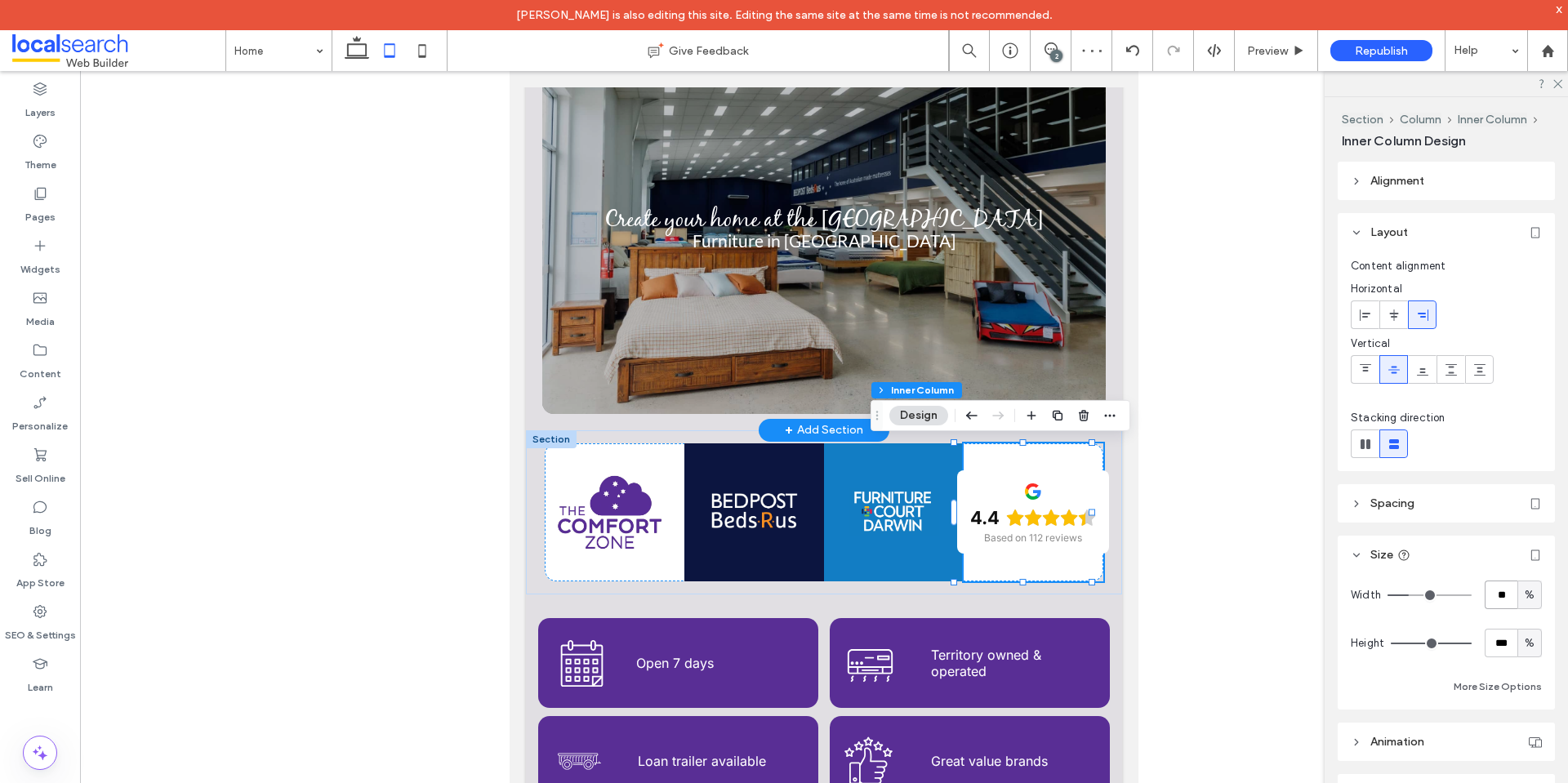
click at [1475, 596] on div "Width ** %" at bounding box center [1446, 595] width 191 height 28
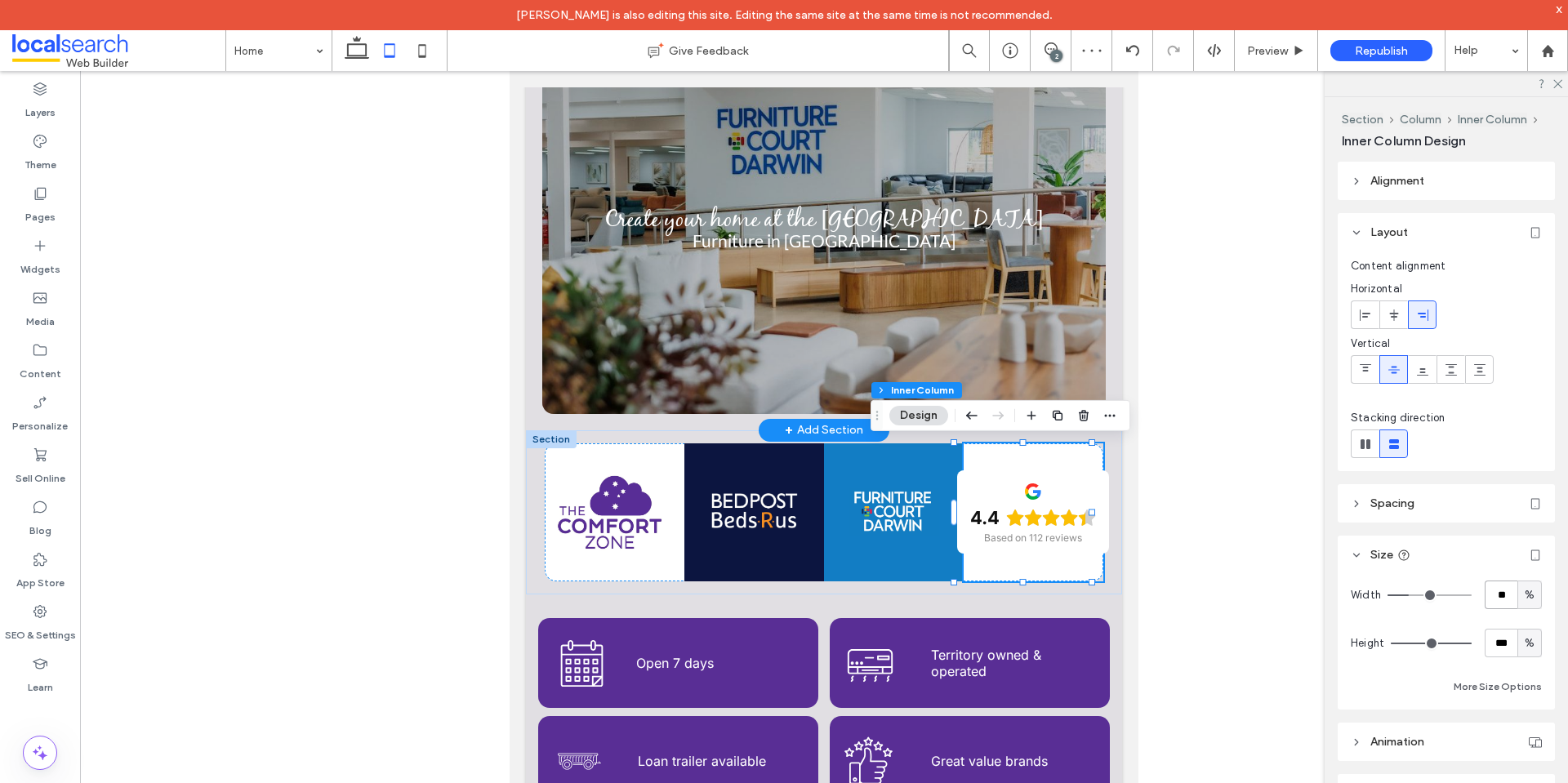
type input "**"
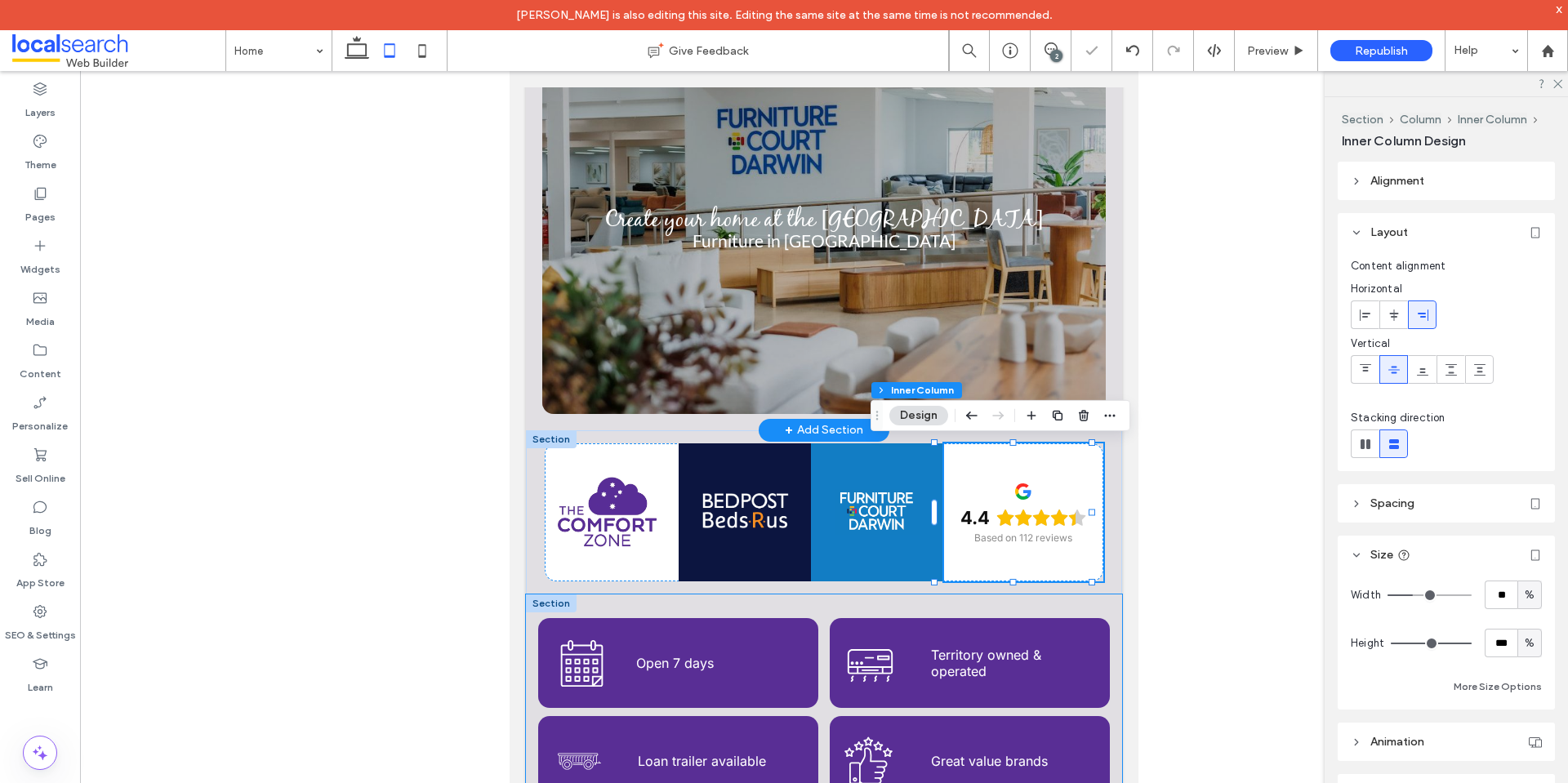
click at [1062, 608] on div "Calendar Icon Open 7 days Aircon Icon Territory owned & operated Trailer Icon L…" at bounding box center [824, 712] width 597 height 235
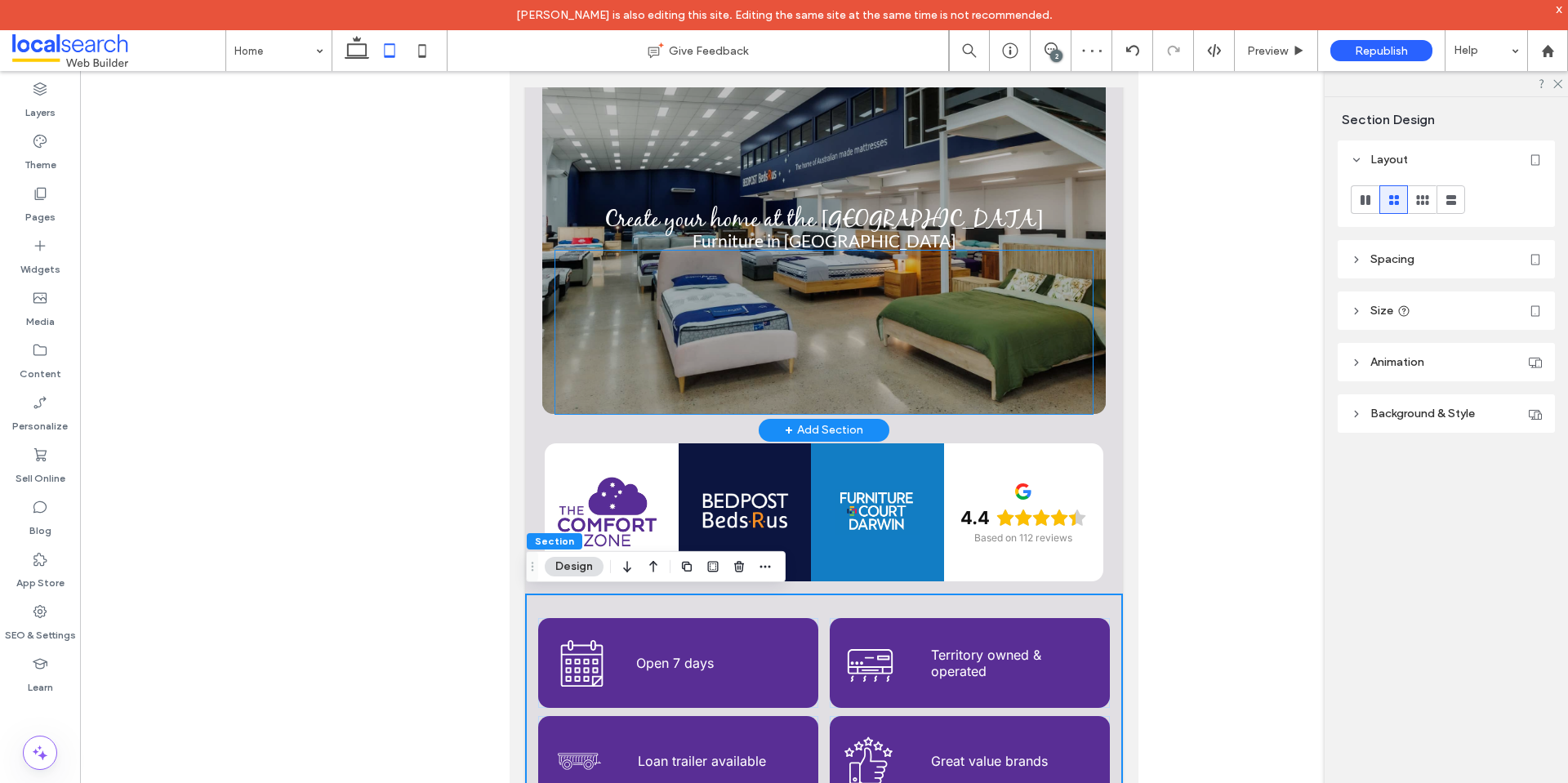
click at [687, 377] on div at bounding box center [824, 333] width 538 height 164
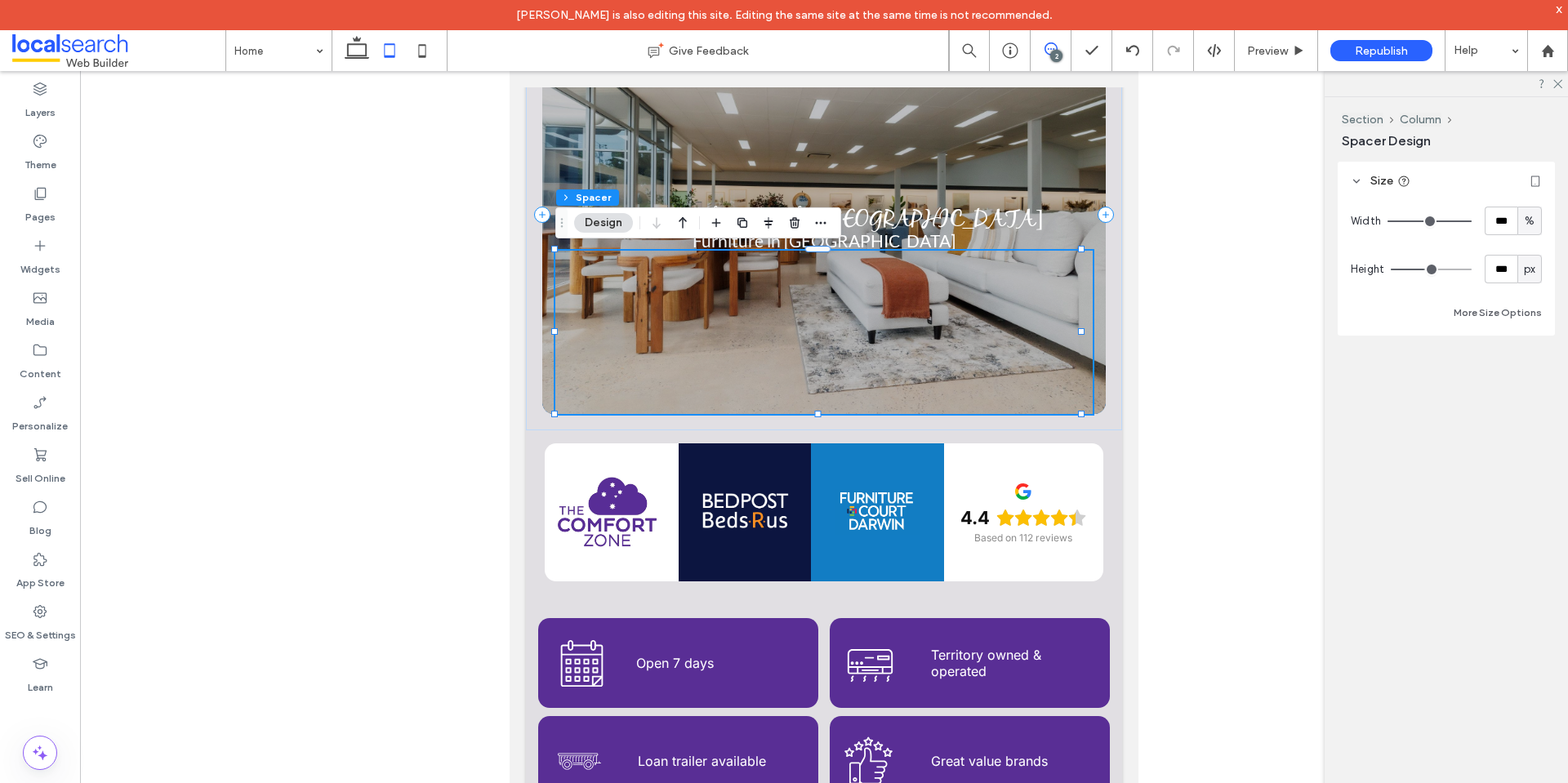
click at [1058, 46] on span at bounding box center [1051, 49] width 40 height 13
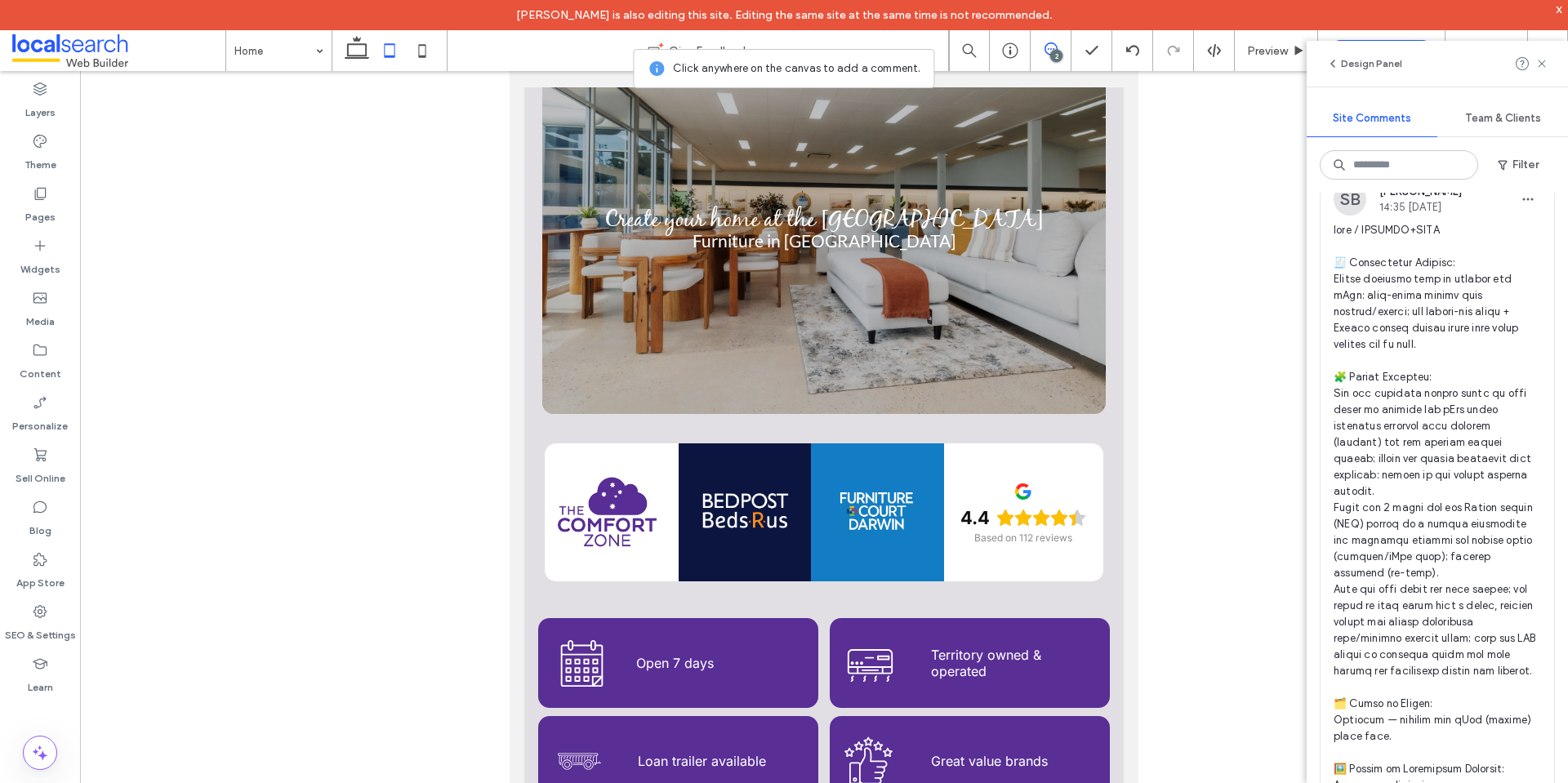
scroll to position [0, 0]
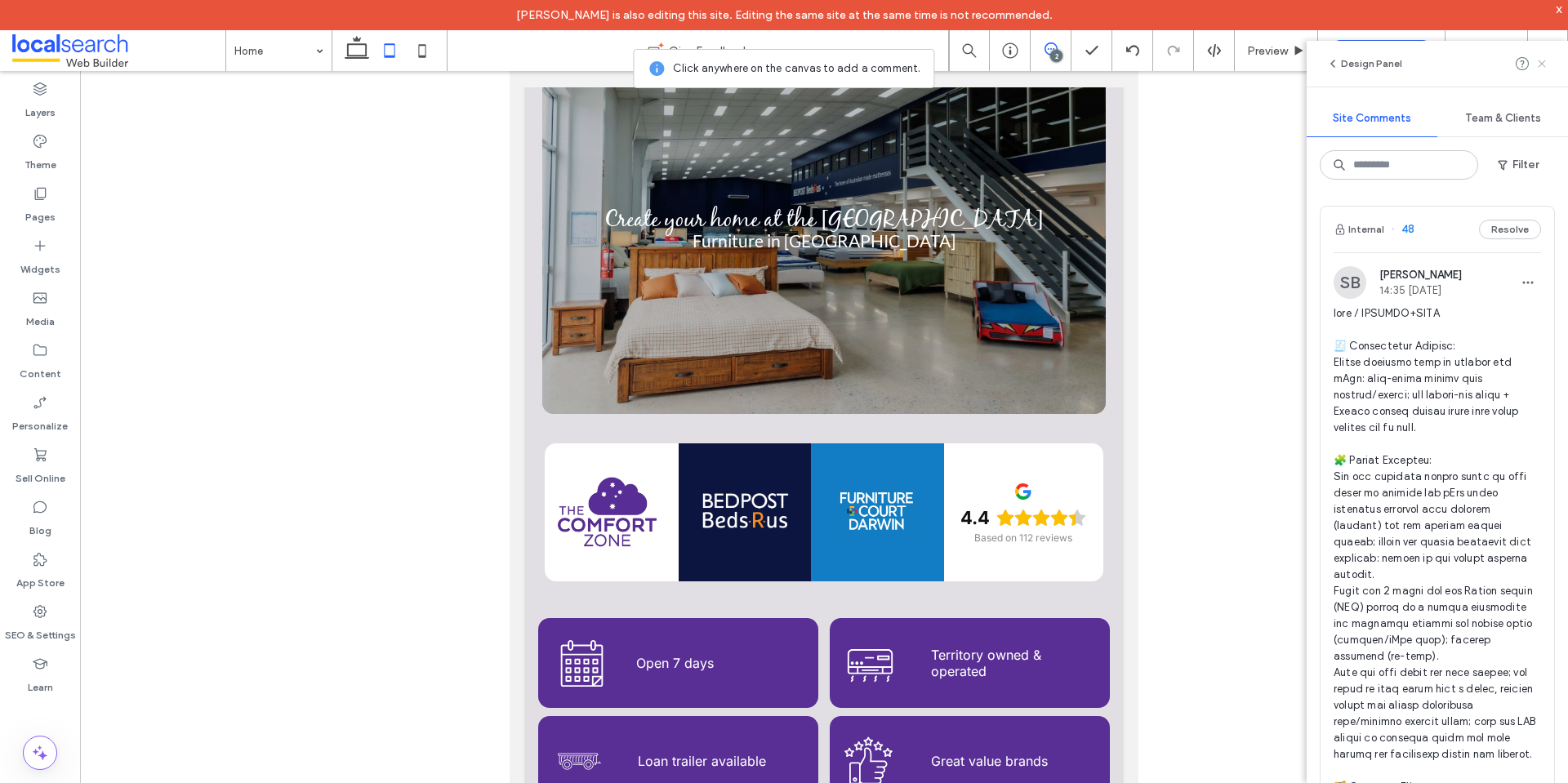
click at [1538, 61] on use at bounding box center [1541, 63] width 7 height 7
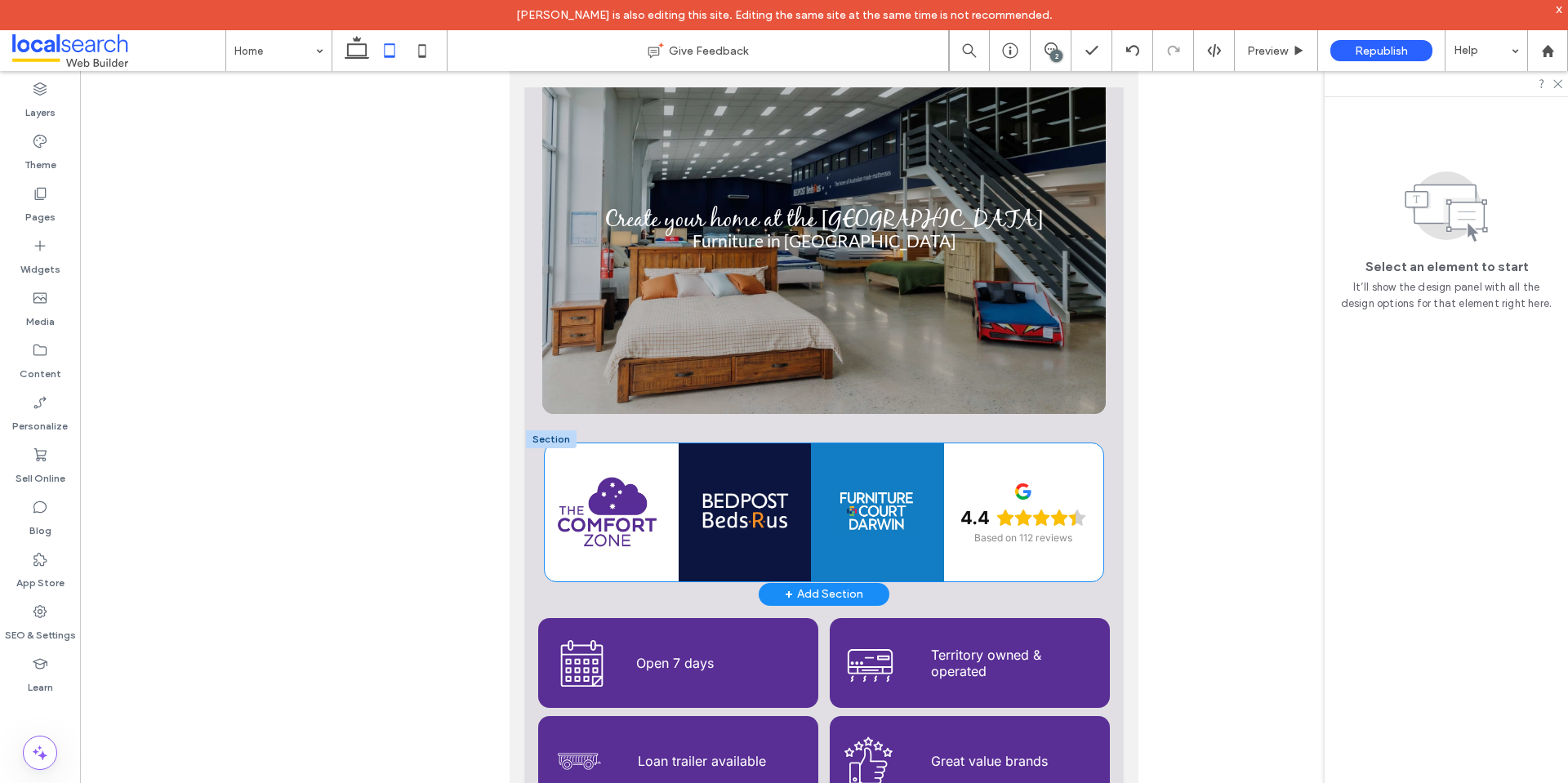
click at [882, 550] on div at bounding box center [877, 512] width 132 height 138
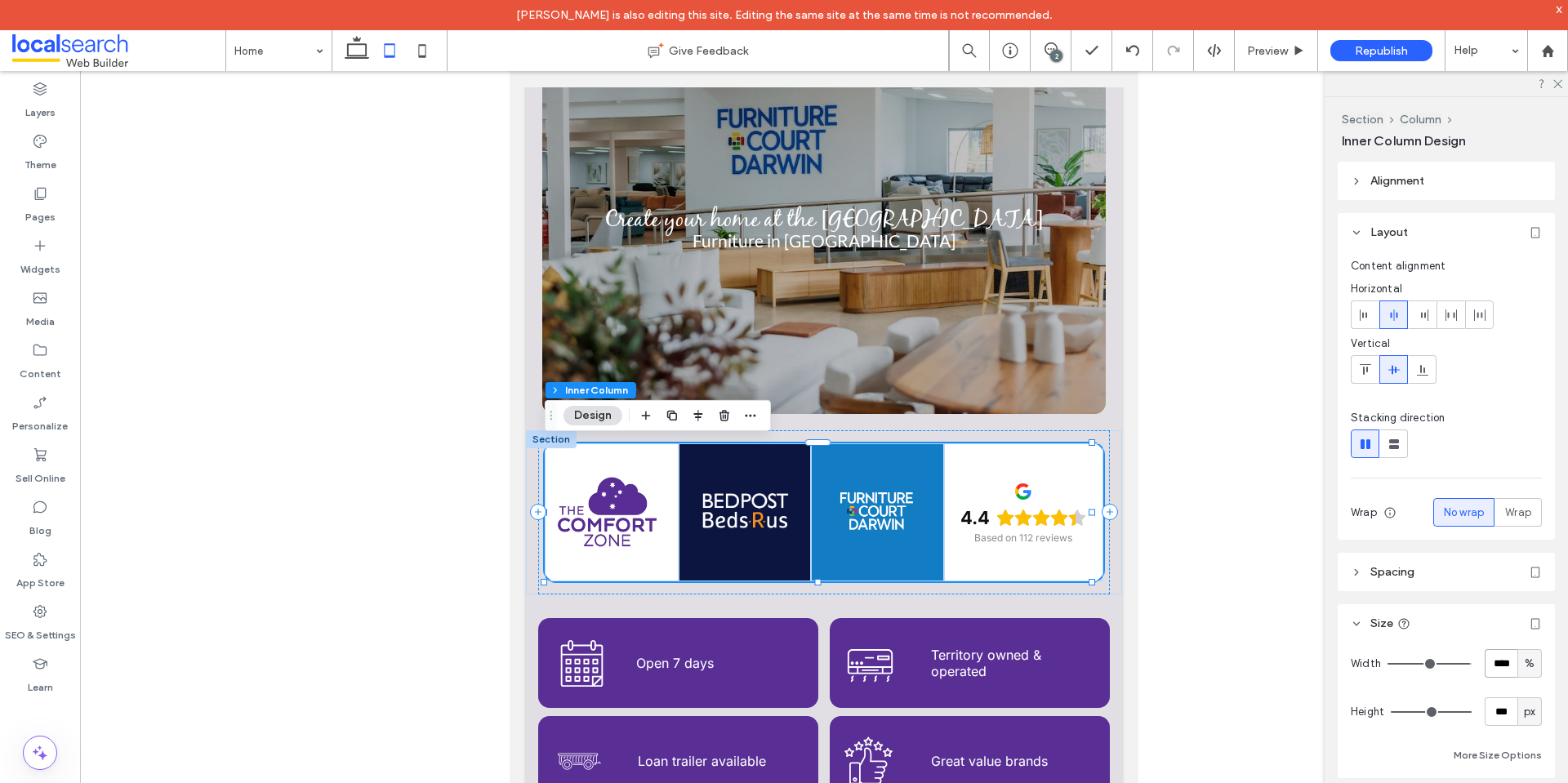
click at [1496, 663] on input "****" at bounding box center [1501, 663] width 33 height 28
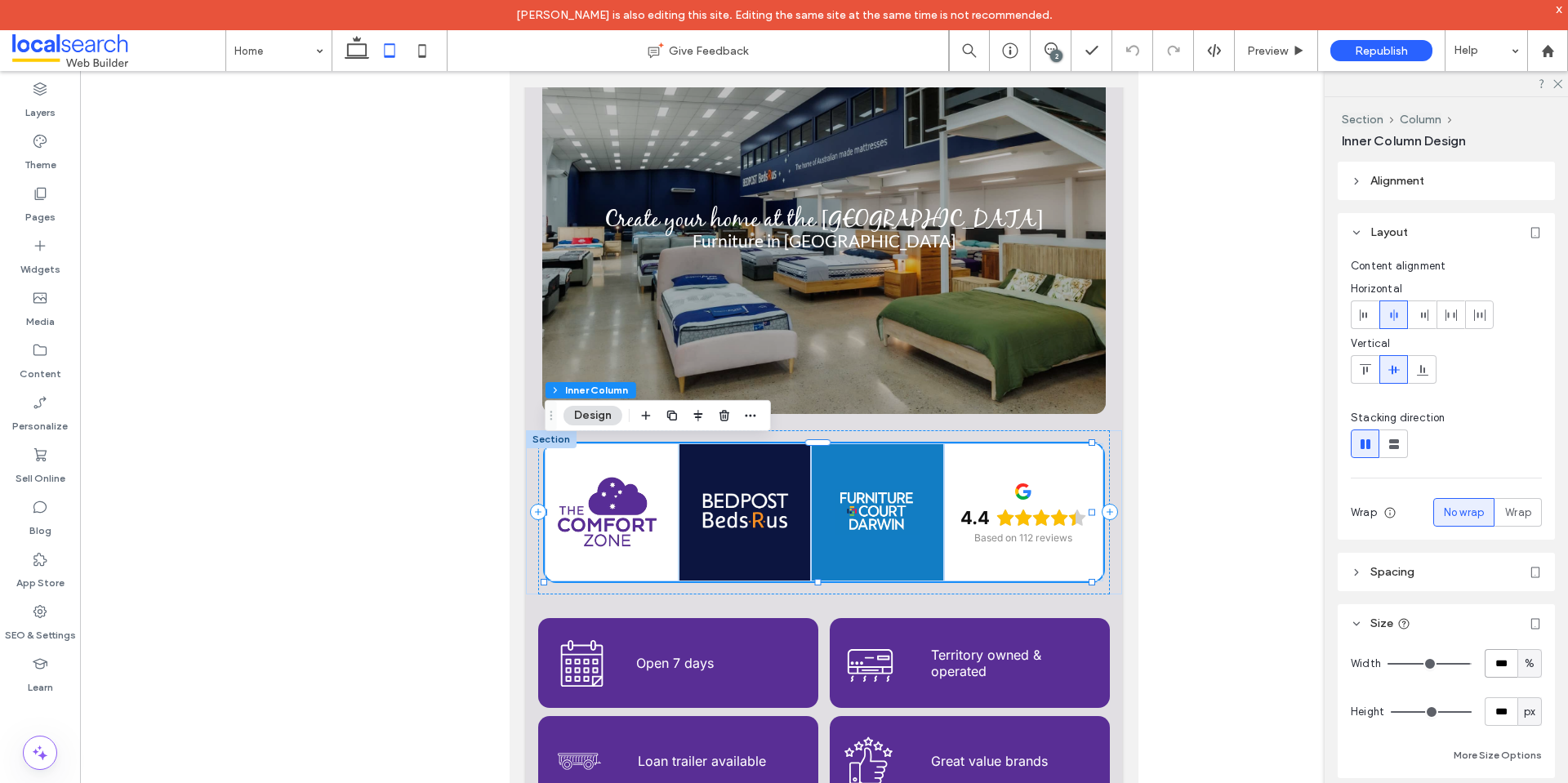
type input "***"
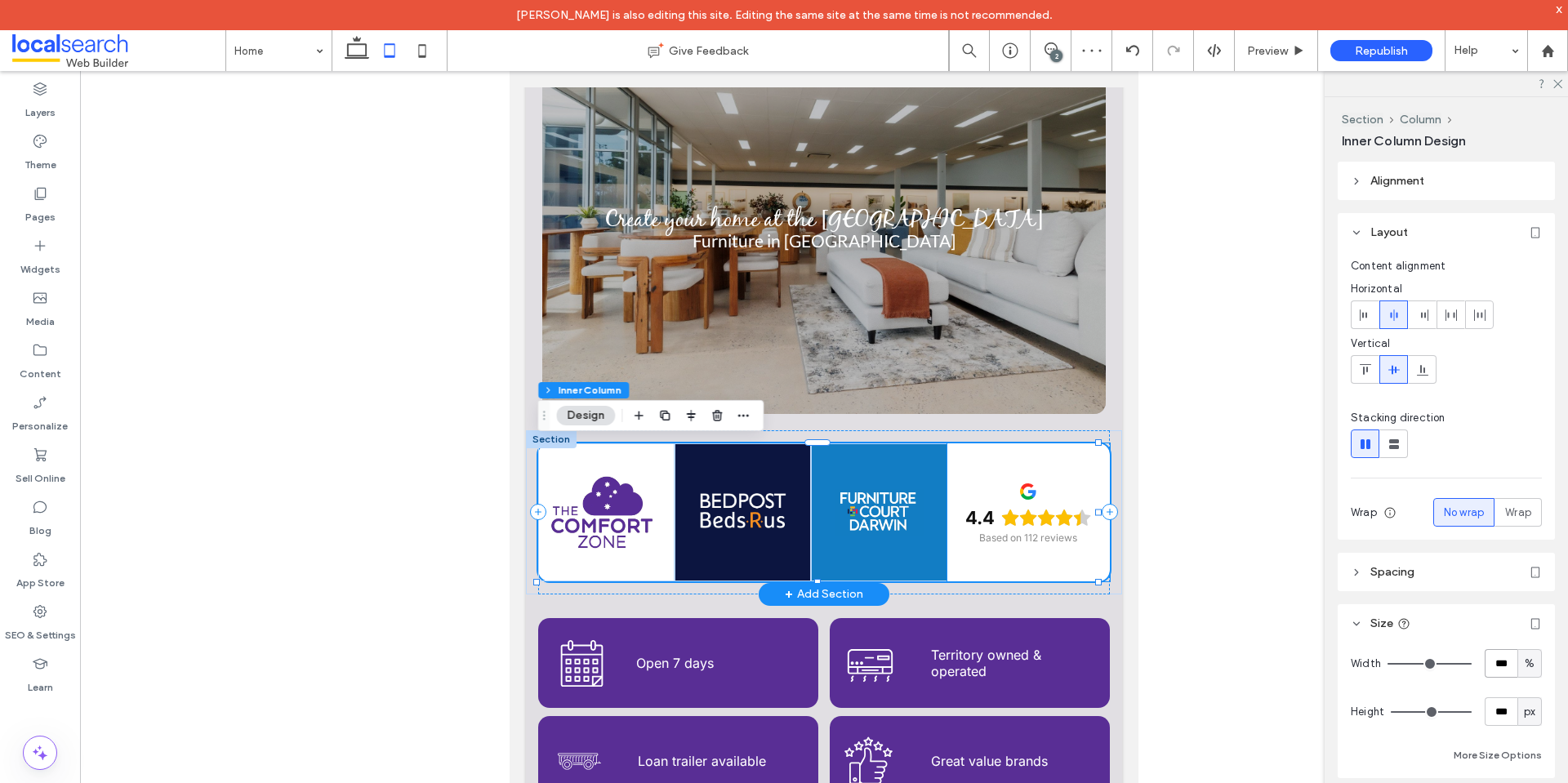
click at [949, 573] on div "4.4 Based on 112 reviews" at bounding box center [1029, 512] width 164 height 138
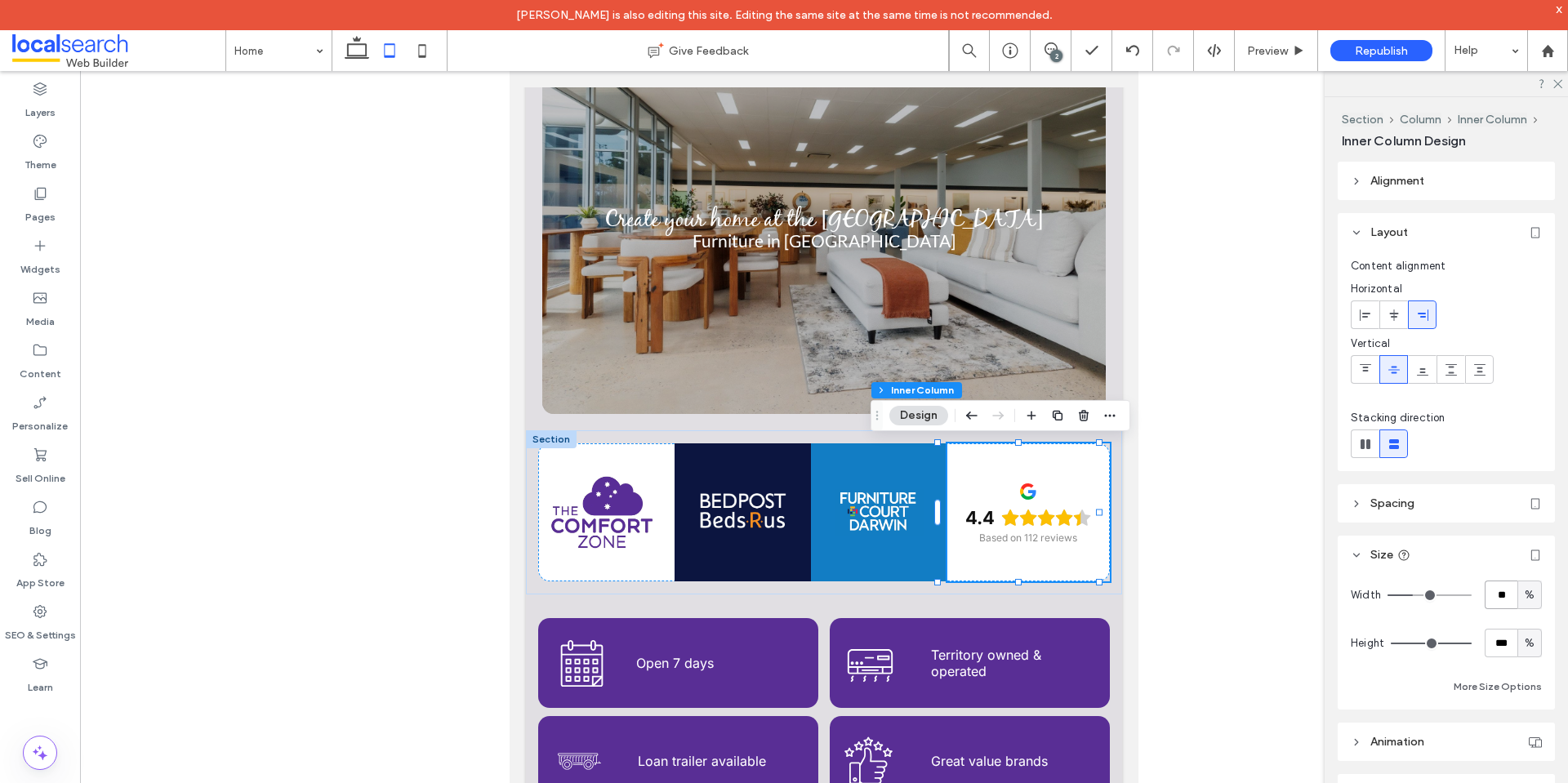
click at [1496, 601] on input "**" at bounding box center [1501, 595] width 33 height 28
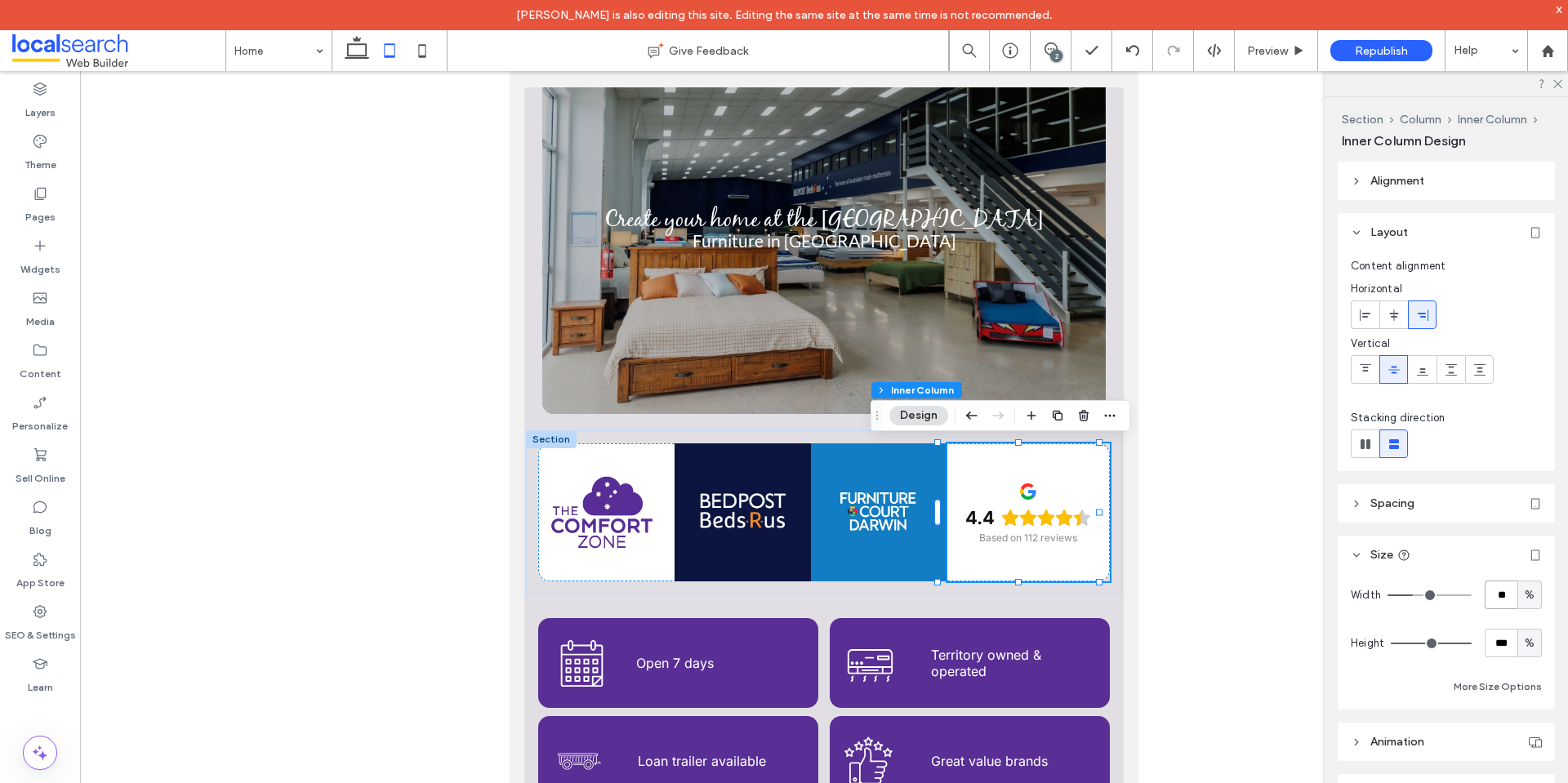
type input "**"
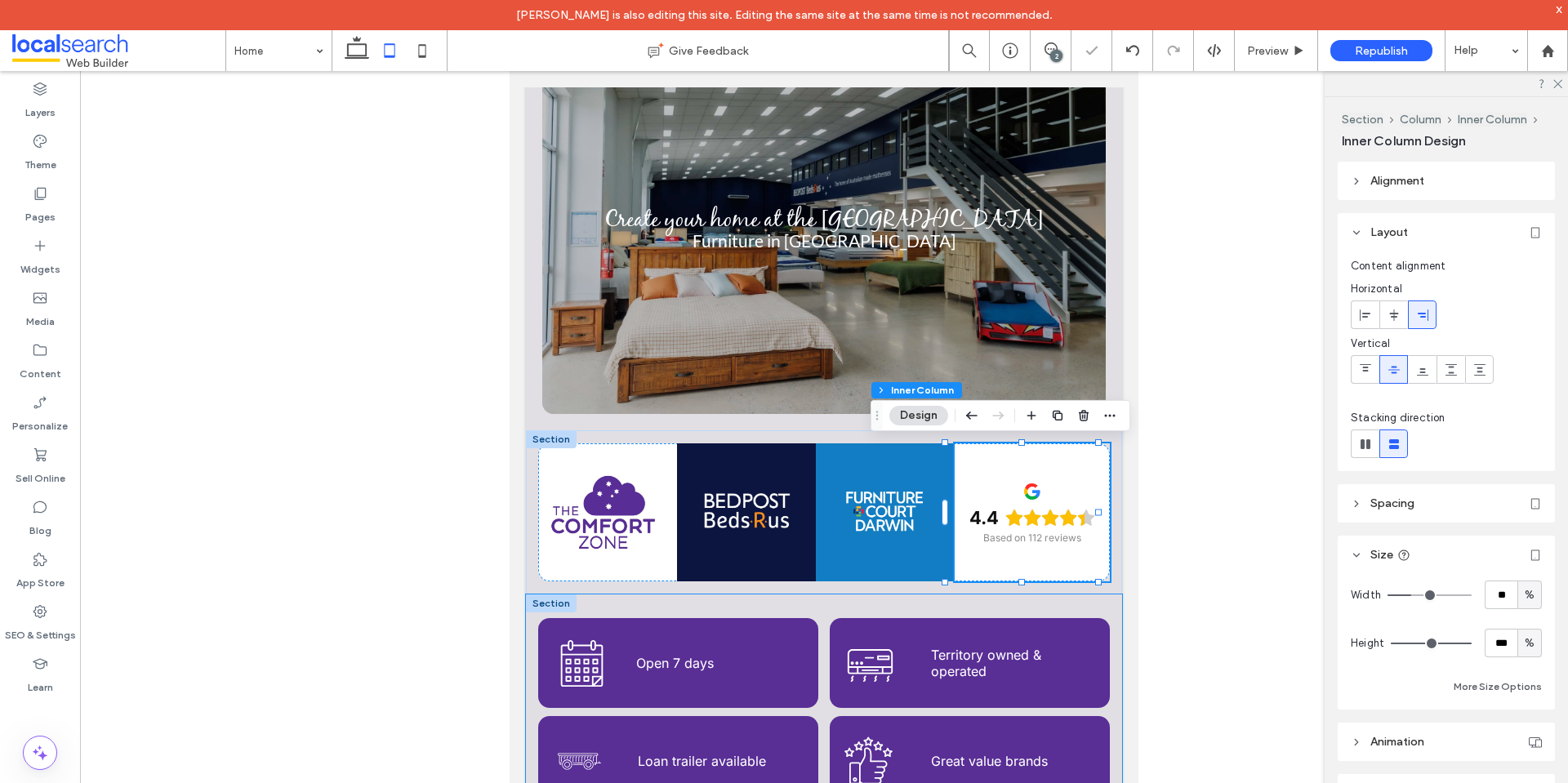
click at [985, 606] on div "Calendar Icon Open 7 days Aircon Icon Territory owned & operated Trailer Icon L…" at bounding box center [824, 712] width 597 height 235
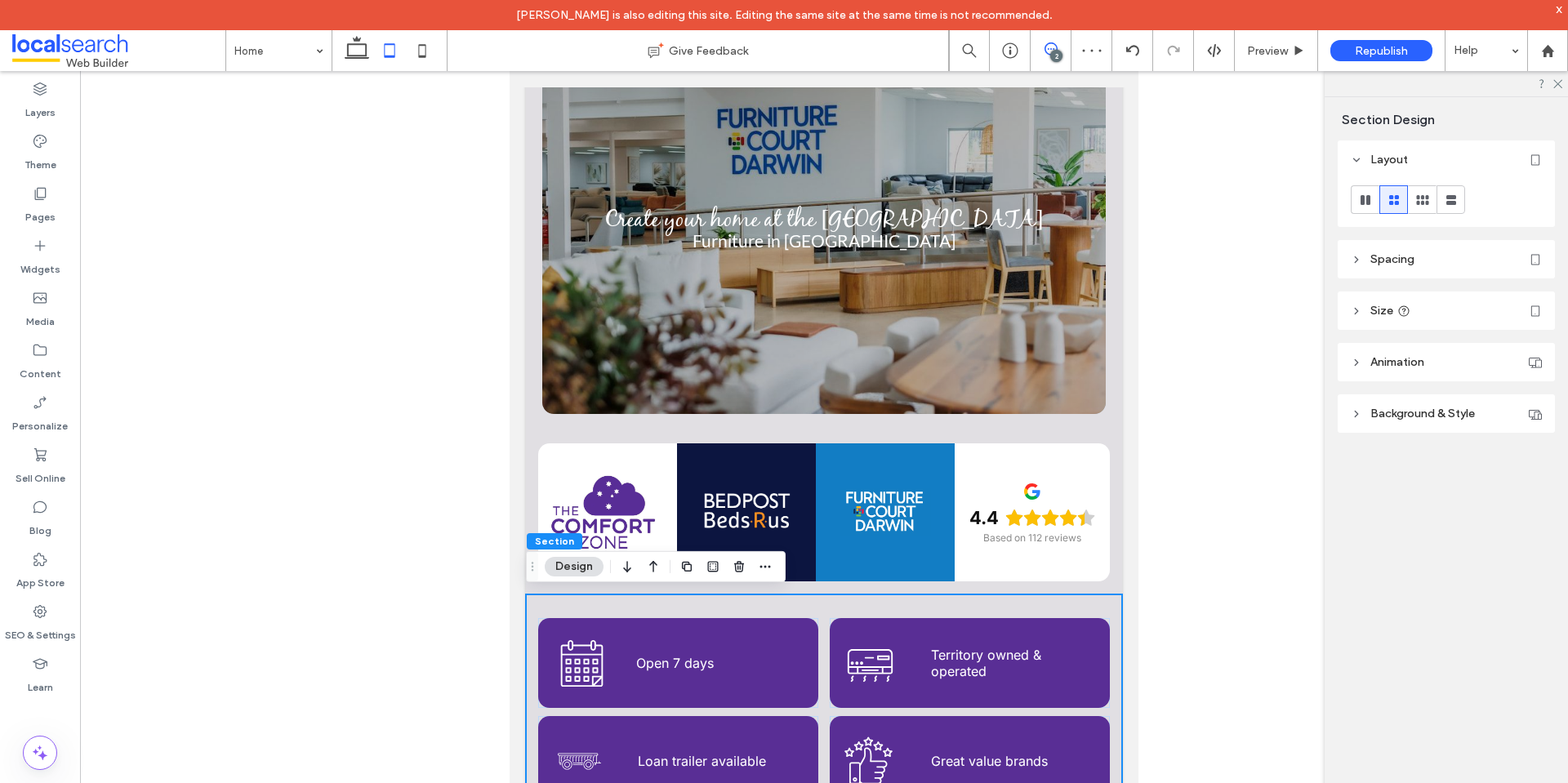
click at [1046, 48] on icon at bounding box center [1051, 49] width 13 height 13
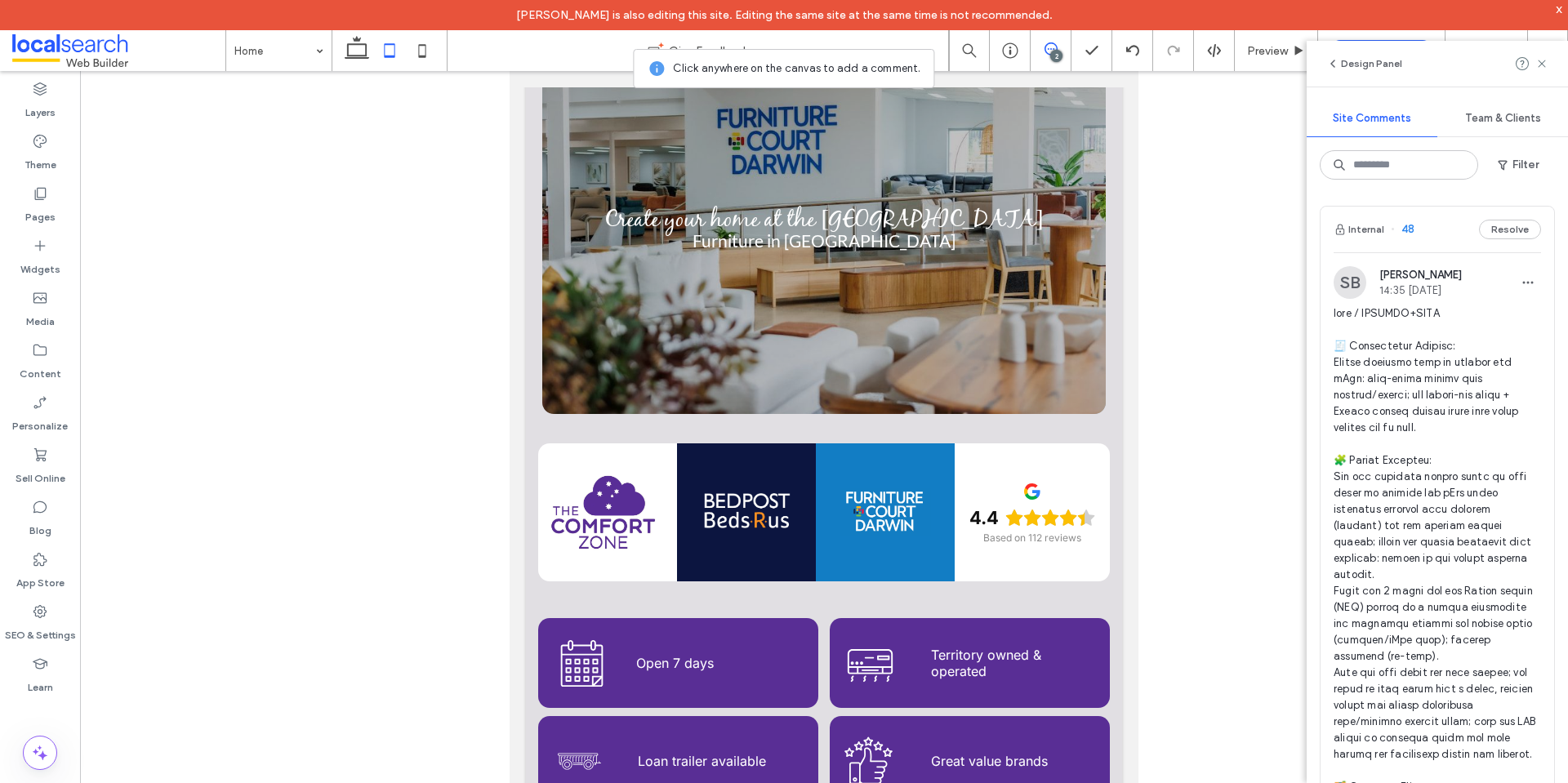
click at [1540, 65] on use at bounding box center [1541, 63] width 7 height 7
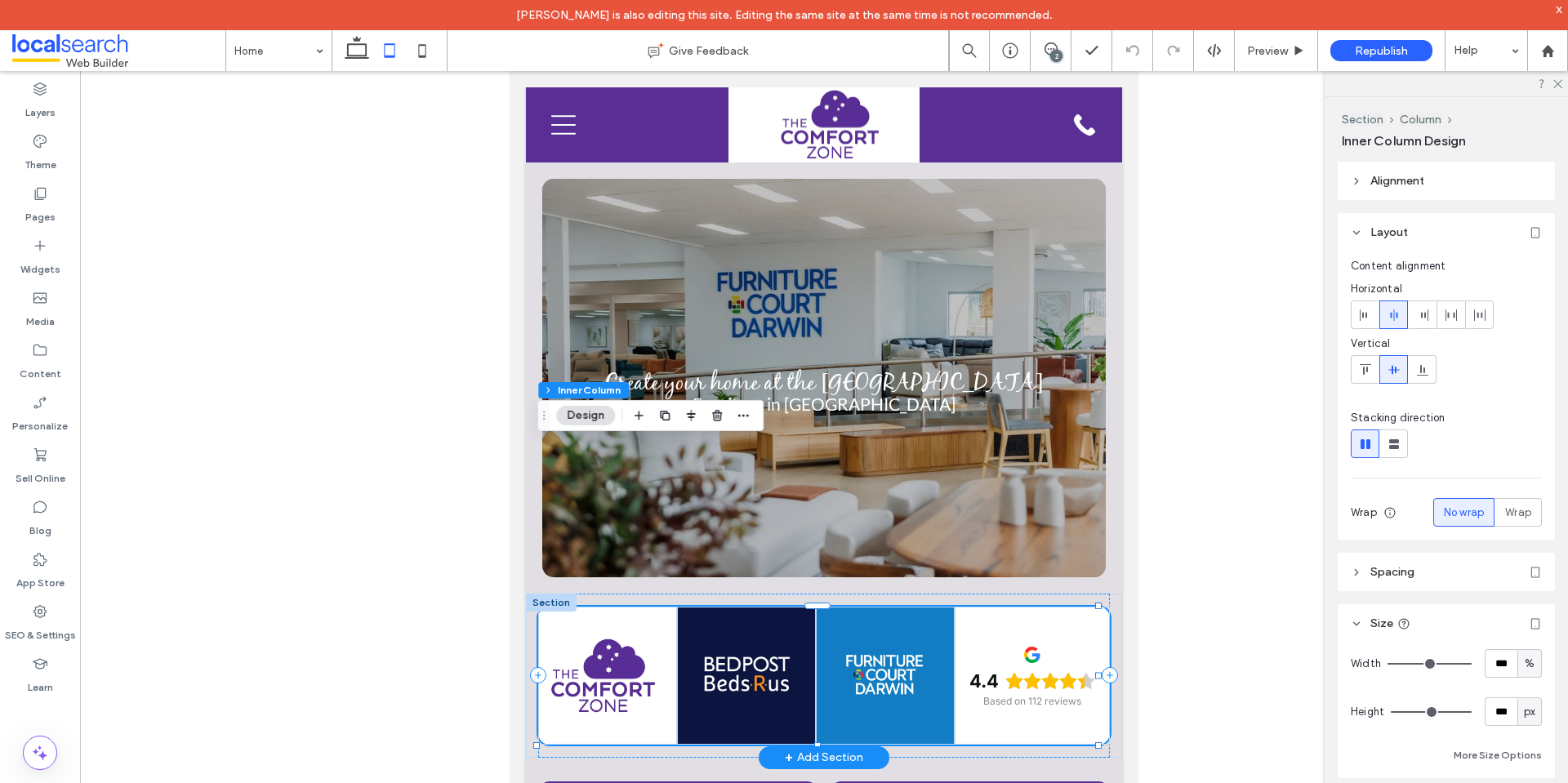
scroll to position [164, 0]
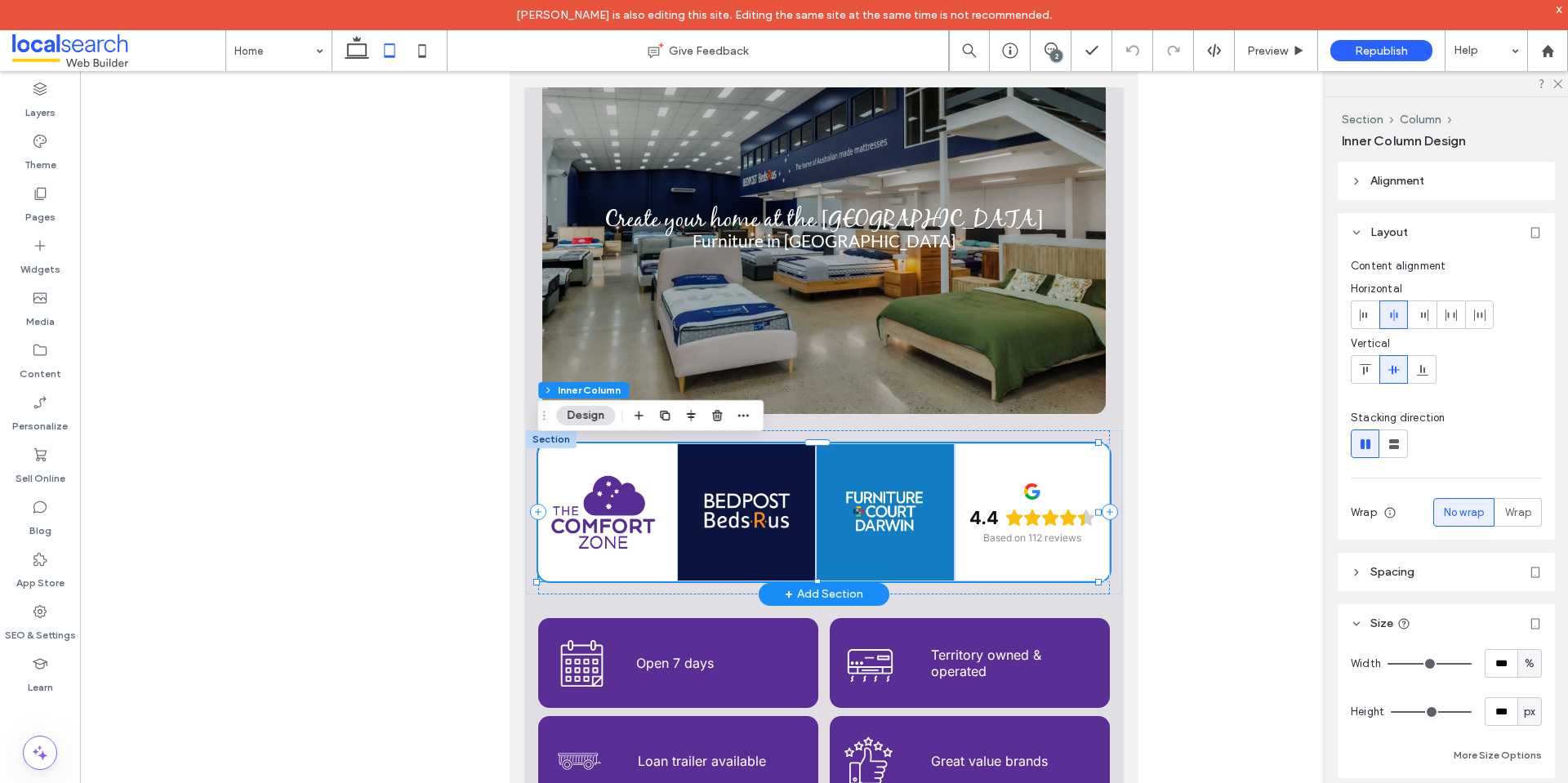
click at [617, 560] on div at bounding box center [608, 512] width 140 height 138
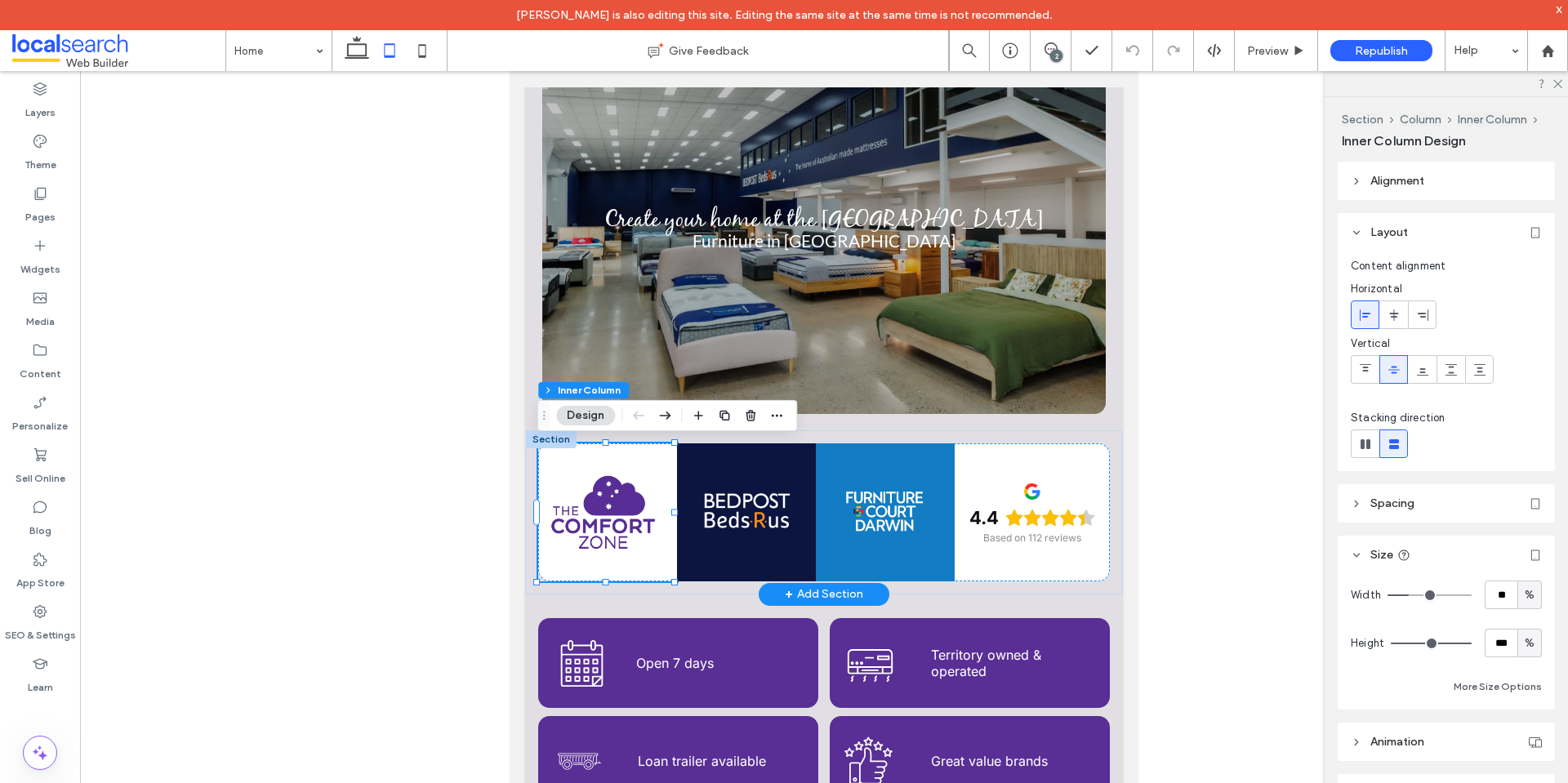
scroll to position [0, 0]
click at [747, 573] on div at bounding box center [746, 512] width 139 height 138
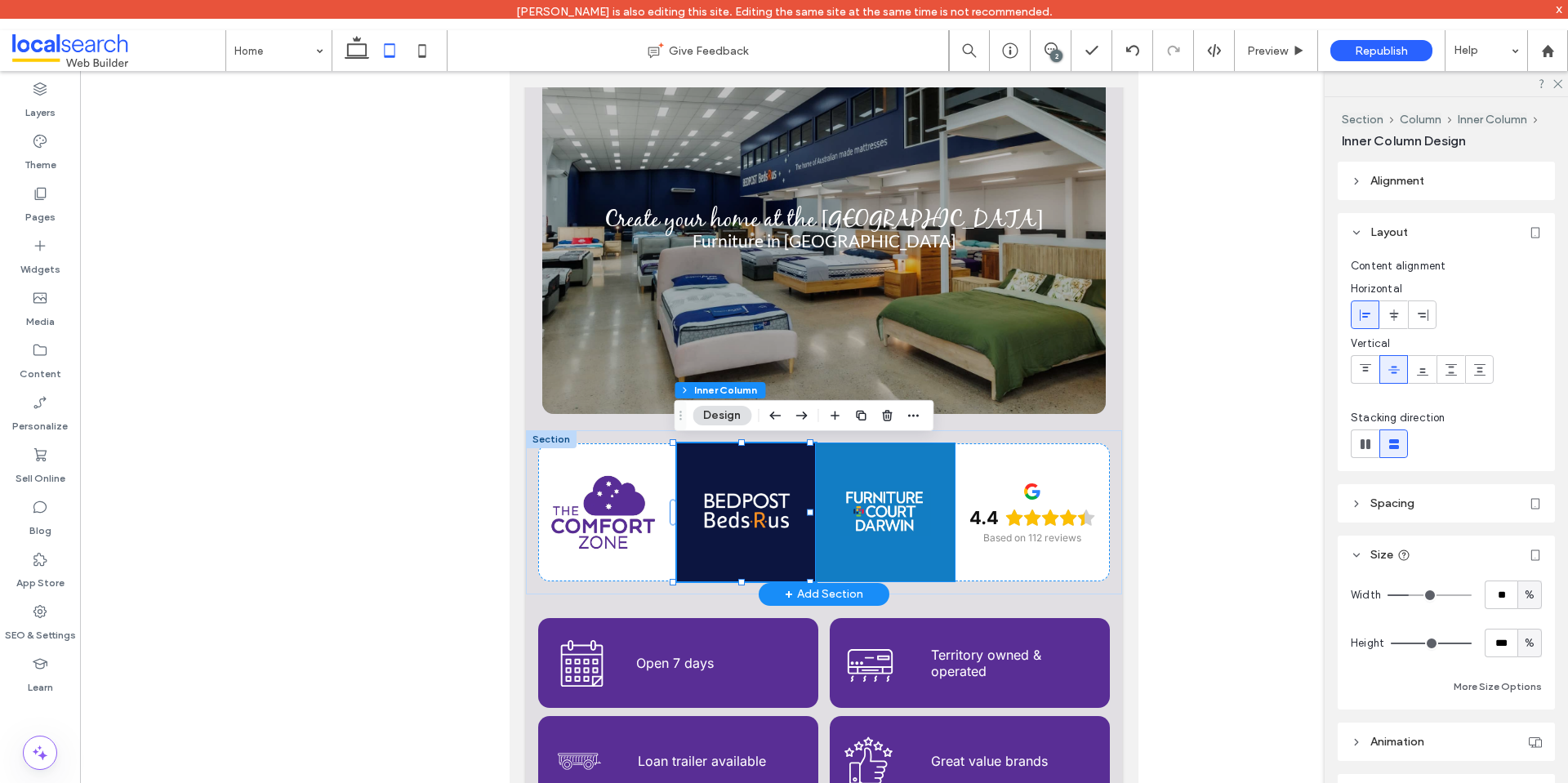
click at [858, 568] on div at bounding box center [885, 512] width 139 height 138
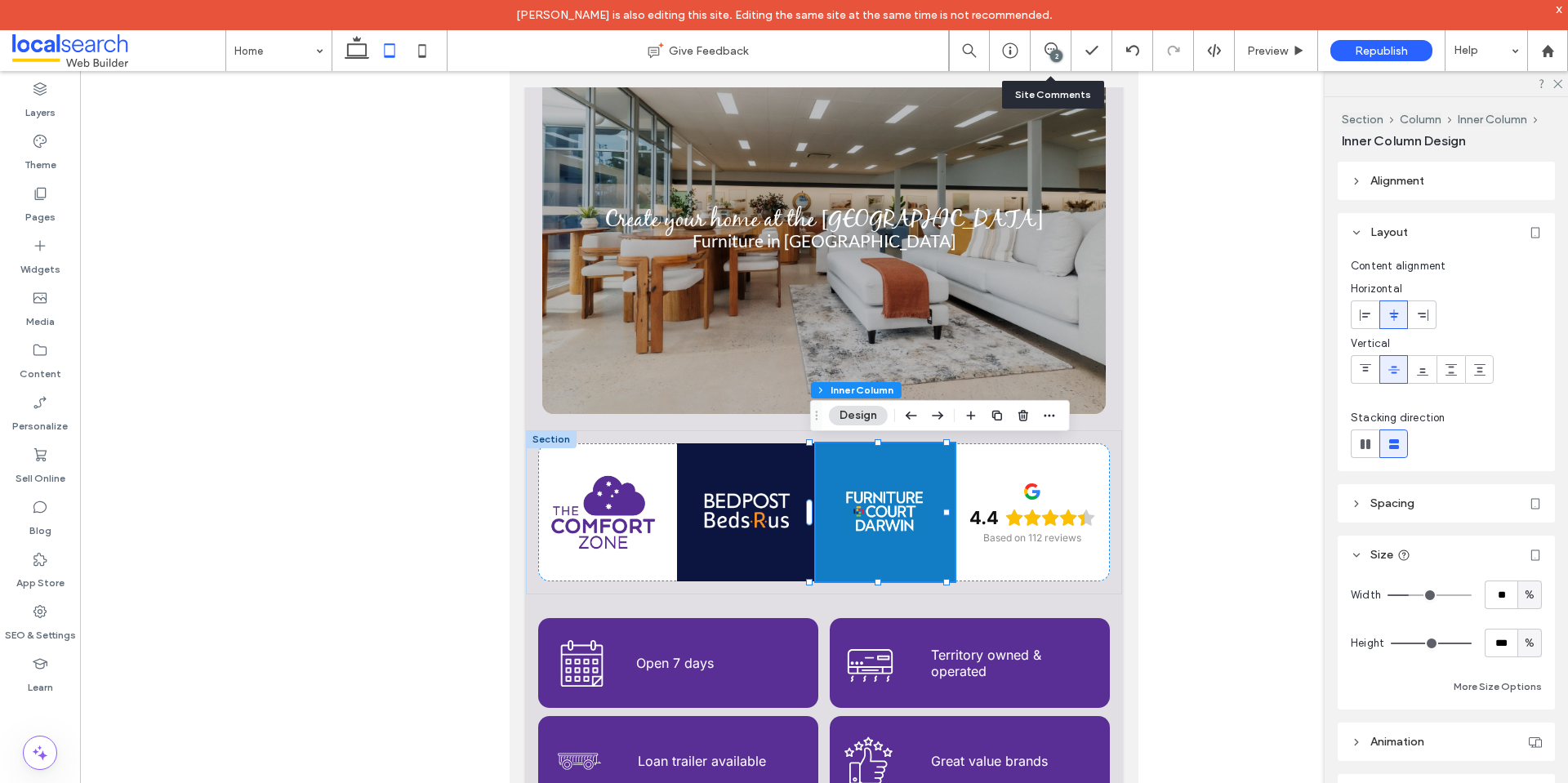
click at [1050, 40] on div "2" at bounding box center [1051, 51] width 40 height 40
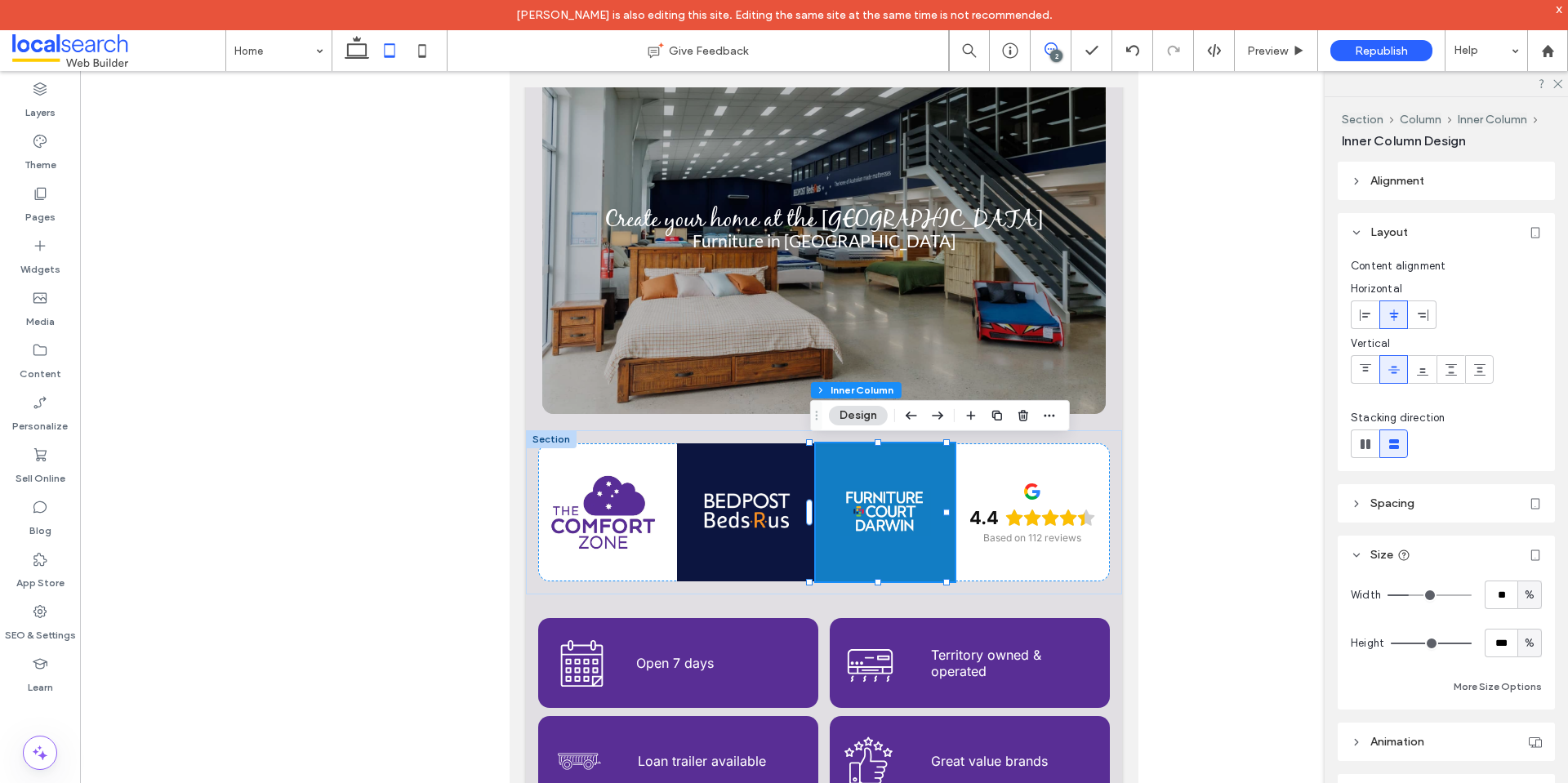
click at [1041, 50] on span at bounding box center [1051, 49] width 40 height 13
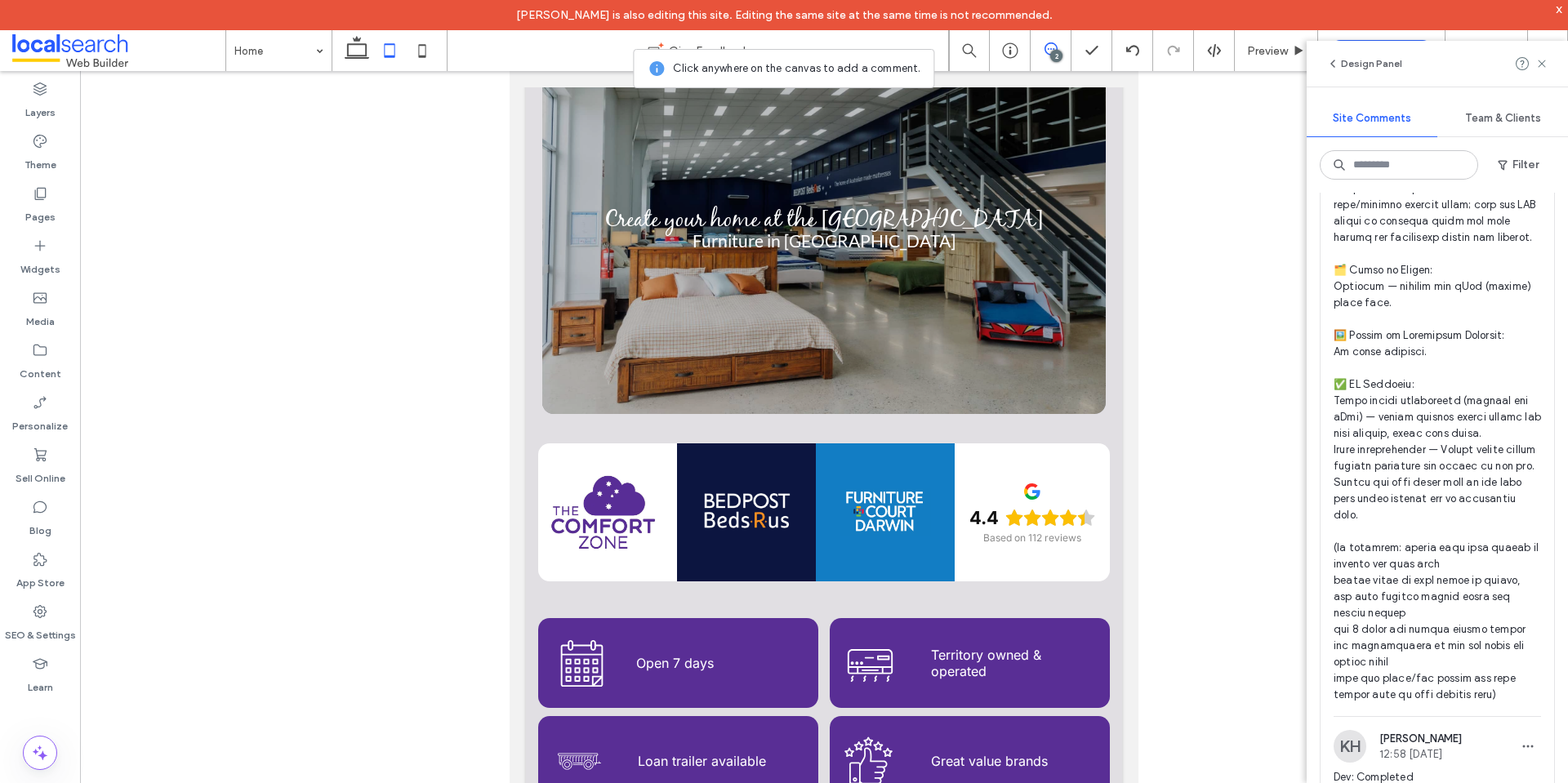
scroll to position [1289, 0]
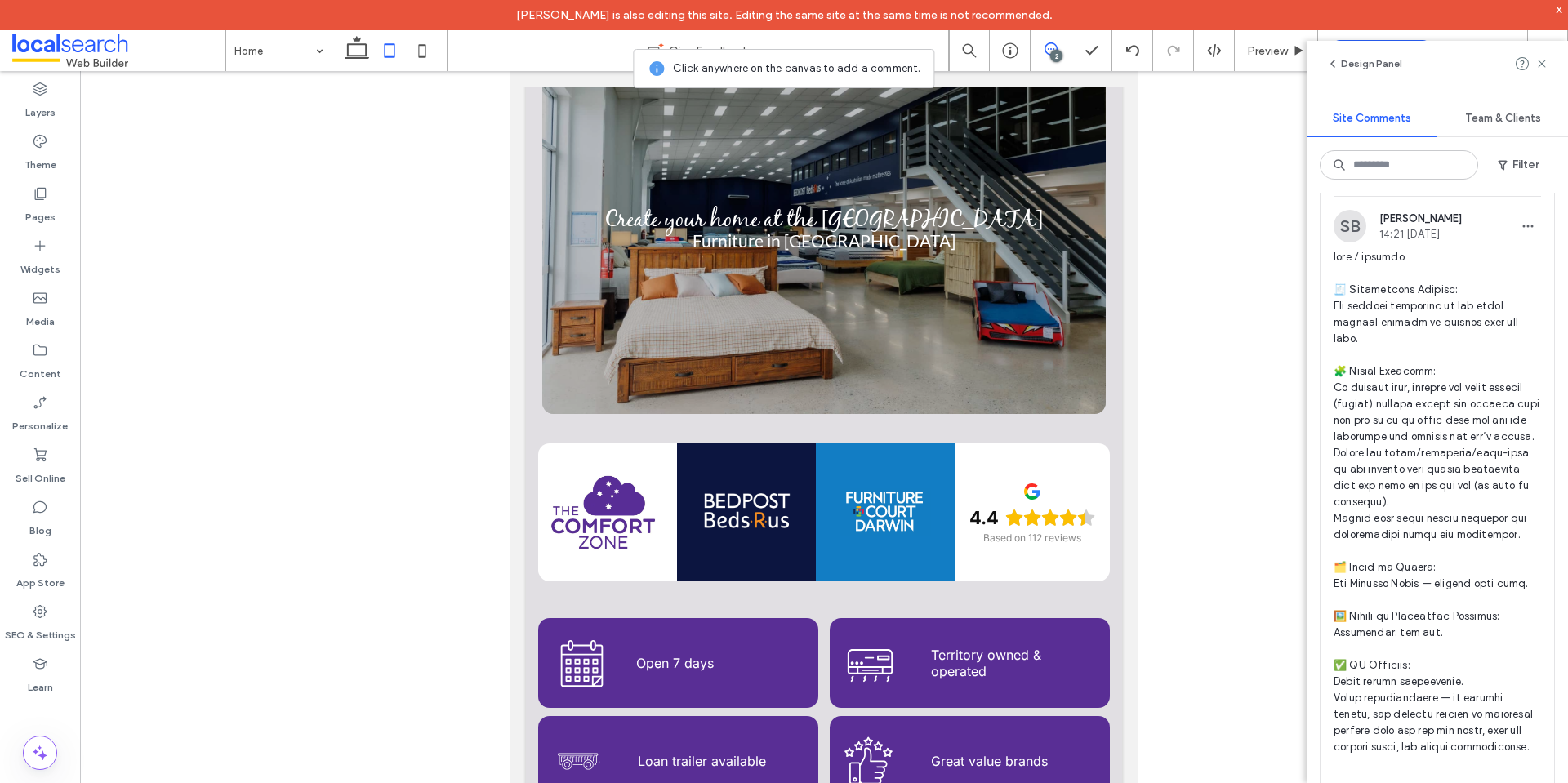
click at [1428, 452] on span "nav+bar.png" at bounding box center [1437, 575] width 208 height 653
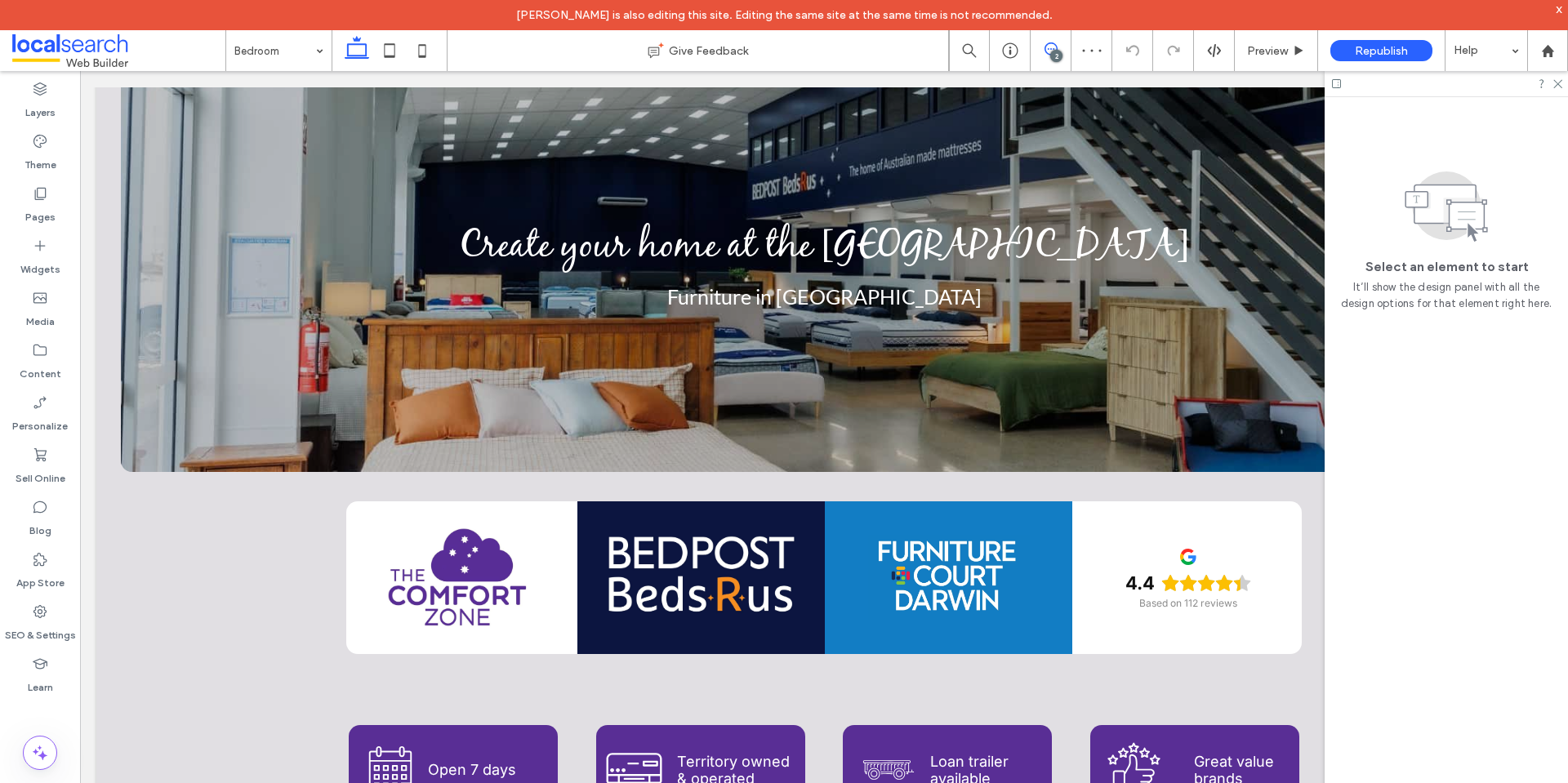
click at [1049, 48] on icon at bounding box center [1051, 49] width 13 height 13
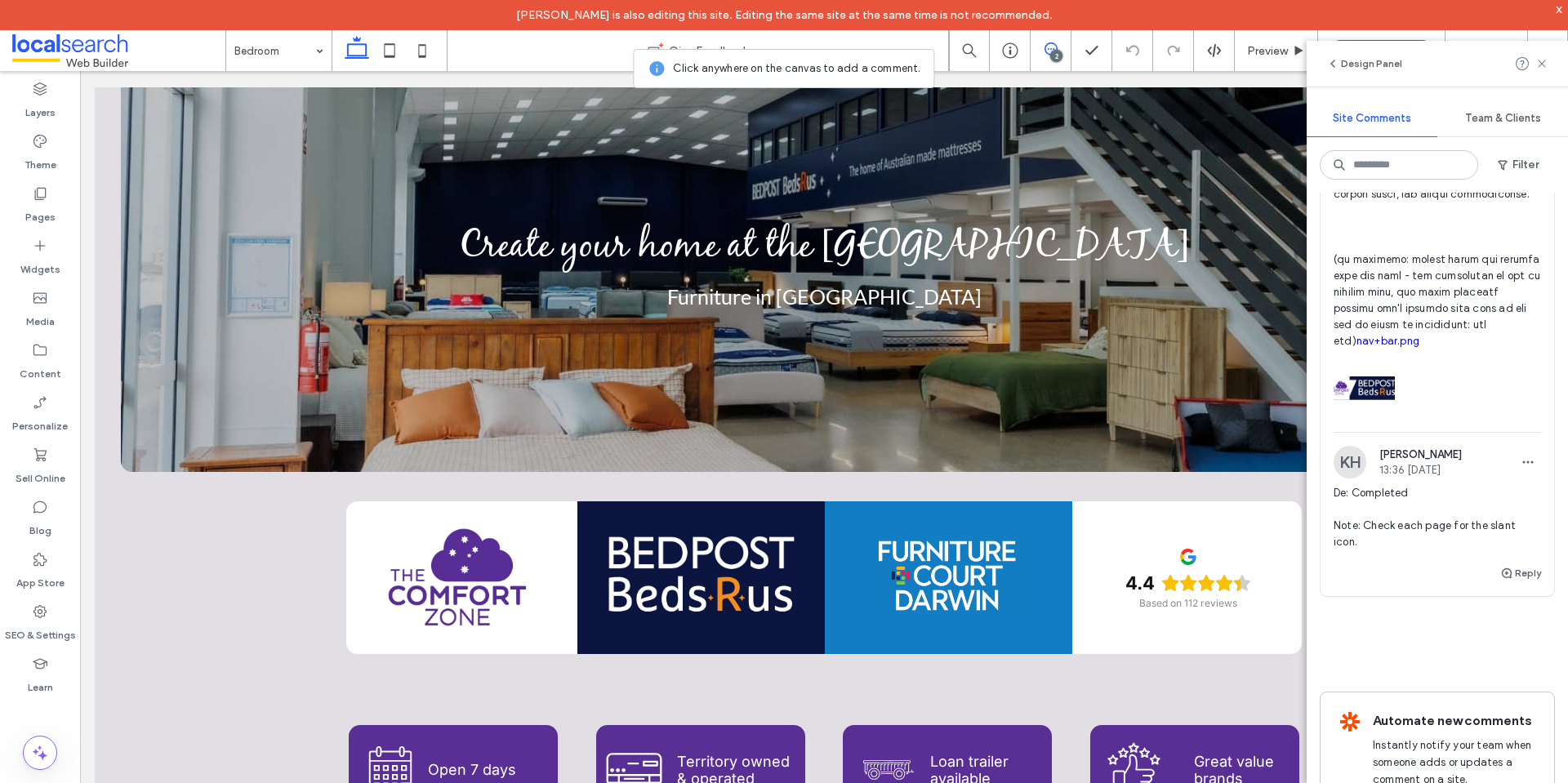
scroll to position [1849, 0]
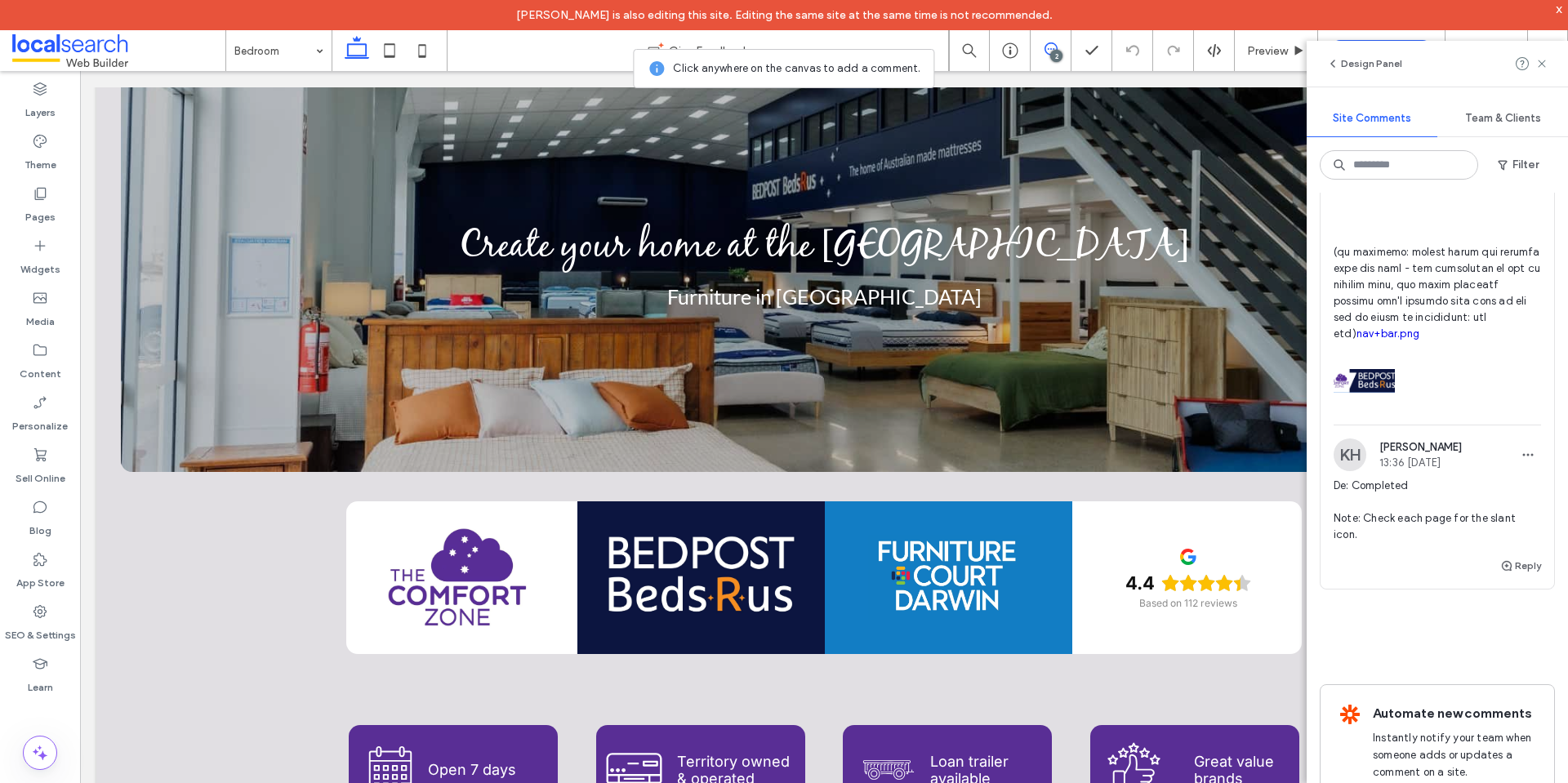
click at [1362, 340] on link "nav+bar.png" at bounding box center [1388, 333] width 62 height 12
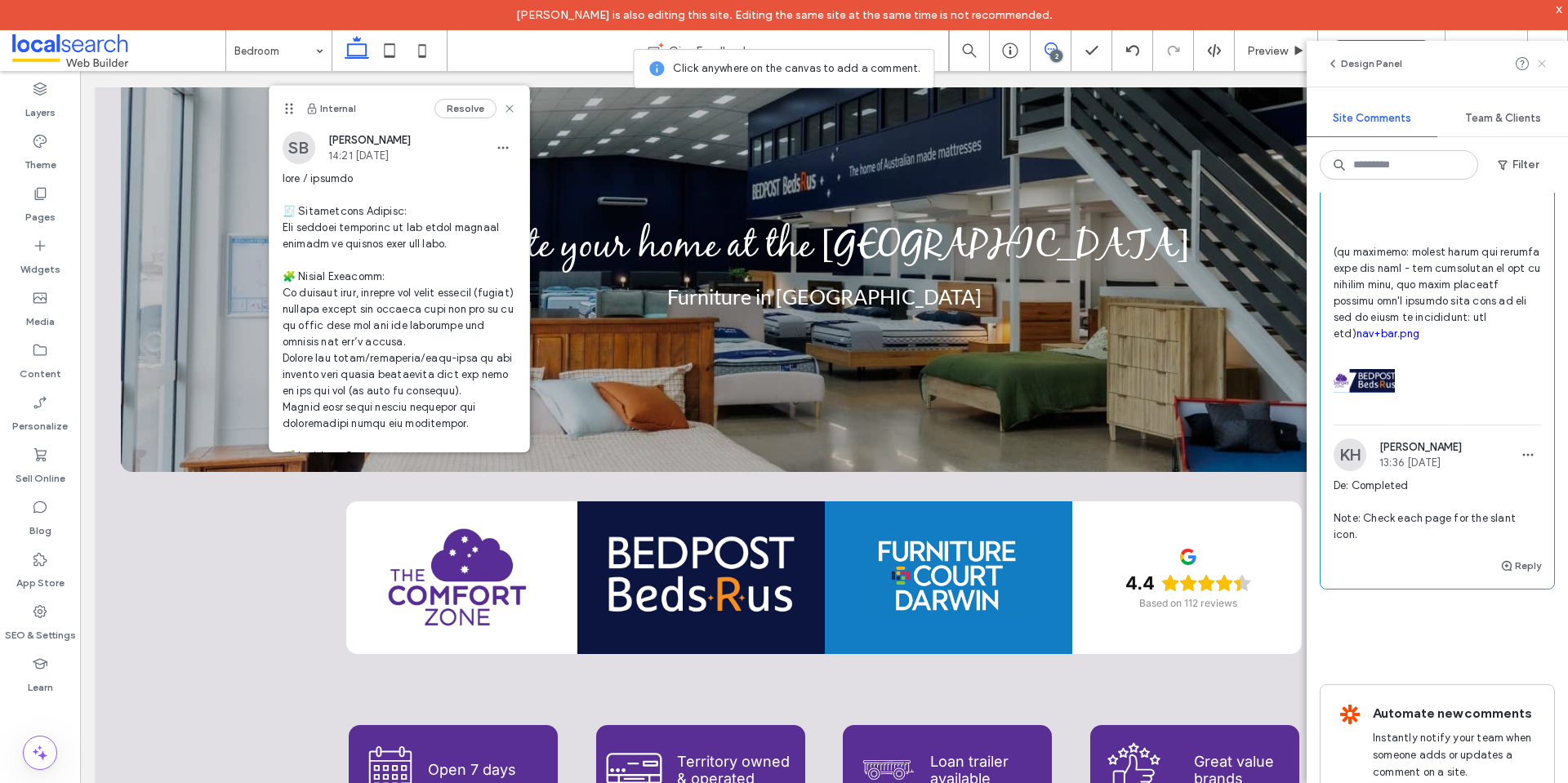
click at [1542, 71] on span at bounding box center [1541, 63] width 13 height 19
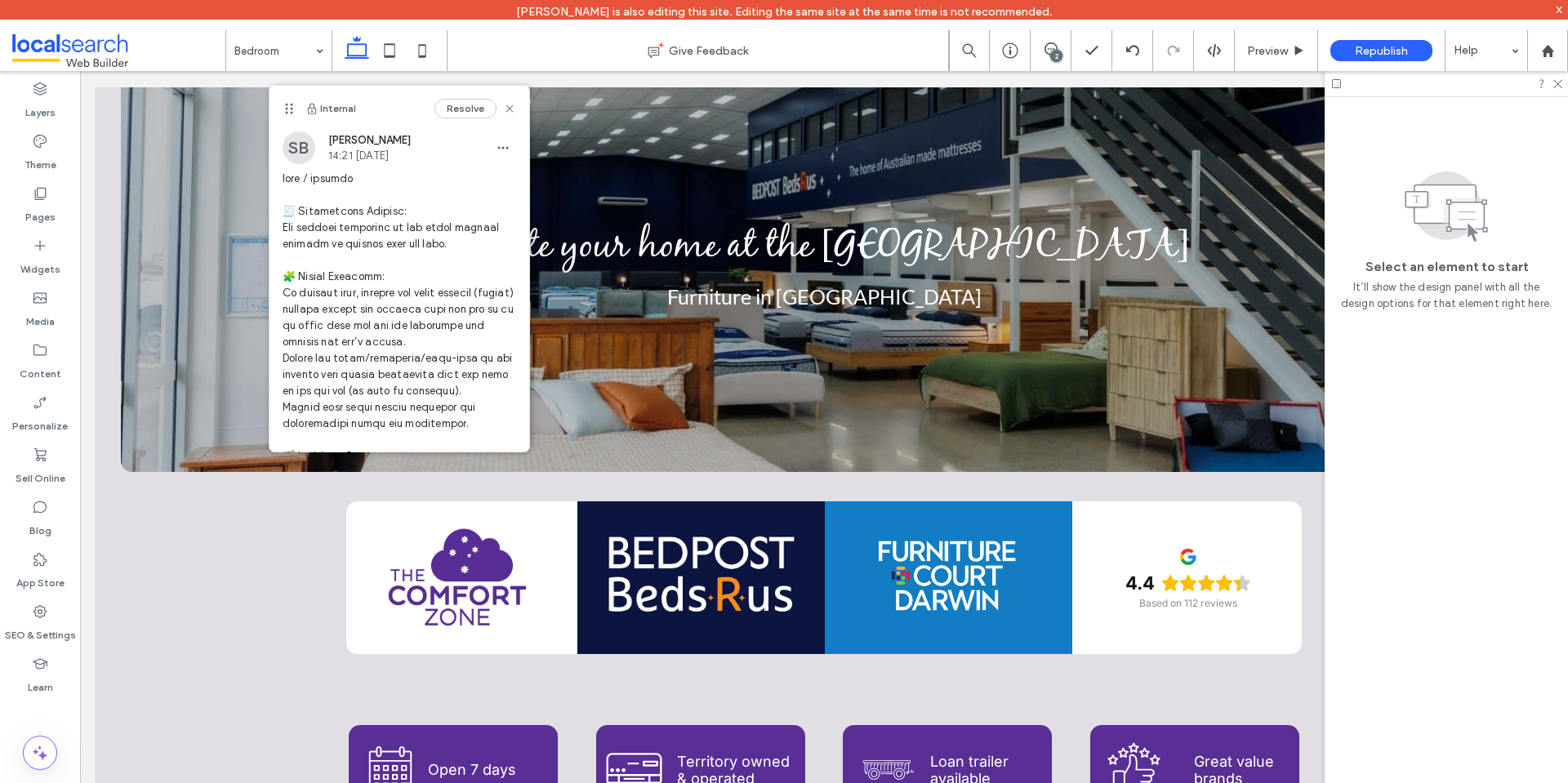
scroll to position [0, 0]
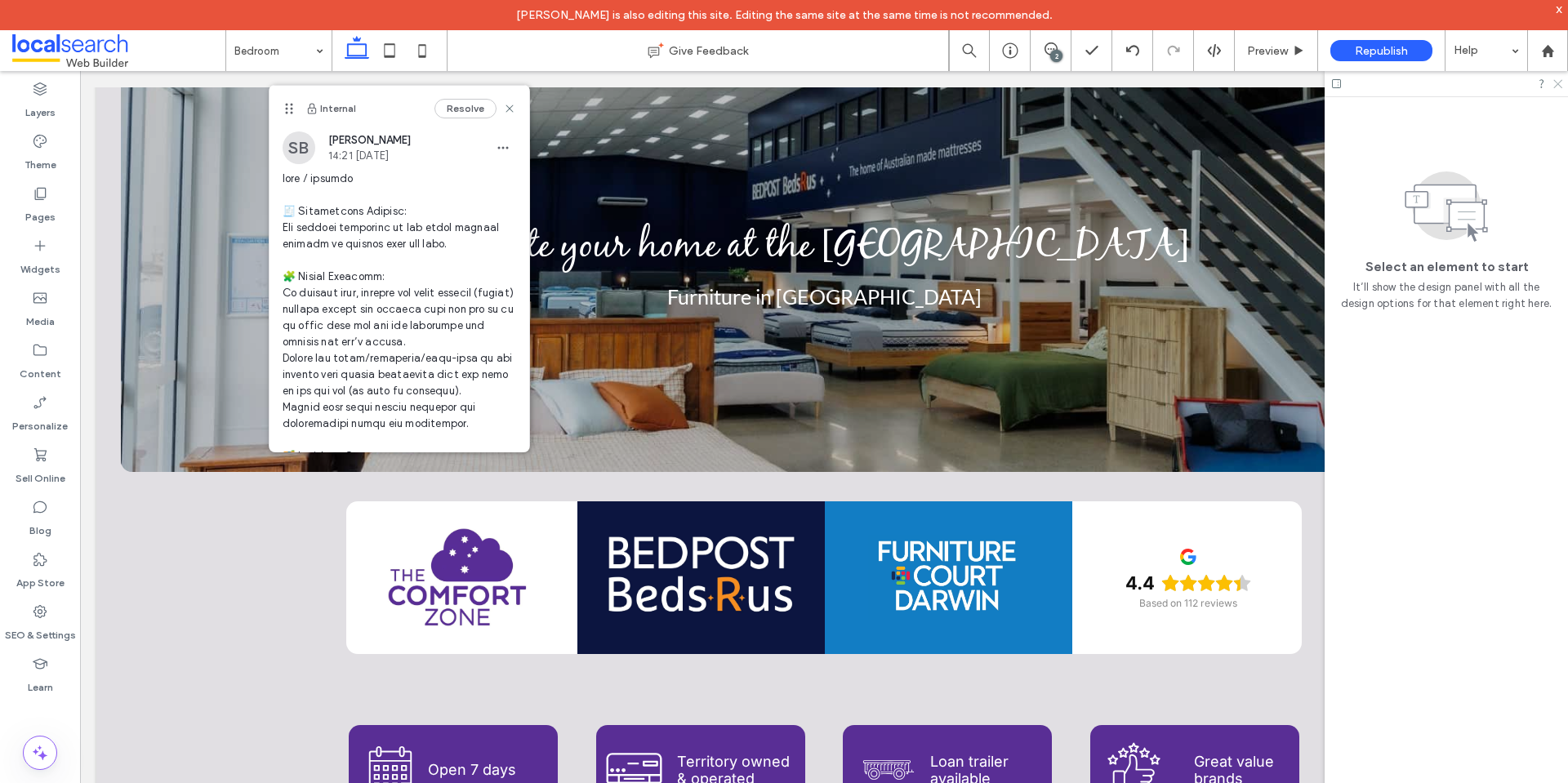
click at [1553, 81] on icon at bounding box center [1557, 83] width 11 height 11
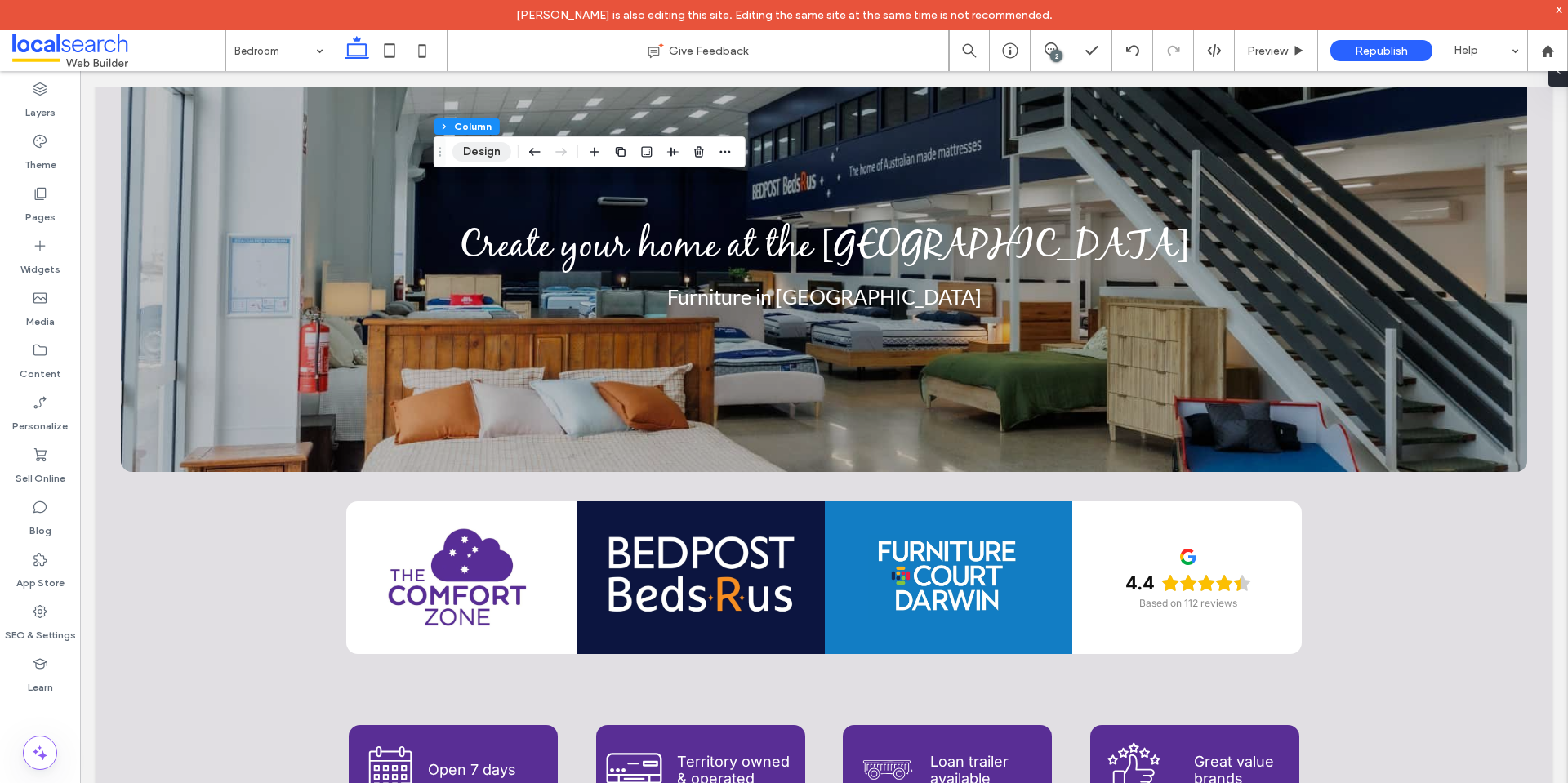
click at [484, 153] on button "Design" at bounding box center [482, 152] width 59 height 19
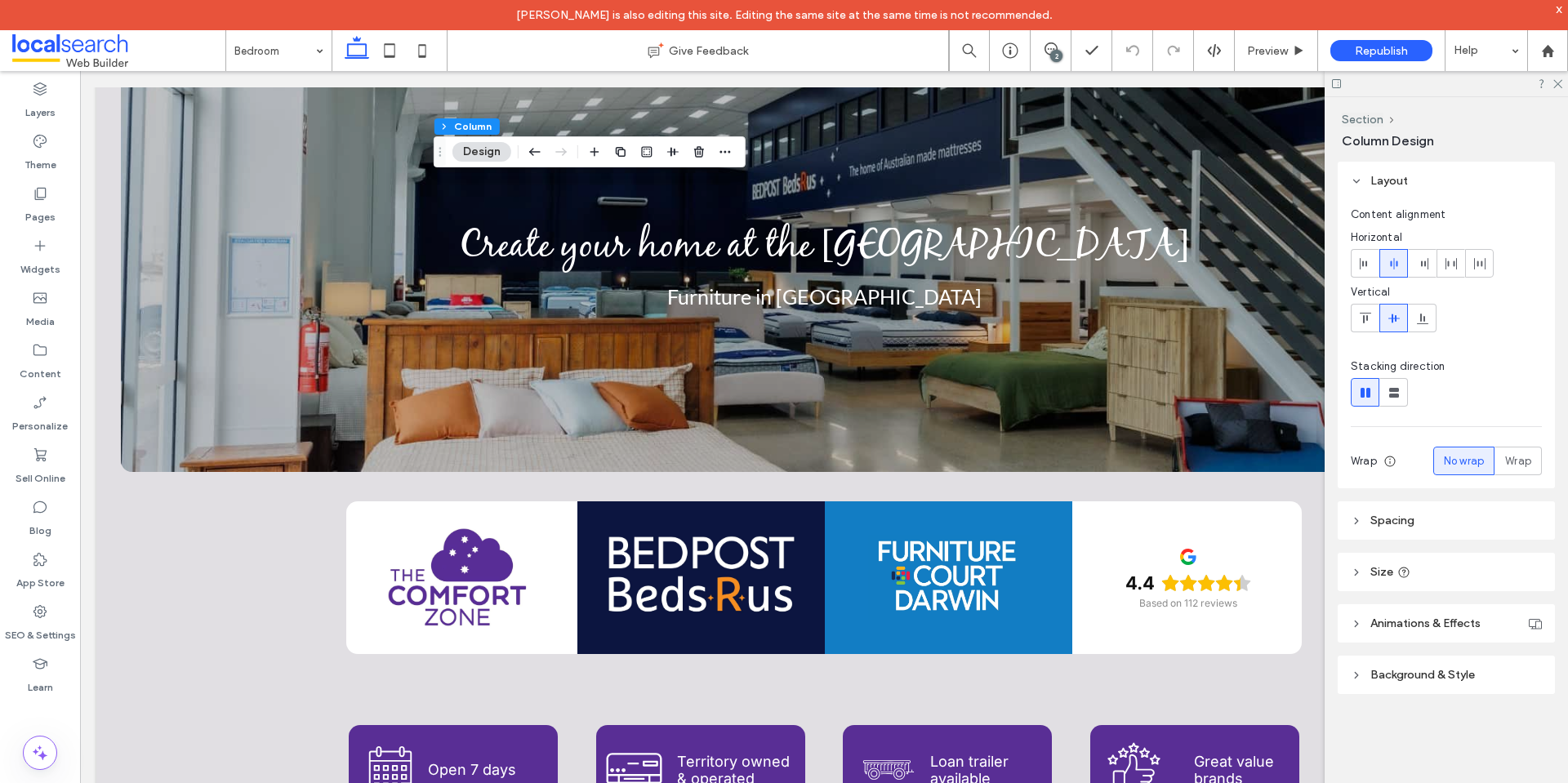
click at [1453, 513] on header "Spacing" at bounding box center [1446, 521] width 217 height 39
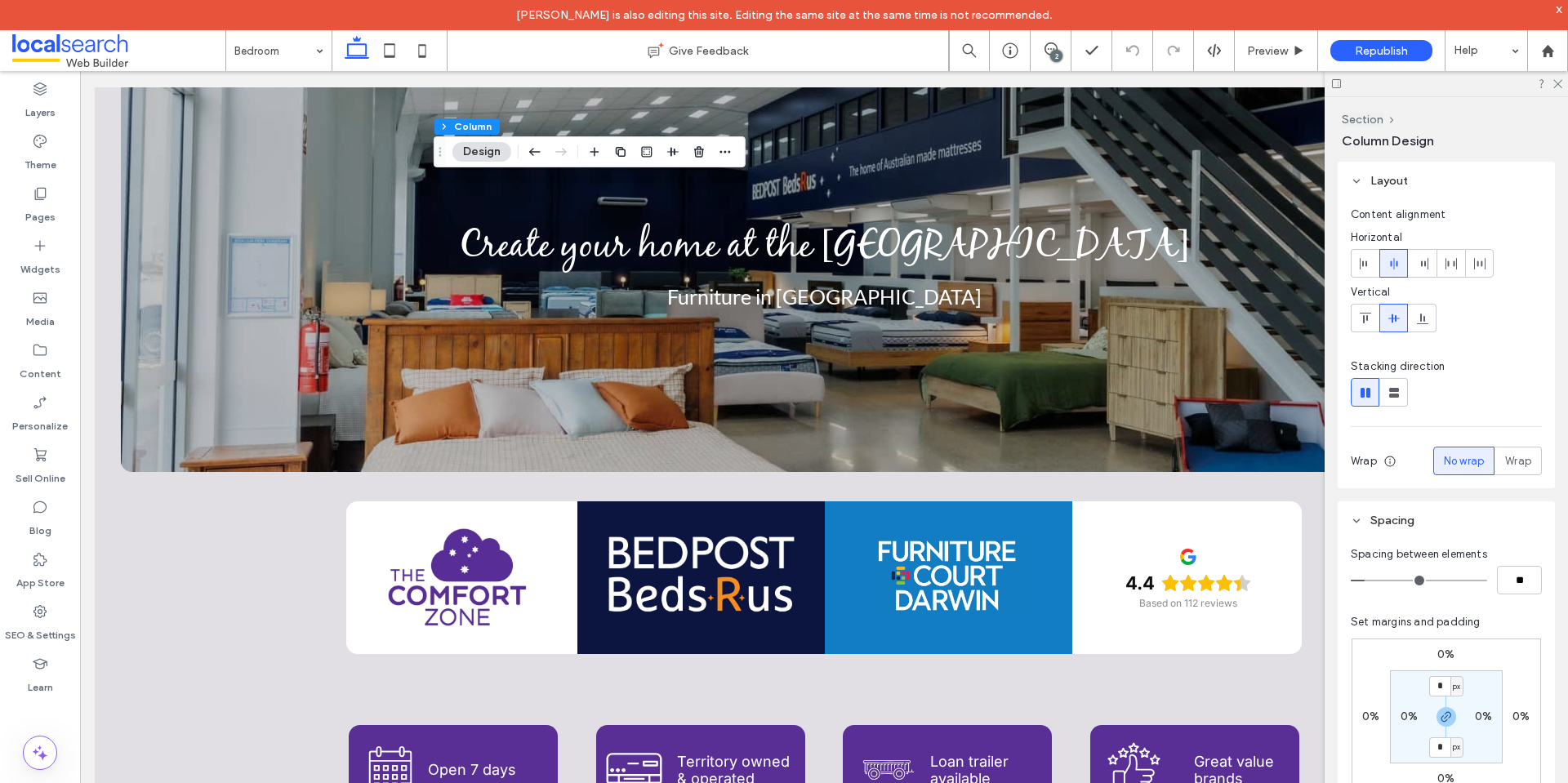
click at [1479, 718] on label "0%" at bounding box center [1483, 716] width 17 height 14
type input "*"
drag, startPoint x: 1446, startPoint y: 722, endPoint x: 1477, endPoint y: 721, distance: 31.0
click at [1446, 721] on icon "button" at bounding box center [1446, 717] width 13 height 13
click at [1489, 721] on div "%" at bounding box center [1494, 717] width 10 height 17
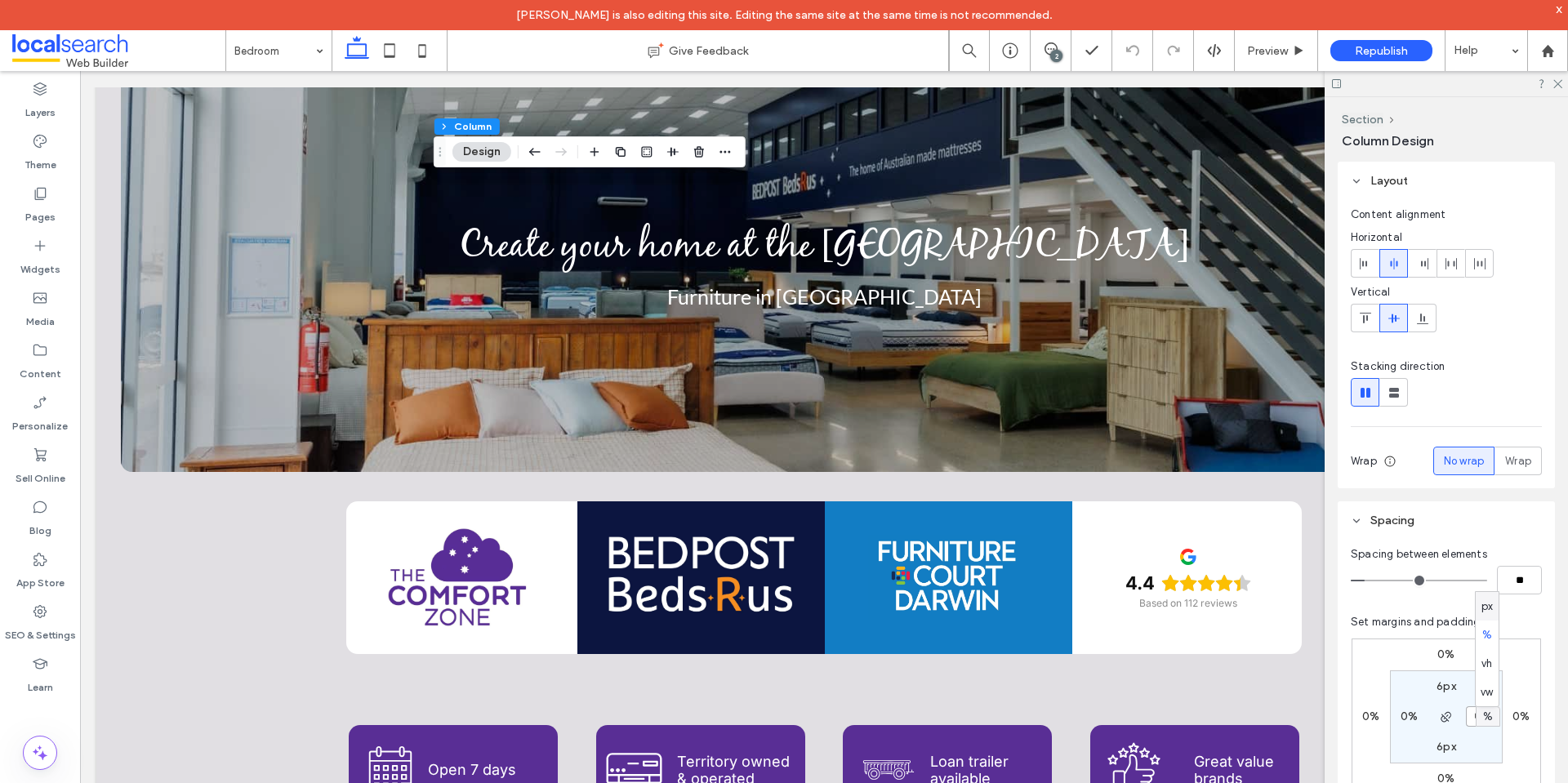
click at [1474, 717] on input "*" at bounding box center [1476, 717] width 21 height 20
type input "*"
click icon
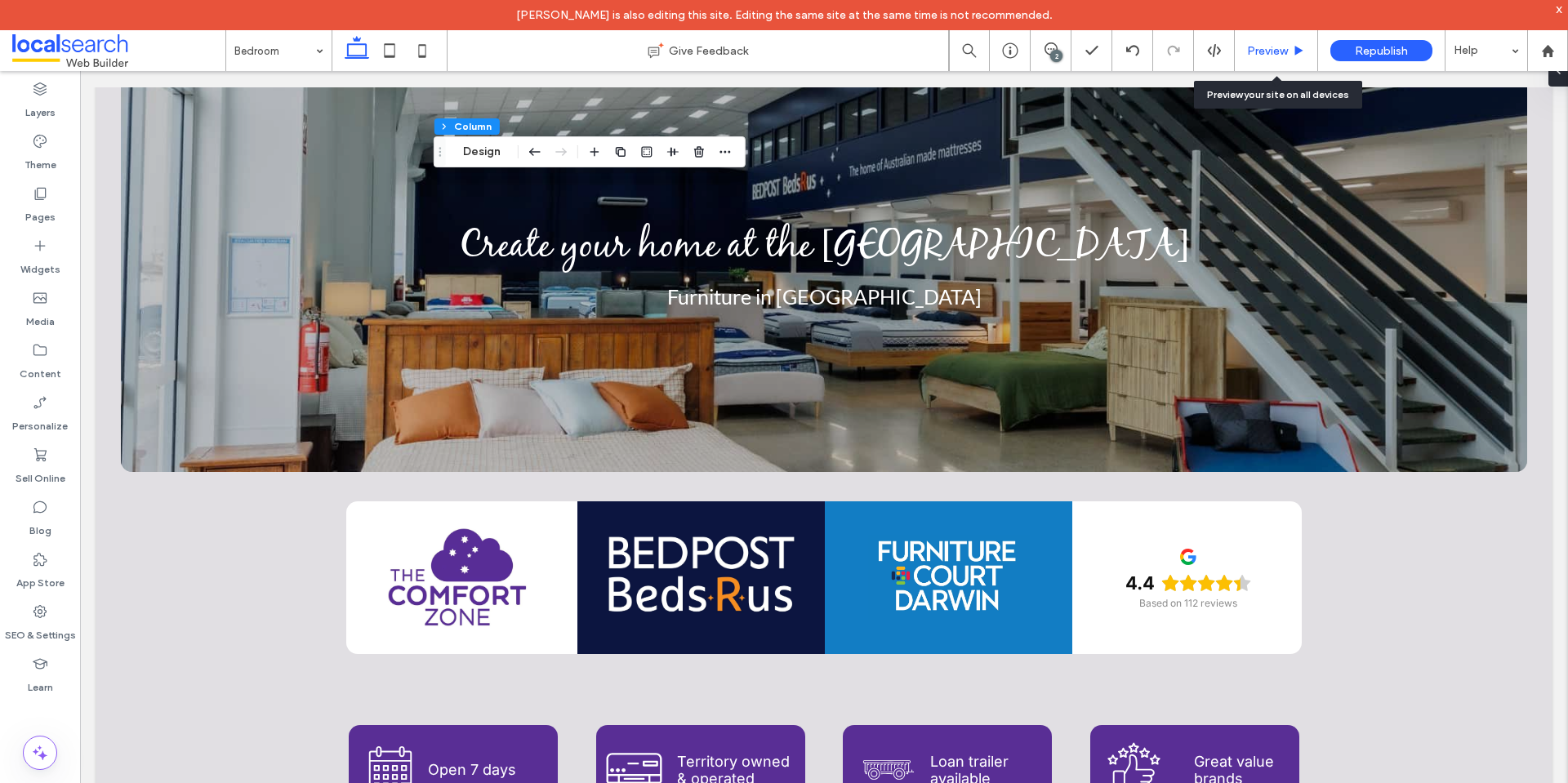
click span "Preview"
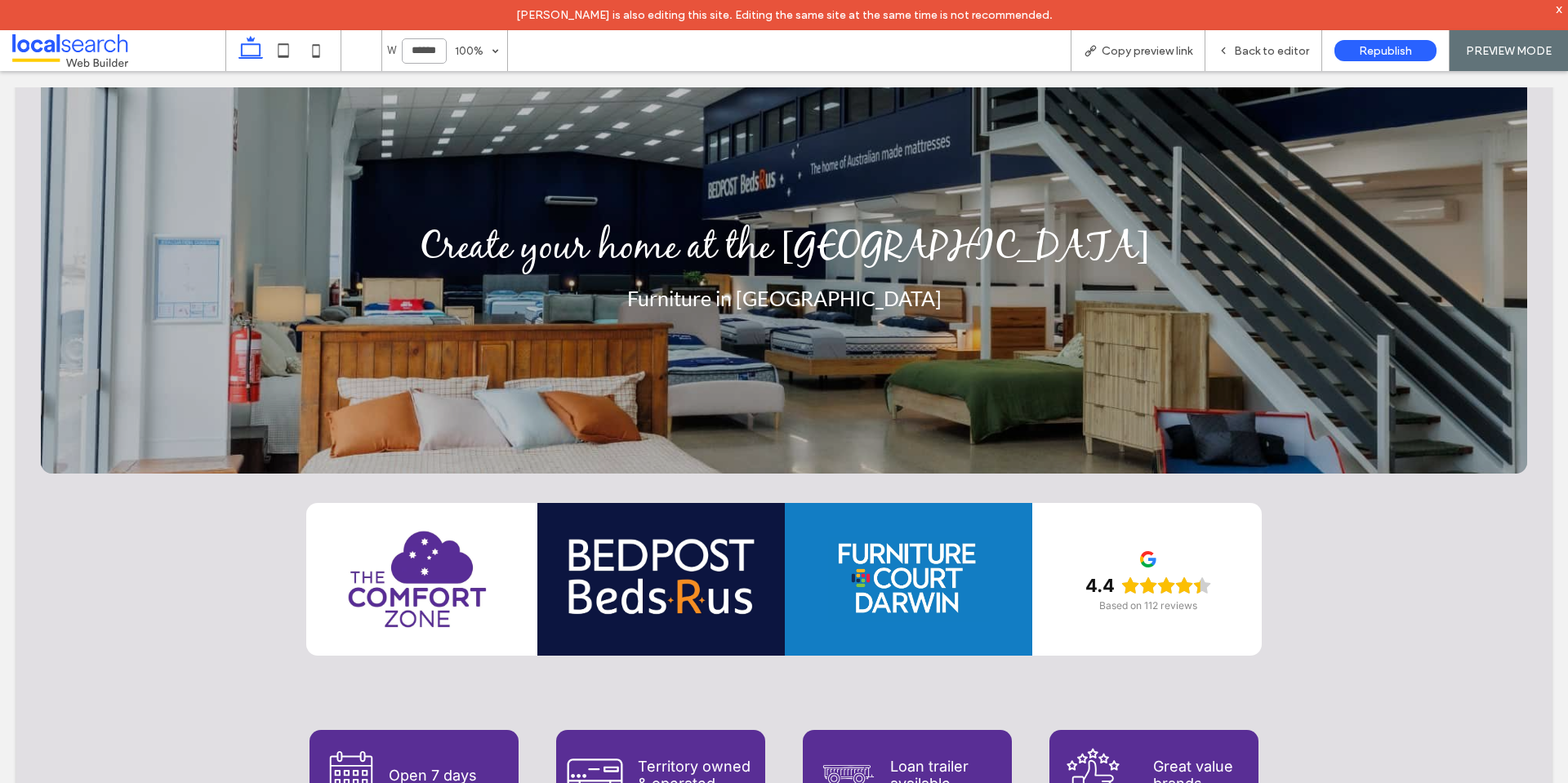
click input "******"
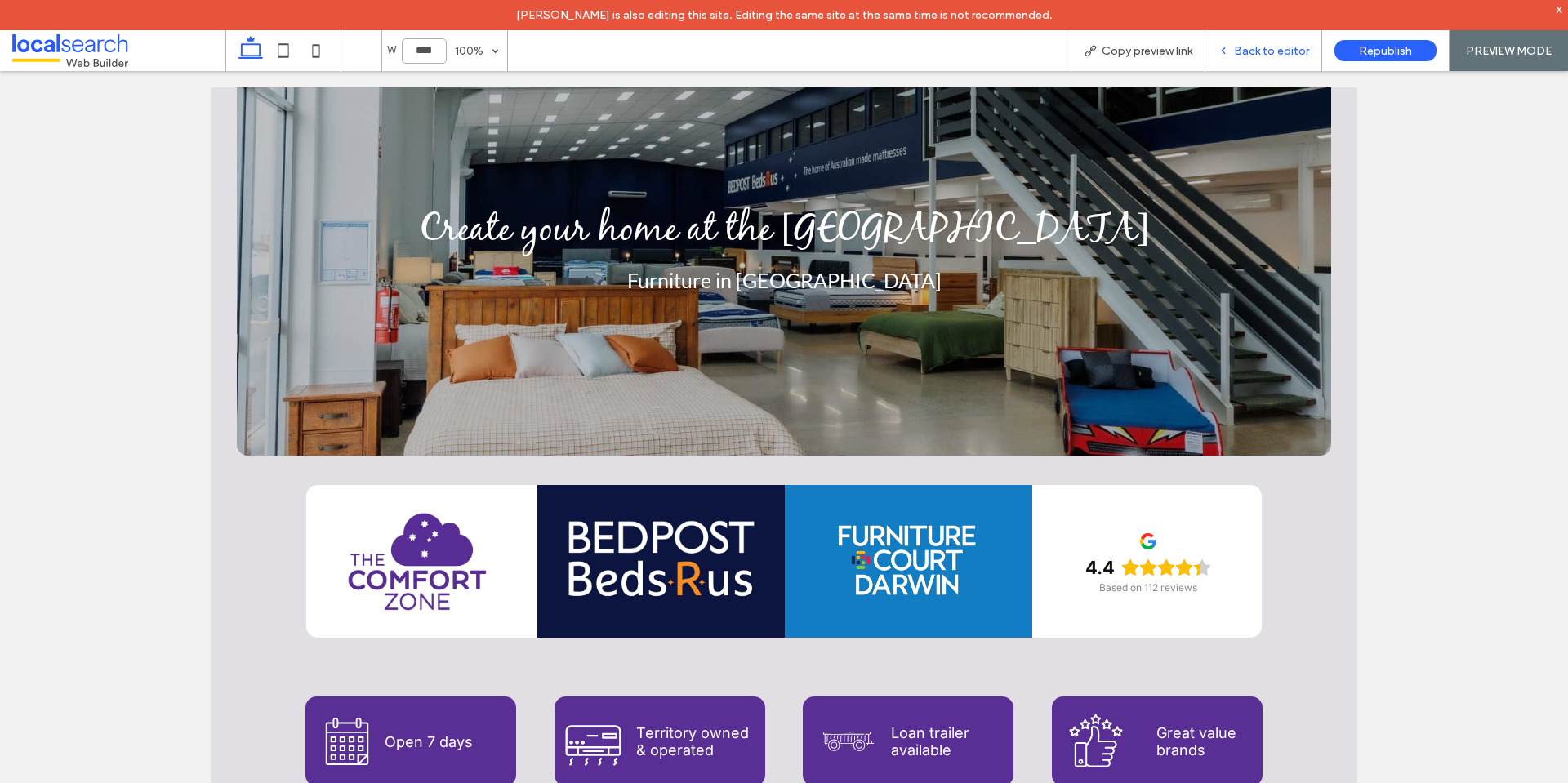
type input "******"
click span "Back to editor"
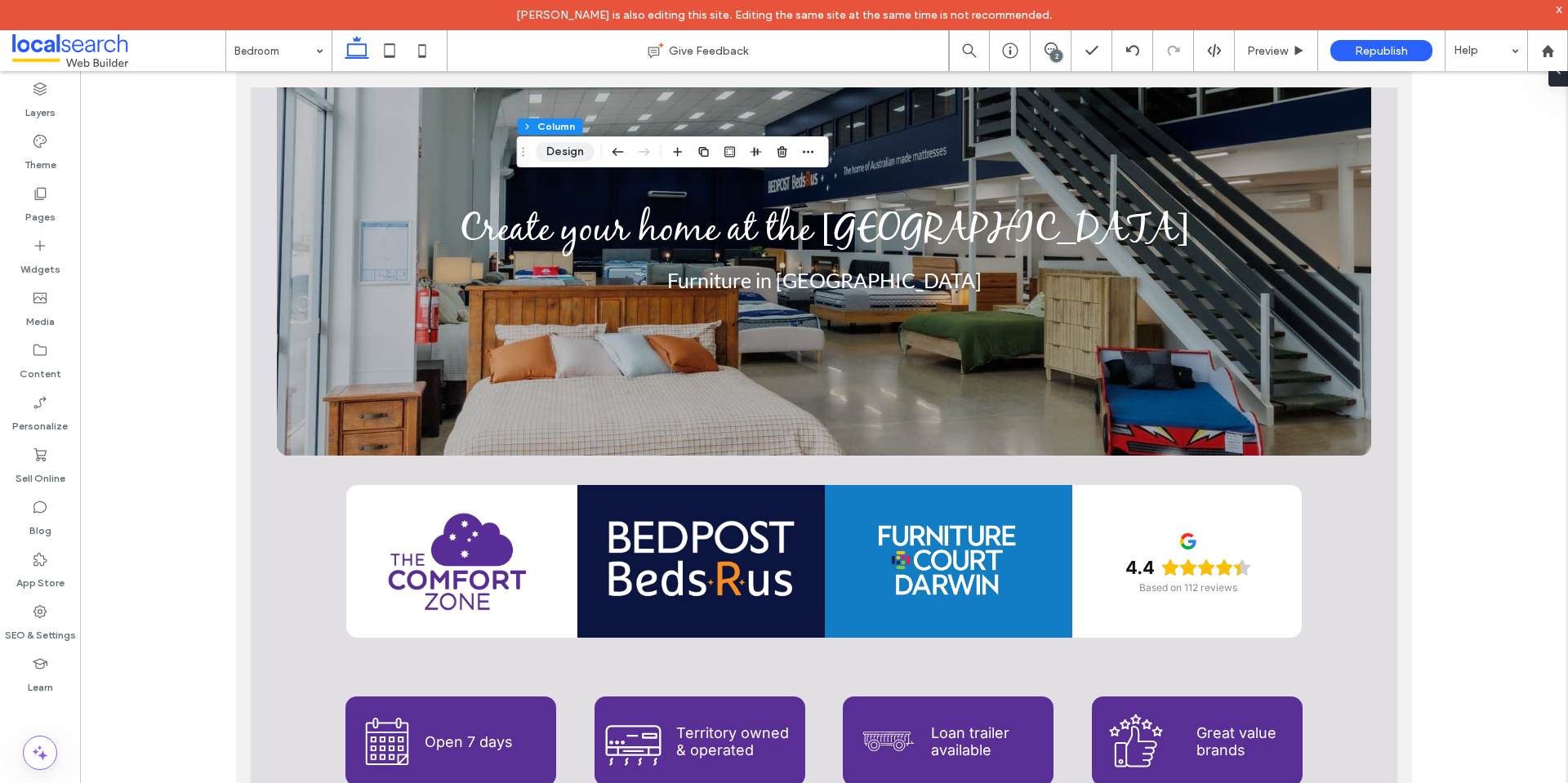
click button "Design"
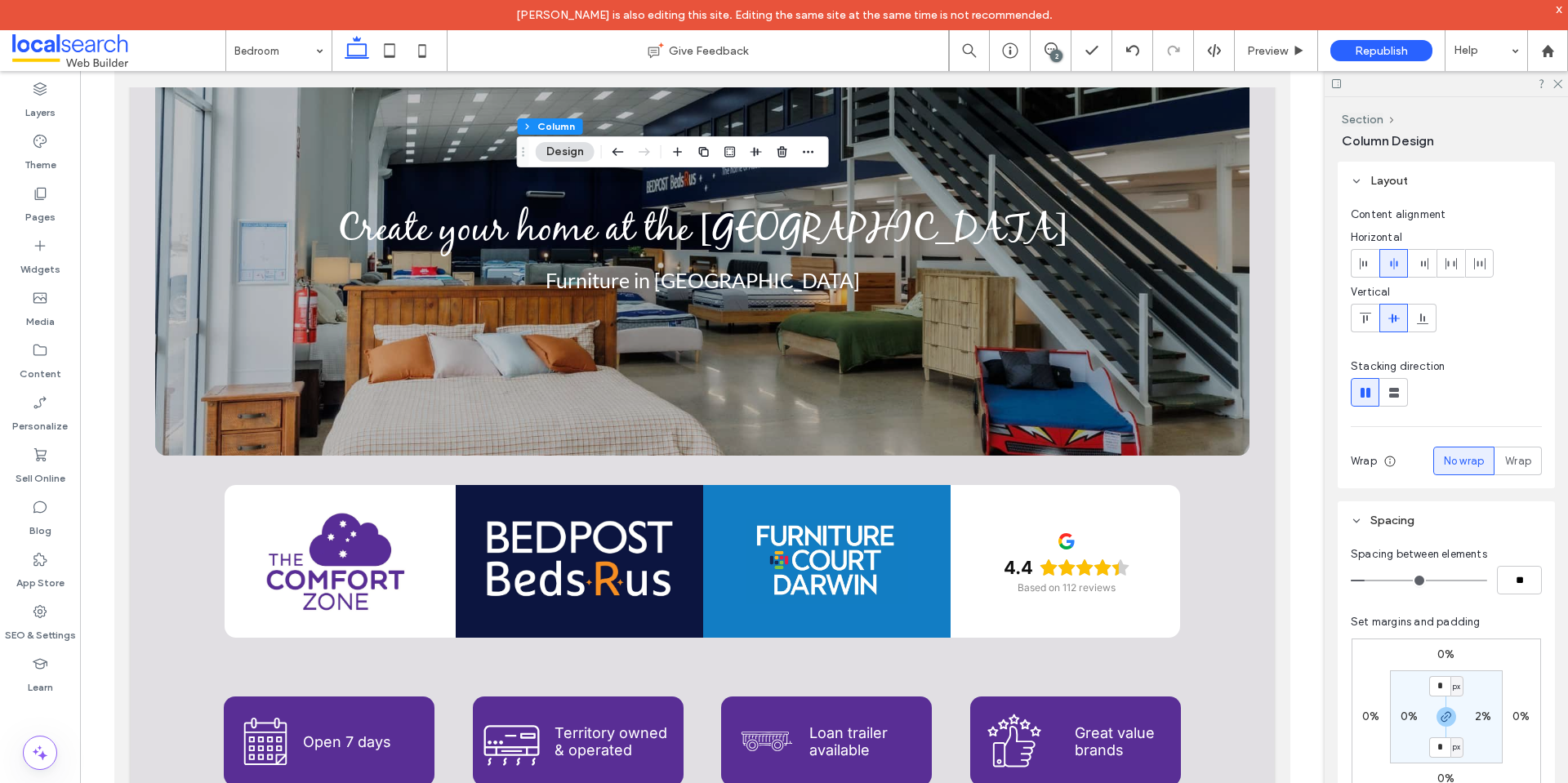
click label "2%"
type input "*"
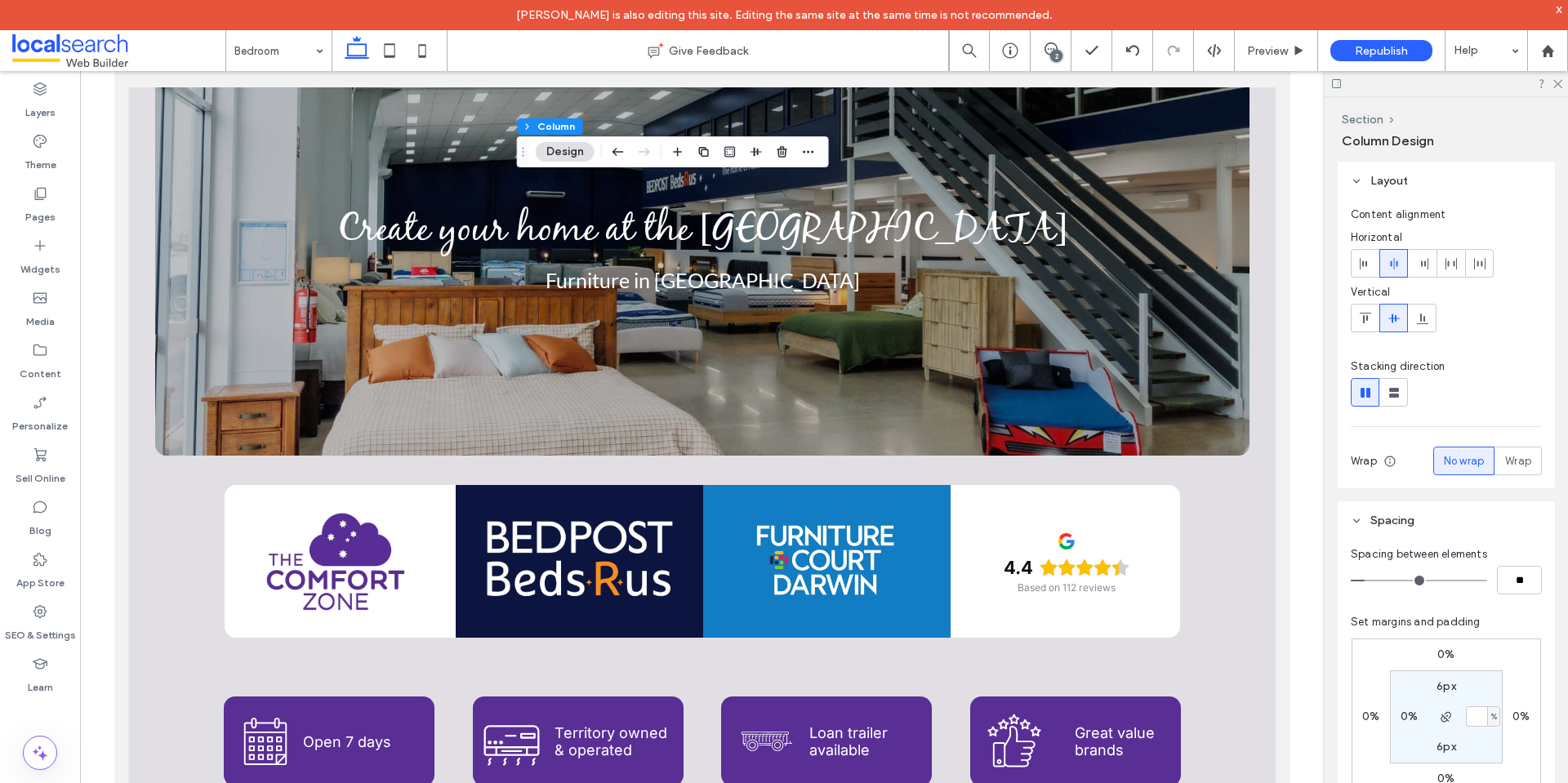
type input "*"
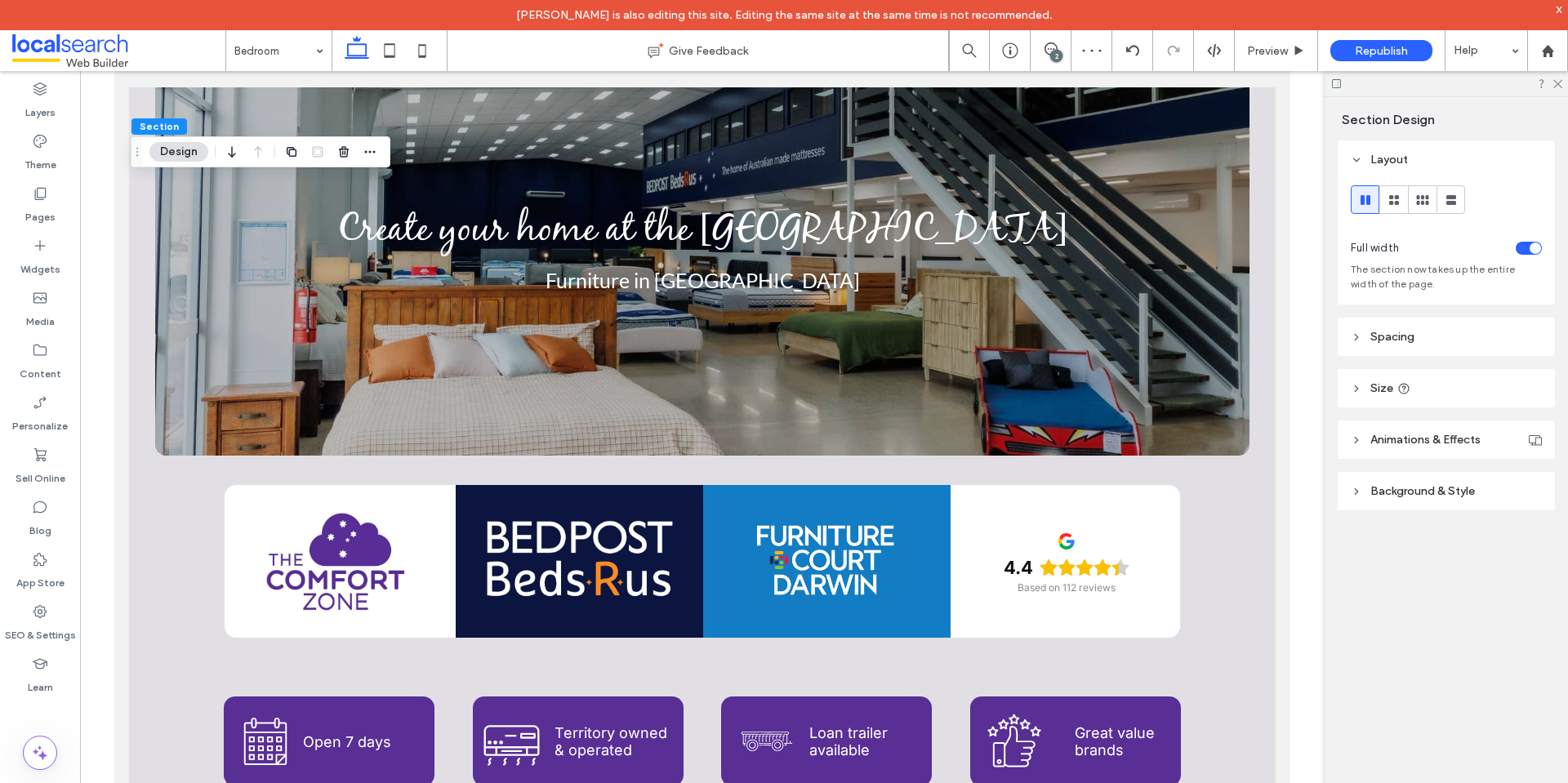
click header "Spacing"
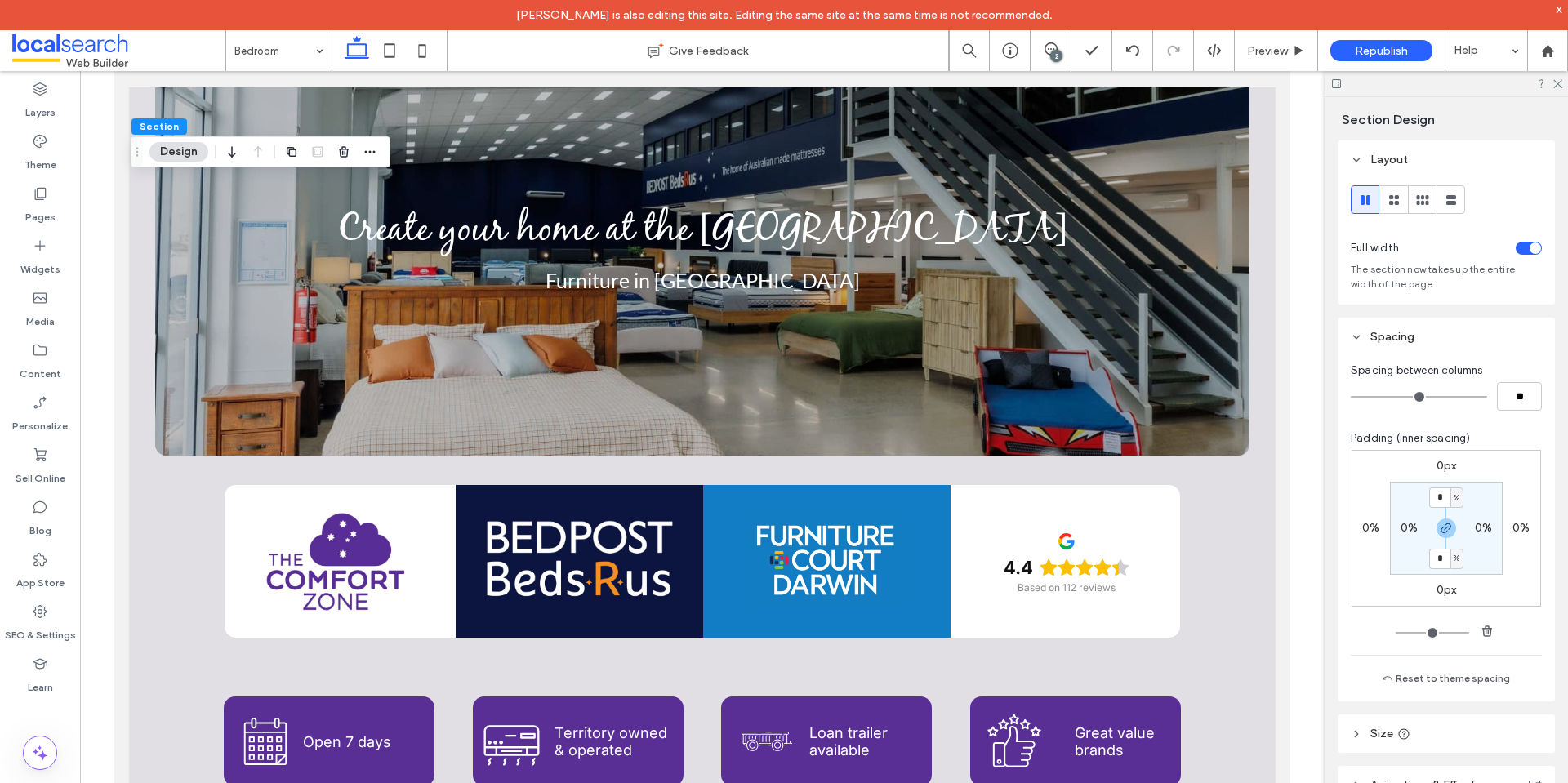
click label "0%"
click div
click icon "button"
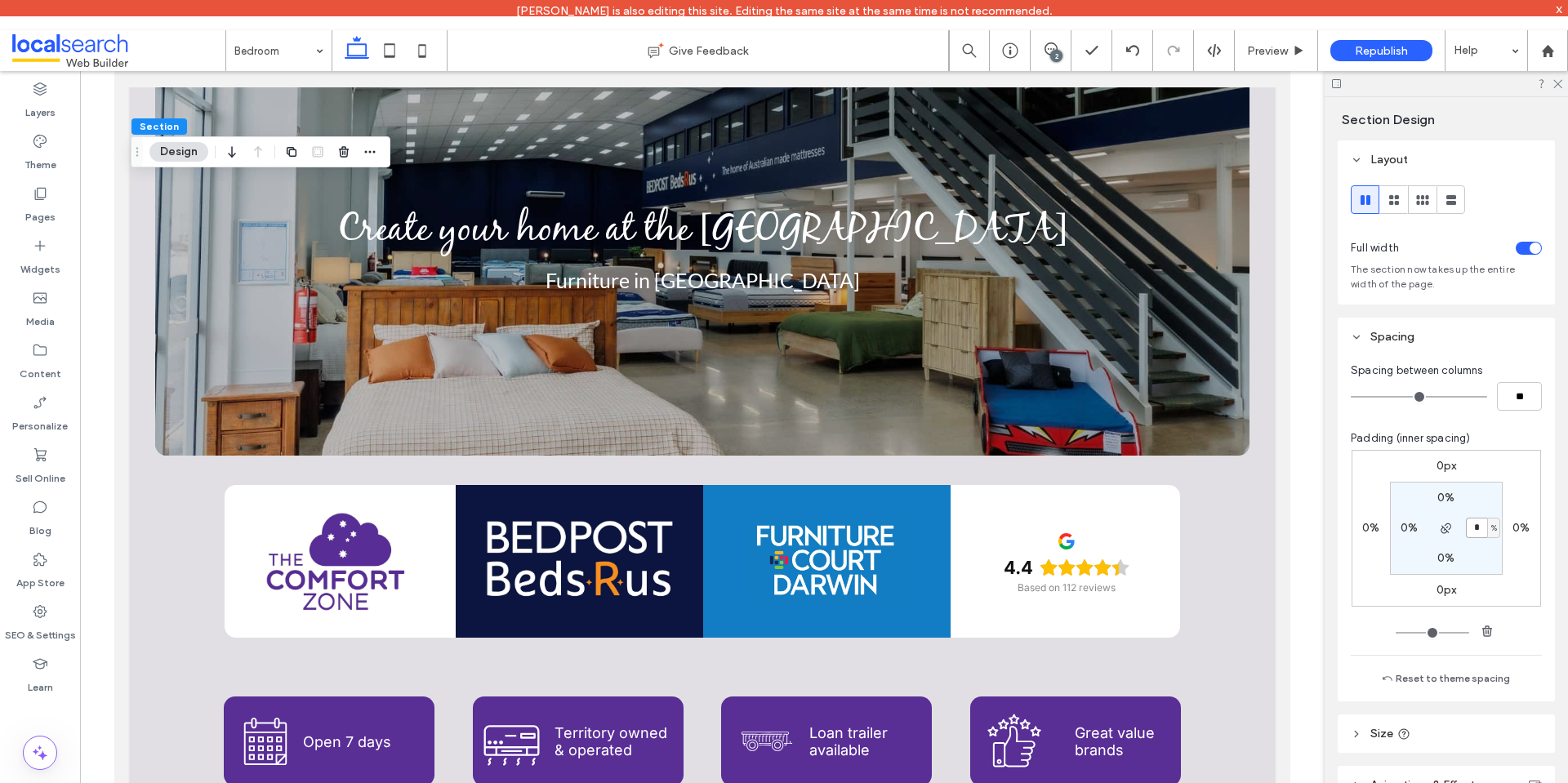
click input "*"
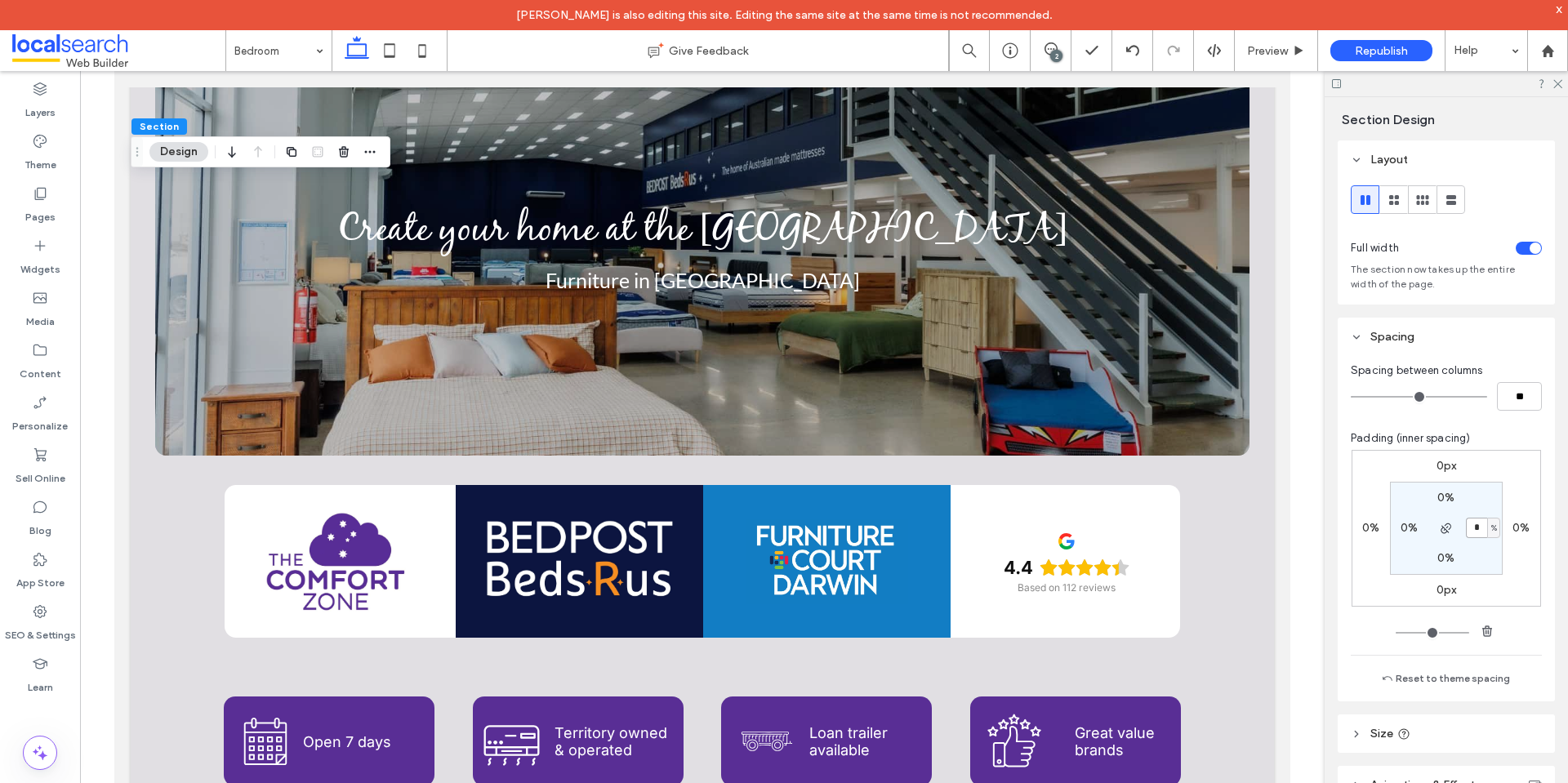
type input "*"
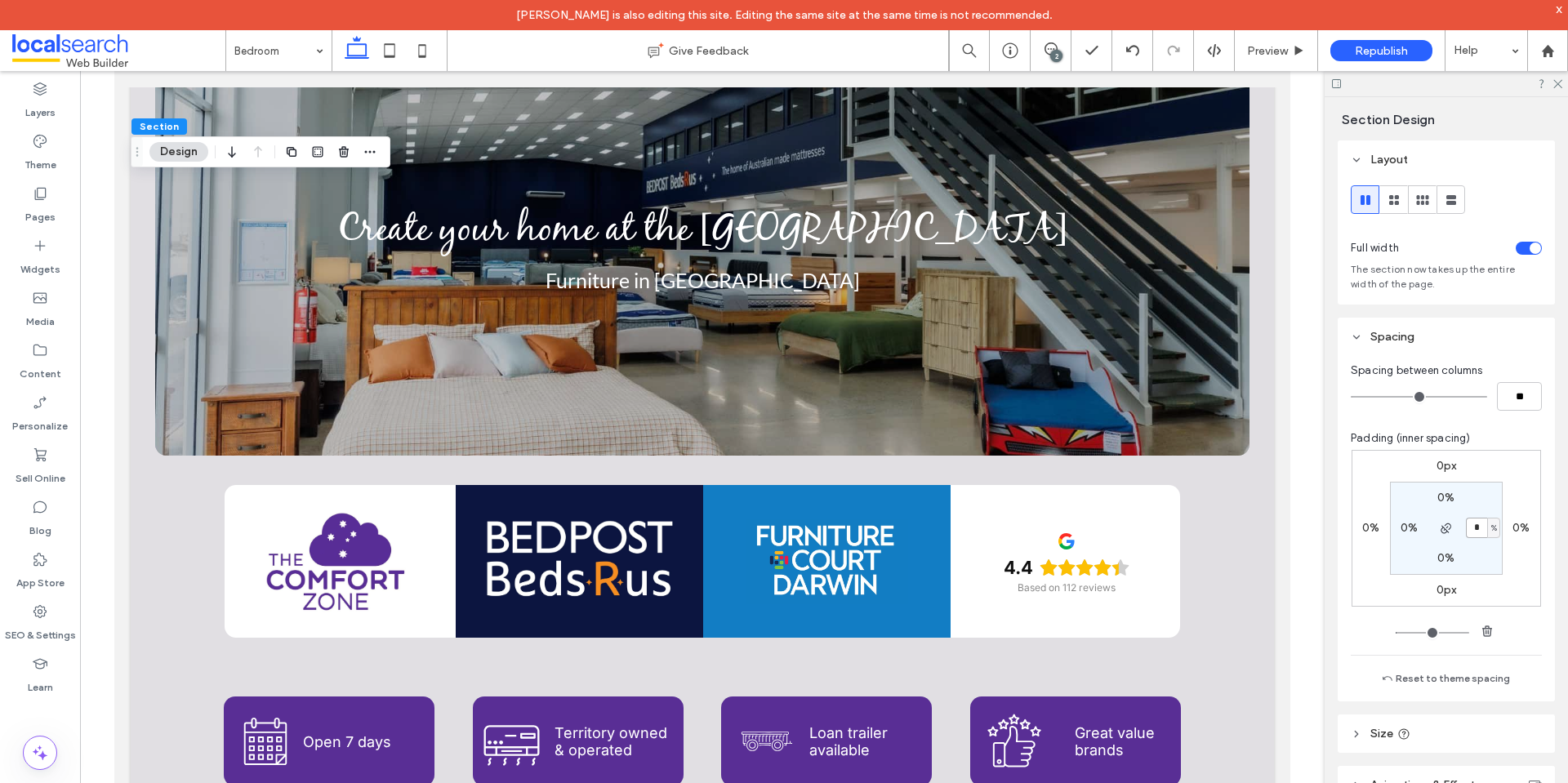
type input "*"
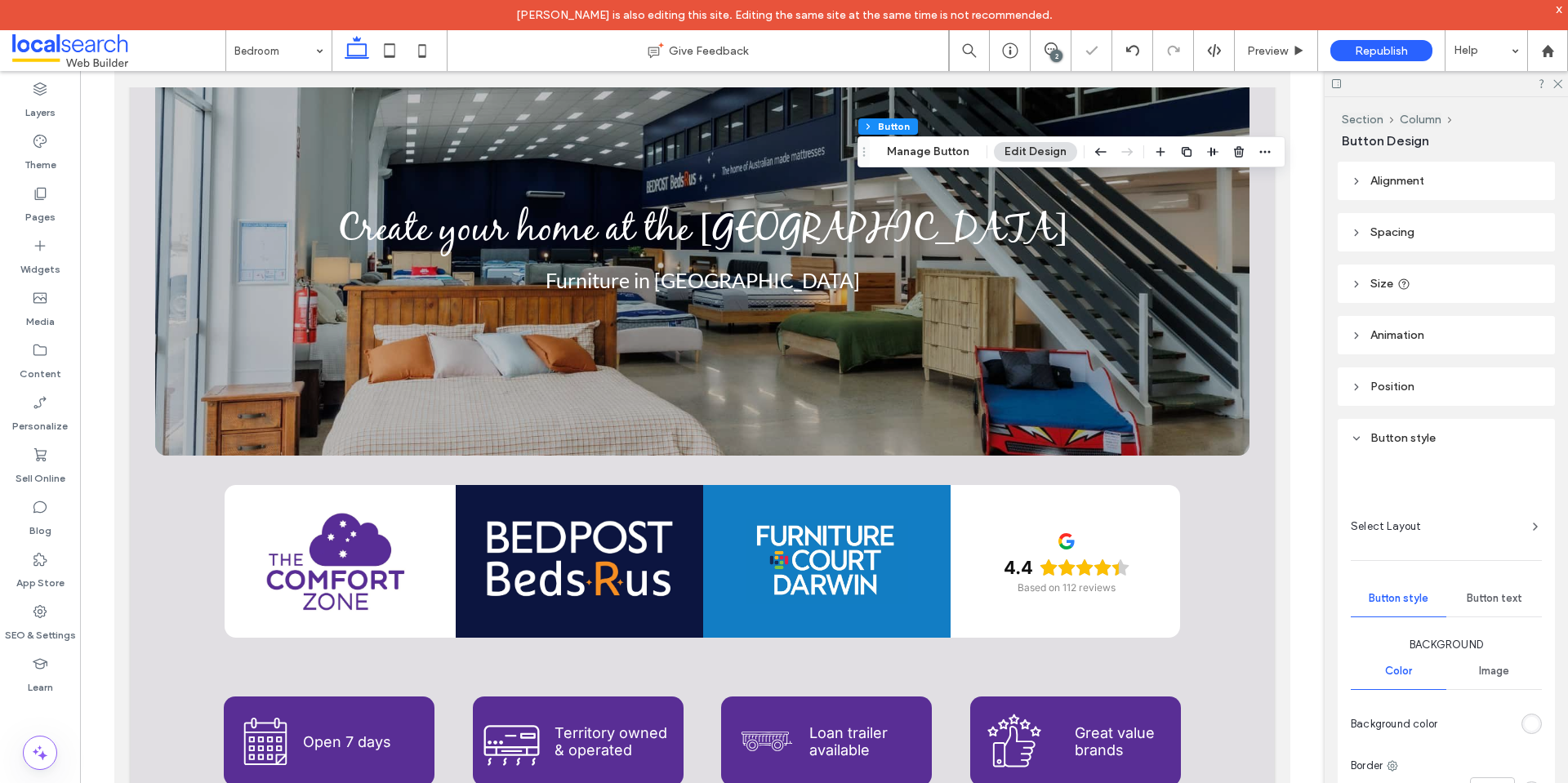
type input "**"
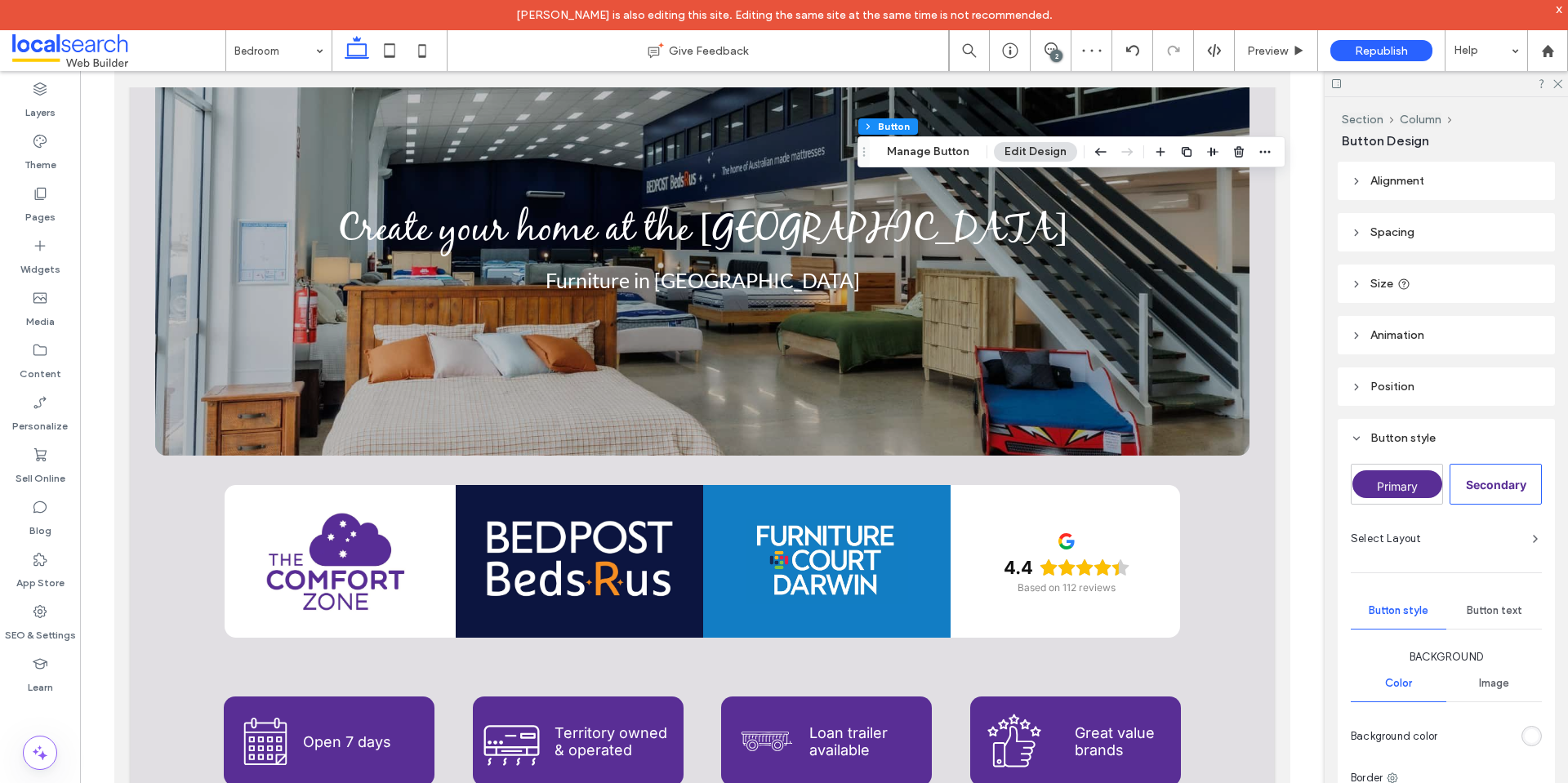
click header "Spacing"
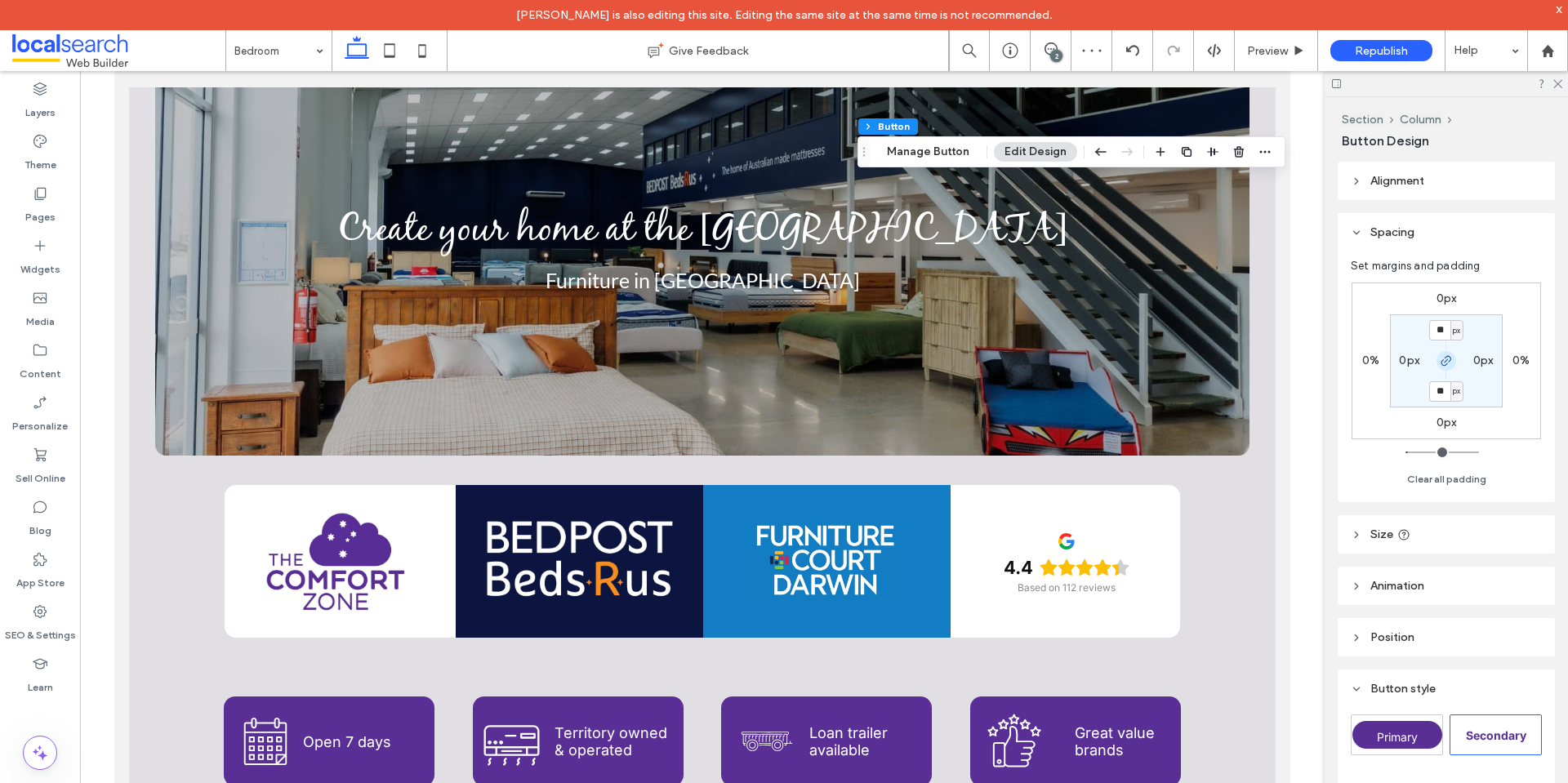
click span "button"
click label "0%"
type input "*"
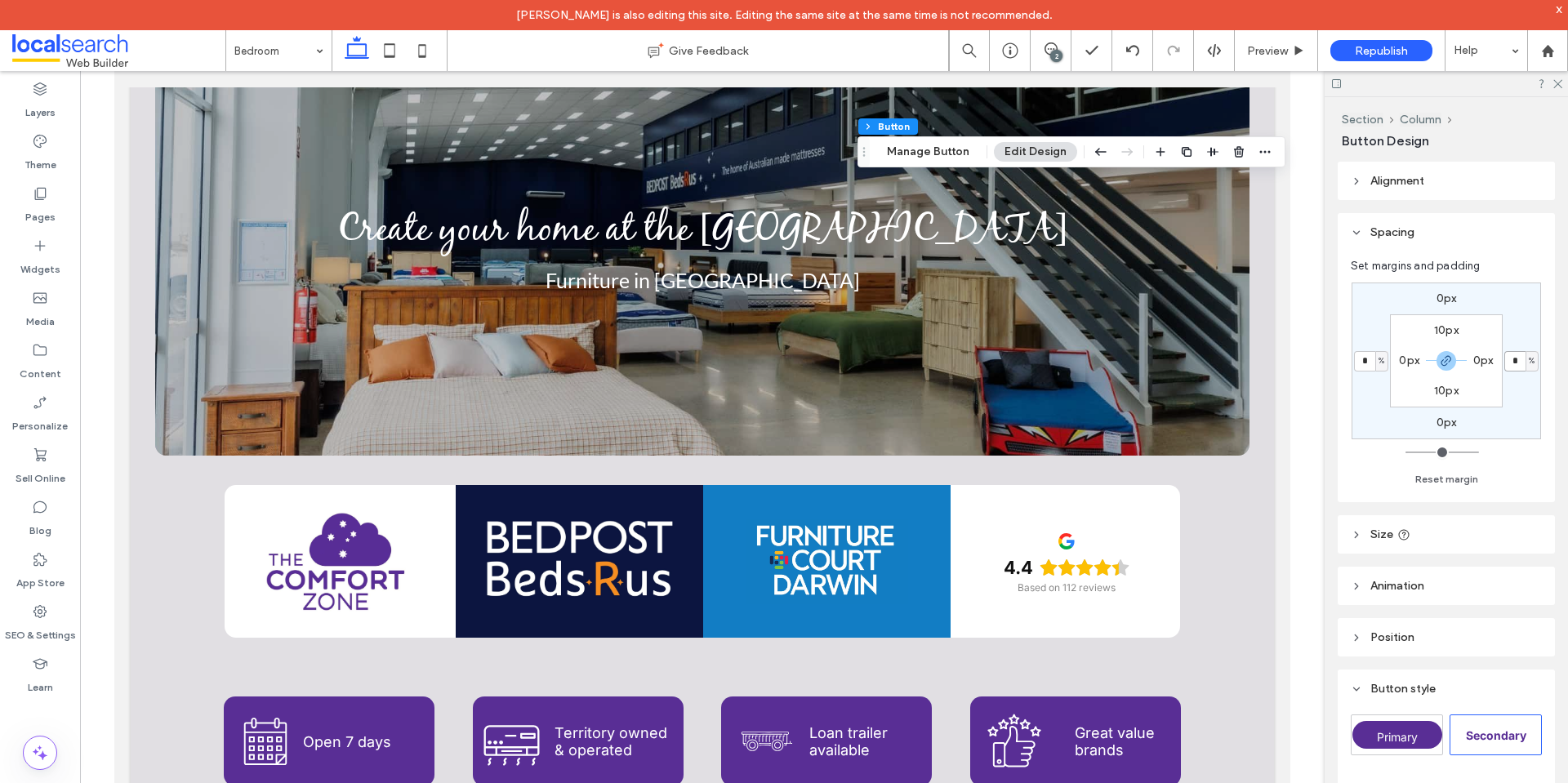
click input "*"
type input "*"
drag, startPoint x: 1363, startPoint y: 363, endPoint x: 1394, endPoint y: 363, distance: 31.0
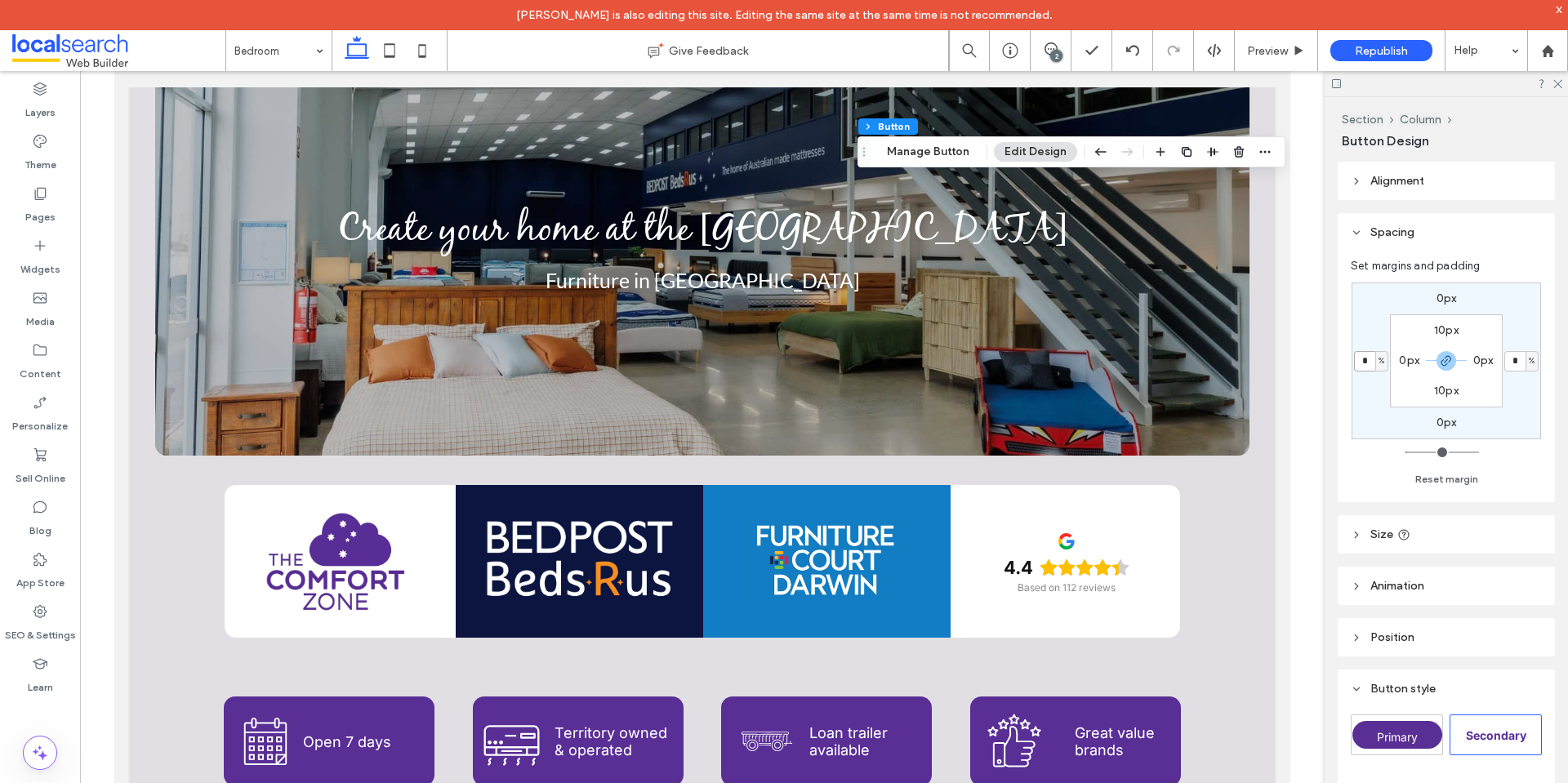
click input "*"
click icon "button"
drag, startPoint x: 1371, startPoint y: 358, endPoint x: 1389, endPoint y: 364, distance: 19.0
click label "2%"
type input "*"
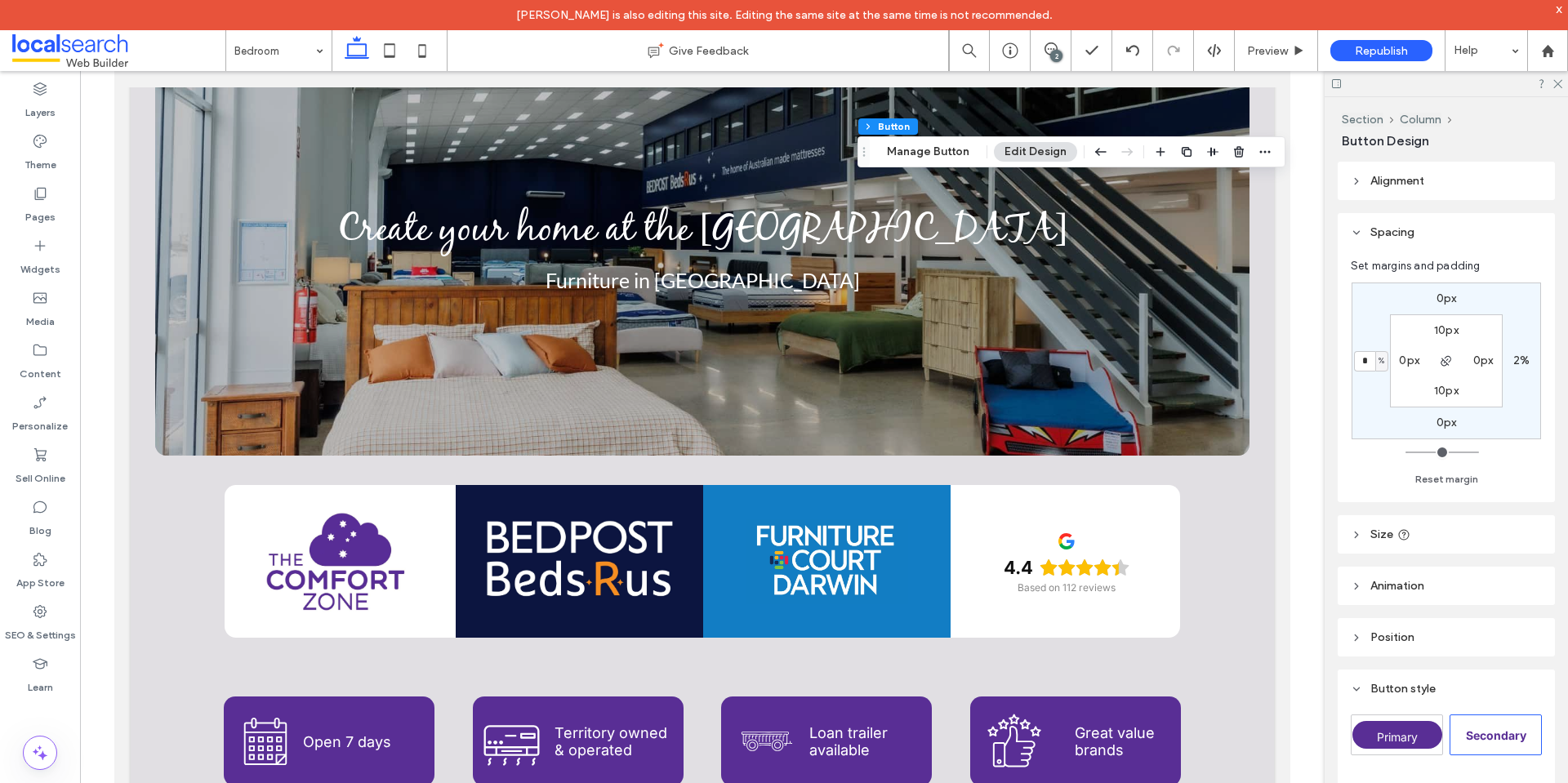
click label "2%"
type input "*"
click icon
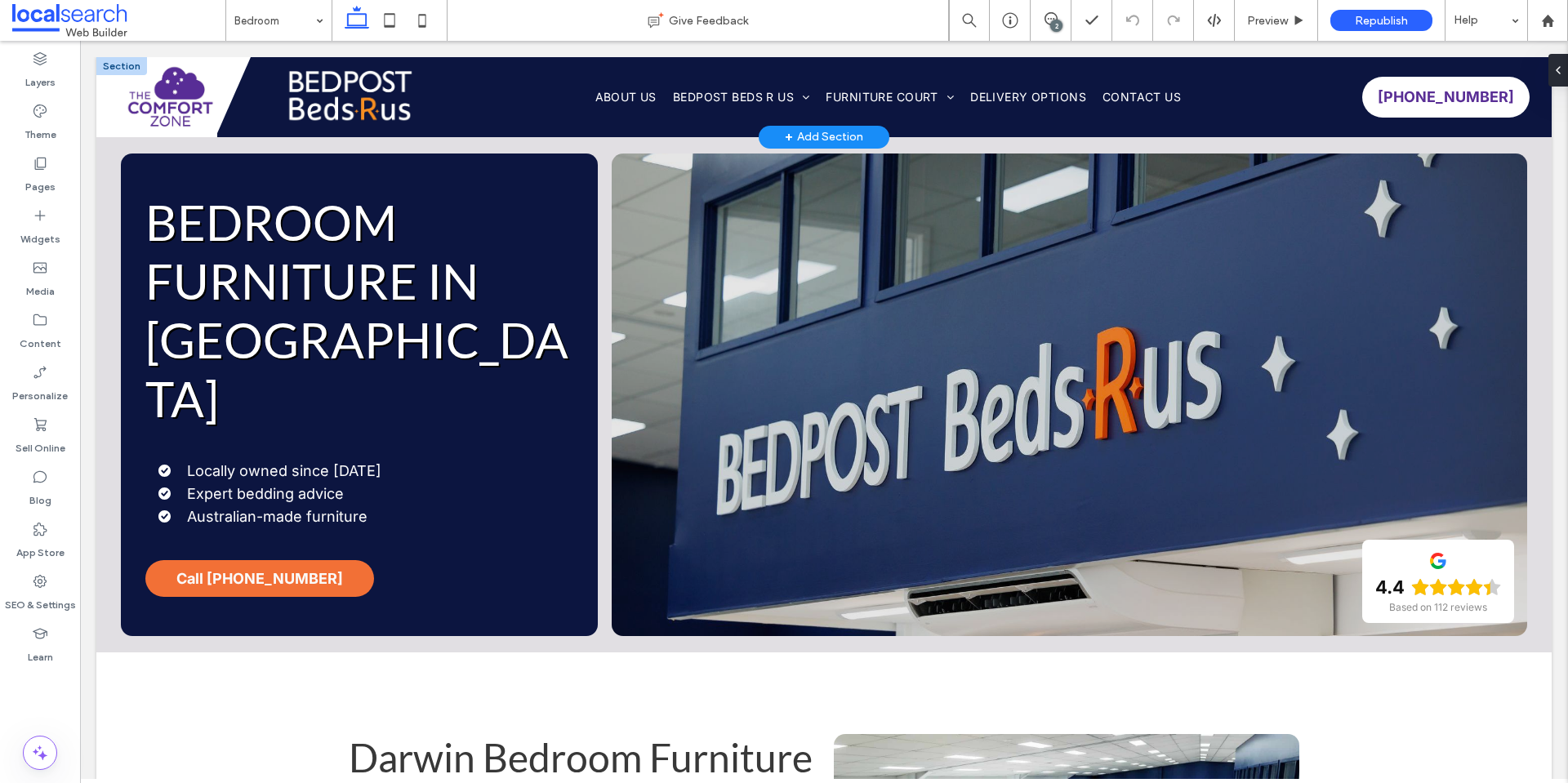
click at [113, 68] on div at bounding box center [121, 66] width 51 height 18
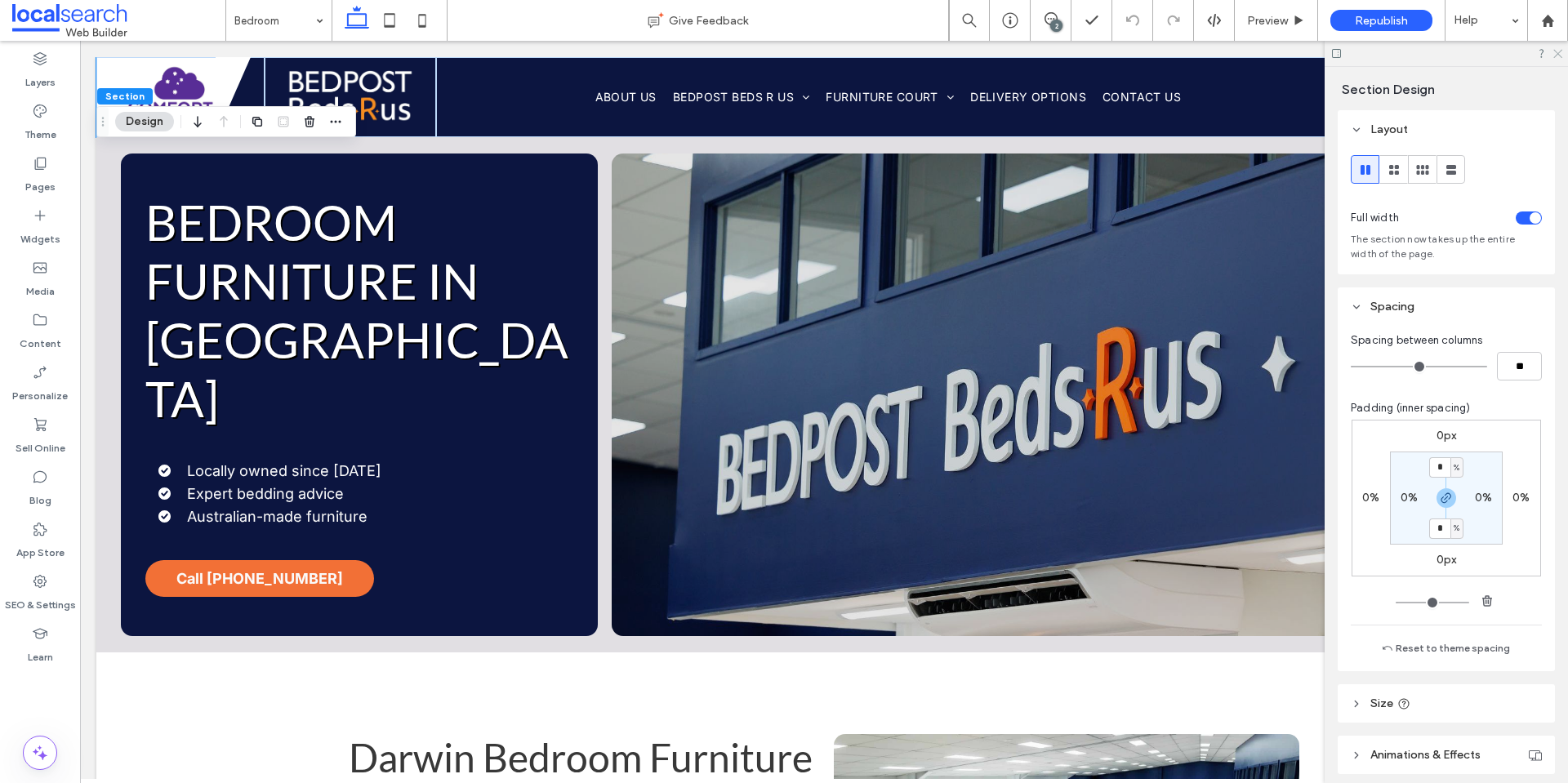
click at [1557, 51] on icon at bounding box center [1557, 53] width 11 height 11
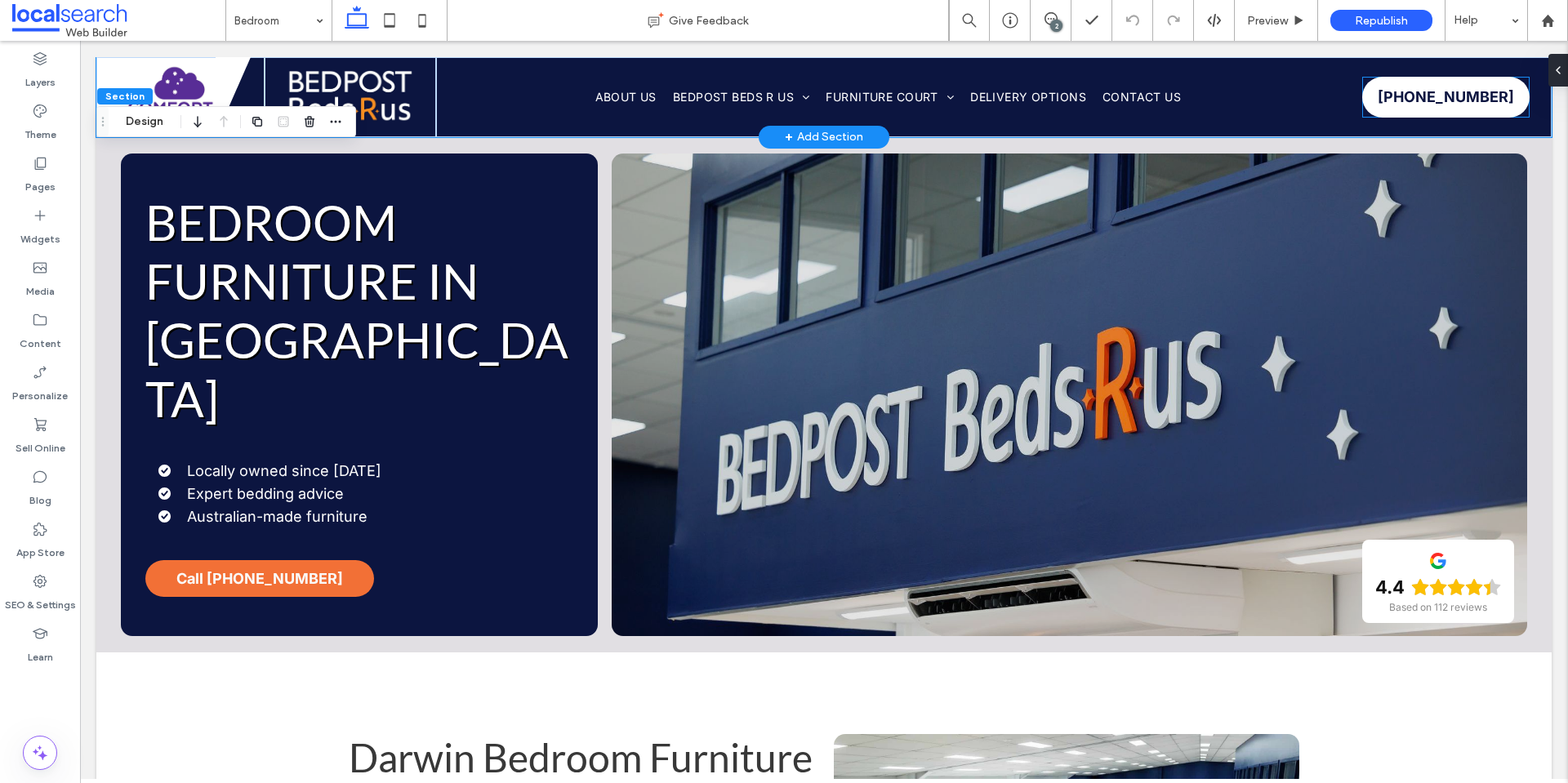
click at [1481, 107] on link "[PHONE_NUMBER]" at bounding box center [1446, 97] width 167 height 40
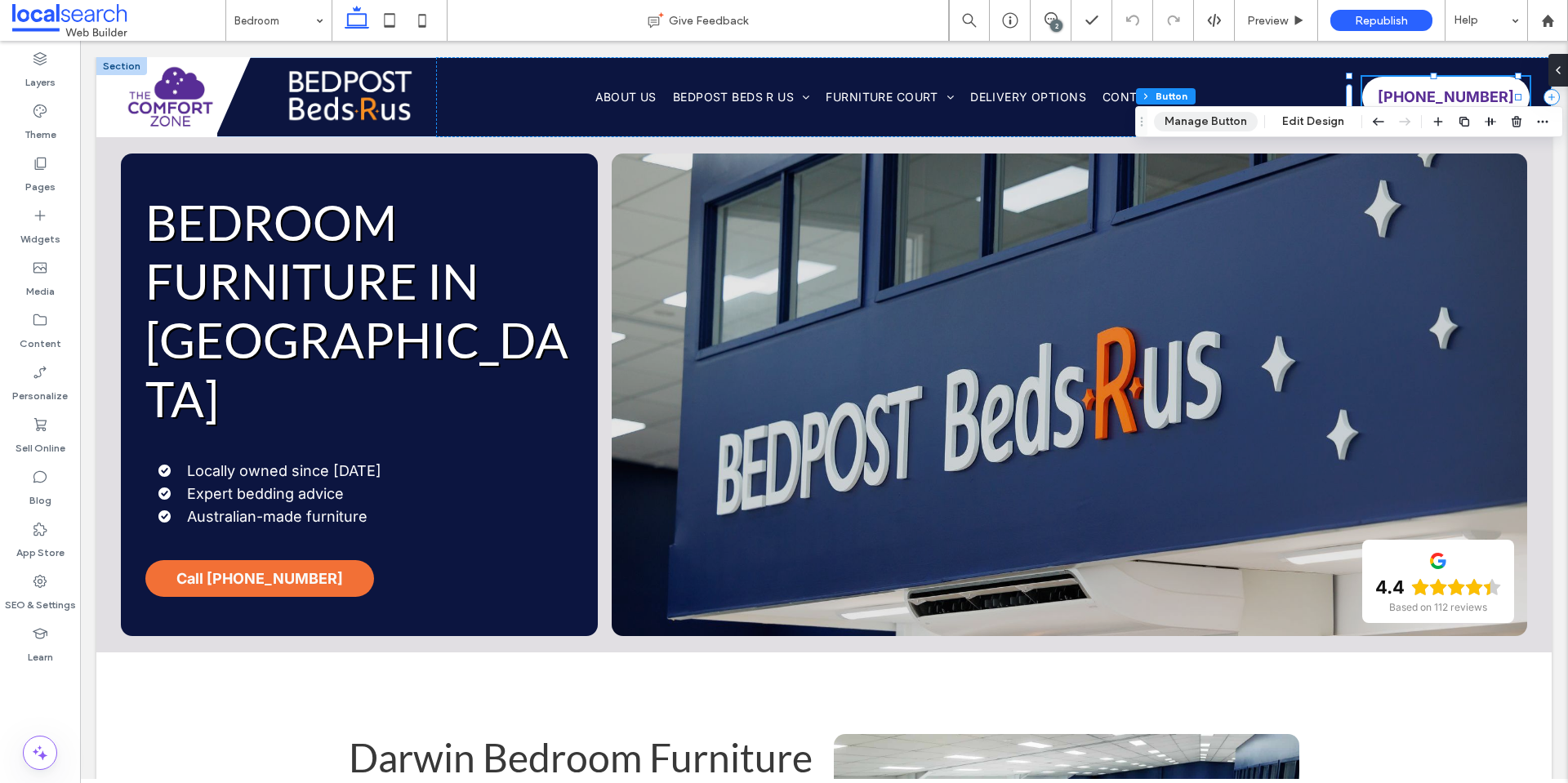
drag, startPoint x: 1211, startPoint y: 121, endPoint x: 1484, endPoint y: 463, distance: 437.6
click at [1211, 121] on button "Manage Button" at bounding box center [1205, 121] width 104 height 19
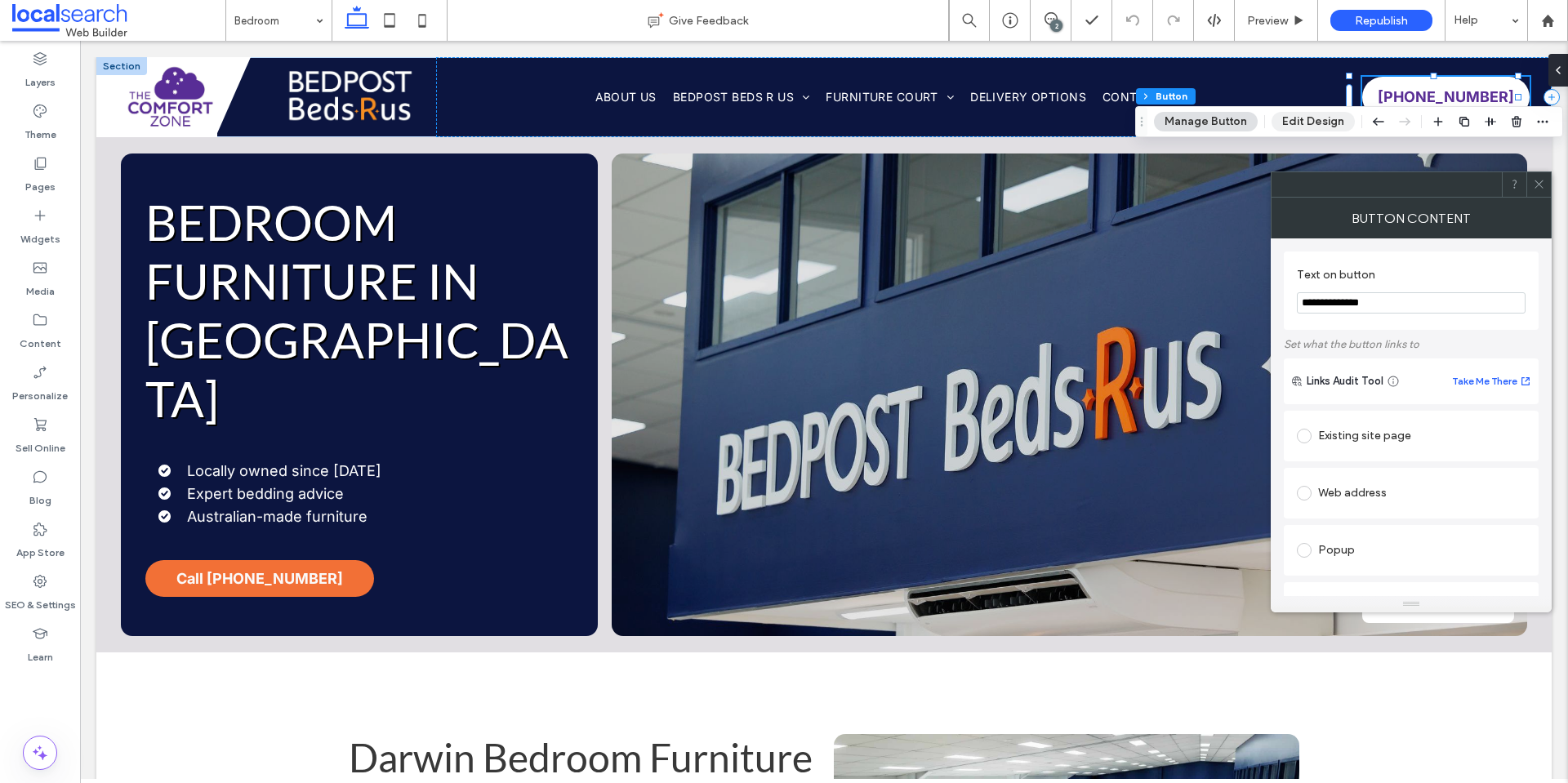
click at [1327, 120] on button "Edit Design" at bounding box center [1312, 121] width 84 height 19
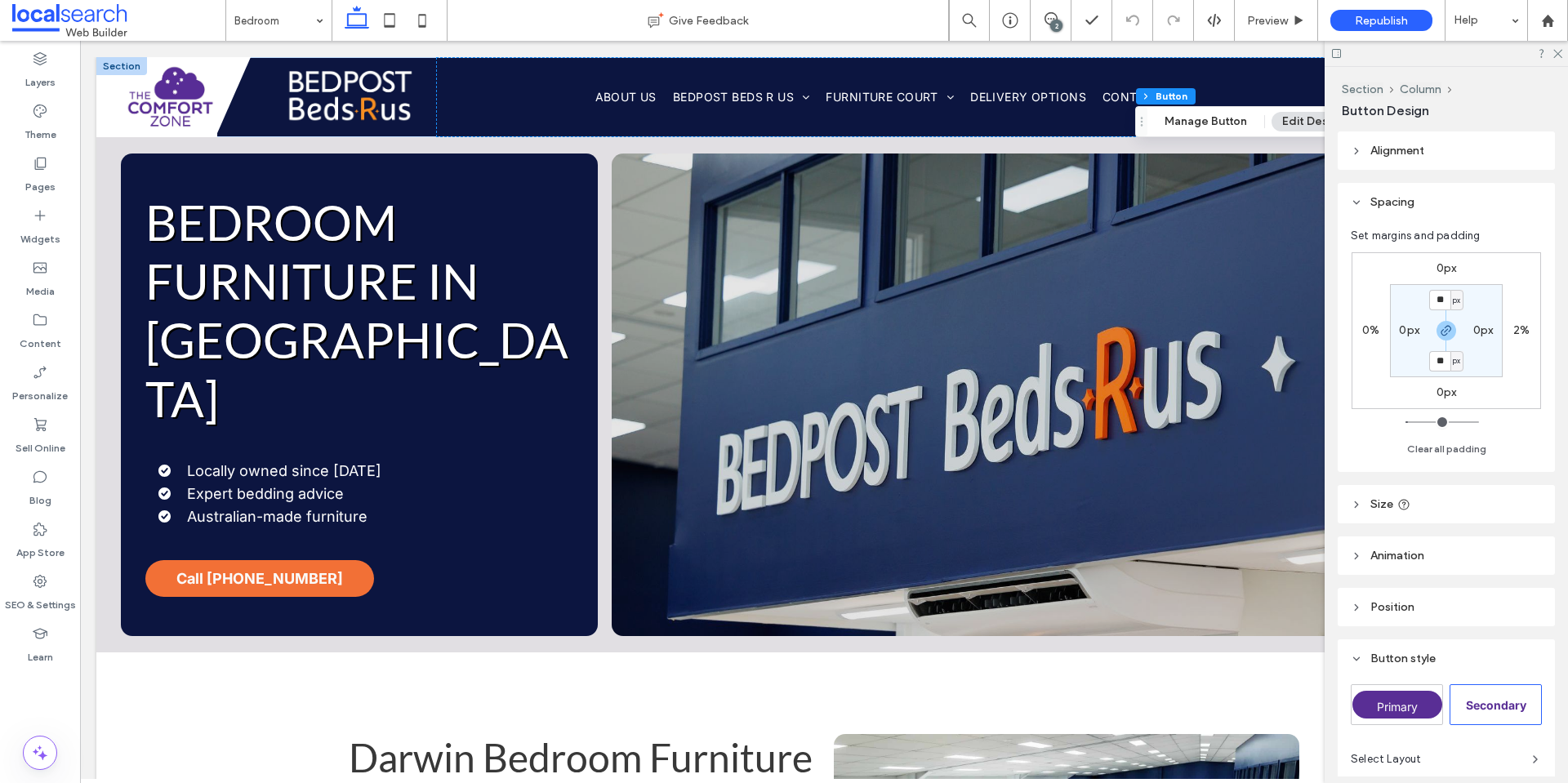
click at [1528, 326] on div "2%" at bounding box center [1521, 331] width 38 height 15
click at [1522, 332] on label "2%" at bounding box center [1521, 330] width 17 height 14
type input "*"
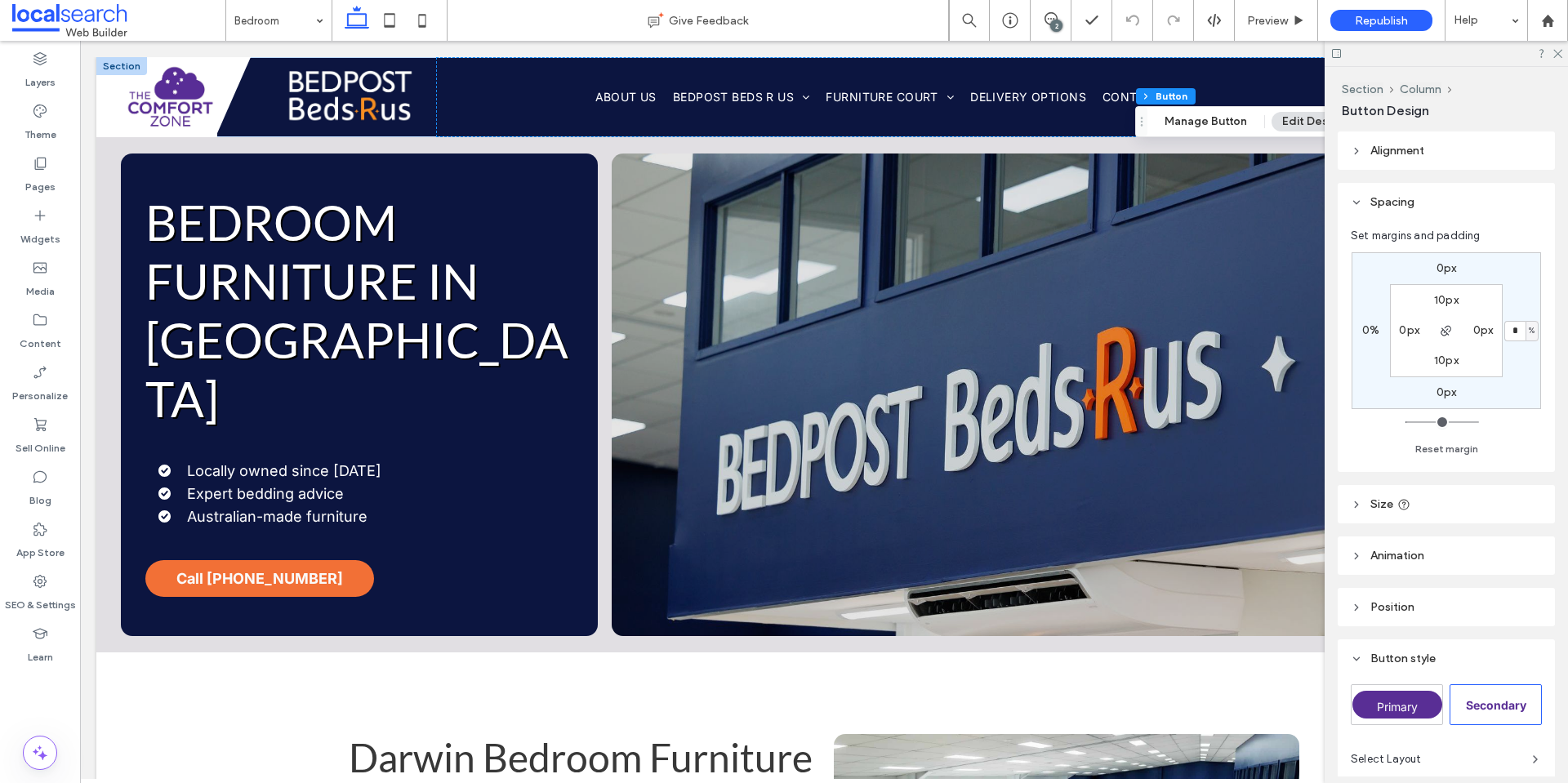
type input "*"
click at [1558, 54] on use at bounding box center [1558, 54] width 9 height 9
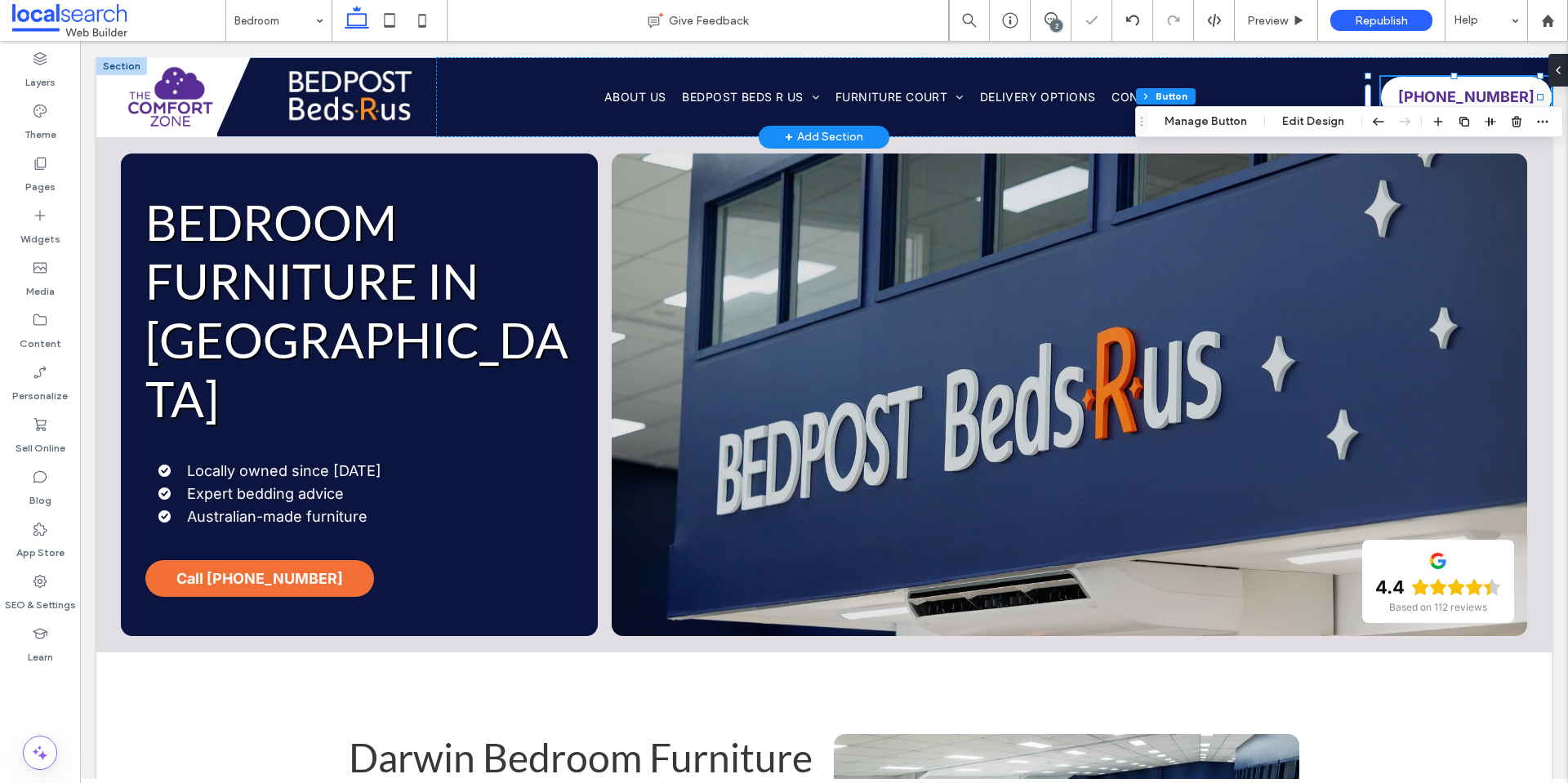
click at [118, 65] on div at bounding box center [121, 66] width 51 height 18
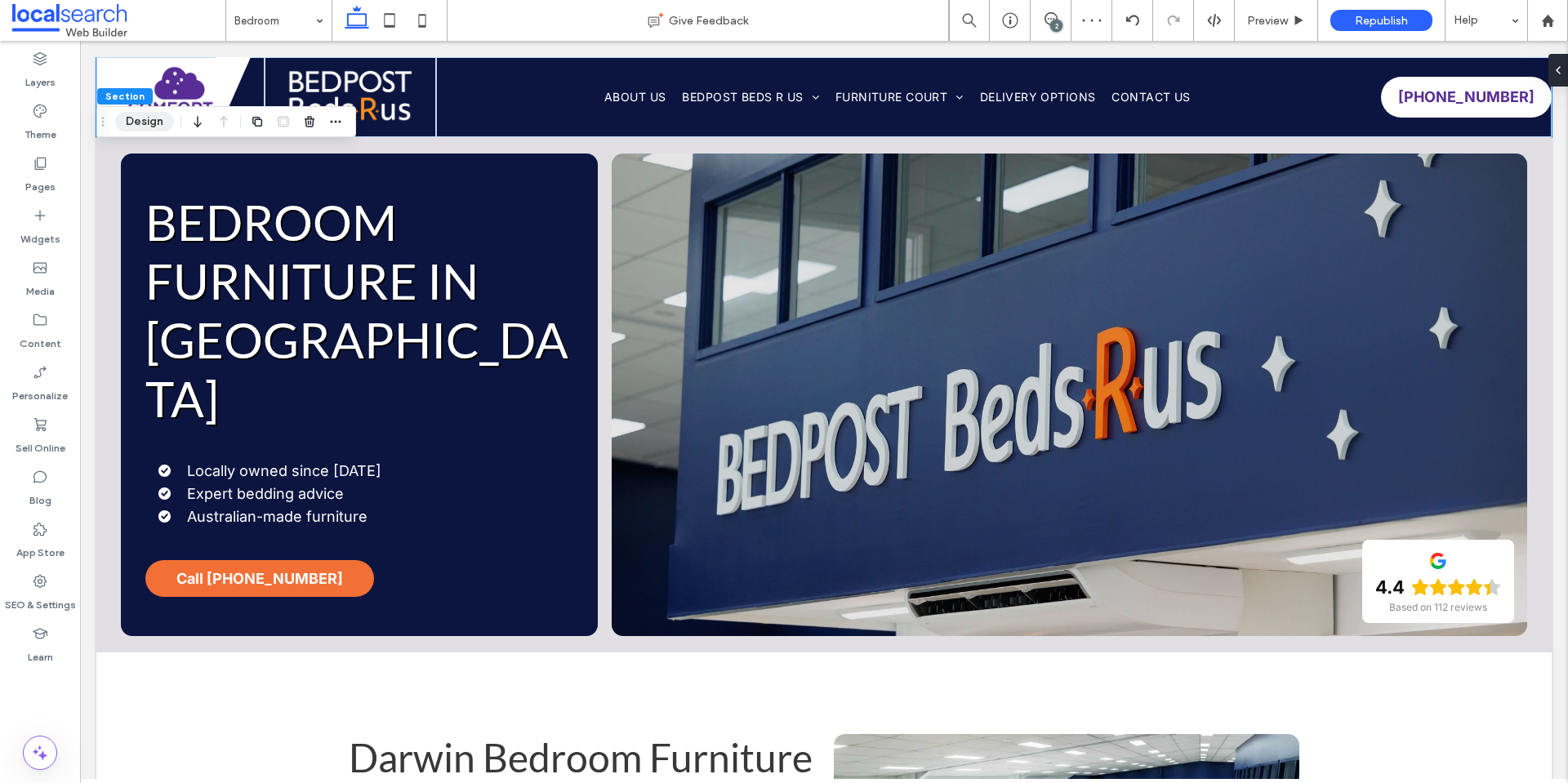
click at [154, 119] on button "Design" at bounding box center [144, 121] width 59 height 19
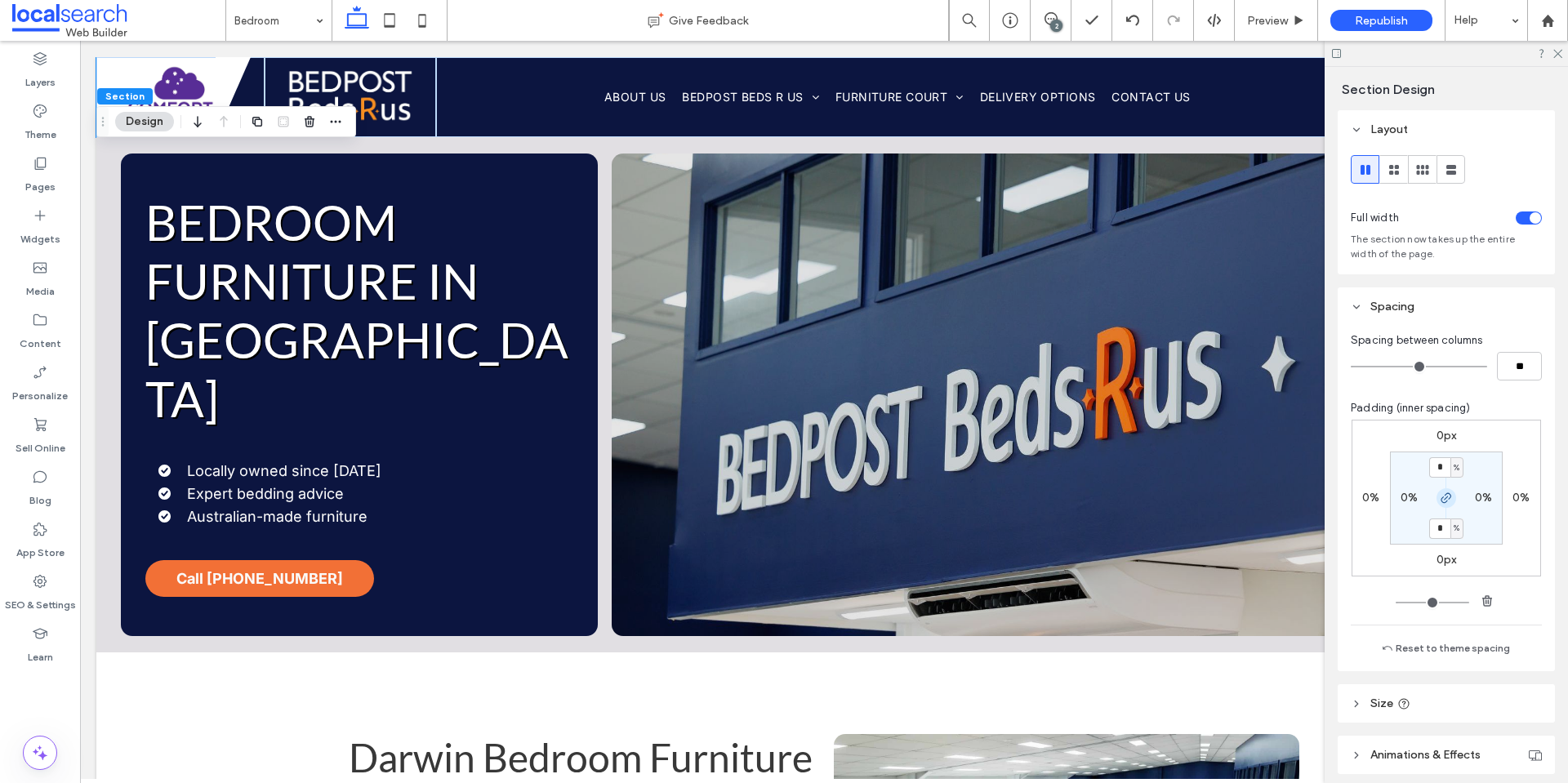
click at [1447, 498] on icon "button" at bounding box center [1446, 498] width 13 height 13
click at [1476, 499] on label "0%" at bounding box center [1483, 497] width 17 height 14
click at [1446, 496] on icon "button" at bounding box center [1446, 498] width 13 height 13
click at [1467, 498] on input "*" at bounding box center [1476, 497] width 21 height 20
type input "*"
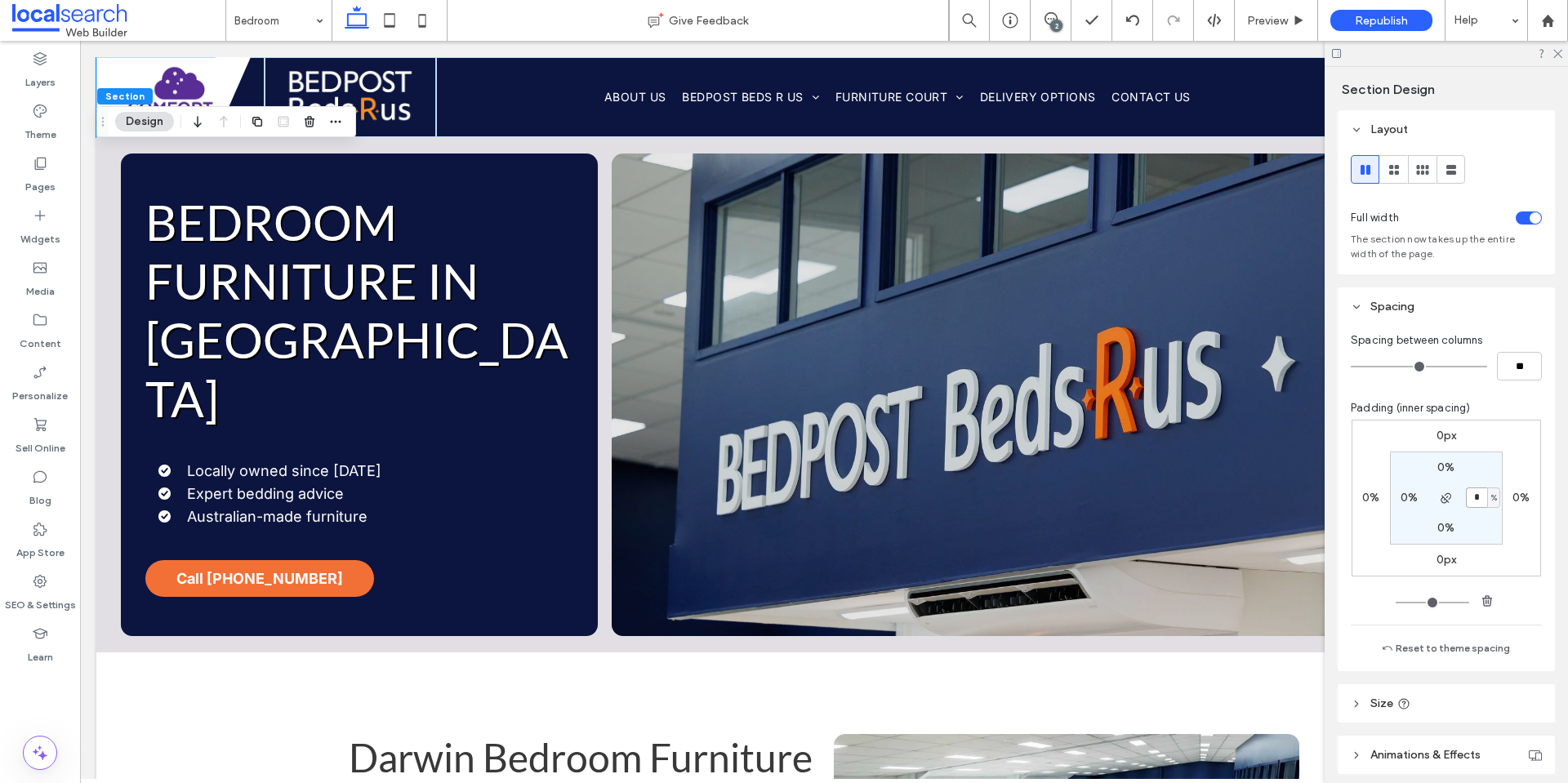
type input "*"
drag, startPoint x: 1556, startPoint y: 52, endPoint x: 1487, endPoint y: 74, distance: 72.4
click at [1556, 52] on use at bounding box center [1558, 54] width 9 height 9
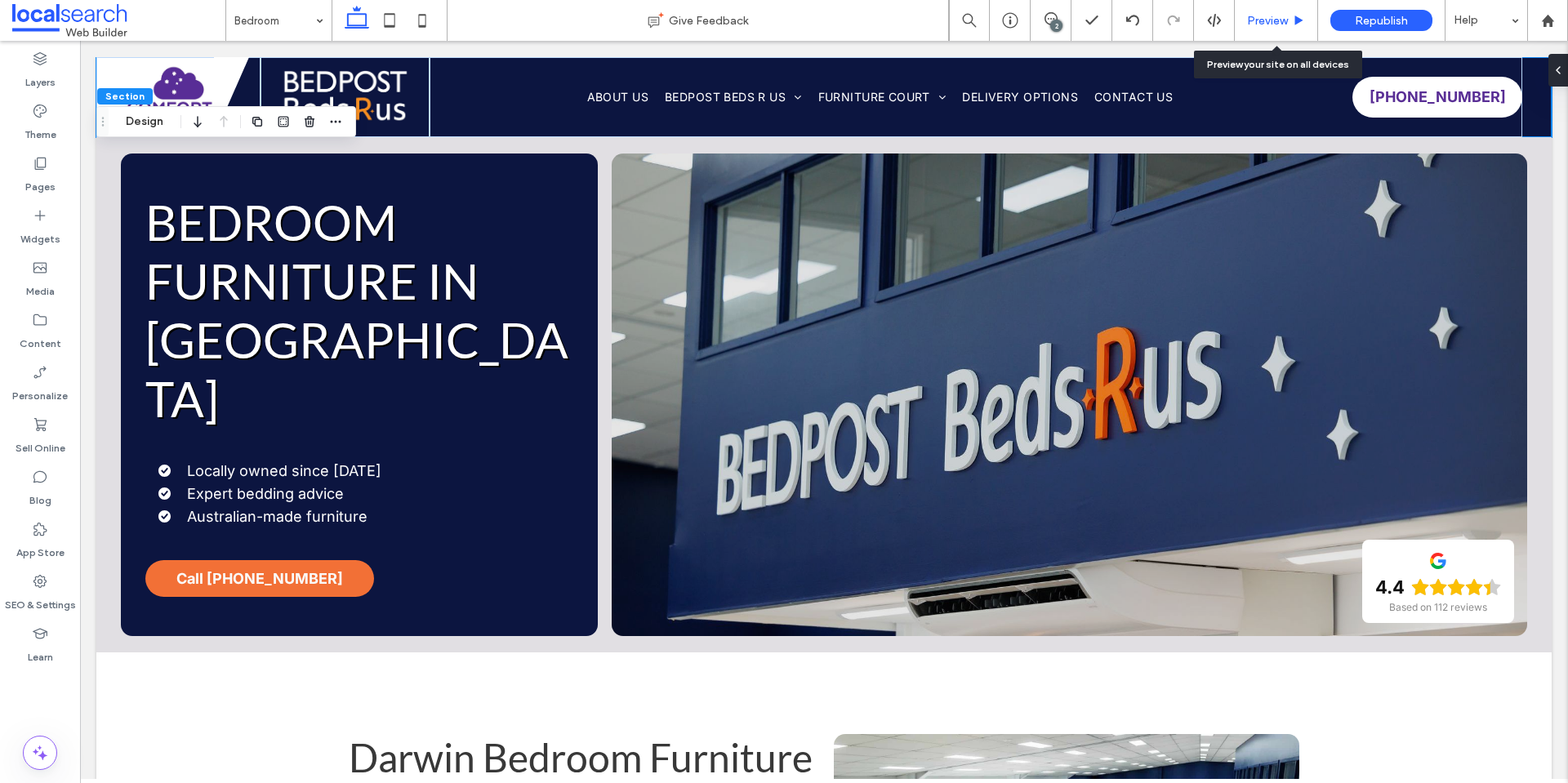
click at [1282, 20] on span "Preview" at bounding box center [1267, 20] width 40 height 14
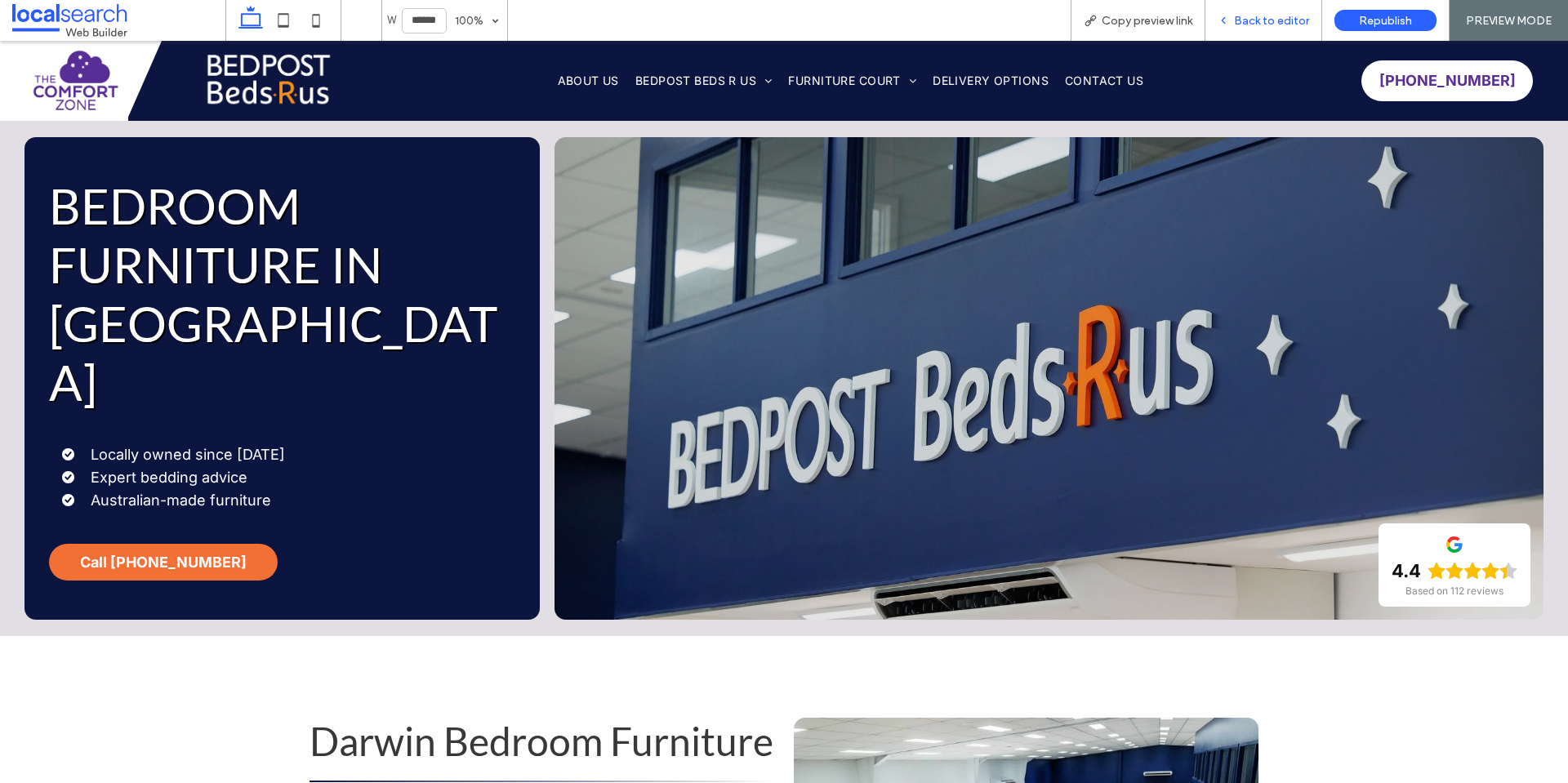
drag, startPoint x: 1244, startPoint y: 15, endPoint x: 244, endPoint y: 8, distance: 1000.0
click at [1244, 15] on span "Back to editor" at bounding box center [1271, 20] width 75 height 14
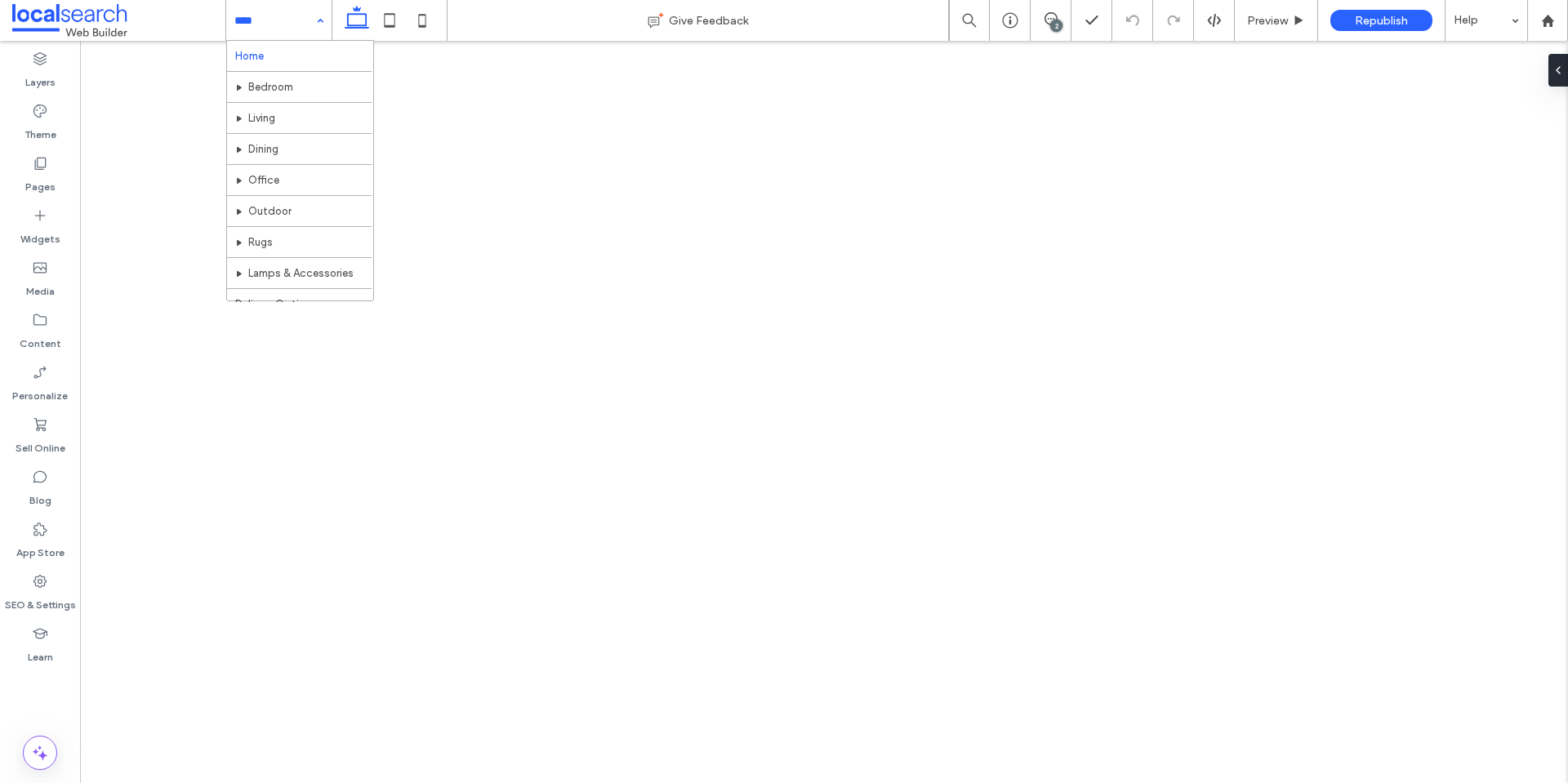
click at [1051, 21] on div "2" at bounding box center [1056, 25] width 12 height 12
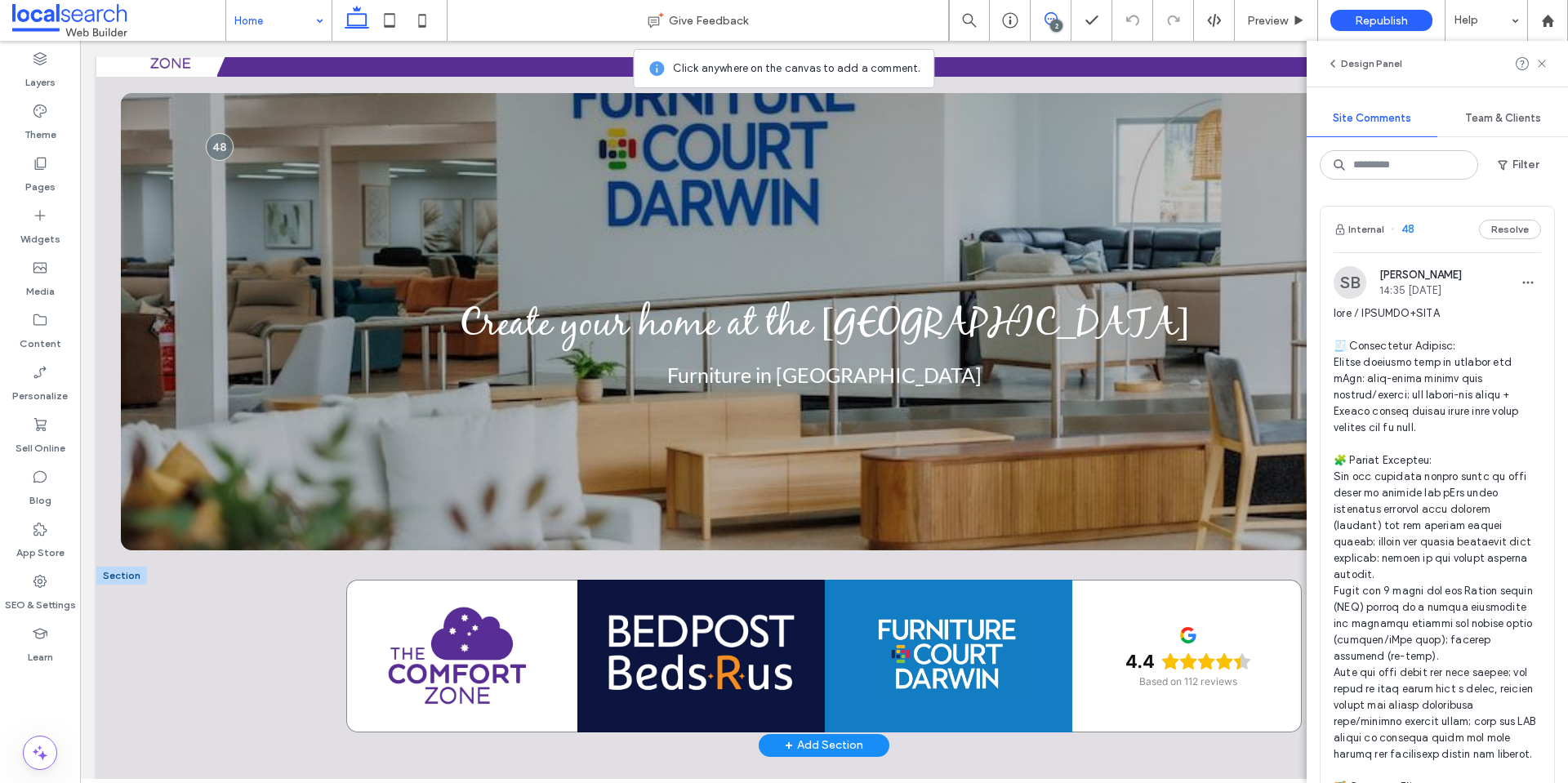
scroll to position [245, 0]
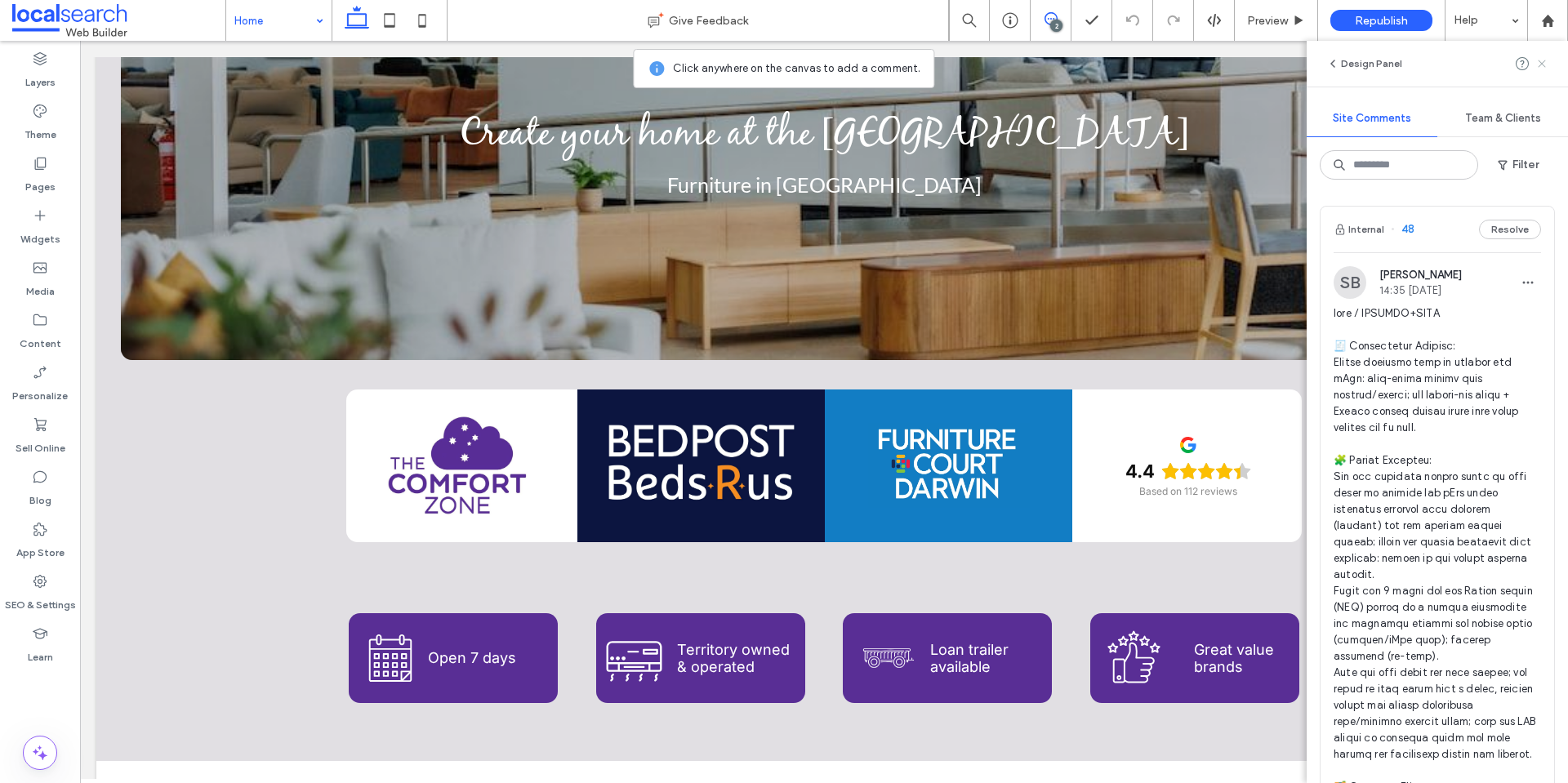
click at [1542, 60] on icon at bounding box center [1541, 63] width 13 height 13
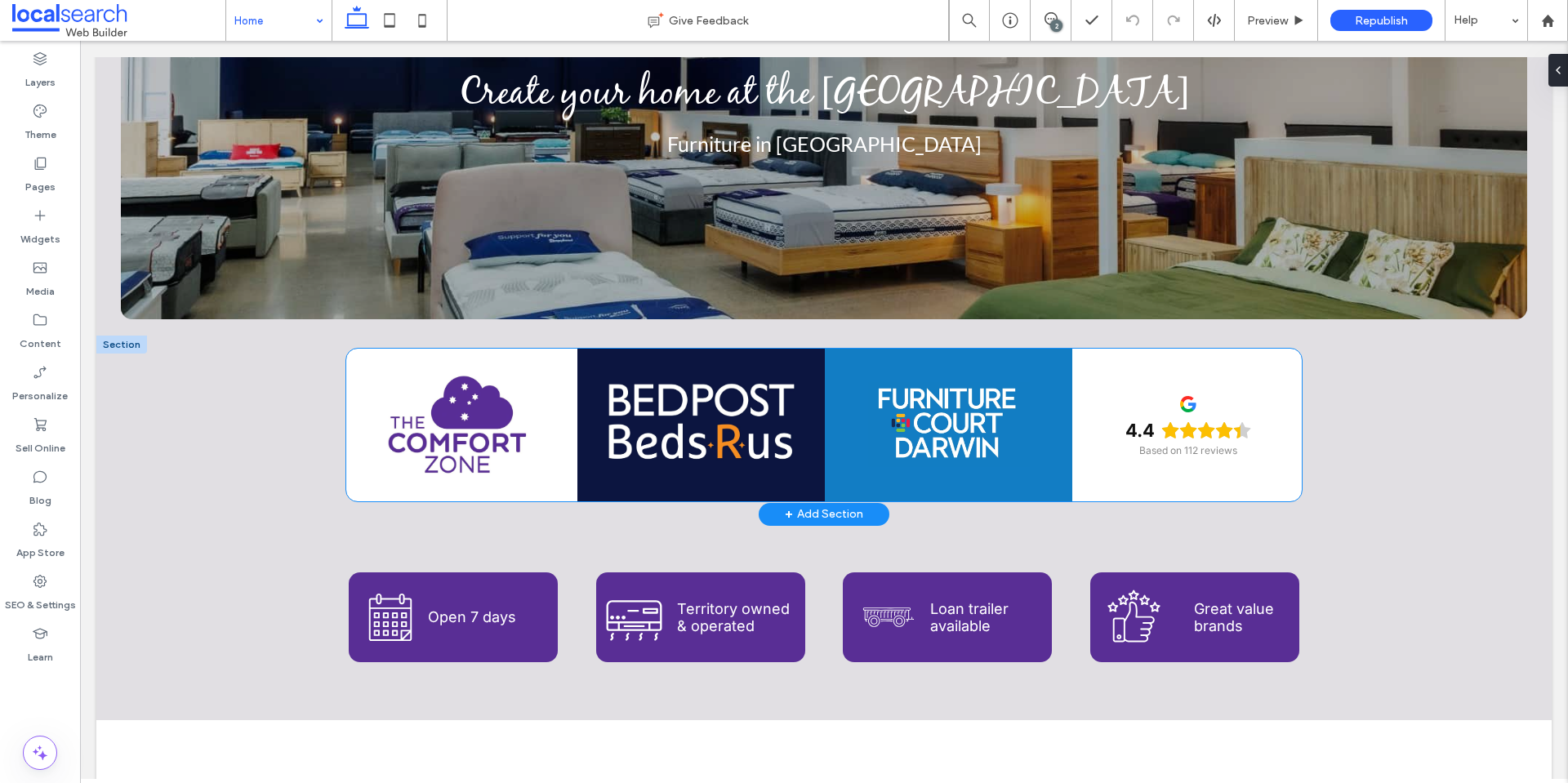
scroll to position [326, 0]
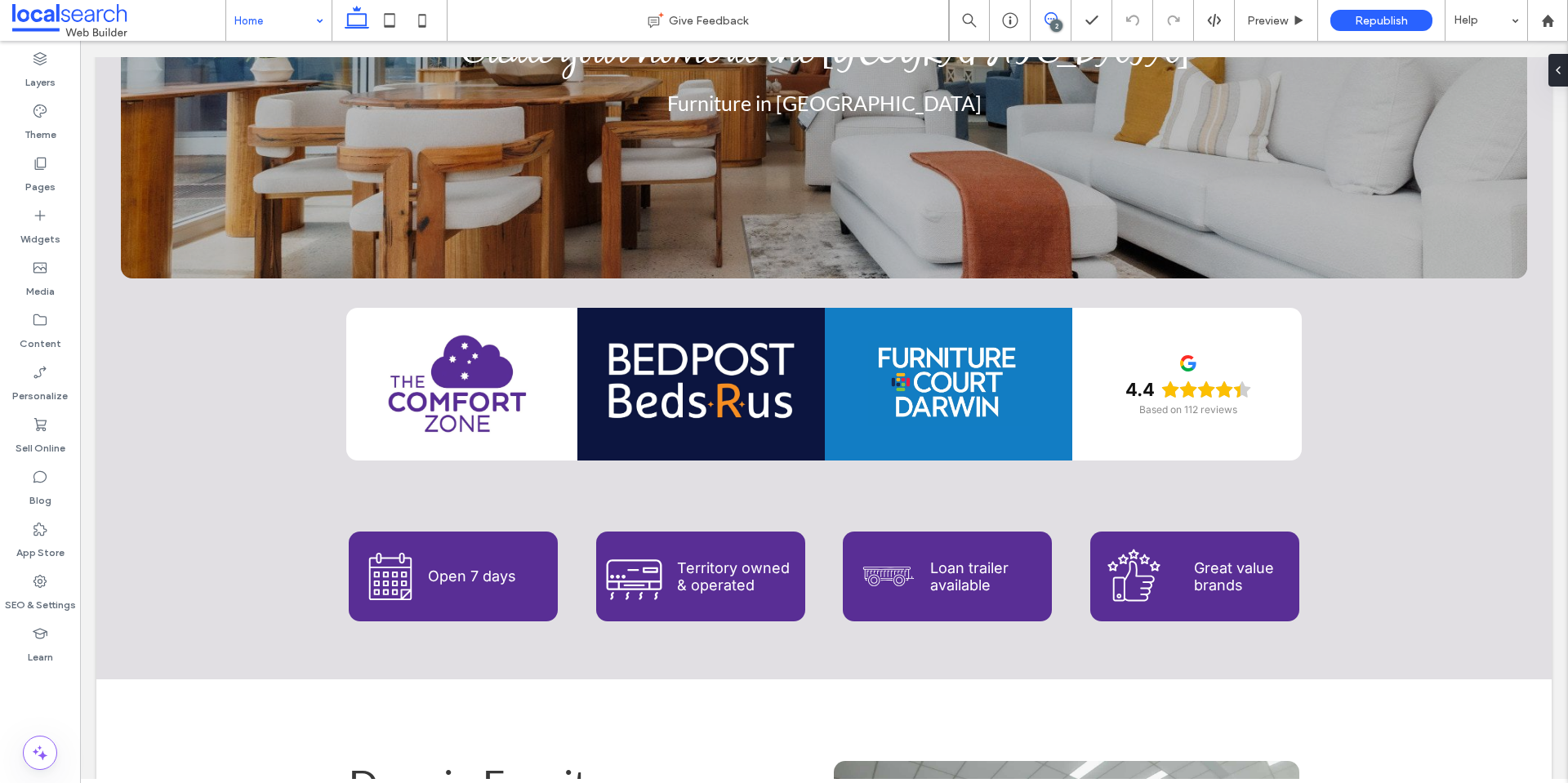
click at [1051, 15] on icon at bounding box center [1051, 18] width 13 height 13
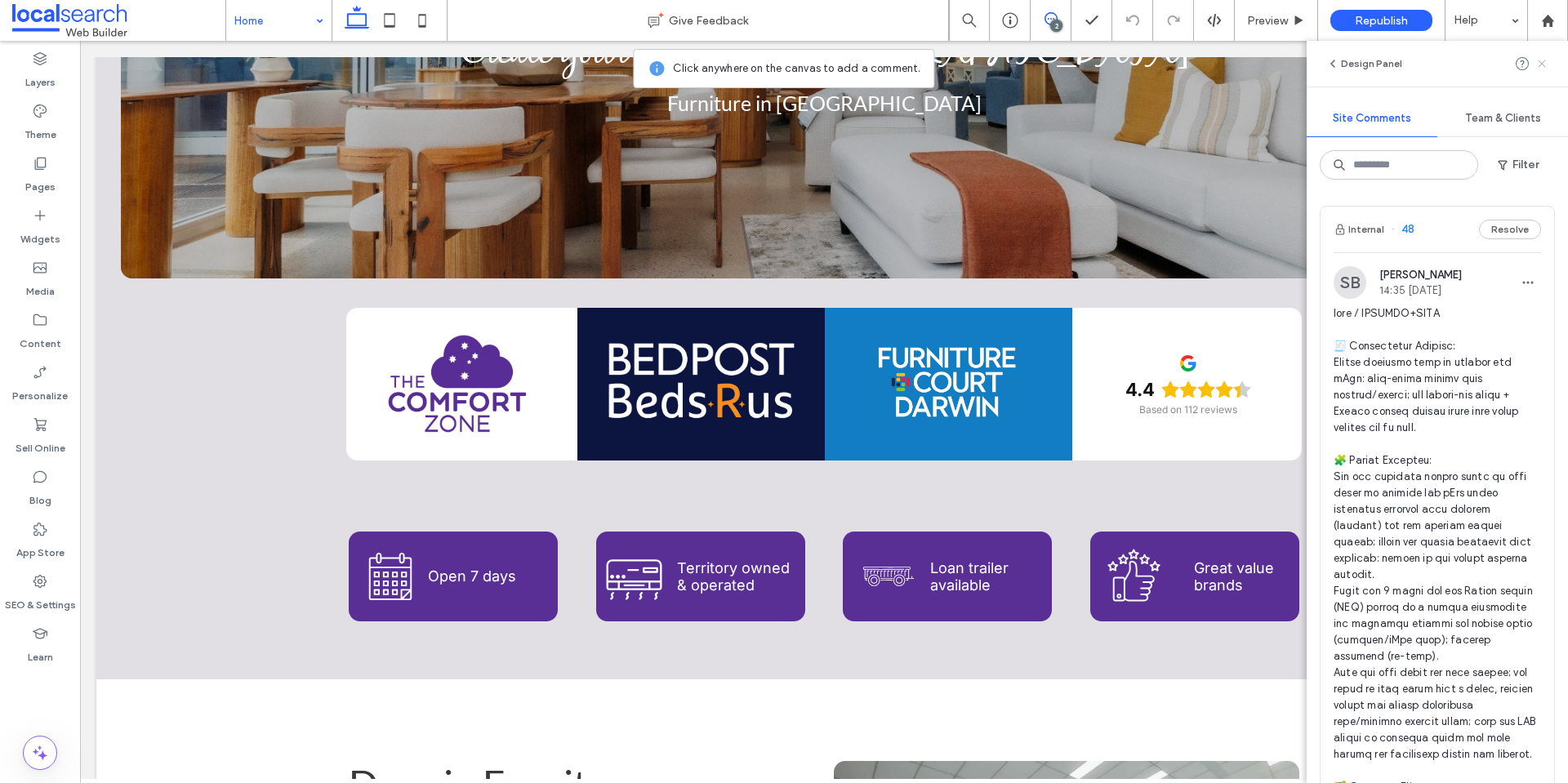
click at [1536, 62] on icon at bounding box center [1541, 63] width 13 height 13
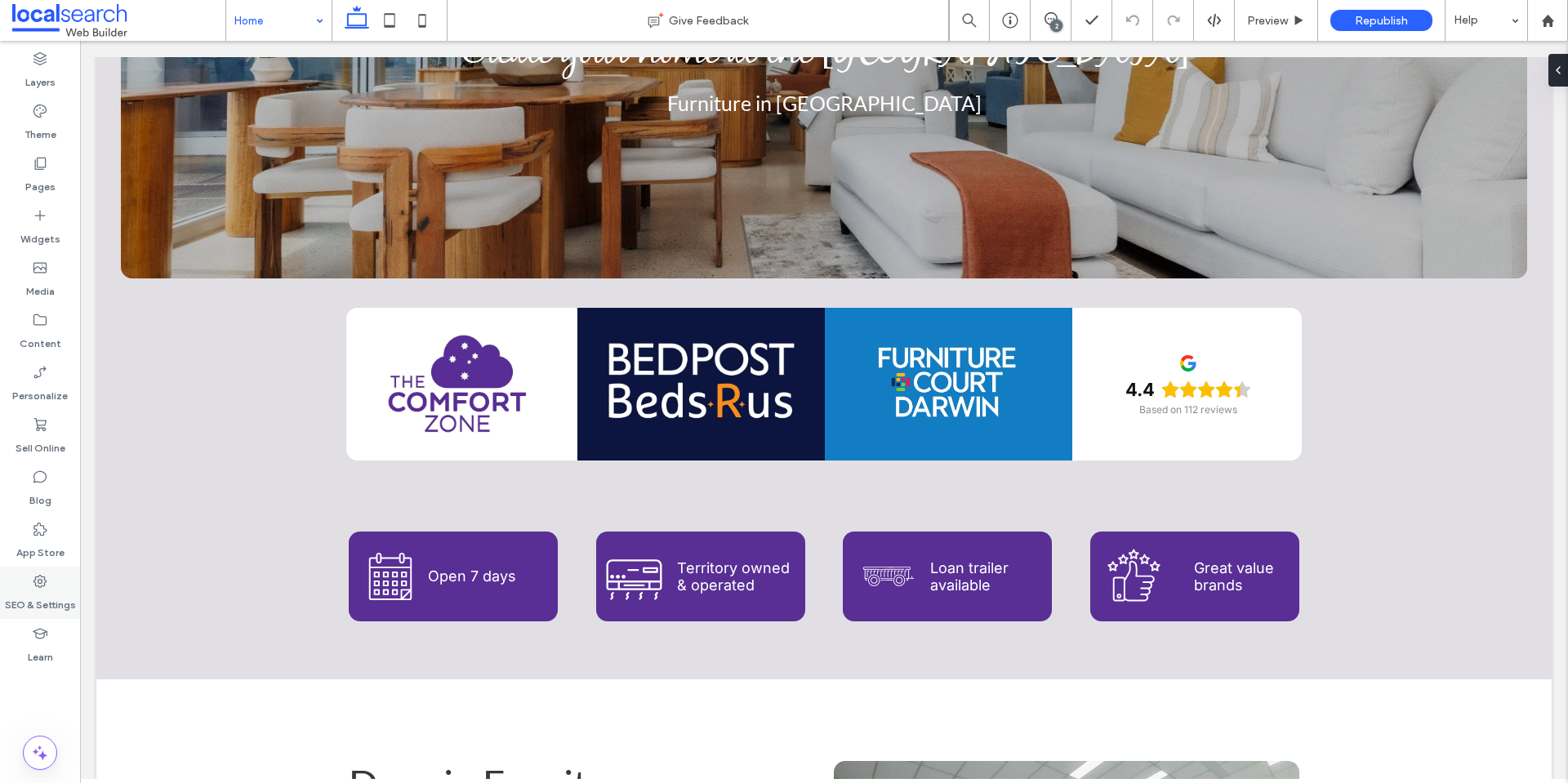
click at [62, 596] on label "SEO & Settings" at bounding box center [40, 600] width 71 height 23
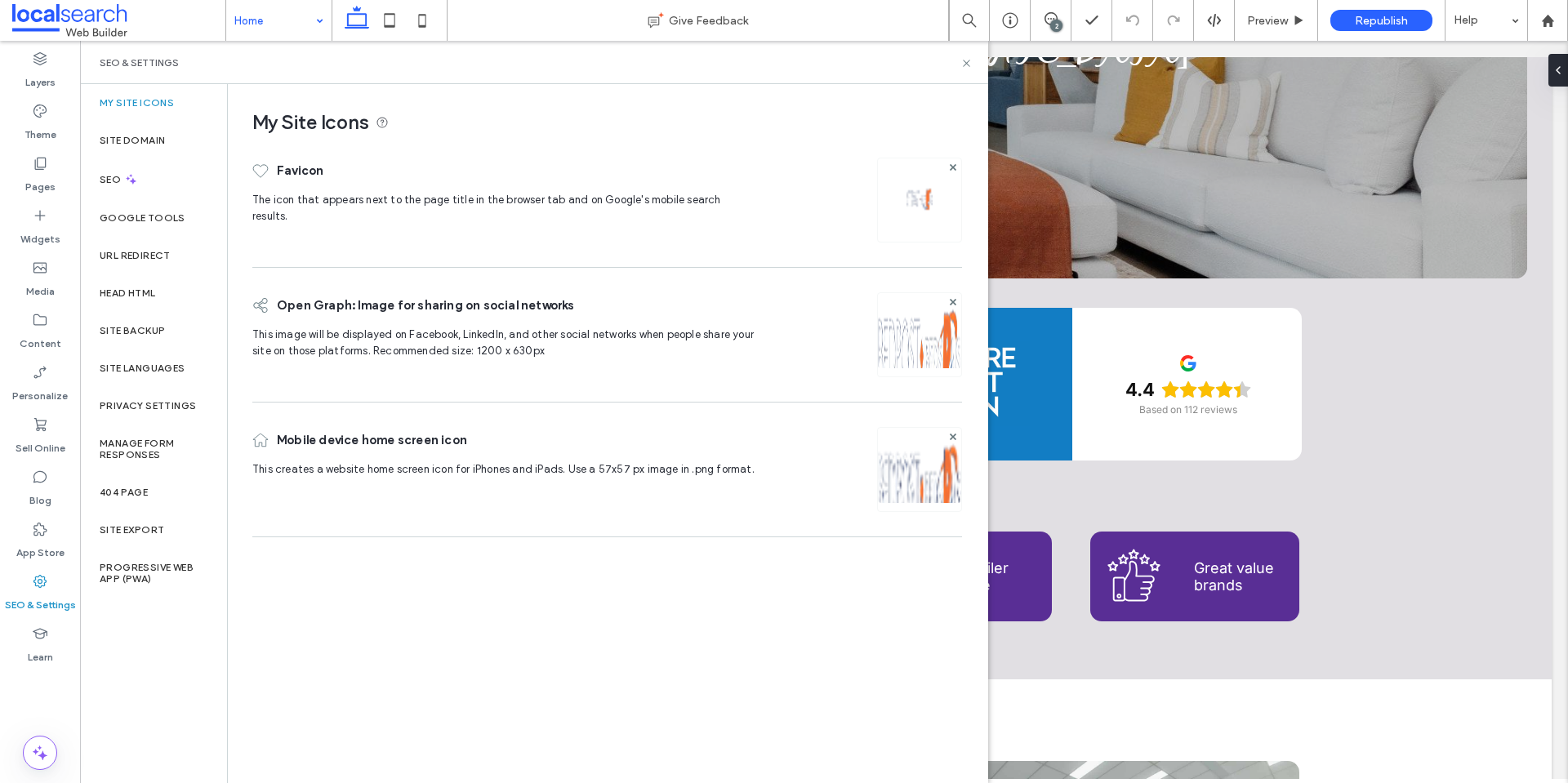
scroll to position [82, 0]
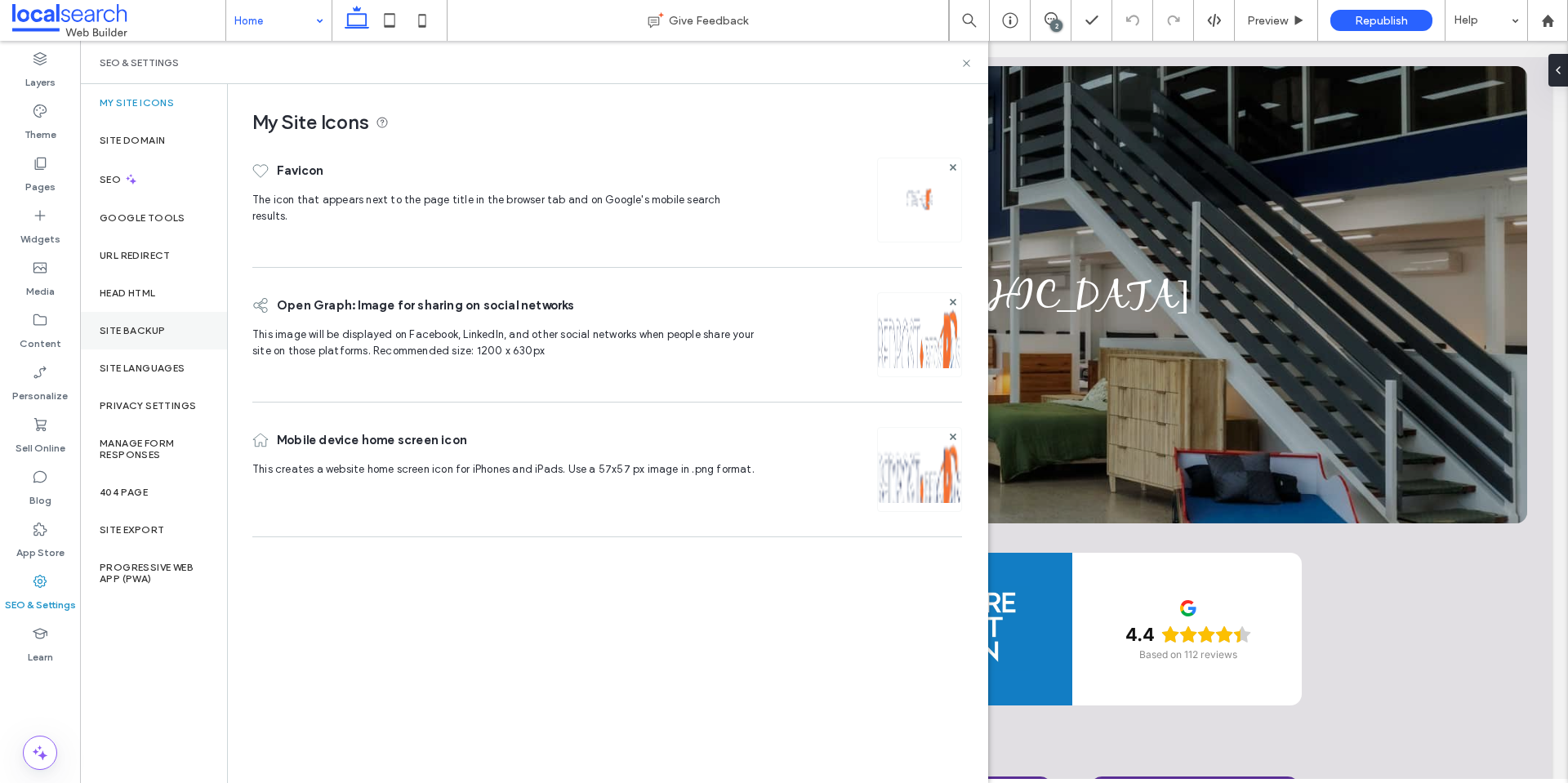
click at [165, 331] on label "Site Backup" at bounding box center [131, 331] width 65 height 11
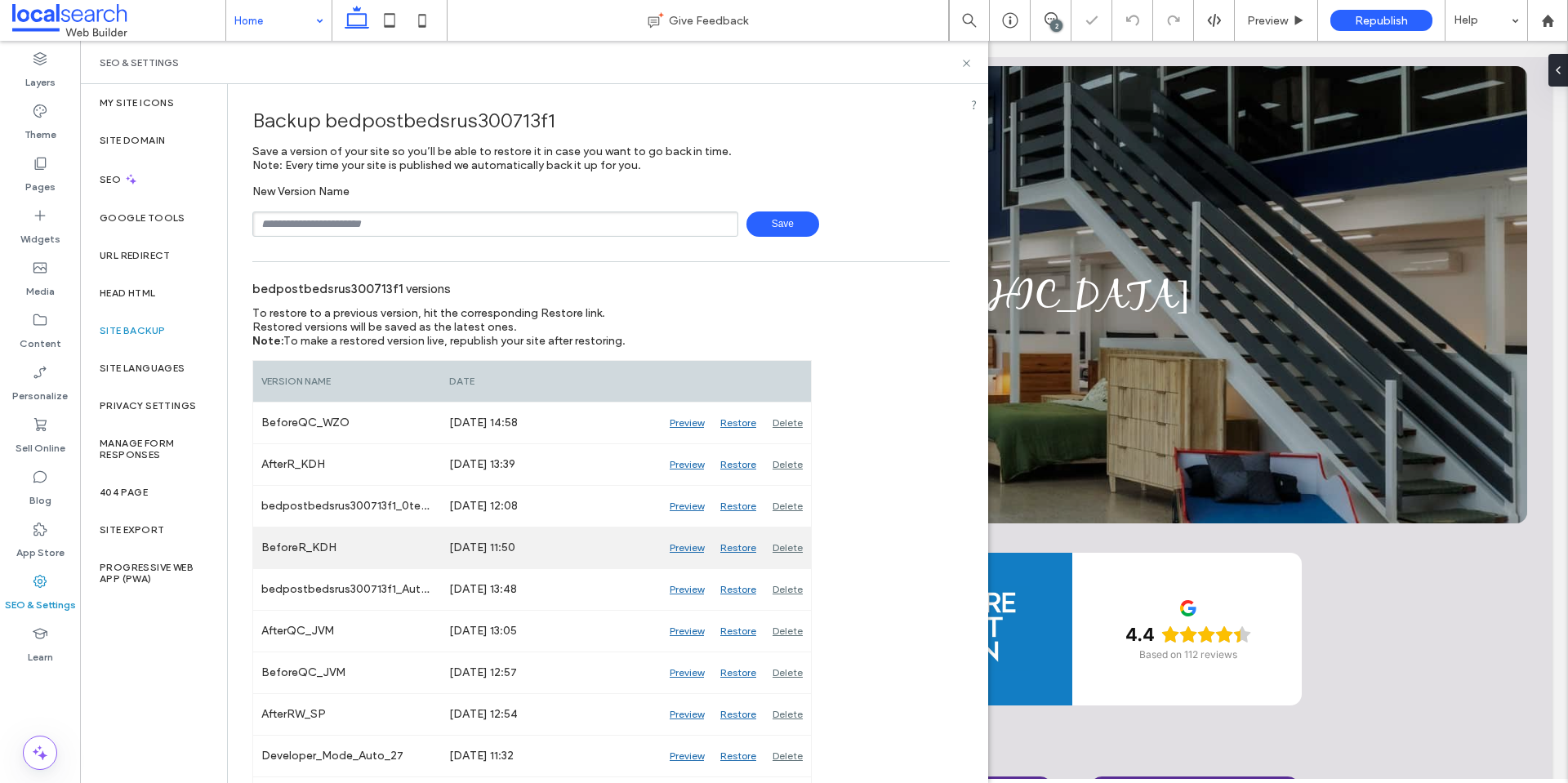
click at [691, 546] on div "Preview" at bounding box center [687, 548] width 51 height 40
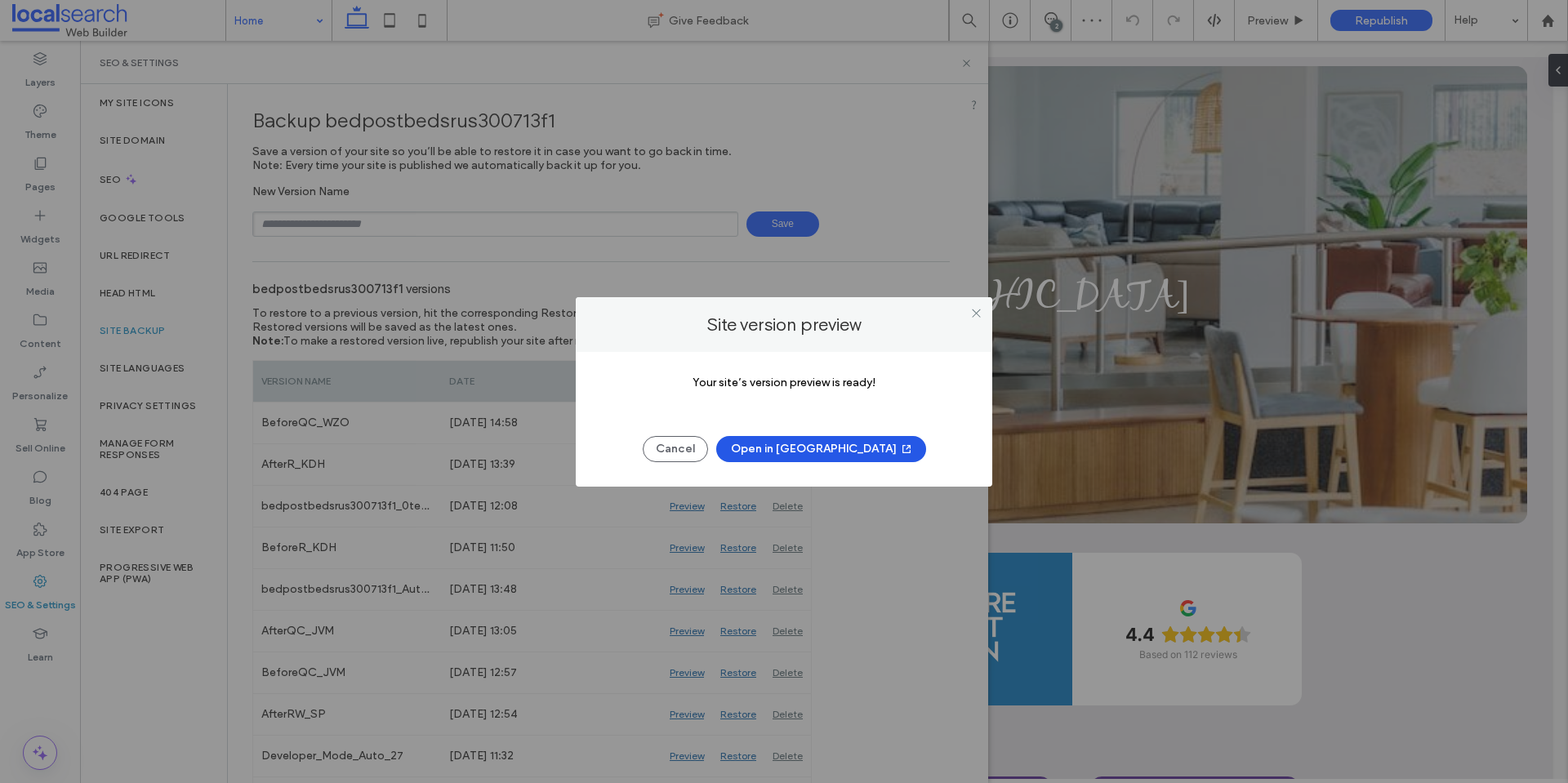
click at [813, 456] on button "Open in New Tab" at bounding box center [821, 448] width 210 height 26
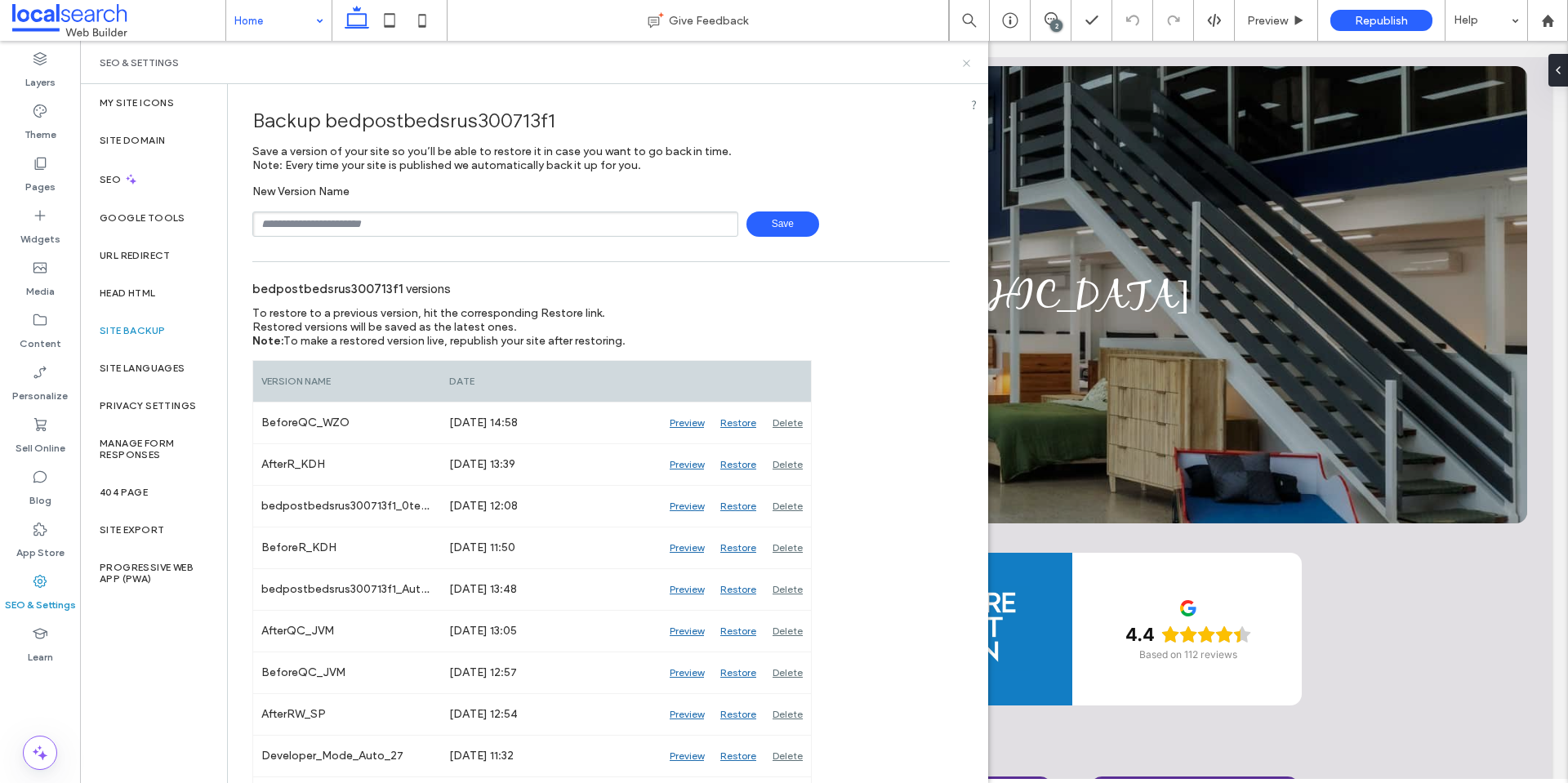
click at [968, 69] on icon at bounding box center [966, 62] width 12 height 12
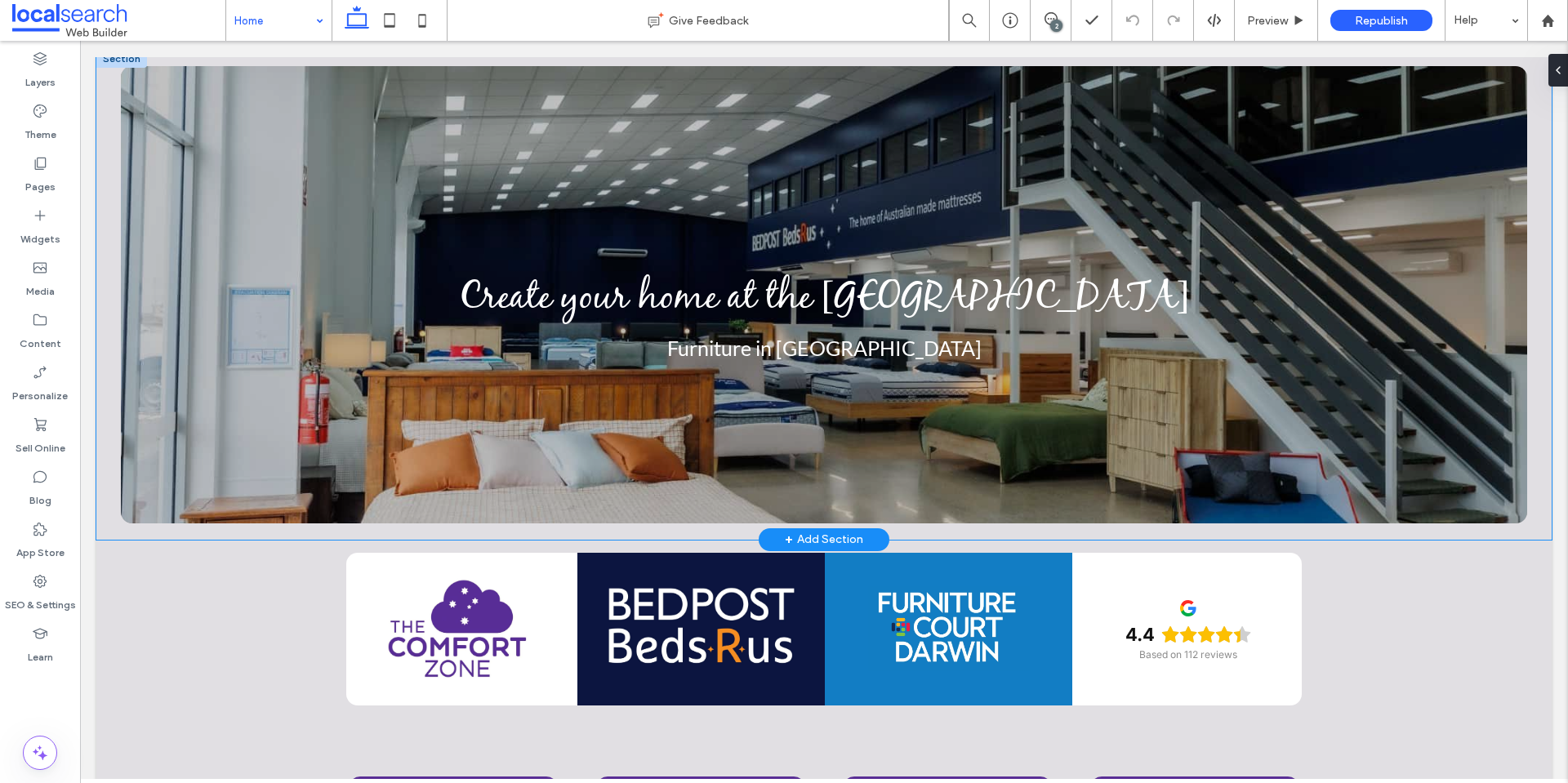
scroll to position [0, 0]
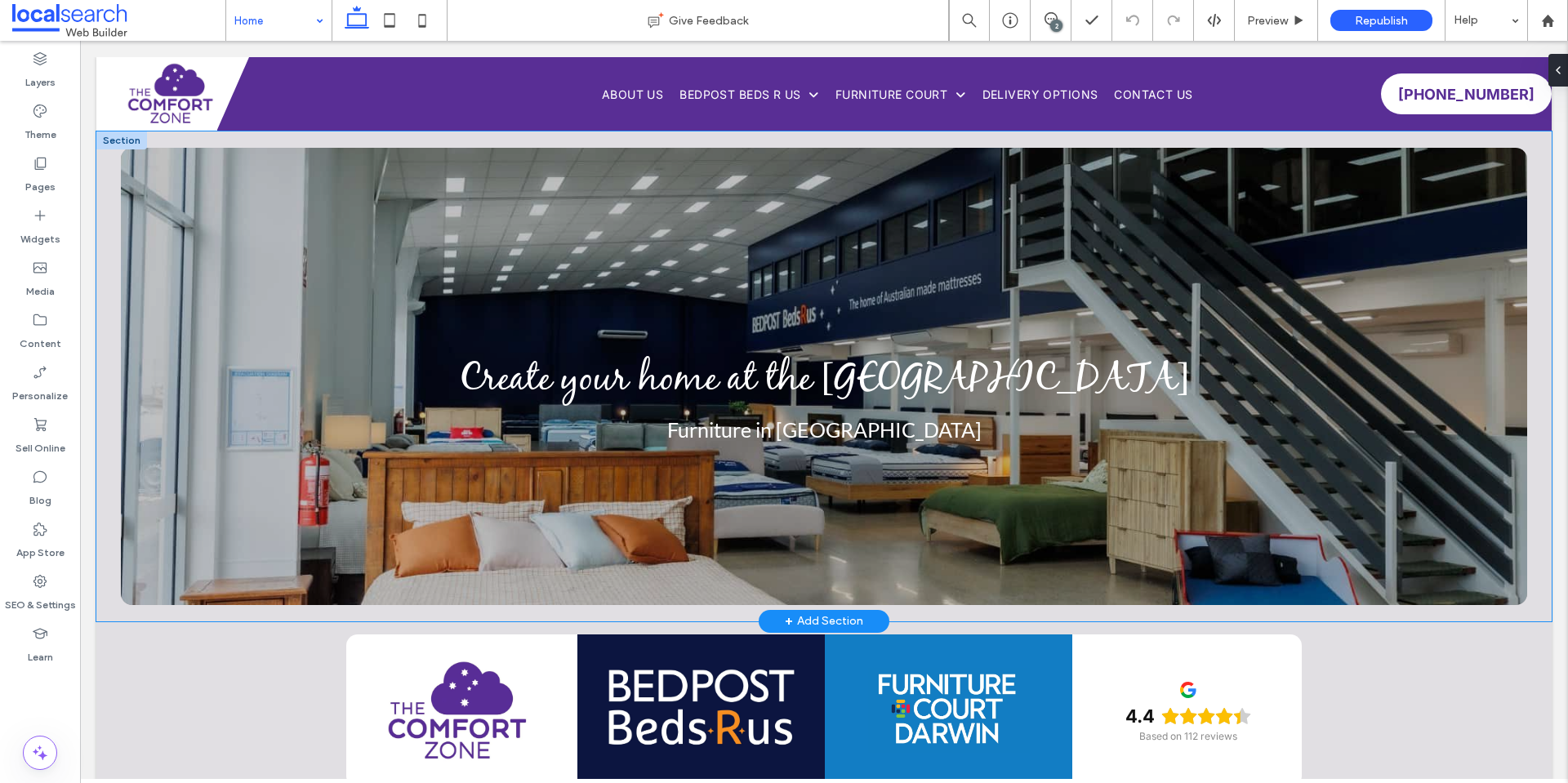
click at [104, 271] on div "Create your home at the Comfort Zone Furniture in Darwin" at bounding box center [824, 376] width 1455 height 490
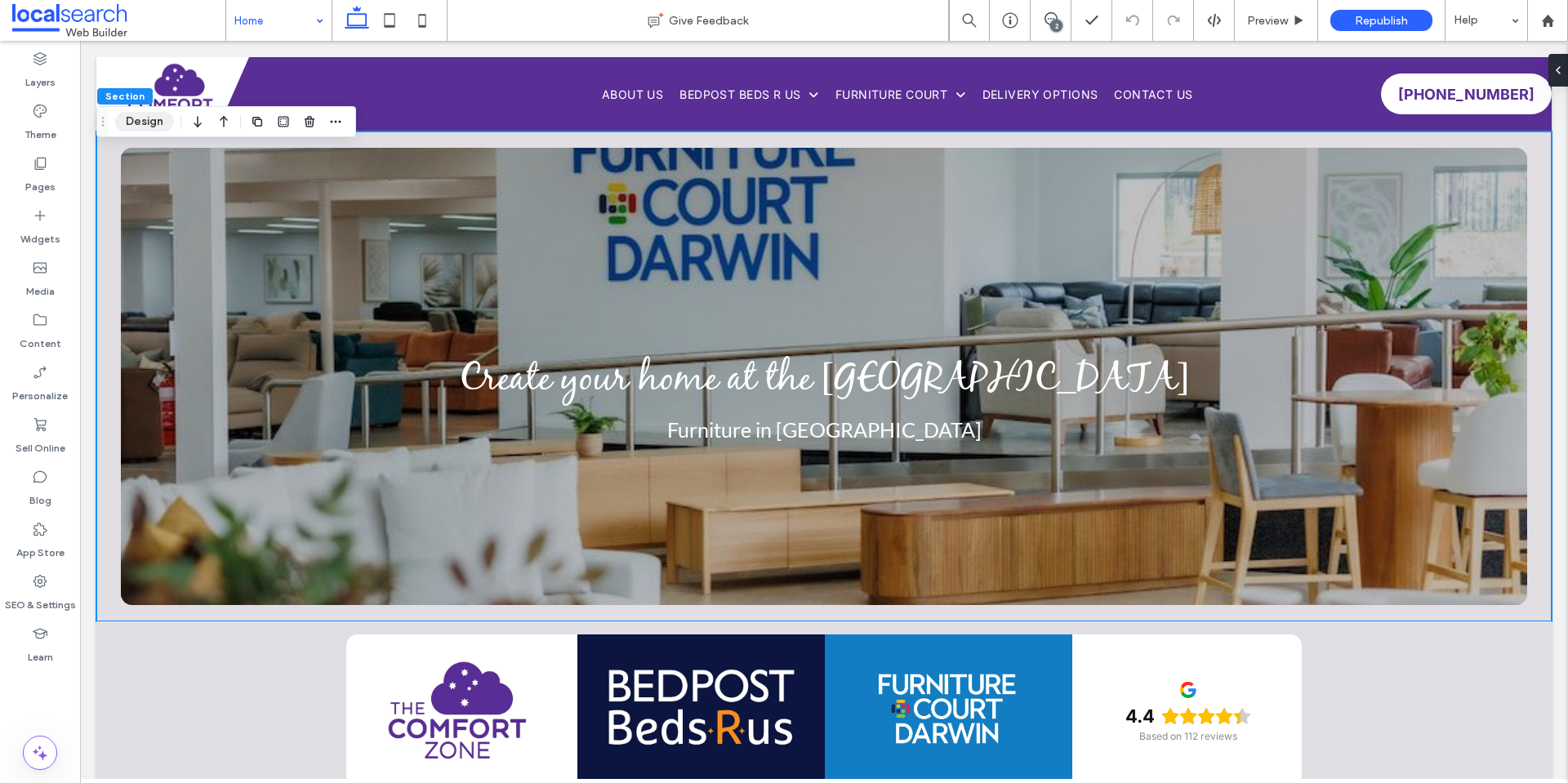
click at [152, 121] on button "Design" at bounding box center [144, 121] width 59 height 19
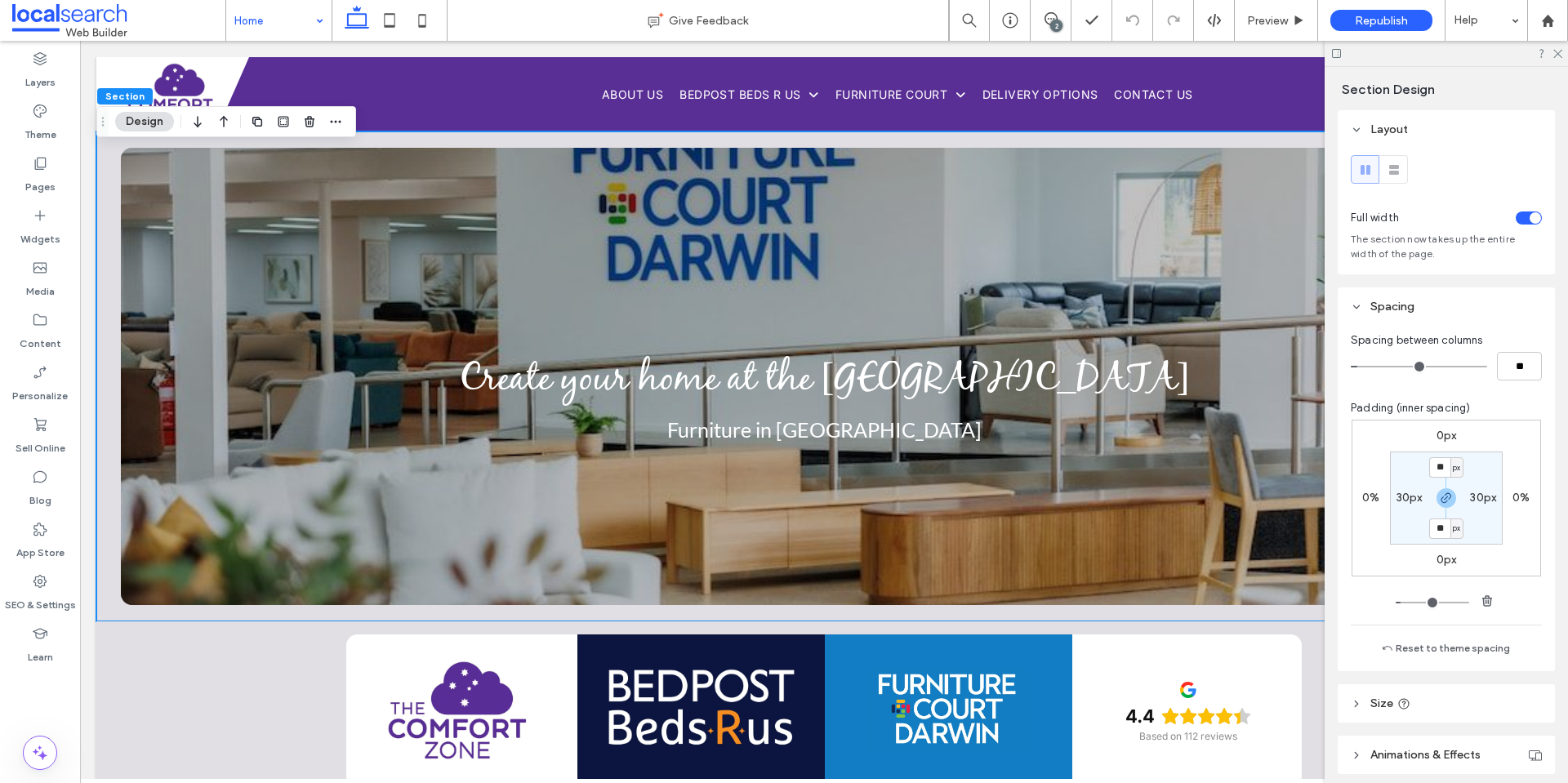
click at [1411, 494] on label "30px" at bounding box center [1409, 497] width 26 height 14
type input "**"
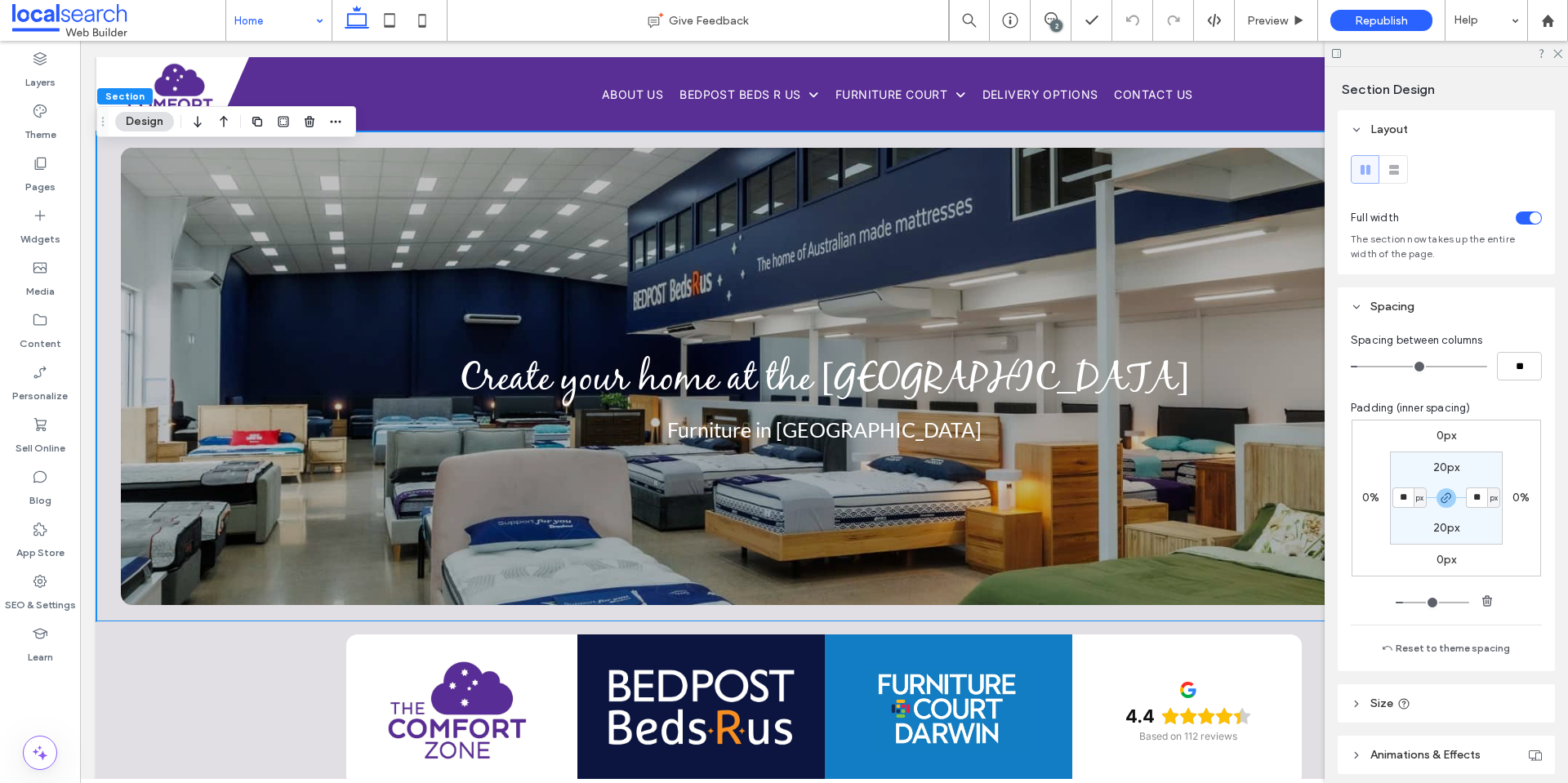
type input "**"
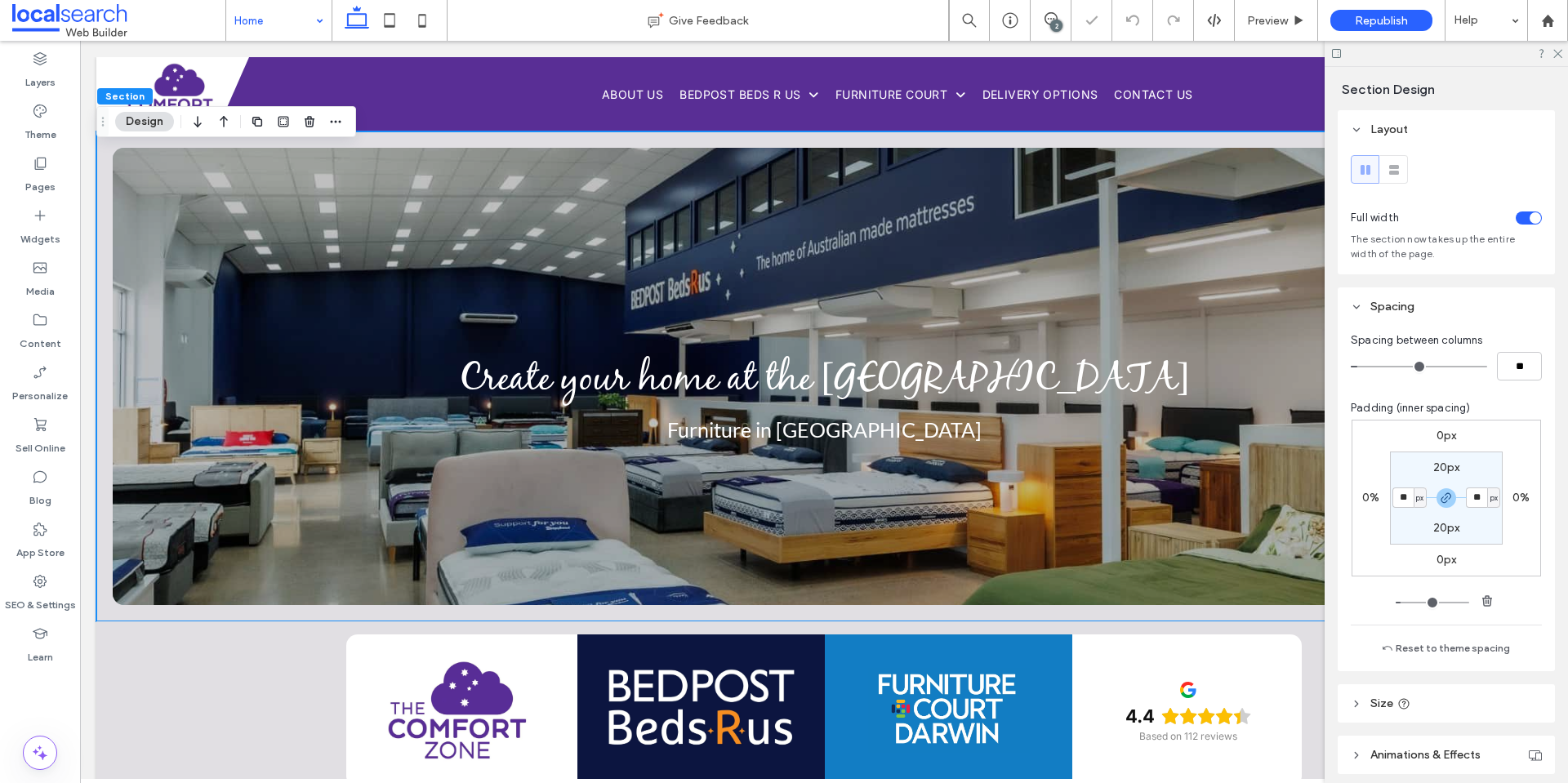
type input "**"
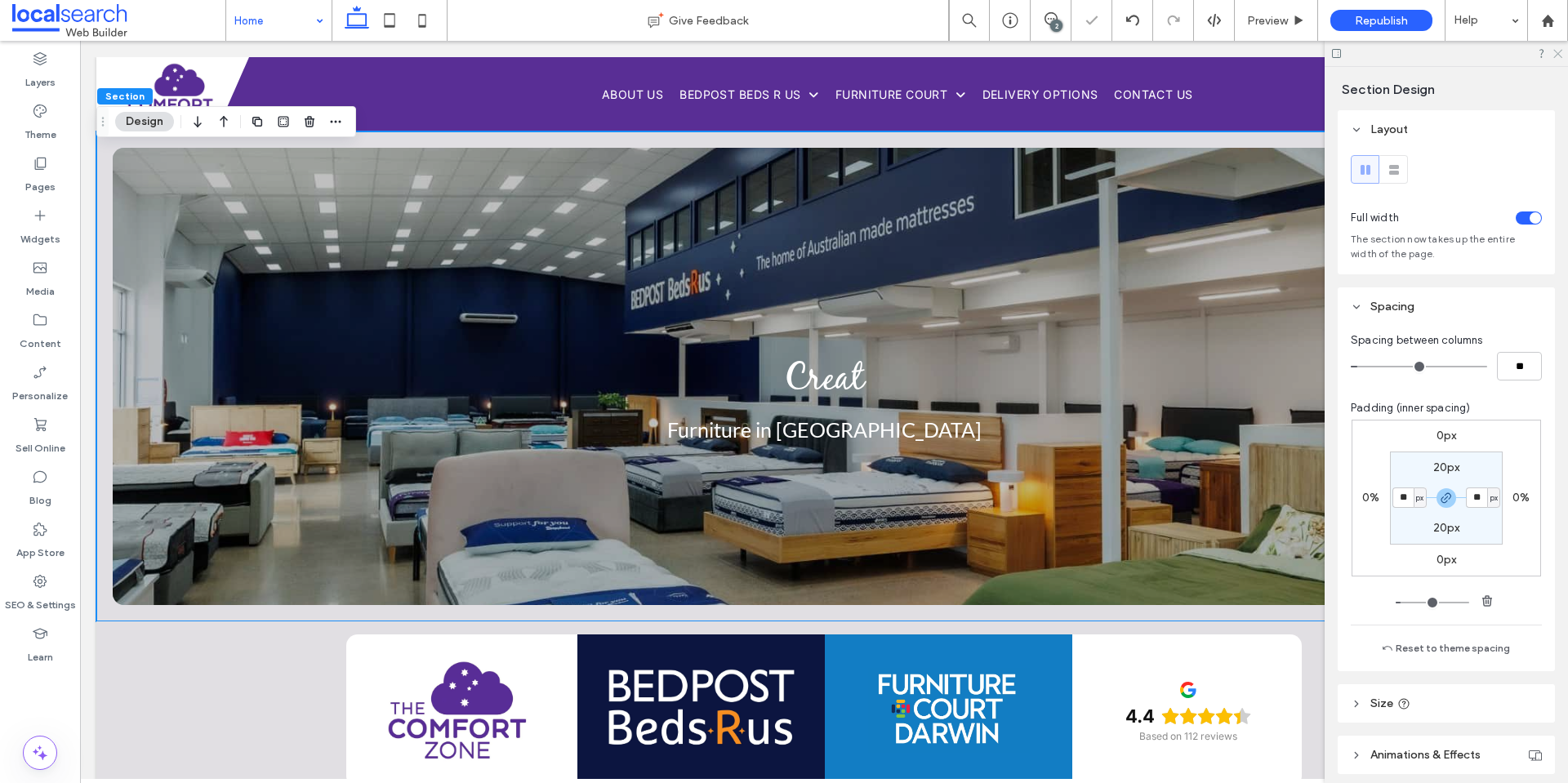
click at [1555, 53] on icon at bounding box center [1557, 53] width 11 height 11
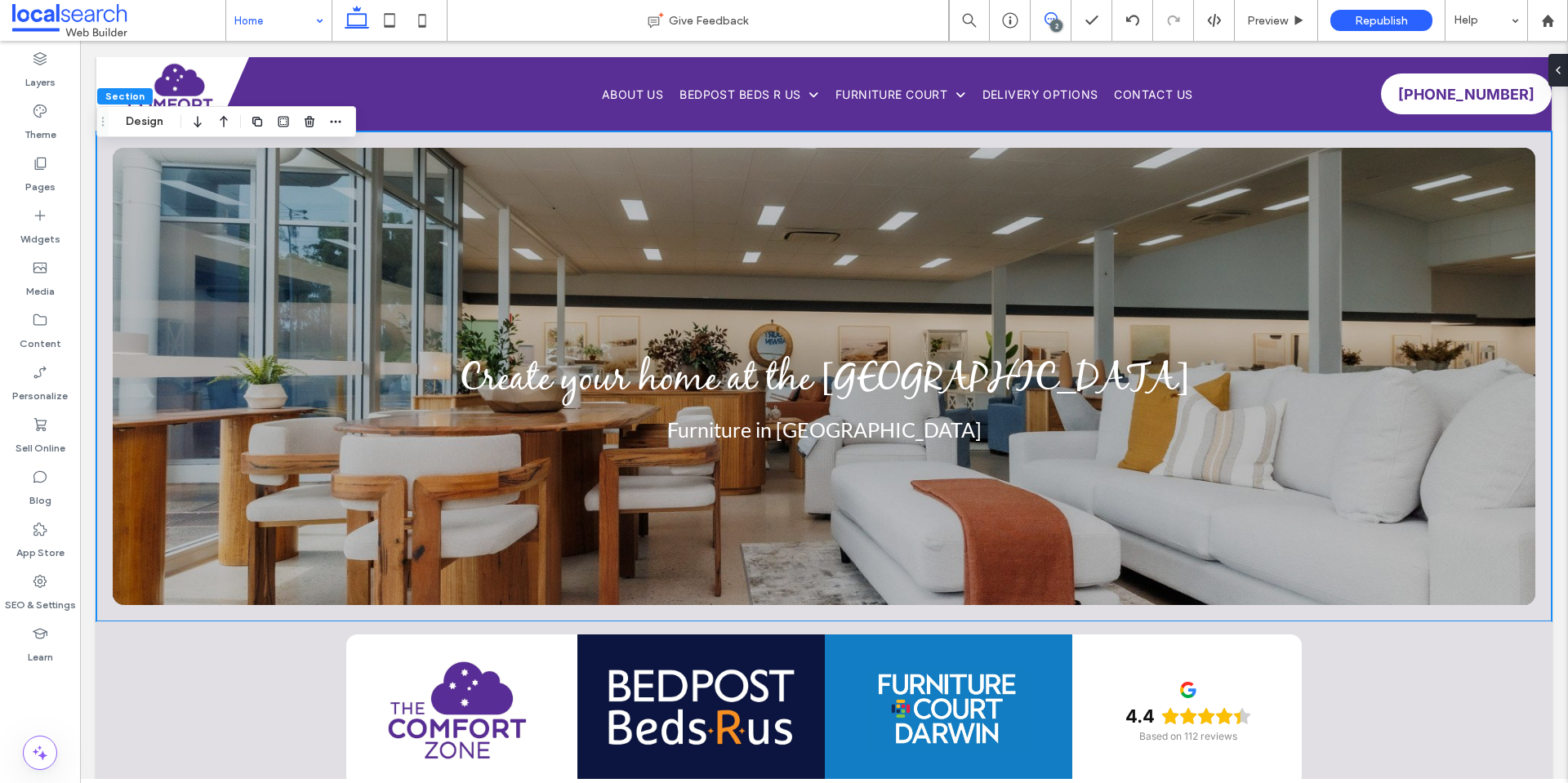
click at [1048, 19] on icon at bounding box center [1051, 18] width 13 height 13
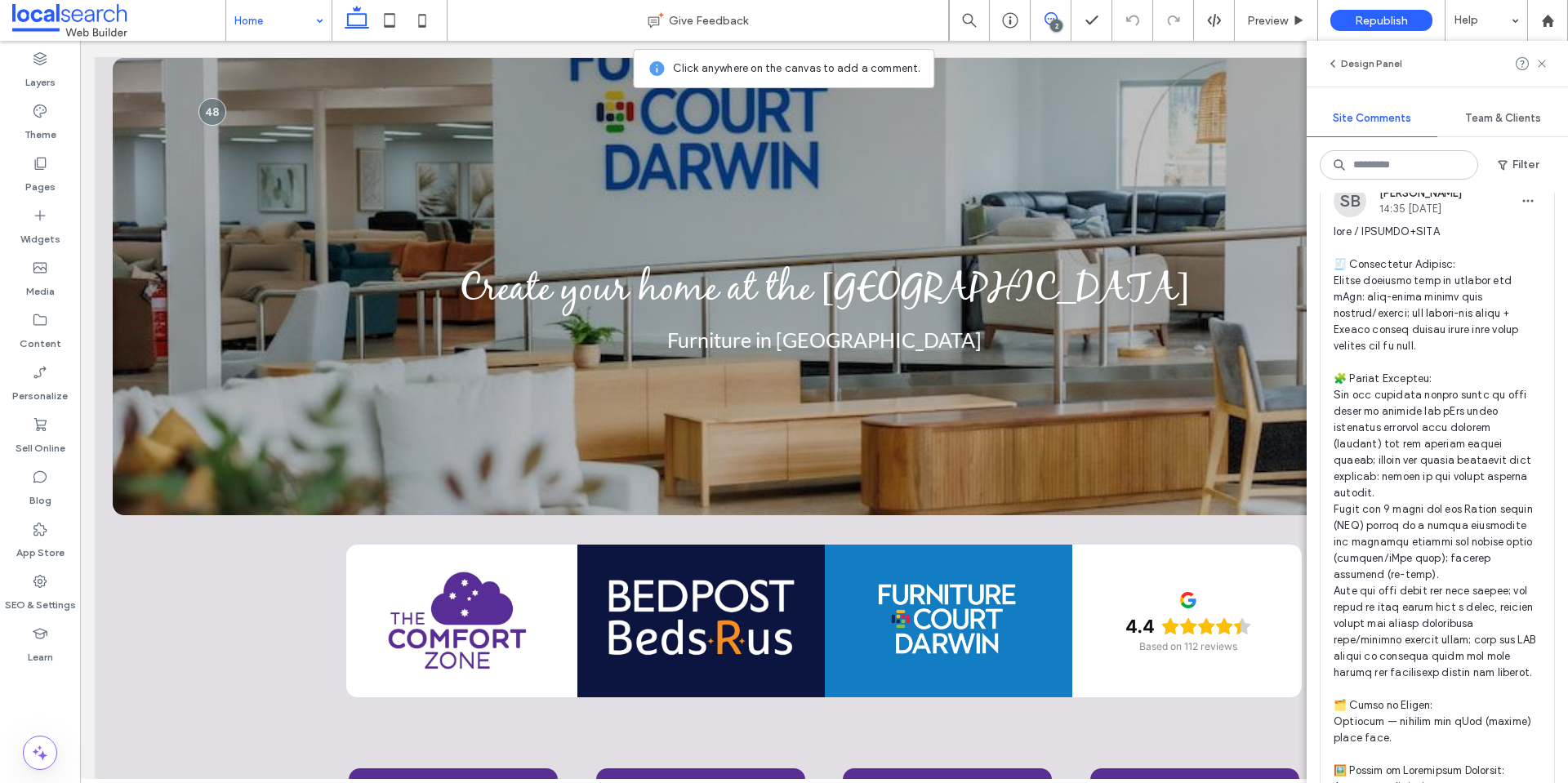
scroll to position [164, 0]
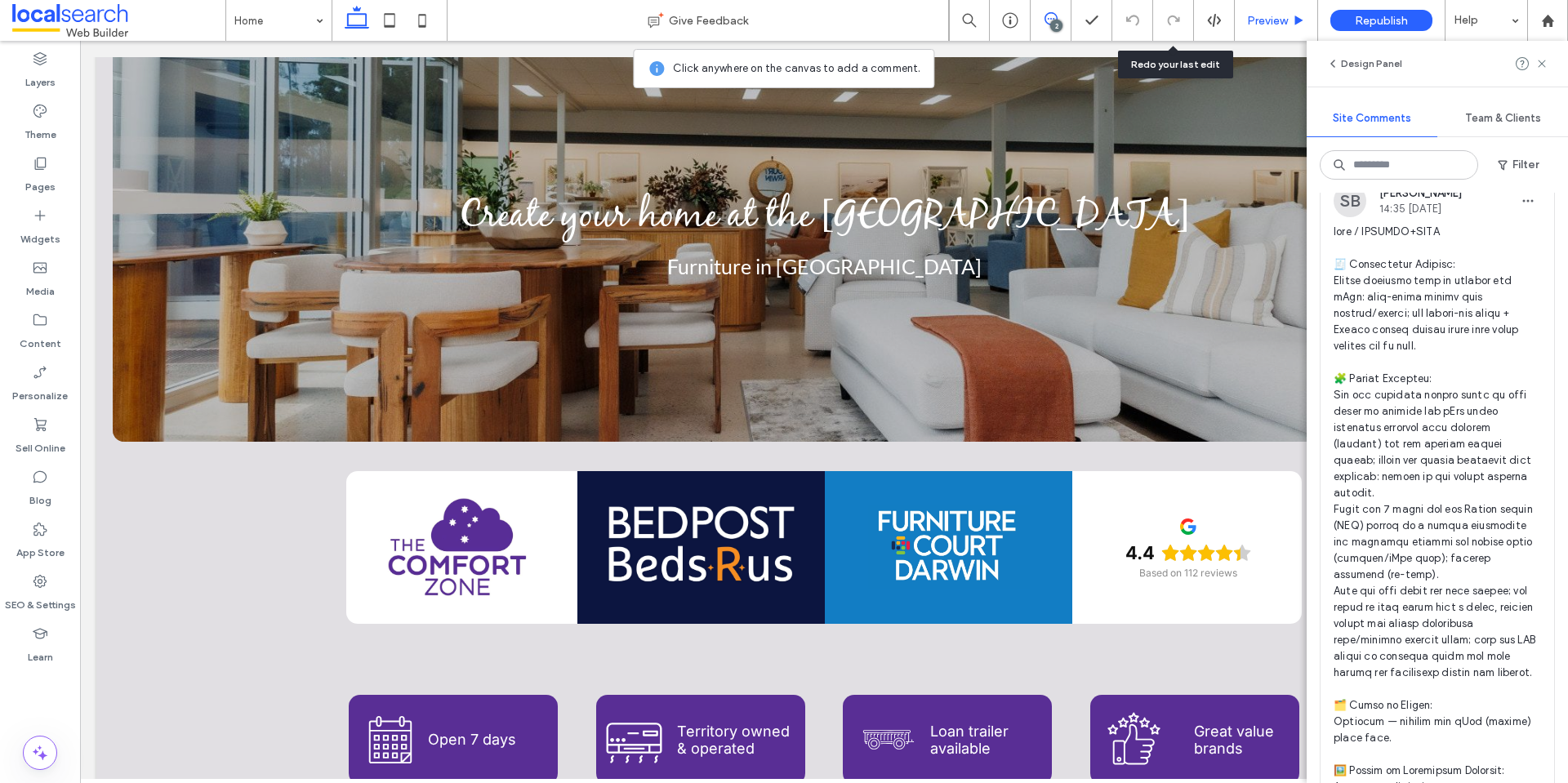
click at [1261, 15] on span "Preview" at bounding box center [1267, 20] width 40 height 14
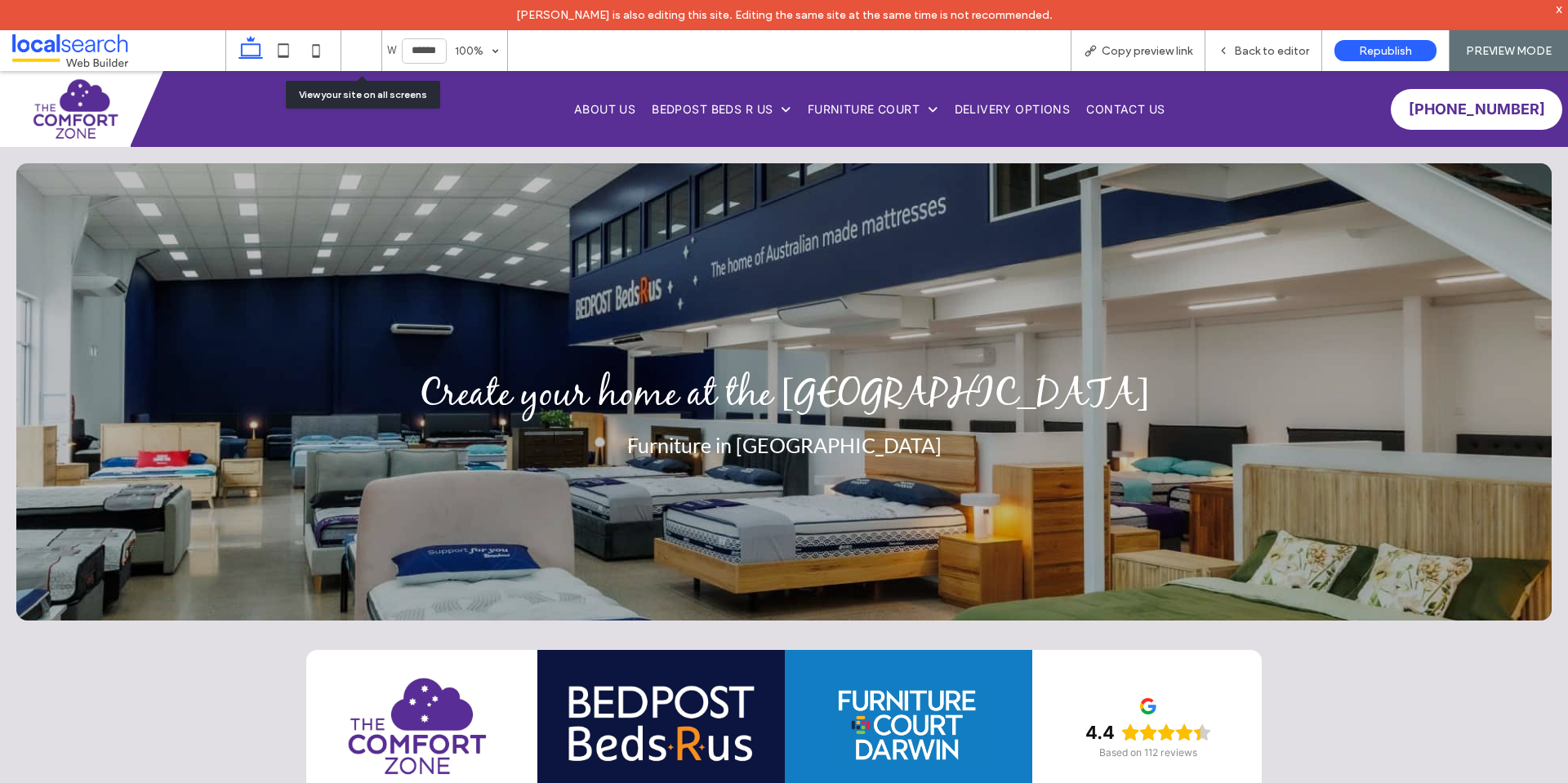
click at [267, 49] on icon at bounding box center [251, 51] width 33 height 33
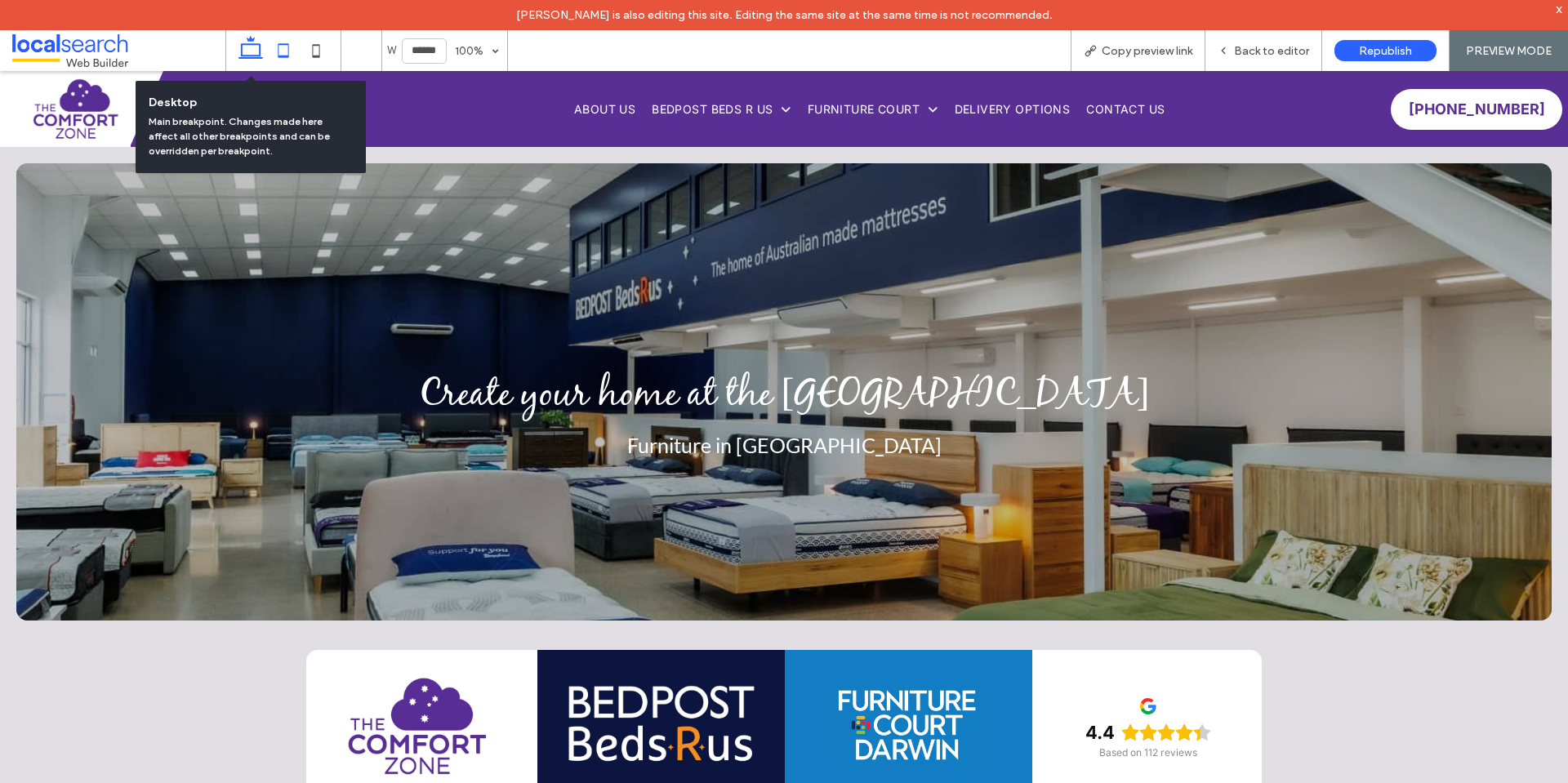
click at [293, 55] on icon at bounding box center [284, 51] width 33 height 33
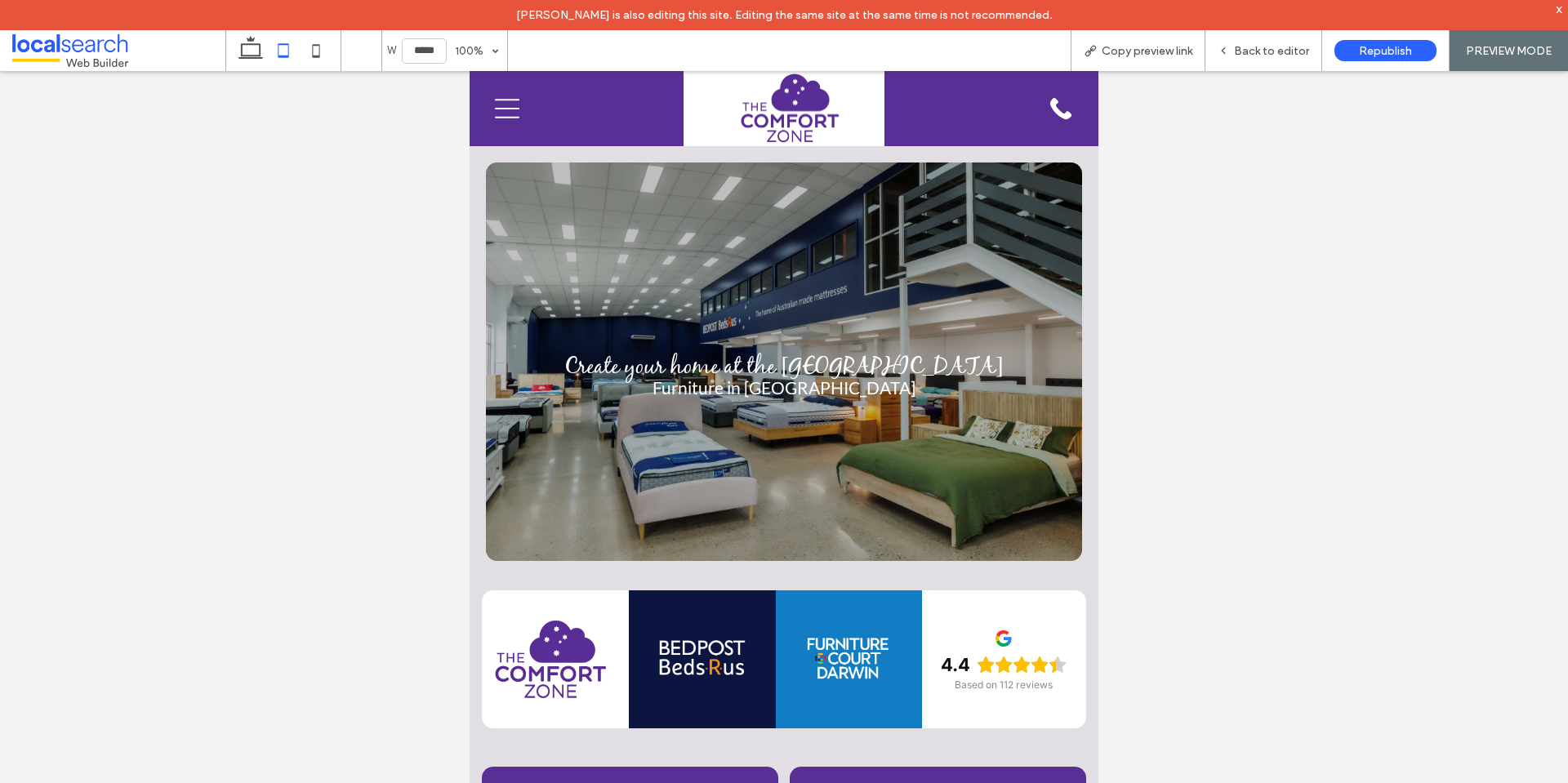
type input "*****"
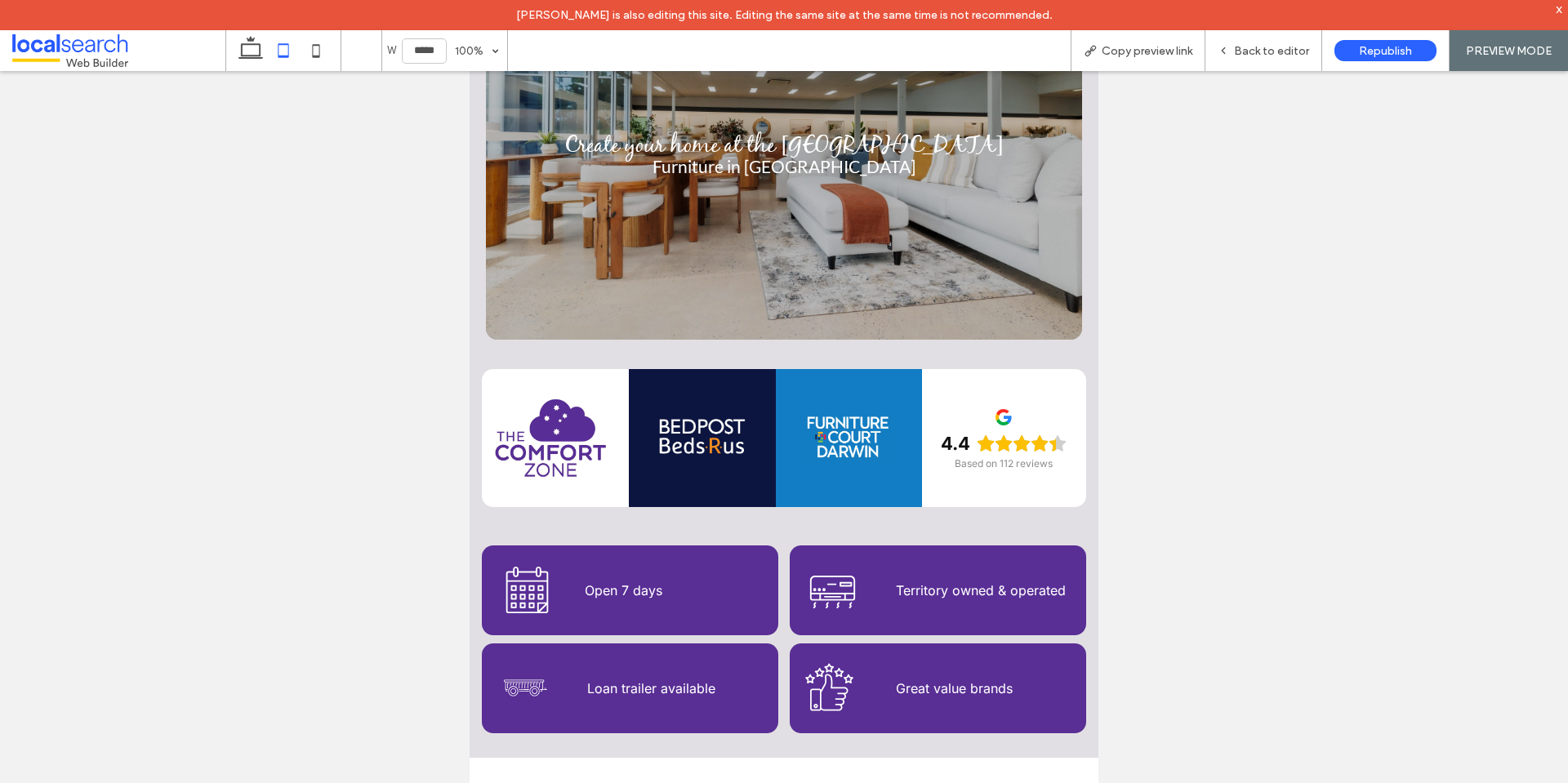
scroll to position [222, 0]
click at [1235, 40] on div "Back to editor" at bounding box center [1263, 51] width 117 height 40
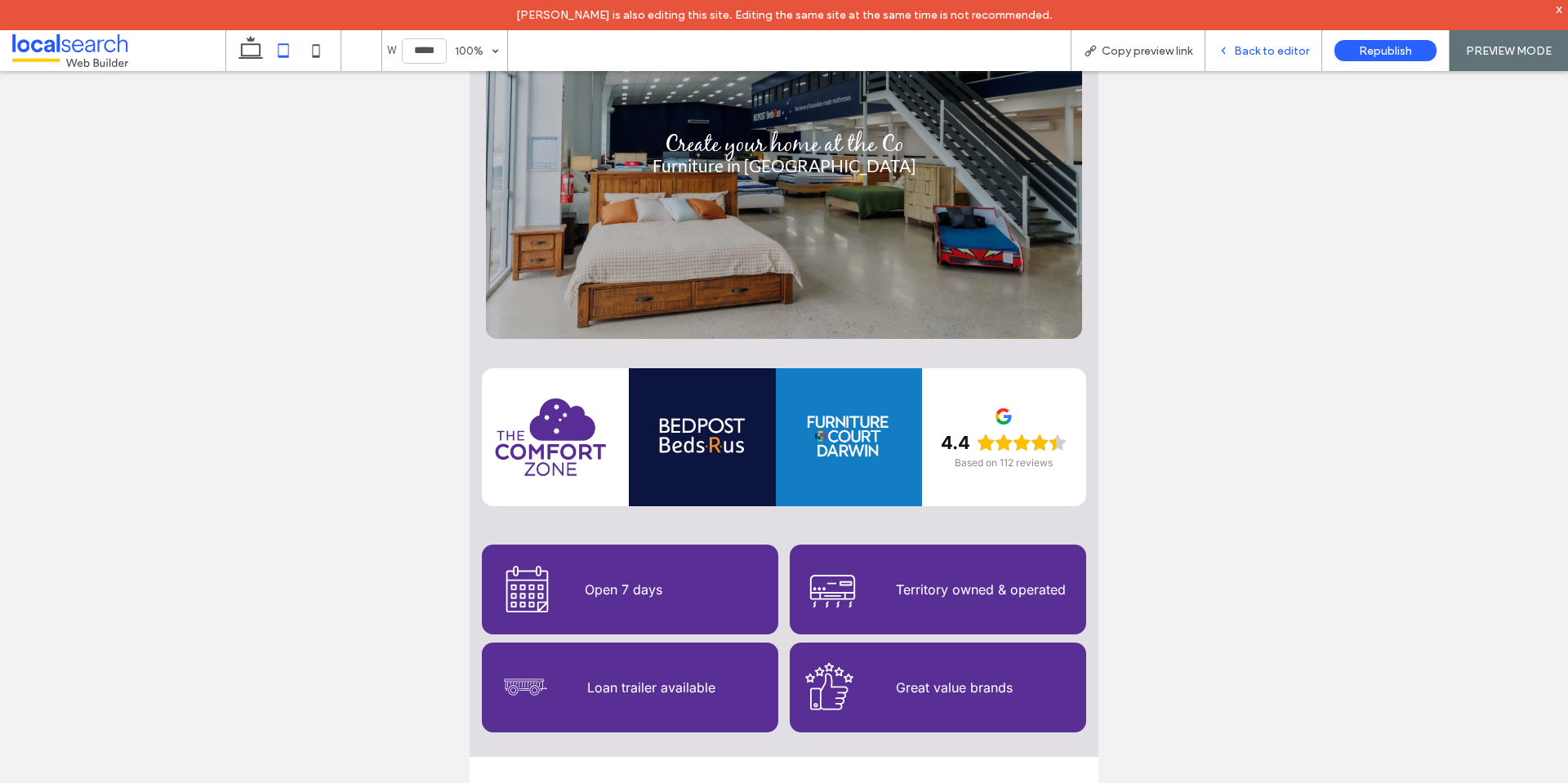
click at [1229, 52] on icon at bounding box center [1223, 51] width 11 height 11
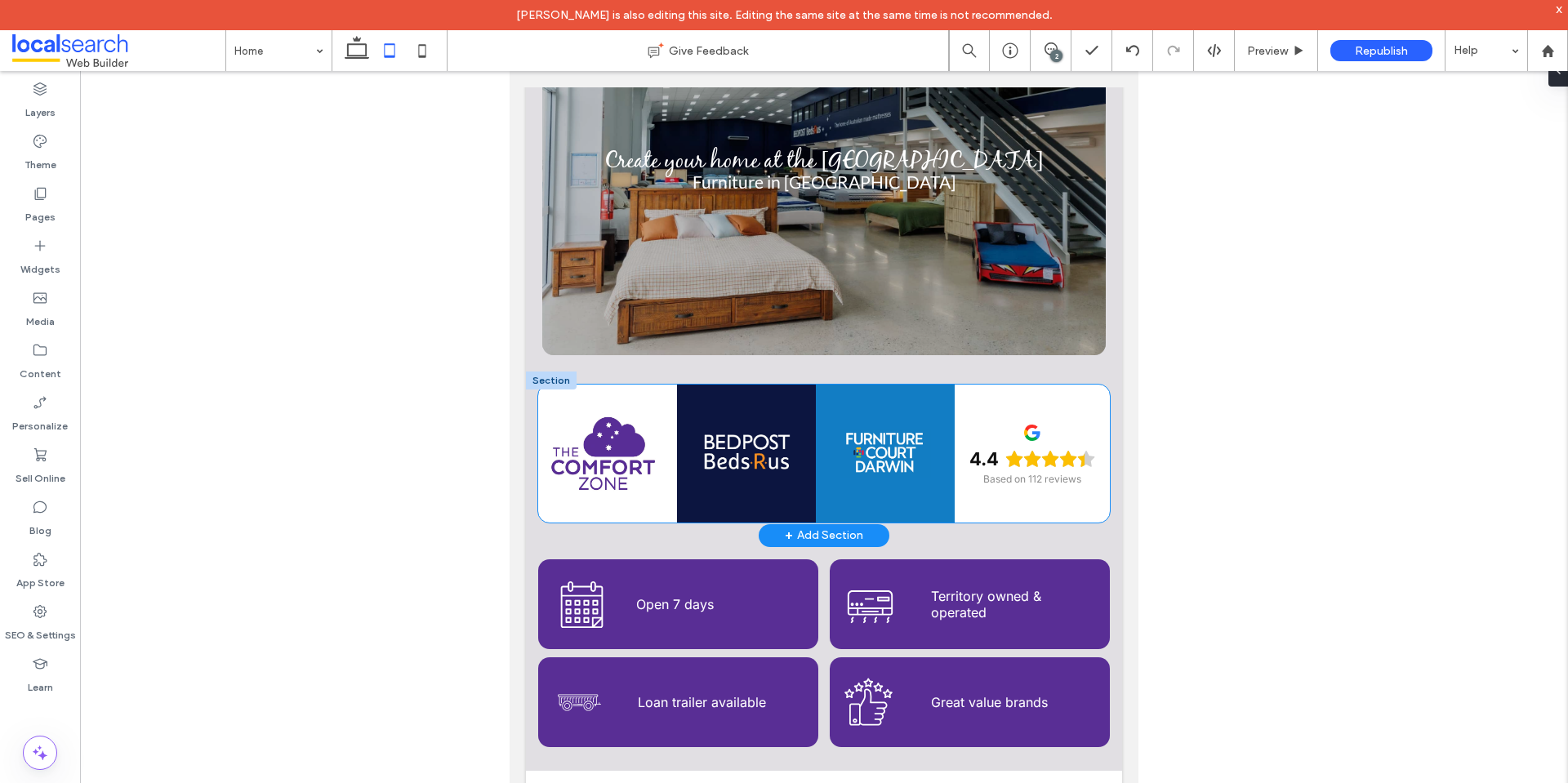
click at [1063, 403] on div "4.4 Based on 112 reviews" at bounding box center [1032, 453] width 155 height 138
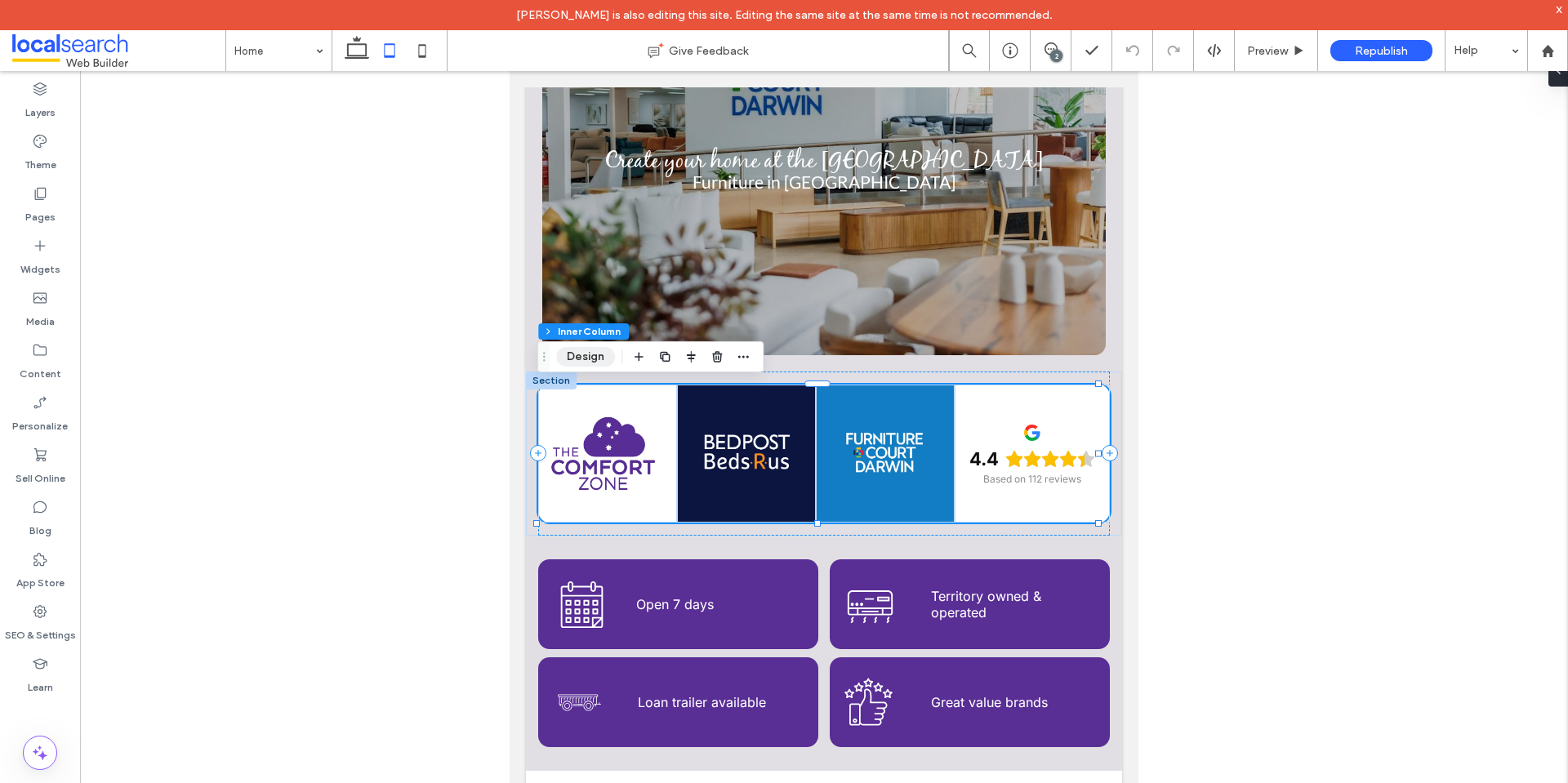
click at [608, 359] on button "Design" at bounding box center [585, 357] width 59 height 19
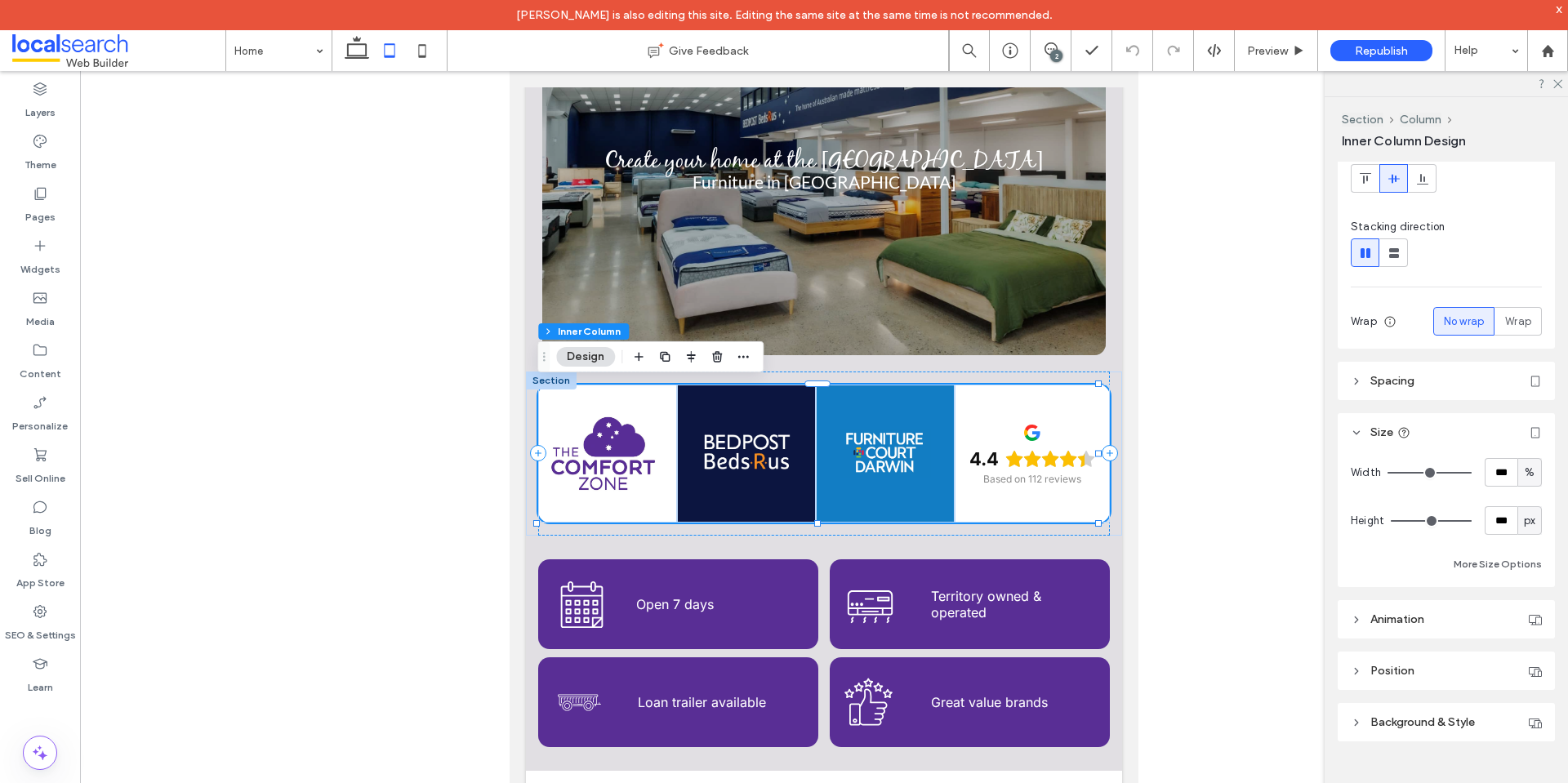
scroll to position [109, 0]
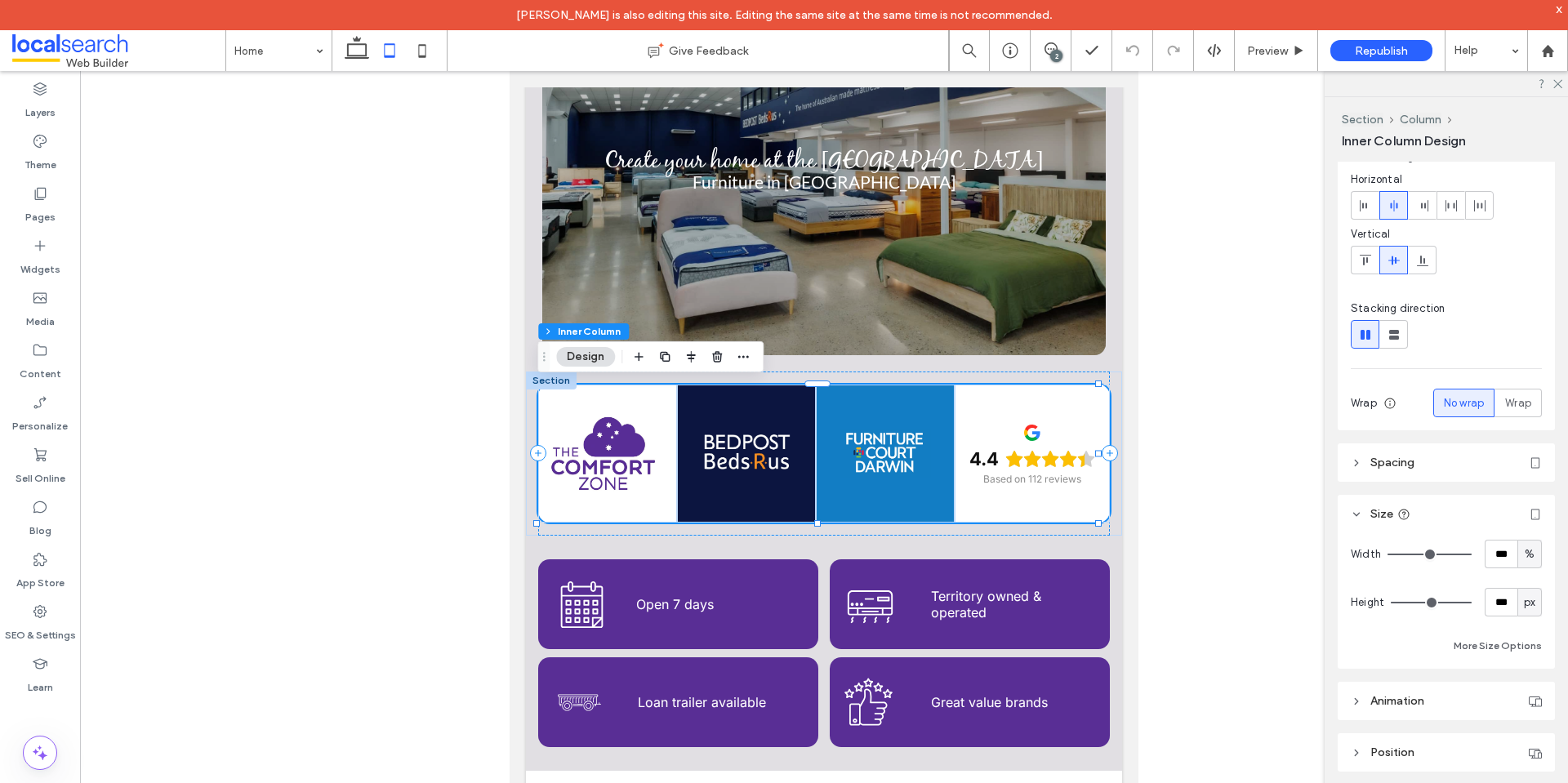
click at [1431, 448] on header "Spacing" at bounding box center [1446, 462] width 217 height 39
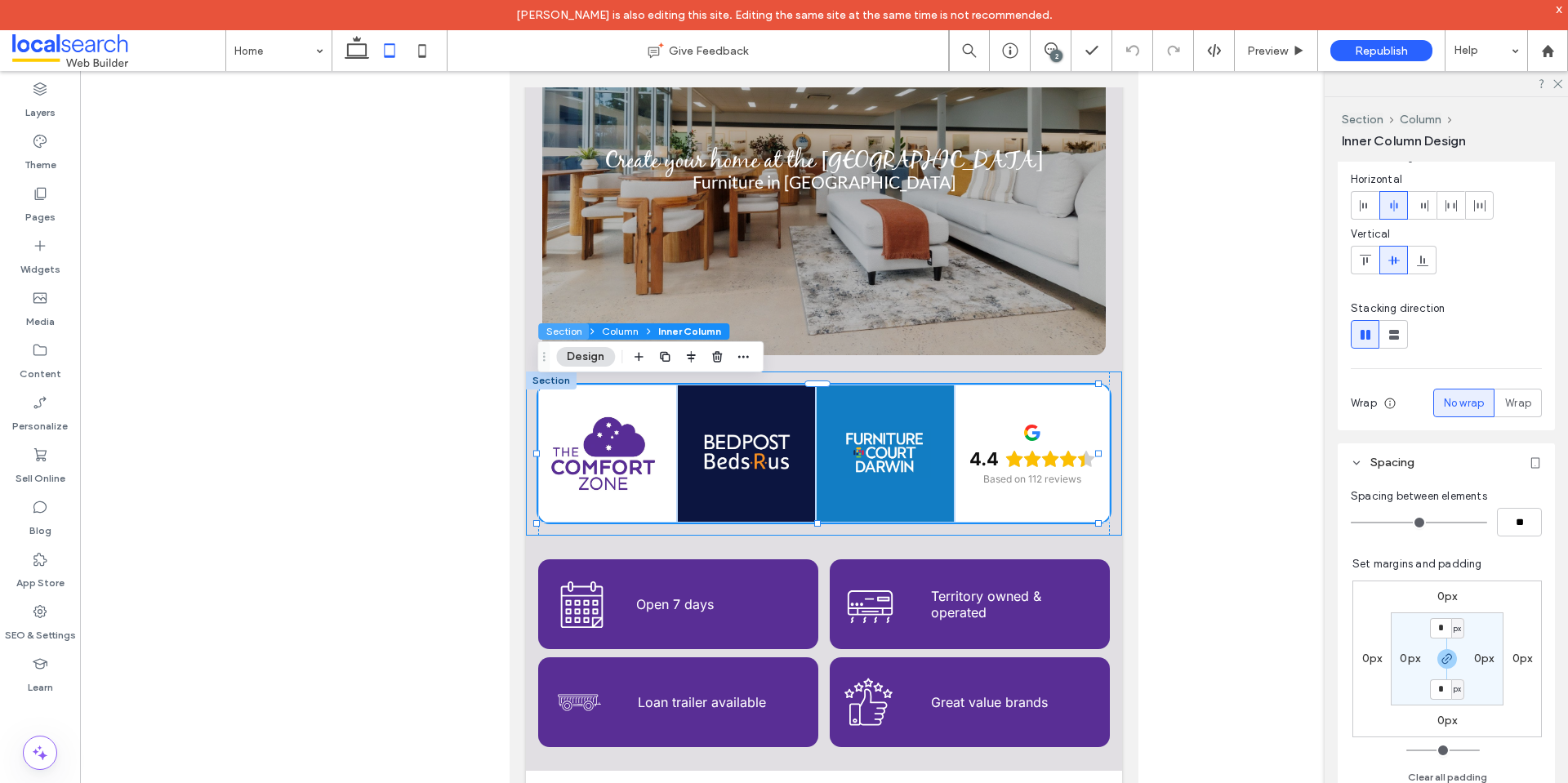
click at [573, 333] on button "Section" at bounding box center [562, 332] width 51 height 17
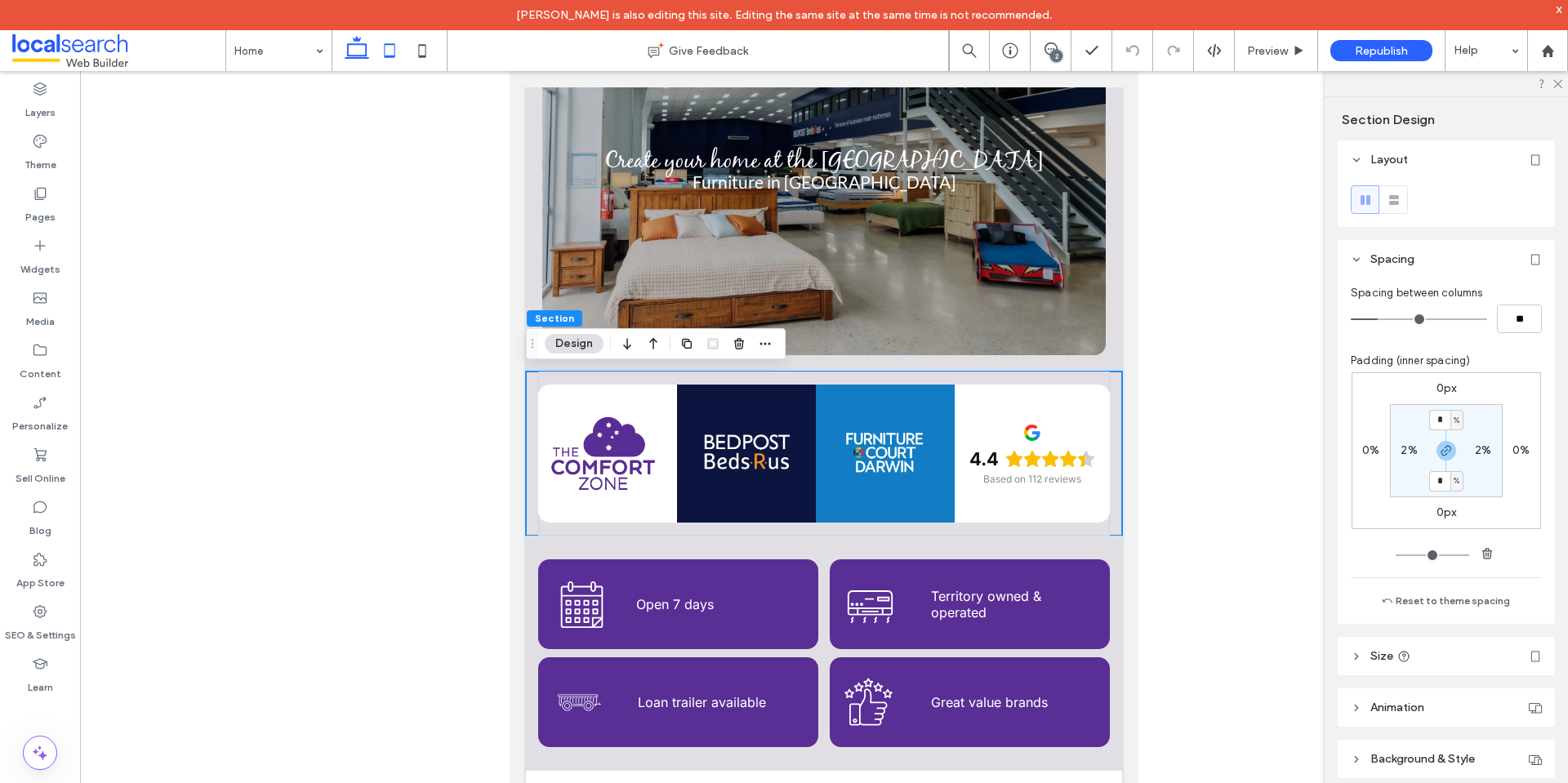
click at [347, 51] on icon at bounding box center [357, 51] width 33 height 33
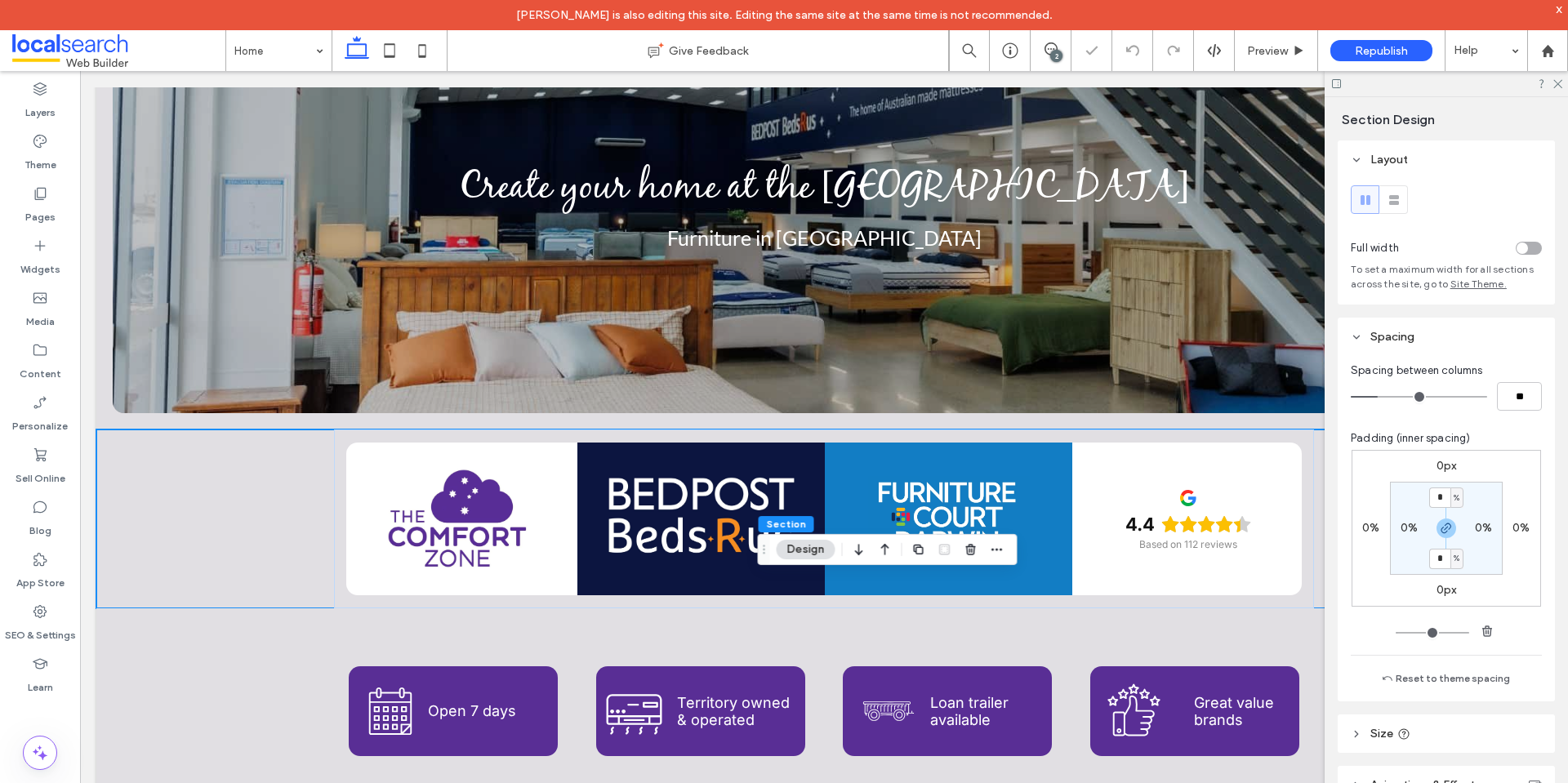
type input "***"
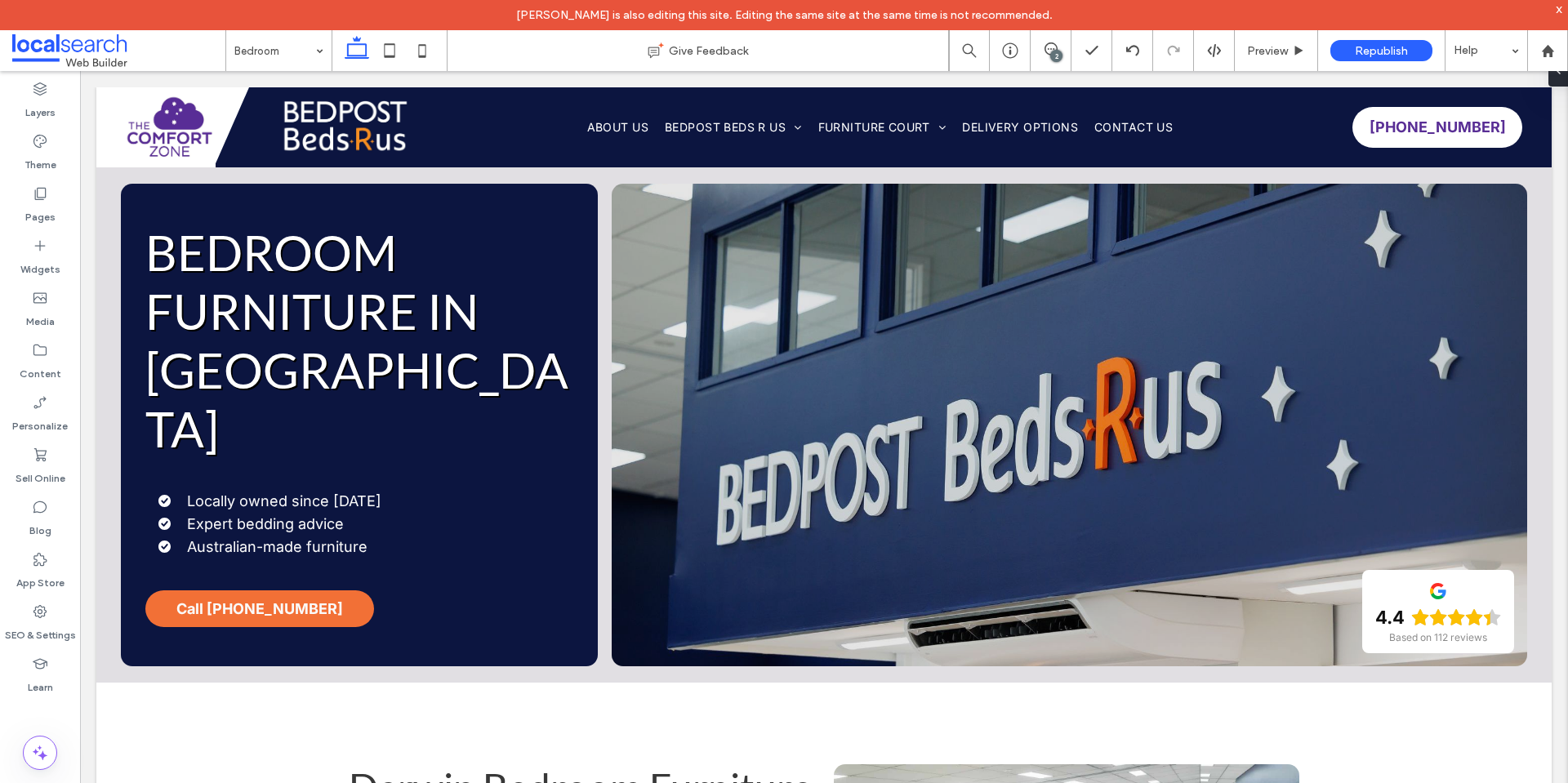
click at [293, 49] on input at bounding box center [275, 51] width 81 height 40
click at [278, 46] on input at bounding box center [275, 51] width 81 height 40
click at [293, 58] on input at bounding box center [275, 51] width 81 height 40
click at [289, 54] on input at bounding box center [275, 51] width 81 height 40
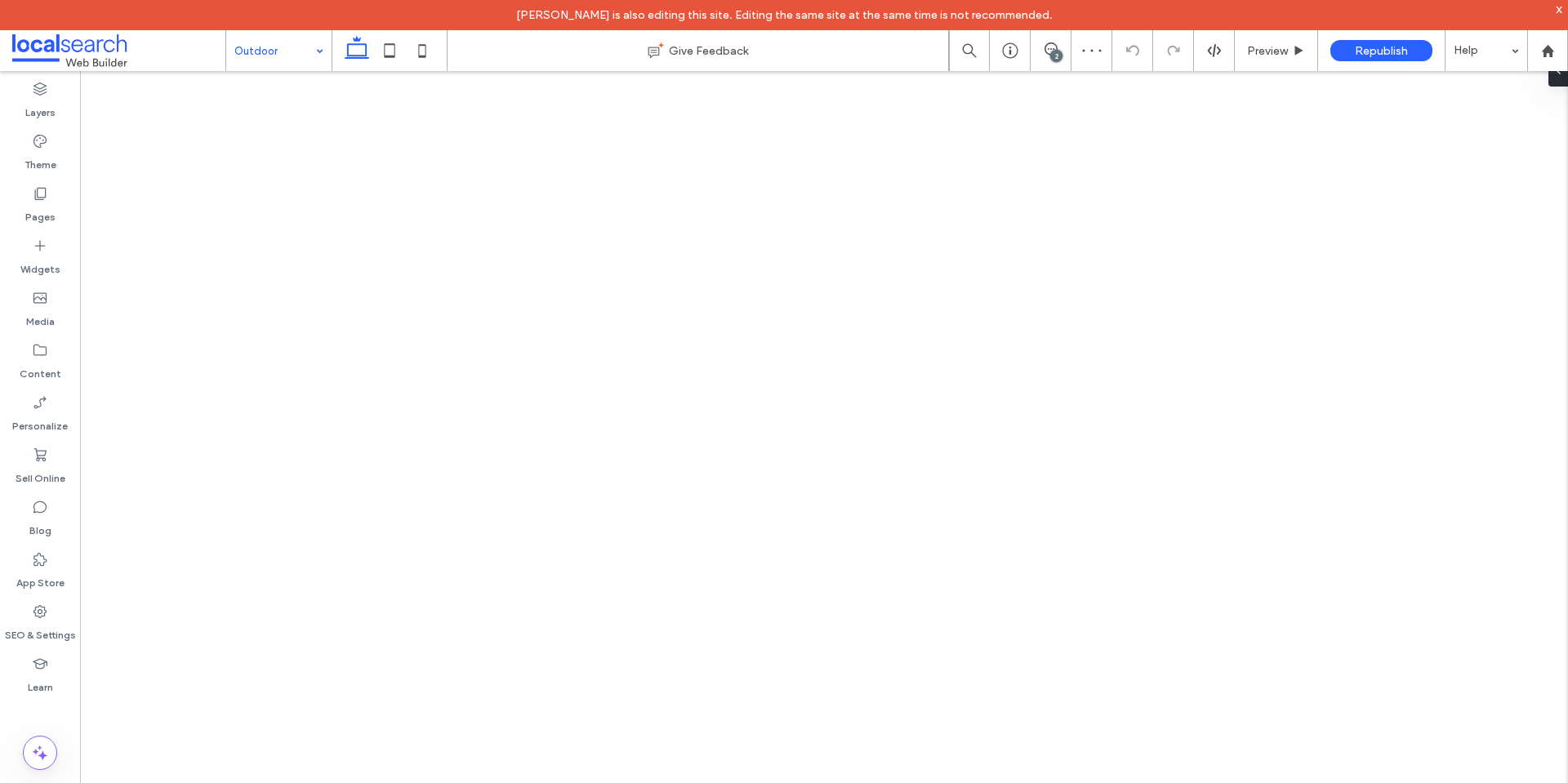
click at [300, 49] on input at bounding box center [275, 51] width 81 height 40
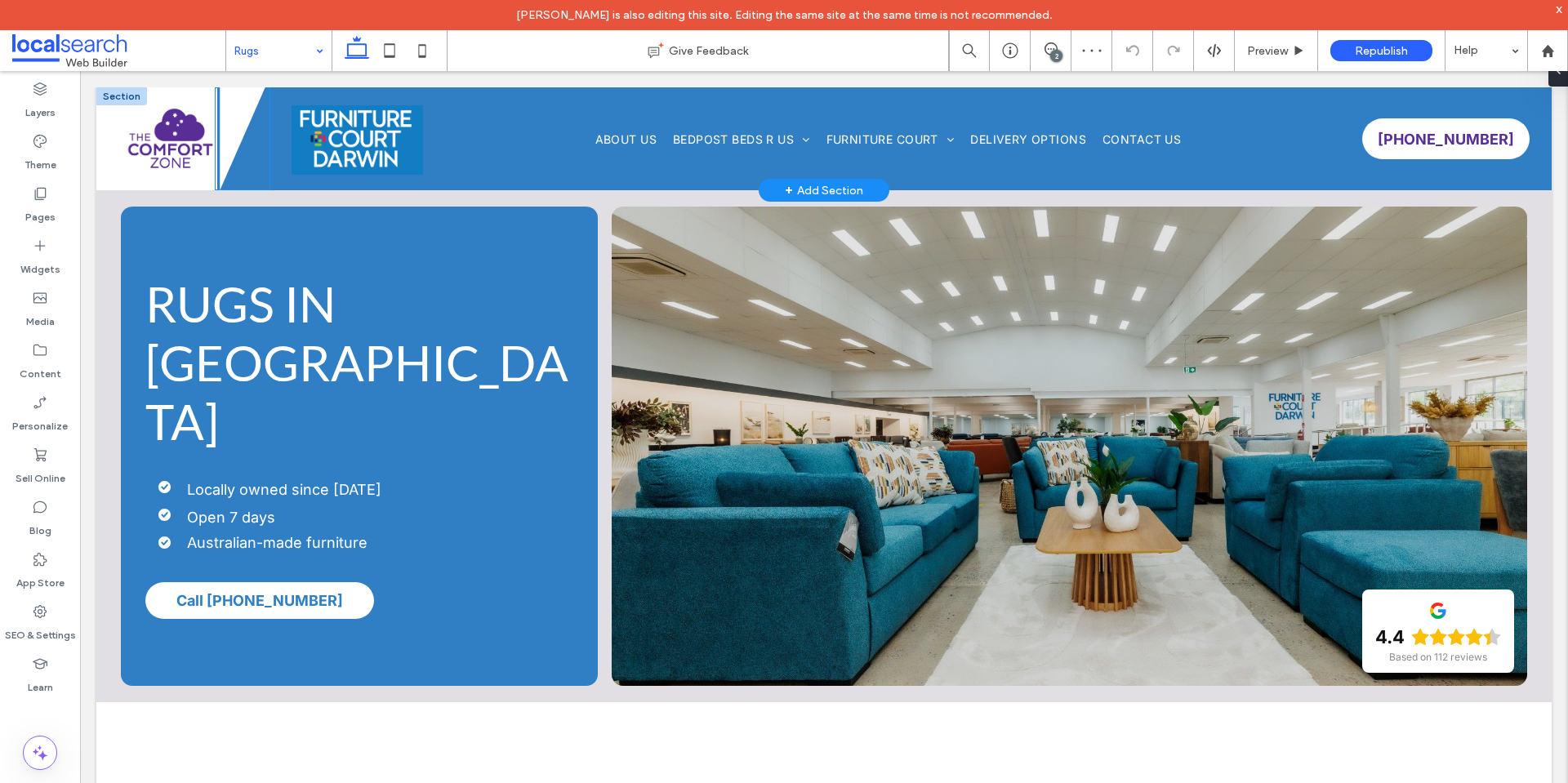
click at [228, 122] on icon at bounding box center [243, 139] width 45 height 103
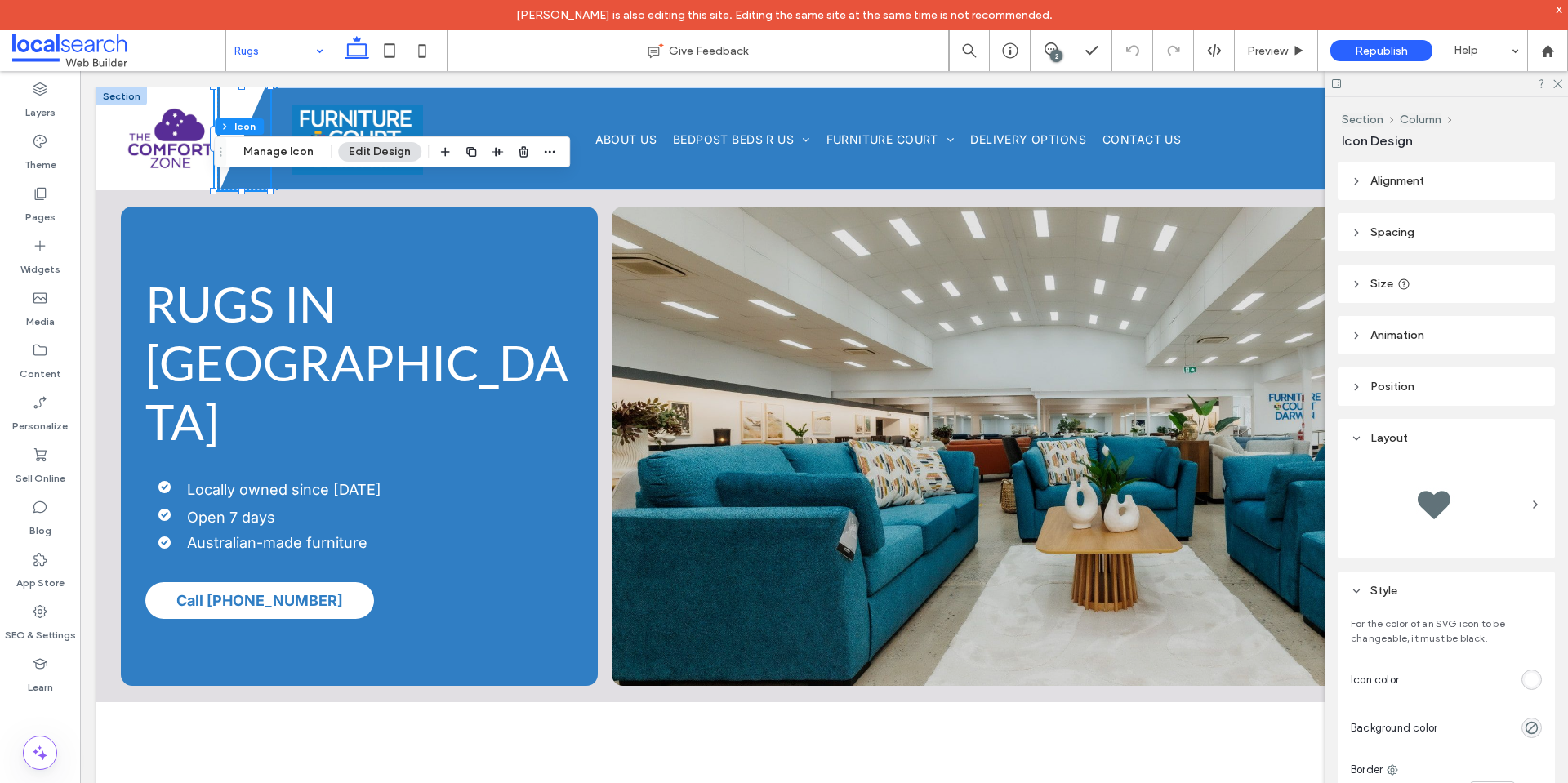
click at [1448, 231] on header "Spacing" at bounding box center [1446, 233] width 217 height 39
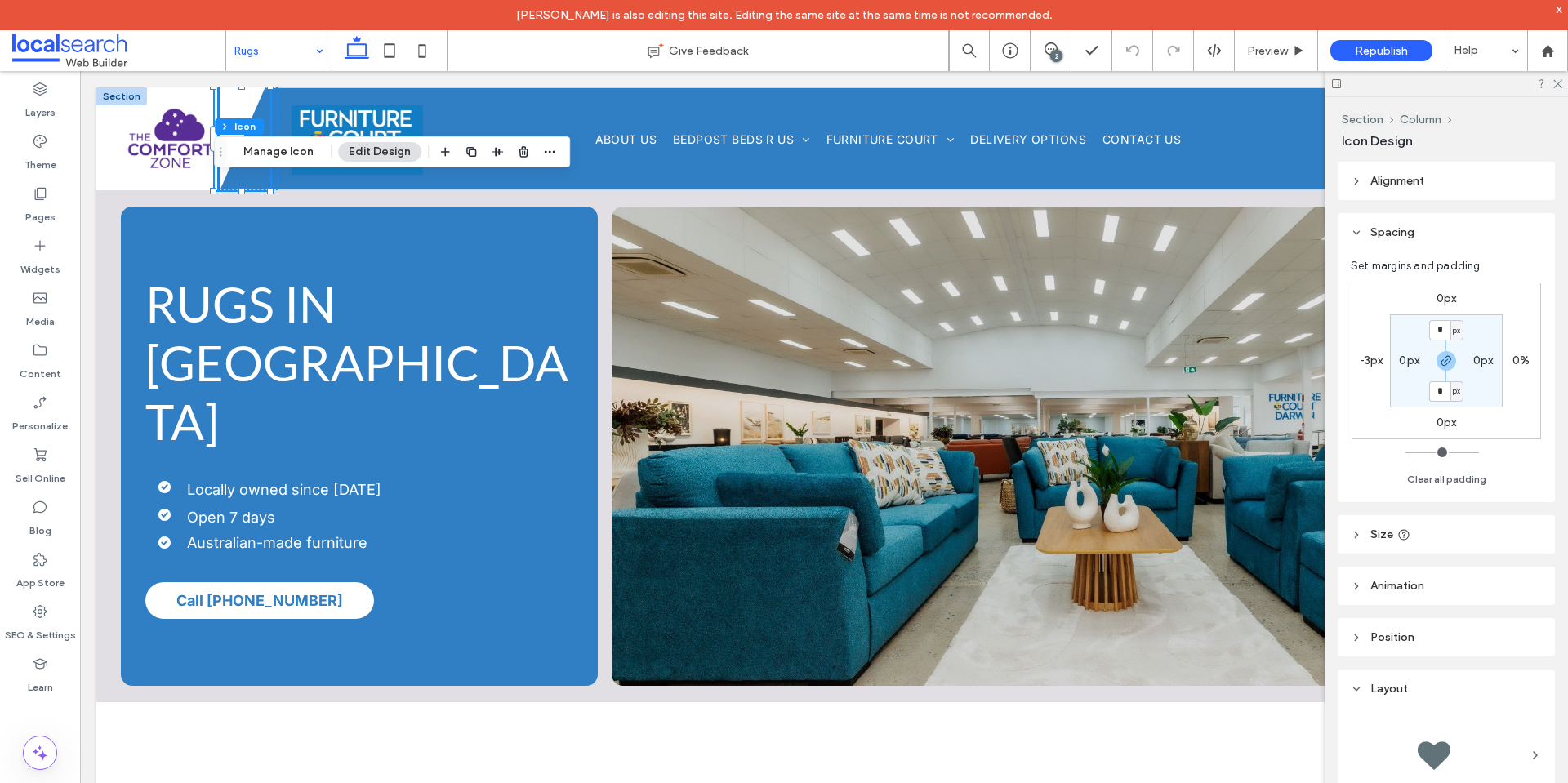
click at [1374, 362] on label "-3px" at bounding box center [1371, 360] width 24 height 14
type input "*"
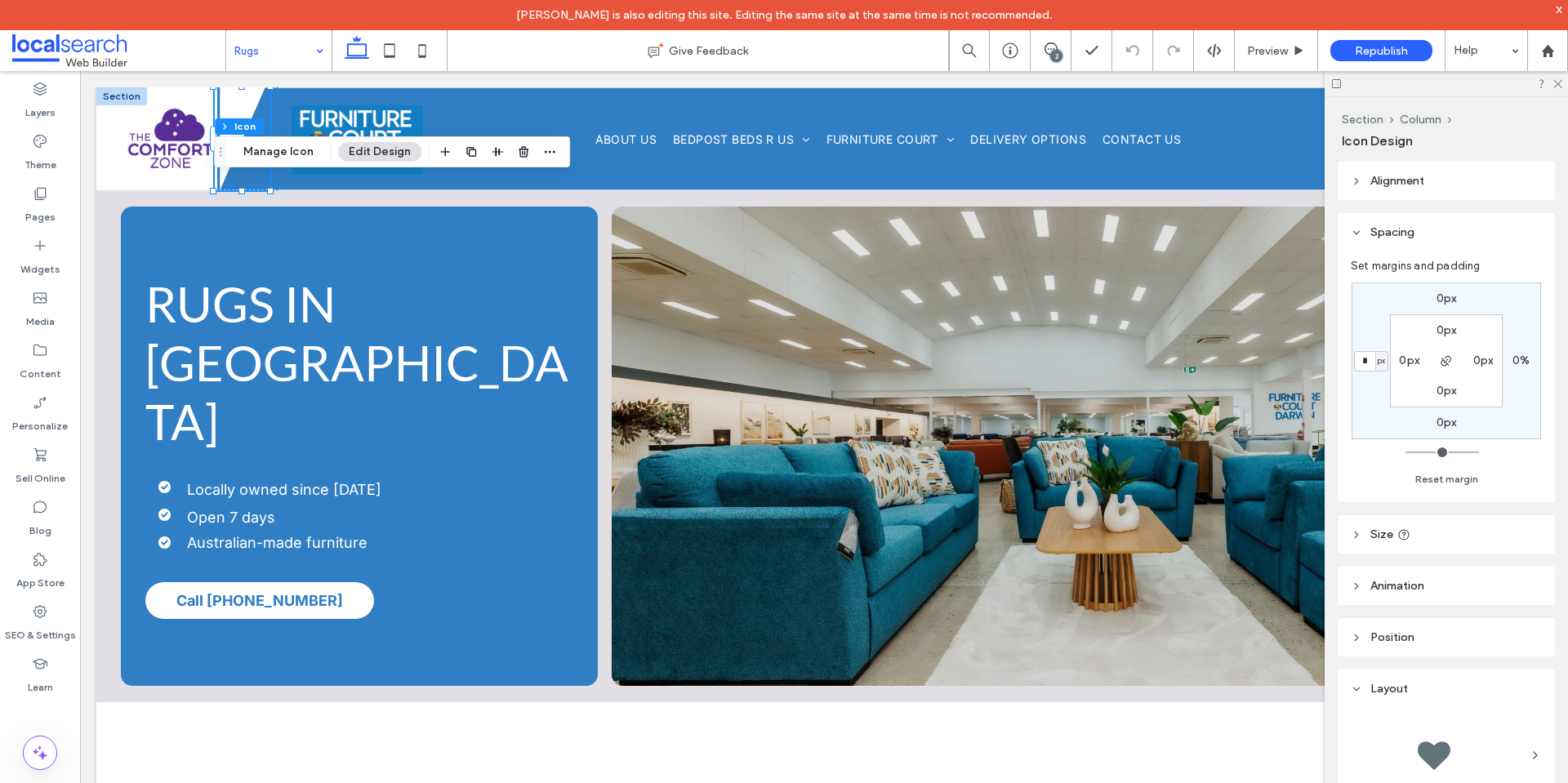
type input "*"
type input "**"
type input "*"
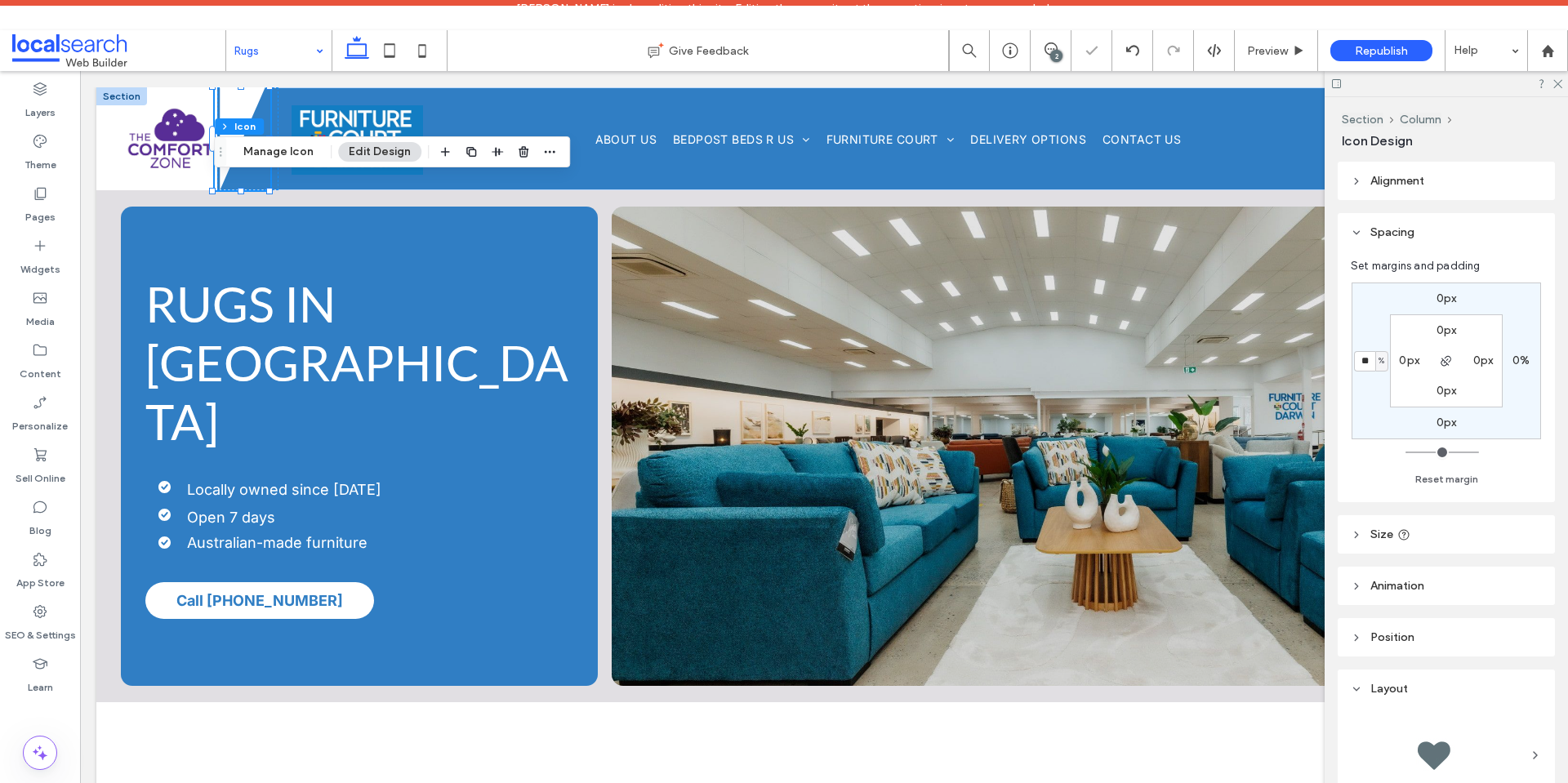
type input "*"
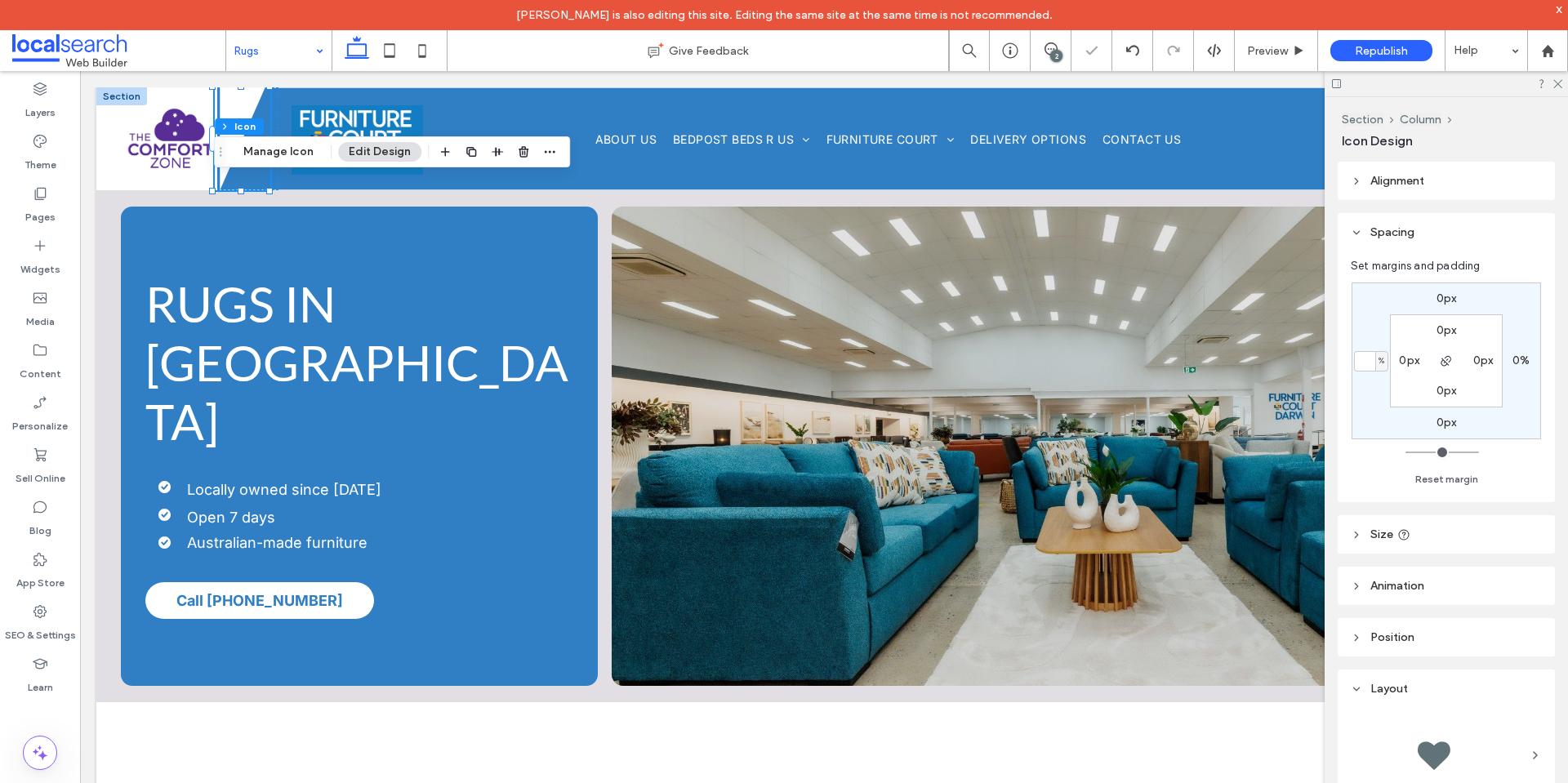
type input "*"
click at [1383, 362] on span "%" at bounding box center [1381, 361] width 6 height 17
click at [1380, 381] on span "px" at bounding box center [1375, 386] width 11 height 17
click at [1369, 362] on input "*" at bounding box center [1364, 361] width 21 height 20
type input "**"
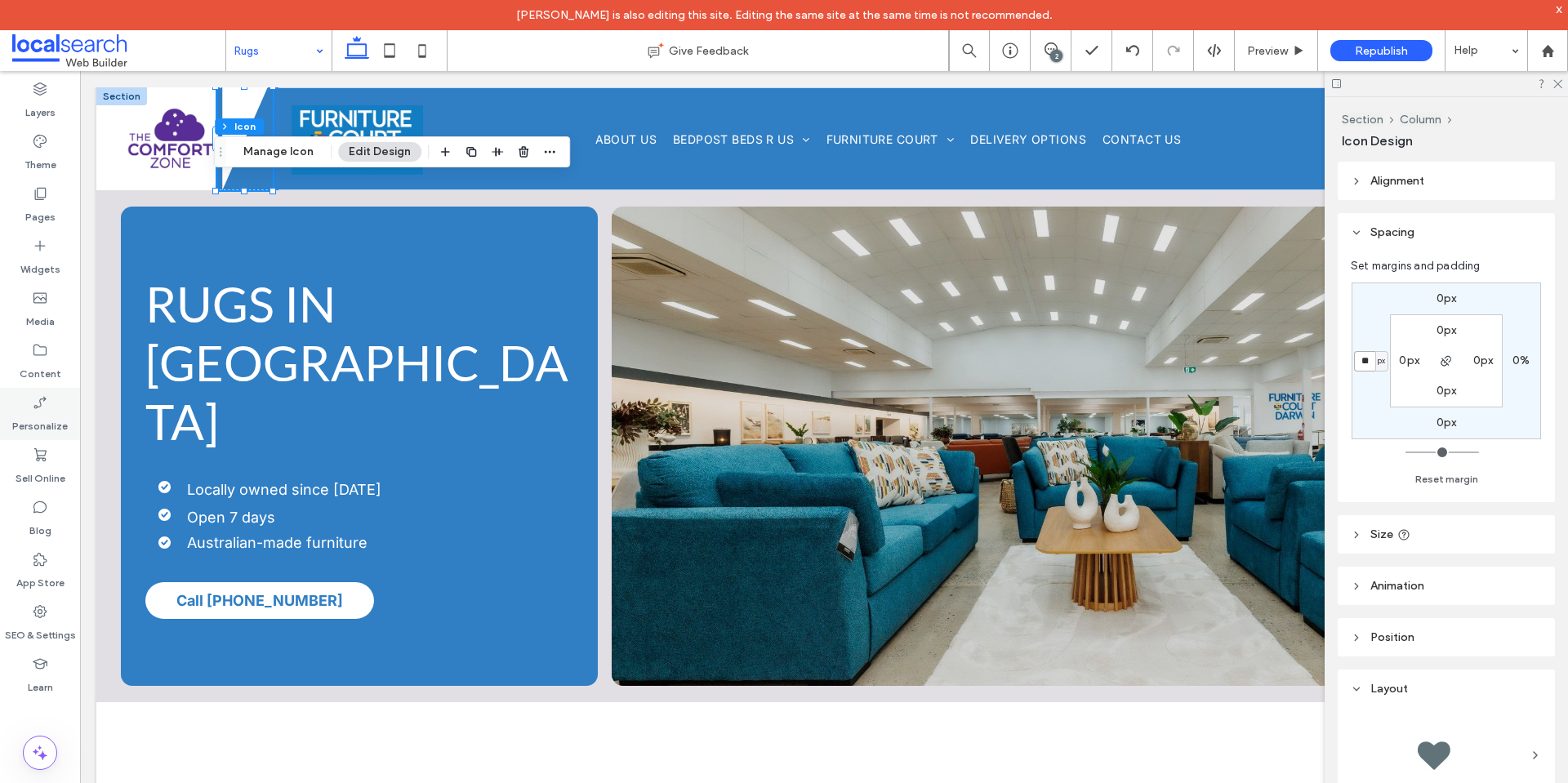
type input "*"
click at [381, 292] on div "RUGS IN DARWIN Locally owned since 1984 Open 7 days Australian-made furniture C…" at bounding box center [358, 447] width 477 height 480
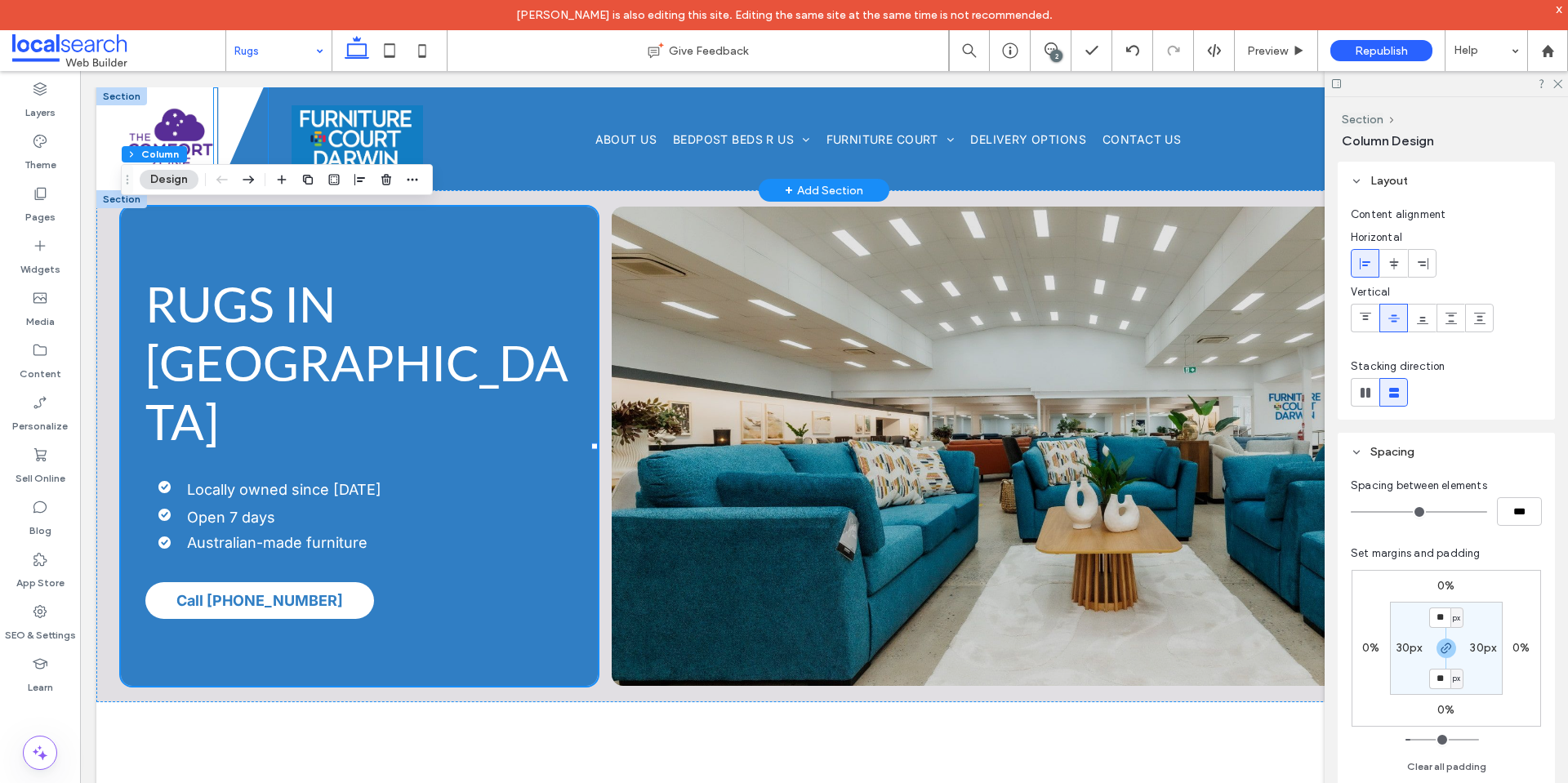
click at [244, 115] on icon at bounding box center [241, 139] width 45 height 103
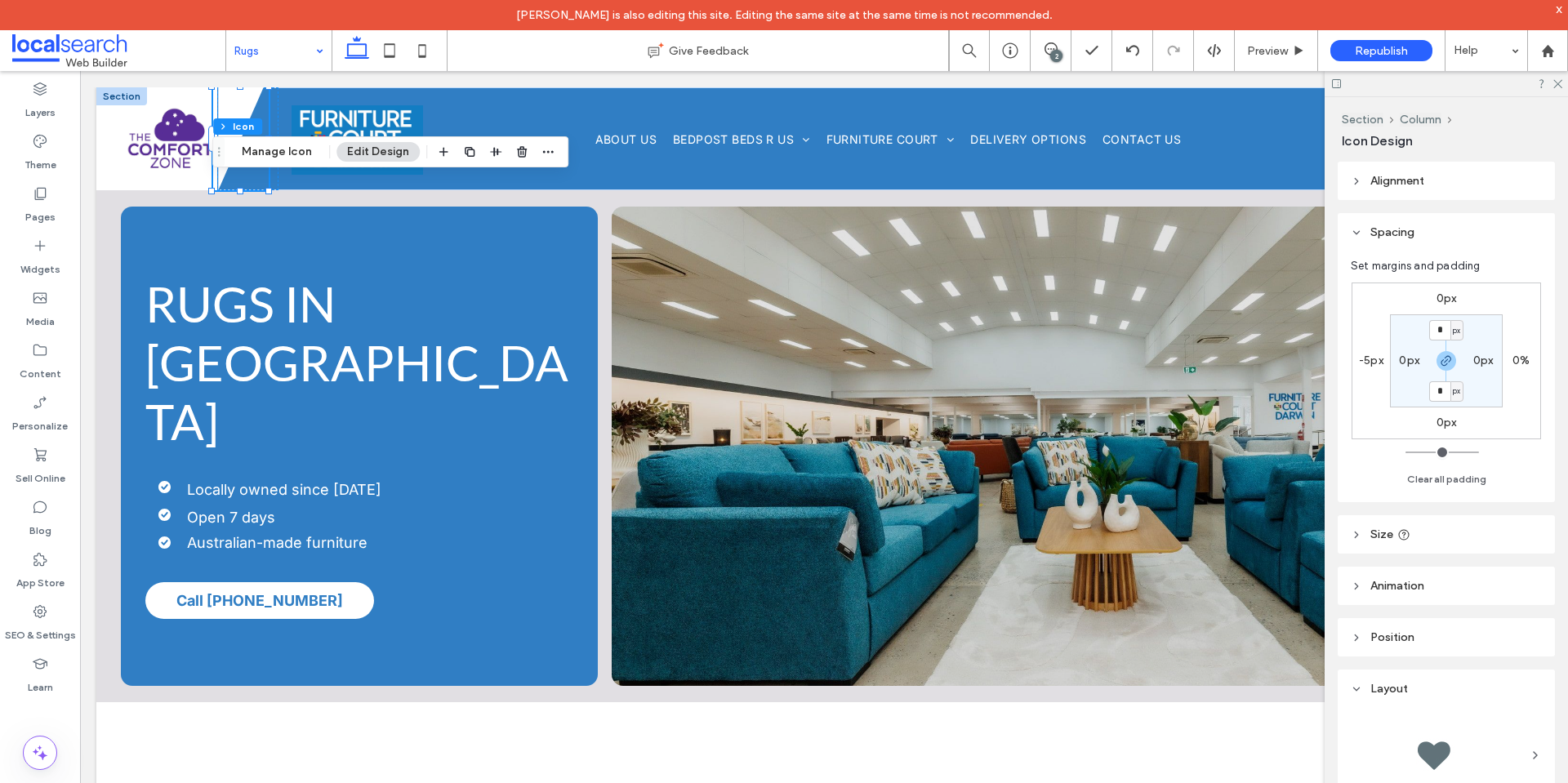
click at [1366, 357] on label "-5px" at bounding box center [1370, 360] width 25 height 14
type input "*"
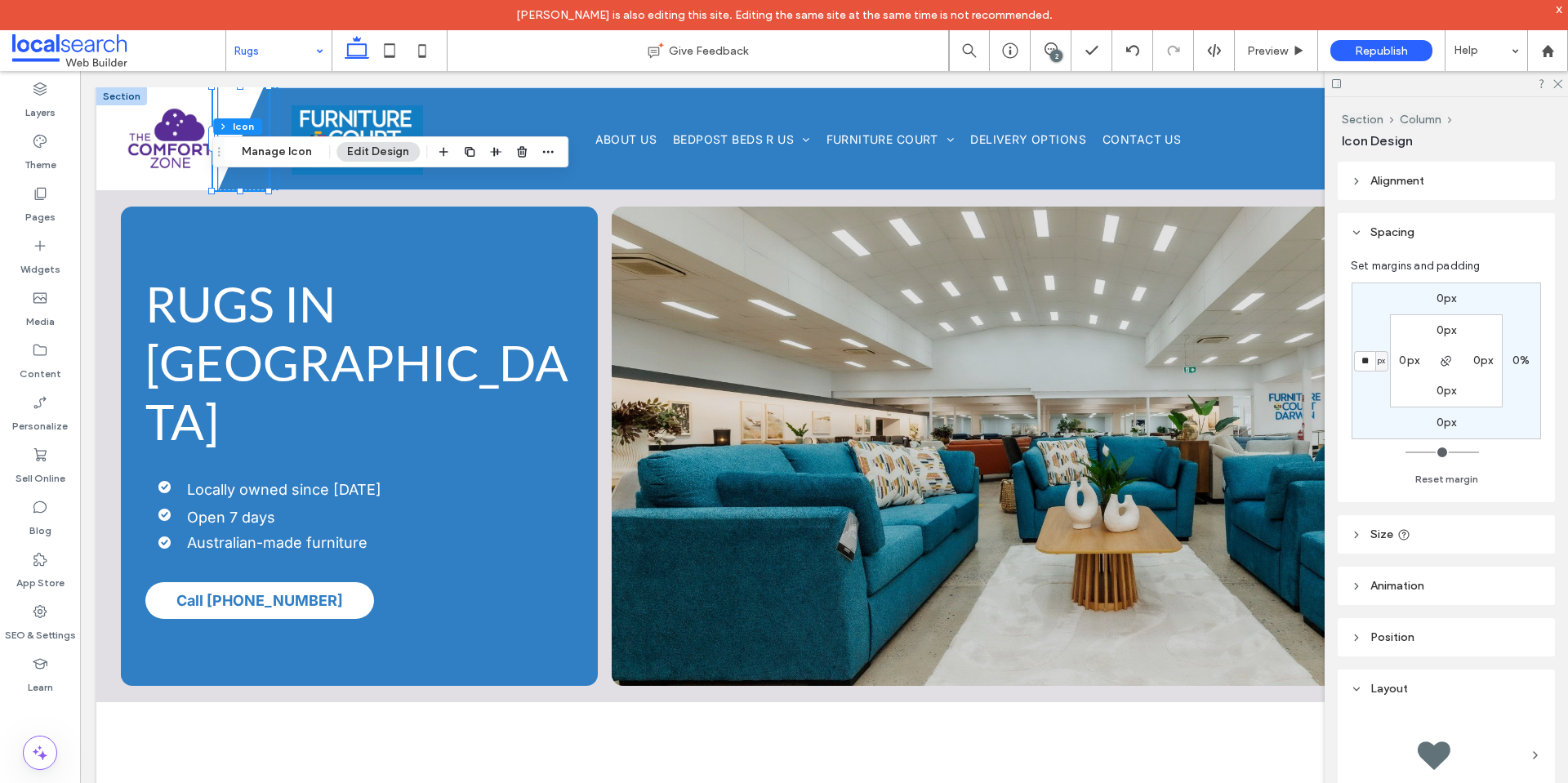
type input "**"
type input "*"
click at [1557, 84] on use at bounding box center [1558, 85] width 9 height 9
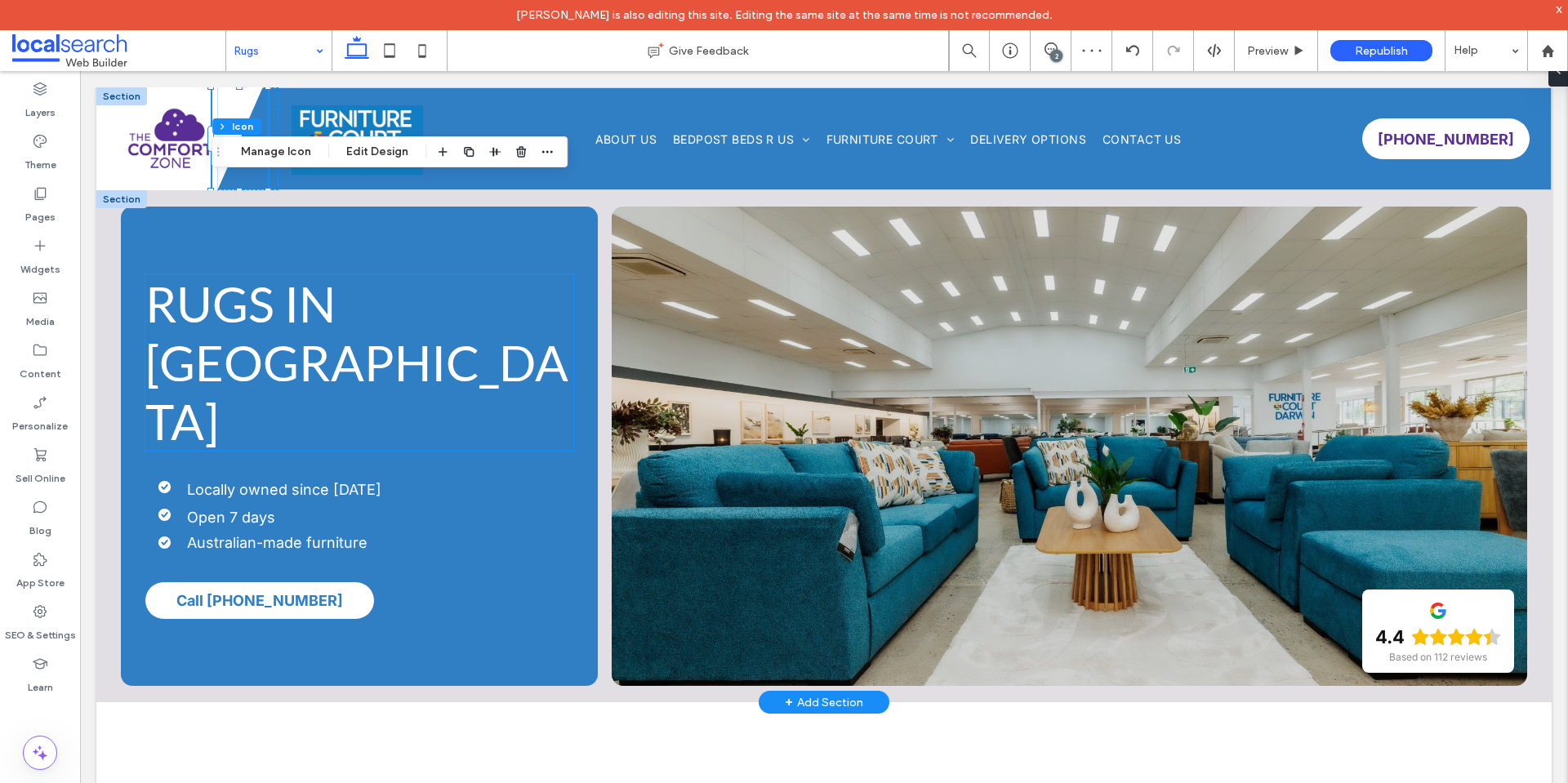
click at [269, 349] on span "RUGS IN DARWIN" at bounding box center [357, 363] width 423 height 176
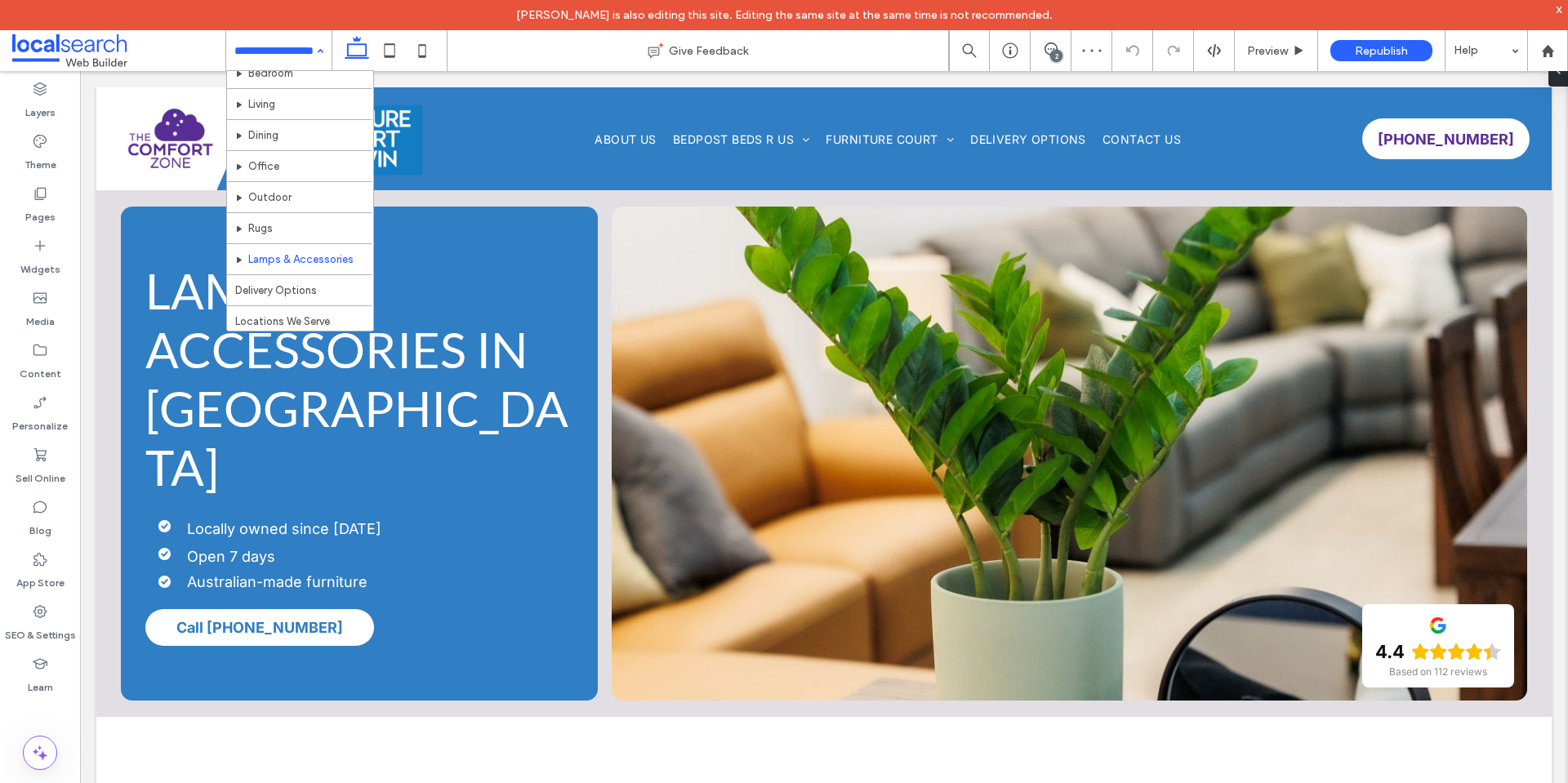
scroll to position [82, 0]
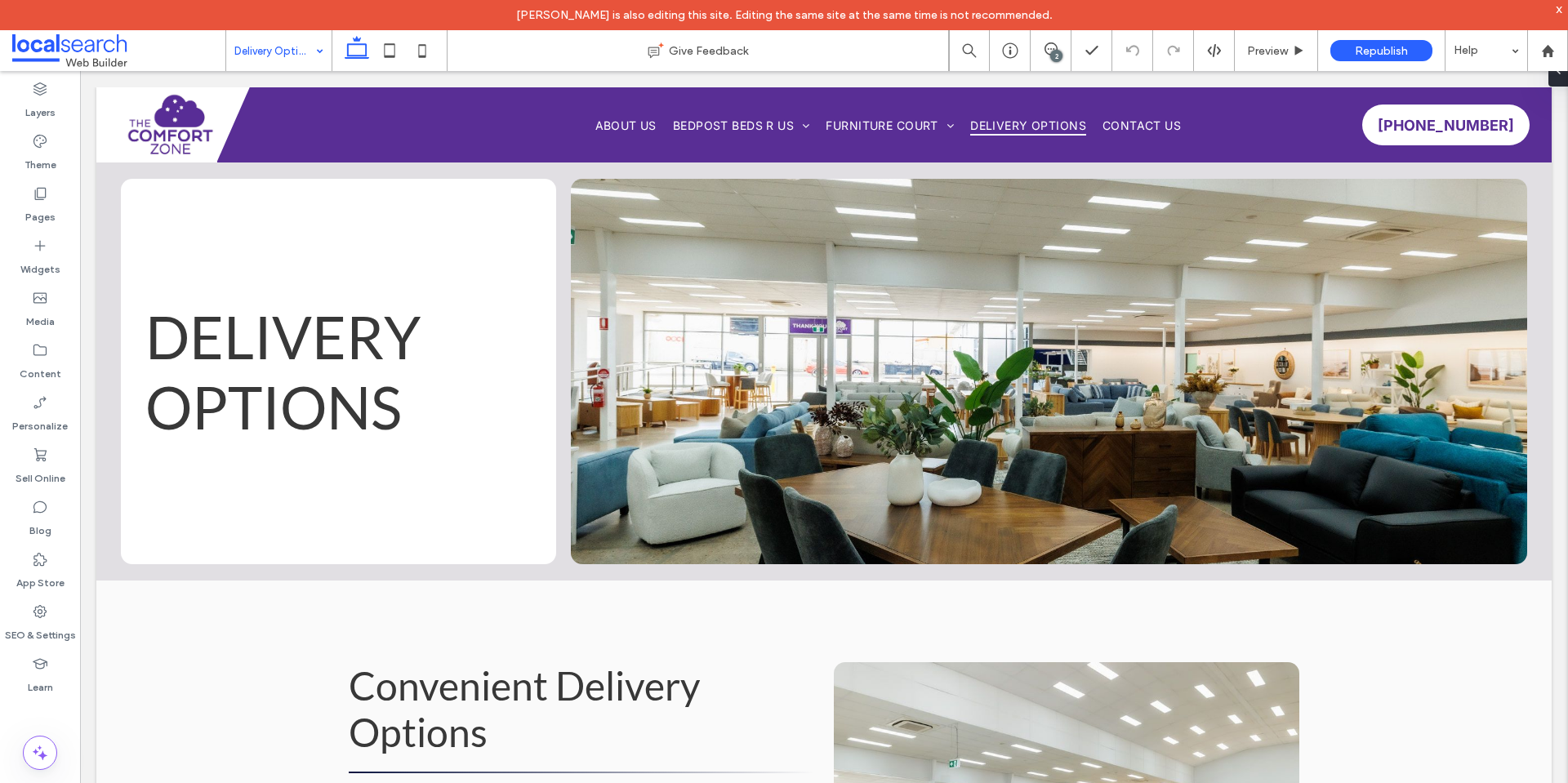
click at [291, 54] on input at bounding box center [275, 51] width 81 height 40
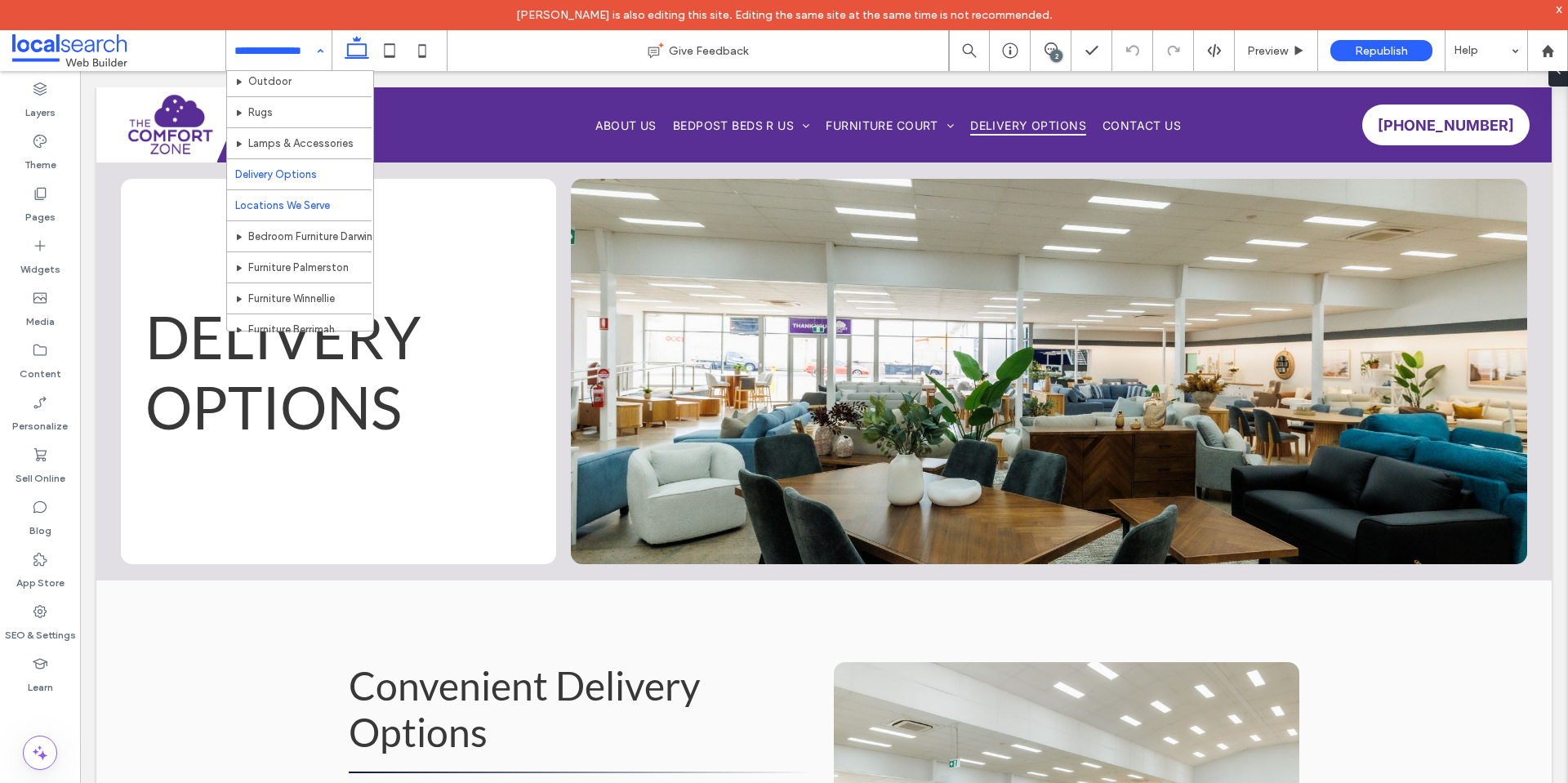
scroll to position [164, 0]
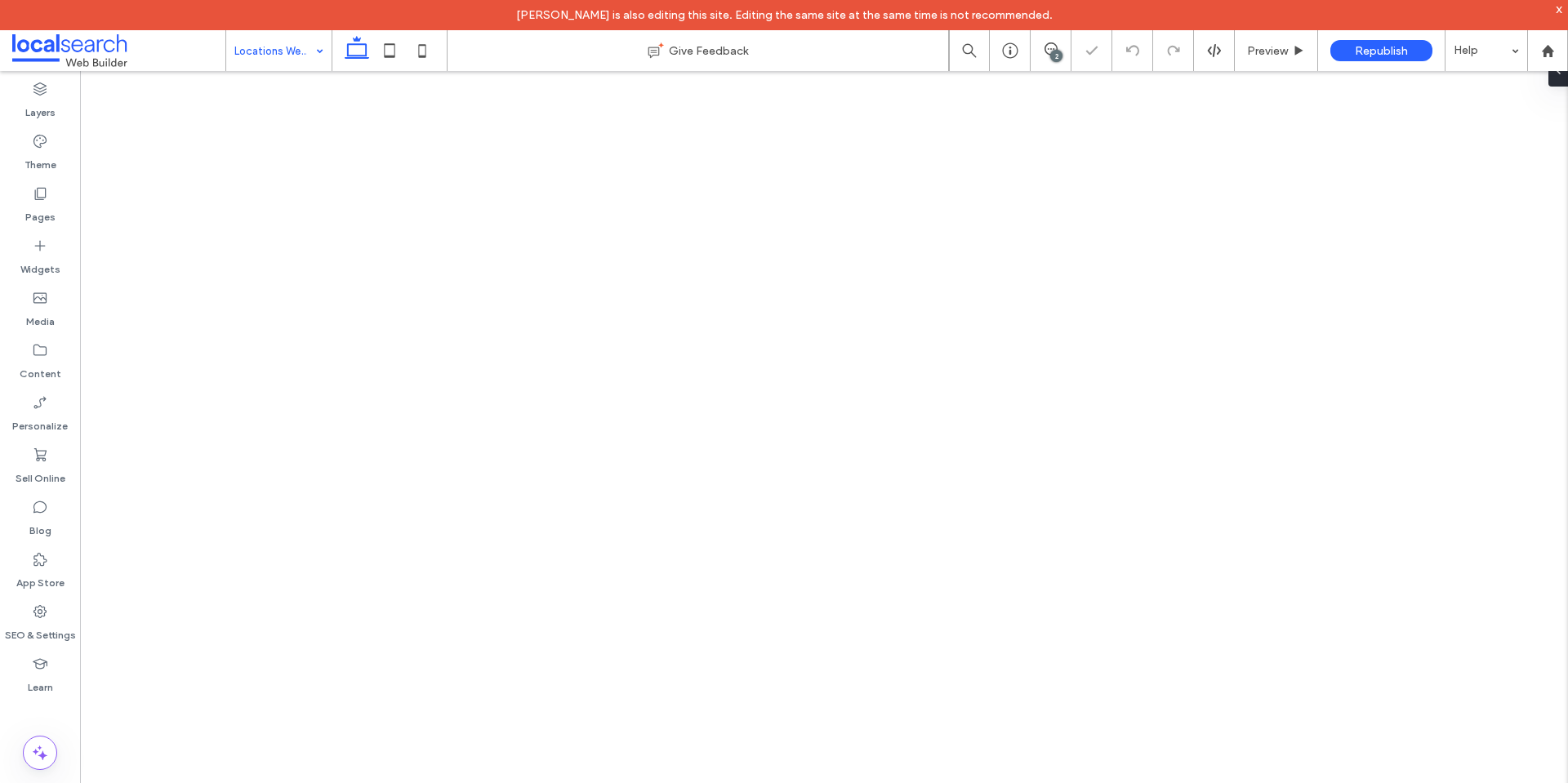
click at [267, 61] on input at bounding box center [275, 51] width 81 height 40
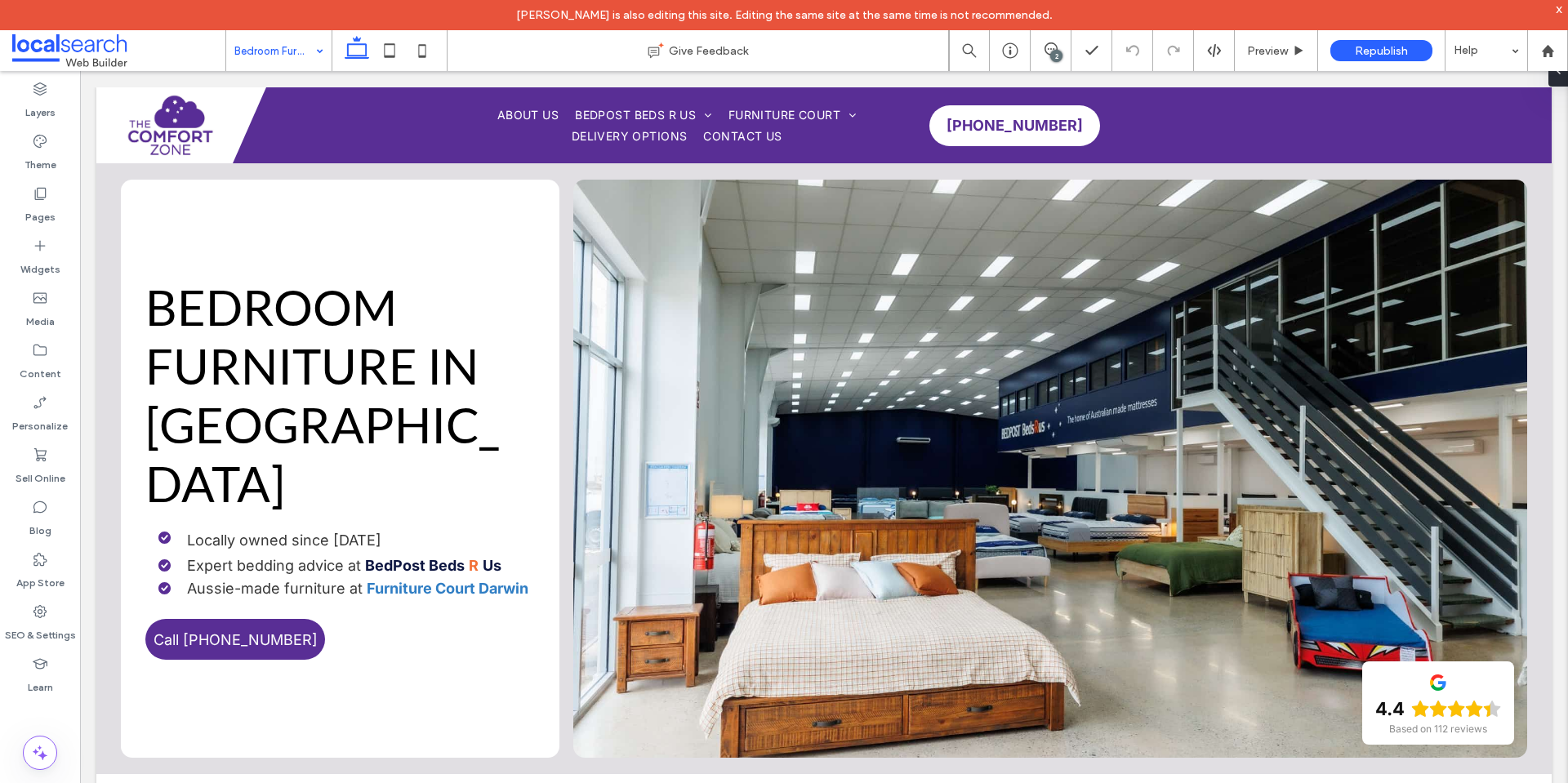
click at [278, 49] on input at bounding box center [275, 51] width 81 height 40
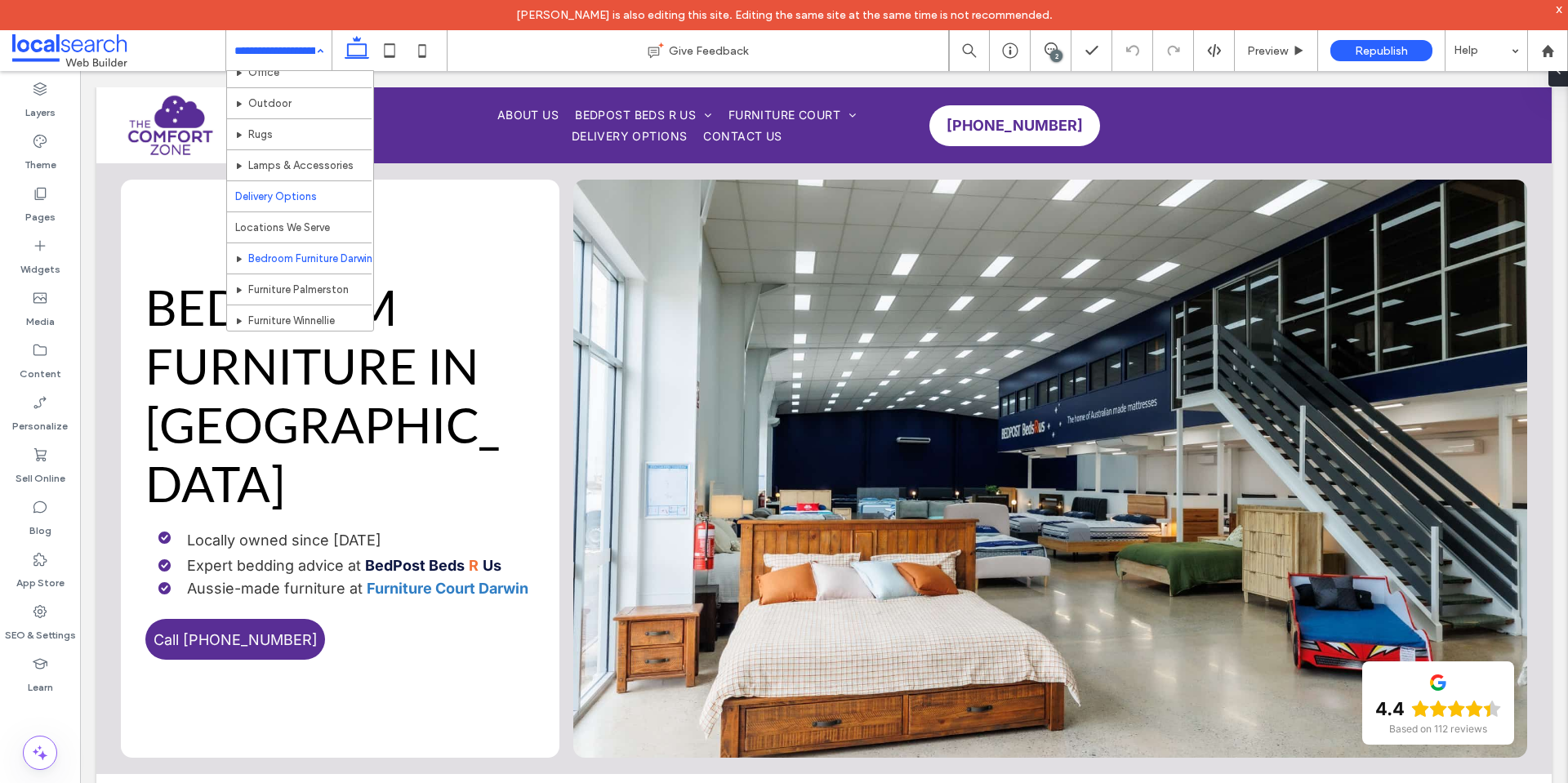
scroll to position [164, 0]
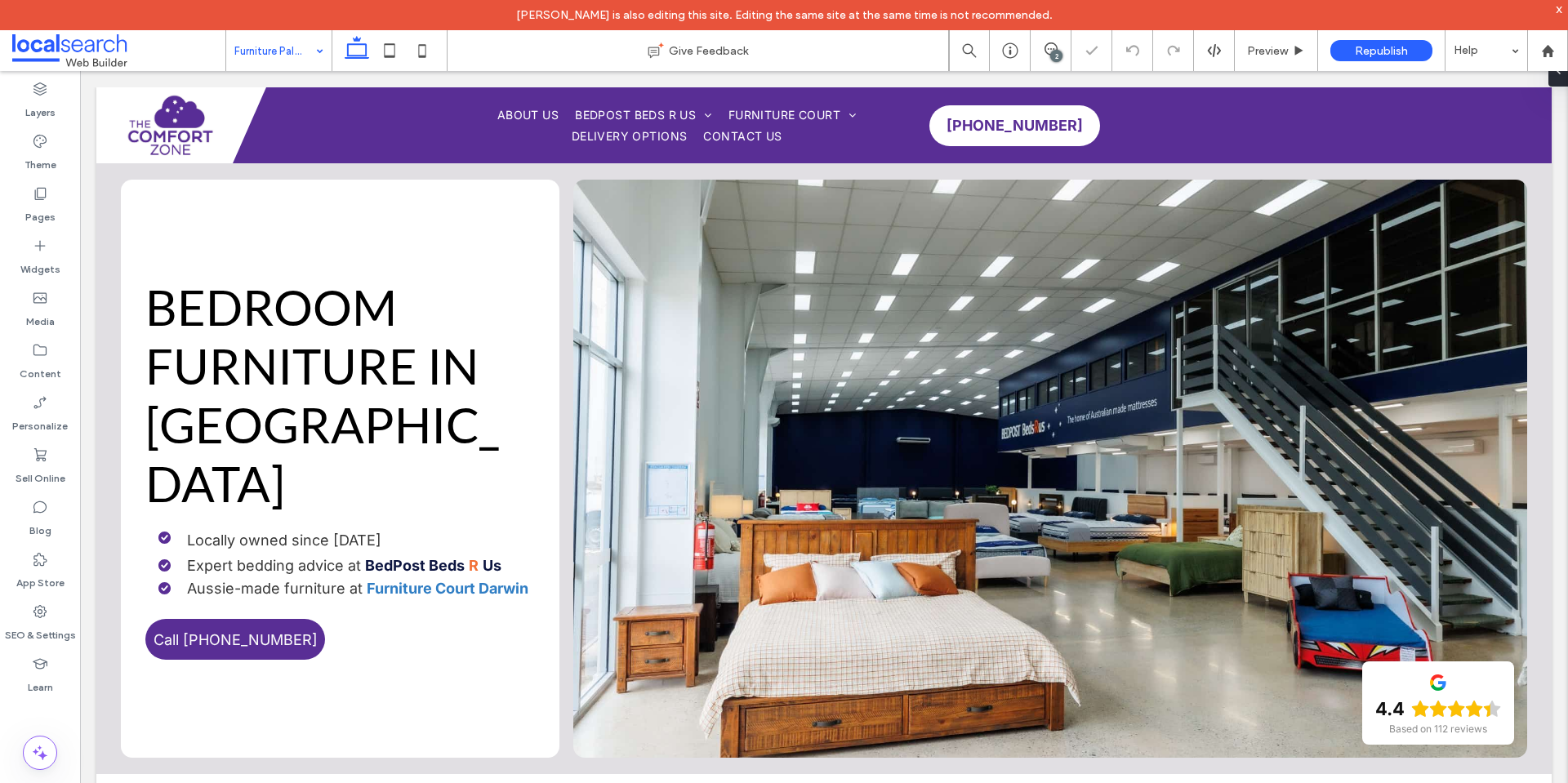
click at [280, 51] on input at bounding box center [275, 51] width 81 height 40
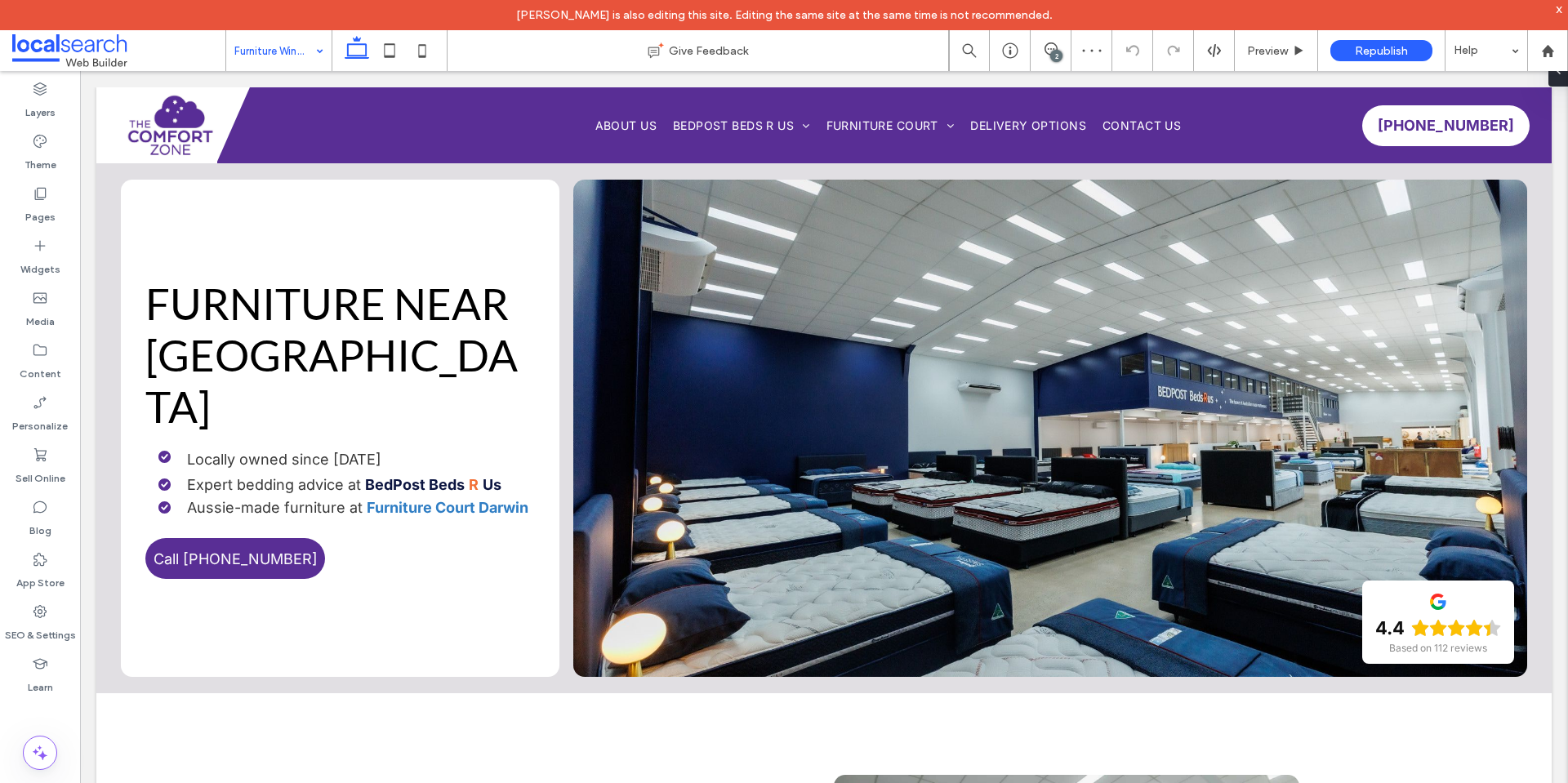
click at [282, 54] on input at bounding box center [275, 51] width 81 height 40
click at [268, 55] on input at bounding box center [275, 51] width 81 height 40
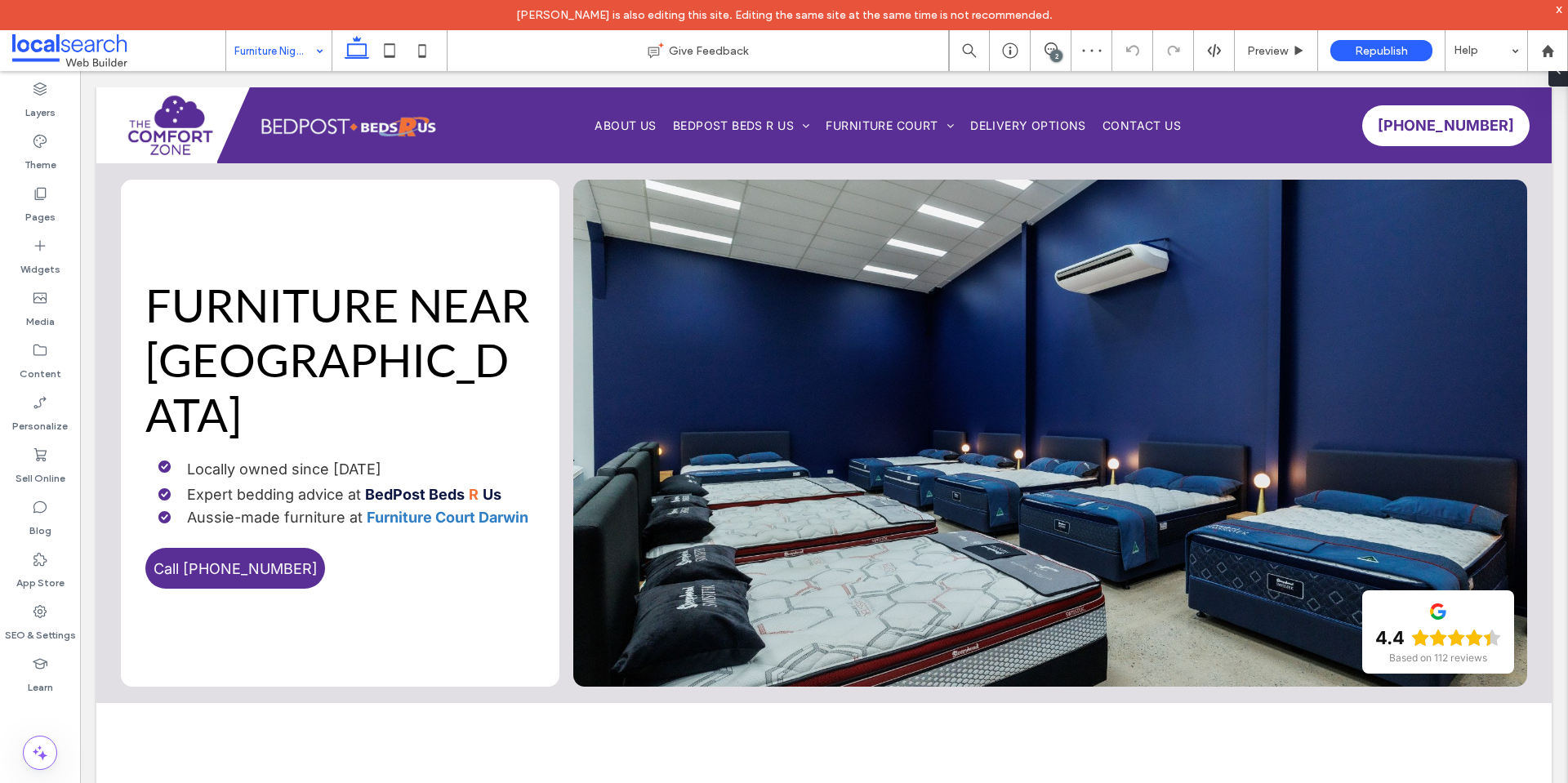
click at [324, 48] on div "Furniture Nightcliff" at bounding box center [278, 51] width 106 height 40
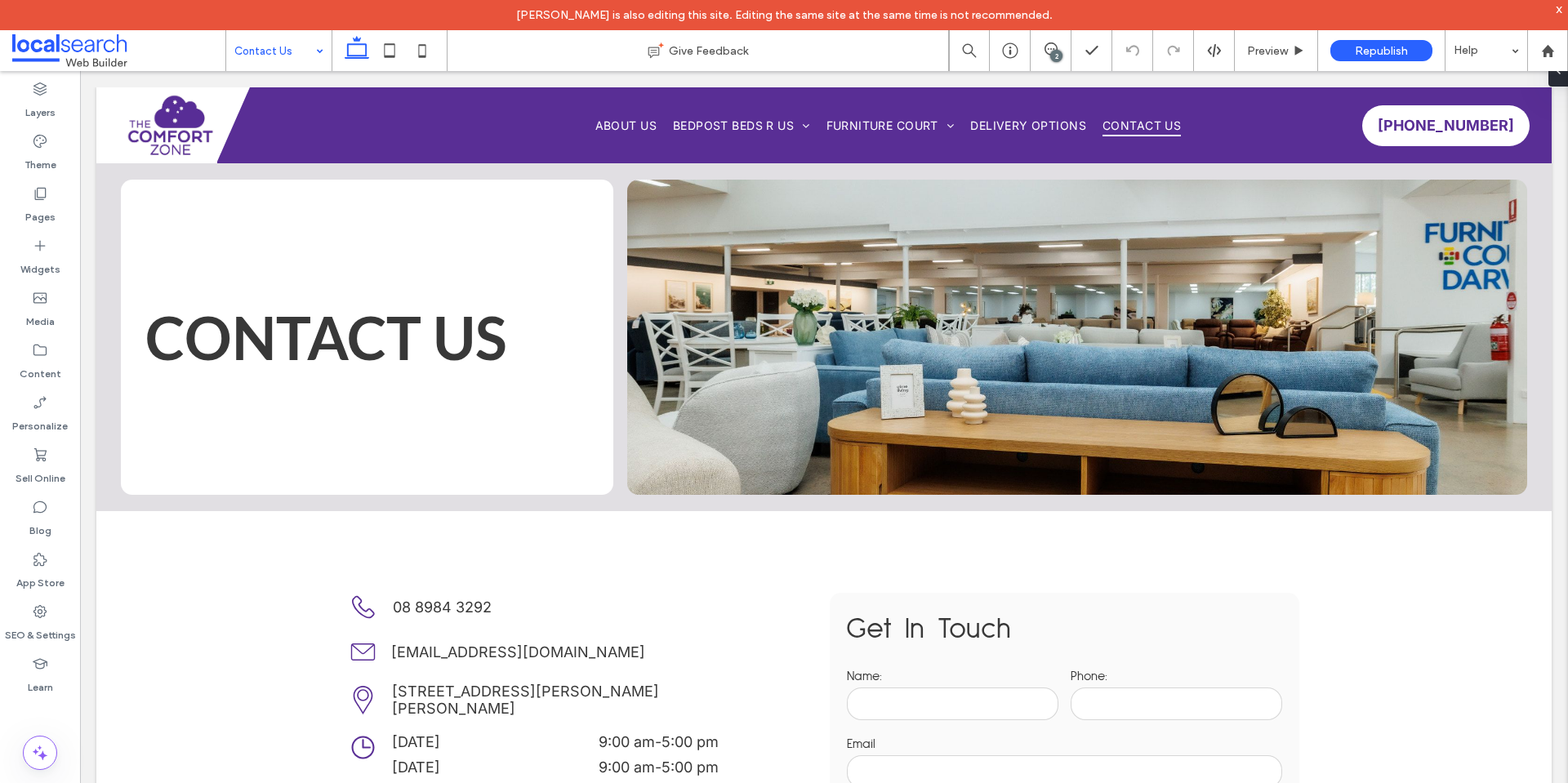
click at [286, 59] on input at bounding box center [275, 51] width 81 height 40
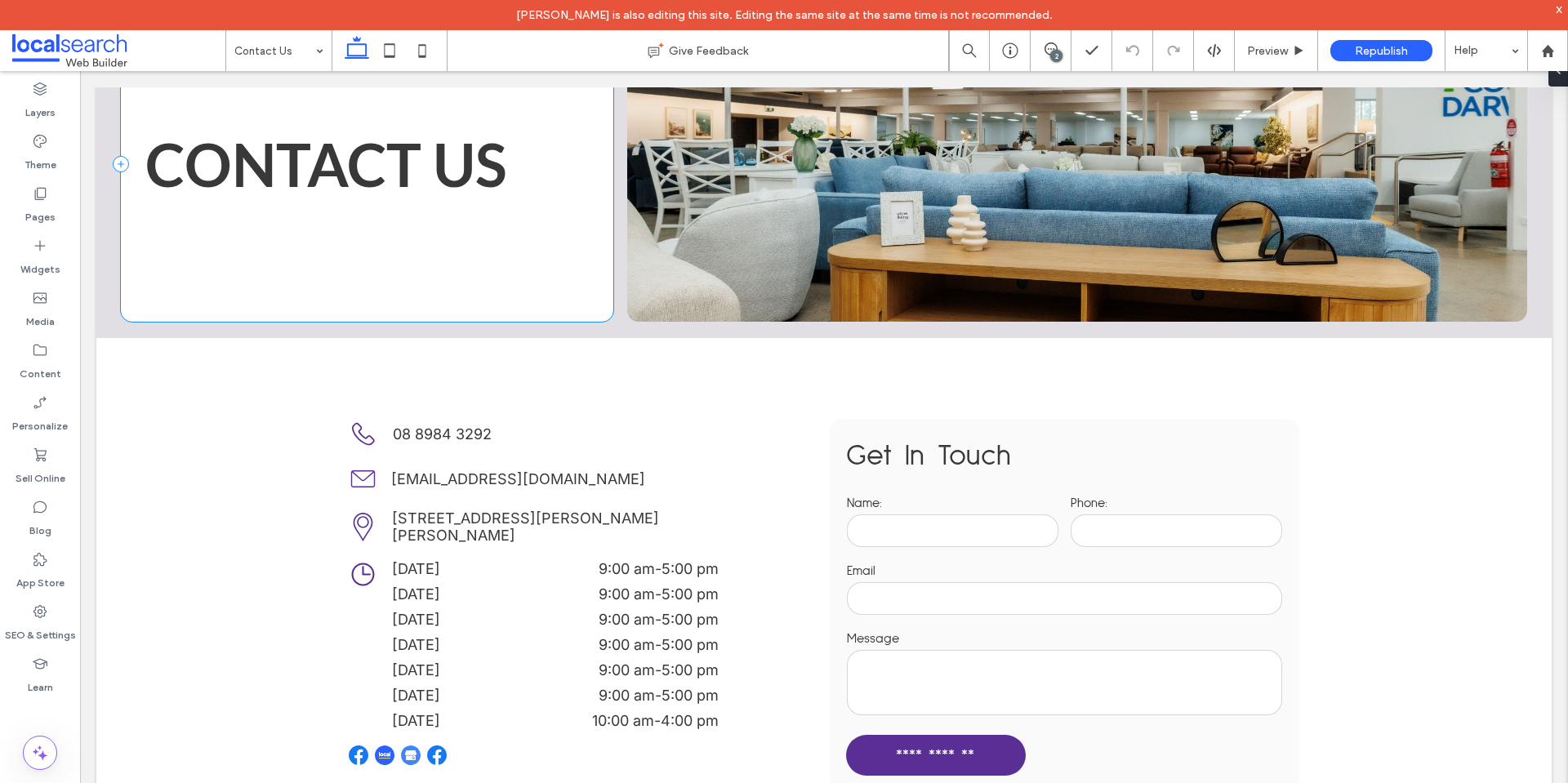
scroll to position [326, 0]
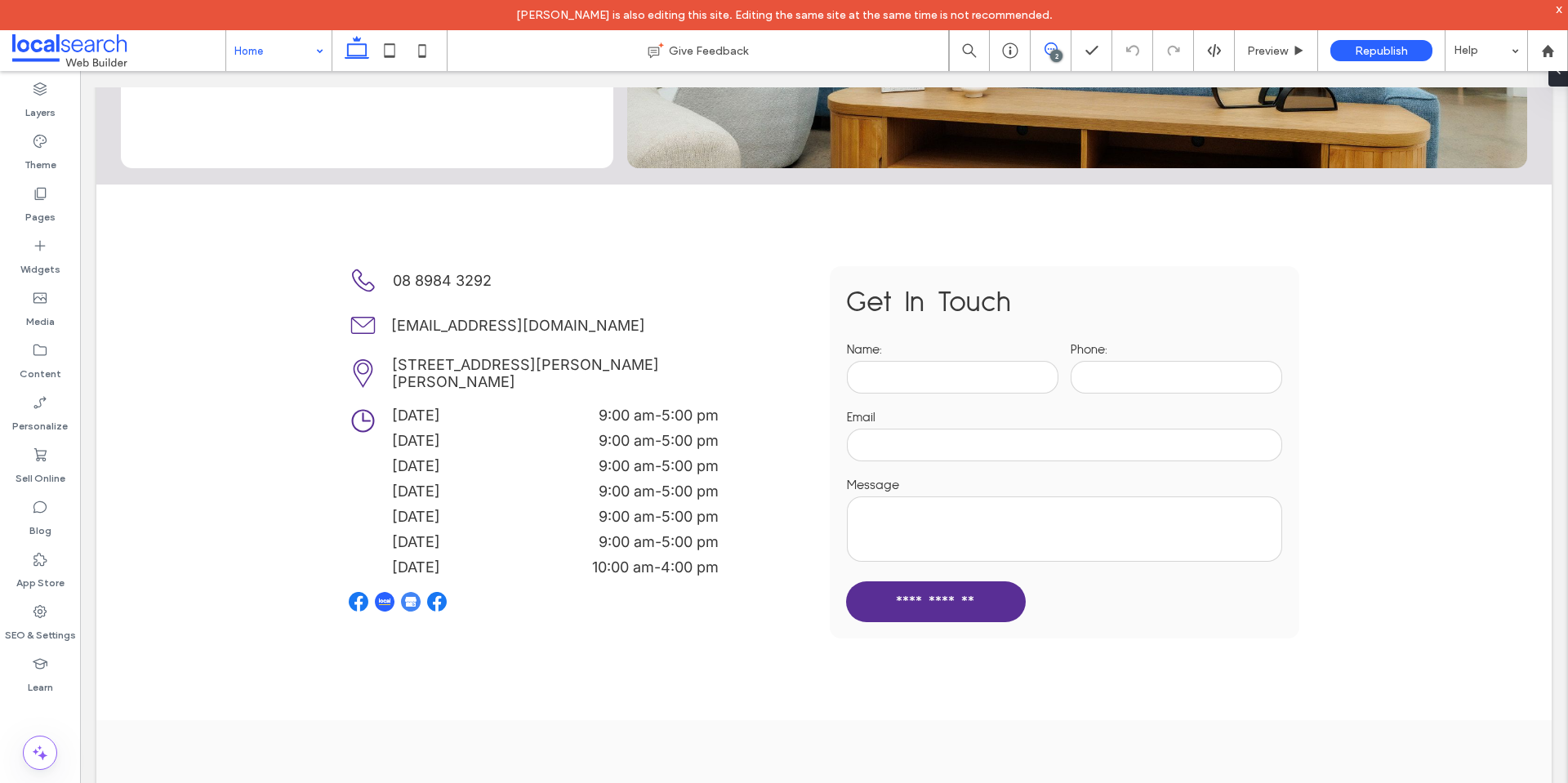
click at [1055, 48] on icon at bounding box center [1051, 49] width 13 height 13
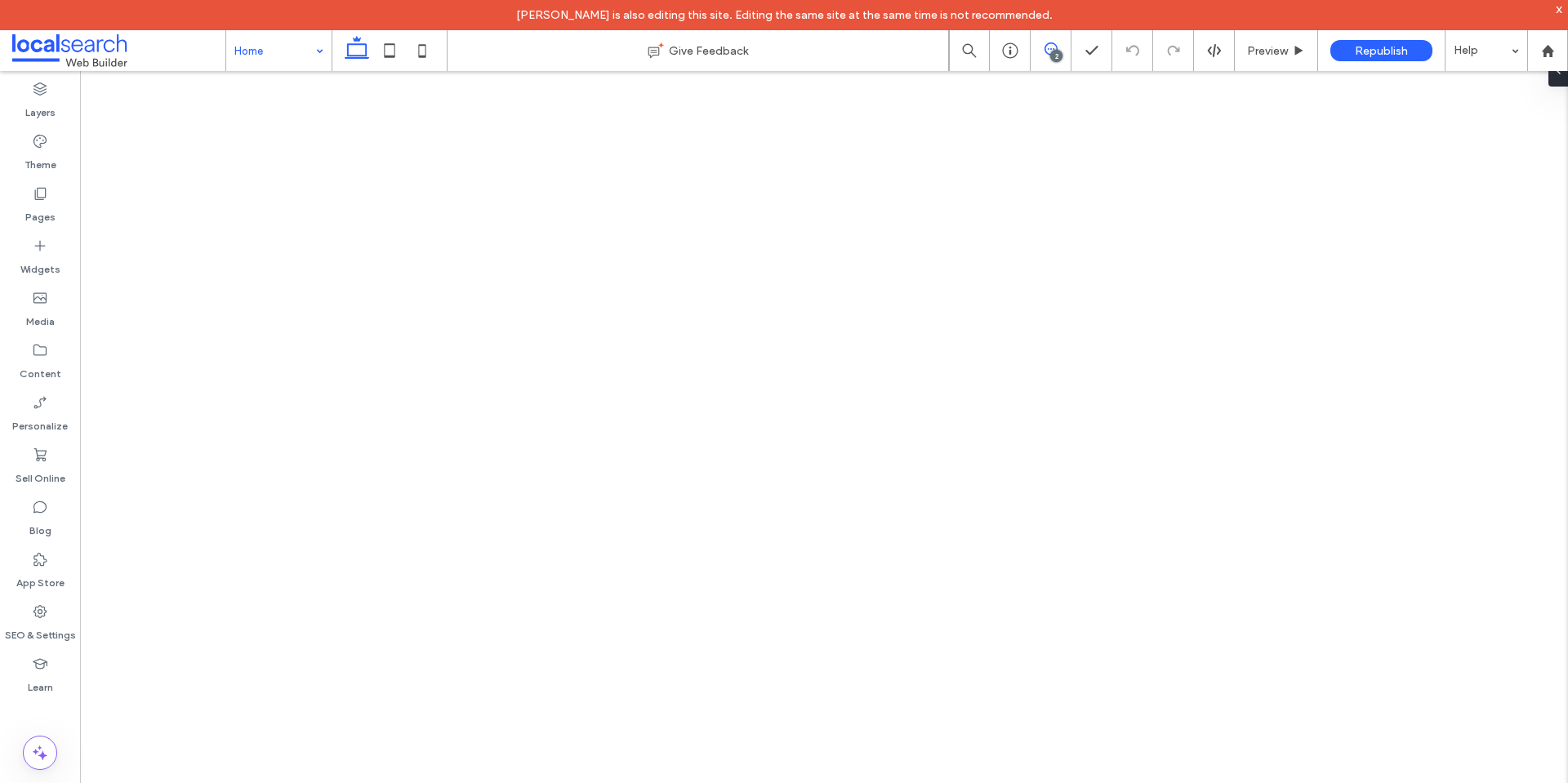
click at [1046, 49] on icon at bounding box center [1051, 49] width 13 height 13
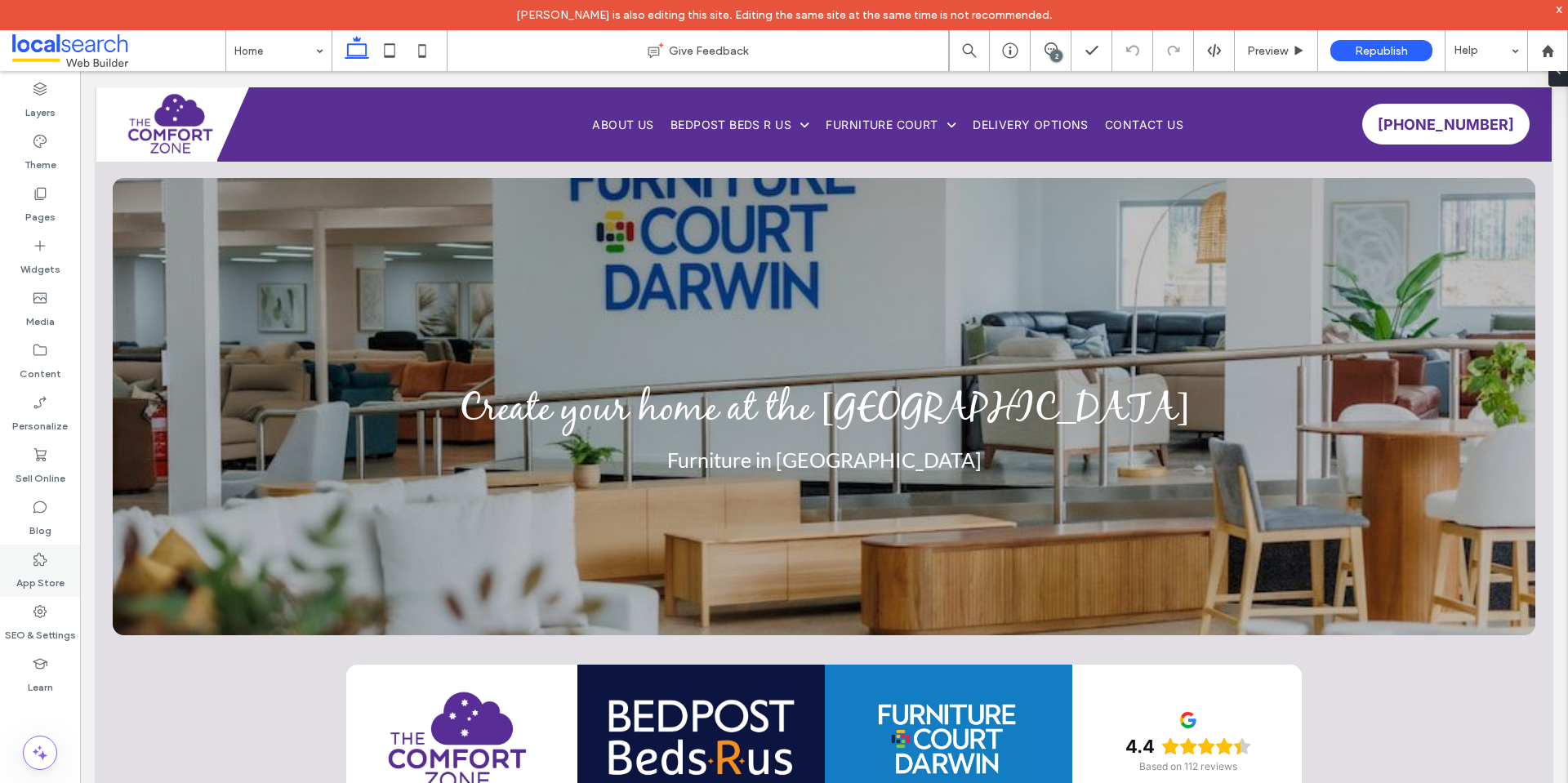
click at [40, 622] on label "SEO & Settings" at bounding box center [40, 630] width 71 height 23
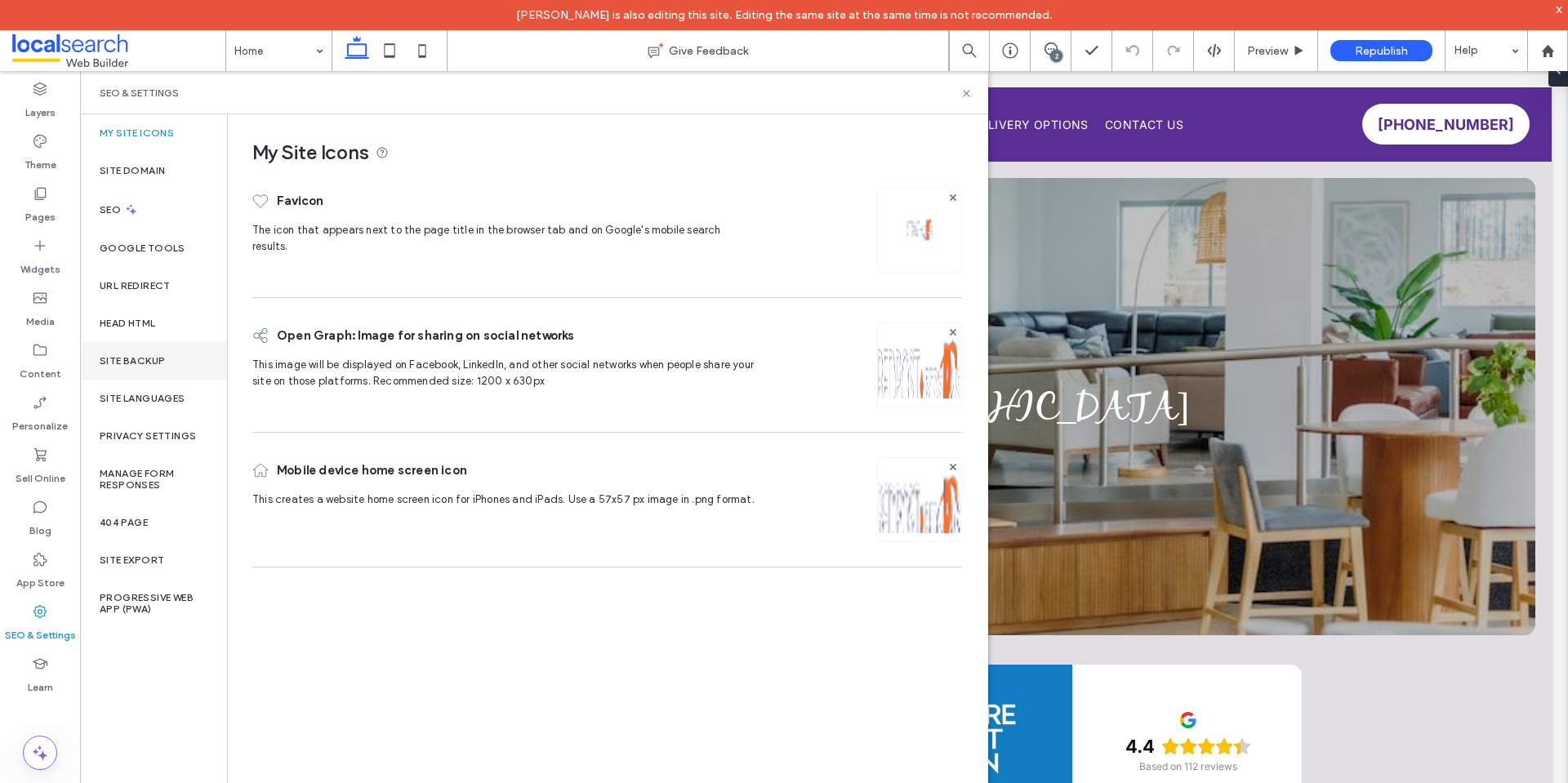
click at [122, 357] on label "Site Backup" at bounding box center [131, 360] width 65 height 11
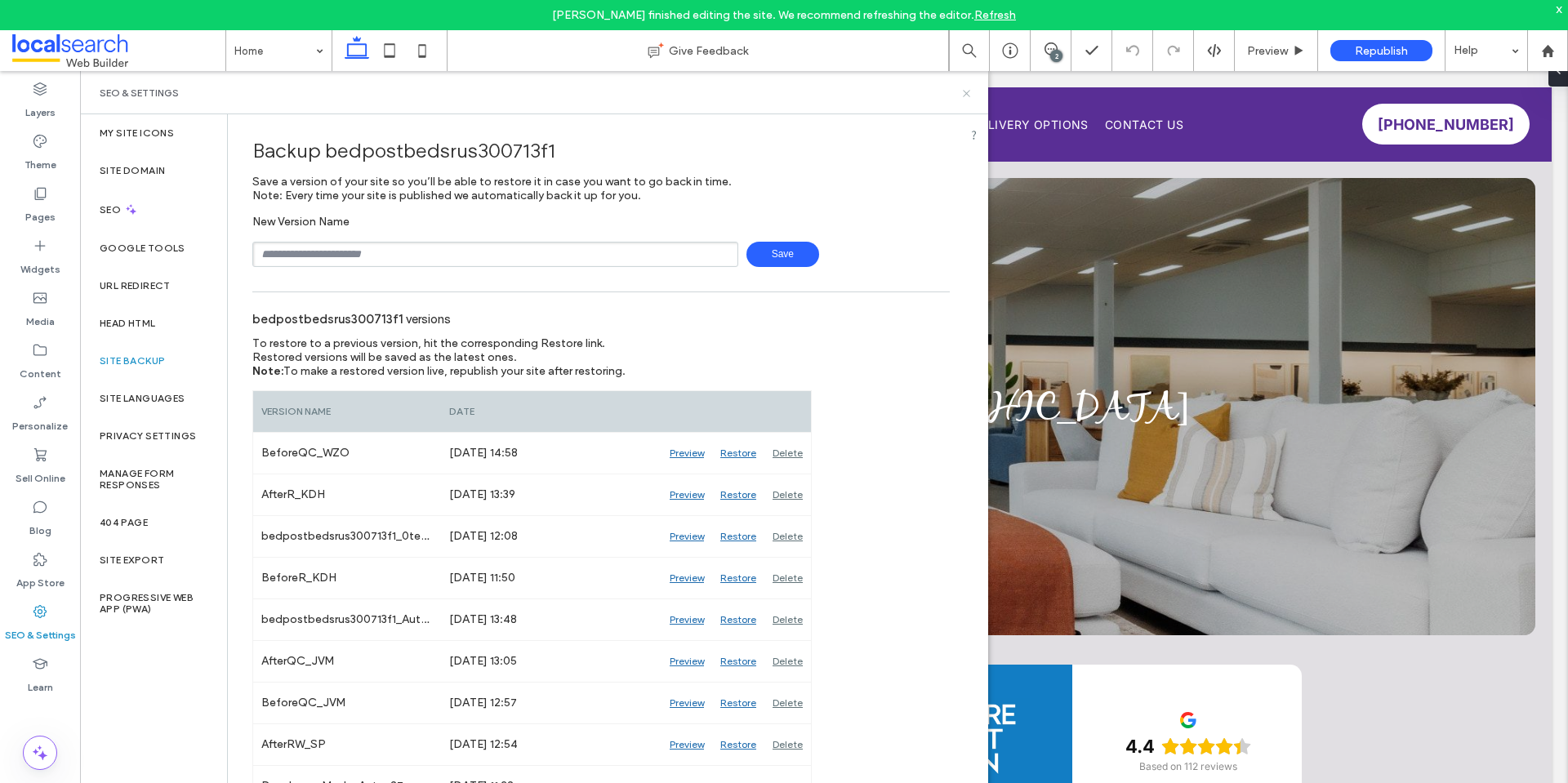
click at [964, 96] on use at bounding box center [965, 93] width 6 height 6
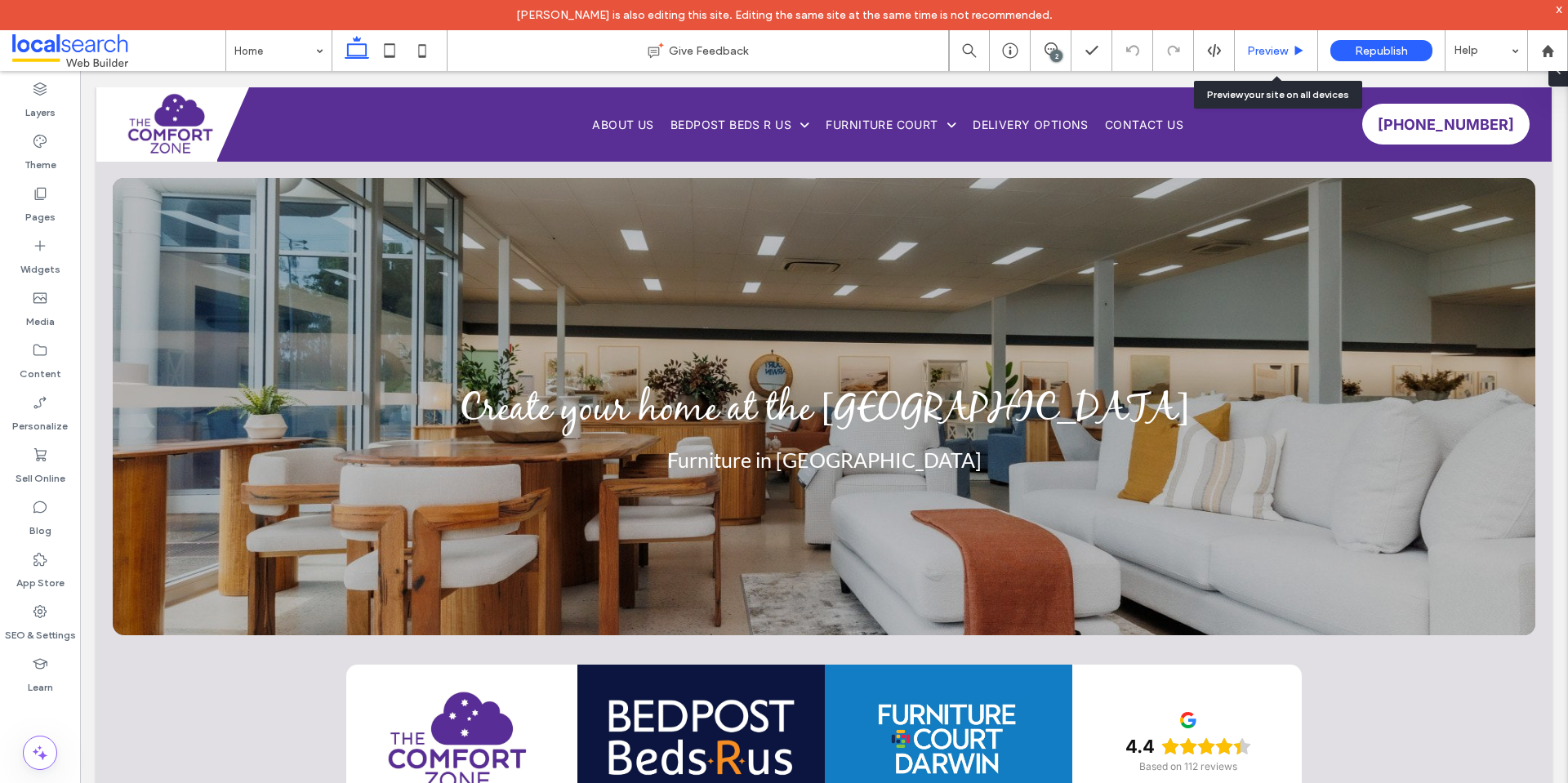
click at [1264, 48] on span "Preview" at bounding box center [1267, 51] width 40 height 14
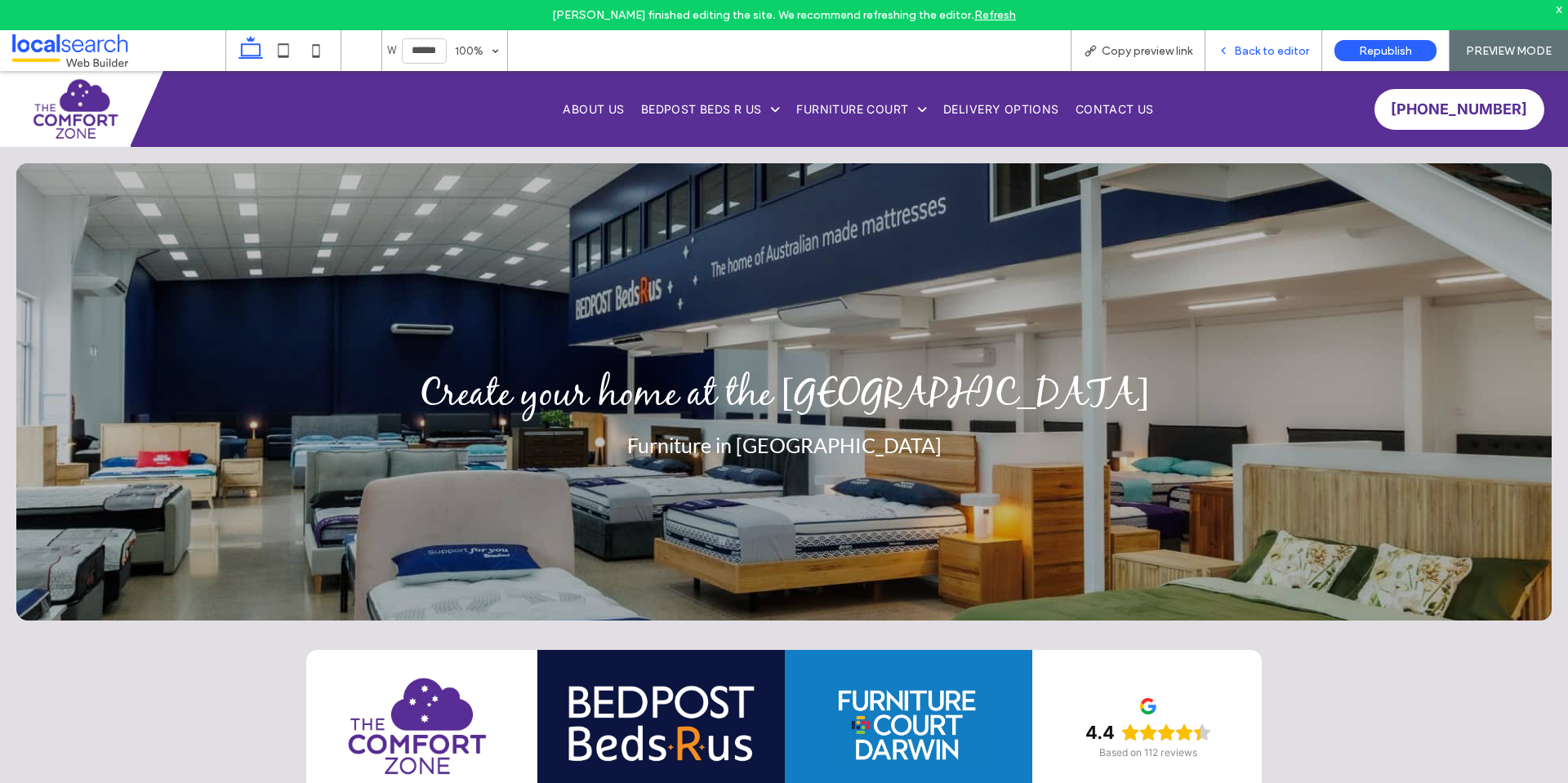
click at [1237, 51] on span "Back to editor" at bounding box center [1271, 51] width 75 height 14
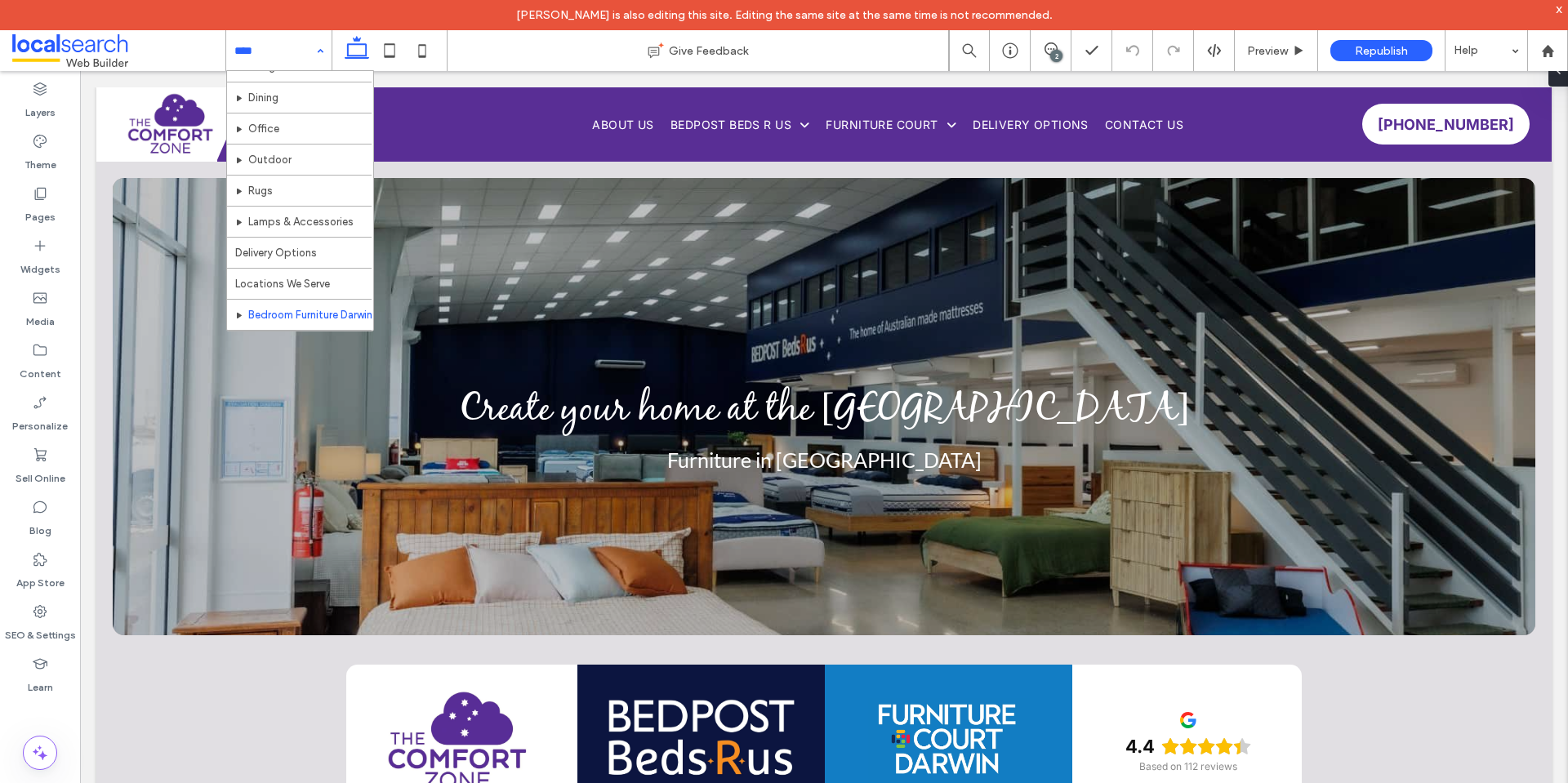
scroll to position [164, 0]
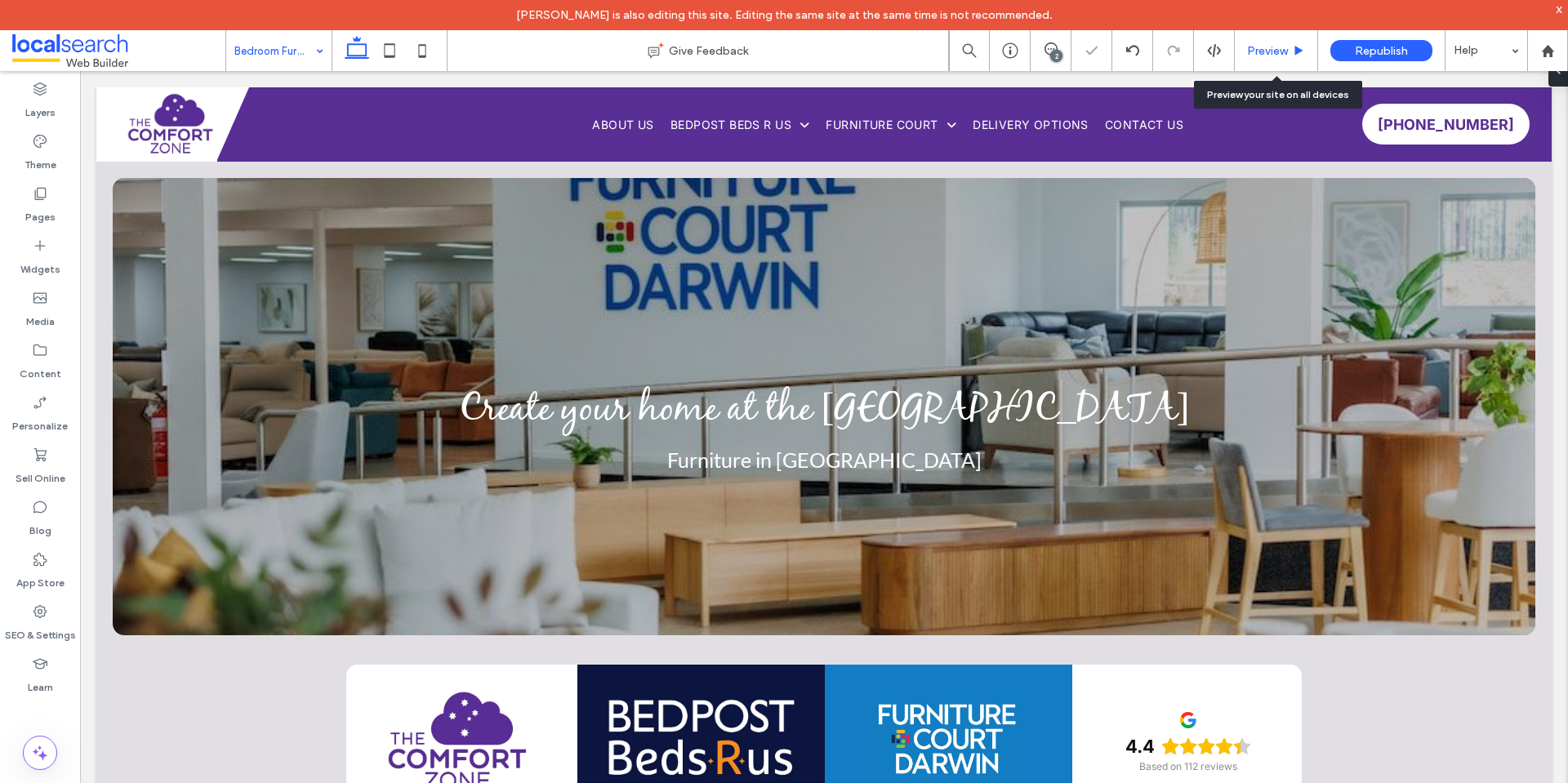
click at [1253, 45] on span "Preview" at bounding box center [1267, 51] width 40 height 14
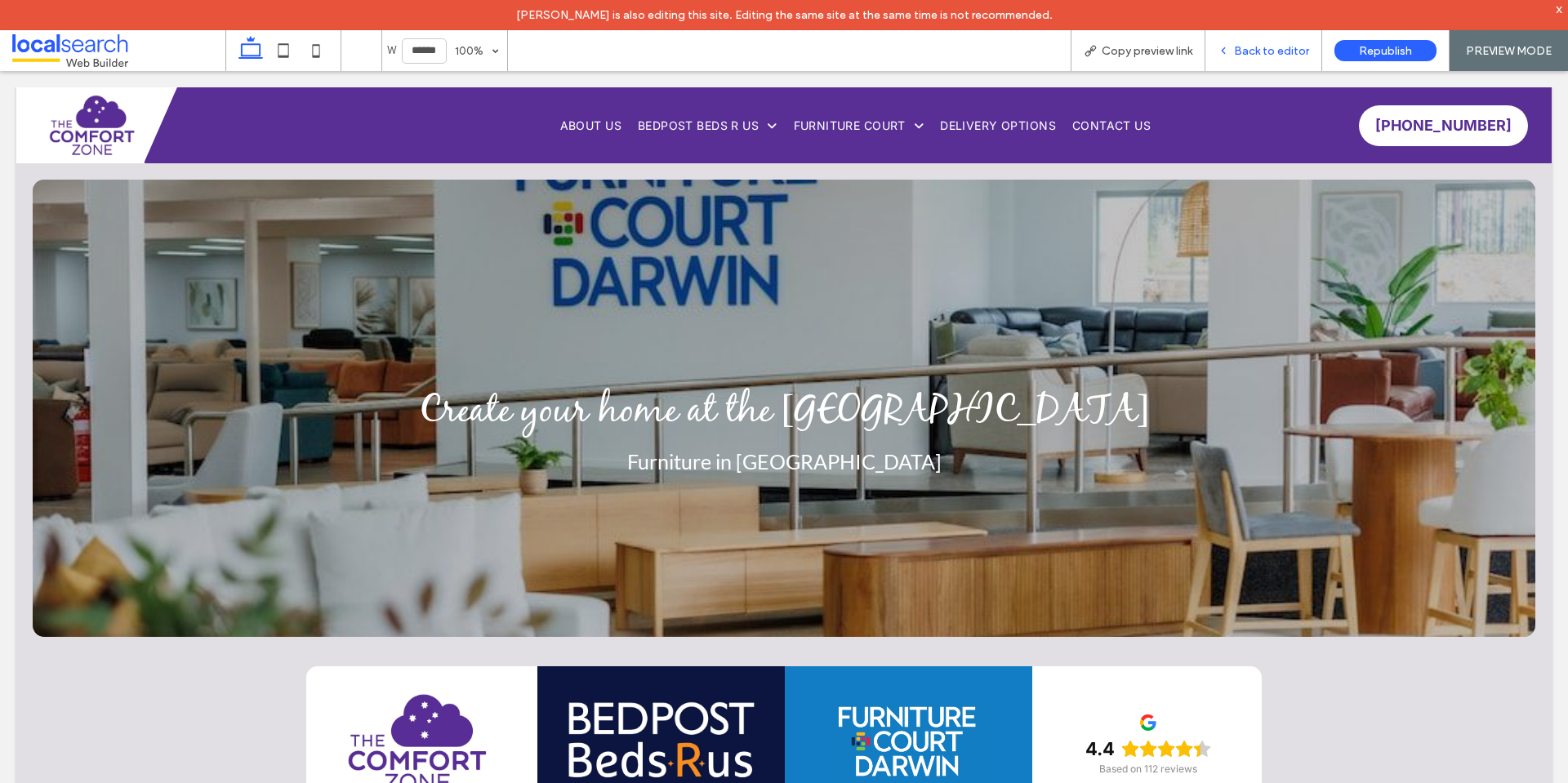
click at [1237, 51] on span "Back to editor" at bounding box center [1271, 51] width 75 height 14
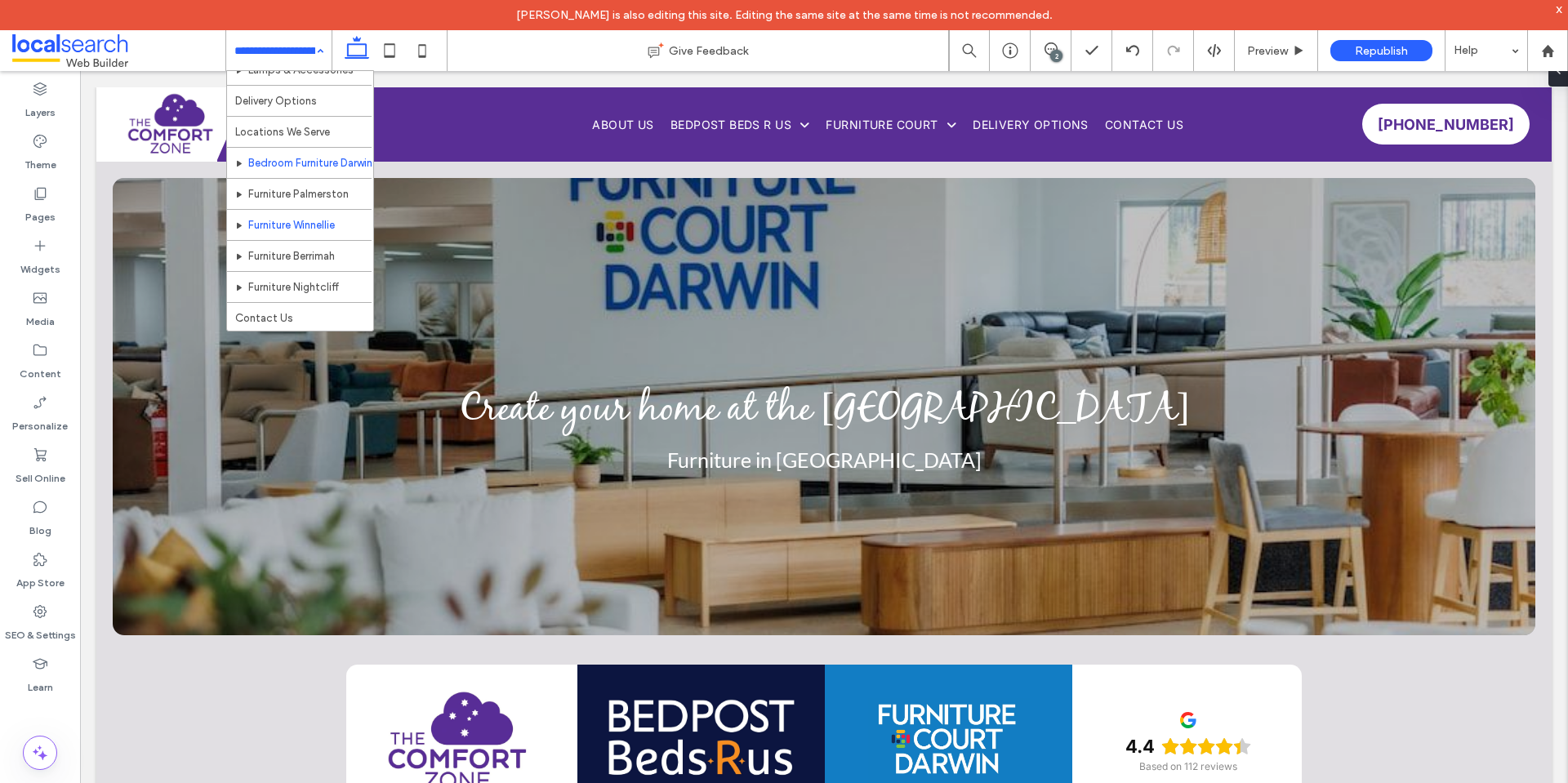
scroll to position [234, 0]
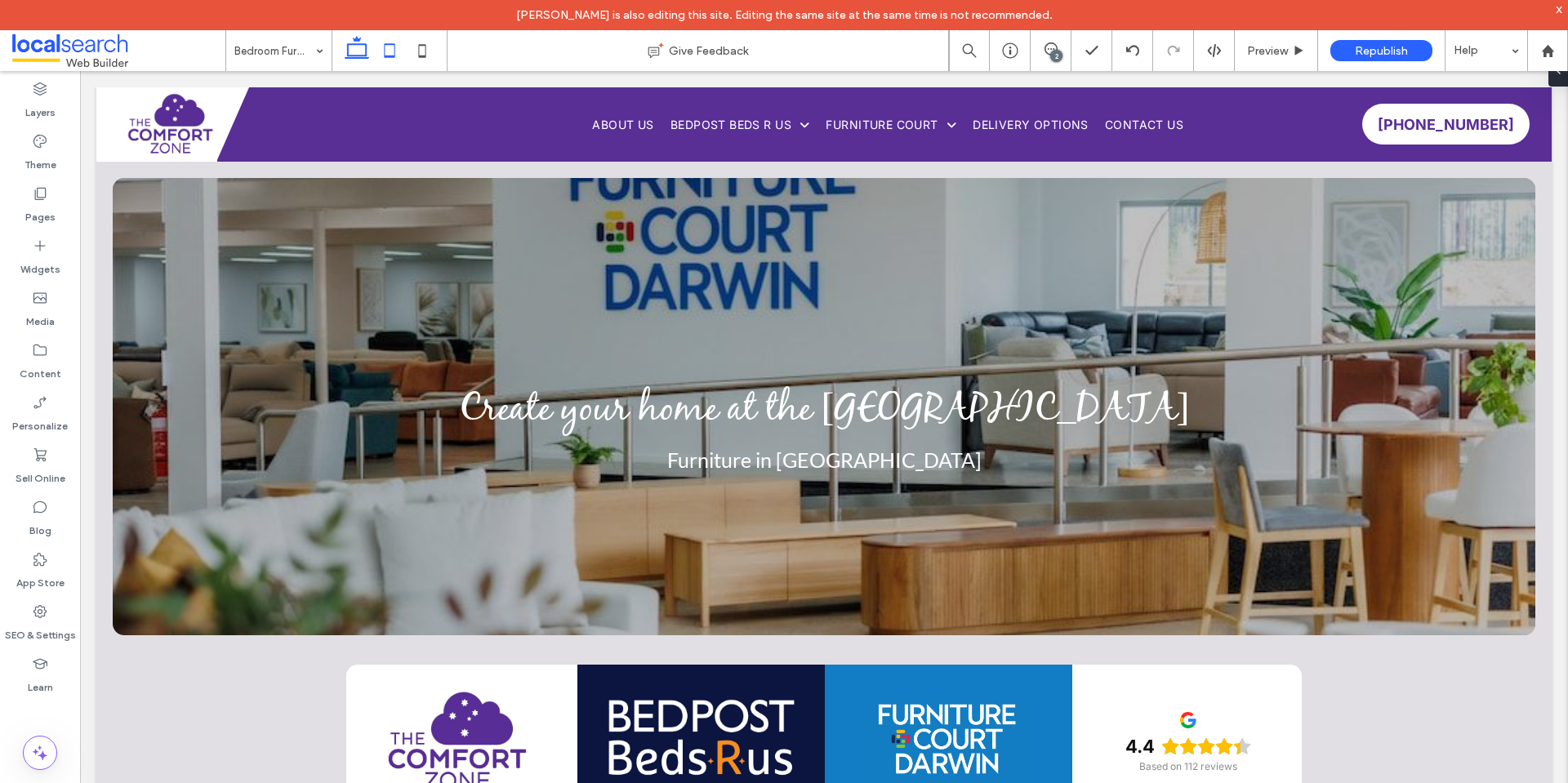
click at [384, 52] on icon at bounding box center [390, 51] width 33 height 33
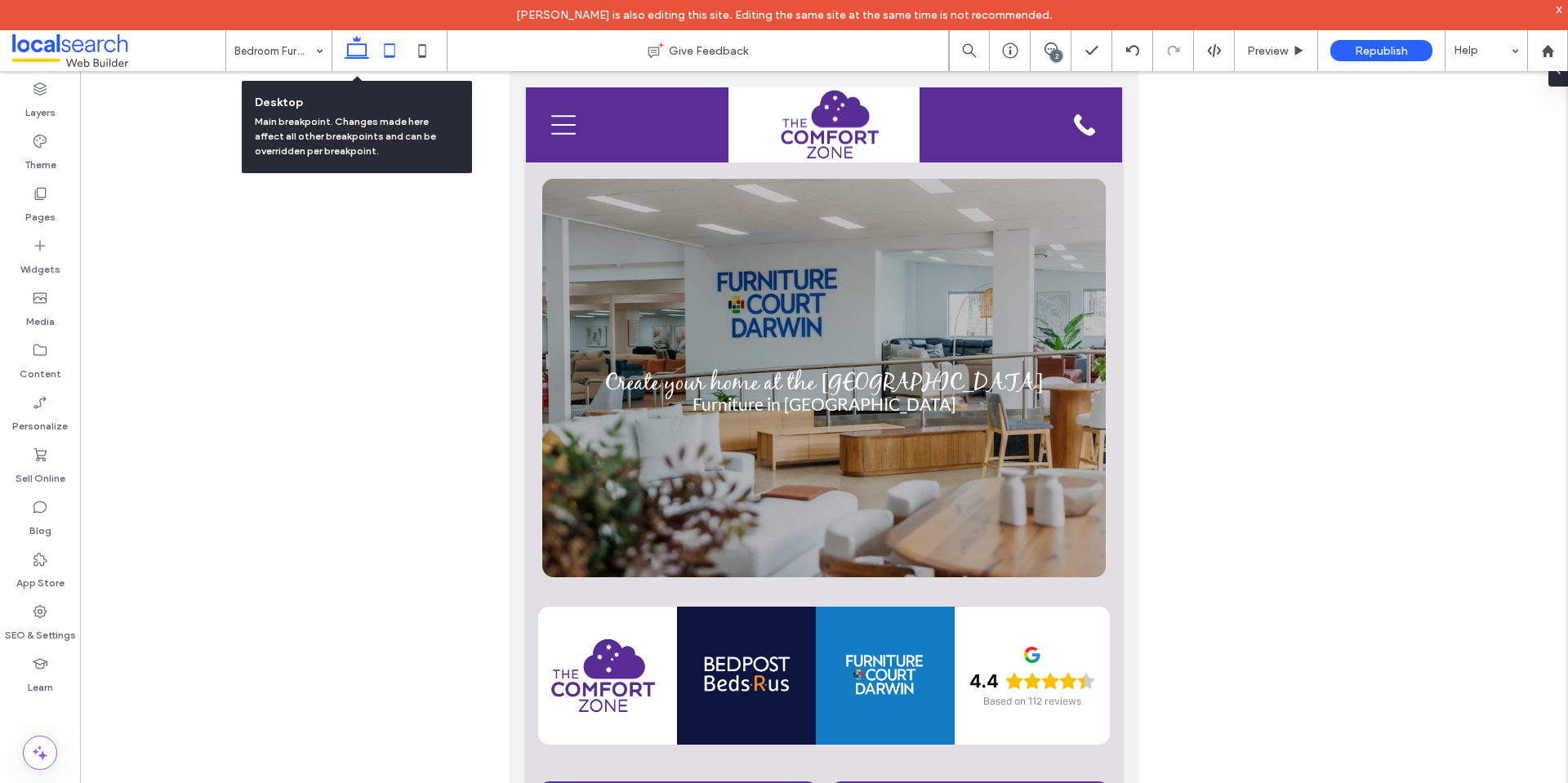
click at [349, 55] on use at bounding box center [357, 47] width 25 height 23
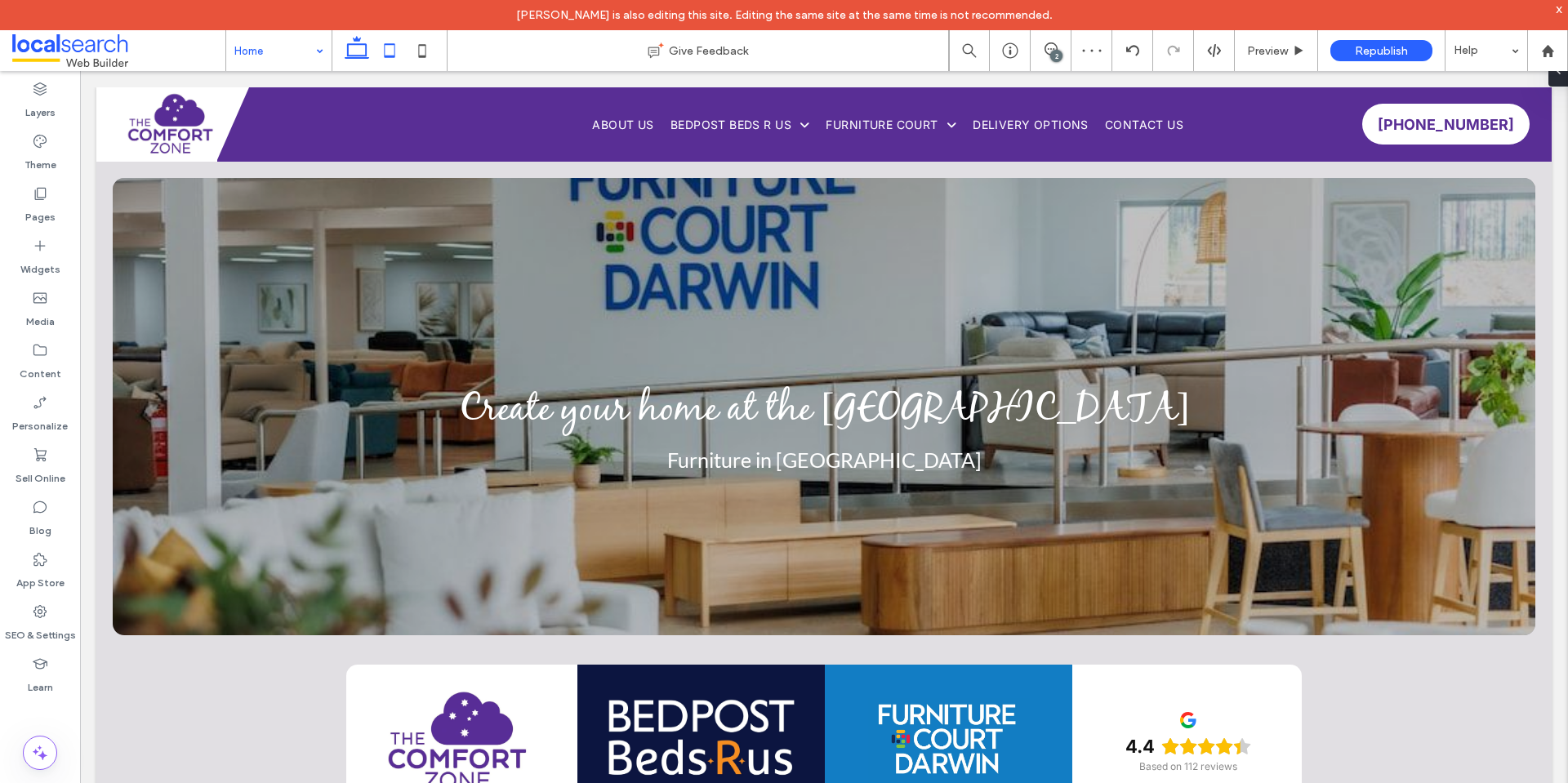
click at [381, 51] on icon at bounding box center [390, 51] width 33 height 33
